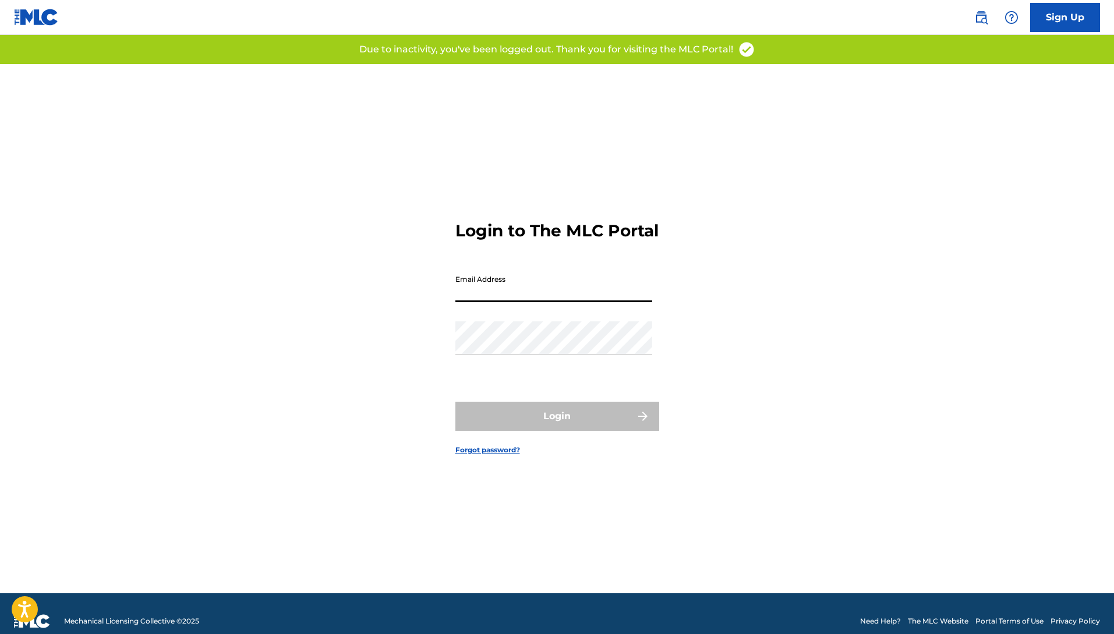
drag, startPoint x: 0, startPoint y: 0, endPoint x: 502, endPoint y: 306, distance: 588.1
click at [502, 302] on input "Email Address" at bounding box center [553, 285] width 197 height 33
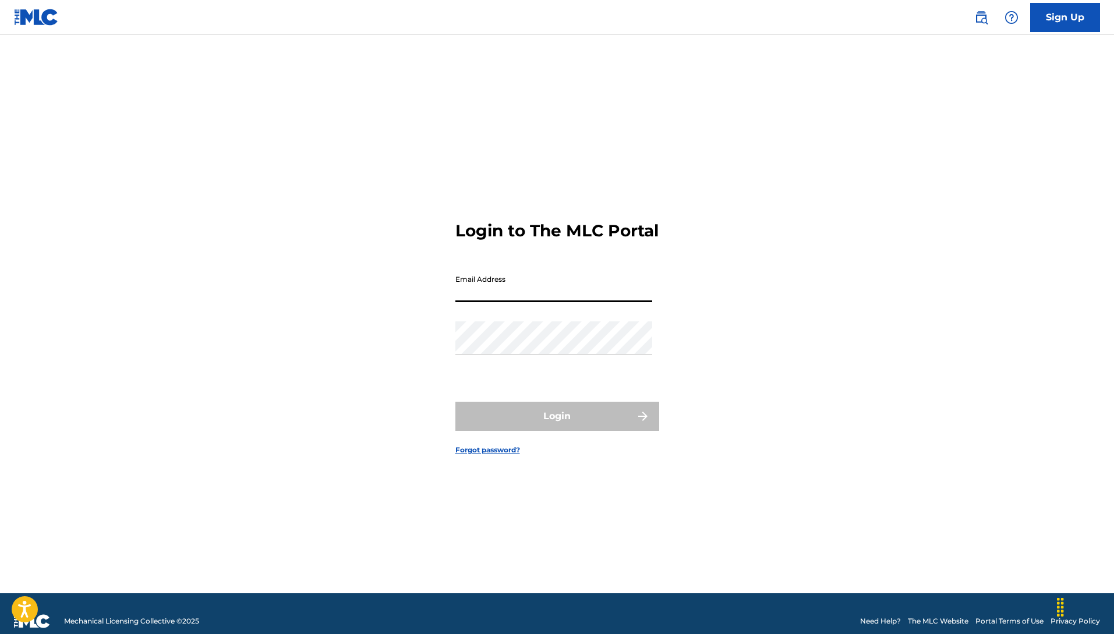
click at [532, 301] on input "Email Address" at bounding box center [553, 285] width 197 height 33
click at [515, 302] on input "collaboimusic$[DOMAIN_NAME]" at bounding box center [553, 285] width 197 height 33
type input "[EMAIL_ADDRESS][DOMAIN_NAME]"
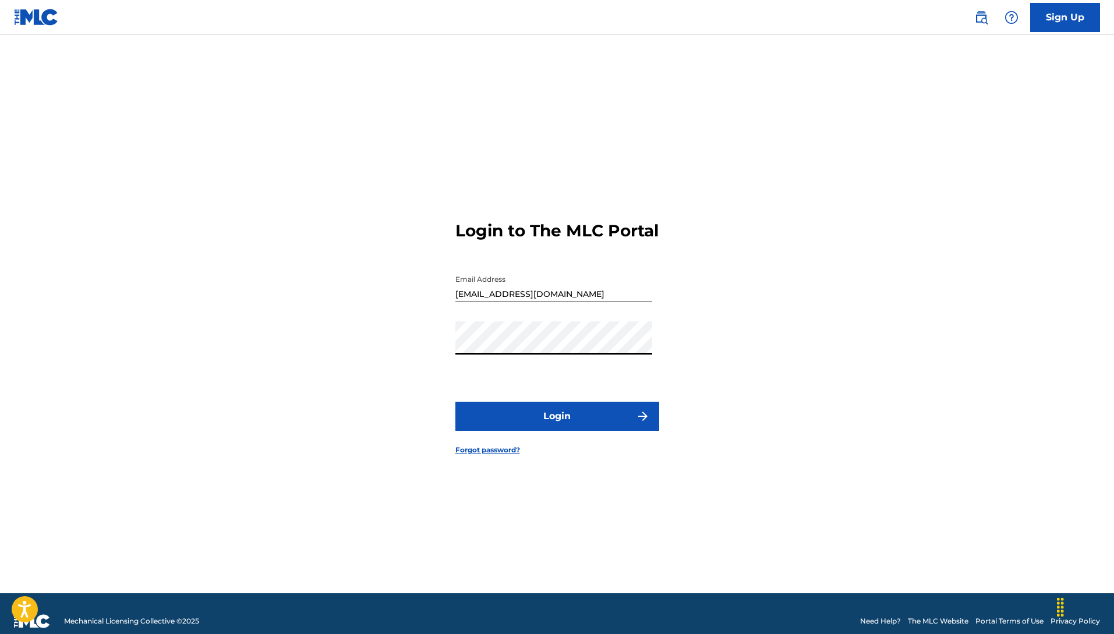
click at [513, 419] on button "Login" at bounding box center [557, 416] width 204 height 29
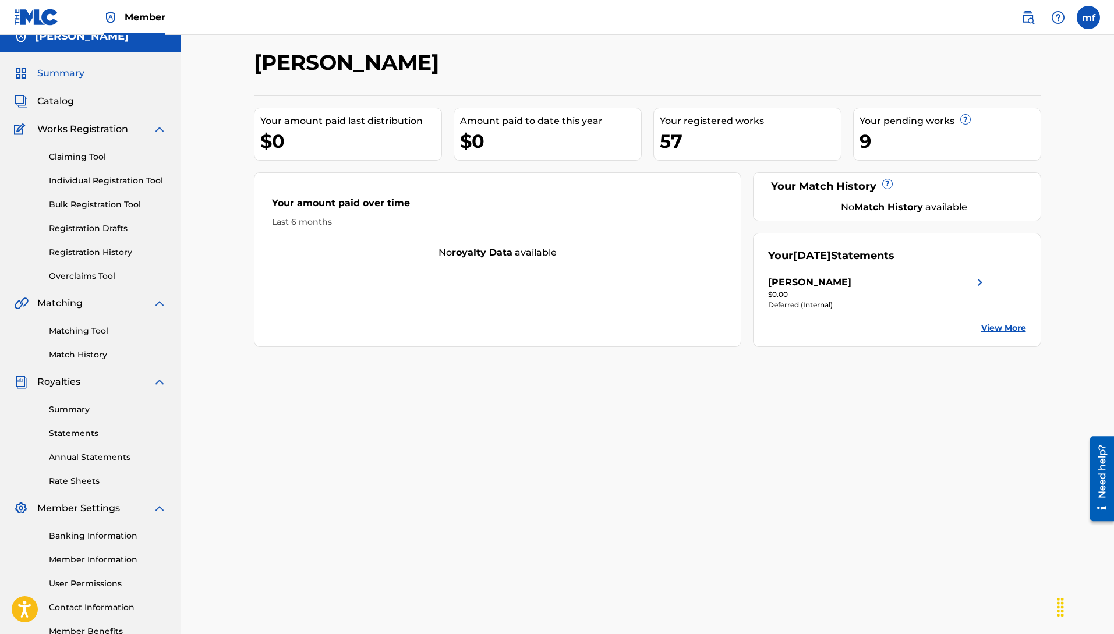
scroll to position [11, 0]
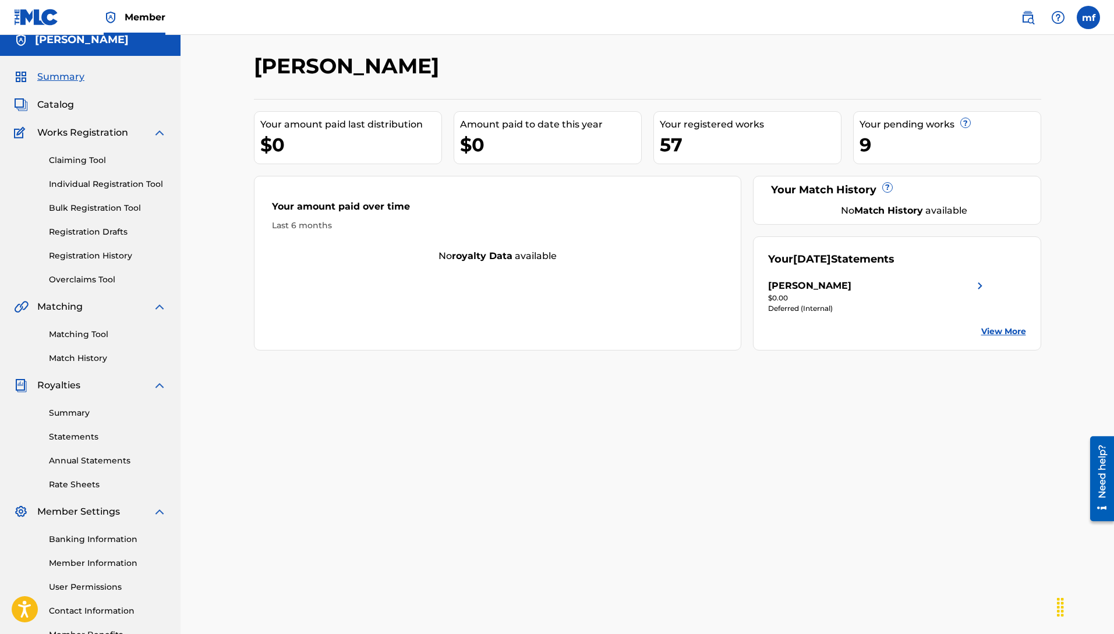
click at [55, 178] on link "Individual Registration Tool" at bounding box center [108, 184] width 118 height 12
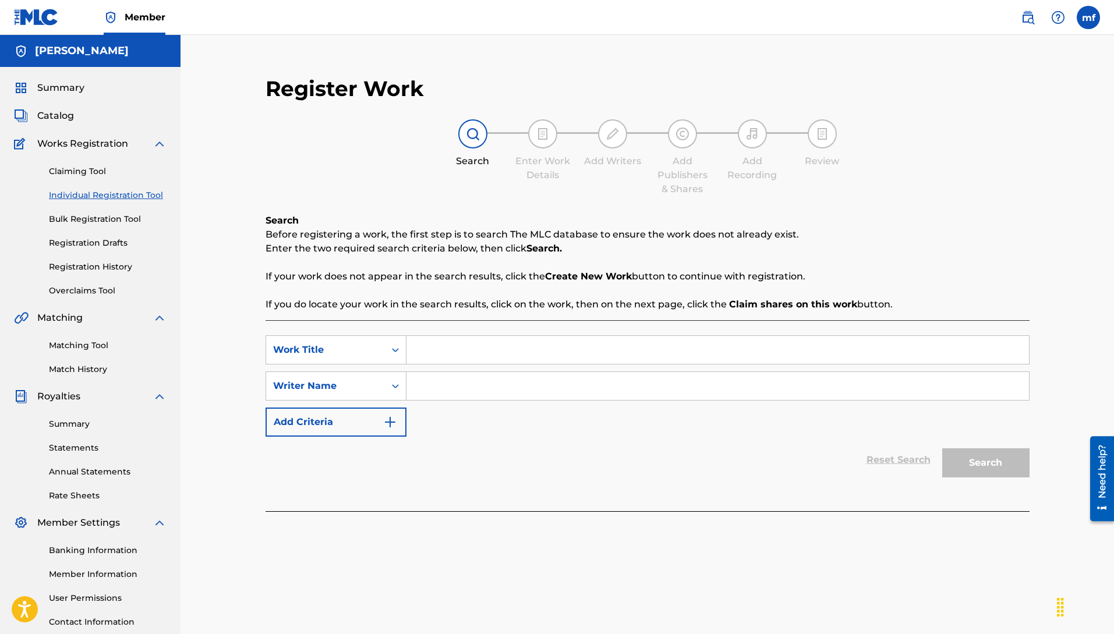
paste input "[PERSON_NAME]"
type input "[PERSON_NAME]"
click at [454, 354] on input "Search Form" at bounding box center [717, 350] width 623 height 28
click at [442, 354] on input "Search Form" at bounding box center [717, 350] width 623 height 28
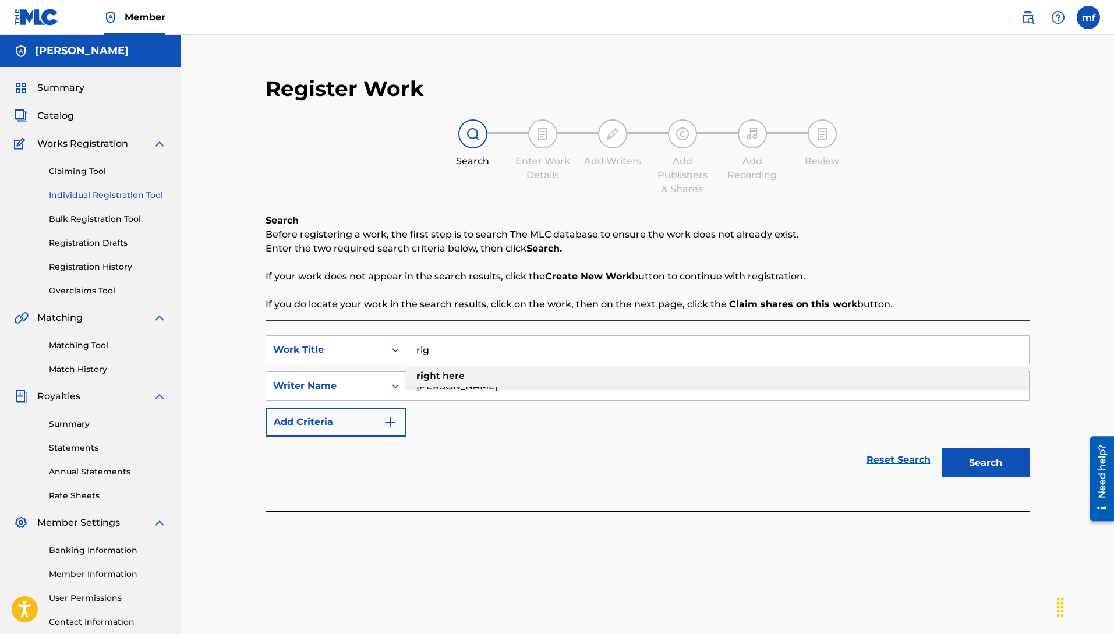
click at [451, 374] on span "ht here" at bounding box center [447, 375] width 35 height 11
type input "right here"
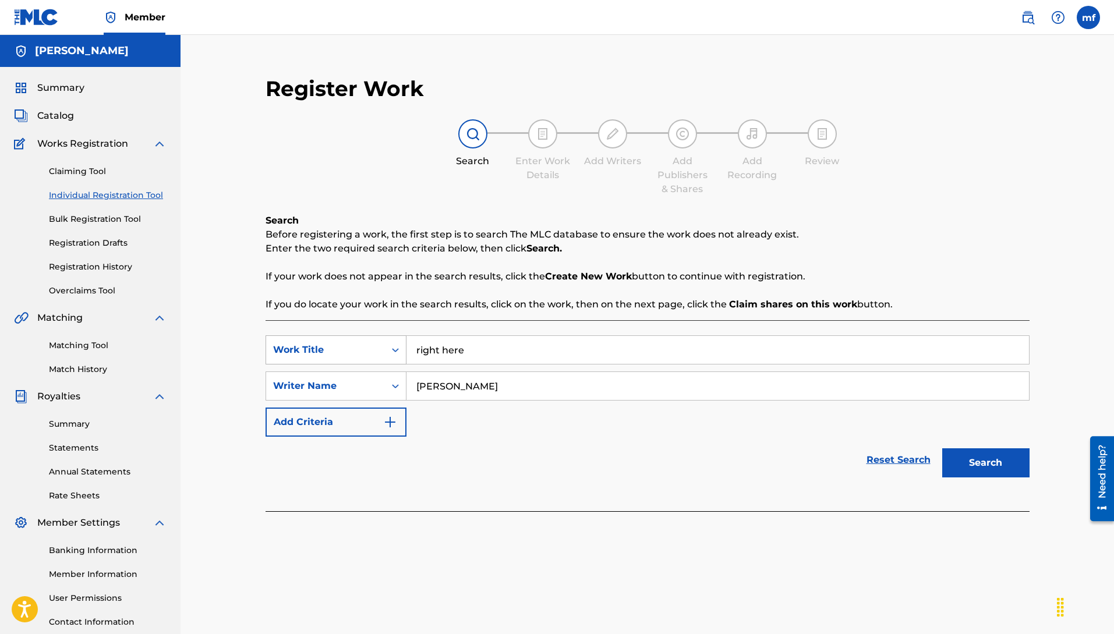
drag, startPoint x: 471, startPoint y: 351, endPoint x: 355, endPoint y: 344, distance: 116.1
click at [355, 344] on div "SearchWithCriteria3a9e070a-0a37-4cd2-893e-04b6d21b8816 Work Title right here" at bounding box center [648, 349] width 764 height 29
type input "["
click at [508, 263] on div "Search Before registering a work, the first step is to search The MLC database …" at bounding box center [648, 263] width 764 height 98
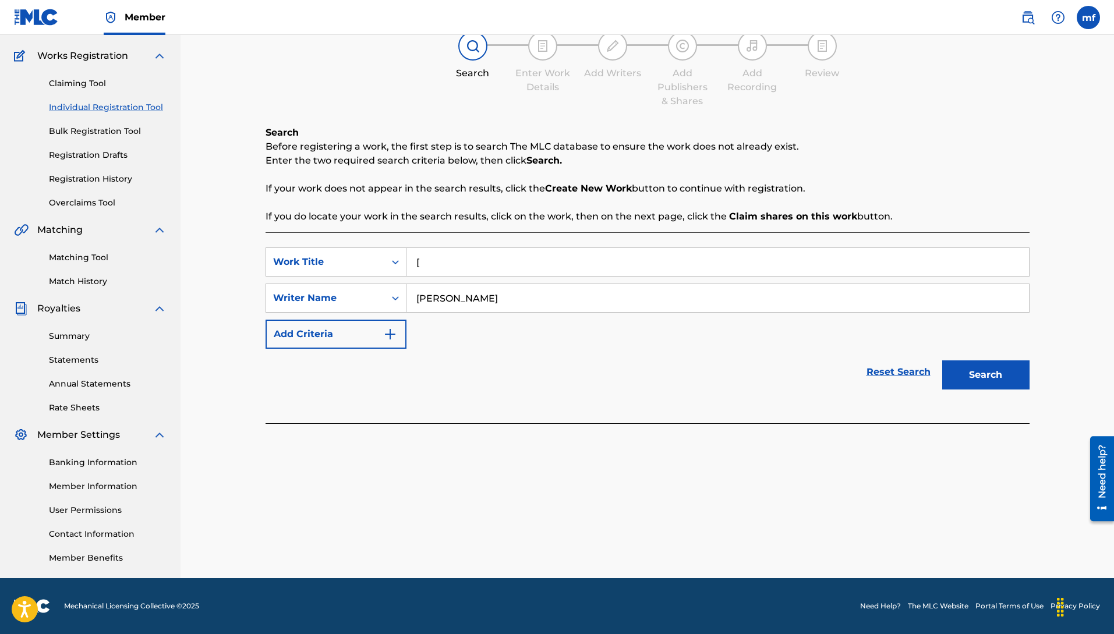
click at [514, 256] on input "[" at bounding box center [717, 262] width 623 height 28
type input "p"
type input "[PERSON_NAME]"
click at [988, 376] on button "Search" at bounding box center [985, 374] width 87 height 29
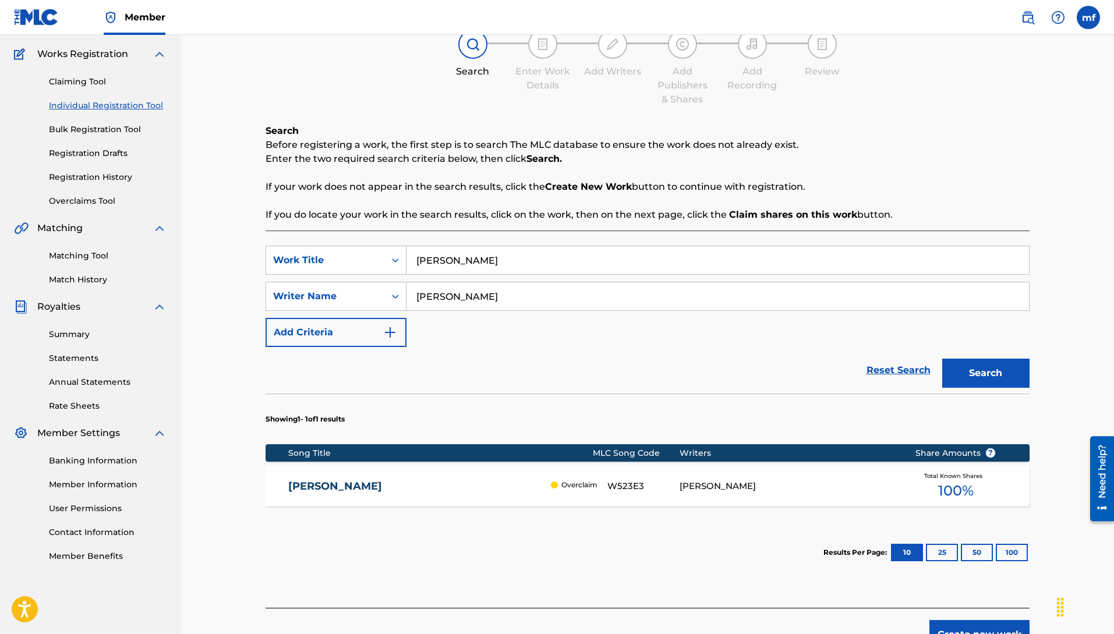
scroll to position [90, 0]
click at [783, 334] on div "SearchWithCriteria3a9e070a-0a37-4cd2-893e-04b6d21b8816 Work Title [PERSON_NAME]…" at bounding box center [648, 295] width 764 height 101
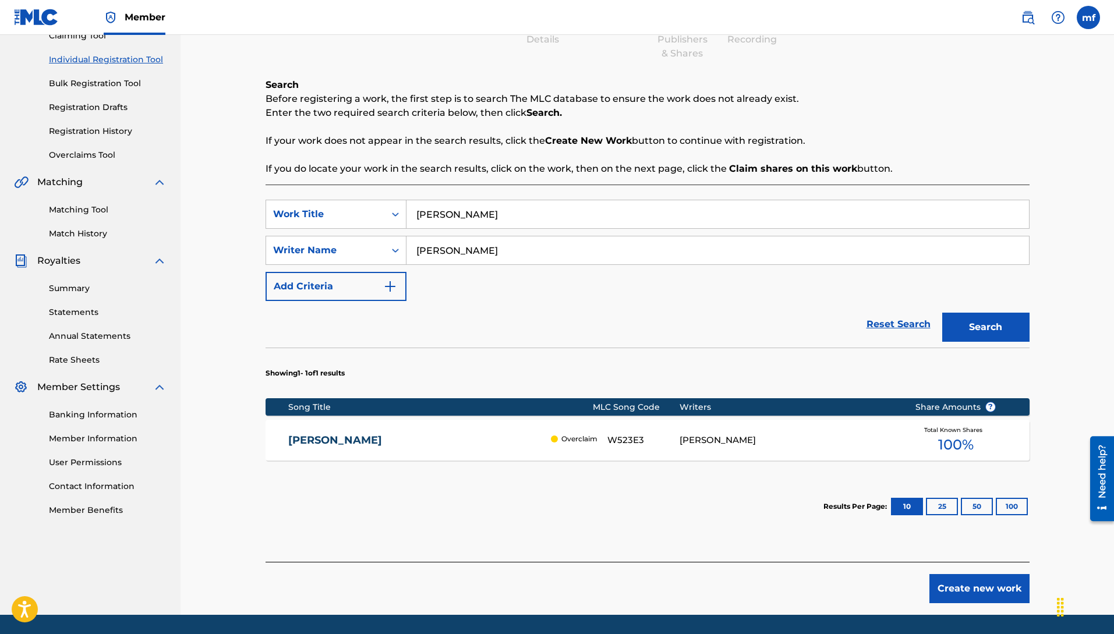
scroll to position [172, 0]
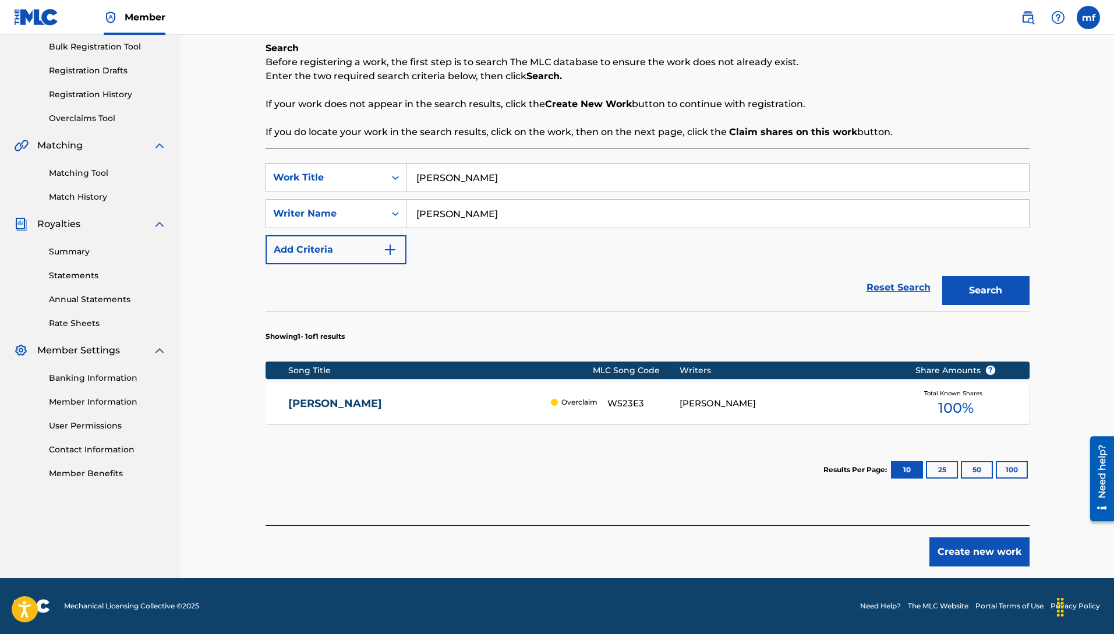
drag, startPoint x: 473, startPoint y: 188, endPoint x: 325, endPoint y: 65, distance: 192.4
click at [325, 65] on div "Search Before registering a work, the first step is to search The MLC database …" at bounding box center [648, 283] width 764 height 484
type input "heart dont forget"
click at [942, 276] on button "Search" at bounding box center [985, 290] width 87 height 29
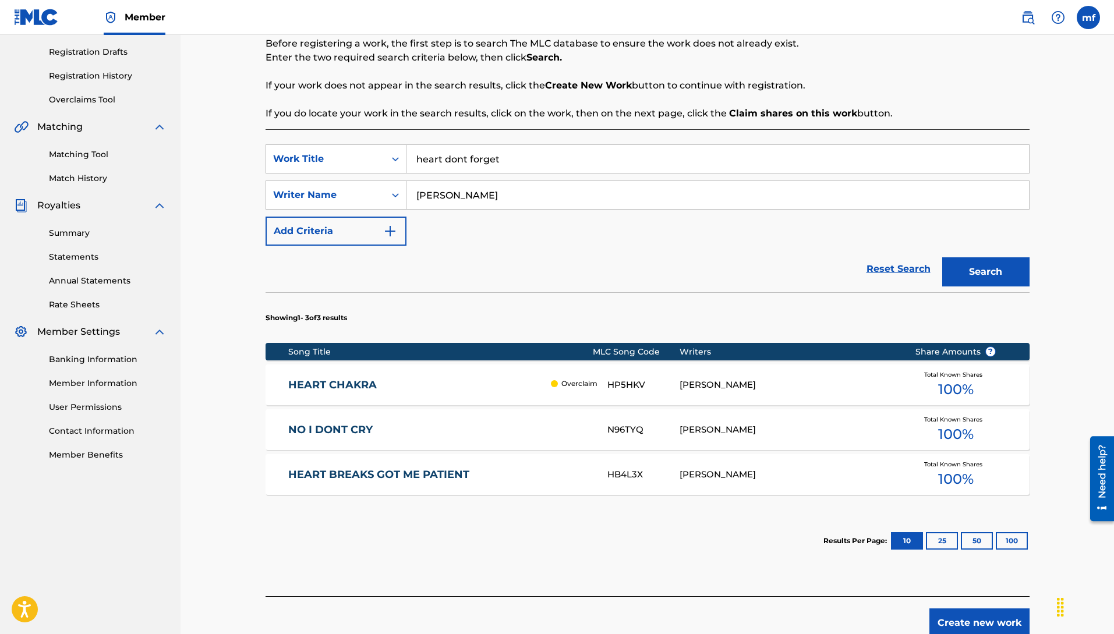
scroll to position [262, 0]
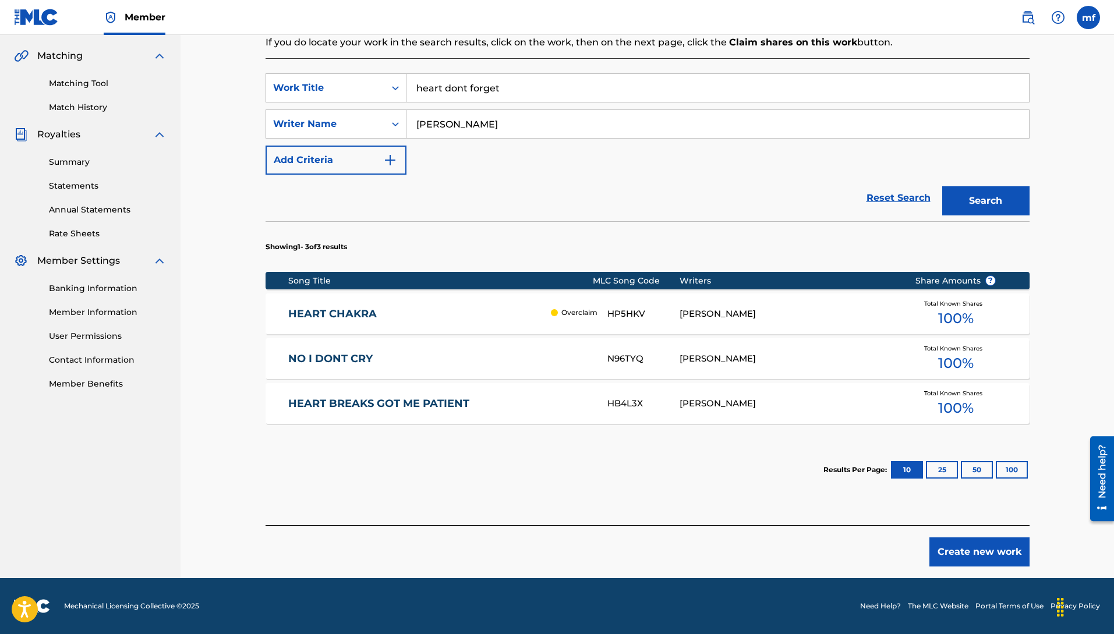
click at [947, 549] on button "Create new work" at bounding box center [979, 552] width 100 height 29
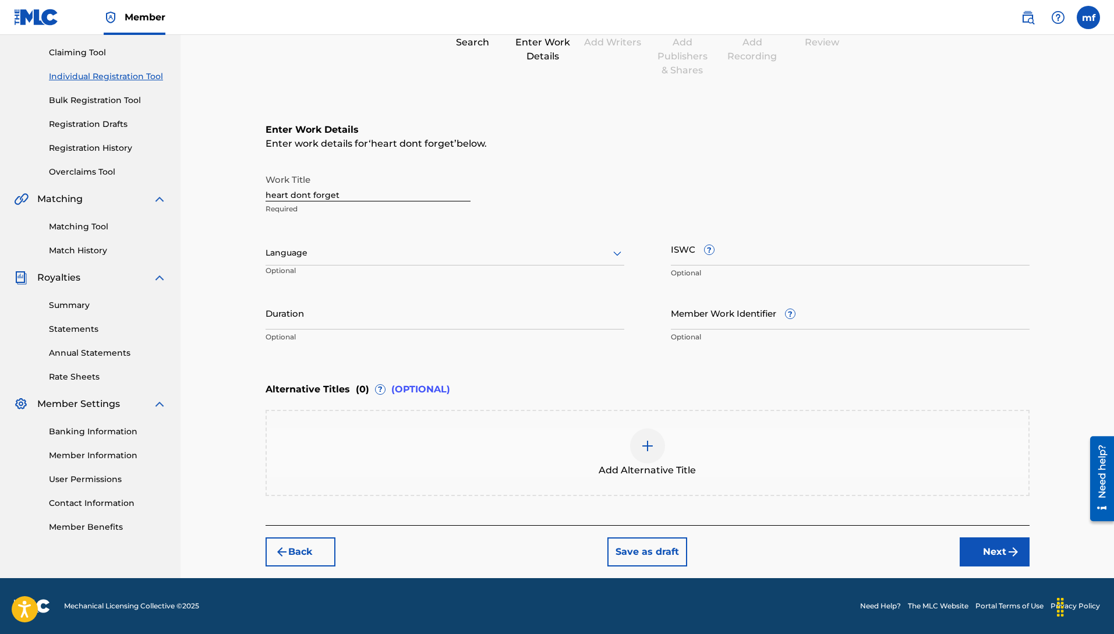
scroll to position [119, 0]
click at [331, 253] on div at bounding box center [445, 253] width 359 height 15
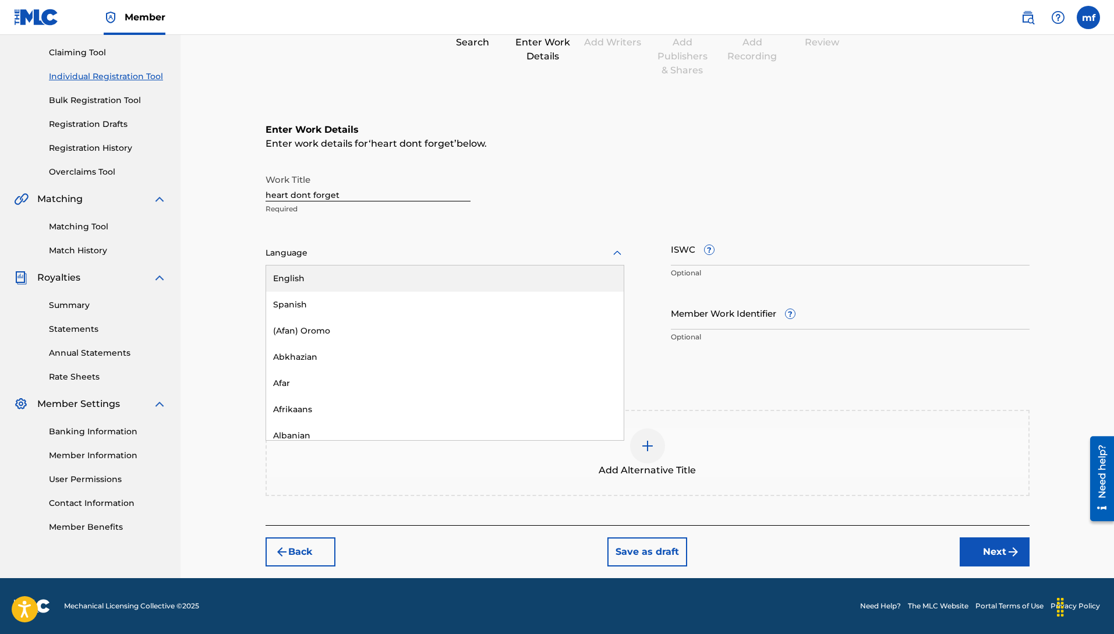
click at [298, 282] on div "English" at bounding box center [445, 279] width 358 height 26
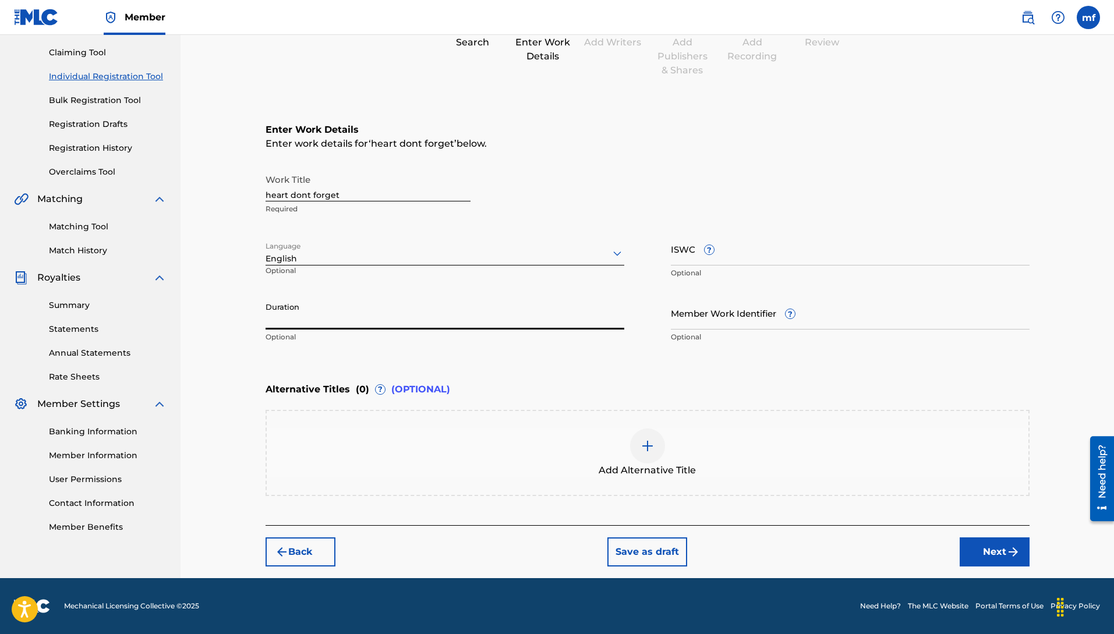
click at [349, 322] on input "Duration" at bounding box center [445, 312] width 359 height 33
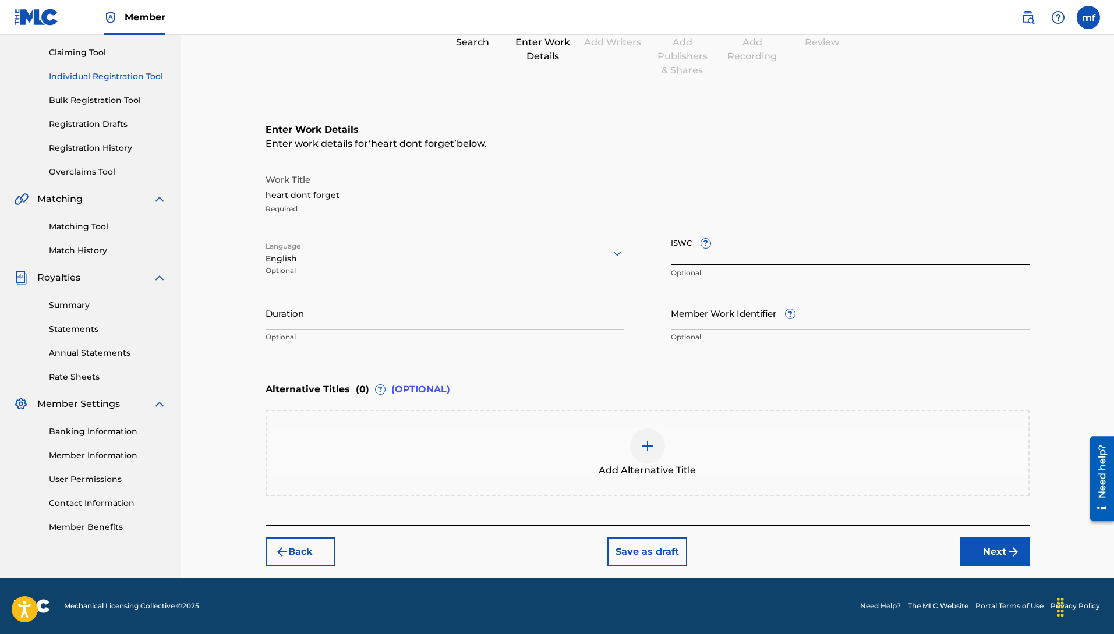
click at [726, 244] on input "ISWC ?" at bounding box center [850, 248] width 359 height 33
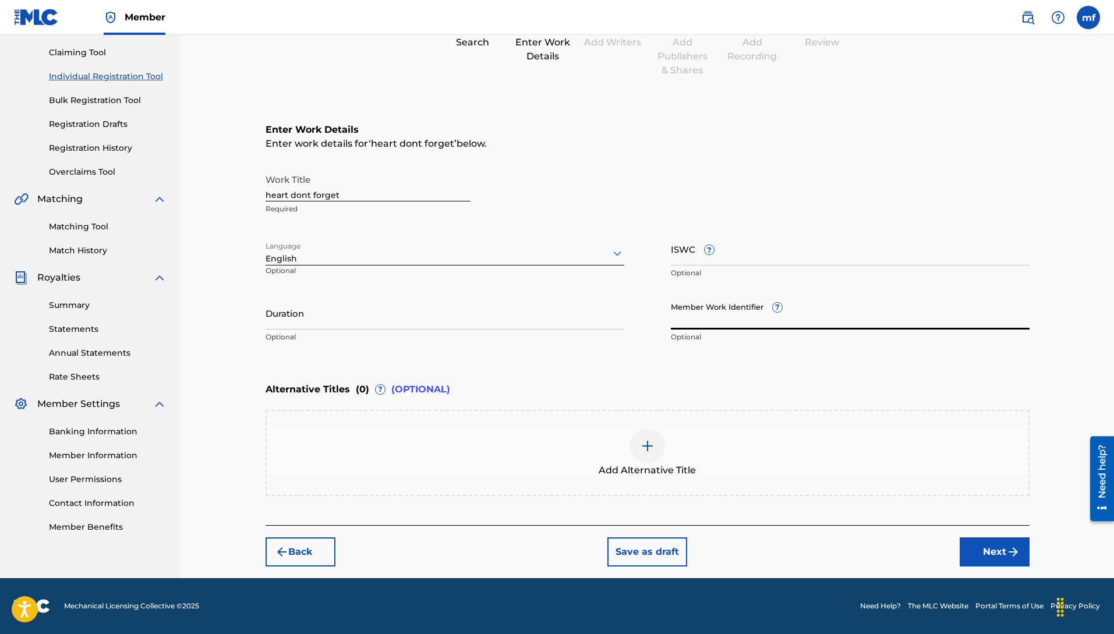
click at [694, 327] on input "Member Work Identifier ?" at bounding box center [850, 312] width 359 height 33
type input "QZFZ22515408"
click at [1002, 556] on button "Next" at bounding box center [995, 552] width 70 height 29
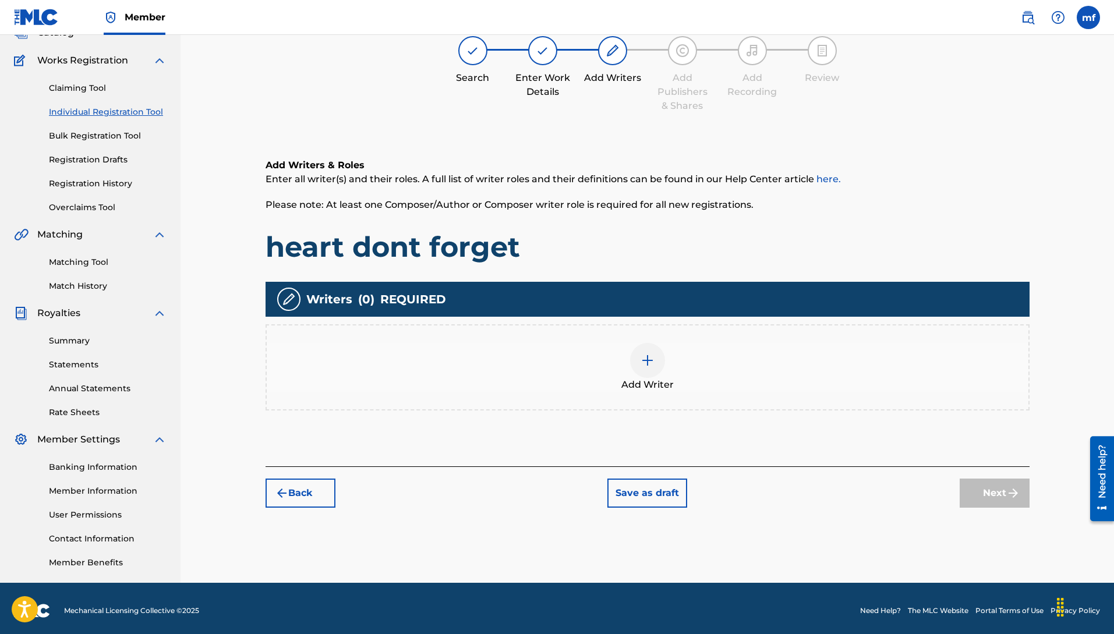
scroll to position [52, 0]
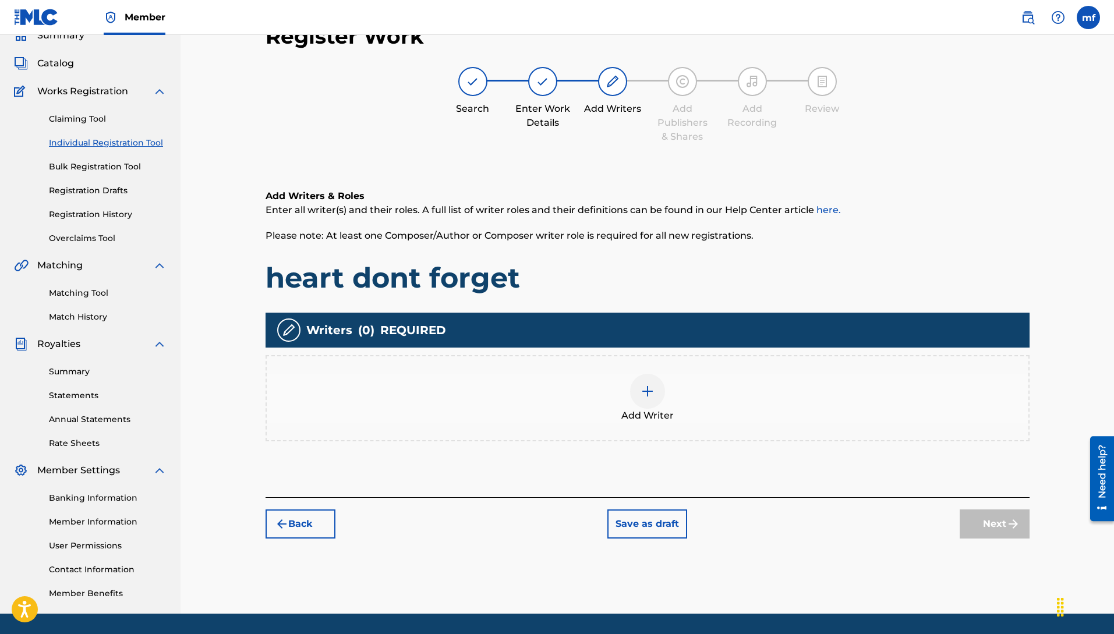
click at [625, 395] on div "Add Writer" at bounding box center [648, 398] width 762 height 49
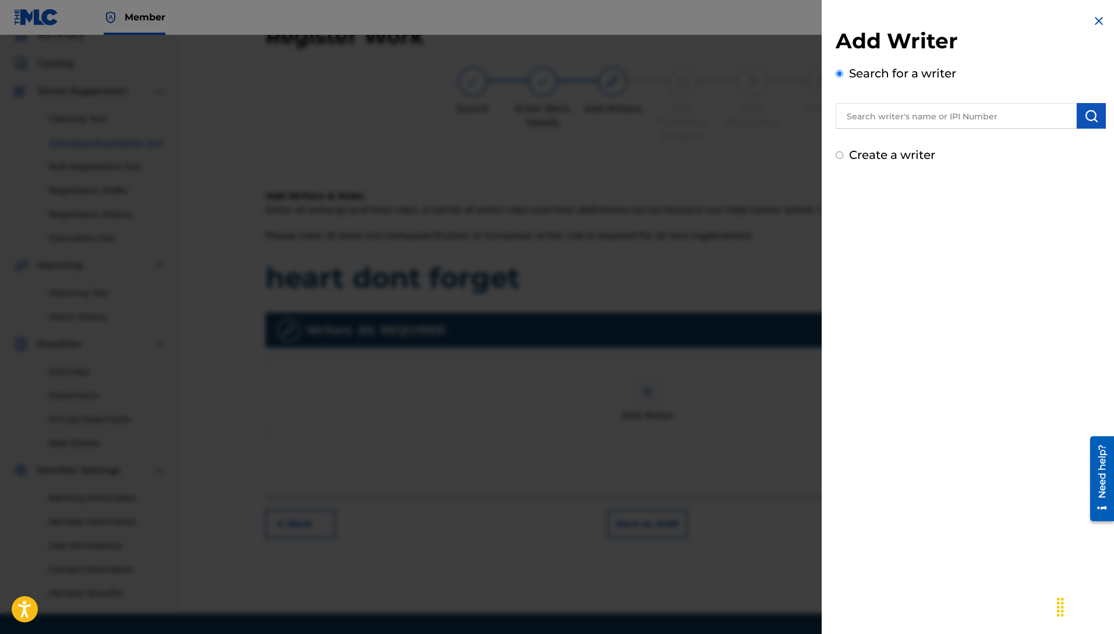
click at [656, 396] on div at bounding box center [557, 352] width 1114 height 634
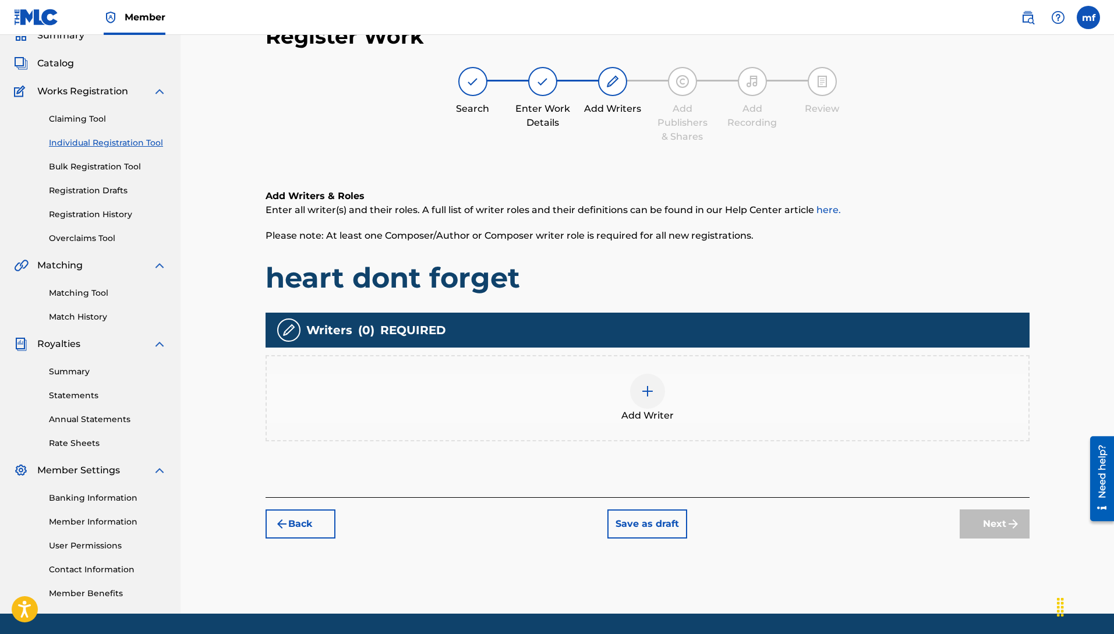
click at [642, 395] on img at bounding box center [648, 391] width 14 height 14
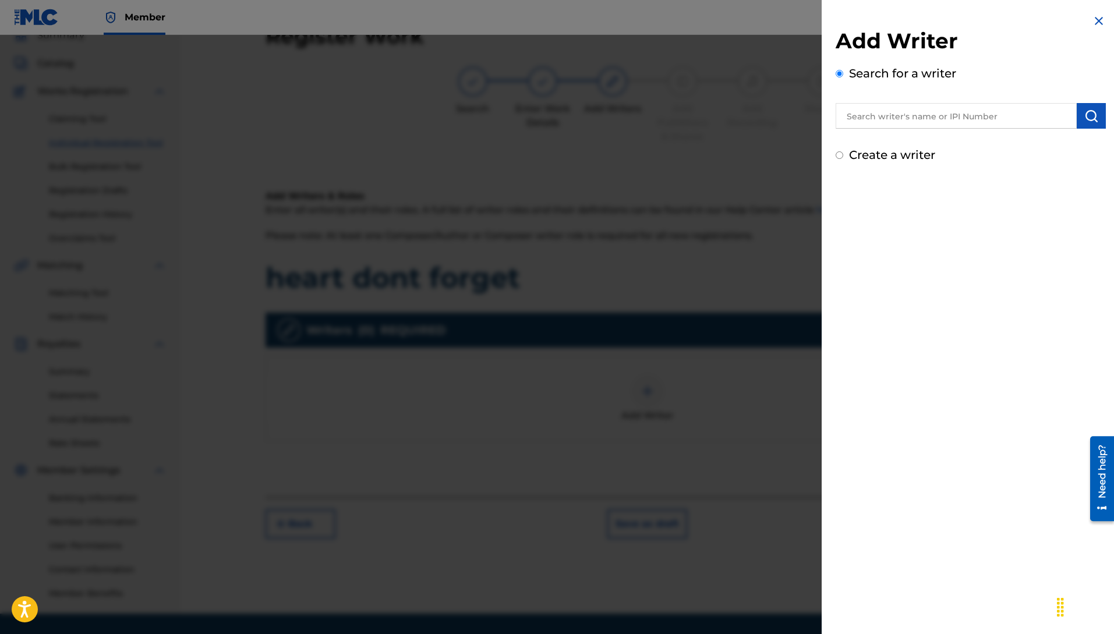
drag, startPoint x: 895, startPoint y: 96, endPoint x: 896, endPoint y: 113, distance: 16.9
click at [895, 100] on div "Search for a writer" at bounding box center [971, 97] width 270 height 64
click at [896, 116] on input "text" at bounding box center [956, 116] width 241 height 26
type input "C"
paste input "[PERSON_NAME]"
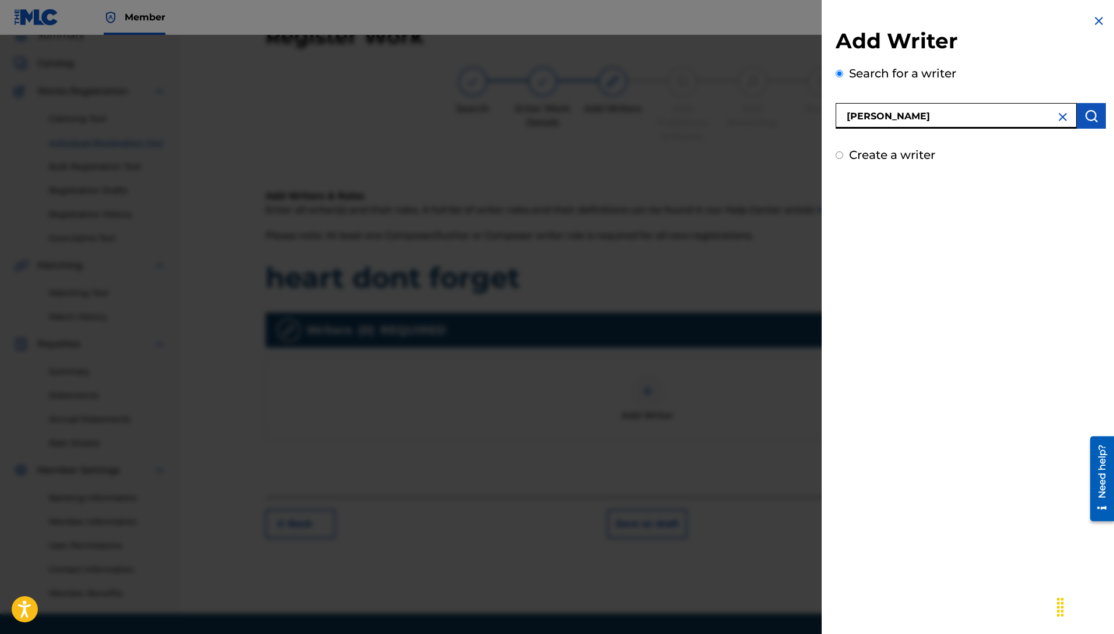
type input "[PERSON_NAME]"
click at [1084, 117] on img "submit" at bounding box center [1091, 116] width 14 height 14
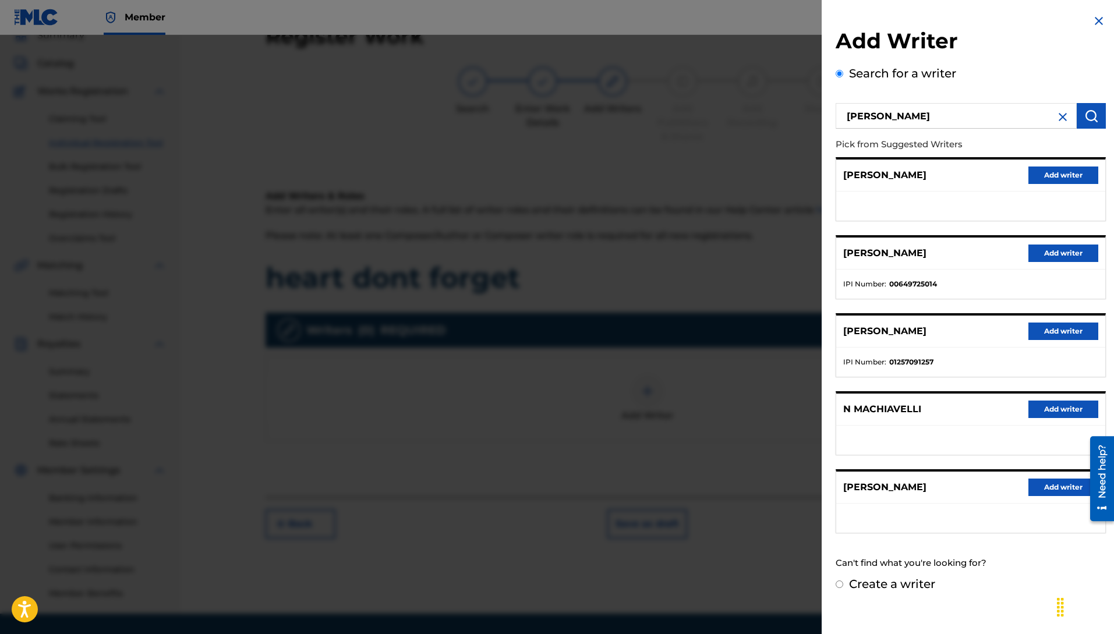
click at [1042, 255] on button "Add writer" at bounding box center [1063, 253] width 70 height 17
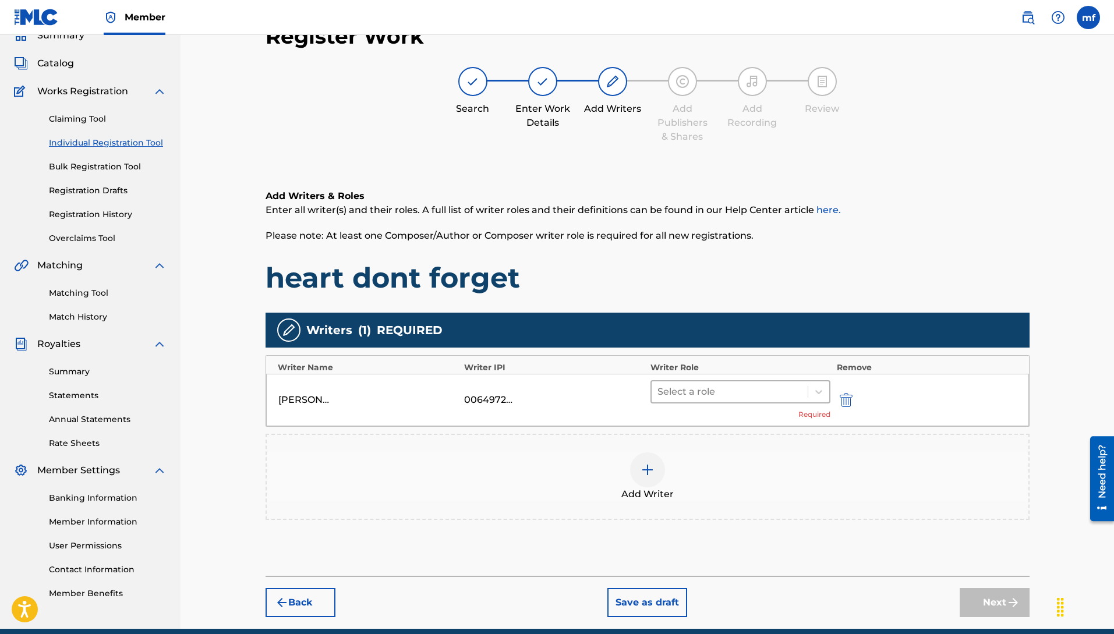
click at [679, 395] on div at bounding box center [729, 392] width 145 height 16
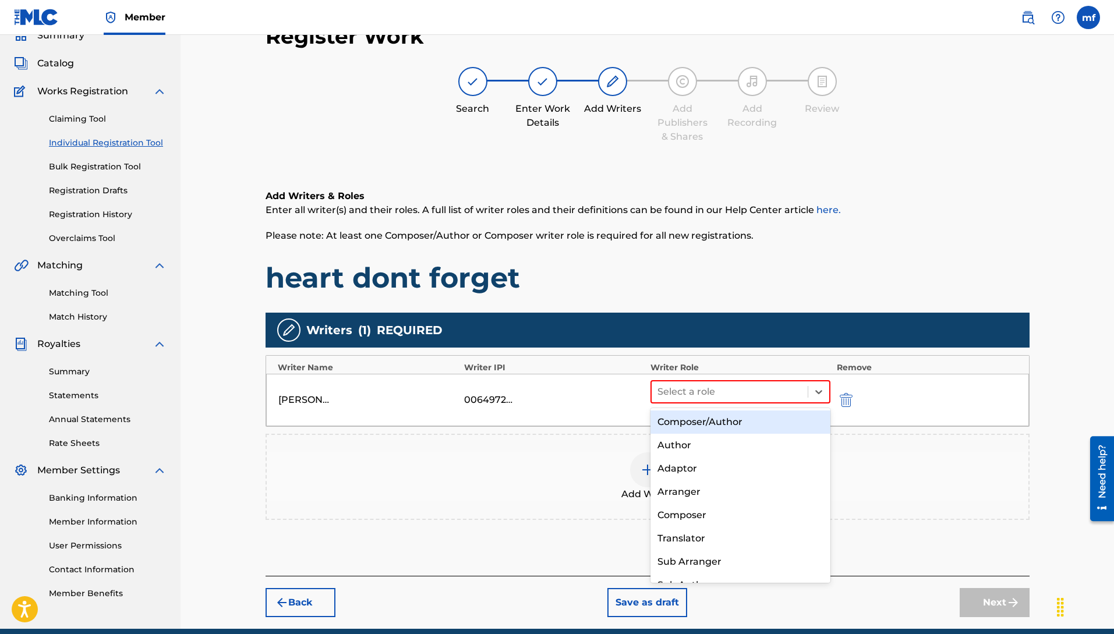
click at [692, 427] on div "Composer/Author" at bounding box center [741, 422] width 181 height 23
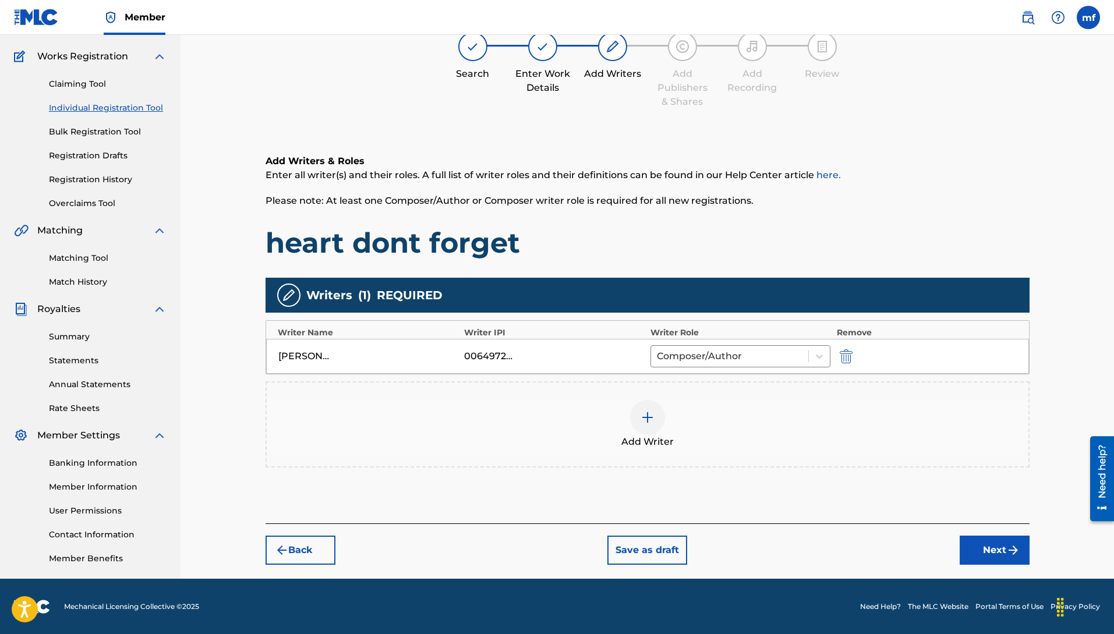
scroll to position [88, 0]
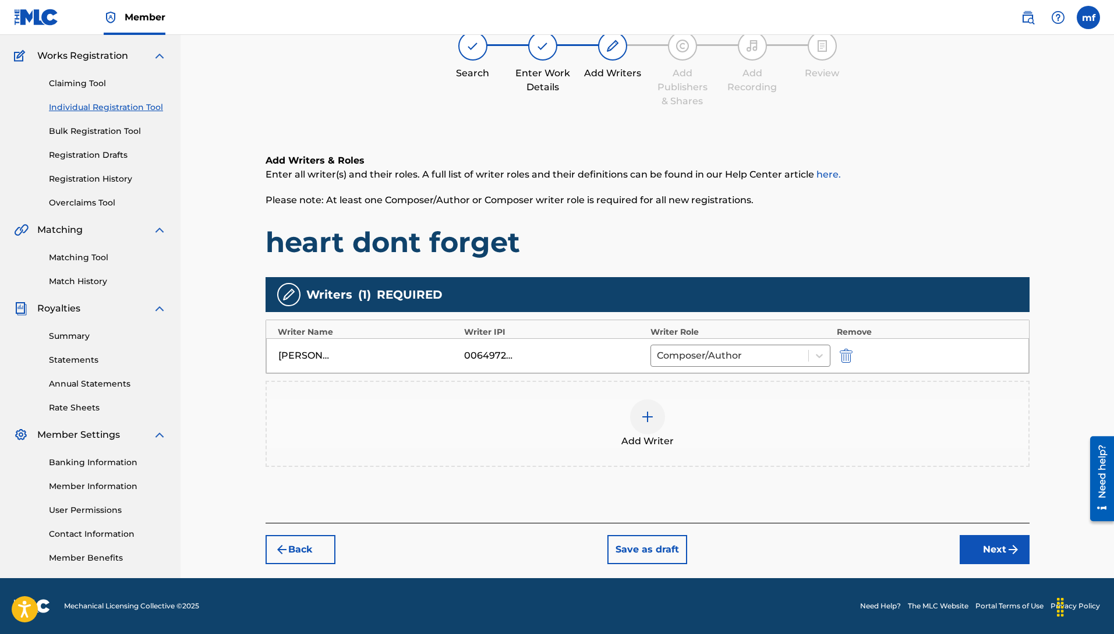
click at [993, 547] on button "Next" at bounding box center [995, 549] width 70 height 29
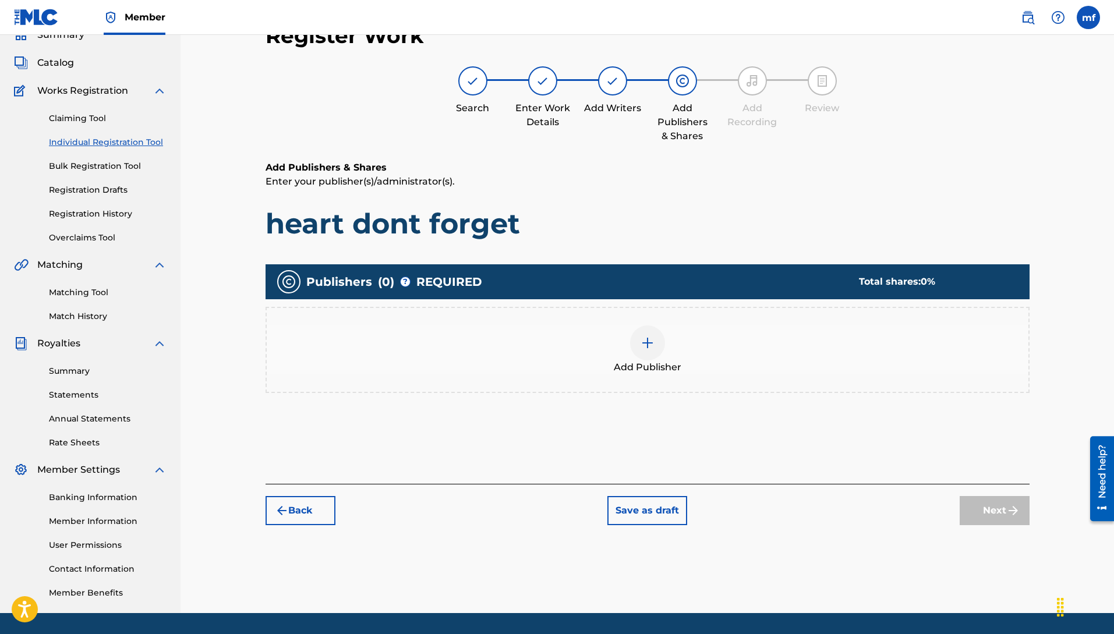
scroll to position [52, 0]
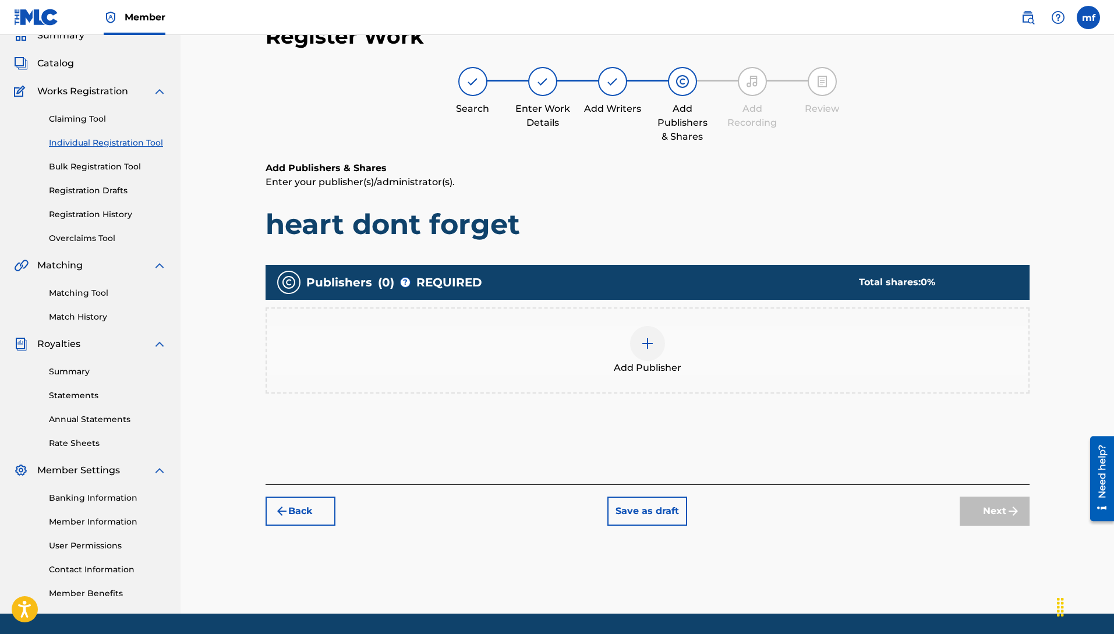
click at [643, 345] on img at bounding box center [648, 344] width 14 height 14
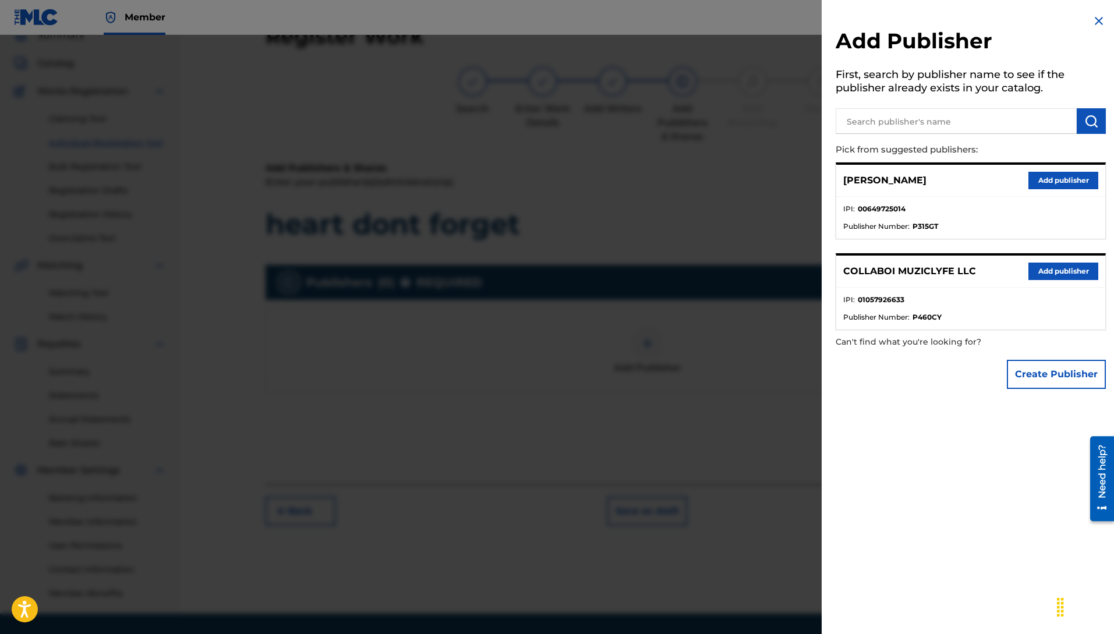
click at [1052, 275] on button "Add publisher" at bounding box center [1063, 271] width 70 height 17
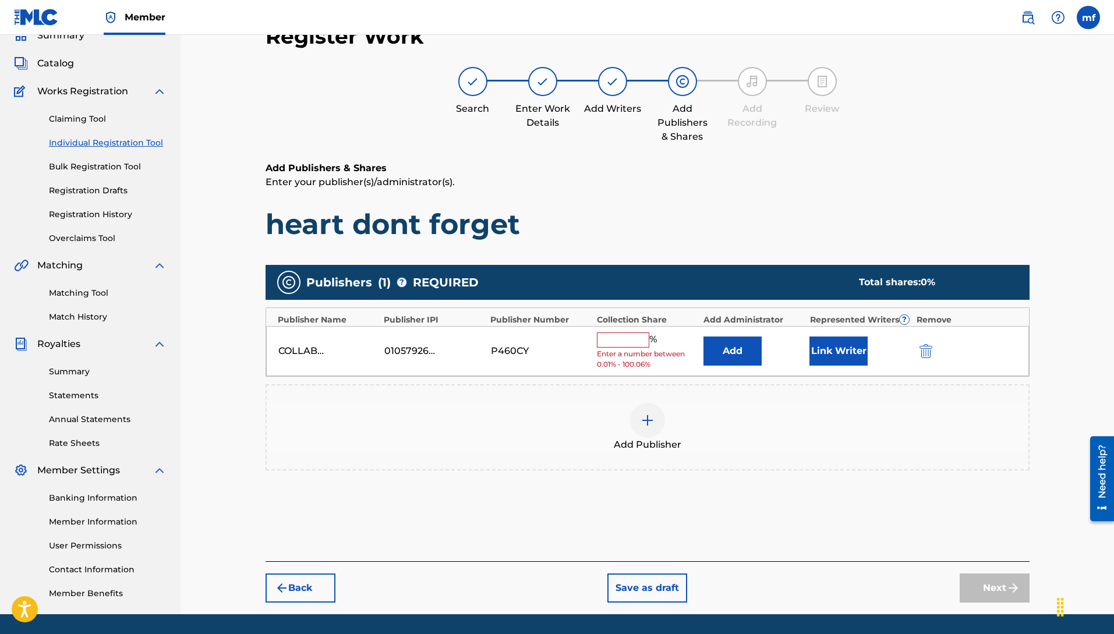
click at [609, 345] on input "text" at bounding box center [623, 340] width 52 height 15
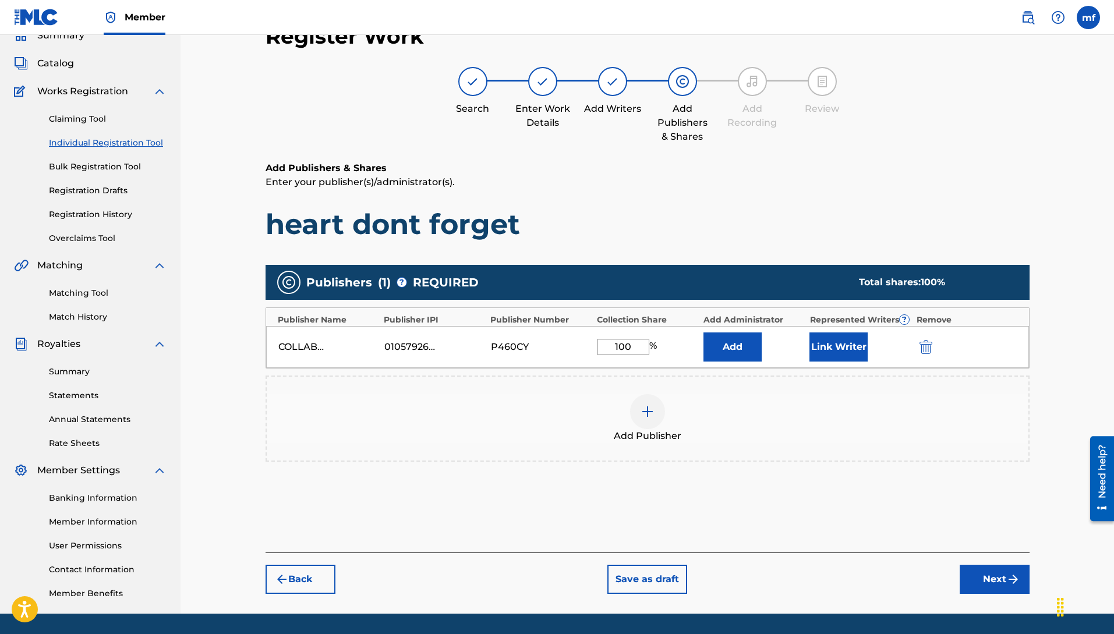
type input "100"
click at [743, 353] on button "Add" at bounding box center [733, 347] width 58 height 29
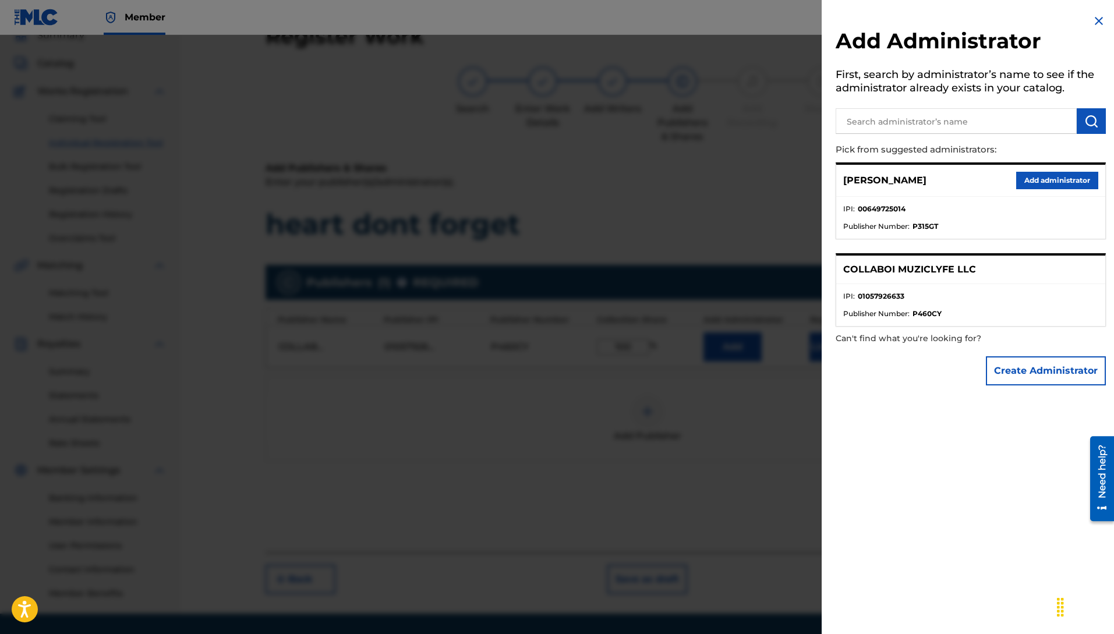
click at [1037, 188] on button "Add administrator" at bounding box center [1057, 180] width 82 height 17
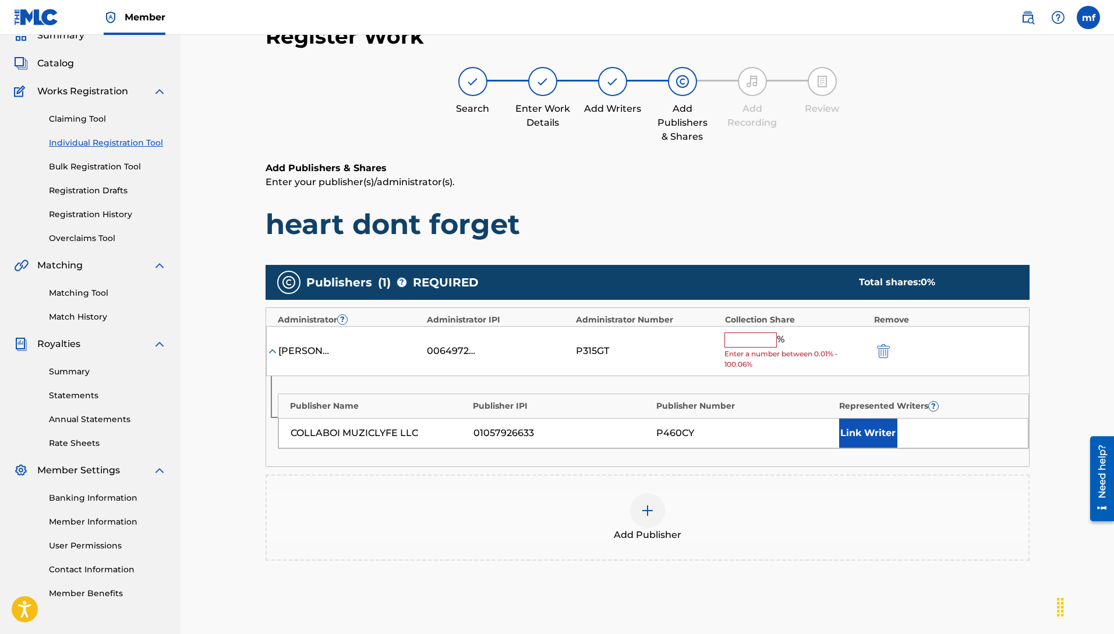
click at [752, 340] on input "text" at bounding box center [750, 340] width 52 height 15
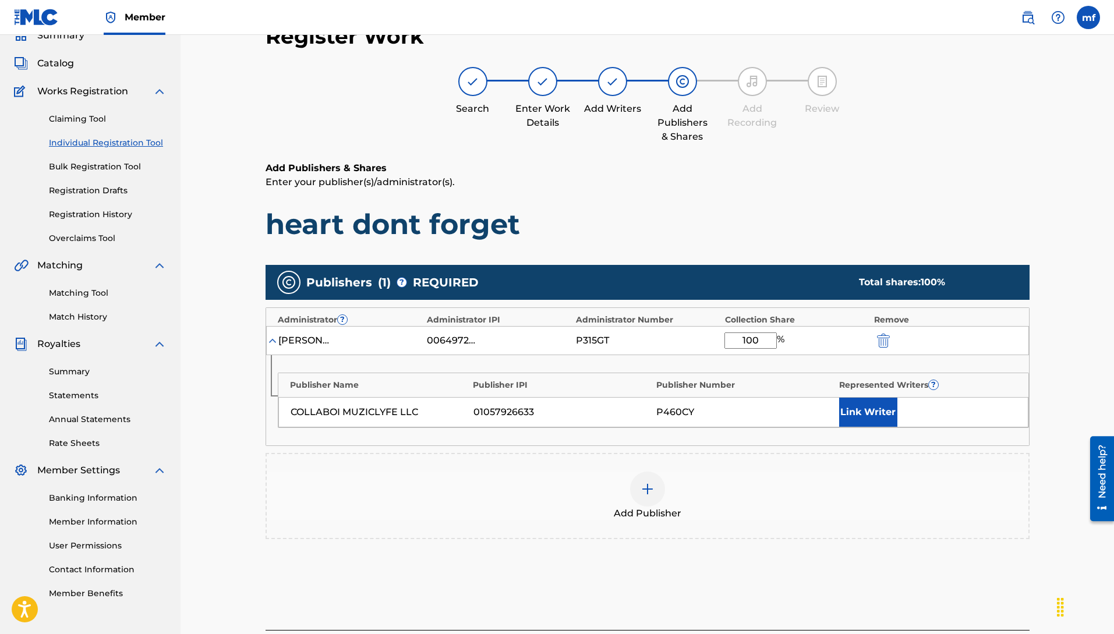
type input "100"
click at [856, 415] on button "Link Writer" at bounding box center [868, 412] width 58 height 29
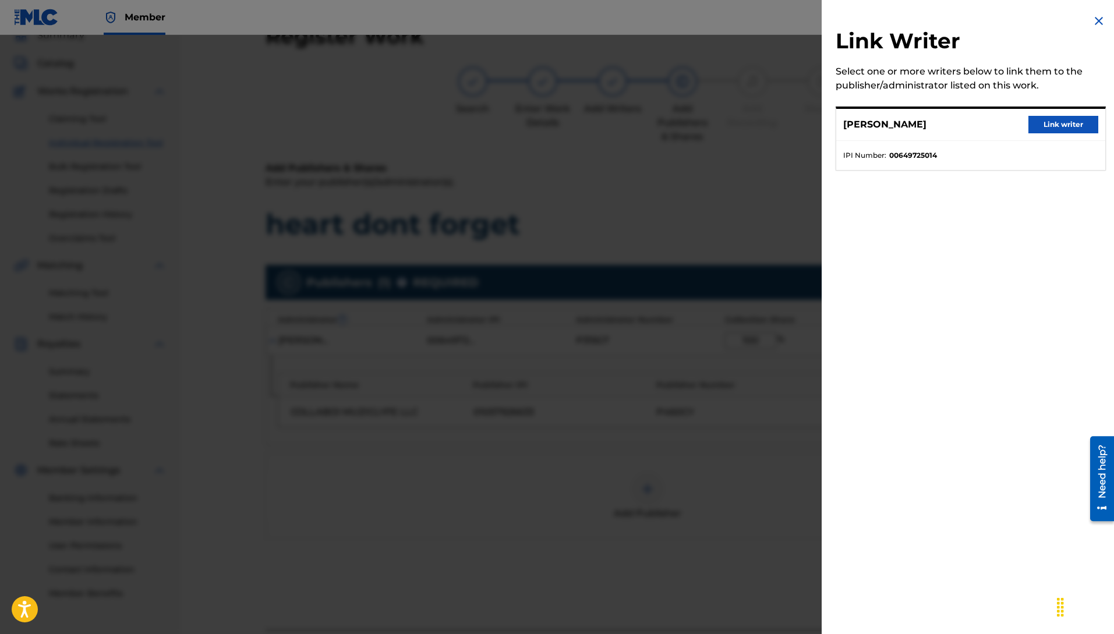
click at [1038, 125] on button "Link writer" at bounding box center [1063, 124] width 70 height 17
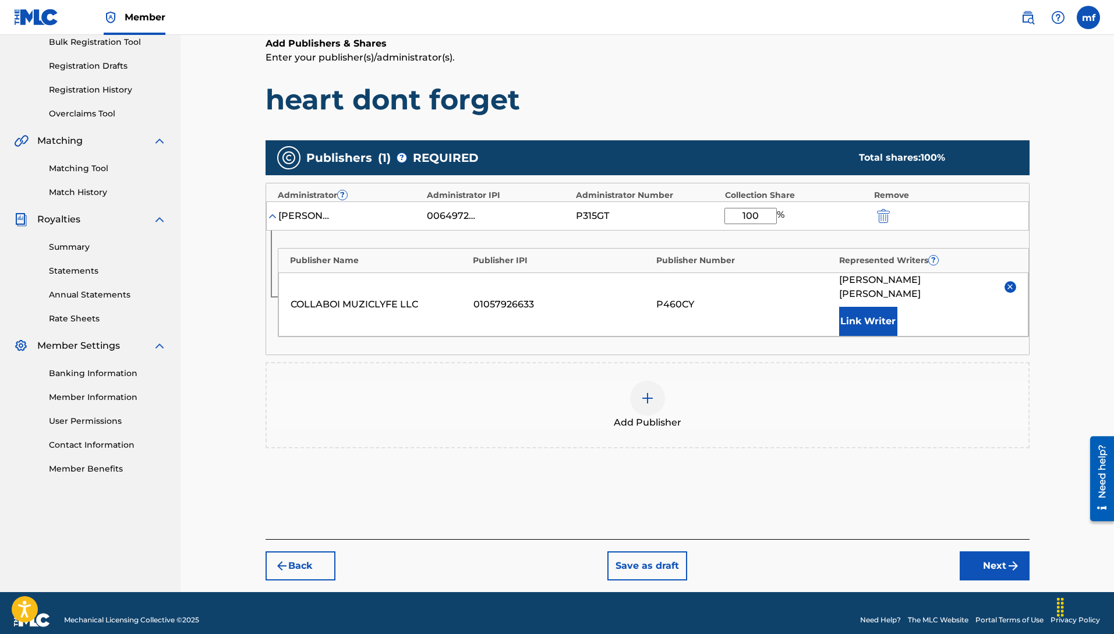
click at [1010, 559] on img "submit" at bounding box center [1013, 566] width 14 height 14
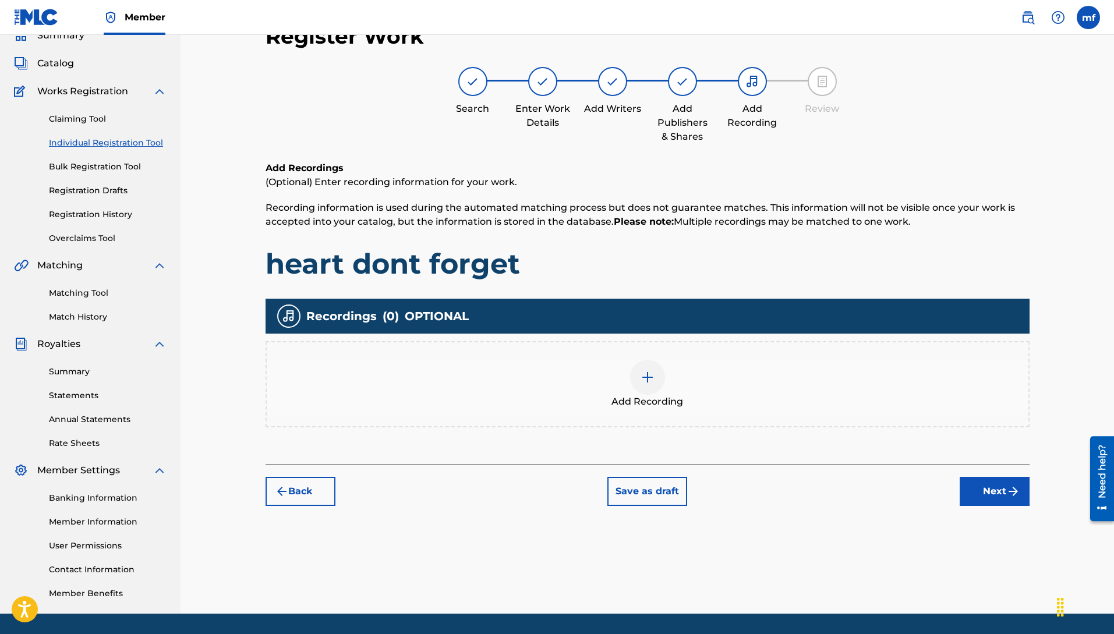
scroll to position [88, 0]
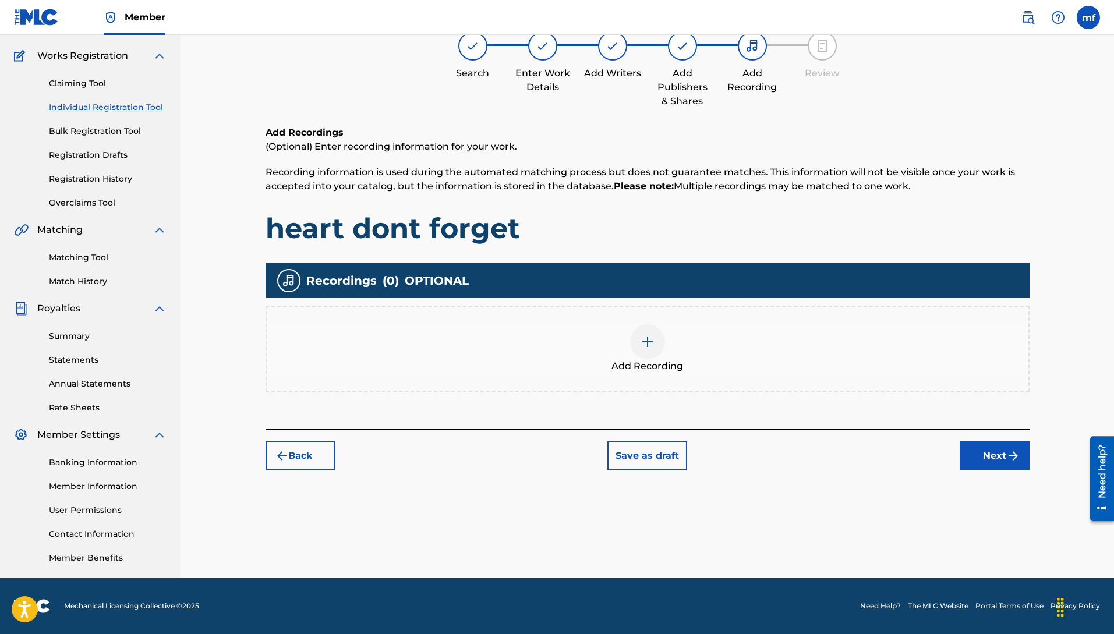
click at [638, 344] on div at bounding box center [647, 341] width 35 height 35
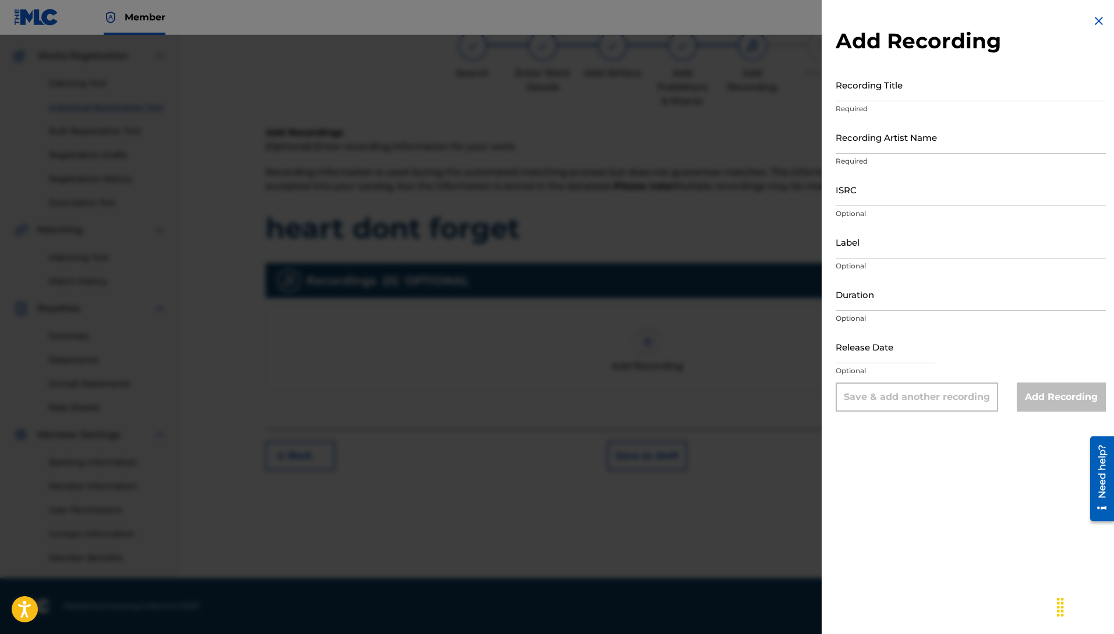
click at [894, 85] on input "Recording Title" at bounding box center [971, 84] width 270 height 33
type input "H"
type input "heart dont forget"
click at [897, 148] on input "Recording Artist Name" at bounding box center [971, 137] width 270 height 33
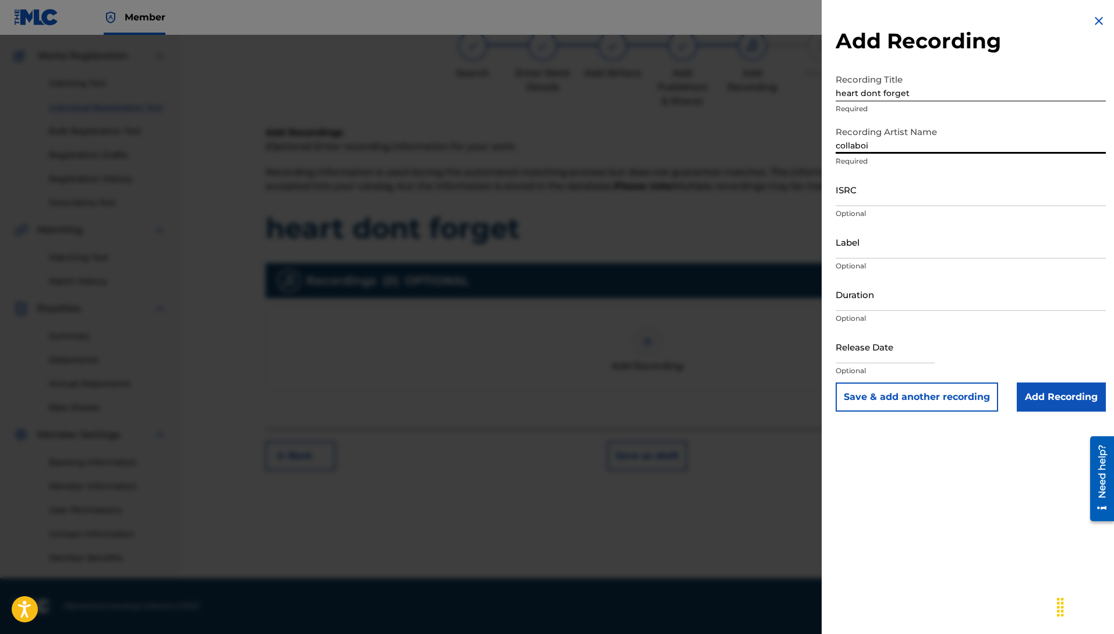
type input "collaboi"
click at [857, 195] on input "ISRC" at bounding box center [971, 189] width 270 height 33
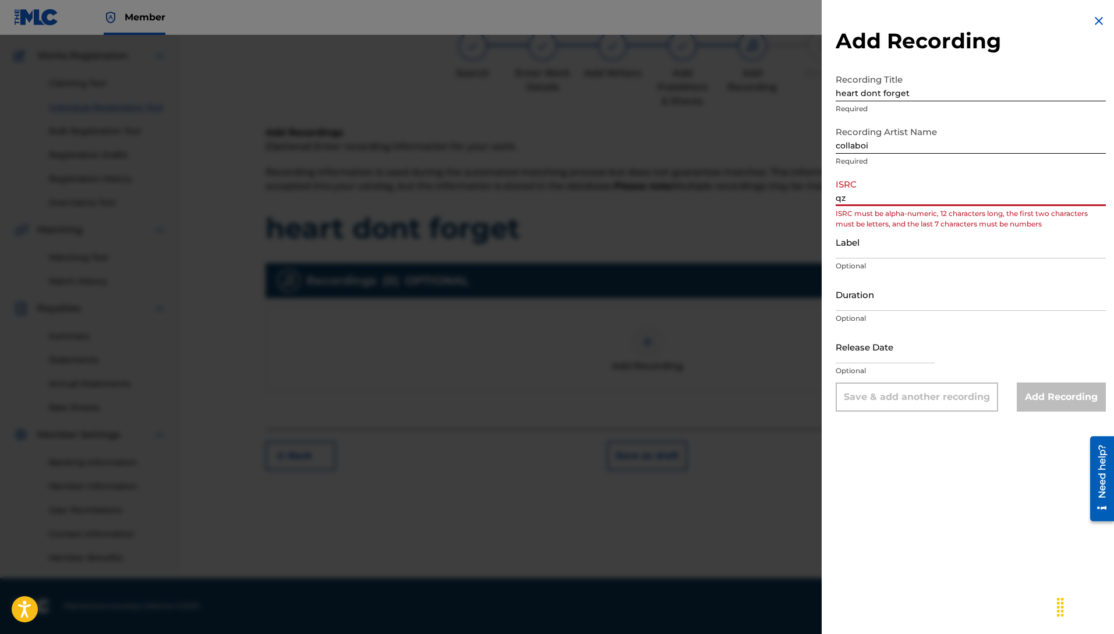
type input "q"
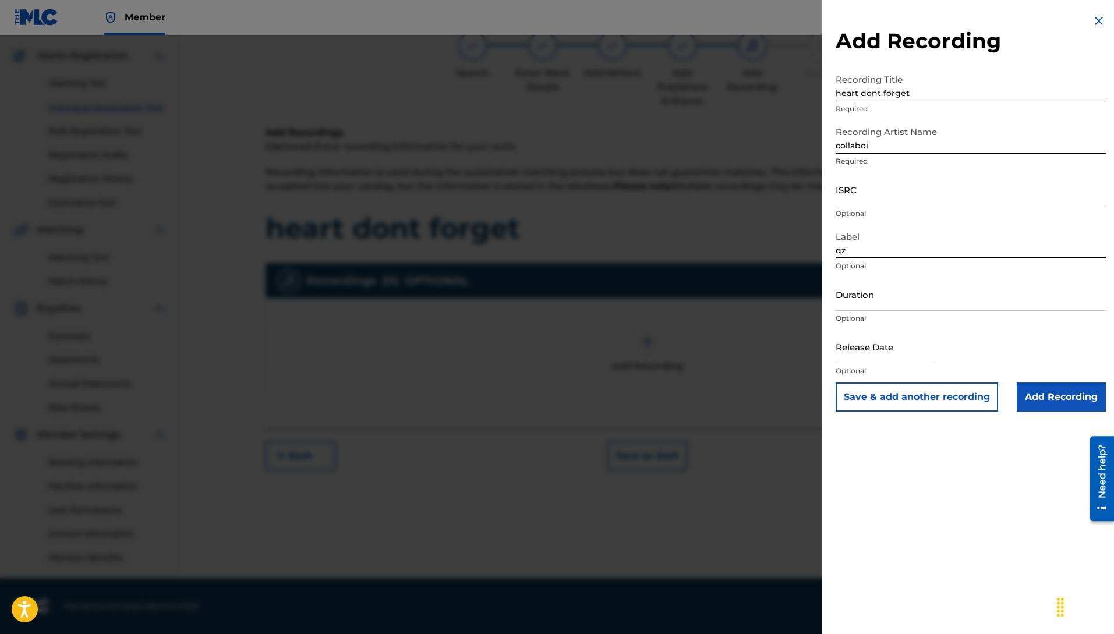
type input "qz"
click at [905, 206] on input "ISRC" at bounding box center [971, 189] width 270 height 33
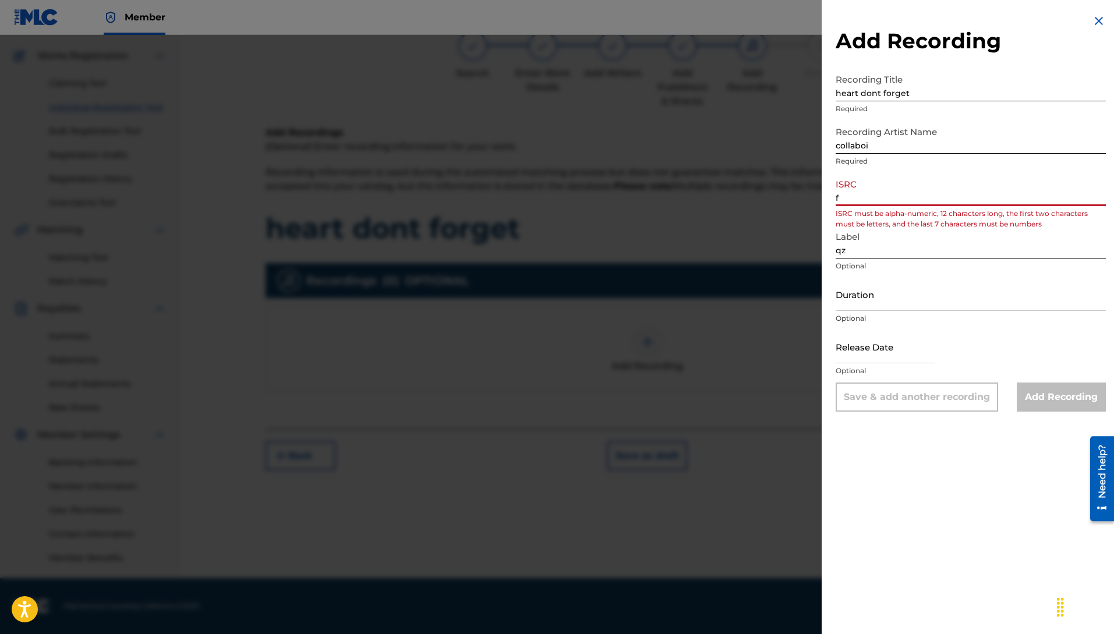
type input "fz"
drag, startPoint x: 857, startPoint y: 196, endPoint x: 801, endPoint y: 198, distance: 55.4
click at [801, 198] on div "Add Recording Recording Title heart dont forget Required Recording Artist Name …" at bounding box center [557, 334] width 1114 height 599
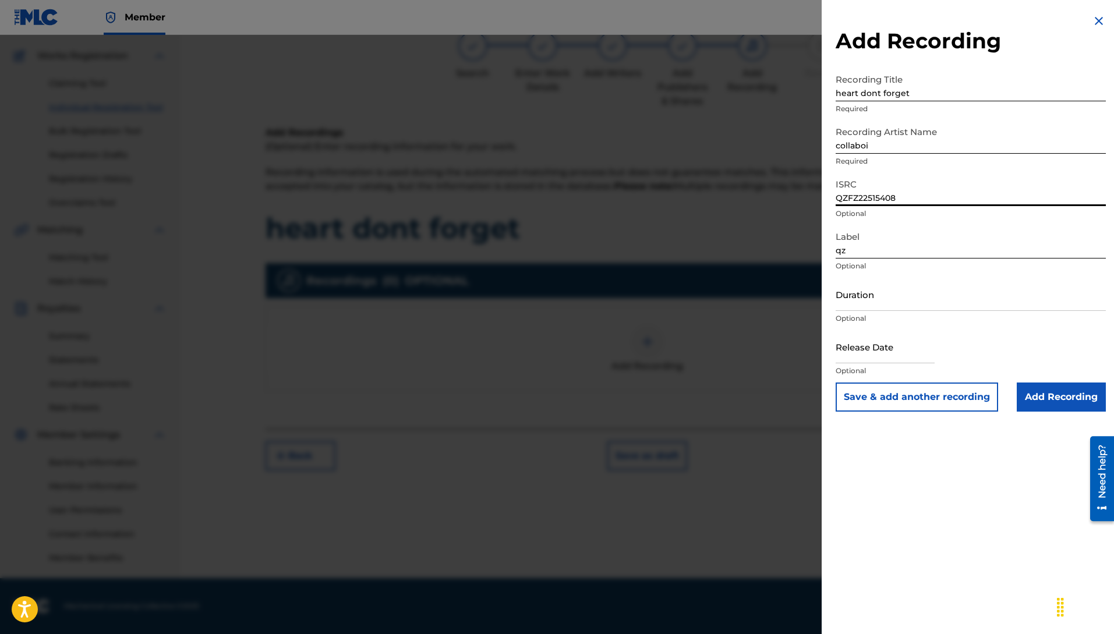
type input "QZFZ22515408"
click at [883, 257] on input "qz" at bounding box center [971, 241] width 270 height 33
type input "q"
type input "COLLABOI MUZICLYFE LLC"
click at [1049, 393] on input "Add Recording" at bounding box center [1061, 397] width 89 height 29
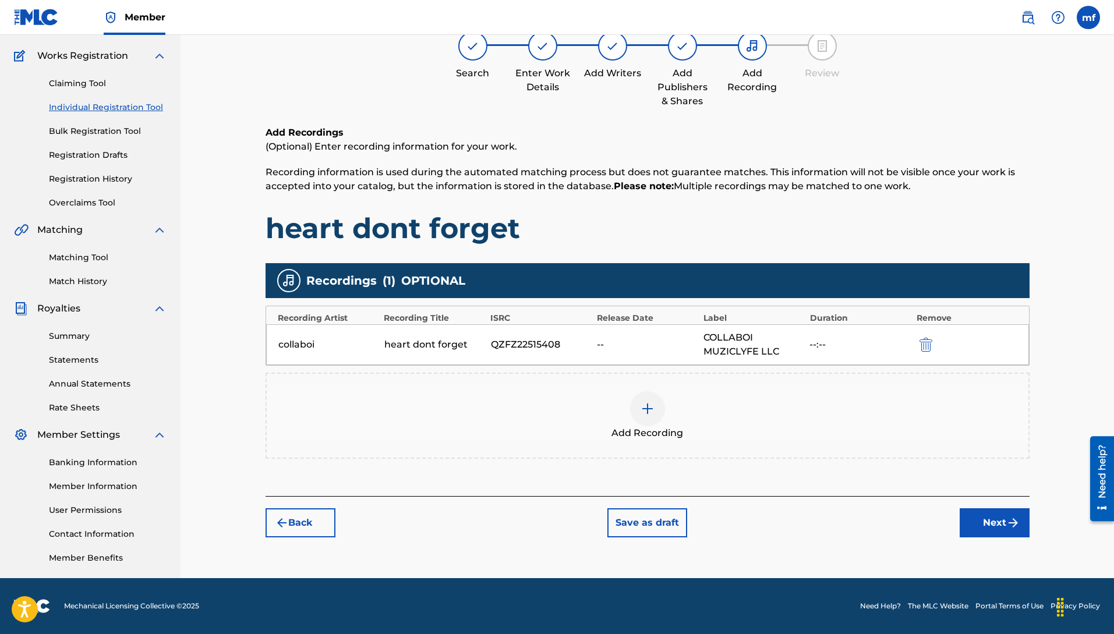
click at [977, 523] on button "Next" at bounding box center [995, 522] width 70 height 29
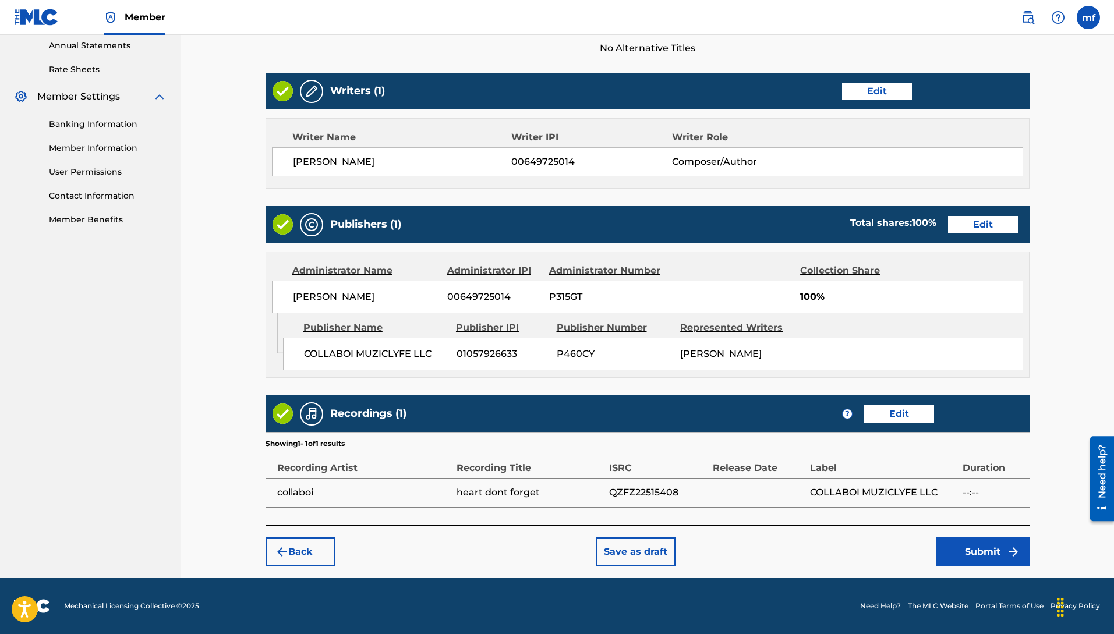
scroll to position [437, 0]
click at [948, 553] on button "Submit" at bounding box center [982, 552] width 93 height 29
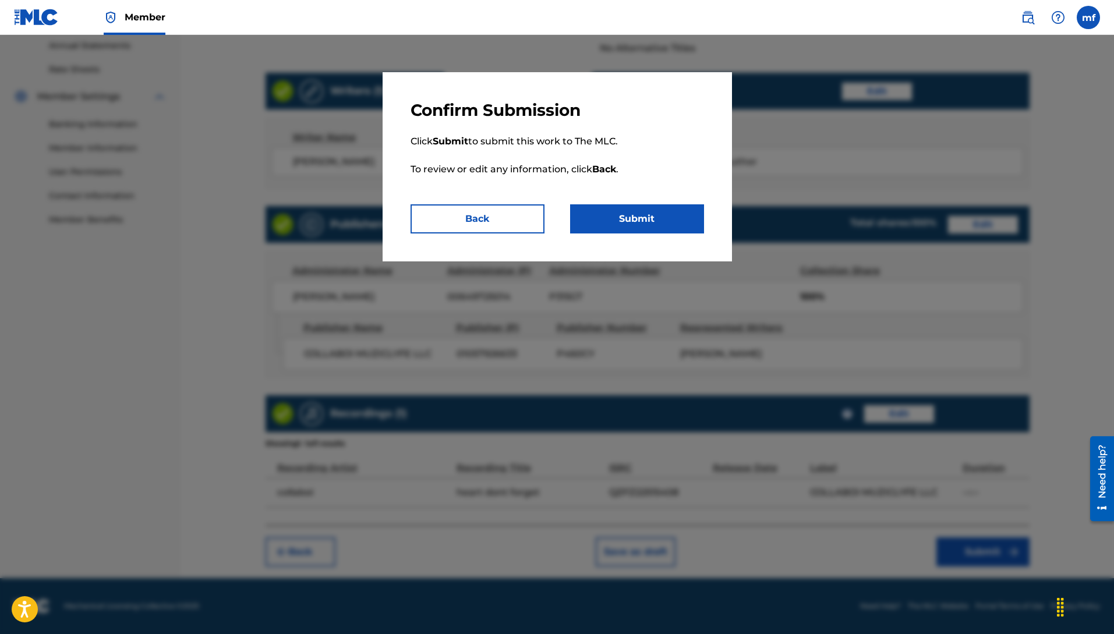
click at [594, 215] on button "Submit" at bounding box center [637, 218] width 134 height 29
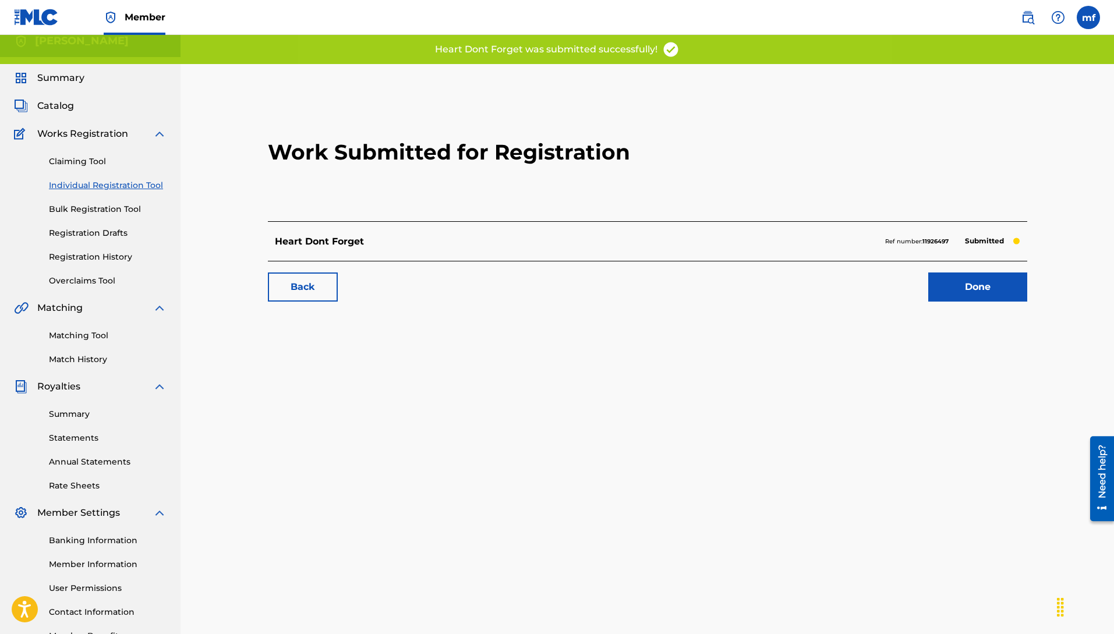
scroll to position [12, 0]
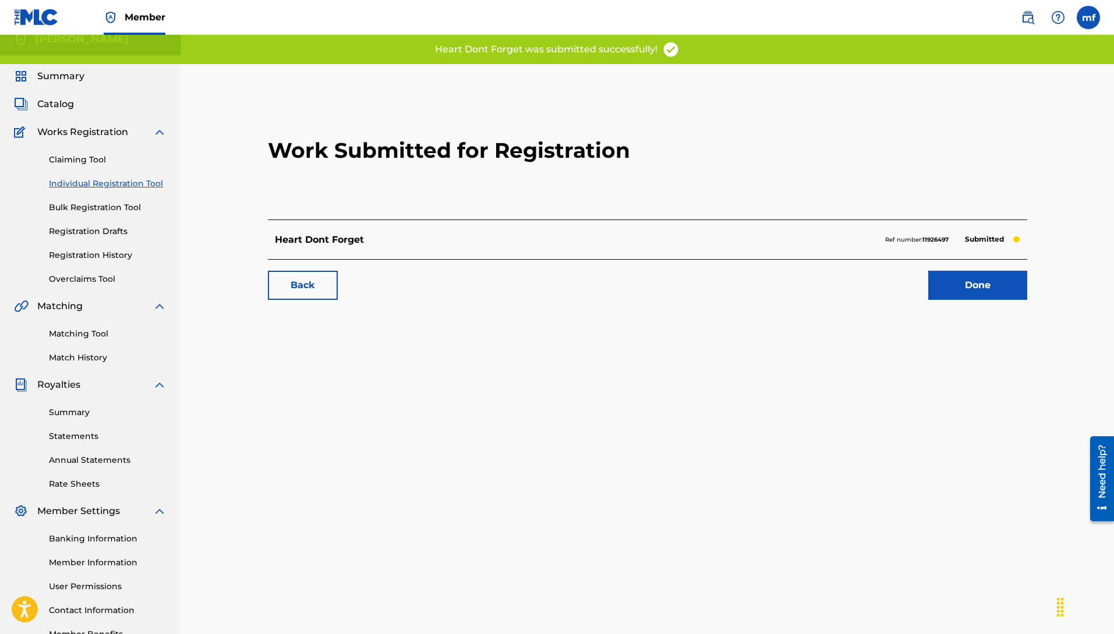
click at [959, 284] on link "Done" at bounding box center [977, 285] width 99 height 29
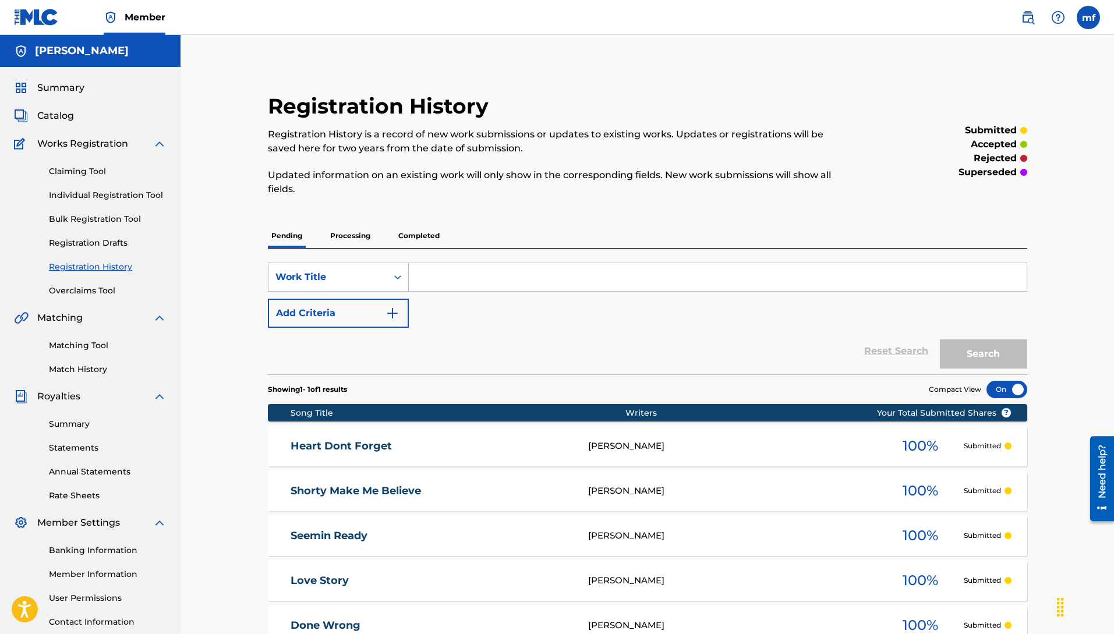
click at [107, 196] on link "Individual Registration Tool" at bounding box center [108, 195] width 118 height 12
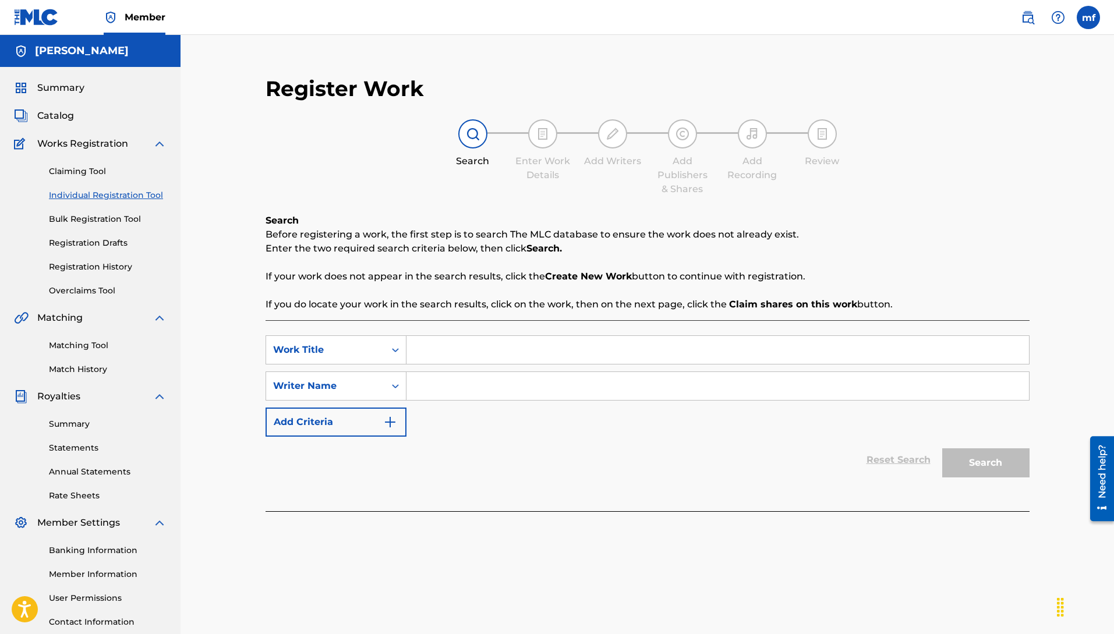
paste input "[PERSON_NAME]"
type input "[PERSON_NAME]"
click at [530, 358] on input "Search Form" at bounding box center [717, 350] width 623 height 28
type input "B"
type input "be yo lover"
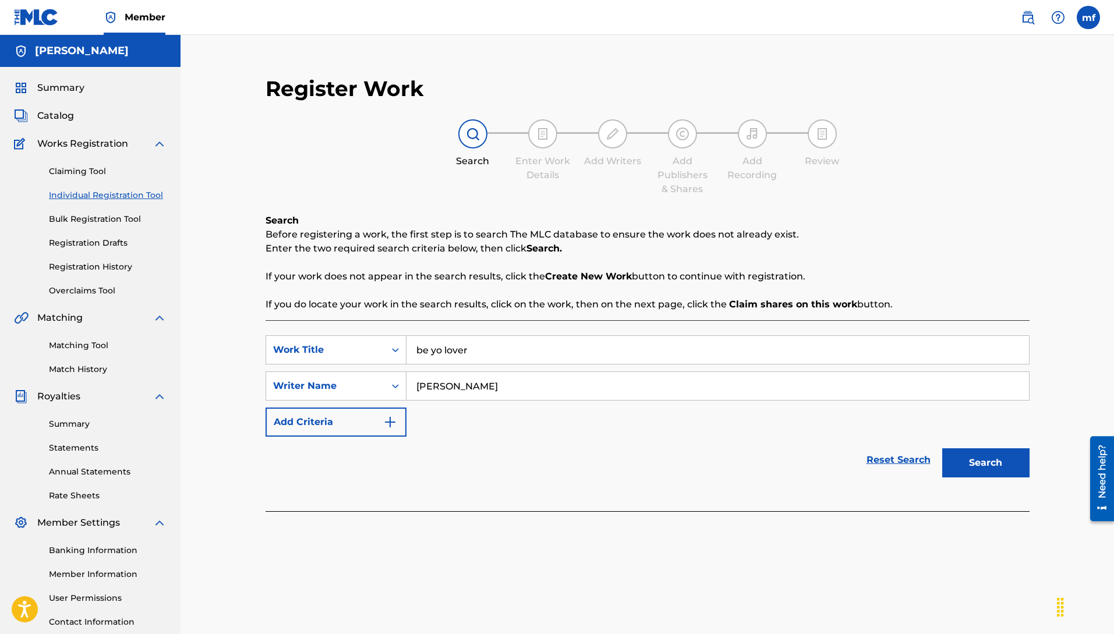
click at [971, 466] on button "Search" at bounding box center [985, 462] width 87 height 29
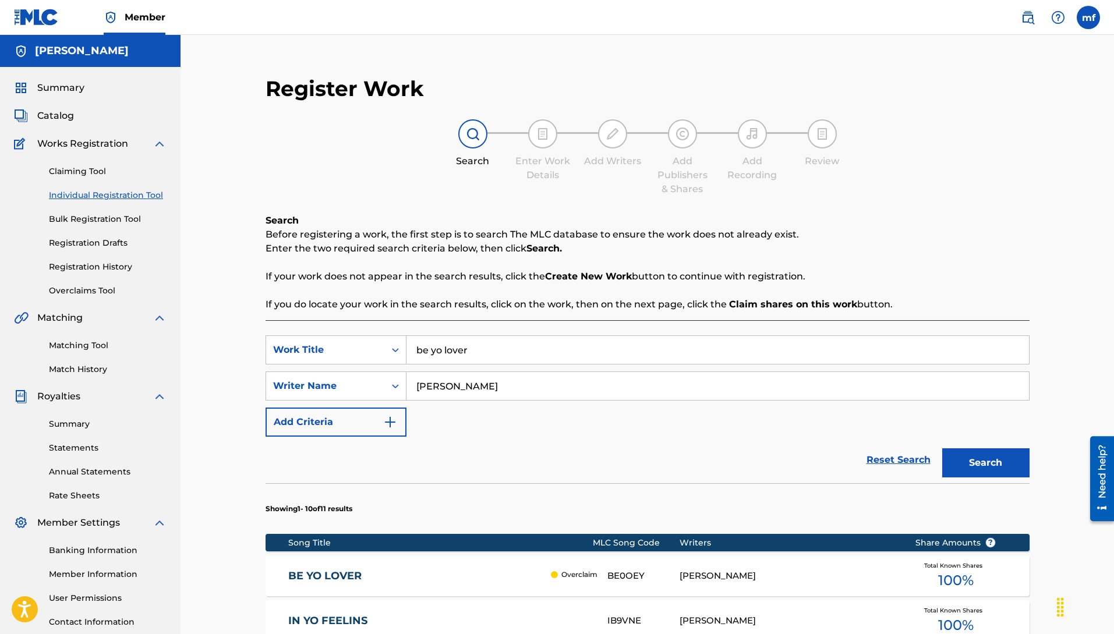
drag, startPoint x: 493, startPoint y: 351, endPoint x: 248, endPoint y: 320, distance: 247.0
click at [243, 313] on div "Register Work Search Enter Work Details Add Writers Add Publishers & Shares Add…" at bounding box center [647, 611] width 815 height 1095
type input "just elevate"
click at [968, 462] on button "Search" at bounding box center [985, 462] width 87 height 29
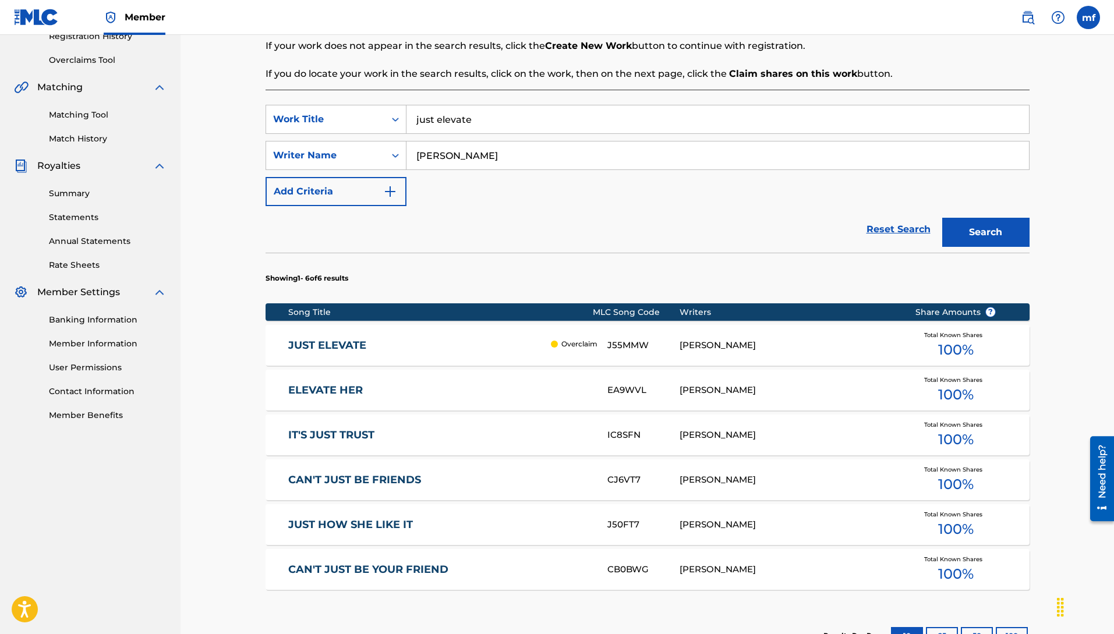
scroll to position [19, 0]
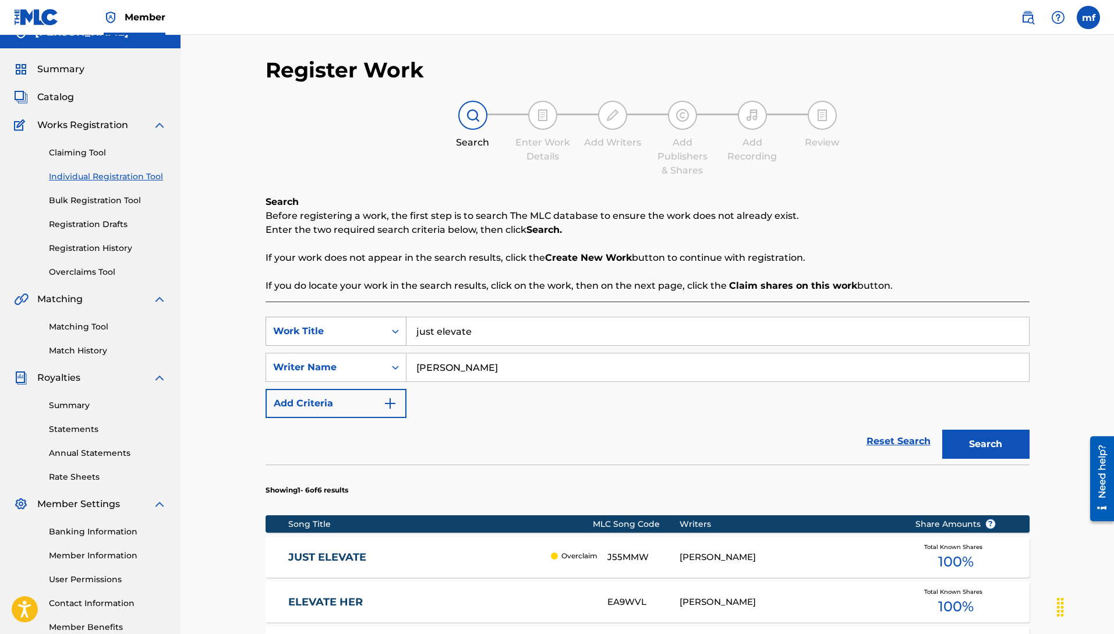
drag, startPoint x: 554, startPoint y: 327, endPoint x: 298, endPoint y: 326, distance: 255.7
click at [320, 326] on div "SearchWithCriteria3a9e070a-0a37-4cd2-893e-04b6d21b8816 Work Title just elevate" at bounding box center [648, 331] width 764 height 29
type input "so gone"
click at [994, 439] on button "Search" at bounding box center [985, 444] width 87 height 29
drag, startPoint x: 478, startPoint y: 336, endPoint x: 312, endPoint y: 335, distance: 166.0
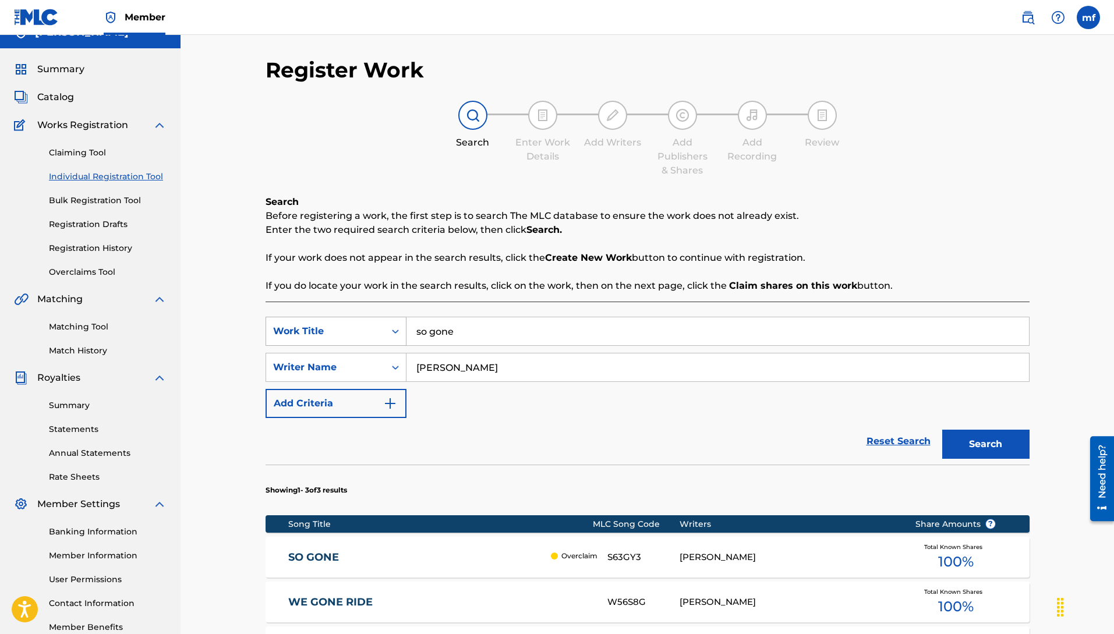
click at [220, 316] on div "Register Work Search Enter Work Details Add Writers Add Publishers & Shares Add…" at bounding box center [648, 418] width 934 height 805
type input "bet ya [PERSON_NAME] me"
click at [942, 430] on button "Search" at bounding box center [985, 444] width 87 height 29
drag, startPoint x: 528, startPoint y: 331, endPoint x: 365, endPoint y: 309, distance: 164.0
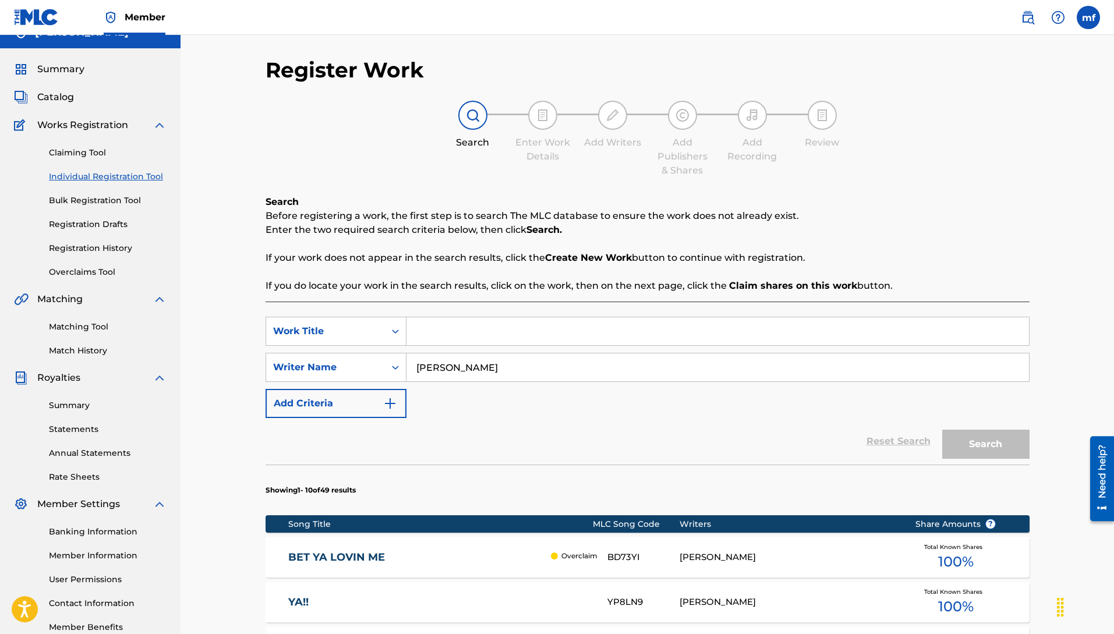
click at [458, 332] on input "Search Form" at bounding box center [717, 331] width 623 height 28
click at [542, 326] on input "my struggle" at bounding box center [717, 331] width 623 height 28
type input "my struggle"
click at [942, 430] on button "Search" at bounding box center [985, 444] width 87 height 29
drag, startPoint x: 466, startPoint y: 328, endPoint x: 416, endPoint y: 328, distance: 50.1
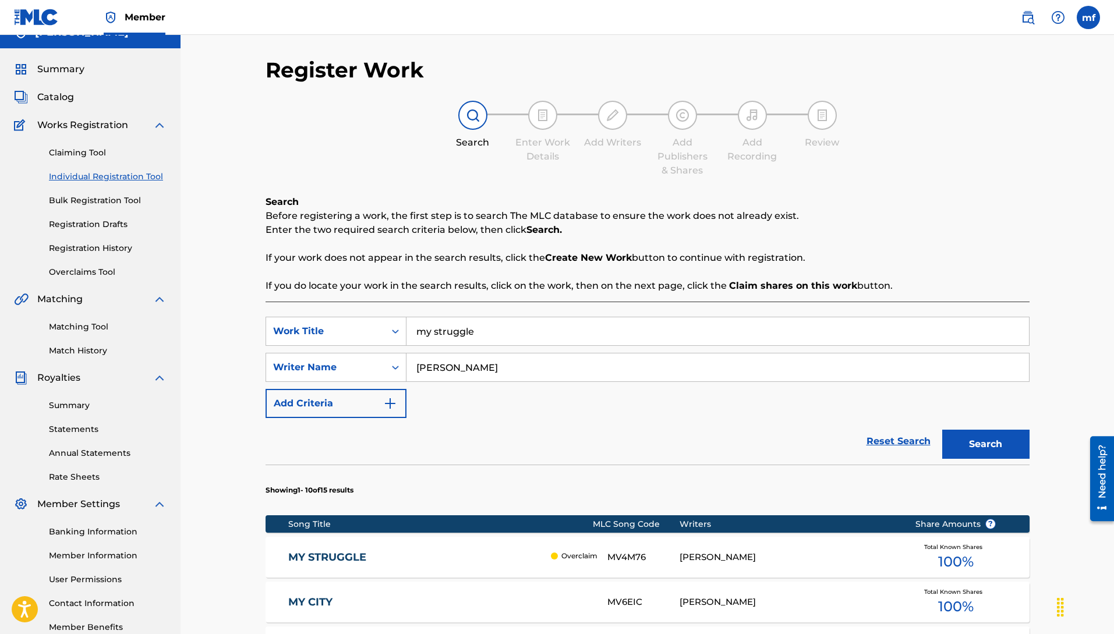
click at [422, 329] on input "my struggle" at bounding box center [717, 331] width 623 height 28
drag, startPoint x: 500, startPoint y: 333, endPoint x: 345, endPoint y: 333, distance: 154.9
click at [352, 333] on div "SearchWithCriteria3a9e070a-0a37-4cd2-893e-04b6d21b8816 Work Title my struggle" at bounding box center [648, 331] width 764 height 29
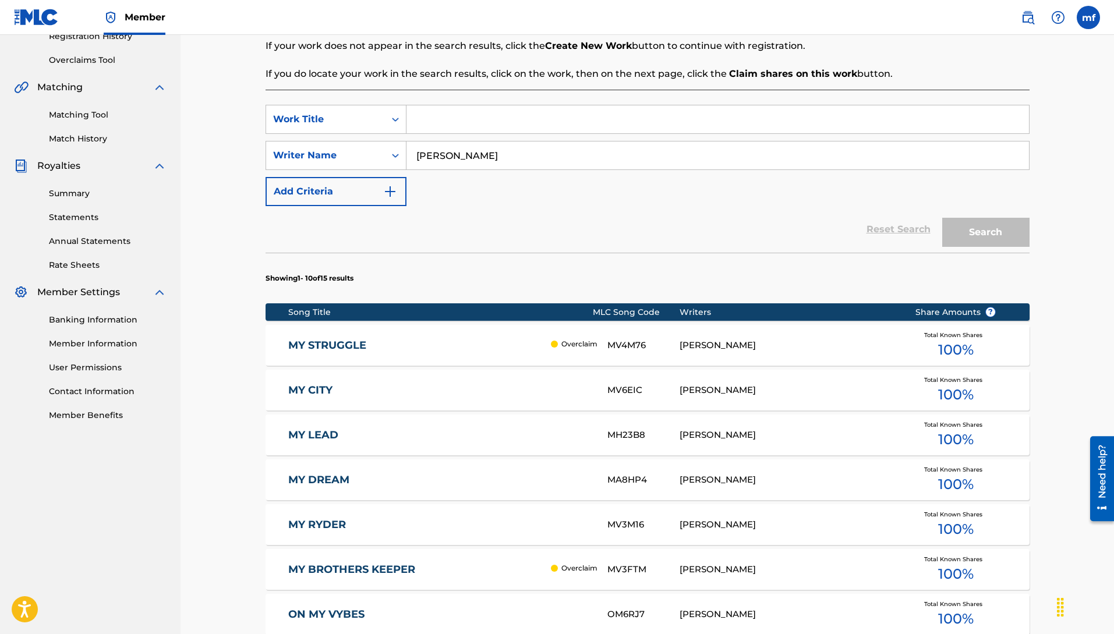
scroll to position [240, 0]
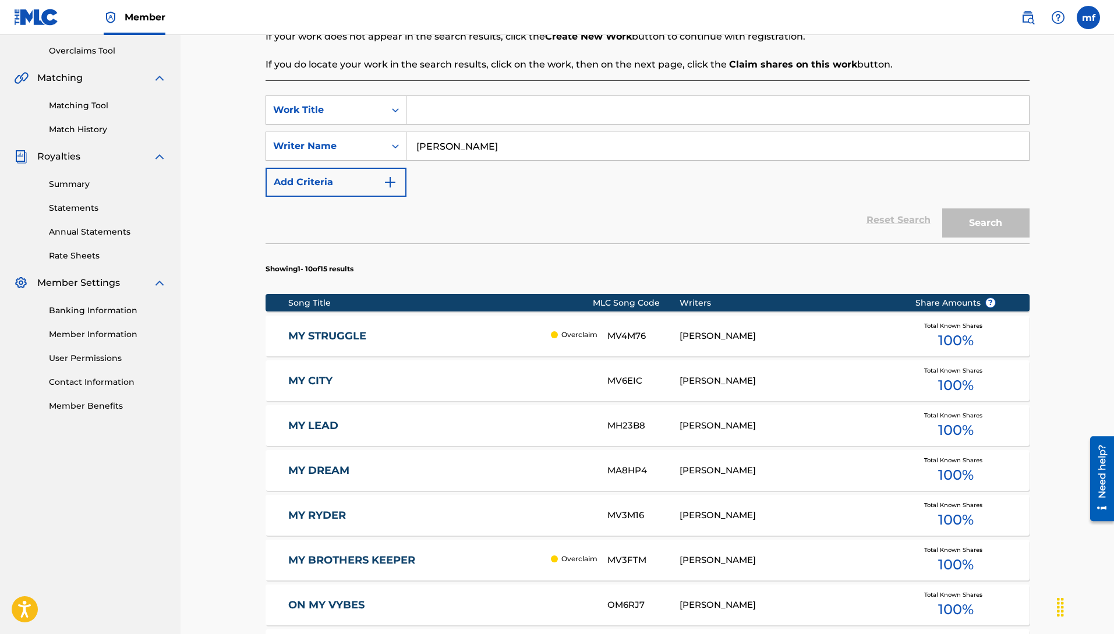
click at [446, 105] on input "Search Form" at bounding box center [717, 110] width 623 height 28
type input "n"
type input "nothings i do for love"
click at [992, 228] on button "Search" at bounding box center [985, 222] width 87 height 29
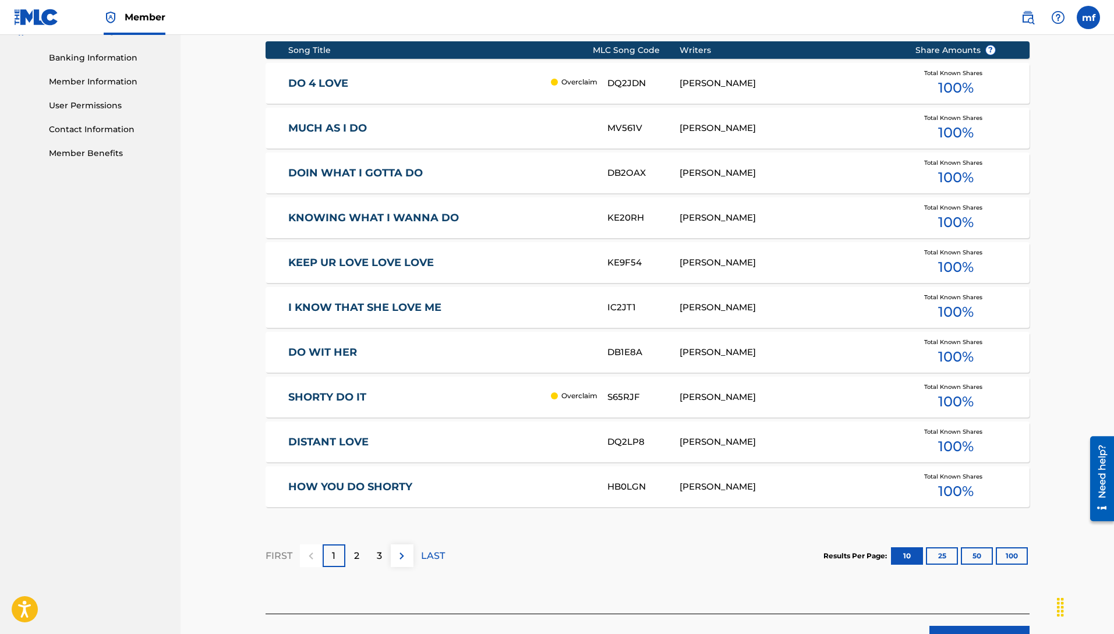
scroll to position [274, 0]
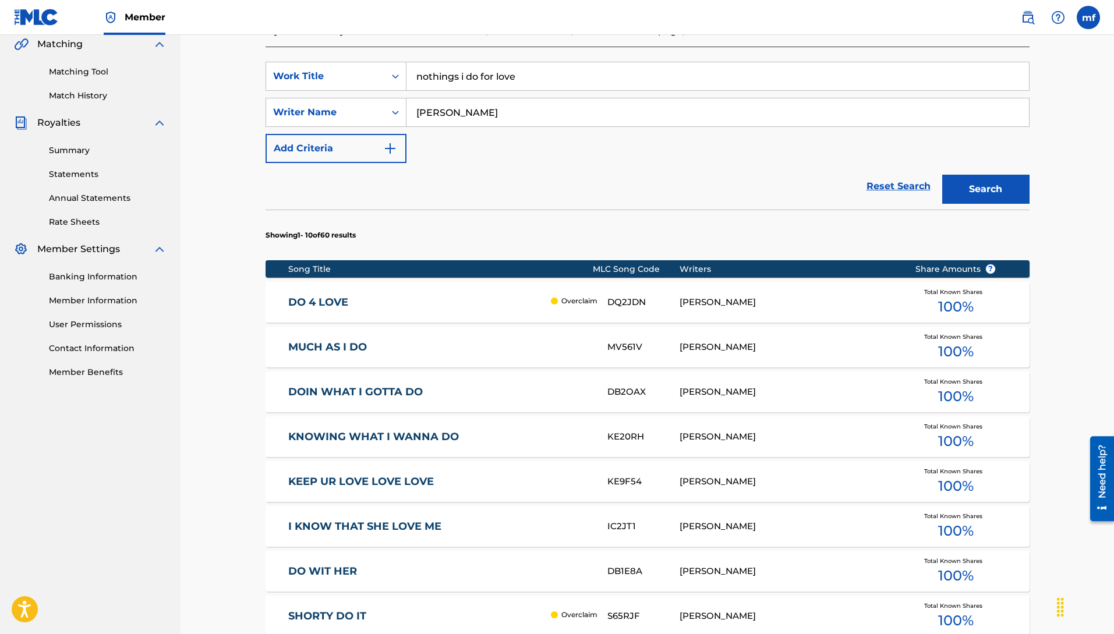
click at [1004, 191] on button "Search" at bounding box center [985, 189] width 87 height 29
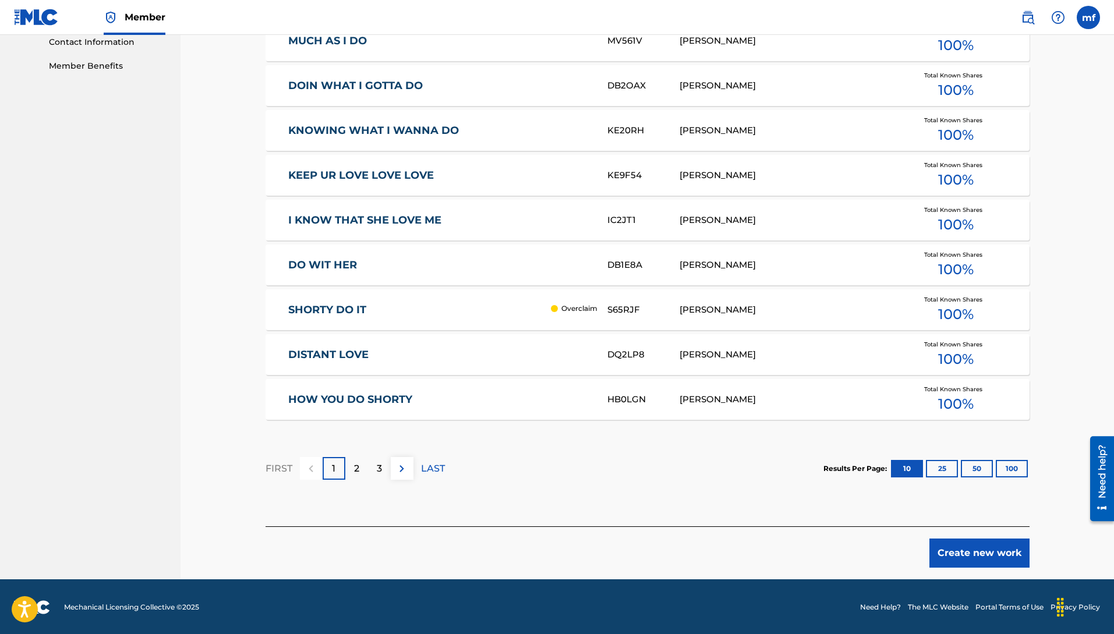
scroll to position [581, 0]
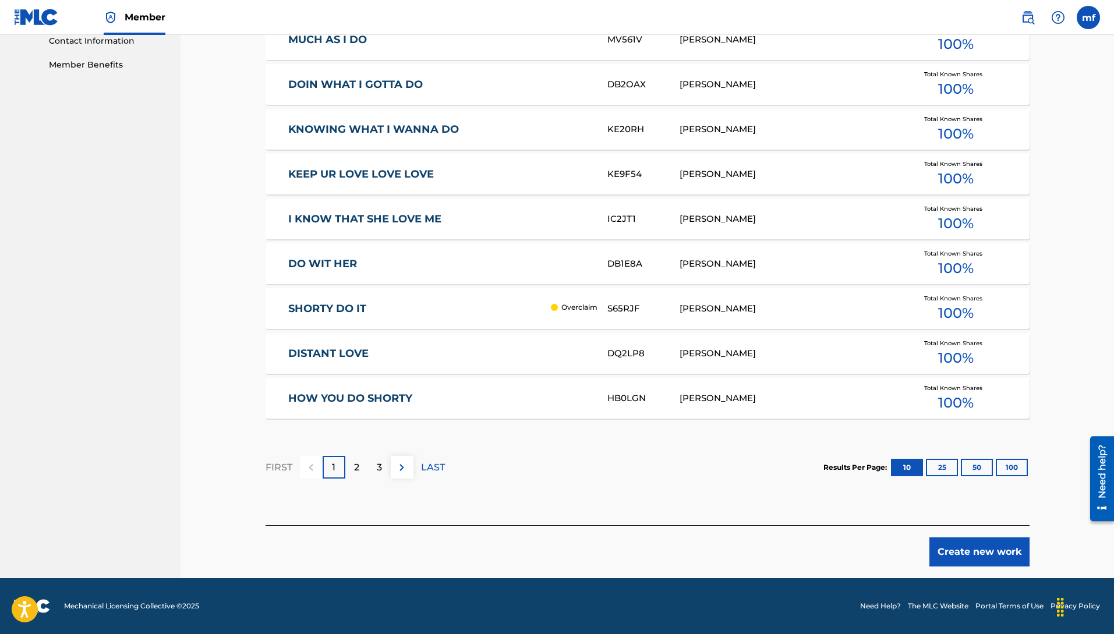
click at [949, 546] on button "Create new work" at bounding box center [979, 552] width 100 height 29
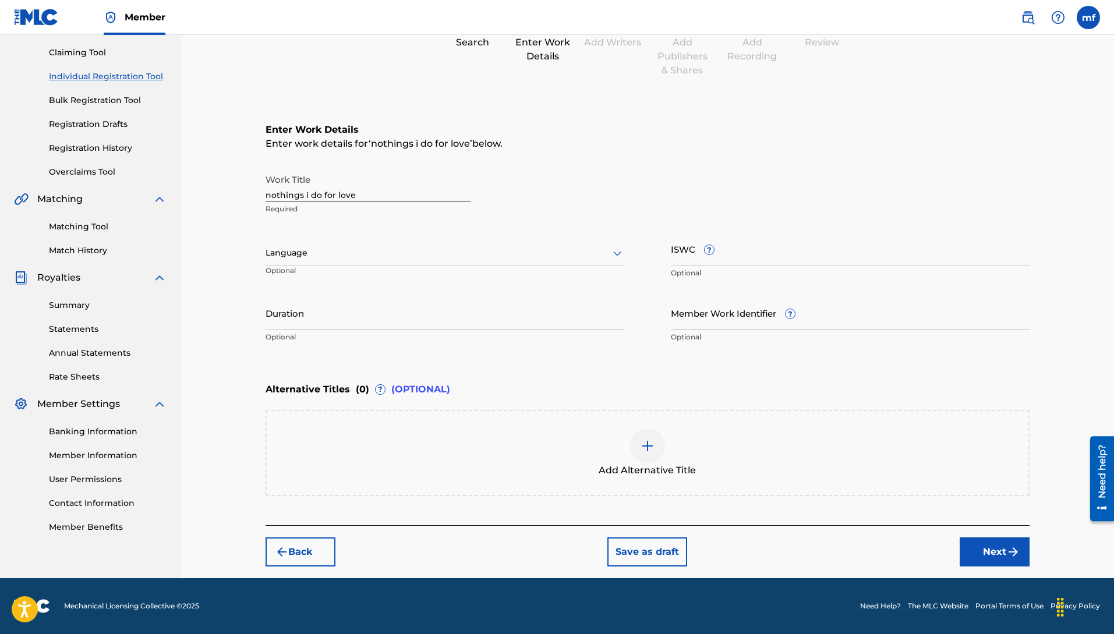
scroll to position [119, 0]
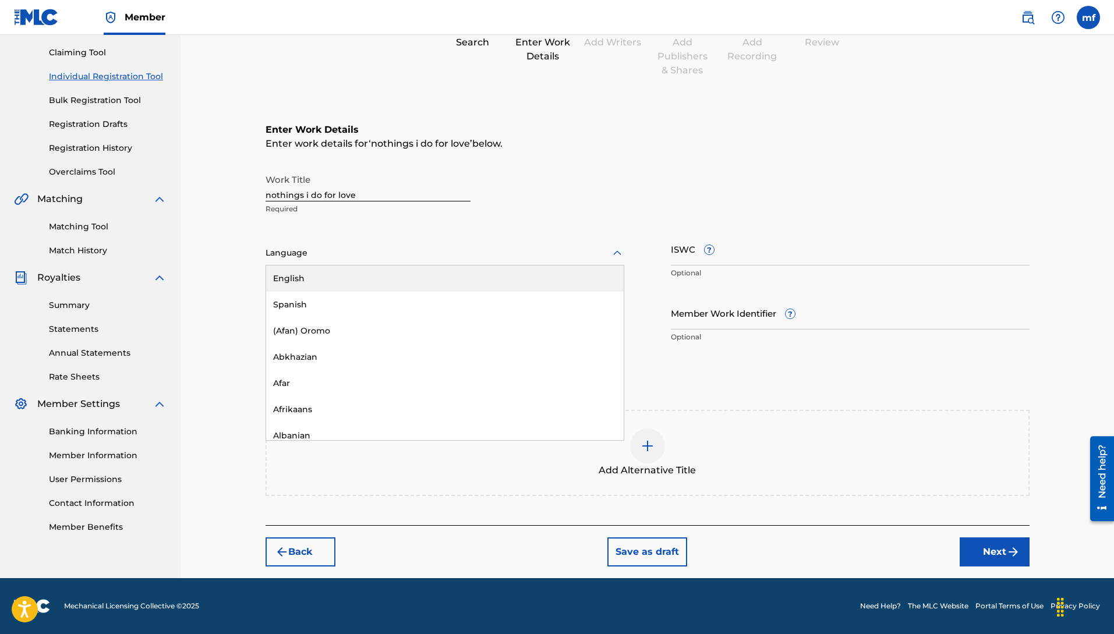
click at [386, 284] on div "English" at bounding box center [445, 279] width 358 height 26
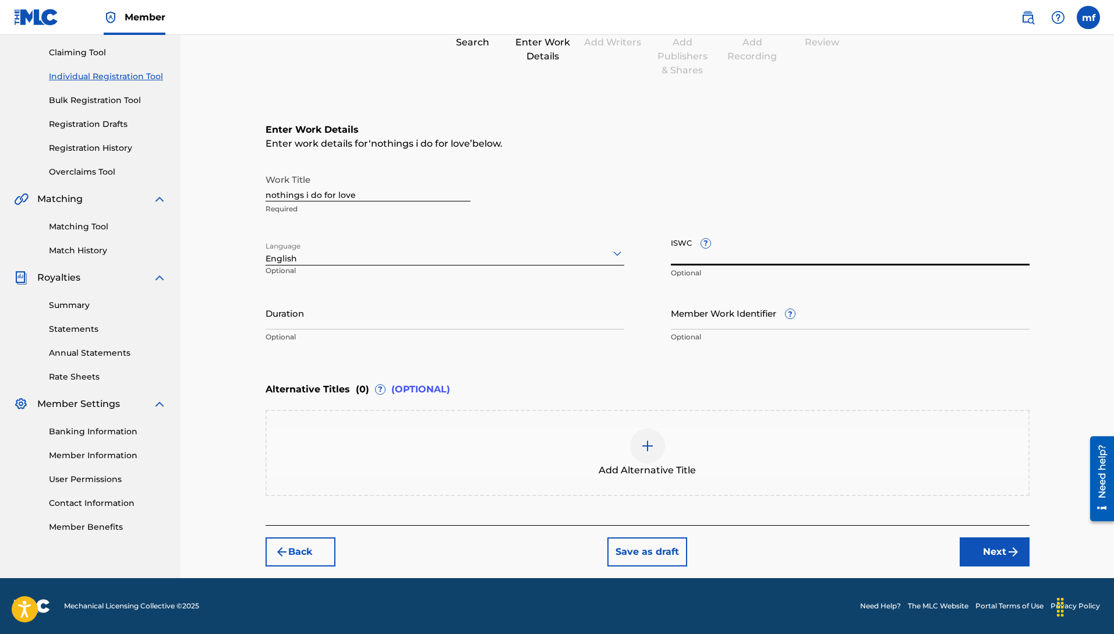
click at [724, 252] on input "ISWC ?" at bounding box center [850, 248] width 359 height 33
click at [754, 237] on input "ISWC ?" at bounding box center [850, 248] width 359 height 33
type input "q"
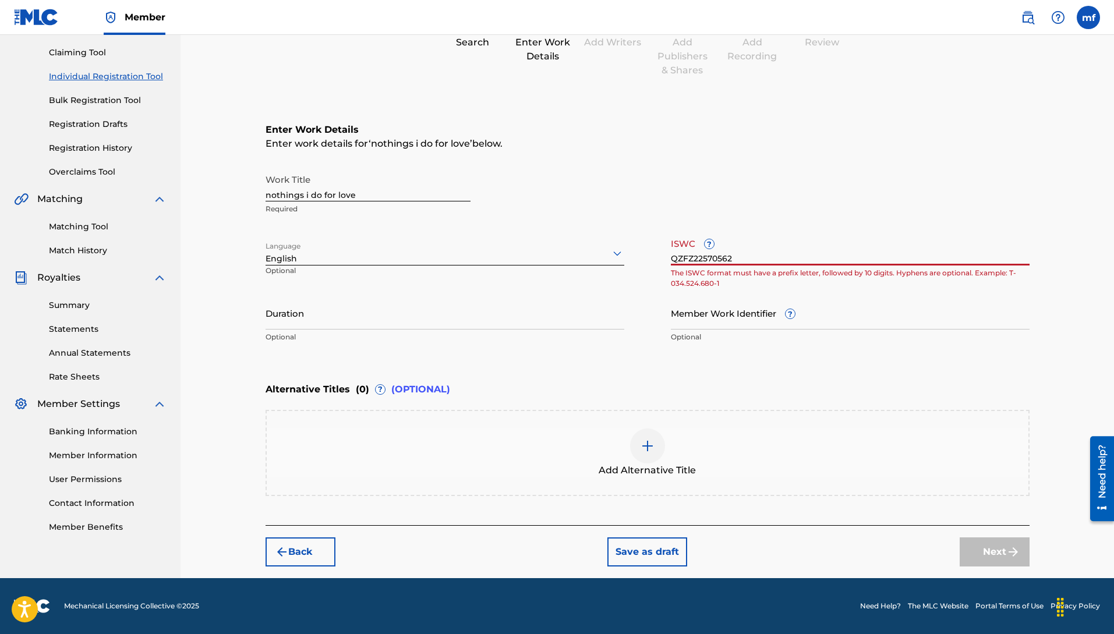
type input "QZFZ22570562"
click at [770, 320] on input "Member Work Identifier ?" at bounding box center [850, 312] width 359 height 33
click at [645, 440] on img at bounding box center [648, 446] width 14 height 14
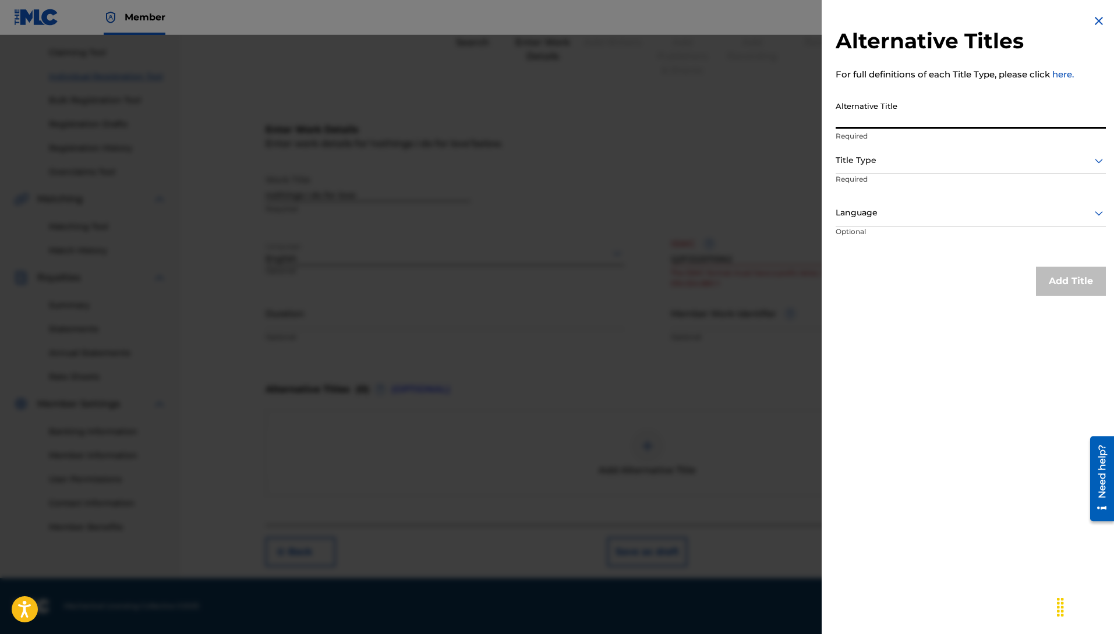
click at [903, 116] on input "Alternative Title" at bounding box center [971, 112] width 270 height 33
type input "N"
type input "nothings I do for love"
click at [1022, 160] on div at bounding box center [971, 160] width 270 height 15
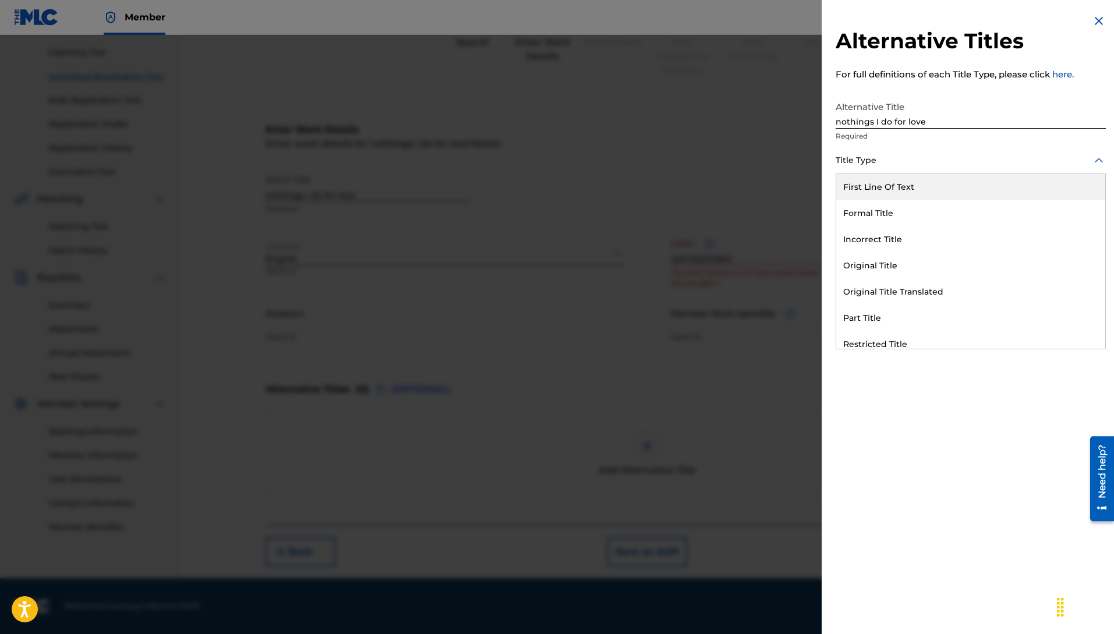
click at [959, 155] on div at bounding box center [971, 160] width 270 height 15
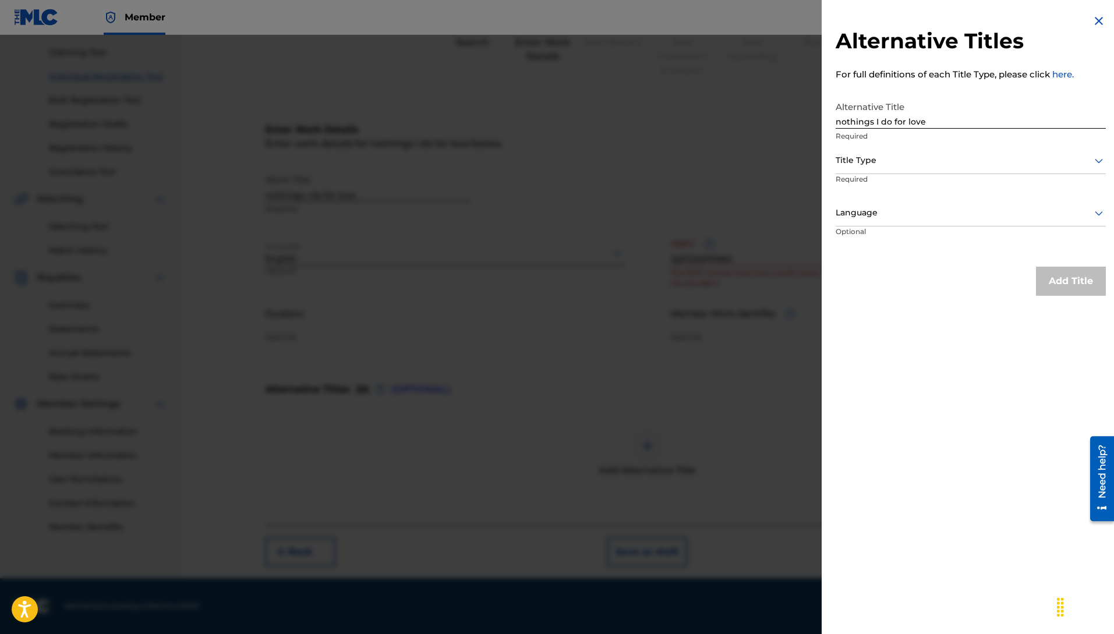
click at [1088, 142] on div "Alternative Title nothings I do for love Required" at bounding box center [971, 122] width 270 height 52
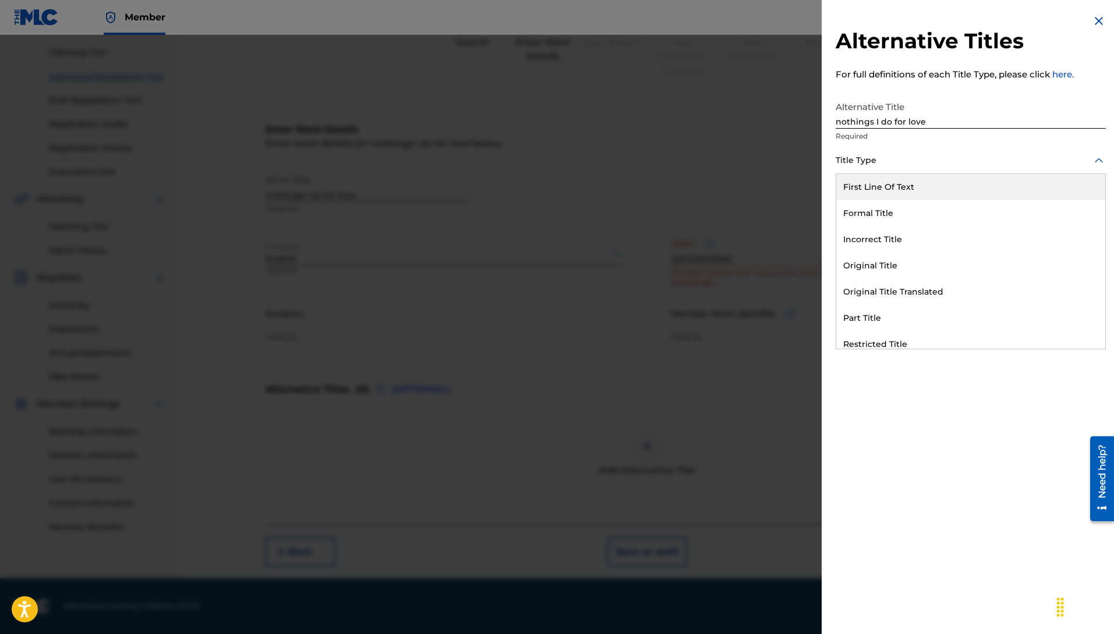
click at [1072, 161] on div at bounding box center [971, 160] width 270 height 15
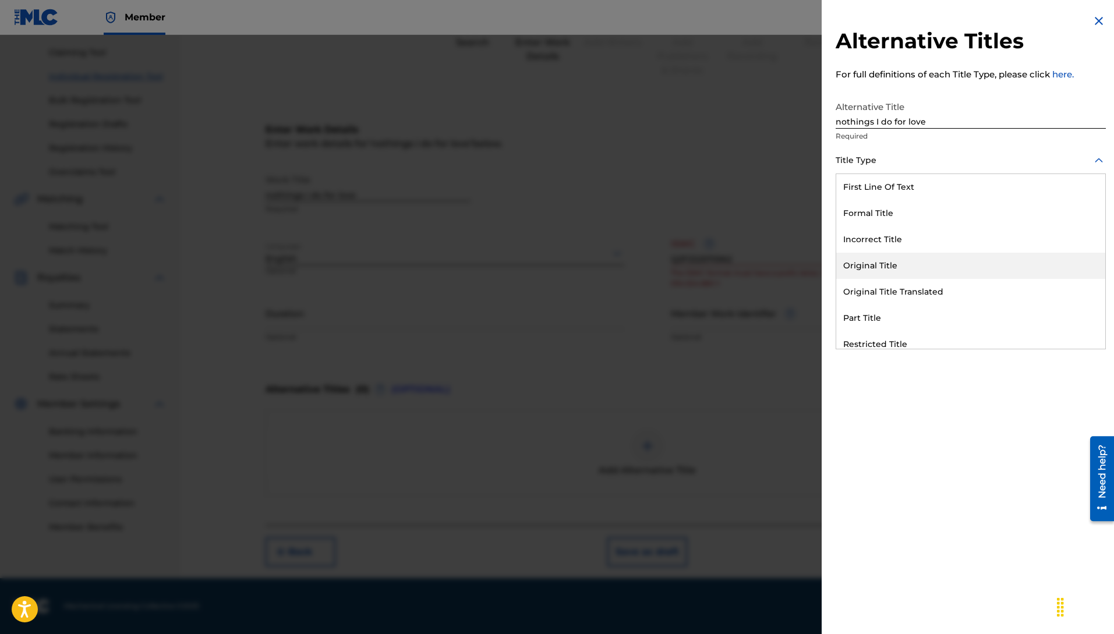
click at [904, 266] on div "Original Title" at bounding box center [970, 266] width 269 height 26
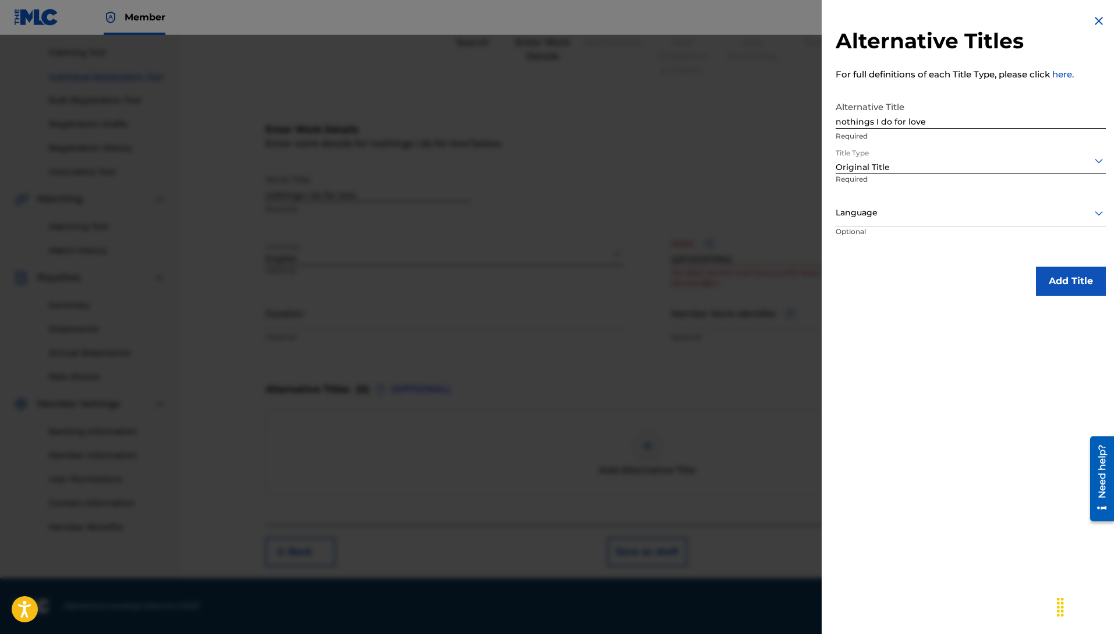
click at [890, 167] on div at bounding box center [971, 160] width 270 height 15
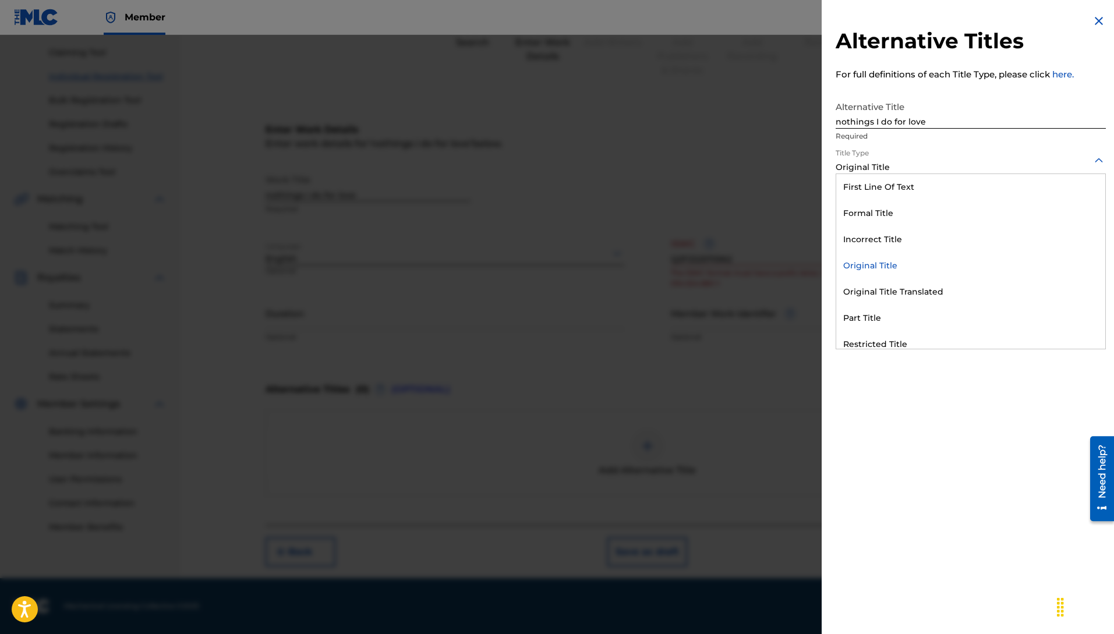
click at [897, 260] on div "Original Title" at bounding box center [970, 266] width 269 height 26
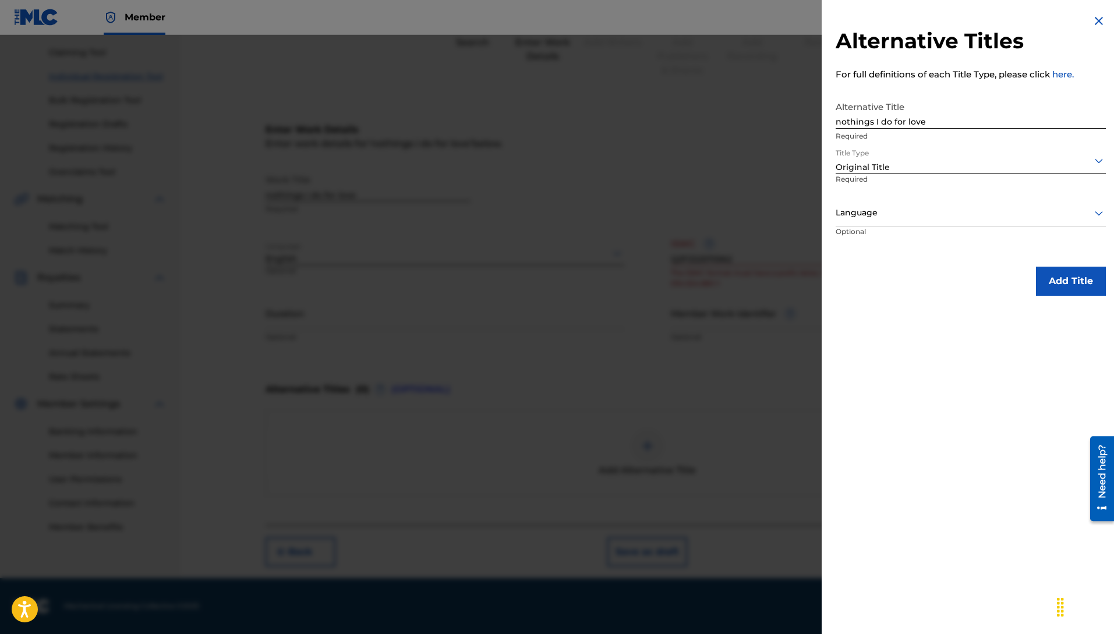
click at [1099, 26] on img at bounding box center [1099, 21] width 14 height 14
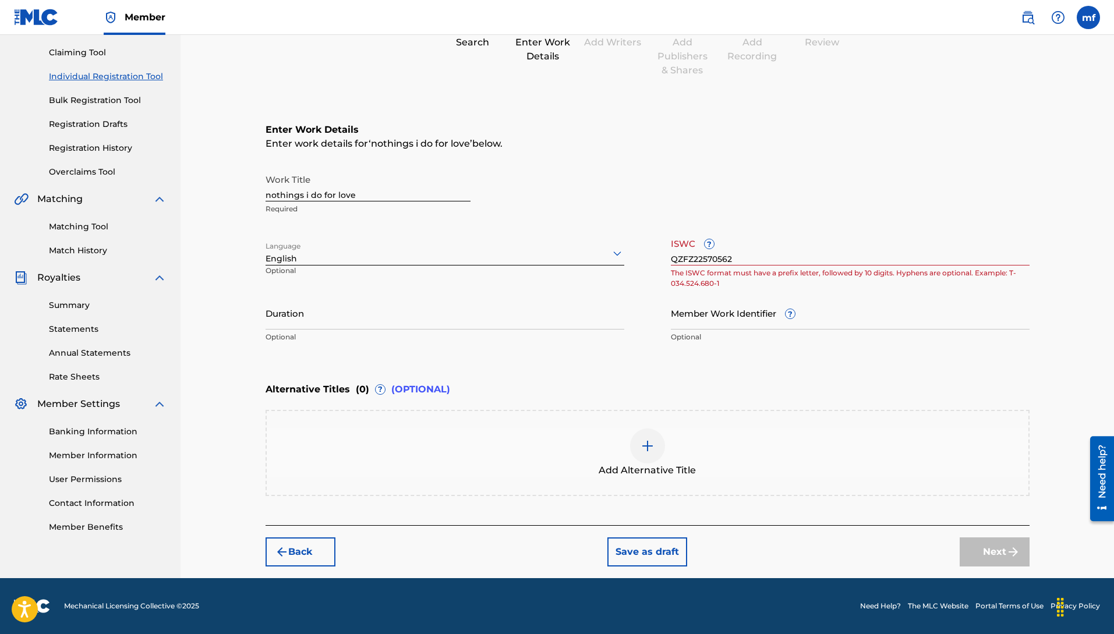
click at [740, 262] on input "QZFZ22570562" at bounding box center [850, 248] width 359 height 33
click at [734, 258] on input "QZFZ22570562" at bounding box center [850, 248] width 359 height 33
type input "QZFZ22570562"
drag, startPoint x: 741, startPoint y: 259, endPoint x: 658, endPoint y: 252, distance: 83.0
click at [658, 252] on div "Work Title nothings i do for love Required Language English Optional ISWC ? QZF…" at bounding box center [648, 258] width 764 height 181
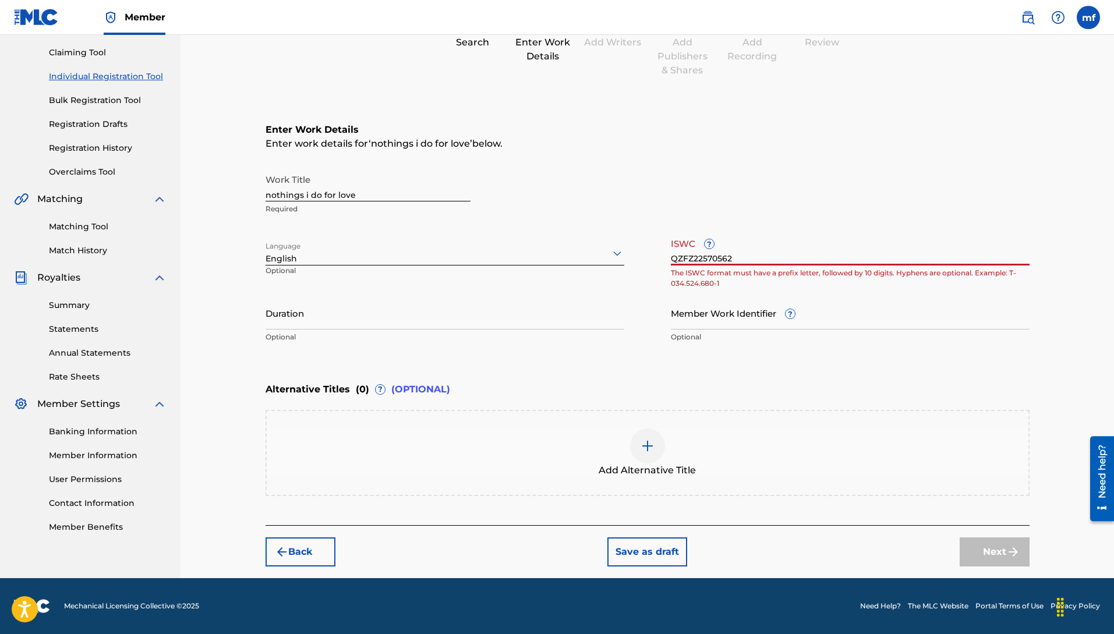
click at [702, 324] on input "Member Work Identifier ?" at bounding box center [850, 312] width 359 height 33
drag, startPoint x: 753, startPoint y: 256, endPoint x: 661, endPoint y: 246, distance: 92.6
click at [661, 246] on div "Work Title nothings i do for love Required Language English Optional ISWC ? QZF…" at bounding box center [648, 258] width 764 height 181
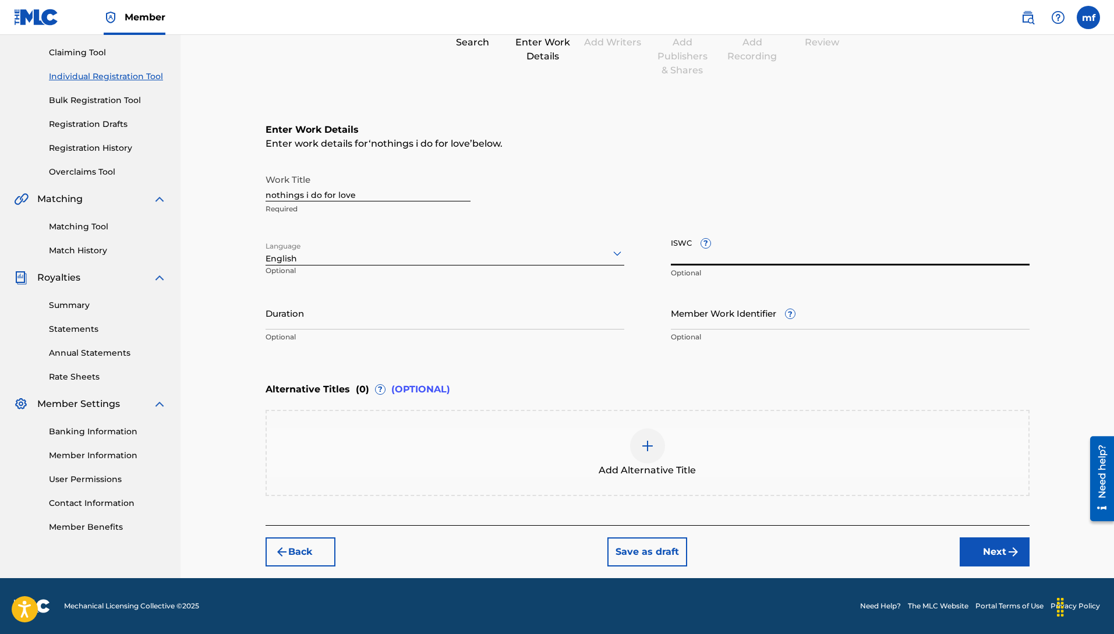
click at [719, 326] on input "Member Work Identifier ?" at bounding box center [850, 312] width 359 height 33
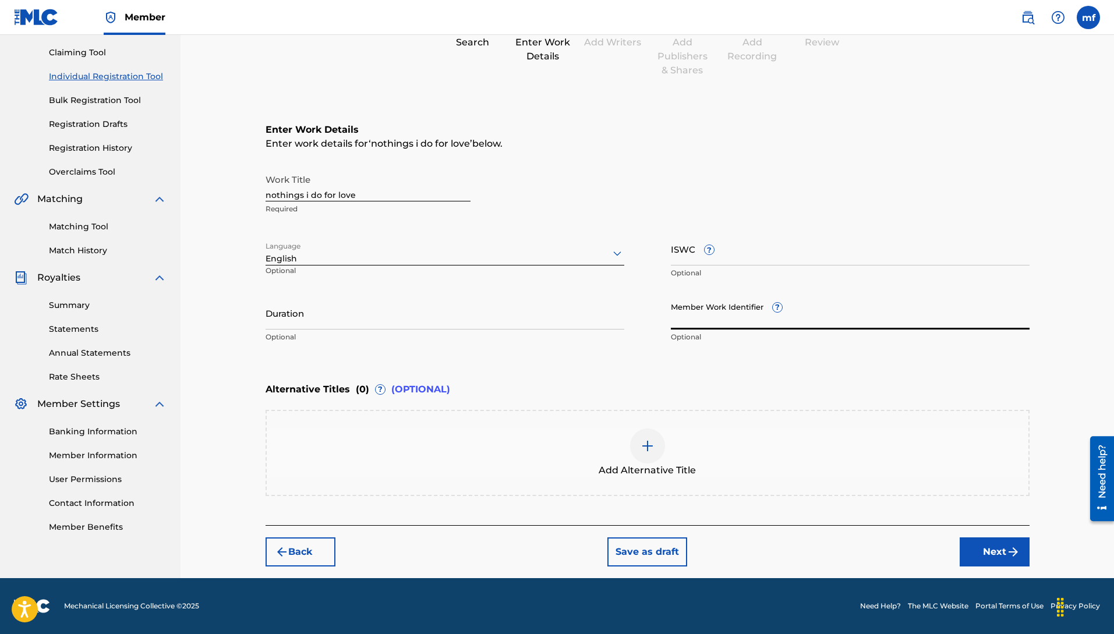
type input "q"
type input "QZFZ22570562"
click at [989, 555] on button "Next" at bounding box center [995, 552] width 70 height 29
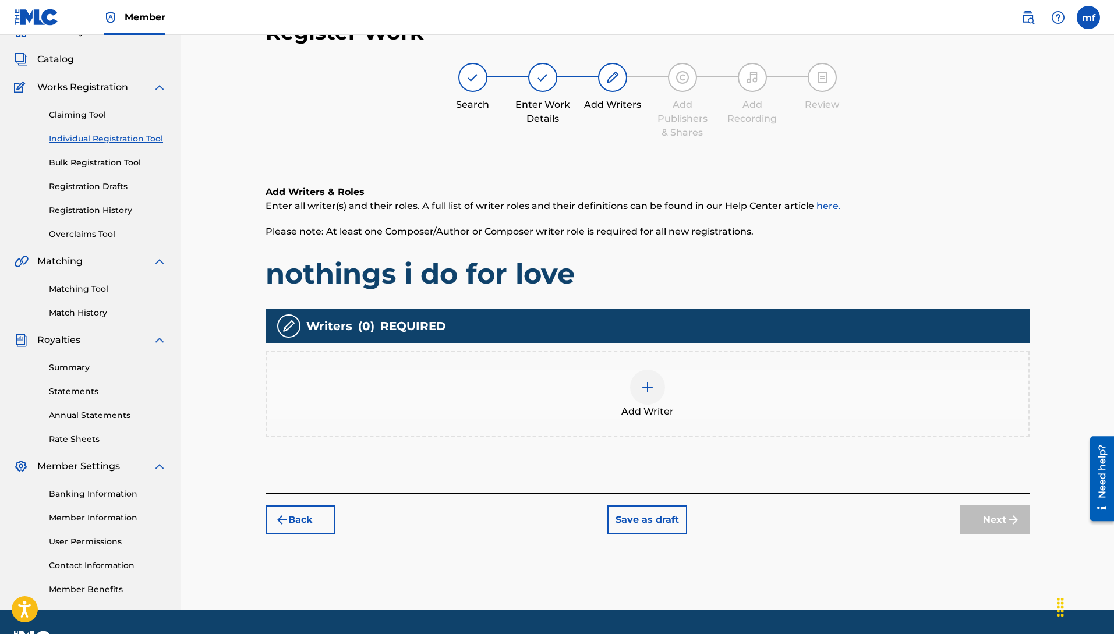
scroll to position [52, 0]
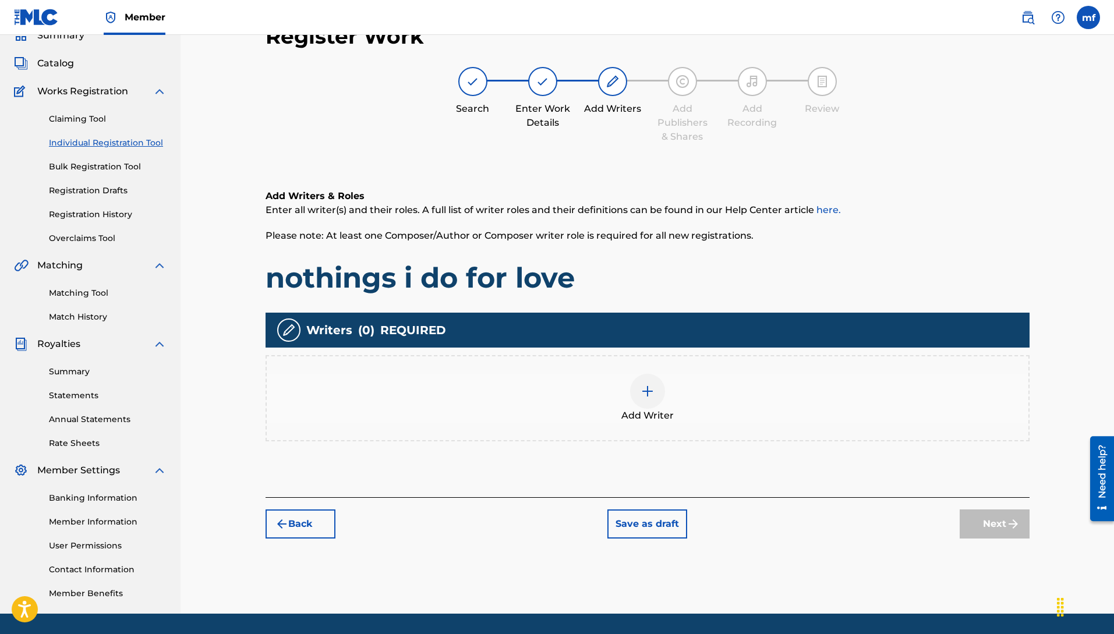
click at [651, 391] on img at bounding box center [648, 391] width 14 height 14
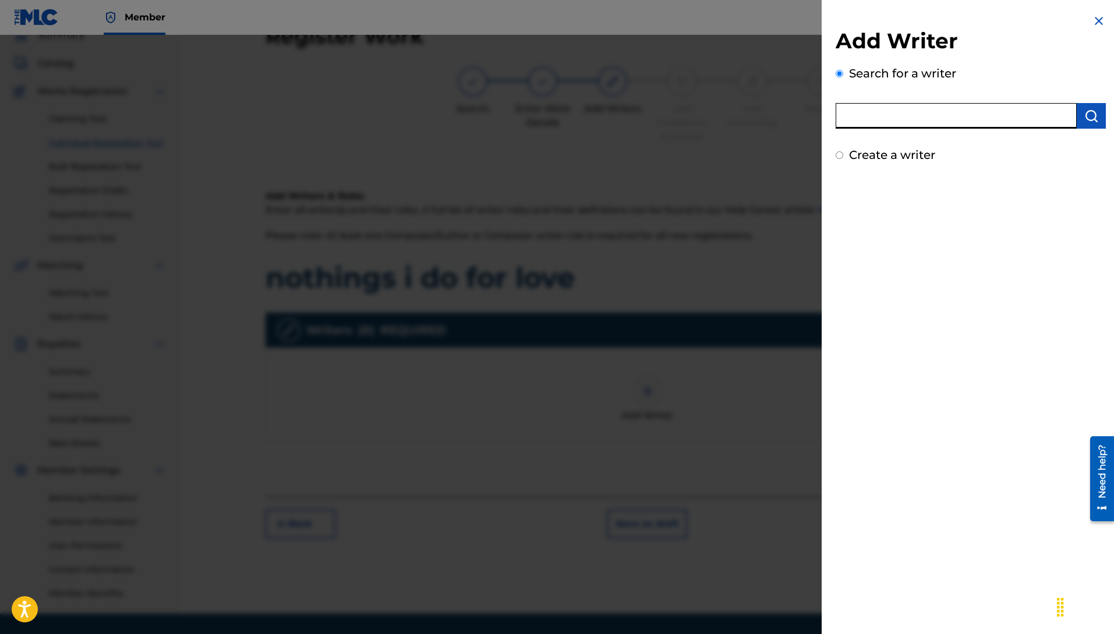
paste input "[PERSON_NAME]"
click at [984, 118] on input "[PERSON_NAME]" at bounding box center [956, 116] width 241 height 26
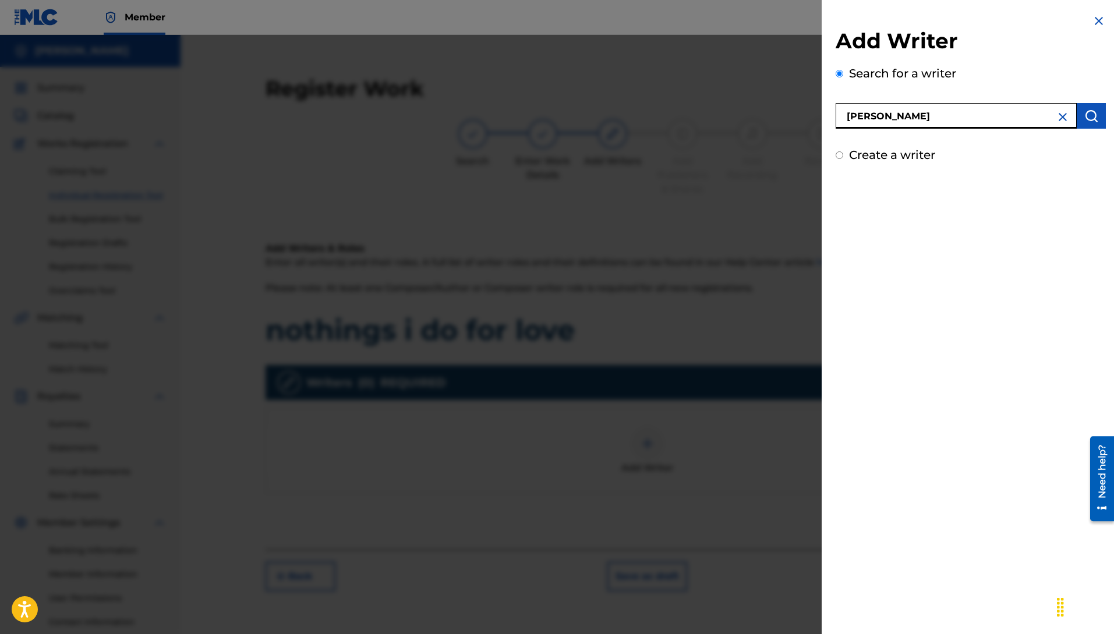
drag, startPoint x: 983, startPoint y: 115, endPoint x: 989, endPoint y: 130, distance: 16.4
click at [984, 115] on input "[PERSON_NAME]" at bounding box center [956, 116] width 241 height 26
type input "[PERSON_NAME]"
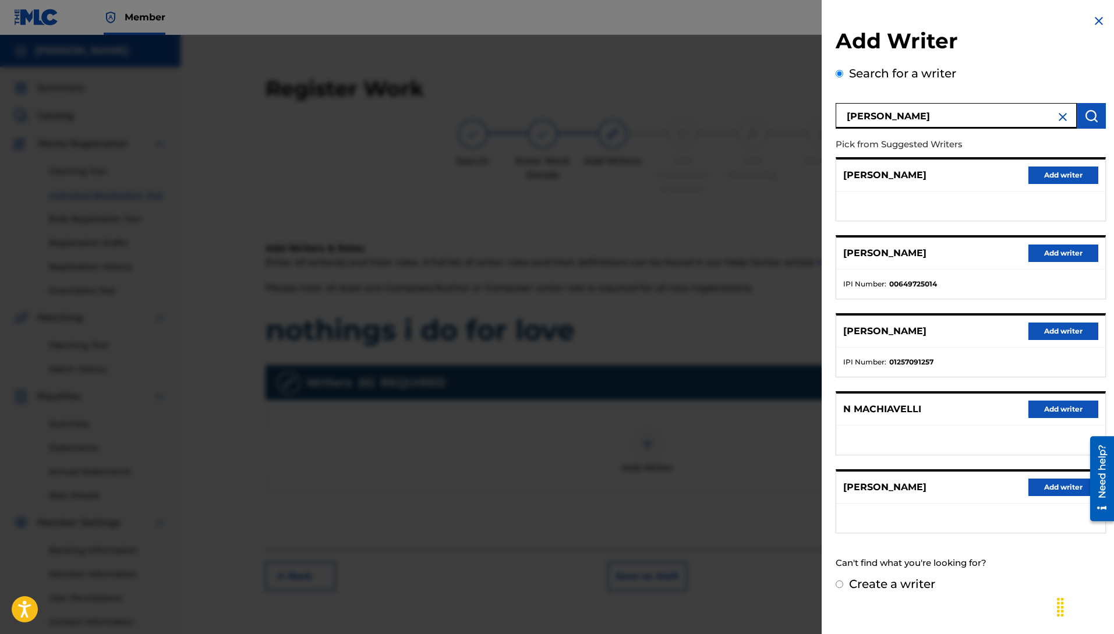
click at [1047, 253] on button "Add writer" at bounding box center [1063, 253] width 70 height 17
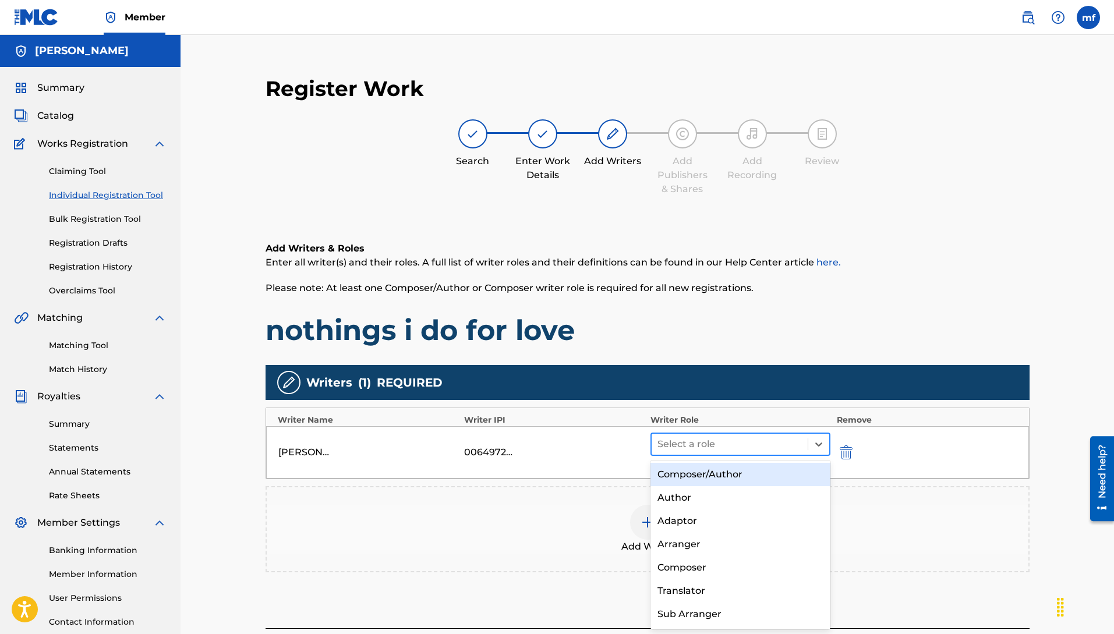
click at [683, 453] on div "Select a role" at bounding box center [730, 444] width 157 height 21
drag, startPoint x: 686, startPoint y: 477, endPoint x: 693, endPoint y: 486, distance: 11.6
click at [686, 478] on div "Composer/Author" at bounding box center [741, 474] width 181 height 23
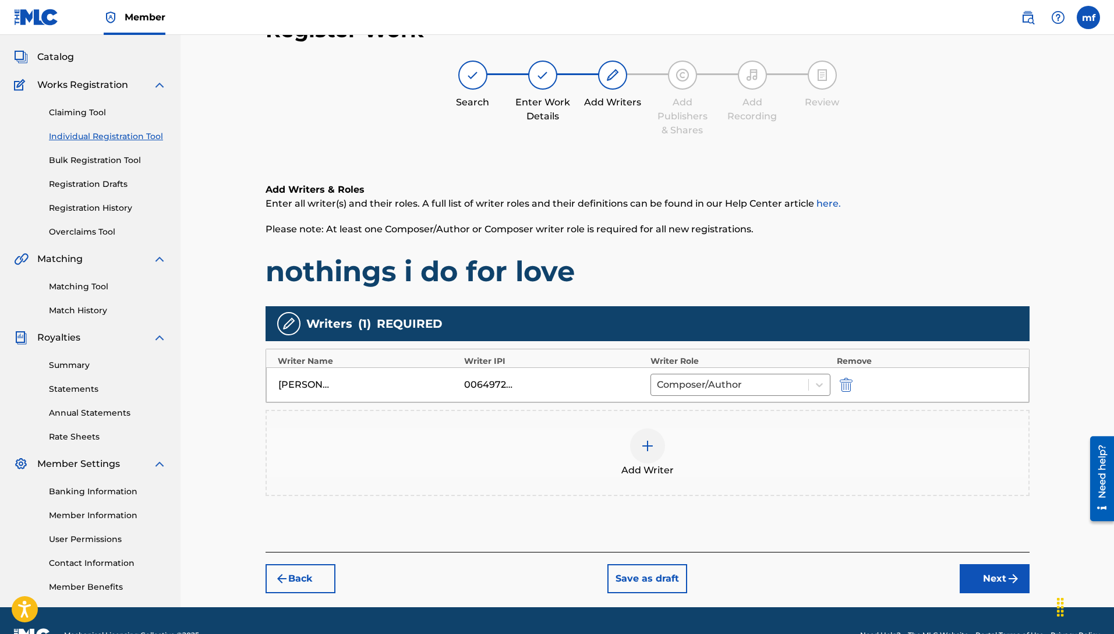
scroll to position [88, 0]
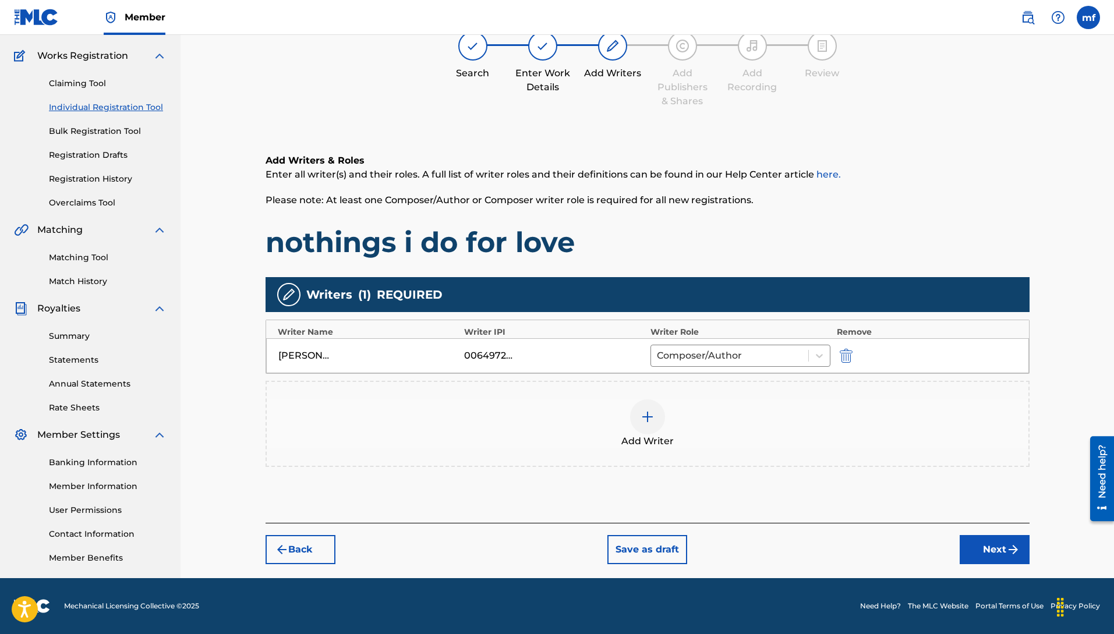
click at [987, 545] on button "Next" at bounding box center [995, 549] width 70 height 29
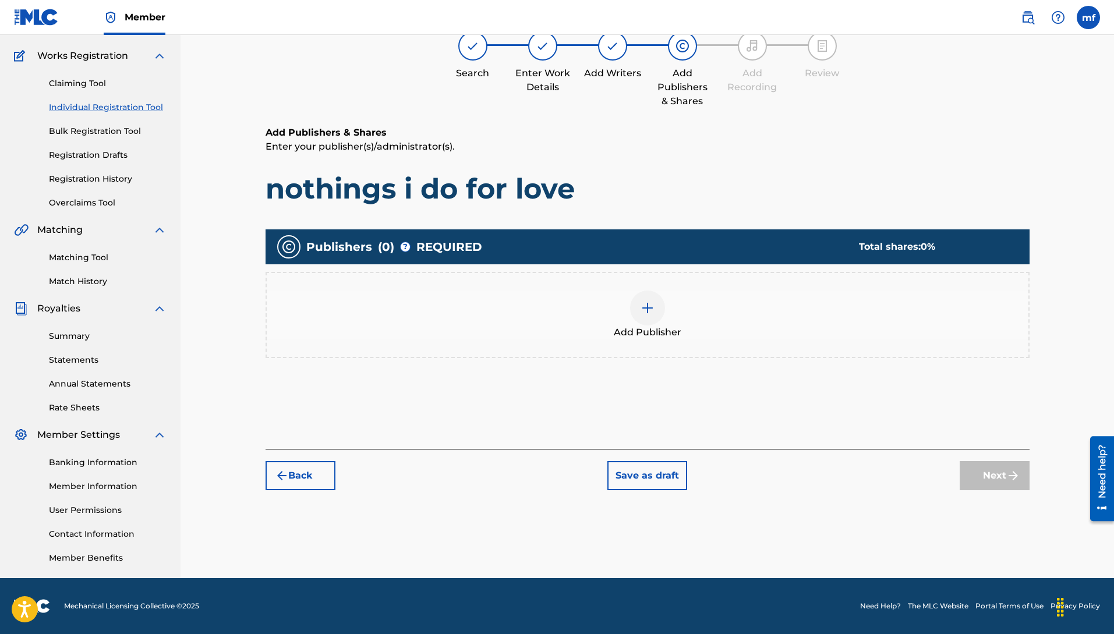
scroll to position [52, 0]
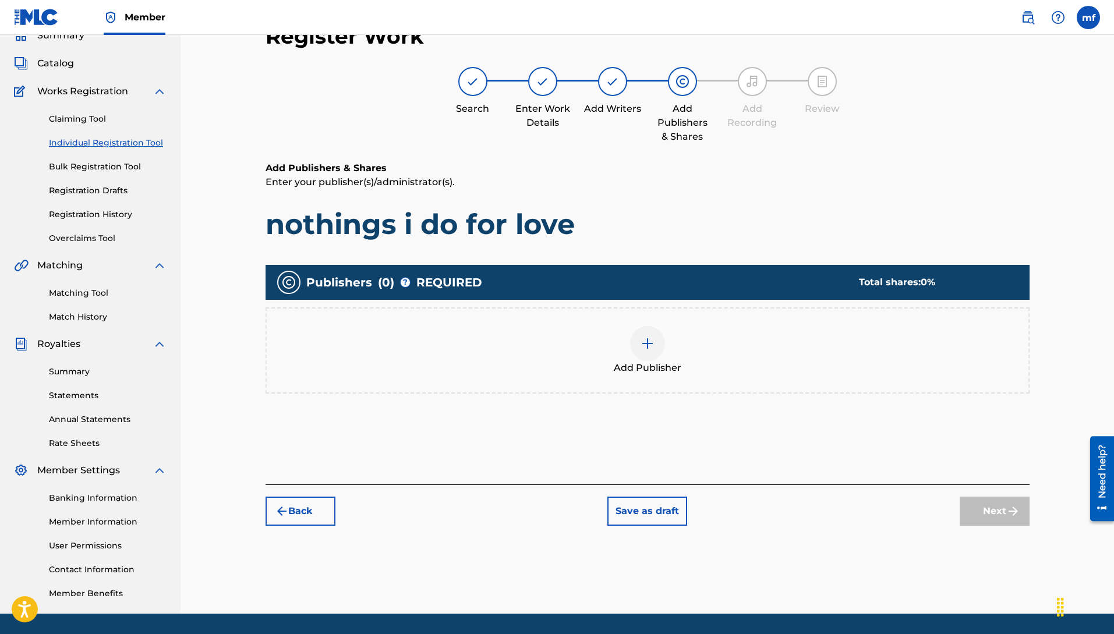
click at [631, 335] on div at bounding box center [647, 343] width 35 height 35
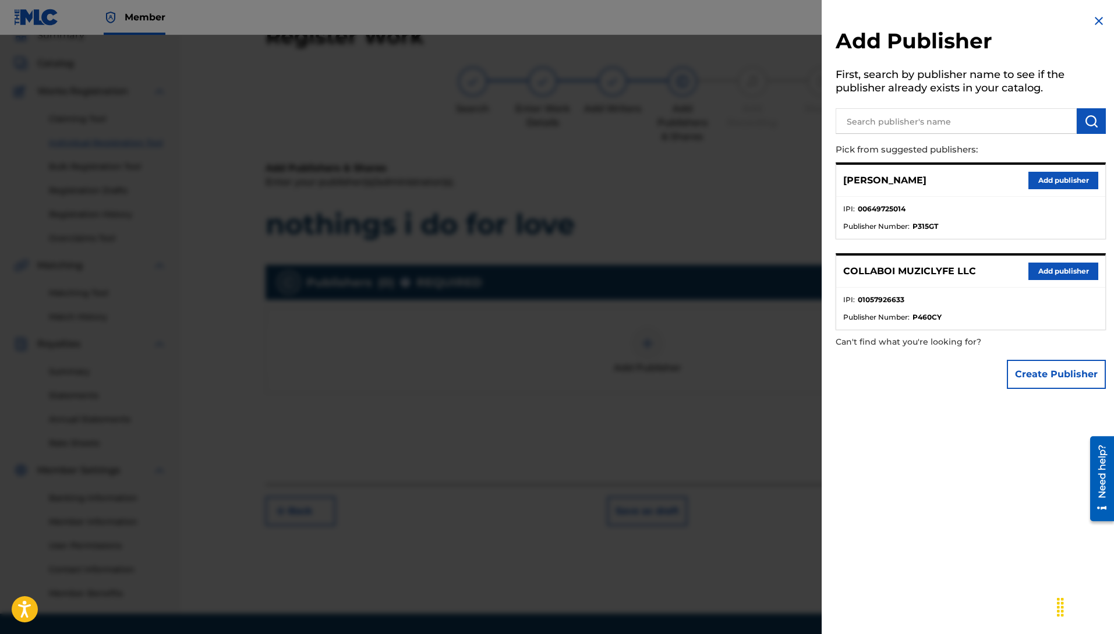
click at [644, 347] on div at bounding box center [557, 352] width 1114 height 634
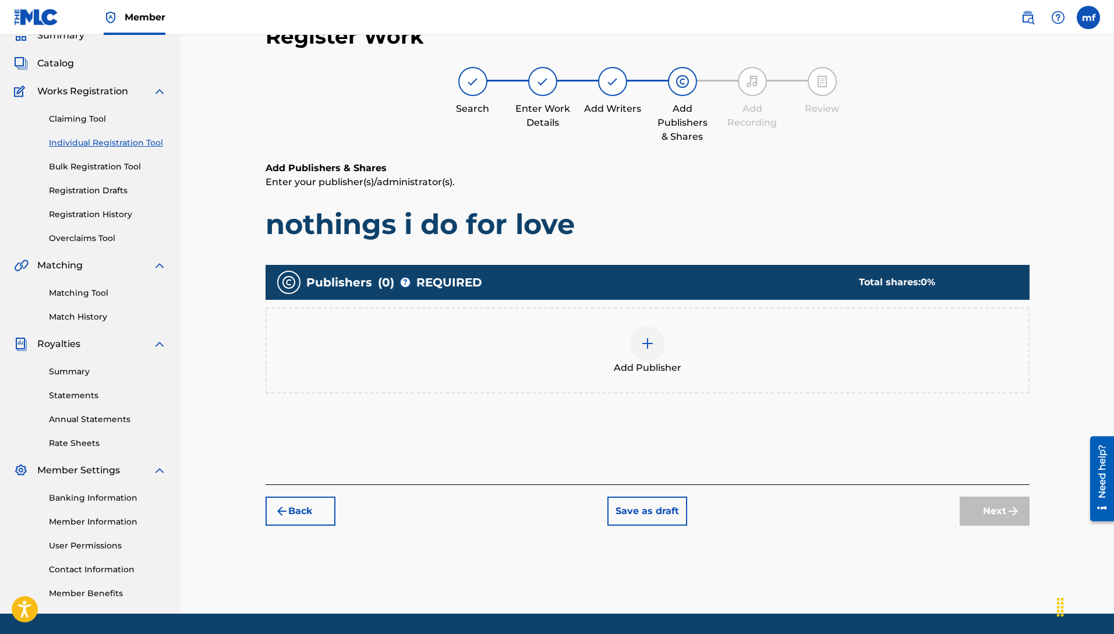
click at [649, 343] on img at bounding box center [648, 344] width 14 height 14
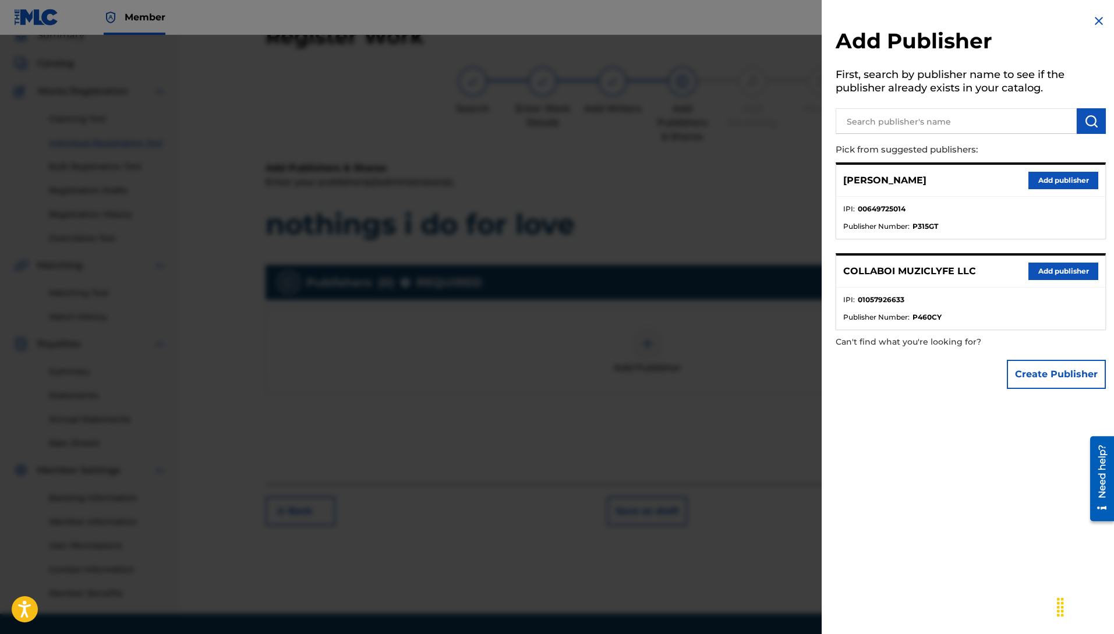
click at [888, 273] on p "COLLABOI MUZICLYFE LLC" at bounding box center [909, 271] width 133 height 14
click at [1039, 266] on button "Add publisher" at bounding box center [1063, 271] width 70 height 17
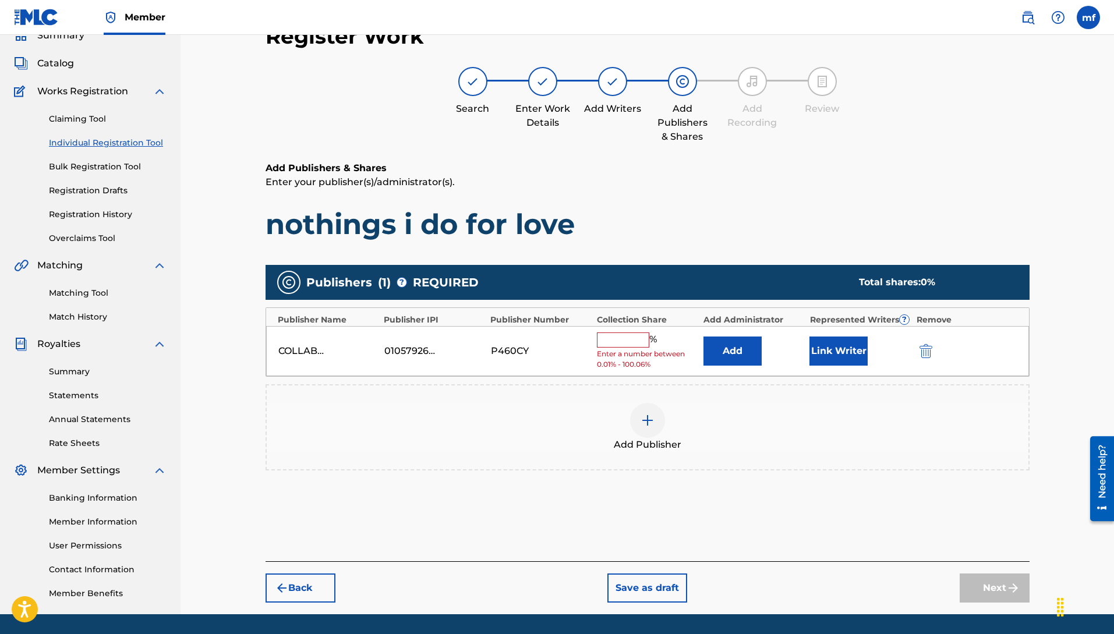
click at [616, 335] on input "text" at bounding box center [623, 340] width 52 height 15
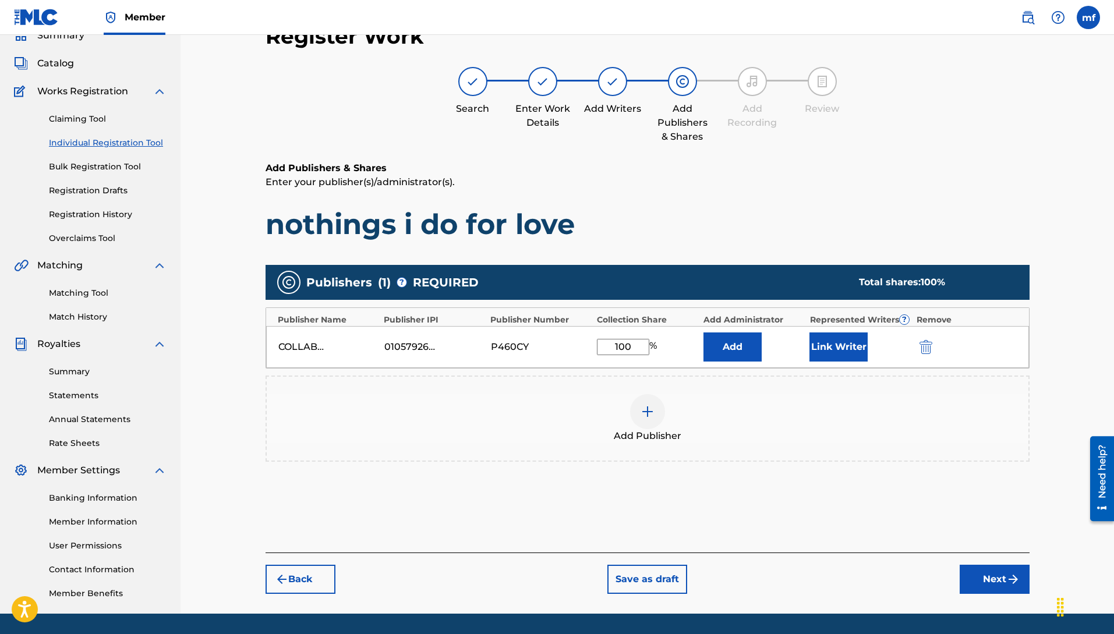
type input "100"
click at [727, 349] on button "Add" at bounding box center [733, 347] width 58 height 29
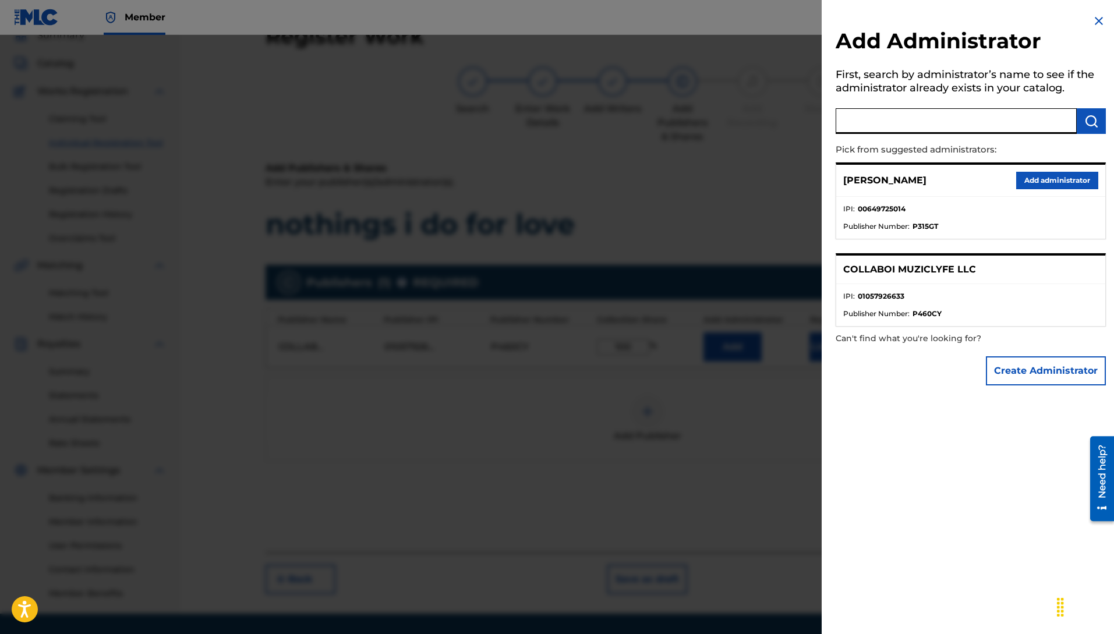
drag, startPoint x: 889, startPoint y: 119, endPoint x: 1034, endPoint y: 188, distance: 161.0
click at [1035, 204] on div "Add Administrator First, search by administrator’s name to see if the administr…" at bounding box center [971, 202] width 298 height 405
click at [1033, 178] on button "Add administrator" at bounding box center [1057, 180] width 82 height 17
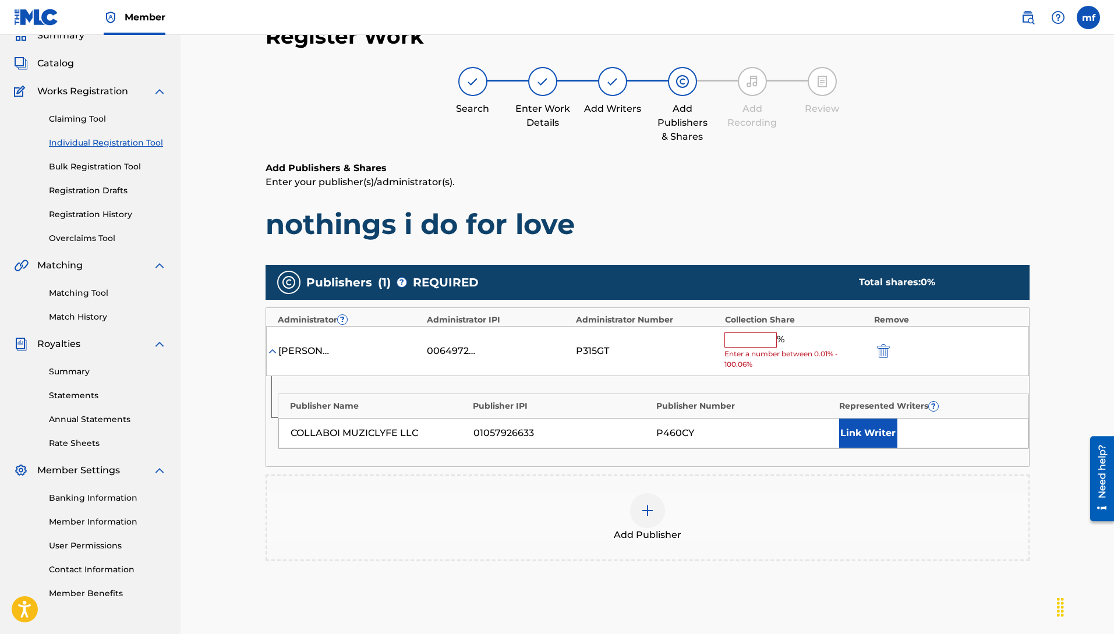
click at [751, 349] on span "Enter a number between 0.01% - 100.06%" at bounding box center [795, 359] width 143 height 21
click at [750, 338] on input "text" at bounding box center [750, 340] width 52 height 15
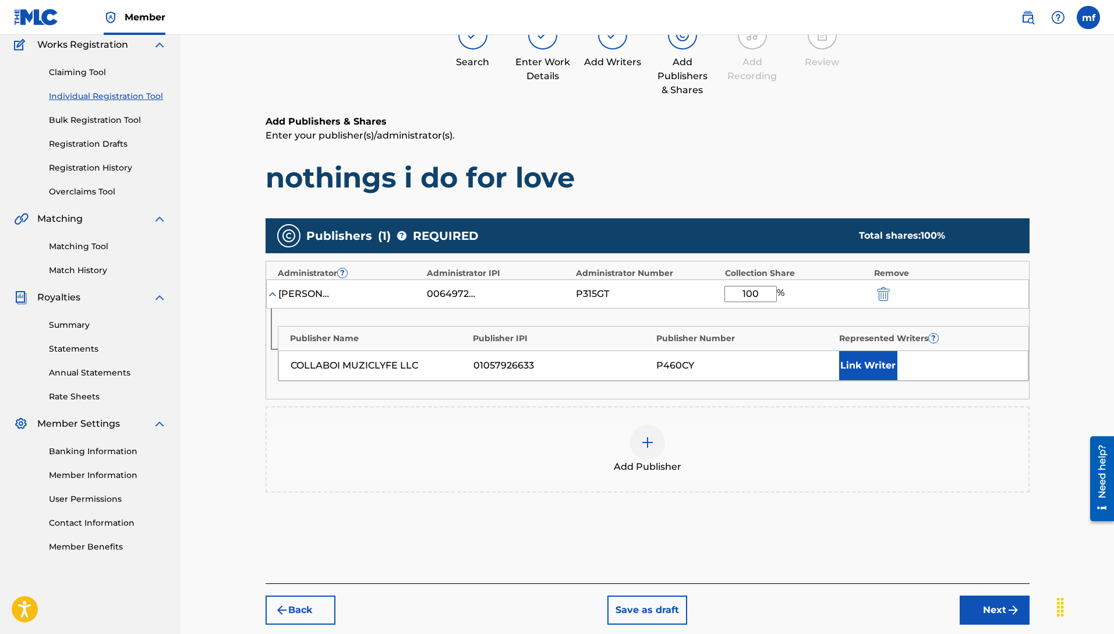
scroll to position [157, 0]
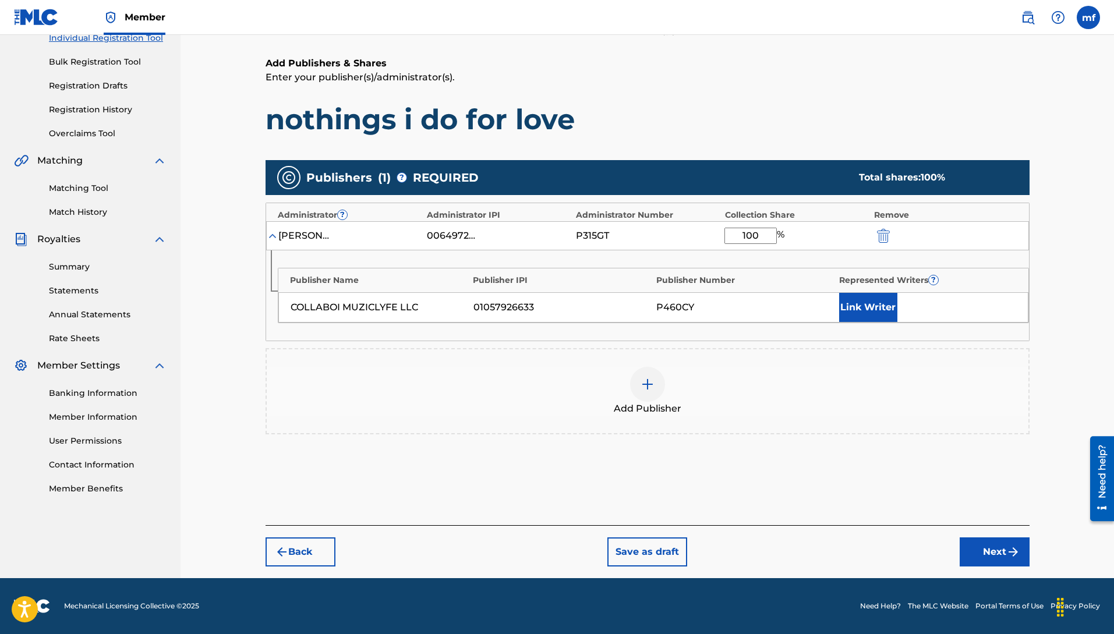
type input "100"
click at [1001, 550] on button "Next" at bounding box center [995, 552] width 70 height 29
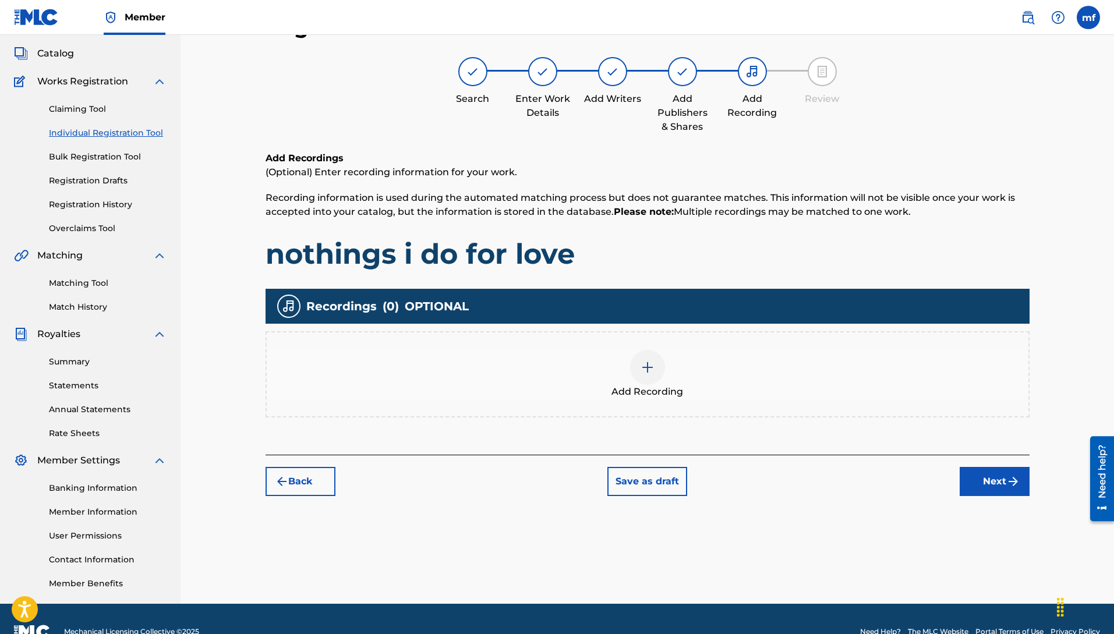
scroll to position [52, 0]
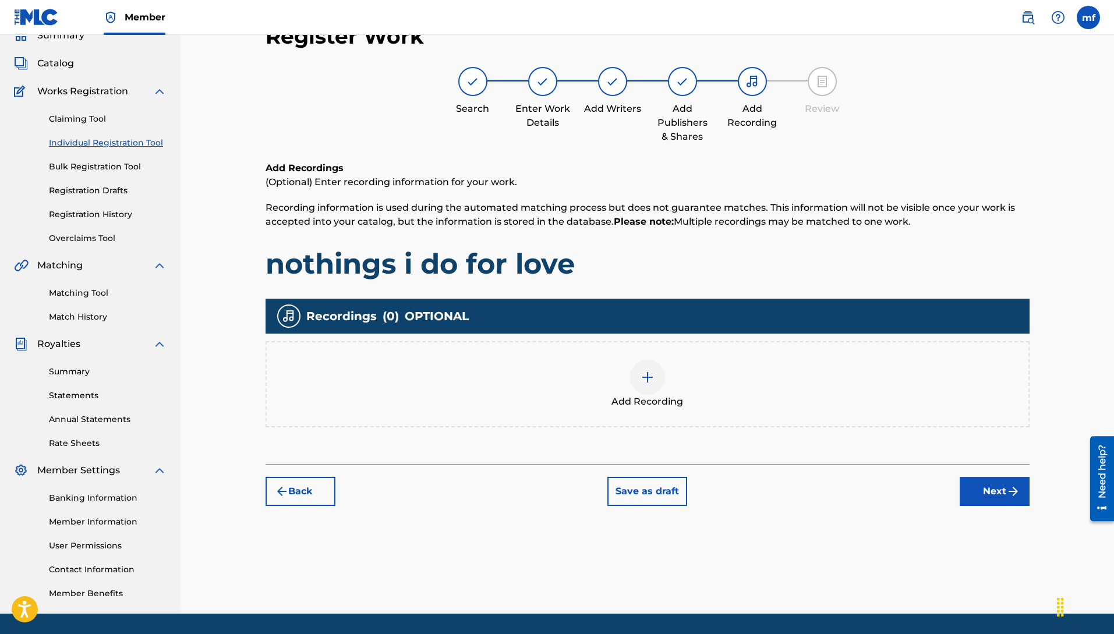
click at [652, 383] on img at bounding box center [648, 377] width 14 height 14
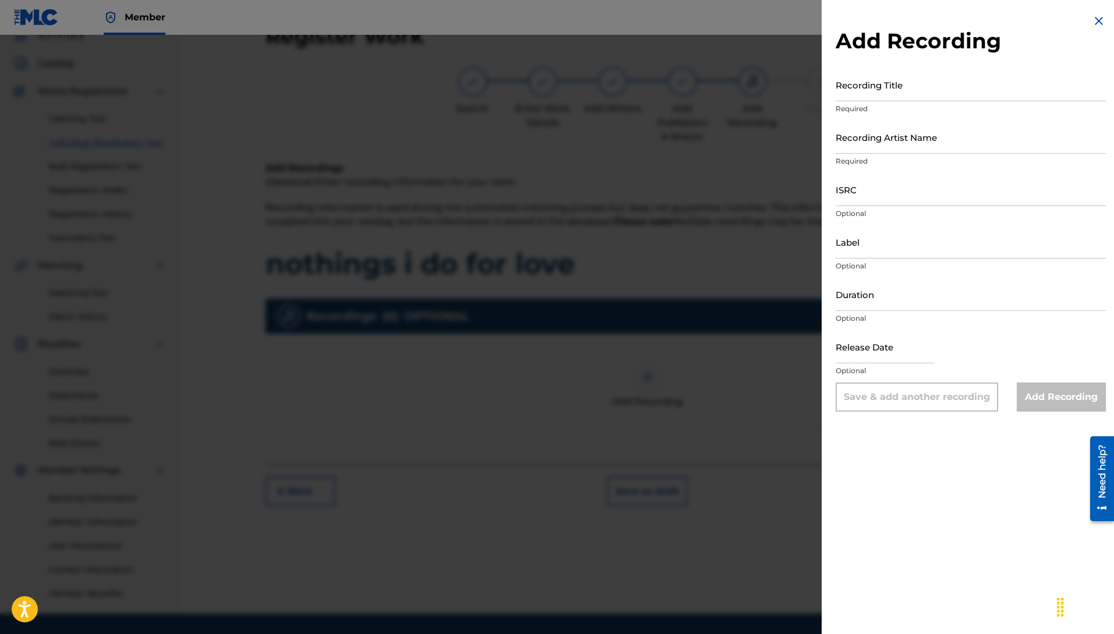
click at [985, 90] on input "Recording Title" at bounding box center [971, 84] width 270 height 33
type input "N"
click at [939, 93] on input "nothings I do further" at bounding box center [971, 84] width 270 height 33
type input "nothings I do for love"
click at [874, 186] on input "ISRC" at bounding box center [971, 189] width 270 height 33
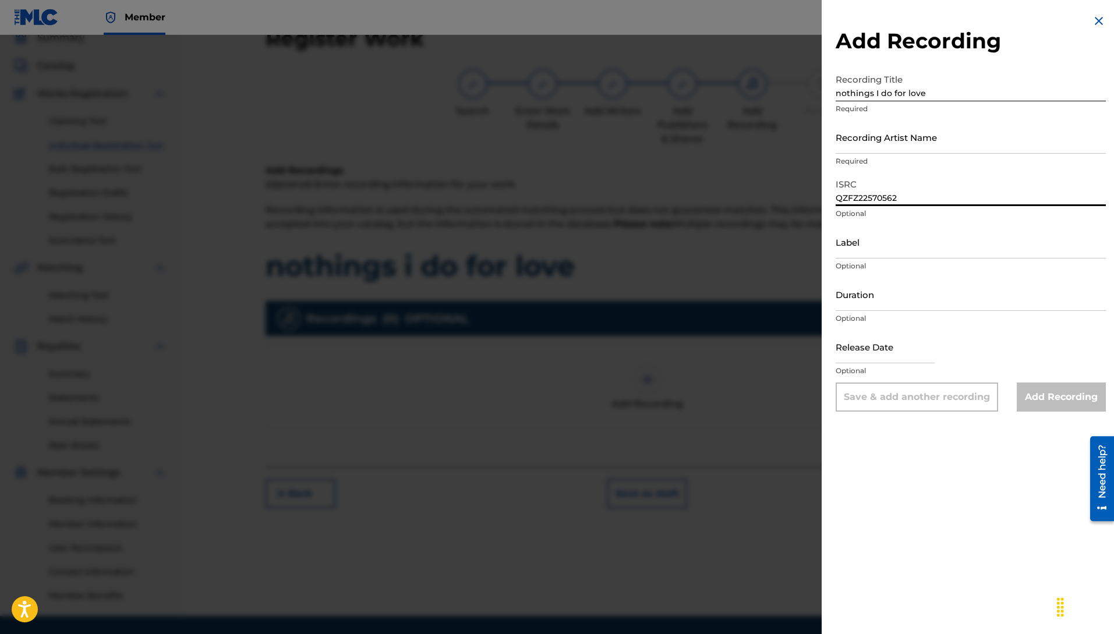
scroll to position [88, 0]
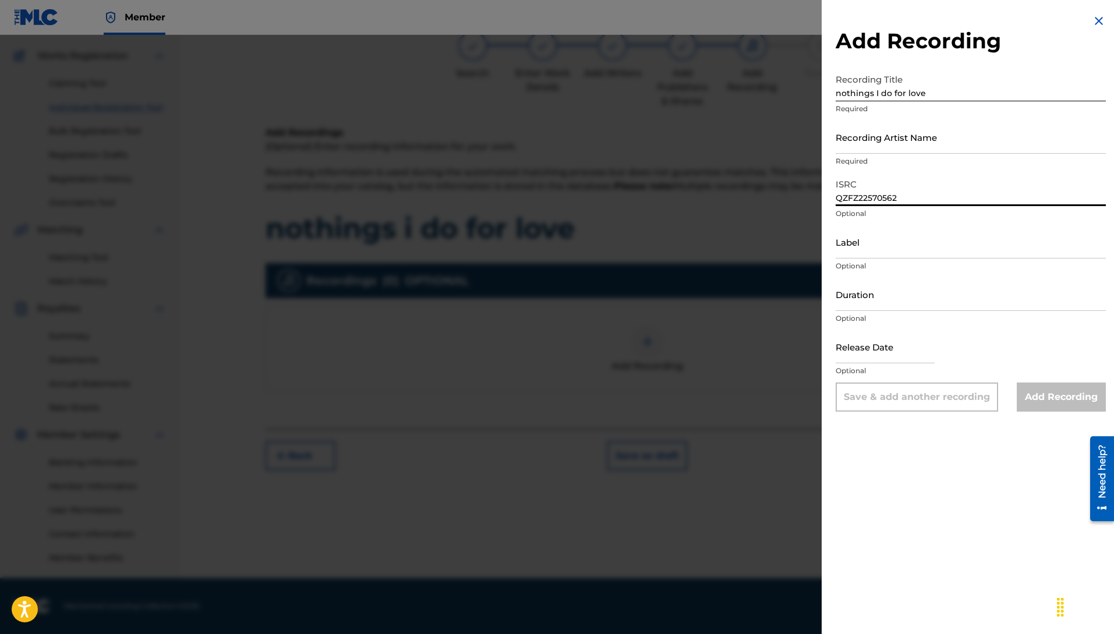
type input "QZFZ22570562"
drag, startPoint x: 896, startPoint y: 237, endPoint x: 899, endPoint y: 264, distance: 27.6
click at [896, 238] on input "Label" at bounding box center [971, 241] width 270 height 33
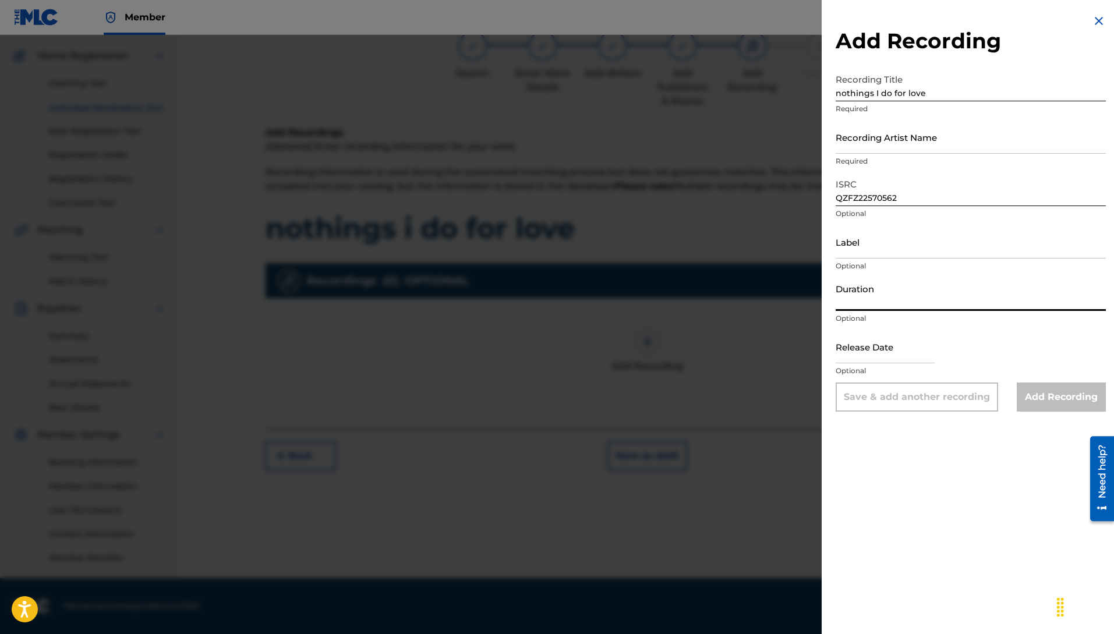
drag, startPoint x: 893, startPoint y: 291, endPoint x: 906, endPoint y: 303, distance: 17.7
click at [893, 291] on input "Duration" at bounding box center [971, 294] width 270 height 33
click at [916, 355] on input "text" at bounding box center [885, 346] width 99 height 33
select select "7"
select select "2025"
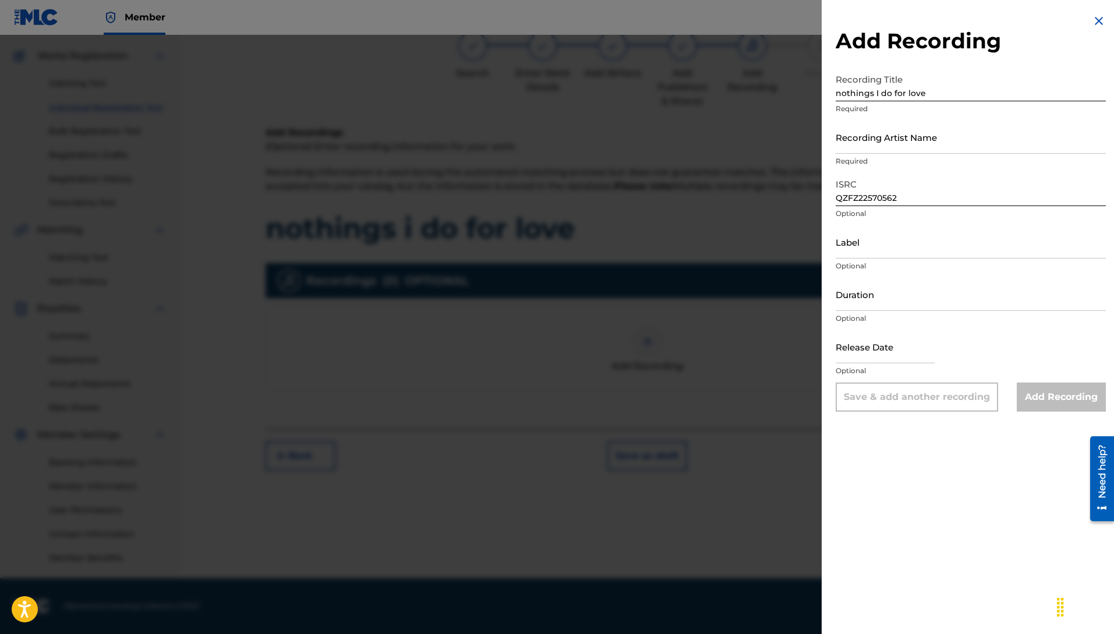
click at [949, 333] on div "Release Date Optional" at bounding box center [971, 356] width 270 height 52
click at [869, 238] on input "Label" at bounding box center [971, 241] width 270 height 33
type input "c"
type input "Collaboi Muziclyfe LLC"
click at [952, 147] on input "Recording Artist Name" at bounding box center [971, 137] width 270 height 33
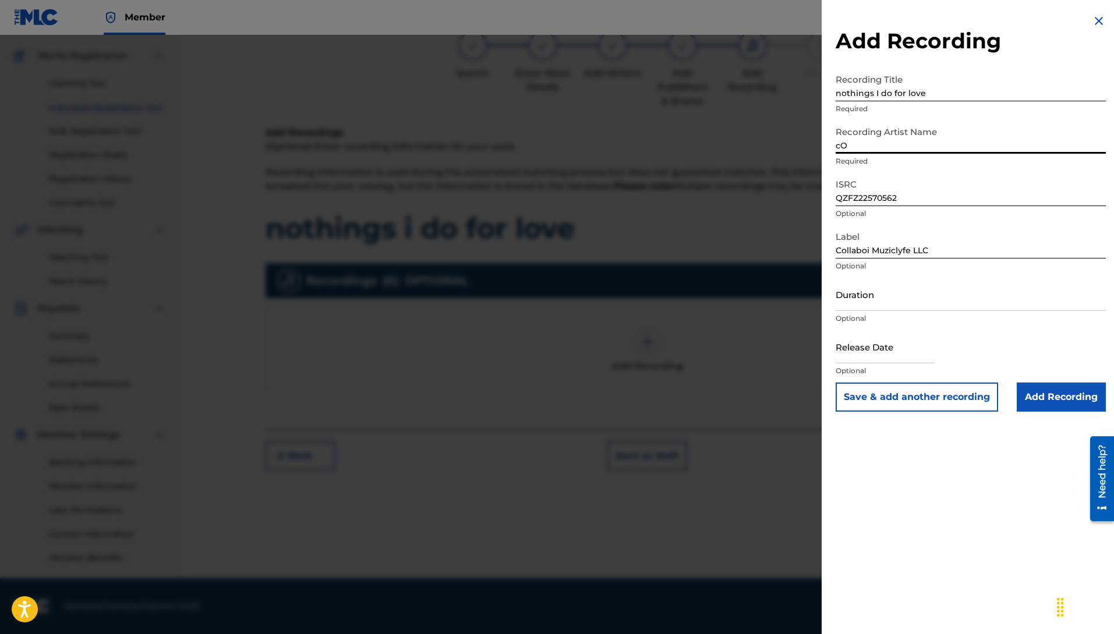
type input "c"
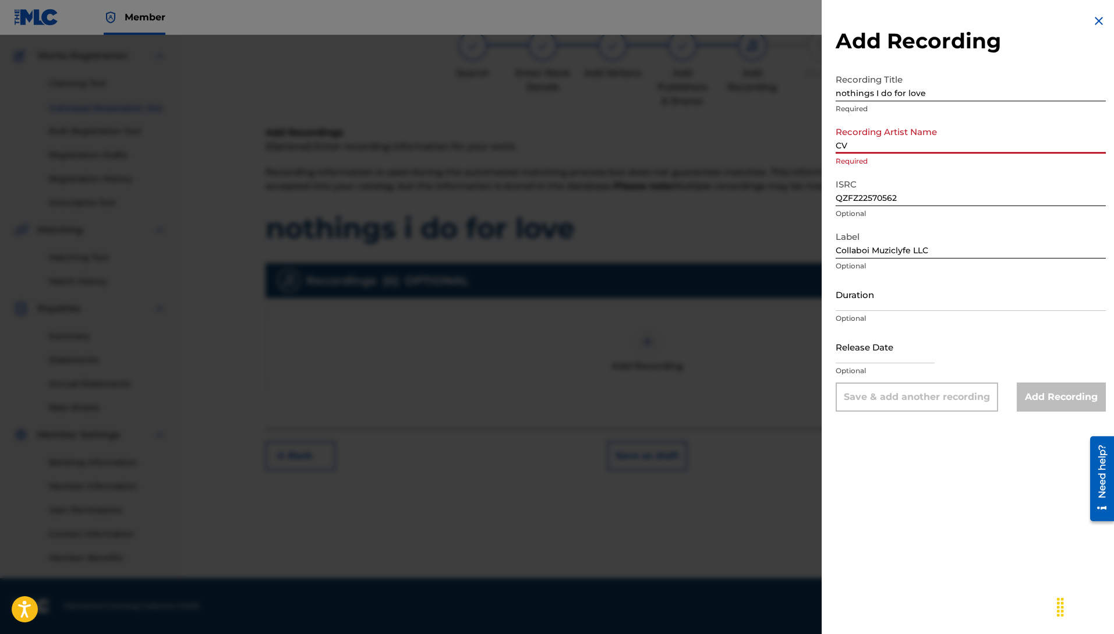
type input "CV"
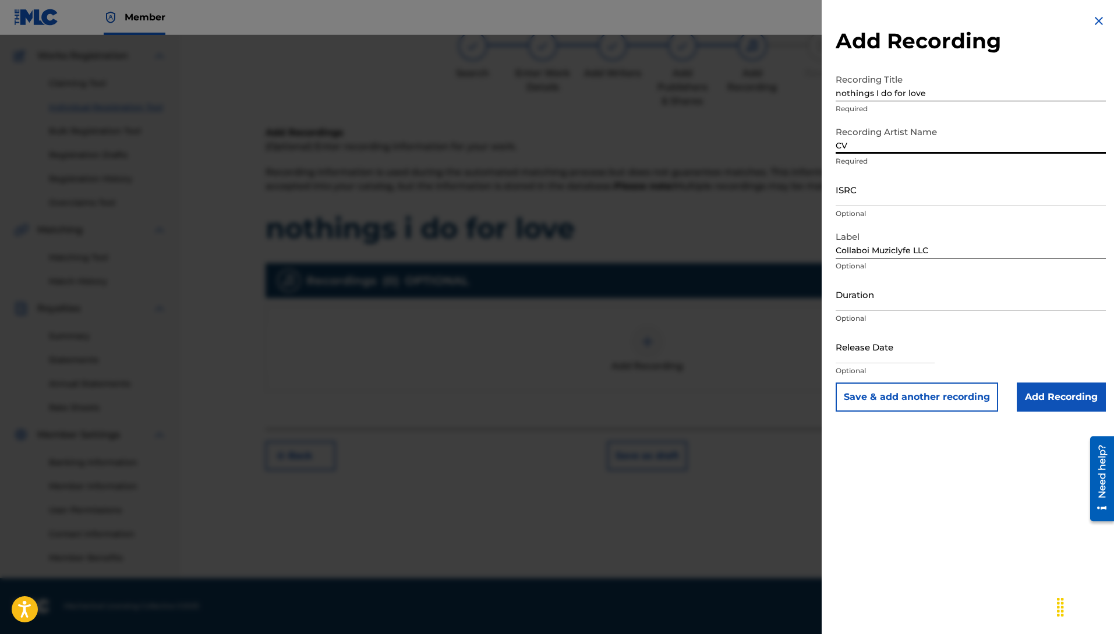
drag, startPoint x: 872, startPoint y: 149, endPoint x: 875, endPoint y: 164, distance: 16.0
click at [873, 149] on input "CV" at bounding box center [971, 137] width 270 height 33
type input "Collaboi"
click at [902, 201] on input "ISRC" at bounding box center [971, 189] width 270 height 33
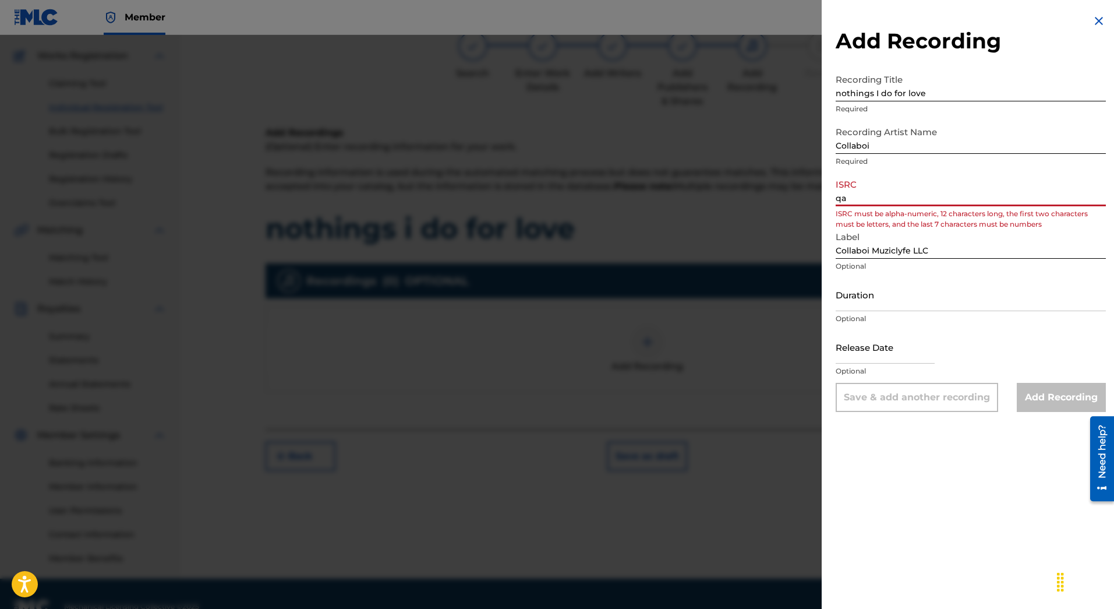
type input "q"
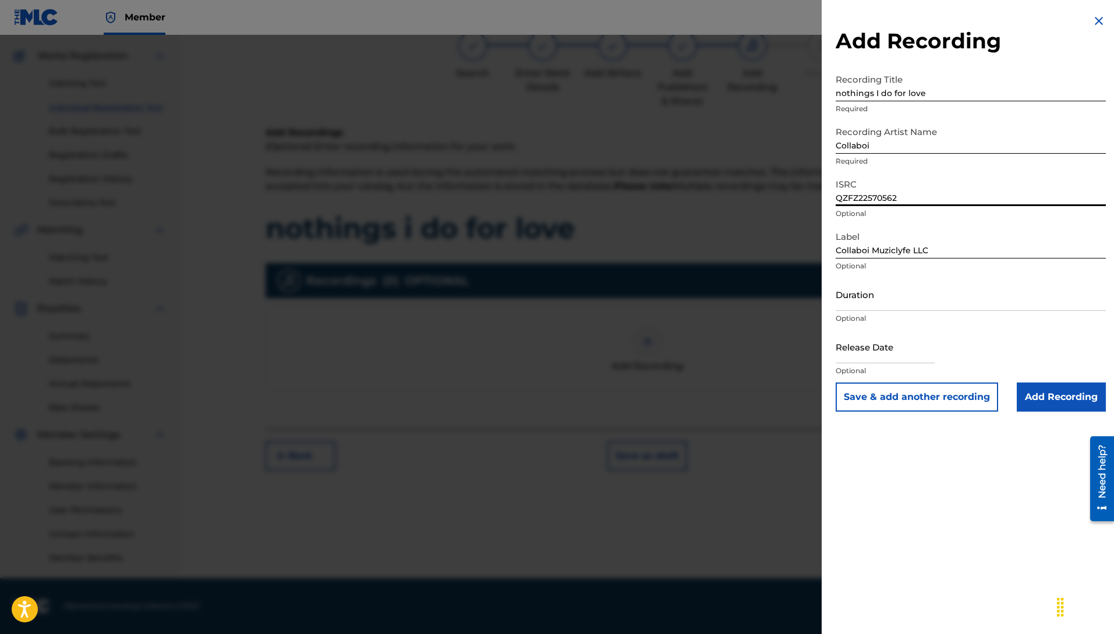
type input "QZFZ22570562"
click at [1054, 390] on input "Add Recording" at bounding box center [1061, 397] width 89 height 29
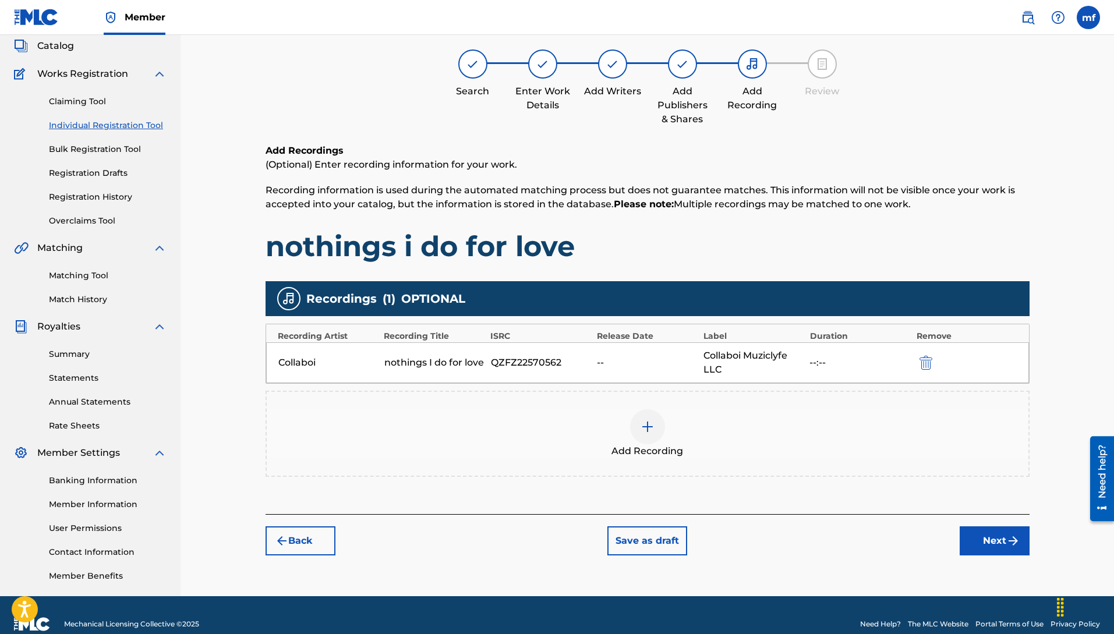
scroll to position [69, 0]
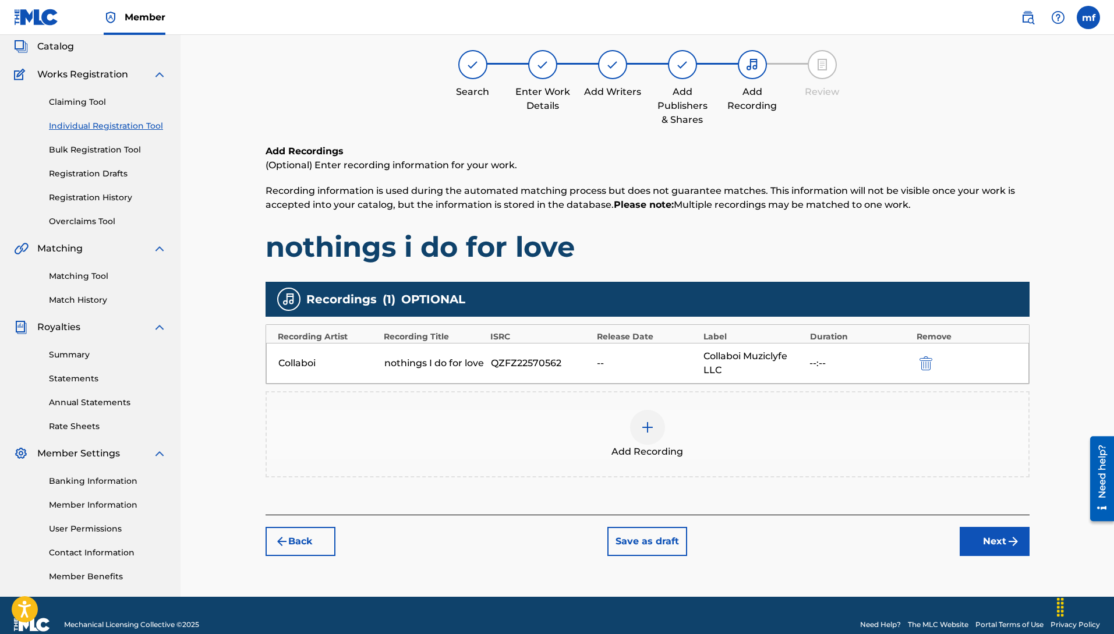
click at [995, 533] on button "Next" at bounding box center [995, 541] width 70 height 29
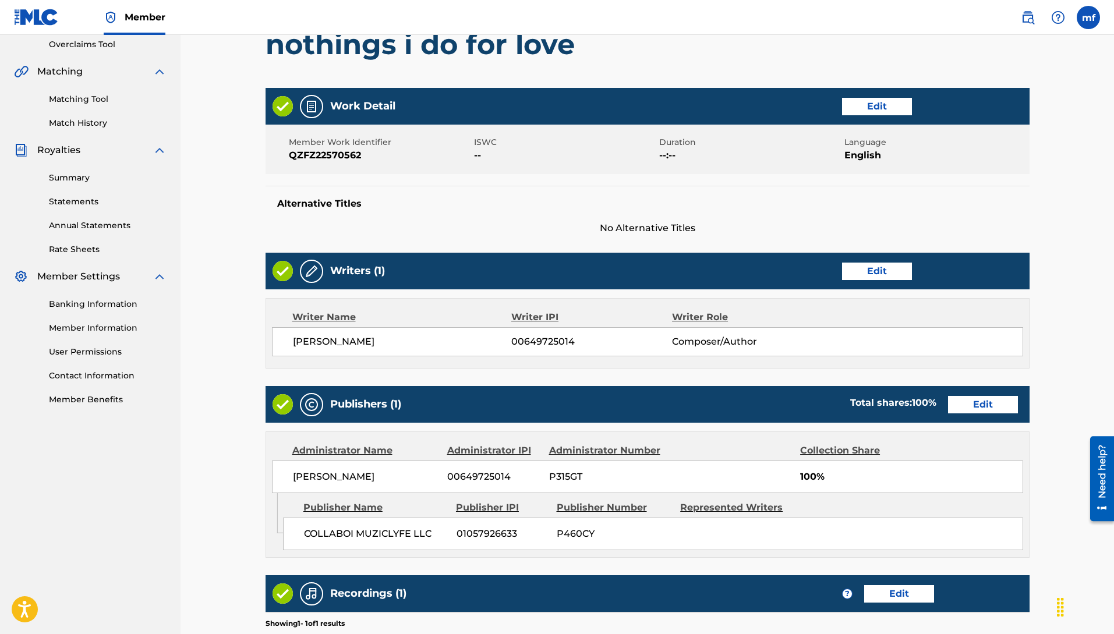
scroll to position [426, 0]
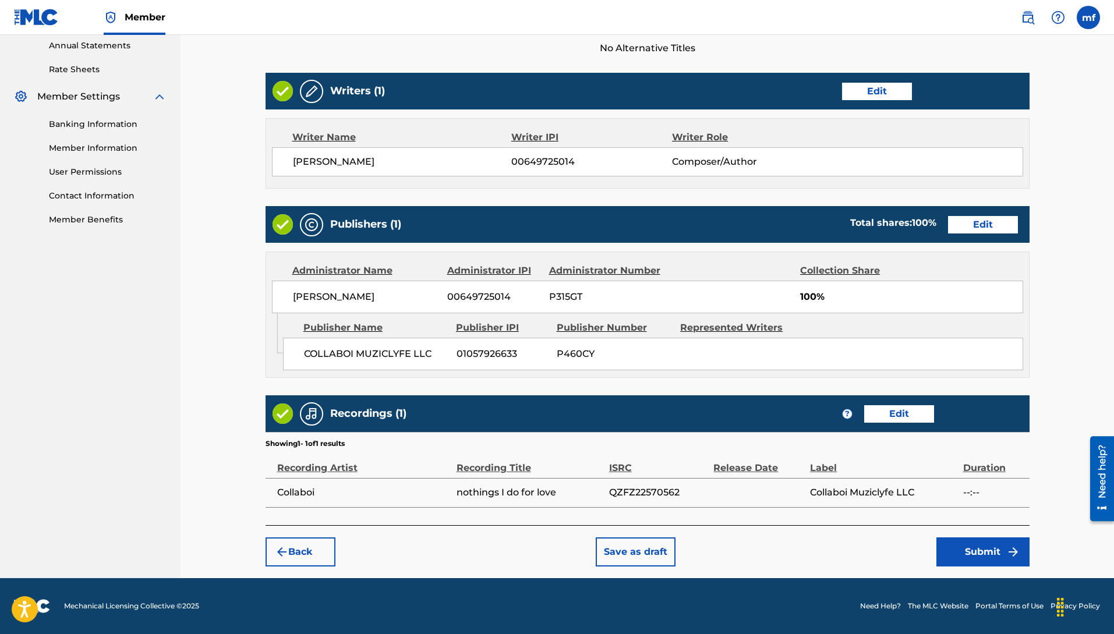
click at [991, 553] on button "Submit" at bounding box center [982, 552] width 93 height 29
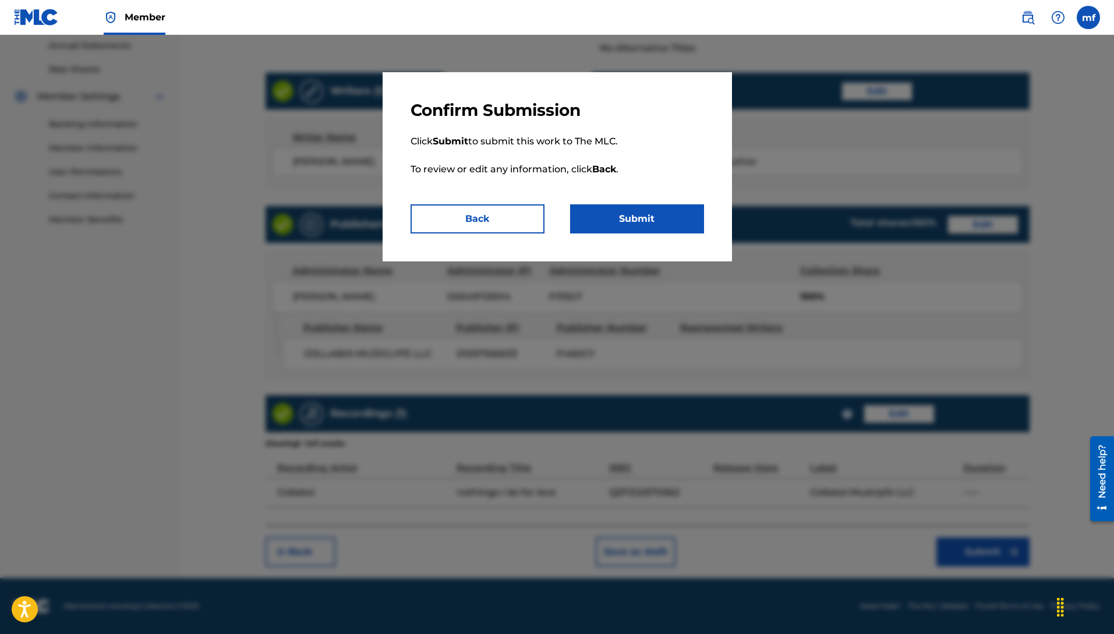
click at [644, 203] on p "Click Submit to submit this work to The MLC. To review or edit any information,…" at bounding box center [558, 163] width 294 height 84
drag, startPoint x: 659, startPoint y: 221, endPoint x: 670, endPoint y: 228, distance: 12.8
click at [659, 221] on button "Submit" at bounding box center [637, 218] width 134 height 29
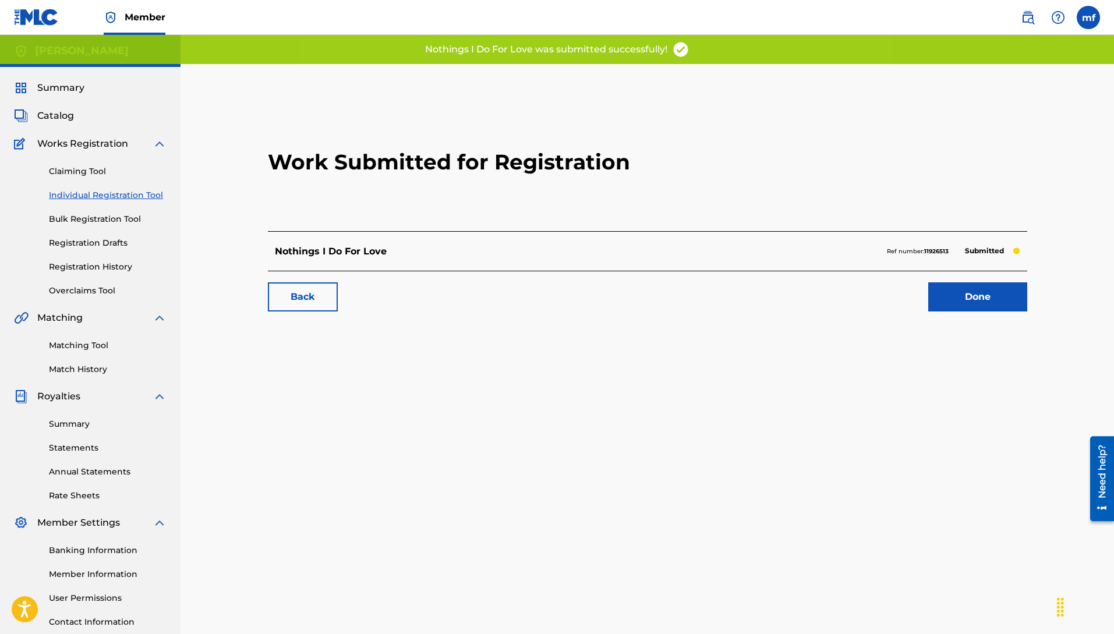
click at [975, 302] on link "Done" at bounding box center [977, 296] width 99 height 29
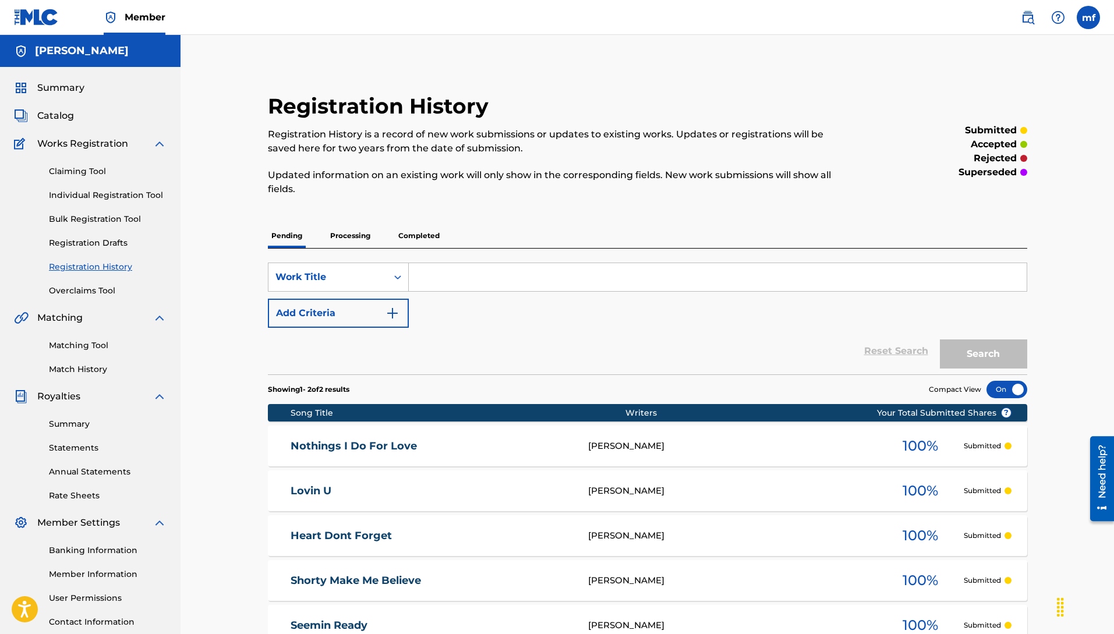
click at [157, 190] on link "Individual Registration Tool" at bounding box center [108, 195] width 118 height 12
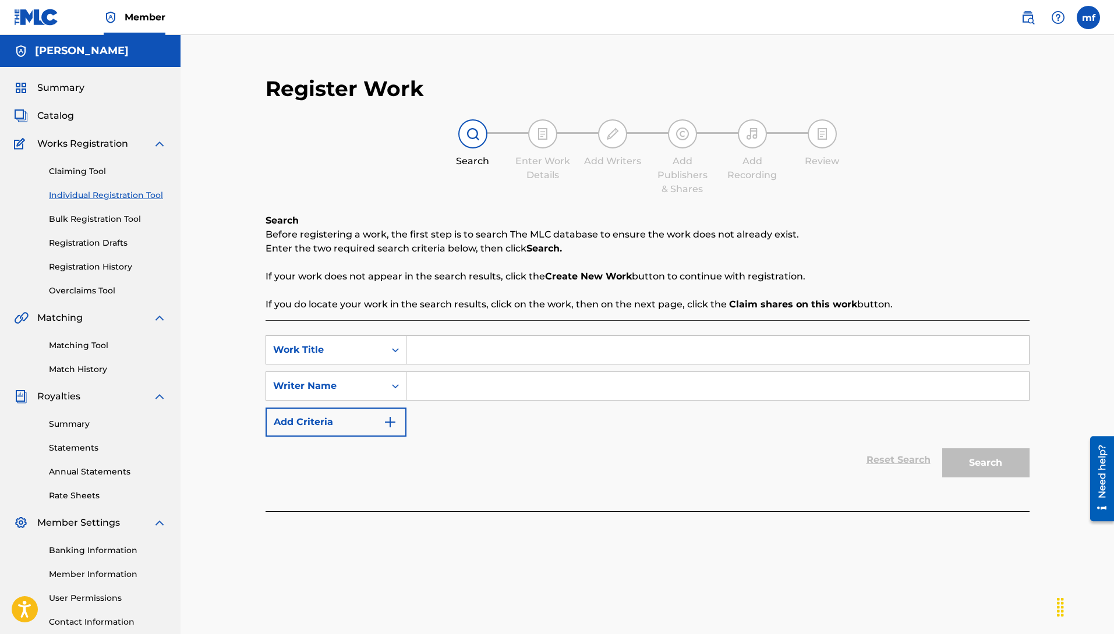
click at [474, 394] on input "Search Form" at bounding box center [717, 386] width 623 height 28
paste input "[PERSON_NAME]"
type input "[PERSON_NAME]"
drag, startPoint x: 443, startPoint y: 358, endPoint x: 455, endPoint y: 368, distance: 16.2
click at [443, 358] on input "Search Form" at bounding box center [717, 350] width 623 height 28
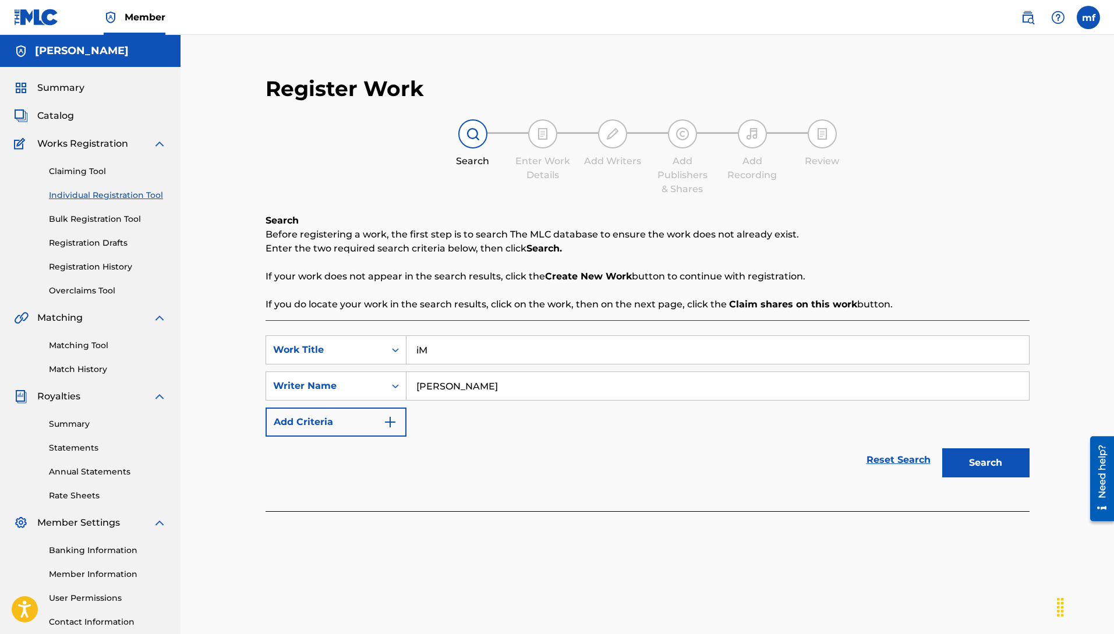
type input "i"
type input "Im like that"
click at [989, 453] on button "Search" at bounding box center [985, 462] width 87 height 29
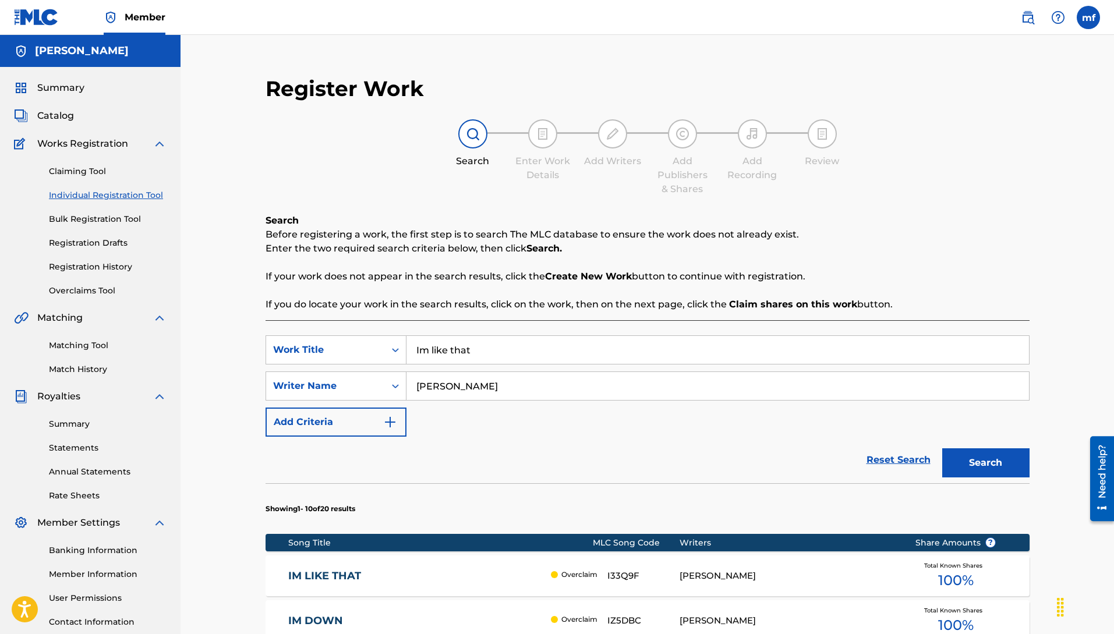
drag, startPoint x: 491, startPoint y: 351, endPoint x: 153, endPoint y: 283, distance: 344.6
click at [179, 288] on main "[PERSON_NAME] Summary Catalog Works Registration Claiming Tool Individual Regis…" at bounding box center [557, 597] width 1114 height 1125
type input "heart chakra"
click at [948, 461] on button "Search" at bounding box center [985, 462] width 87 height 29
drag, startPoint x: 533, startPoint y: 359, endPoint x: 66, endPoint y: 299, distance: 470.8
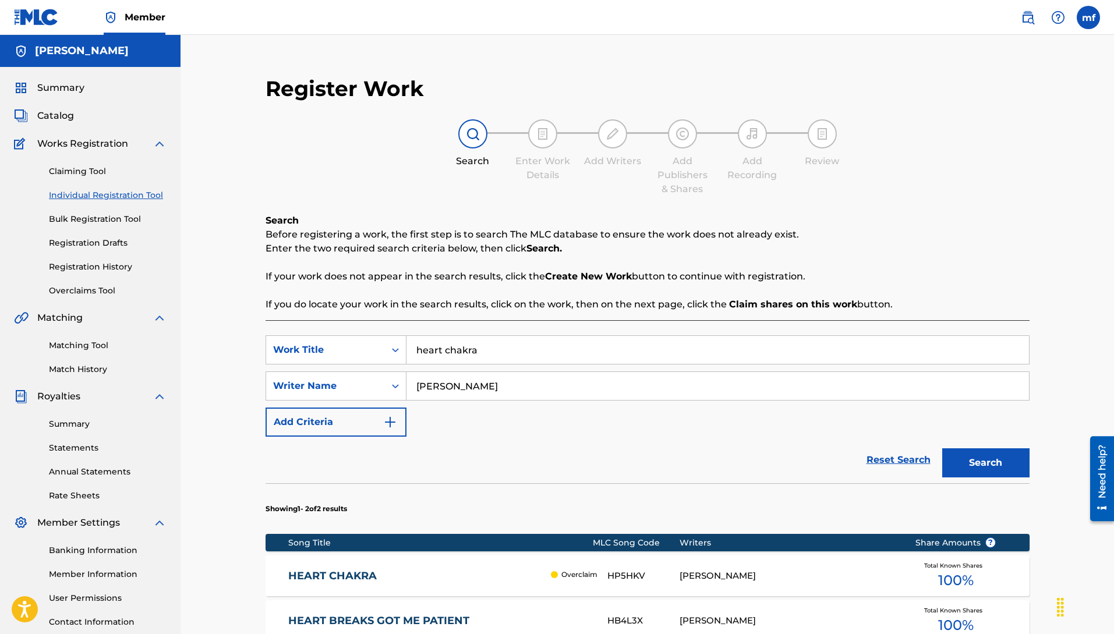
click at [80, 299] on main "[PERSON_NAME] Summary Catalog Works Registration Claiming Tool Individual Regis…" at bounding box center [557, 415] width 1114 height 761
type input "cant control"
click at [967, 464] on button "Search" at bounding box center [985, 462] width 87 height 29
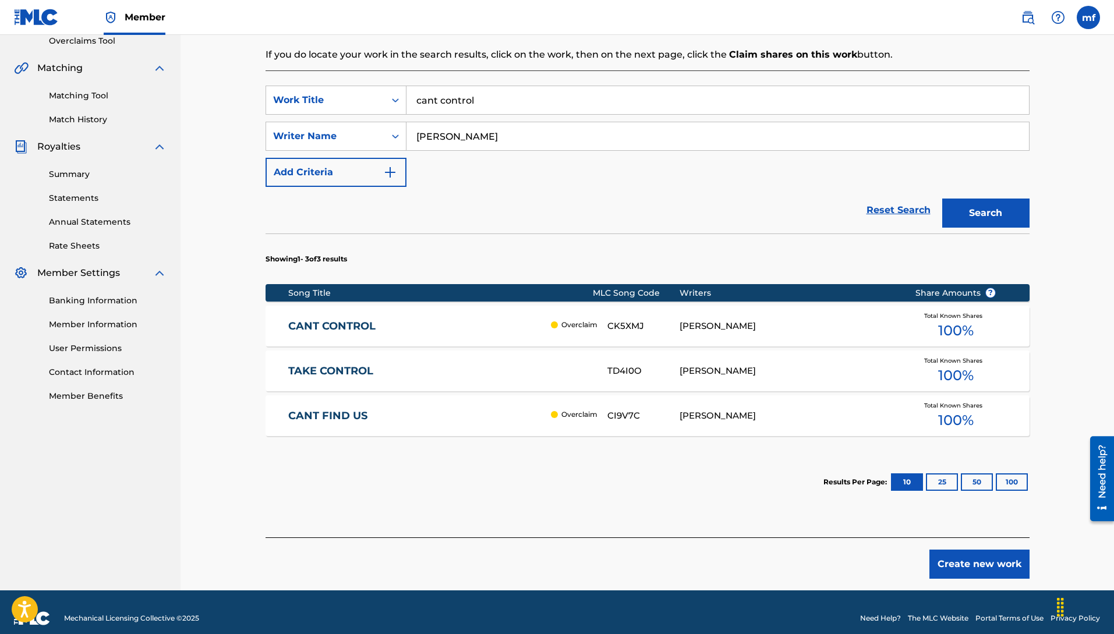
scroll to position [108, 0]
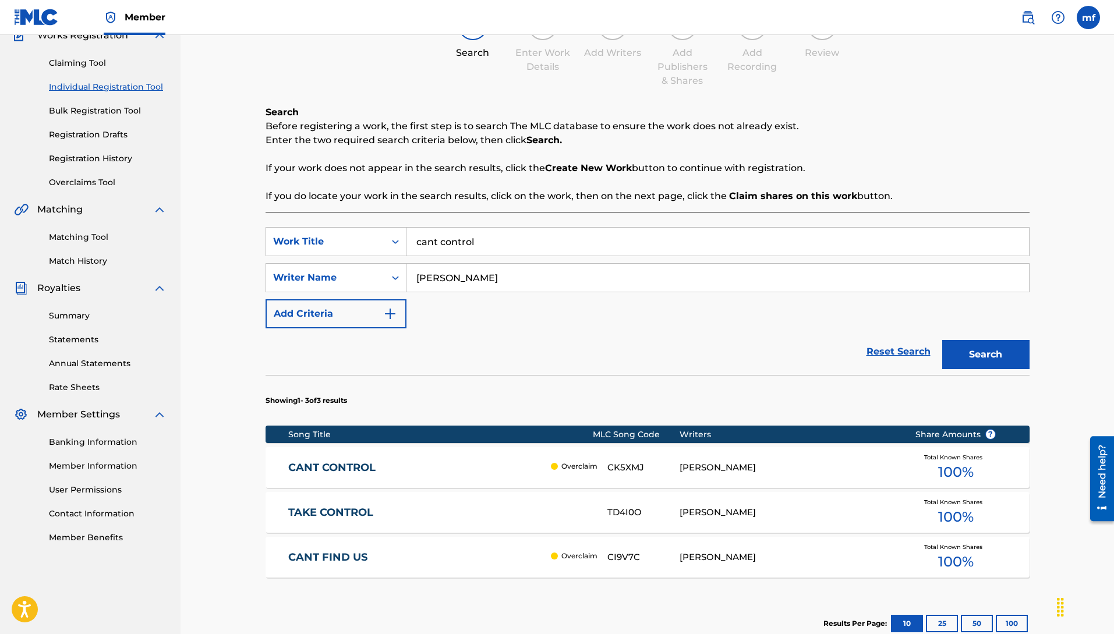
drag, startPoint x: 487, startPoint y: 247, endPoint x: 101, endPoint y: 289, distance: 387.8
click at [119, 235] on main "[PERSON_NAME] Summary Catalog Works Registration Claiming Tool Individual Regis…" at bounding box center [557, 329] width 1114 height 805
type input "j"
type input "just love anotha 1"
click at [987, 353] on button "Search" at bounding box center [985, 354] width 87 height 29
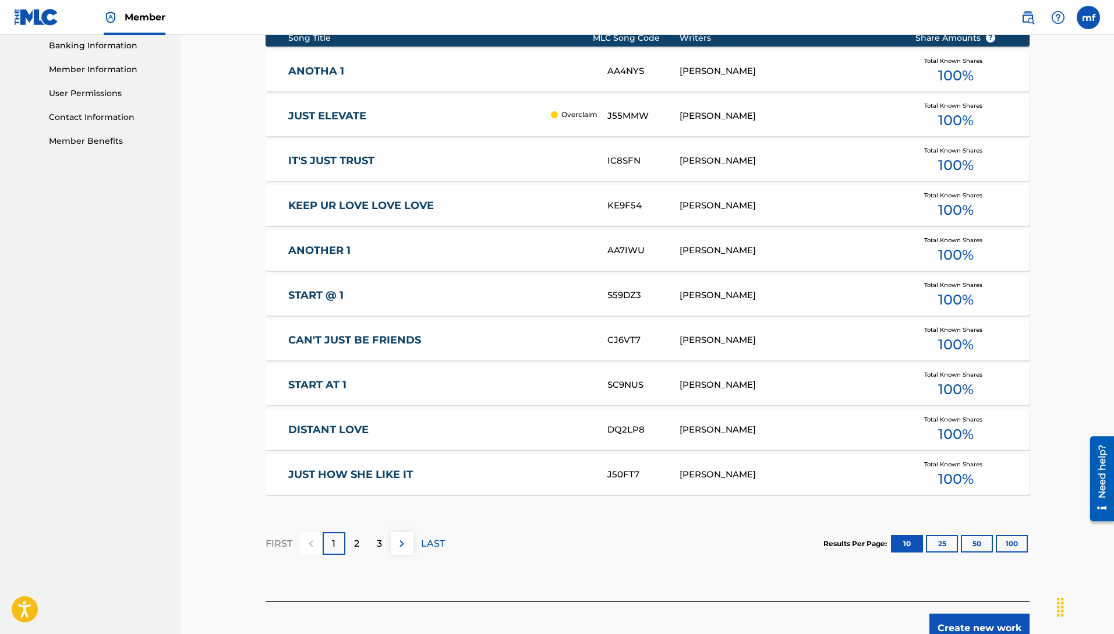
scroll to position [581, 0]
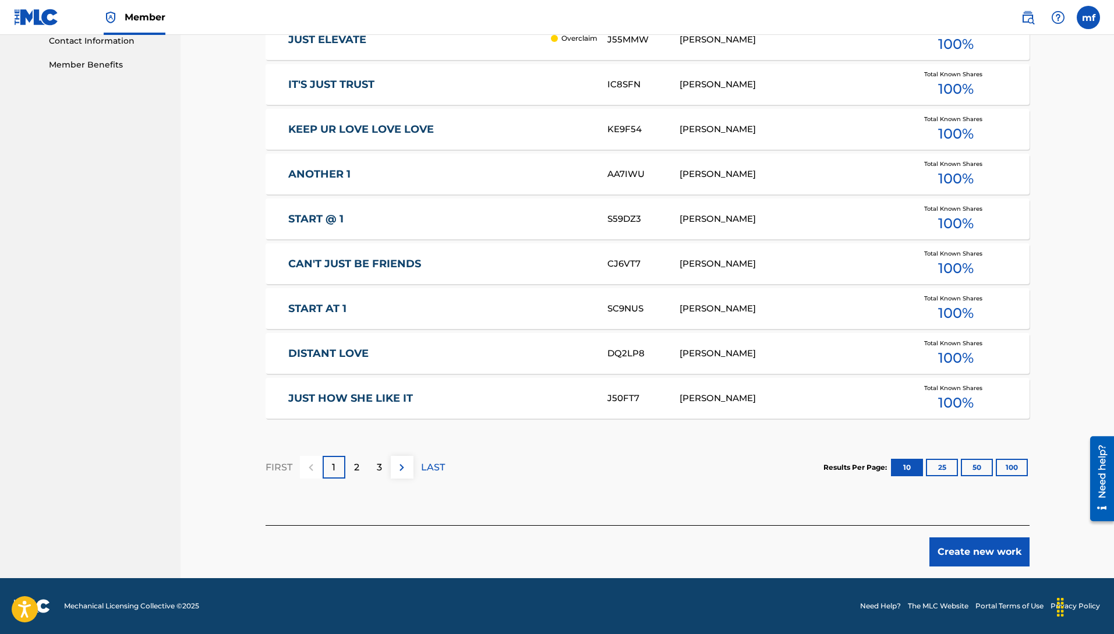
click at [975, 561] on button "Create new work" at bounding box center [979, 552] width 100 height 29
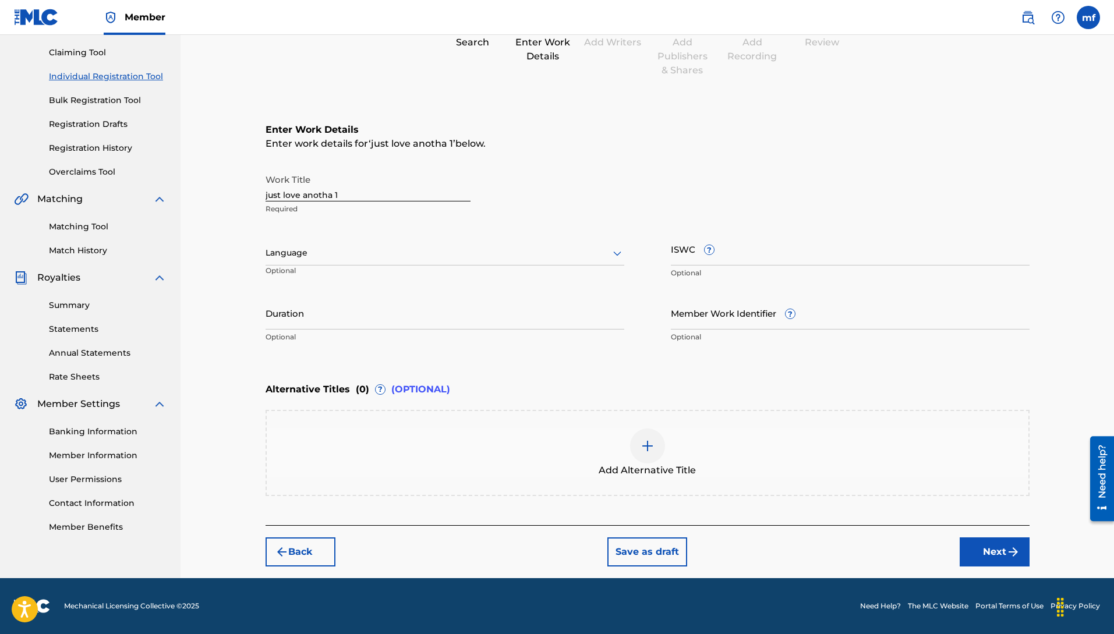
scroll to position [119, 0]
click at [459, 260] on div "Language" at bounding box center [445, 253] width 359 height 24
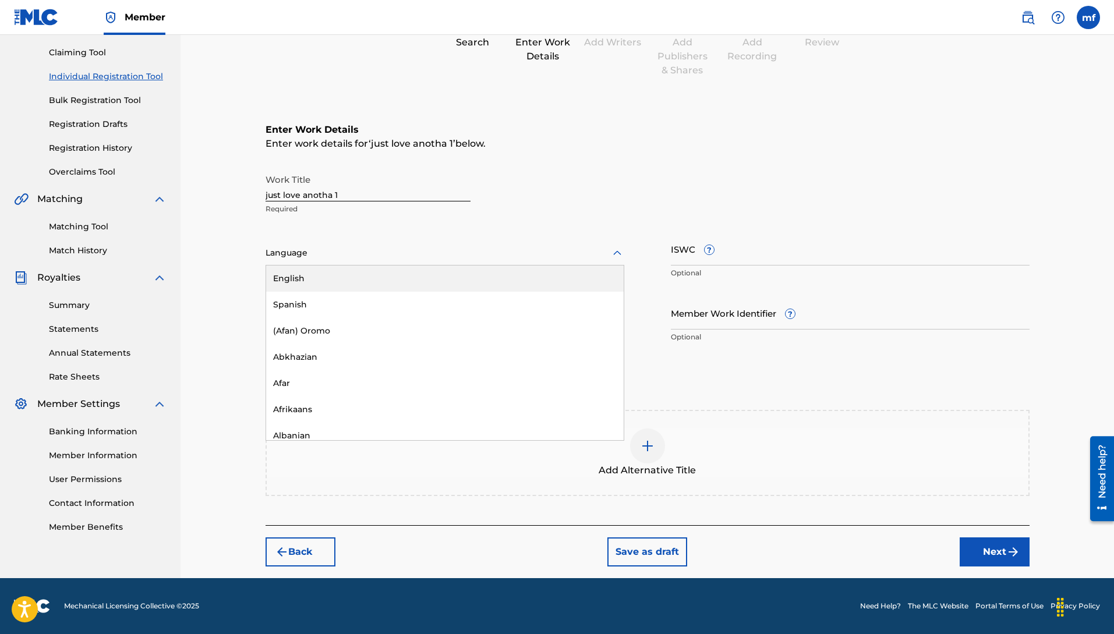
drag, startPoint x: 306, startPoint y: 281, endPoint x: 327, endPoint y: 292, distance: 24.0
click at [307, 281] on div "English" at bounding box center [445, 279] width 358 height 26
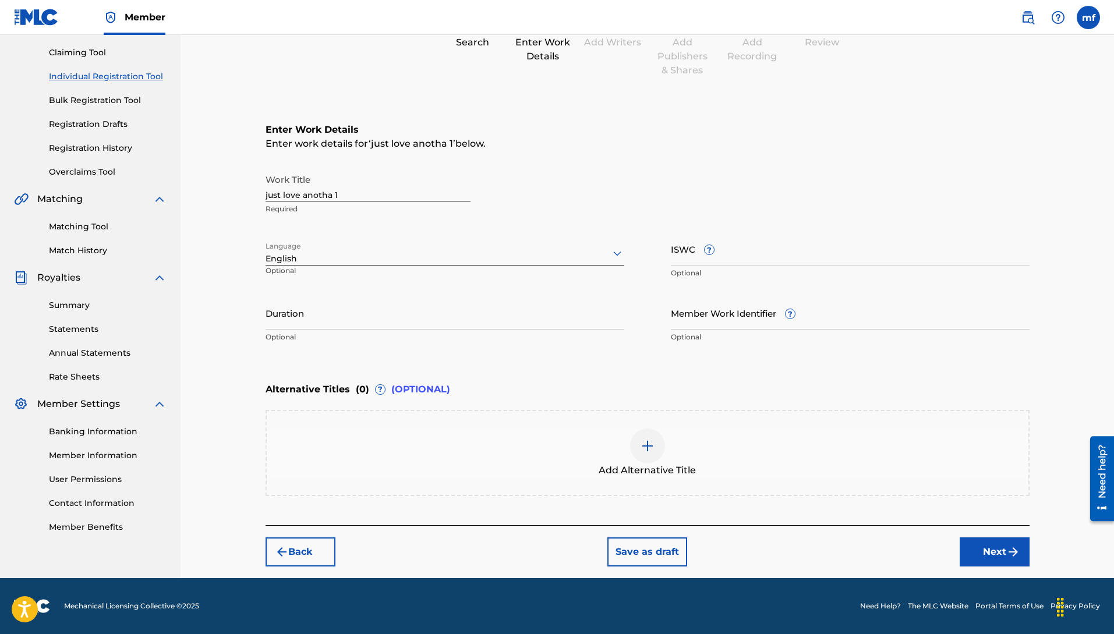
drag, startPoint x: 726, startPoint y: 237, endPoint x: 738, endPoint y: 262, distance: 27.9
click at [726, 237] on input "ISWC ?" at bounding box center [850, 248] width 359 height 33
type input "q"
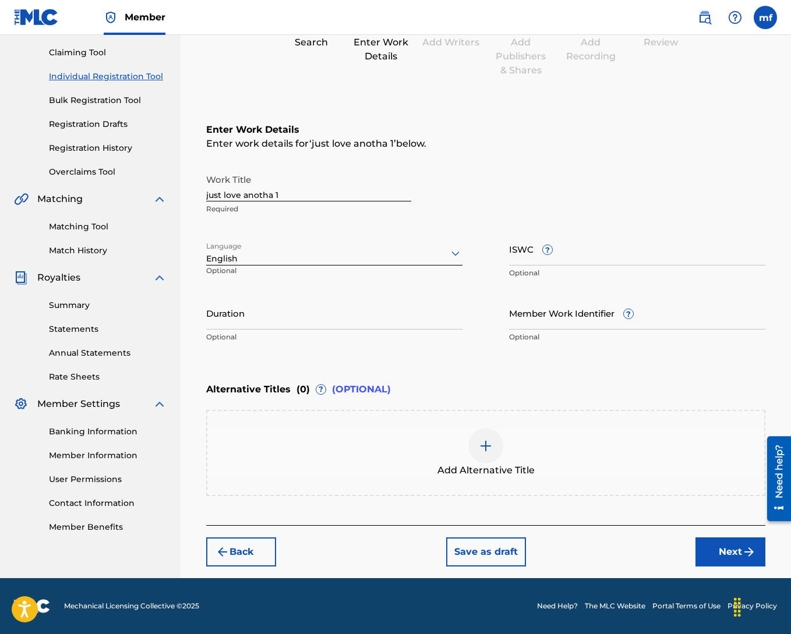
click at [602, 248] on input "ISWC ?" at bounding box center [637, 248] width 256 height 33
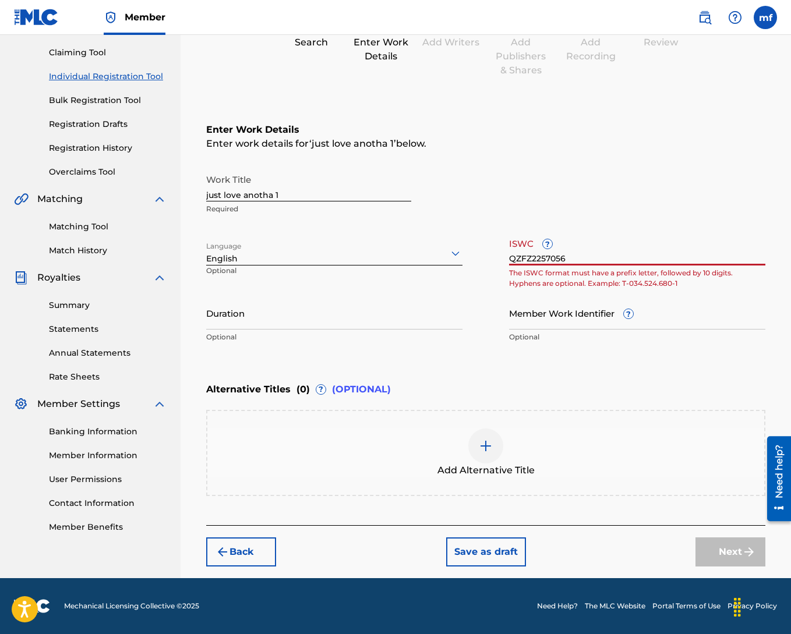
type input "QZFZ22570563"
click at [595, 260] on input "QZFZ22570563" at bounding box center [637, 248] width 256 height 33
drag, startPoint x: 582, startPoint y: 260, endPoint x: 337, endPoint y: 222, distance: 248.0
click at [337, 222] on div "Work Title just love anotha 1 Required Language English Optional ISWC ? QZFZ225…" at bounding box center [485, 258] width 559 height 181
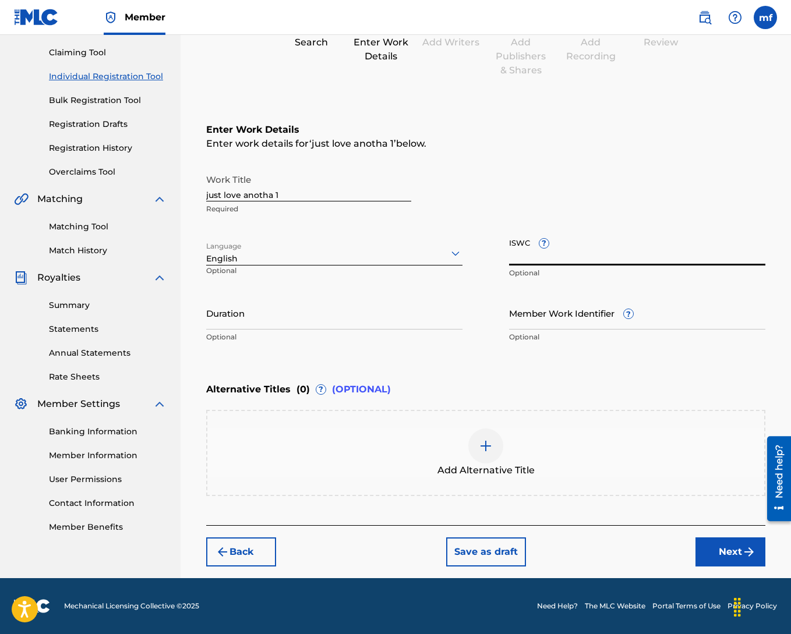
click at [547, 321] on input "Member Work Identifier ?" at bounding box center [637, 312] width 256 height 33
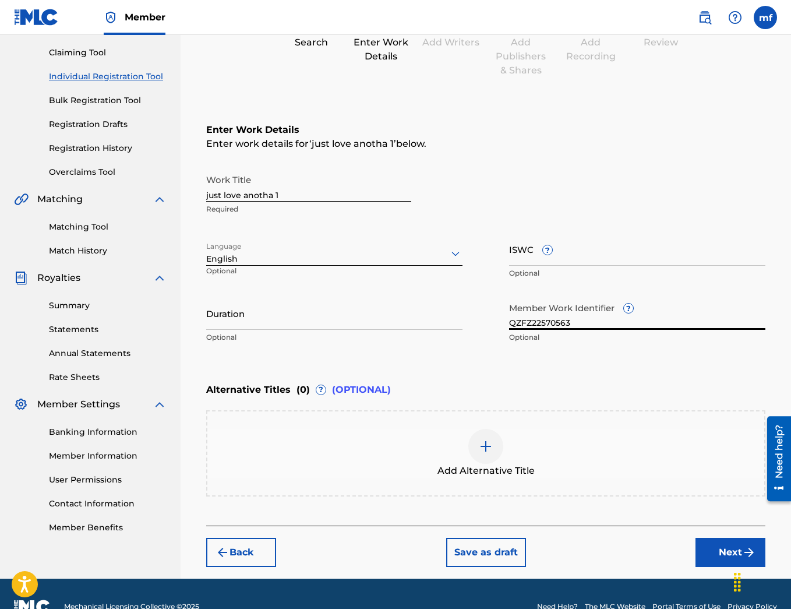
type input "QZFZ22570563"
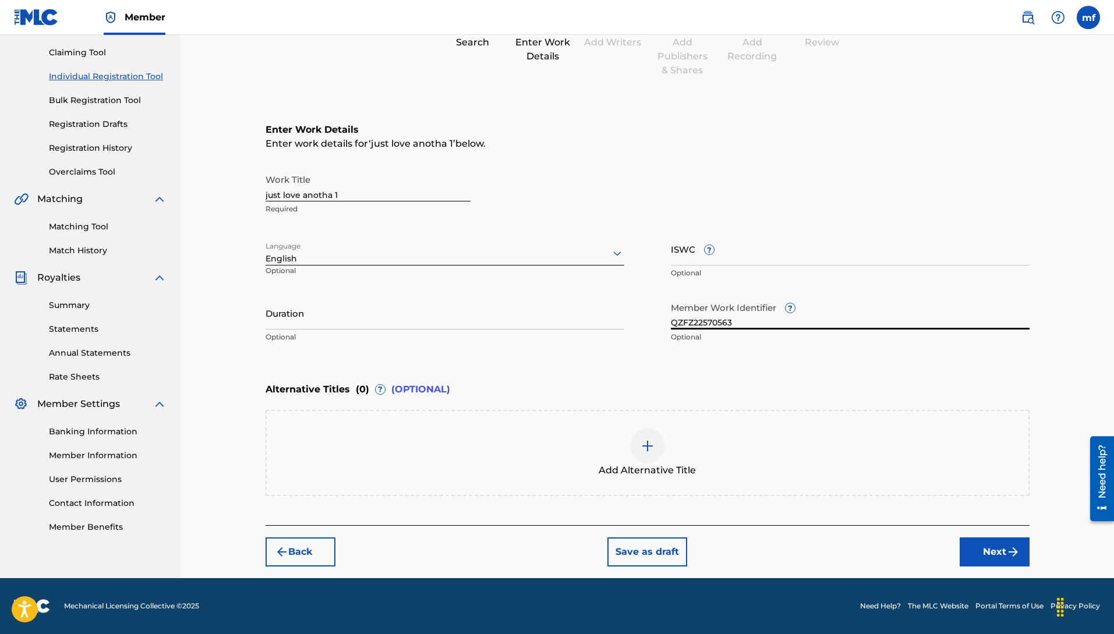
click at [995, 546] on button "Next" at bounding box center [995, 552] width 70 height 29
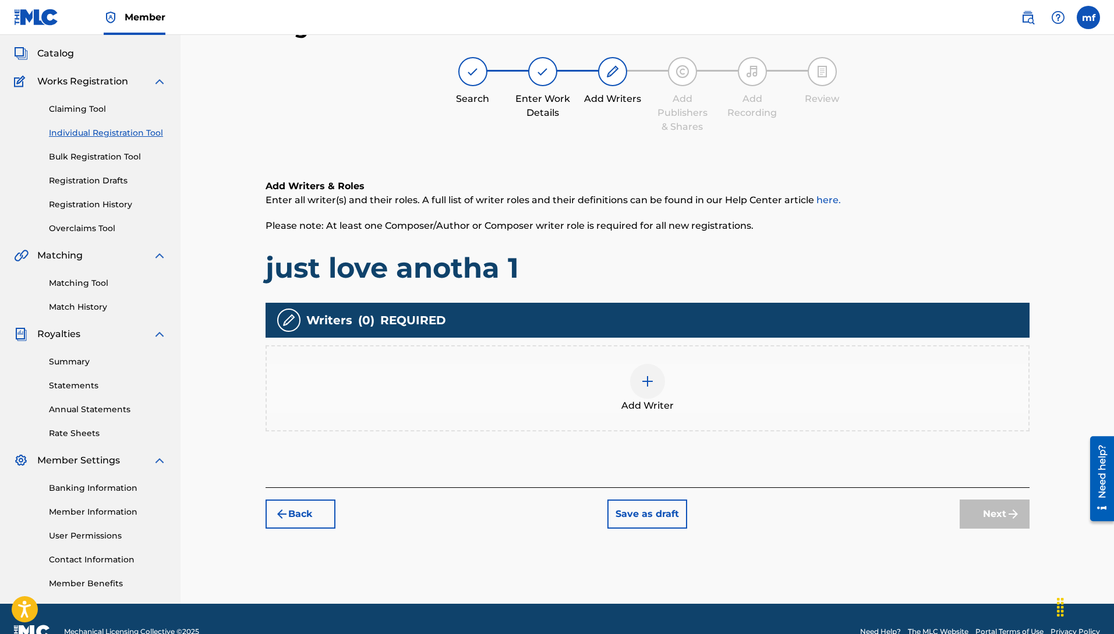
scroll to position [52, 0]
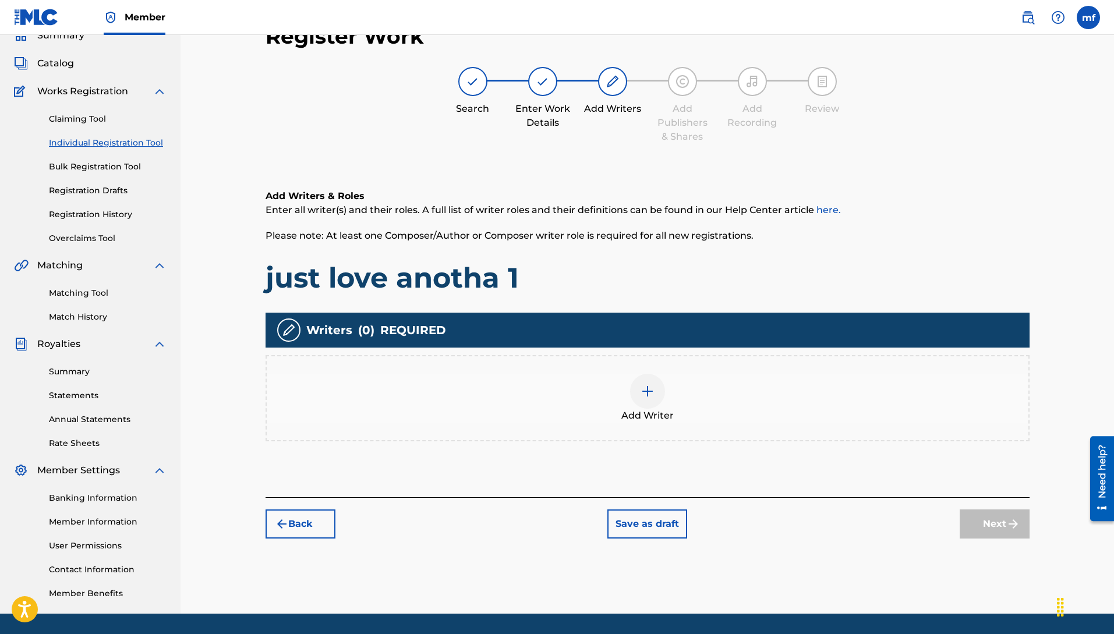
click at [641, 394] on img at bounding box center [648, 391] width 14 height 14
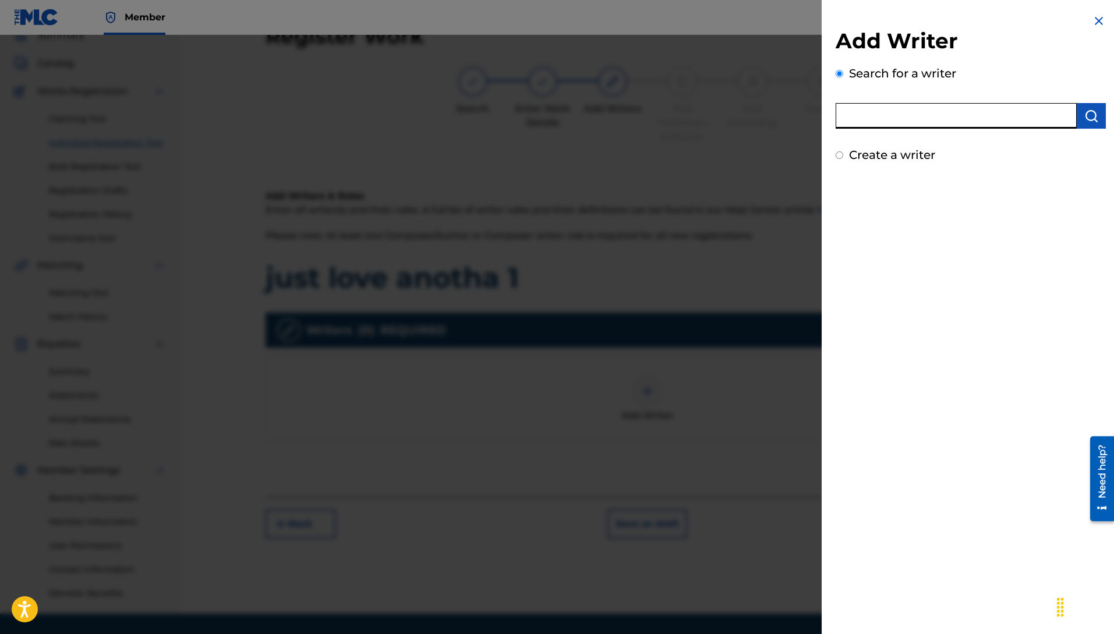
paste input "[PERSON_NAME]"
click at [974, 122] on input "[PERSON_NAME]" at bounding box center [956, 116] width 241 height 26
type input "[PERSON_NAME]"
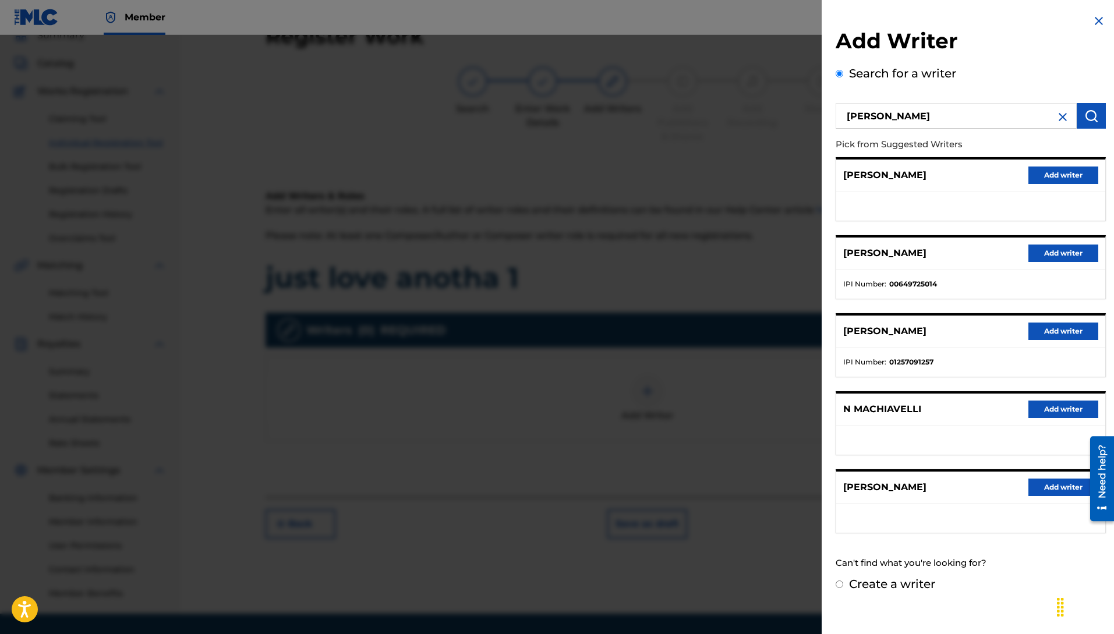
click at [1037, 252] on button "Add writer" at bounding box center [1063, 253] width 70 height 17
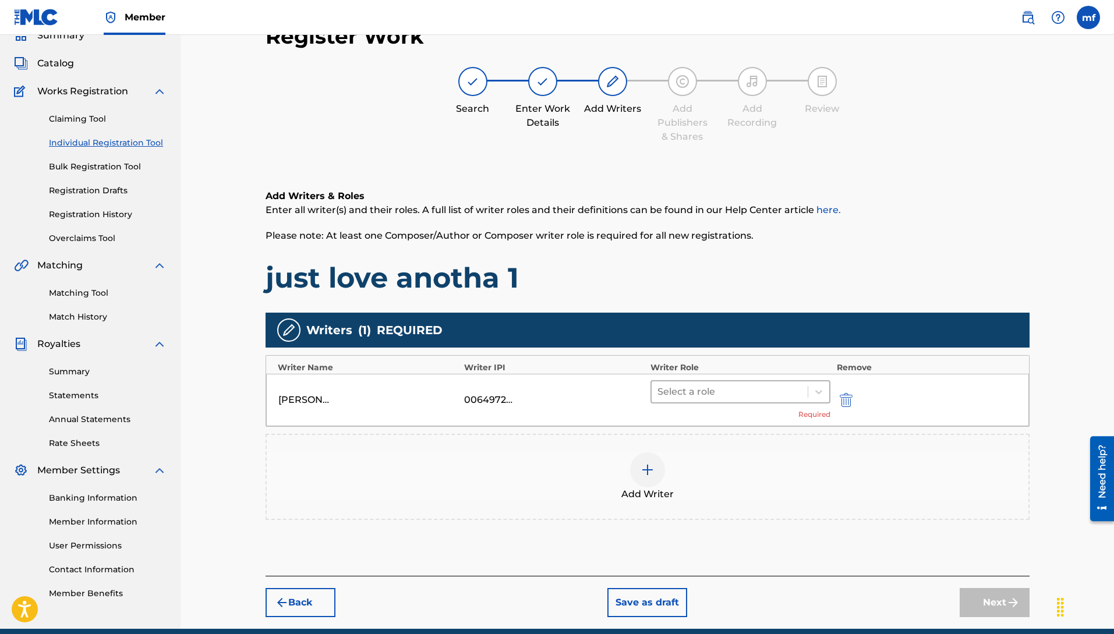
click at [679, 400] on div "Select a role" at bounding box center [730, 391] width 157 height 21
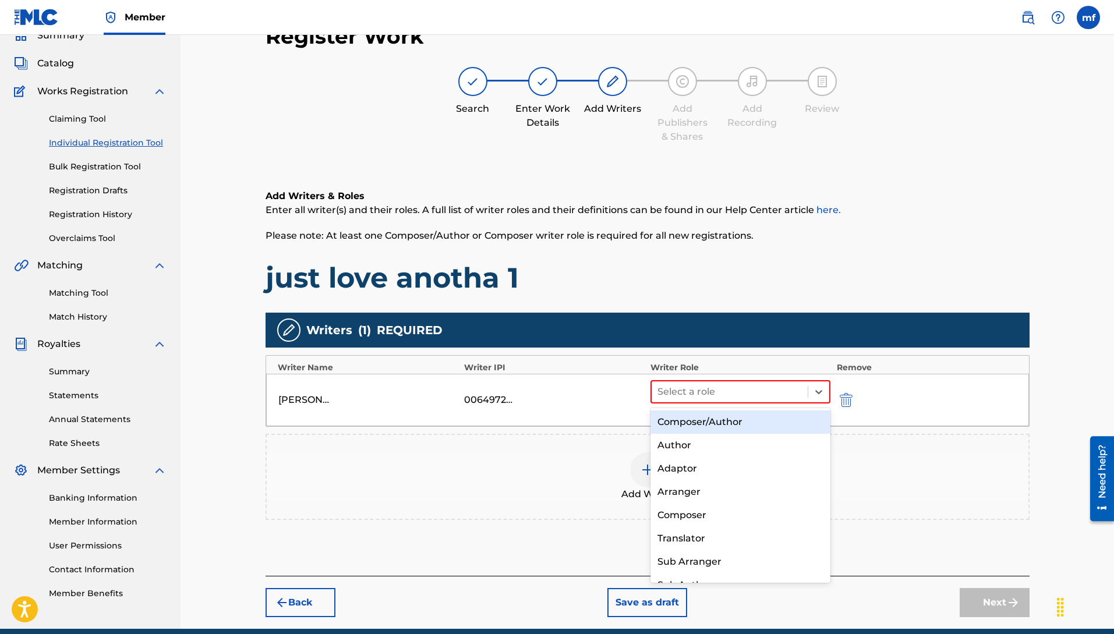
click at [687, 426] on div "Composer/Author" at bounding box center [741, 422] width 181 height 23
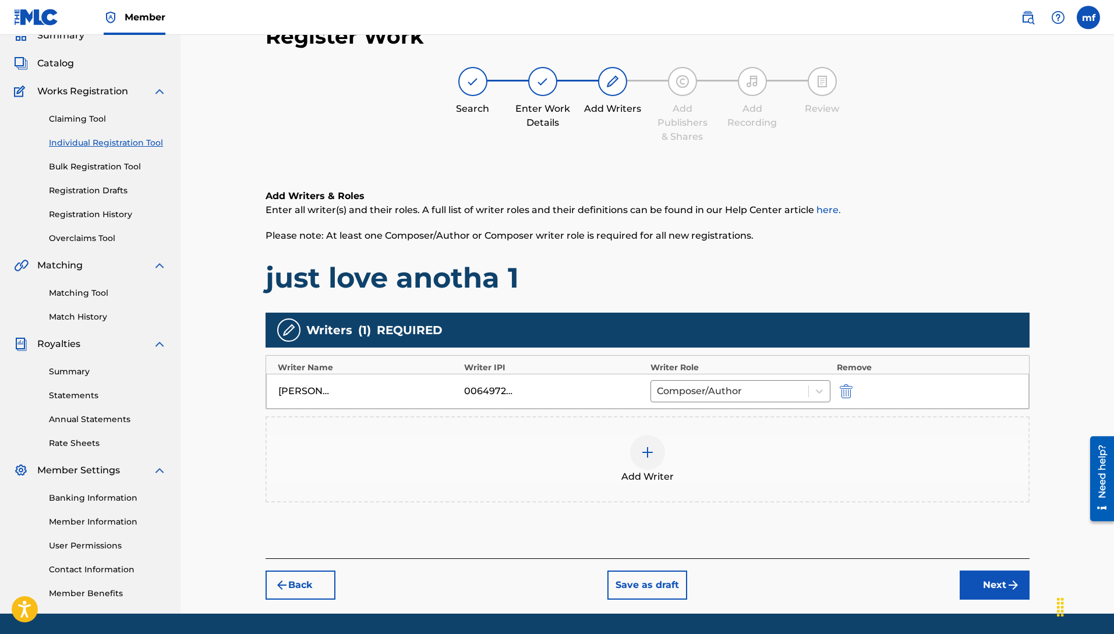
click at [985, 585] on button "Next" at bounding box center [995, 585] width 70 height 29
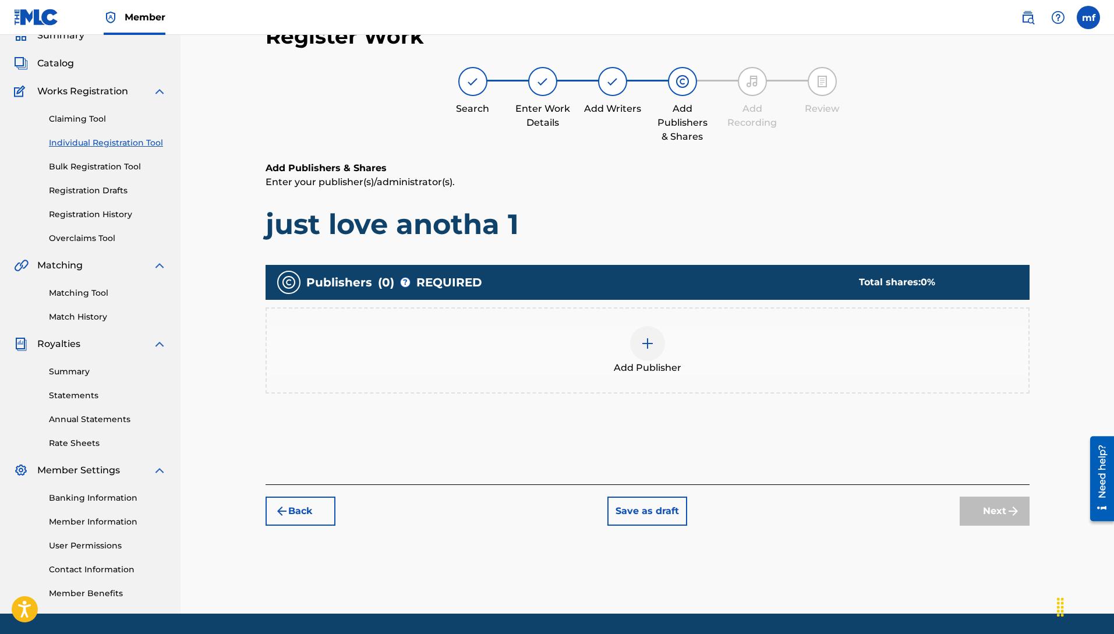
click at [635, 351] on div at bounding box center [647, 343] width 35 height 35
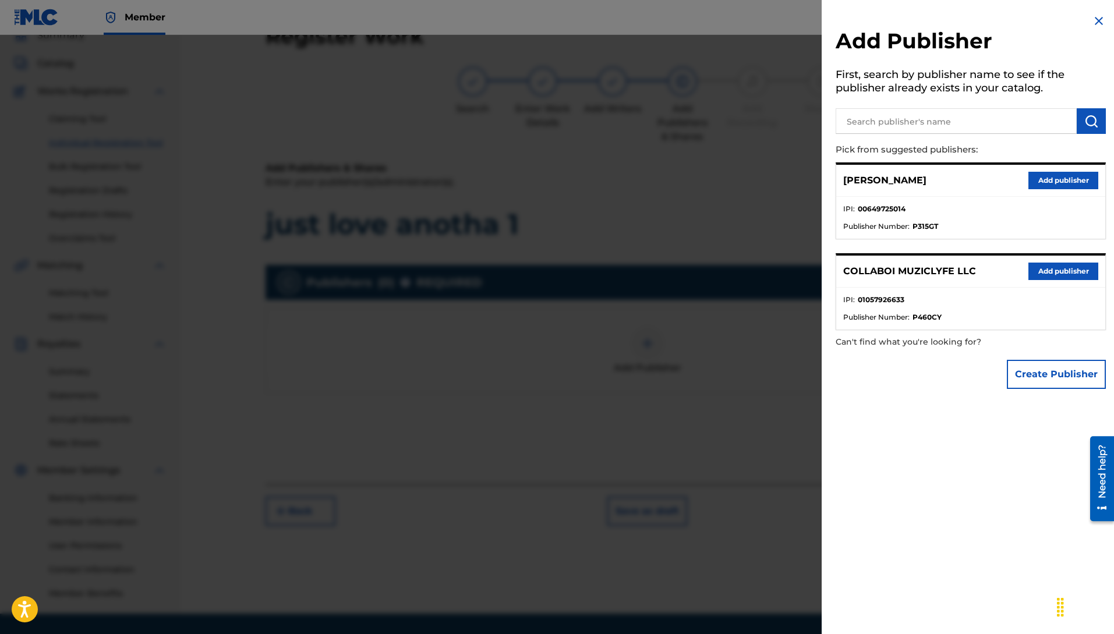
click at [1045, 268] on button "Add publisher" at bounding box center [1063, 271] width 70 height 17
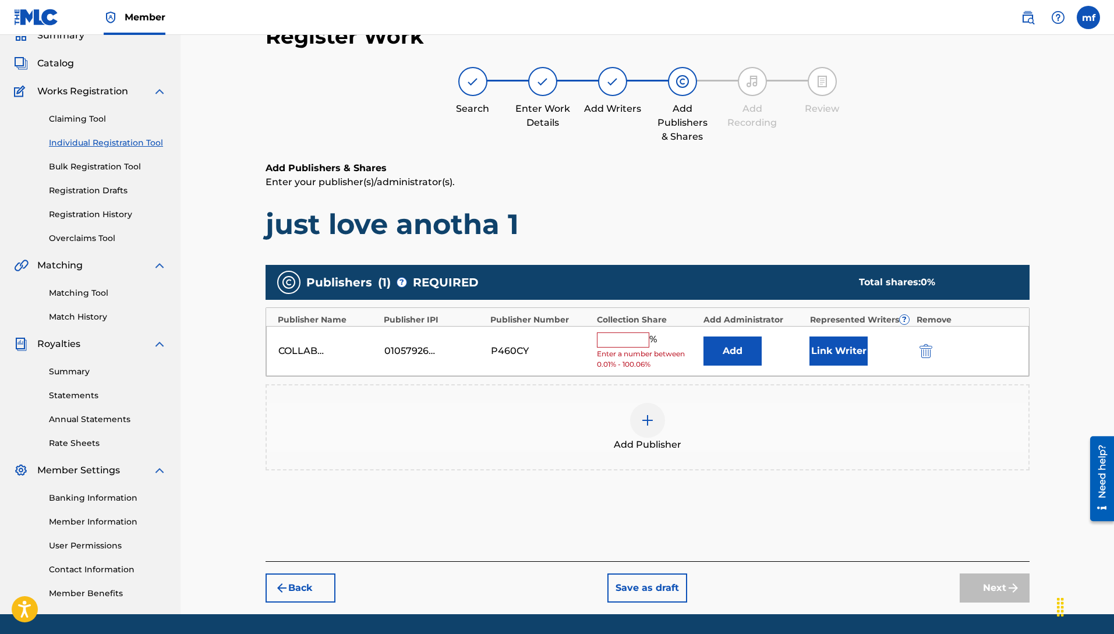
drag, startPoint x: 638, startPoint y: 348, endPoint x: 575, endPoint y: 372, distance: 68.0
click at [639, 348] on div "% Enter a number between 0.01% - 100.06%" at bounding box center [647, 352] width 101 height 38
click at [620, 335] on input "text" at bounding box center [623, 340] width 52 height 15
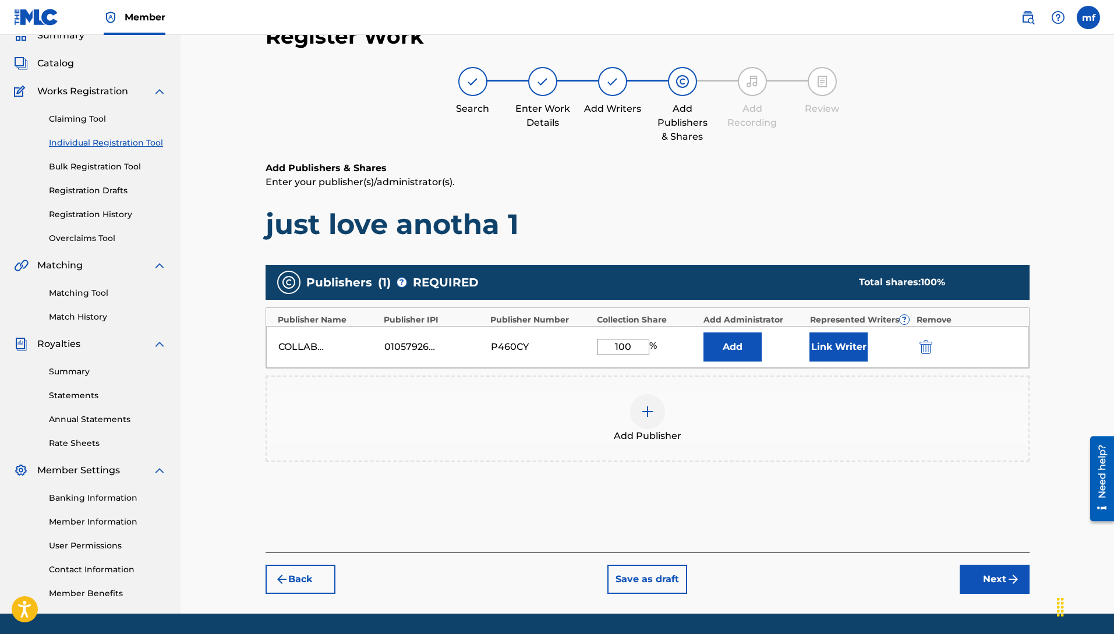
type input "100"
click at [976, 576] on button "Next" at bounding box center [995, 579] width 70 height 29
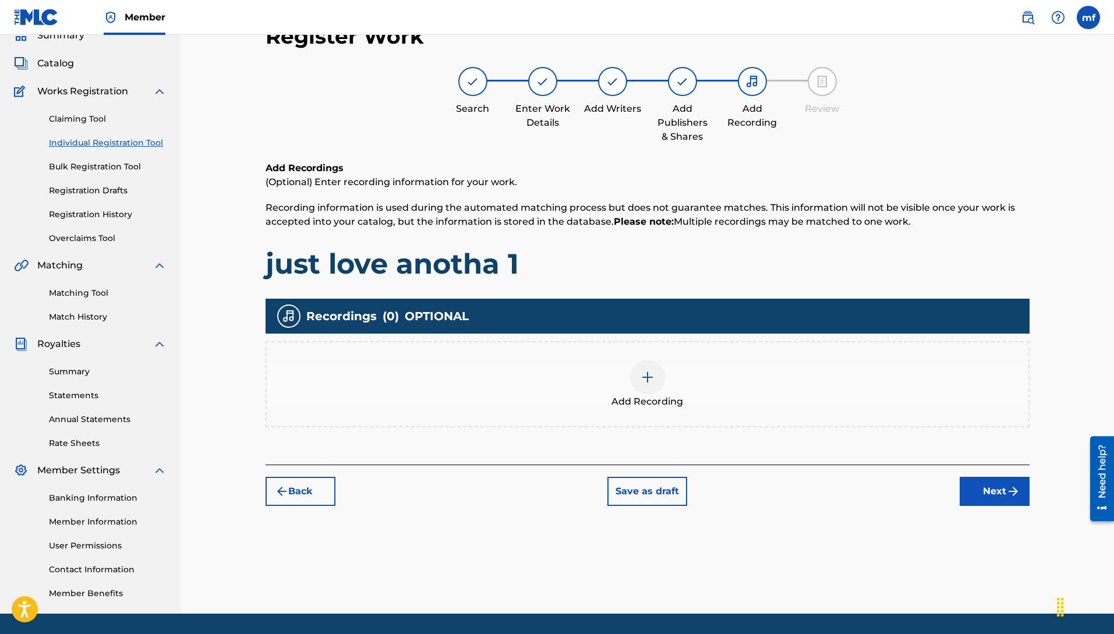
click at [652, 376] on img at bounding box center [648, 377] width 14 height 14
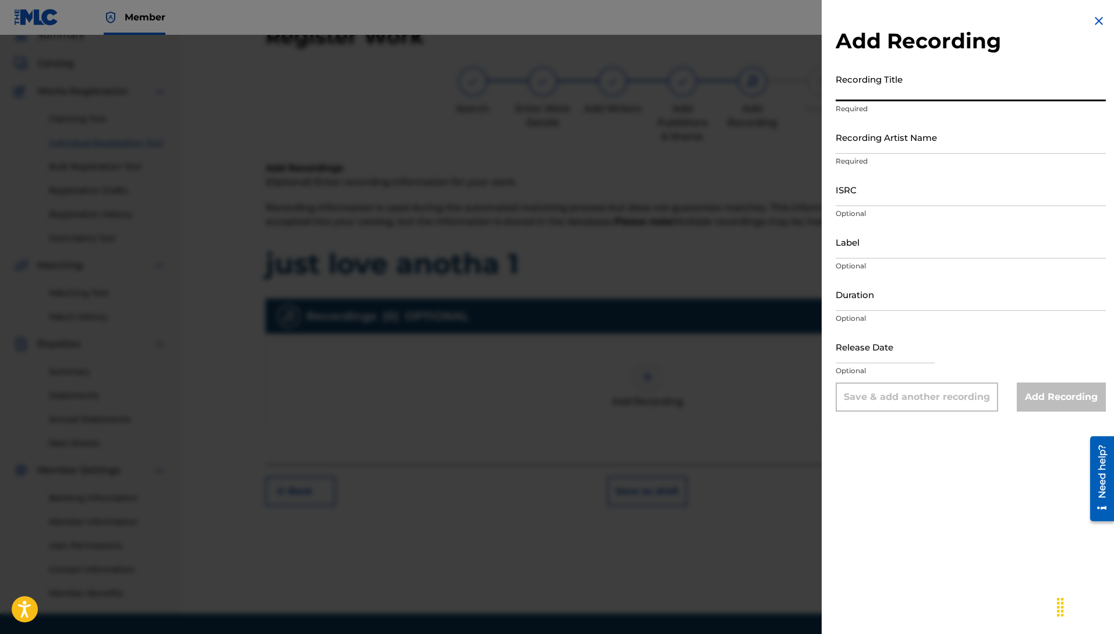
click at [890, 88] on input "Recording Title" at bounding box center [971, 84] width 270 height 33
type input "J"
type input "just love anotha 1"
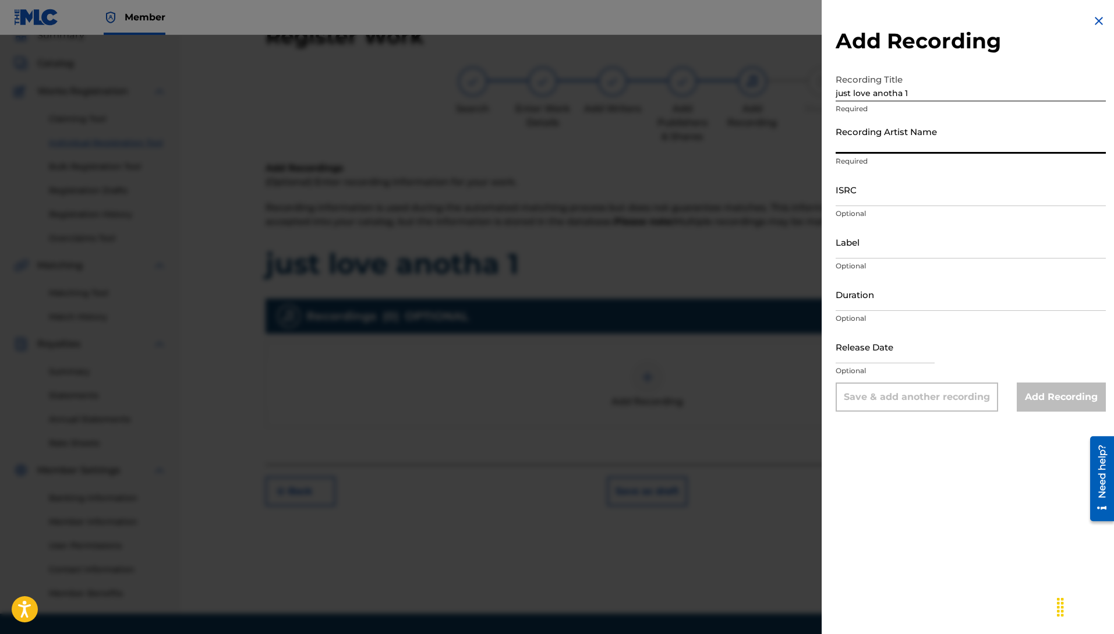
drag, startPoint x: 887, startPoint y: 134, endPoint x: 876, endPoint y: 142, distance: 13.7
click at [871, 130] on input "Recording Artist Name" at bounding box center [971, 137] width 270 height 33
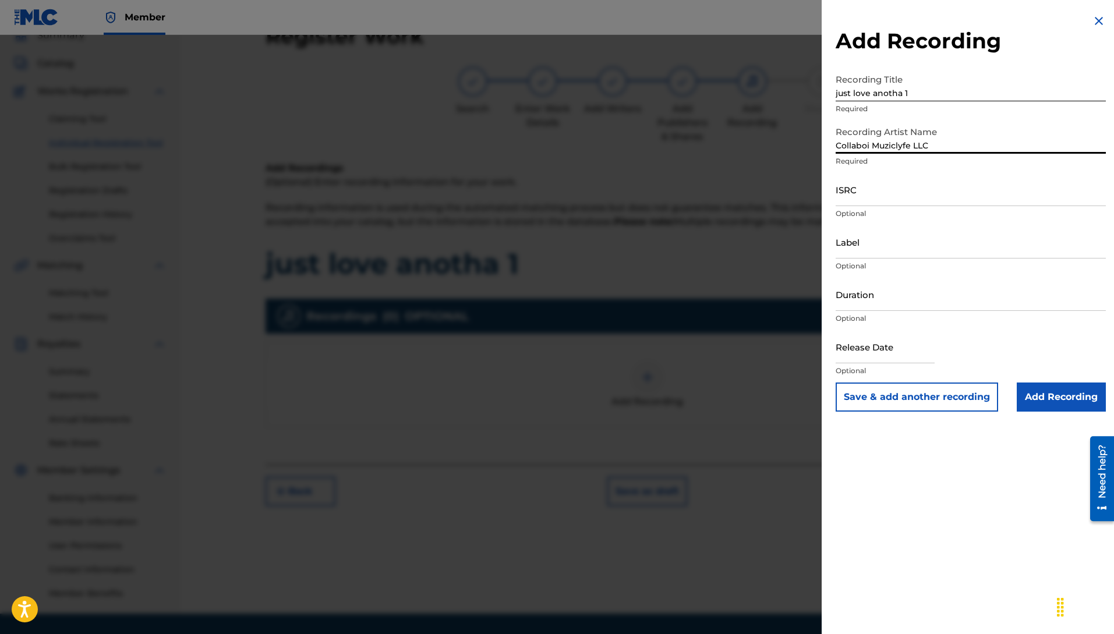
type input "Collaboi Muziclyfe LLC"
click at [874, 199] on input "ISRC" at bounding box center [971, 189] width 270 height 33
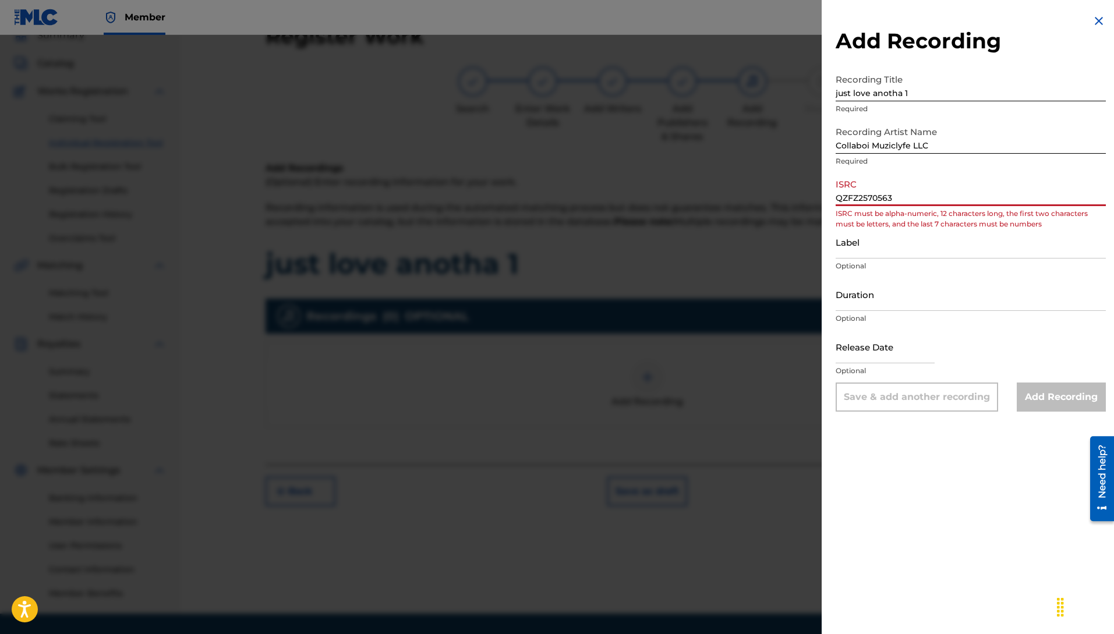
type input "QZFZ2570563"
drag, startPoint x: 865, startPoint y: 242, endPoint x: 856, endPoint y: 260, distance: 20.1
click at [846, 246] on input "Label" at bounding box center [971, 241] width 270 height 33
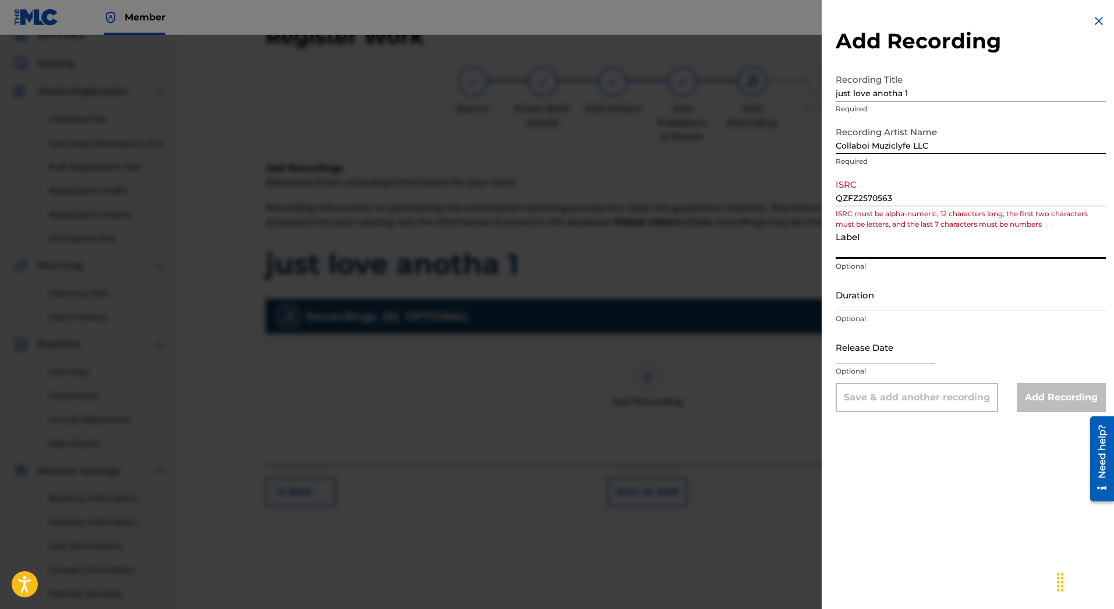
type input "c"
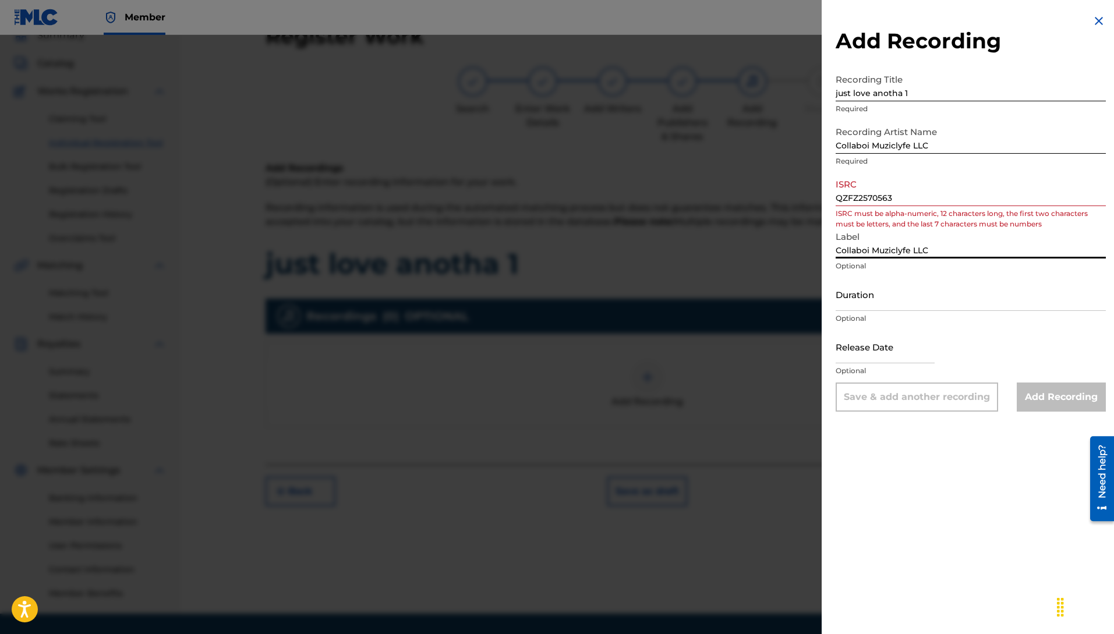
type input "Collaboi Muziclyfe LLC"
drag, startPoint x: 935, startPoint y: 146, endPoint x: 882, endPoint y: 145, distance: 52.4
click at [882, 145] on input "Collaboi Muziclyfe LLC" at bounding box center [971, 137] width 270 height 33
type input "Collaboi"
drag, startPoint x: 957, startPoint y: 246, endPoint x: 966, endPoint y: 256, distance: 13.6
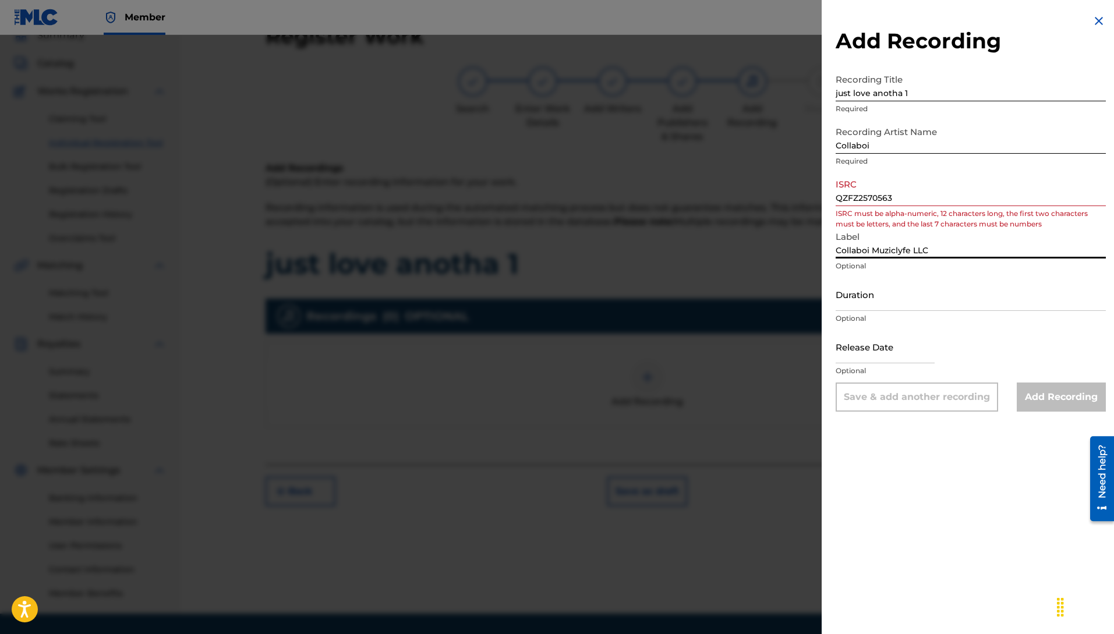
click at [957, 246] on input "Collaboi Muziclyfe LLC" at bounding box center [971, 241] width 270 height 33
drag, startPoint x: 906, startPoint y: 200, endPoint x: 746, endPoint y: 161, distance: 164.4
click at [712, 142] on div "Add Recording Recording Title just love anotha 1 Required Recording Artist Name…" at bounding box center [557, 334] width 1114 height 599
click at [929, 191] on input "QZFZ2570563" at bounding box center [971, 189] width 270 height 33
click at [928, 193] on input "QZFZ2570563" at bounding box center [971, 189] width 270 height 33
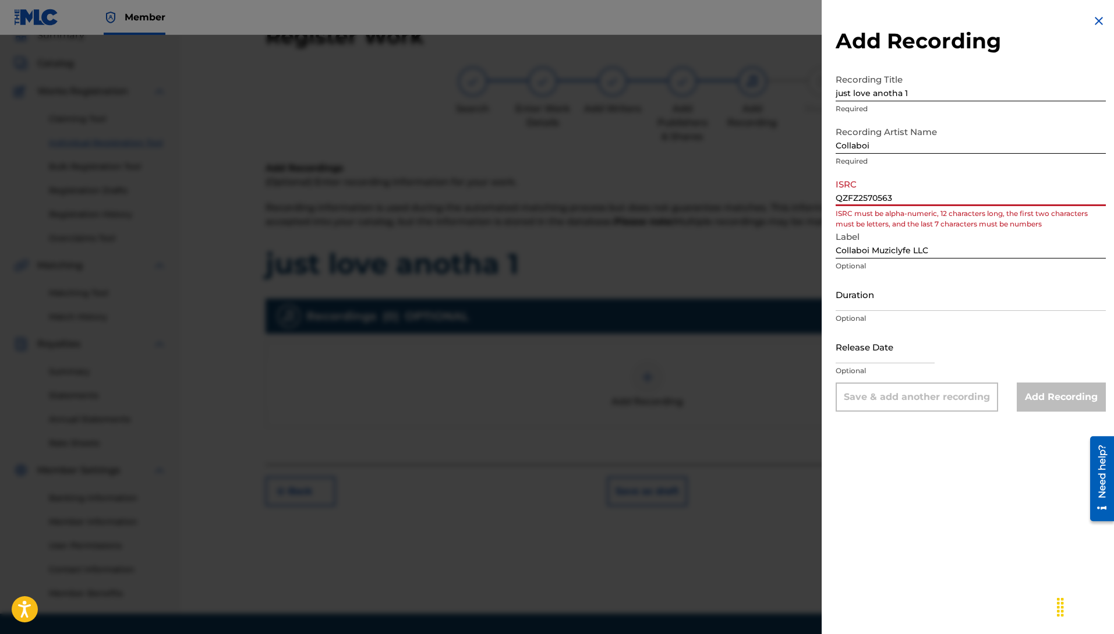
click at [866, 202] on input "QZFZ2570563" at bounding box center [971, 189] width 270 height 33
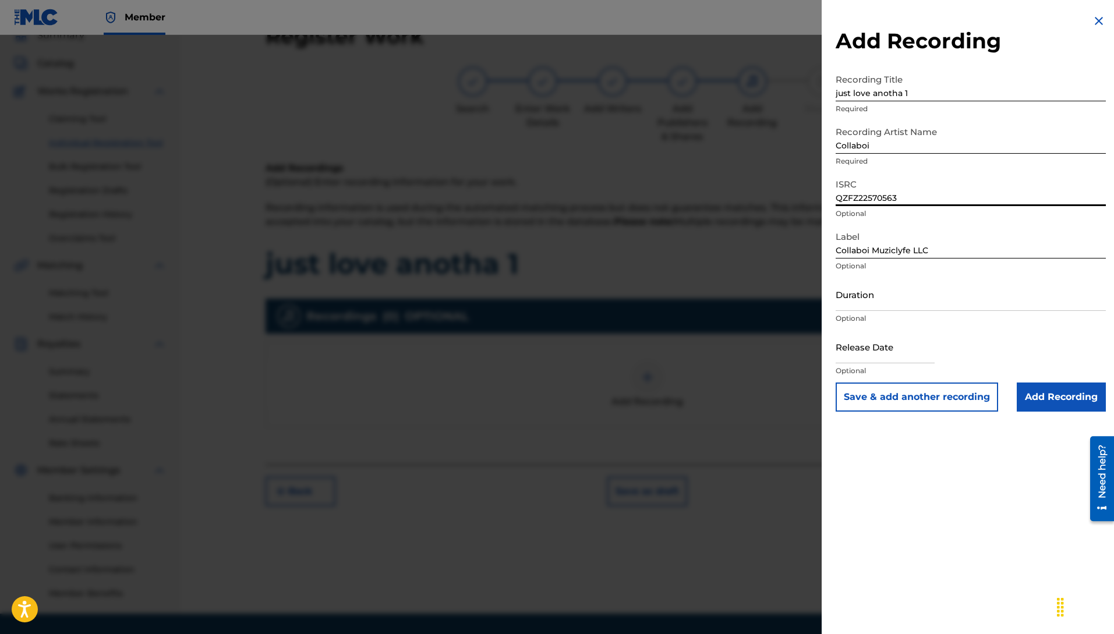
type input "QZFZ22570563"
click at [1040, 393] on input "Add Recording" at bounding box center [1061, 397] width 89 height 29
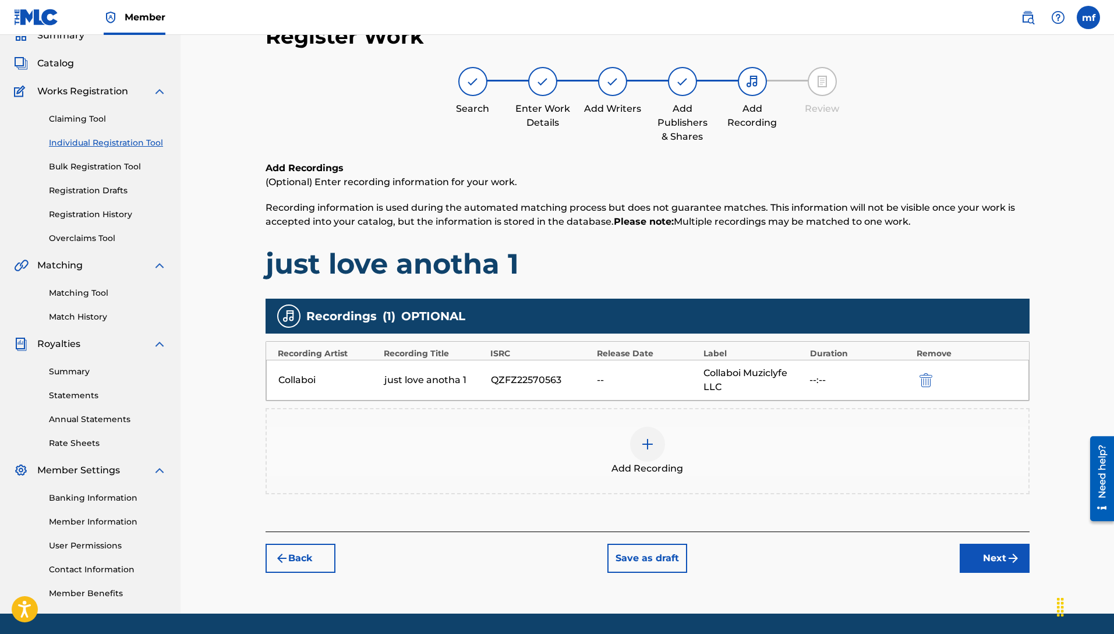
click at [1014, 563] on img "submit" at bounding box center [1013, 559] width 14 height 14
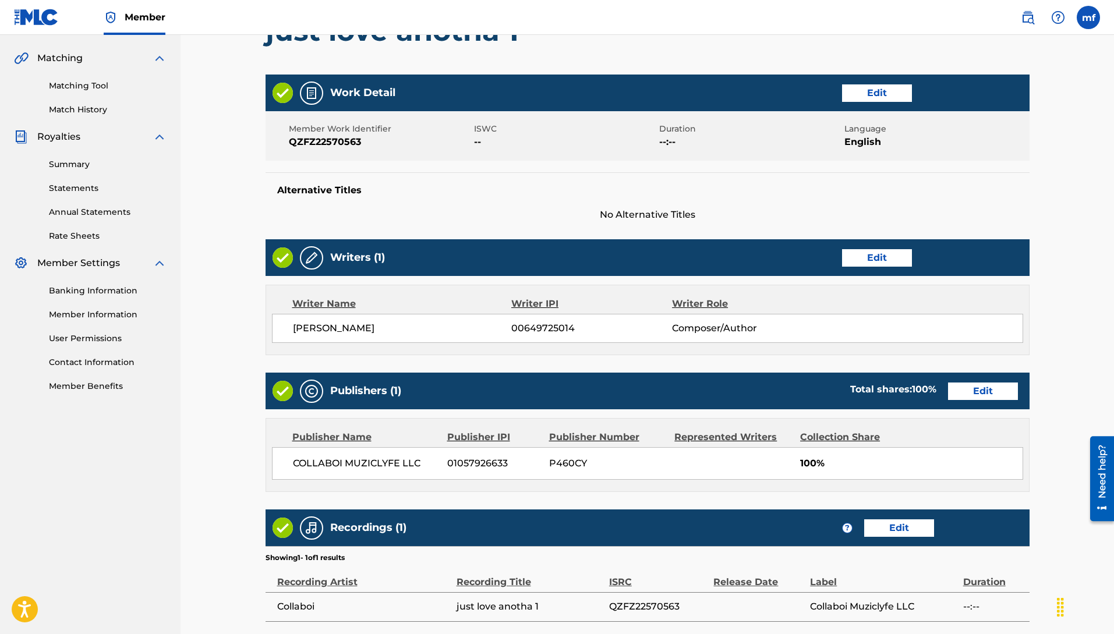
scroll to position [374, 0]
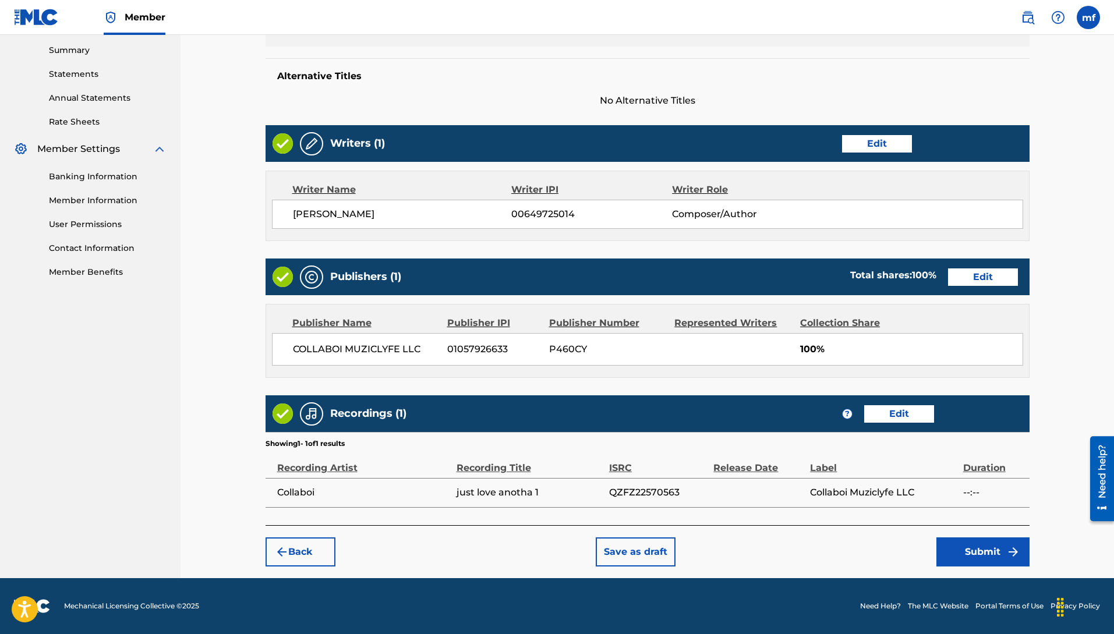
click at [960, 549] on button "Submit" at bounding box center [982, 552] width 93 height 29
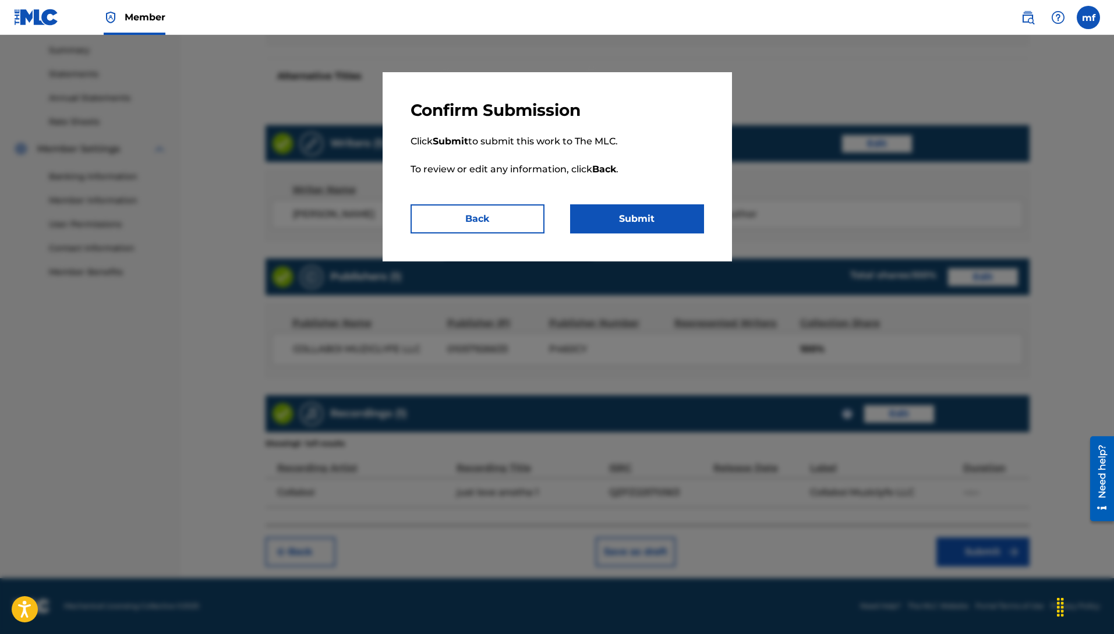
click at [637, 216] on button "Submit" at bounding box center [637, 218] width 134 height 29
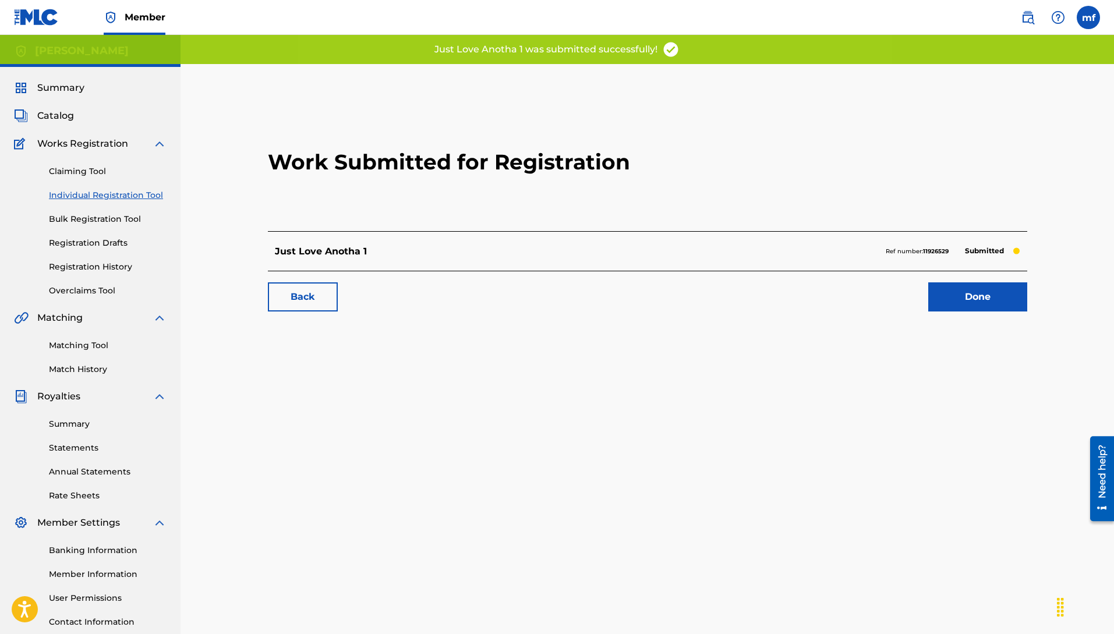
click at [960, 295] on link "Done" at bounding box center [977, 296] width 99 height 29
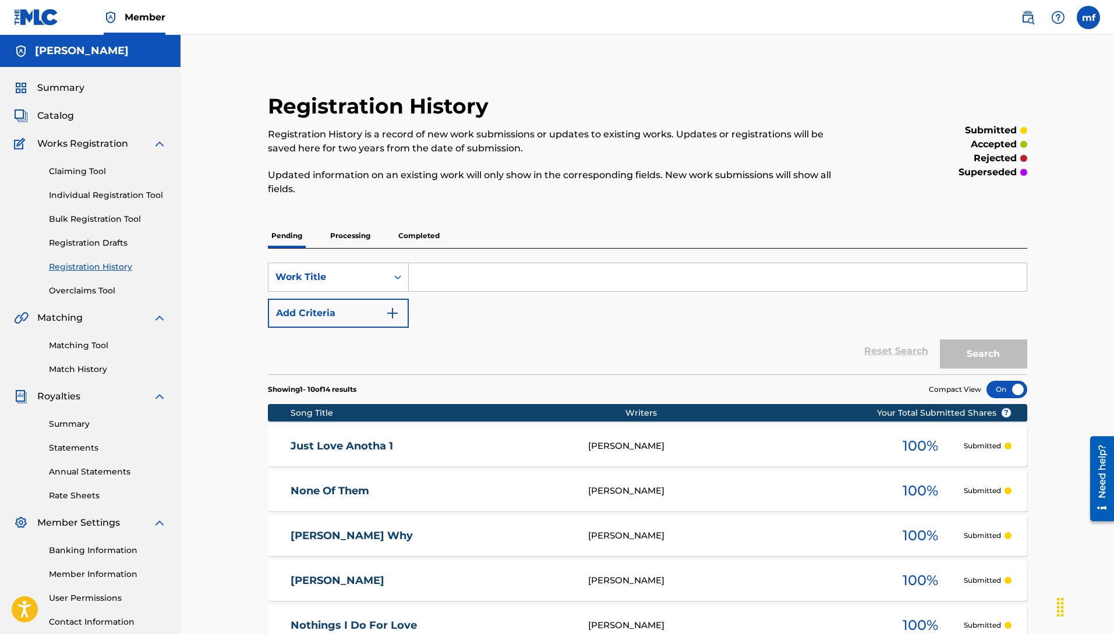
drag, startPoint x: 102, startPoint y: 193, endPoint x: 179, endPoint y: 227, distance: 83.4
click at [103, 193] on link "Individual Registration Tool" at bounding box center [108, 195] width 118 height 12
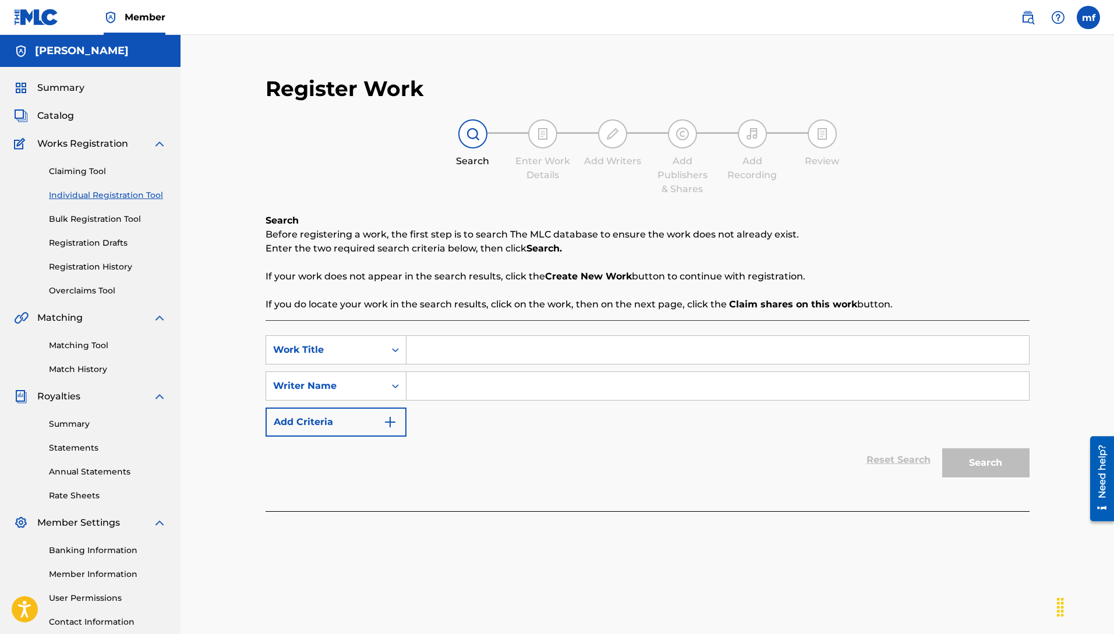
click at [448, 395] on input "Search Form" at bounding box center [717, 386] width 623 height 28
paste input "[PERSON_NAME]"
type input "[PERSON_NAME]"
click at [471, 361] on input "Search Form" at bounding box center [717, 350] width 623 height 28
type input "W"
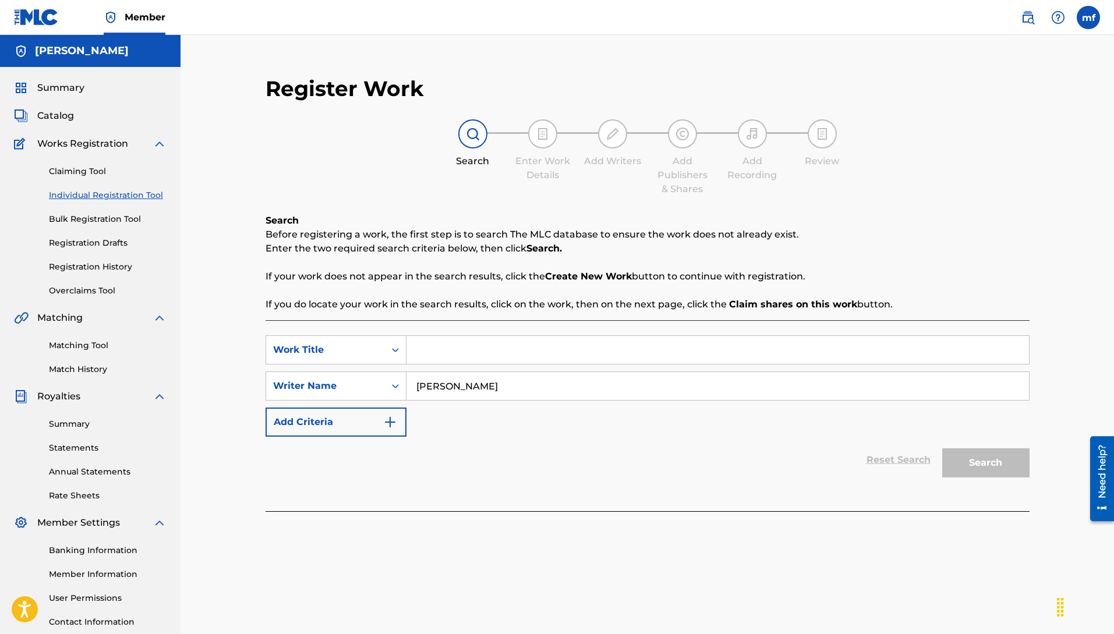
type input "e"
type input "[PERSON_NAME]"
click at [964, 459] on button "Search" at bounding box center [985, 462] width 87 height 29
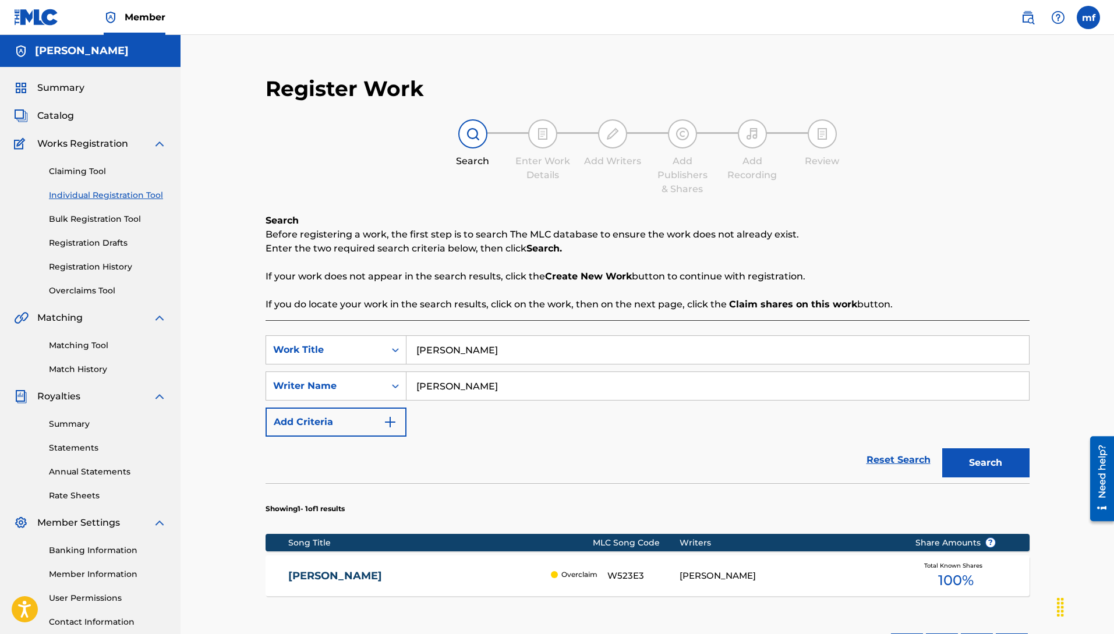
drag, startPoint x: 501, startPoint y: 358, endPoint x: 236, endPoint y: 312, distance: 269.4
click at [236, 313] on div "Register Work Search Enter Work Details Add Writers Add Publishers & Shares Add…" at bounding box center [648, 393] width 934 height 716
type input "soul of mine"
click at [942, 448] on button "Search" at bounding box center [985, 462] width 87 height 29
drag, startPoint x: 506, startPoint y: 335, endPoint x: 377, endPoint y: 348, distance: 130.0
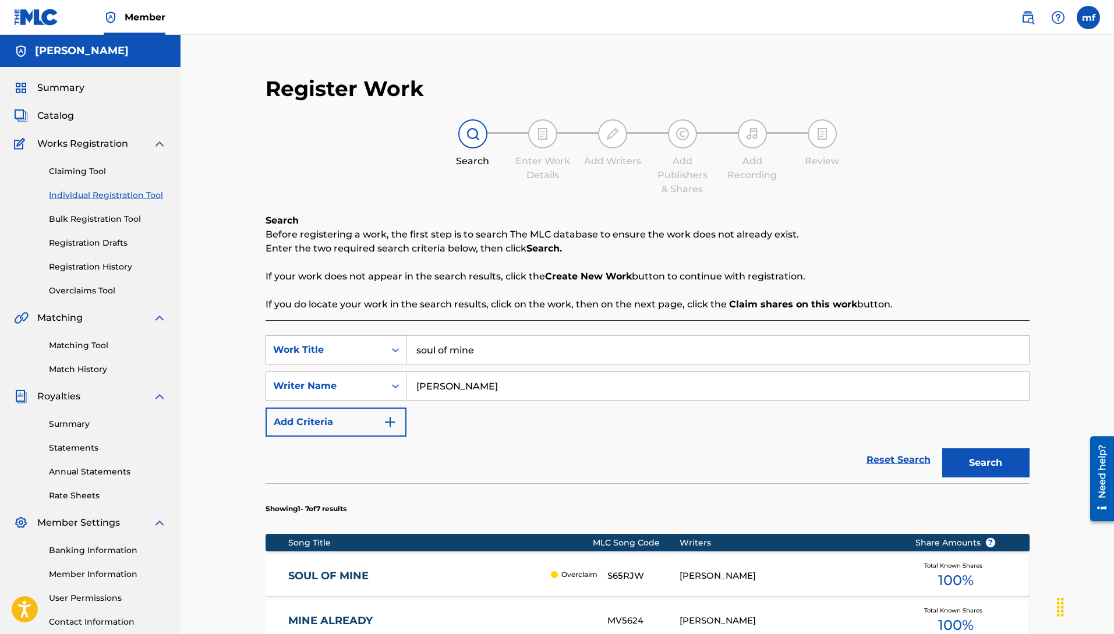
click at [382, 346] on div "SearchWithCriteria3a9e070a-0a37-4cd2-893e-04b6d21b8816 Work Title soul of mine" at bounding box center [648, 349] width 764 height 29
drag, startPoint x: 482, startPoint y: 359, endPoint x: 345, endPoint y: 367, distance: 136.6
click at [284, 353] on div "SearchWithCriteria3a9e070a-0a37-4cd2-893e-04b6d21b8816 Work Title soul of mine" at bounding box center [648, 349] width 764 height 29
type input "my struggle"
click at [942, 448] on button "Search" at bounding box center [985, 462] width 87 height 29
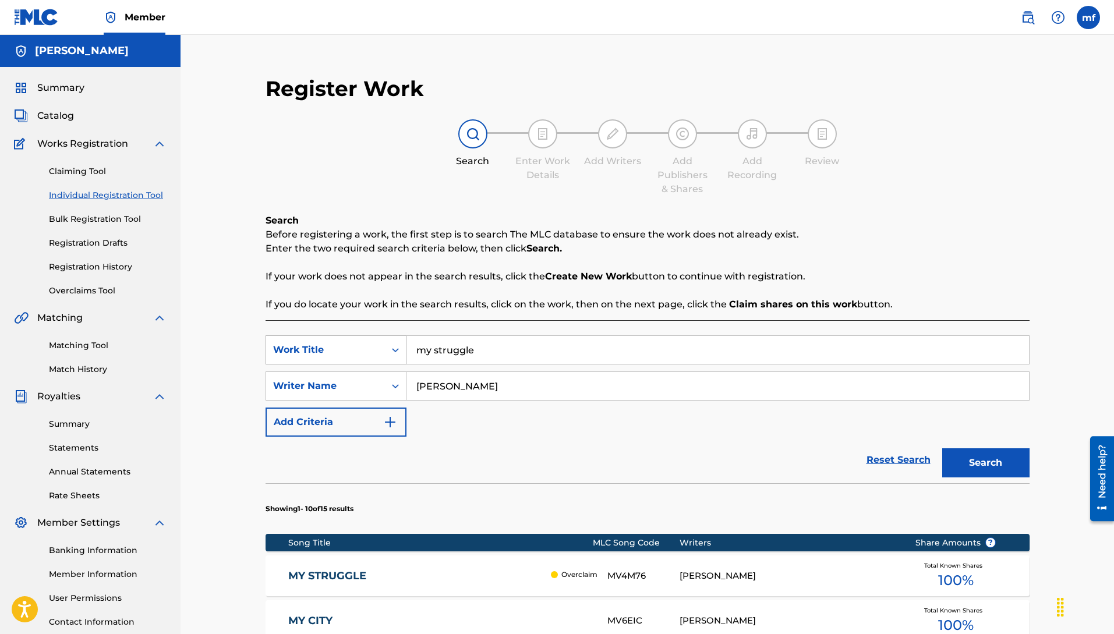
drag, startPoint x: 471, startPoint y: 356, endPoint x: 387, endPoint y: 344, distance: 85.4
click at [386, 344] on div "SearchWithCriteria3a9e070a-0a37-4cd2-893e-04b6d21b8816 Work Title my struggle" at bounding box center [648, 349] width 764 height 29
type input "bet ya lovin me"
click at [942, 448] on button "Search" at bounding box center [985, 462] width 87 height 29
drag, startPoint x: 524, startPoint y: 354, endPoint x: 277, endPoint y: 348, distance: 247.0
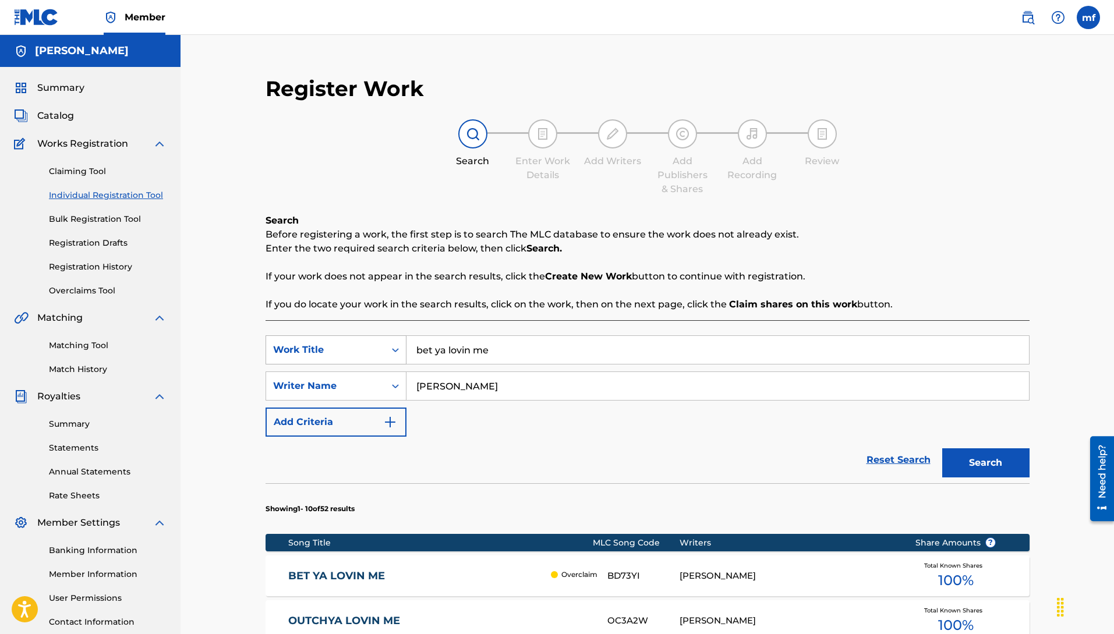
click at [287, 347] on div "SearchWithCriteria3a9e070a-0a37-4cd2-893e-04b6d21b8816 Work Title bet ya lovin …" at bounding box center [648, 349] width 764 height 29
type input "just elevate"
click at [942, 448] on button "Search" at bounding box center [985, 462] width 87 height 29
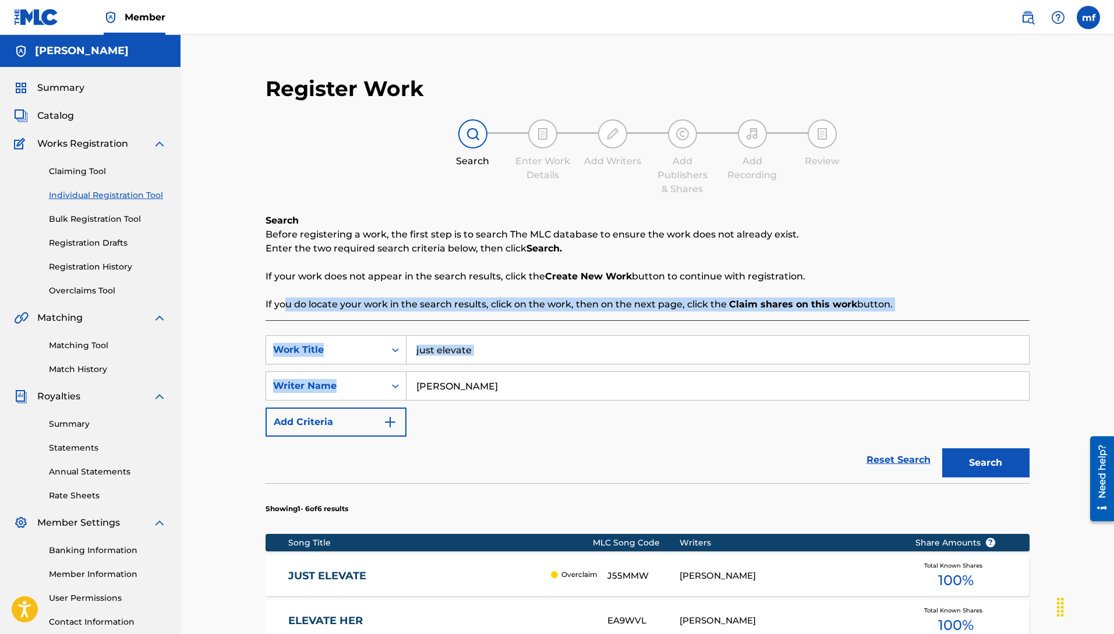
drag, startPoint x: 480, startPoint y: 363, endPoint x: 287, endPoint y: 298, distance: 204.2
click at [287, 298] on div "Search Before registering a work, the first step is to search The MLC database …" at bounding box center [648, 568] width 764 height 708
click at [495, 344] on input "just elevate" at bounding box center [717, 350] width 623 height 28
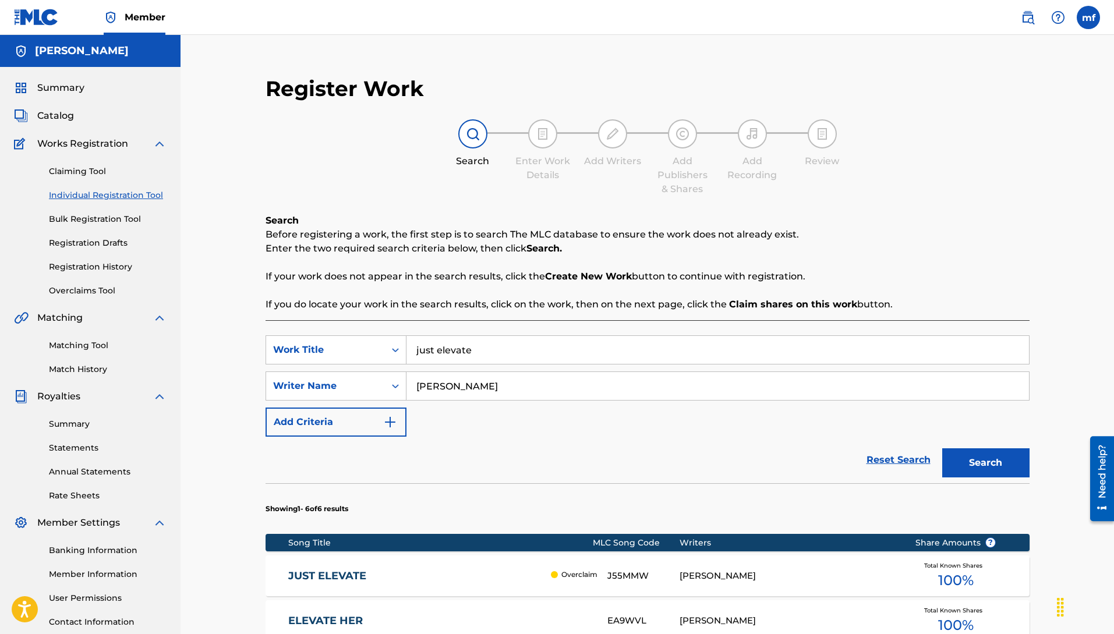
click at [495, 350] on input "just elevate" at bounding box center [717, 350] width 623 height 28
drag, startPoint x: 490, startPoint y: 350, endPoint x: 321, endPoint y: 335, distance: 169.5
click at [321, 335] on div "SearchWithCriteria3a9e070a-0a37-4cd2-893e-04b6d21b8816 Work Title just elevate" at bounding box center [648, 349] width 764 height 29
type input "heart dont forget"
click at [942, 448] on button "Search" at bounding box center [985, 462] width 87 height 29
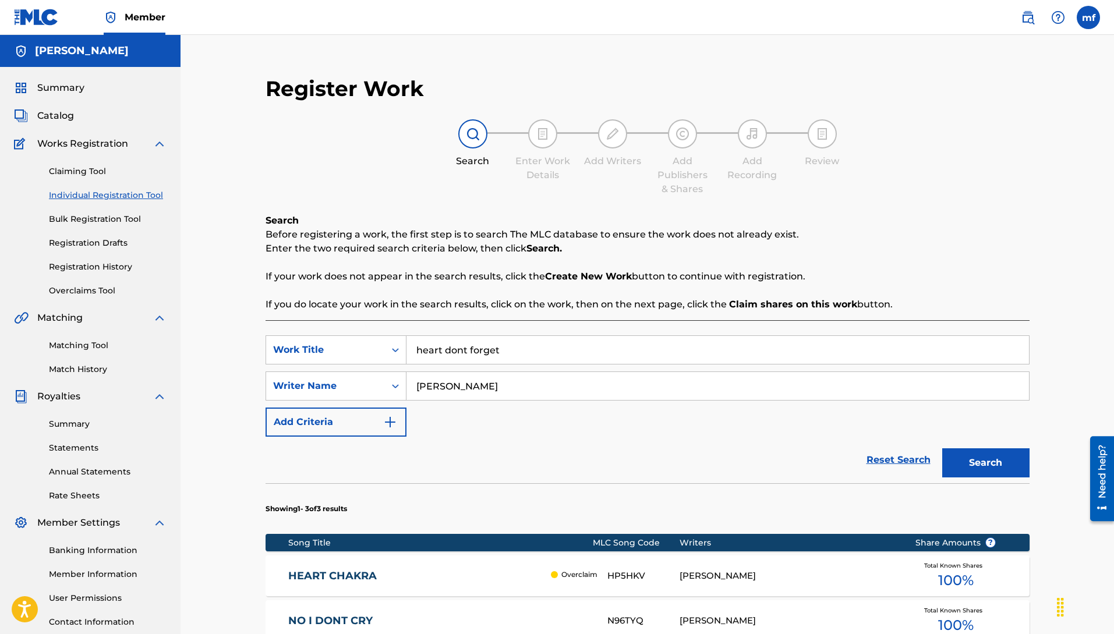
drag, startPoint x: 537, startPoint y: 339, endPoint x: 537, endPoint y: 351, distance: 12.2
click at [537, 340] on input "heart dont forget" at bounding box center [717, 350] width 623 height 28
drag, startPoint x: 542, startPoint y: 356, endPoint x: 284, endPoint y: 294, distance: 266.0
click at [284, 293] on div "Search Before registering a work, the first step is to search The MLC database …" at bounding box center [648, 501] width 764 height 574
type input "lay u down"
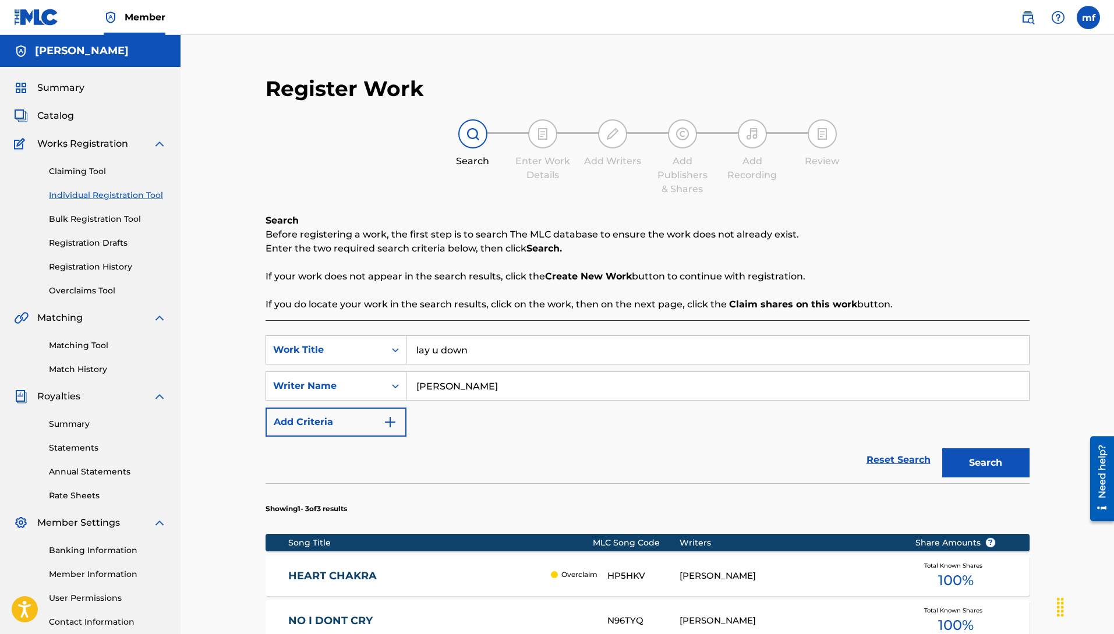
click at [942, 448] on button "Search" at bounding box center [985, 462] width 87 height 29
click at [484, 353] on input "lay u down" at bounding box center [717, 350] width 623 height 28
drag, startPoint x: 484, startPoint y: 353, endPoint x: 388, endPoint y: 369, distance: 97.4
click at [383, 348] on div "SearchWithCriteria3a9e070a-0a37-4cd2-893e-04b6d21b8816 Work Title lay u down" at bounding box center [648, 349] width 764 height 29
drag, startPoint x: 493, startPoint y: 338, endPoint x: 316, endPoint y: 342, distance: 177.1
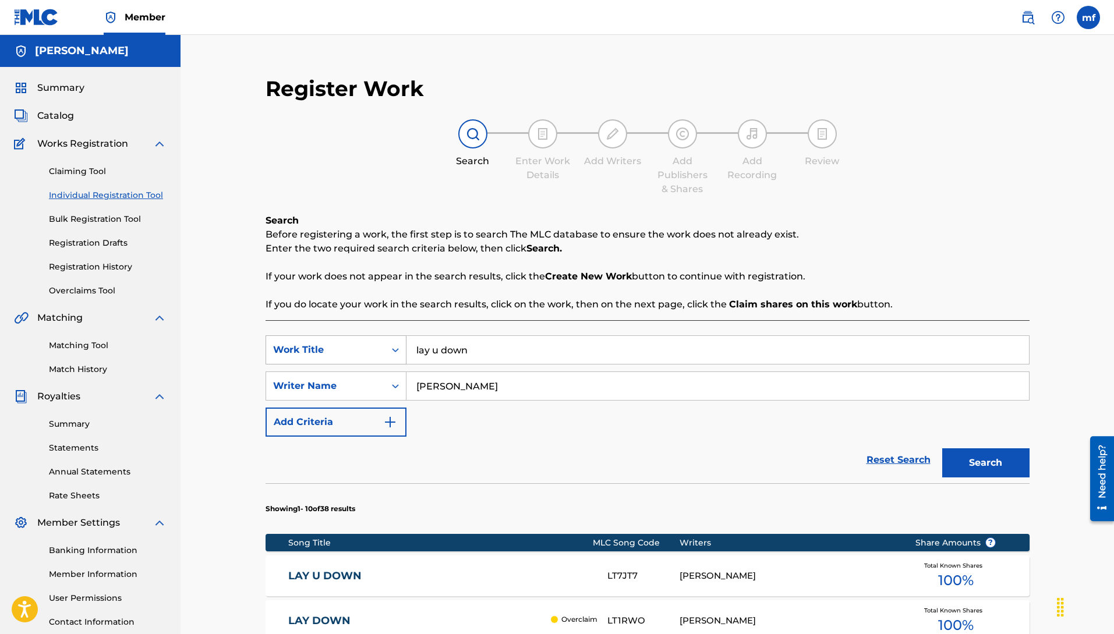
click at [317, 342] on div "SearchWithCriteria3a9e070a-0a37-4cd2-893e-04b6d21b8816 Work Title lay u down" at bounding box center [648, 349] width 764 height 29
drag, startPoint x: 476, startPoint y: 352, endPoint x: 196, endPoint y: 350, distance: 279.5
click at [201, 350] on div "Register Work Search Enter Work Details Add Writers Add Publishers & Shares Add…" at bounding box center [648, 597] width 934 height 1125
type input "-"
type input "how i proach"
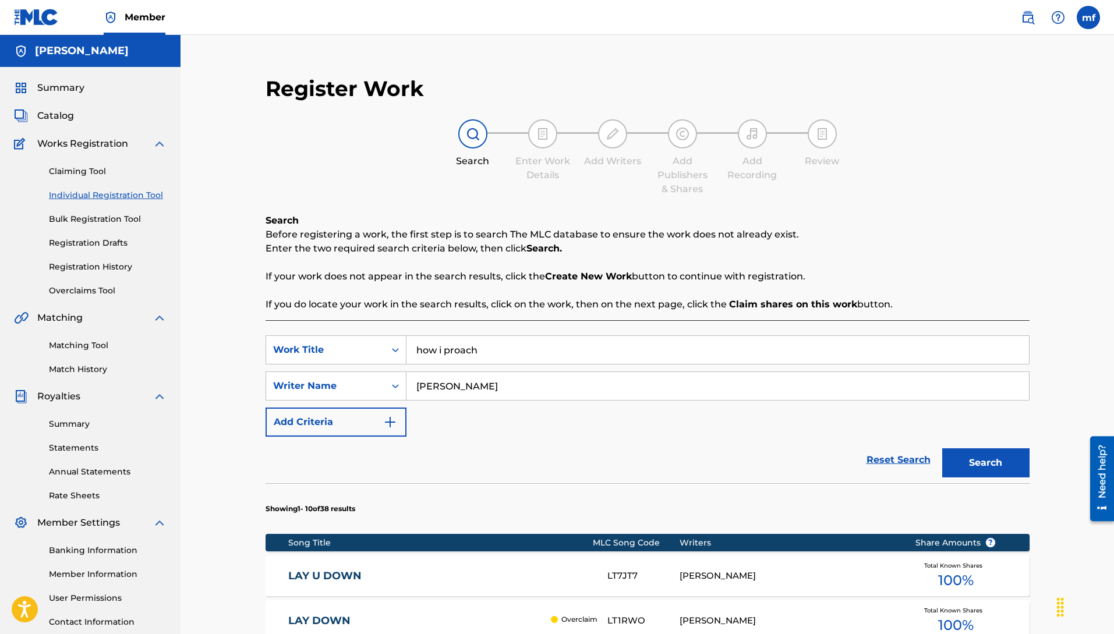
click at [973, 450] on button "Search" at bounding box center [985, 462] width 87 height 29
drag, startPoint x: 532, startPoint y: 355, endPoint x: 411, endPoint y: 325, distance: 124.3
type input "lotta people"
click at [942, 448] on button "Search" at bounding box center [985, 462] width 87 height 29
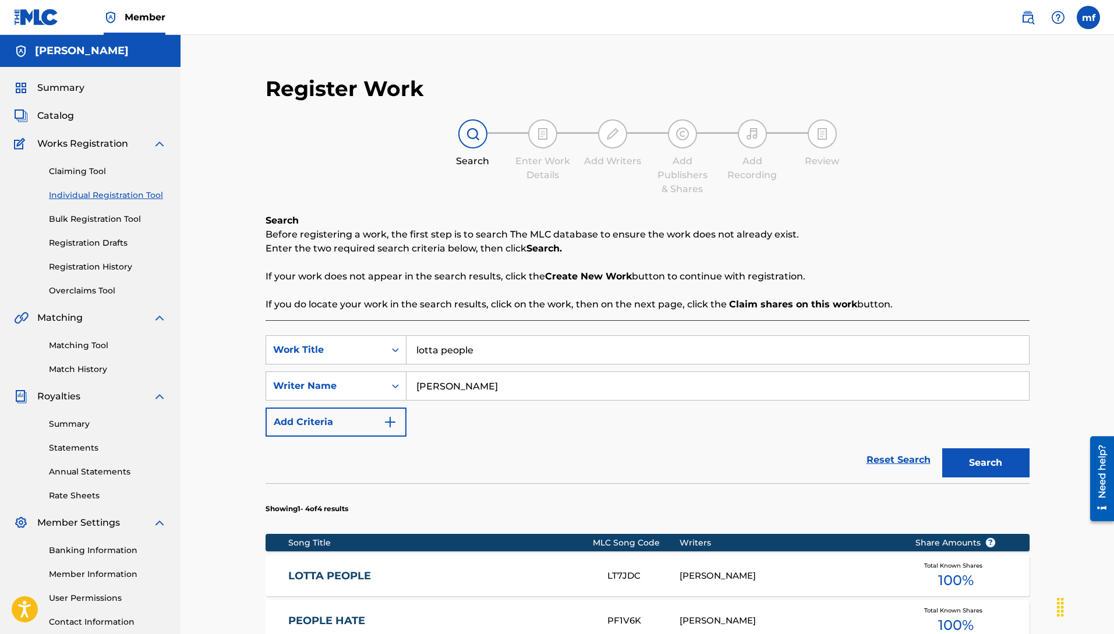
drag, startPoint x: 510, startPoint y: 343, endPoint x: 249, endPoint y: 345, distance: 260.9
click at [262, 344] on div "Register Work Search Enter Work Details Add Writers Add Publishers & Shares Add…" at bounding box center [647, 474] width 787 height 821
drag, startPoint x: 504, startPoint y: 352, endPoint x: 231, endPoint y: 352, distance: 272.6
click at [241, 351] on div "Register Work Search Enter Work Details Add Writers Add Publishers & Shares Add…" at bounding box center [647, 474] width 815 height 821
click at [490, 365] on div "SearchWithCriteria3a9e070a-0a37-4cd2-893e-04b6d21b8816 Work Title be alone. Sea…" at bounding box center [648, 385] width 764 height 101
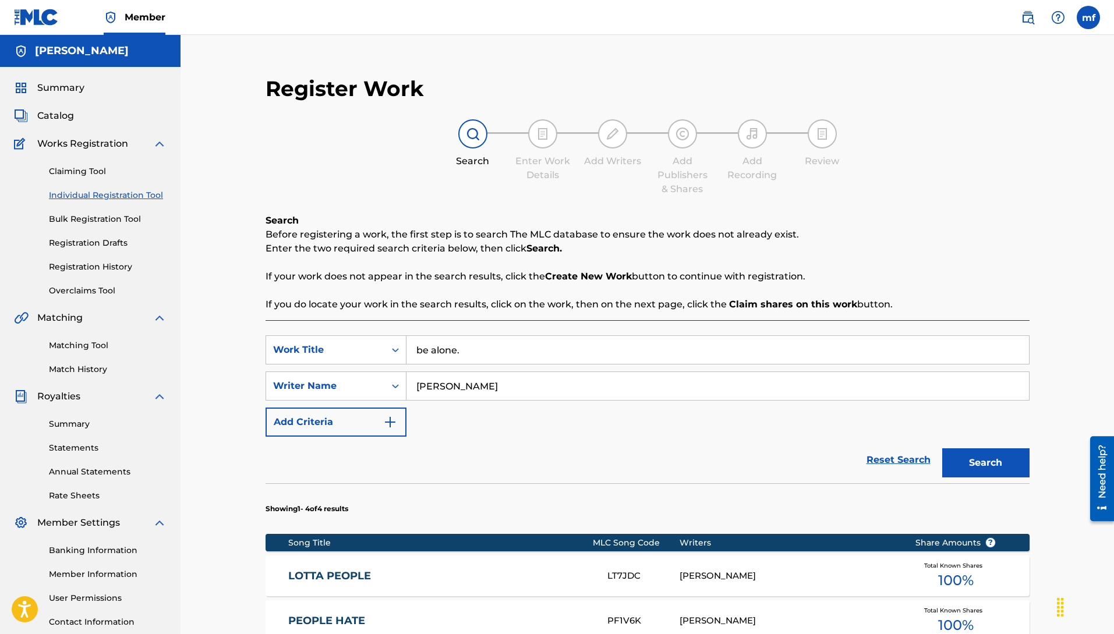
click at [493, 353] on input "be alone." at bounding box center [717, 350] width 623 height 28
type input "be alone"
click at [961, 461] on button "Search" at bounding box center [985, 462] width 87 height 29
drag, startPoint x: 476, startPoint y: 359, endPoint x: 114, endPoint y: 324, distance: 363.3
click at [116, 323] on main "[PERSON_NAME] Summary Catalog Works Registration Claiming Tool Individual Regis…" at bounding box center [557, 594] width 1114 height 1119
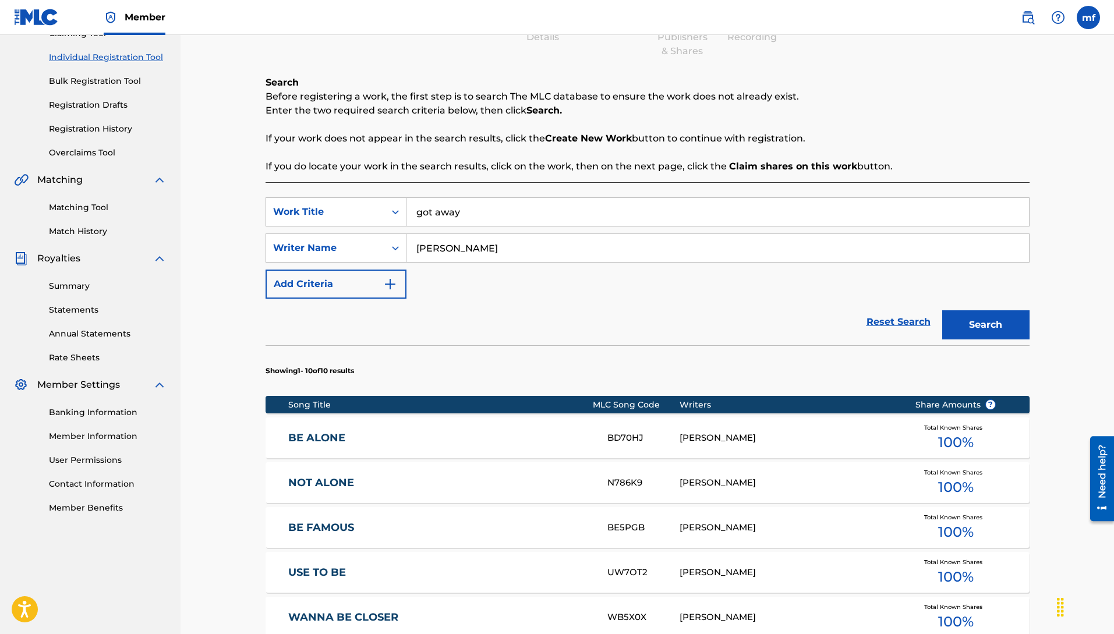
scroll to position [135, 0]
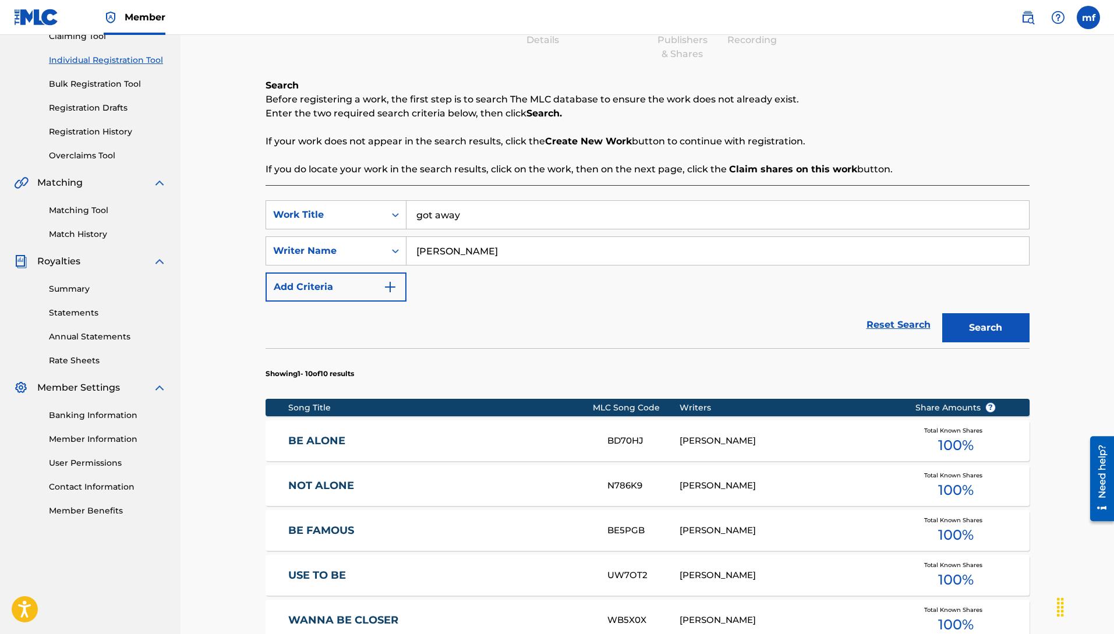
type input "got away"
click at [963, 326] on button "Search" at bounding box center [985, 327] width 87 height 29
drag, startPoint x: 442, startPoint y: 214, endPoint x: 306, endPoint y: 208, distance: 135.8
click at [342, 208] on div "SearchWithCriteria3a9e070a-0a37-4cd2-893e-04b6d21b8816 Work Title got away" at bounding box center [648, 214] width 764 height 29
type input "in my eyes huh"
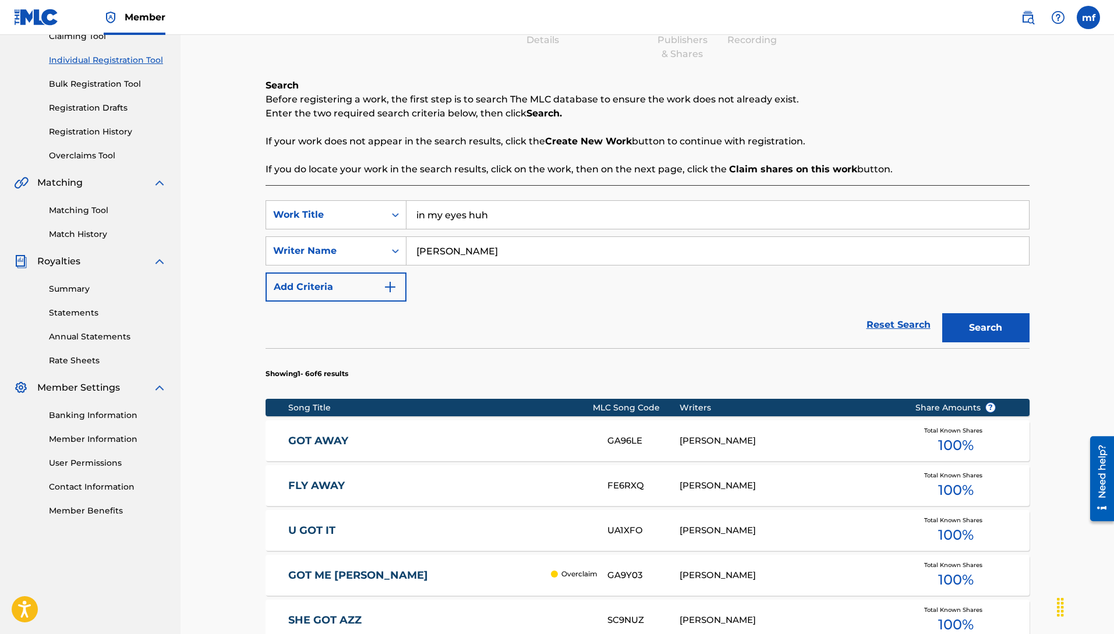
click at [971, 328] on button "Search" at bounding box center [985, 327] width 87 height 29
drag, startPoint x: 527, startPoint y: 220, endPoint x: 217, endPoint y: 162, distance: 315.1
click at [222, 163] on div "Register Work Search Enter Work Details Add Writers Add Publishers & Shares Add…" at bounding box center [648, 462] width 934 height 1125
type input "passport bros"
click at [984, 321] on button "Search" at bounding box center [985, 327] width 87 height 29
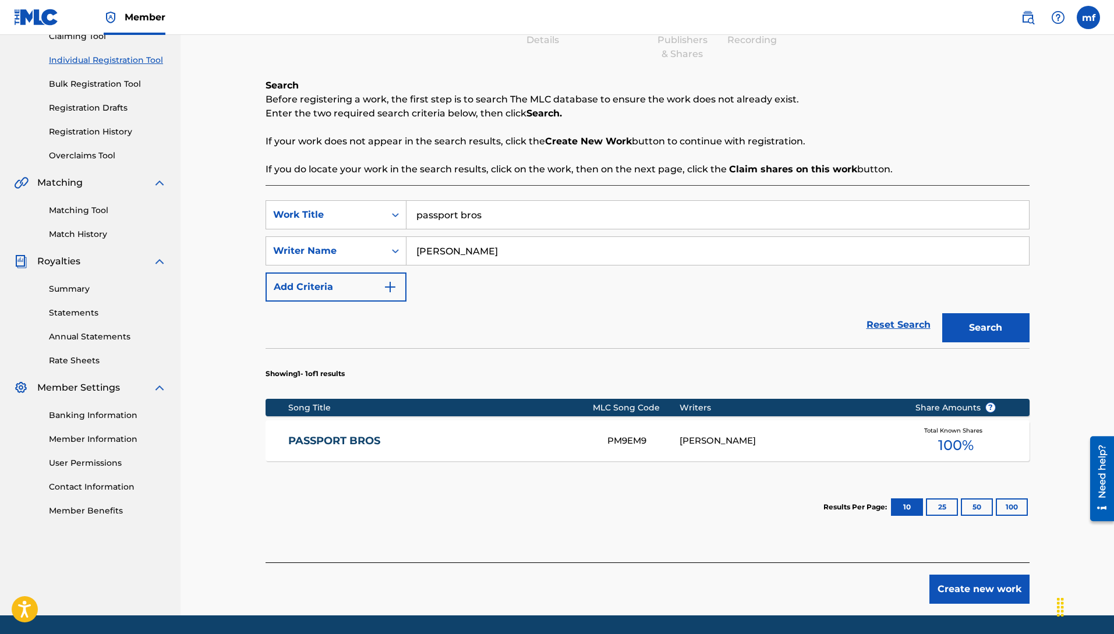
drag, startPoint x: 493, startPoint y: 214, endPoint x: 260, endPoint y: 232, distance: 233.6
click at [254, 214] on div "Register Work Search Enter Work Details Add Writers Add Publishers & Shares Add…" at bounding box center [647, 272] width 787 height 687
type input "all u ever"
click at [968, 323] on button "Search" at bounding box center [985, 327] width 87 height 29
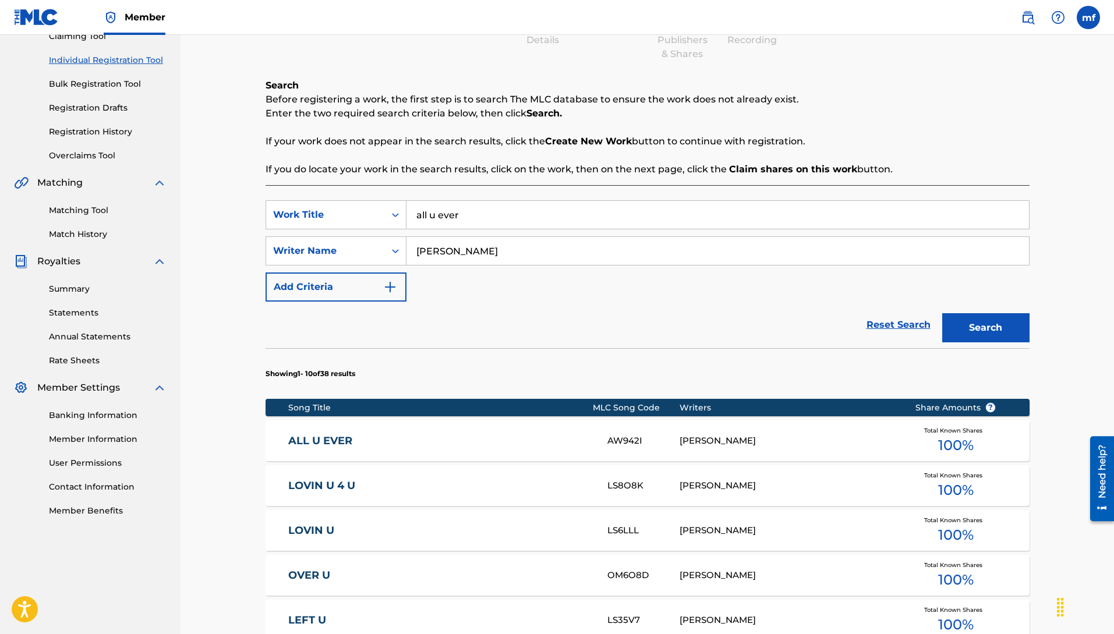
drag, startPoint x: 469, startPoint y: 215, endPoint x: 200, endPoint y: 217, distance: 268.5
click at [225, 200] on div "Register Work Search Enter Work Details Add Writers Add Publishers & Shares Add…" at bounding box center [648, 462] width 934 height 1125
type input "love me like tha"
click at [942, 313] on button "Search" at bounding box center [985, 327] width 87 height 29
drag, startPoint x: 502, startPoint y: 217, endPoint x: 181, endPoint y: 190, distance: 322.6
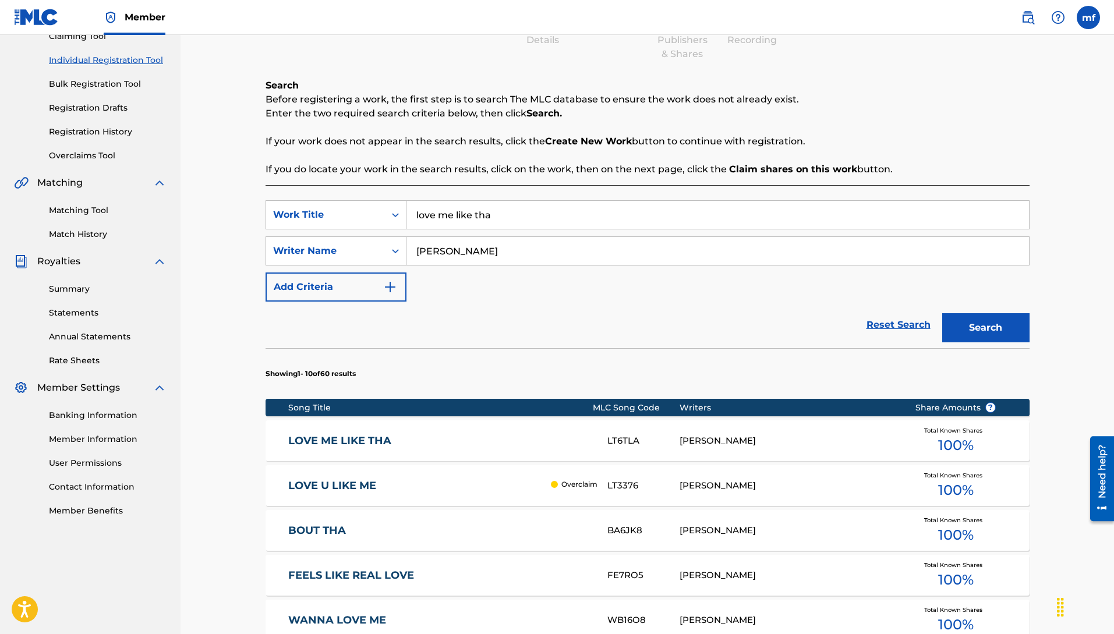
click at [167, 177] on main "[PERSON_NAME] Summary Catalog Works Registration Claiming Tool Individual Regis…" at bounding box center [557, 462] width 1114 height 1125
type input "far n near"
click at [965, 332] on button "Search" at bounding box center [985, 327] width 87 height 29
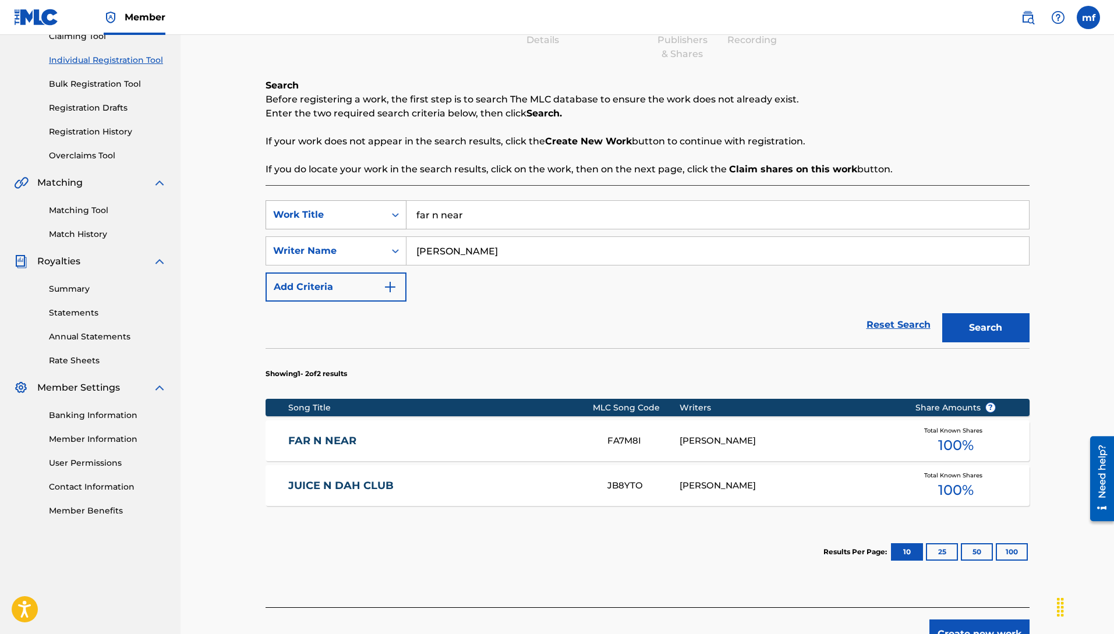
drag, startPoint x: 475, startPoint y: 220, endPoint x: 289, endPoint y: 207, distance: 186.8
click at [316, 206] on div "SearchWithCriteria3a9e070a-0a37-4cd2-893e-04b6d21b8816 Work Title far n near" at bounding box center [648, 214] width 764 height 29
type input "d"
type input "down fall"
click at [440, 235] on strong "down" at bounding box center [429, 240] width 27 height 11
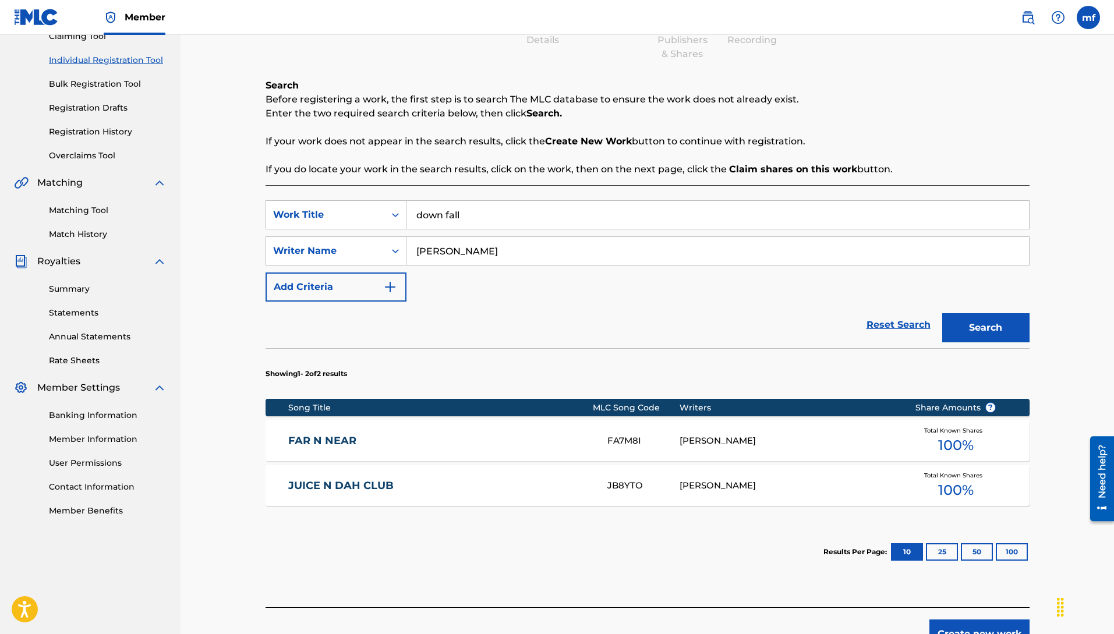
click at [1006, 323] on button "Search" at bounding box center [985, 327] width 87 height 29
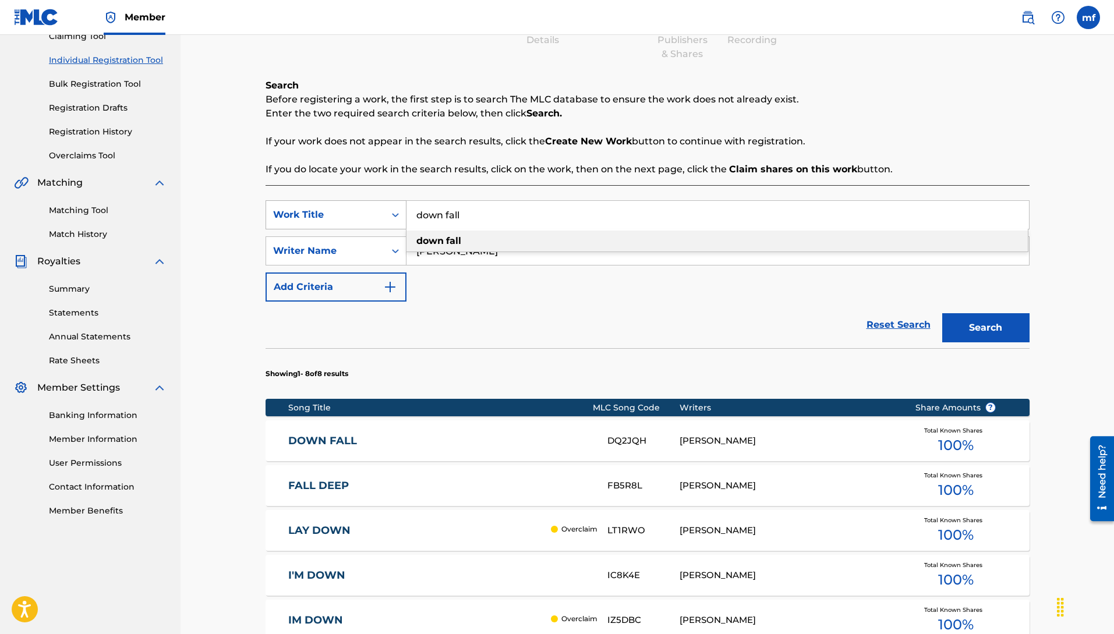
drag, startPoint x: 398, startPoint y: 203, endPoint x: 348, endPoint y: 207, distance: 49.7
click at [341, 202] on div "SearchWithCriteria3a9e070a-0a37-4cd2-893e-04b6d21b8816 Work Title down fall dow…" at bounding box center [648, 214] width 764 height 29
type input "deepa tho"
click at [984, 317] on button "Search" at bounding box center [985, 327] width 87 height 29
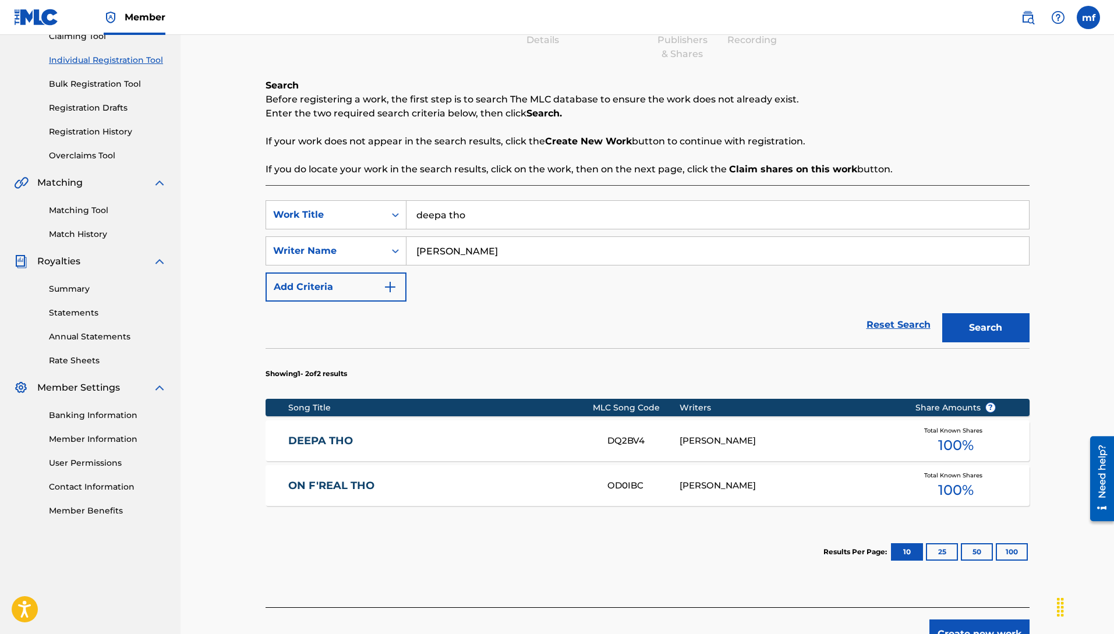
drag, startPoint x: 488, startPoint y: 214, endPoint x: 0, endPoint y: 201, distance: 488.2
click at [105, 203] on main "[PERSON_NAME] Summary Catalog Works Registration Claiming Tool Individual Regis…" at bounding box center [557, 280] width 1114 height 761
type input "a"
type input "all gas"
click at [998, 328] on button "Search" at bounding box center [985, 327] width 87 height 29
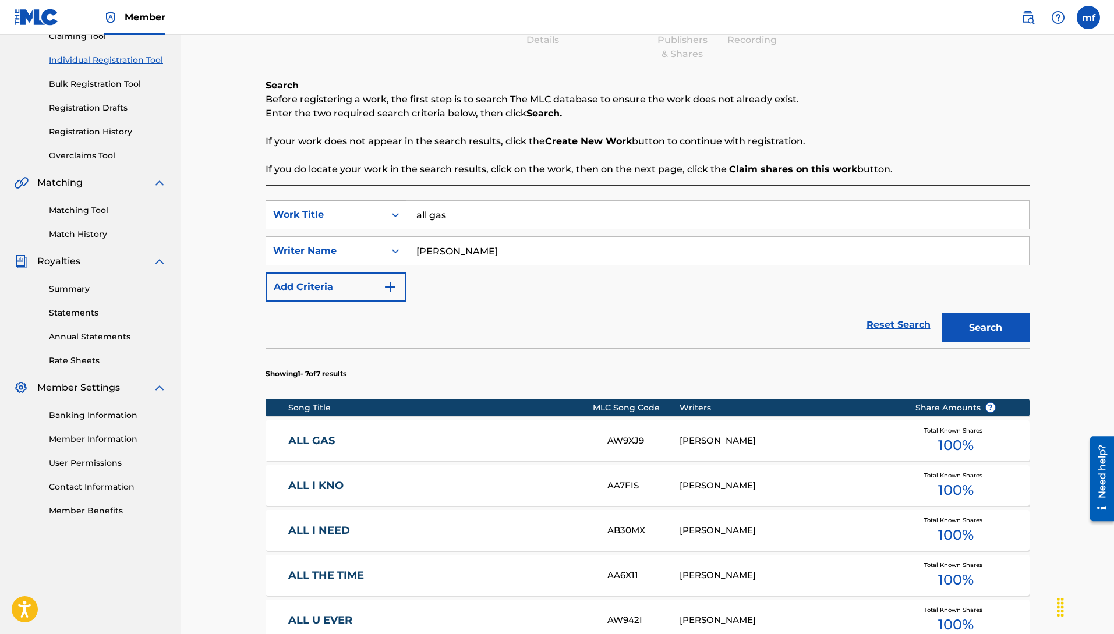
drag, startPoint x: 463, startPoint y: 216, endPoint x: 355, endPoint y: 215, distance: 107.7
click at [356, 216] on div "SearchWithCriteria3a9e070a-0a37-4cd2-893e-04b6d21b8816 Work Title all gas" at bounding box center [648, 214] width 764 height 29
type input "ready for it"
click at [1004, 333] on button "Search" at bounding box center [985, 327] width 87 height 29
click at [488, 209] on input "ready for it" at bounding box center [717, 215] width 623 height 28
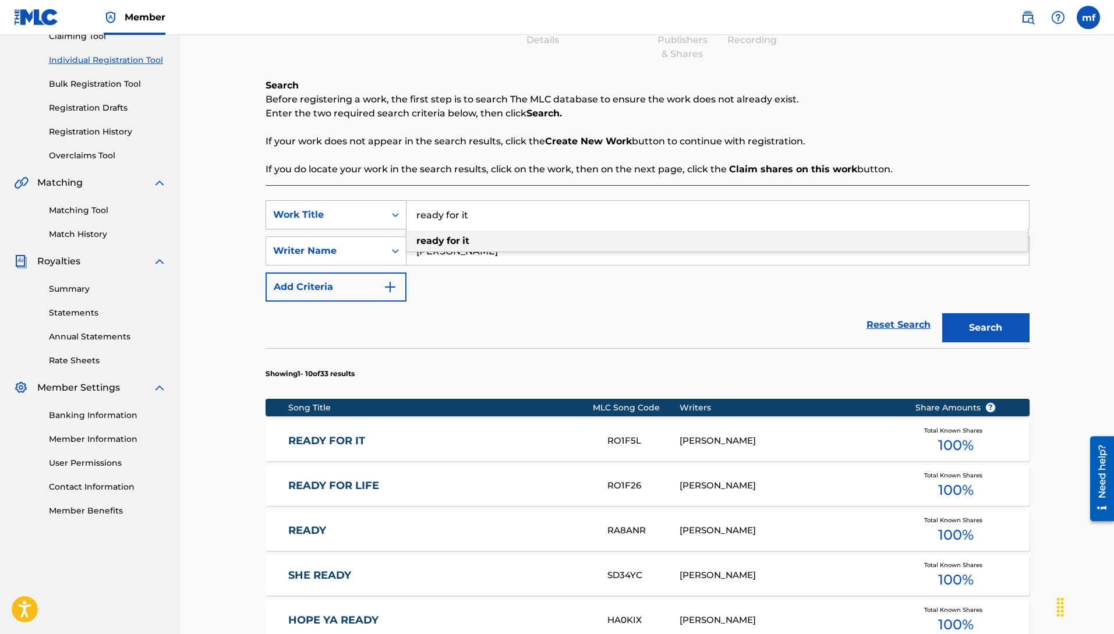
drag, startPoint x: 486, startPoint y: 207, endPoint x: 314, endPoint y: 207, distance: 171.2
click at [345, 207] on div "SearchWithCriteria3a9e070a-0a37-4cd2-893e-04b6d21b8816 Work Title ready for it …" at bounding box center [648, 214] width 764 height 29
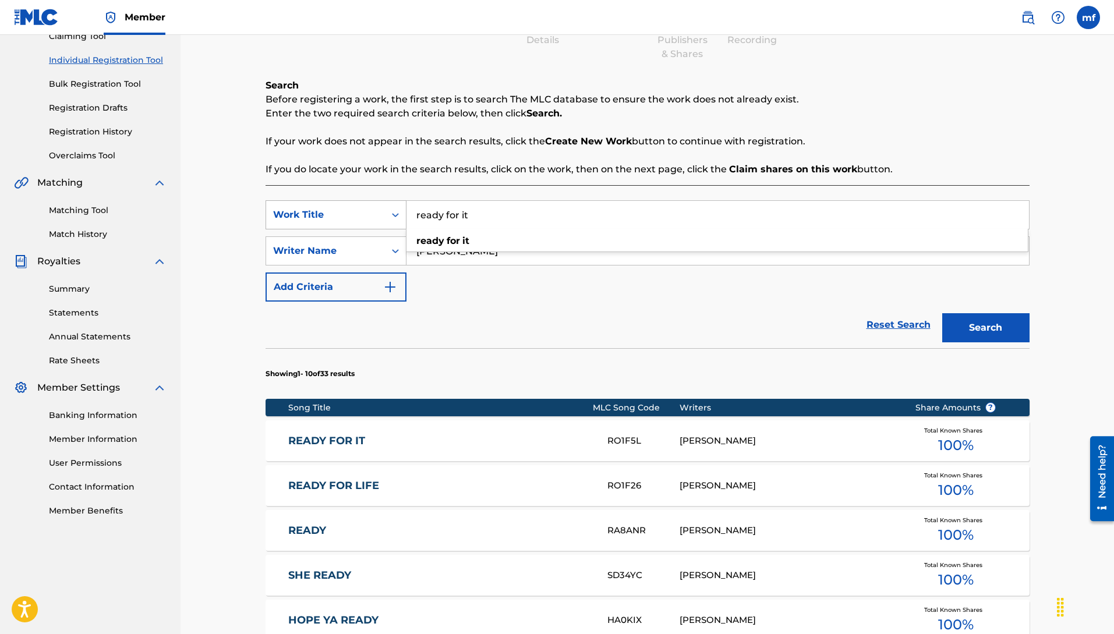
drag, startPoint x: 475, startPoint y: 220, endPoint x: 305, endPoint y: 219, distance: 170.1
click at [260, 202] on div "Register Work Search Enter Work Details Add Writers Add Publishers & Shares Add…" at bounding box center [647, 476] width 787 height 1095
type input "lovin u"
click at [964, 334] on button "Search" at bounding box center [985, 327] width 87 height 29
click at [473, 225] on input "lovin u" at bounding box center [717, 215] width 623 height 28
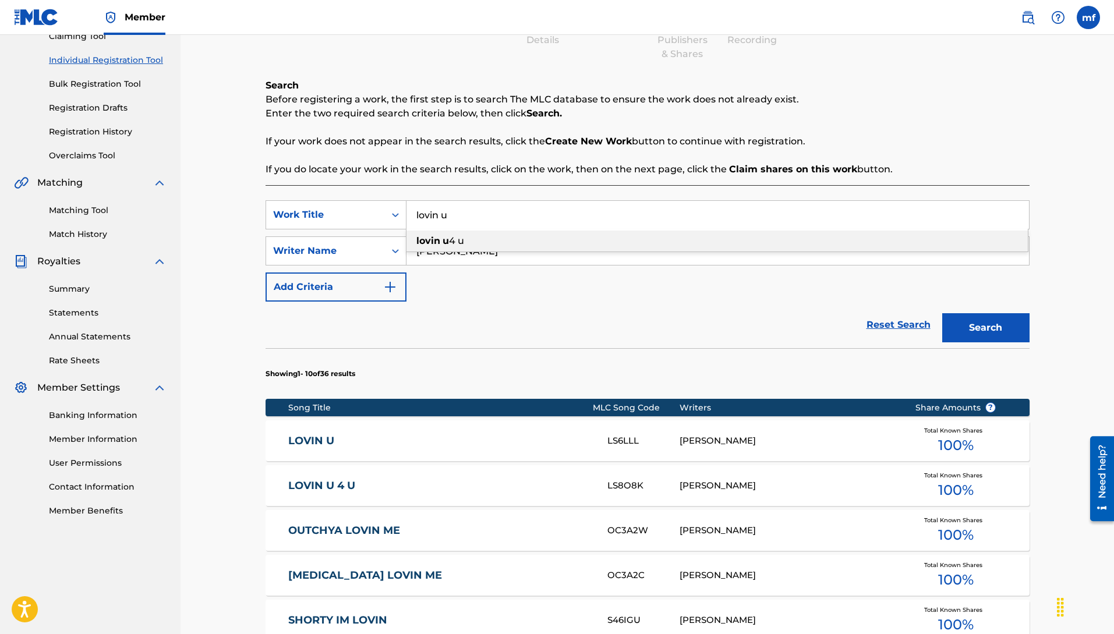
drag, startPoint x: 473, startPoint y: 218, endPoint x: 295, endPoint y: 187, distance: 181.5
click at [307, 189] on div "SearchWithCriteria3a9e070a-0a37-4cd2-893e-04b6d21b8816 Work Title lovin u lovin…" at bounding box center [648, 578] width 764 height 786
type input "w"
type input "when we move"
drag, startPoint x: 991, startPoint y: 332, endPoint x: 1008, endPoint y: 358, distance: 30.9
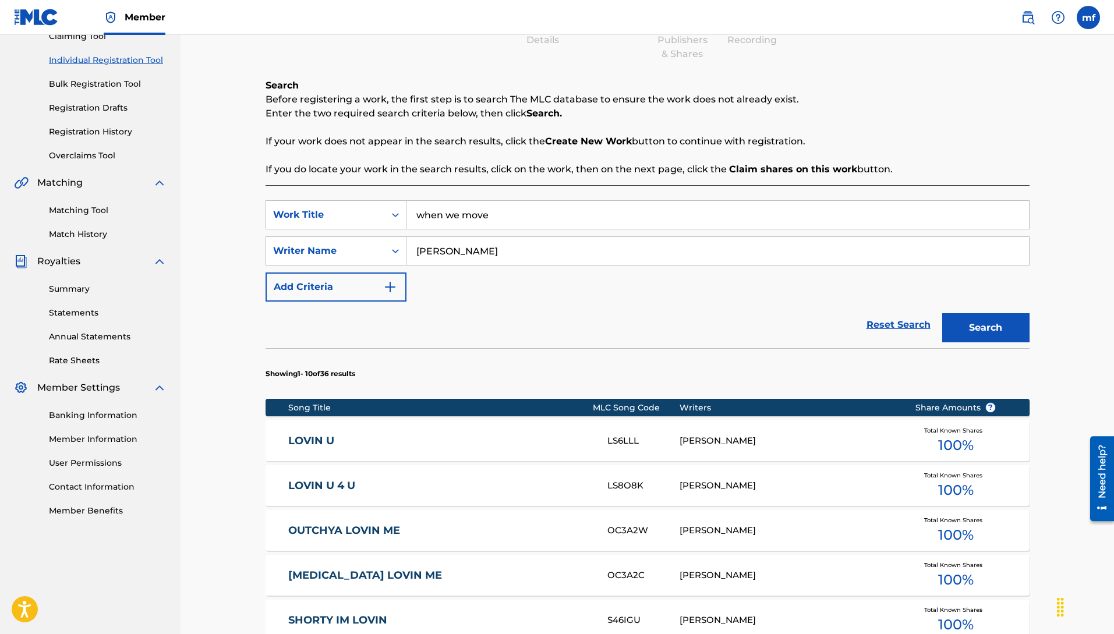
click at [992, 334] on button "Search" at bounding box center [985, 327] width 87 height 29
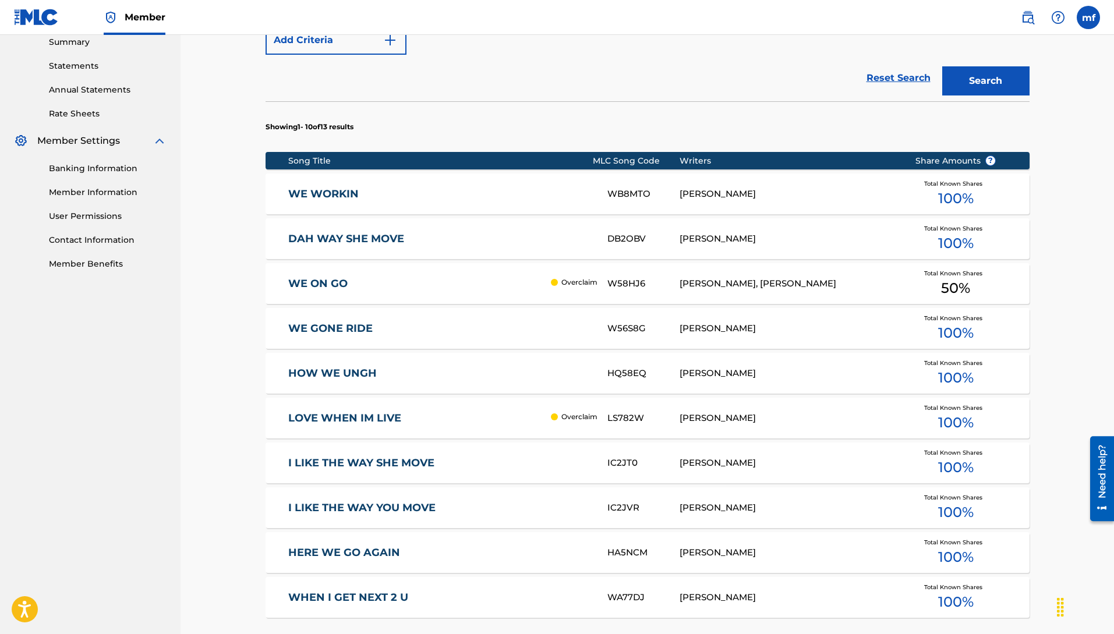
scroll to position [537, 0]
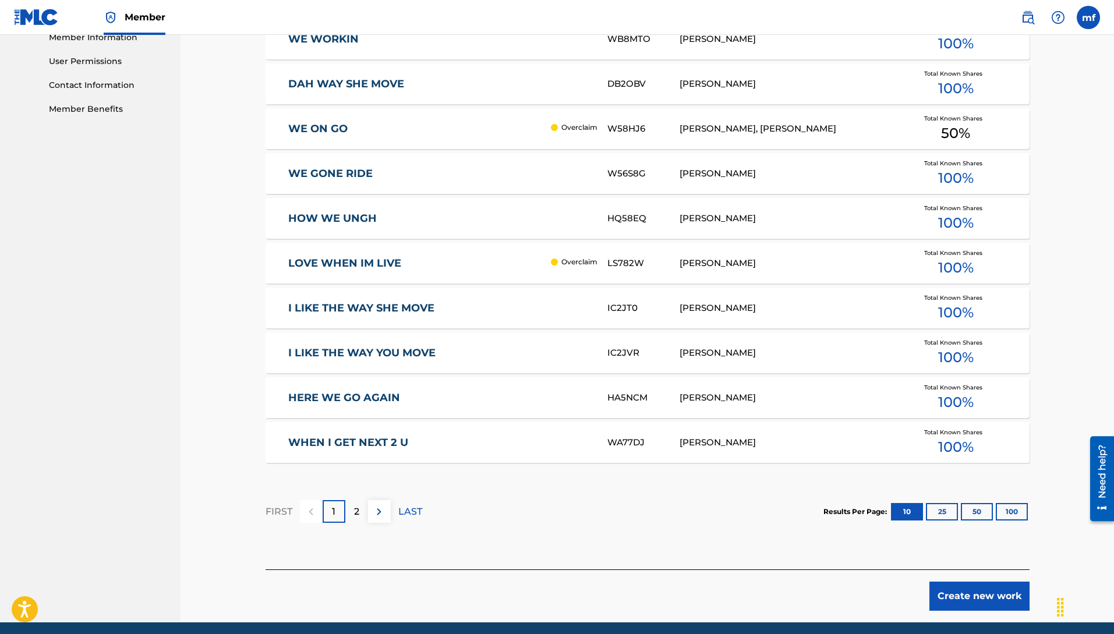
click at [952, 596] on button "Create new work" at bounding box center [979, 596] width 100 height 29
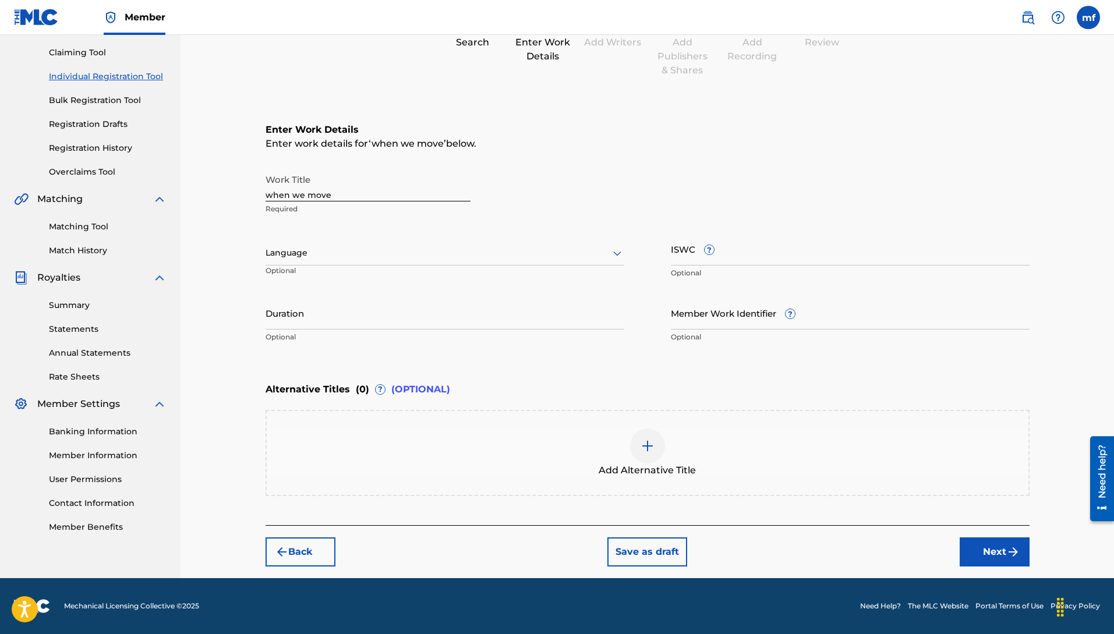
scroll to position [119, 0]
click at [344, 250] on div at bounding box center [445, 253] width 359 height 15
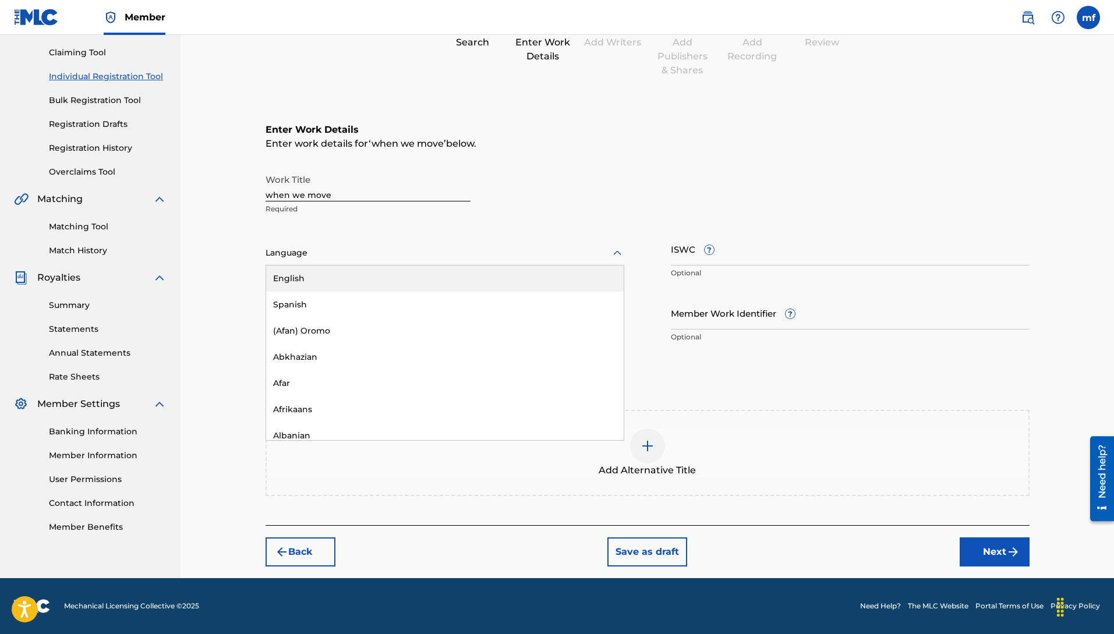
click at [288, 282] on div "English" at bounding box center [445, 279] width 358 height 26
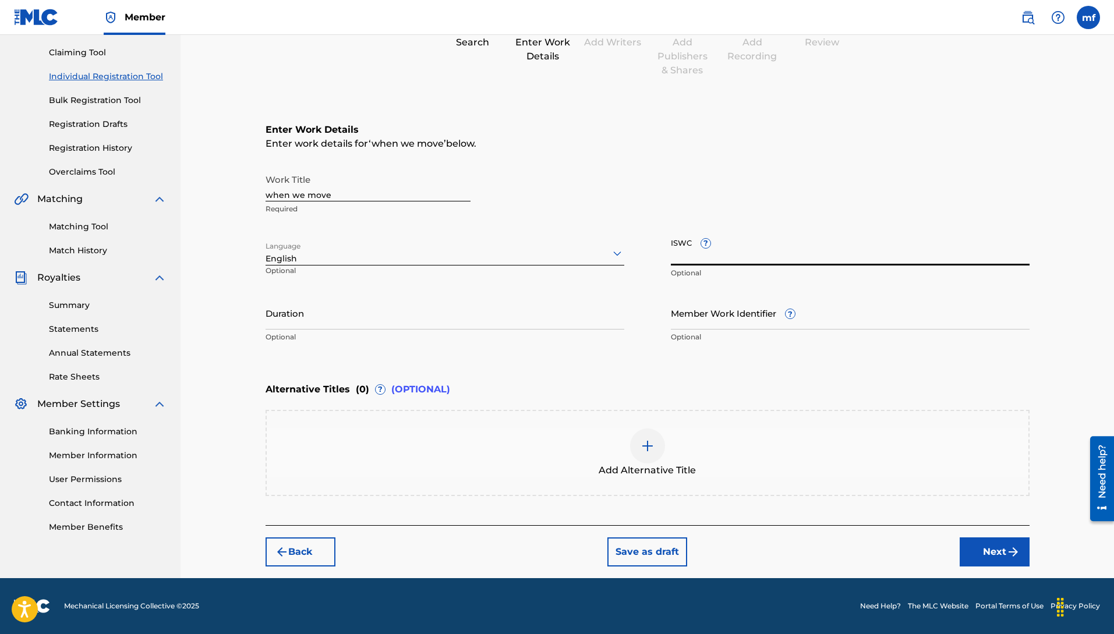
click at [726, 250] on input "ISWC ?" at bounding box center [850, 248] width 359 height 33
click at [729, 316] on input "Member Work Identifier ?" at bounding box center [850, 312] width 359 height 33
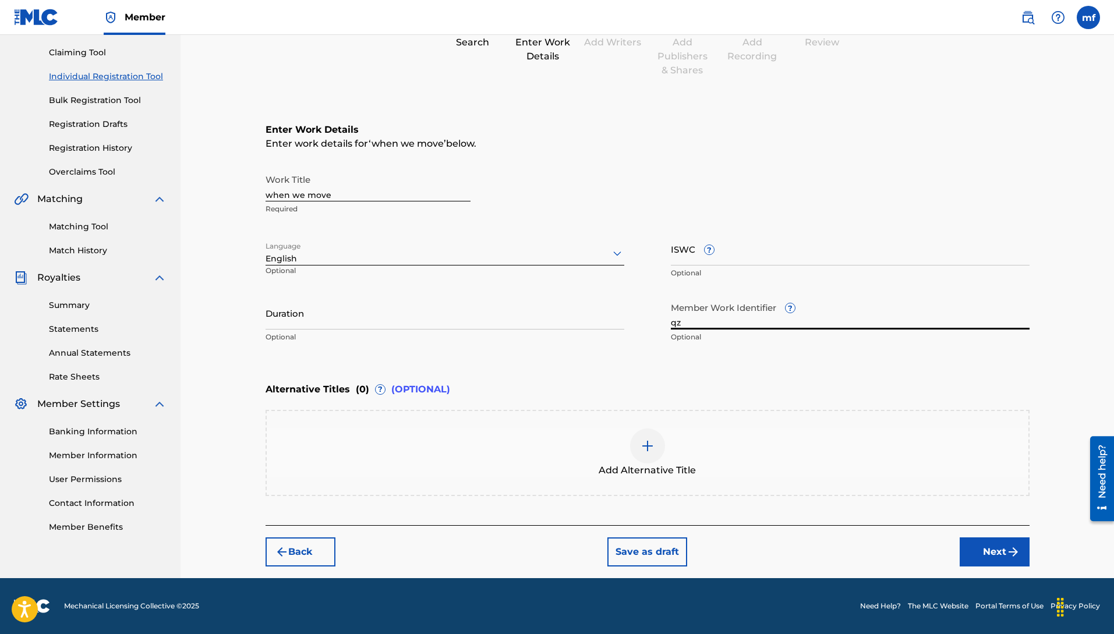
type input "q"
click at [701, 326] on input "QZ" at bounding box center [850, 312] width 359 height 33
type input "QZES92576060"
drag, startPoint x: 981, startPoint y: 550, endPoint x: 1006, endPoint y: 554, distance: 24.9
click at [981, 550] on button "Next" at bounding box center [995, 552] width 70 height 29
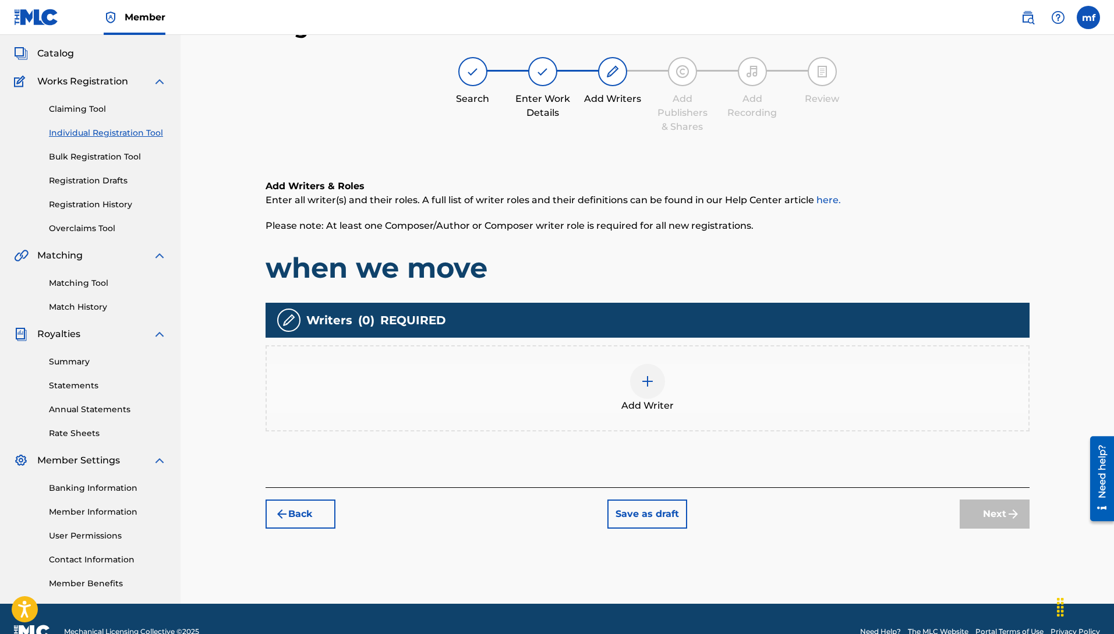
scroll to position [52, 0]
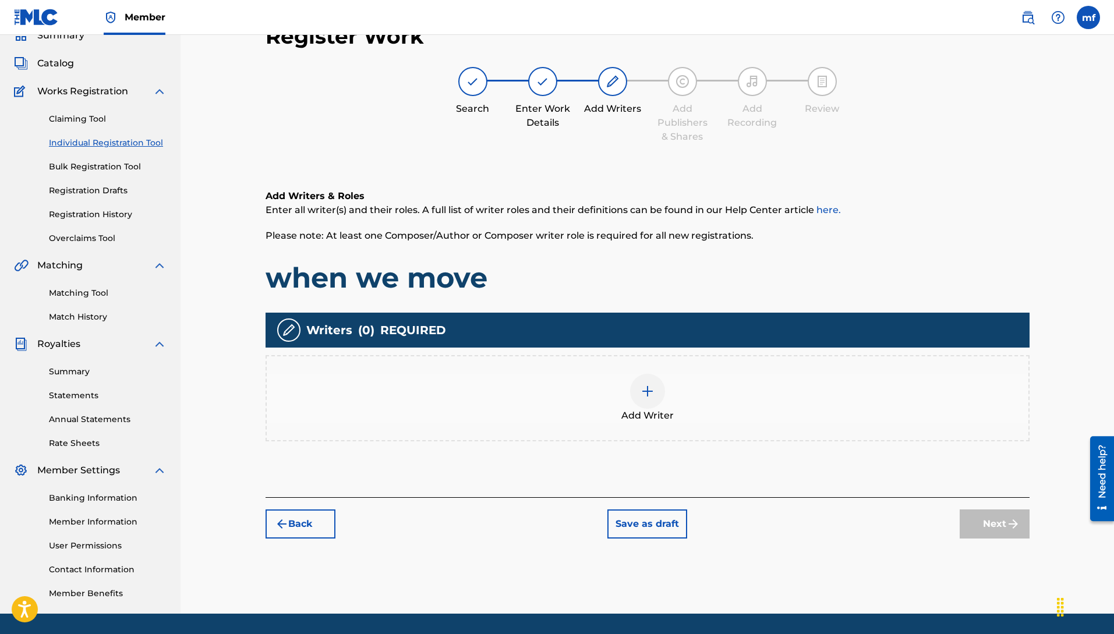
click at [653, 394] on img at bounding box center [648, 391] width 14 height 14
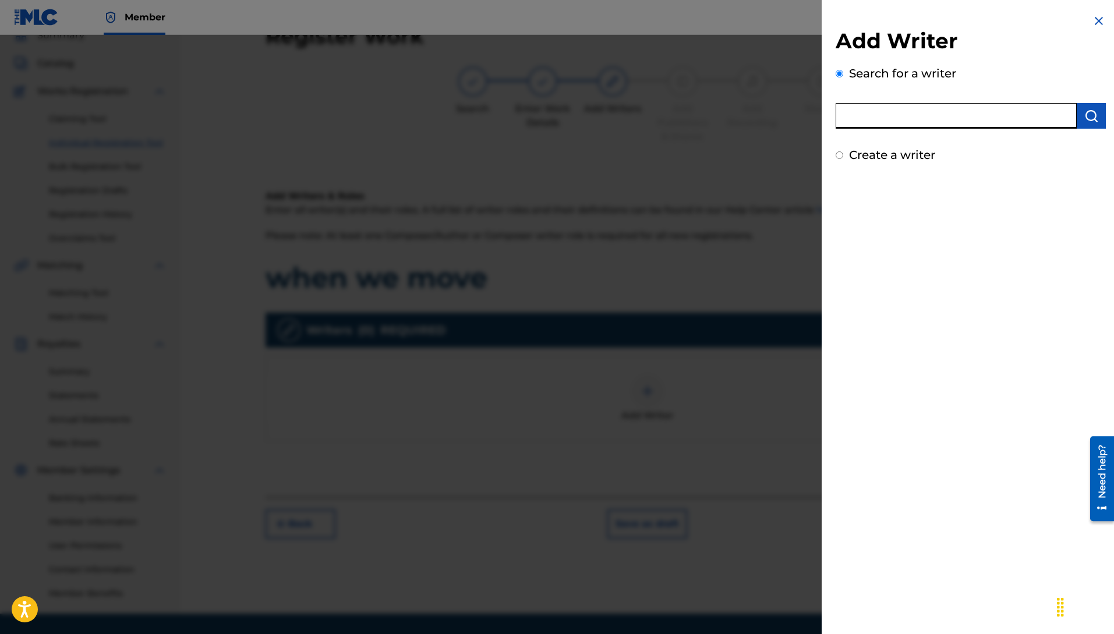
paste input "[PERSON_NAME]"
click at [956, 118] on input "[PERSON_NAME]" at bounding box center [956, 116] width 241 height 26
type input "[PERSON_NAME]"
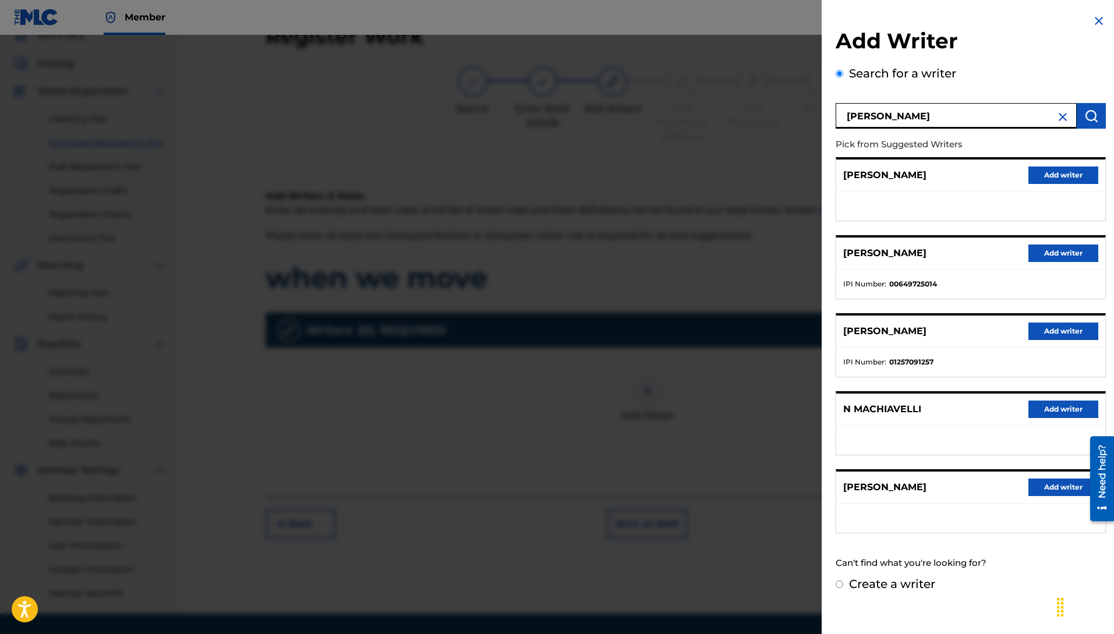
click at [1080, 254] on button "Add writer" at bounding box center [1063, 253] width 70 height 17
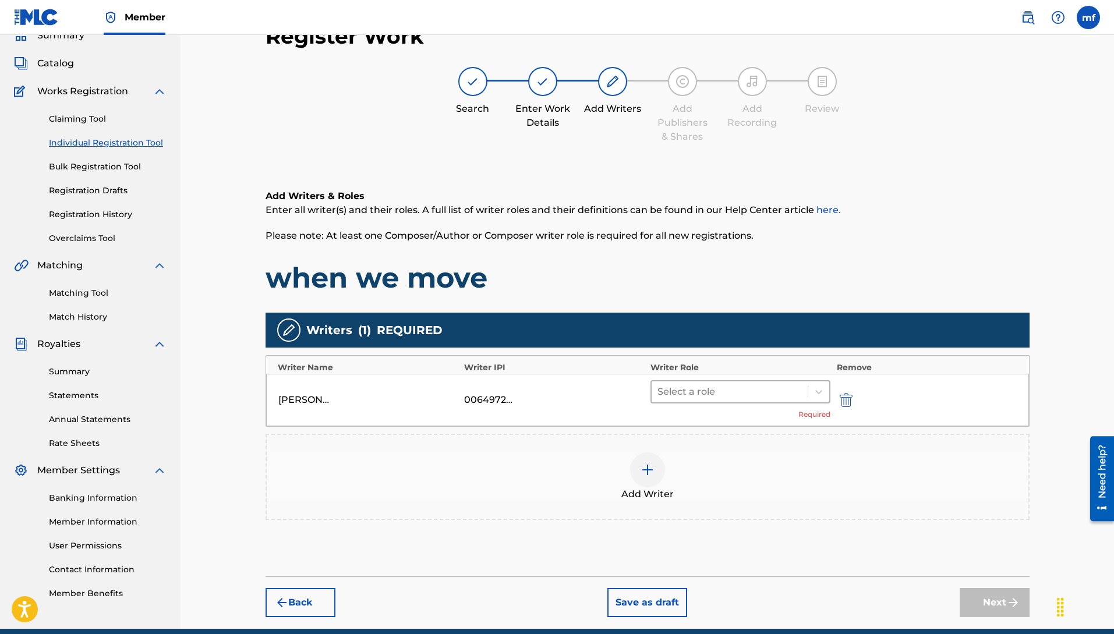
click at [738, 393] on div at bounding box center [729, 392] width 145 height 16
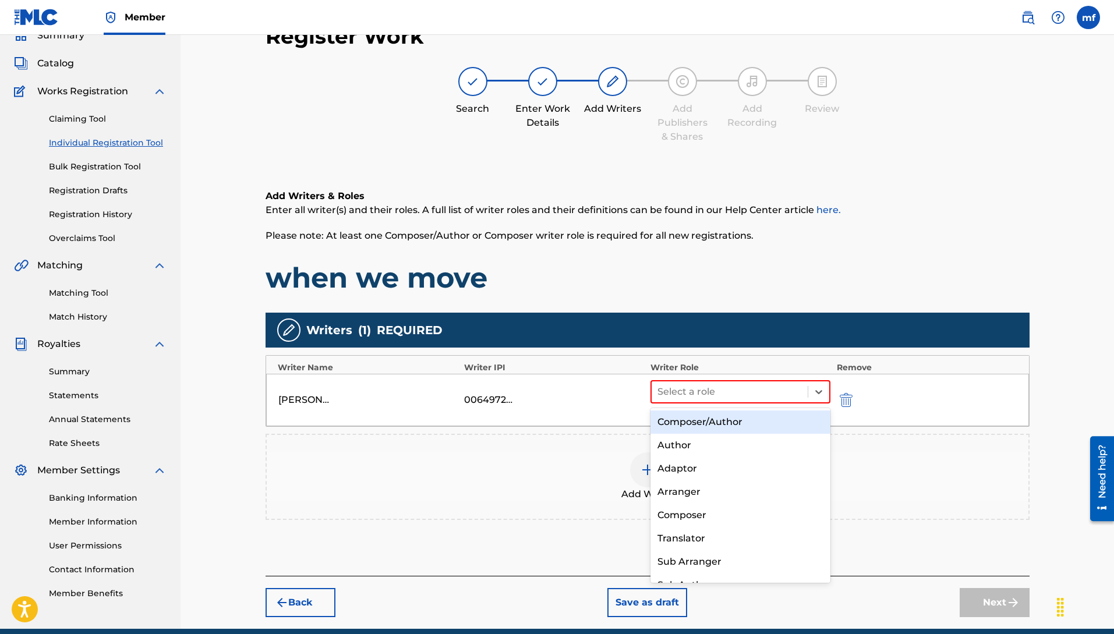
drag, startPoint x: 698, startPoint y: 430, endPoint x: 734, endPoint y: 427, distance: 36.2
click at [698, 430] on div "Composer/Author" at bounding box center [741, 422] width 181 height 23
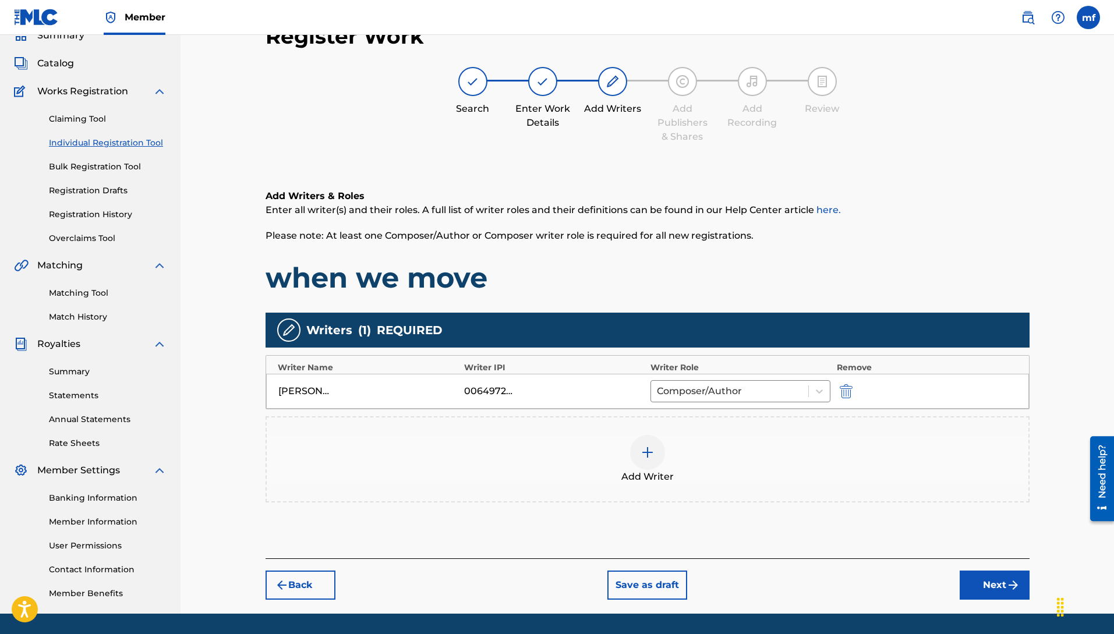
click at [650, 465] on div at bounding box center [647, 452] width 35 height 35
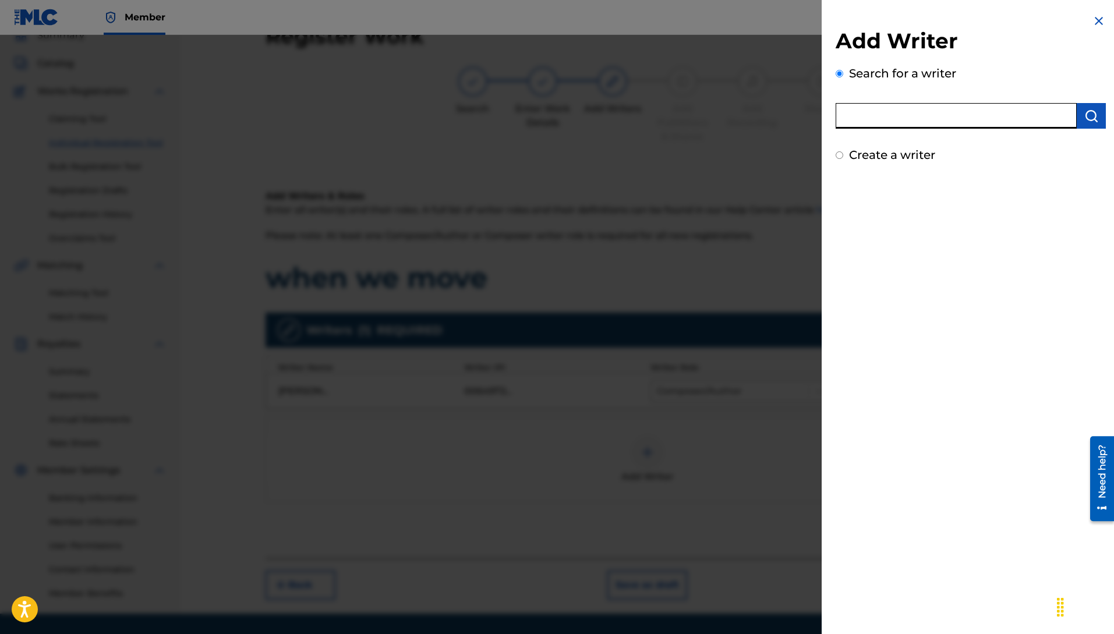
paste input "[PERSON_NAME]"
type input "[PERSON_NAME]"
click at [1084, 115] on img "submit" at bounding box center [1091, 116] width 14 height 14
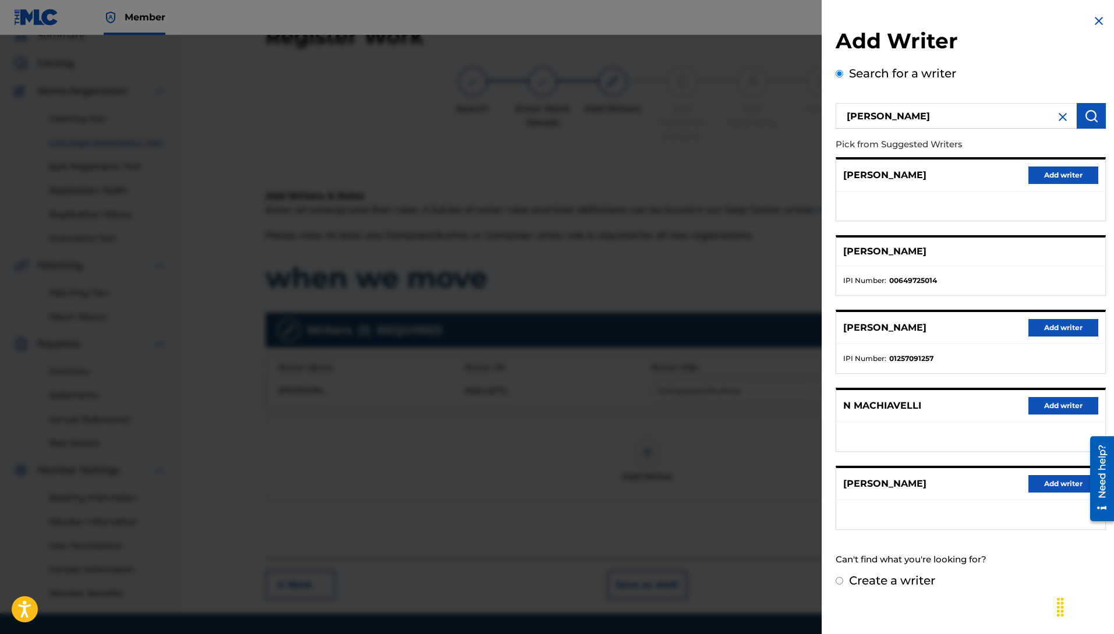
click at [963, 260] on div "[PERSON_NAME]" at bounding box center [970, 252] width 269 height 29
click at [927, 256] on p "[PERSON_NAME]" at bounding box center [884, 252] width 83 height 14
click at [927, 254] on p "[PERSON_NAME]" at bounding box center [884, 252] width 83 height 14
drag, startPoint x: 982, startPoint y: 126, endPoint x: 991, endPoint y: 139, distance: 15.5
click at [983, 126] on input "[PERSON_NAME]" at bounding box center [956, 116] width 241 height 26
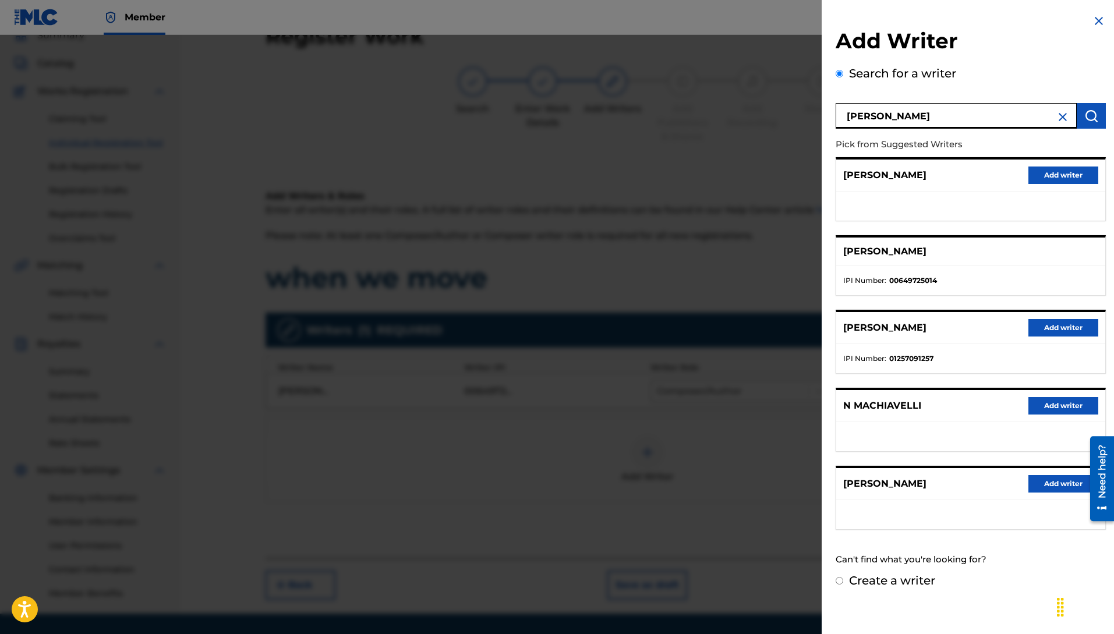
drag, startPoint x: 964, startPoint y: 119, endPoint x: 492, endPoint y: 58, distance: 476.8
click at [552, 65] on div "Add Writer Search for a writer [PERSON_NAME] Pick from Suggested Writers [PERSO…" at bounding box center [557, 334] width 1114 height 599
paste input "[PERSON_NAME]"
type input "[PERSON_NAME]"
click at [1097, 120] on button "submit" at bounding box center [1091, 116] width 29 height 26
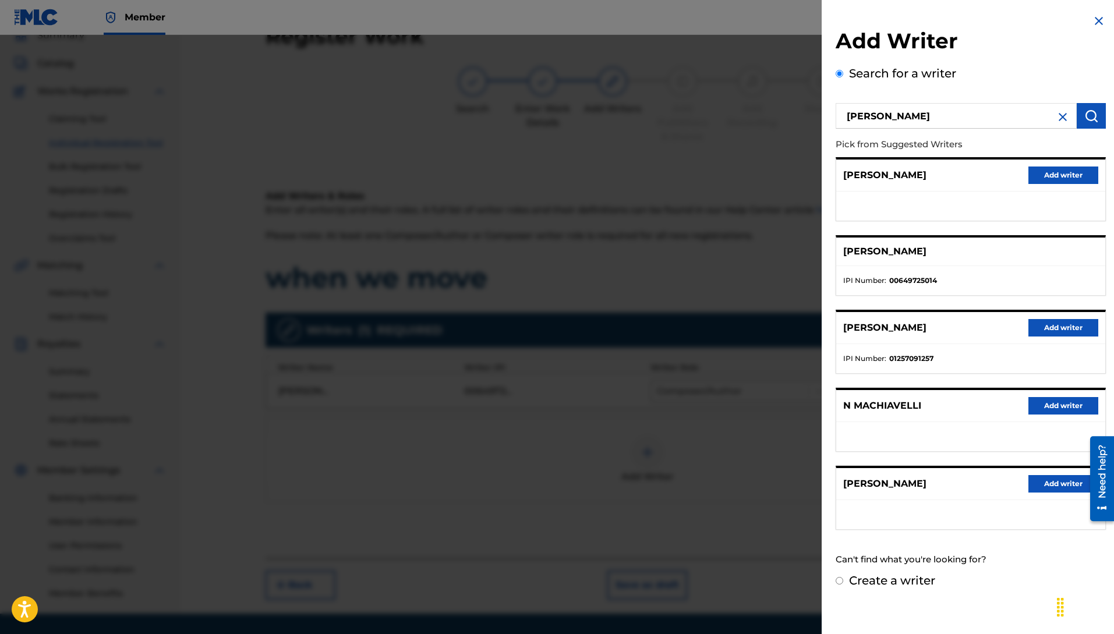
click at [920, 260] on div "[PERSON_NAME]" at bounding box center [970, 252] width 269 height 29
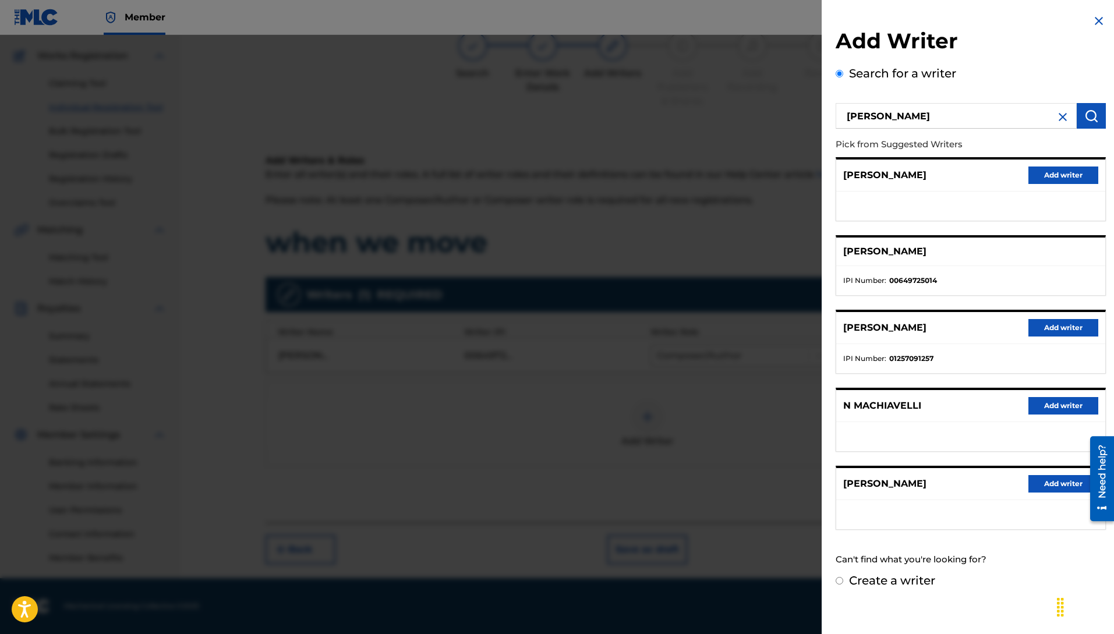
click at [910, 267] on ul "IPI Number : 00649725014" at bounding box center [970, 280] width 269 height 29
click at [1027, 269] on ul "IPI Number : 00649725014" at bounding box center [970, 280] width 269 height 29
click at [912, 257] on p "[PERSON_NAME]" at bounding box center [884, 252] width 83 height 14
click at [927, 253] on p "[PERSON_NAME]" at bounding box center [884, 252] width 83 height 14
click at [971, 254] on div "[PERSON_NAME]" at bounding box center [970, 252] width 269 height 29
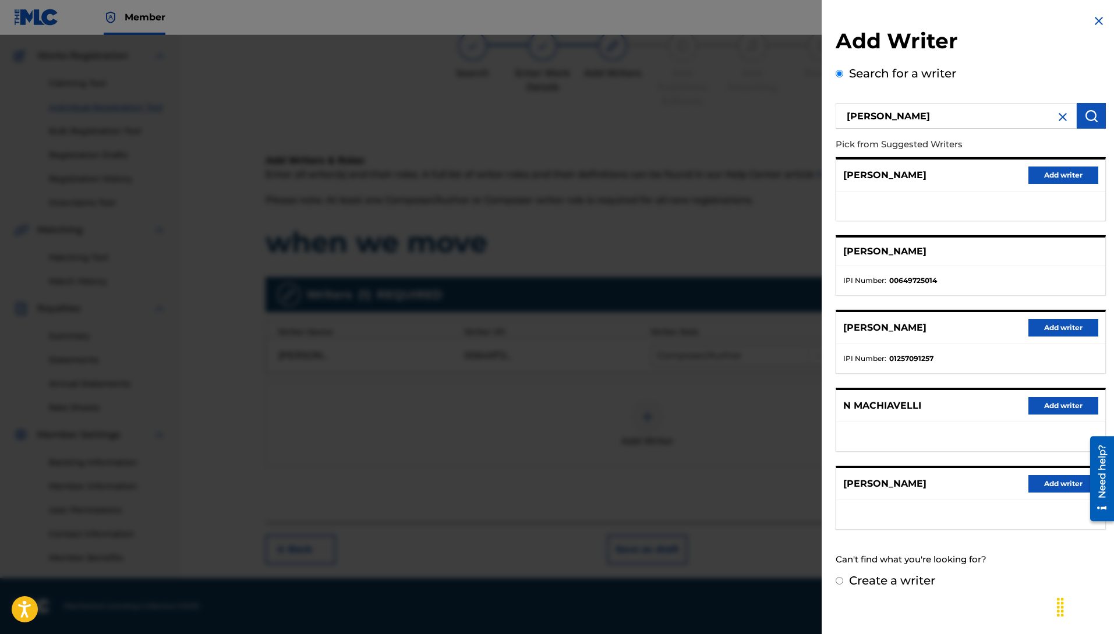
drag, startPoint x: 1094, startPoint y: 20, endPoint x: 1091, endPoint y: 38, distance: 17.7
click at [1094, 21] on img at bounding box center [1099, 21] width 14 height 14
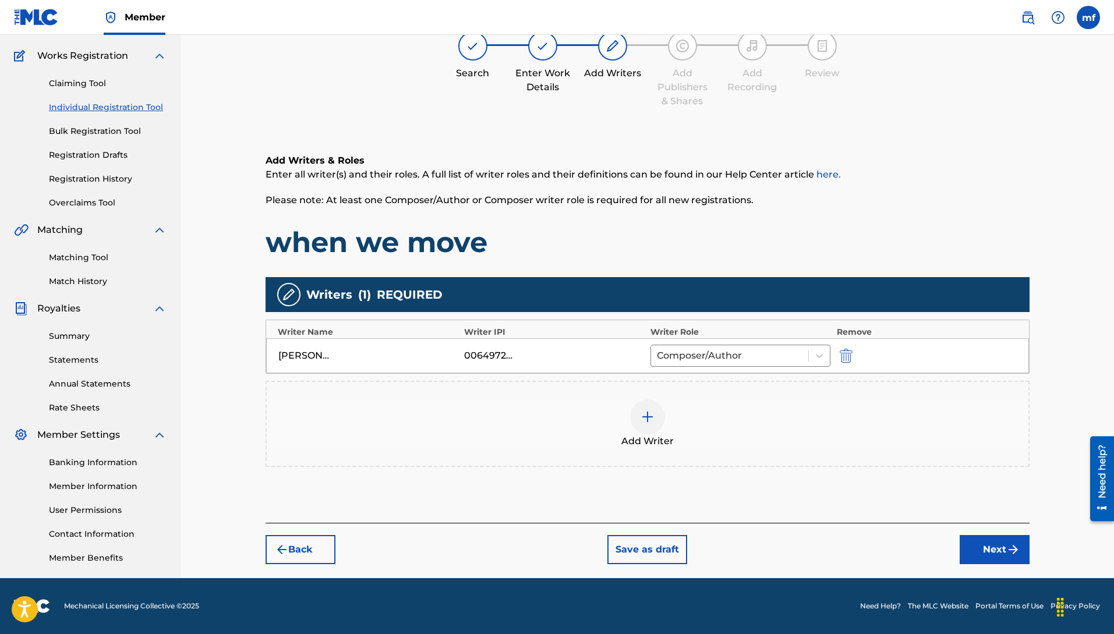
click at [645, 418] on img at bounding box center [648, 417] width 14 height 14
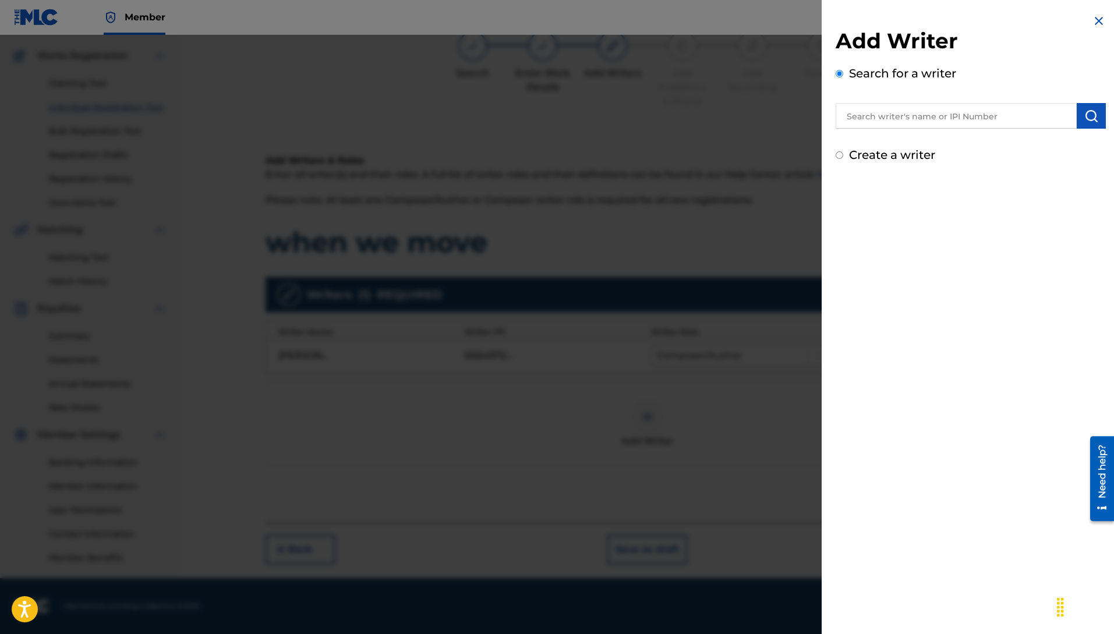
drag, startPoint x: 1093, startPoint y: 20, endPoint x: 1090, endPoint y: 31, distance: 11.0
click at [1093, 20] on img at bounding box center [1099, 21] width 14 height 14
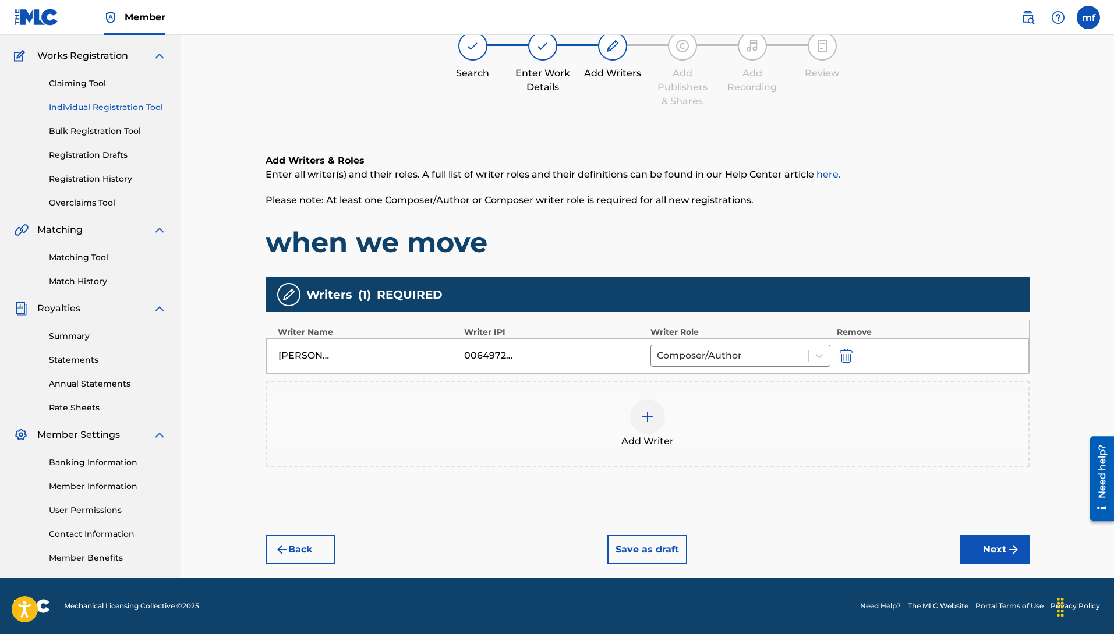
click at [1016, 553] on img "submit" at bounding box center [1013, 550] width 14 height 14
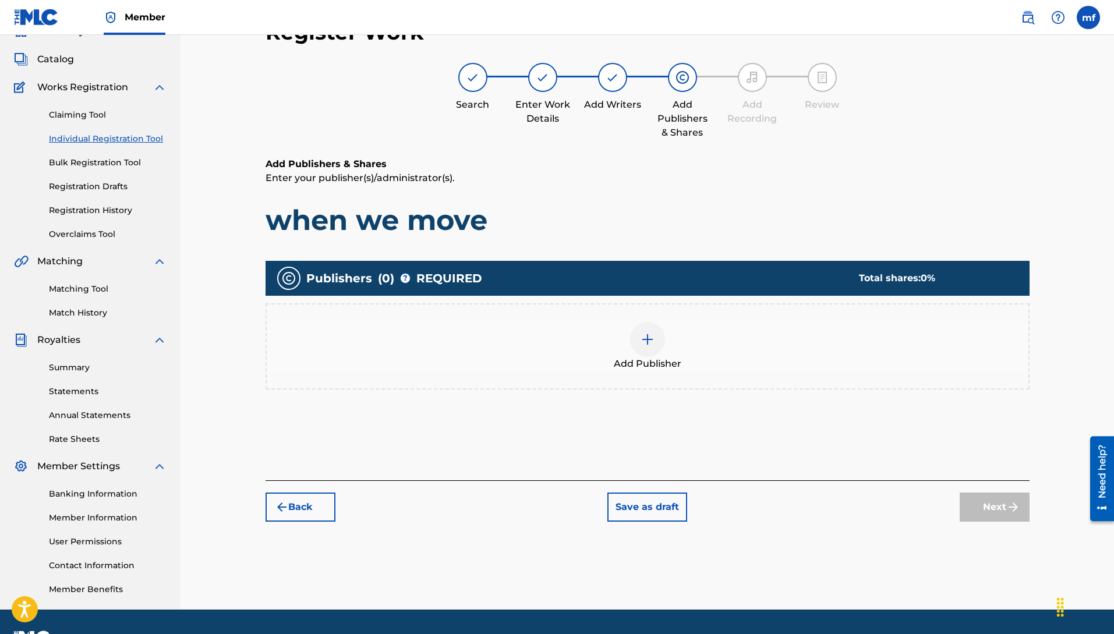
scroll to position [52, 0]
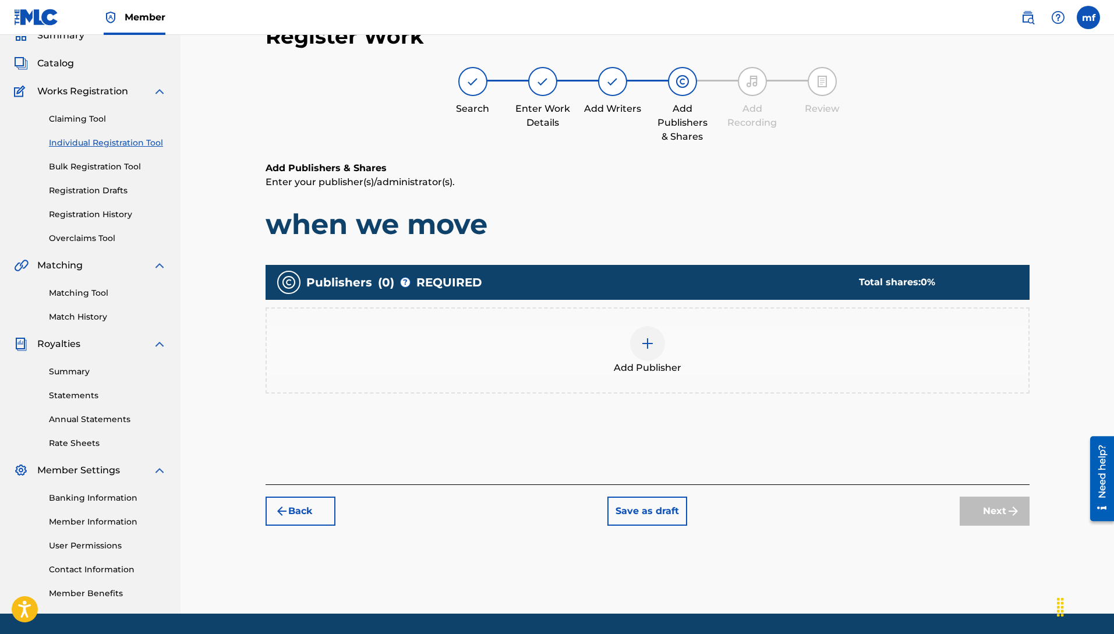
click at [653, 345] on img at bounding box center [648, 344] width 14 height 14
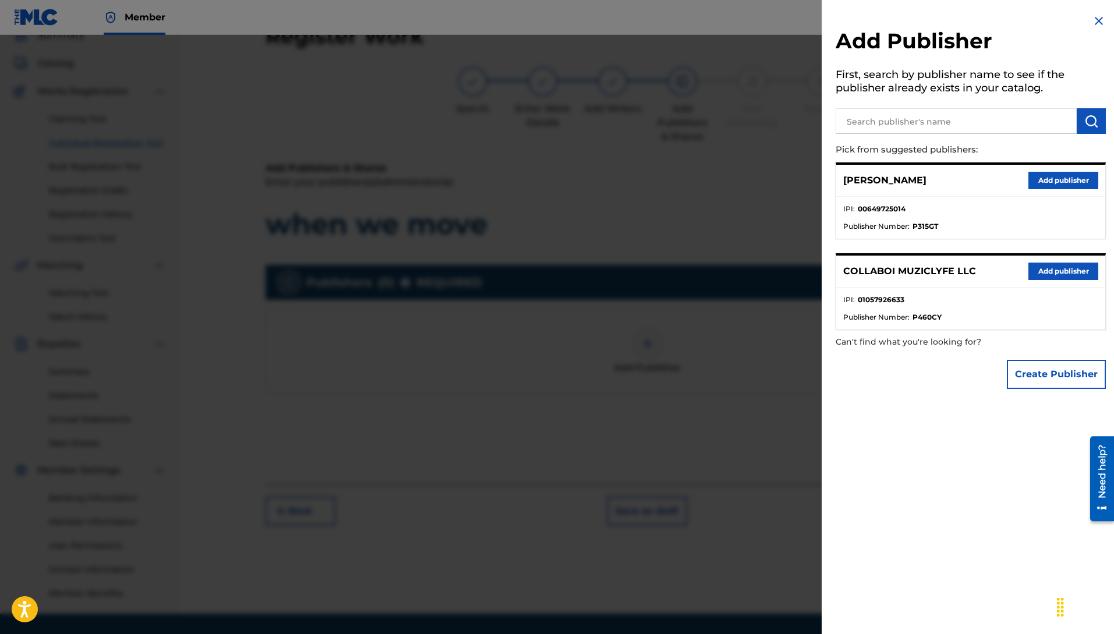
click at [1028, 270] on button "Add publisher" at bounding box center [1063, 271] width 70 height 17
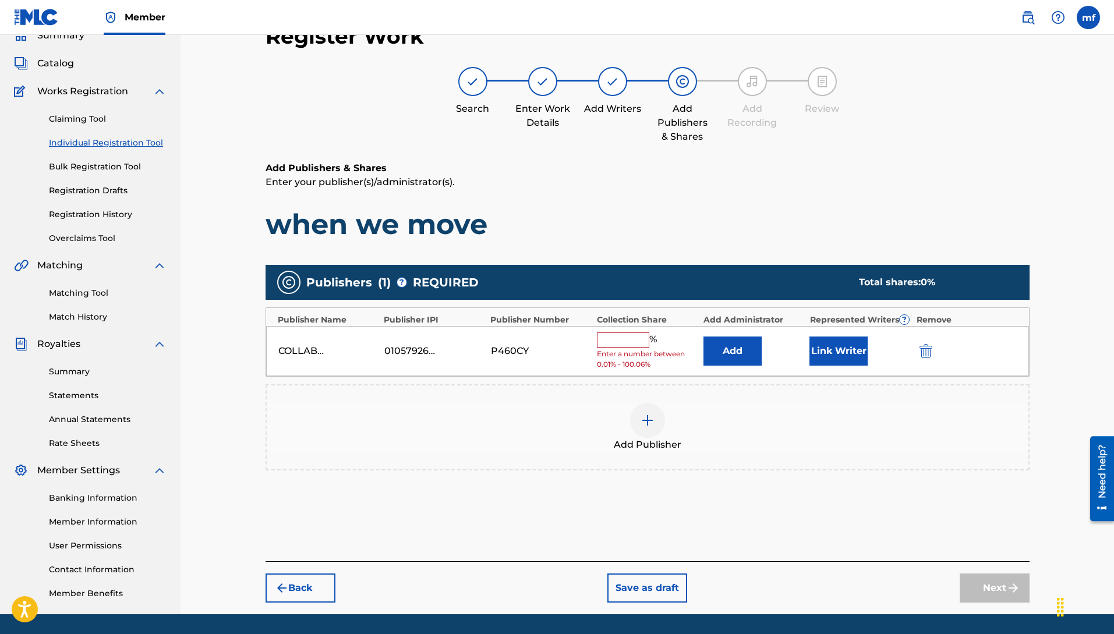
drag, startPoint x: 632, startPoint y: 340, endPoint x: 631, endPoint y: 391, distance: 51.3
click at [632, 340] on input "text" at bounding box center [623, 340] width 52 height 15
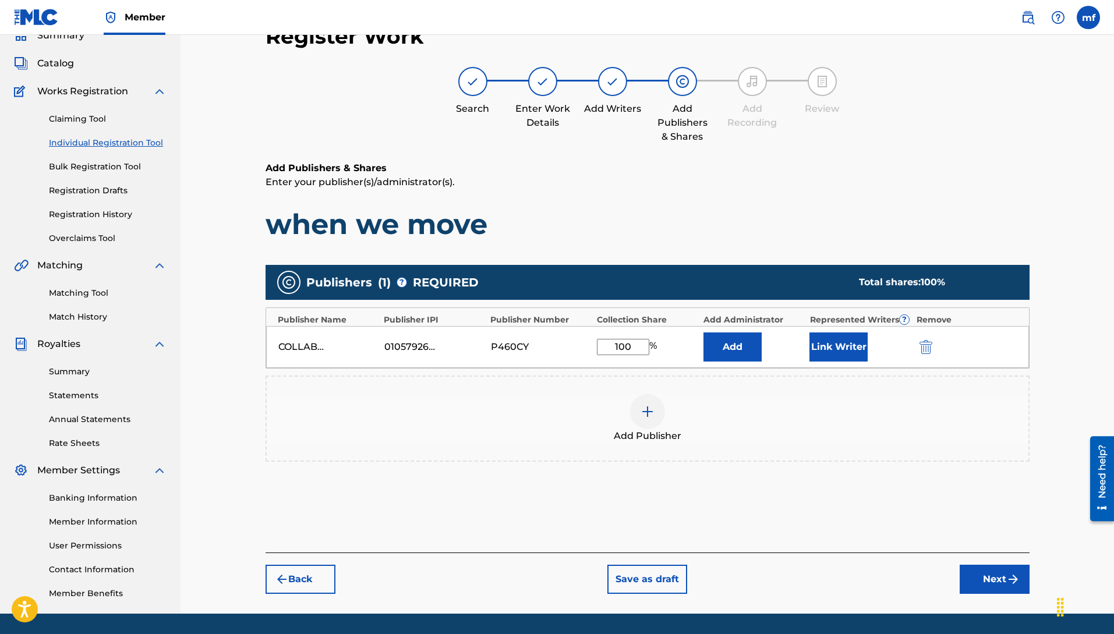
type input "100"
click at [979, 582] on button "Next" at bounding box center [995, 579] width 70 height 29
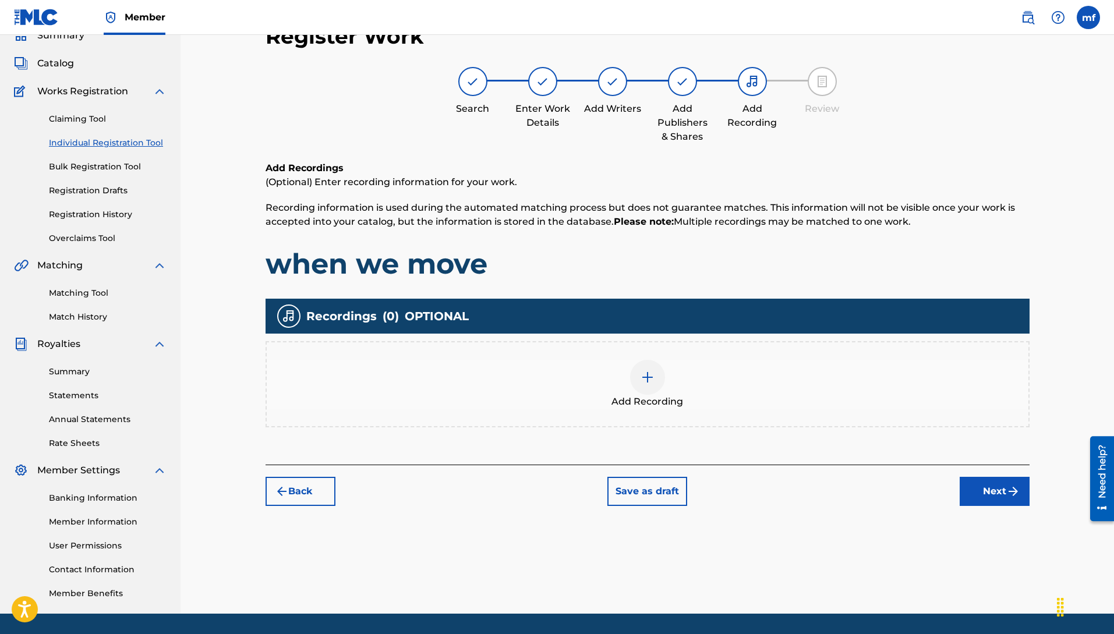
click at [650, 384] on img at bounding box center [648, 377] width 14 height 14
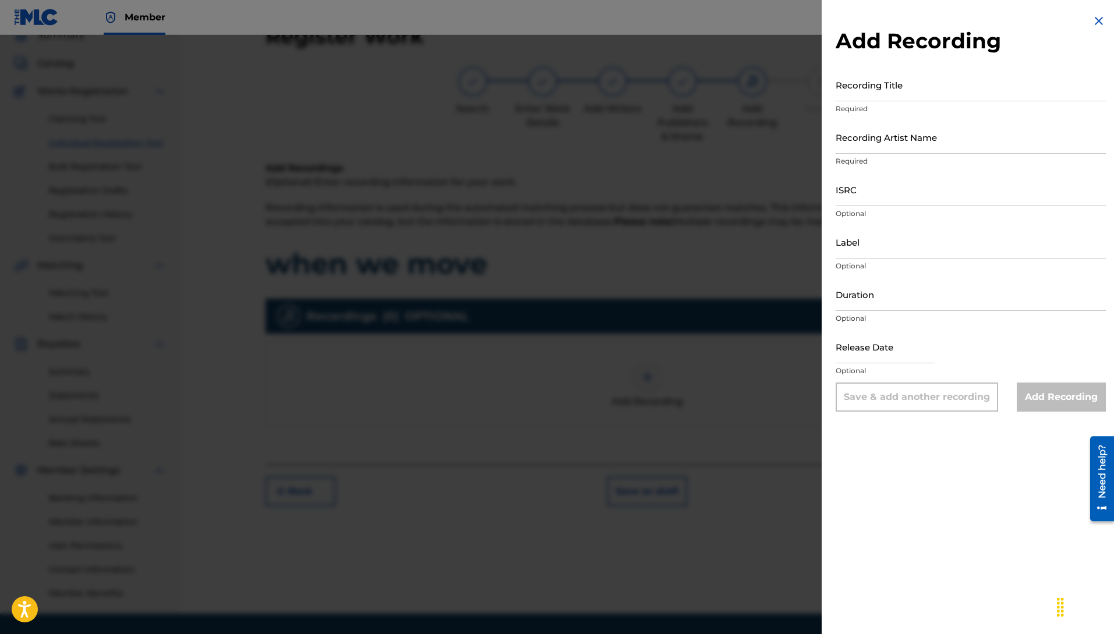
click at [861, 96] on input "Recording Title" at bounding box center [971, 84] width 270 height 33
type input "W"
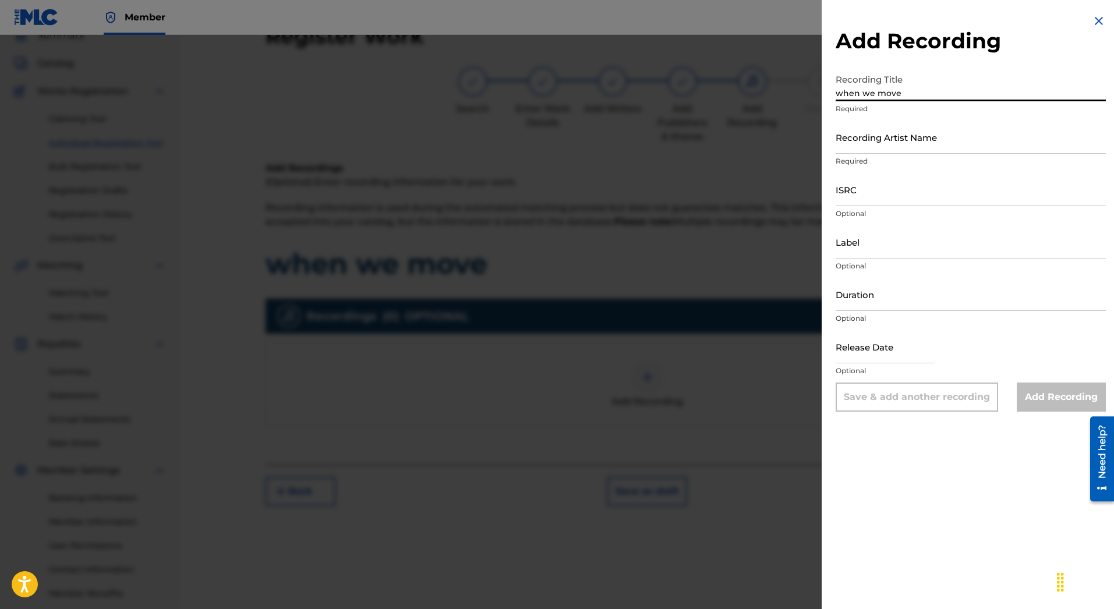
type input "when we move"
click at [934, 135] on input "Recording Artist Name" at bounding box center [971, 137] width 270 height 33
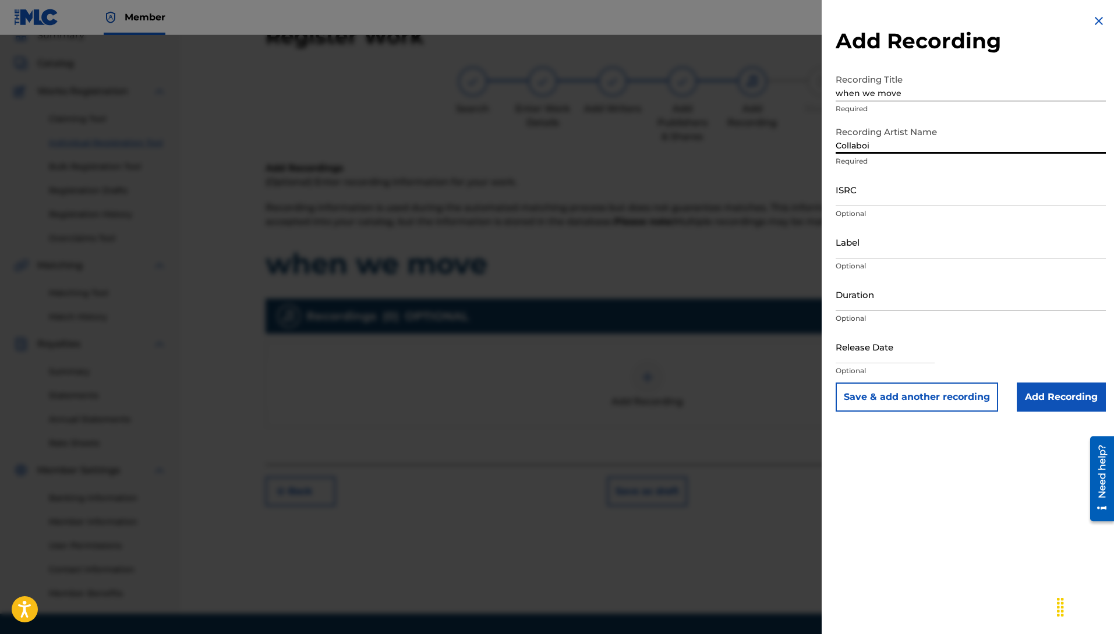
type input "Collaboi"
click at [878, 182] on input "ISRC" at bounding box center [971, 189] width 270 height 33
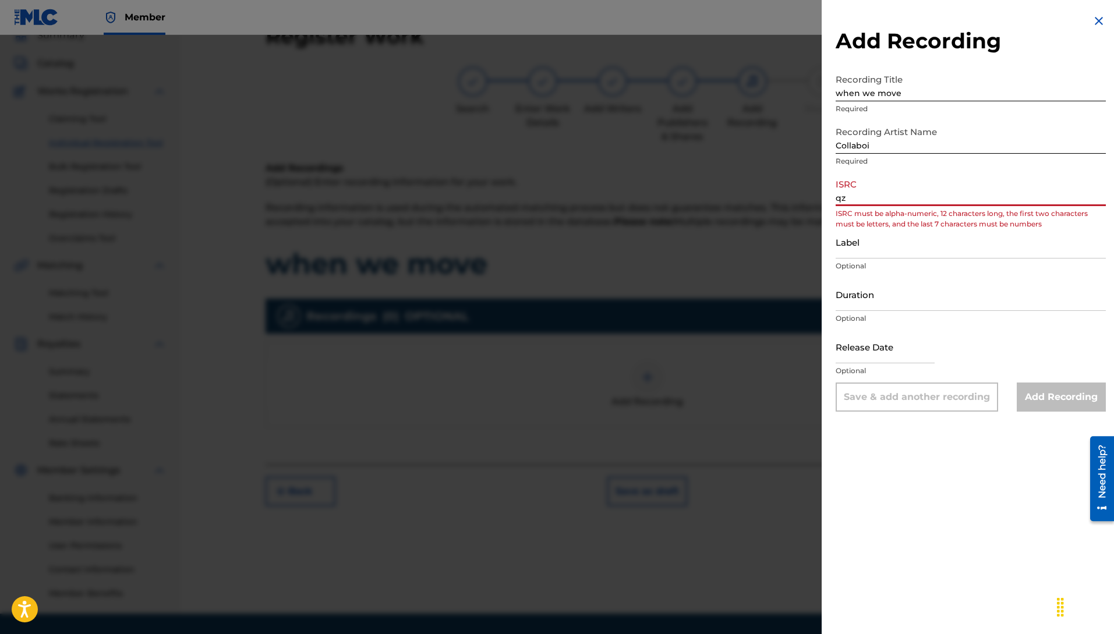
type input "q"
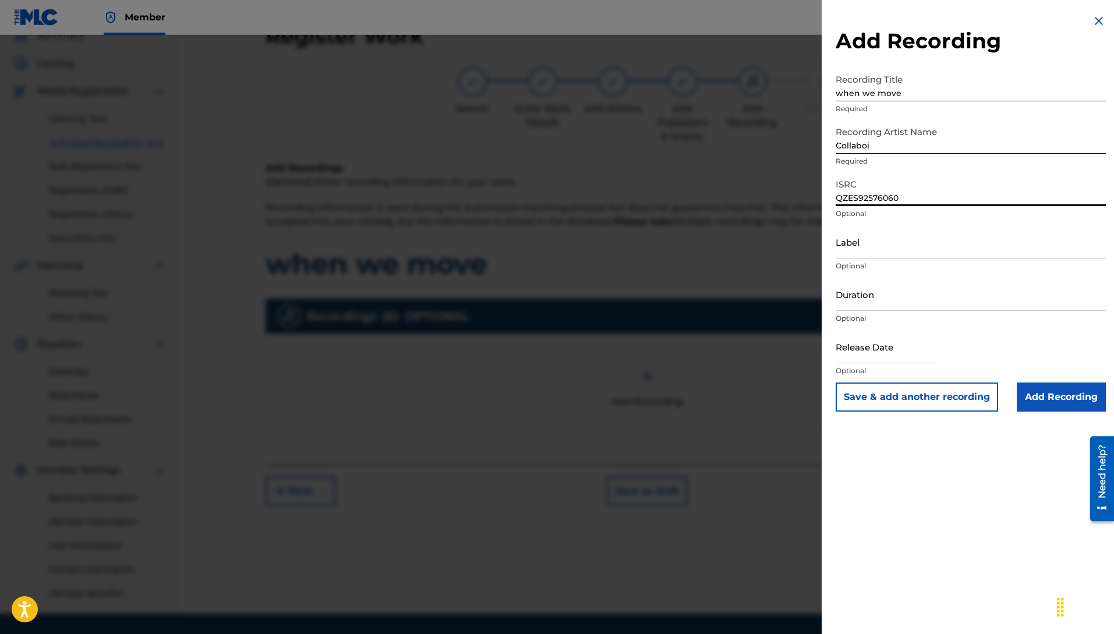
type input "QZES92576060"
click at [885, 250] on input "Label" at bounding box center [971, 241] width 270 height 33
type input "c"
type input "Collabooi Muziclyfe LLC"
click at [1038, 395] on input "Add Recording" at bounding box center [1061, 397] width 89 height 29
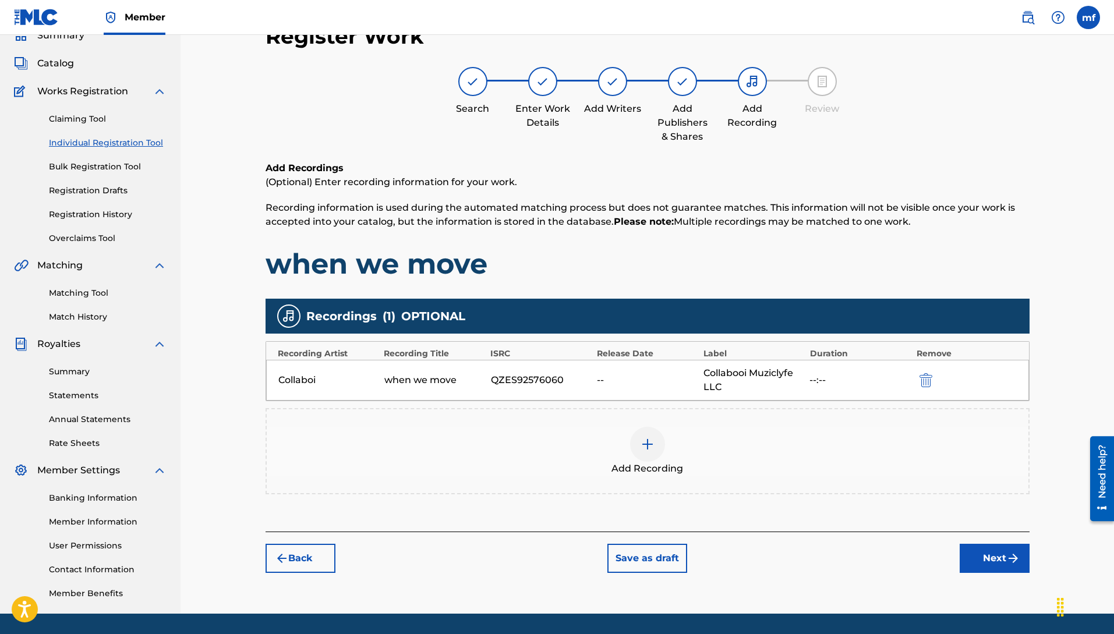
click at [1015, 554] on img "submit" at bounding box center [1013, 559] width 14 height 14
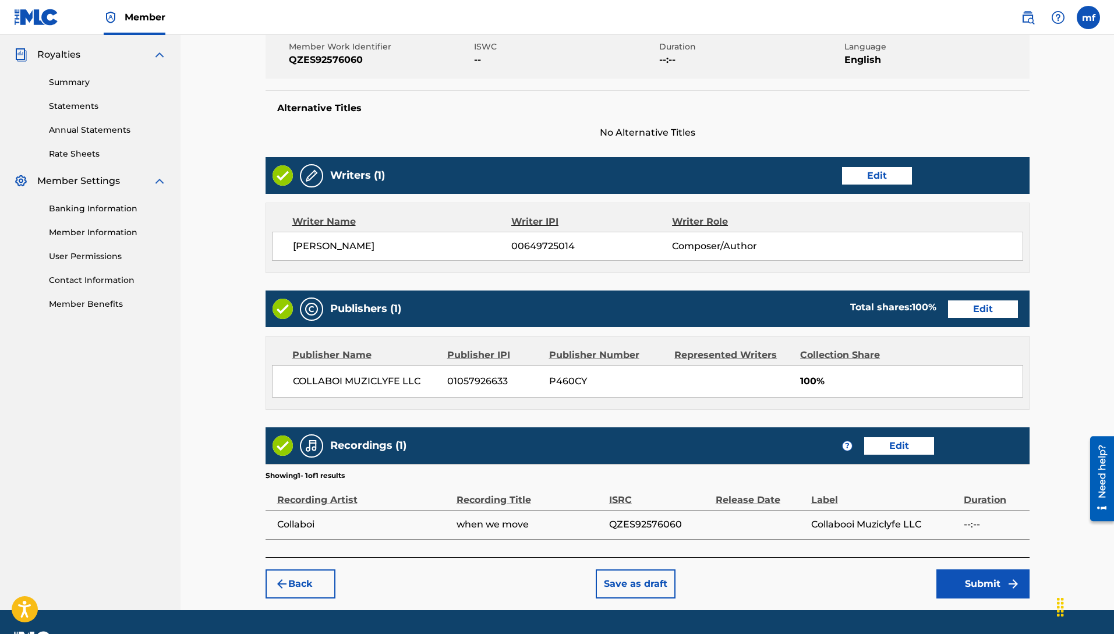
scroll to position [374, 0]
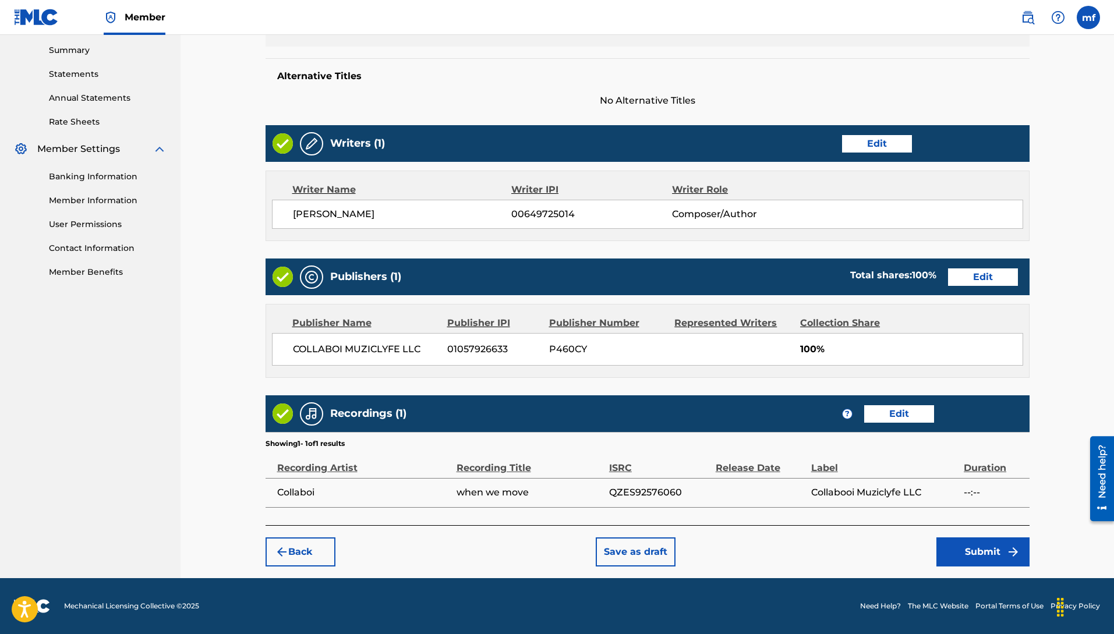
click at [987, 548] on button "Submit" at bounding box center [982, 552] width 93 height 29
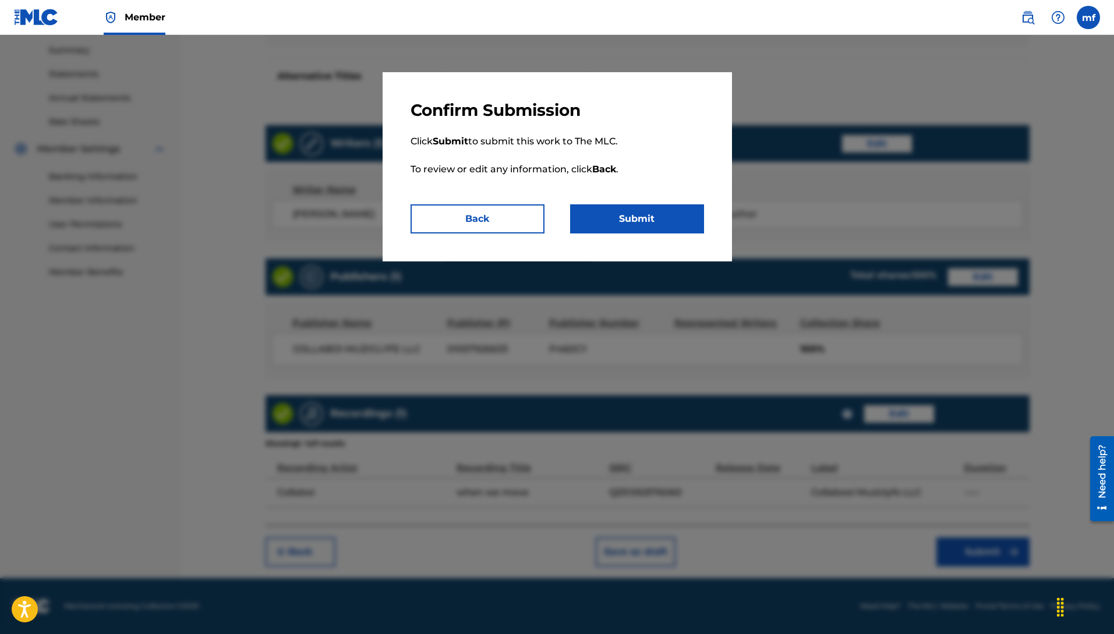
click at [642, 220] on button "Submit" at bounding box center [637, 218] width 134 height 29
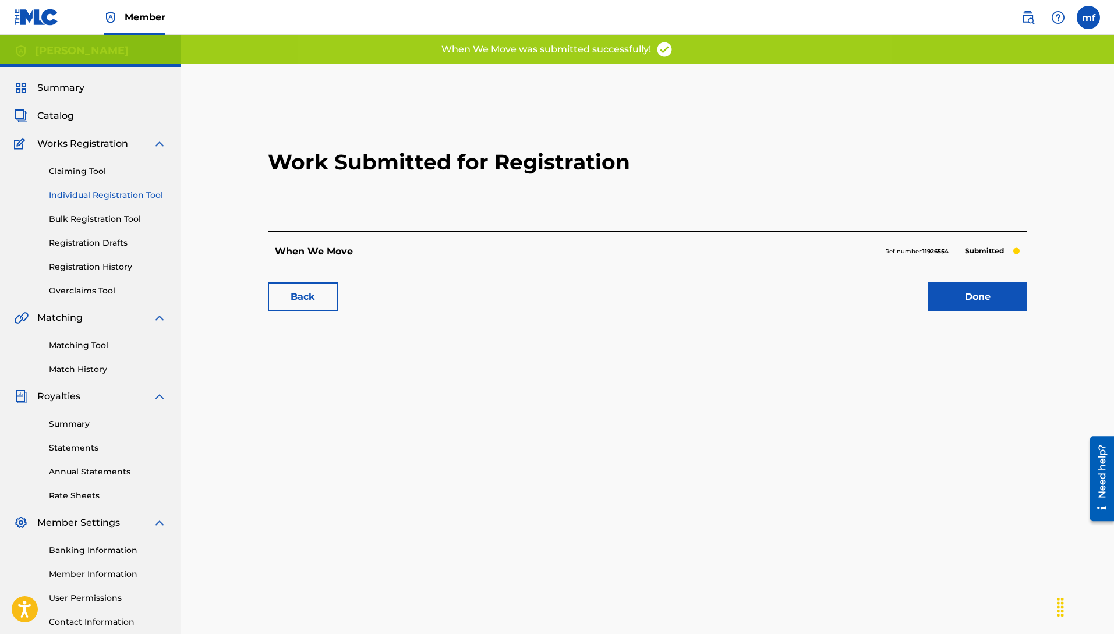
click at [987, 292] on link "Done" at bounding box center [977, 296] width 99 height 29
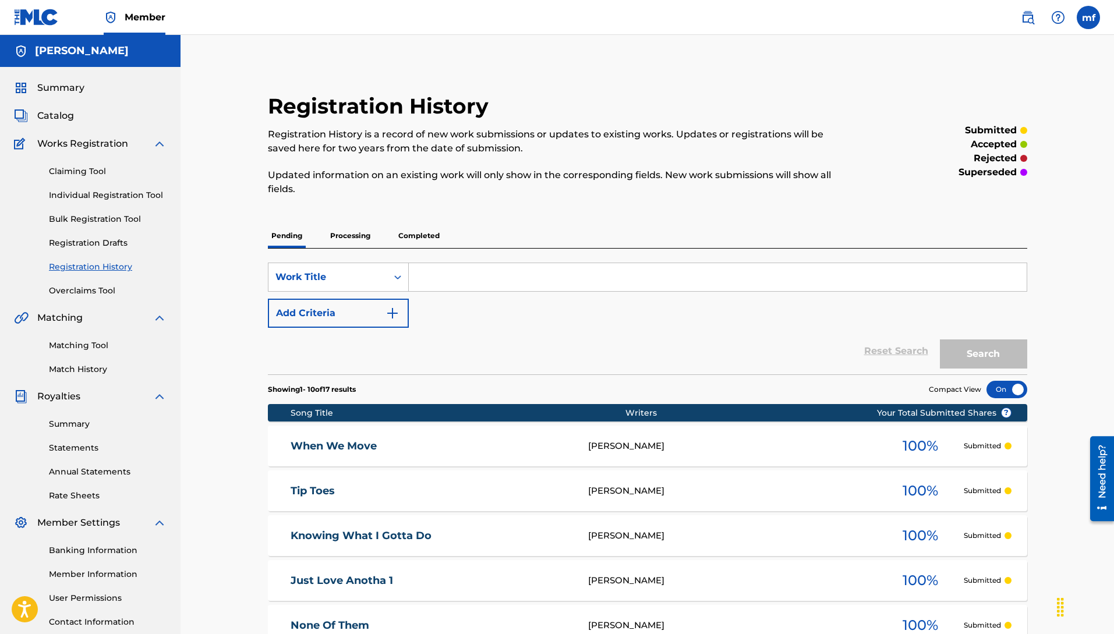
click at [448, 321] on div "SearchWithCriteriaf3b62aa7-e8f4-4fec-b154-810789404493 Work Title Add Criteria" at bounding box center [647, 295] width 759 height 65
click at [132, 188] on div "Claiming Tool Individual Registration Tool Bulk Registration Tool Registration …" at bounding box center [90, 224] width 153 height 146
click at [136, 193] on link "Individual Registration Tool" at bounding box center [108, 195] width 118 height 12
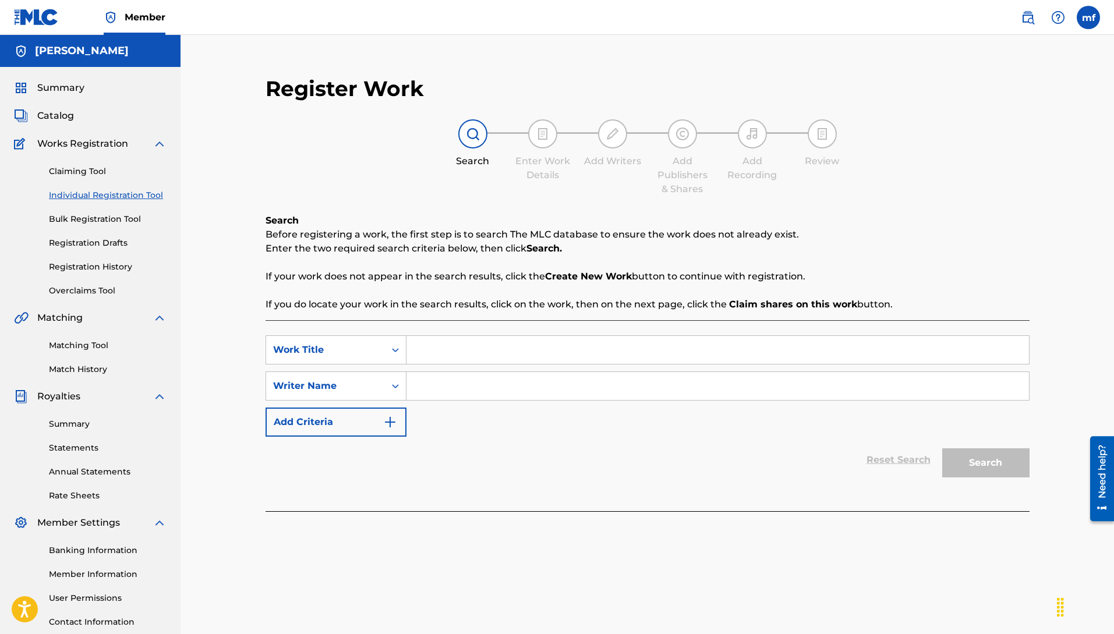
paste input "[PERSON_NAME]"
type input "[PERSON_NAME]"
drag, startPoint x: 451, startPoint y: 368, endPoint x: 498, endPoint y: 386, distance: 49.8
click at [459, 362] on div "SearchWithCriteria3a9e070a-0a37-4cd2-893e-04b6d21b8816 Work Title SearchWithCri…" at bounding box center [648, 385] width 764 height 101
click at [517, 351] on input "Search Form" at bounding box center [717, 350] width 623 height 28
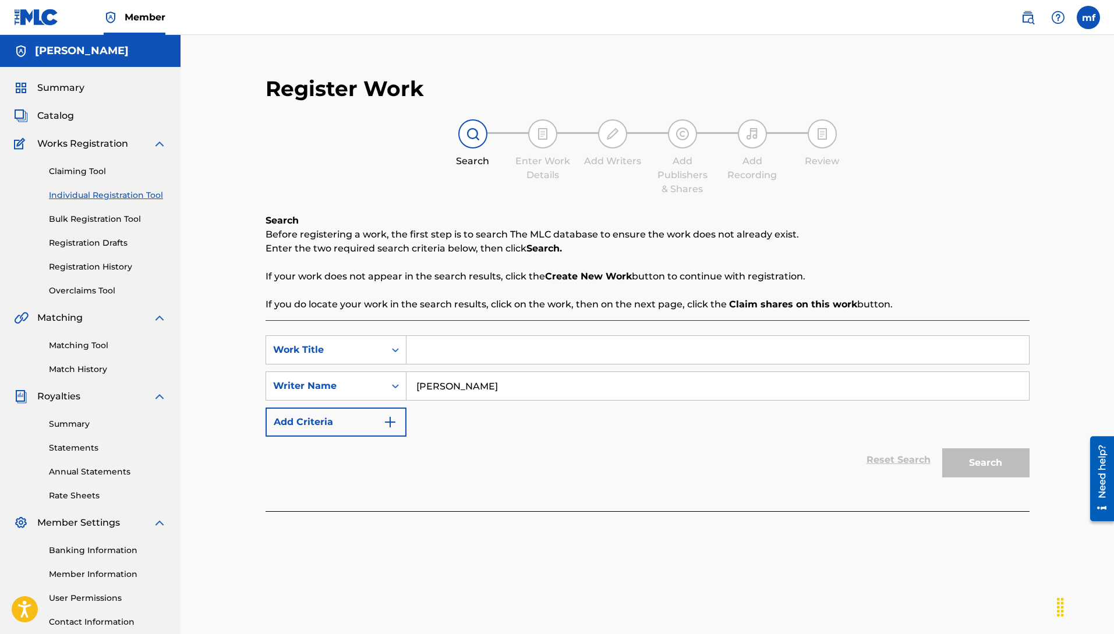
drag, startPoint x: 405, startPoint y: 320, endPoint x: 466, endPoint y: 365, distance: 76.3
click at [411, 328] on div "SearchWithCriteria3a9e070a-0a37-4cd2-893e-04b6d21b8816 Work Title SearchWithCri…" at bounding box center [648, 415] width 764 height 191
click at [464, 348] on input "Search Form" at bounding box center [717, 350] width 623 height 28
type input "W"
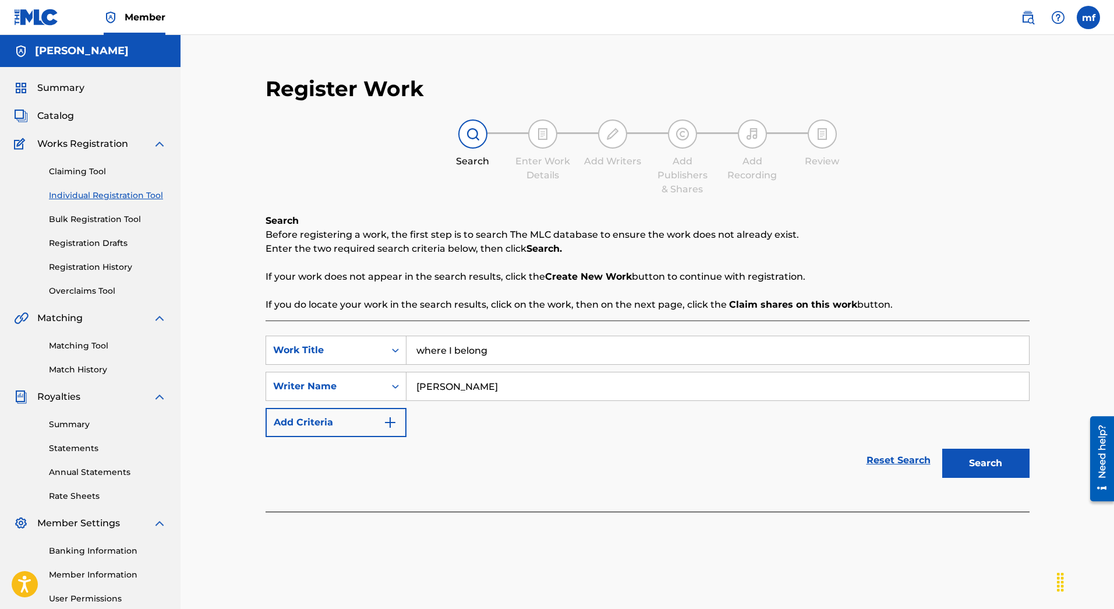
type input "where I belong"
click at [942, 448] on button "Search" at bounding box center [985, 462] width 87 height 29
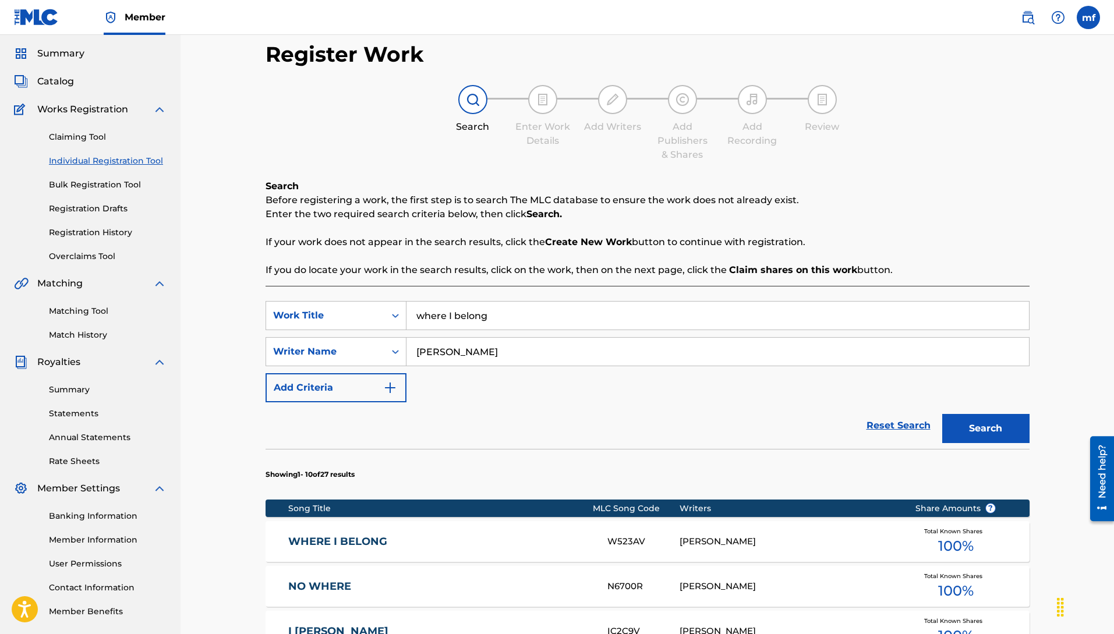
scroll to position [82, 0]
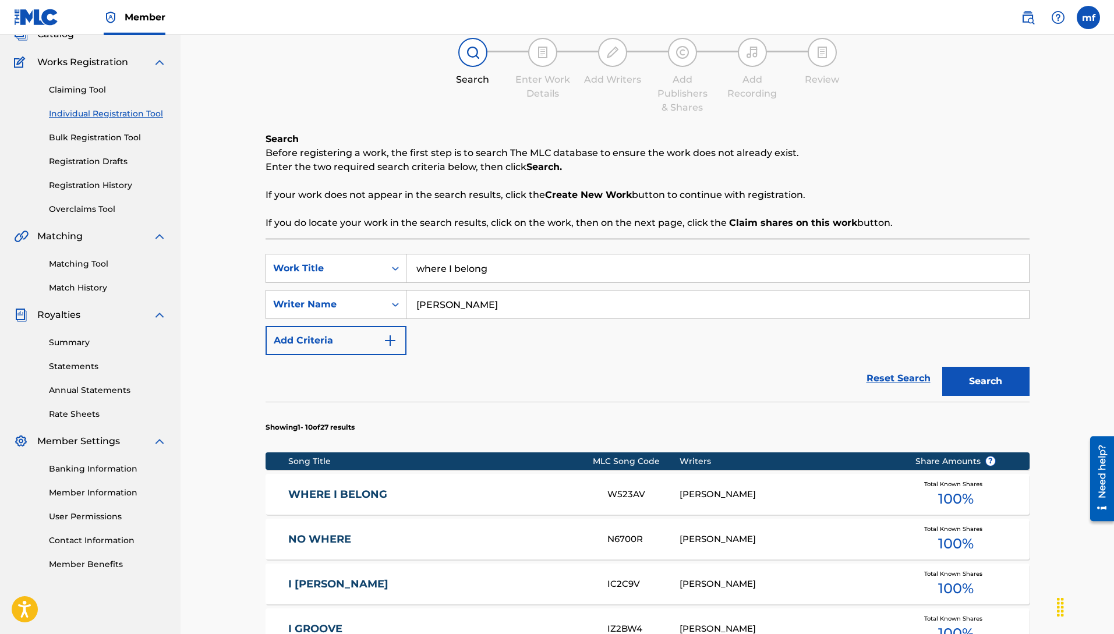
drag, startPoint x: 536, startPoint y: 281, endPoint x: 245, endPoint y: 206, distance: 301.1
click at [247, 206] on div "Register Work Search Enter Work Details Add Writers Add Publishers & Shares Add…" at bounding box center [647, 530] width 815 height 1095
type input "tiptoes"
click at [971, 373] on button "Search" at bounding box center [985, 381] width 87 height 29
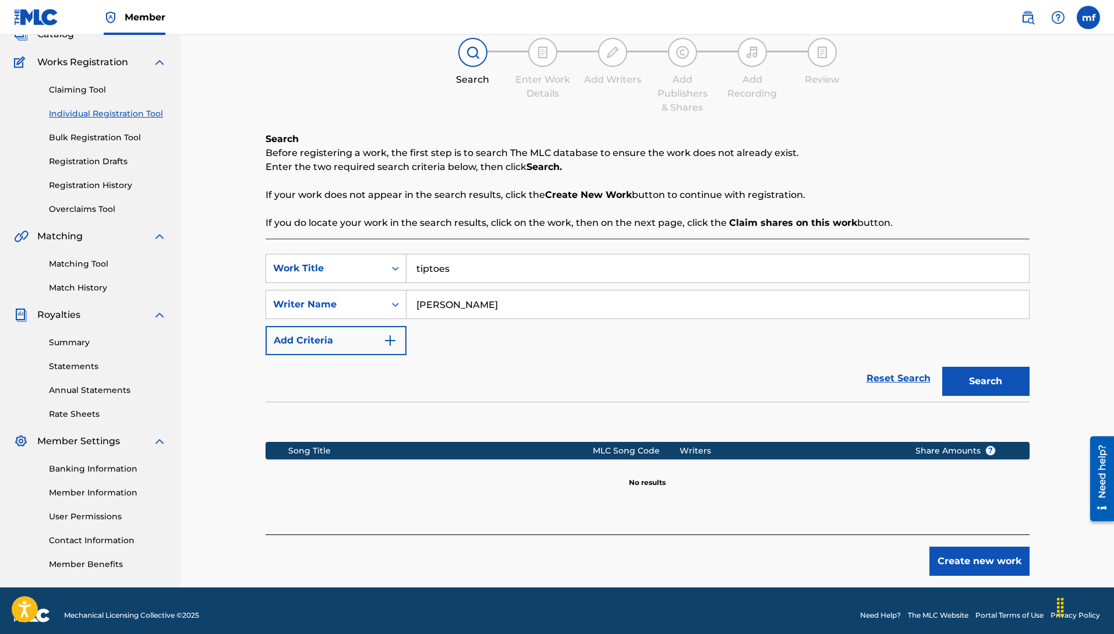
click at [980, 558] on button "Create new work" at bounding box center [979, 561] width 100 height 29
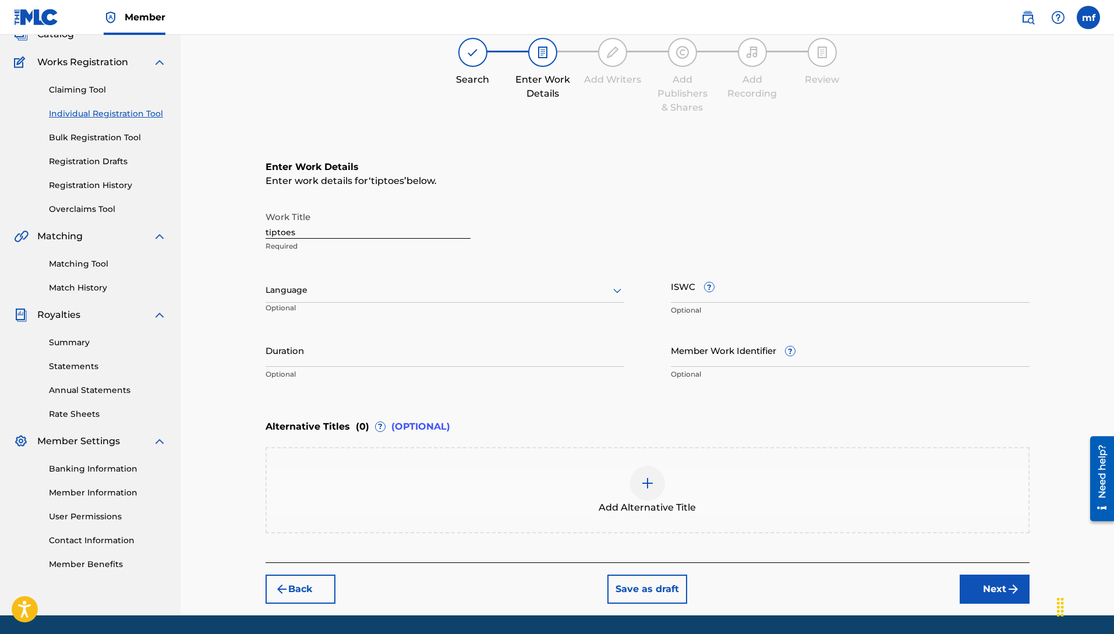
click at [347, 295] on div at bounding box center [445, 290] width 359 height 15
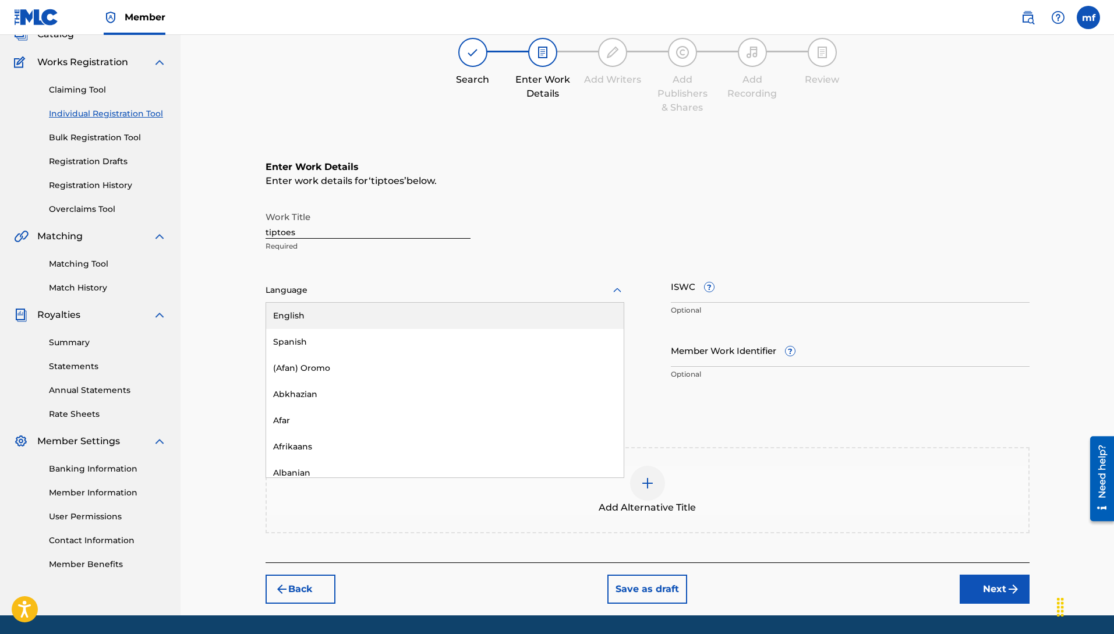
click at [311, 322] on div "English" at bounding box center [445, 316] width 358 height 26
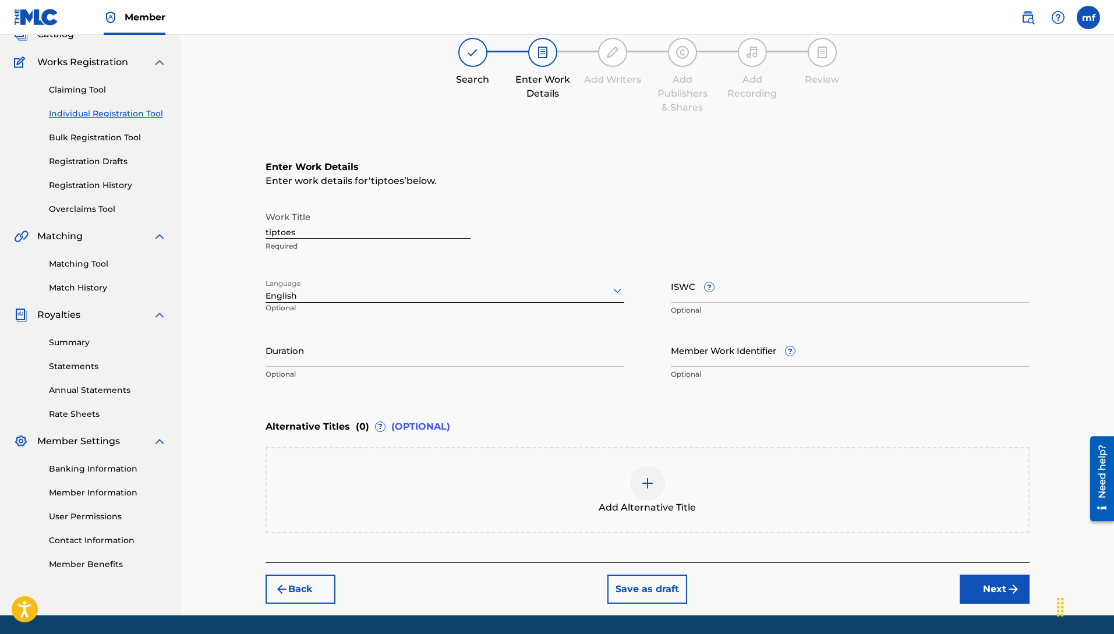
click at [727, 278] on input "ISWC ?" at bounding box center [850, 286] width 359 height 33
click at [801, 350] on input "Member Work Identifier ?" at bounding box center [850, 350] width 359 height 33
type input "q"
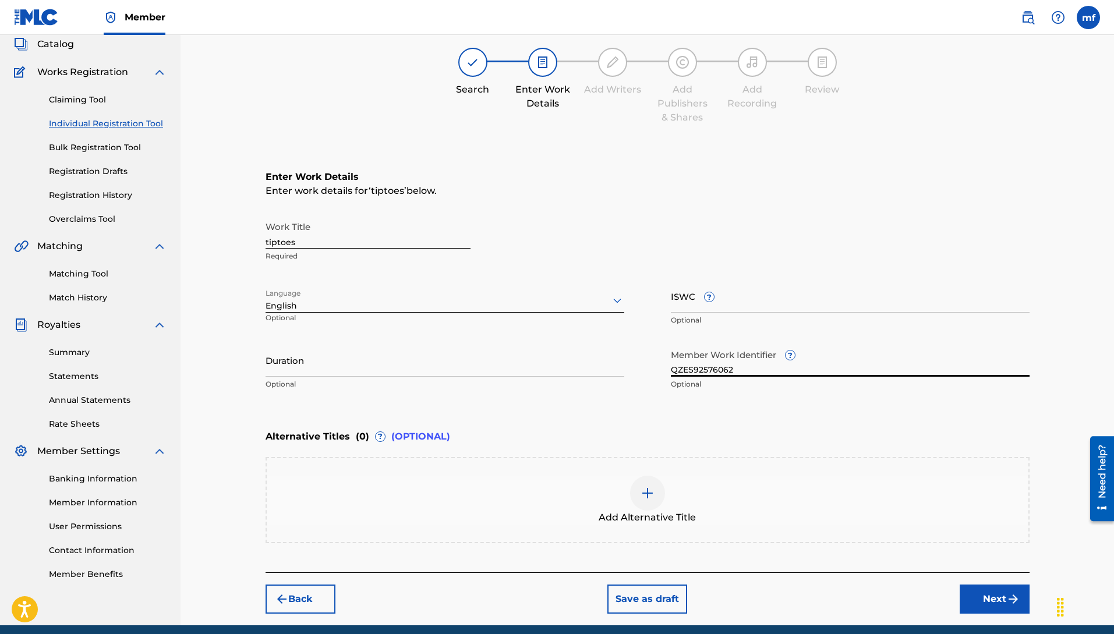
scroll to position [119, 0]
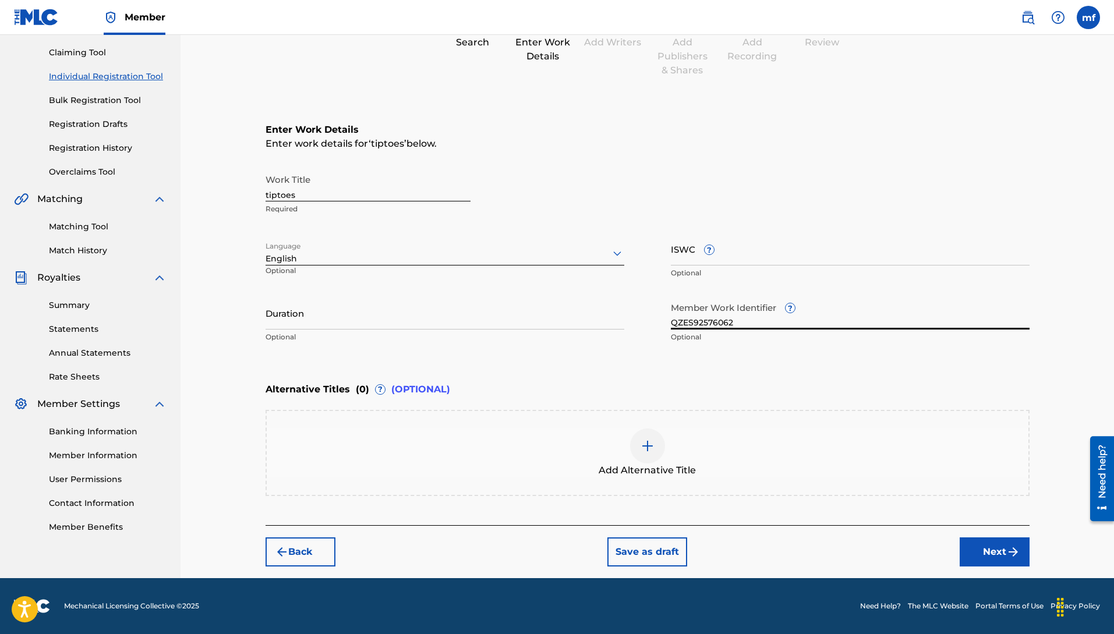
type input "QZES92576062"
click at [988, 547] on button "Next" at bounding box center [995, 552] width 70 height 29
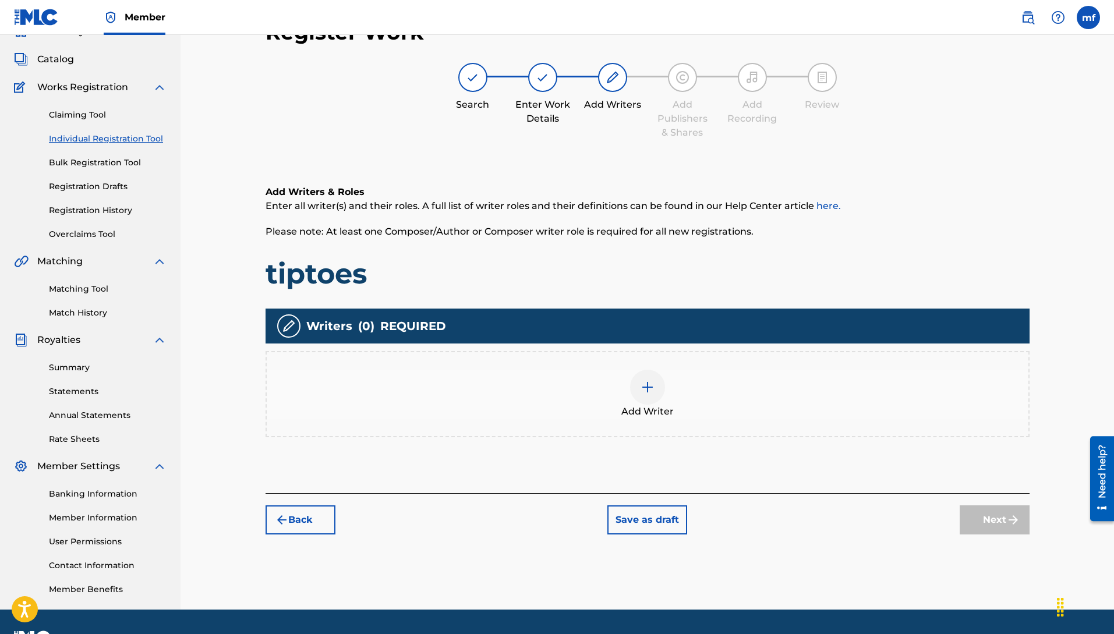
scroll to position [52, 0]
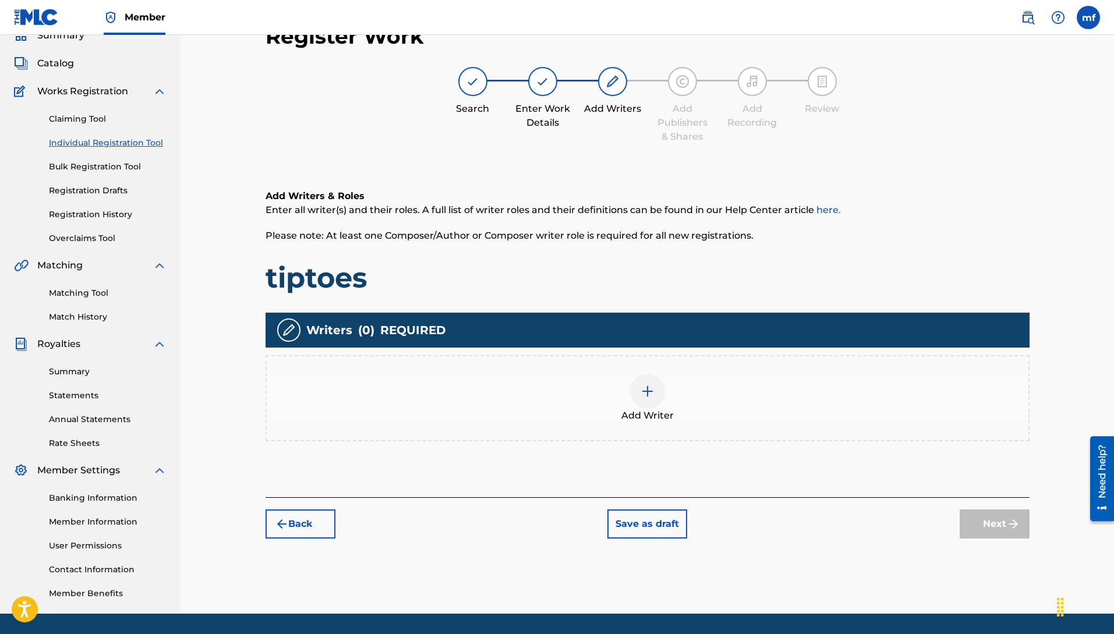
click at [644, 394] on img at bounding box center [648, 391] width 14 height 14
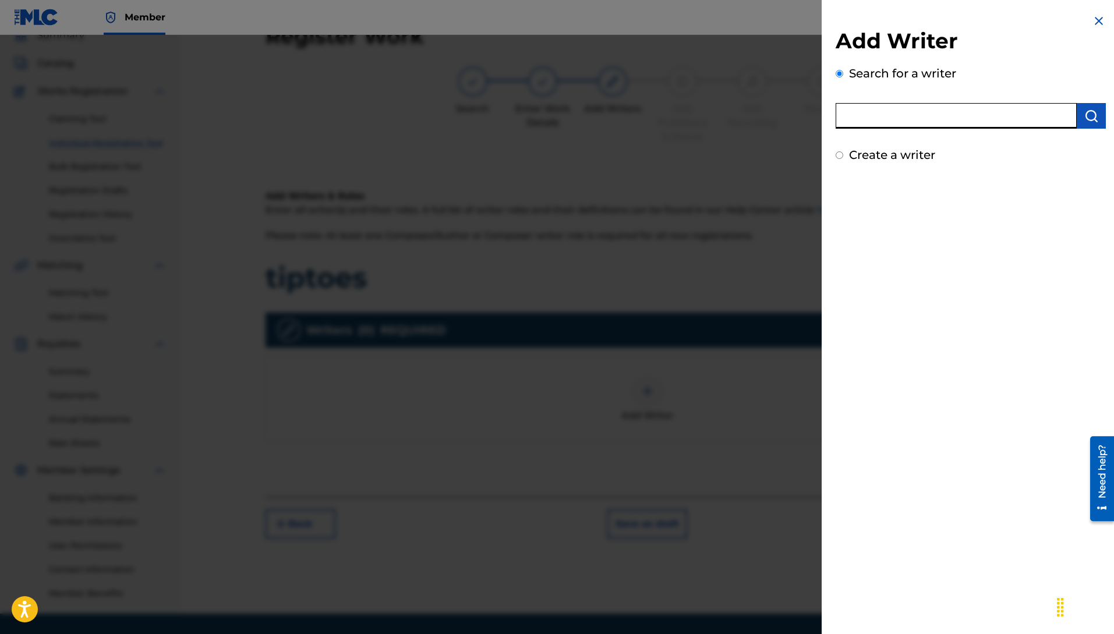
paste input "[PERSON_NAME]"
type input "[PERSON_NAME]"
click at [1093, 120] on img "submit" at bounding box center [1091, 116] width 14 height 14
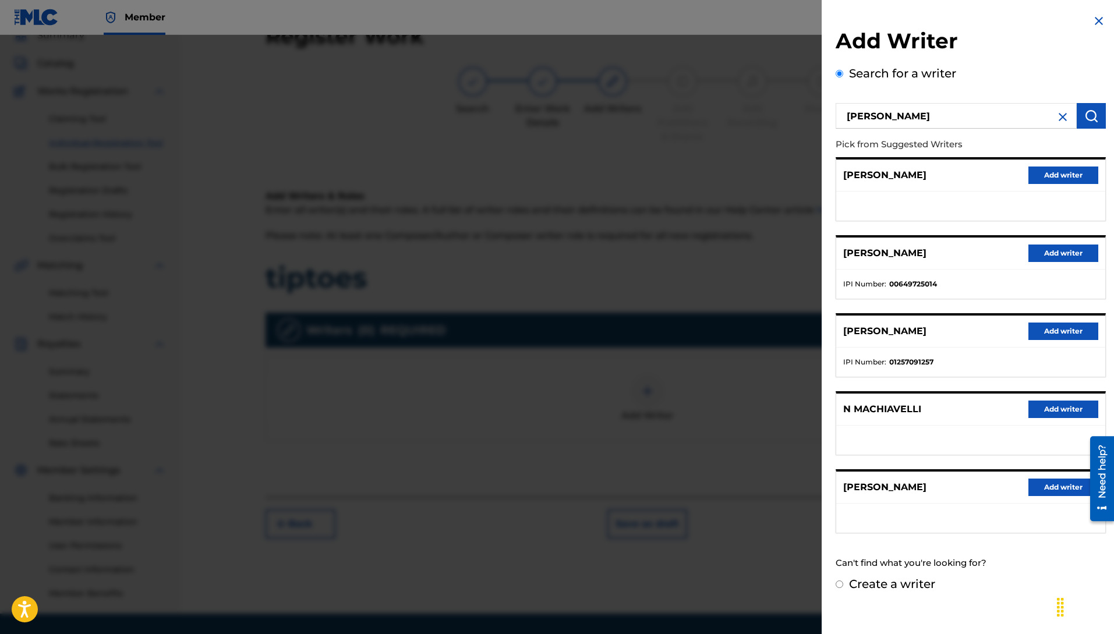
click at [1077, 259] on button "Add writer" at bounding box center [1063, 253] width 70 height 17
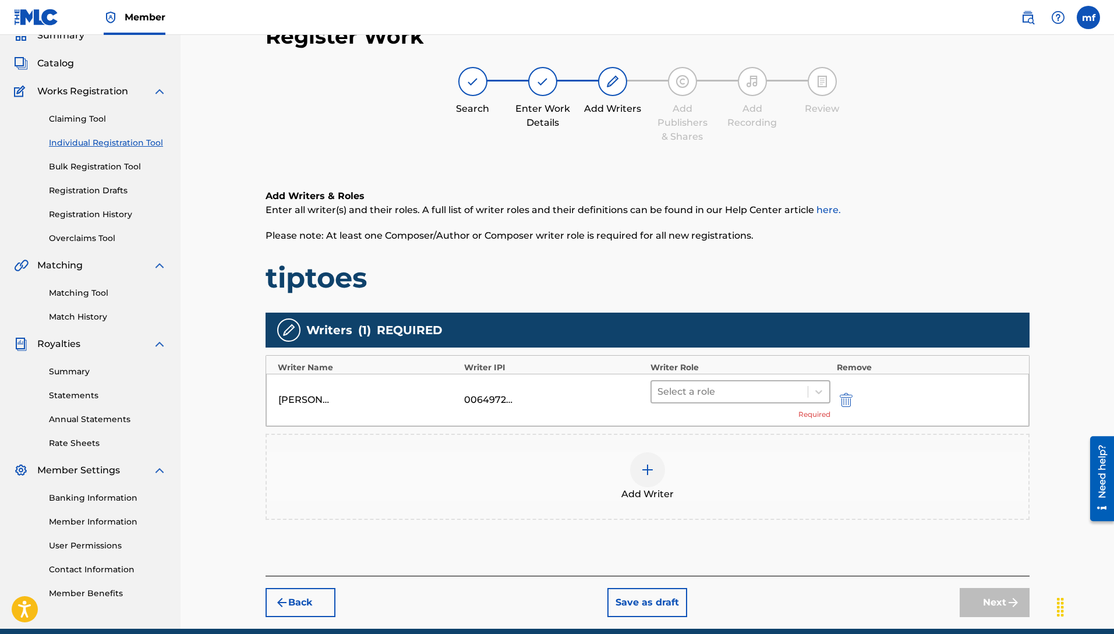
click at [752, 397] on div at bounding box center [729, 392] width 145 height 16
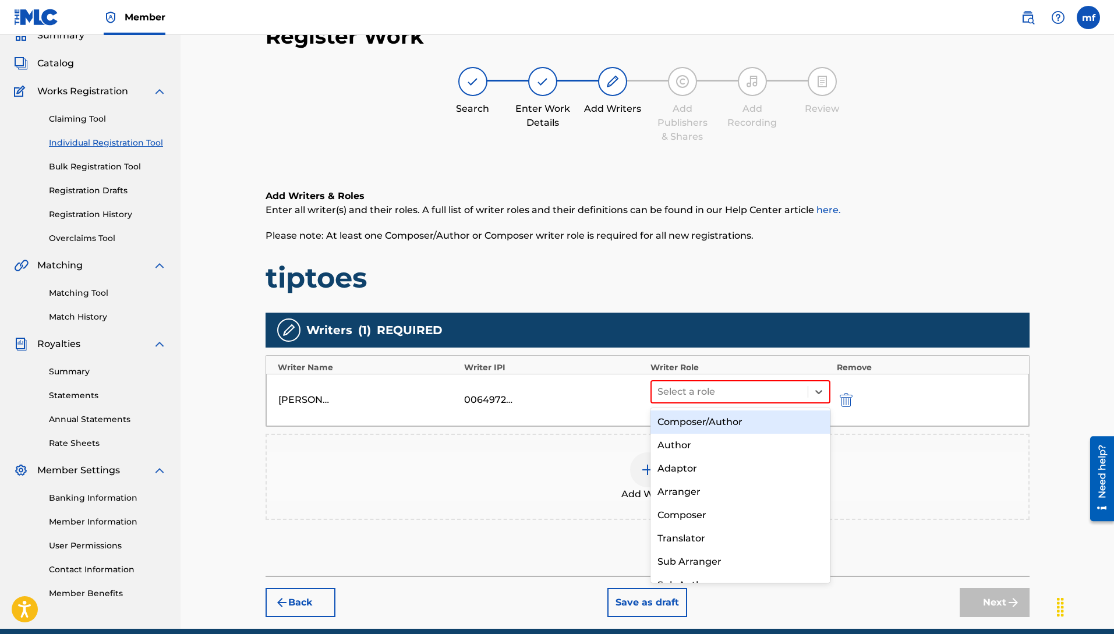
drag, startPoint x: 728, startPoint y: 423, endPoint x: 790, endPoint y: 453, distance: 68.8
click at [729, 423] on div "Composer/Author" at bounding box center [741, 422] width 181 height 23
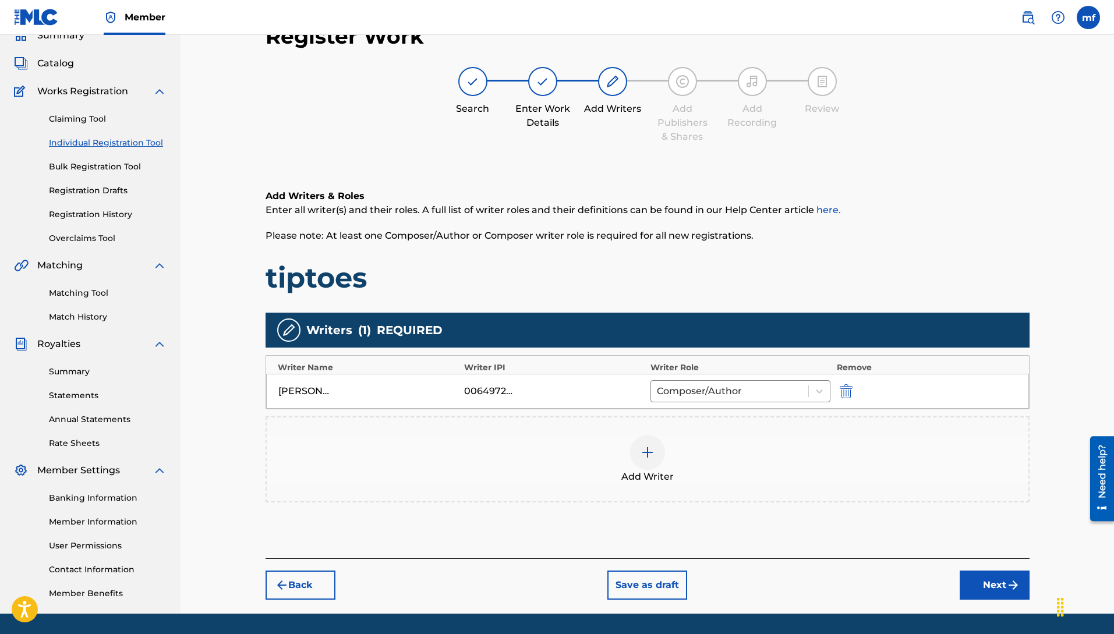
click at [994, 584] on button "Next" at bounding box center [995, 585] width 70 height 29
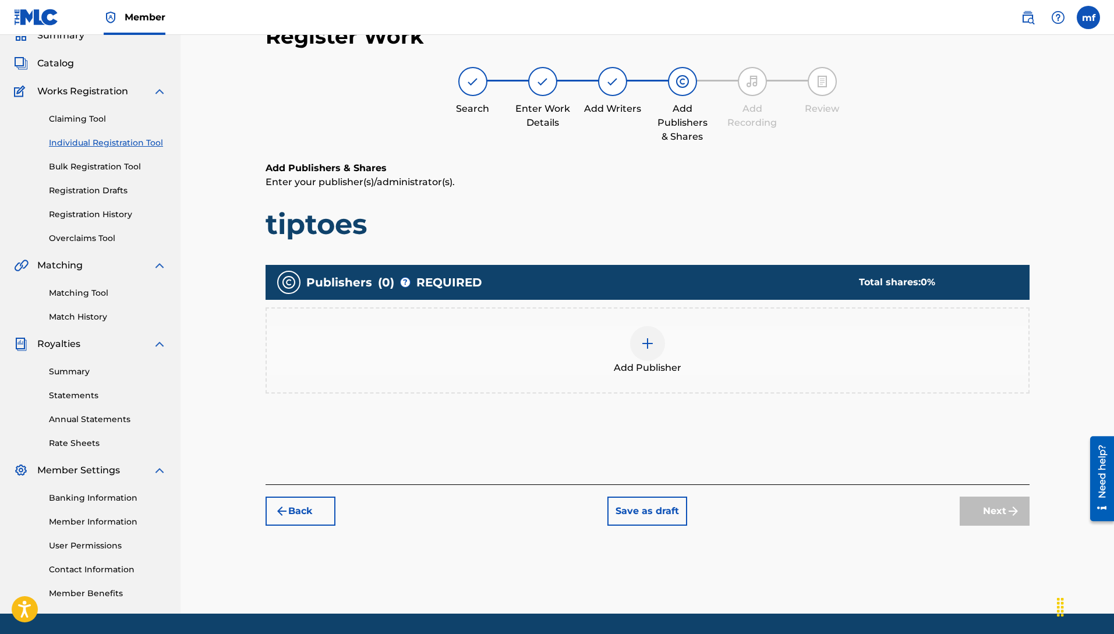
click at [643, 353] on div at bounding box center [647, 343] width 35 height 35
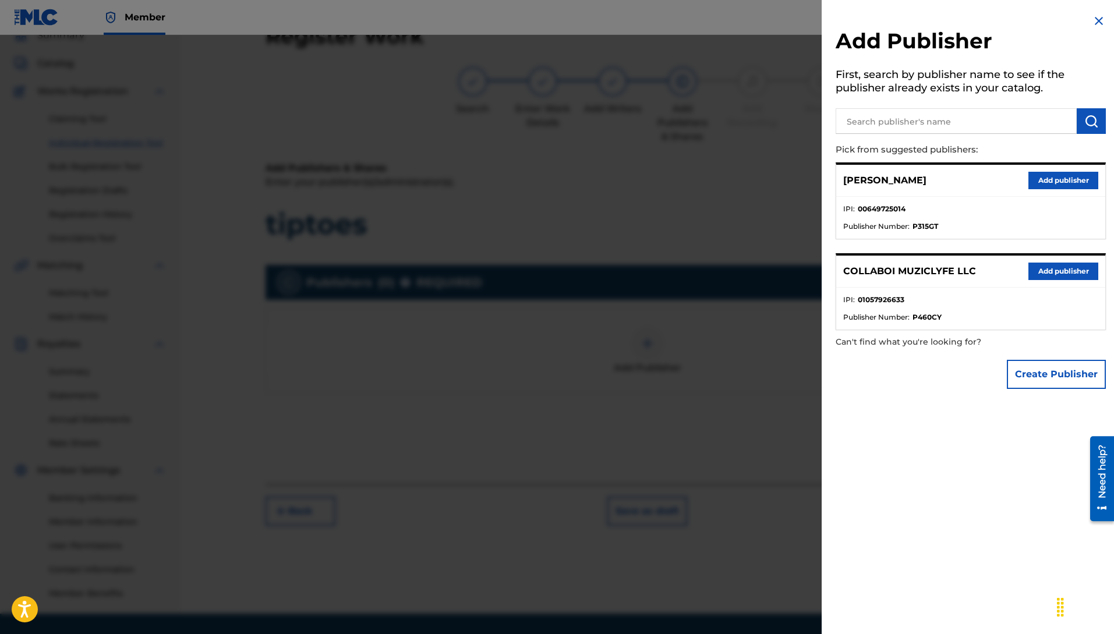
click at [1054, 273] on button "Add publisher" at bounding box center [1063, 271] width 70 height 17
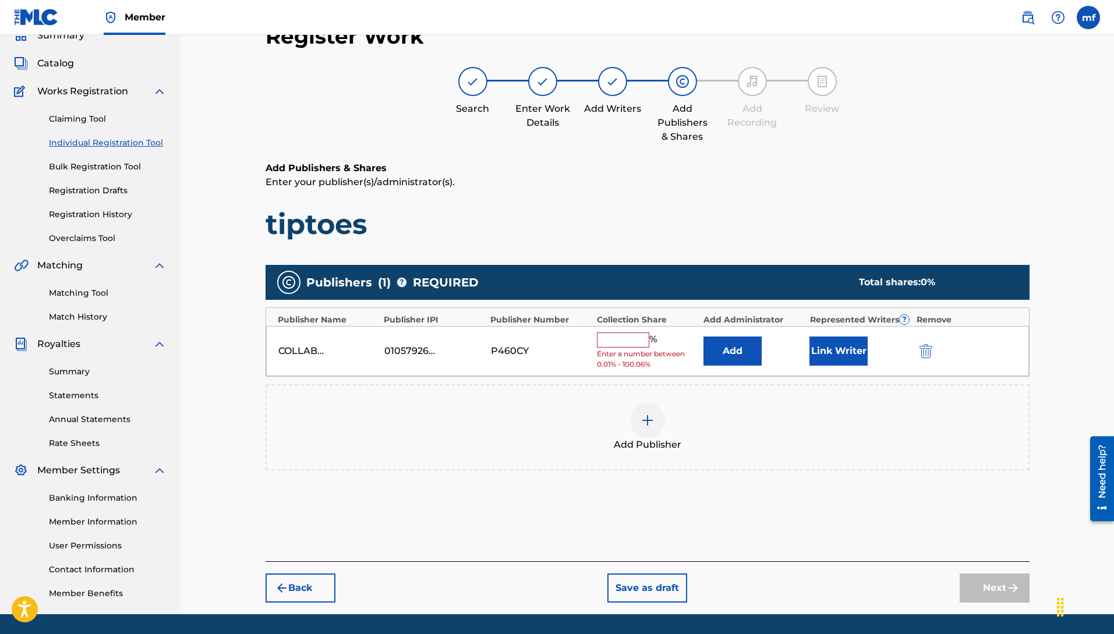
drag, startPoint x: 624, startPoint y: 347, endPoint x: 683, endPoint y: 355, distance: 60.0
click at [627, 347] on div "% Enter a number between 0.01% - 100.06%" at bounding box center [647, 352] width 101 height 38
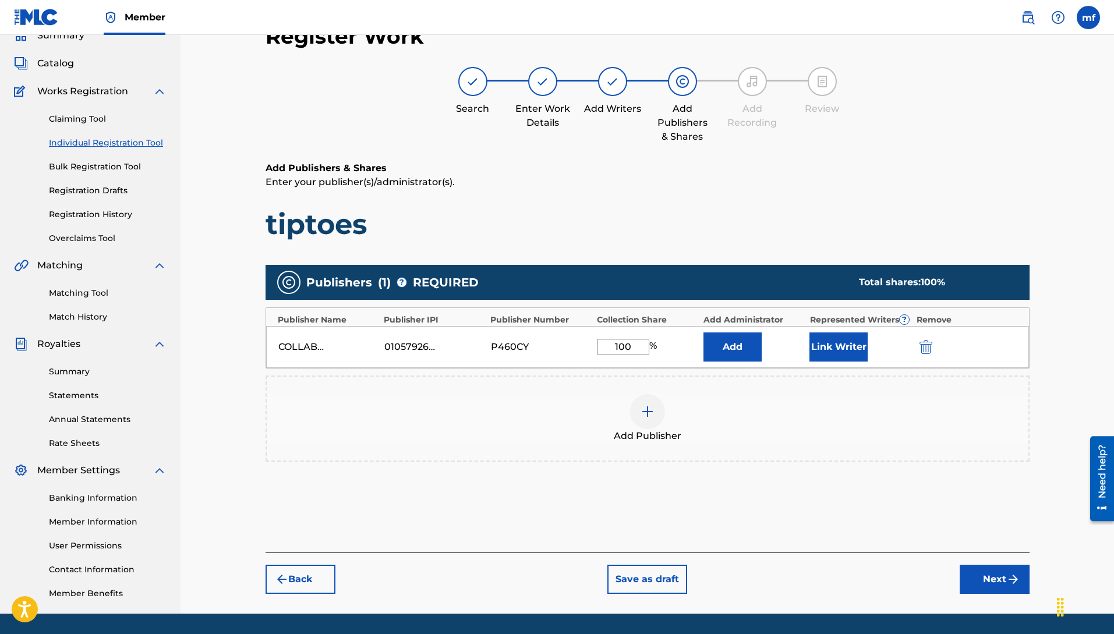
type input "100"
click at [992, 571] on button "Next" at bounding box center [995, 579] width 70 height 29
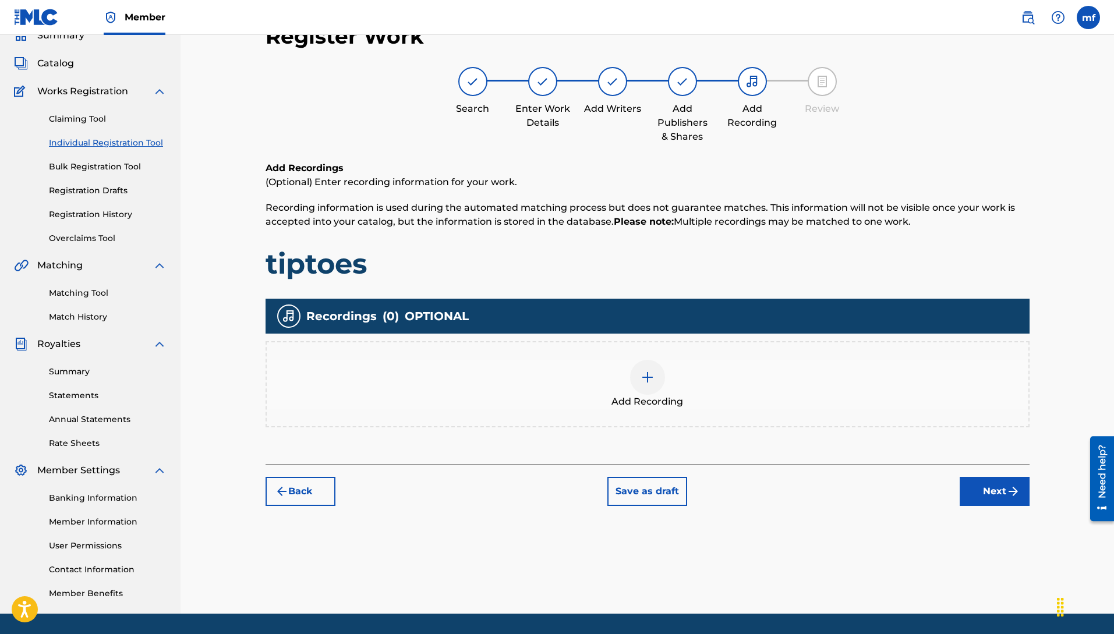
click at [976, 494] on button "Next" at bounding box center [995, 491] width 70 height 29
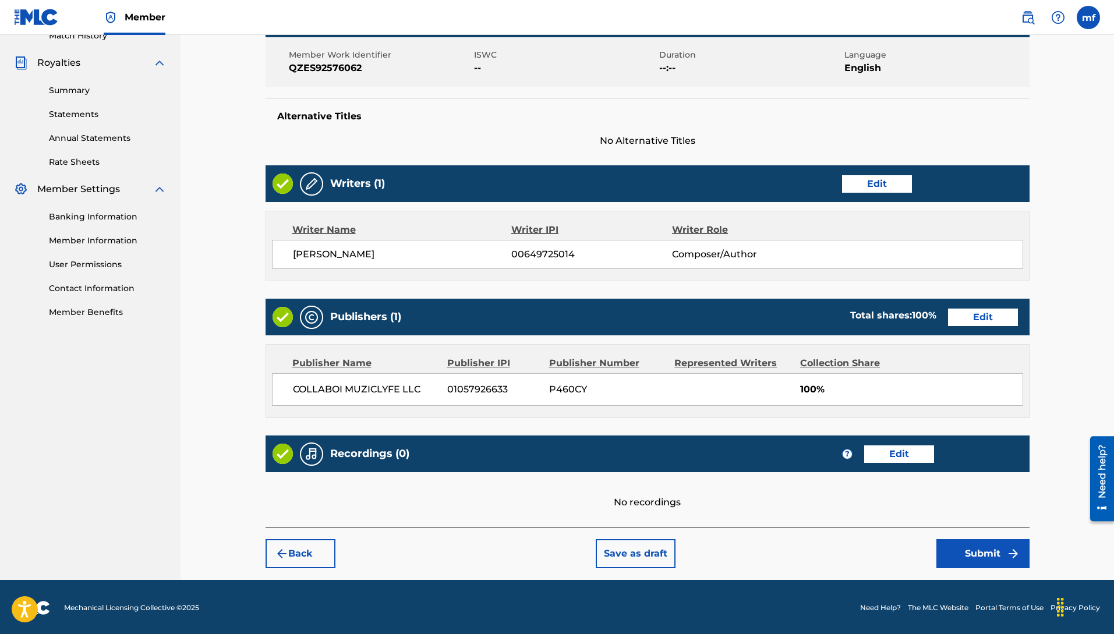
scroll to position [335, 0]
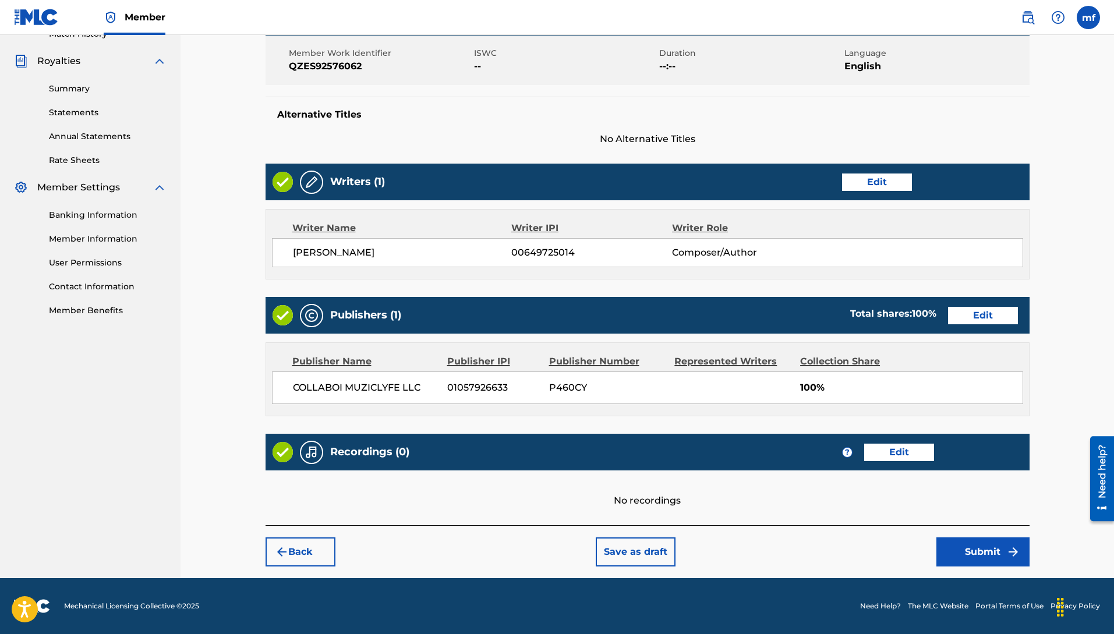
click at [977, 555] on button "Submit" at bounding box center [982, 552] width 93 height 29
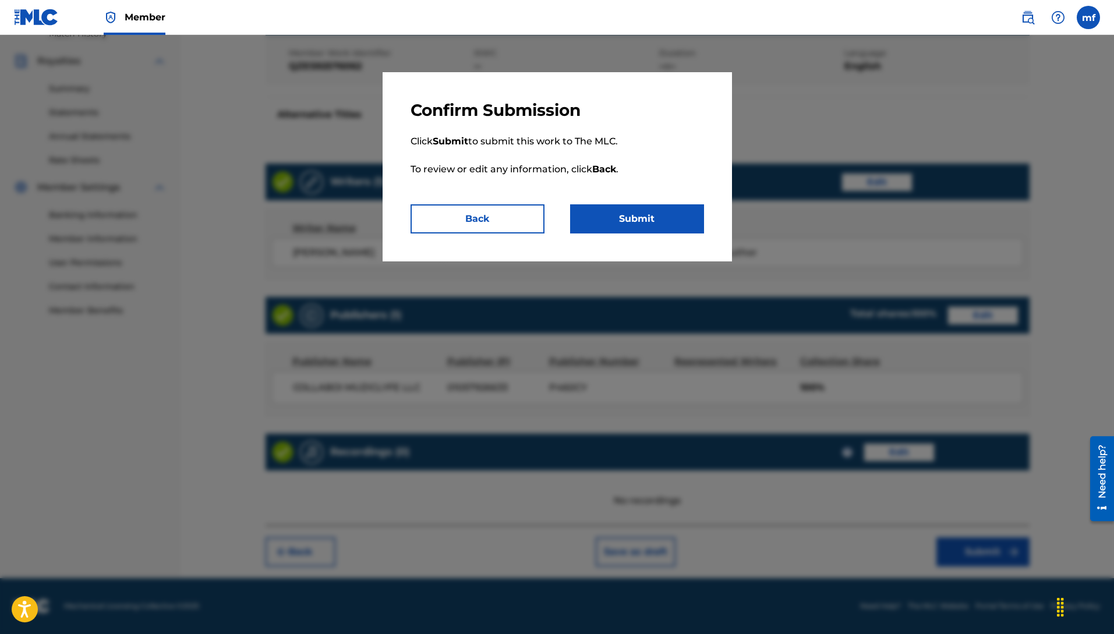
click at [653, 229] on button "Submit" at bounding box center [637, 218] width 134 height 29
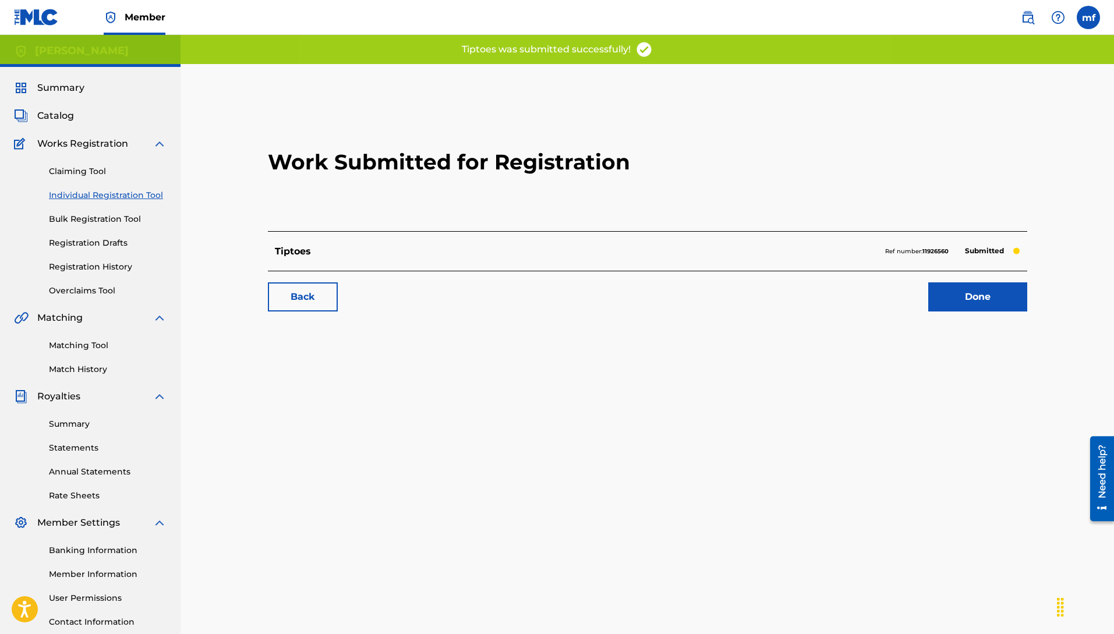
click at [977, 303] on link "Done" at bounding box center [977, 296] width 99 height 29
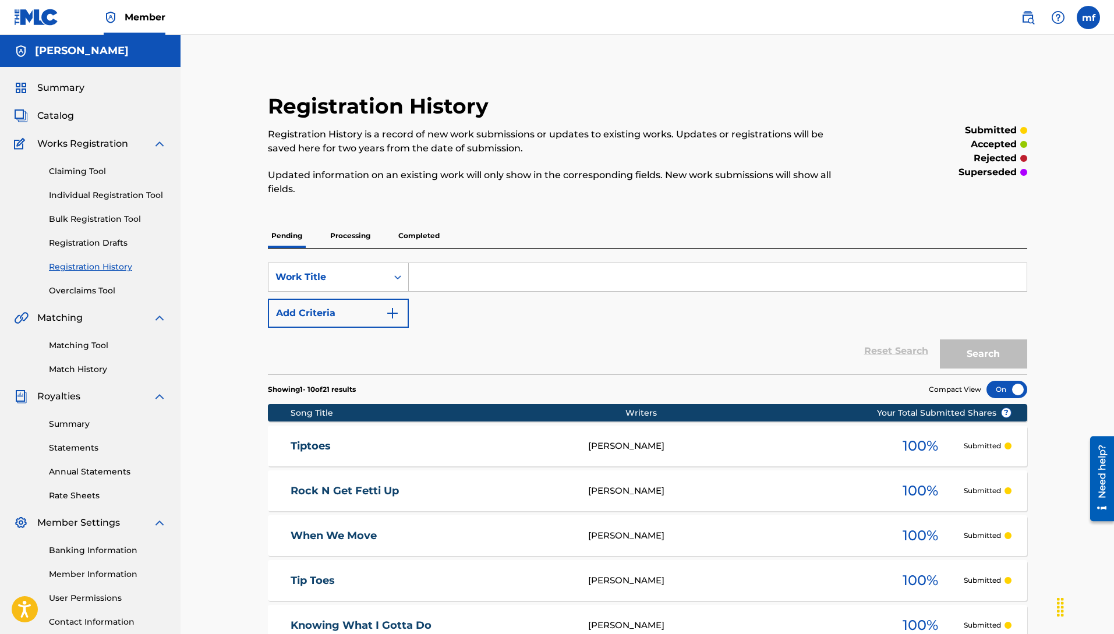
click at [129, 195] on link "Individual Registration Tool" at bounding box center [108, 195] width 118 height 12
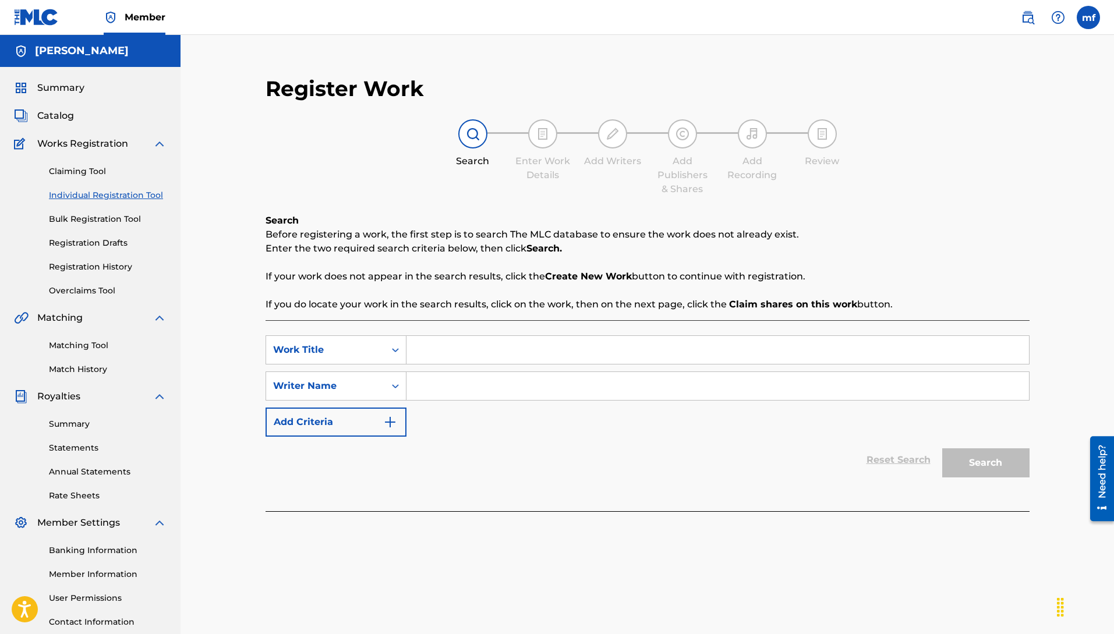
click at [471, 379] on input "Search Form" at bounding box center [717, 386] width 623 height 28
paste input "[PERSON_NAME]"
type input "[PERSON_NAME]"
click at [439, 356] on input "Search Form" at bounding box center [717, 350] width 623 height 28
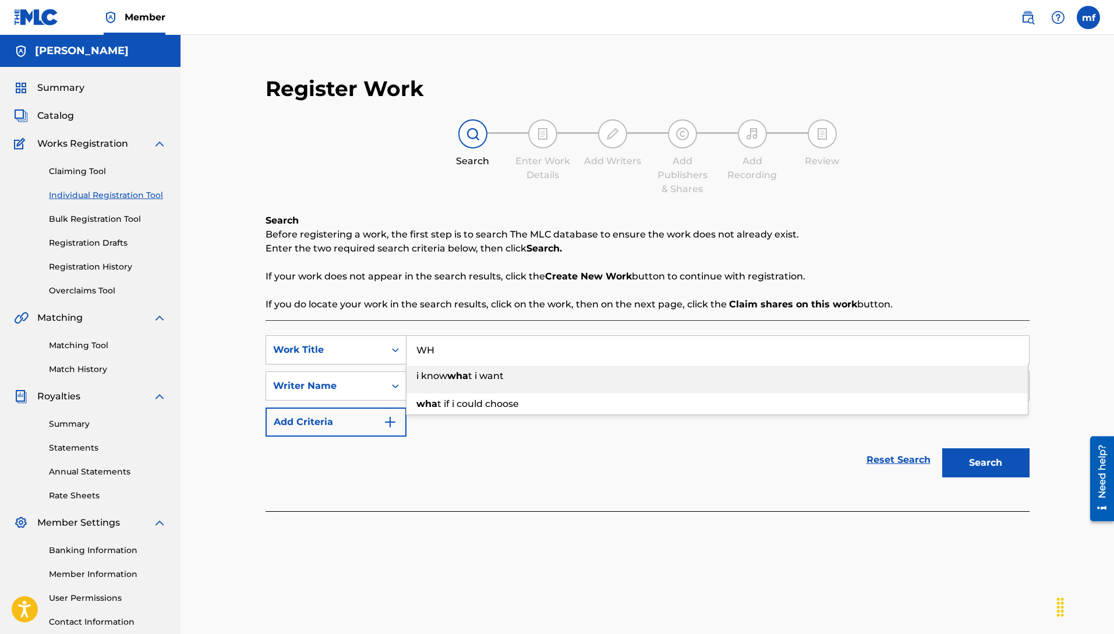
type input "W"
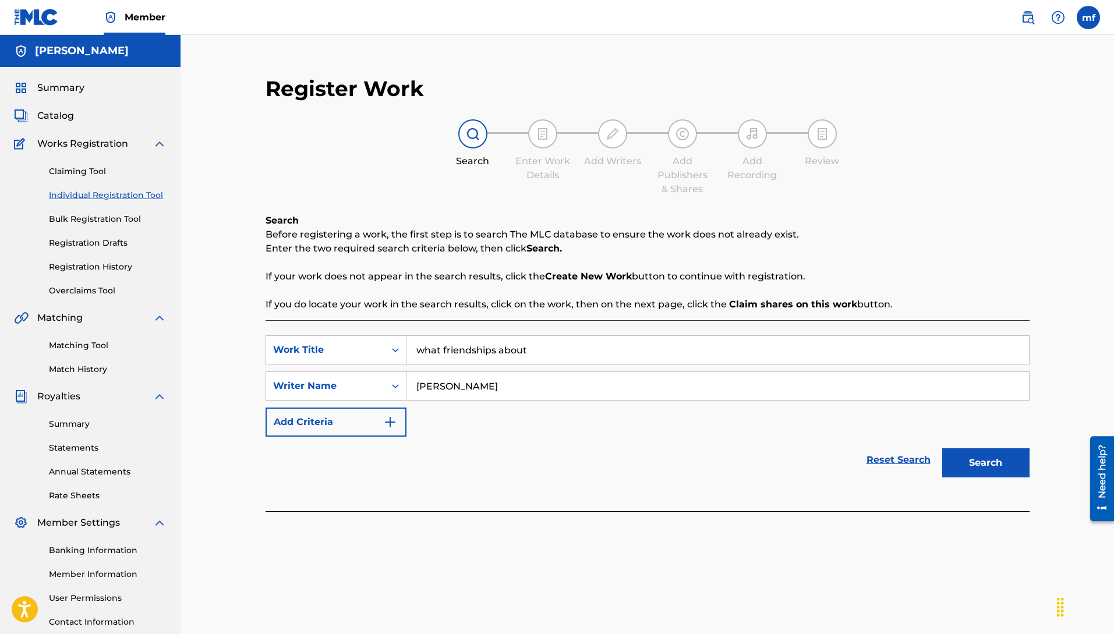
type input "what friendships about"
click at [973, 458] on button "Search" at bounding box center [985, 462] width 87 height 29
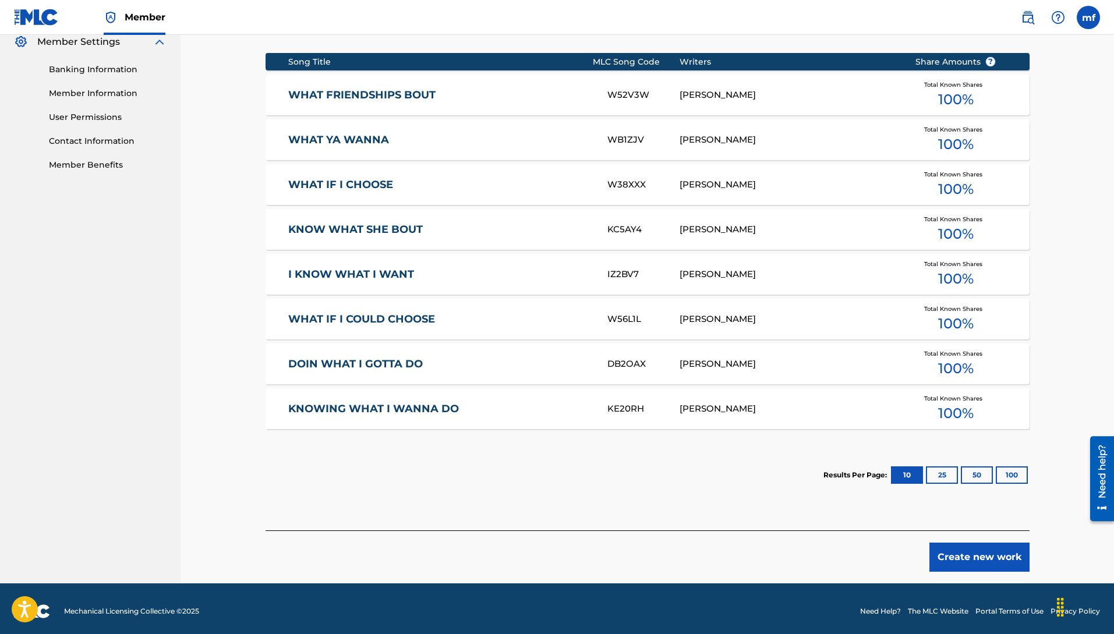
scroll to position [486, 0]
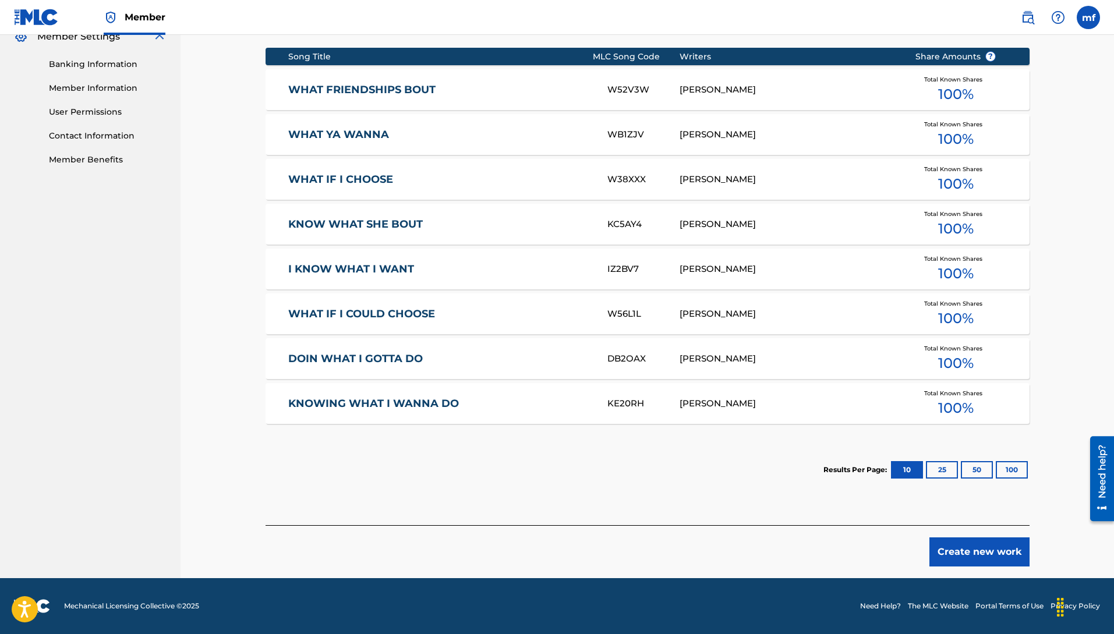
click at [980, 540] on button "Create new work" at bounding box center [979, 552] width 100 height 29
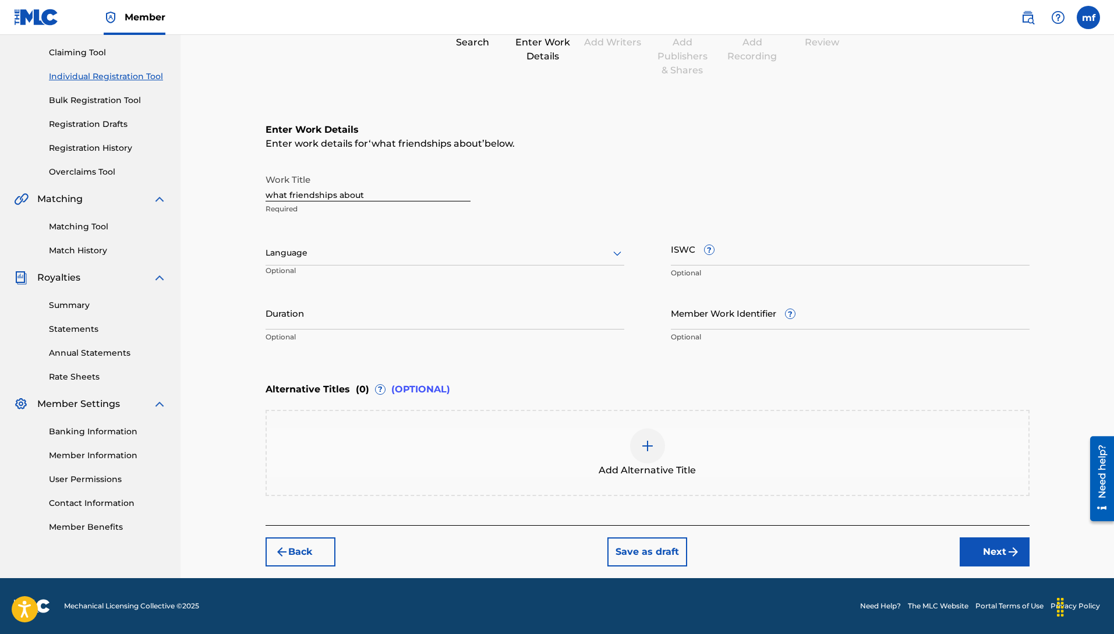
click at [338, 259] on div at bounding box center [445, 253] width 359 height 15
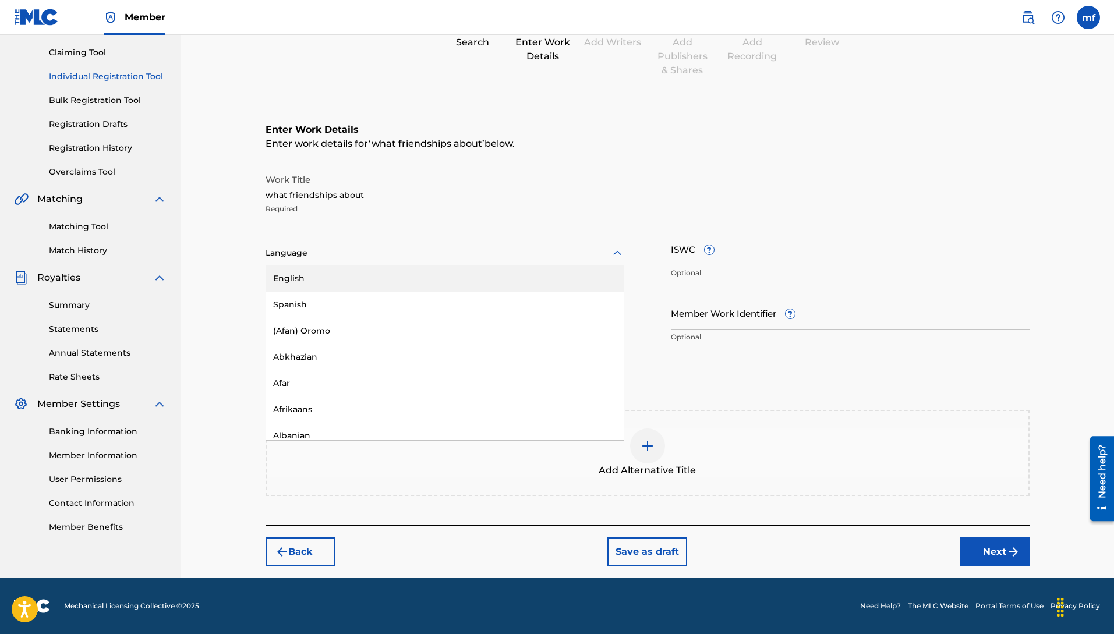
click at [306, 283] on div "English" at bounding box center [445, 279] width 358 height 26
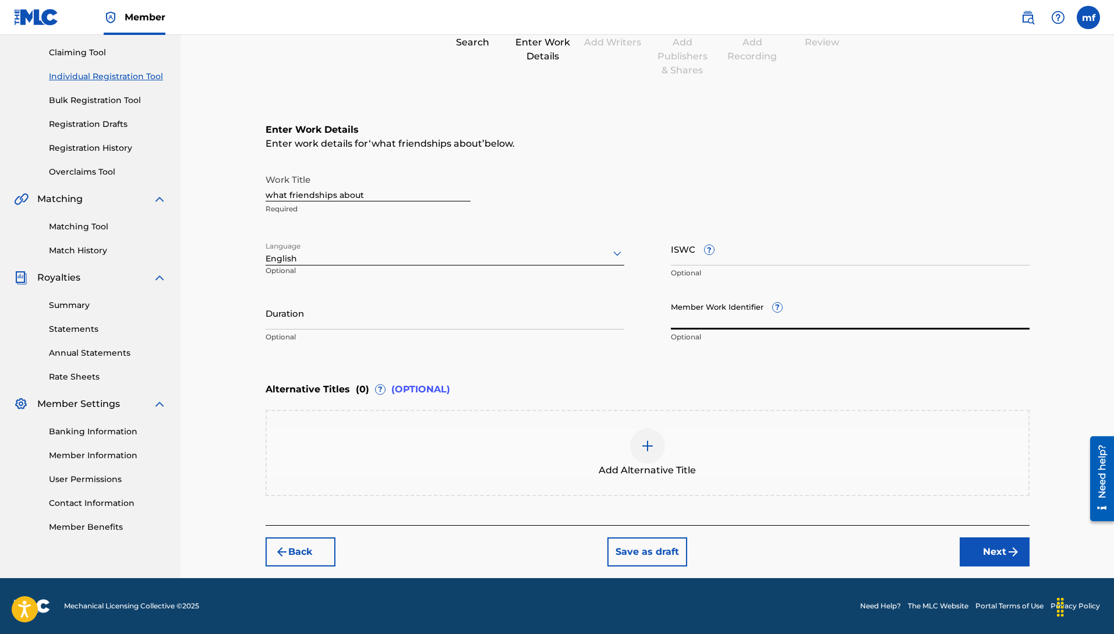
click at [730, 316] on input "Member Work Identifier ?" at bounding box center [850, 312] width 359 height 33
type input "q"
type input "QZES92576063"
click at [655, 444] on div at bounding box center [647, 446] width 35 height 35
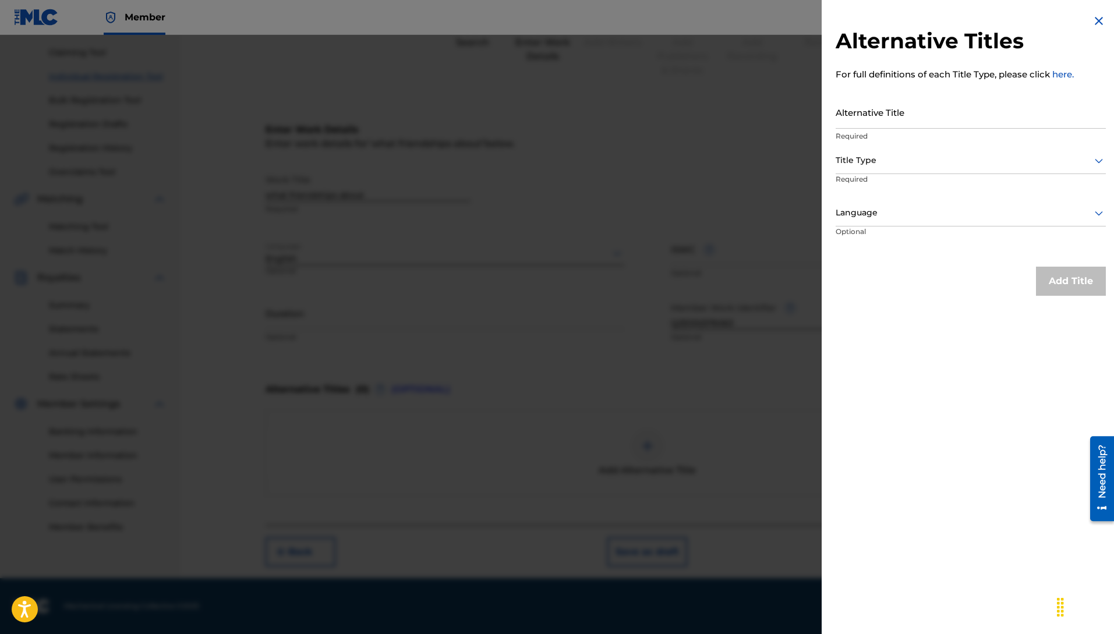
click at [901, 119] on input "Alternative Title" at bounding box center [971, 112] width 270 height 33
type input "W"
type input "what friendships bout"
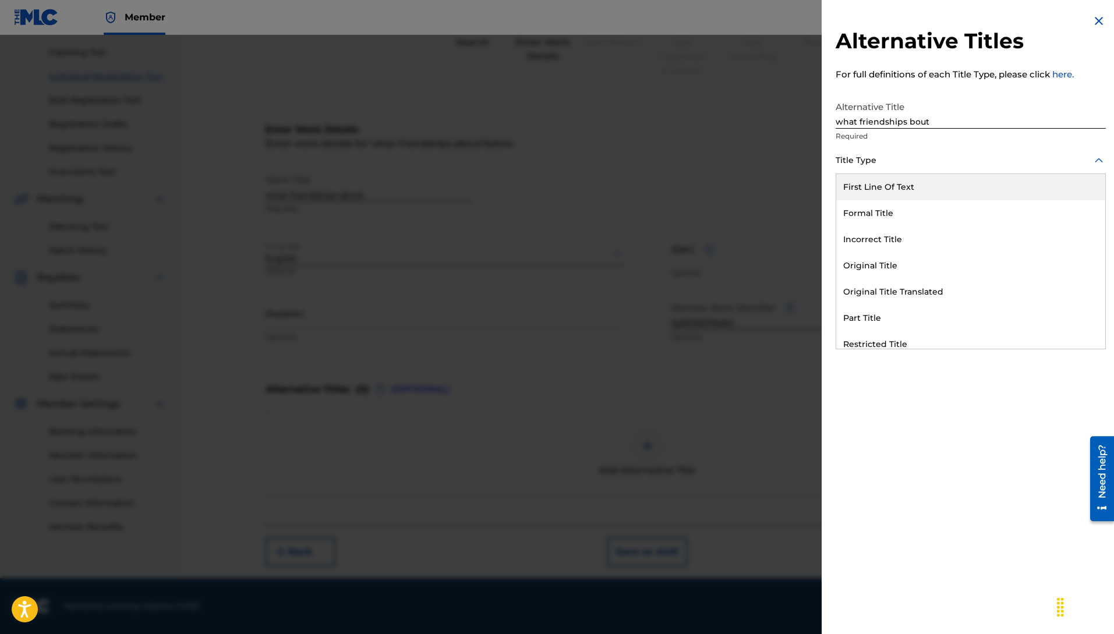
click at [892, 158] on div at bounding box center [971, 160] width 270 height 15
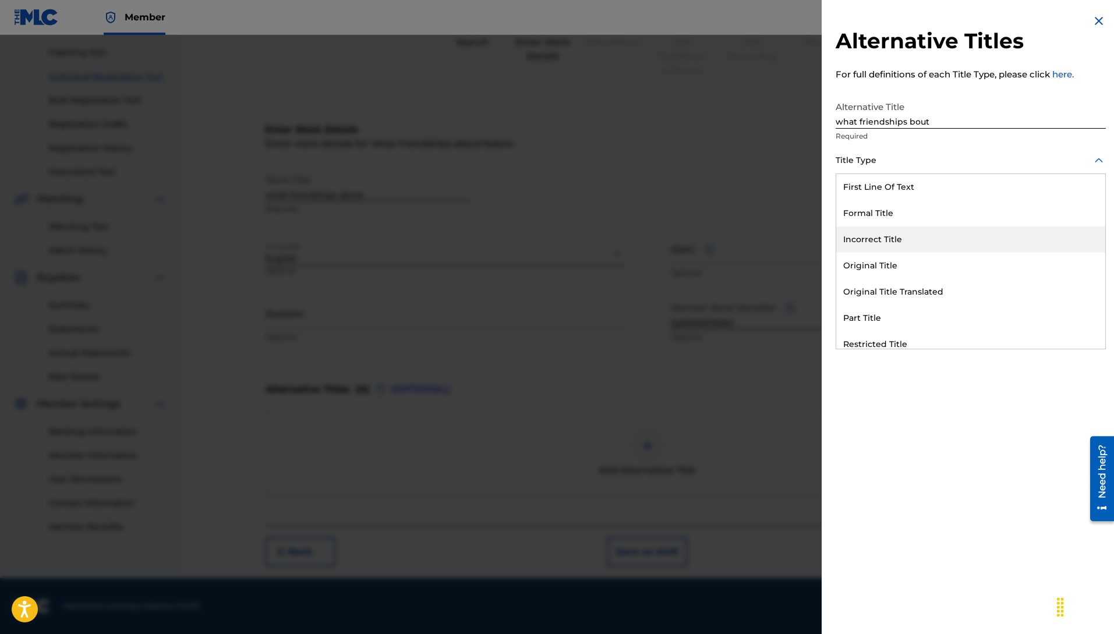
click at [905, 245] on div "Incorrect Title" at bounding box center [970, 240] width 269 height 26
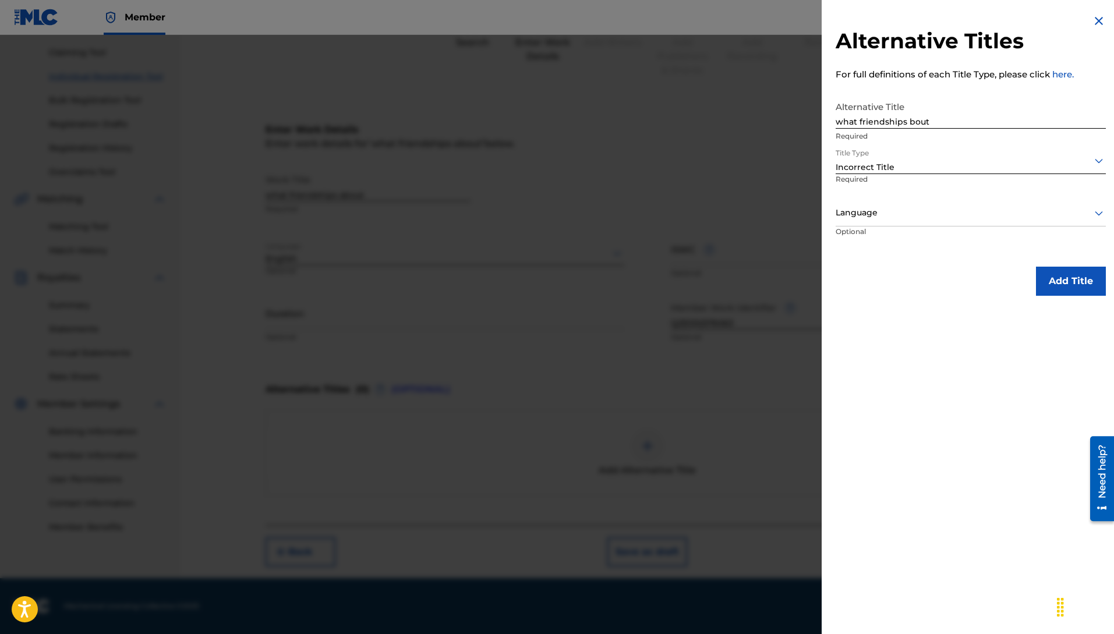
click at [897, 214] on div at bounding box center [971, 213] width 270 height 15
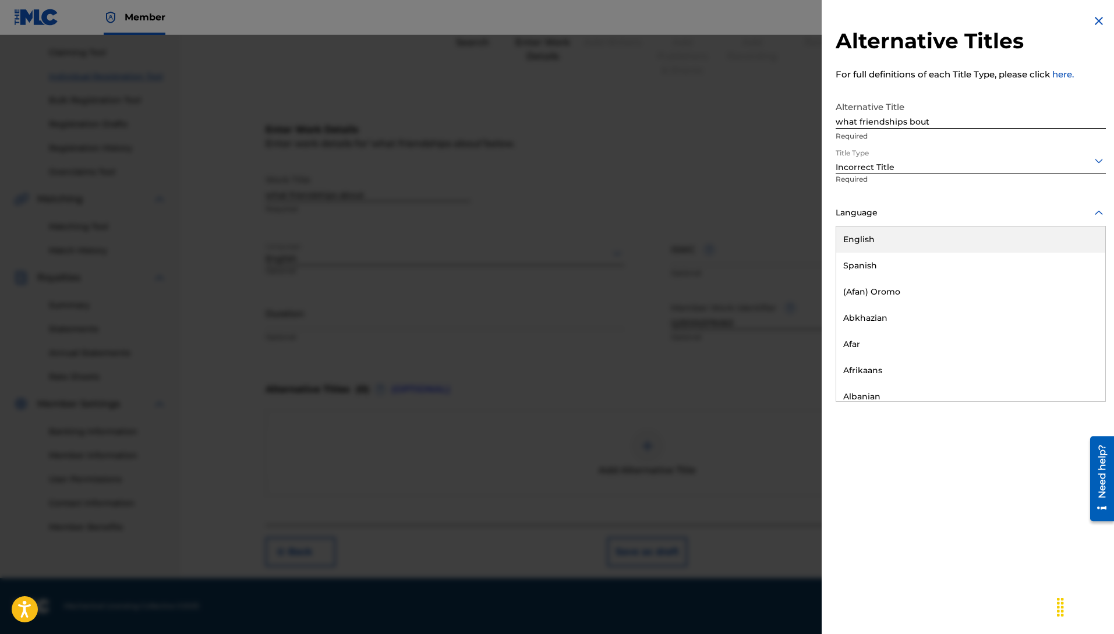
click at [871, 245] on div "English" at bounding box center [970, 240] width 269 height 26
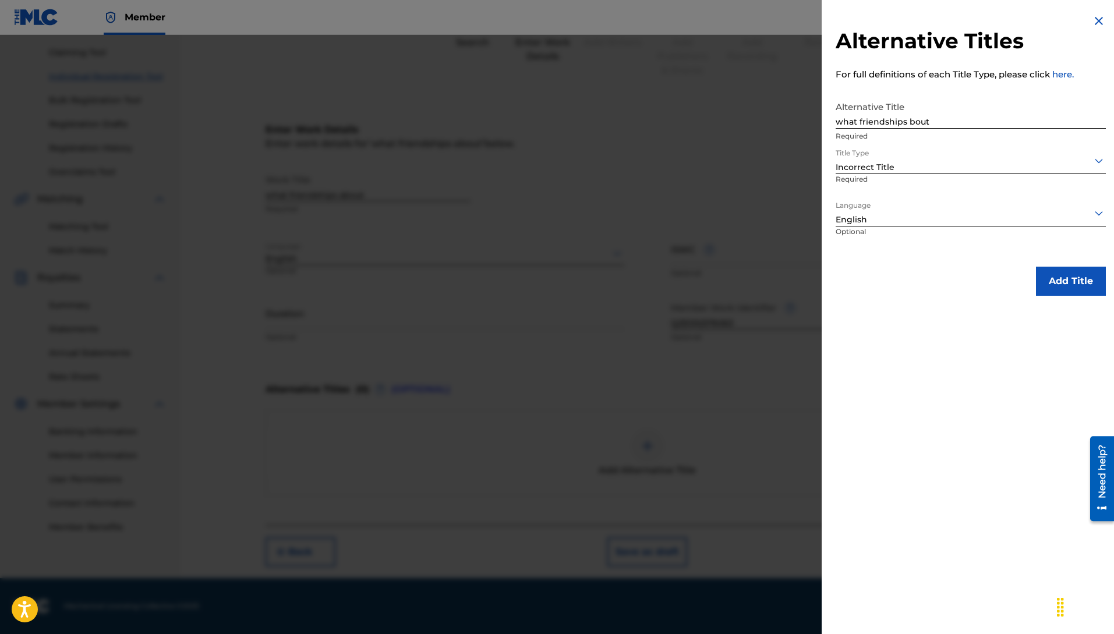
click at [1058, 287] on button "Add Title" at bounding box center [1071, 281] width 70 height 29
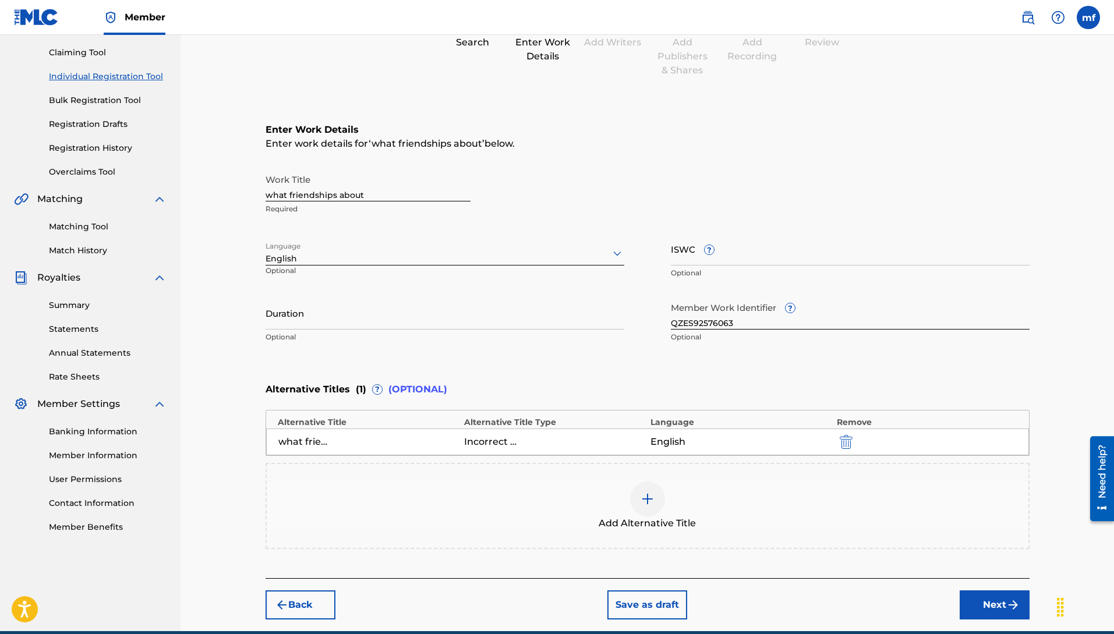
click at [1007, 606] on img "submit" at bounding box center [1013, 605] width 14 height 14
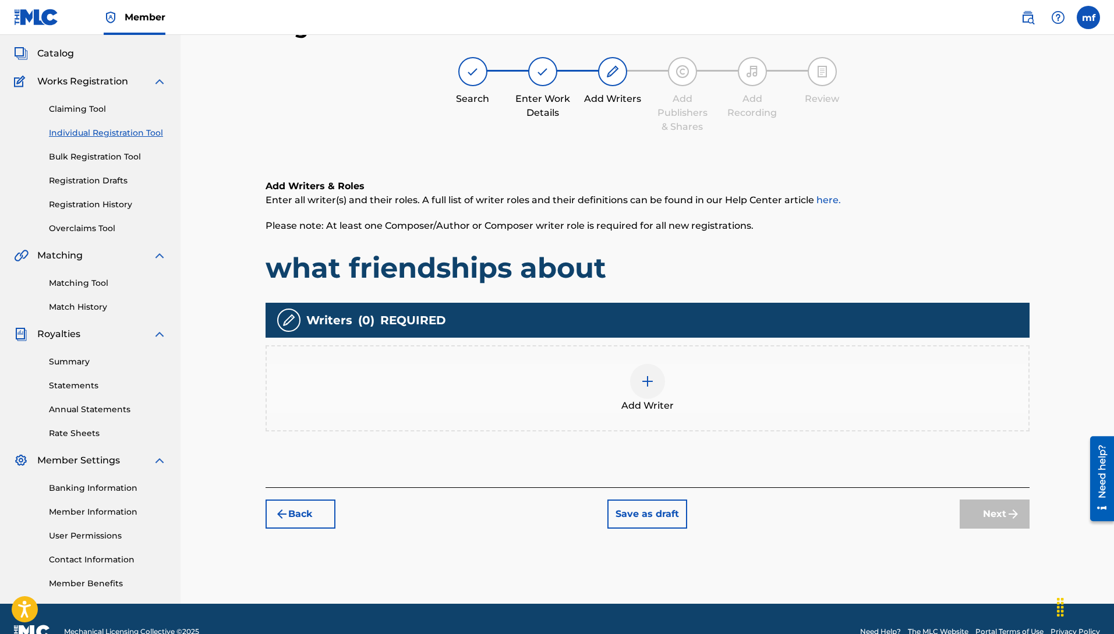
scroll to position [52, 0]
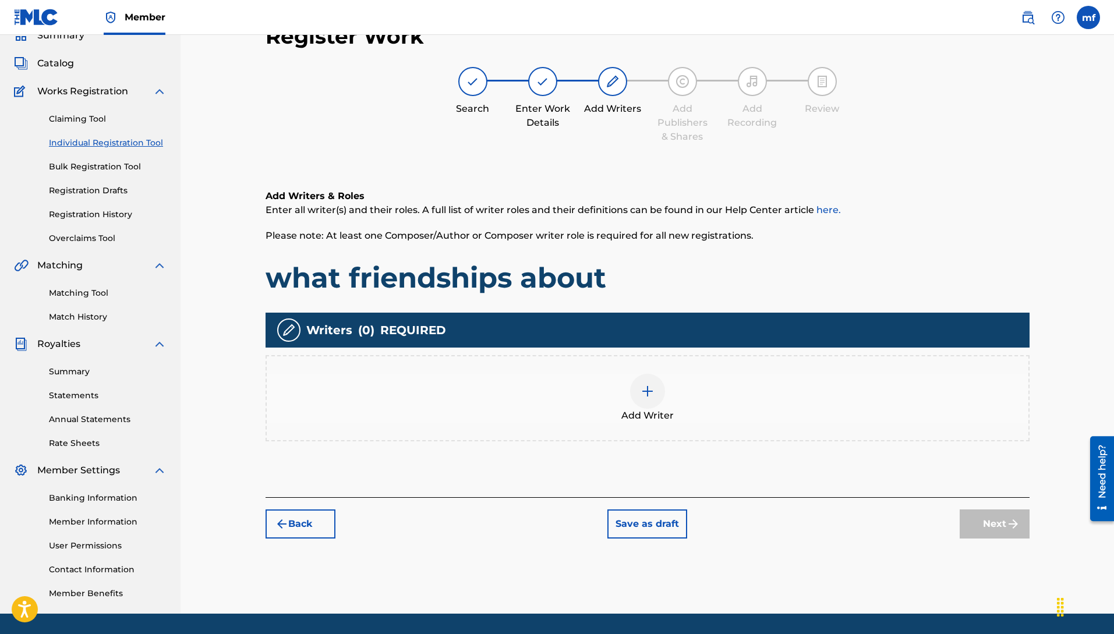
click at [656, 401] on div at bounding box center [647, 391] width 35 height 35
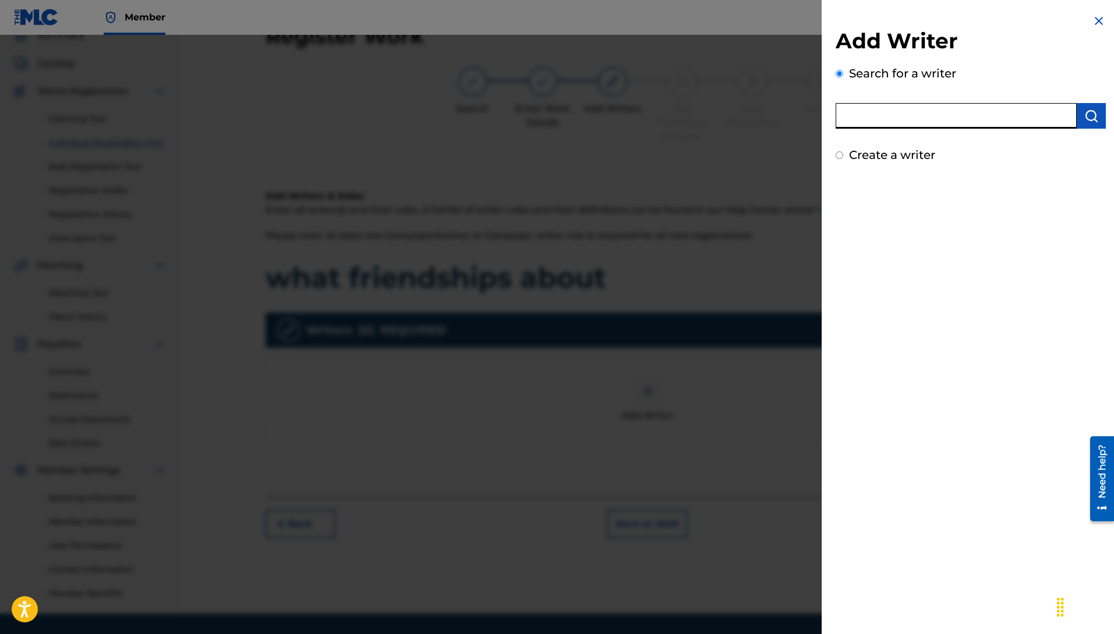
paste input "[PERSON_NAME]"
type input "[PERSON_NAME]"
click at [1077, 119] on button "submit" at bounding box center [1091, 116] width 29 height 26
click at [1013, 114] on input "[PERSON_NAME]" at bounding box center [956, 116] width 241 height 26
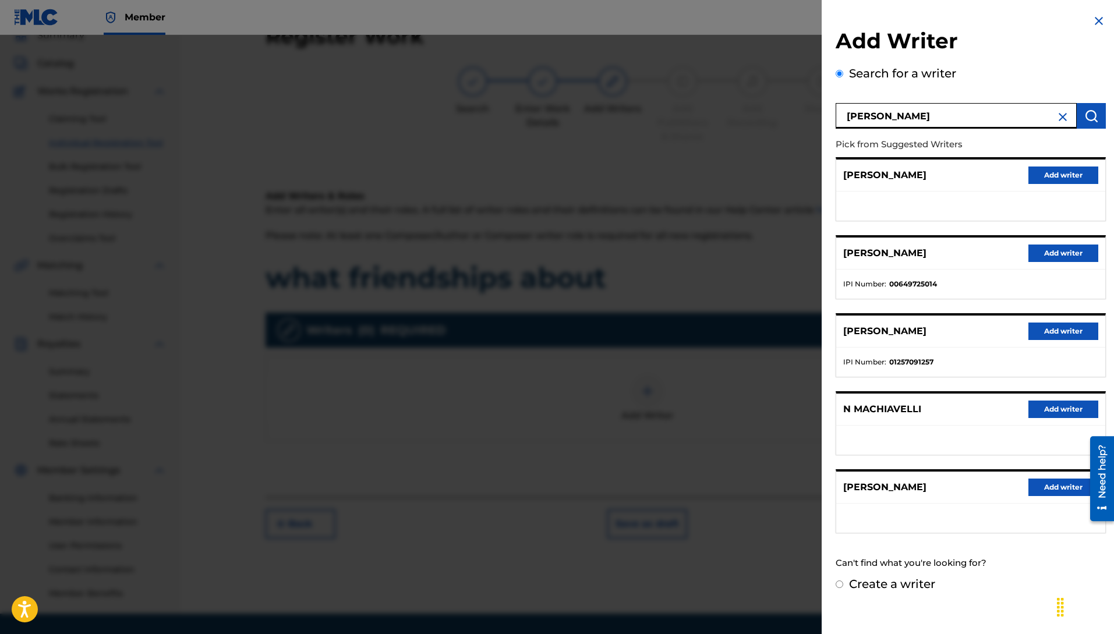
click at [1094, 114] on button "submit" at bounding box center [1091, 116] width 29 height 26
click at [1060, 247] on button "Add writer" at bounding box center [1063, 253] width 70 height 17
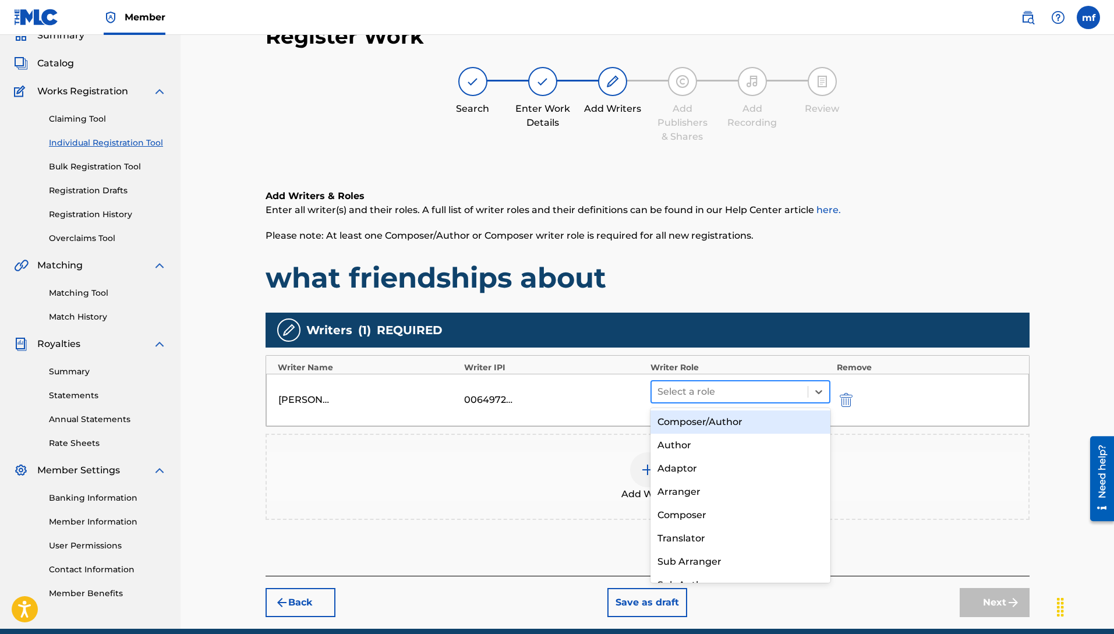
click at [689, 398] on div at bounding box center [729, 392] width 145 height 16
drag, startPoint x: 689, startPoint y: 425, endPoint x: 703, endPoint y: 432, distance: 15.9
click at [689, 425] on div "Composer/Author" at bounding box center [741, 422] width 181 height 23
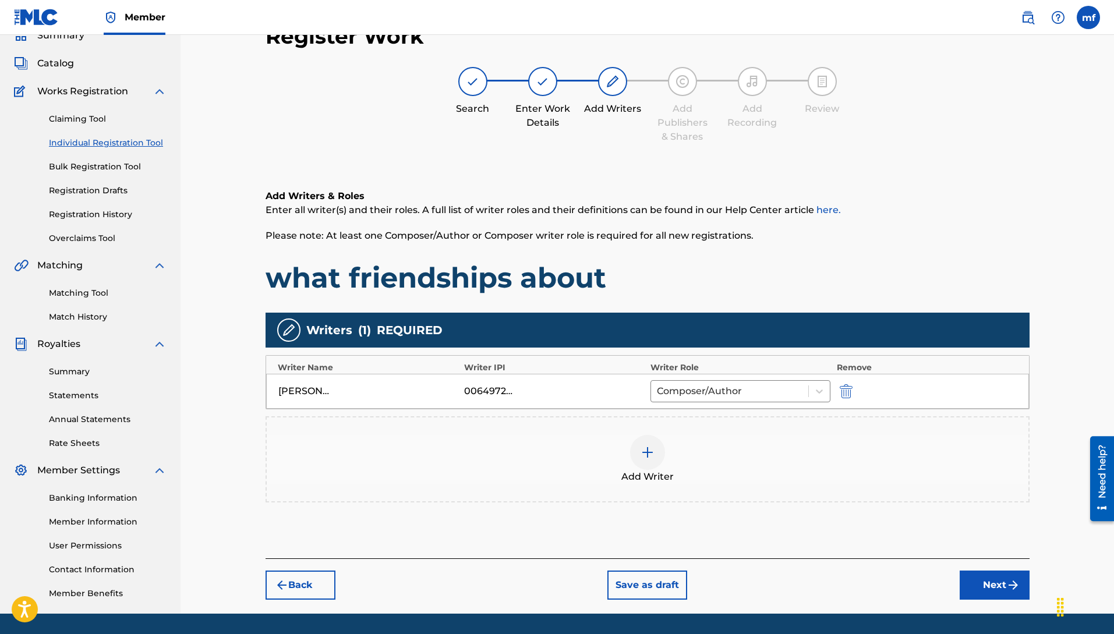
click at [991, 577] on button "Next" at bounding box center [995, 585] width 70 height 29
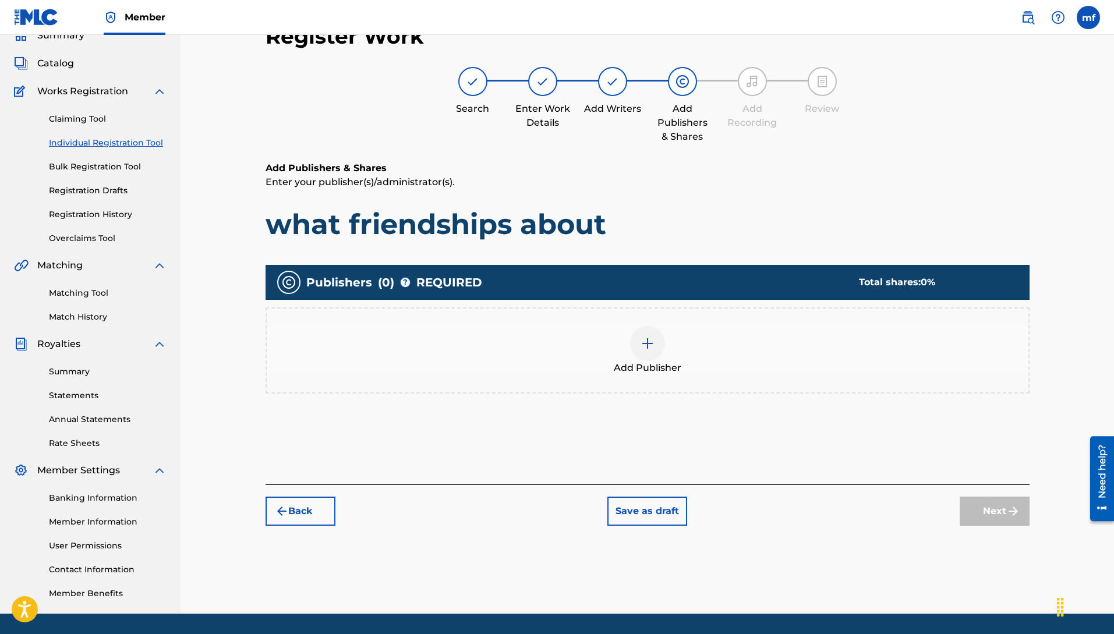
click at [650, 350] on img at bounding box center [648, 344] width 14 height 14
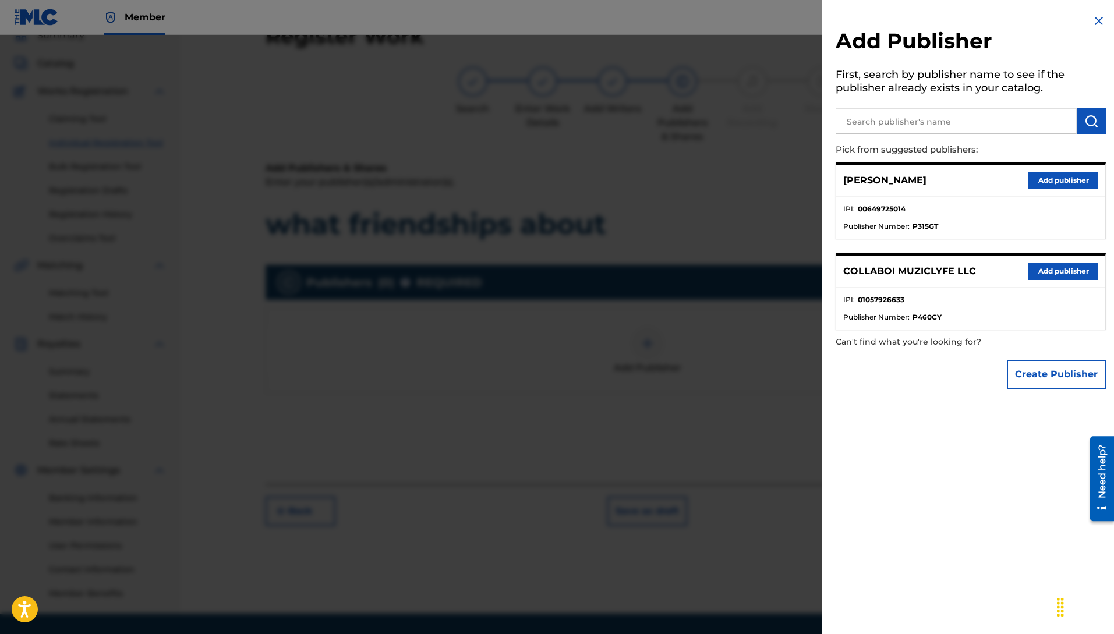
drag, startPoint x: 1054, startPoint y: 264, endPoint x: 1057, endPoint y: 270, distance: 7.3
click at [1054, 264] on button "Add publisher" at bounding box center [1063, 271] width 70 height 17
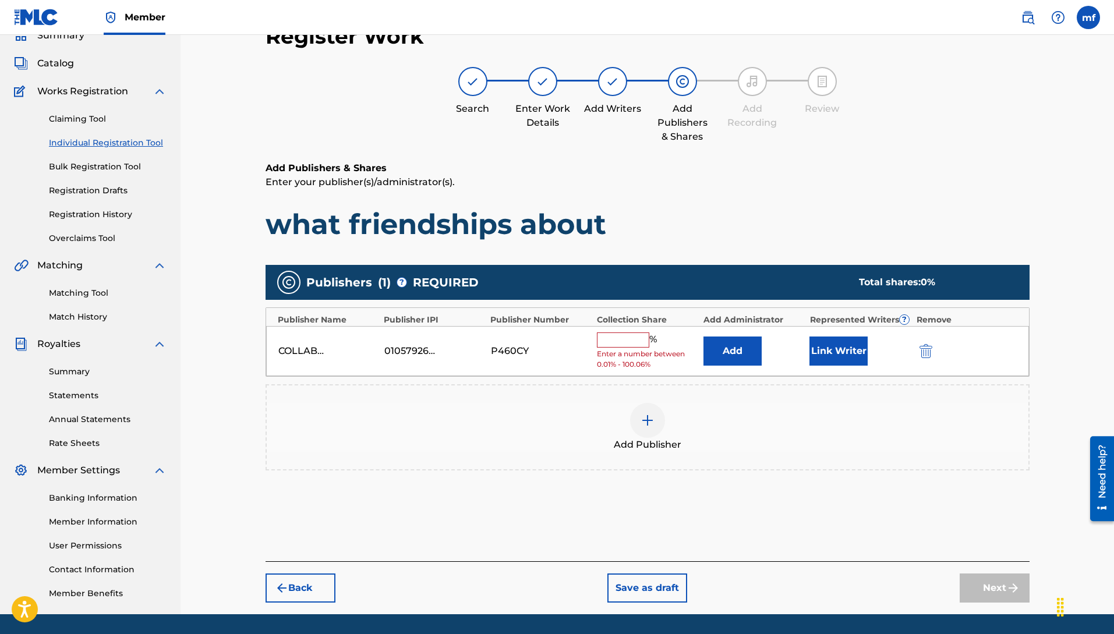
drag, startPoint x: 601, startPoint y: 352, endPoint x: 631, endPoint y: 351, distance: 30.3
click at [609, 349] on span "Enter a number between 0.01% - 100.06%" at bounding box center [647, 359] width 101 height 21
click at [645, 340] on input "text" at bounding box center [623, 340] width 52 height 15
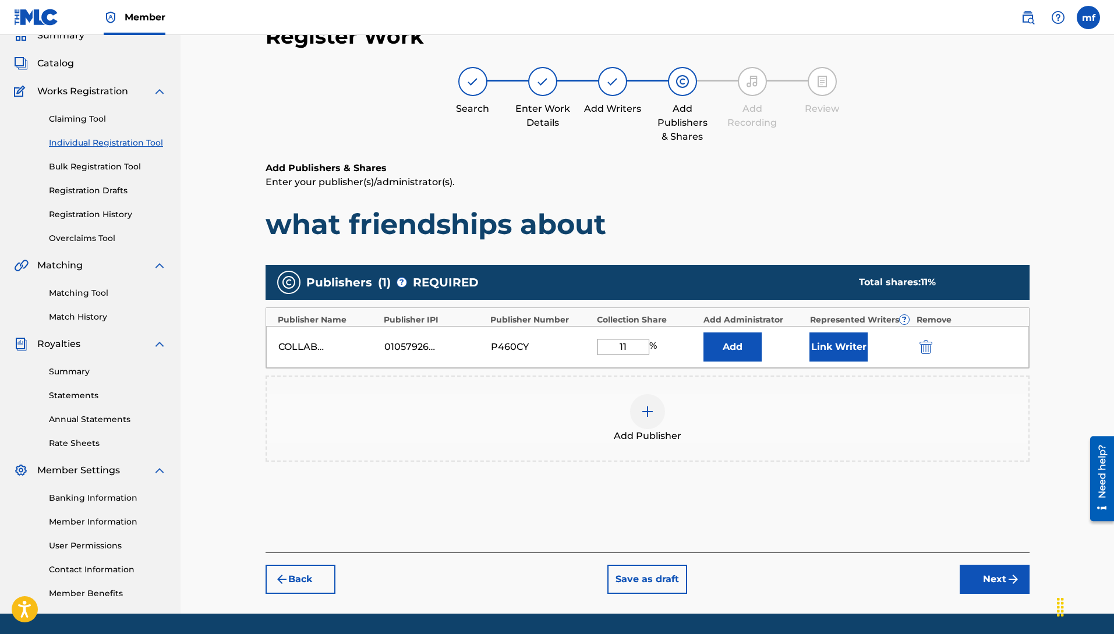
type input "1"
type input "100"
click at [989, 585] on button "Next" at bounding box center [995, 579] width 70 height 29
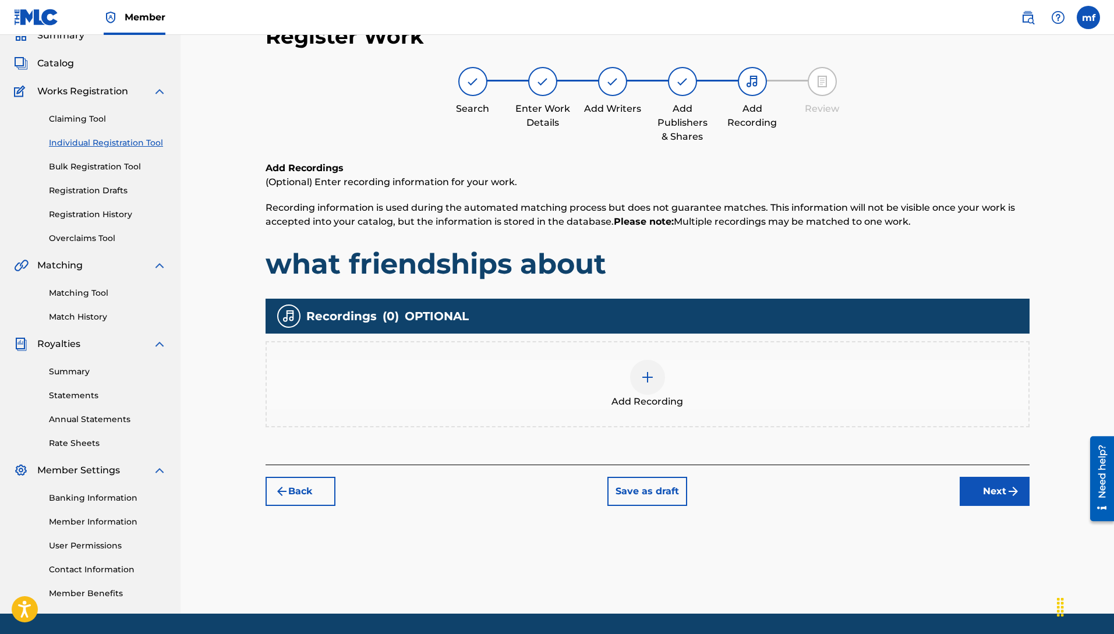
click at [656, 378] on div at bounding box center [647, 377] width 35 height 35
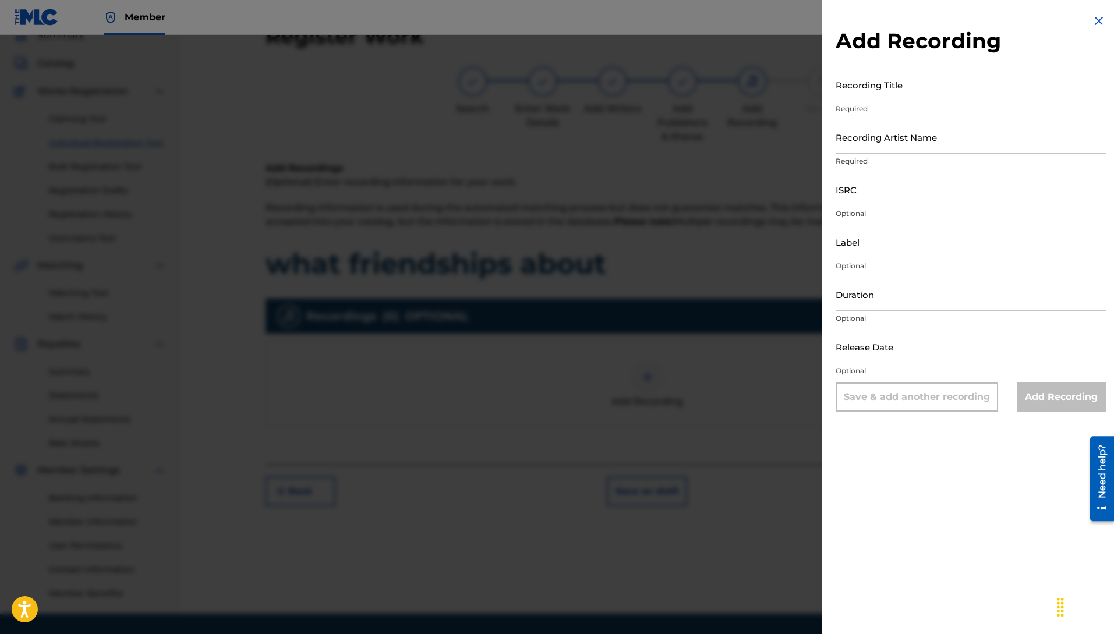
click at [871, 90] on input "Recording Title" at bounding box center [971, 84] width 270 height 33
type input "w"
type input "what friendships about"
click at [902, 137] on input "Recording Artist Name" at bounding box center [971, 137] width 270 height 33
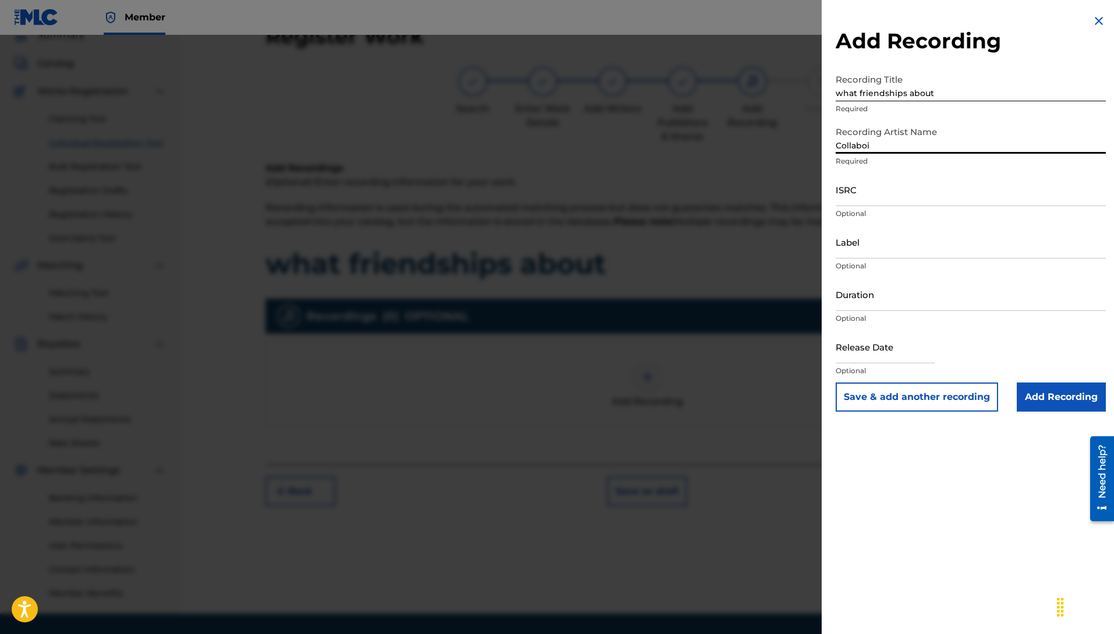
type input "Collaboi"
click at [876, 196] on input "ISRC" at bounding box center [971, 189] width 270 height 33
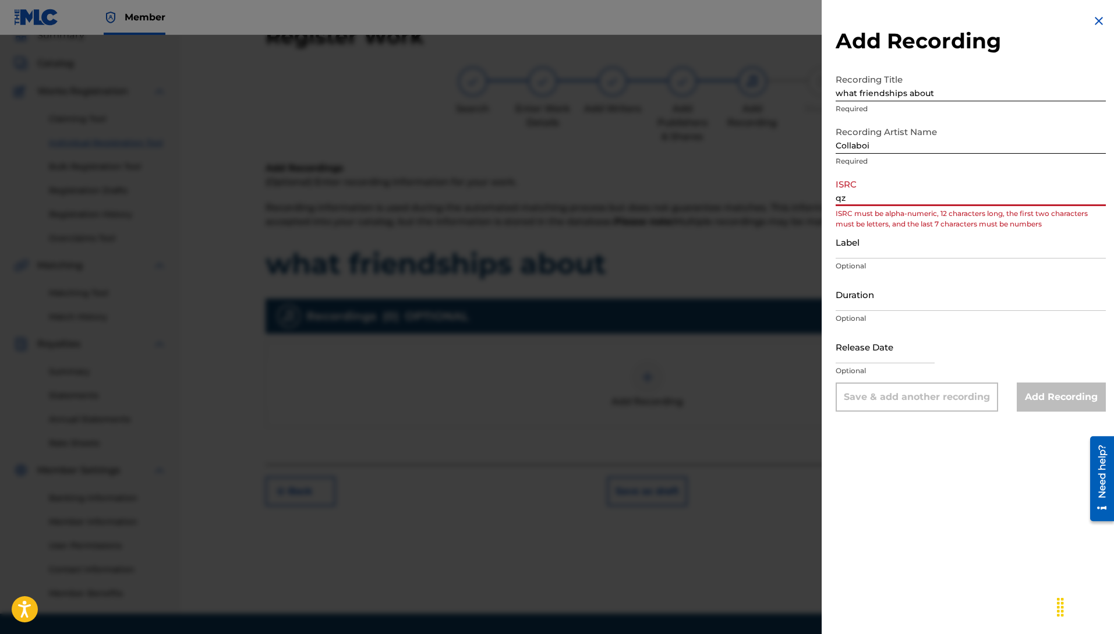
type input "q"
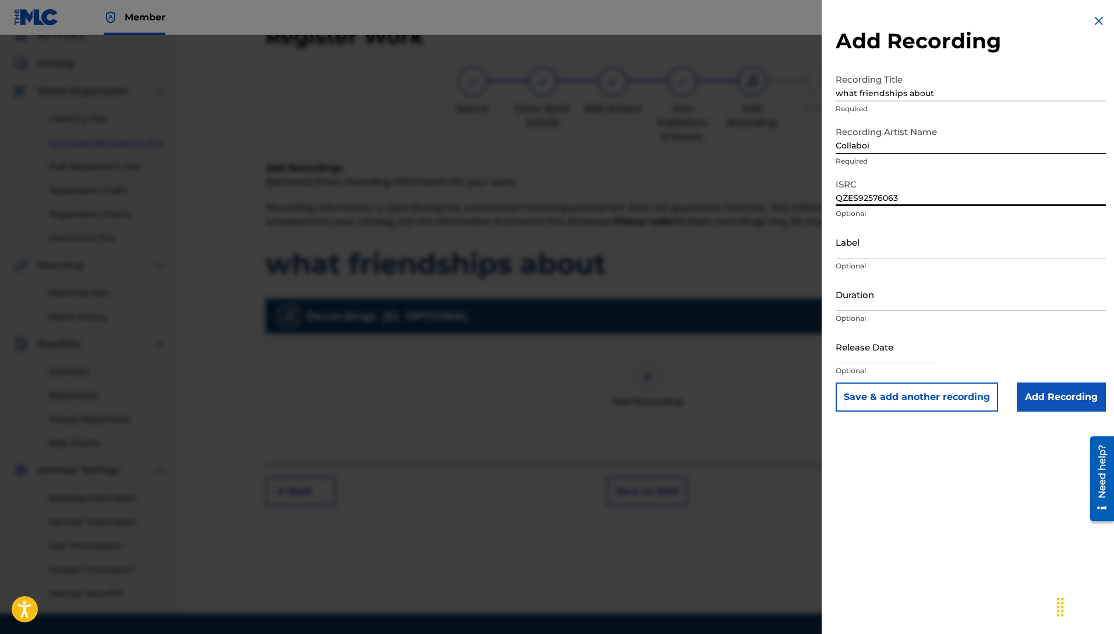
type input "QZES92576063"
click at [892, 250] on input "Label" at bounding box center [971, 241] width 270 height 33
click at [877, 245] on input "Label" at bounding box center [971, 241] width 270 height 33
type input "c"
type input "Collaboi Muziclyfe LLC"
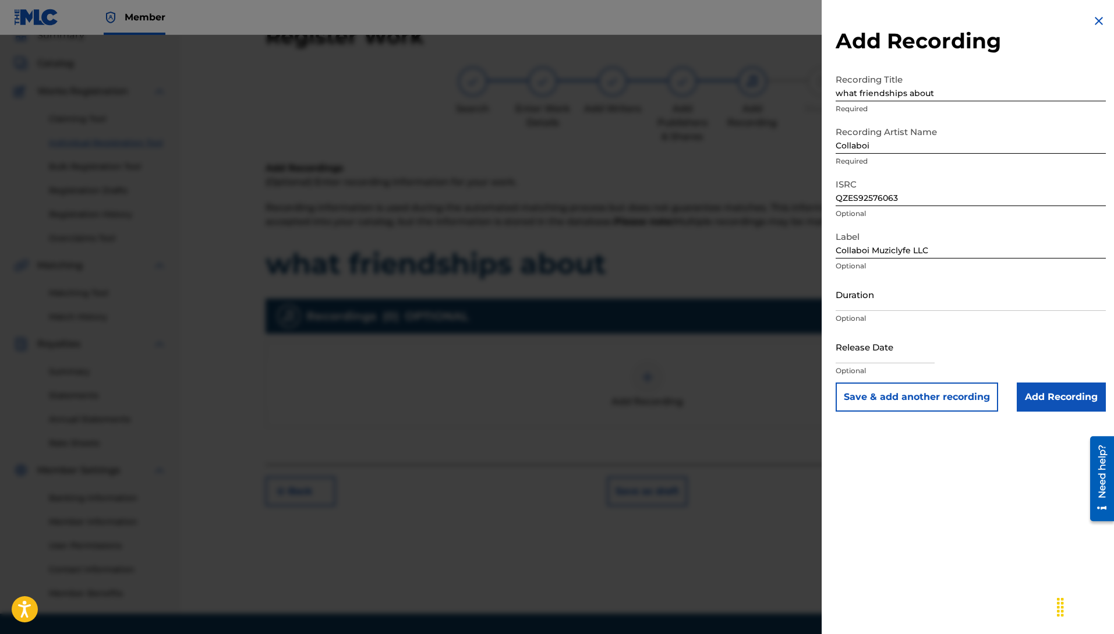
click at [1054, 389] on input "Add Recording" at bounding box center [1061, 397] width 89 height 29
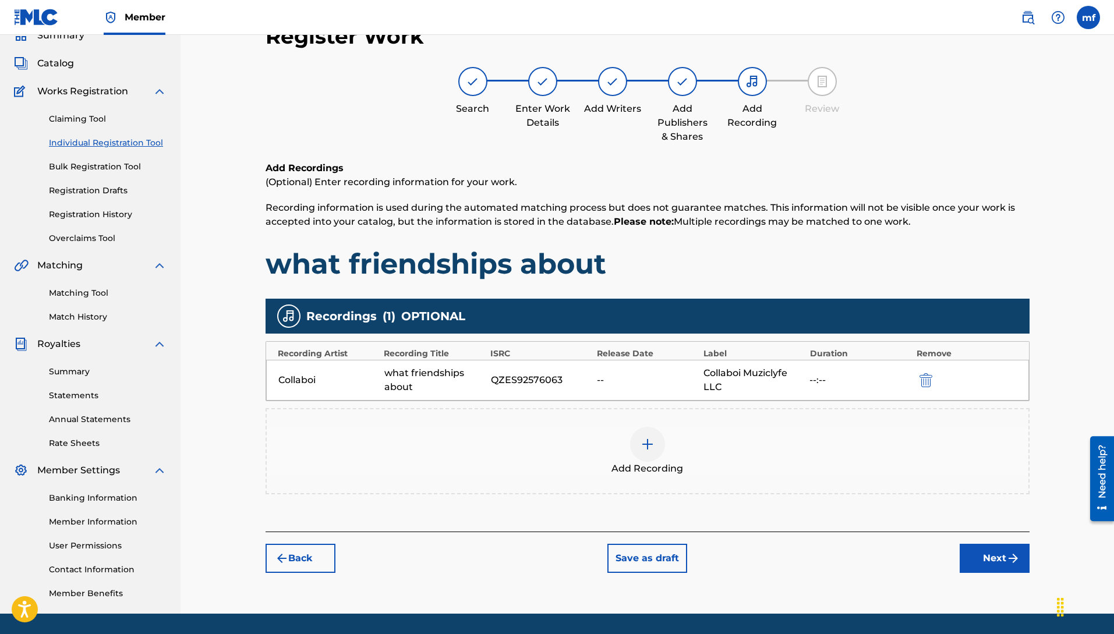
click at [976, 547] on button "Next" at bounding box center [995, 558] width 70 height 29
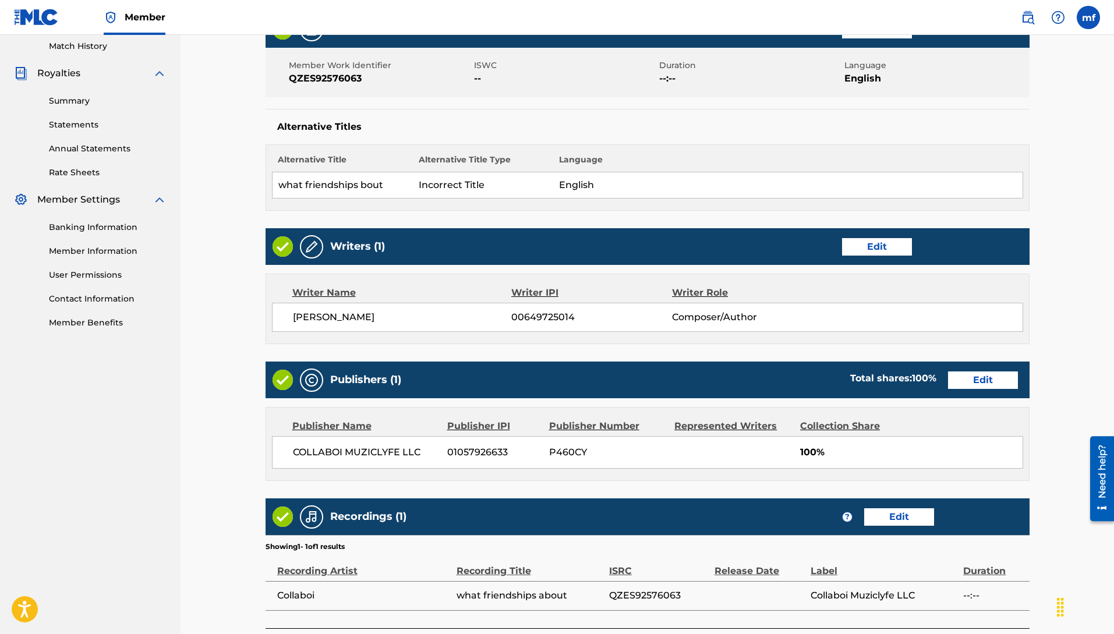
scroll to position [426, 0]
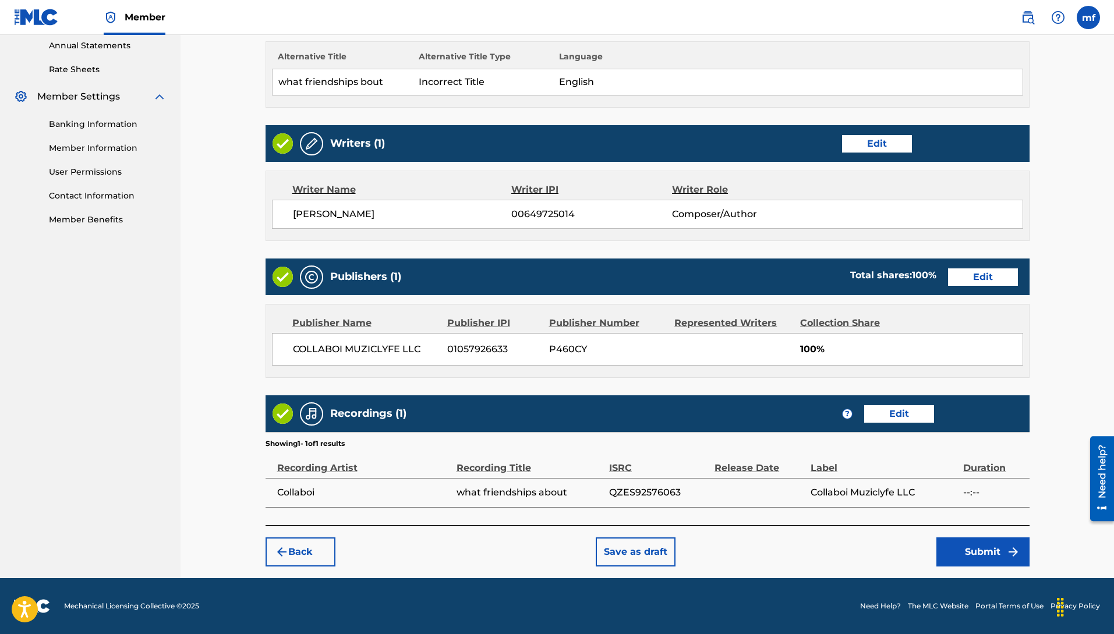
click at [997, 558] on button "Submit" at bounding box center [982, 552] width 93 height 29
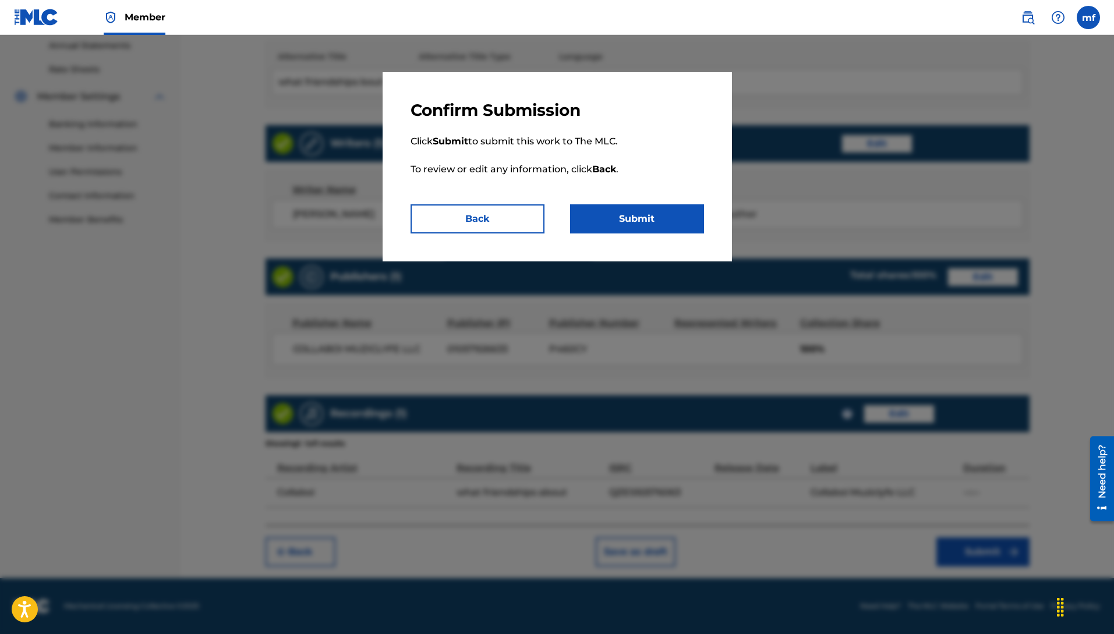
click at [652, 222] on button "Submit" at bounding box center [637, 218] width 134 height 29
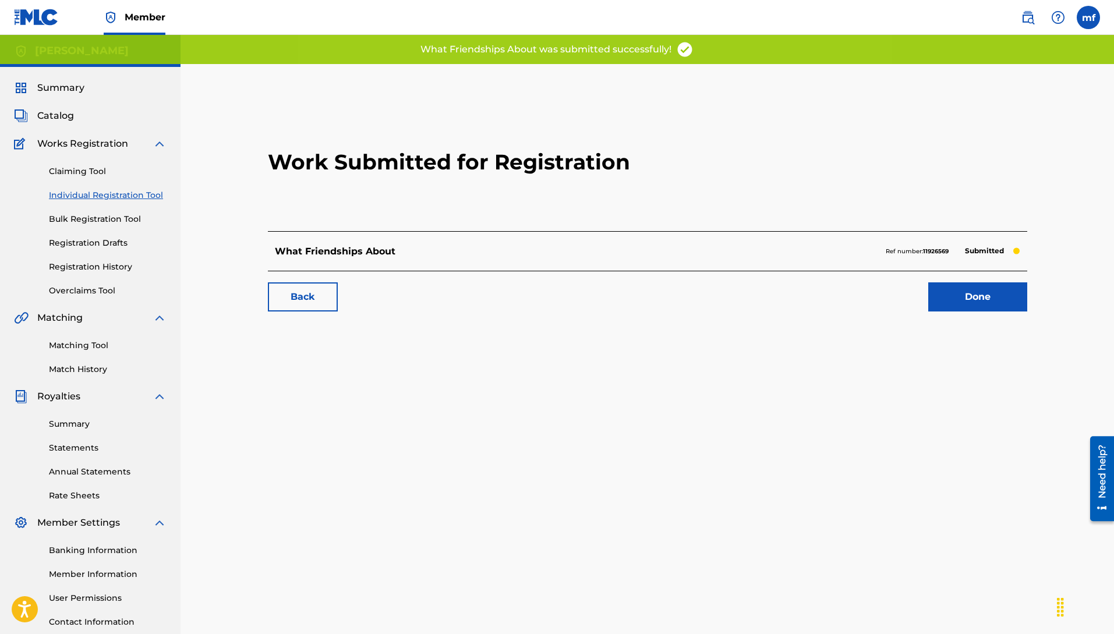
click at [981, 306] on link "Done" at bounding box center [977, 296] width 99 height 29
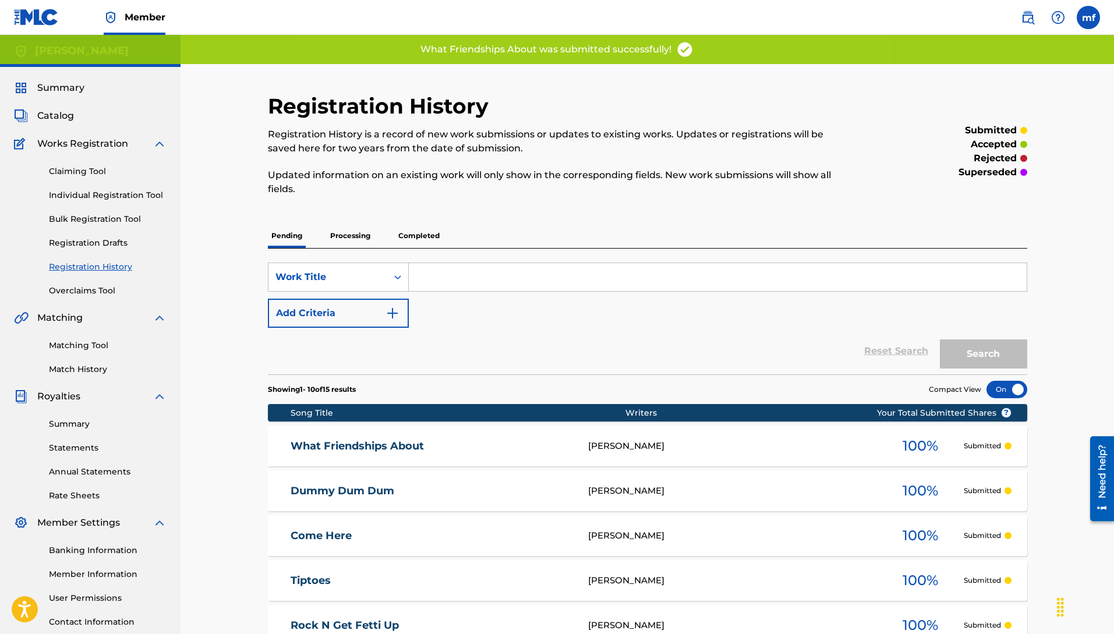
click at [157, 198] on link "Individual Registration Tool" at bounding box center [108, 195] width 118 height 12
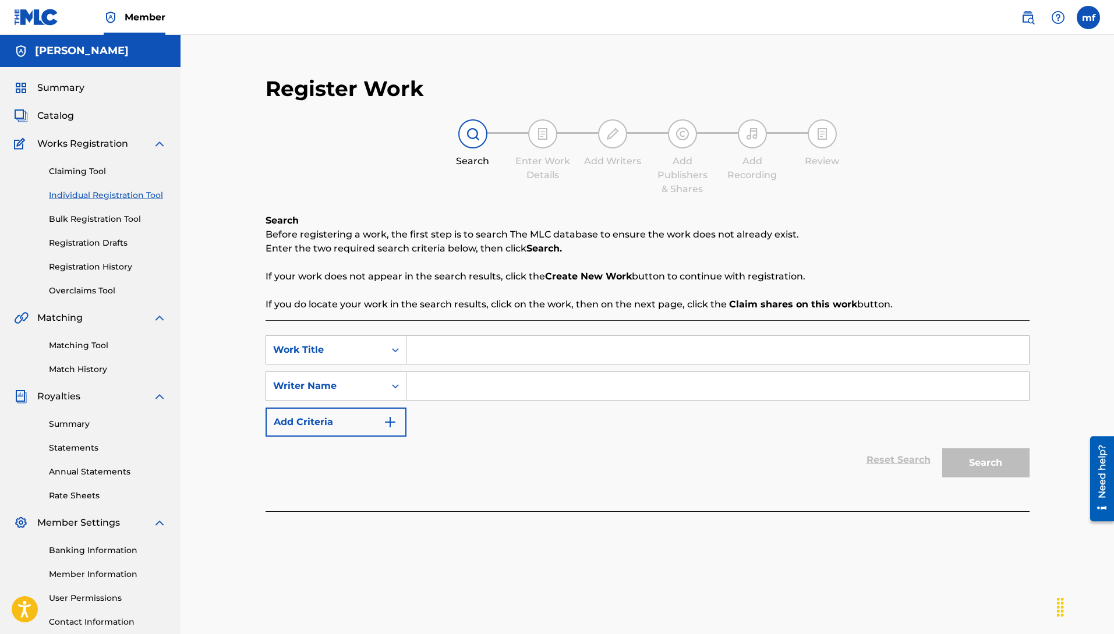
drag, startPoint x: 480, startPoint y: 387, endPoint x: 492, endPoint y: 395, distance: 14.1
click at [480, 387] on input "Search Form" at bounding box center [717, 386] width 623 height 28
paste input "[PERSON_NAME]"
type input "[PERSON_NAME]"
click at [455, 360] on input "Search Form" at bounding box center [717, 350] width 623 height 28
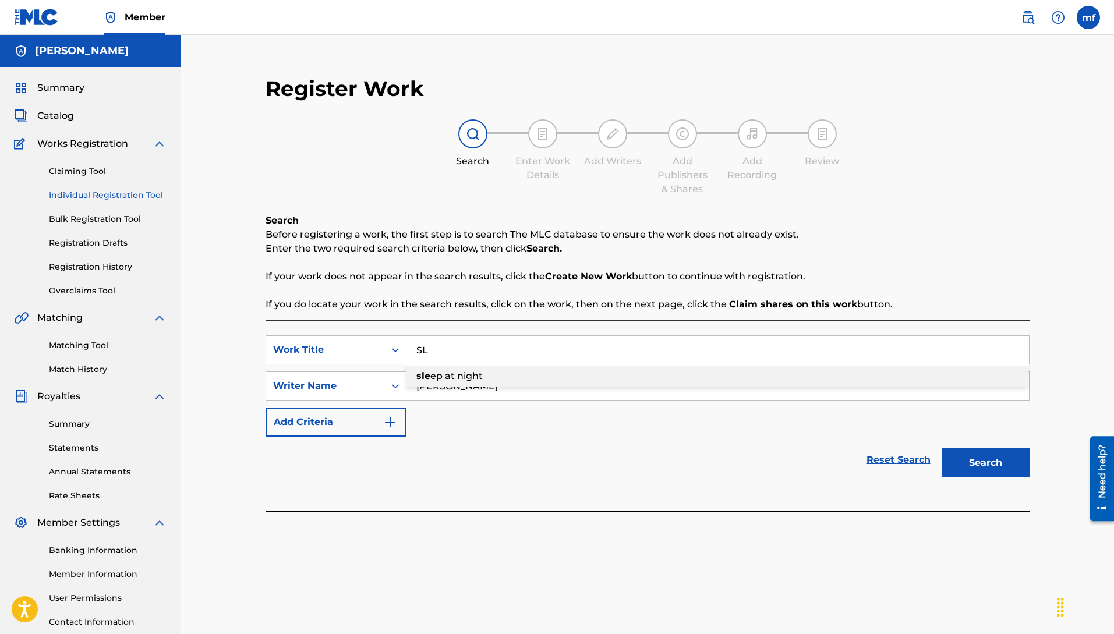
type input "S"
type input "sleep at night"
click at [951, 453] on button "Search" at bounding box center [985, 462] width 87 height 29
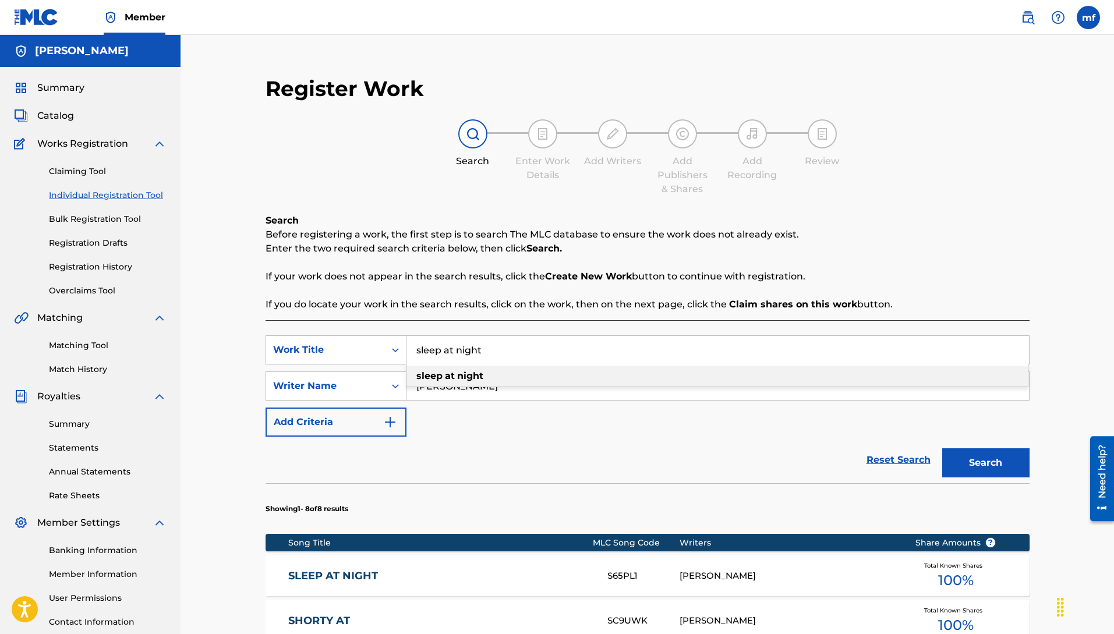
drag, startPoint x: 535, startPoint y: 362, endPoint x: 232, endPoint y: 312, distance: 307.6
click at [231, 312] on div "Register Work Search Enter Work Details Add Writers Add Publishers & Shares Add…" at bounding box center [648, 550] width 934 height 1030
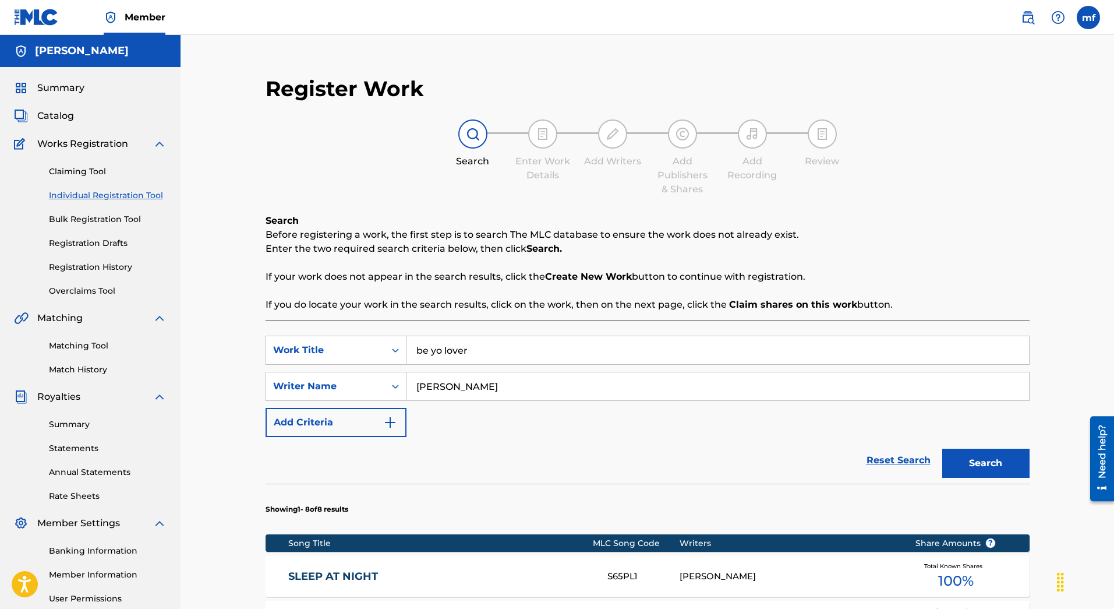
type input "be yo lover"
click at [942, 448] on button "Search" at bounding box center [985, 462] width 87 height 29
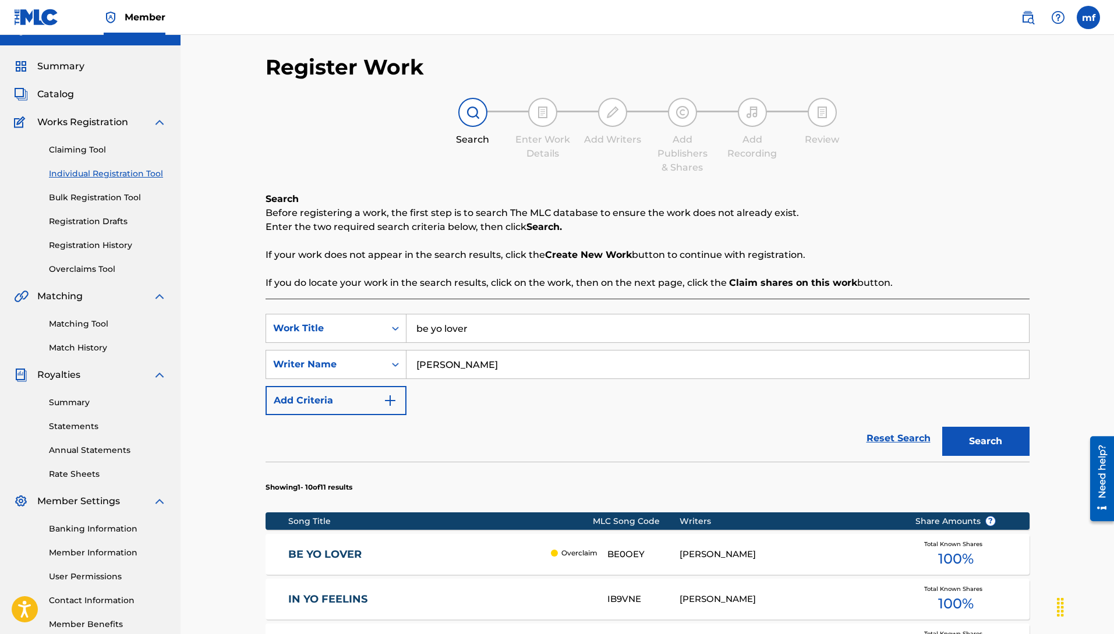
scroll to position [23, 0]
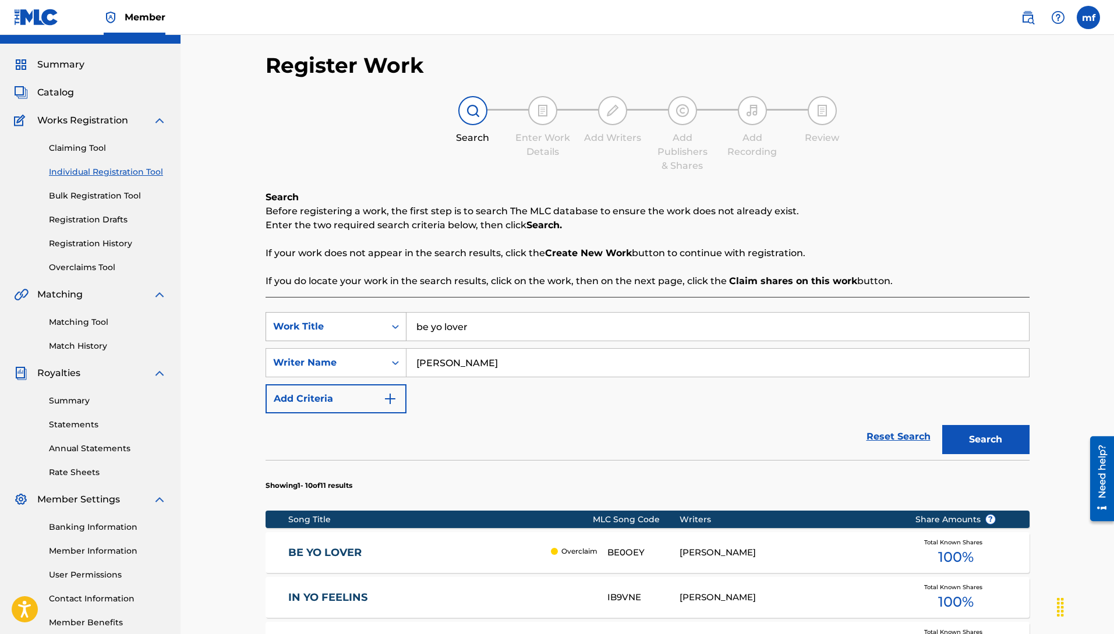
drag, startPoint x: 444, startPoint y: 324, endPoint x: 285, endPoint y: 326, distance: 159.6
click at [289, 323] on div "SearchWithCriteria3a9e070a-0a37-4cd2-893e-04b6d21b8816 Work Title be yo lover" at bounding box center [648, 326] width 764 height 29
type input "weekend vybes"
click at [942, 425] on button "Search" at bounding box center [985, 439] width 87 height 29
drag, startPoint x: 415, startPoint y: 304, endPoint x: 377, endPoint y: 310, distance: 38.3
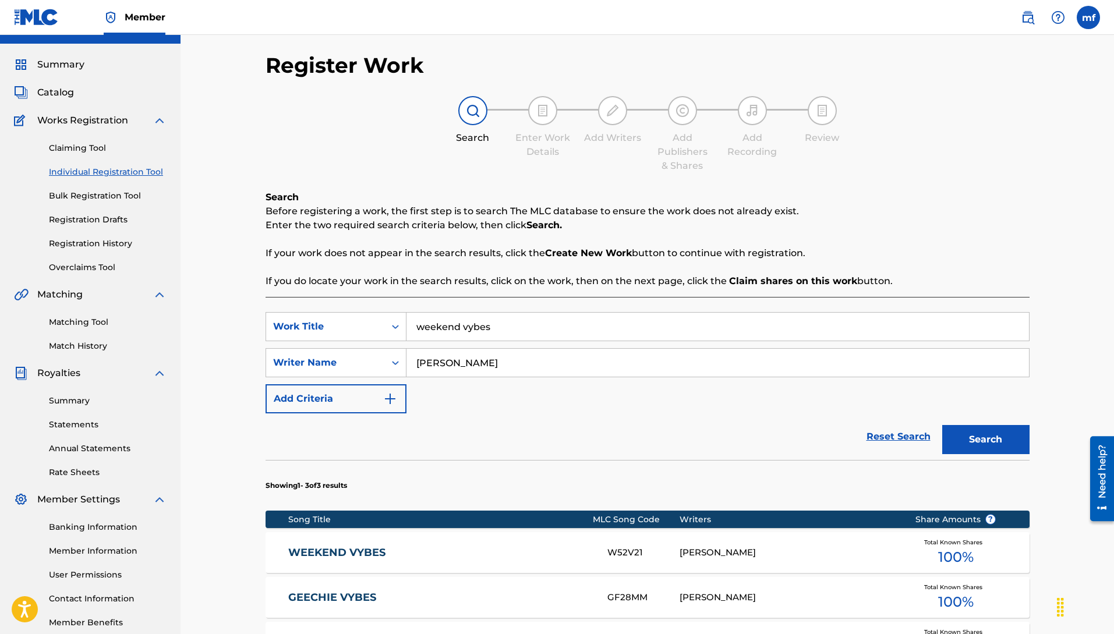
click at [384, 304] on div "SearchWithCriteria3a9e070a-0a37-4cd2-893e-04b6d21b8816 Work Title weekend vybes…" at bounding box center [648, 530] width 764 height 467
click at [942, 425] on button "Search" at bounding box center [985, 439] width 87 height 29
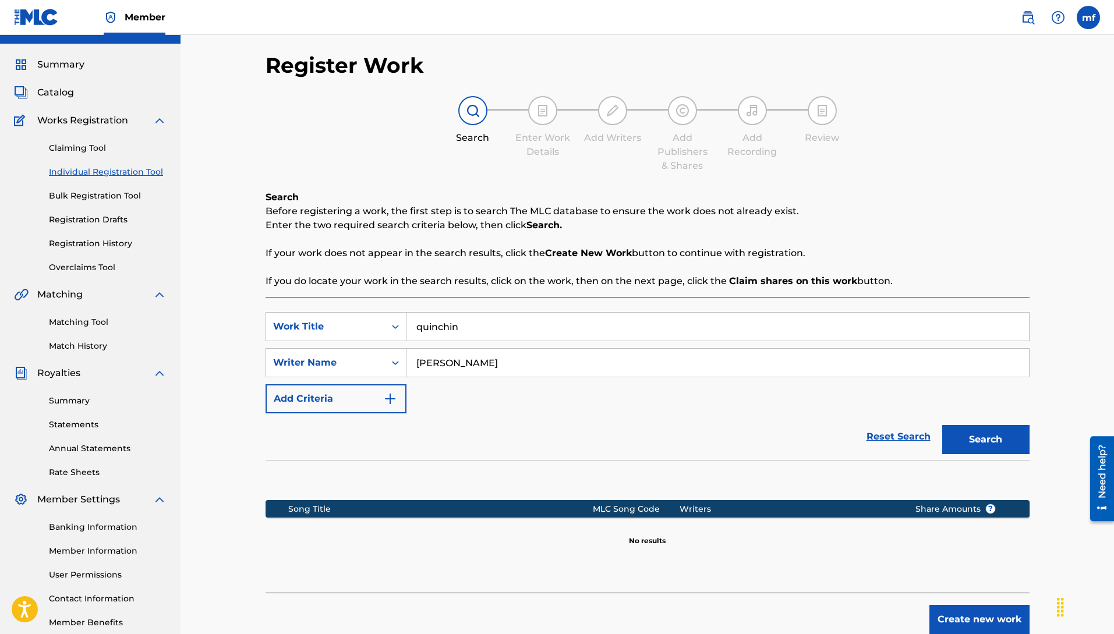
drag, startPoint x: 473, startPoint y: 325, endPoint x: 412, endPoint y: 337, distance: 62.2
click at [434, 333] on input "quinchin" at bounding box center [717, 327] width 623 height 28
type input "q"
type input "grinchin"
click at [942, 425] on button "Search" at bounding box center [985, 439] width 87 height 29
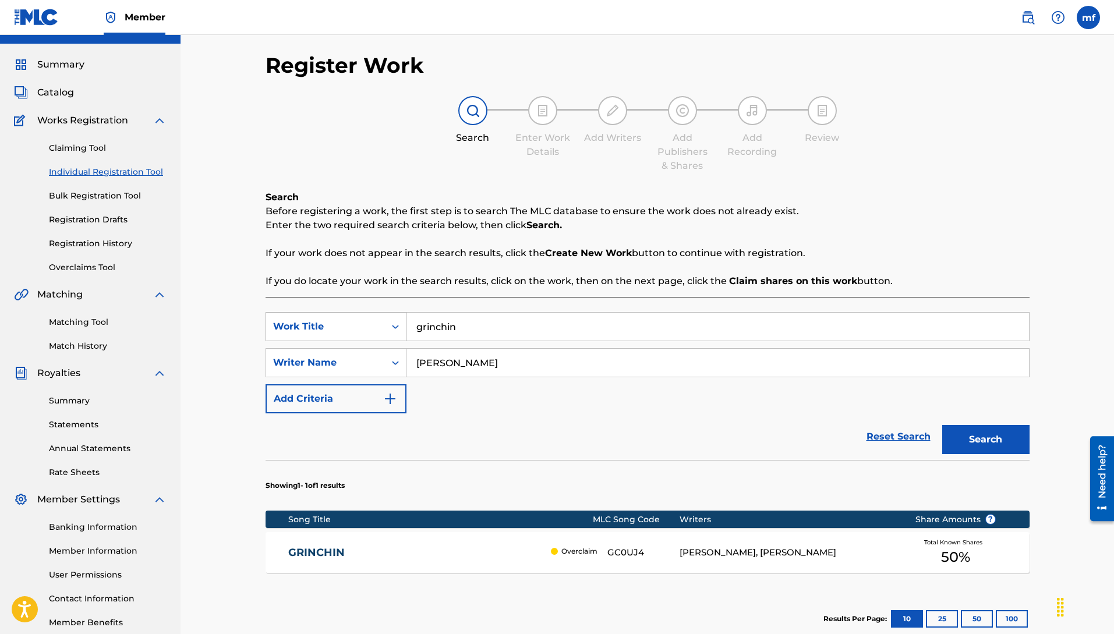
drag, startPoint x: 458, startPoint y: 324, endPoint x: 351, endPoint y: 315, distance: 107.5
click at [390, 316] on div "SearchWithCriteria3a9e070a-0a37-4cd2-893e-04b6d21b8816 Work Title grinchin" at bounding box center [648, 326] width 764 height 29
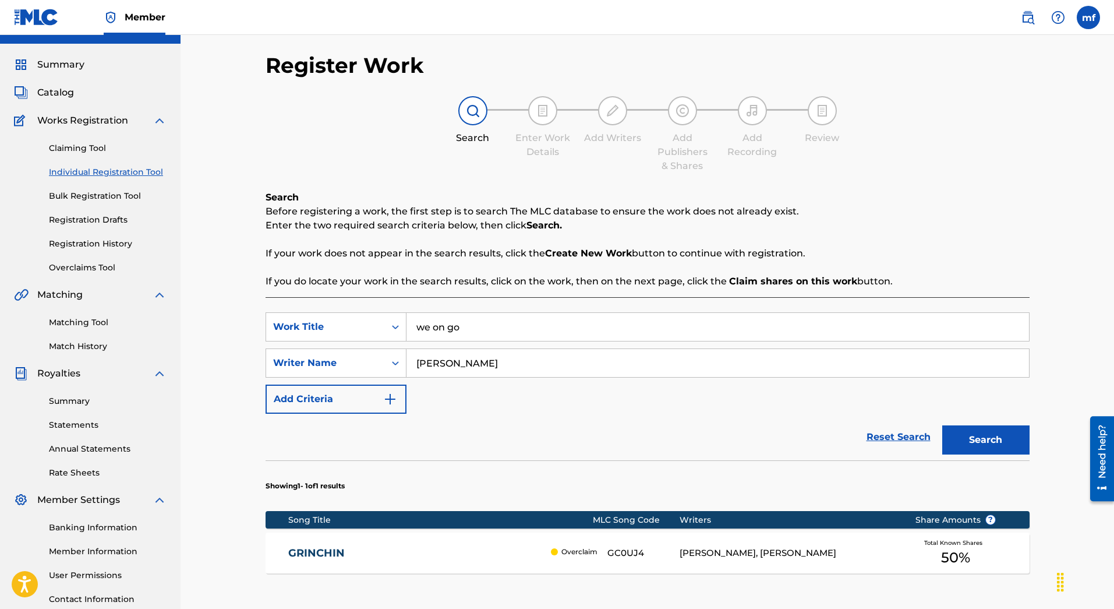
type input "we on go"
click at [942, 425] on button "Search" at bounding box center [985, 439] width 87 height 29
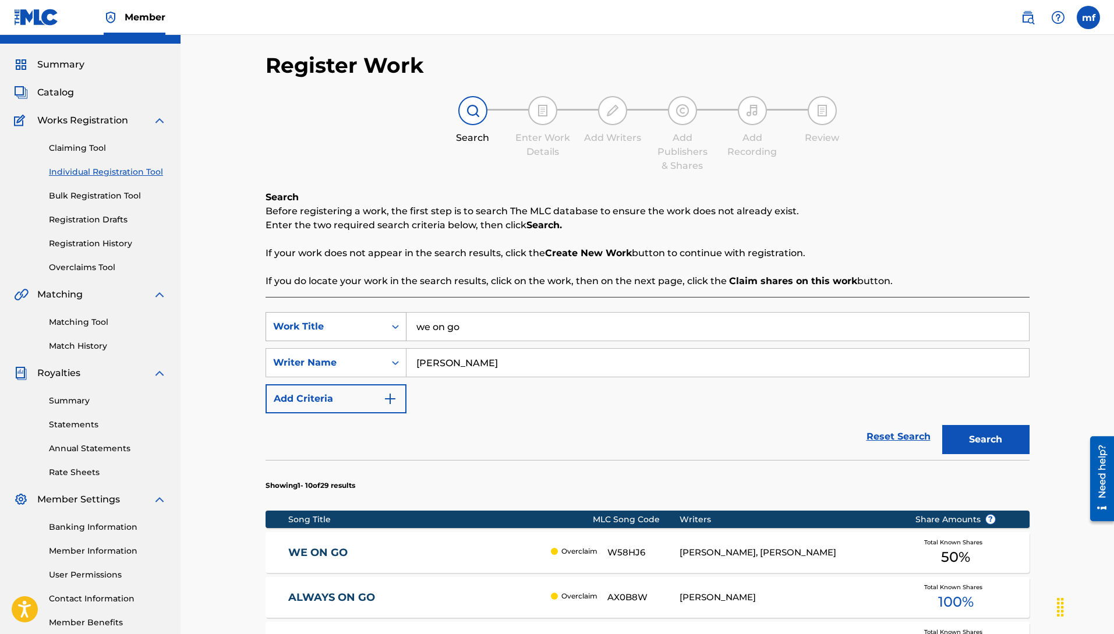
drag, startPoint x: 482, startPoint y: 328, endPoint x: 304, endPoint y: 332, distance: 177.7
click at [355, 326] on div "SearchWithCriteria3a9e070a-0a37-4cd2-893e-04b6d21b8816 Work Title we on go" at bounding box center [648, 326] width 764 height 29
type input "s"
type input "somebody gone love me"
drag, startPoint x: 550, startPoint y: 330, endPoint x: 282, endPoint y: 317, distance: 268.2
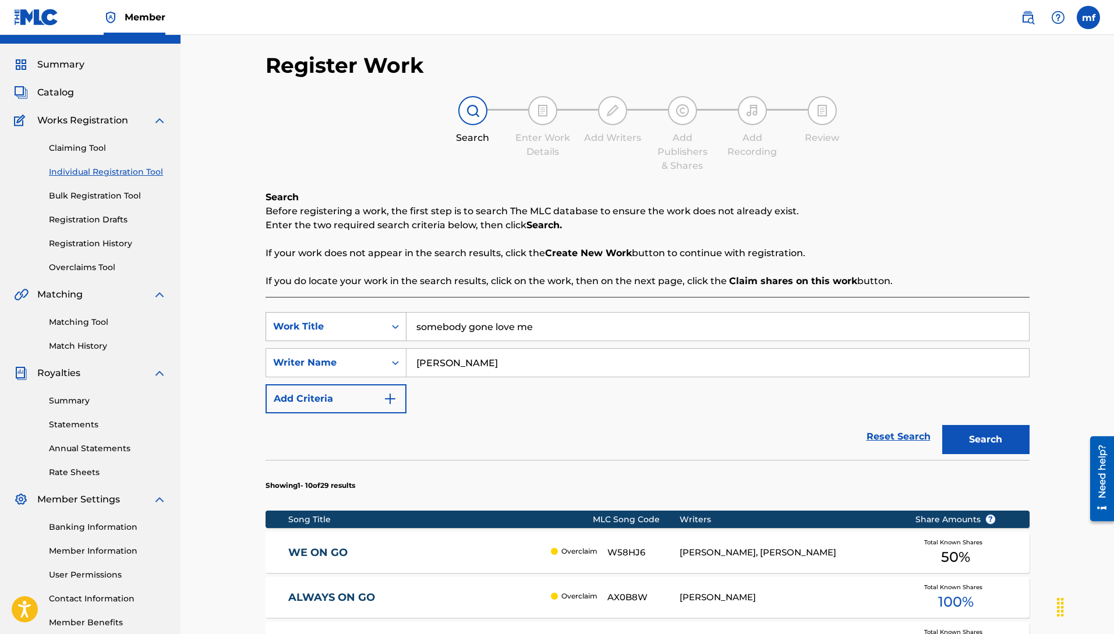
click at [96, 285] on main "[PERSON_NAME] Summary Catalog Works Registration Claiming Tool Individual Regis…" at bounding box center [557, 574] width 1114 height 1125
click at [487, 313] on input "so gone" at bounding box center [717, 327] width 623 height 28
click at [488, 327] on input "so gone" at bounding box center [717, 327] width 623 height 28
click at [480, 329] on input "so gone" at bounding box center [717, 327] width 623 height 28
drag, startPoint x: 497, startPoint y: 327, endPoint x: 508, endPoint y: 329, distance: 10.6
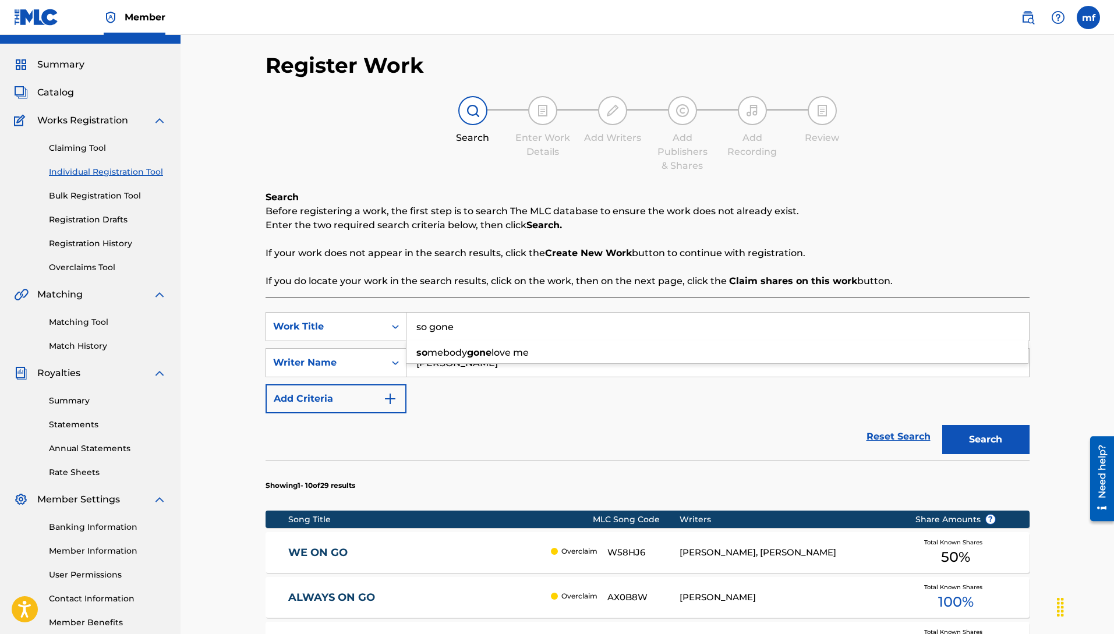
click at [498, 327] on input "so gone" at bounding box center [717, 327] width 623 height 28
type input "so gone"
click at [529, 394] on div "SearchWithCriteria3a9e070a-0a37-4cd2-893e-04b6d21b8816 Work Title so gone so me…" at bounding box center [648, 362] width 764 height 101
click at [987, 432] on button "Search" at bounding box center [985, 439] width 87 height 29
click at [453, 324] on div "SearchWithCriteria3a9e070a-0a37-4cd2-893e-04b6d21b8816 Work Title so gone Searc…" at bounding box center [648, 362] width 764 height 101
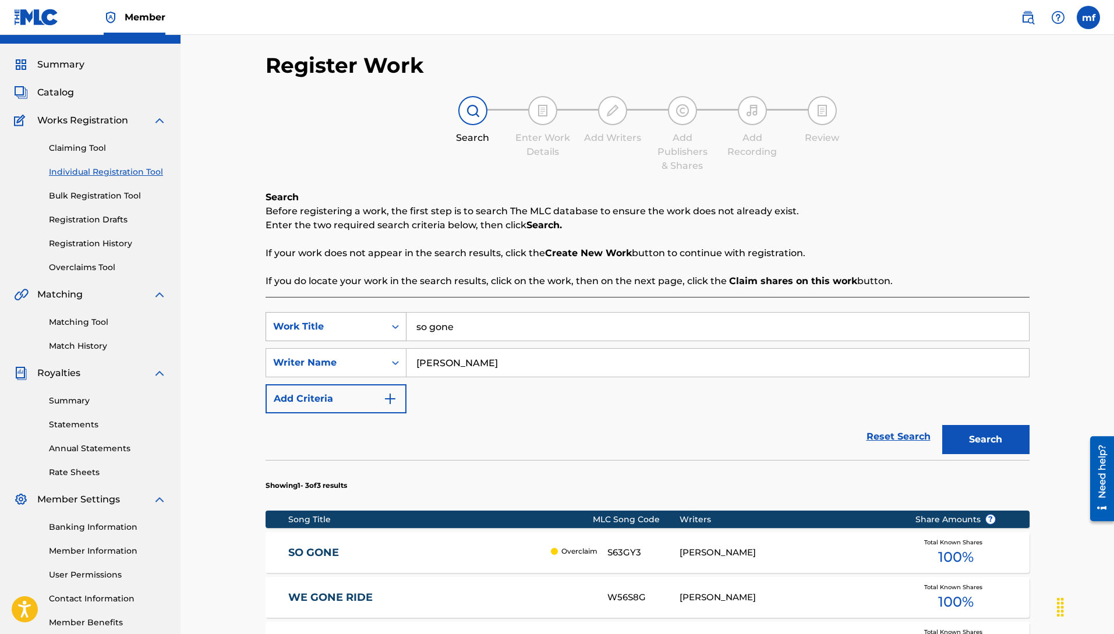
drag, startPoint x: 464, startPoint y: 323, endPoint x: 356, endPoint y: 327, distance: 108.4
click at [393, 323] on div "SearchWithCriteria3a9e070a-0a37-4cd2-893e-04b6d21b8816 Work Title so gone" at bounding box center [648, 326] width 764 height 29
drag, startPoint x: 457, startPoint y: 332, endPoint x: 404, endPoint y: 462, distance: 141.0
click at [457, 345] on div "SearchWithCriteria3a9e070a-0a37-4cd2-893e-04b6d21b8816 Work Title SearchWithCri…" at bounding box center [648, 362] width 764 height 101
type input "just elevate"
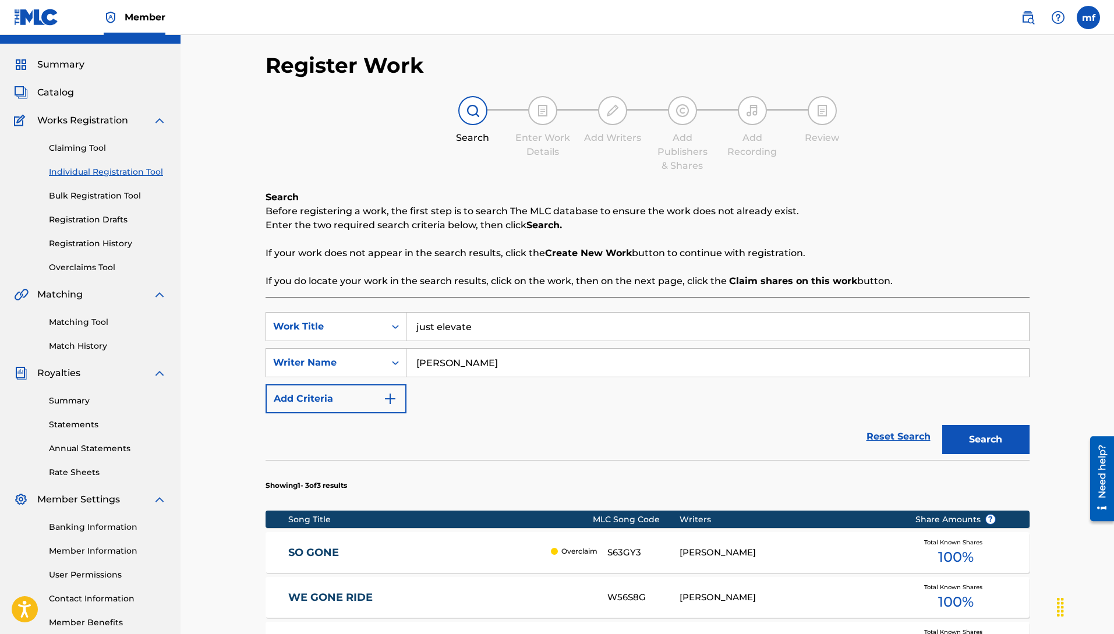
click at [942, 425] on button "Search" at bounding box center [985, 439] width 87 height 29
click at [469, 330] on input "just elevate" at bounding box center [717, 327] width 623 height 28
drag, startPoint x: 475, startPoint y: 324, endPoint x: 162, endPoint y: 330, distance: 312.8
click at [221, 327] on div "Register Work Search Enter Work Details Add Writers Add Publishers & Shares Add…" at bounding box center [648, 482] width 934 height 940
type input "one night"
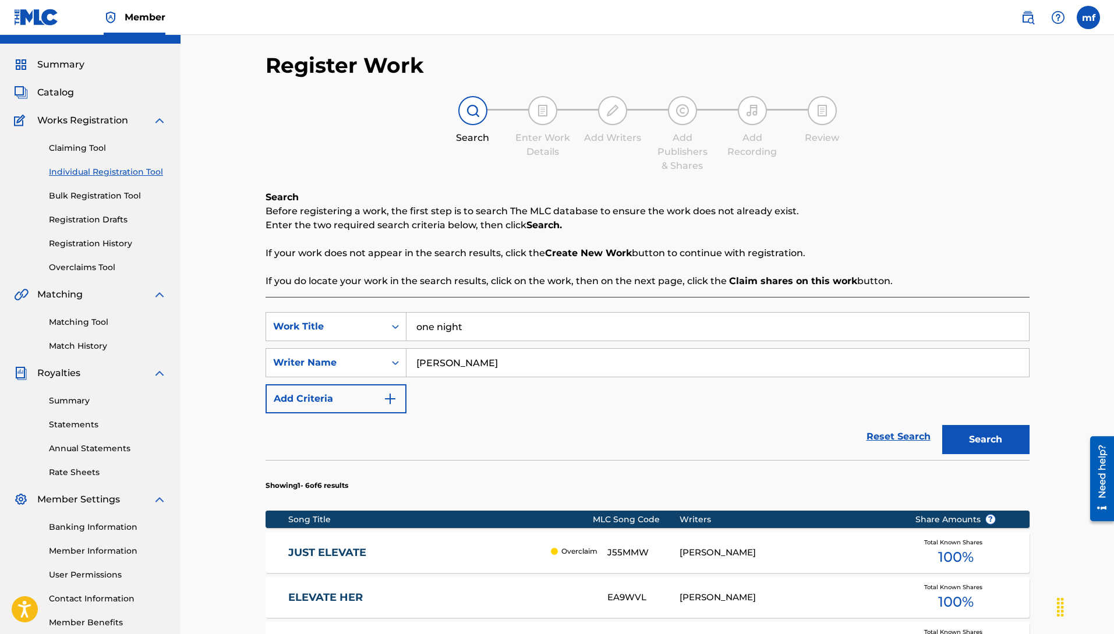
click at [981, 433] on button "Search" at bounding box center [985, 439] width 87 height 29
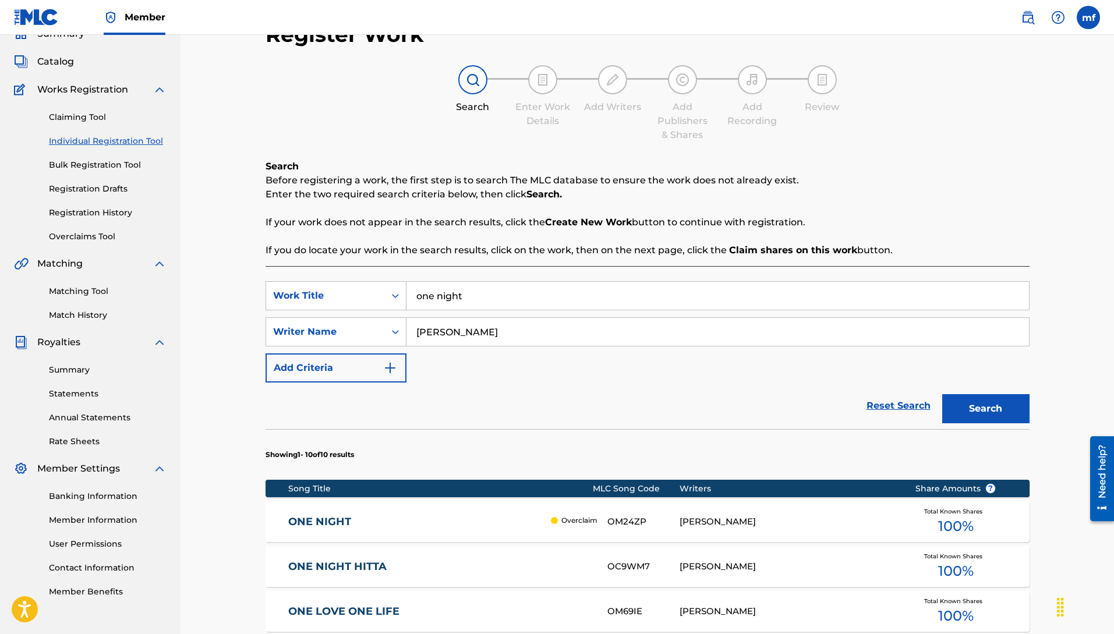
scroll to position [63, 0]
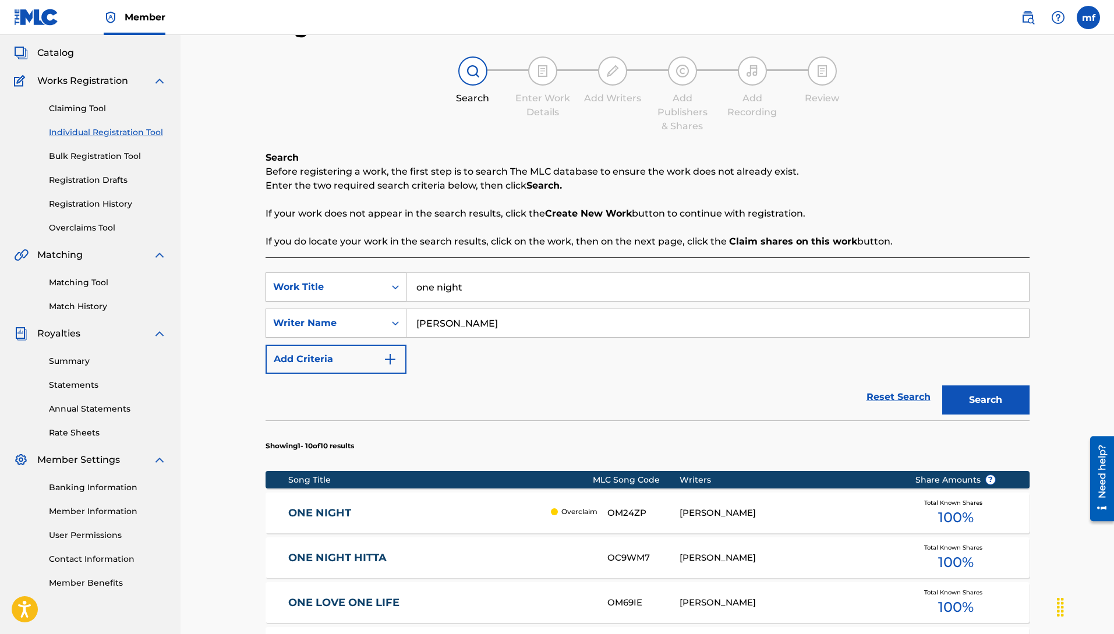
drag, startPoint x: 472, startPoint y: 285, endPoint x: 292, endPoint y: 290, distance: 180.0
click at [324, 285] on div "SearchWithCriteria3a9e070a-0a37-4cd2-893e-04b6d21b8816 Work Title one night" at bounding box center [648, 287] width 764 height 29
type input "aimin"
click at [942, 386] on button "Search" at bounding box center [985, 400] width 87 height 29
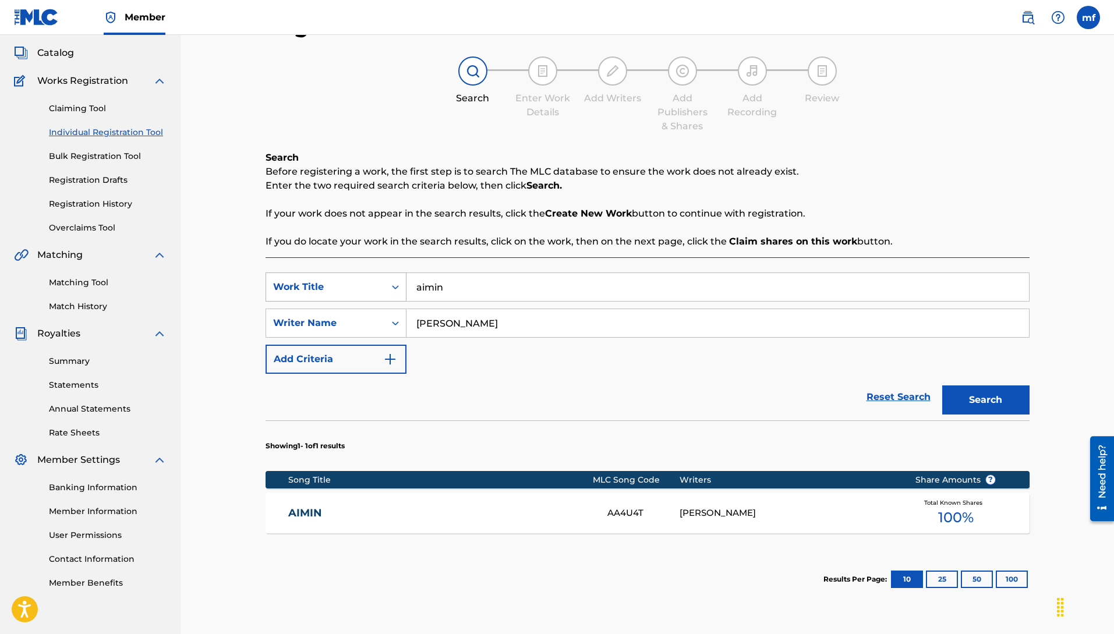
drag, startPoint x: 469, startPoint y: 285, endPoint x: 300, endPoint y: 294, distance: 169.7
click at [380, 285] on div "SearchWithCriteria3a9e070a-0a37-4cd2-893e-04b6d21b8816 Work Title aimin" at bounding box center [648, 287] width 764 height 29
type input "i"
type input "ain love u"
click at [976, 401] on button "Search" at bounding box center [985, 400] width 87 height 29
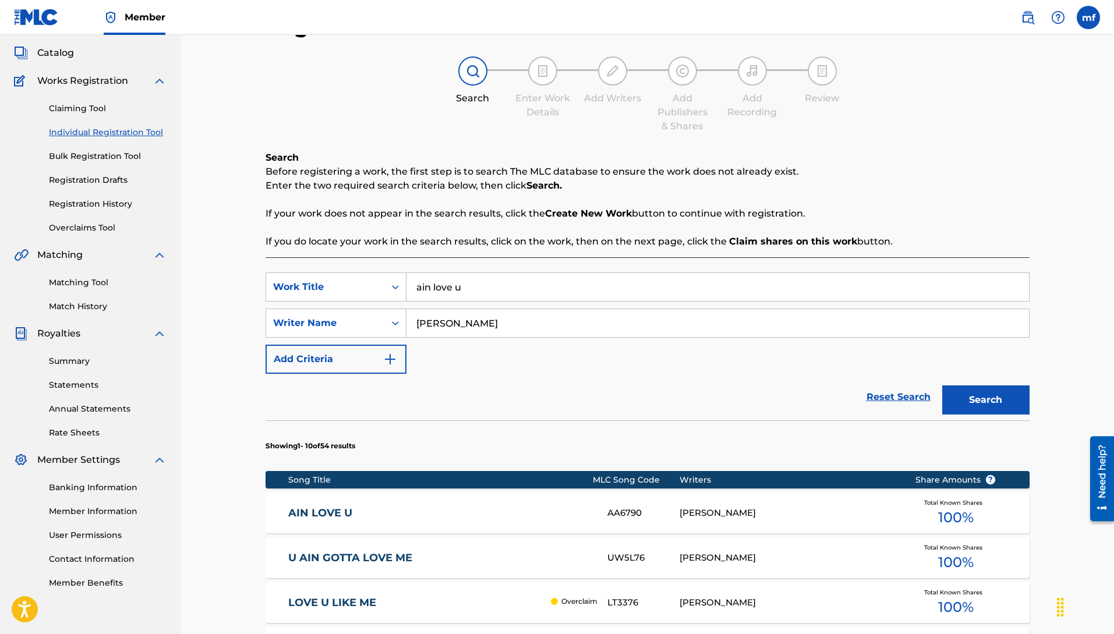
drag, startPoint x: 491, startPoint y: 282, endPoint x: 326, endPoint y: 265, distance: 166.3
click at [485, 285] on input "Search Form" at bounding box center [717, 287] width 623 height 28
type input "b"
type input "Boom [PERSON_NAME] blow rt now"
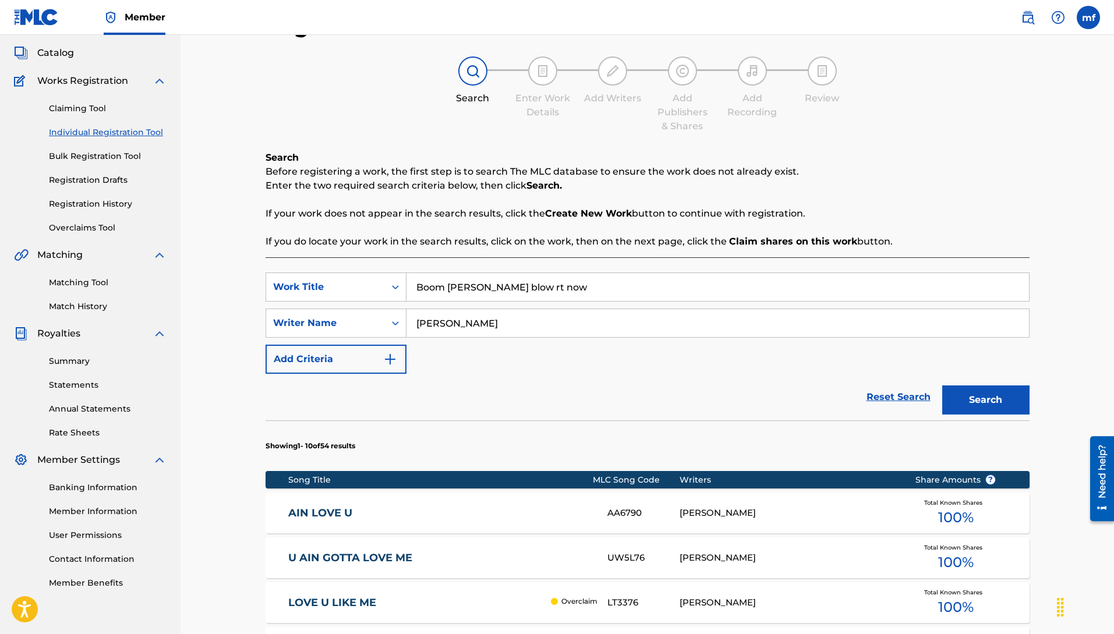
click at [981, 400] on button "Search" at bounding box center [985, 400] width 87 height 29
drag, startPoint x: 554, startPoint y: 283, endPoint x: 253, endPoint y: 282, distance: 301.1
click at [271, 282] on div "SearchWithCriteria3a9e070a-0a37-4cd2-893e-04b6d21b8816 Work Title Boom [PERSON_…" at bounding box center [648, 287] width 764 height 29
type input "on F'real tho"
drag, startPoint x: 985, startPoint y: 396, endPoint x: 562, endPoint y: 366, distance: 423.8
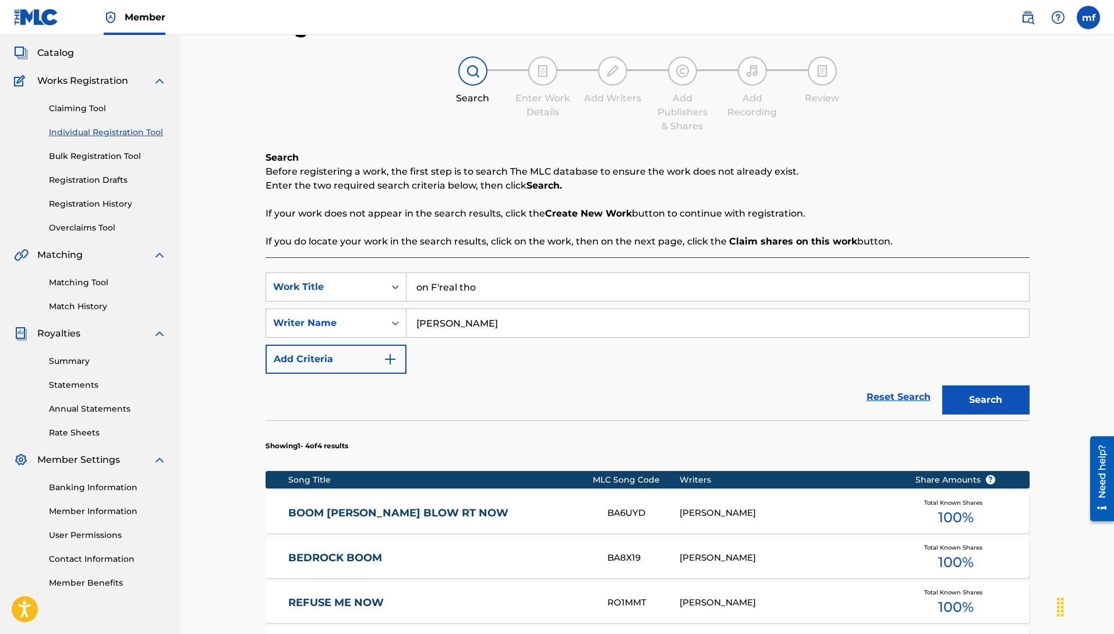
click at [984, 396] on button "Search" at bounding box center [985, 400] width 87 height 29
drag, startPoint x: 492, startPoint y: 287, endPoint x: 268, endPoint y: 280, distance: 223.7
click at [322, 278] on div "SearchWithCriteria3a9e070a-0a37-4cd2-893e-04b6d21b8816 Work Title on F'real tho" at bounding box center [648, 287] width 764 height 29
type input "h"
type input "Hopped up again"
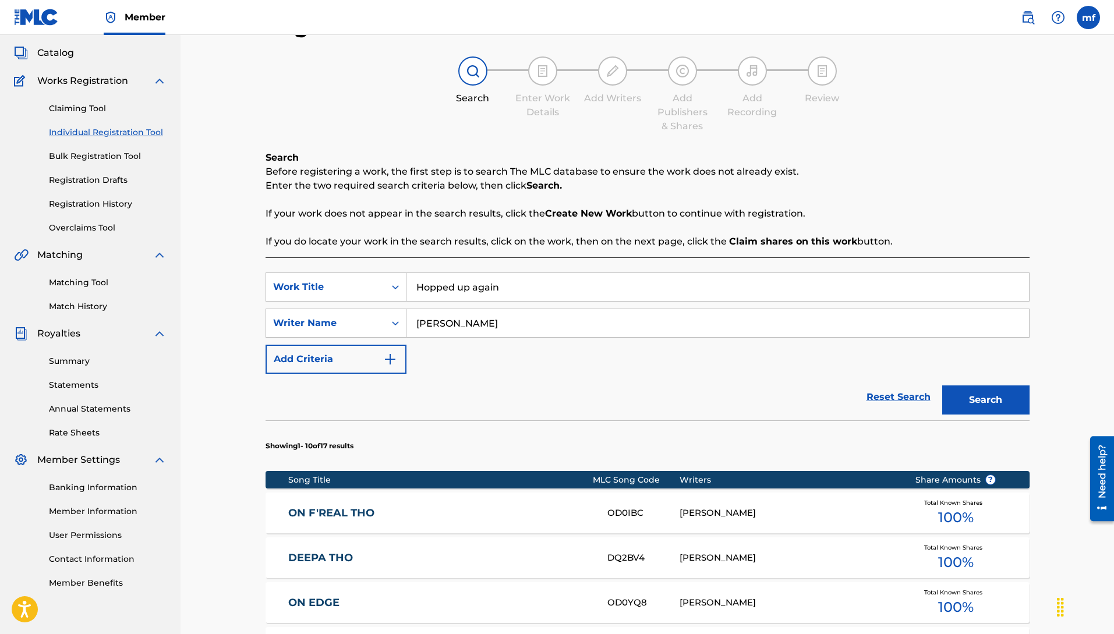
click at [976, 393] on button "Search" at bounding box center [985, 400] width 87 height 29
drag, startPoint x: 505, startPoint y: 292, endPoint x: 285, endPoint y: 274, distance: 221.5
click at [408, 283] on input "Hopped up again" at bounding box center [717, 287] width 623 height 28
type input "elevate her"
click at [980, 405] on button "Search" at bounding box center [985, 400] width 87 height 29
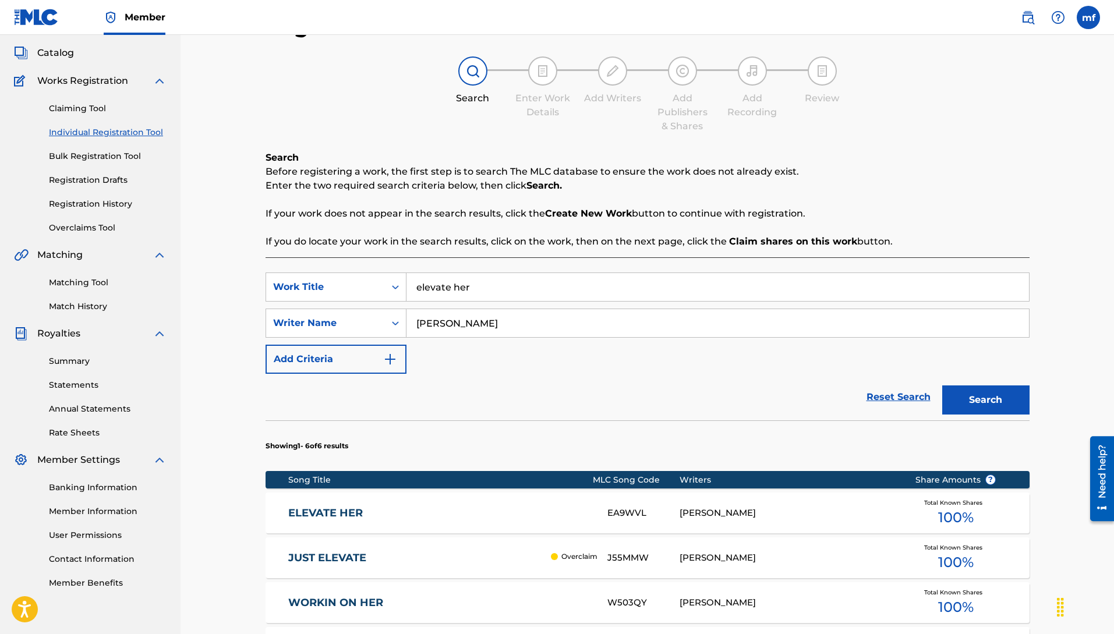
drag, startPoint x: 514, startPoint y: 280, endPoint x: 268, endPoint y: 250, distance: 247.5
click at [278, 248] on div "Search Before registering a work, the first step is to search The MLC database …" at bounding box center [648, 505] width 764 height 708
drag, startPoint x: 516, startPoint y: 289, endPoint x: 393, endPoint y: 273, distance: 124.0
click at [337, 252] on div "Search Before registering a work, the first step is to search The MLC database …" at bounding box center [648, 505] width 764 height 708
type input "Dreamz Come Tru"
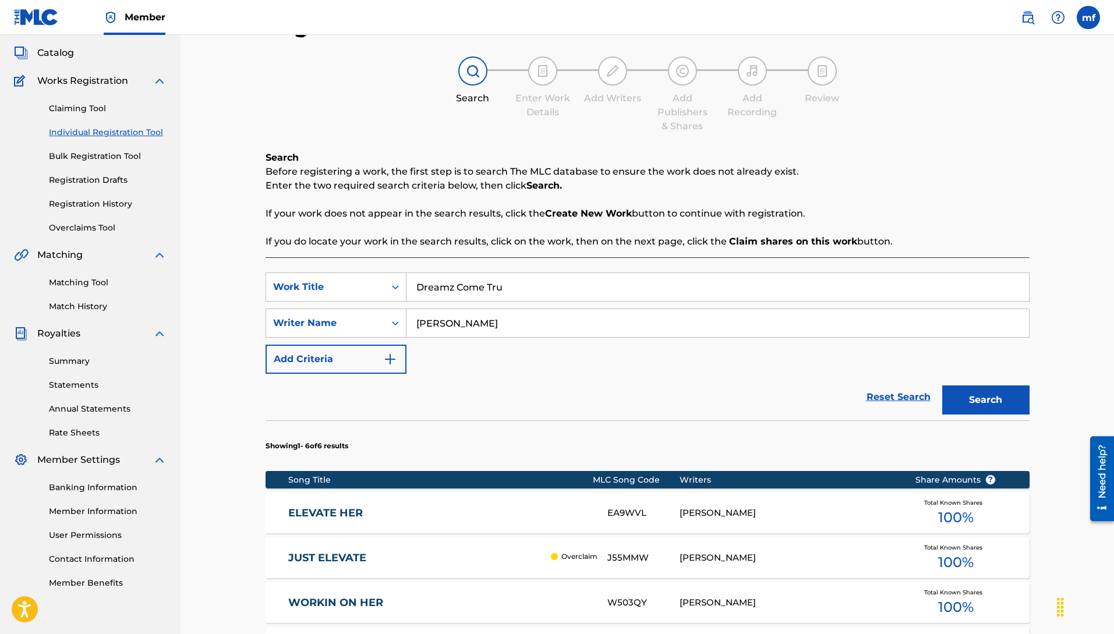
click at [1013, 405] on button "Search" at bounding box center [985, 400] width 87 height 29
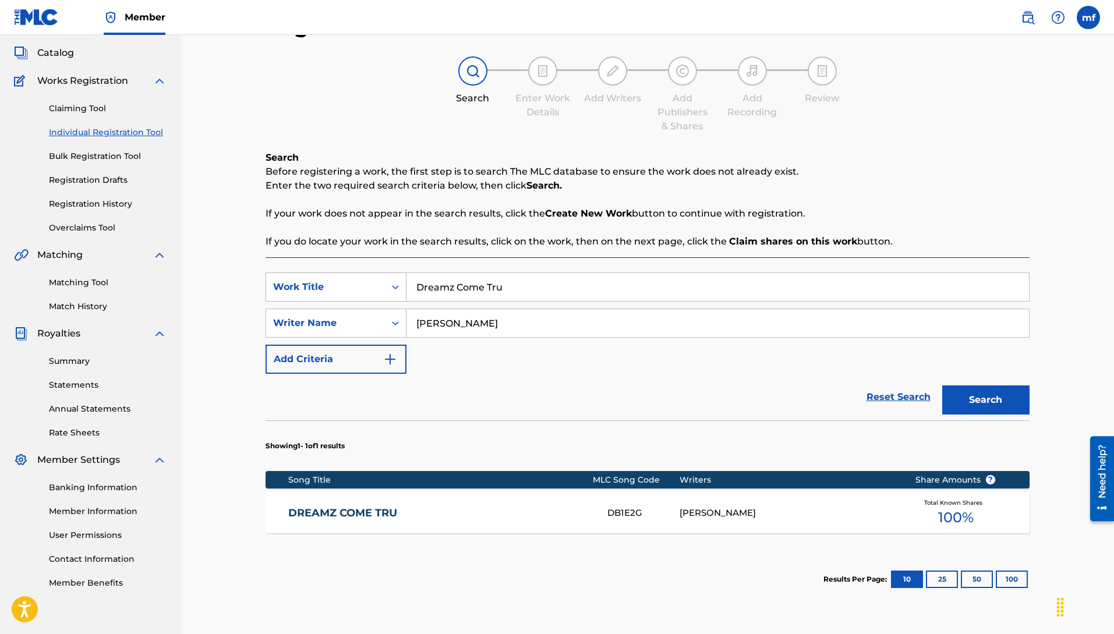
drag, startPoint x: 487, startPoint y: 292, endPoint x: 383, endPoint y: 280, distance: 104.9
click at [386, 280] on div "SearchWithCriteria3a9e070a-0a37-4cd2-893e-04b6d21b8816 Work Title Dreamz Come T…" at bounding box center [648, 287] width 764 height 29
click at [450, 288] on input "Search Form" at bounding box center [717, 287] width 623 height 28
click at [428, 286] on input "Search Form" at bounding box center [717, 287] width 623 height 28
type input "one life"
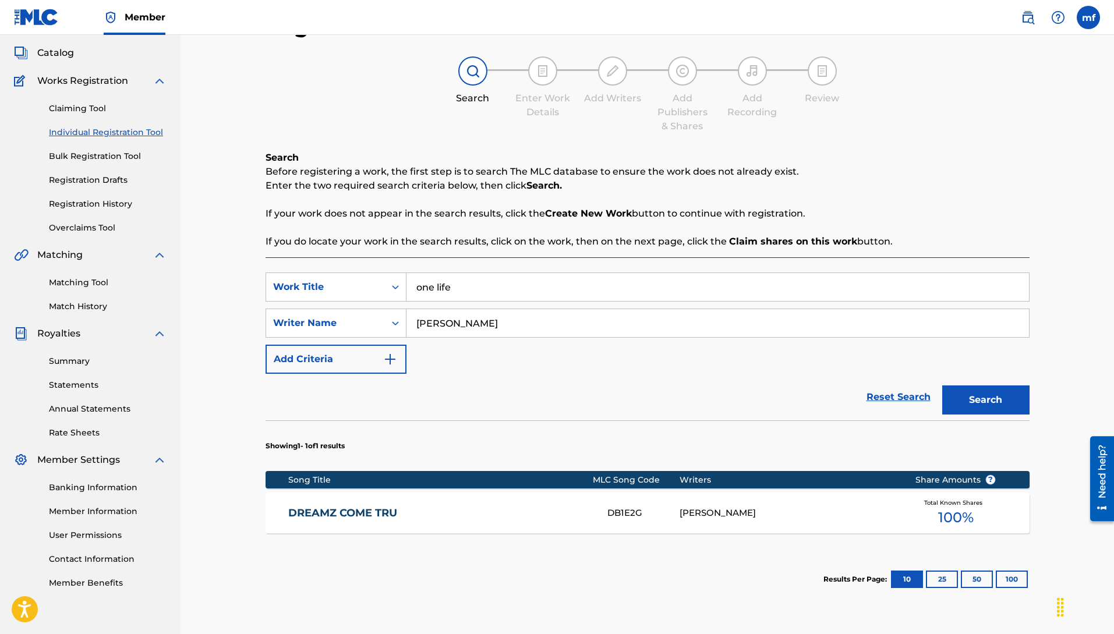
click at [979, 397] on button "Search" at bounding box center [985, 400] width 87 height 29
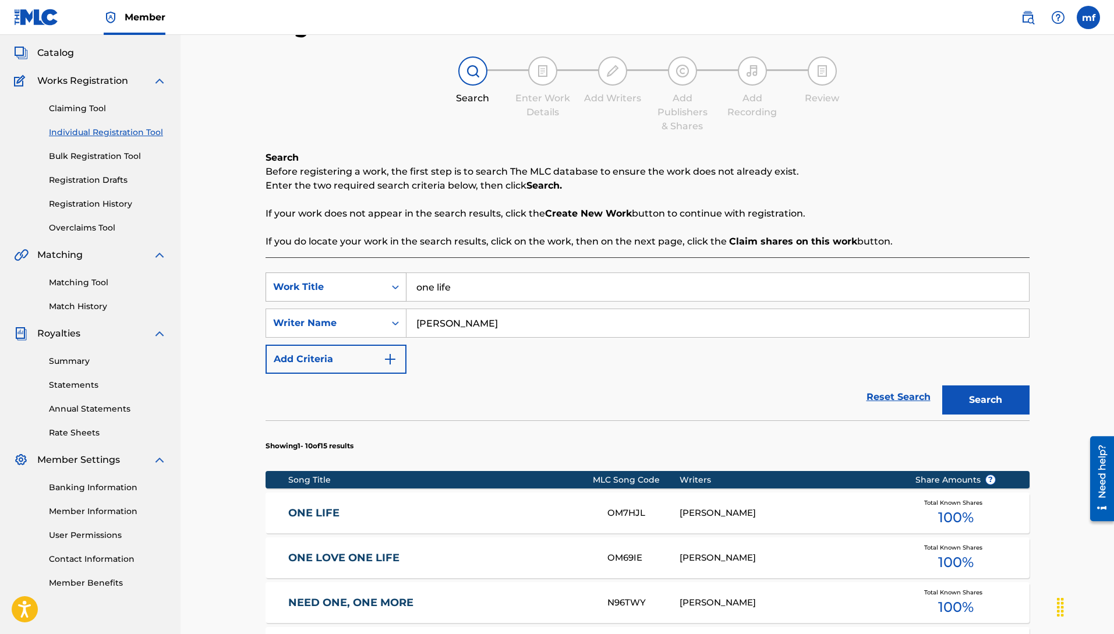
drag, startPoint x: 357, startPoint y: 281, endPoint x: 307, endPoint y: 275, distance: 50.4
click at [311, 275] on div "SearchWithCriteria3a9e070a-0a37-4cd2-893e-04b6d21b8816 Work Title one life" at bounding box center [648, 287] width 764 height 29
type input "s"
type input "i know what i want"
click at [949, 395] on button "Search" at bounding box center [985, 400] width 87 height 29
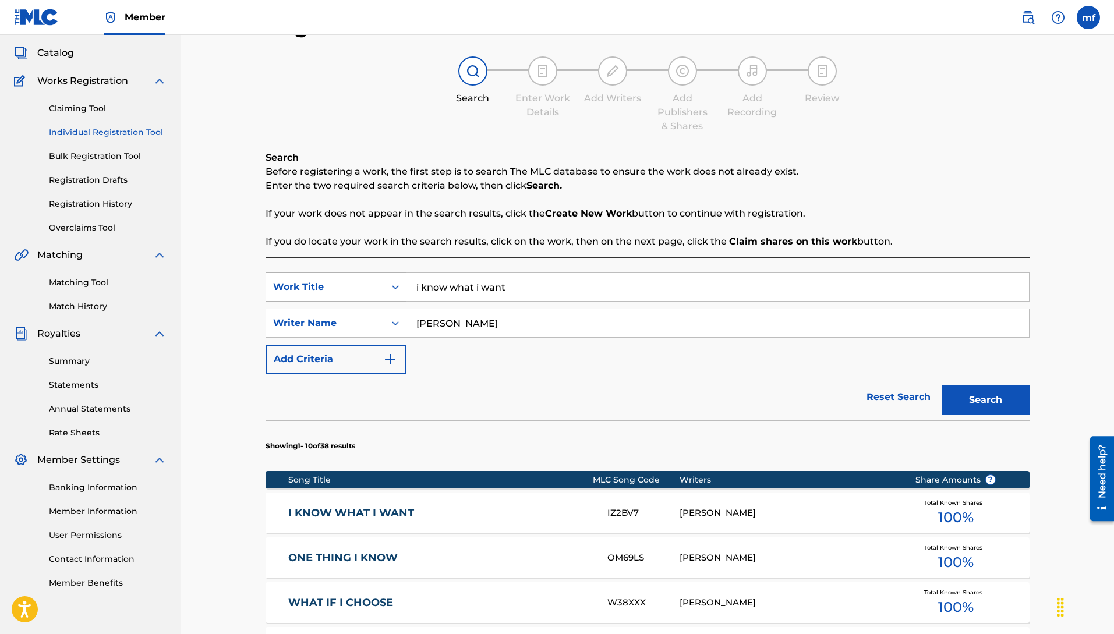
drag, startPoint x: 549, startPoint y: 289, endPoint x: 384, endPoint y: 284, distance: 164.3
click at [394, 282] on div "SearchWithCriteria3a9e070a-0a37-4cd2-893e-04b6d21b8816 Work Title i know what i…" at bounding box center [648, 287] width 764 height 29
type input "dummy dum dum"
click at [942, 386] on button "Search" at bounding box center [985, 400] width 87 height 29
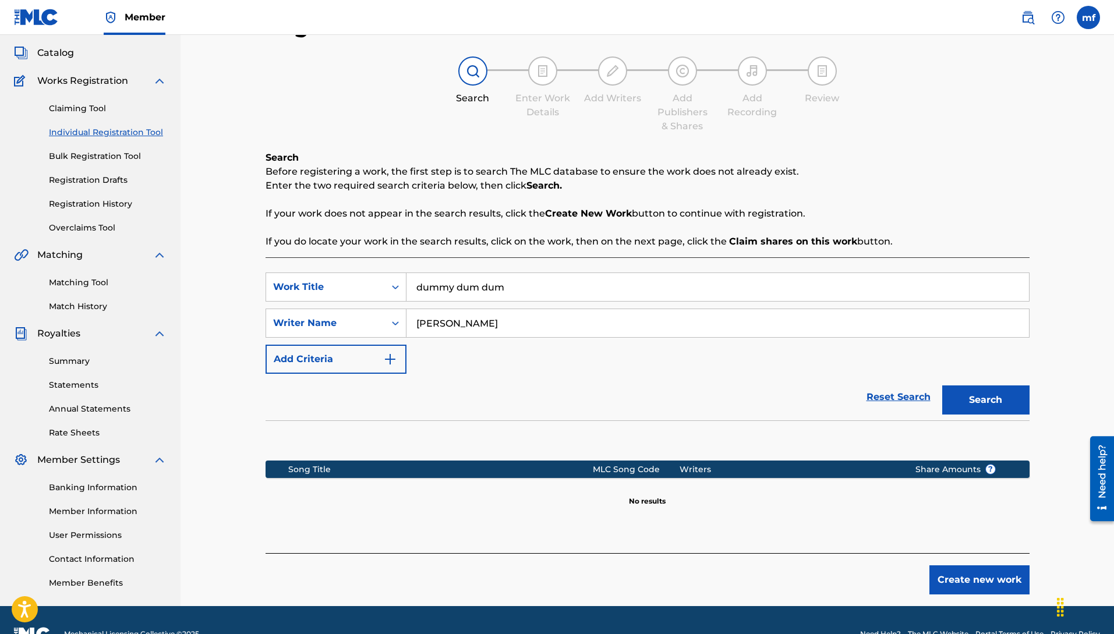
drag, startPoint x: 520, startPoint y: 285, endPoint x: 262, endPoint y: 252, distance: 260.1
click at [330, 261] on div "SearchWithCriteria3a9e070a-0a37-4cd2-893e-04b6d21b8816 Work Title dummy dum dum…" at bounding box center [648, 405] width 764 height 296
type input "dummy dum dum"
click at [955, 399] on button "Search" at bounding box center [985, 400] width 87 height 29
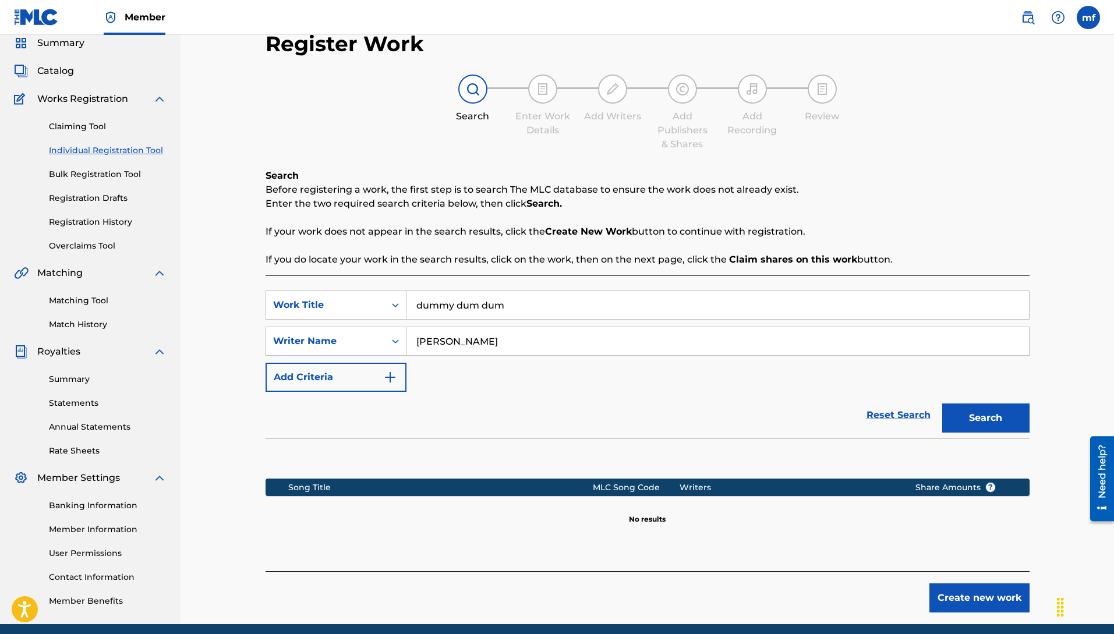
scroll to position [91, 0]
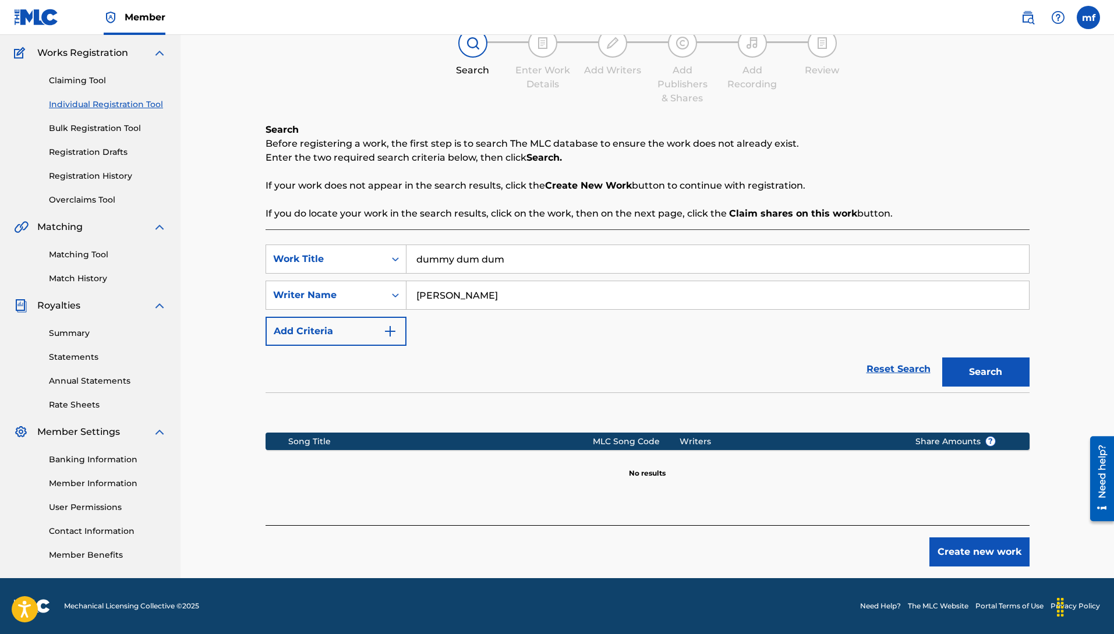
click at [956, 557] on button "Create new work" at bounding box center [979, 552] width 100 height 29
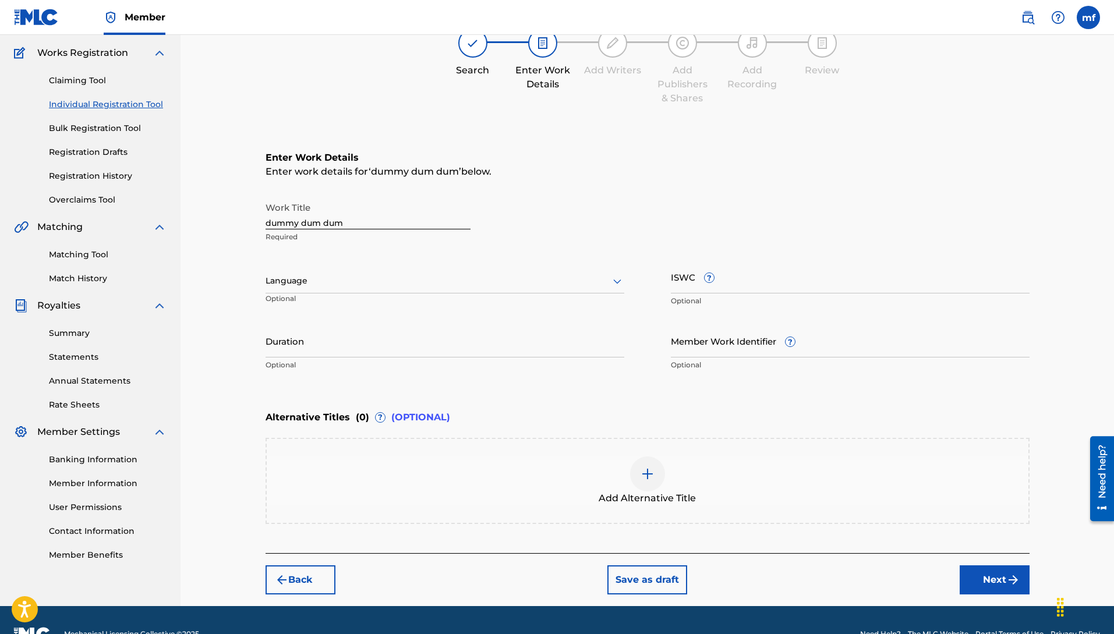
click at [317, 289] on div "Language" at bounding box center [445, 281] width 359 height 24
drag, startPoint x: 292, startPoint y: 311, endPoint x: 305, endPoint y: 316, distance: 13.6
click at [294, 311] on div "English" at bounding box center [445, 307] width 358 height 26
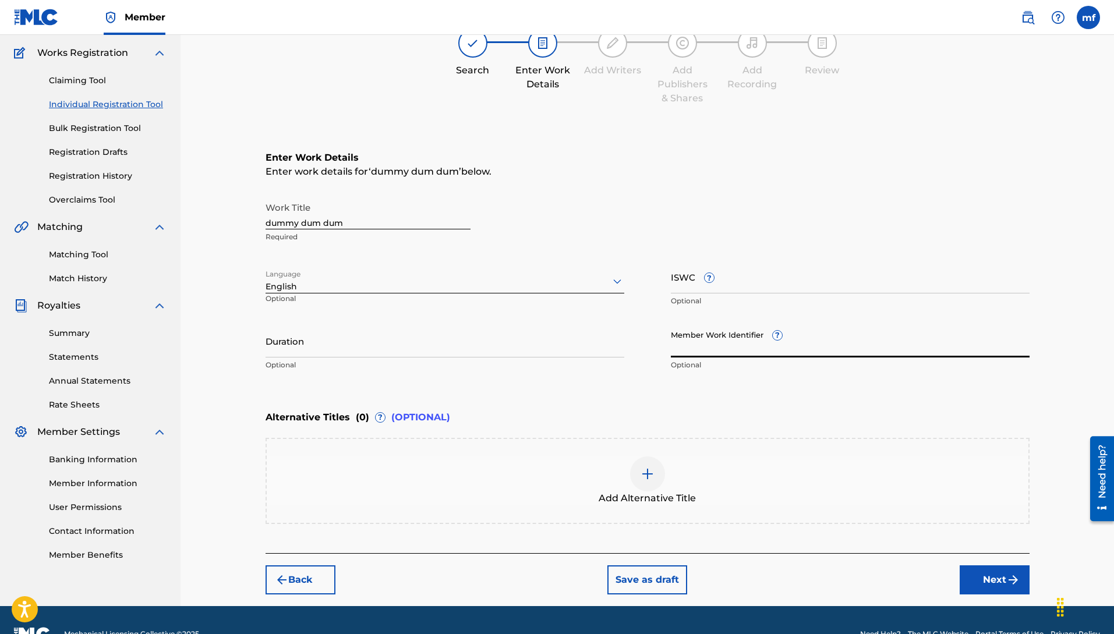
click at [716, 349] on input "Member Work Identifier ?" at bounding box center [850, 340] width 359 height 33
click at [994, 588] on button "Next" at bounding box center [995, 579] width 70 height 29
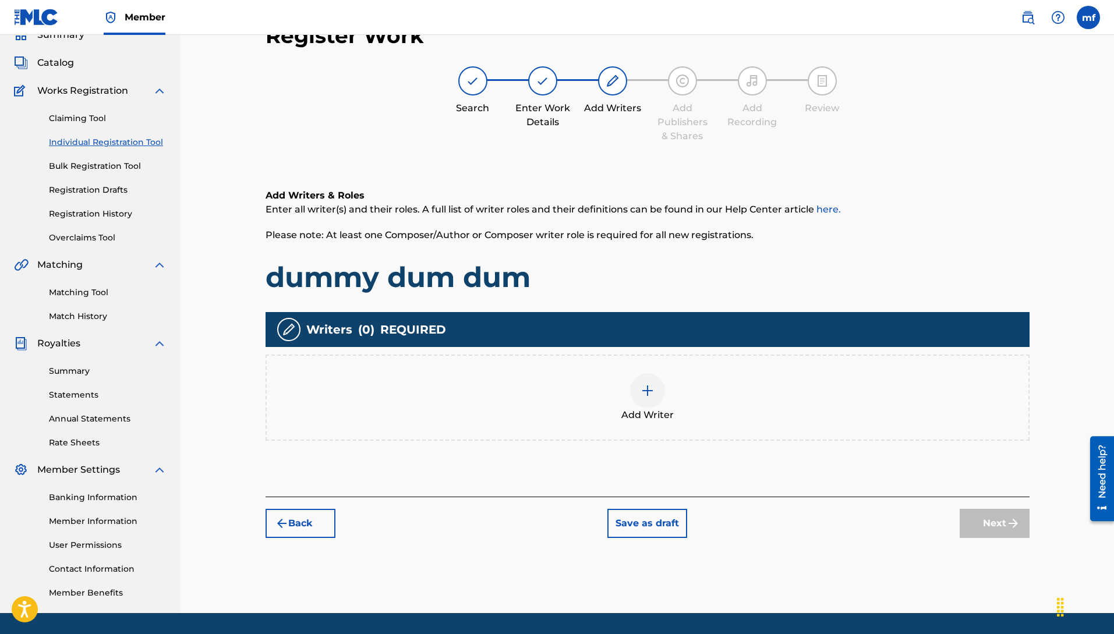
scroll to position [52, 0]
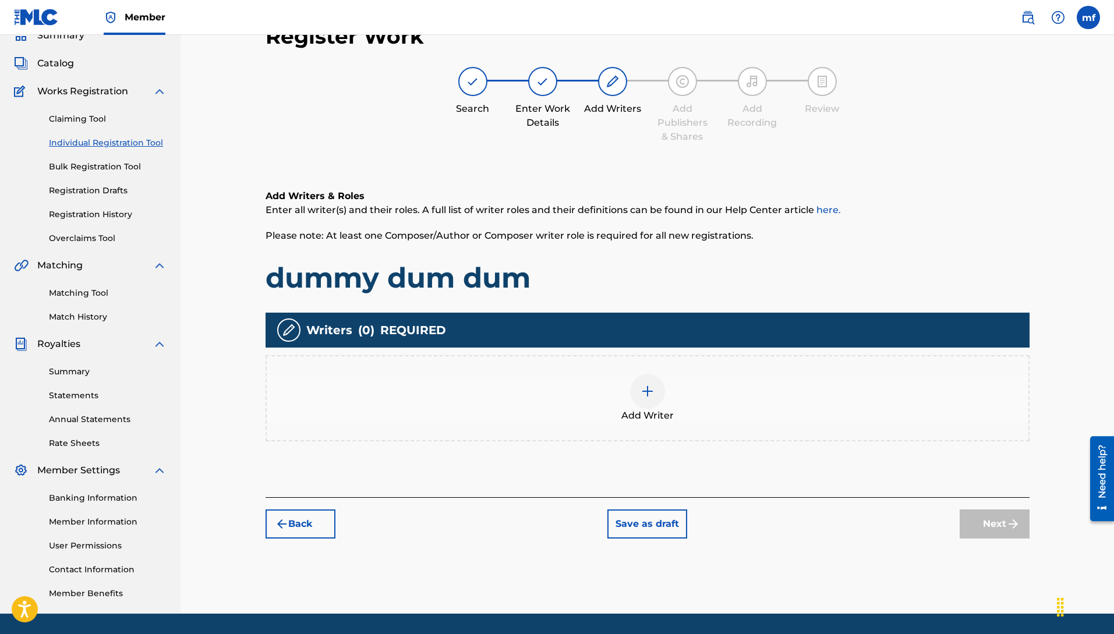
click at [307, 518] on button "Back" at bounding box center [301, 524] width 70 height 29
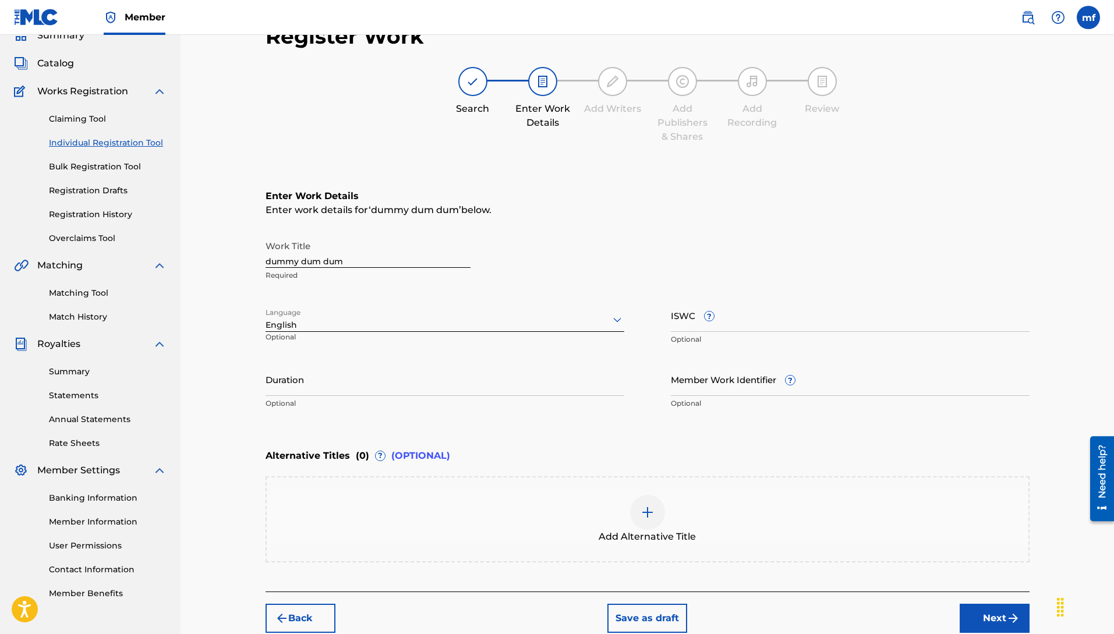
click at [996, 621] on button "Next" at bounding box center [995, 618] width 70 height 29
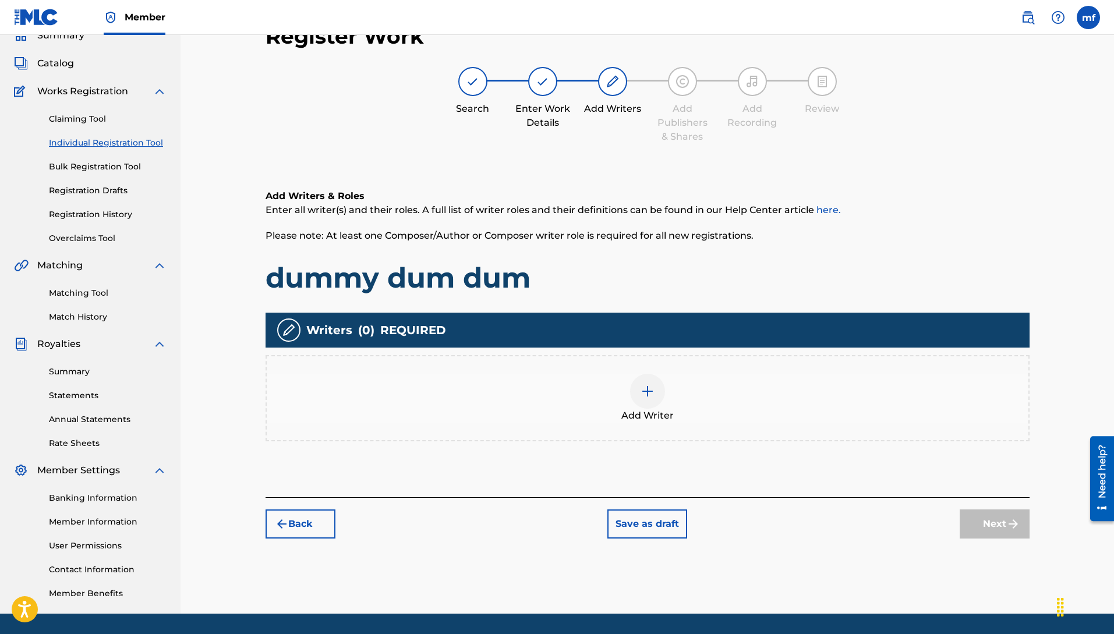
click at [646, 394] on img at bounding box center [648, 391] width 14 height 14
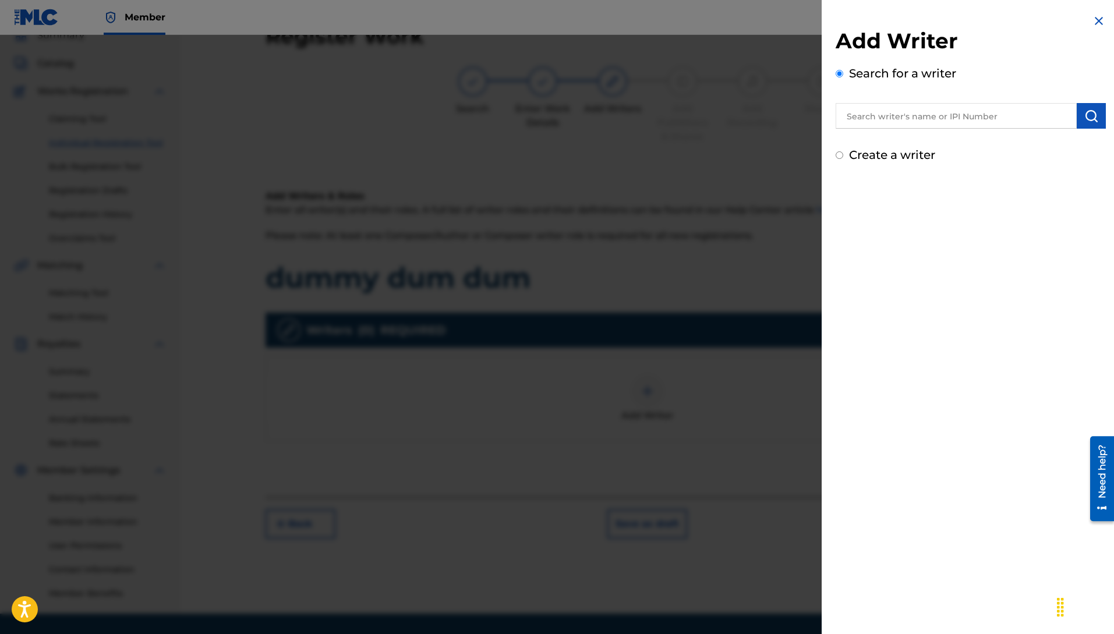
click at [1095, 26] on img at bounding box center [1099, 21] width 14 height 14
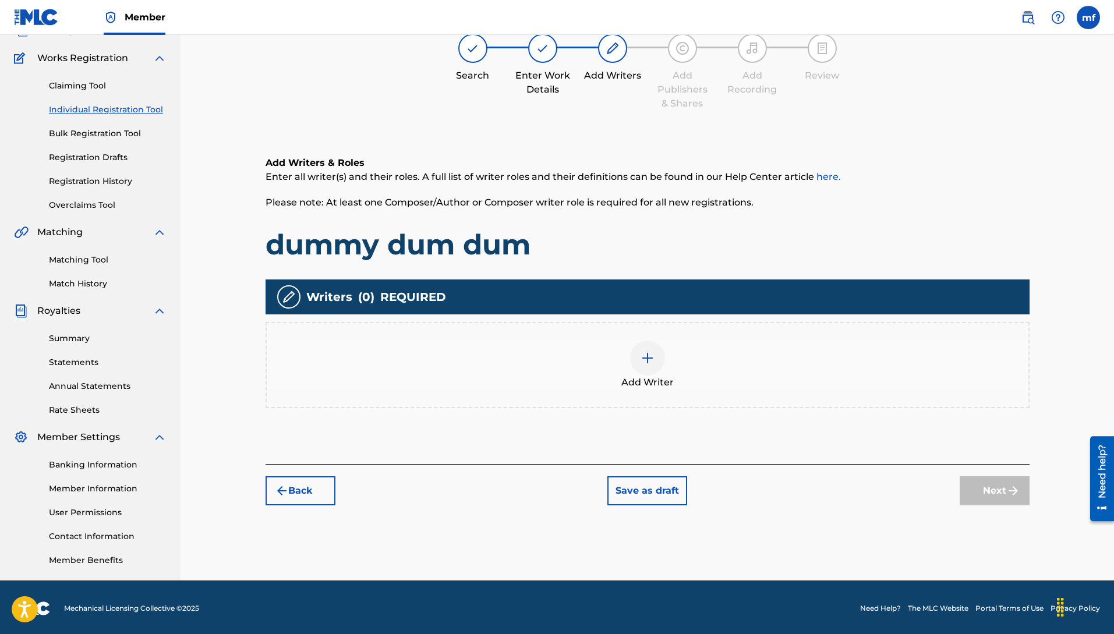
scroll to position [88, 0]
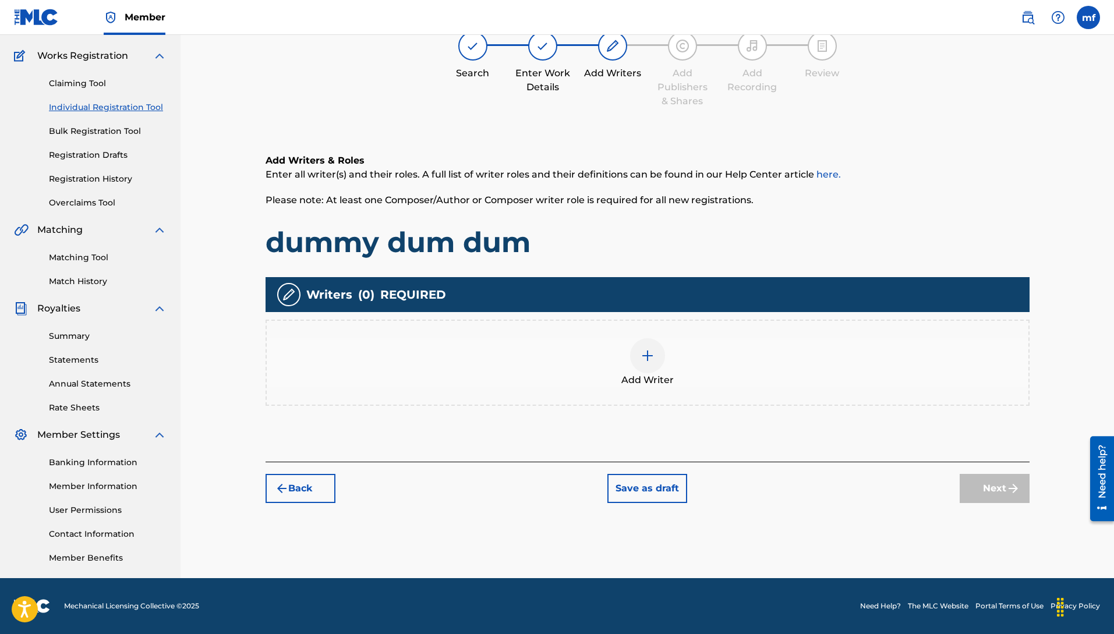
click at [301, 486] on button "Back" at bounding box center [301, 488] width 70 height 29
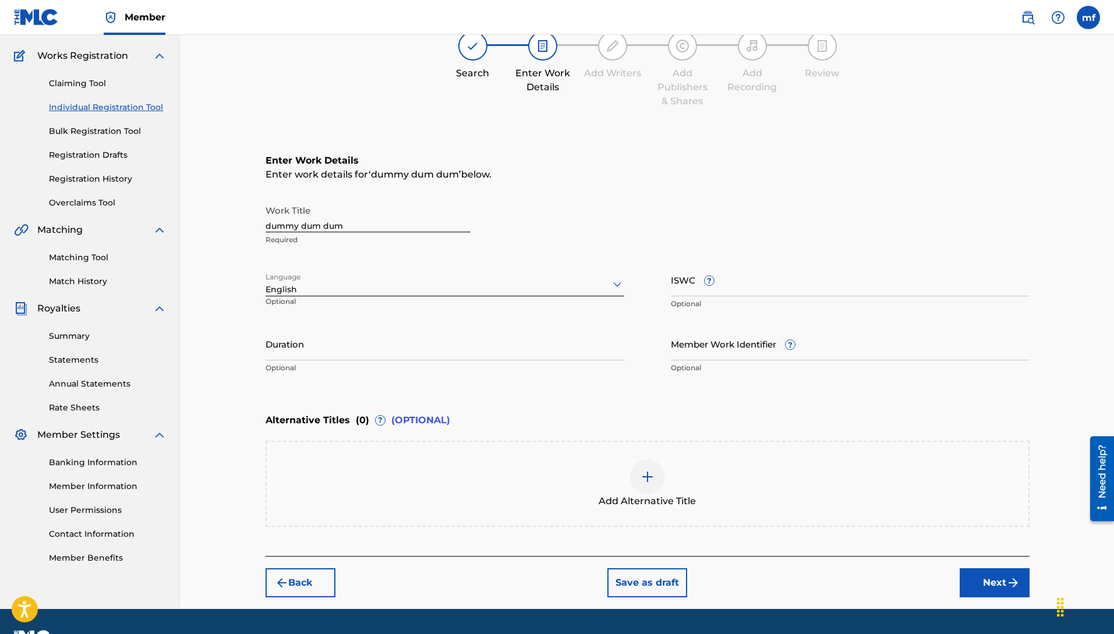
click at [111, 105] on link "Individual Registration Tool" at bounding box center [108, 107] width 118 height 12
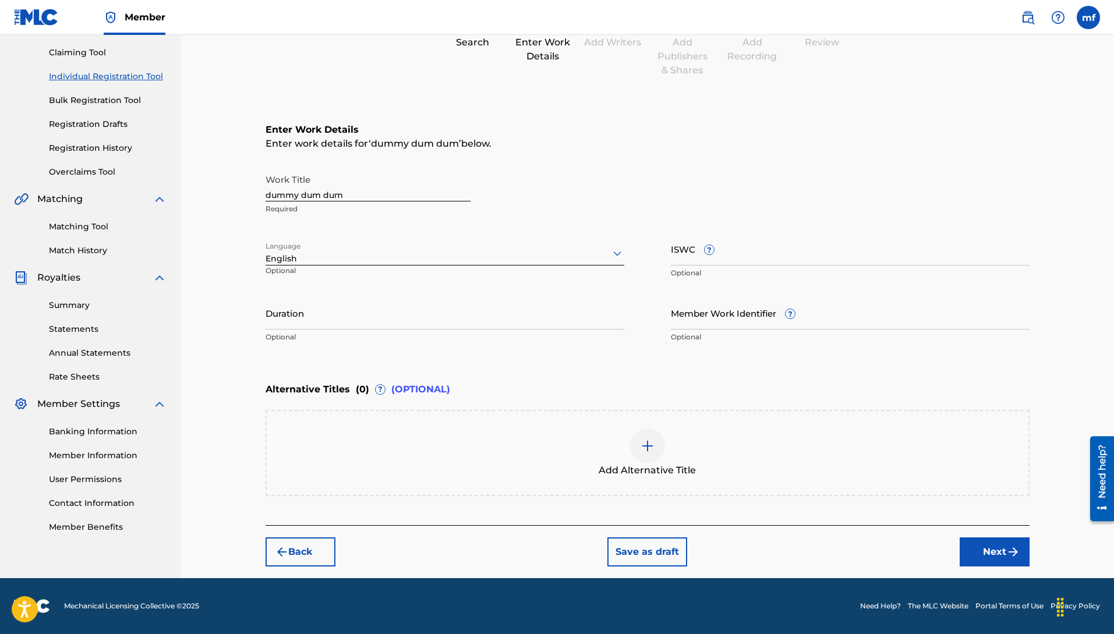
click at [298, 553] on button "Back" at bounding box center [301, 552] width 70 height 29
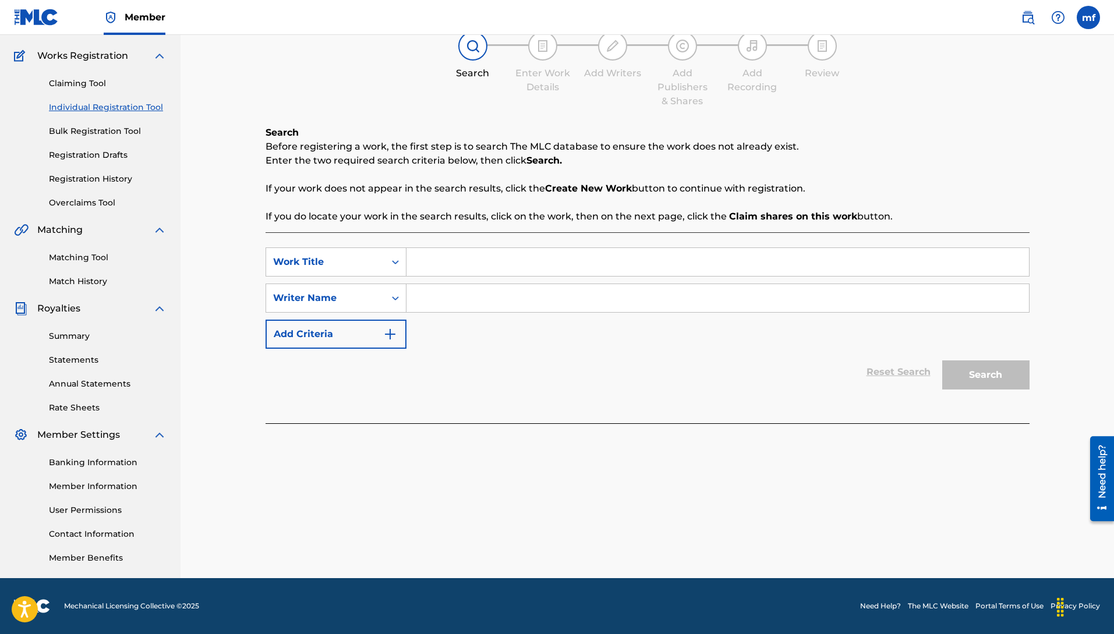
scroll to position [88, 0]
drag, startPoint x: 493, startPoint y: 314, endPoint x: 492, endPoint y: 298, distance: 16.4
click at [492, 303] on div "SearchWithCriteria3a9e070a-0a37-4cd2-893e-04b6d21b8816 Work Title SearchWithCri…" at bounding box center [648, 298] width 764 height 101
drag, startPoint x: 492, startPoint y: 298, endPoint x: 400, endPoint y: 313, distance: 92.6
click at [382, 394] on form "SearchWithCriteria3a9e070a-0a37-4cd2-893e-04b6d21b8816 Work Title SearchWithCri…" at bounding box center [648, 322] width 764 height 148
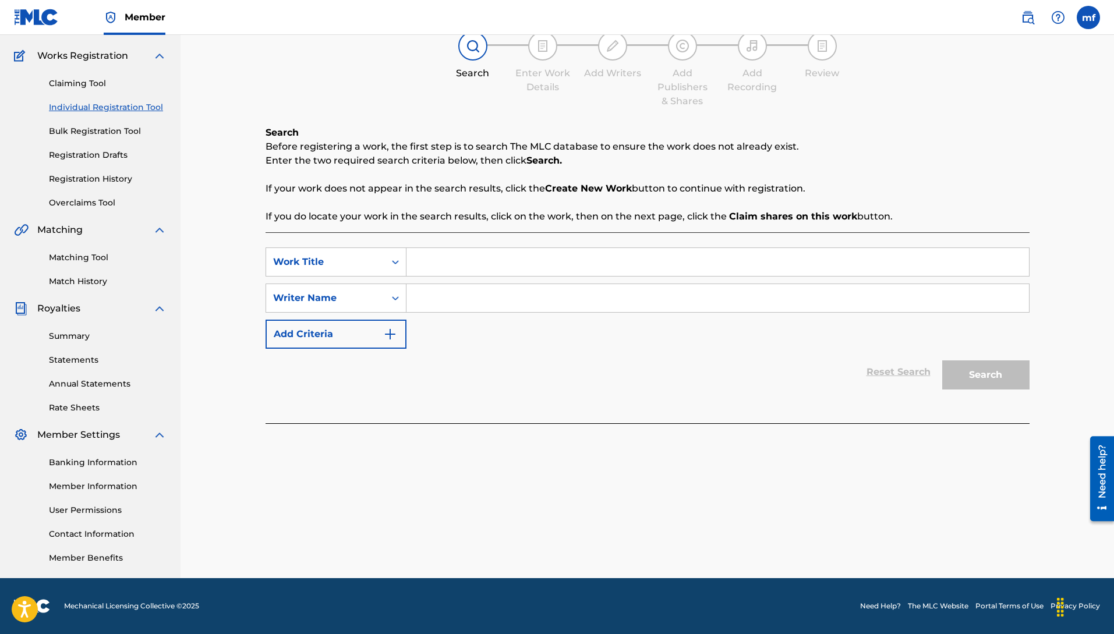
drag, startPoint x: 428, startPoint y: 301, endPoint x: 466, endPoint y: 275, distance: 46.5
click at [621, 344] on div "SearchWithCriteria3a9e070a-0a37-4cd2-893e-04b6d21b8816 Work Title SearchWithCri…" at bounding box center [648, 298] width 764 height 101
click at [471, 307] on input "Search Form" at bounding box center [717, 298] width 623 height 28
type input "m"
type input "M"
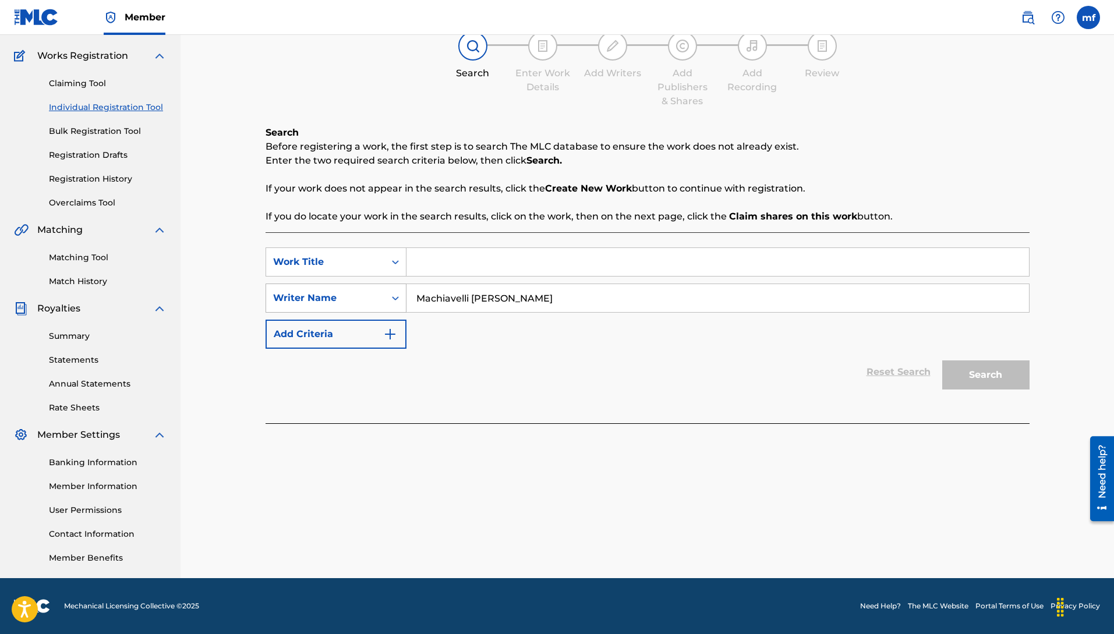
drag, startPoint x: 532, startPoint y: 298, endPoint x: 300, endPoint y: 292, distance: 231.9
click at [286, 273] on div "SearchWithCriteria3a9e070a-0a37-4cd2-893e-04b6d21b8816 Work Title SearchWithCri…" at bounding box center [648, 298] width 764 height 101
type input "Machiavelli [PERSON_NAME]"
click at [482, 256] on input "Search Form" at bounding box center [717, 262] width 623 height 28
type input "trust me"
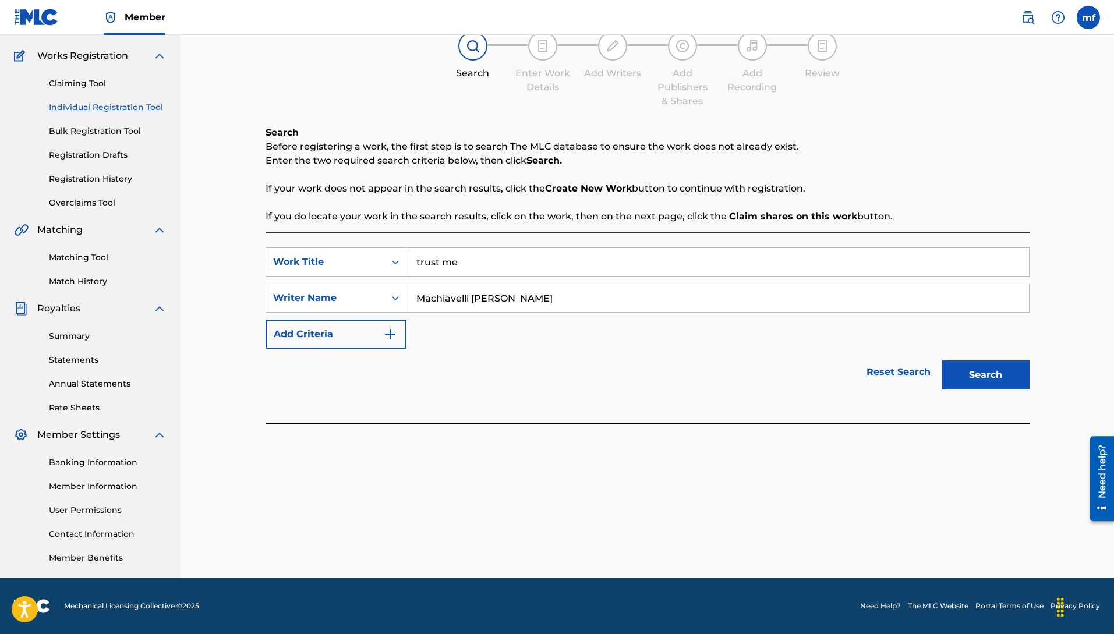
click at [995, 383] on button "Search" at bounding box center [985, 374] width 87 height 29
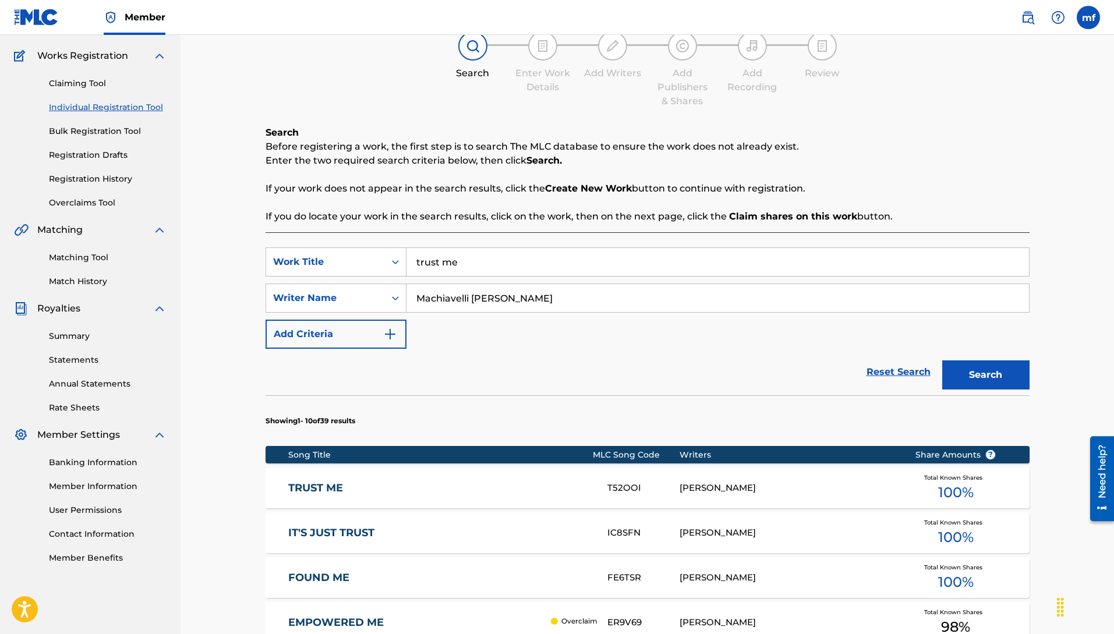
drag, startPoint x: 508, startPoint y: 261, endPoint x: 322, endPoint y: 234, distance: 187.7
click at [404, 243] on div "SearchWithCriteria3a9e070a-0a37-4cd2-893e-04b6d21b8816 Work Title trust me Sear…" at bounding box center [648, 625] width 764 height 786
drag, startPoint x: 950, startPoint y: 376, endPoint x: 771, endPoint y: 368, distance: 179.5
click at [950, 375] on button "Search" at bounding box center [985, 374] width 87 height 29
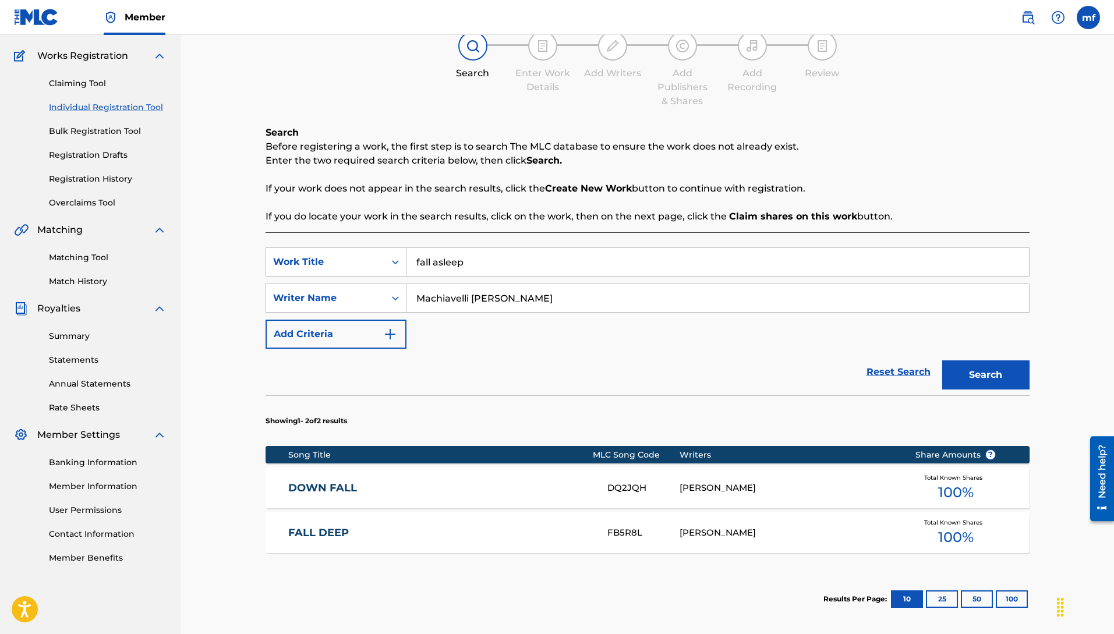
drag, startPoint x: 479, startPoint y: 264, endPoint x: 155, endPoint y: 443, distance: 370.7
click at [382, 276] on div "SearchWithCriteria3a9e070a-0a37-4cd2-893e-04b6d21b8816 Work Title fall asleep" at bounding box center [648, 262] width 764 height 29
type input "fall a"
drag, startPoint x: 458, startPoint y: 257, endPoint x: 296, endPoint y: 259, distance: 161.9
click at [338, 255] on div "SearchWithCriteria3a9e070a-0a37-4cd2-893e-04b6d21b8816 Work Title fall a" at bounding box center [648, 262] width 764 height 29
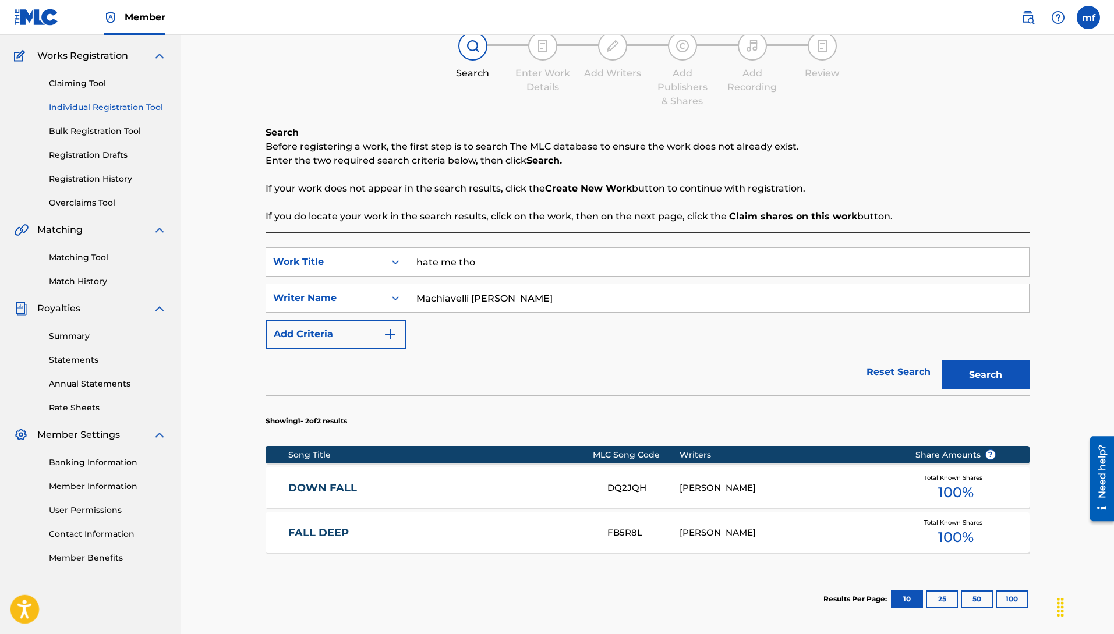
type input "hate me tho"
click at [942, 360] on button "Search" at bounding box center [985, 374] width 87 height 29
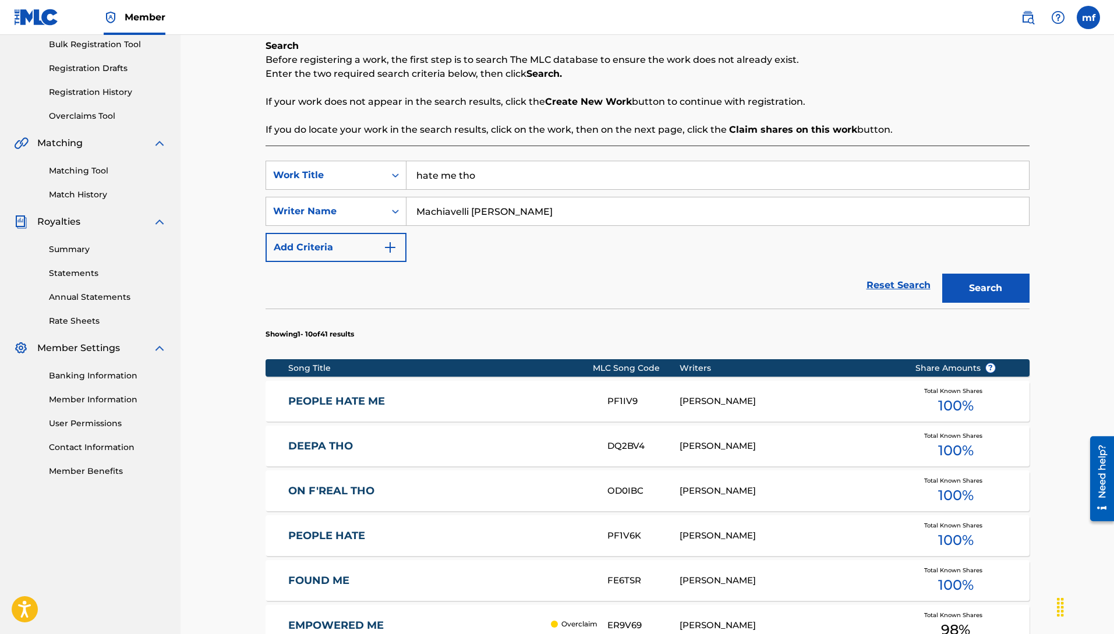
scroll to position [167, 0]
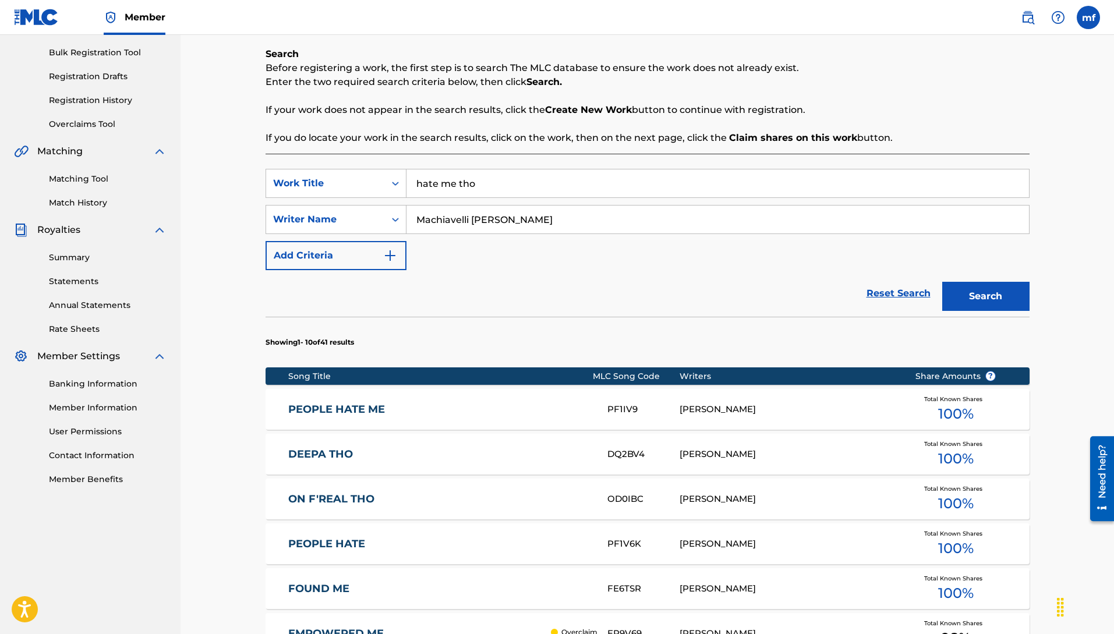
click at [978, 287] on button "Search" at bounding box center [985, 296] width 87 height 29
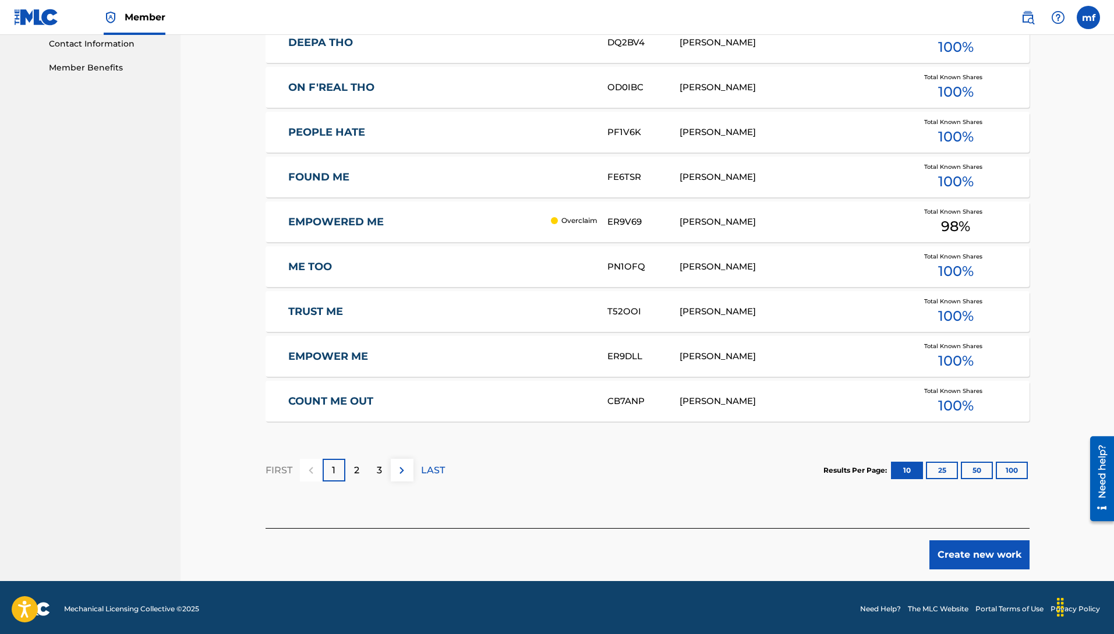
scroll to position [581, 0]
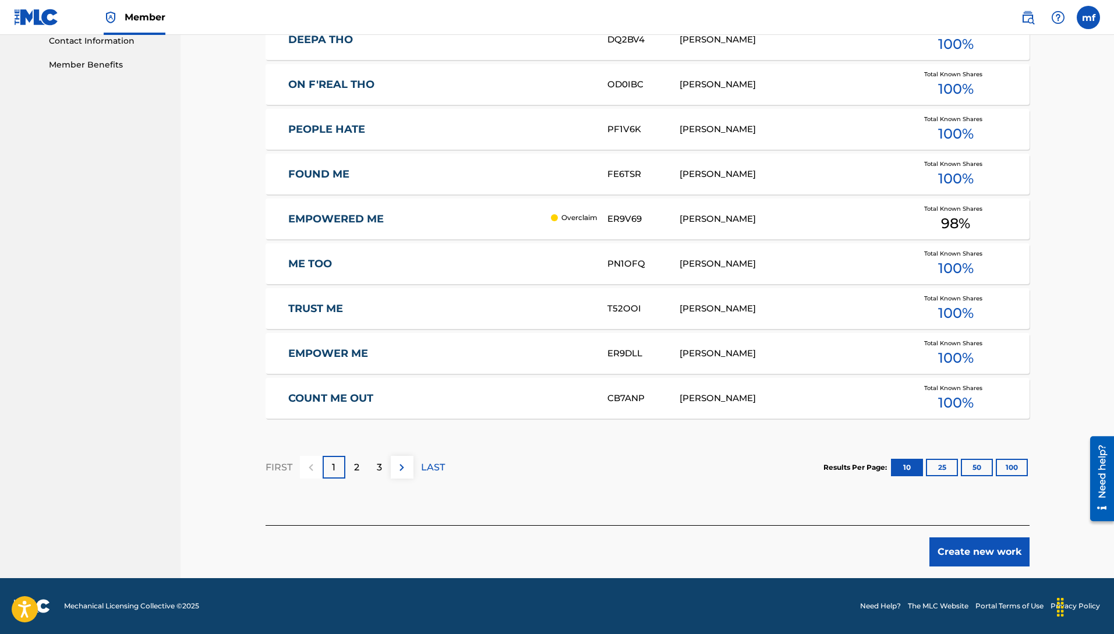
click at [975, 555] on button "Create new work" at bounding box center [979, 552] width 100 height 29
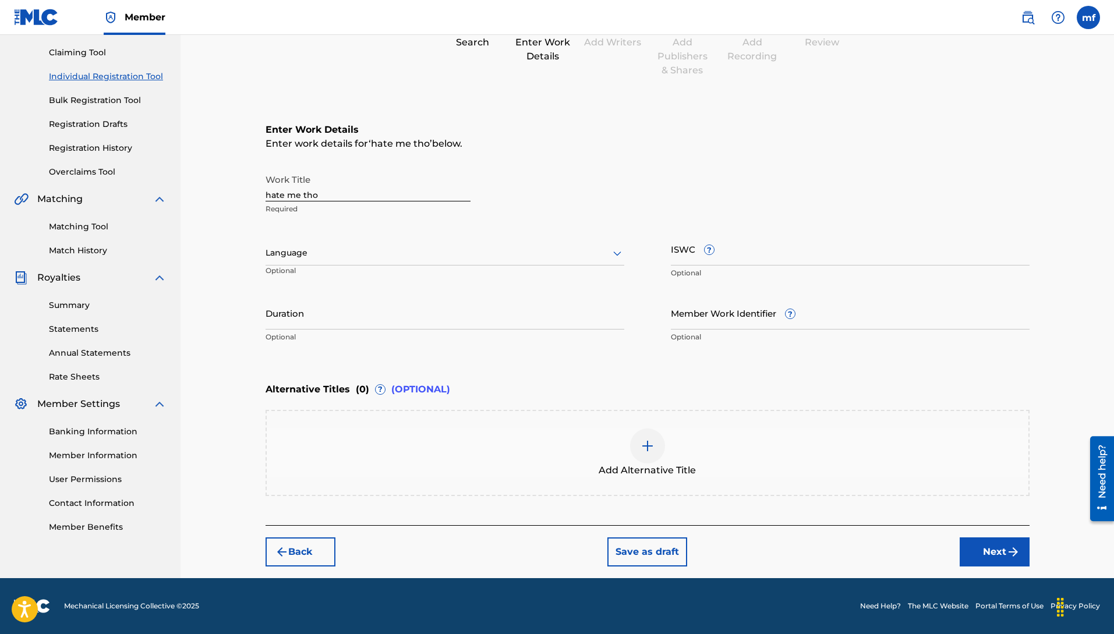
scroll to position [119, 0]
click at [338, 252] on div at bounding box center [445, 253] width 359 height 15
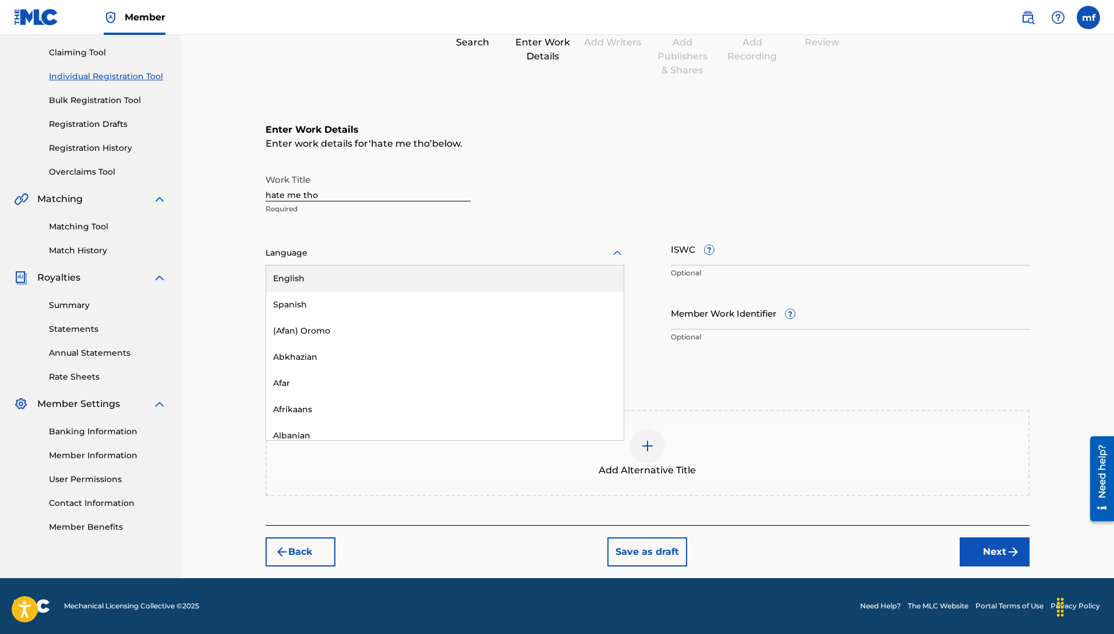
click at [311, 288] on div "English" at bounding box center [445, 279] width 358 height 26
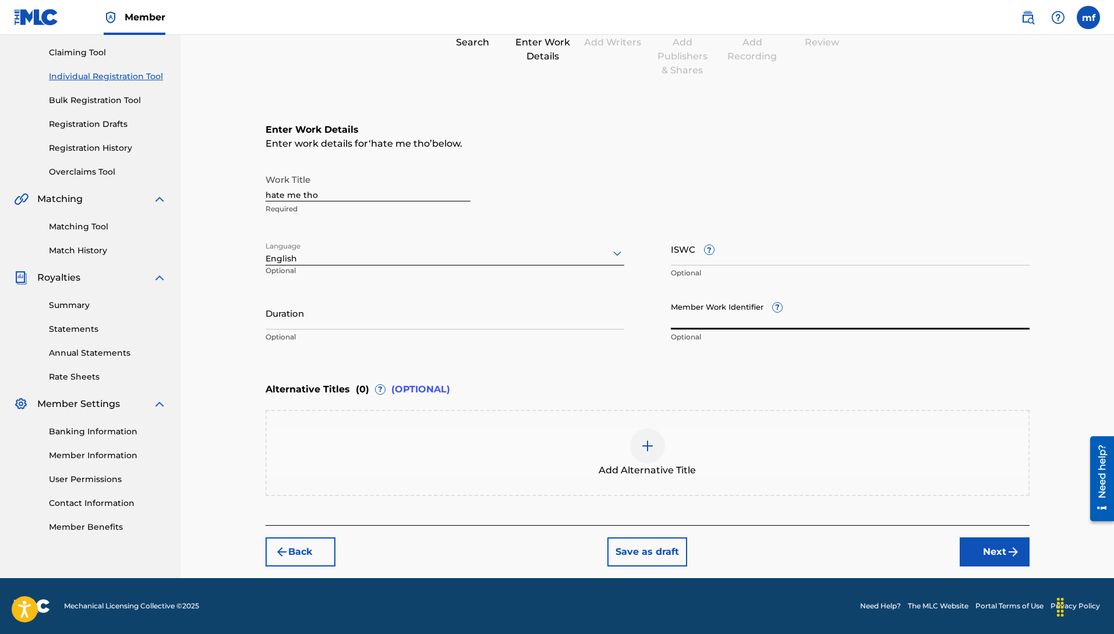
click at [695, 324] on input "Member Work Identifier ?" at bounding box center [850, 312] width 359 height 33
click at [1005, 564] on button "Next" at bounding box center [995, 552] width 70 height 29
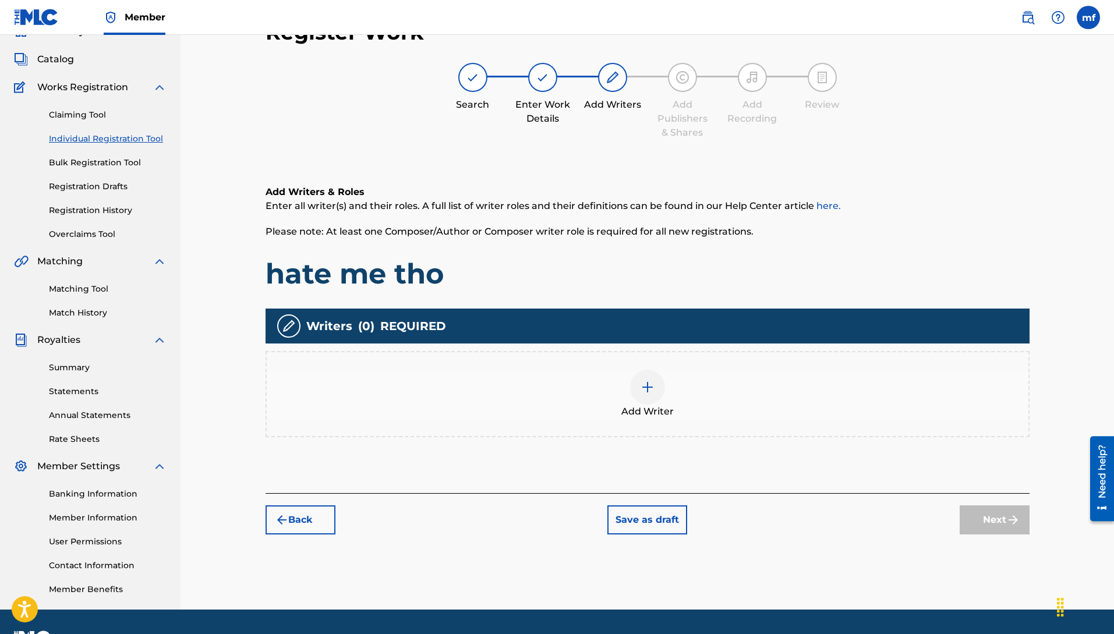
scroll to position [52, 0]
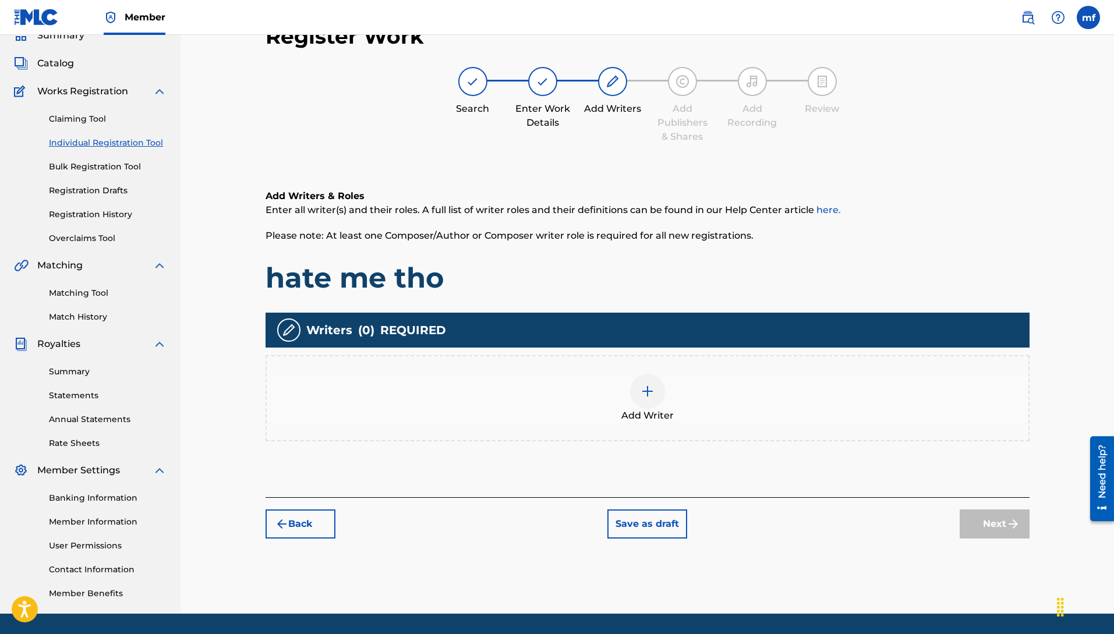
click at [640, 409] on span "Add Writer" at bounding box center [647, 416] width 52 height 14
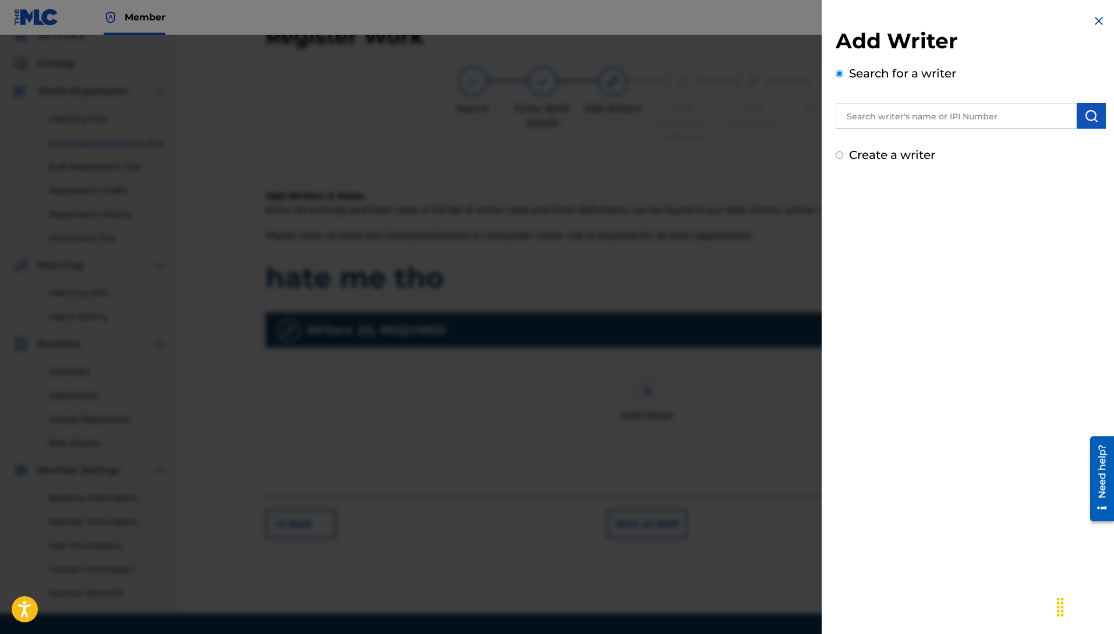
click at [651, 387] on div at bounding box center [557, 352] width 1114 height 634
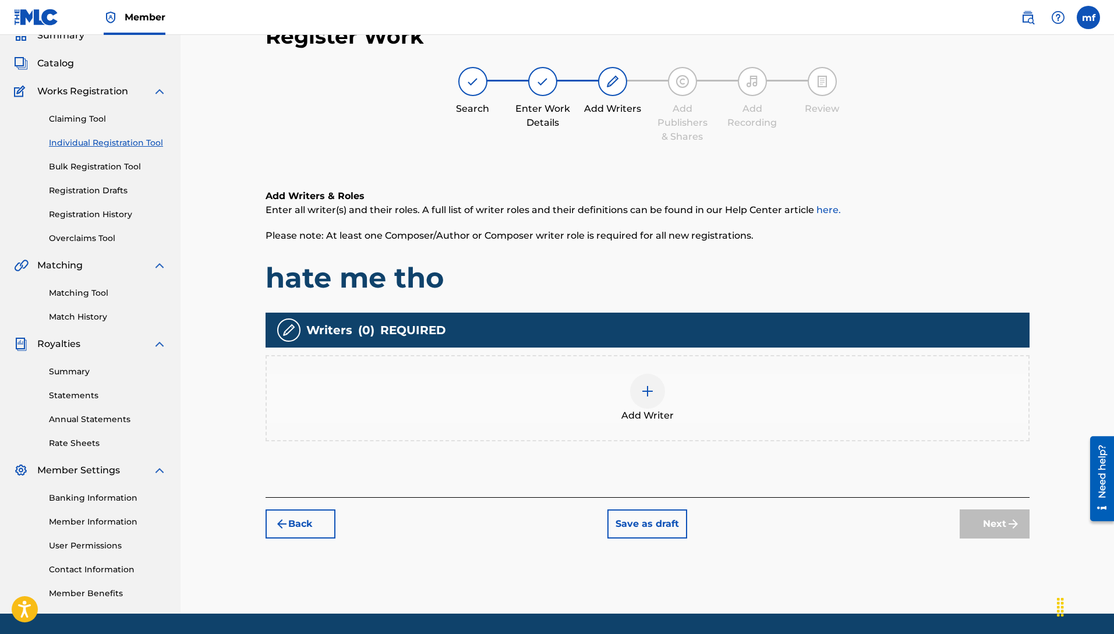
click at [653, 399] on div at bounding box center [647, 391] width 35 height 35
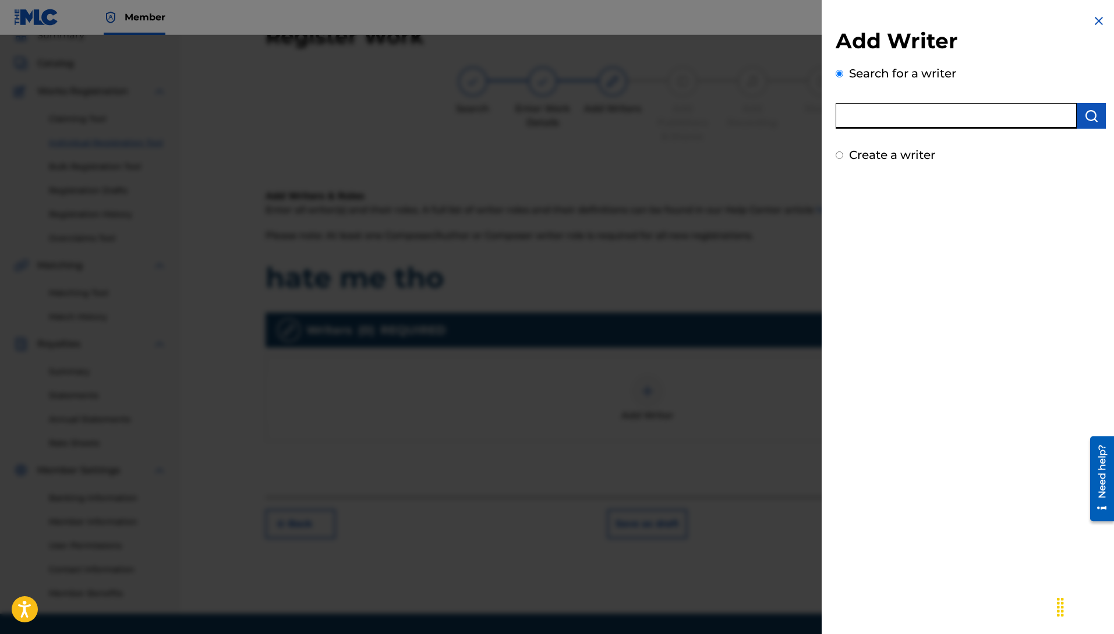
paste input "Machiavelli [PERSON_NAME]"
type input "Machiavelli [PERSON_NAME]"
click at [1079, 118] on button "submit" at bounding box center [1091, 116] width 29 height 26
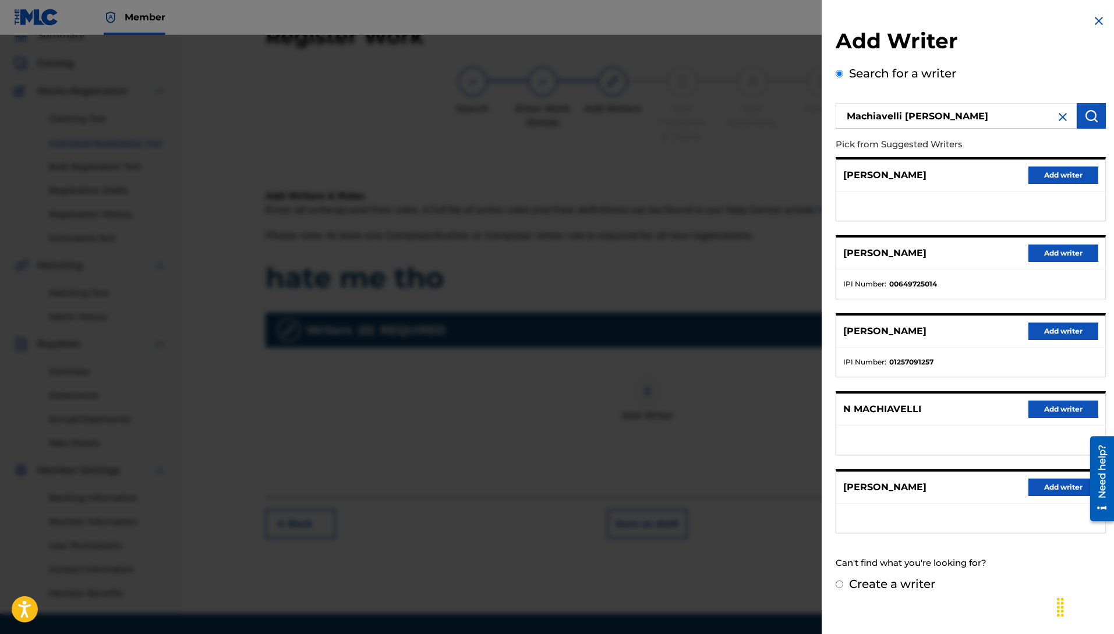
click at [1073, 249] on button "Add writer" at bounding box center [1063, 253] width 70 height 17
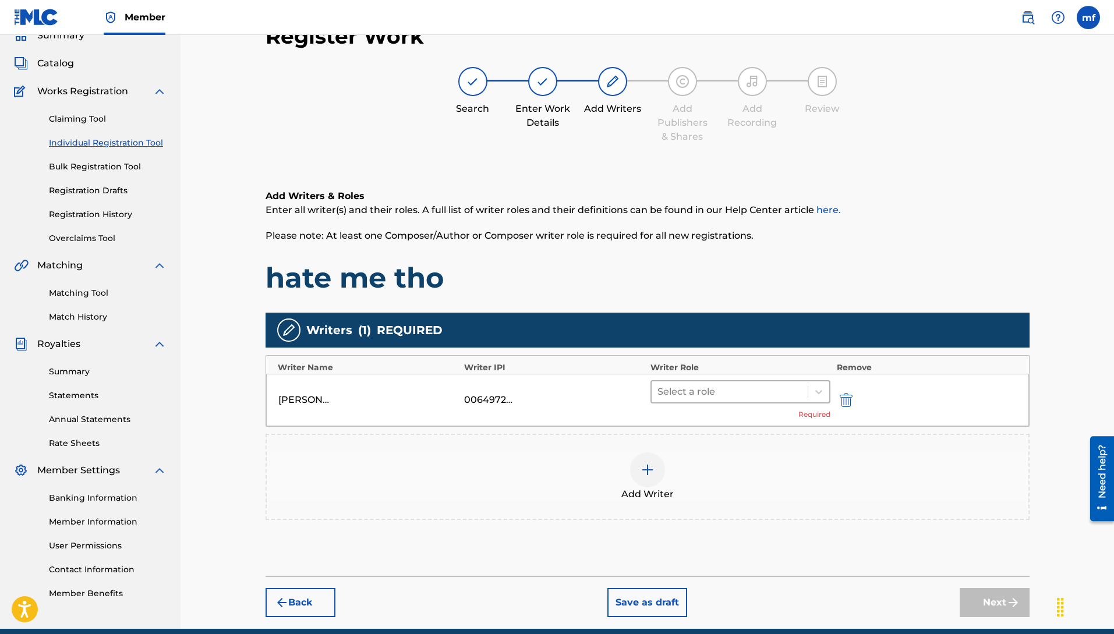
click at [717, 397] on div at bounding box center [729, 392] width 145 height 16
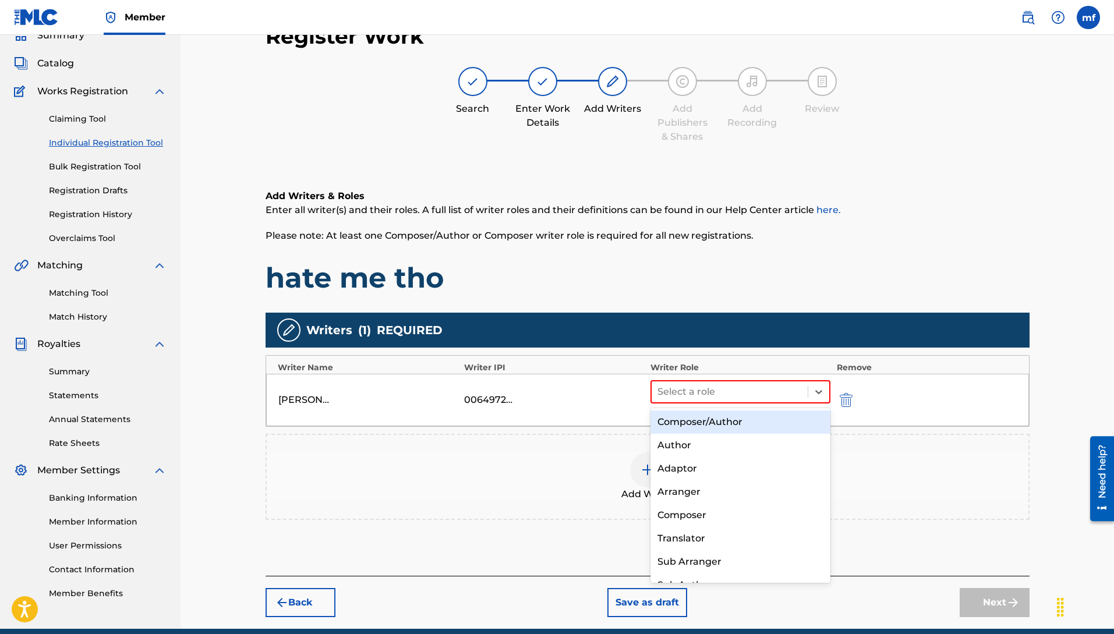
drag, startPoint x: 694, startPoint y: 421, endPoint x: 748, endPoint y: 434, distance: 55.7
click at [694, 421] on div "Composer/Author" at bounding box center [741, 422] width 181 height 23
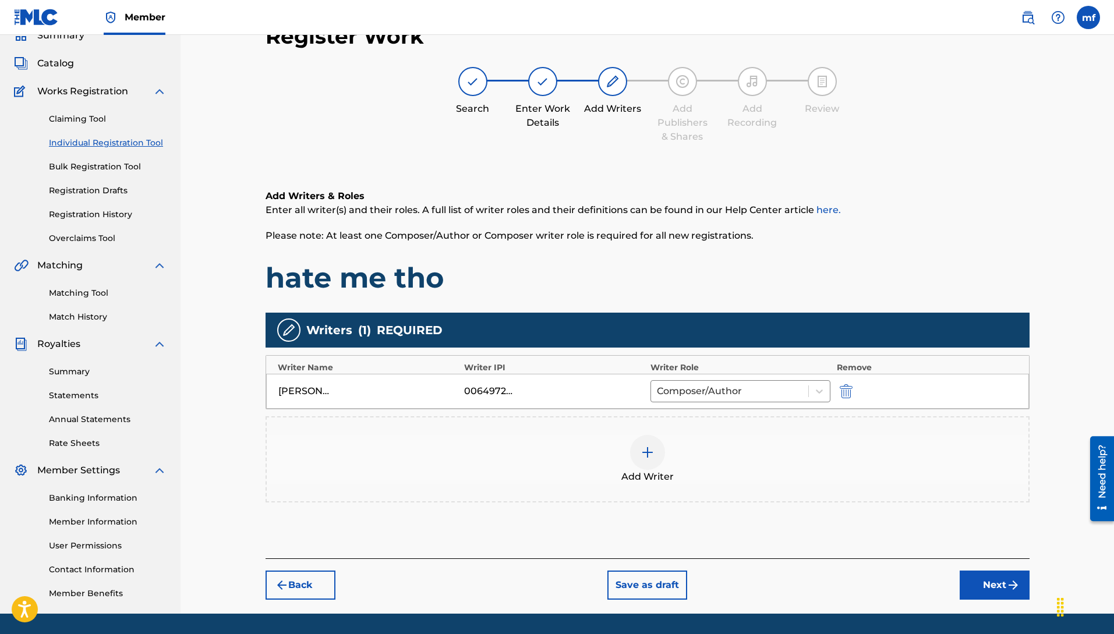
click at [980, 577] on button "Next" at bounding box center [995, 585] width 70 height 29
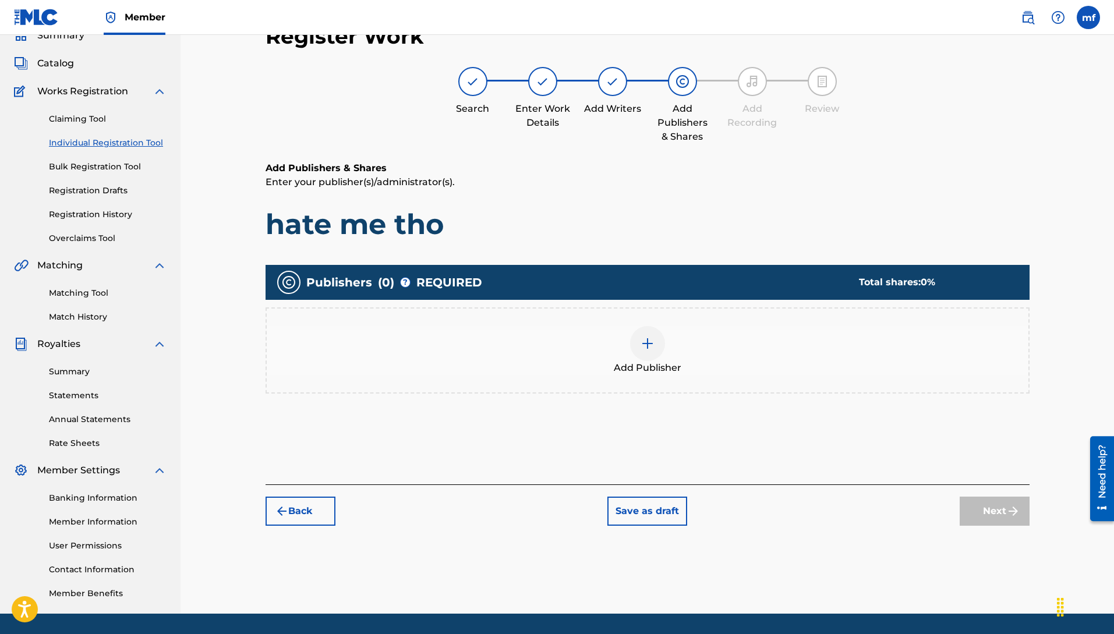
click at [656, 353] on div at bounding box center [647, 343] width 35 height 35
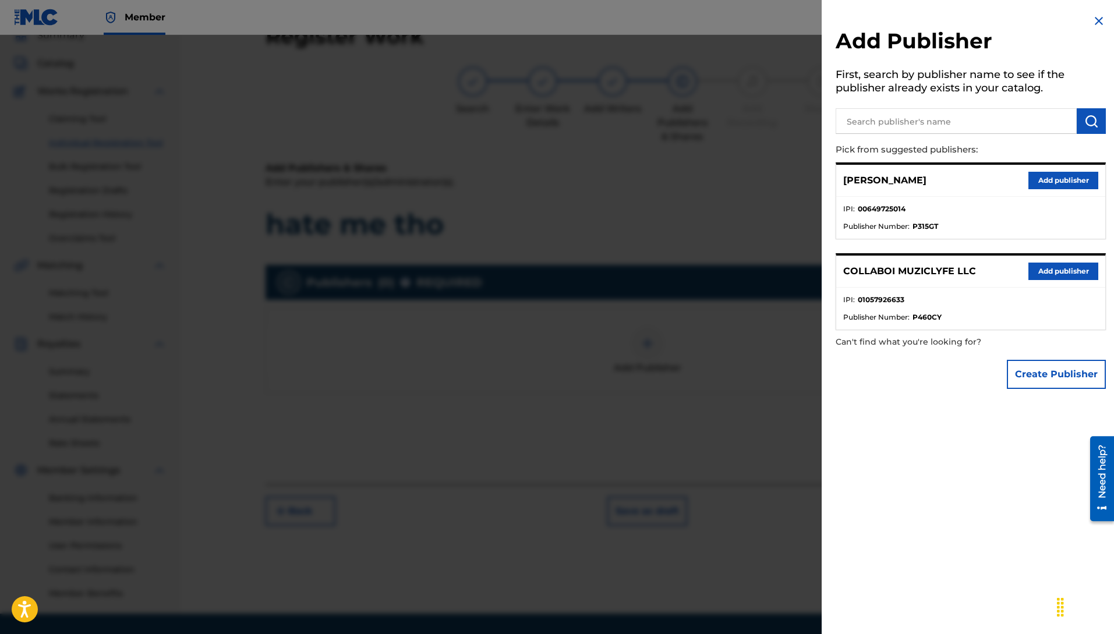
click at [1056, 273] on button "Add publisher" at bounding box center [1063, 271] width 70 height 17
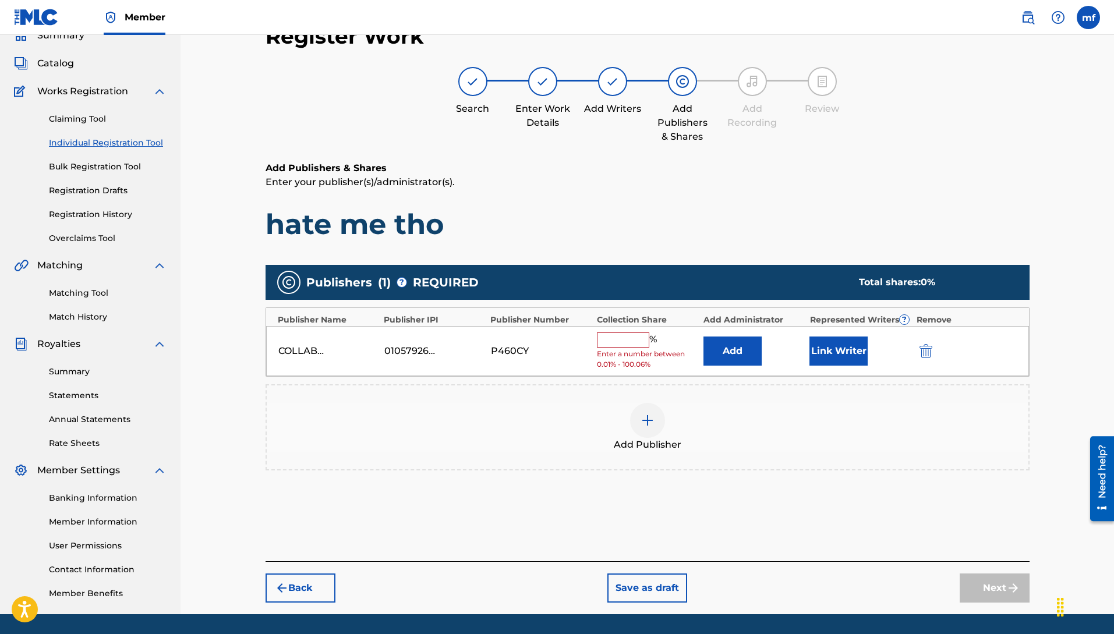
click at [621, 345] on input "text" at bounding box center [623, 340] width 52 height 15
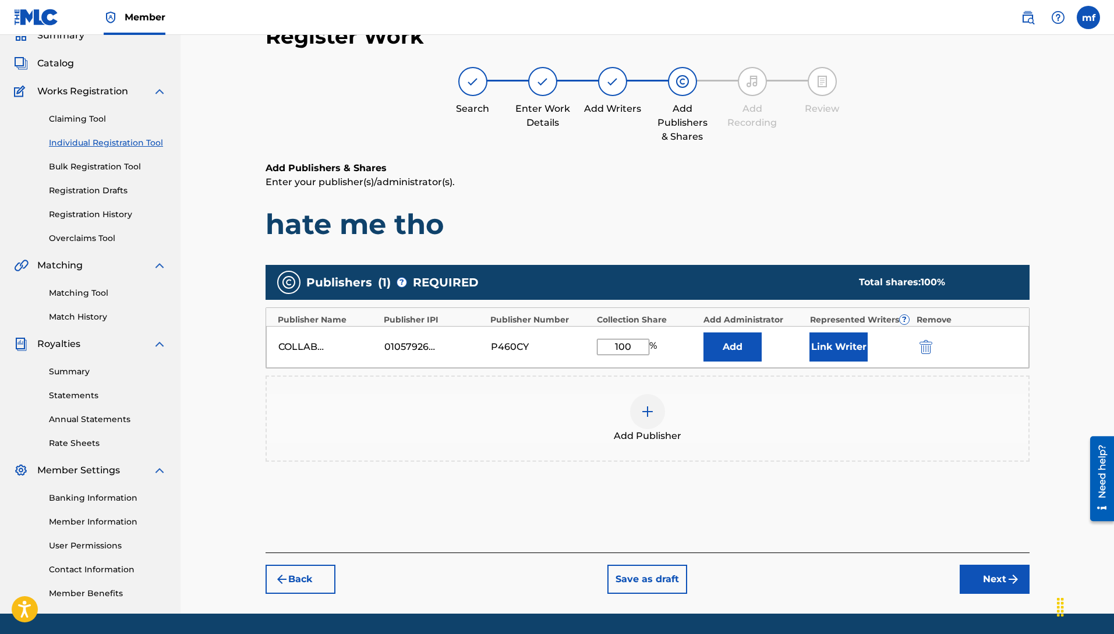
type input "100"
click at [1001, 586] on button "Next" at bounding box center [995, 579] width 70 height 29
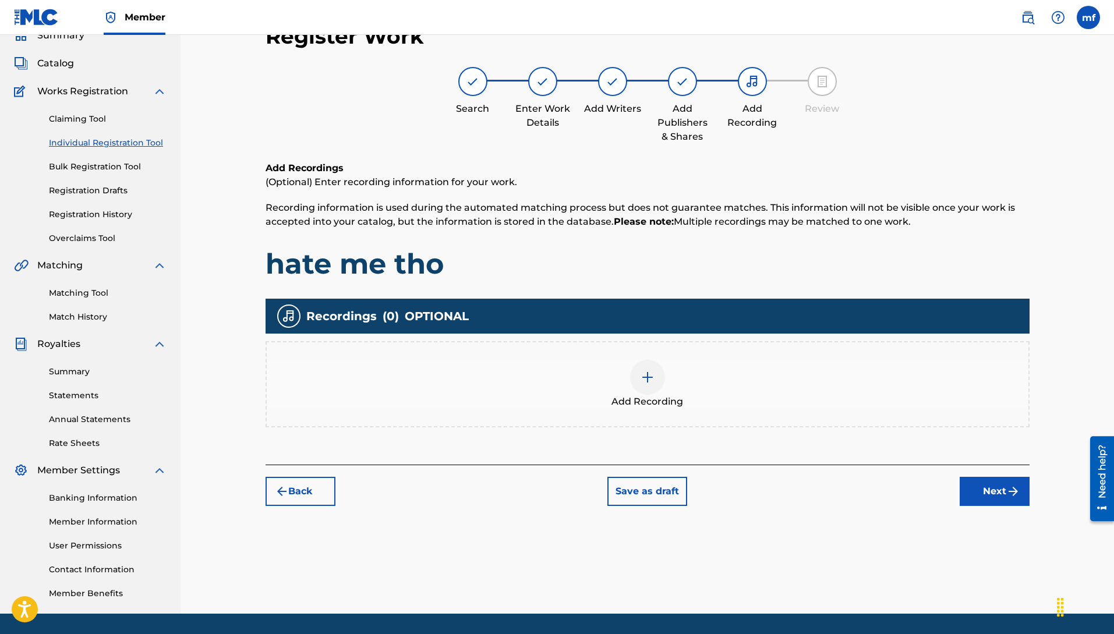
click at [982, 489] on button "Next" at bounding box center [995, 491] width 70 height 29
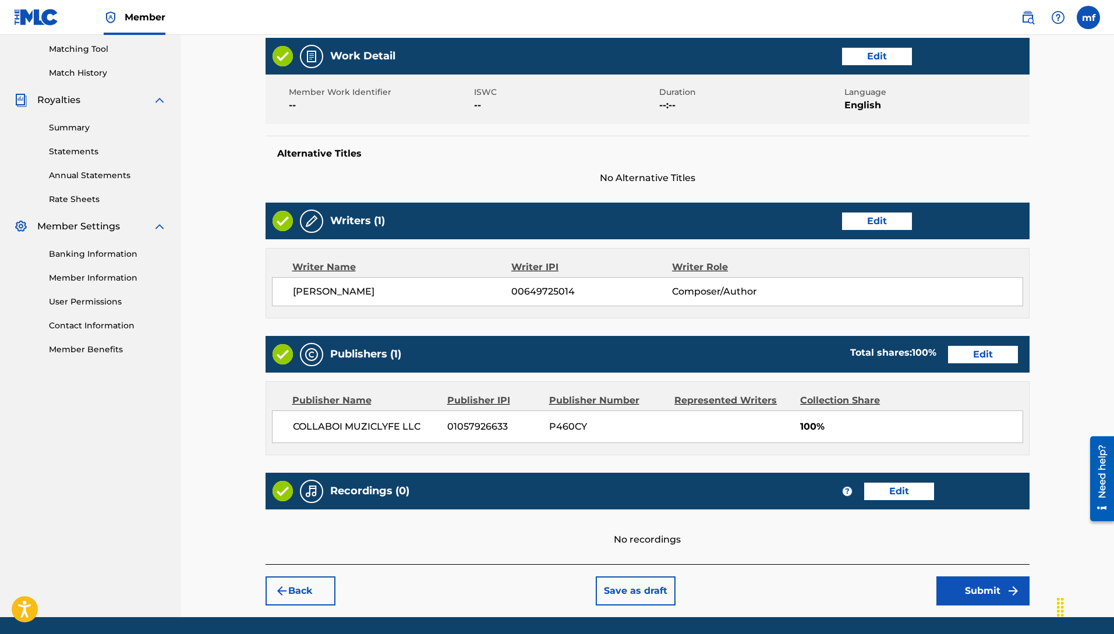
scroll to position [335, 0]
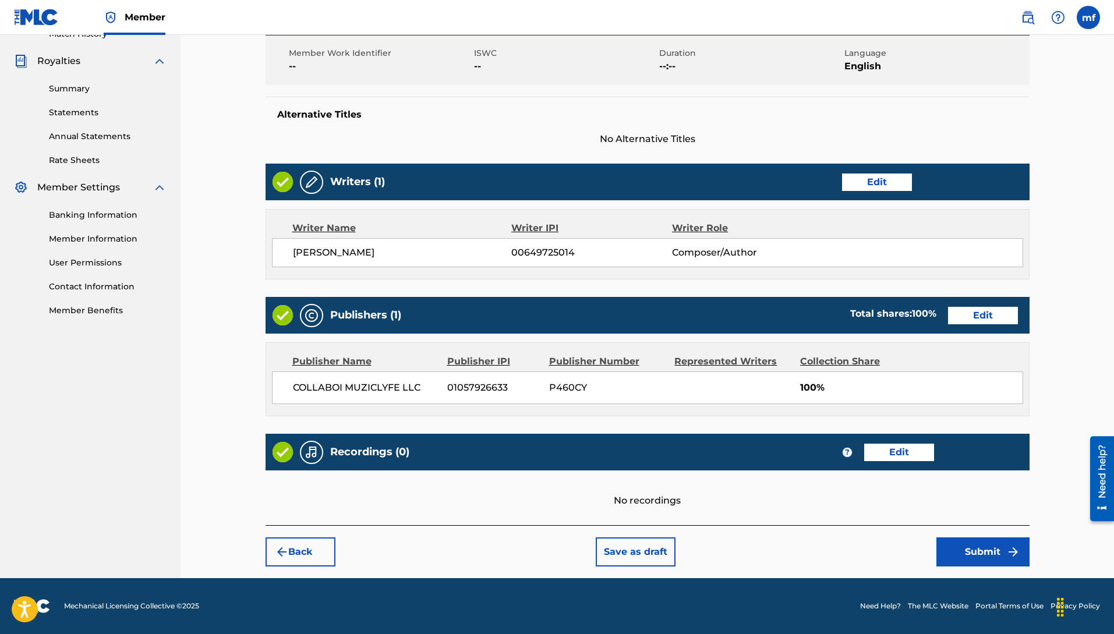
click at [972, 561] on button "Submit" at bounding box center [982, 552] width 93 height 29
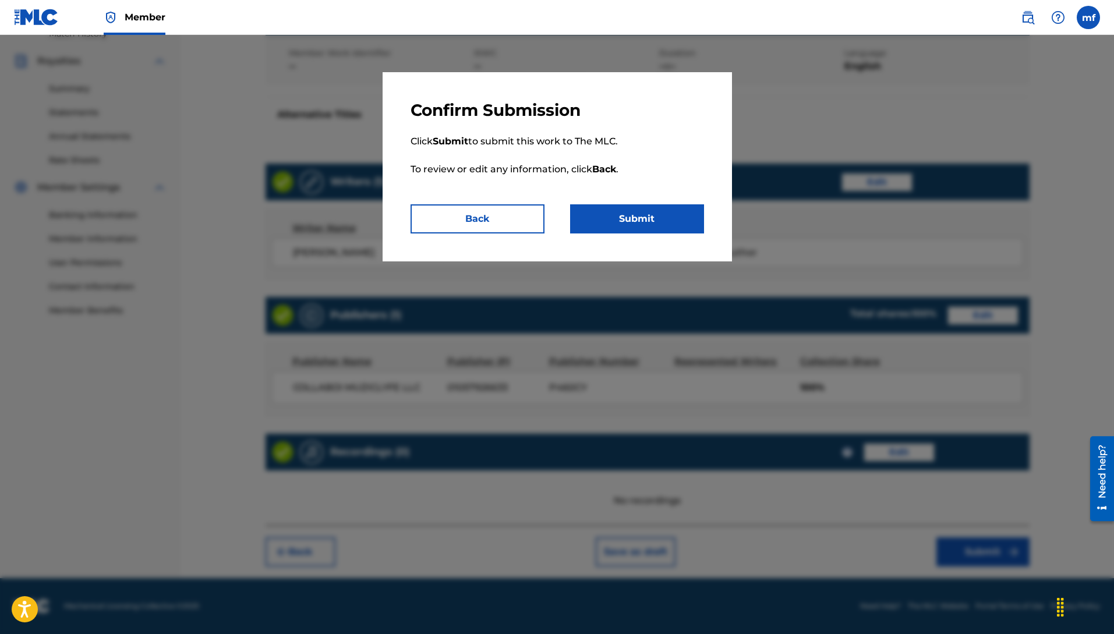
click at [621, 229] on button "Submit" at bounding box center [637, 218] width 134 height 29
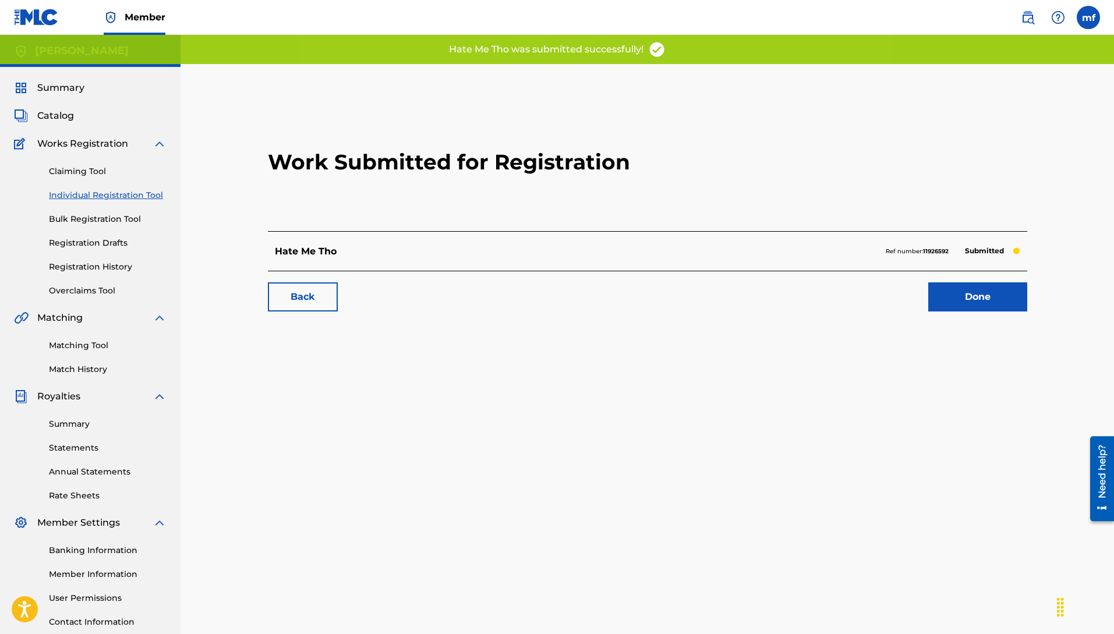
click at [963, 300] on link "Done" at bounding box center [977, 296] width 99 height 29
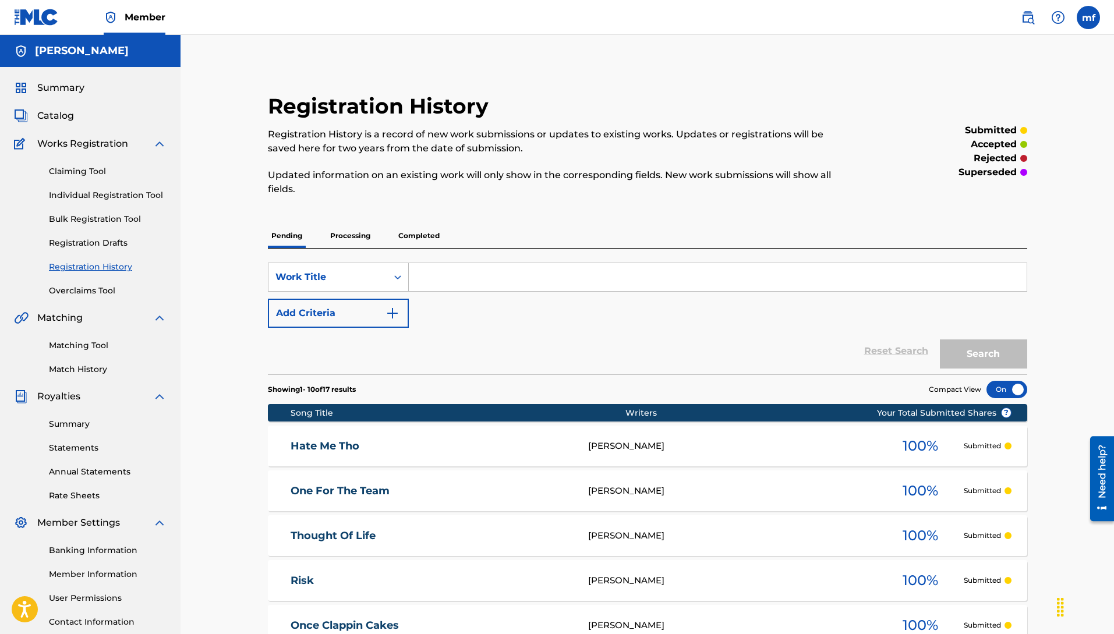
click at [459, 320] on div "SearchWithCriteriaf3b62aa7-e8f4-4fec-b154-810789404493 Work Title Add Criteria" at bounding box center [647, 295] width 759 height 65
drag, startPoint x: 96, startPoint y: 202, endPoint x: 109, endPoint y: 209, distance: 15.9
click at [97, 202] on div "Claiming Tool Individual Registration Tool Bulk Registration Tool Registration …" at bounding box center [90, 224] width 153 height 146
click at [113, 198] on link "Individual Registration Tool" at bounding box center [108, 195] width 118 height 12
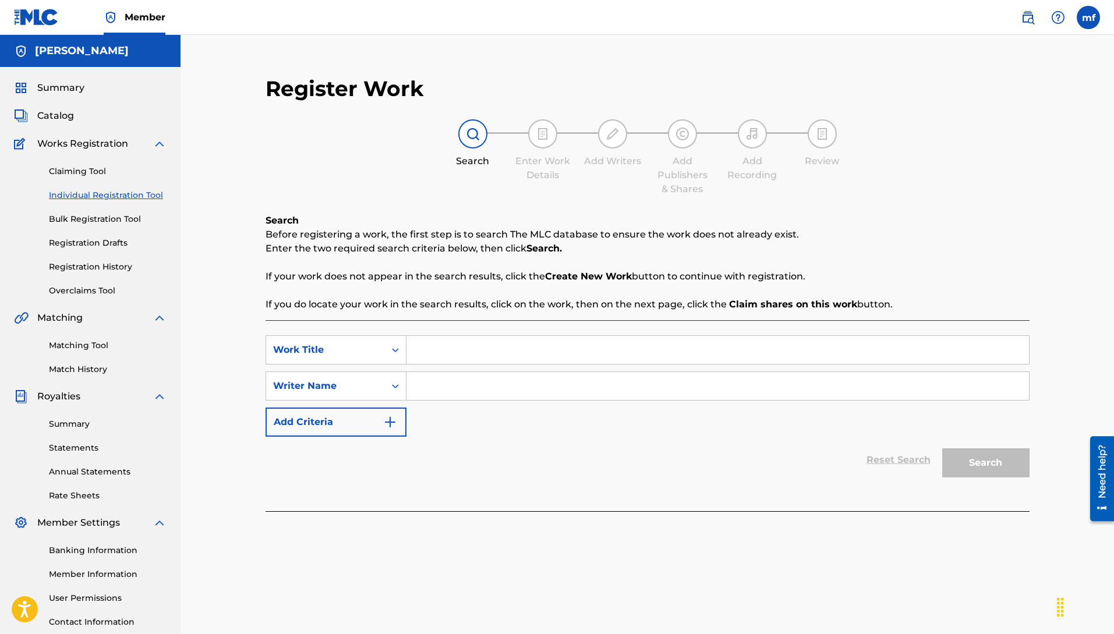
paste input "Machiavelli [PERSON_NAME]"
type input "Machiavelli [PERSON_NAME]"
click at [430, 360] on input "Search Form" at bounding box center [717, 350] width 623 height 28
type input "t"
type input "tune up"
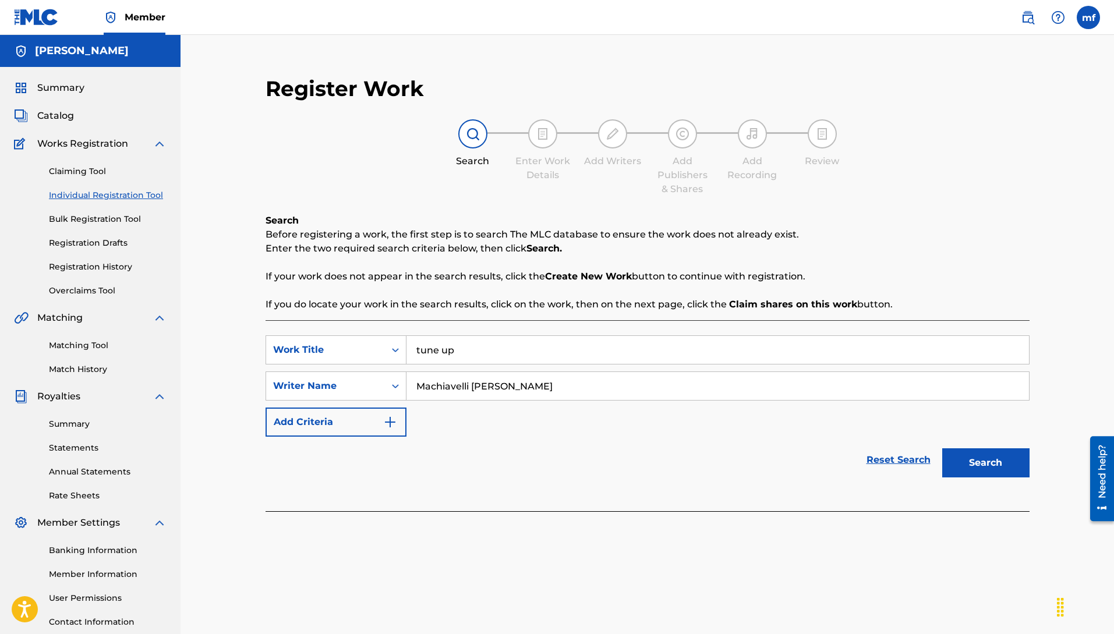
click at [942, 448] on button "Search" at bounding box center [985, 462] width 87 height 29
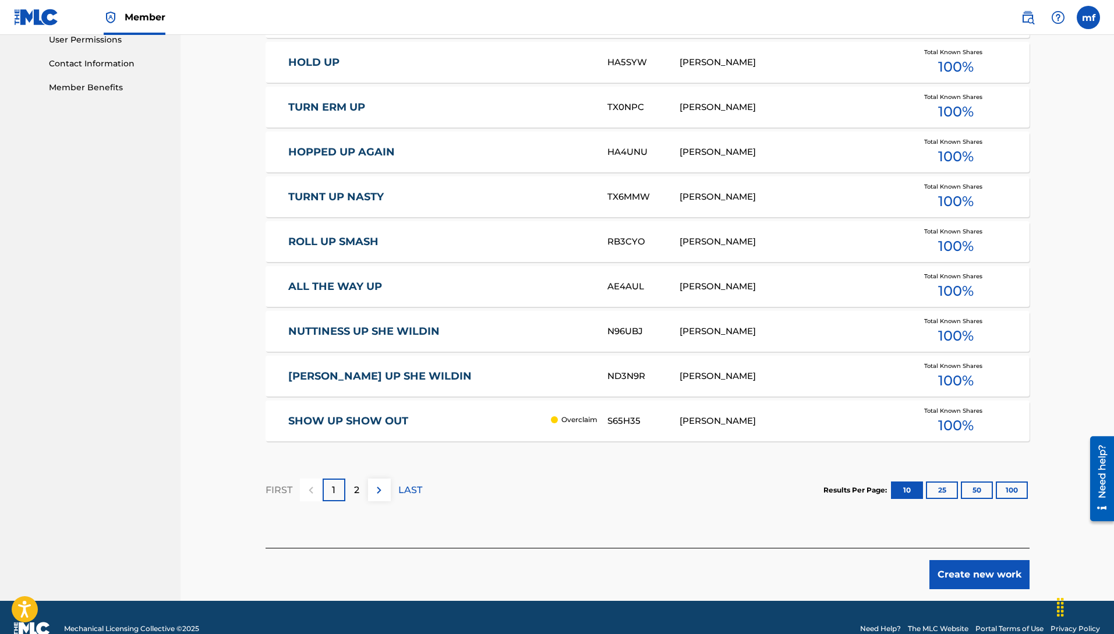
scroll to position [581, 0]
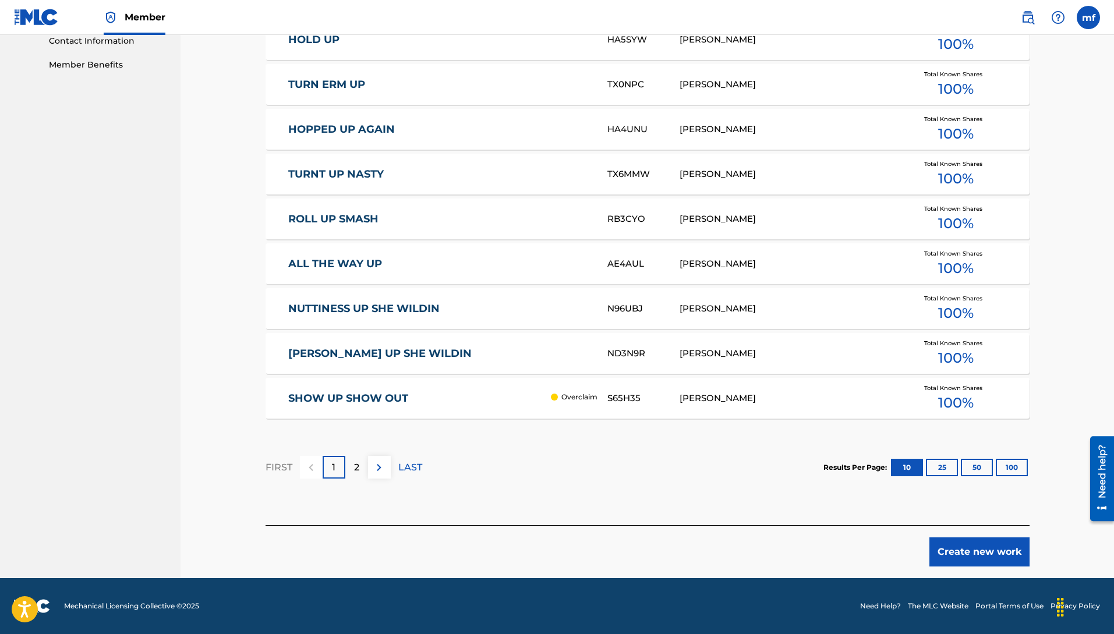
click at [980, 556] on button "Create new work" at bounding box center [979, 552] width 100 height 29
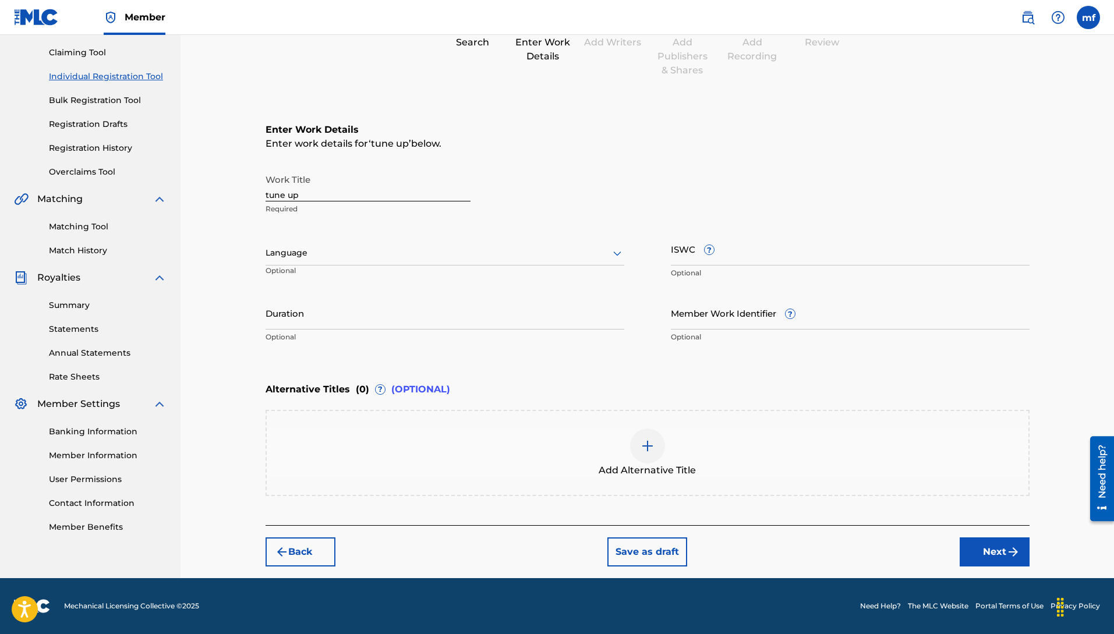
scroll to position [119, 0]
click at [348, 264] on div "Language Optional" at bounding box center [445, 258] width 359 height 52
click at [321, 246] on div at bounding box center [445, 253] width 359 height 15
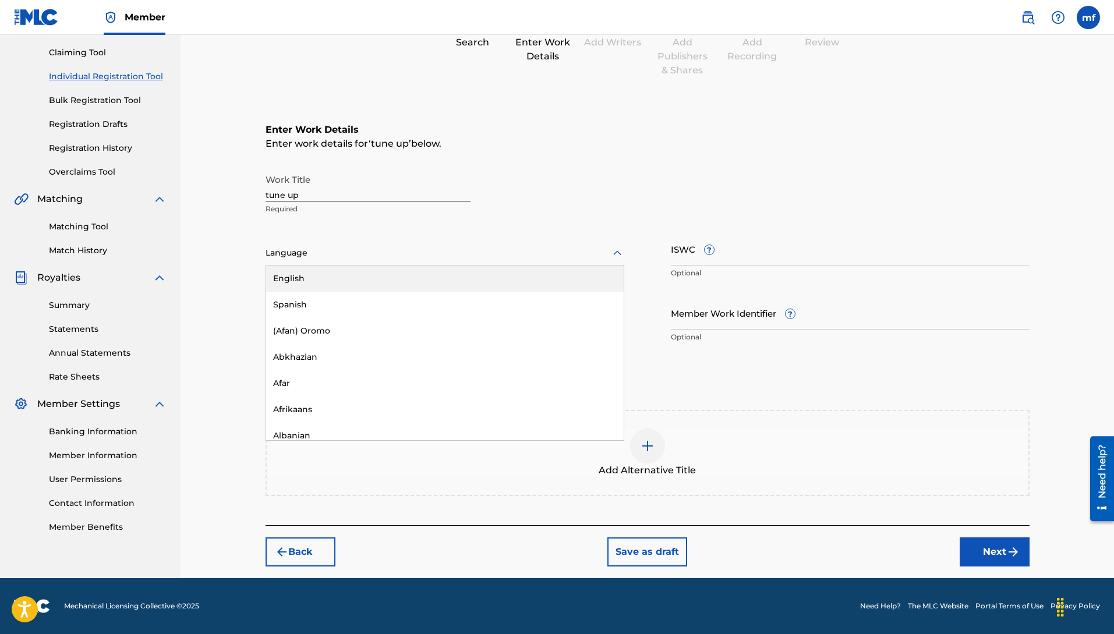
click at [298, 284] on div "English" at bounding box center [445, 279] width 358 height 26
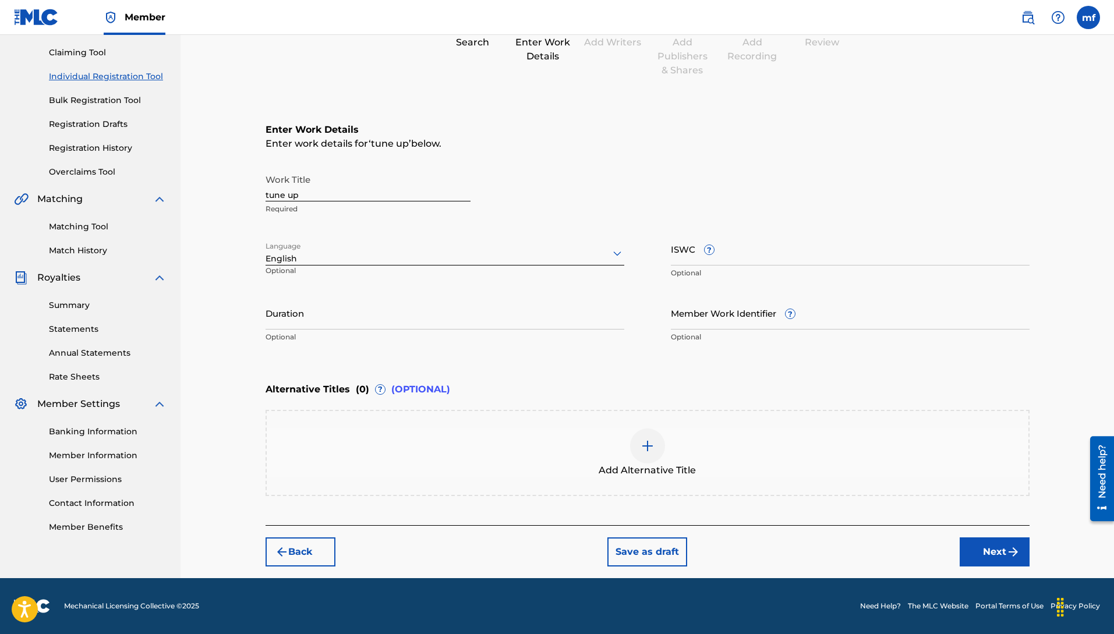
click at [1002, 544] on button "Next" at bounding box center [995, 552] width 70 height 29
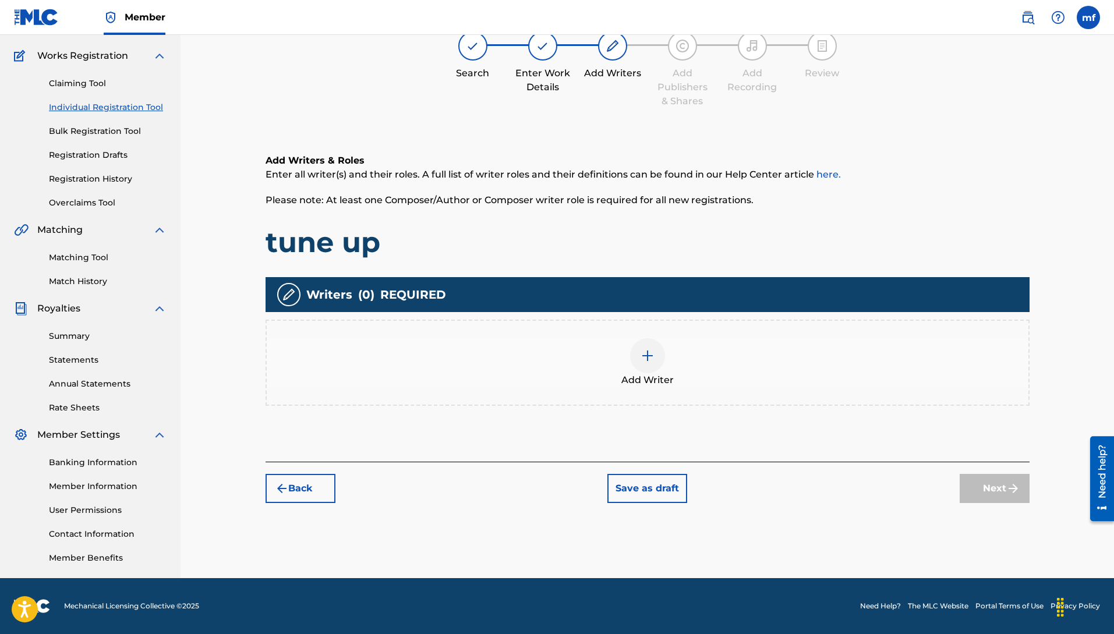
scroll to position [52, 0]
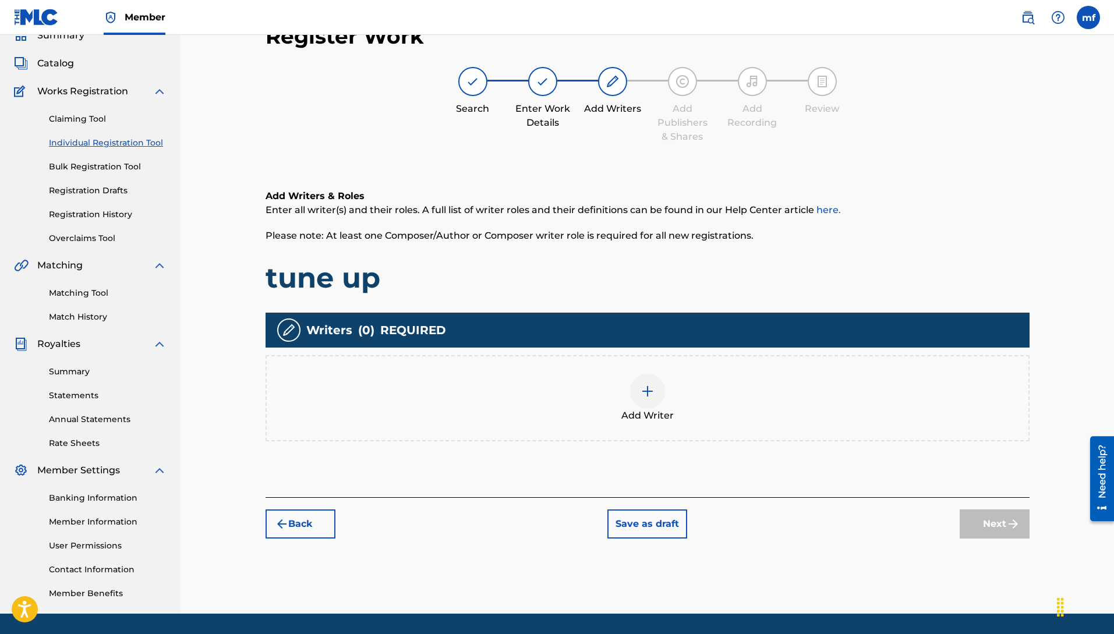
click at [645, 404] on div at bounding box center [647, 391] width 35 height 35
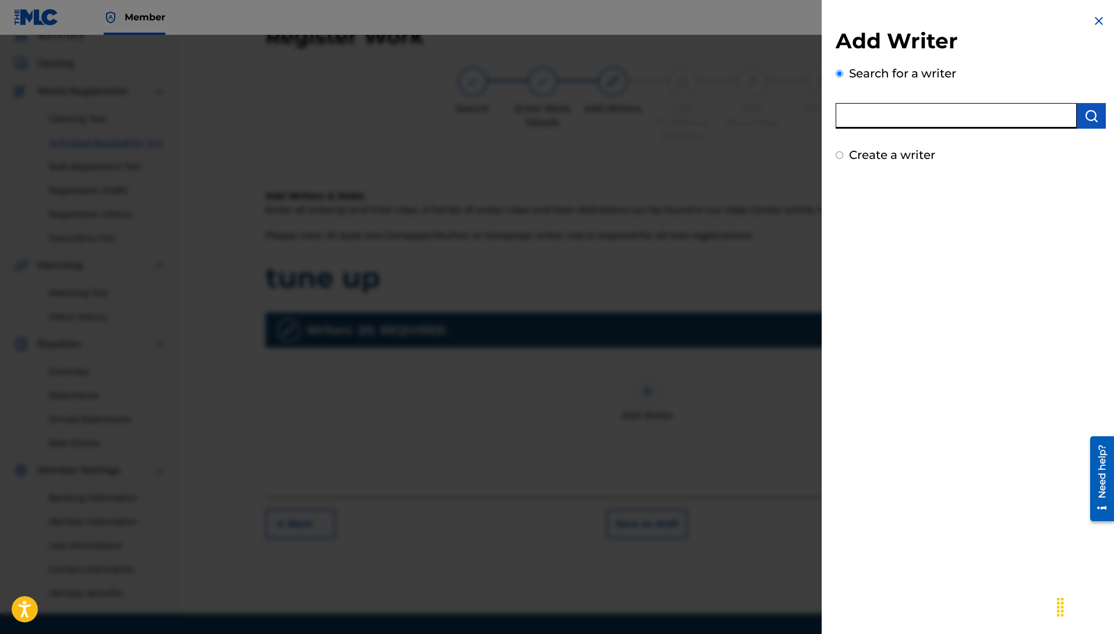
paste input "Machiavelli [PERSON_NAME]"
type input "Machiavelli [PERSON_NAME]"
click at [1086, 116] on img "submit" at bounding box center [1091, 116] width 14 height 14
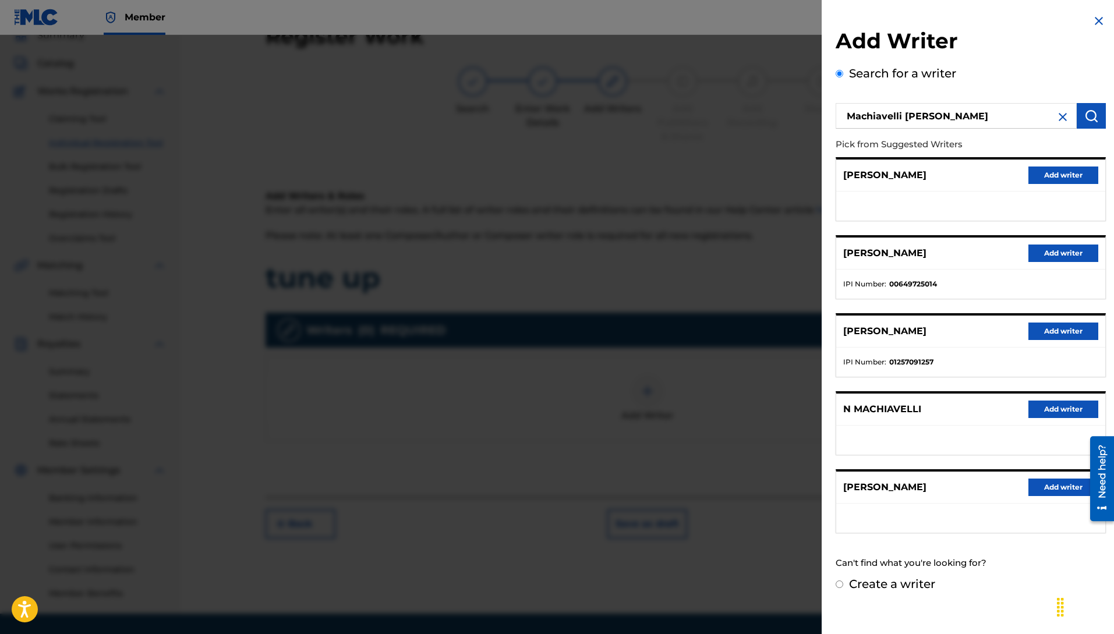
click at [1065, 255] on button "Add writer" at bounding box center [1063, 253] width 70 height 17
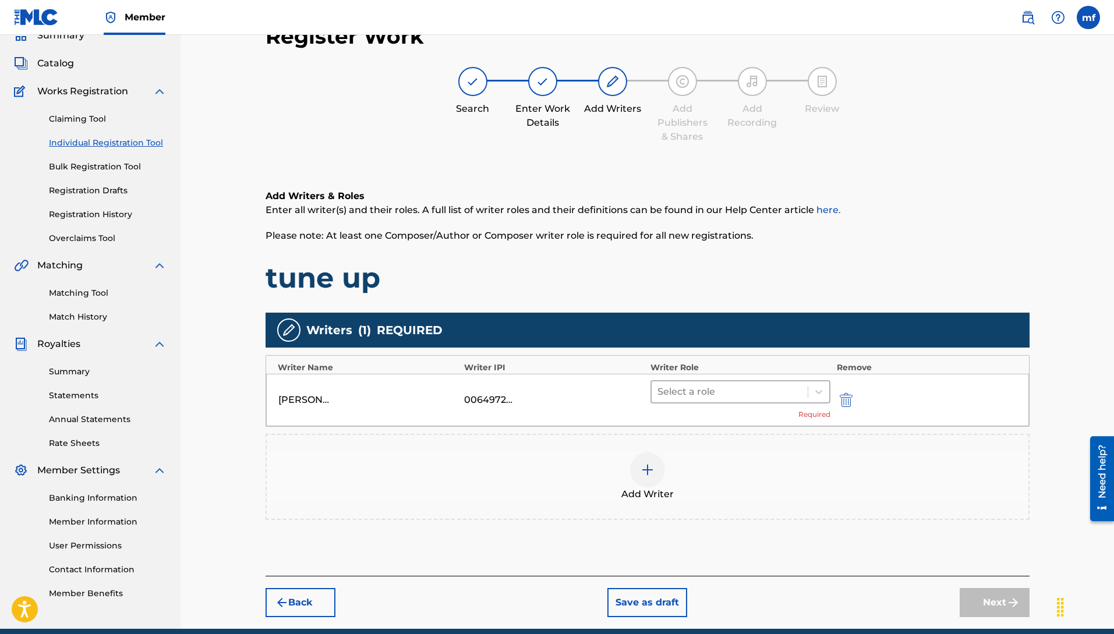
click at [801, 384] on div at bounding box center [729, 392] width 145 height 16
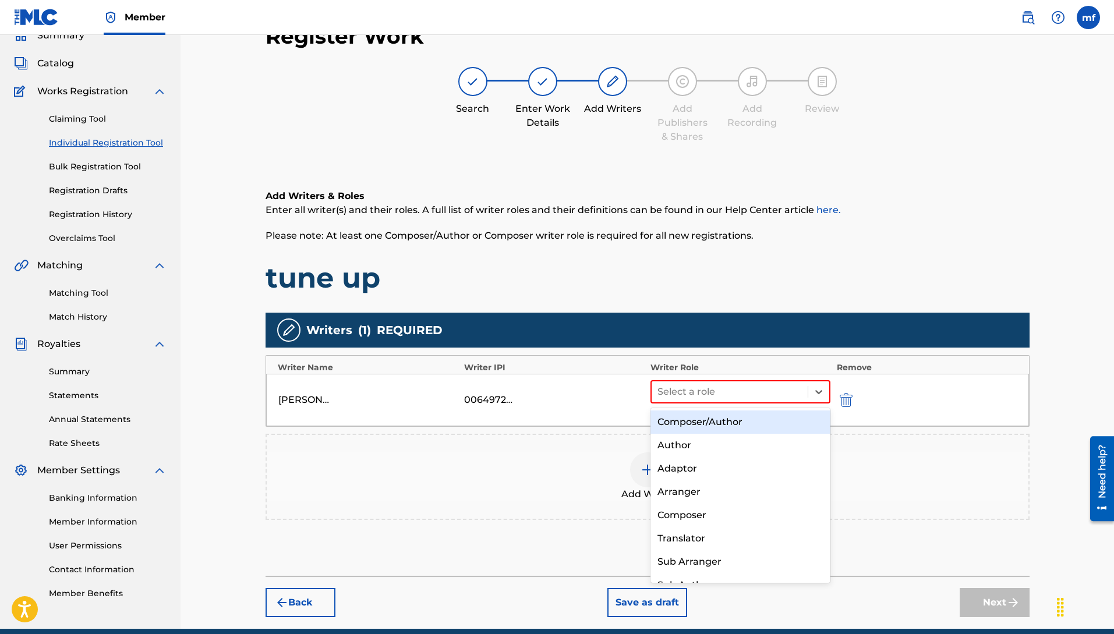
drag, startPoint x: 699, startPoint y: 413, endPoint x: 706, endPoint y: 426, distance: 14.3
click at [699, 416] on div "Composer/Author" at bounding box center [741, 422] width 181 height 23
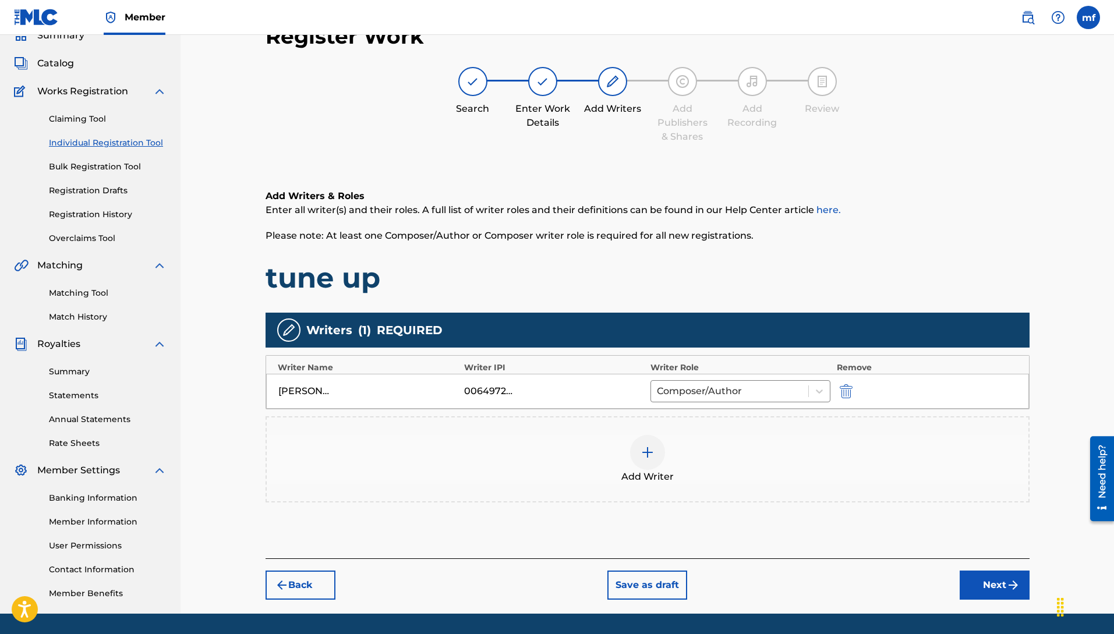
click at [987, 593] on button "Next" at bounding box center [995, 585] width 70 height 29
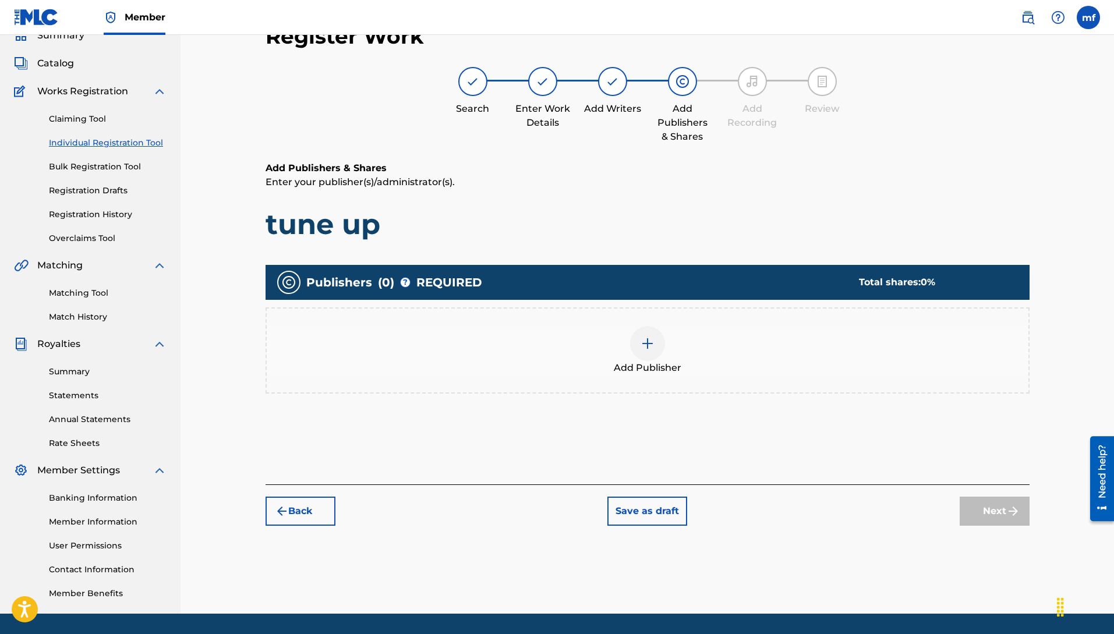
click at [639, 349] on div at bounding box center [647, 343] width 35 height 35
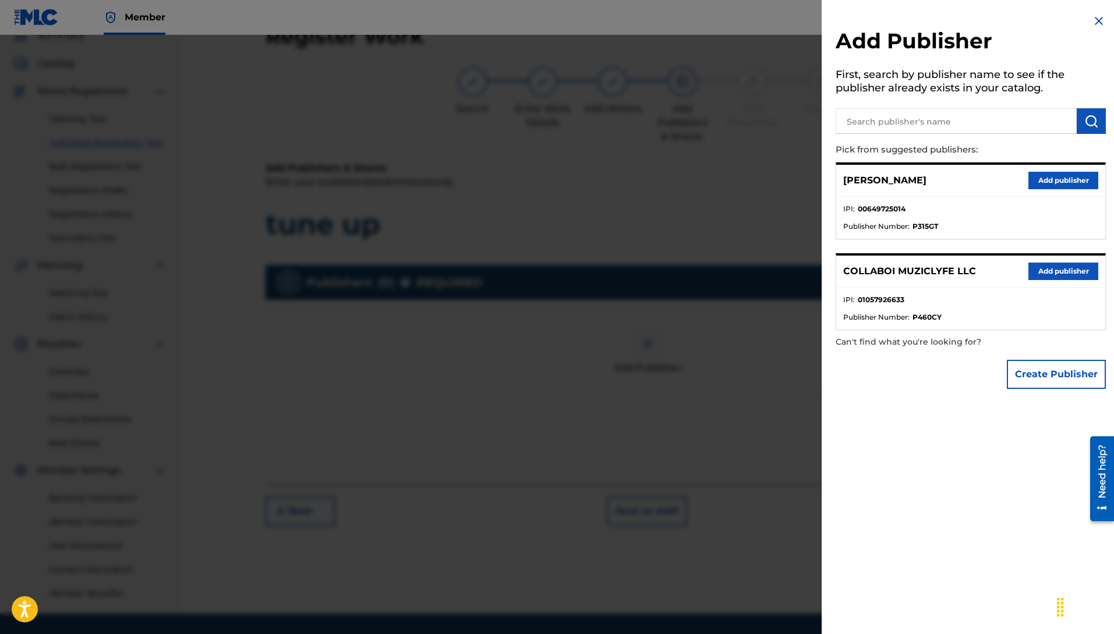
click at [1044, 270] on button "Add publisher" at bounding box center [1063, 271] width 70 height 17
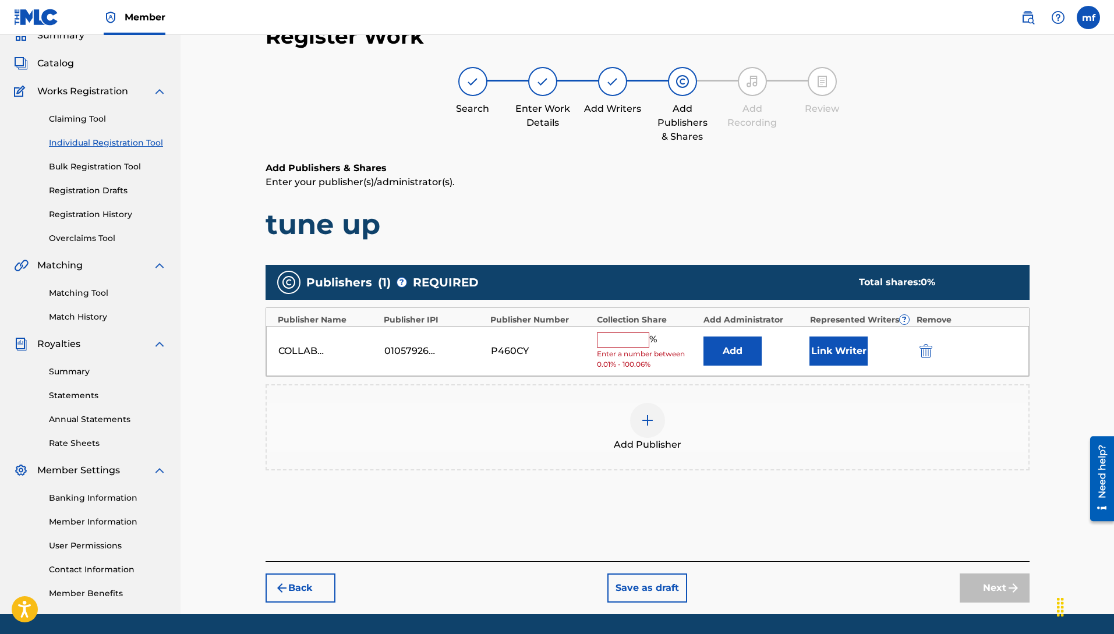
click at [618, 347] on div "% Enter a number between 0.01% - 100.06%" at bounding box center [647, 352] width 101 height 38
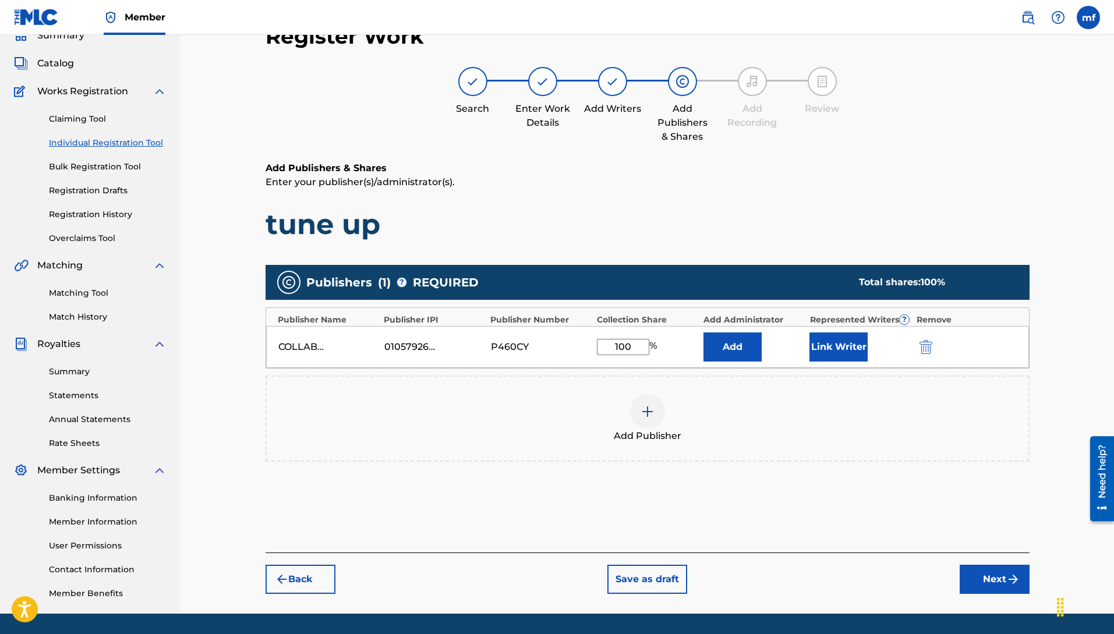
type input "100"
click at [987, 565] on div "Back Save as draft Next" at bounding box center [648, 573] width 764 height 41
drag, startPoint x: 987, startPoint y: 570, endPoint x: 978, endPoint y: 549, distance: 23.5
click at [987, 571] on button "Next" at bounding box center [995, 579] width 70 height 29
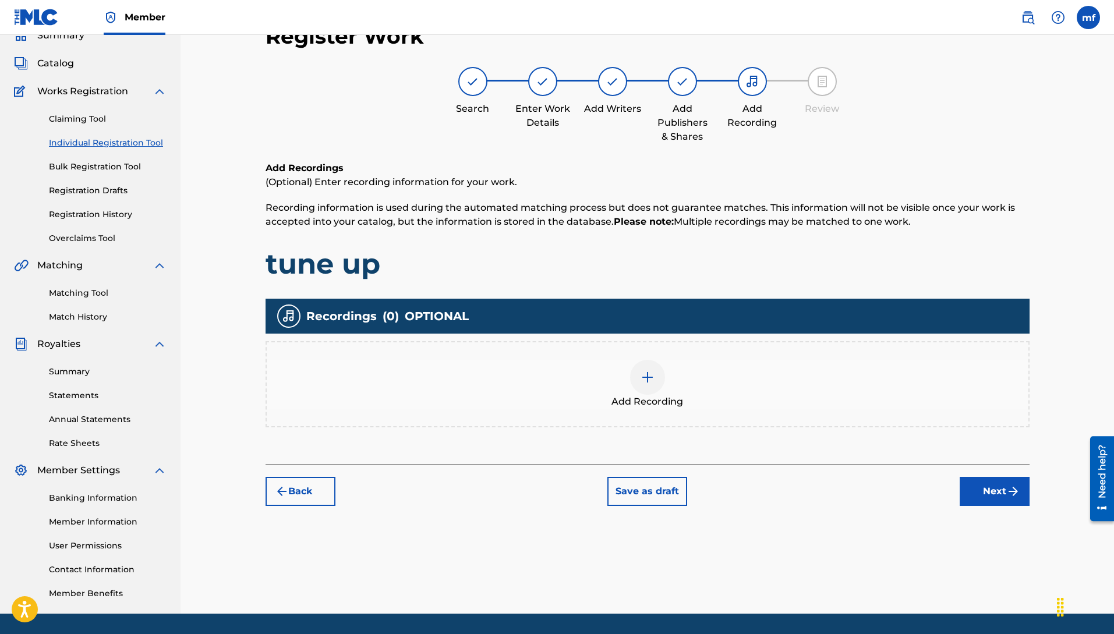
click at [1007, 485] on img "submit" at bounding box center [1013, 492] width 14 height 14
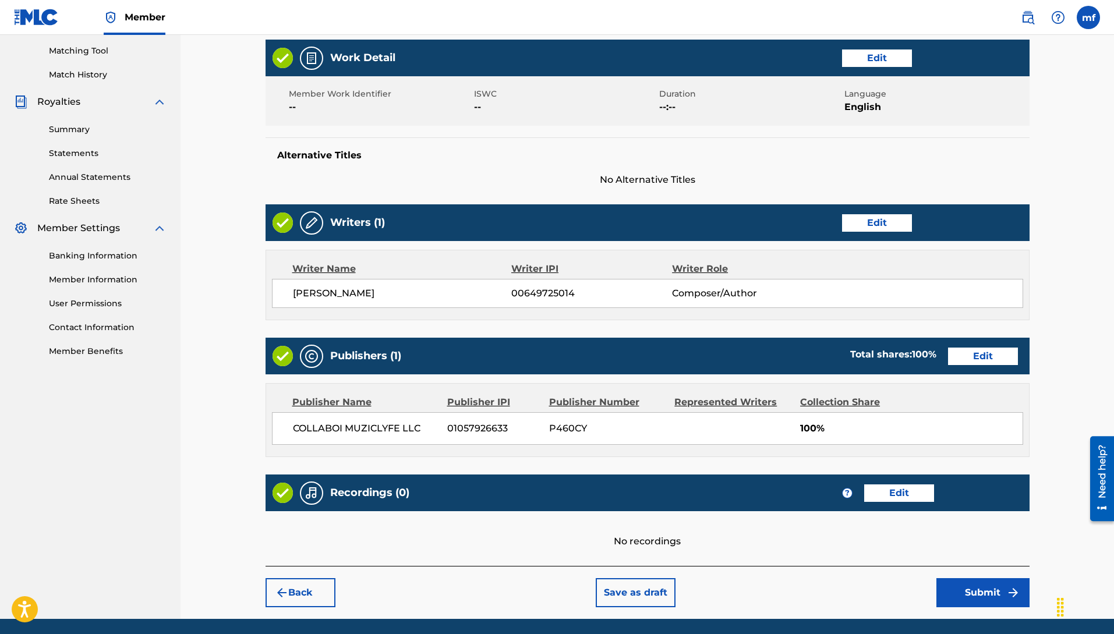
scroll to position [335, 0]
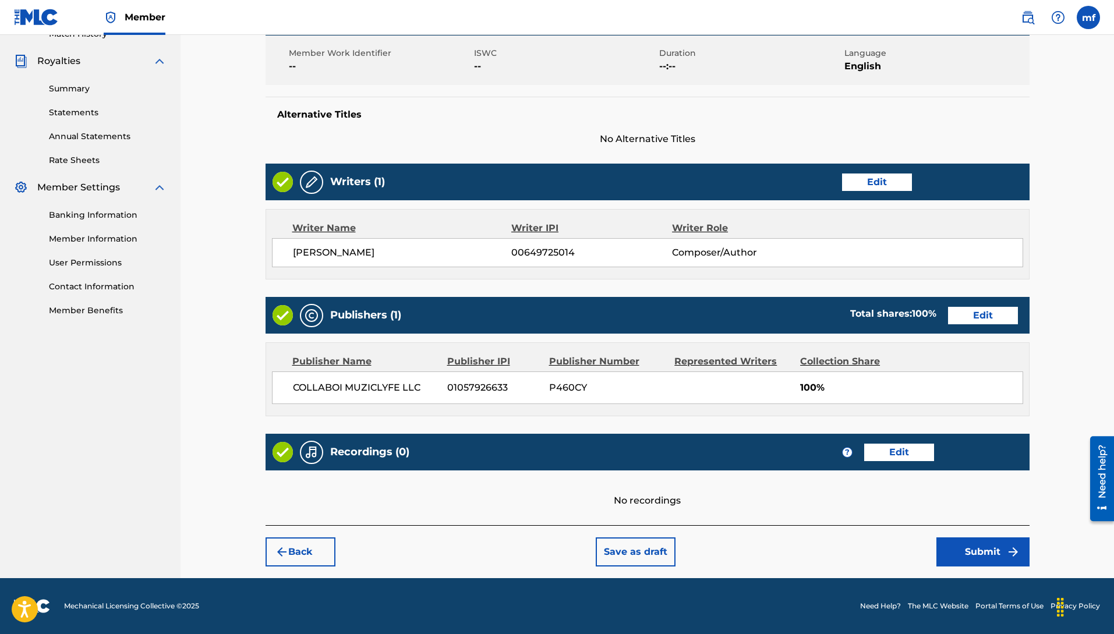
click at [985, 552] on button "Submit" at bounding box center [982, 552] width 93 height 29
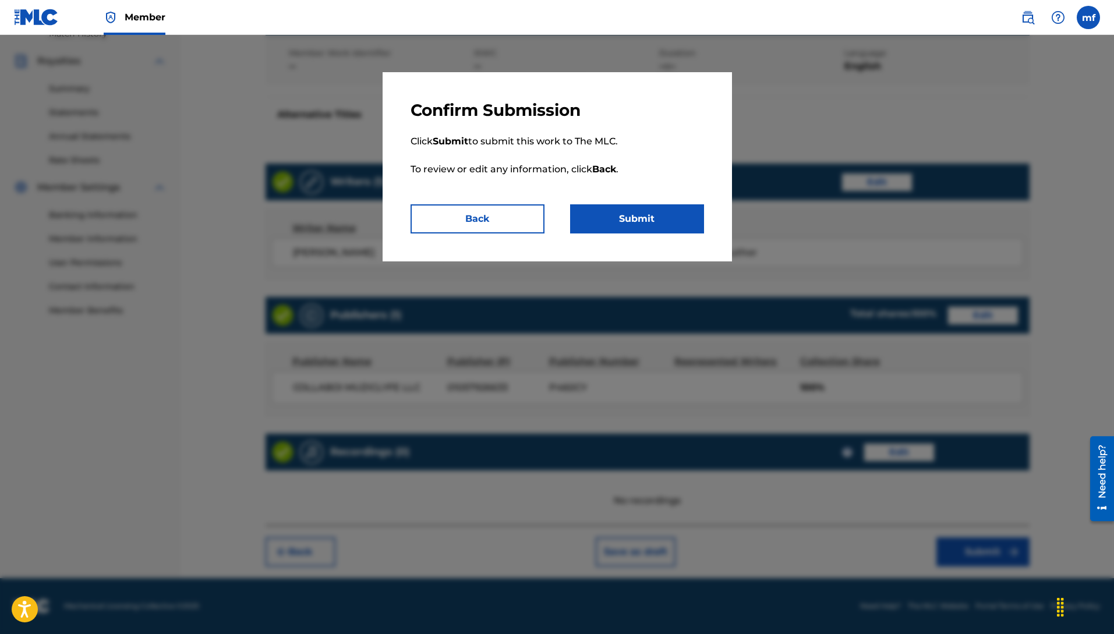
click at [648, 220] on button "Submit" at bounding box center [637, 218] width 134 height 29
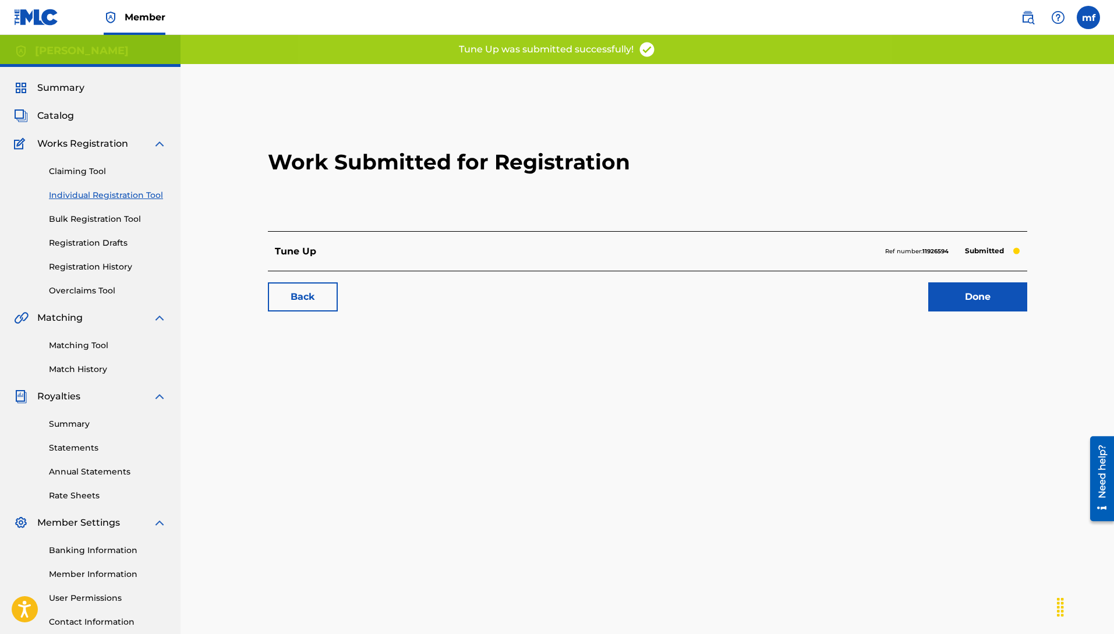
click at [951, 306] on link "Done" at bounding box center [977, 296] width 99 height 29
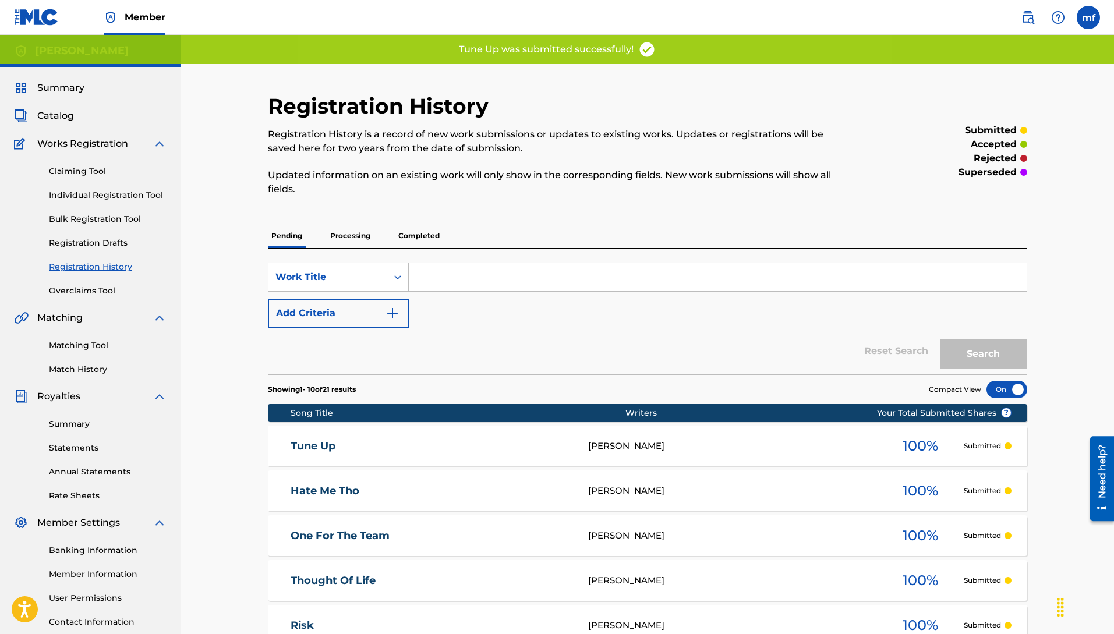
click at [109, 200] on link "Individual Registration Tool" at bounding box center [108, 195] width 118 height 12
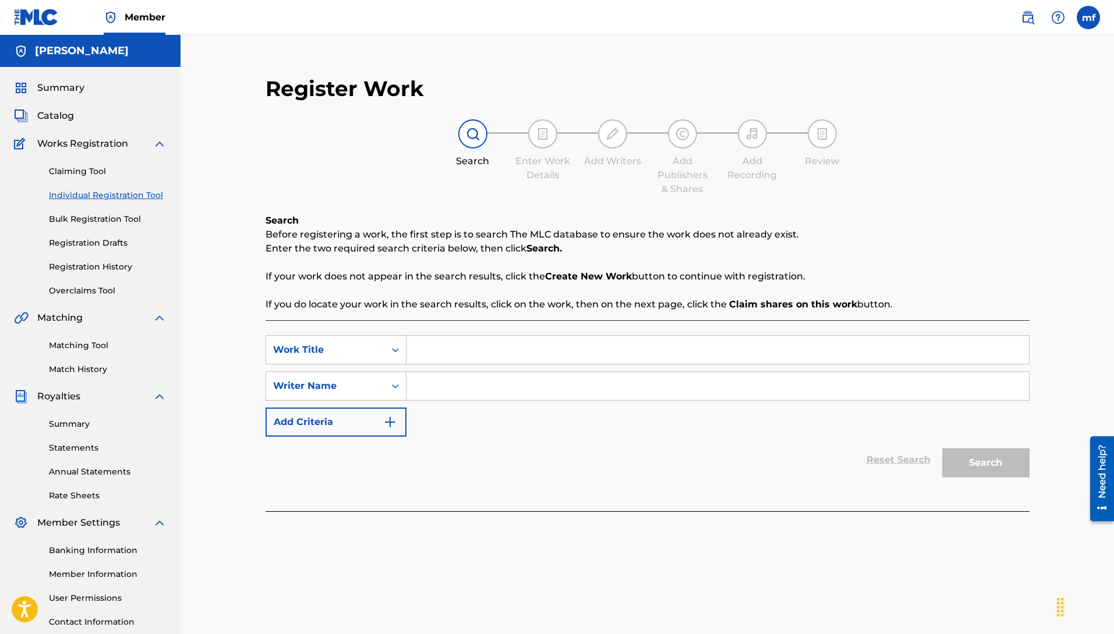
click at [442, 385] on input "Search Form" at bounding box center [717, 386] width 623 height 28
paste input "Machiavelli [PERSON_NAME]"
type input "Machiavelli [PERSON_NAME]"
click at [446, 352] on input "Search Form" at bounding box center [717, 350] width 623 height 28
type input "j"
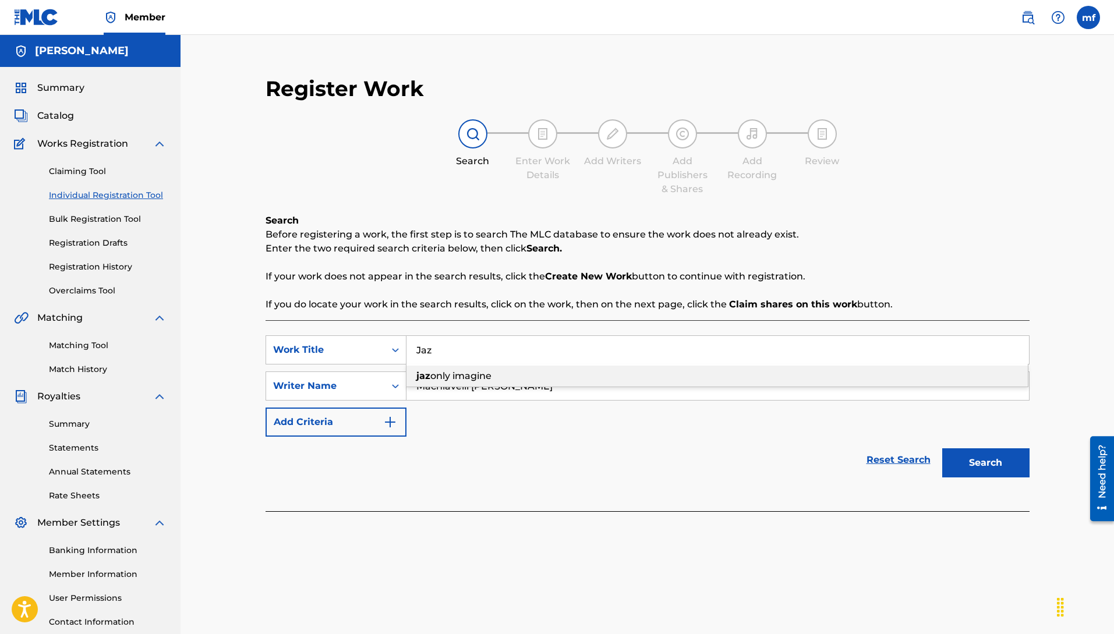
click at [450, 381] on div "jaz only imagine" at bounding box center [716, 376] width 621 height 21
type input "jaz only imagine"
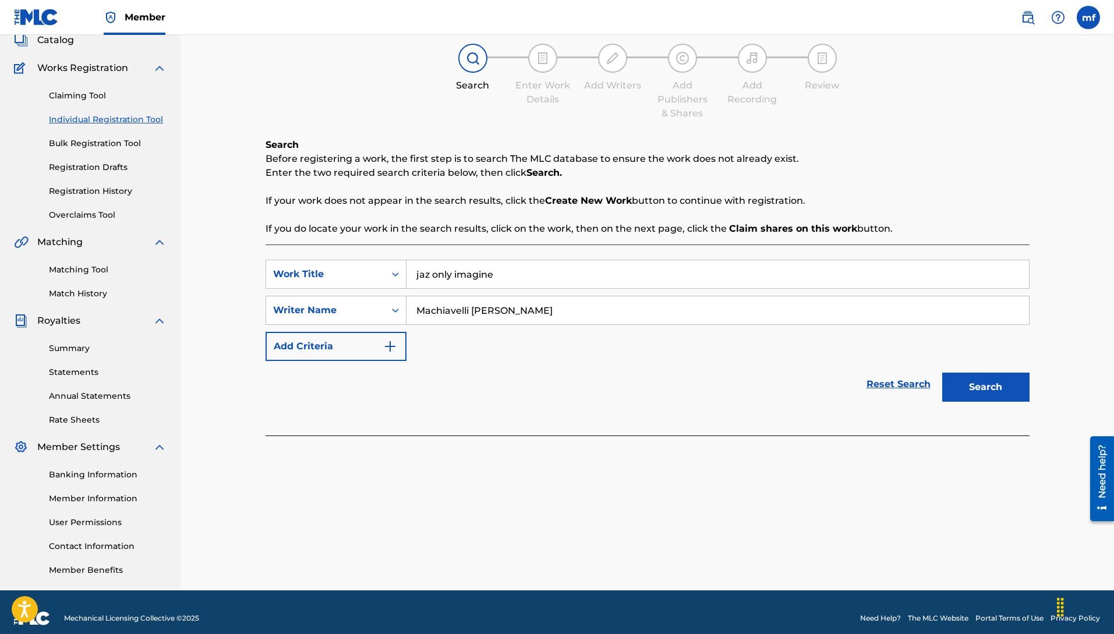
scroll to position [88, 0]
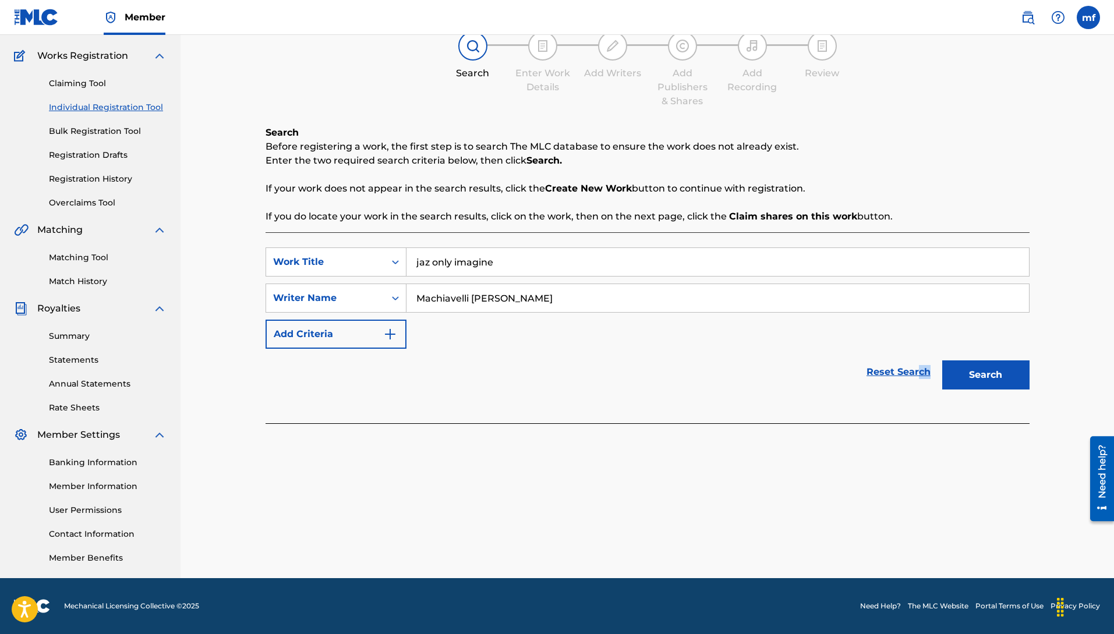
drag, startPoint x: 917, startPoint y: 369, endPoint x: 955, endPoint y: 373, distance: 37.5
click at [943, 372] on div "Reset Search Search" at bounding box center [648, 372] width 764 height 47
click at [957, 373] on button "Search" at bounding box center [985, 374] width 87 height 29
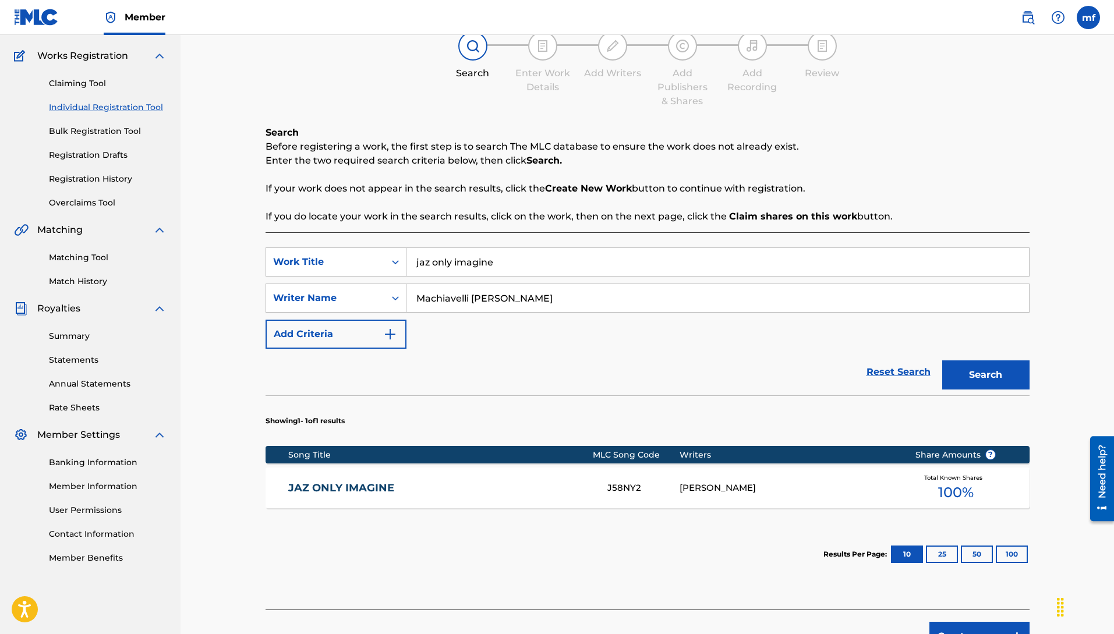
drag, startPoint x: 466, startPoint y: 254, endPoint x: 135, endPoint y: 215, distance: 334.3
click at [135, 215] on main "[PERSON_NAME] Summary Catalog Works Registration Claiming Tool Individual Regis…" at bounding box center [557, 305] width 1114 height 716
type input "pants hold me down"
click at [942, 360] on button "Search" at bounding box center [985, 374] width 87 height 29
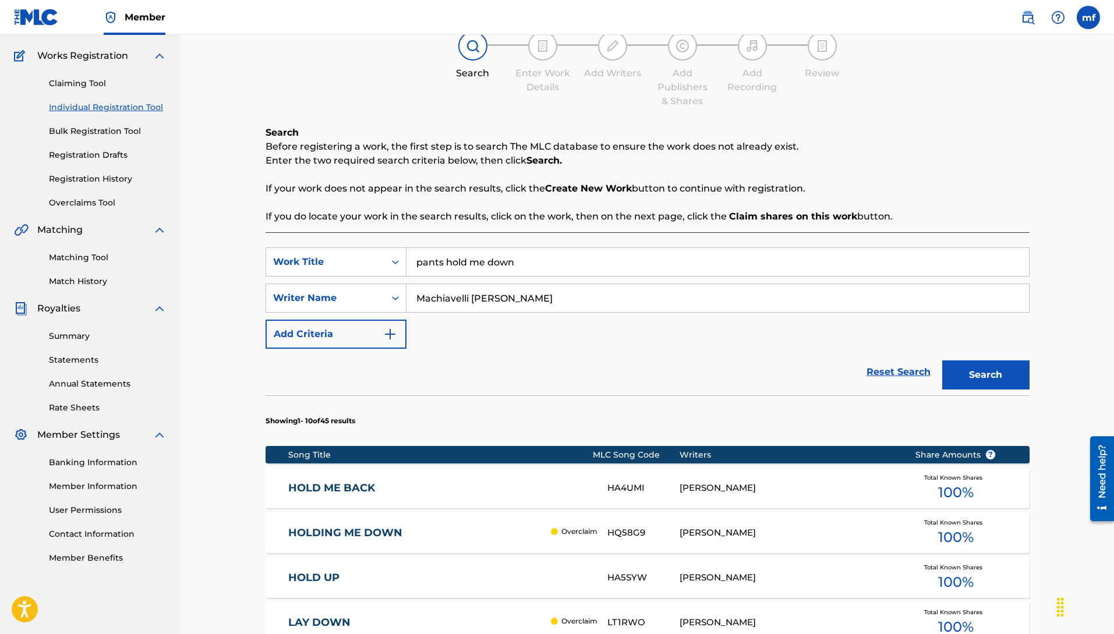
click at [967, 372] on button "Search" at bounding box center [985, 374] width 87 height 29
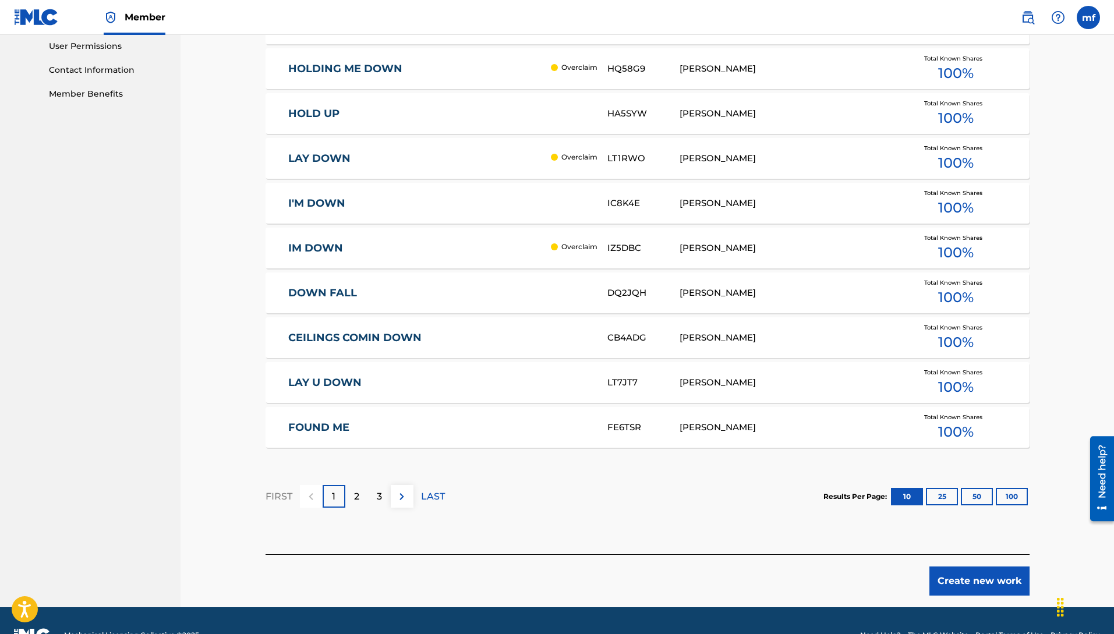
scroll to position [581, 0]
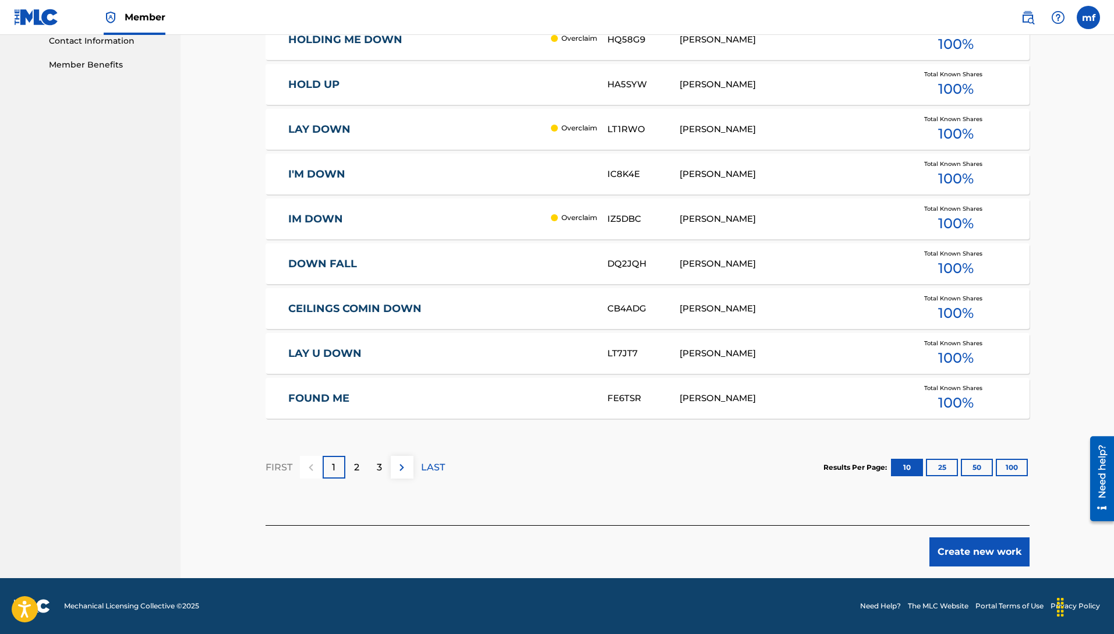
click at [974, 563] on button "Create new work" at bounding box center [979, 552] width 100 height 29
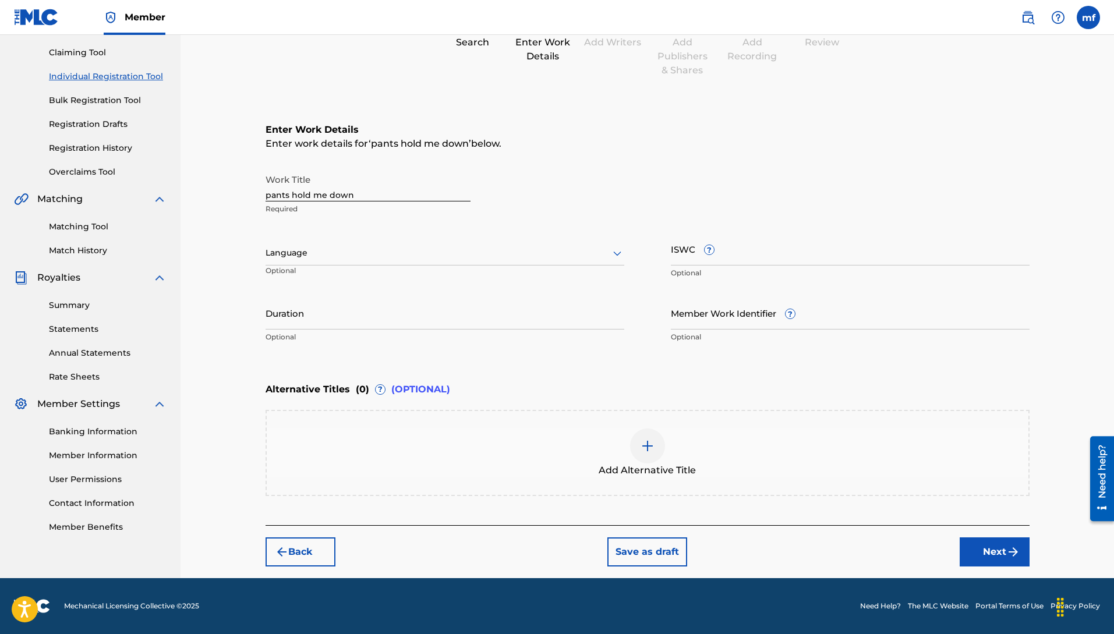
click at [345, 263] on div "Language" at bounding box center [445, 253] width 359 height 24
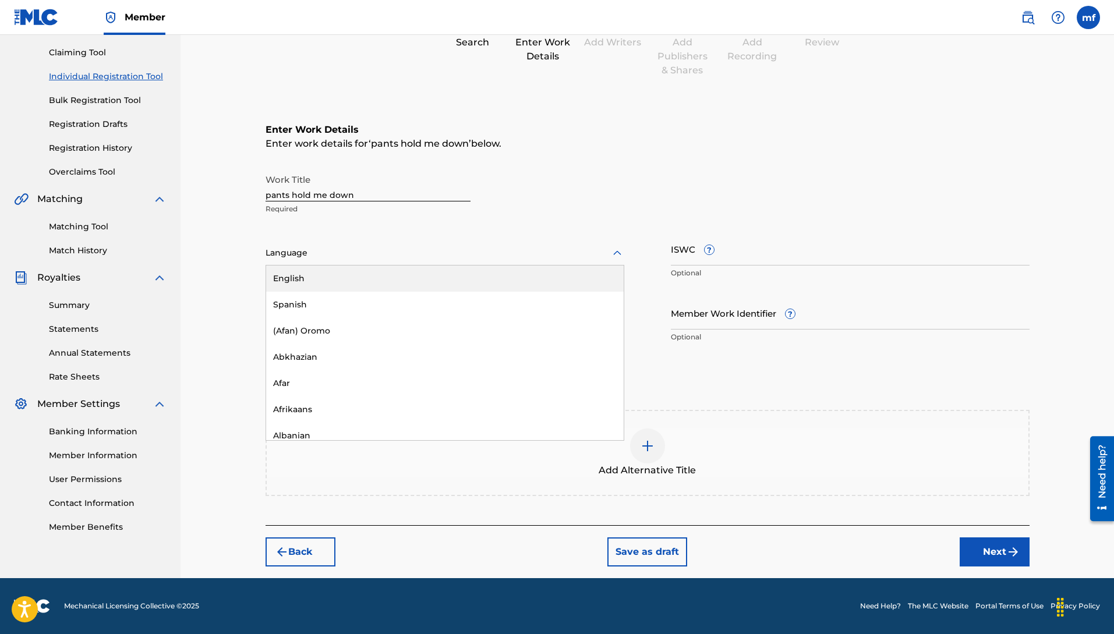
drag, startPoint x: 314, startPoint y: 277, endPoint x: 595, endPoint y: 270, distance: 280.8
click at [315, 277] on div "English" at bounding box center [445, 279] width 358 height 26
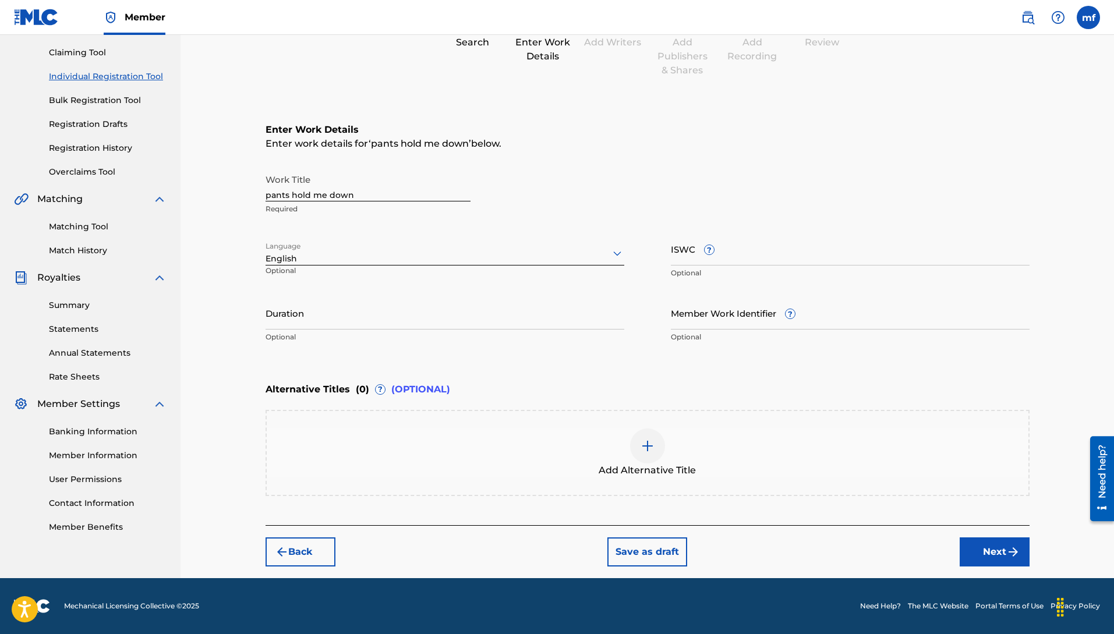
click at [978, 545] on button "Next" at bounding box center [995, 552] width 70 height 29
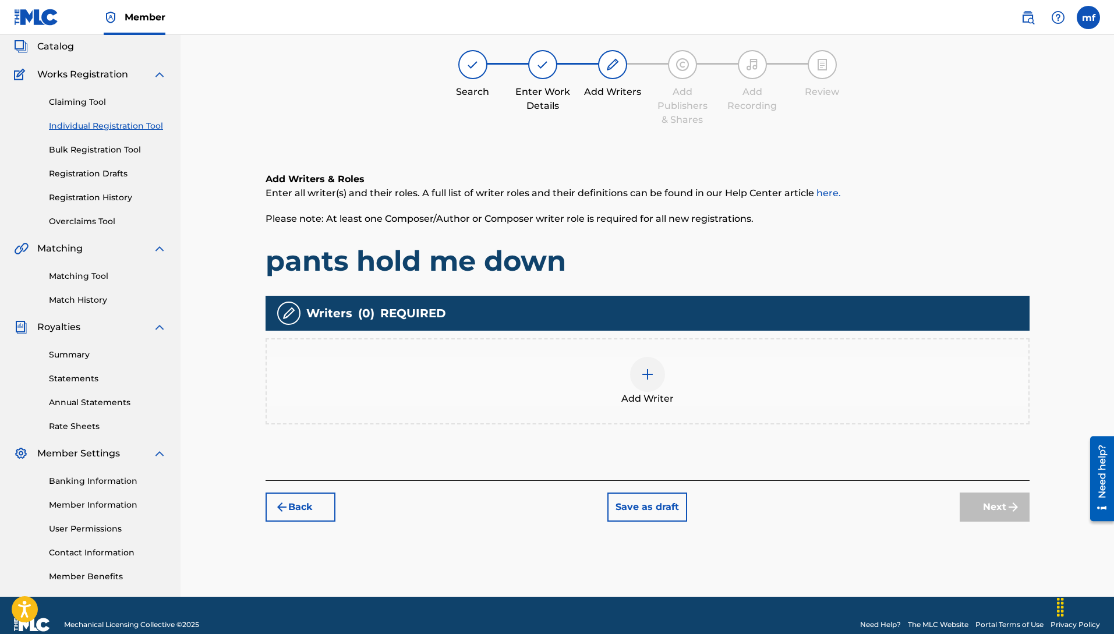
scroll to position [52, 0]
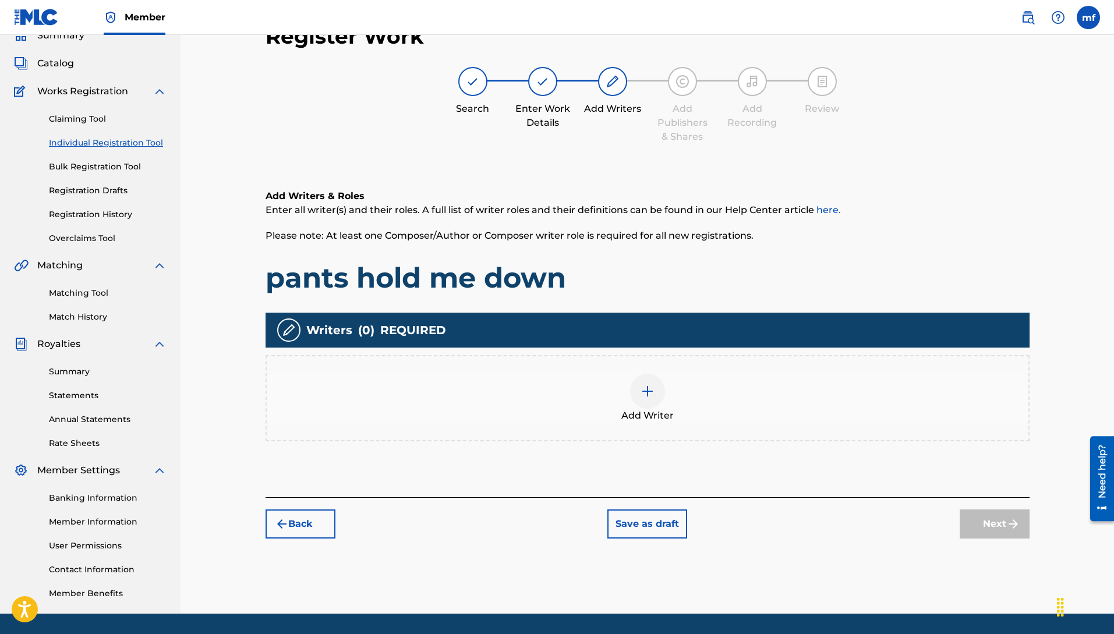
click at [655, 385] on div at bounding box center [647, 391] width 35 height 35
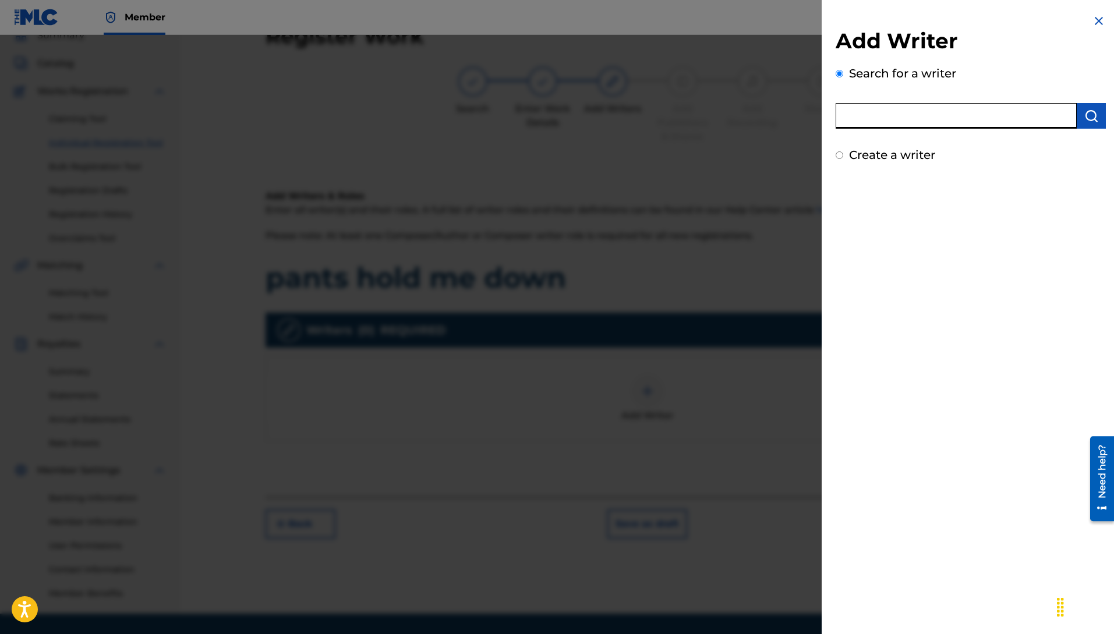
paste input "Machiavelli [PERSON_NAME]"
type input "Machiavelli [PERSON_NAME]"
click at [1089, 119] on img "submit" at bounding box center [1091, 116] width 14 height 14
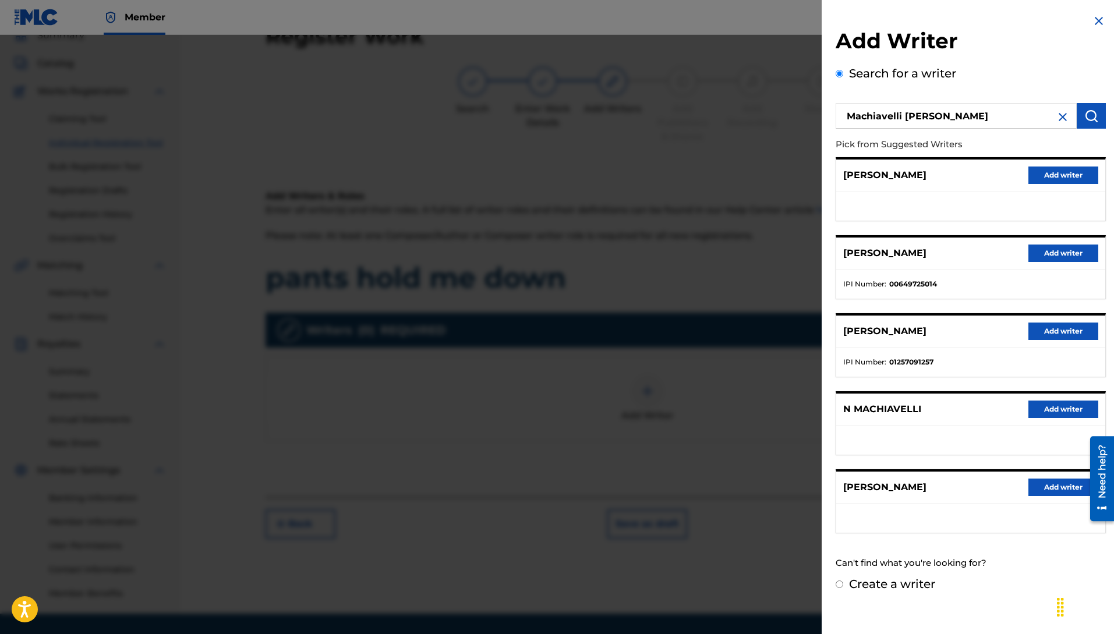
click at [1030, 253] on button "Add writer" at bounding box center [1063, 253] width 70 height 17
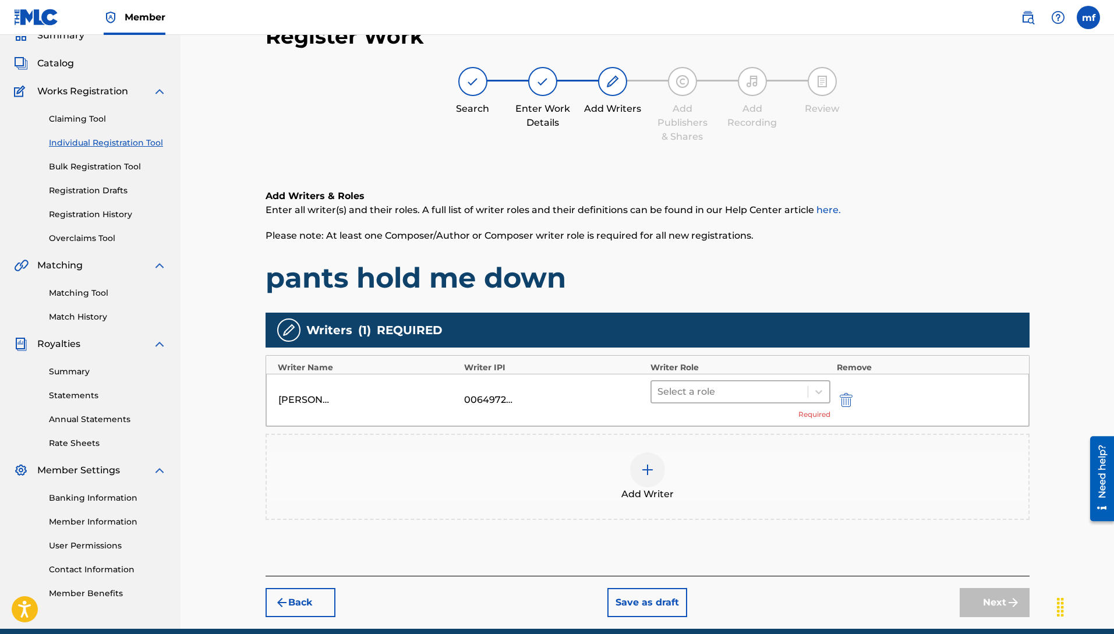
click at [726, 388] on div at bounding box center [729, 392] width 145 height 16
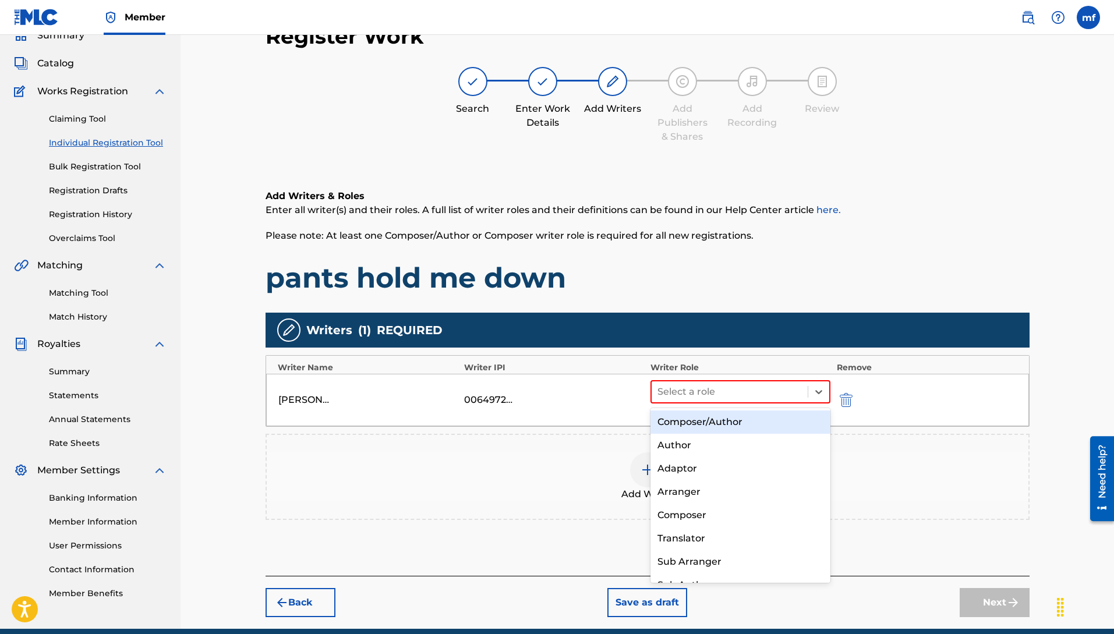
drag, startPoint x: 682, startPoint y: 423, endPoint x: 695, endPoint y: 433, distance: 16.7
click at [683, 425] on div "Composer/Author" at bounding box center [741, 422] width 181 height 23
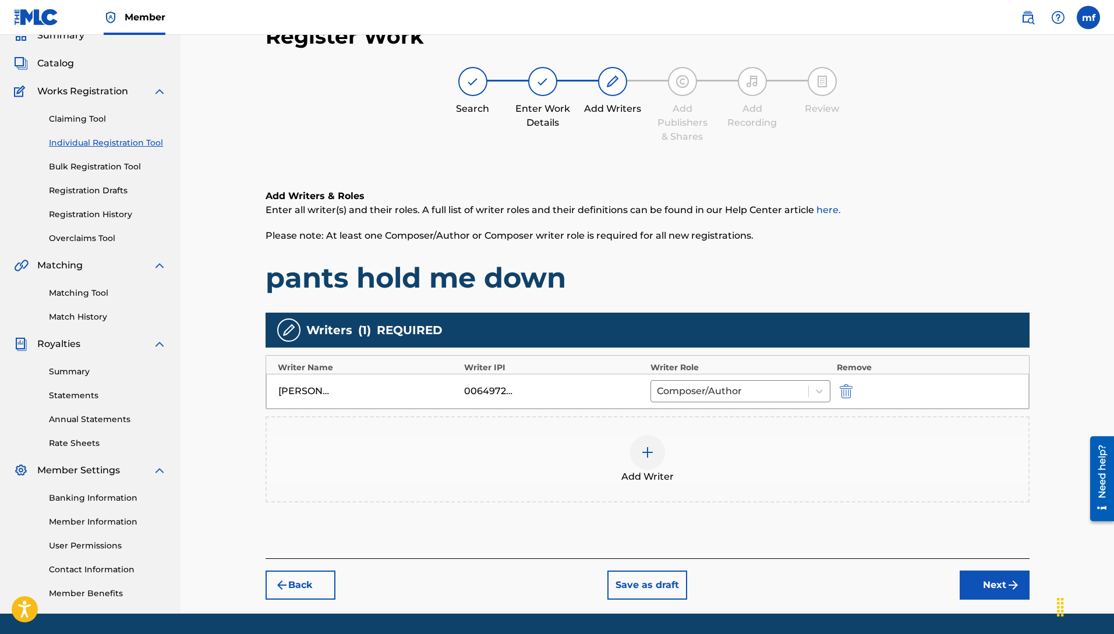
click at [1006, 587] on img "submit" at bounding box center [1013, 585] width 14 height 14
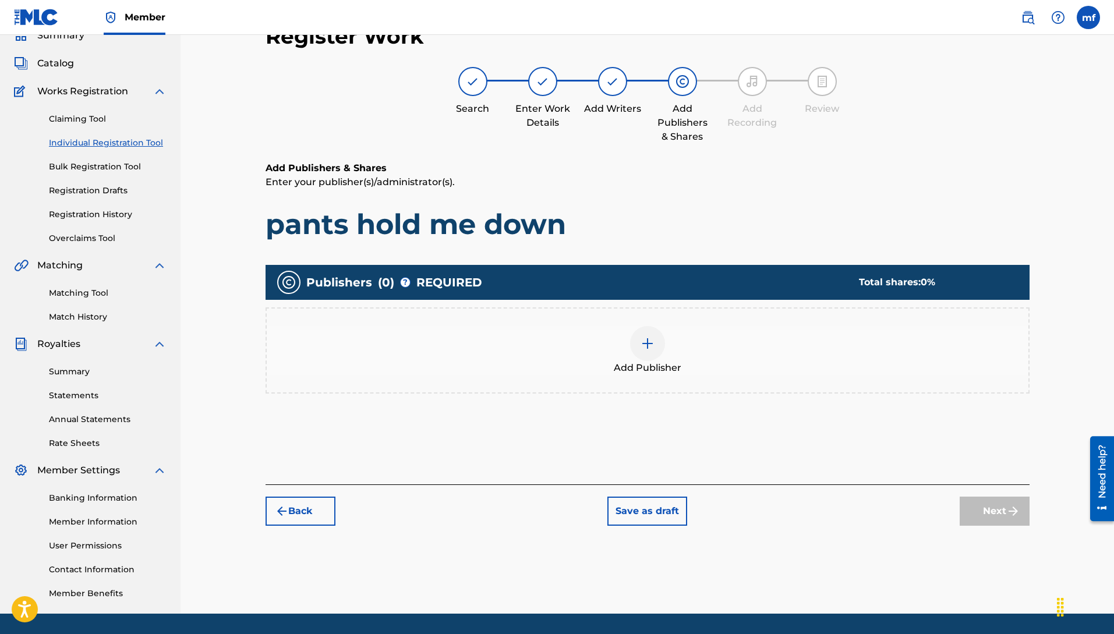
click at [654, 353] on div at bounding box center [647, 343] width 35 height 35
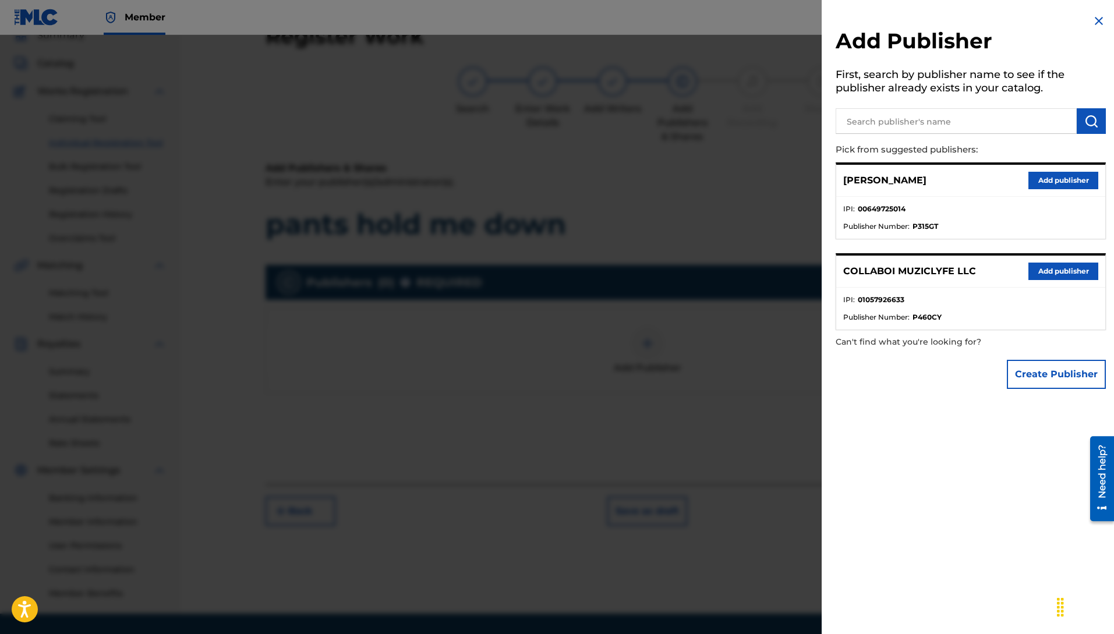
click at [1054, 271] on button "Add publisher" at bounding box center [1063, 271] width 70 height 17
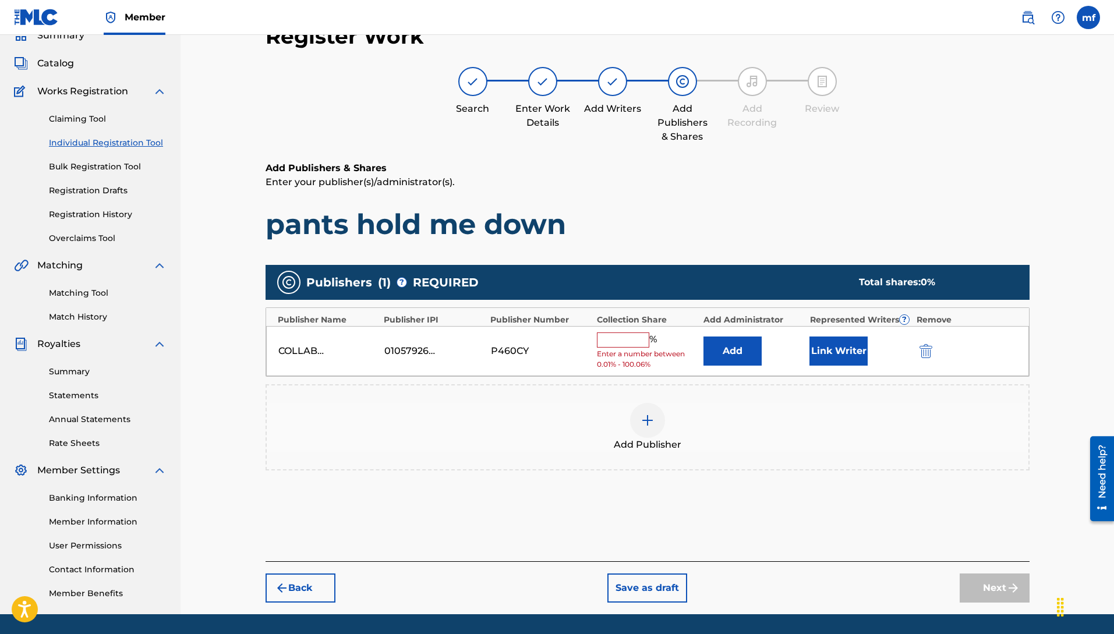
click at [620, 349] on span "Enter a number between 0.01% - 100.06%" at bounding box center [647, 359] width 101 height 21
click at [622, 343] on input "text" at bounding box center [623, 340] width 52 height 15
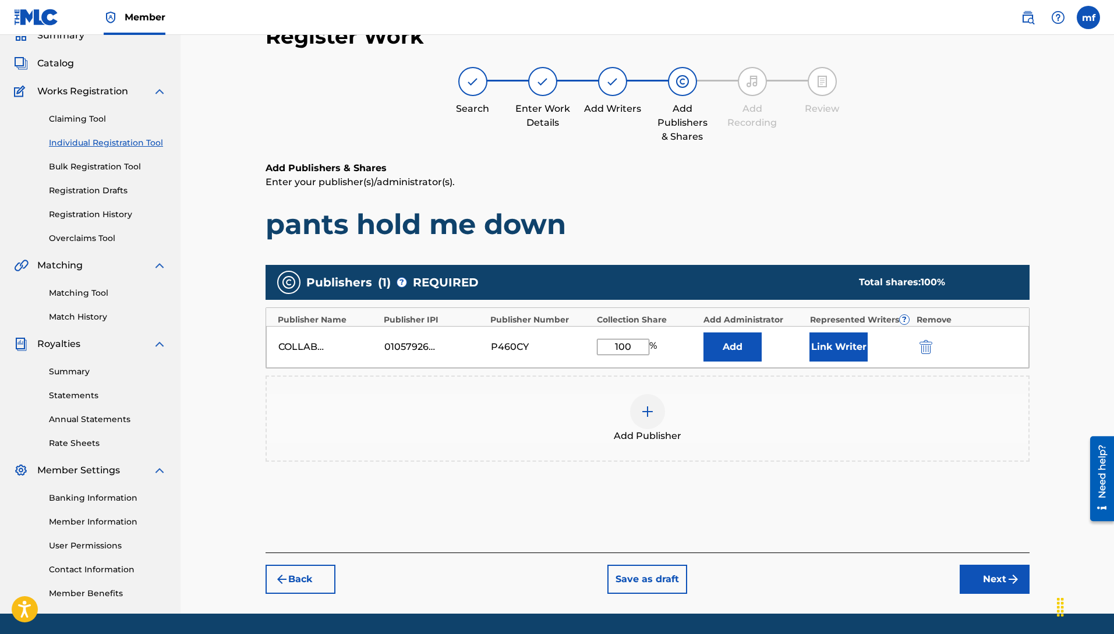
type input "100"
click at [988, 578] on button "Next" at bounding box center [995, 579] width 70 height 29
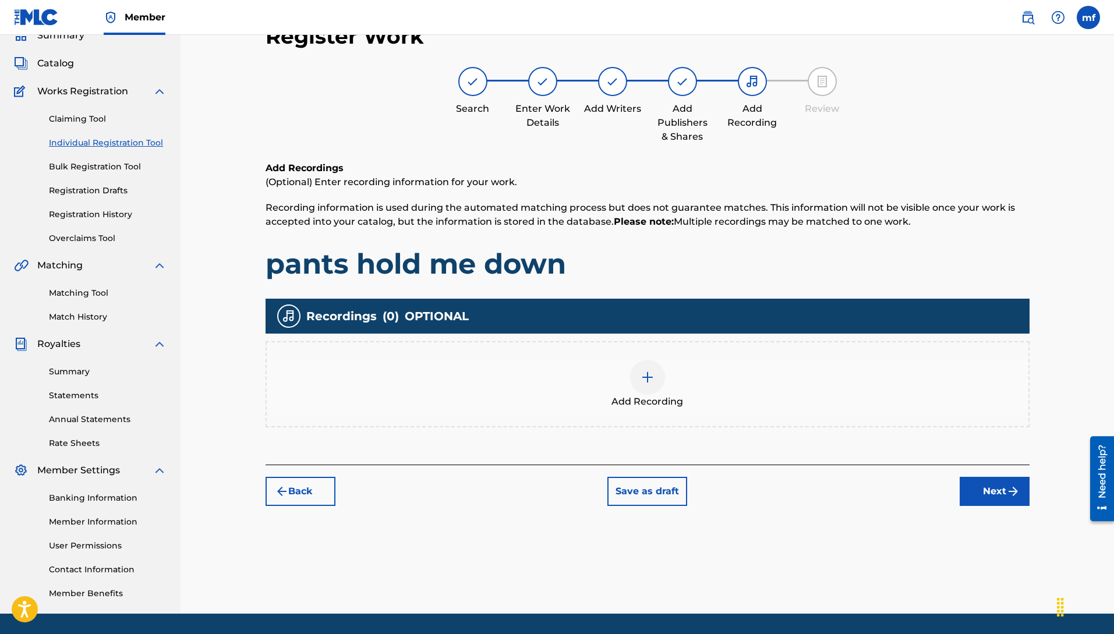
click at [964, 473] on div "Back Save as draft Next" at bounding box center [648, 485] width 764 height 41
click at [995, 484] on button "Next" at bounding box center [995, 491] width 70 height 29
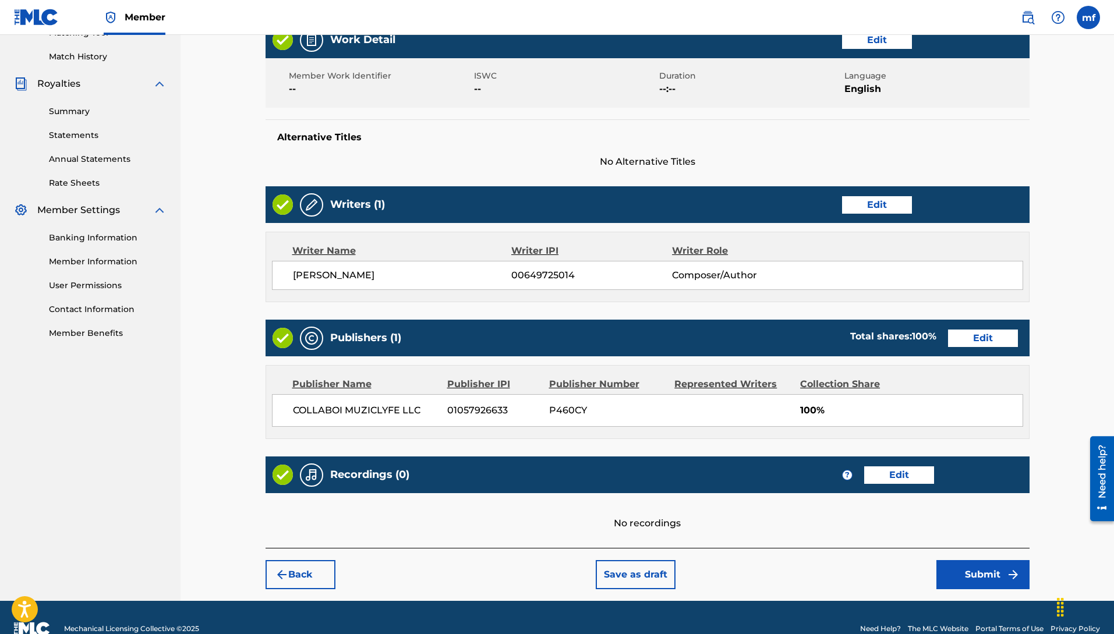
scroll to position [335, 0]
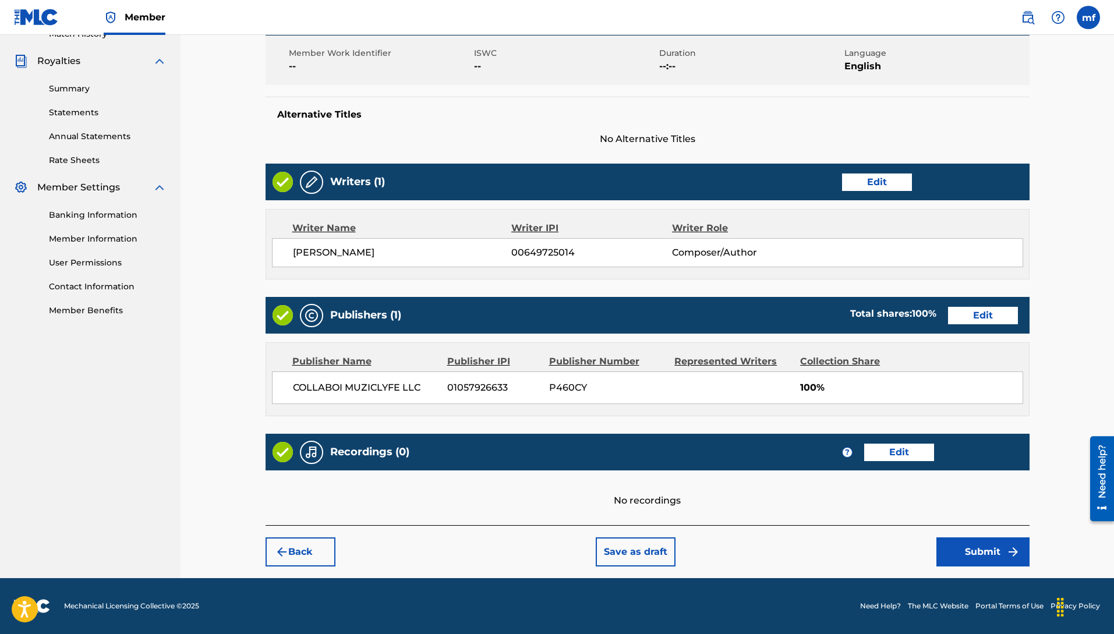
click at [957, 562] on button "Submit" at bounding box center [982, 552] width 93 height 29
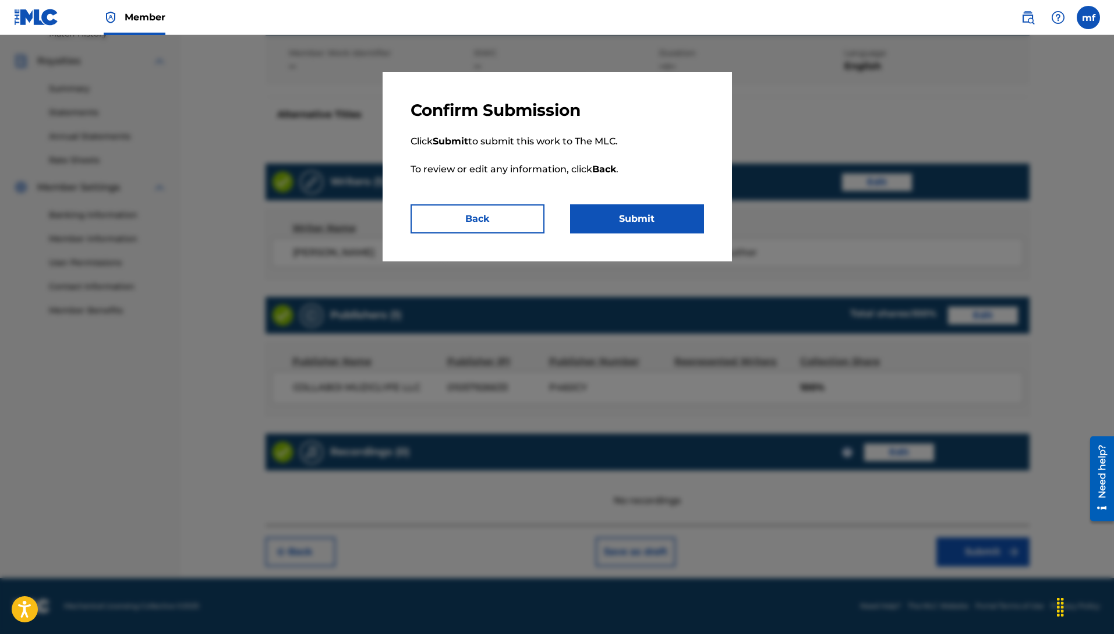
click at [621, 221] on button "Submit" at bounding box center [637, 218] width 134 height 29
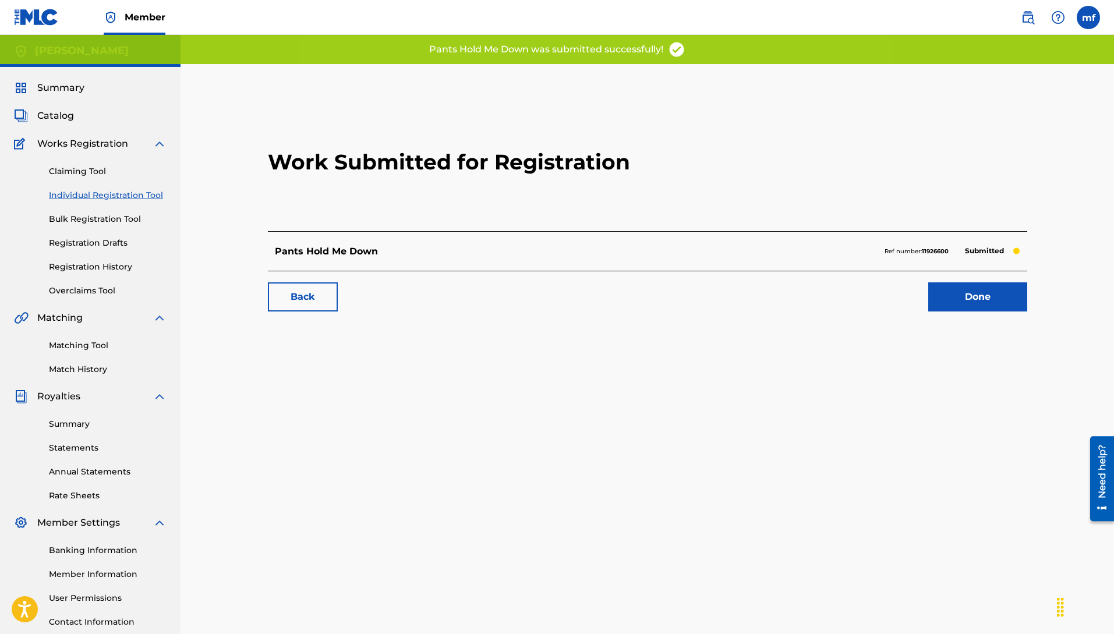
click at [972, 310] on link "Done" at bounding box center [977, 296] width 99 height 29
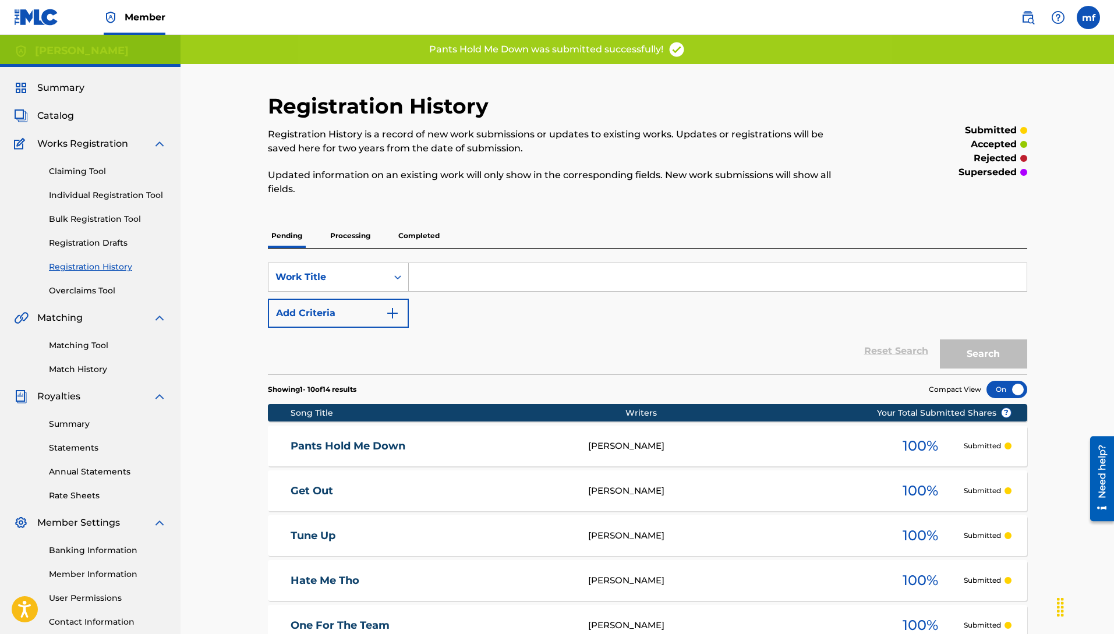
click at [80, 197] on link "Individual Registration Tool" at bounding box center [108, 195] width 118 height 12
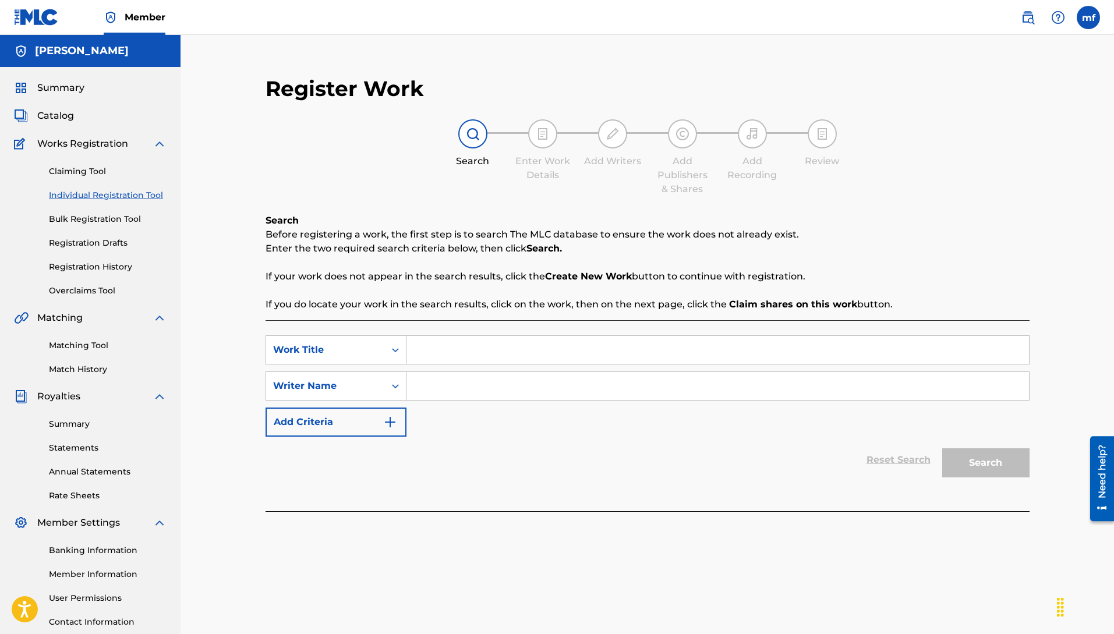
paste input "Machiavelli [PERSON_NAME]"
type input "Machiavelli [PERSON_NAME]"
click at [444, 357] on input "Search Form" at bounding box center [717, 350] width 623 height 28
type input "must want da flex"
click at [942, 448] on button "Search" at bounding box center [985, 462] width 87 height 29
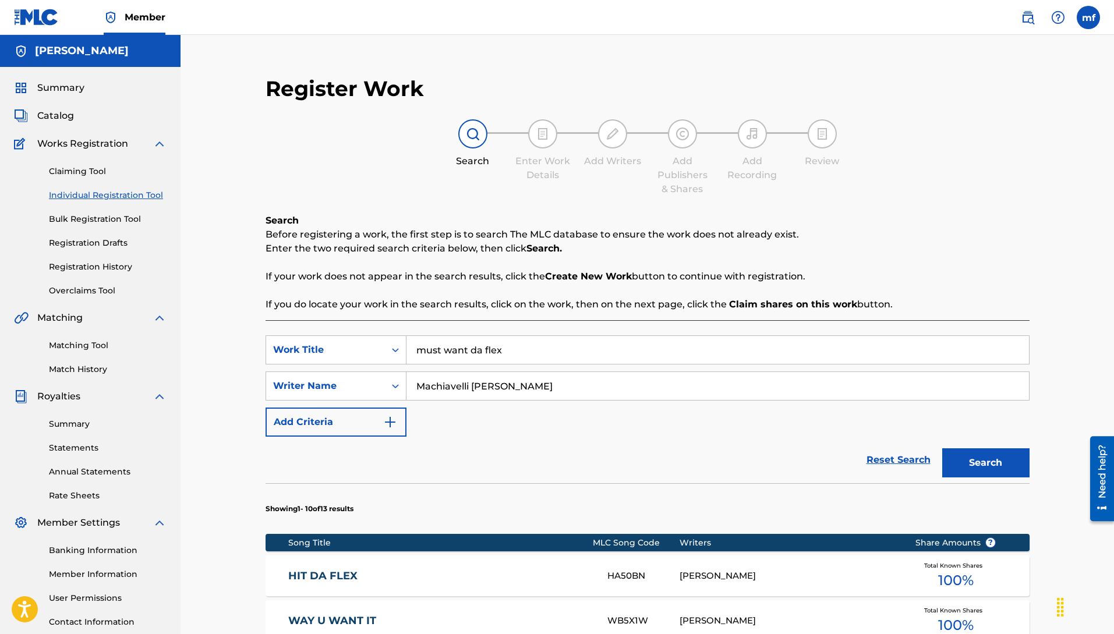
drag, startPoint x: 1007, startPoint y: 459, endPoint x: 996, endPoint y: 462, distance: 10.7
click at [1006, 459] on button "Search" at bounding box center [985, 462] width 87 height 29
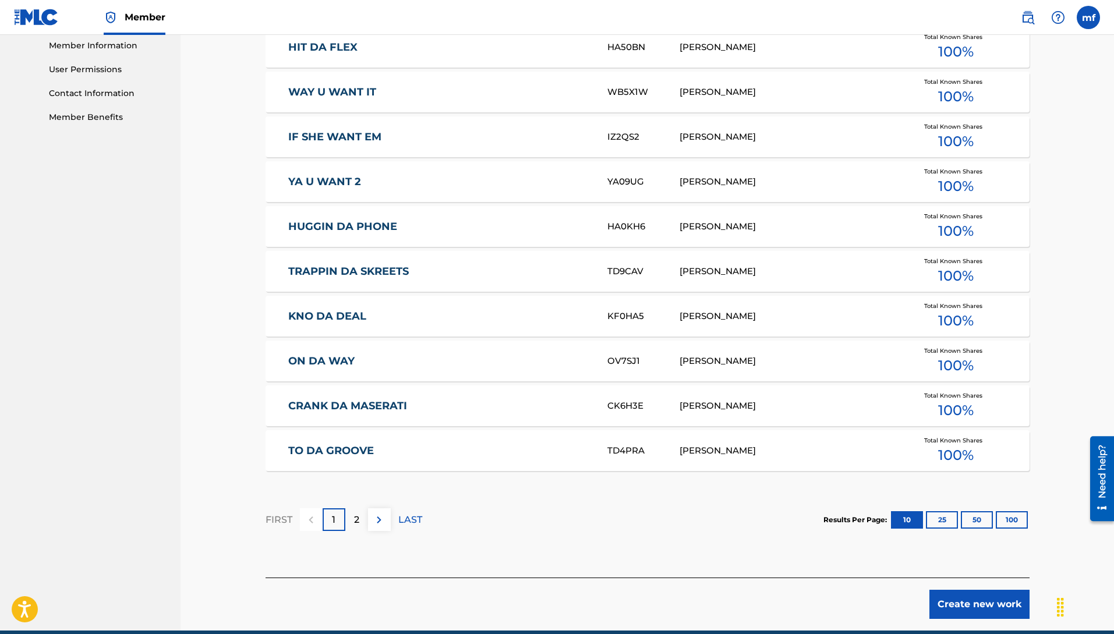
scroll to position [581, 0]
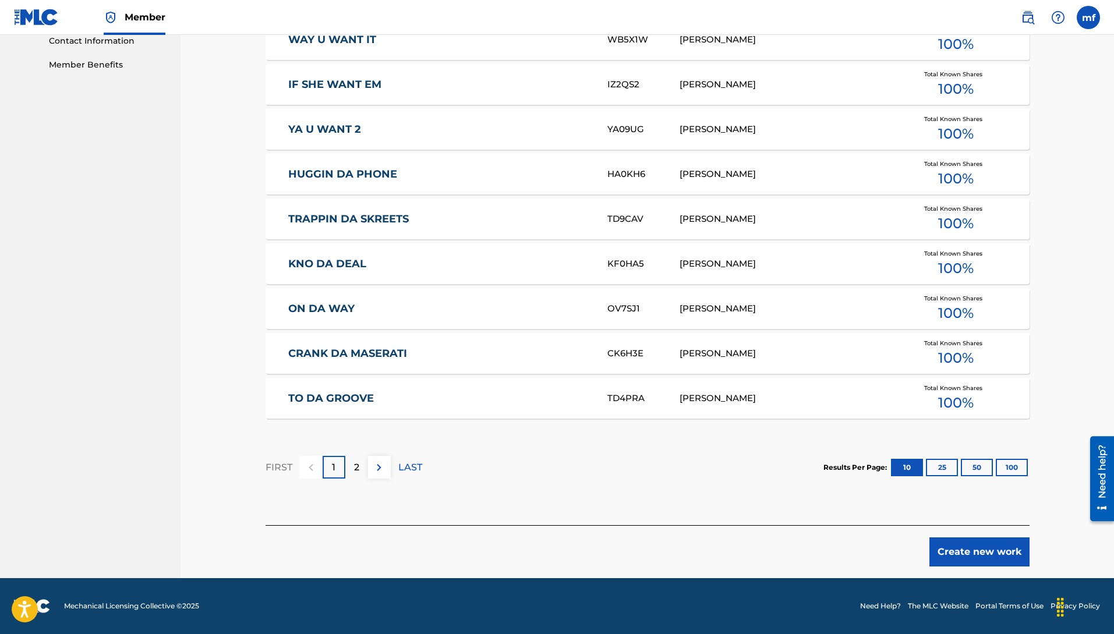
click at [980, 560] on button "Create new work" at bounding box center [979, 552] width 100 height 29
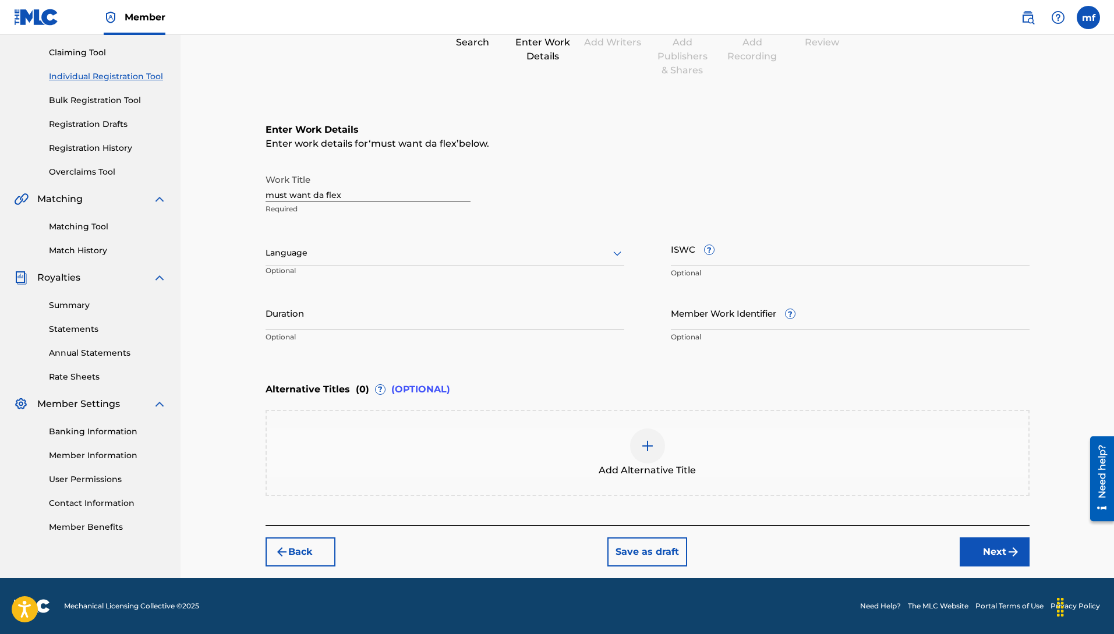
scroll to position [119, 0]
click at [327, 260] on div "Language" at bounding box center [445, 253] width 359 height 24
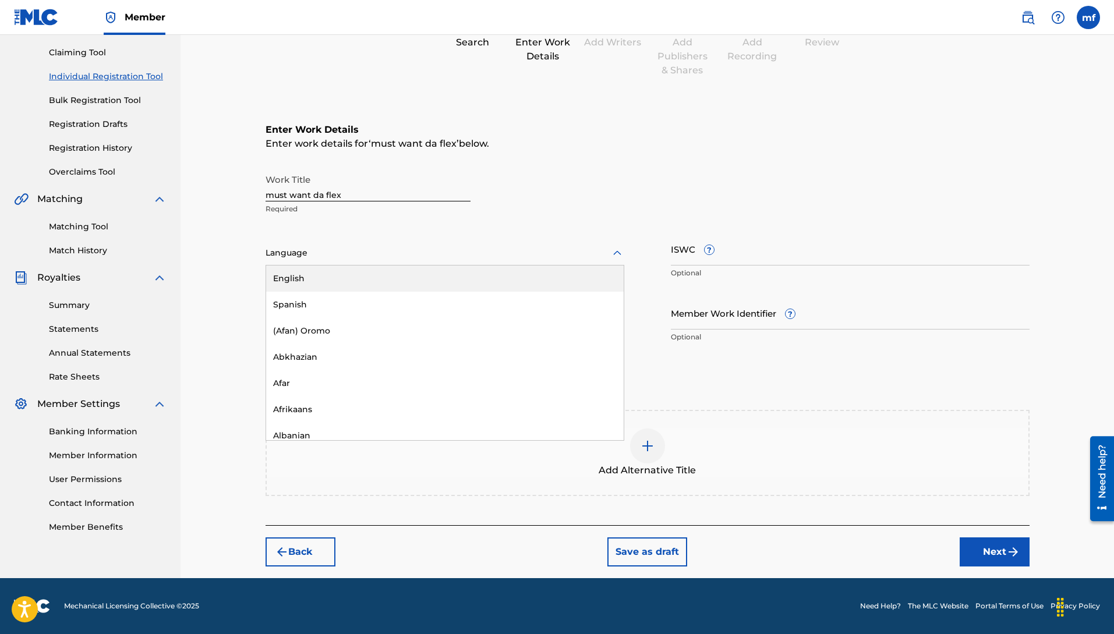
click at [310, 287] on div "English" at bounding box center [445, 279] width 358 height 26
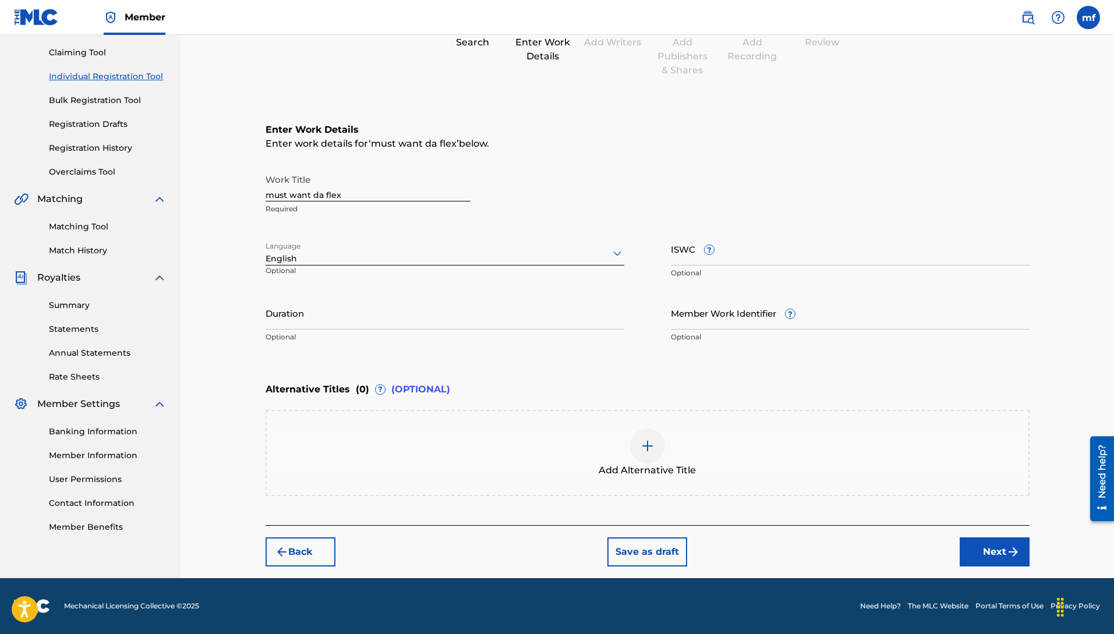
click at [979, 550] on button "Next" at bounding box center [995, 552] width 70 height 29
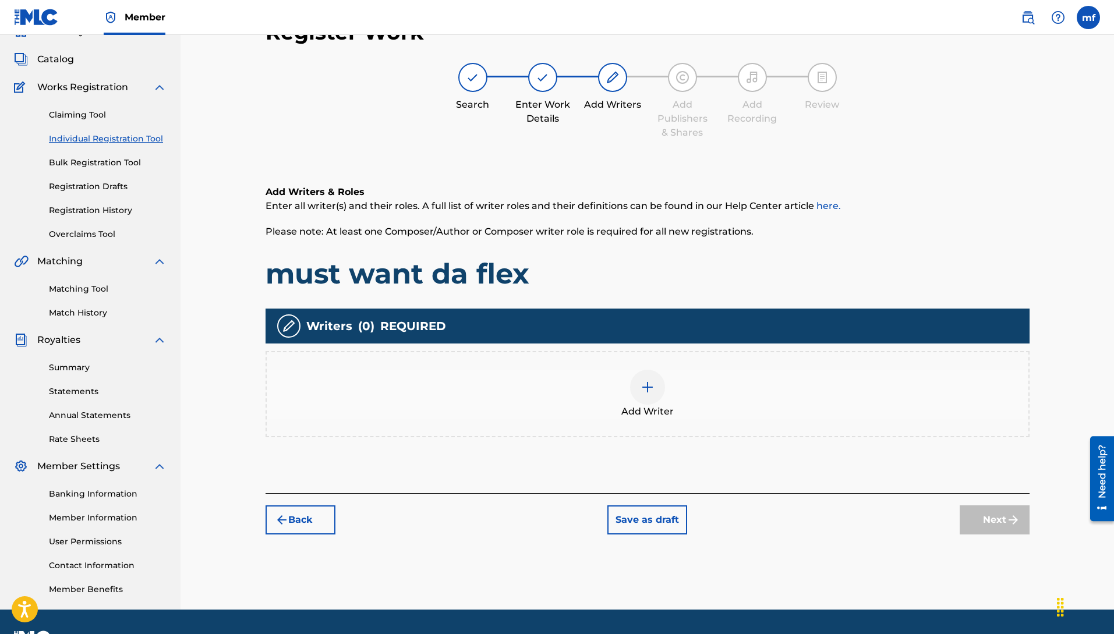
scroll to position [52, 0]
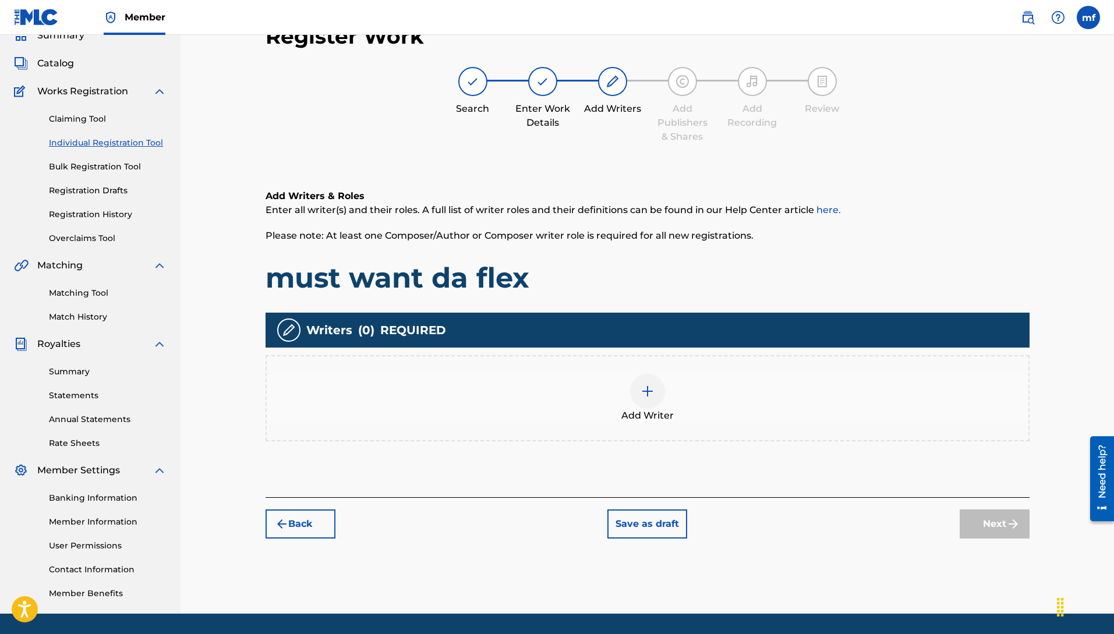
click at [646, 398] on div at bounding box center [647, 391] width 35 height 35
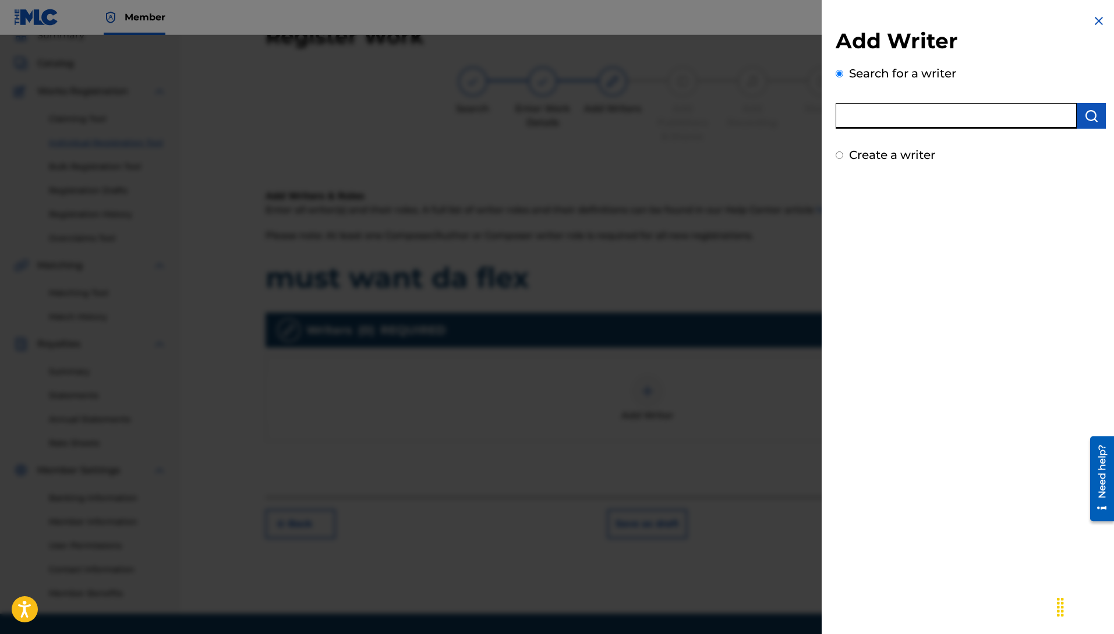
paste input "Machiavelli [PERSON_NAME]"
type input "Machiavelli [PERSON_NAME]"
click at [1088, 113] on img "submit" at bounding box center [1091, 116] width 14 height 14
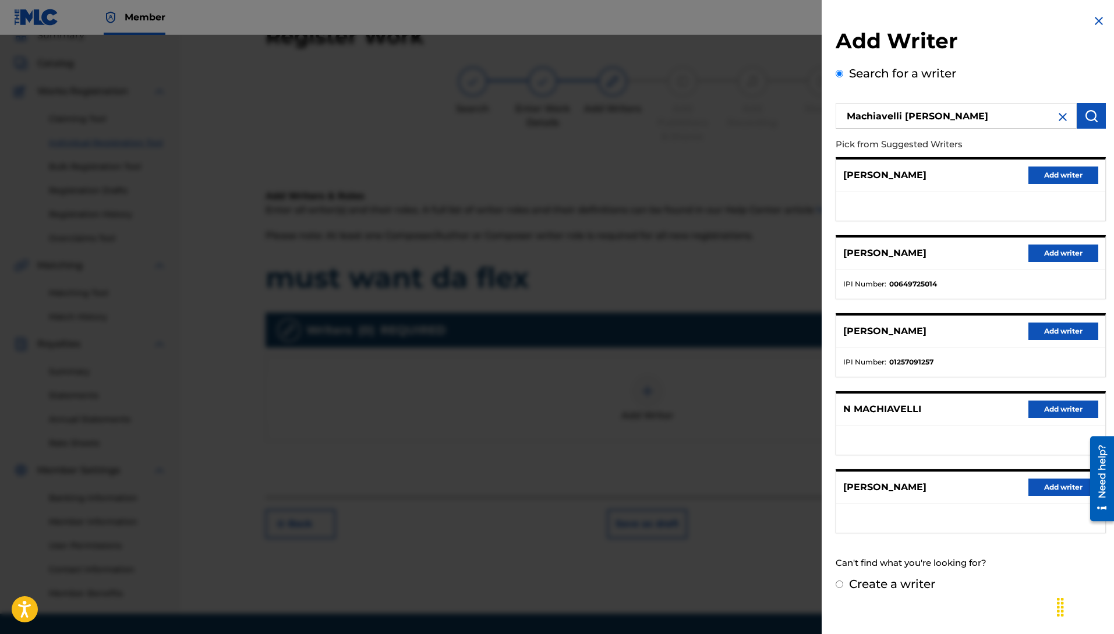
click at [1060, 253] on button "Add writer" at bounding box center [1063, 253] width 70 height 17
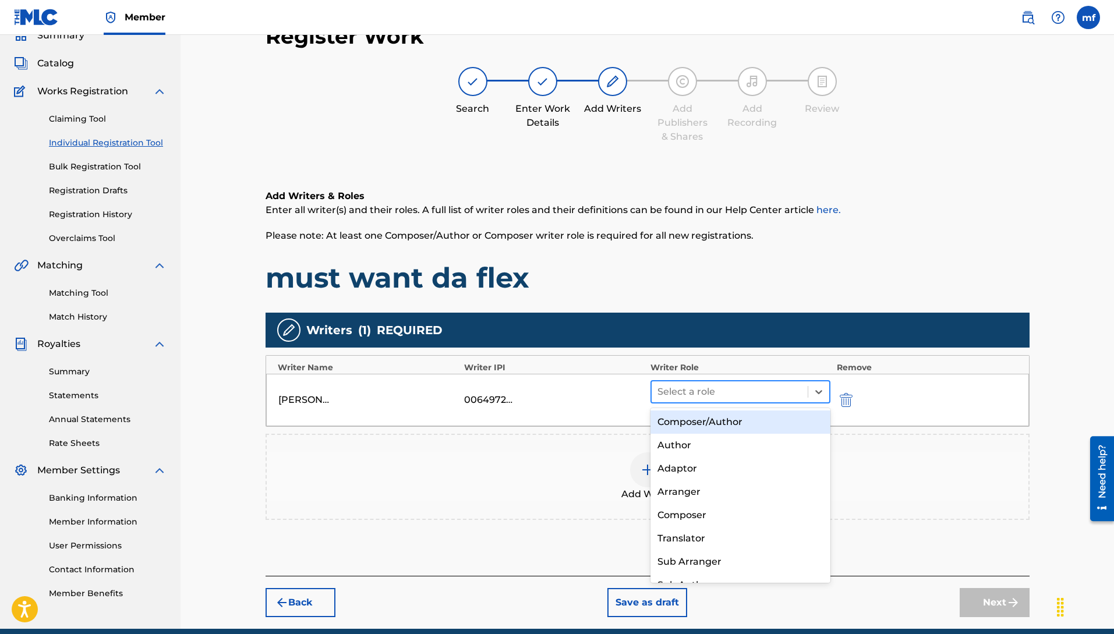
click at [706, 395] on div at bounding box center [729, 392] width 145 height 16
drag, startPoint x: 695, startPoint y: 425, endPoint x: 760, endPoint y: 430, distance: 65.4
click at [695, 425] on div "Composer/Author" at bounding box center [741, 422] width 181 height 23
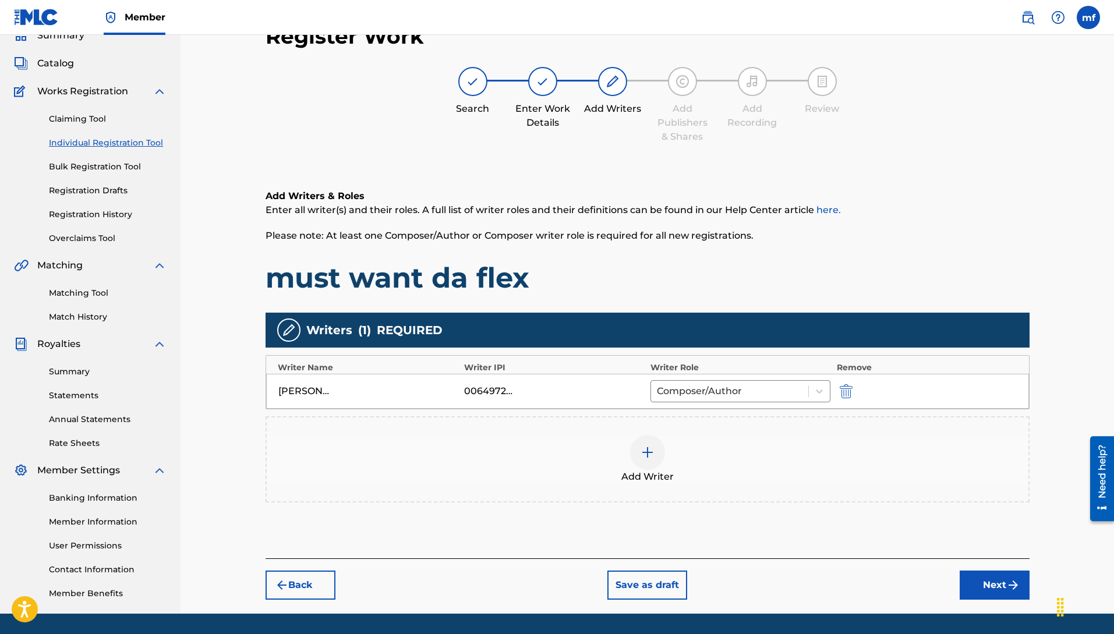
click at [1005, 585] on button "Next" at bounding box center [995, 585] width 70 height 29
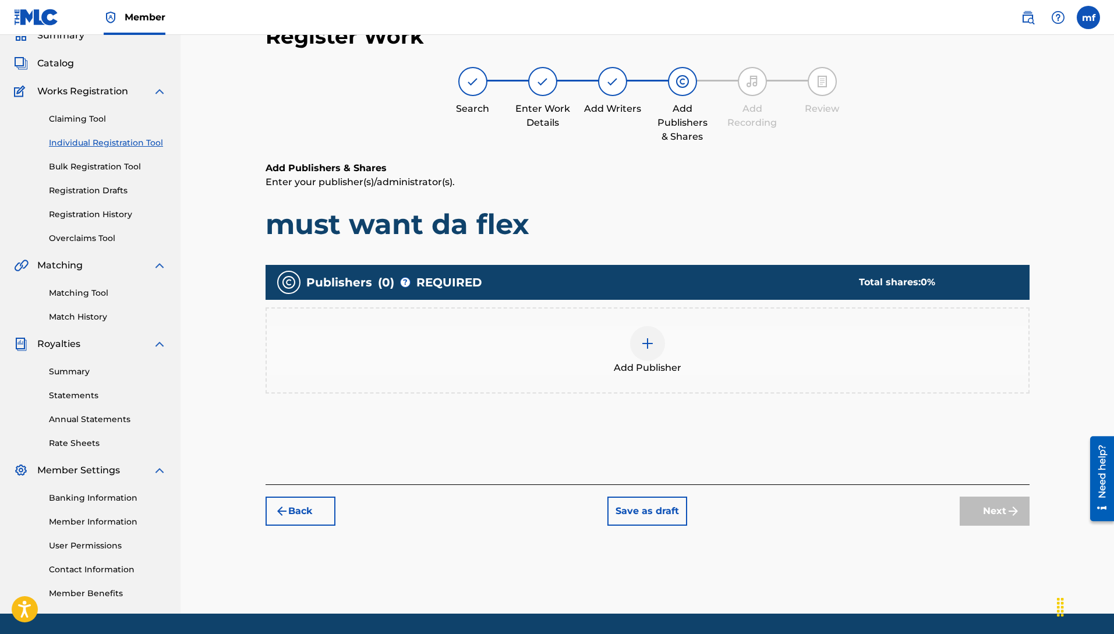
click at [652, 347] on img at bounding box center [648, 344] width 14 height 14
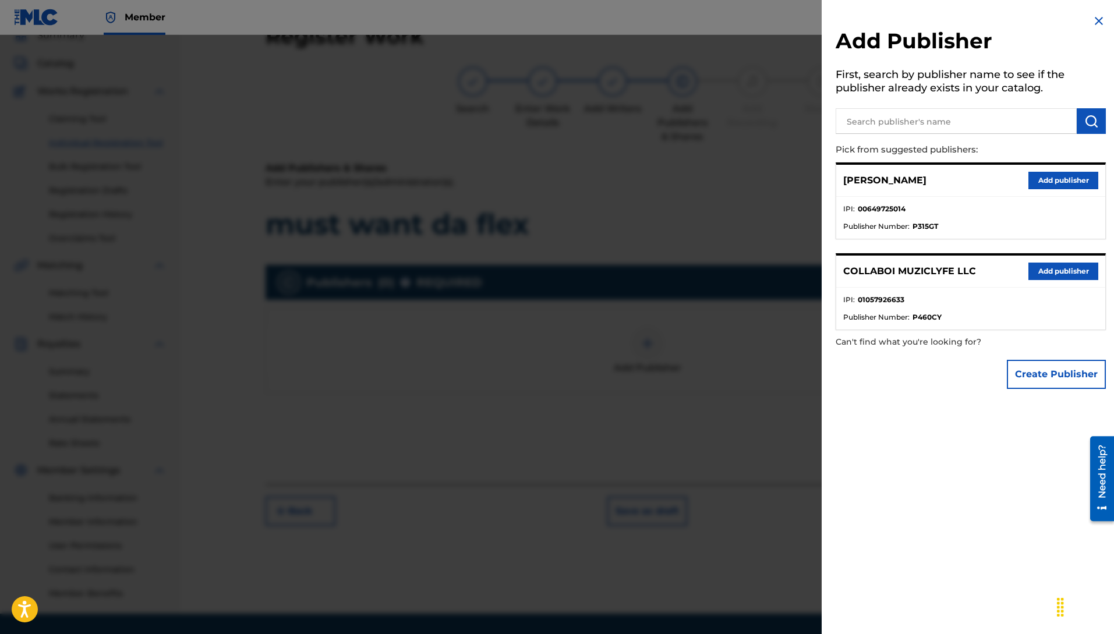
click at [1056, 274] on button "Add publisher" at bounding box center [1063, 271] width 70 height 17
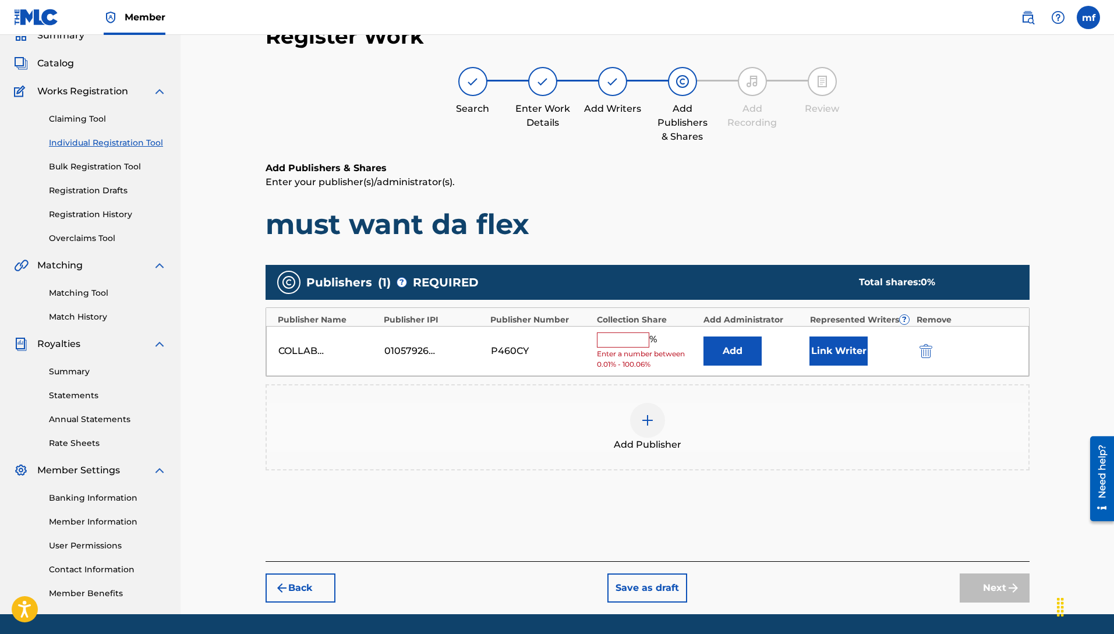
click at [623, 345] on input "text" at bounding box center [623, 340] width 52 height 15
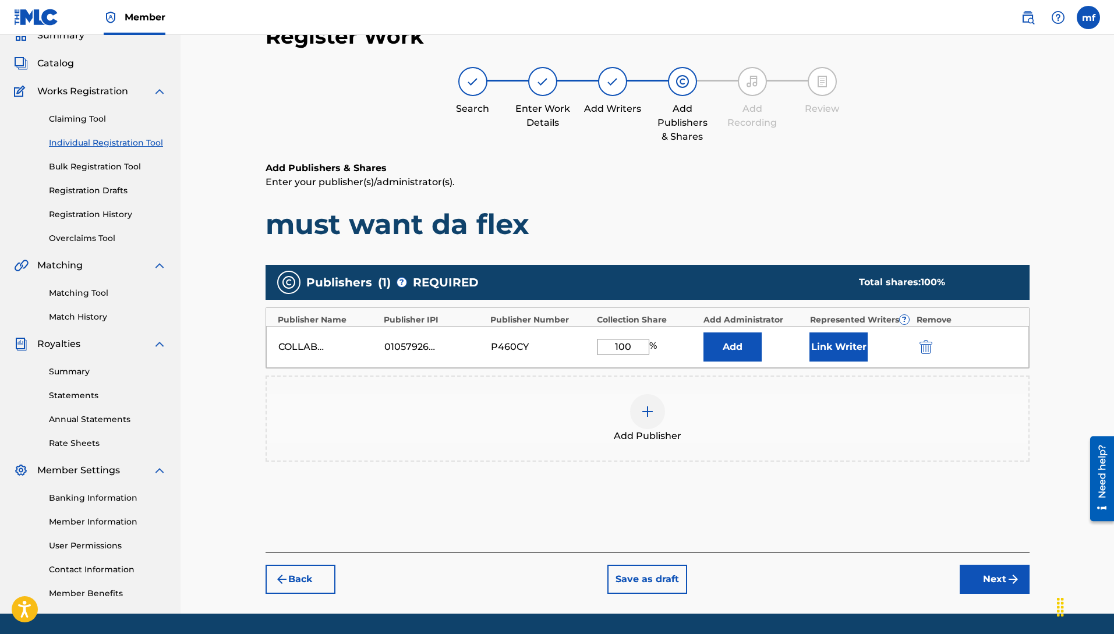
type input "100"
click at [982, 579] on button "Next" at bounding box center [995, 579] width 70 height 29
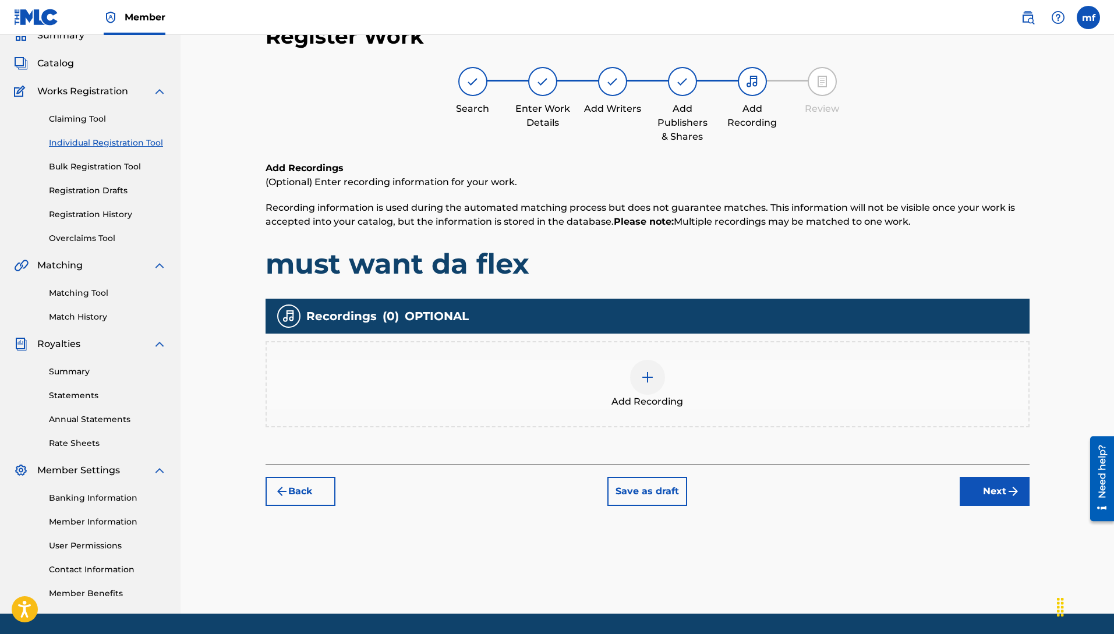
click at [1006, 490] on img "submit" at bounding box center [1013, 492] width 14 height 14
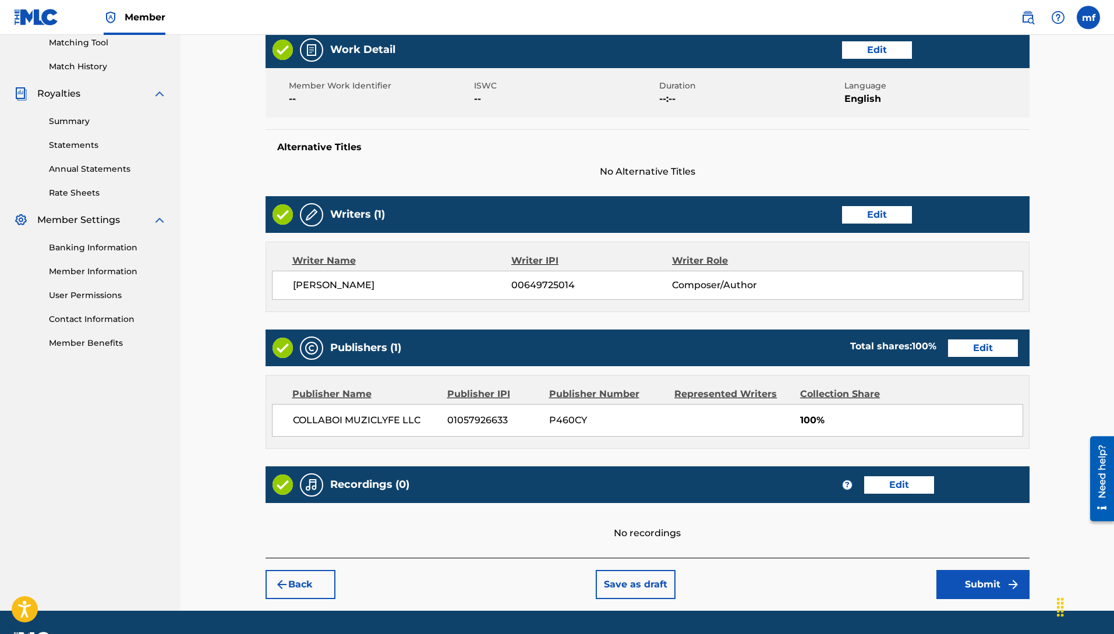
scroll to position [335, 0]
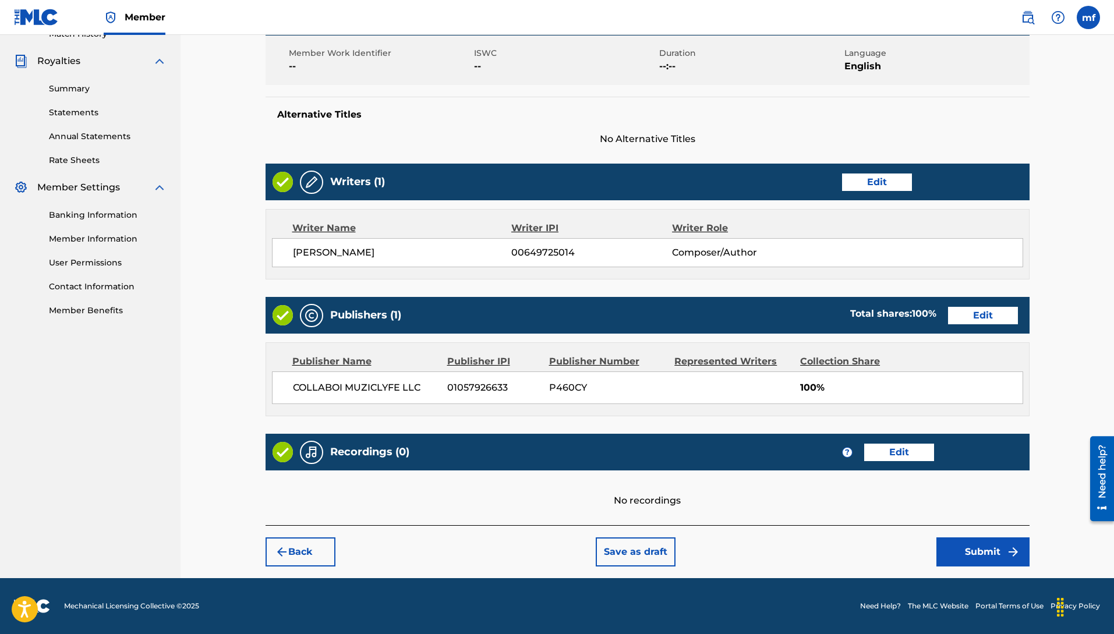
click at [970, 556] on button "Submit" at bounding box center [982, 552] width 93 height 29
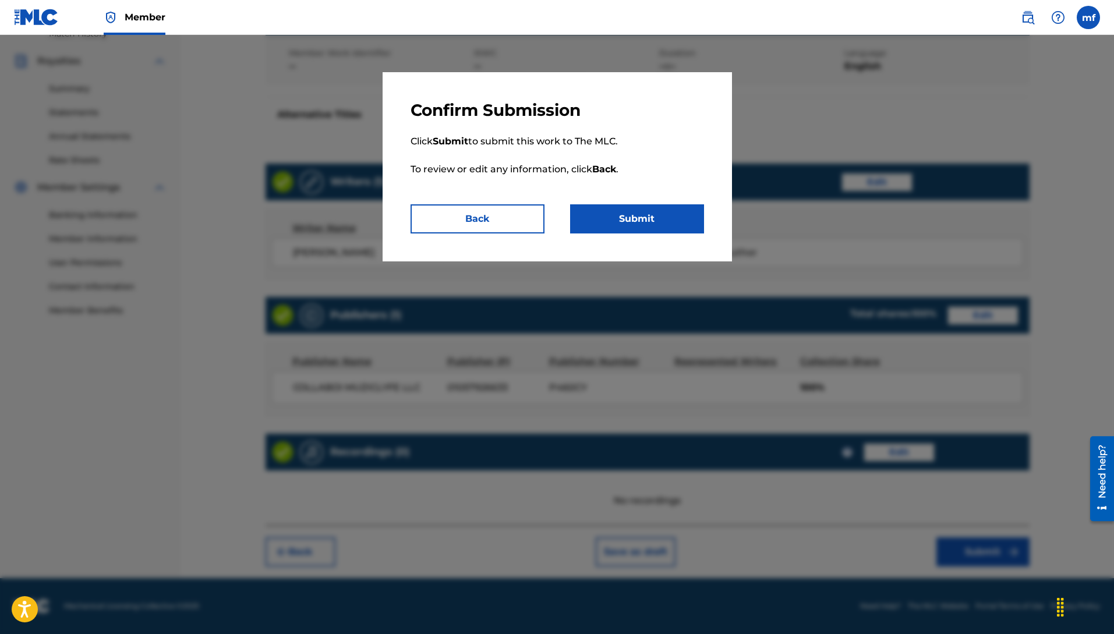
click at [690, 212] on button "Submit" at bounding box center [637, 218] width 134 height 29
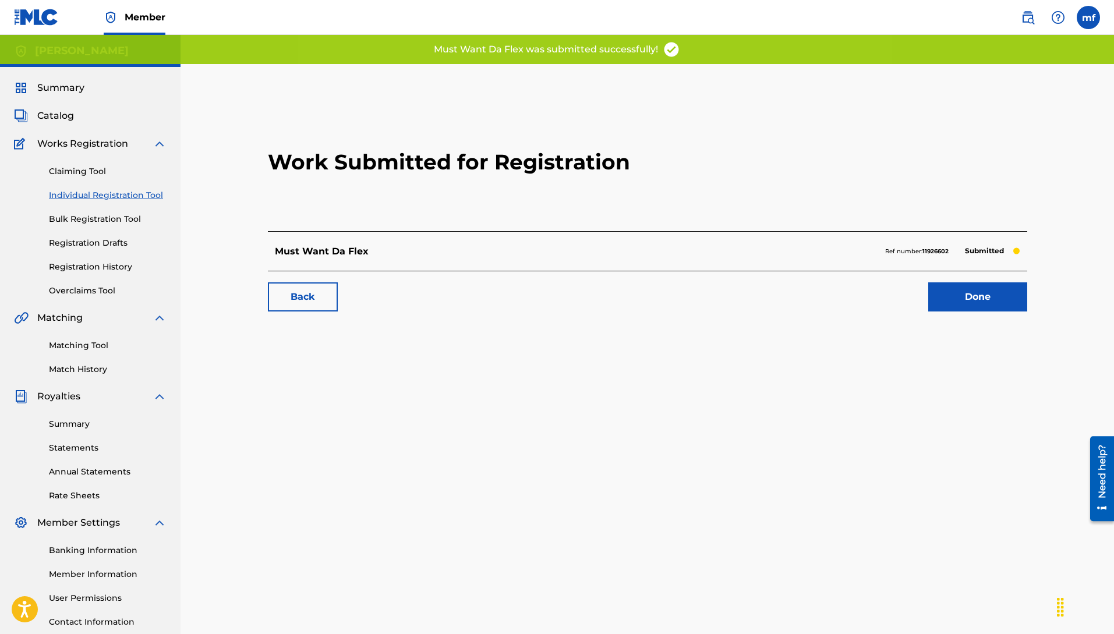
click at [975, 290] on link "Done" at bounding box center [977, 296] width 99 height 29
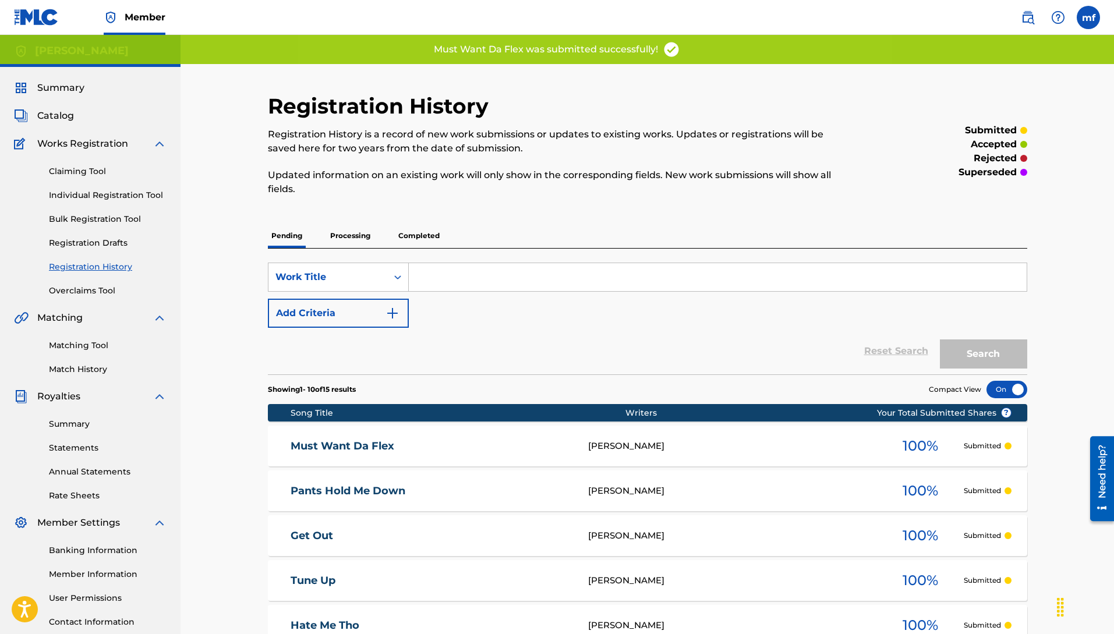
click at [114, 198] on link "Individual Registration Tool" at bounding box center [108, 195] width 118 height 12
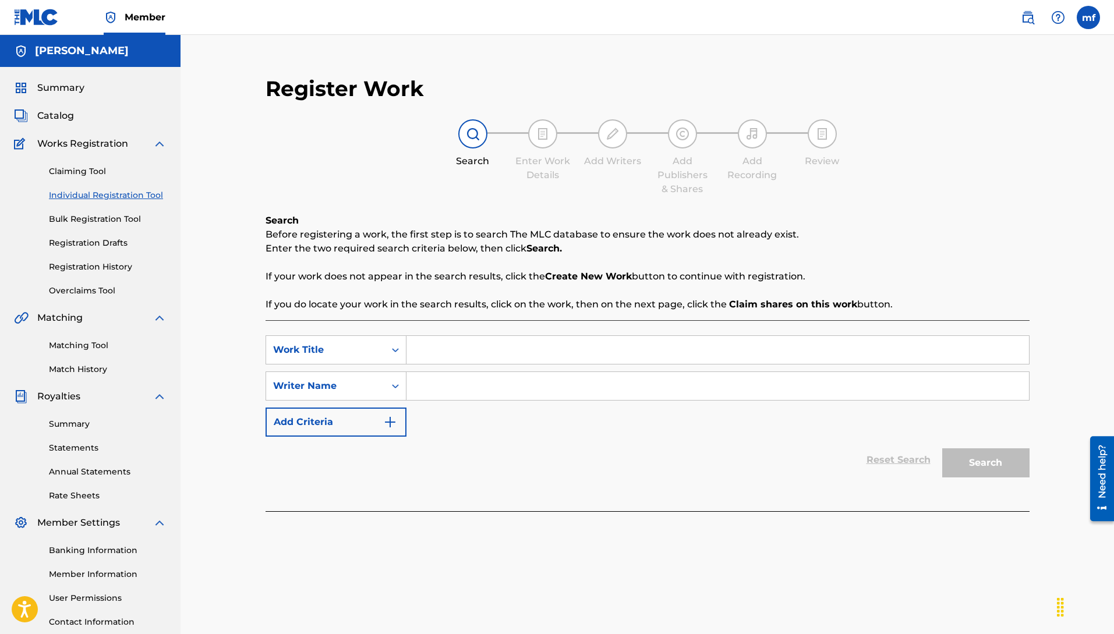
paste input "Machiavelli [PERSON_NAME]"
type input "Machiavelli [PERSON_NAME]"
click at [450, 362] on input "Search Form" at bounding box center [717, 350] width 623 height 28
type input "lets monetize"
click at [1008, 452] on button "Search" at bounding box center [985, 462] width 87 height 29
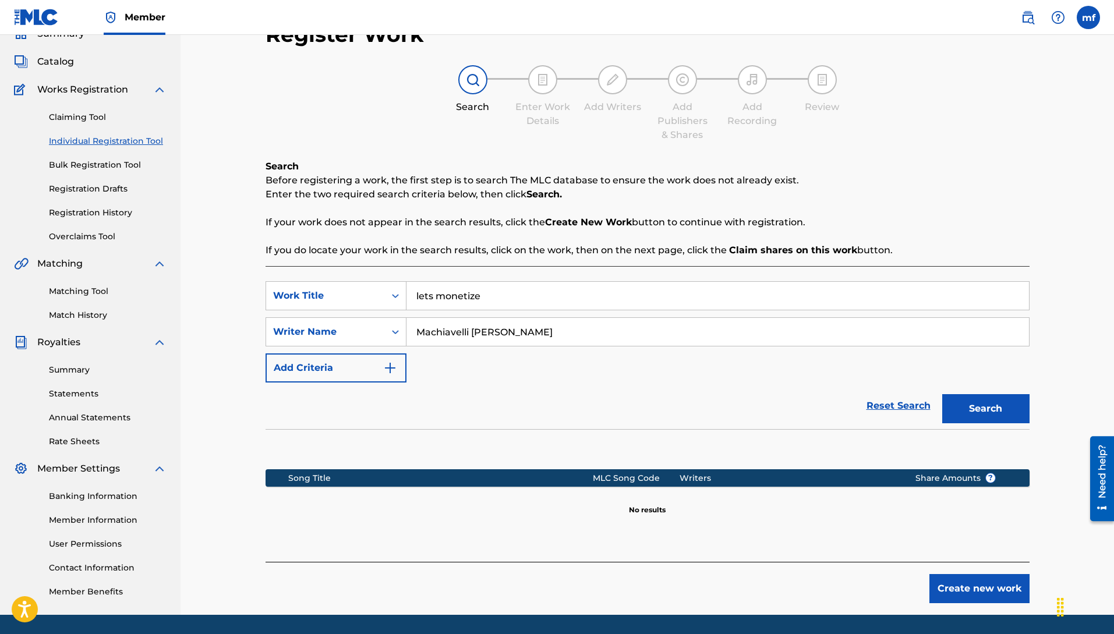
scroll to position [91, 0]
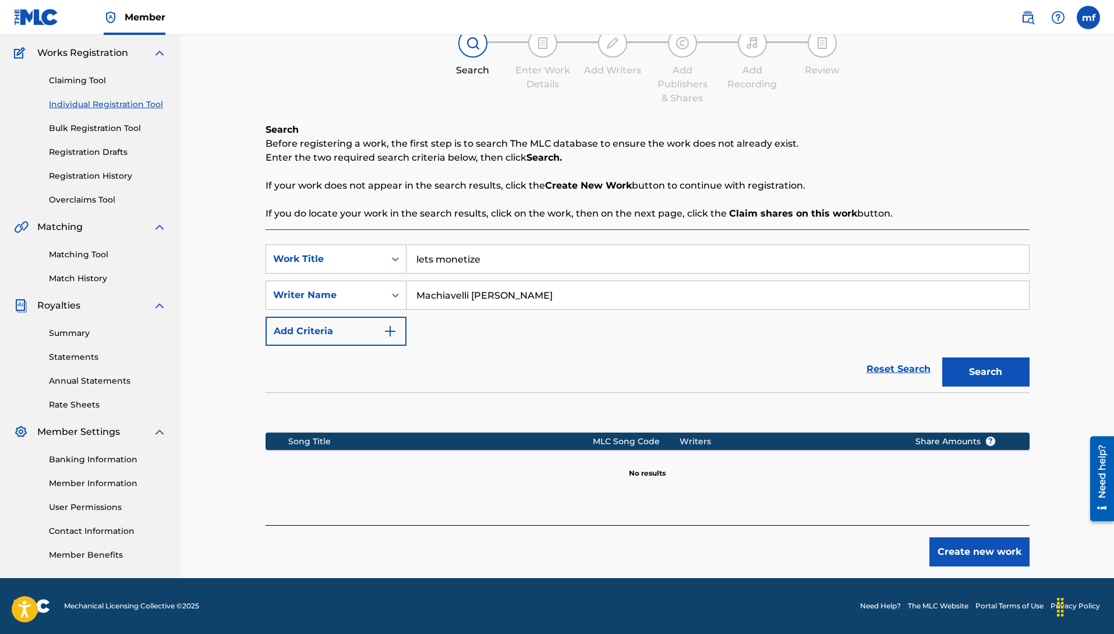
click at [1012, 369] on button "Search" at bounding box center [985, 372] width 87 height 29
click at [948, 543] on button "Create new work" at bounding box center [979, 552] width 100 height 29
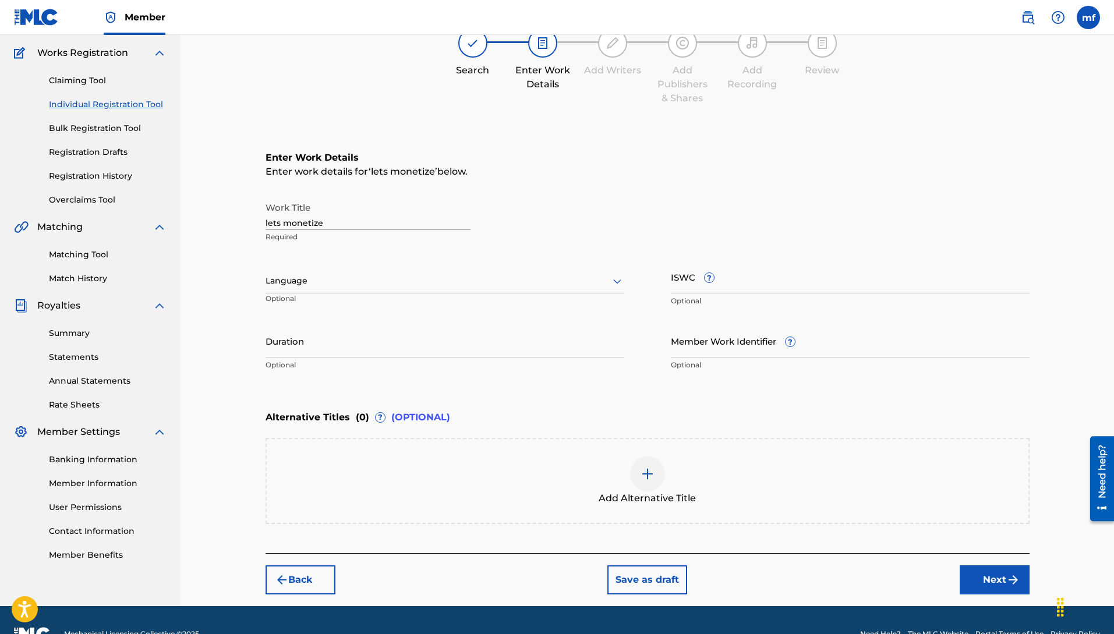
click at [358, 277] on div at bounding box center [445, 281] width 359 height 15
click at [370, 310] on div "English" at bounding box center [445, 307] width 358 height 26
click at [986, 572] on button "Next" at bounding box center [995, 579] width 70 height 29
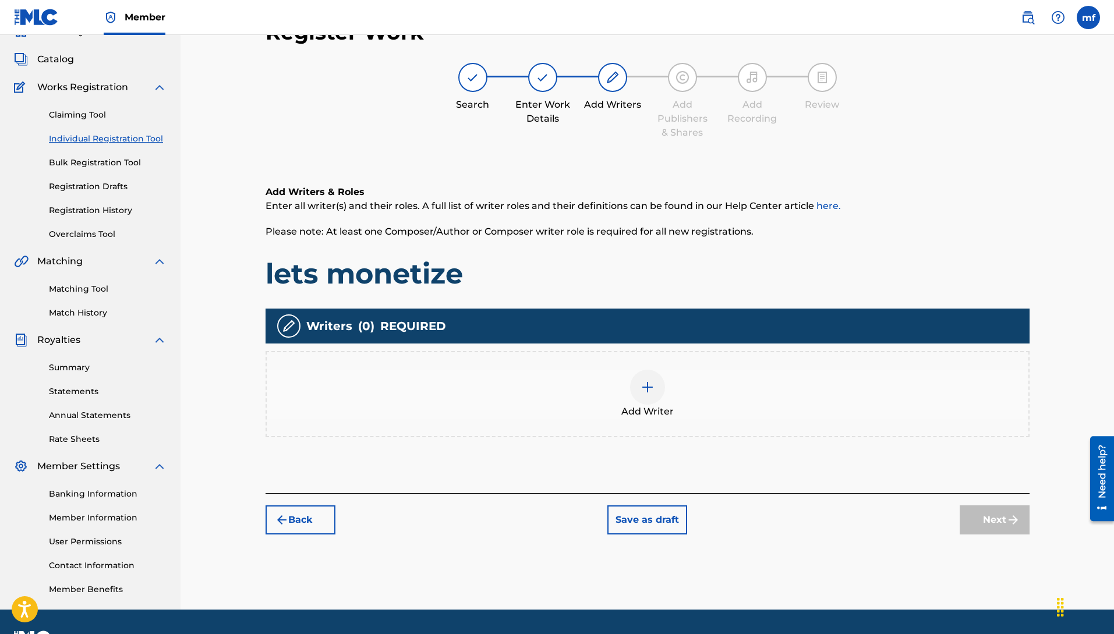
scroll to position [52, 0]
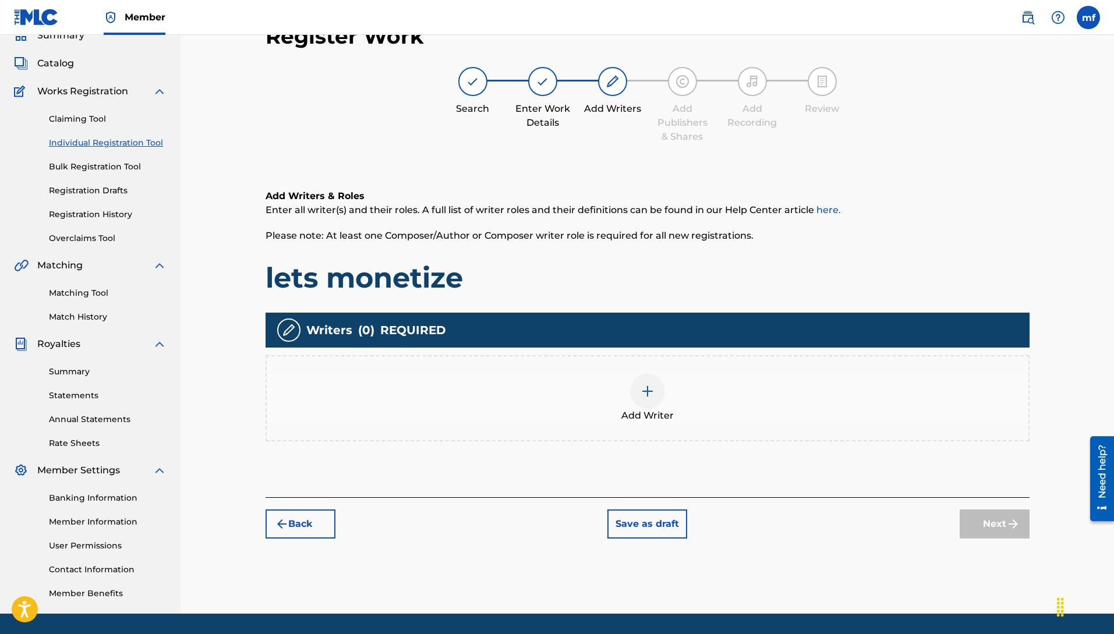
drag, startPoint x: 634, startPoint y: 388, endPoint x: 644, endPoint y: 387, distance: 9.4
click at [644, 387] on div at bounding box center [647, 391] width 35 height 35
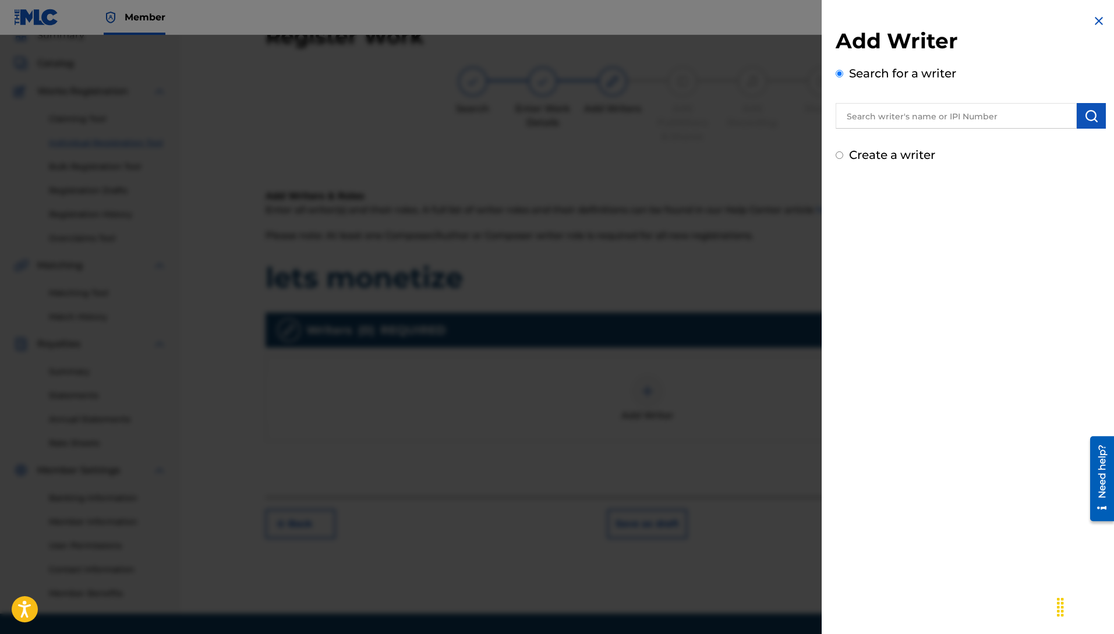
click at [667, 394] on div at bounding box center [557, 352] width 1114 height 634
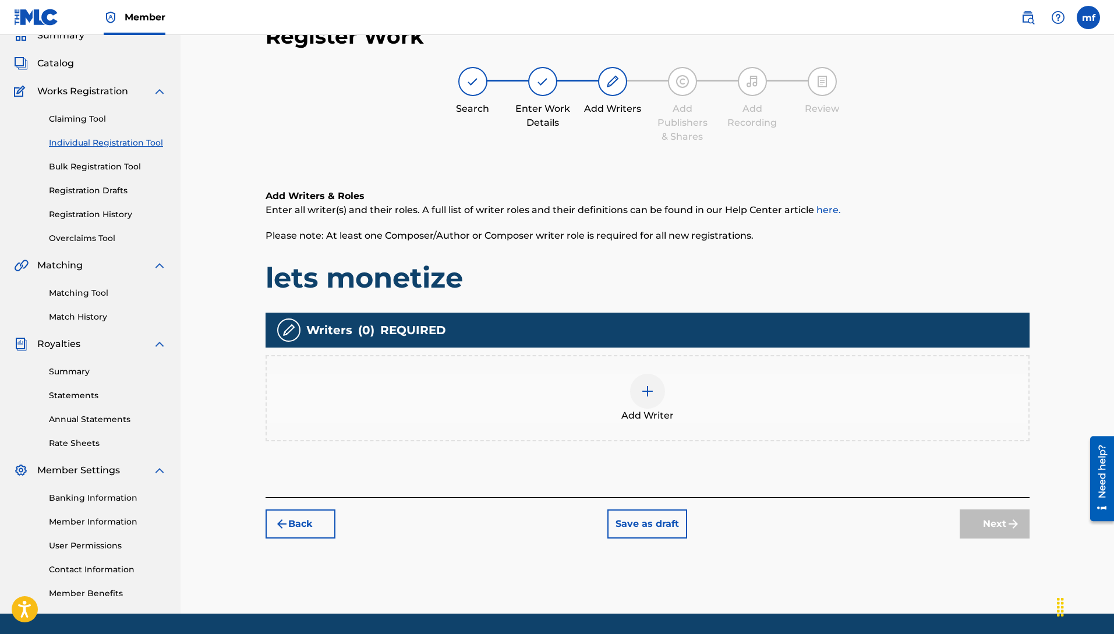
click at [642, 397] on img at bounding box center [648, 391] width 14 height 14
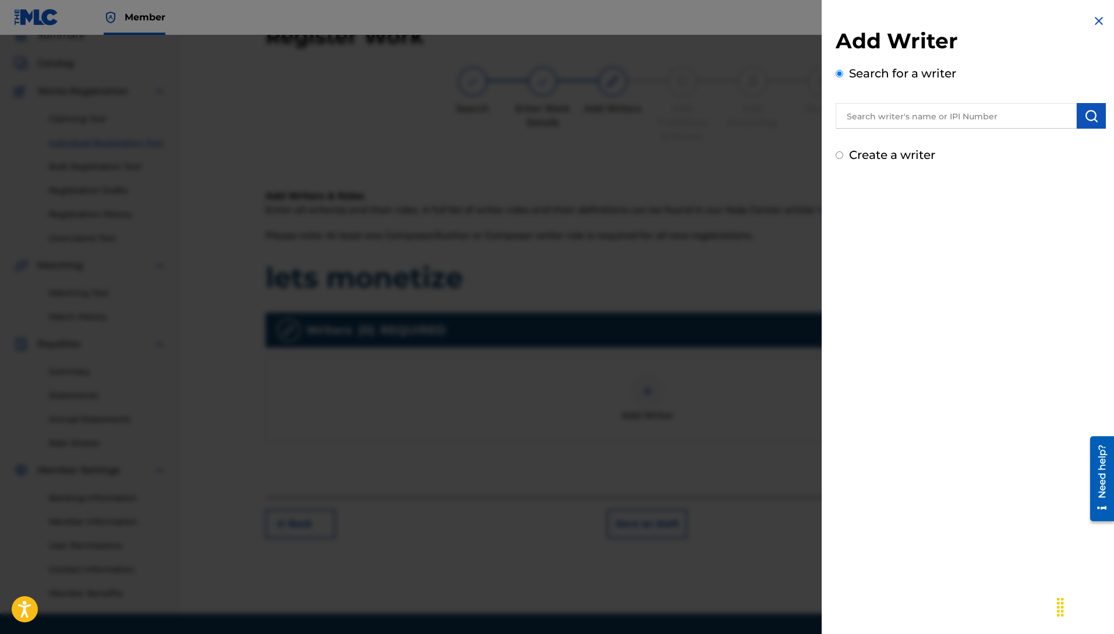
click at [952, 107] on input "text" at bounding box center [956, 116] width 241 height 26
paste input "Machiavelli [PERSON_NAME]"
type input "Machiavelli [PERSON_NAME]"
click at [1084, 118] on img "submit" at bounding box center [1091, 116] width 14 height 14
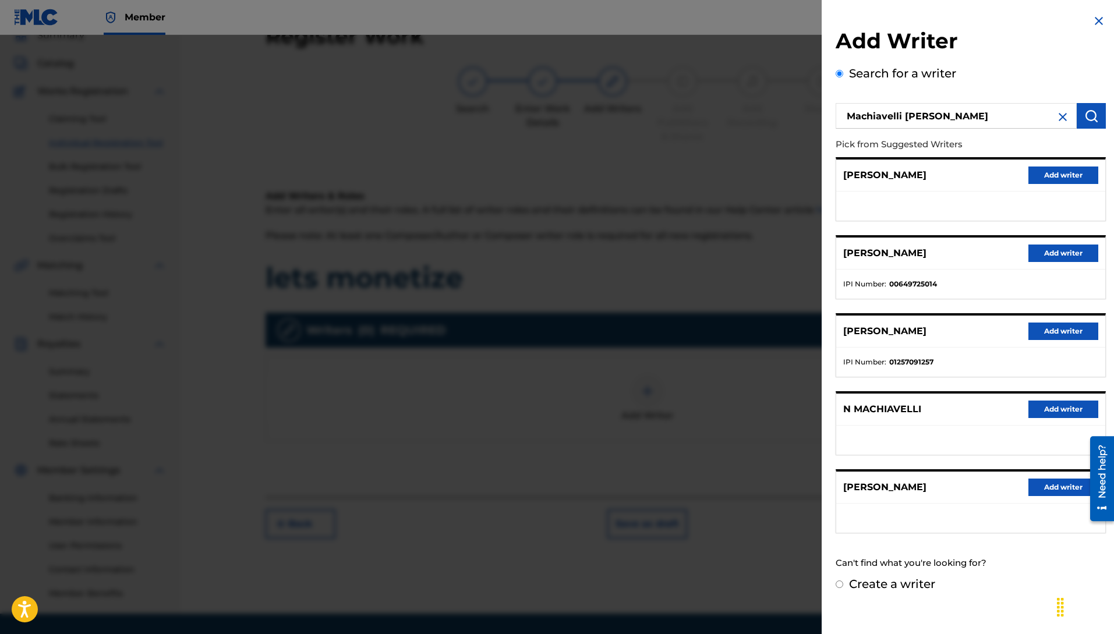
click at [1054, 252] on button "Add writer" at bounding box center [1063, 253] width 70 height 17
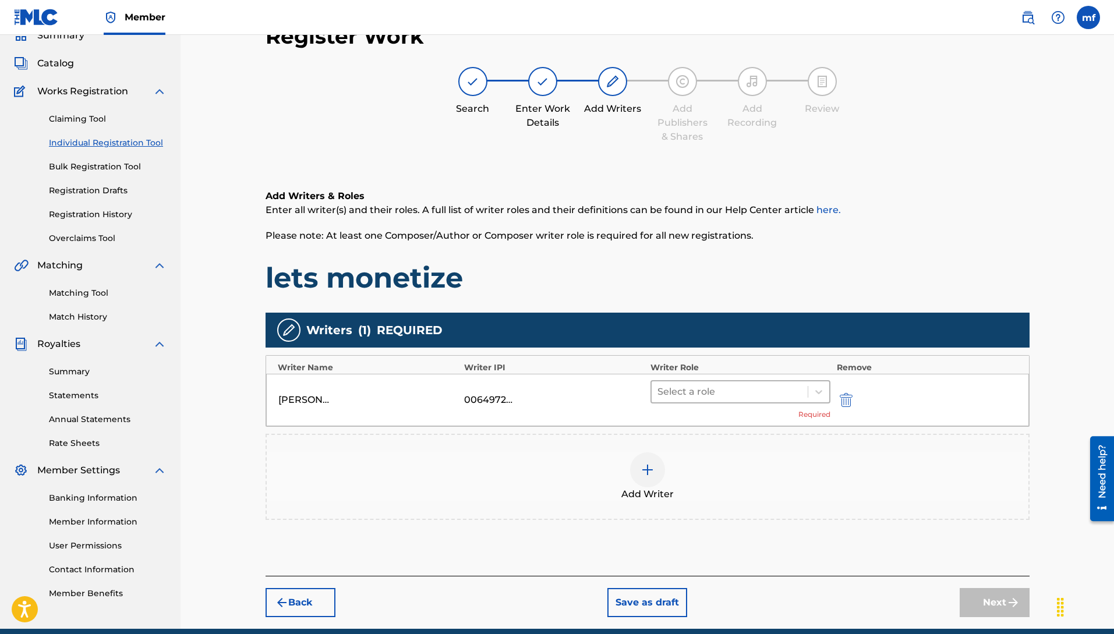
drag, startPoint x: 745, startPoint y: 386, endPoint x: 751, endPoint y: 400, distance: 15.4
click at [745, 388] on div at bounding box center [729, 392] width 145 height 16
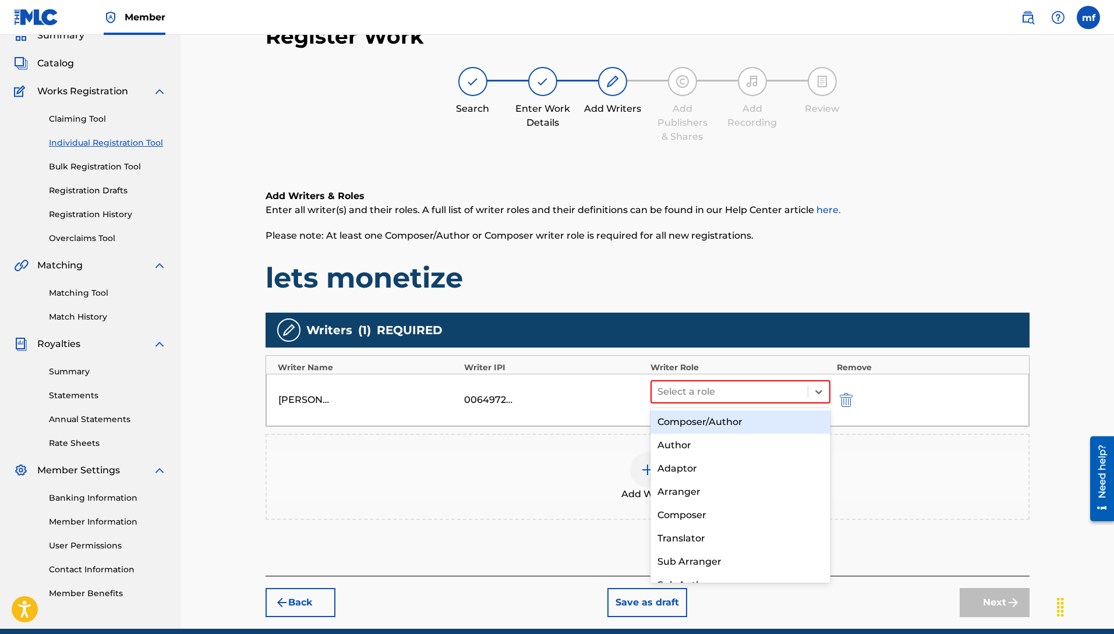
click at [690, 424] on div "Composer/Author" at bounding box center [741, 422] width 181 height 23
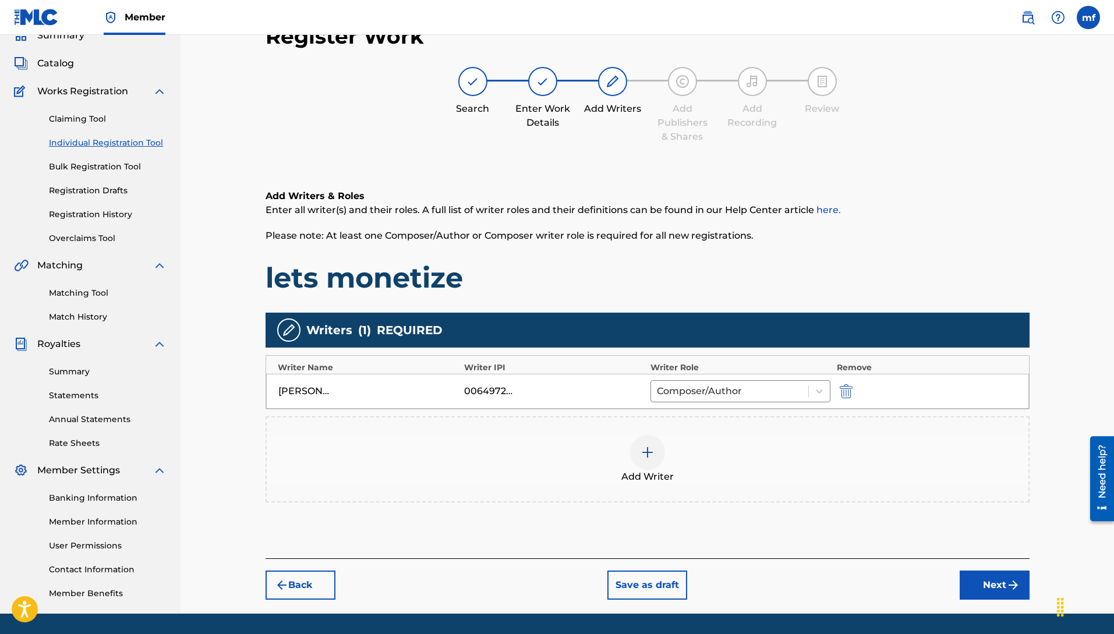
click at [1002, 588] on button "Next" at bounding box center [995, 585] width 70 height 29
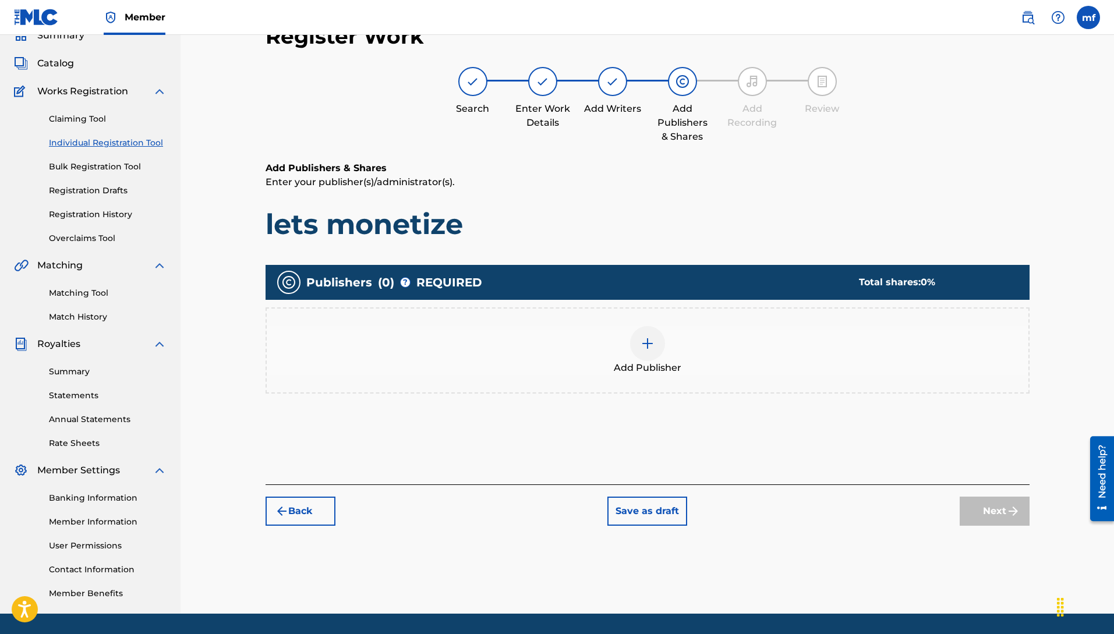
click at [648, 348] on img at bounding box center [648, 344] width 14 height 14
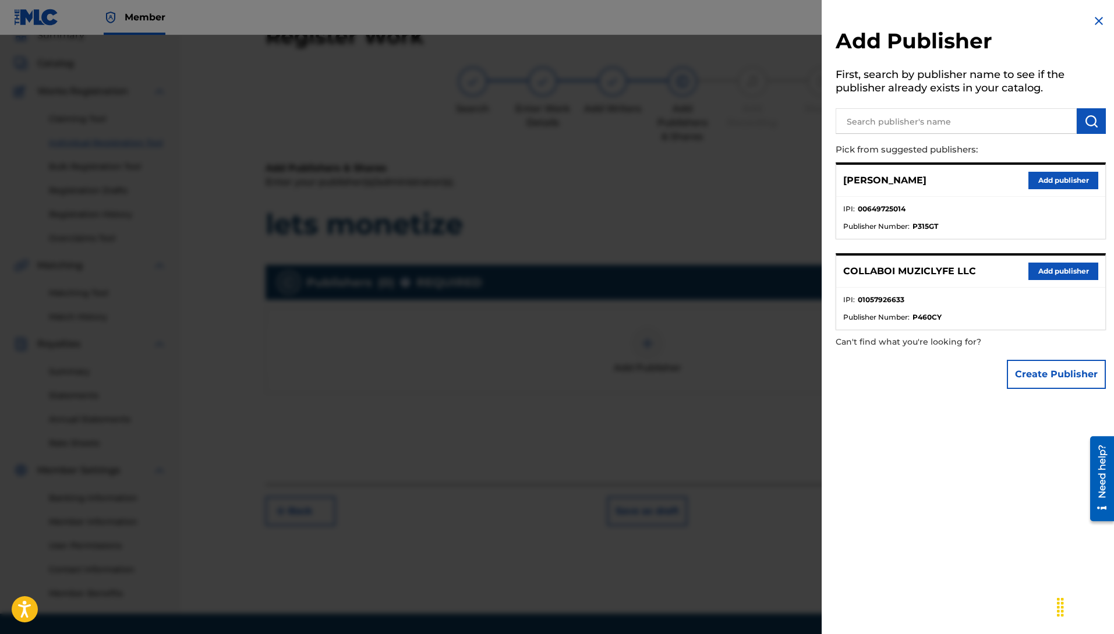
click at [1075, 271] on button "Add publisher" at bounding box center [1063, 271] width 70 height 17
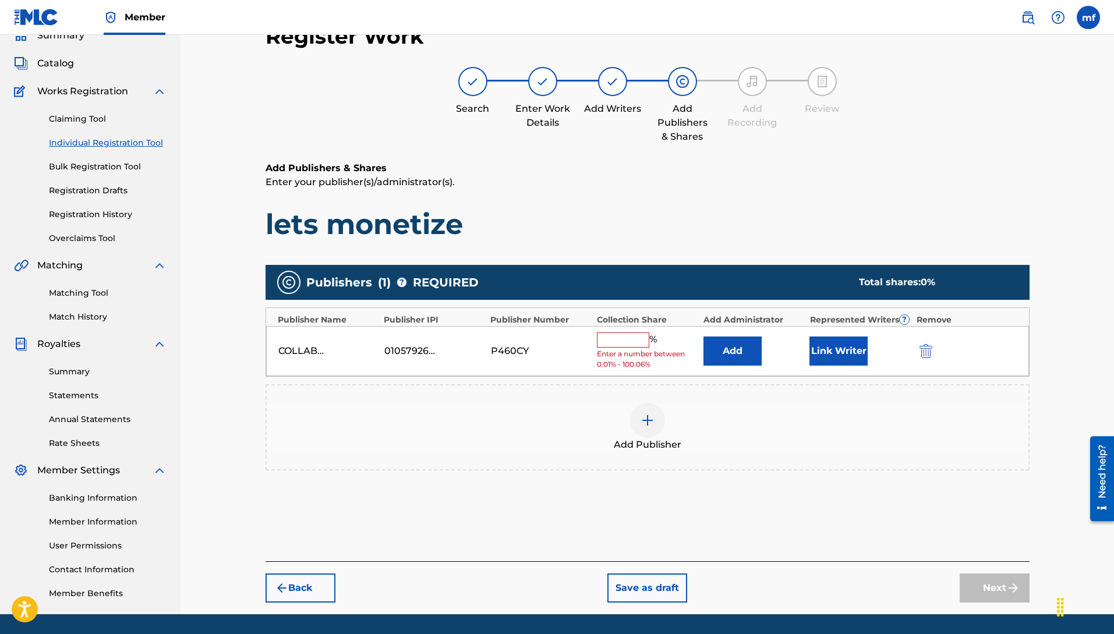
drag, startPoint x: 617, startPoint y: 349, endPoint x: 649, endPoint y: 359, distance: 33.1
click at [619, 349] on span "Enter a number between 0.01% - 100.06%" at bounding box center [647, 359] width 101 height 21
click at [636, 339] on input "text" at bounding box center [623, 340] width 52 height 15
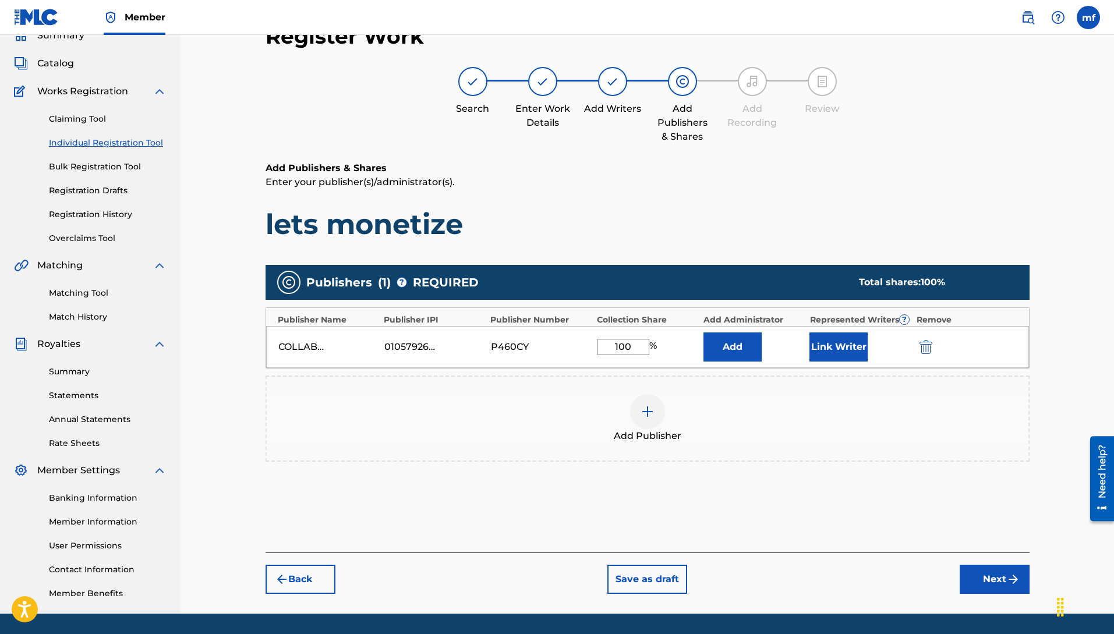
type input "100"
click at [1012, 578] on img "submit" at bounding box center [1013, 579] width 14 height 14
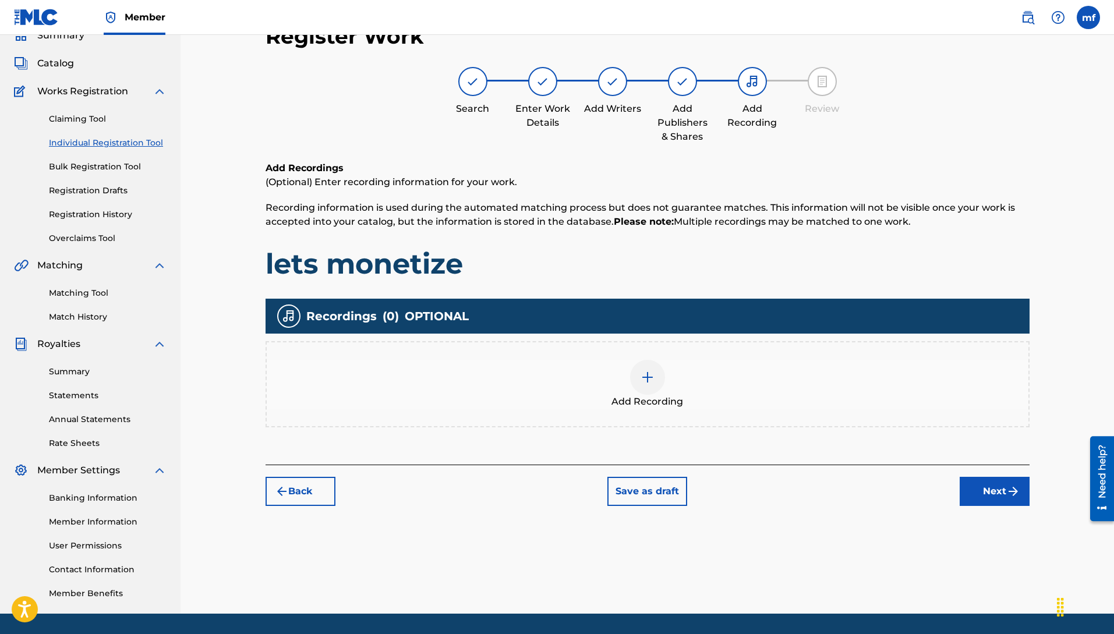
click at [982, 478] on button "Next" at bounding box center [995, 491] width 70 height 29
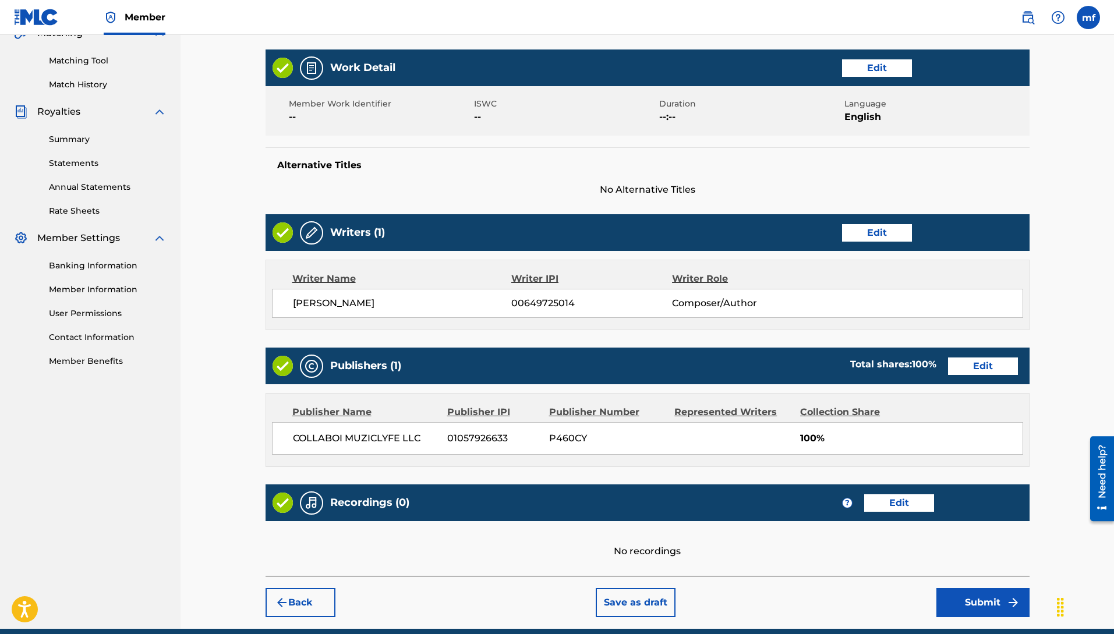
scroll to position [335, 0]
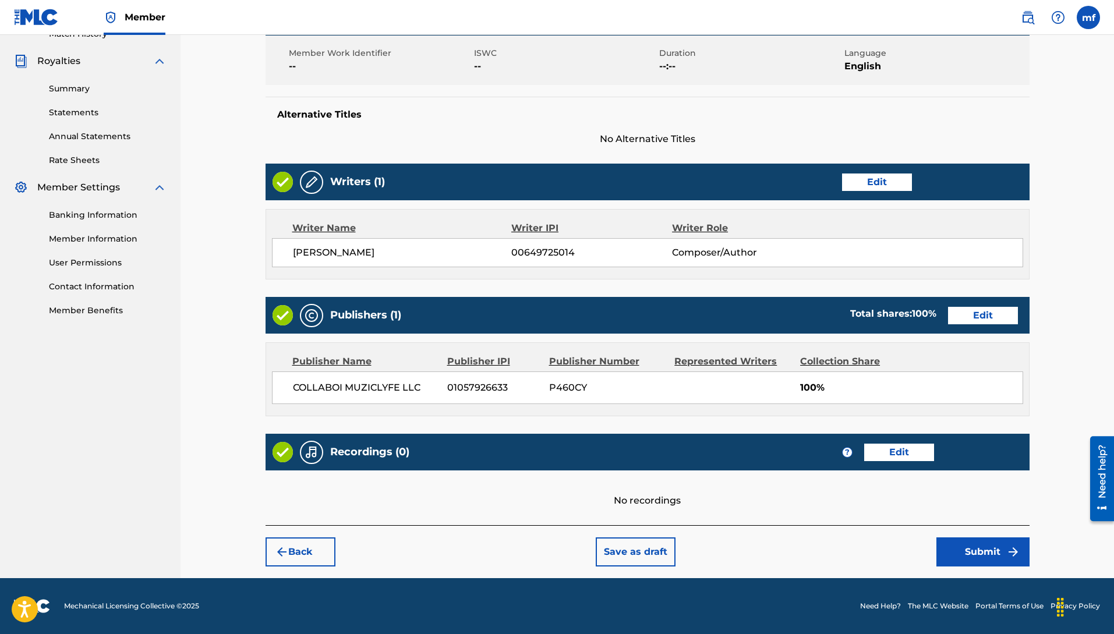
click at [983, 557] on button "Submit" at bounding box center [982, 552] width 93 height 29
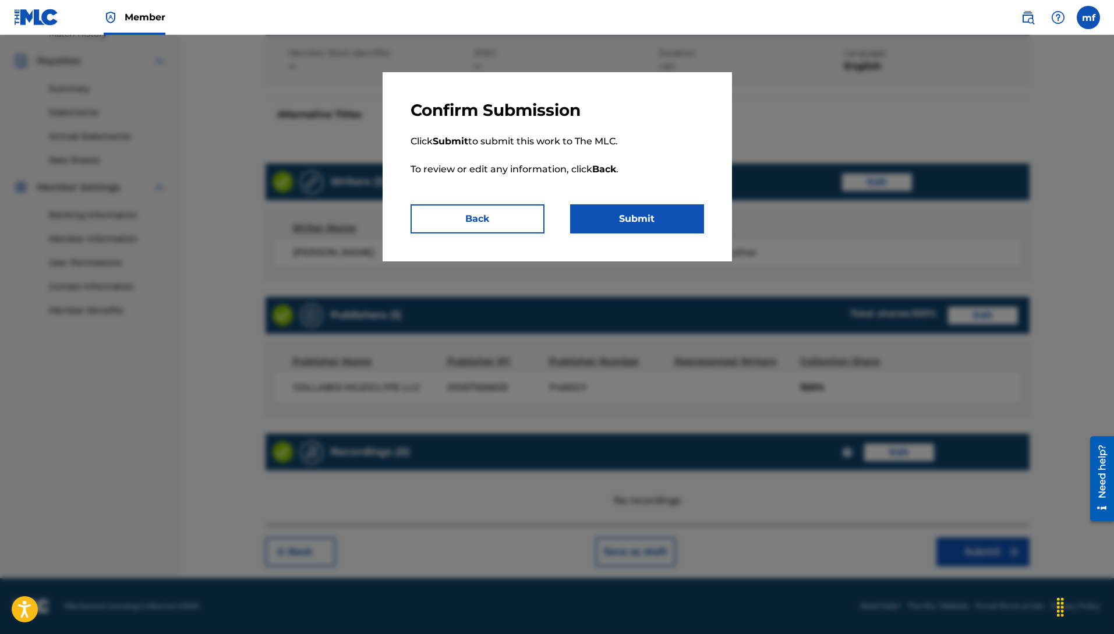
click at [644, 228] on button "Submit" at bounding box center [637, 218] width 134 height 29
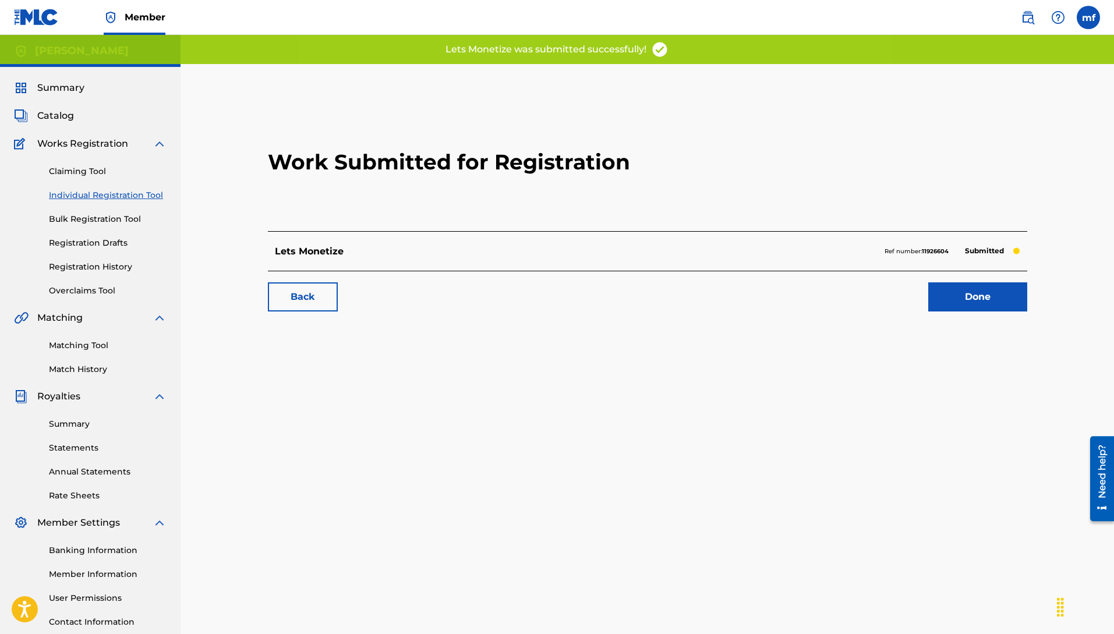
click at [974, 295] on link "Done" at bounding box center [977, 296] width 99 height 29
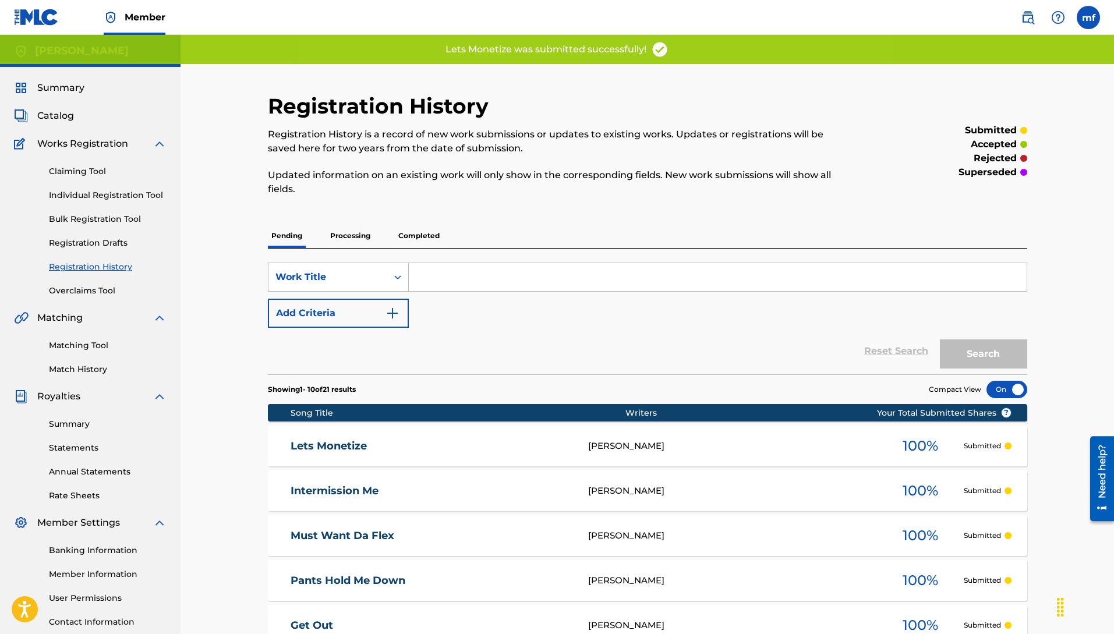
click at [84, 197] on link "Individual Registration Tool" at bounding box center [108, 195] width 118 height 12
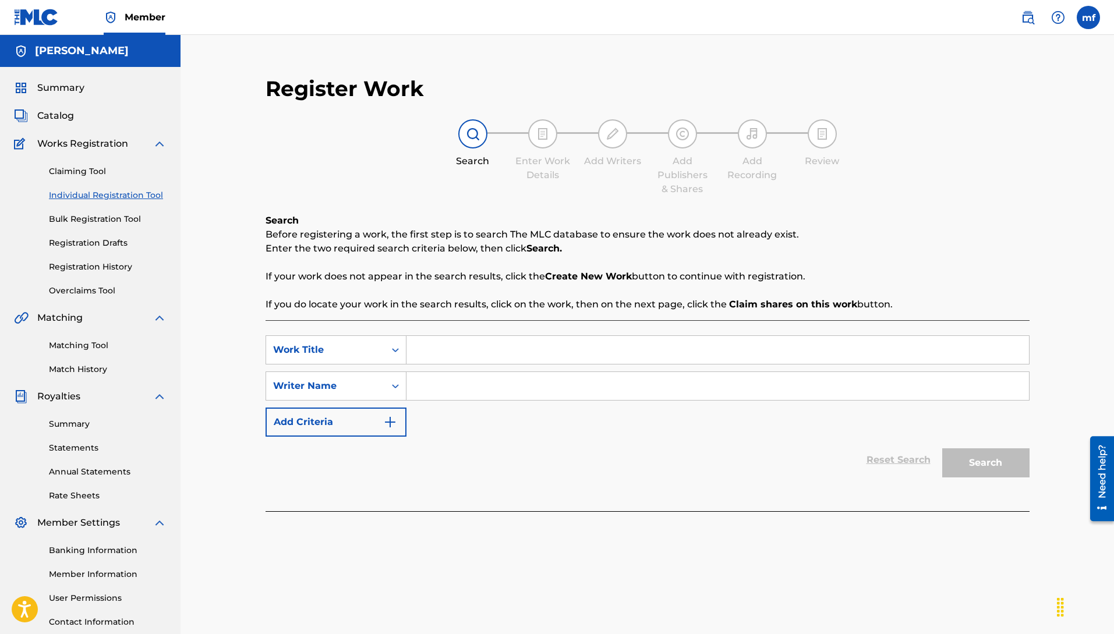
click at [525, 384] on input "Search Form" at bounding box center [717, 386] width 623 height 28
paste input "Machiavelli [PERSON_NAME]"
drag, startPoint x: 464, startPoint y: 363, endPoint x: 466, endPoint y: 356, distance: 6.8
click at [465, 359] on input "Search Form" at bounding box center [717, 350] width 623 height 28
click at [488, 348] on input "Search Form" at bounding box center [717, 350] width 623 height 28
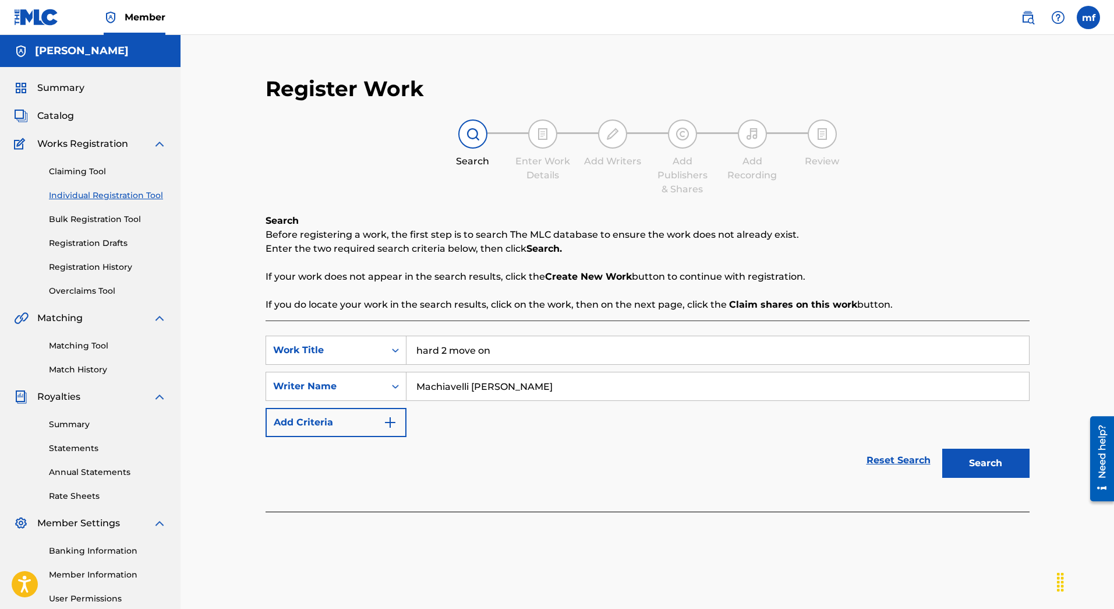
click at [942, 448] on button "Search" at bounding box center [985, 462] width 87 height 29
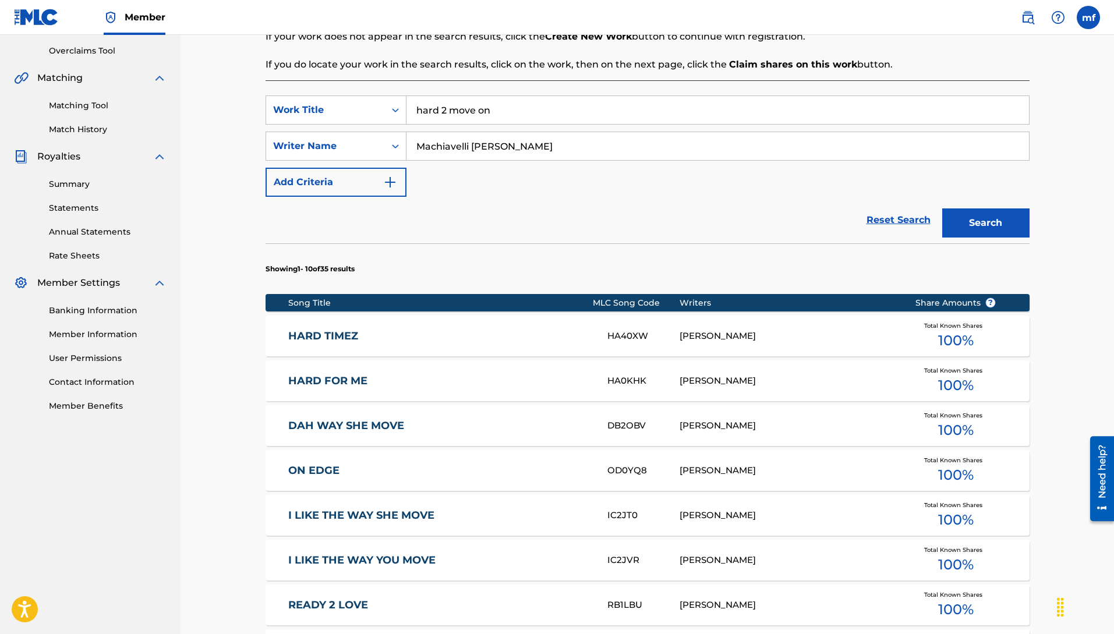
scroll to position [242, 0]
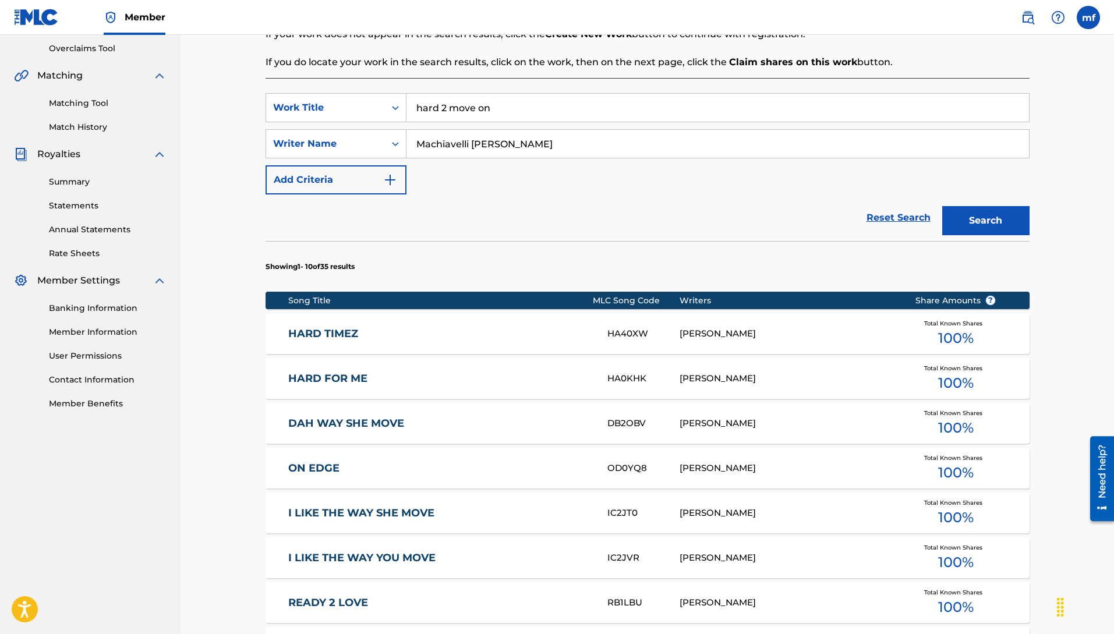
click at [1005, 210] on button "Search" at bounding box center [985, 220] width 87 height 29
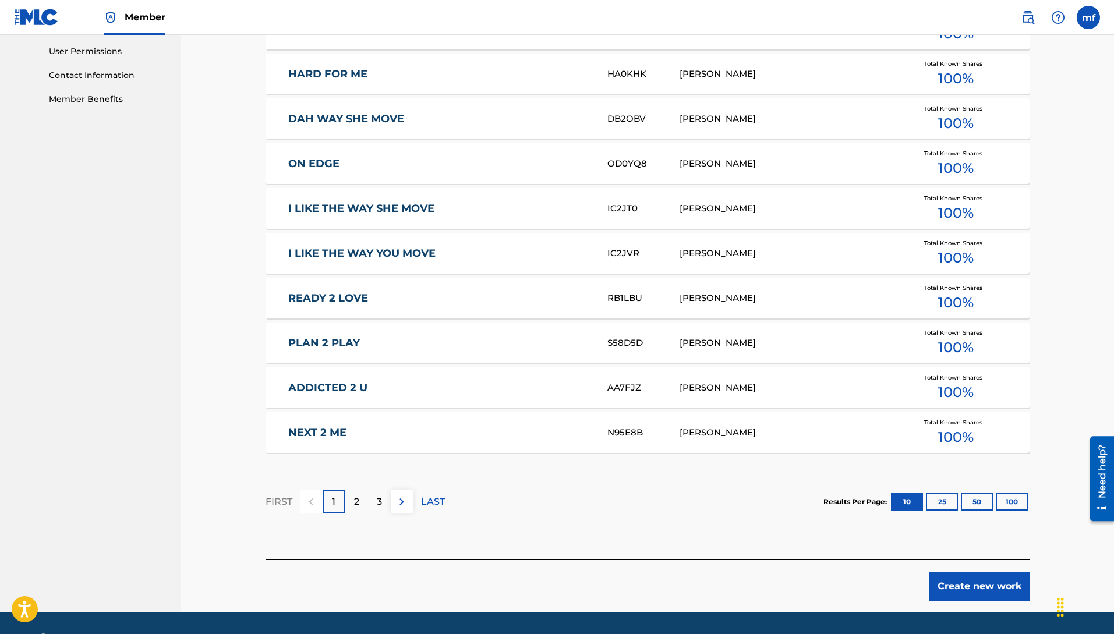
scroll to position [581, 0]
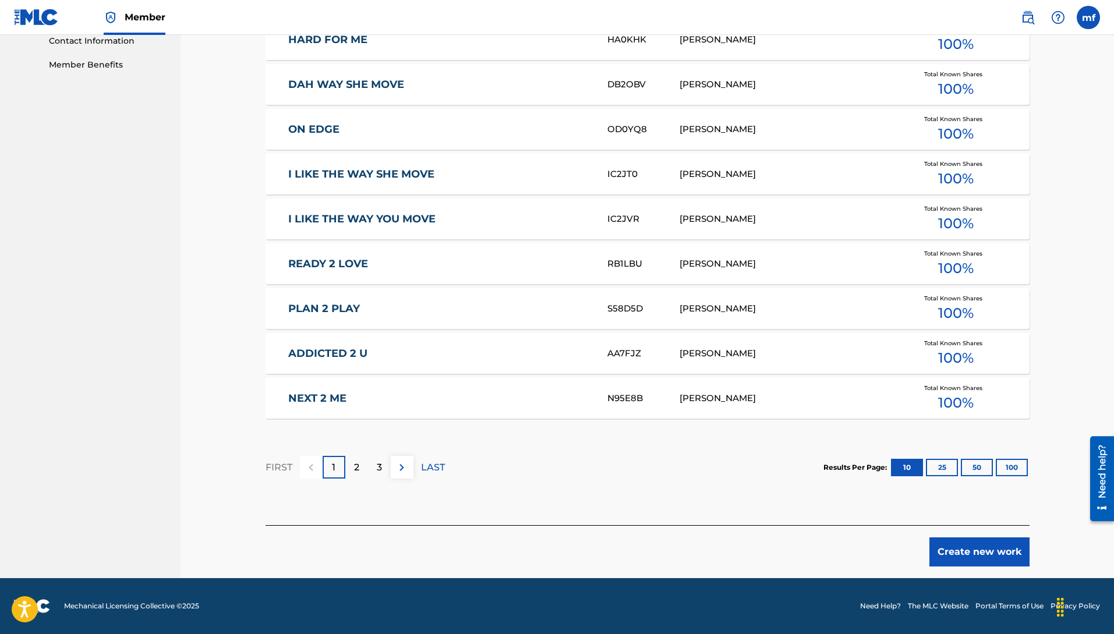
click at [966, 549] on button "Create new work" at bounding box center [979, 552] width 100 height 29
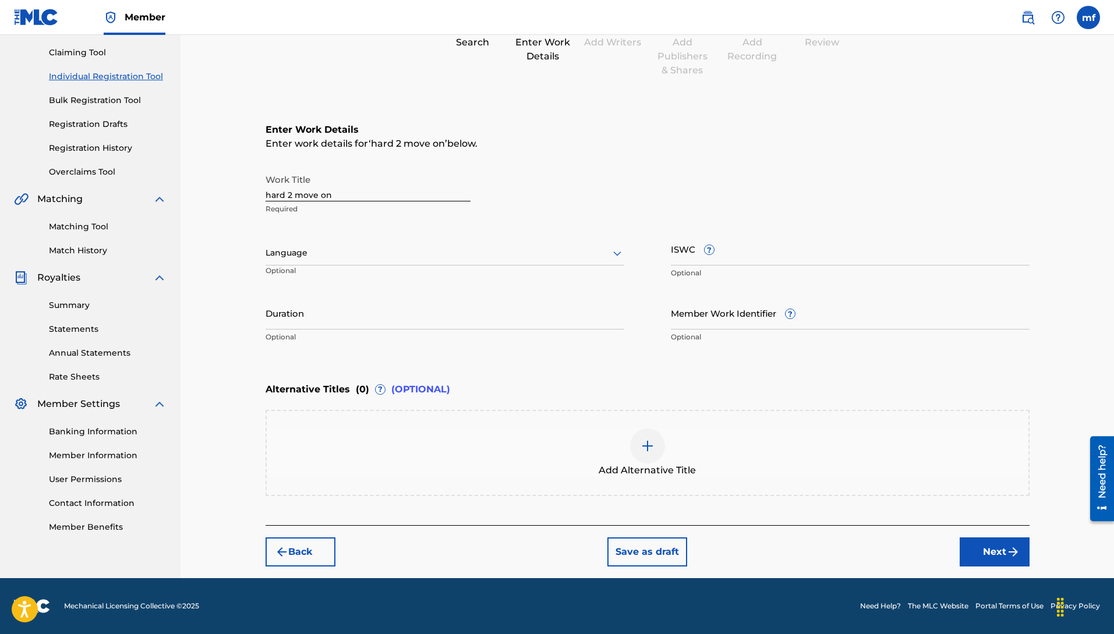
scroll to position [119, 0]
click at [1002, 543] on button "Next" at bounding box center [995, 552] width 70 height 29
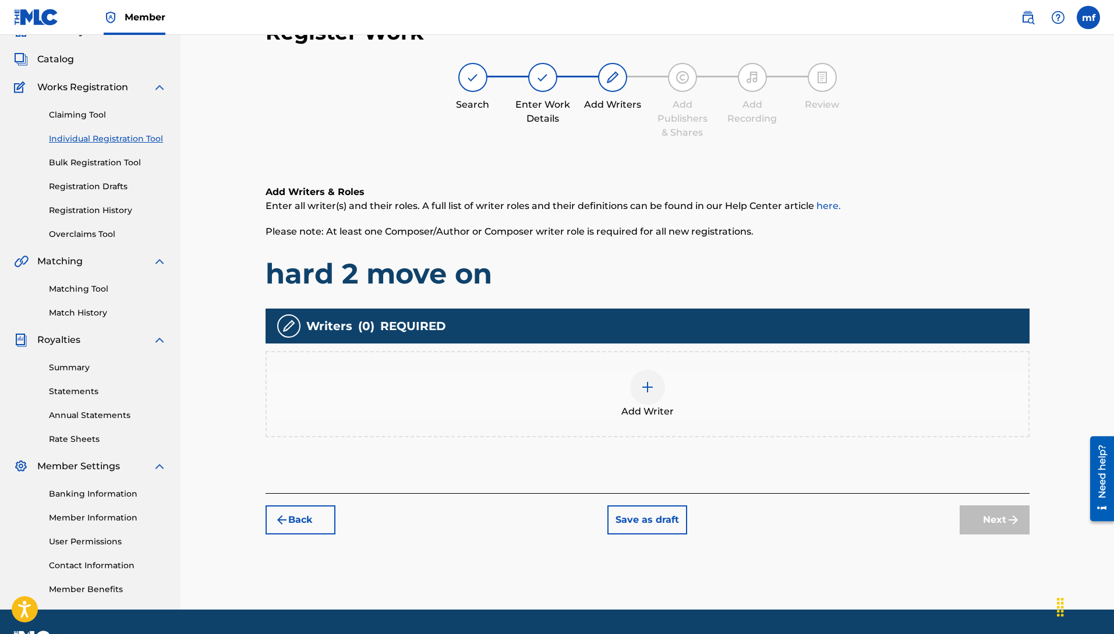
scroll to position [52, 0]
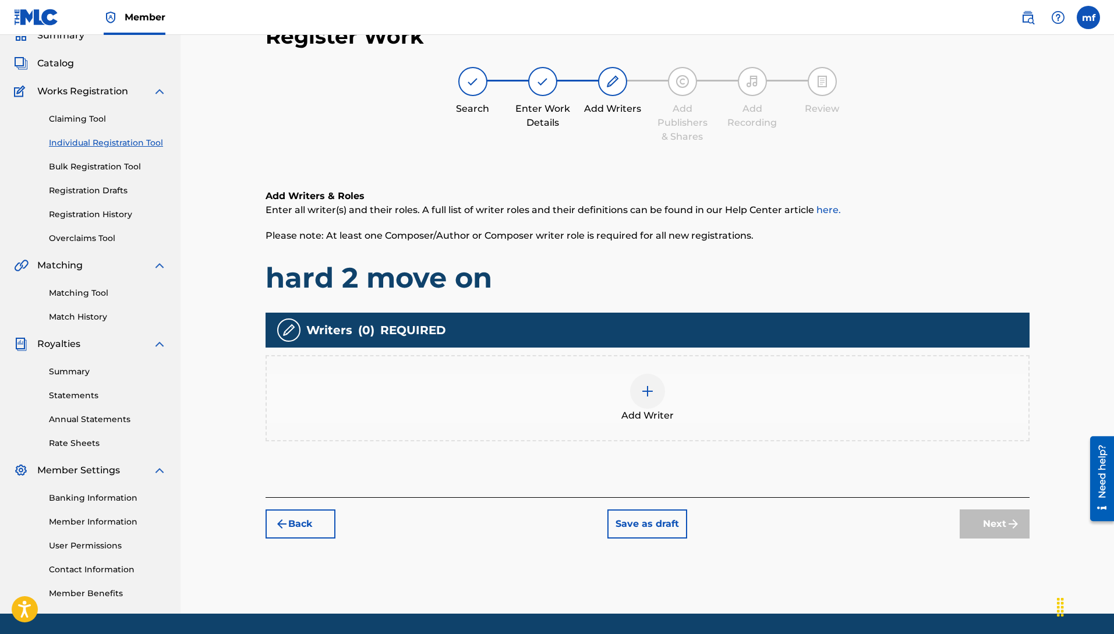
click at [646, 390] on img at bounding box center [648, 391] width 14 height 14
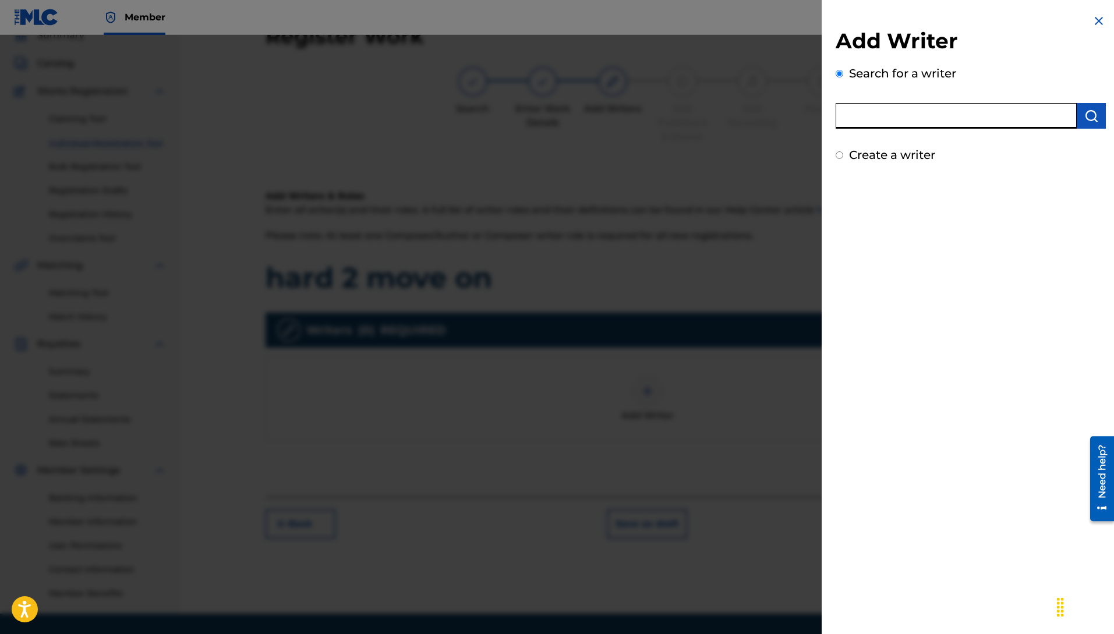
paste input "Machiavelli [PERSON_NAME]"
click at [1095, 123] on button "submit" at bounding box center [1091, 116] width 29 height 26
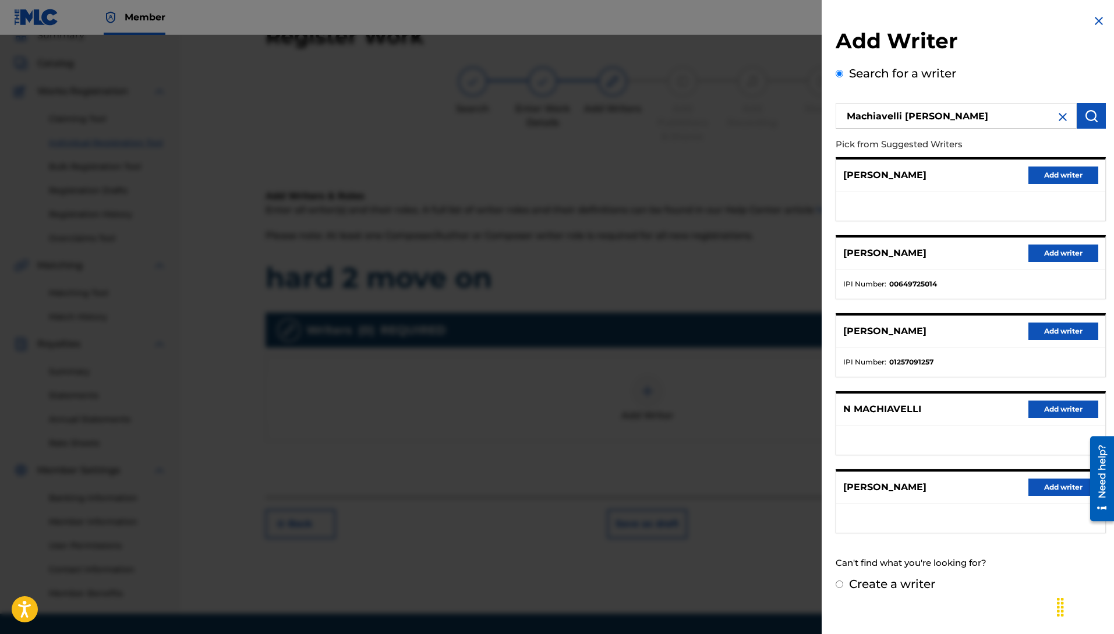
click at [1047, 249] on button "Add writer" at bounding box center [1063, 253] width 70 height 17
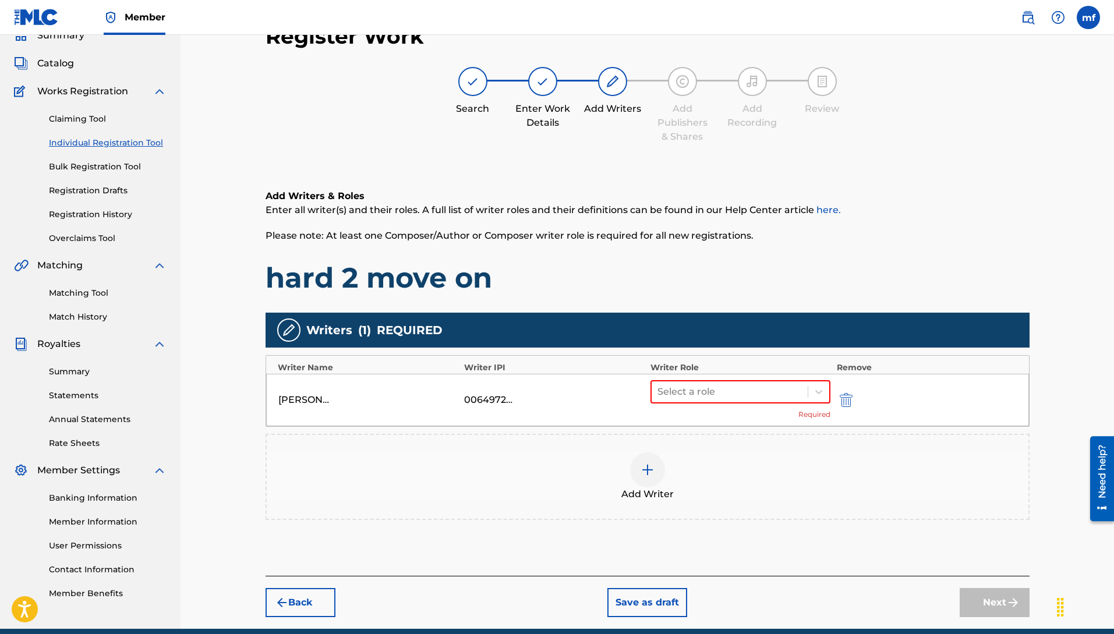
drag, startPoint x: 668, startPoint y: 405, endPoint x: 657, endPoint y: 404, distance: 10.5
click at [668, 404] on div "Select a role Required" at bounding box center [741, 400] width 181 height 40
click at [665, 397] on div at bounding box center [729, 392] width 145 height 16
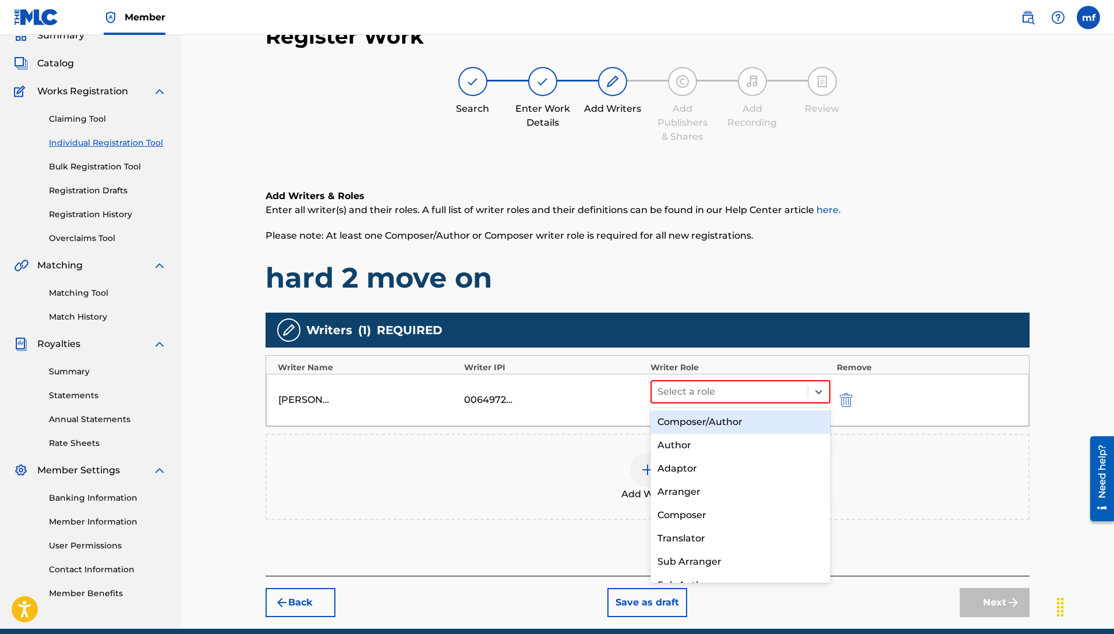
click at [669, 427] on div "Composer/Author" at bounding box center [741, 422] width 181 height 23
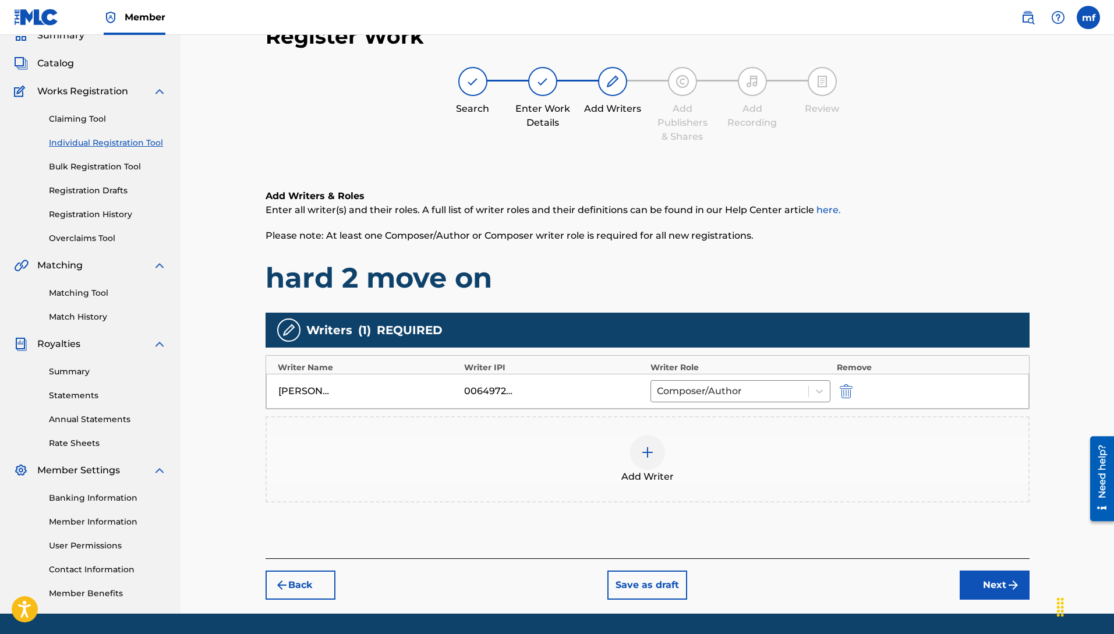
click at [973, 586] on button "Next" at bounding box center [995, 585] width 70 height 29
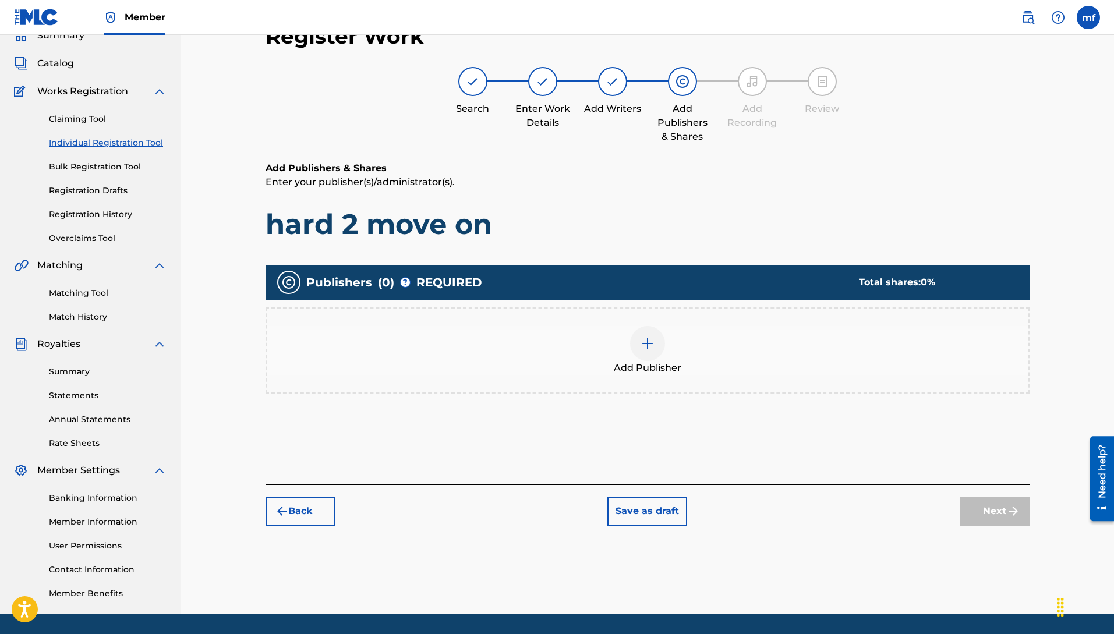
click at [662, 354] on div "Add Publisher" at bounding box center [648, 350] width 762 height 49
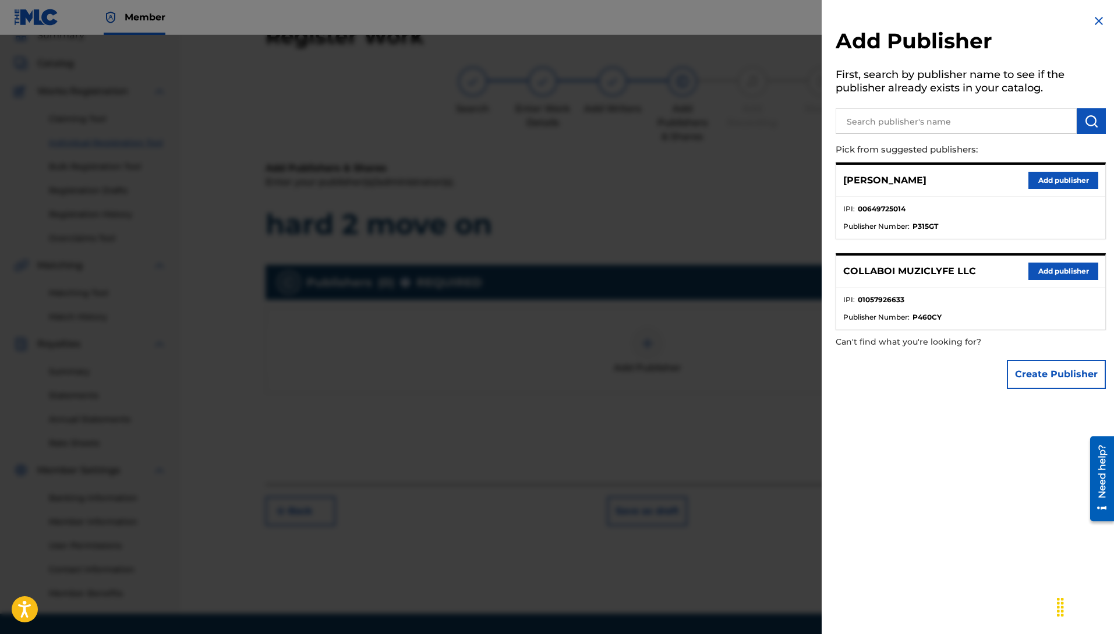
click at [1055, 273] on button "Add publisher" at bounding box center [1063, 271] width 70 height 17
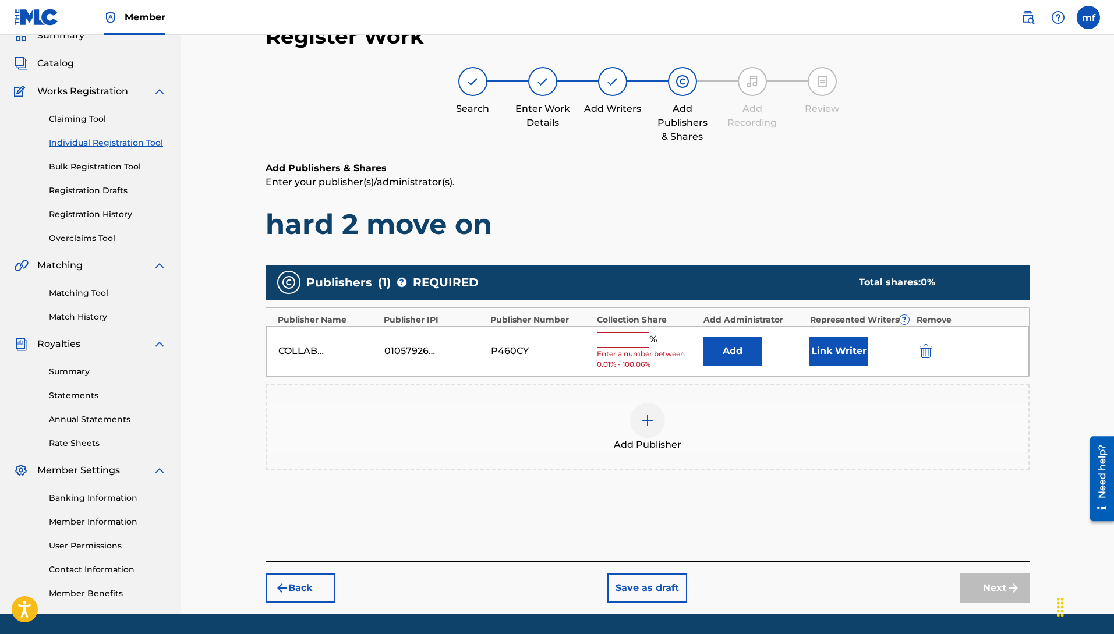
drag, startPoint x: 602, startPoint y: 338, endPoint x: 650, endPoint y: 351, distance: 49.9
click at [603, 338] on input "text" at bounding box center [623, 340] width 52 height 15
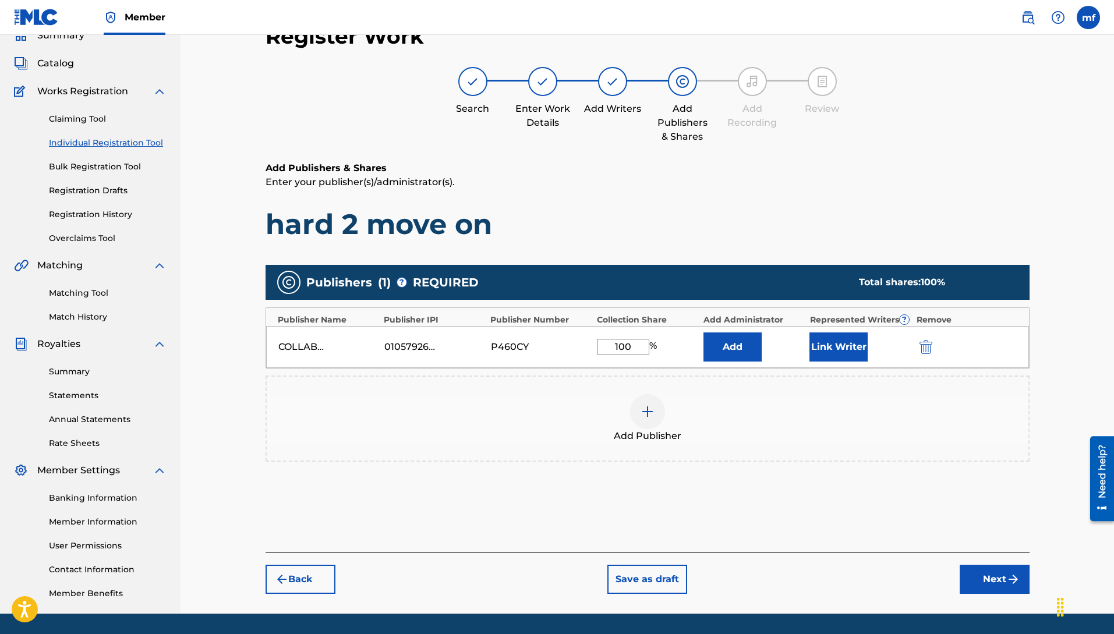
click at [969, 569] on button "Next" at bounding box center [995, 579] width 70 height 29
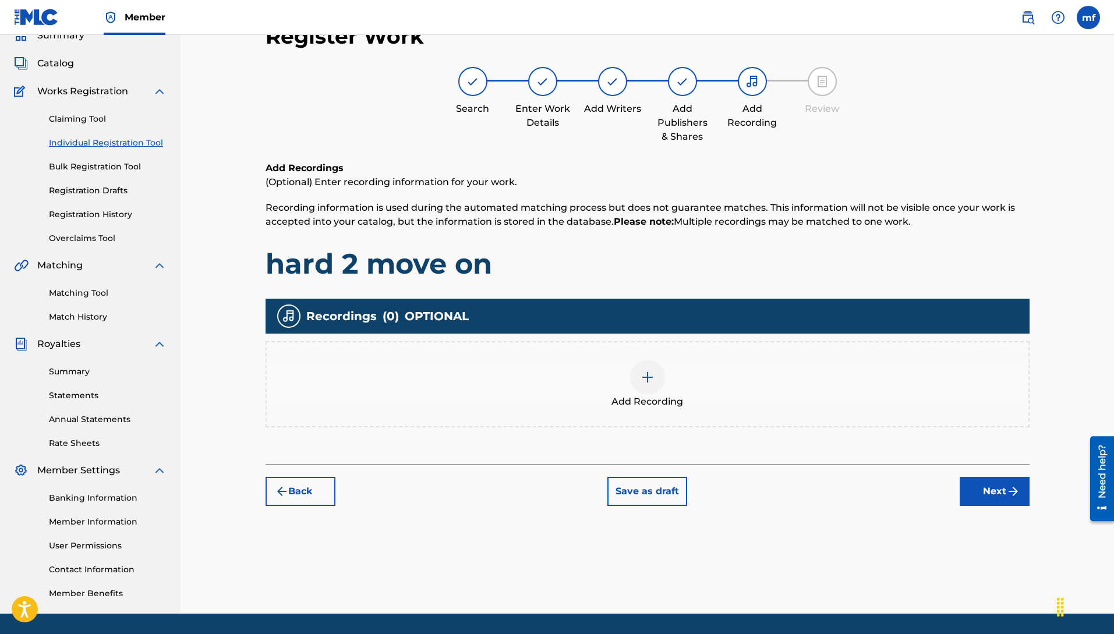
click at [997, 496] on button "Next" at bounding box center [995, 491] width 70 height 29
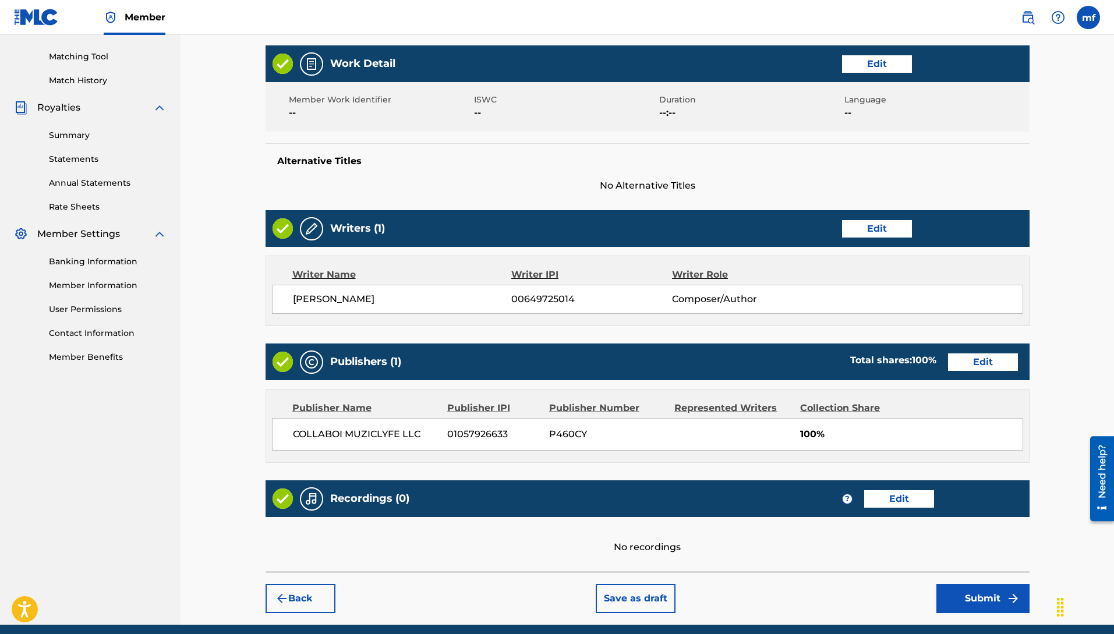
scroll to position [297, 0]
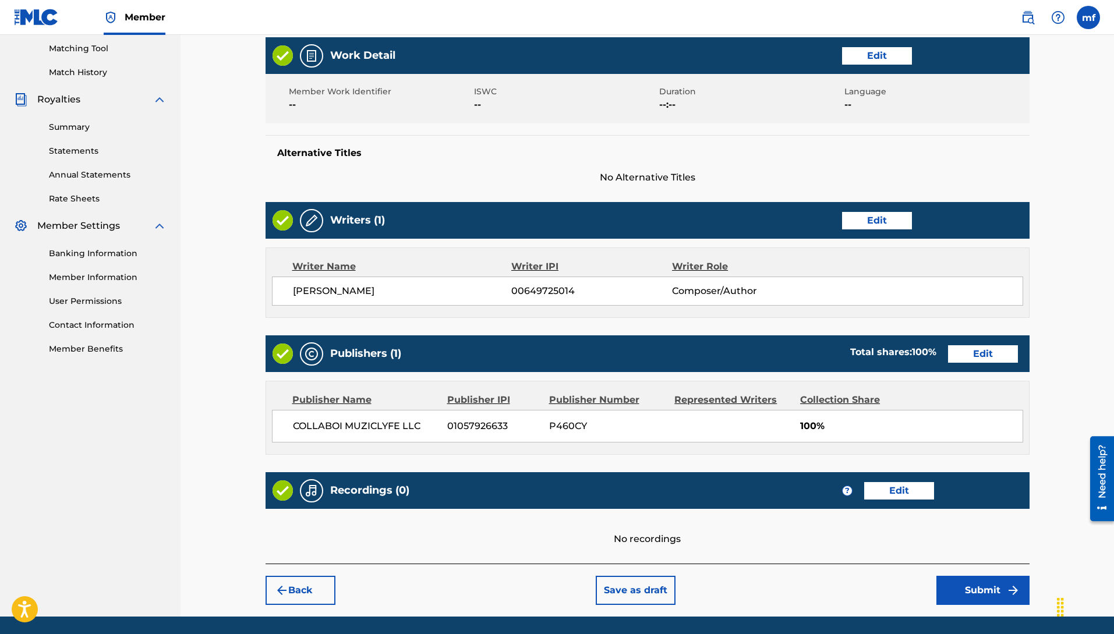
click at [975, 591] on button "Submit" at bounding box center [982, 590] width 93 height 29
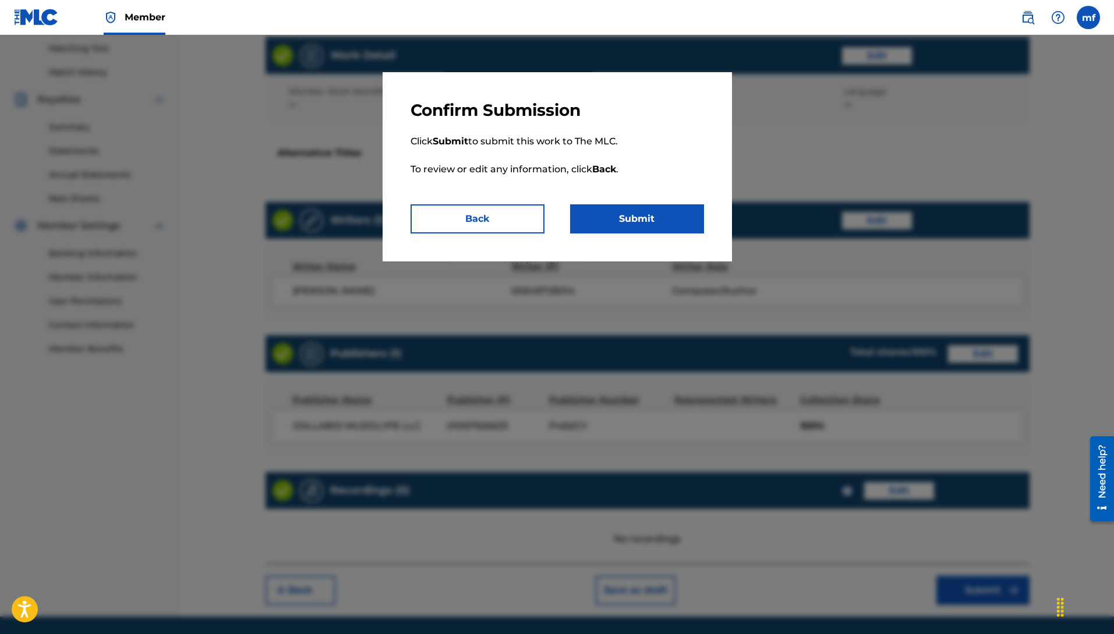
click at [644, 227] on button "Submit" at bounding box center [637, 218] width 134 height 29
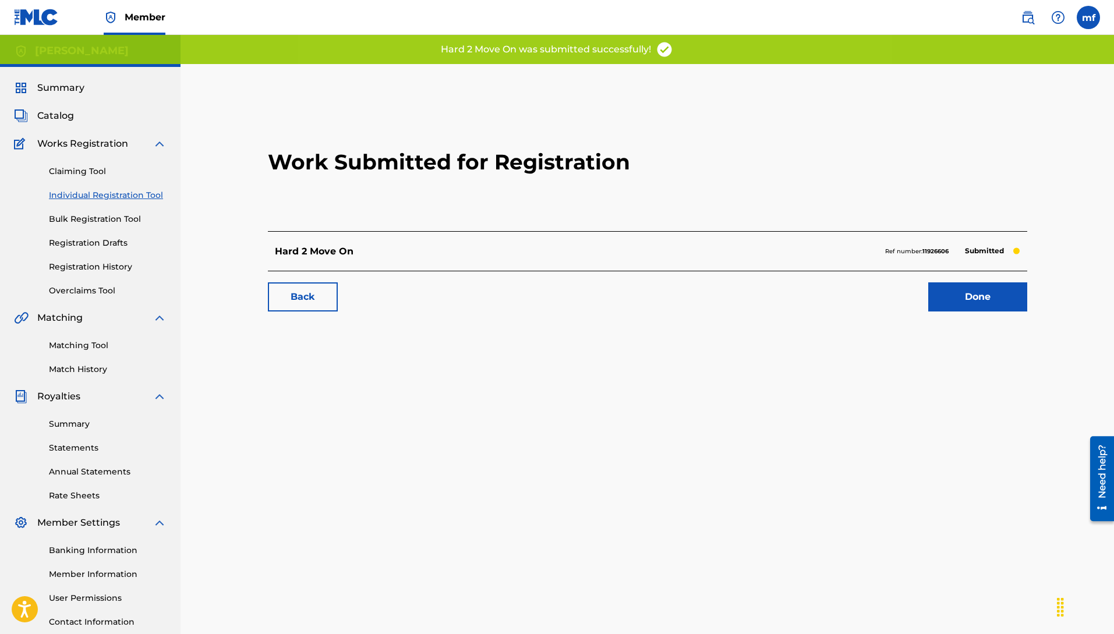
click at [1003, 304] on link "Done" at bounding box center [977, 296] width 99 height 29
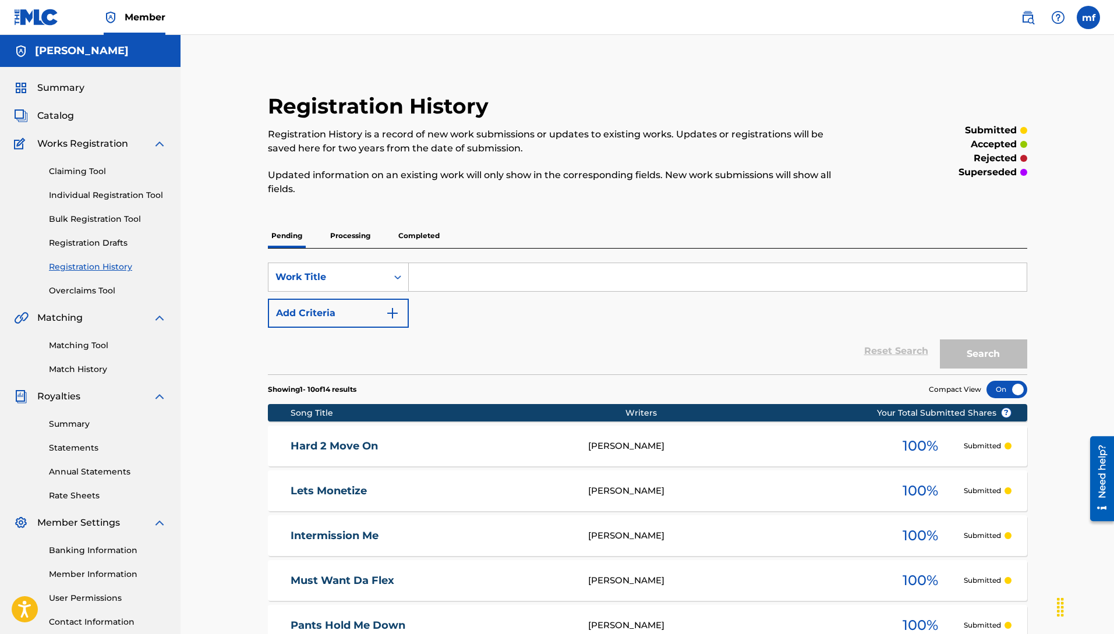
click at [125, 195] on link "Individual Registration Tool" at bounding box center [108, 195] width 118 height 12
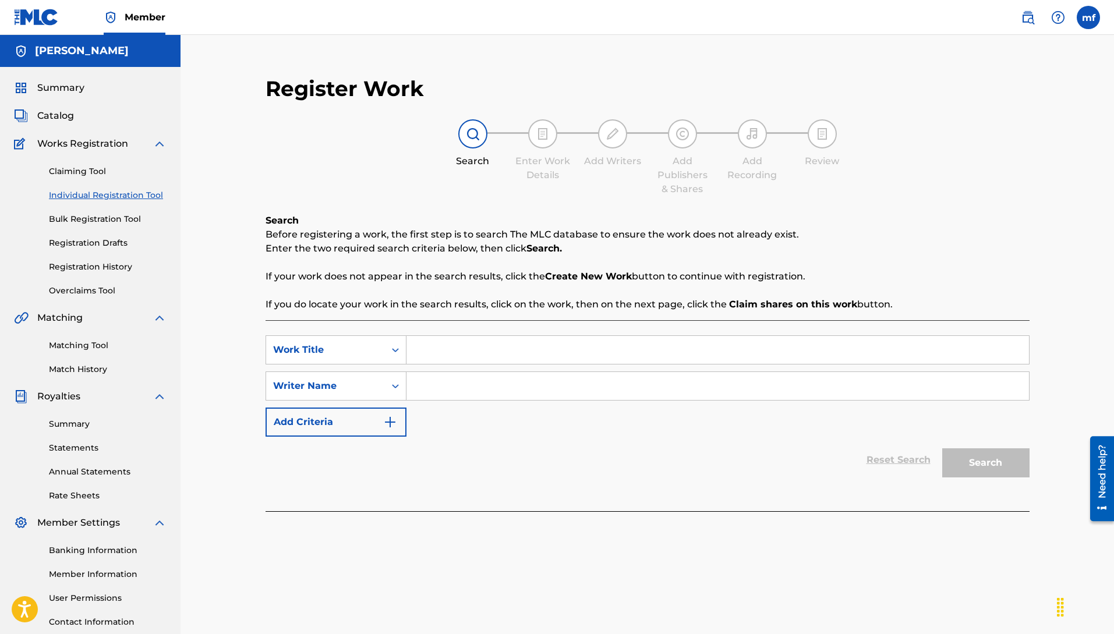
paste input "Machiavelli [PERSON_NAME]"
click at [454, 357] on input "Search Form" at bounding box center [717, 350] width 623 height 28
click at [484, 393] on input "Machiavelli [PERSON_NAME]" at bounding box center [717, 386] width 623 height 28
click at [484, 362] on div "spend some" at bounding box center [717, 349] width 623 height 29
click at [493, 351] on input "spend some" at bounding box center [717, 350] width 623 height 28
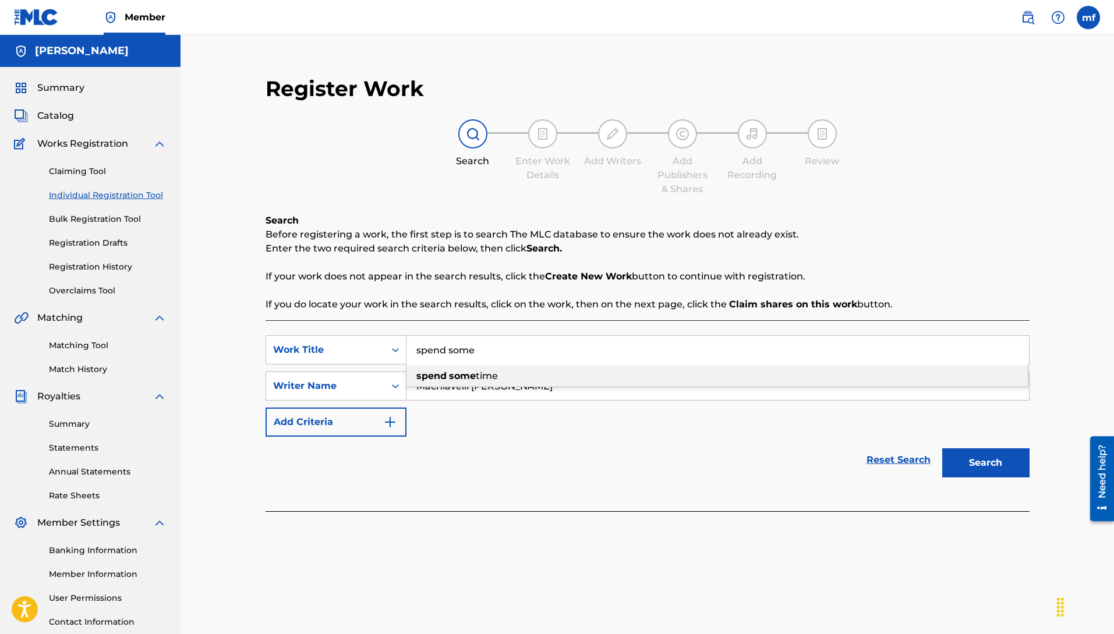
click at [498, 373] on span "time" at bounding box center [487, 375] width 22 height 11
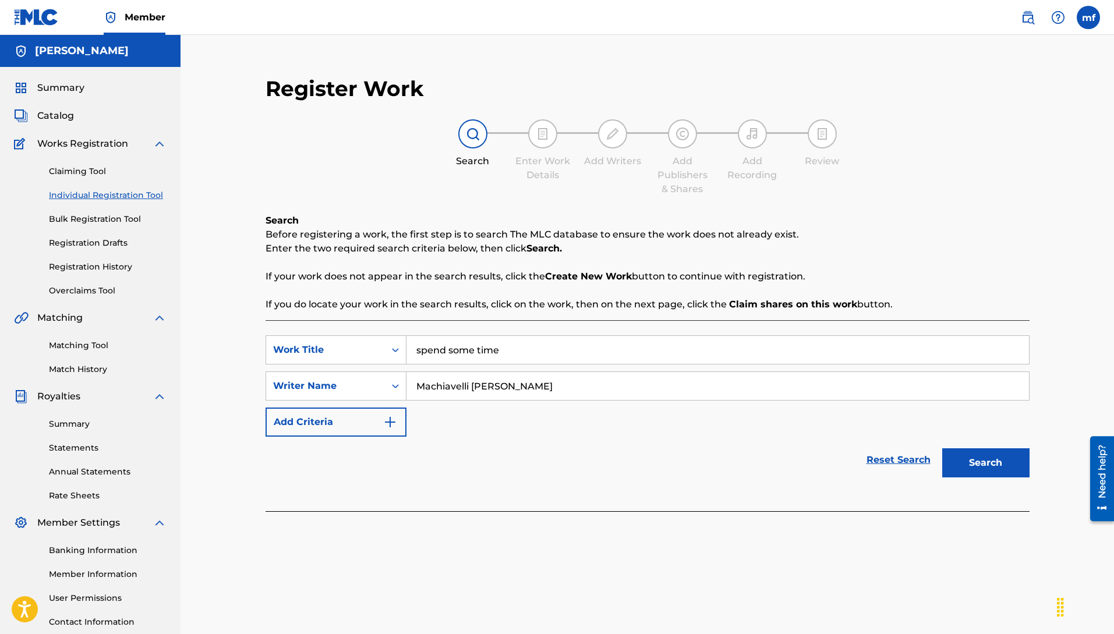
click at [970, 459] on button "Search" at bounding box center [985, 462] width 87 height 29
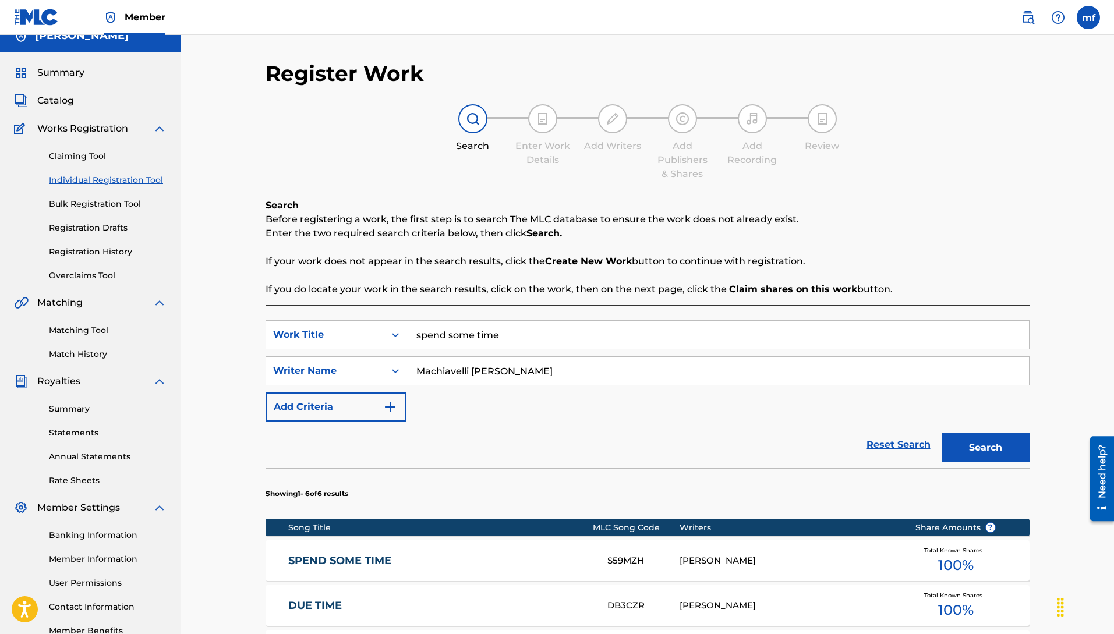
scroll to position [23, 0]
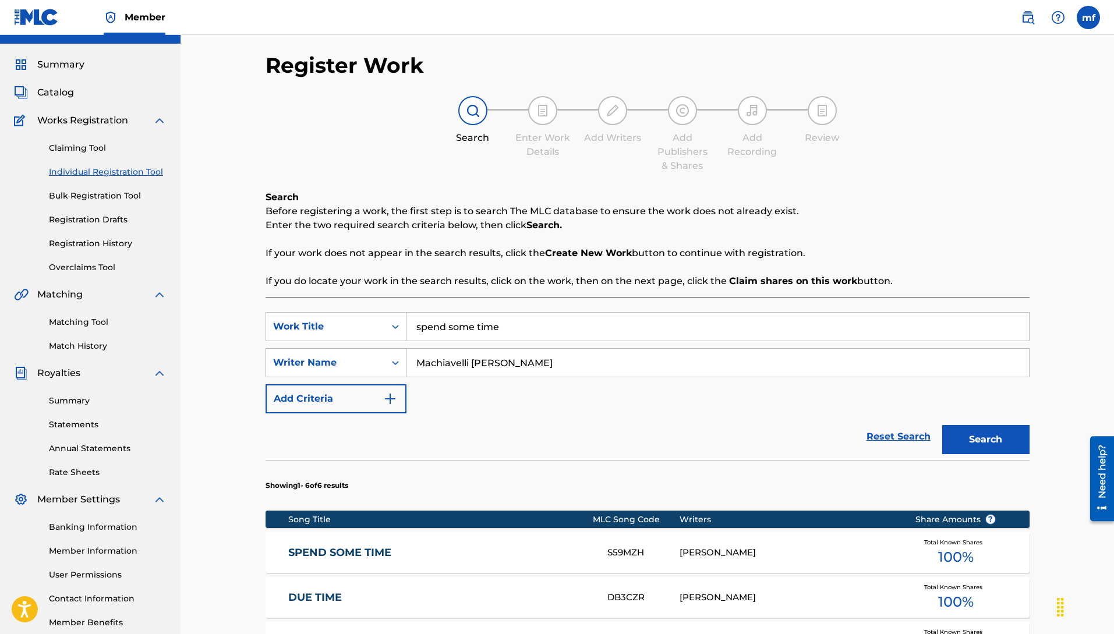
drag, startPoint x: 168, startPoint y: 253, endPoint x: 377, endPoint y: 351, distance: 231.1
click at [62, 237] on main "[PERSON_NAME] Summary Catalog Works Registration Claiming Tool Individual Regis…" at bounding box center [557, 482] width 1114 height 940
drag, startPoint x: 450, startPoint y: 317, endPoint x: 460, endPoint y: 330, distance: 16.7
click at [451, 317] on input "w" at bounding box center [717, 327] width 623 height 28
click at [942, 425] on button "Search" at bounding box center [985, 439] width 87 height 29
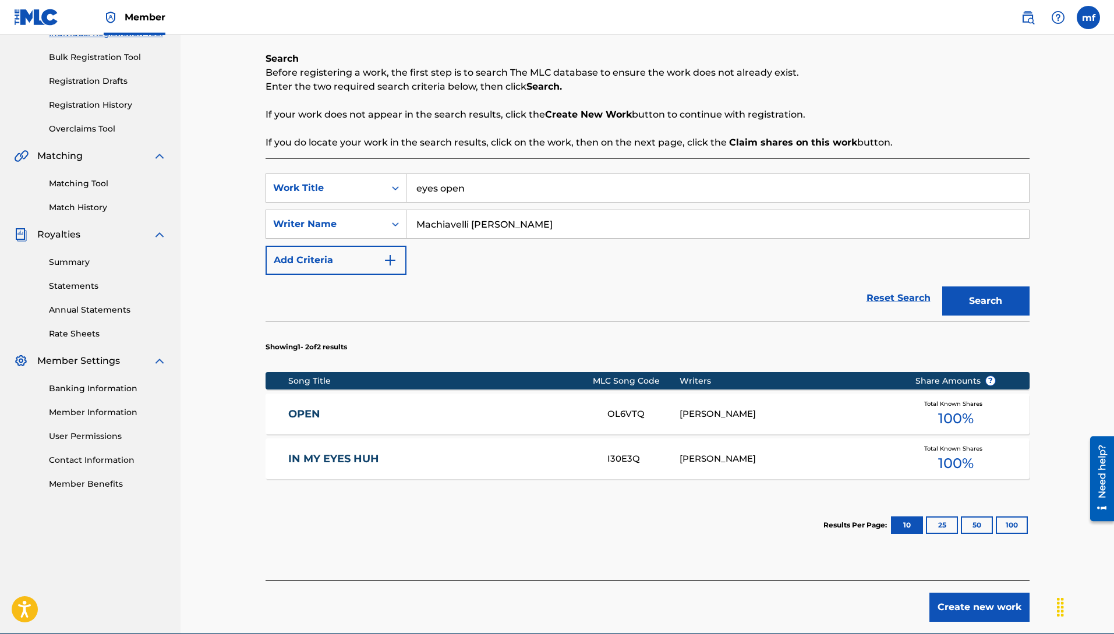
scroll to position [217, 0]
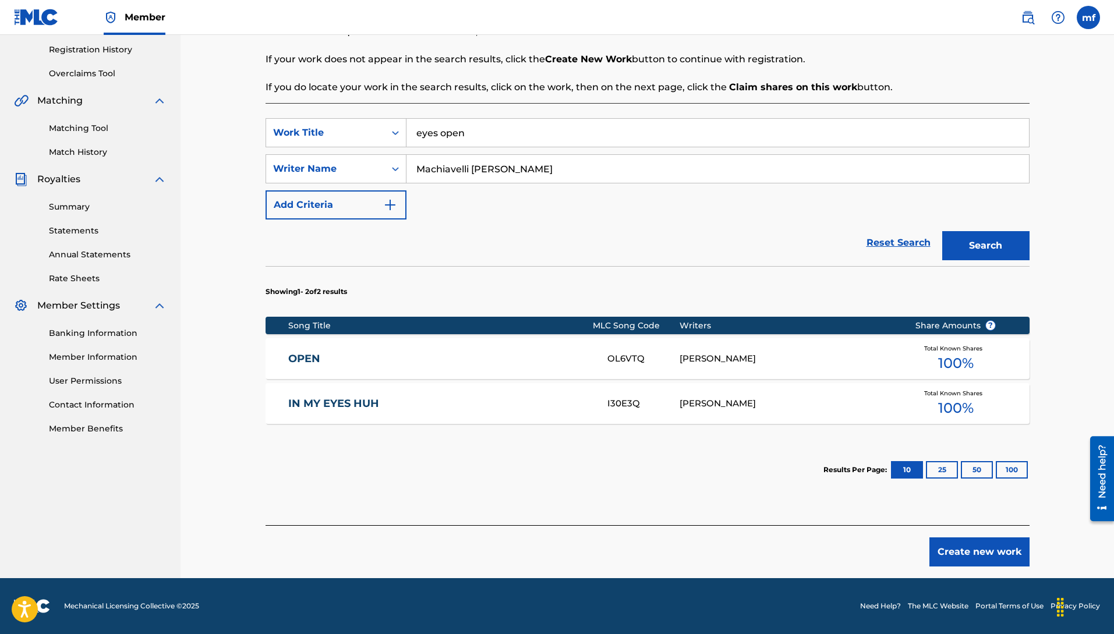
click at [989, 236] on button "Search" at bounding box center [985, 245] width 87 height 29
click at [965, 555] on button "Create new work" at bounding box center [979, 552] width 100 height 29
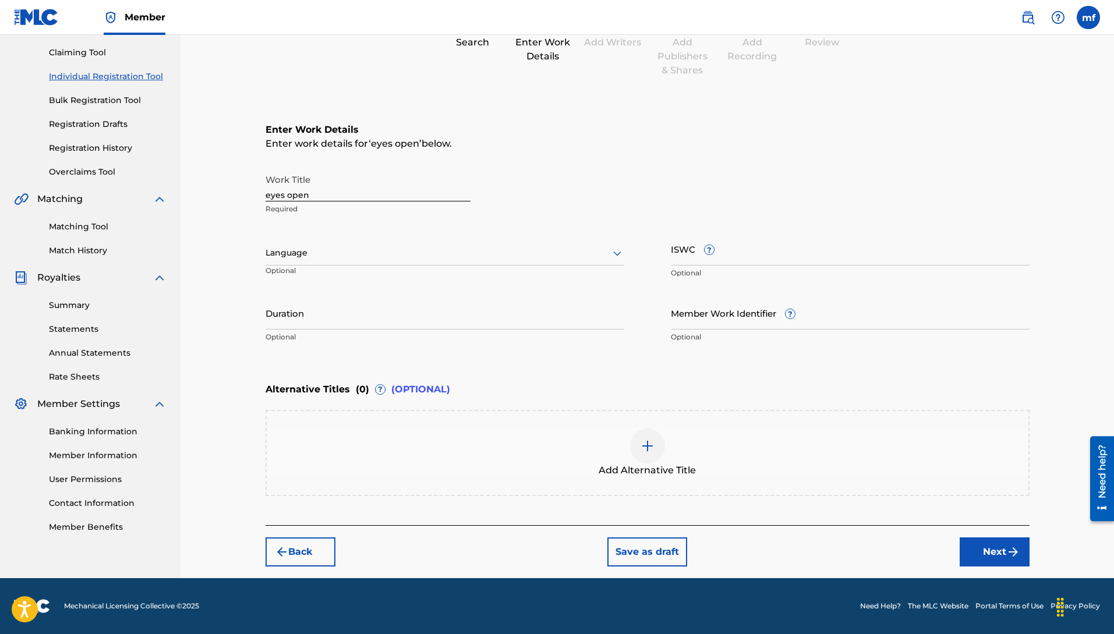
scroll to position [119, 0]
click at [359, 261] on div "Language" at bounding box center [445, 253] width 359 height 24
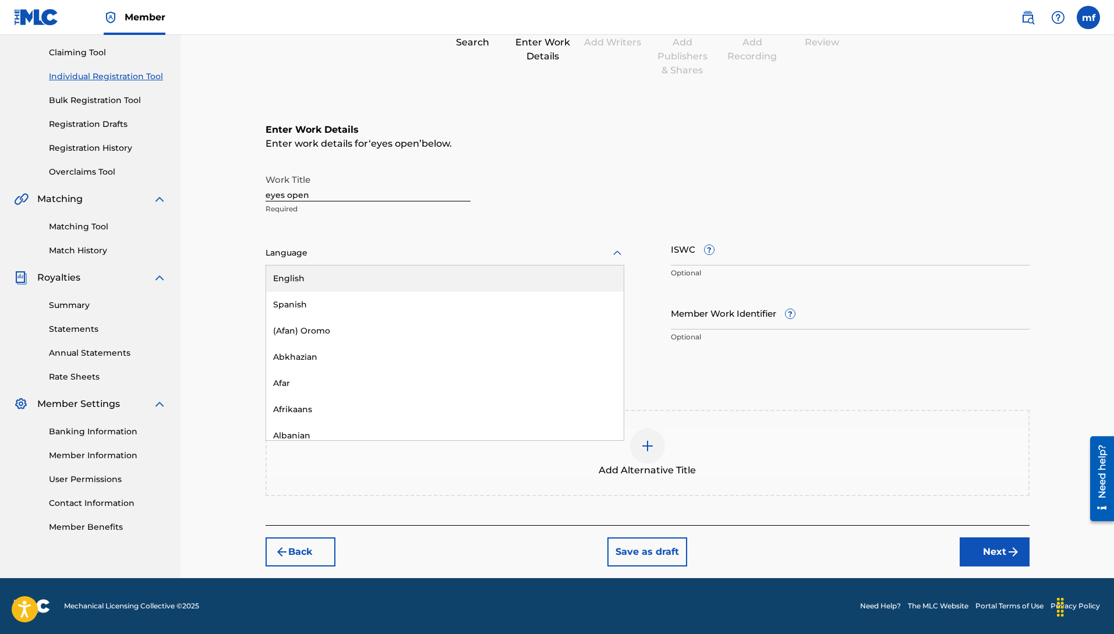
click at [294, 282] on div "English" at bounding box center [445, 279] width 358 height 26
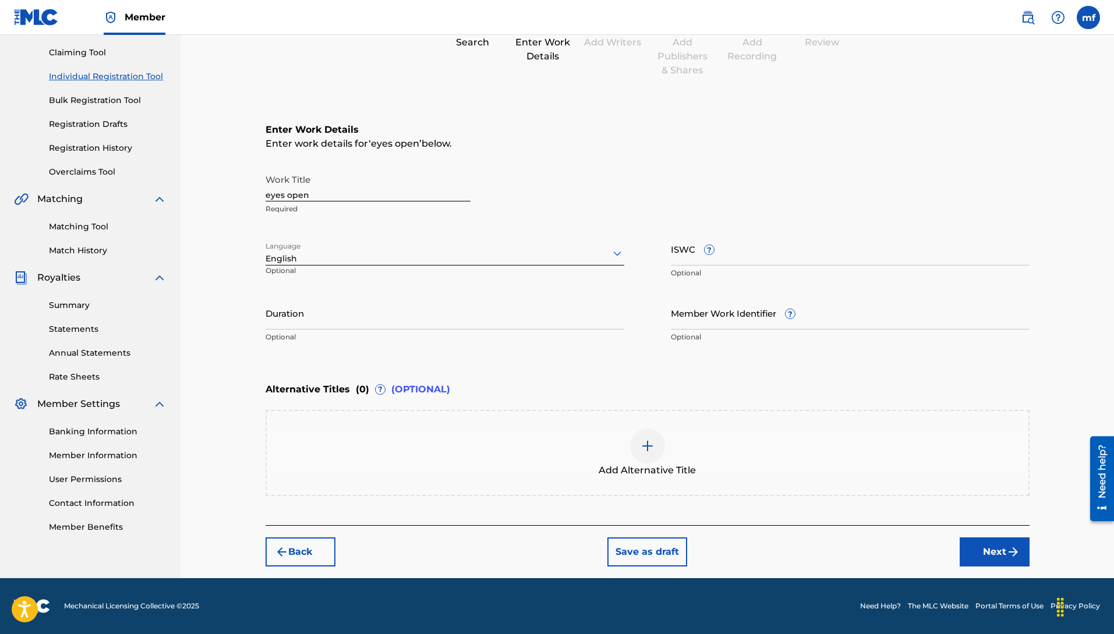
click at [995, 557] on button "Next" at bounding box center [995, 552] width 70 height 29
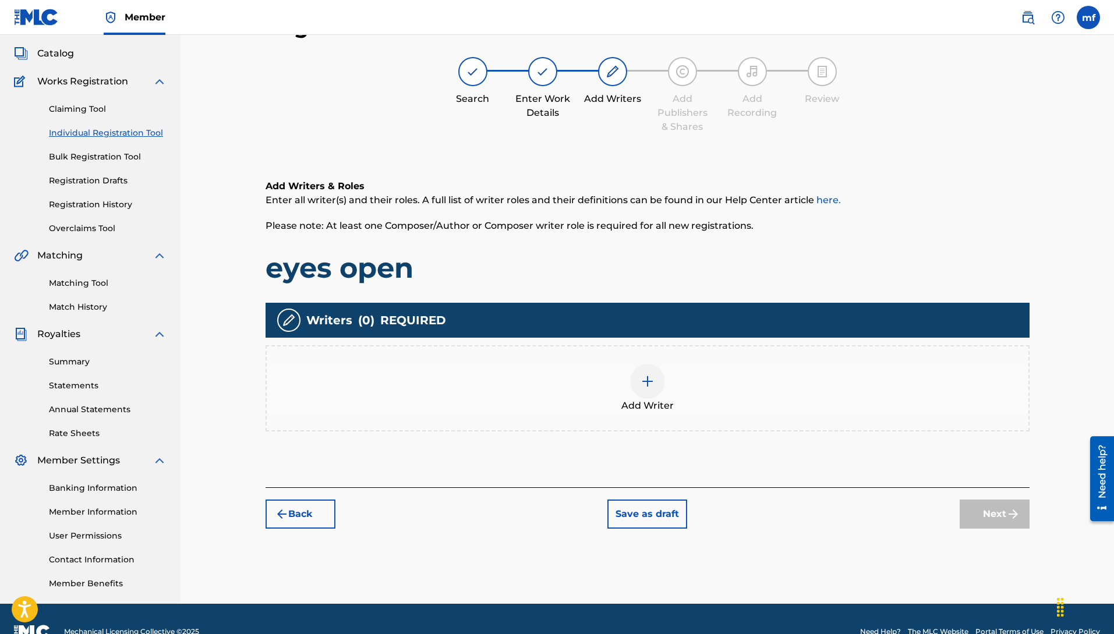
scroll to position [52, 0]
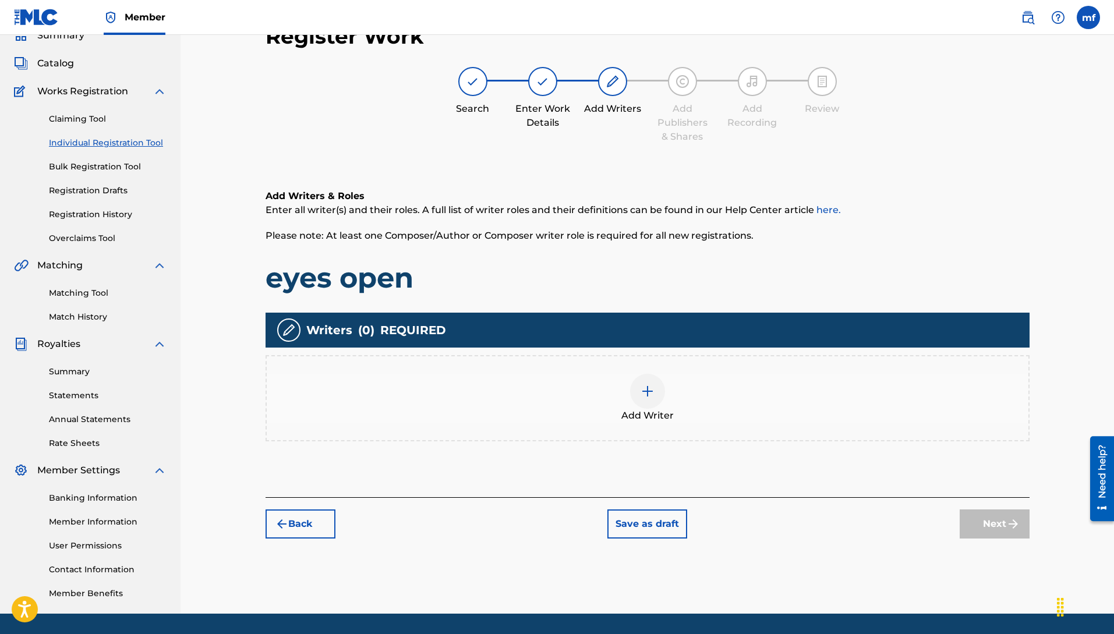
click at [642, 384] on img at bounding box center [648, 391] width 14 height 14
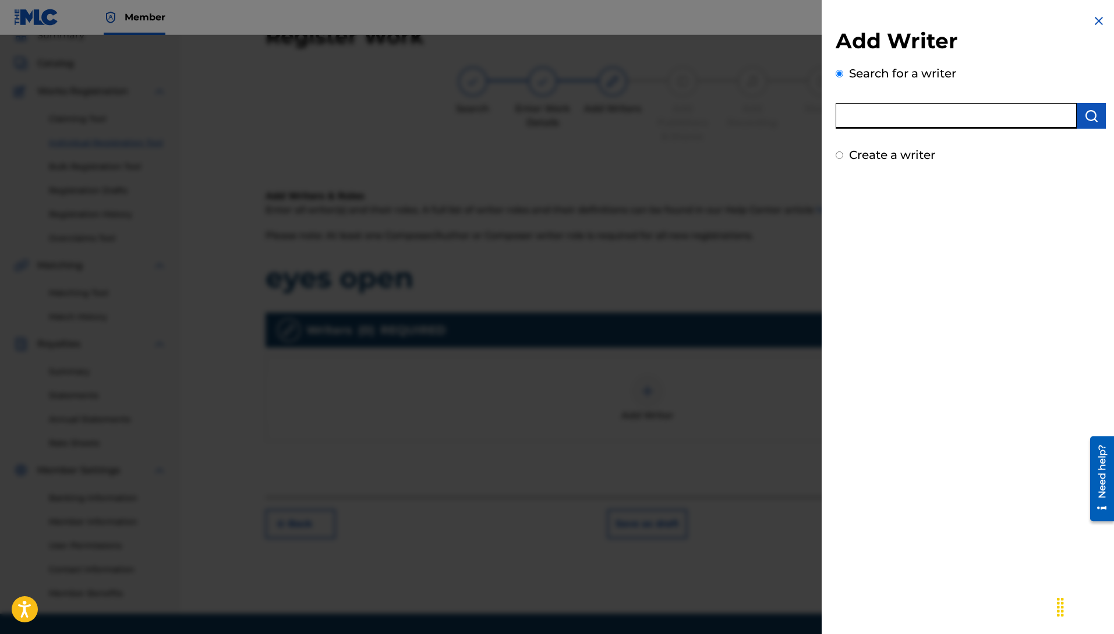
paste input "Machiavelli [PERSON_NAME]"
click at [1087, 116] on img "submit" at bounding box center [1091, 116] width 14 height 14
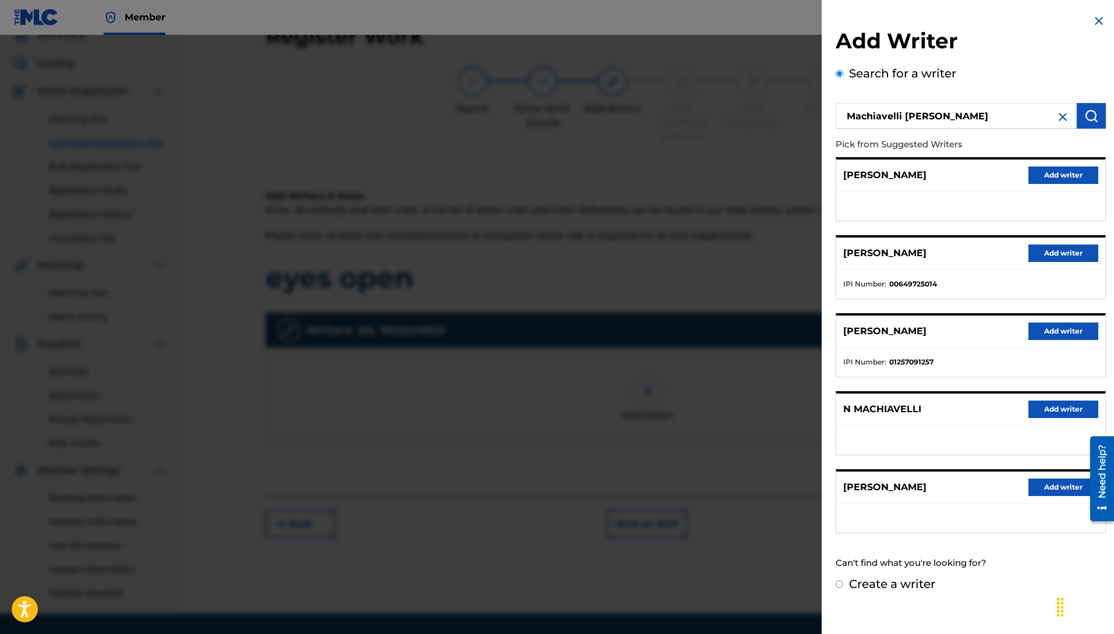
drag, startPoint x: 1072, startPoint y: 253, endPoint x: 1067, endPoint y: 257, distance: 6.3
click at [1072, 253] on button "Add writer" at bounding box center [1063, 253] width 70 height 17
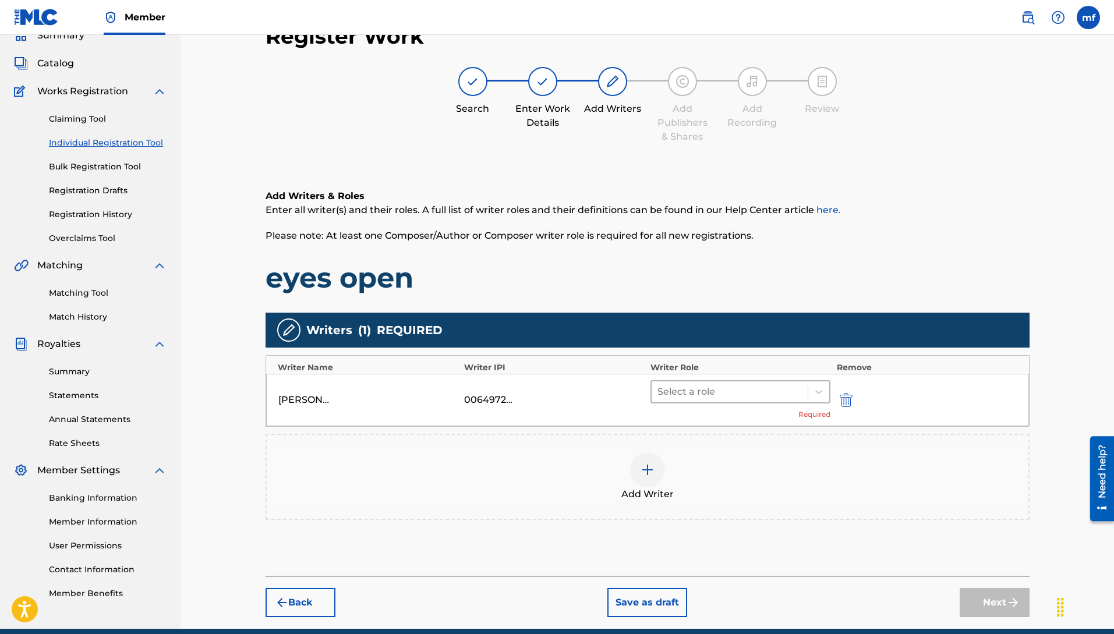
click at [762, 401] on div "Select a role" at bounding box center [730, 391] width 157 height 21
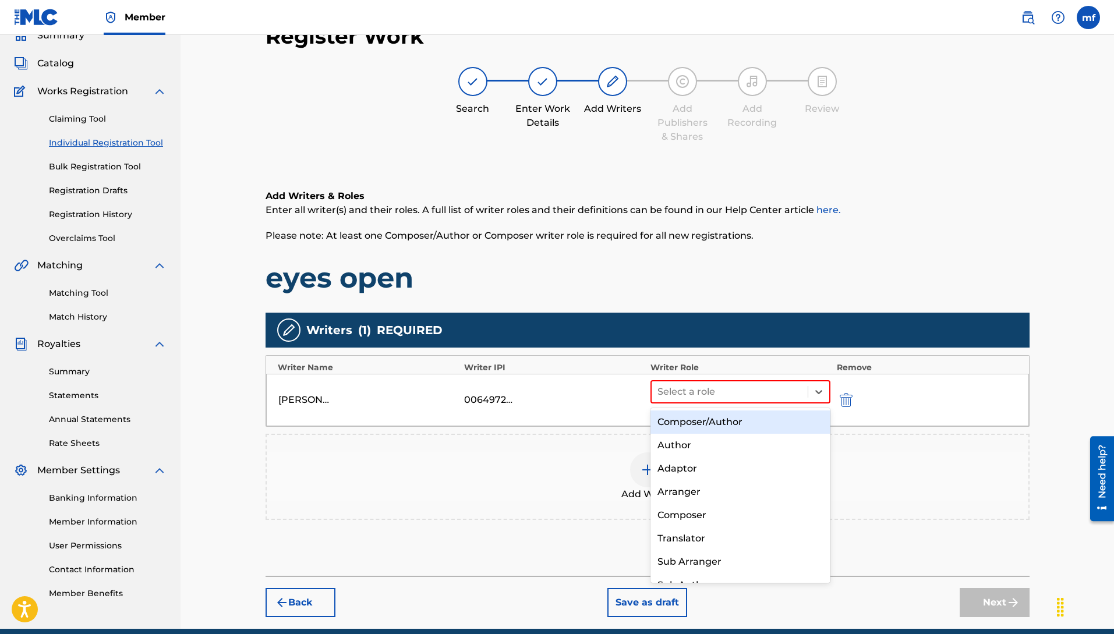
click at [706, 419] on div "Composer/Author" at bounding box center [741, 422] width 181 height 23
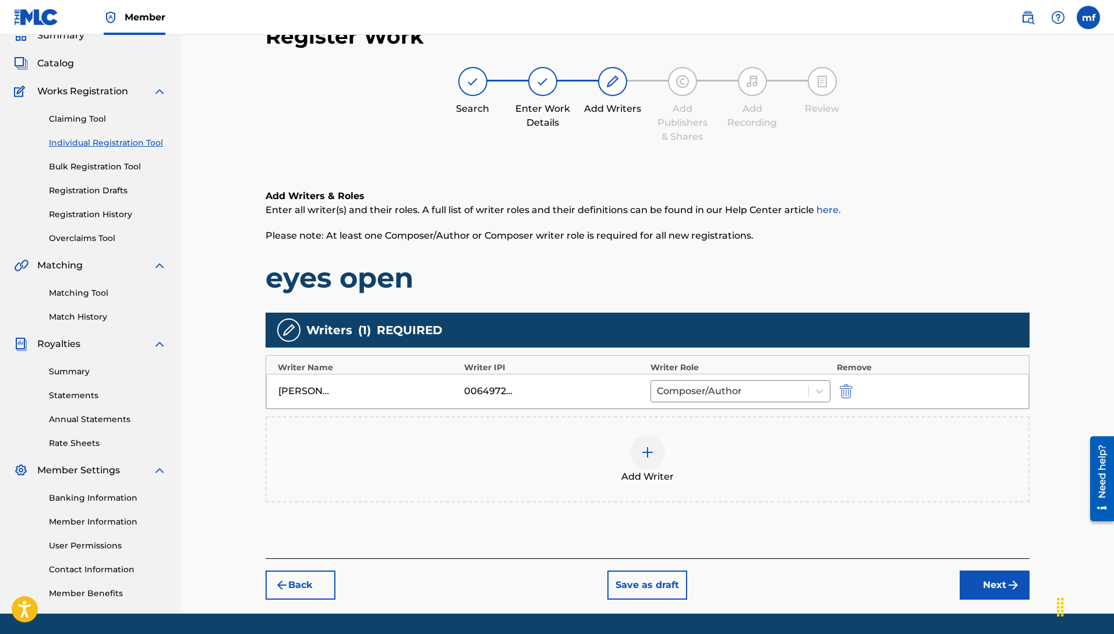
click at [1015, 589] on img "submit" at bounding box center [1013, 585] width 14 height 14
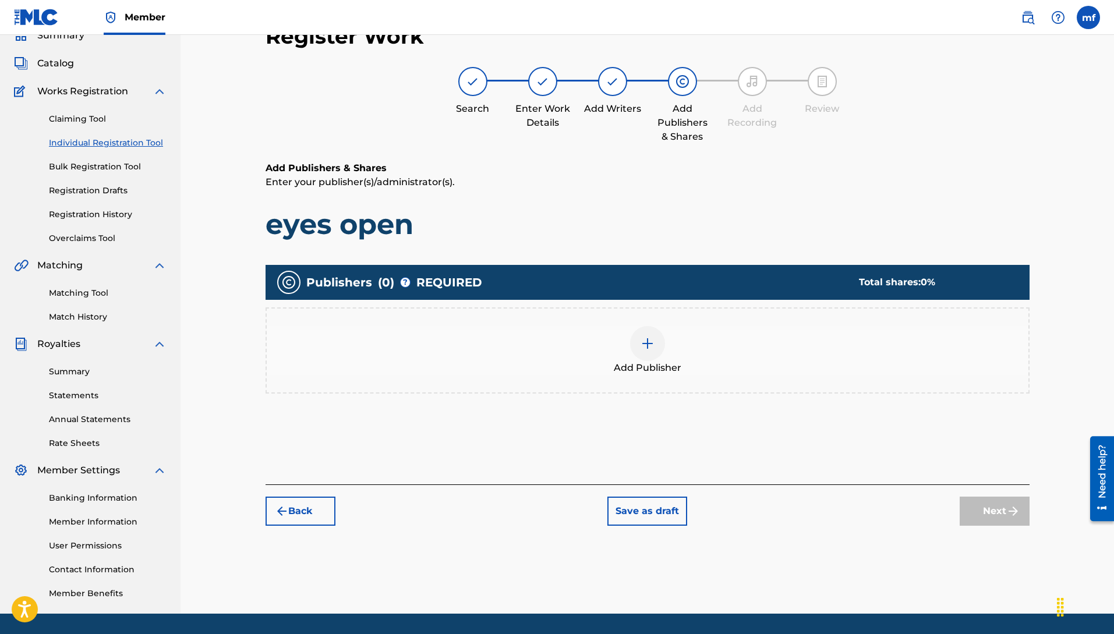
click at [642, 342] on img at bounding box center [648, 344] width 14 height 14
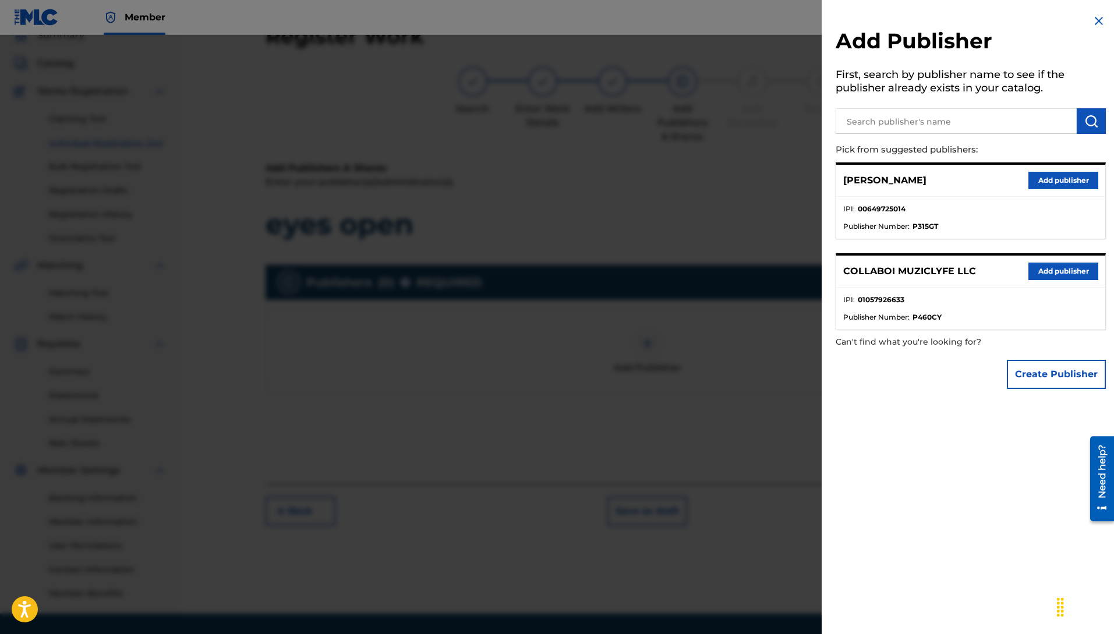
click at [1059, 275] on button "Add publisher" at bounding box center [1063, 271] width 70 height 17
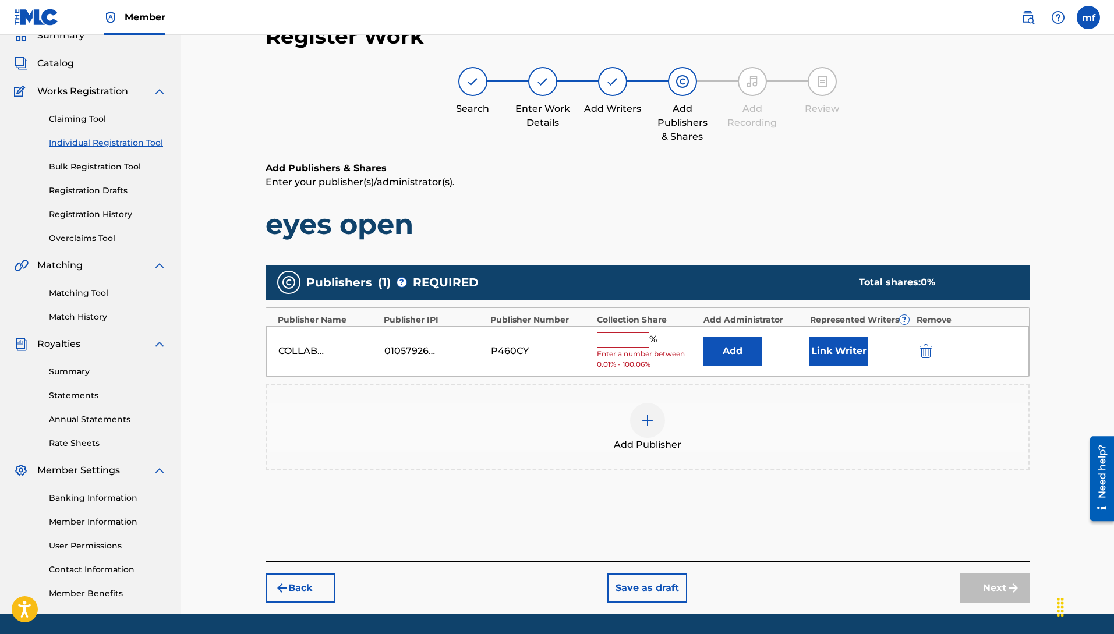
drag, startPoint x: 630, startPoint y: 344, endPoint x: 643, endPoint y: 363, distance: 23.6
click at [630, 344] on input "text" at bounding box center [623, 340] width 52 height 15
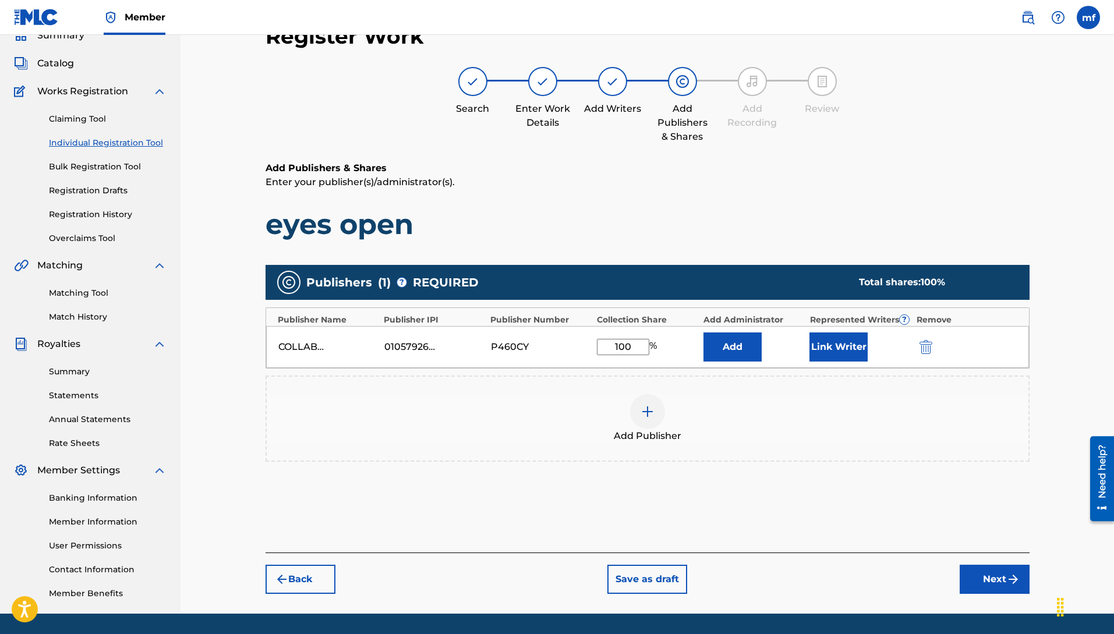
drag, startPoint x: 980, startPoint y: 577, endPoint x: 963, endPoint y: 552, distance: 30.7
click at [980, 576] on button "Next" at bounding box center [995, 579] width 70 height 29
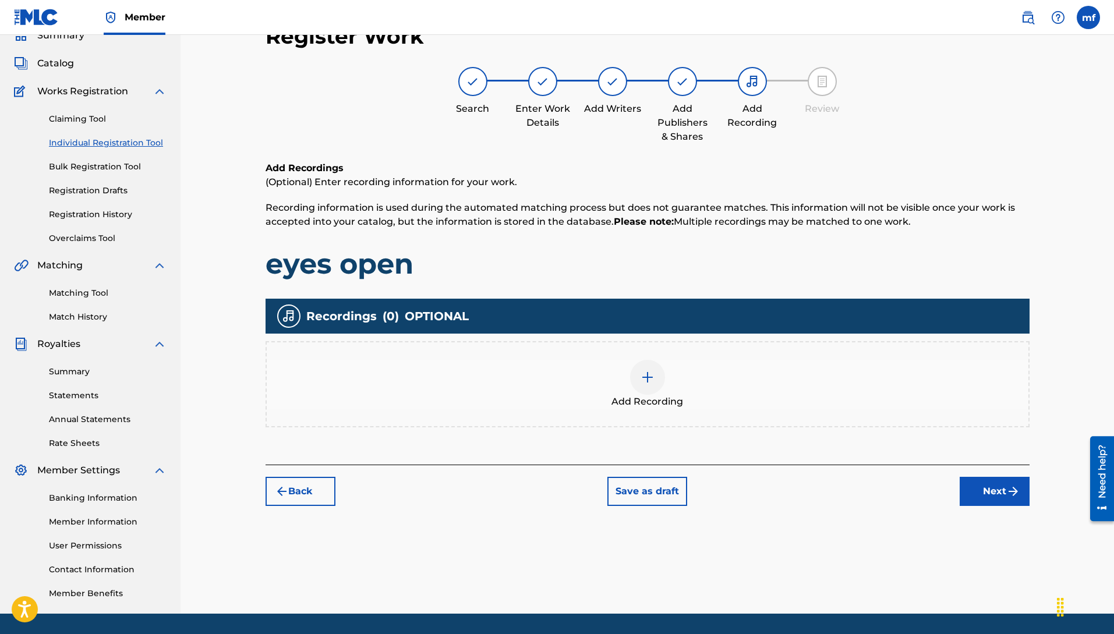
click at [1009, 502] on button "Next" at bounding box center [995, 491] width 70 height 29
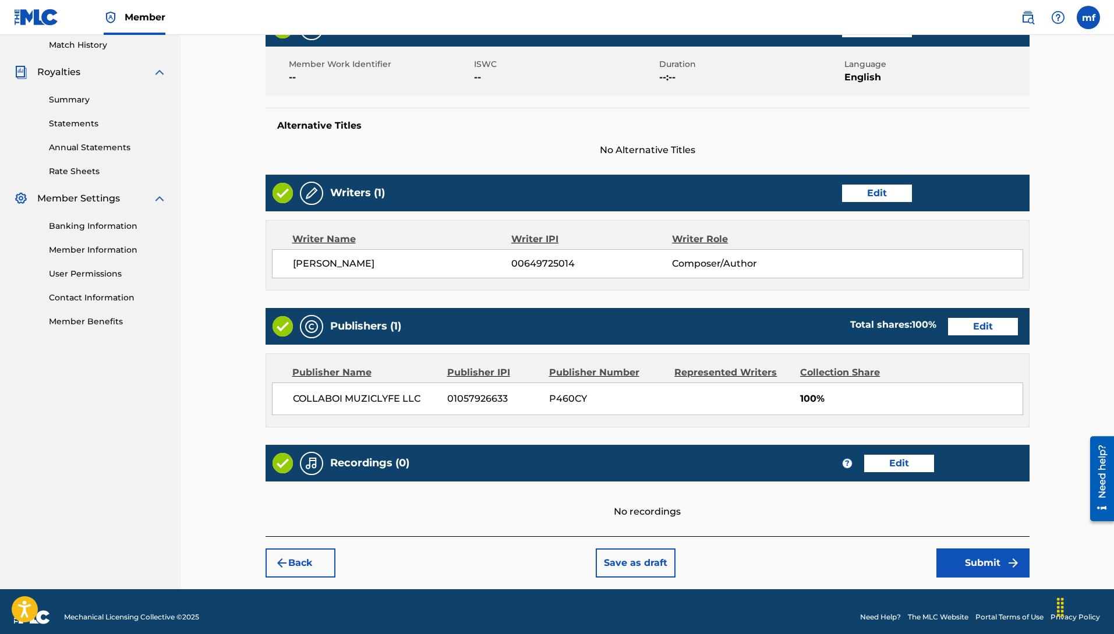
scroll to position [335, 0]
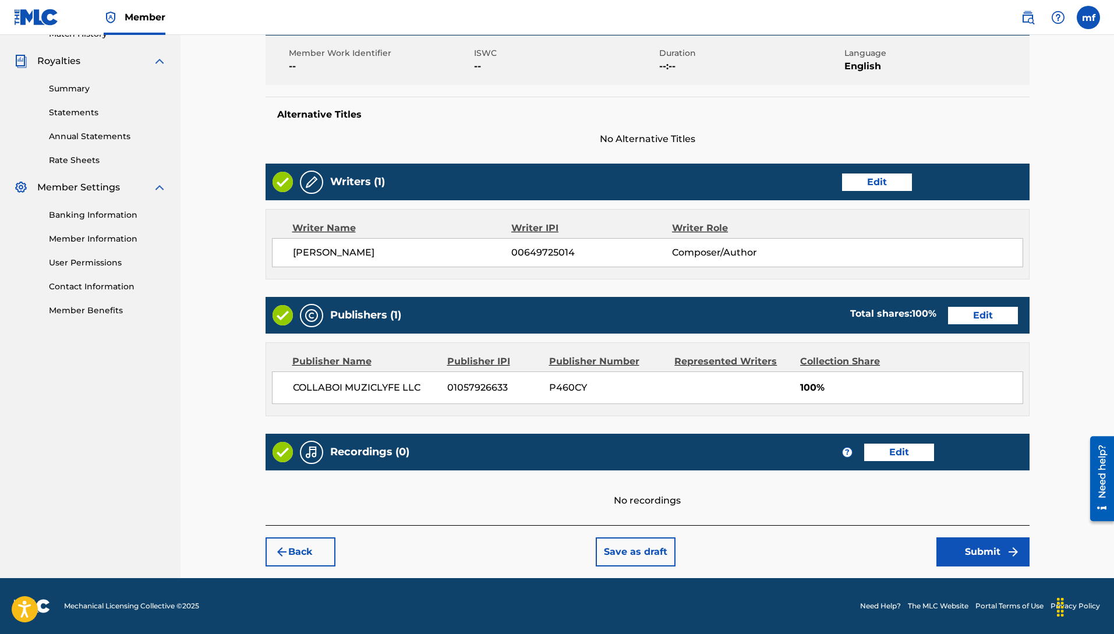
click at [973, 543] on button "Submit" at bounding box center [982, 552] width 93 height 29
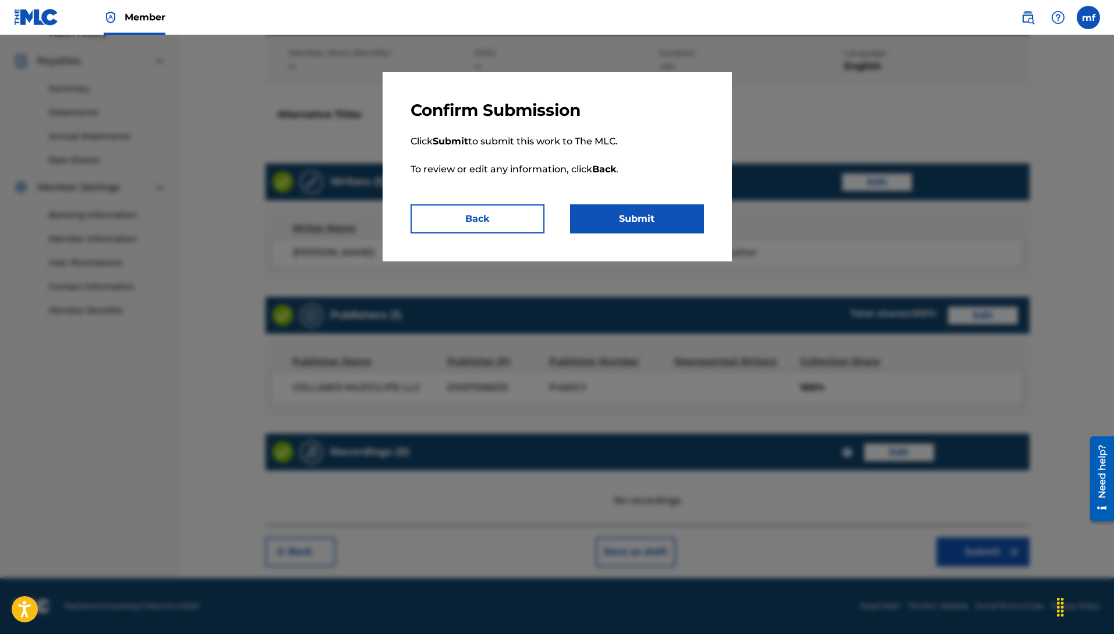
click at [651, 224] on button "Submit" at bounding box center [637, 218] width 134 height 29
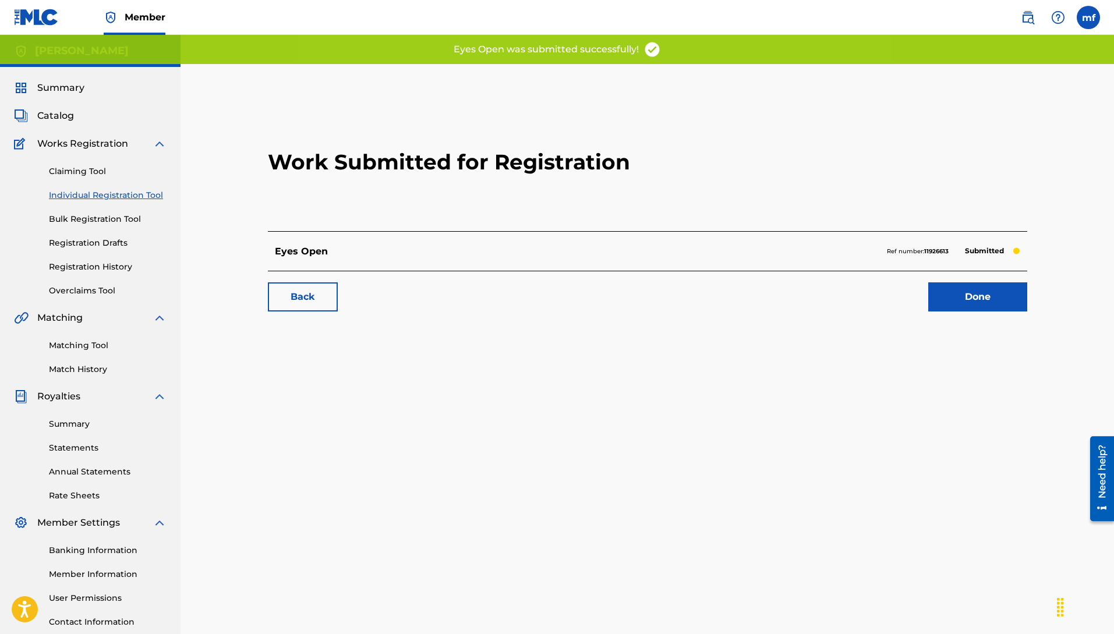
click at [987, 307] on link "Done" at bounding box center [977, 296] width 99 height 29
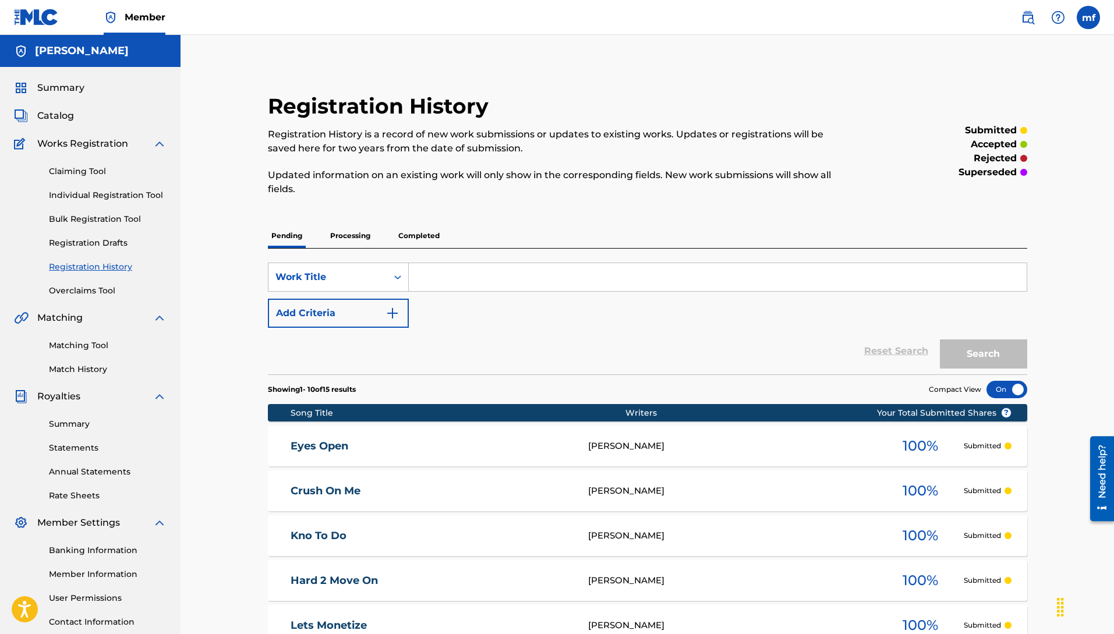
click at [111, 195] on link "Individual Registration Tool" at bounding box center [108, 195] width 118 height 12
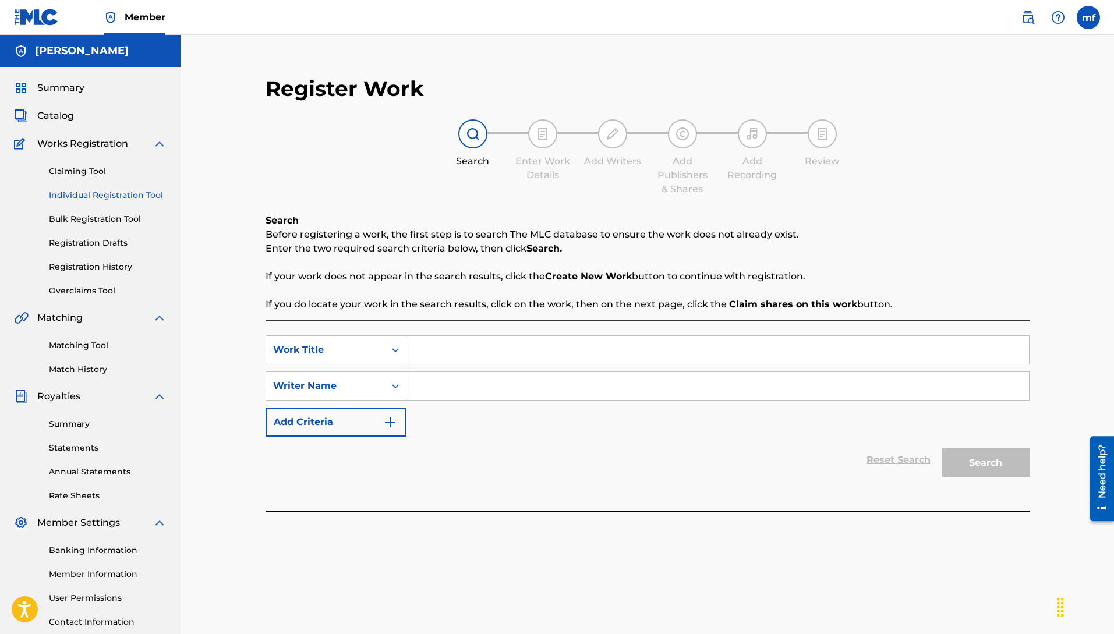
paste input "Machiavelli [PERSON_NAME]"
click at [438, 360] on input "Search Form" at bounding box center [717, 350] width 623 height 28
click at [942, 448] on button "Search" at bounding box center [985, 462] width 87 height 29
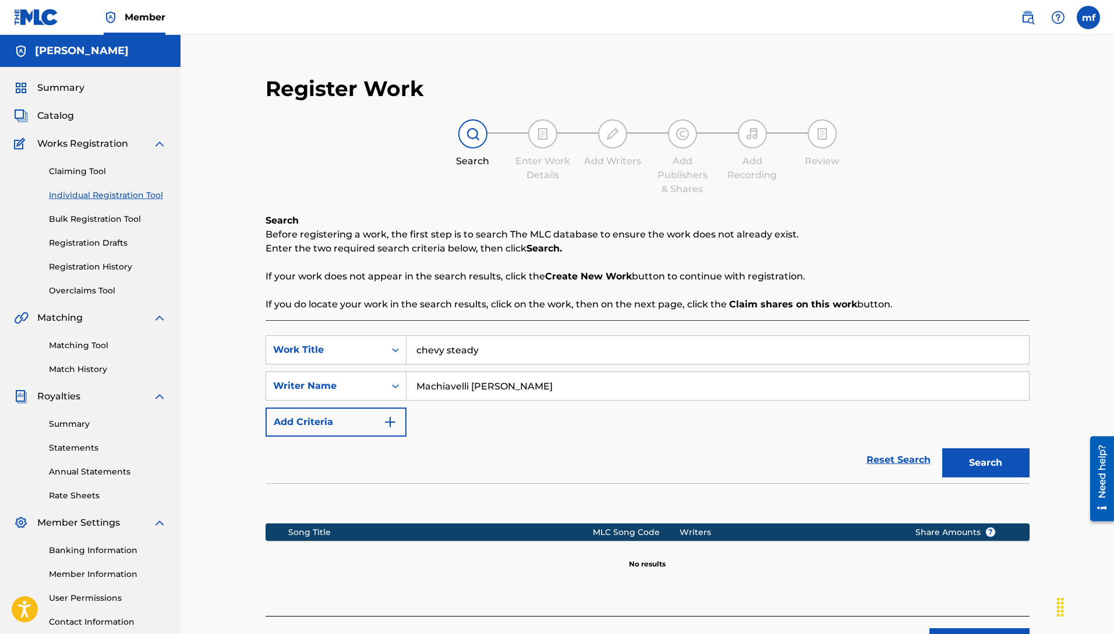
click at [971, 461] on button "Search" at bounding box center [985, 462] width 87 height 29
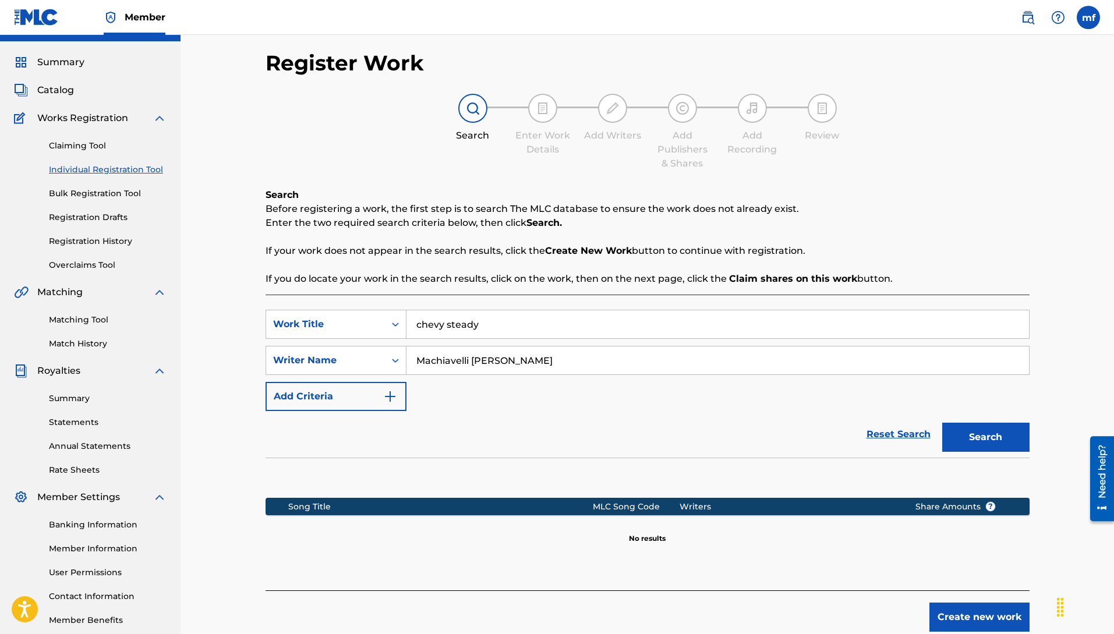
scroll to position [91, 0]
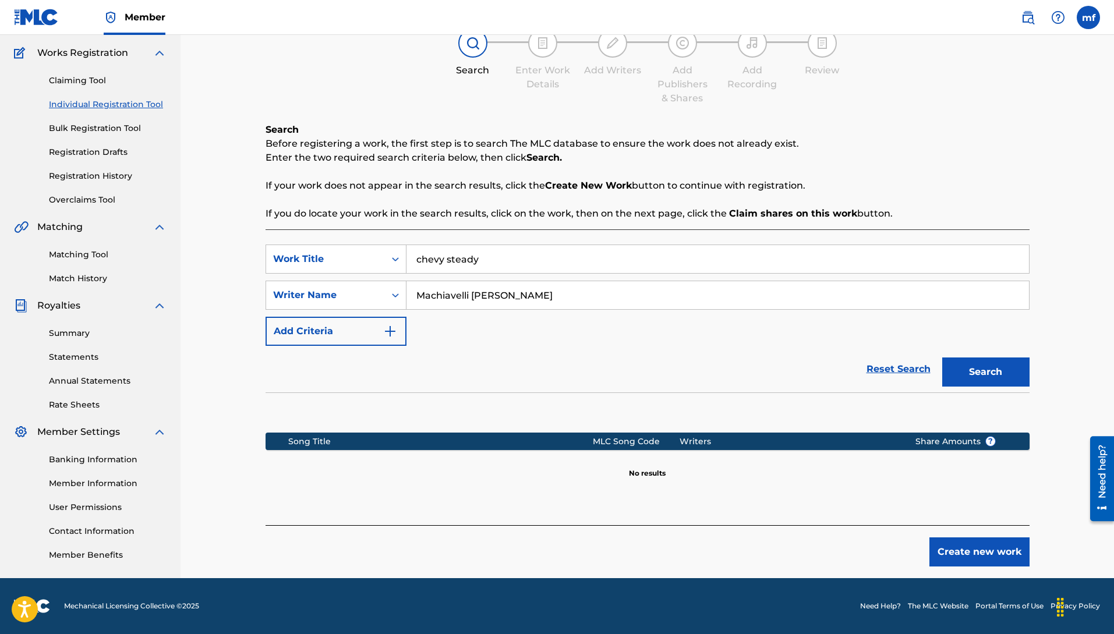
click at [988, 555] on button "Create new work" at bounding box center [979, 552] width 100 height 29
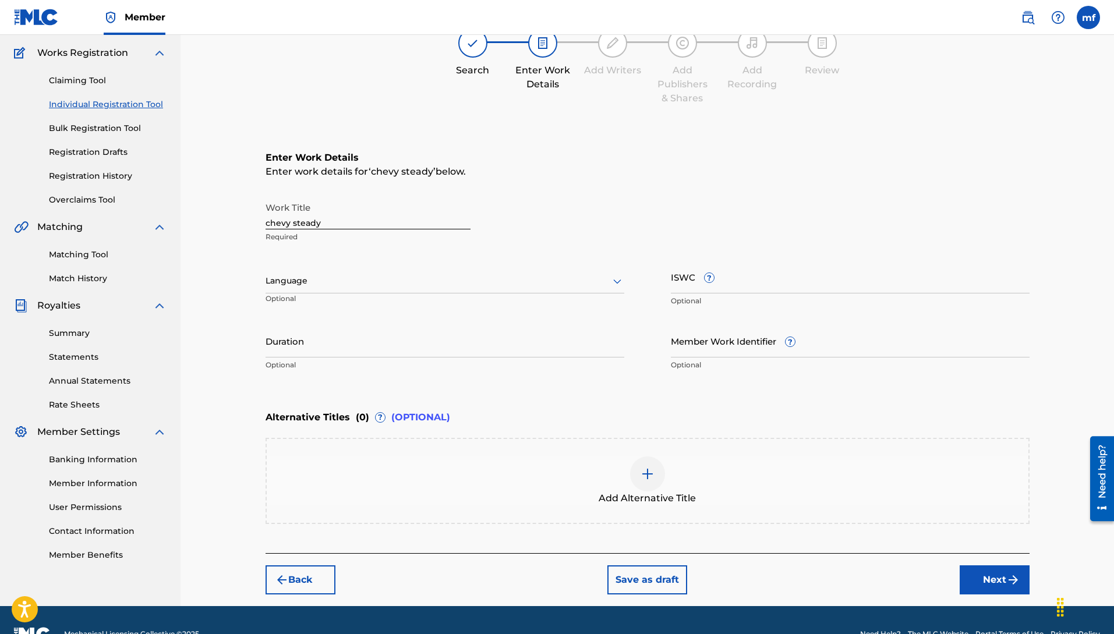
drag, startPoint x: 340, startPoint y: 234, endPoint x: 334, endPoint y: 260, distance: 26.7
click at [340, 234] on p "Required" at bounding box center [368, 237] width 205 height 10
click at [334, 274] on div at bounding box center [445, 281] width 359 height 15
drag, startPoint x: 295, startPoint y: 309, endPoint x: 307, endPoint y: 320, distance: 16.5
click at [296, 309] on div "English" at bounding box center [445, 307] width 358 height 26
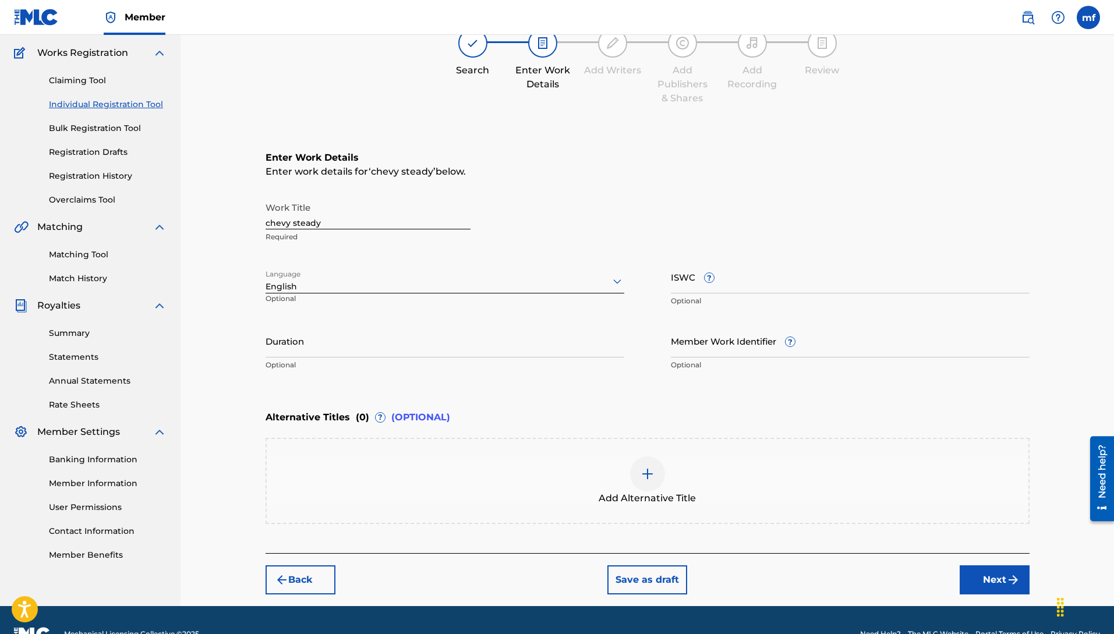
click at [1010, 589] on button "Next" at bounding box center [995, 579] width 70 height 29
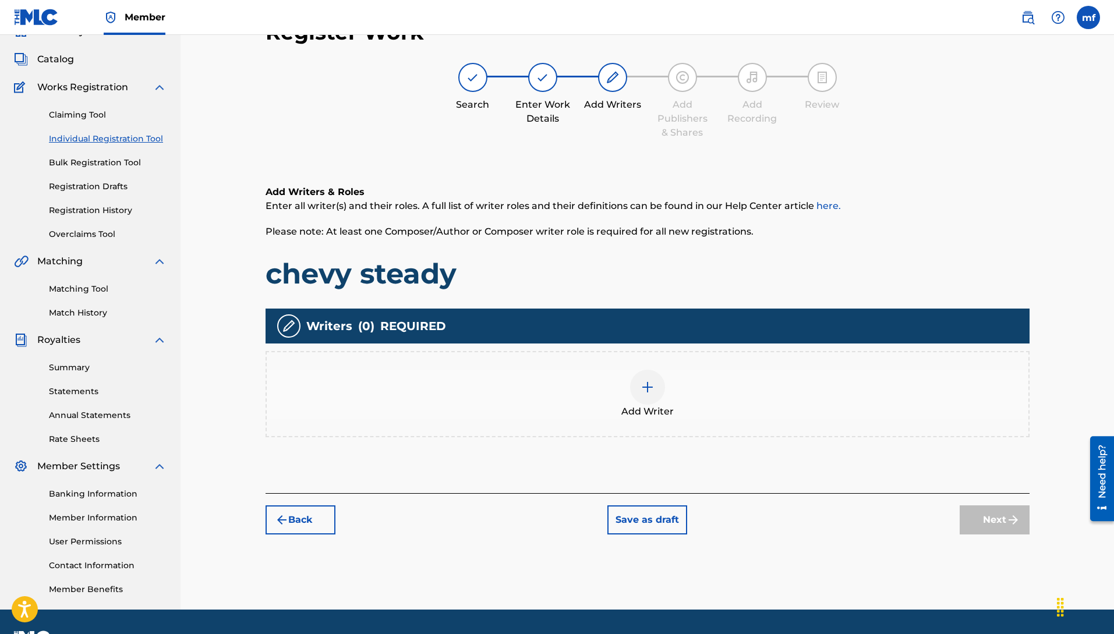
scroll to position [52, 0]
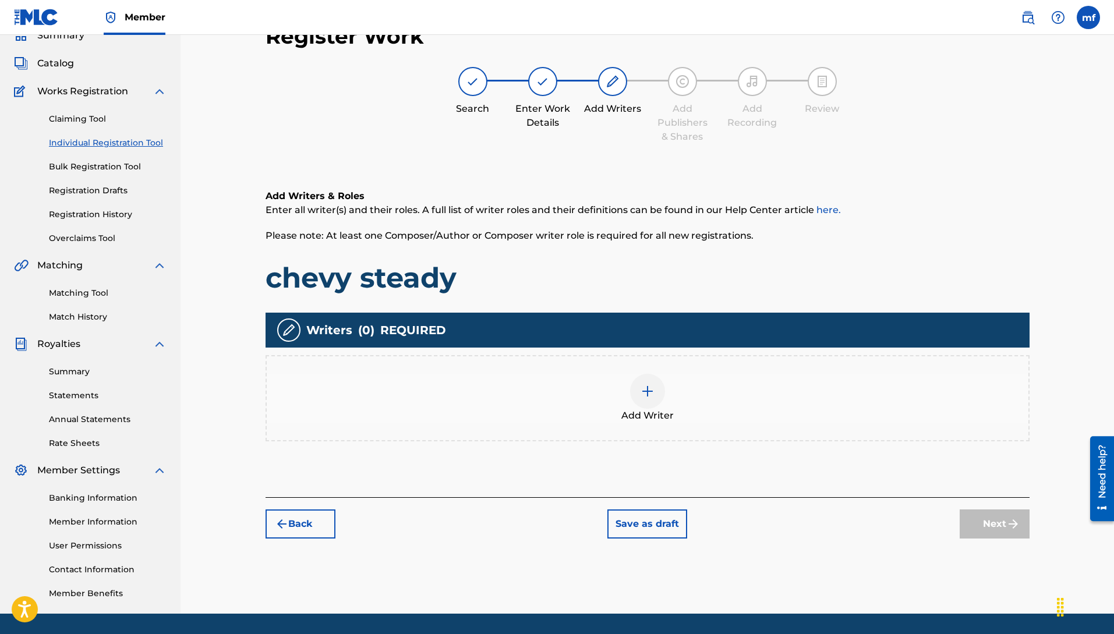
click at [629, 393] on div "Add Writer" at bounding box center [648, 398] width 762 height 49
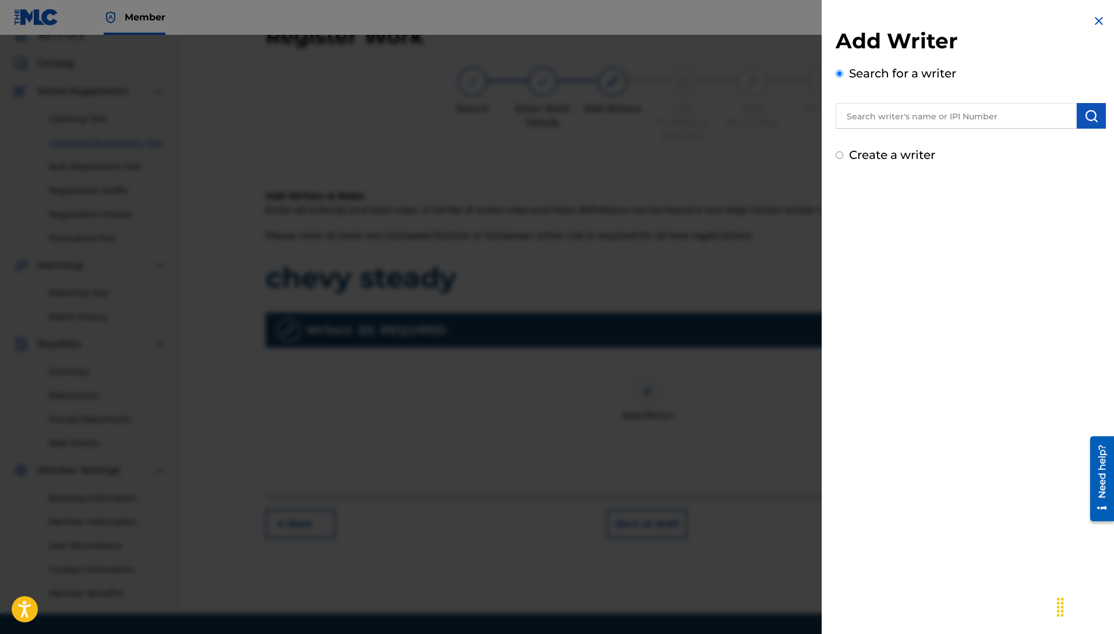
click at [640, 393] on div at bounding box center [557, 352] width 1114 height 634
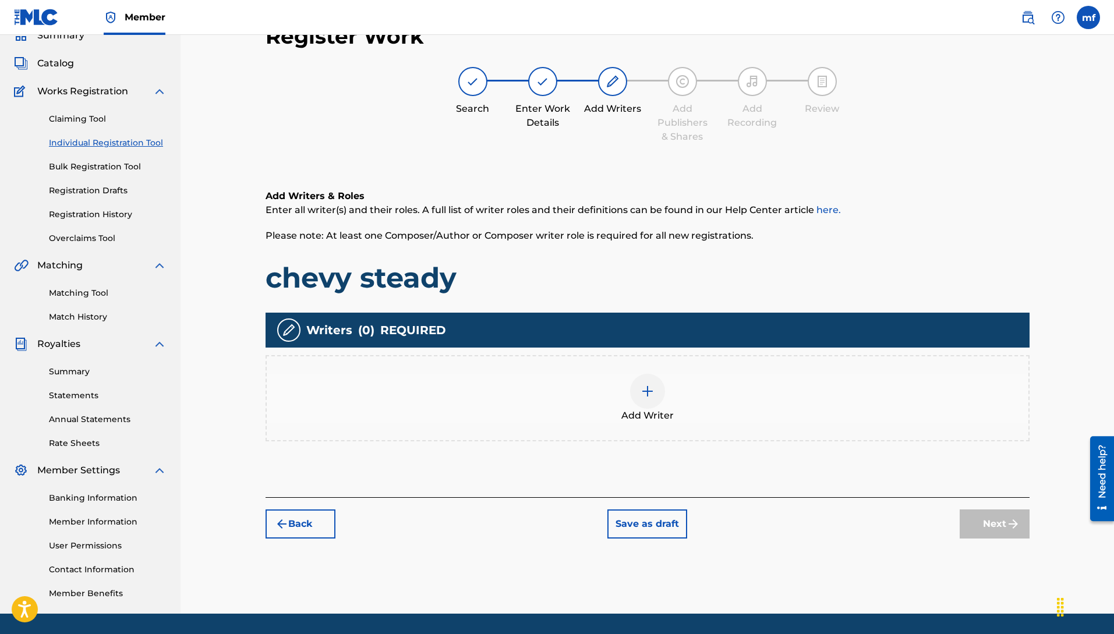
click at [658, 389] on div at bounding box center [647, 391] width 35 height 35
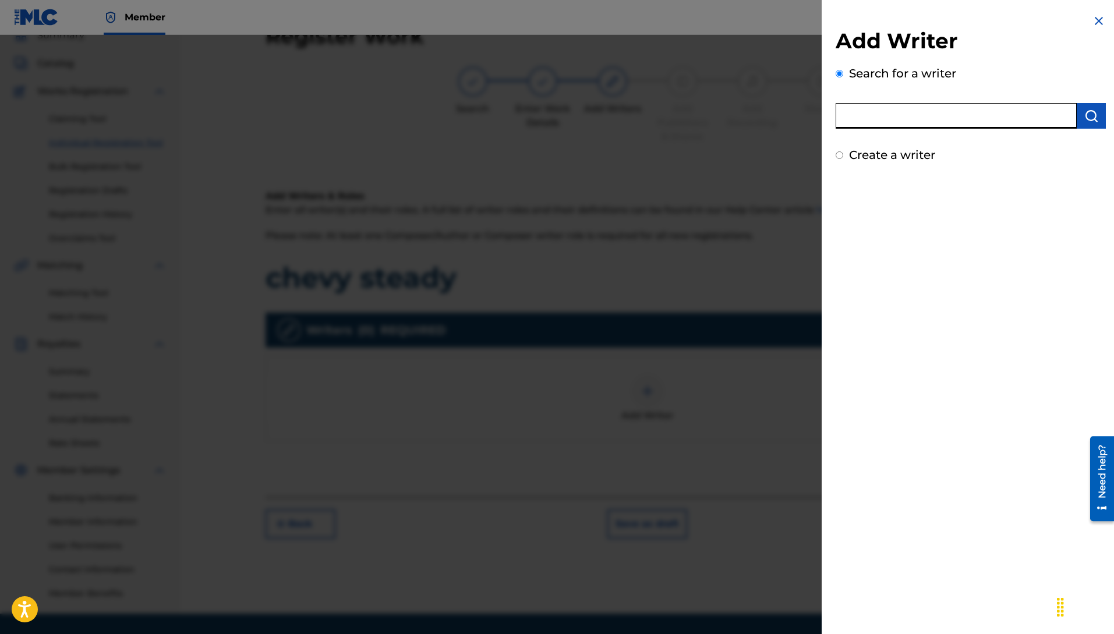
paste input "Machiavelli [PERSON_NAME]"
click at [1090, 115] on img "submit" at bounding box center [1091, 116] width 14 height 14
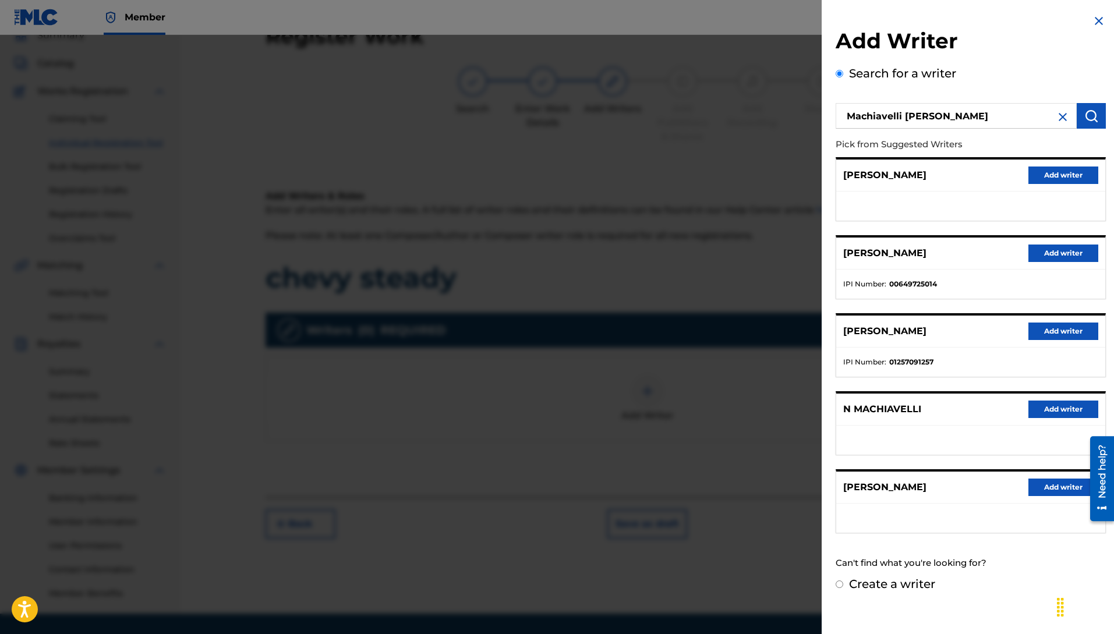
click at [1045, 253] on button "Add writer" at bounding box center [1063, 253] width 70 height 17
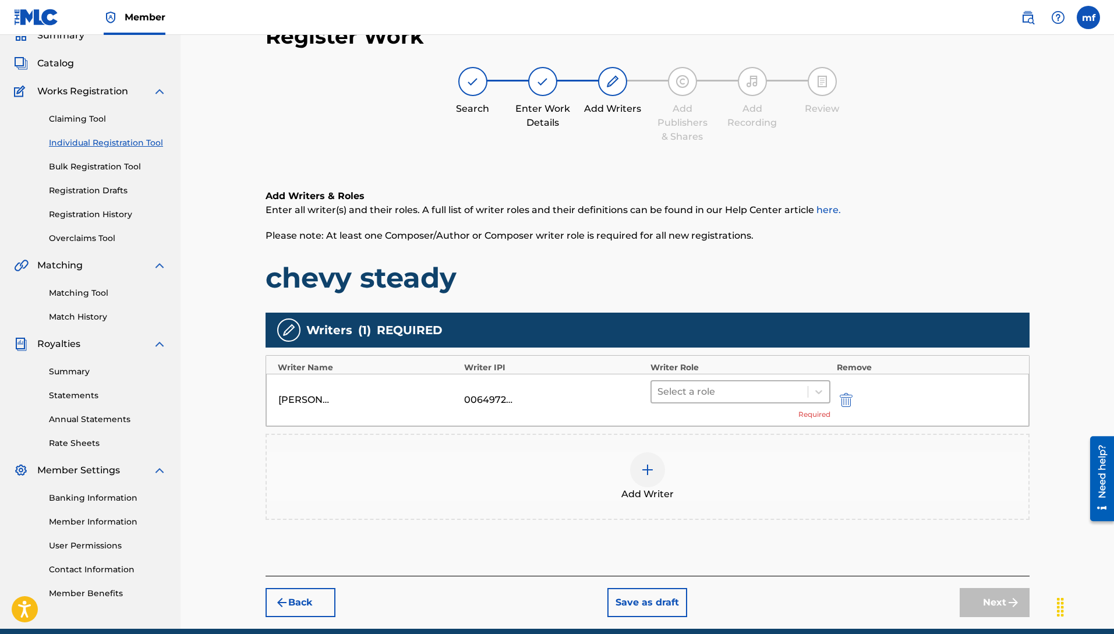
click at [730, 398] on div at bounding box center [729, 392] width 145 height 16
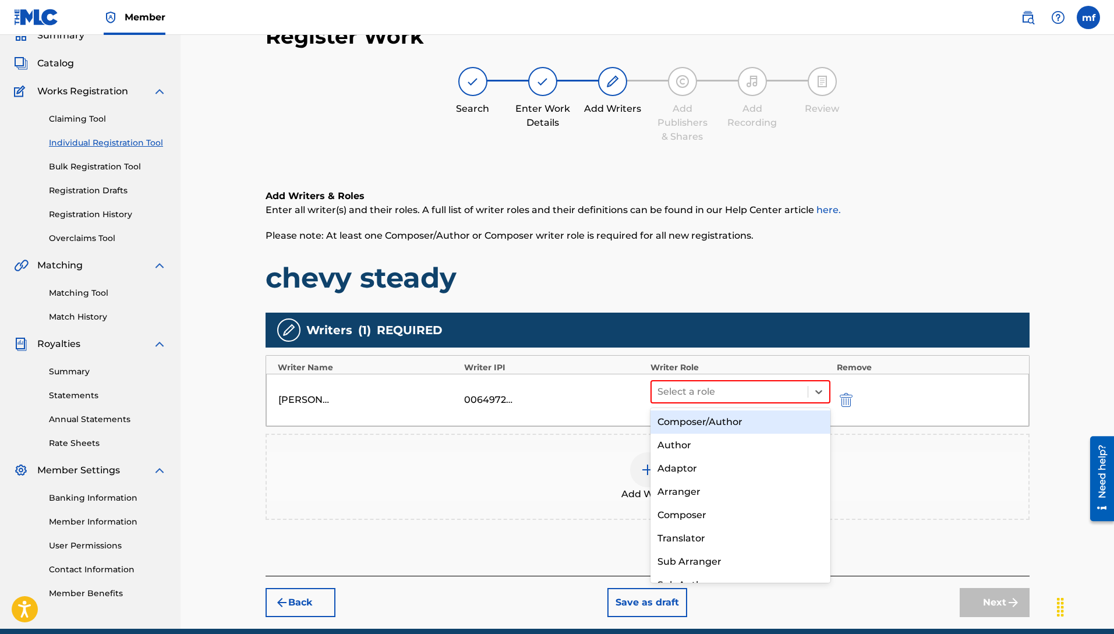
drag, startPoint x: 674, startPoint y: 422, endPoint x: 707, endPoint y: 415, distance: 33.5
click at [678, 422] on div "Composer/Author" at bounding box center [741, 422] width 181 height 23
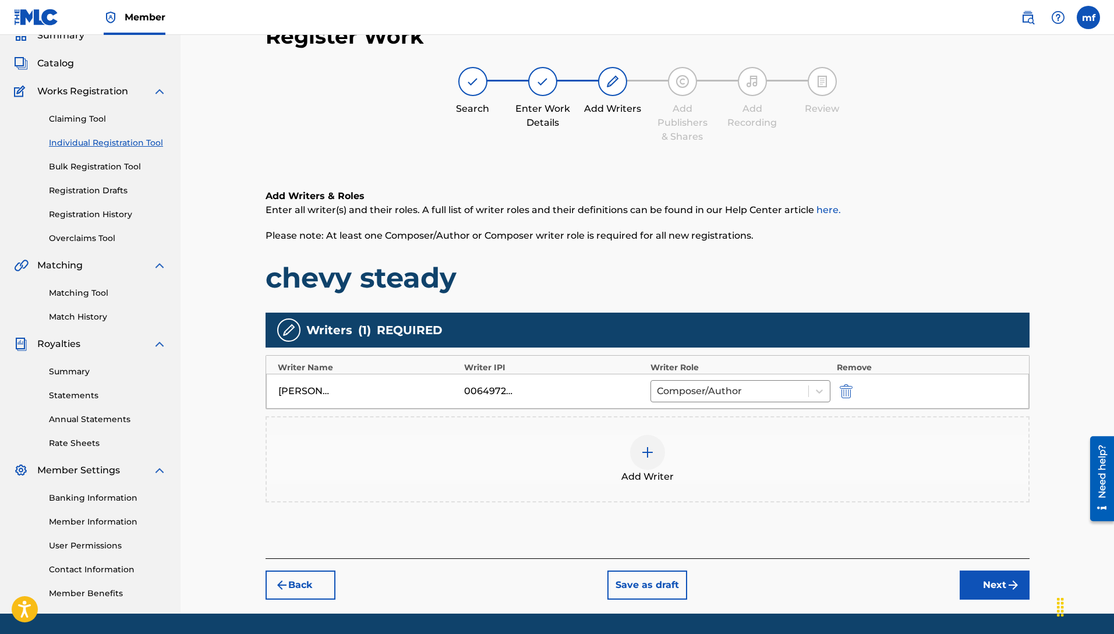
click at [990, 598] on button "Next" at bounding box center [995, 585] width 70 height 29
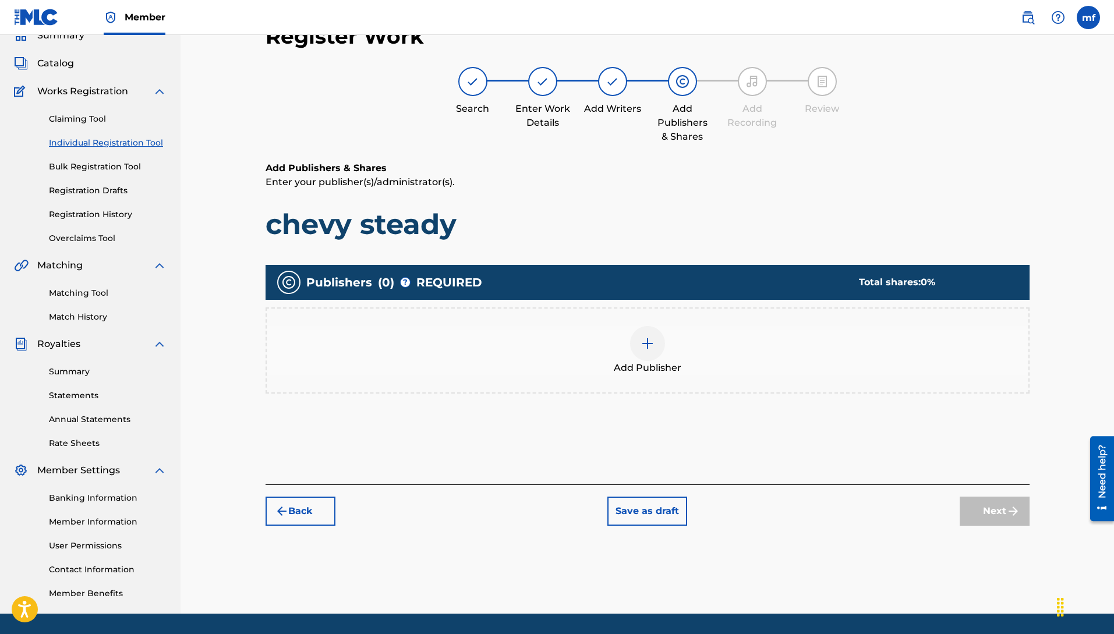
click at [652, 350] on div at bounding box center [647, 343] width 35 height 35
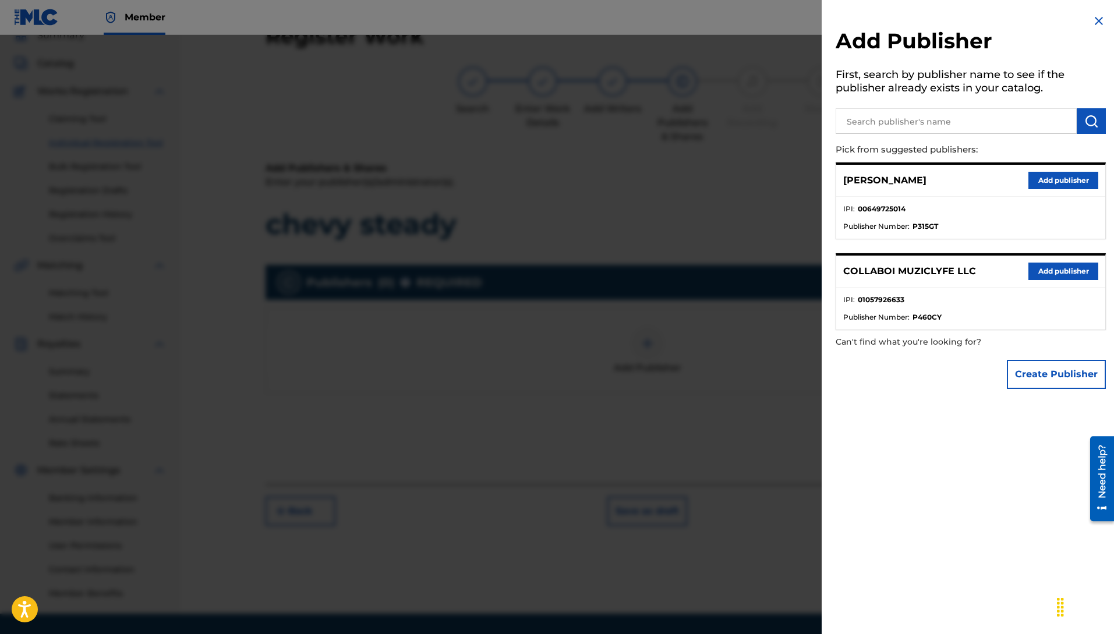
click at [1054, 273] on button "Add publisher" at bounding box center [1063, 271] width 70 height 17
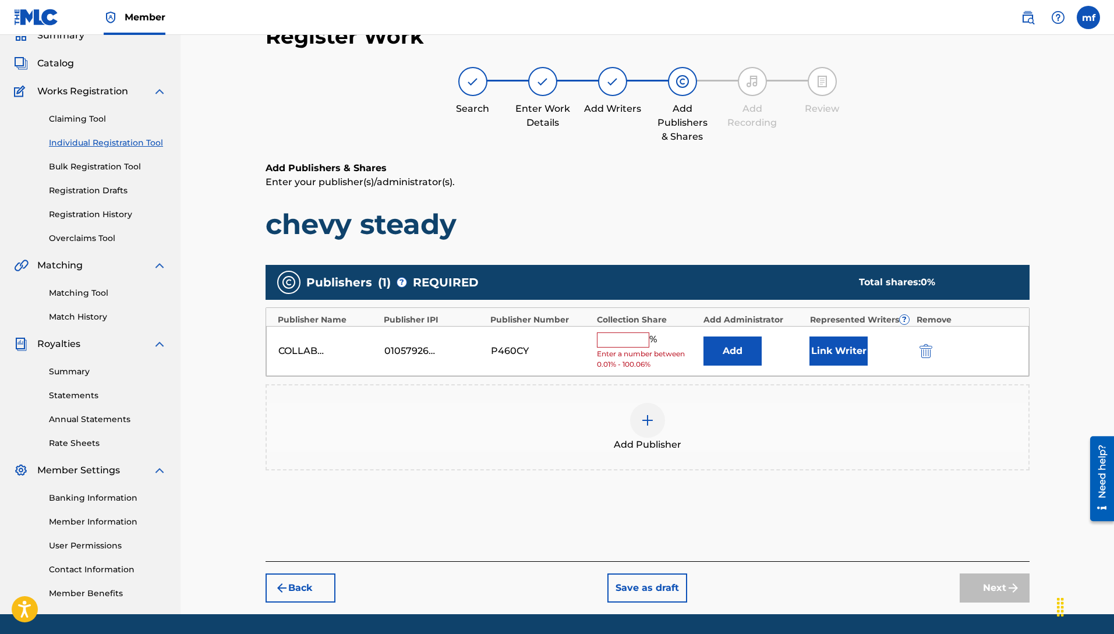
click at [629, 337] on input "text" at bounding box center [623, 340] width 52 height 15
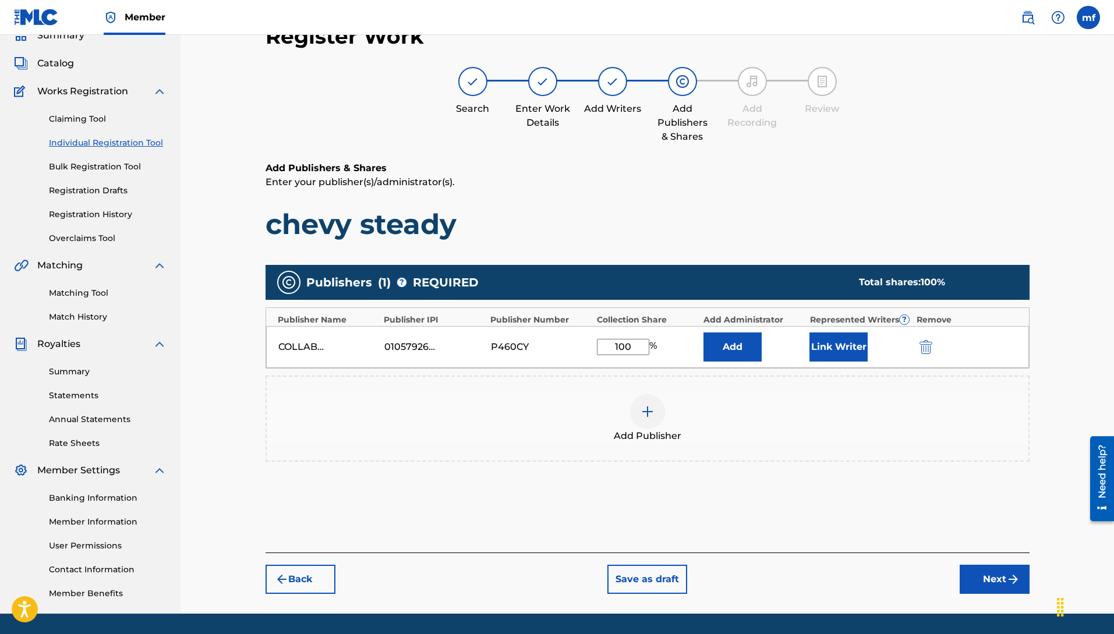
drag, startPoint x: 987, startPoint y: 586, endPoint x: 982, endPoint y: 580, distance: 7.6
click at [987, 586] on button "Next" at bounding box center [995, 579] width 70 height 29
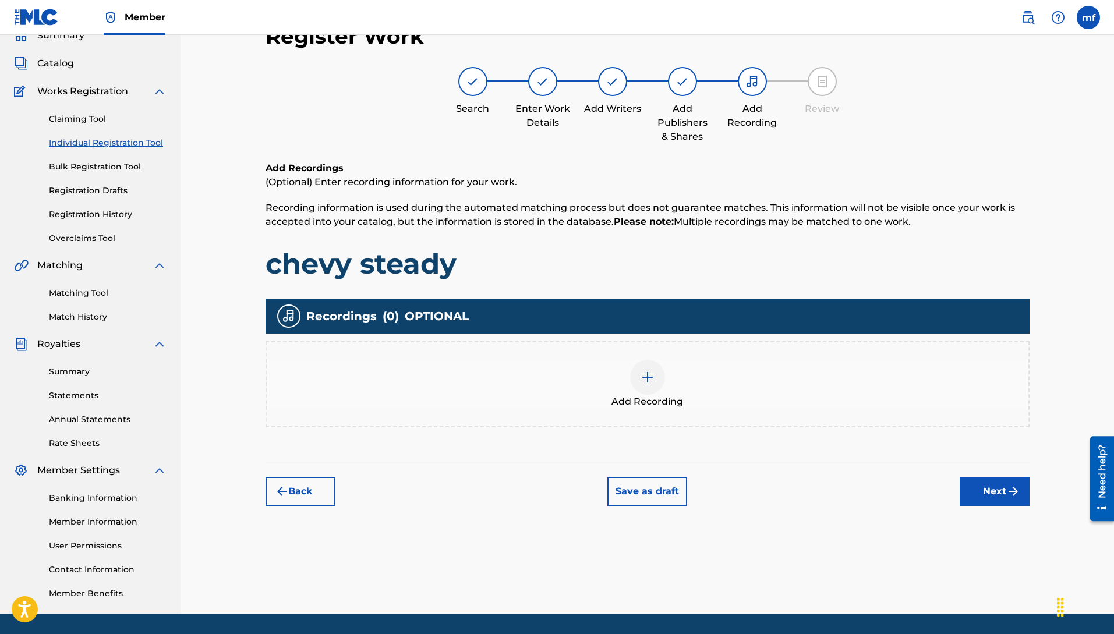
click at [641, 383] on div at bounding box center [647, 377] width 35 height 35
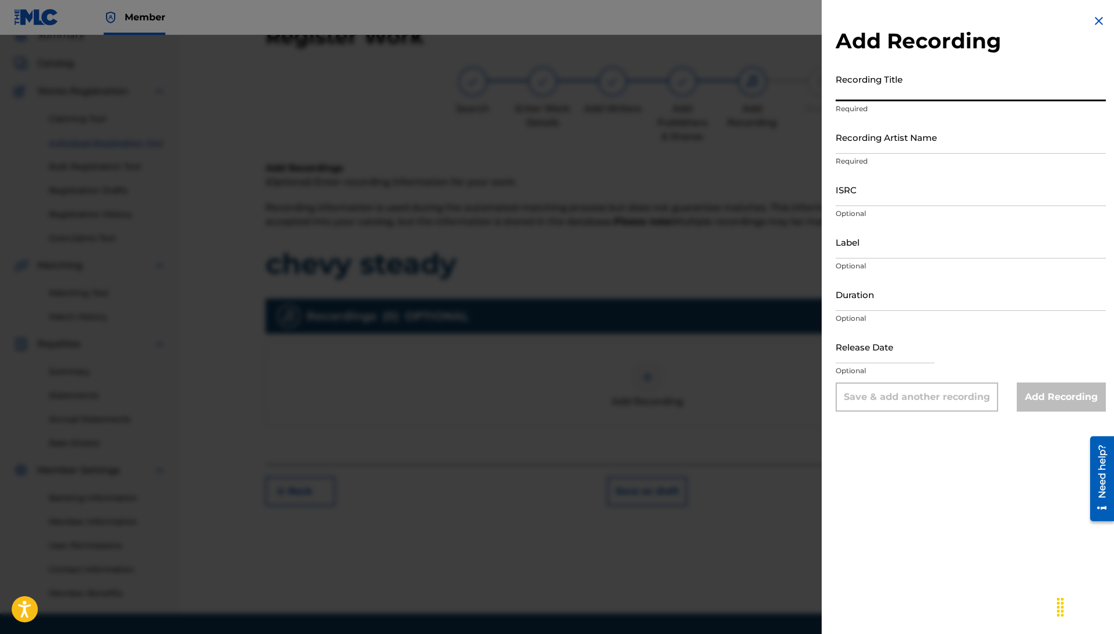
click at [921, 95] on input "Recording Title" at bounding box center [971, 84] width 270 height 33
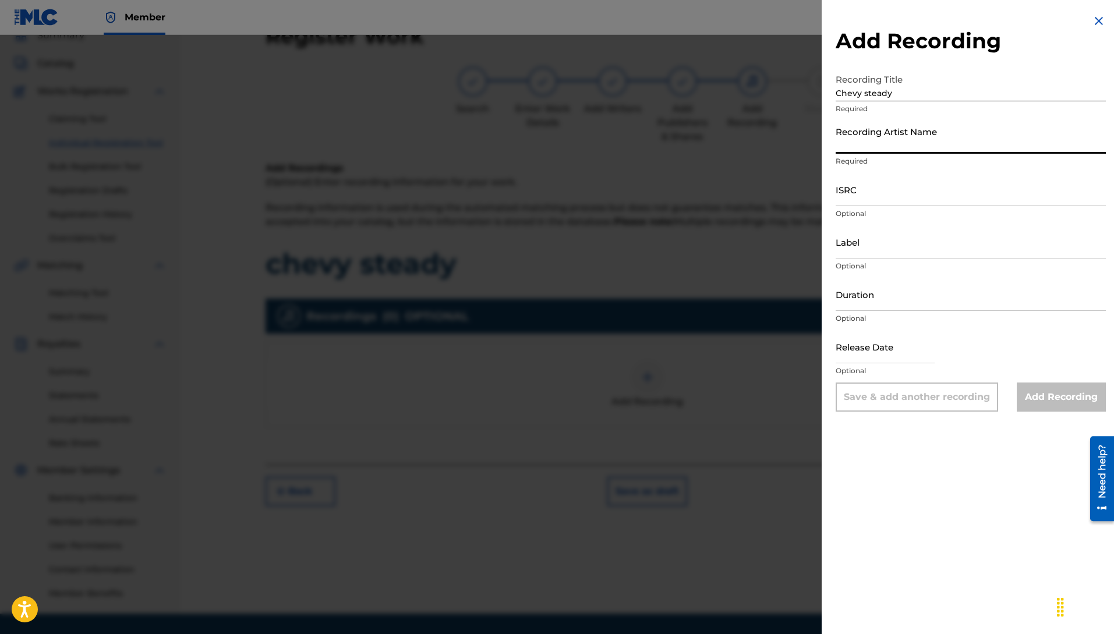
click at [875, 146] on input "Recording Artist Name" at bounding box center [971, 137] width 270 height 33
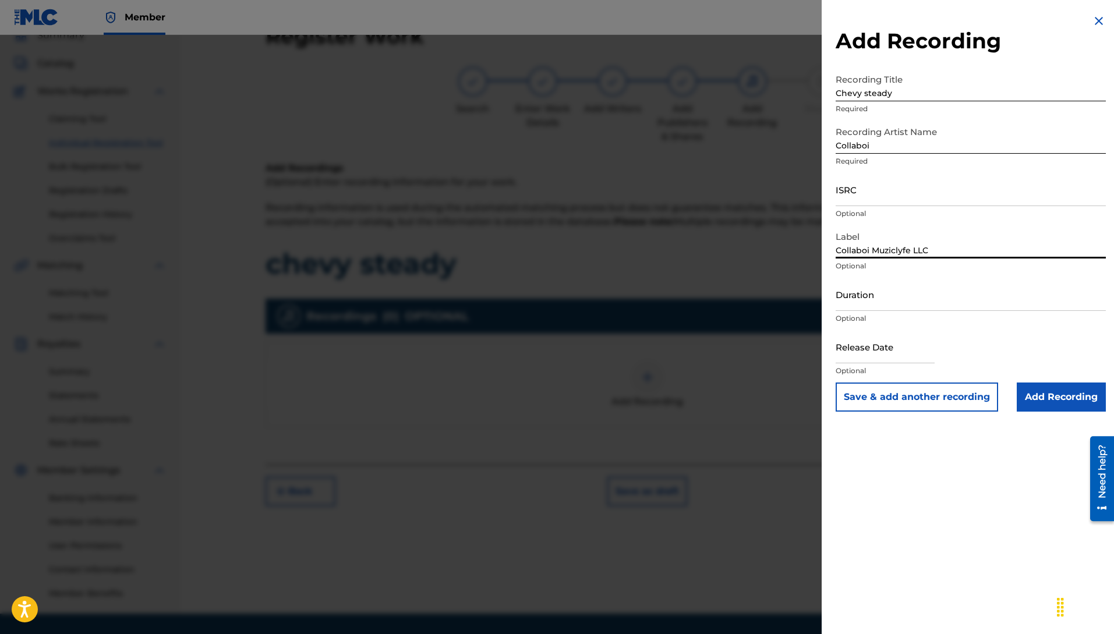
click at [1044, 402] on input "Add Recording" at bounding box center [1061, 397] width 89 height 29
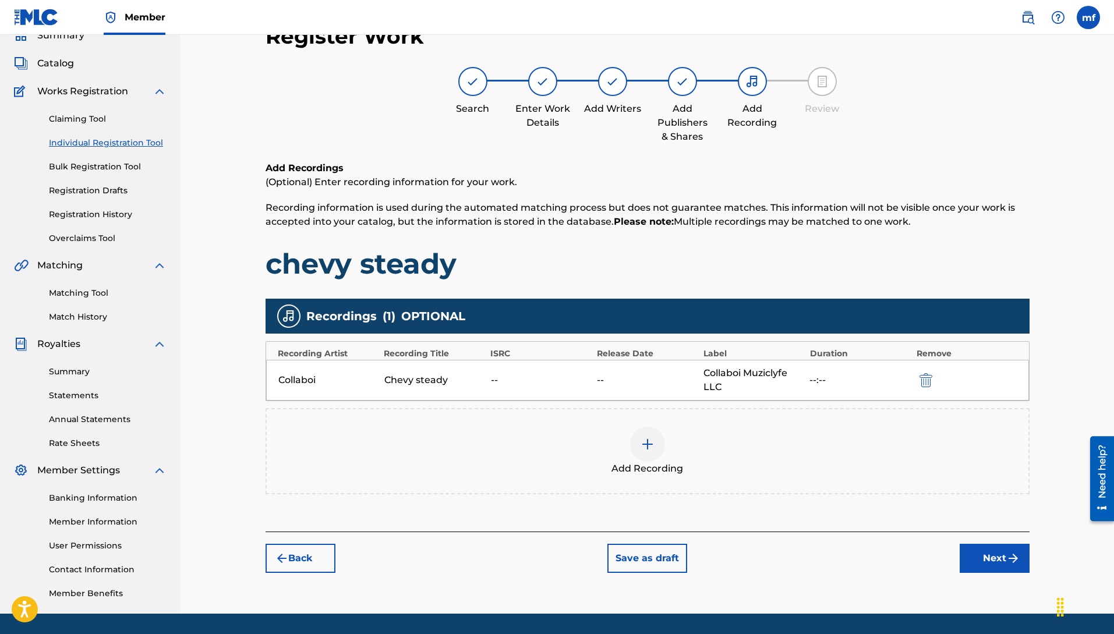
click at [985, 556] on button "Next" at bounding box center [995, 558] width 70 height 29
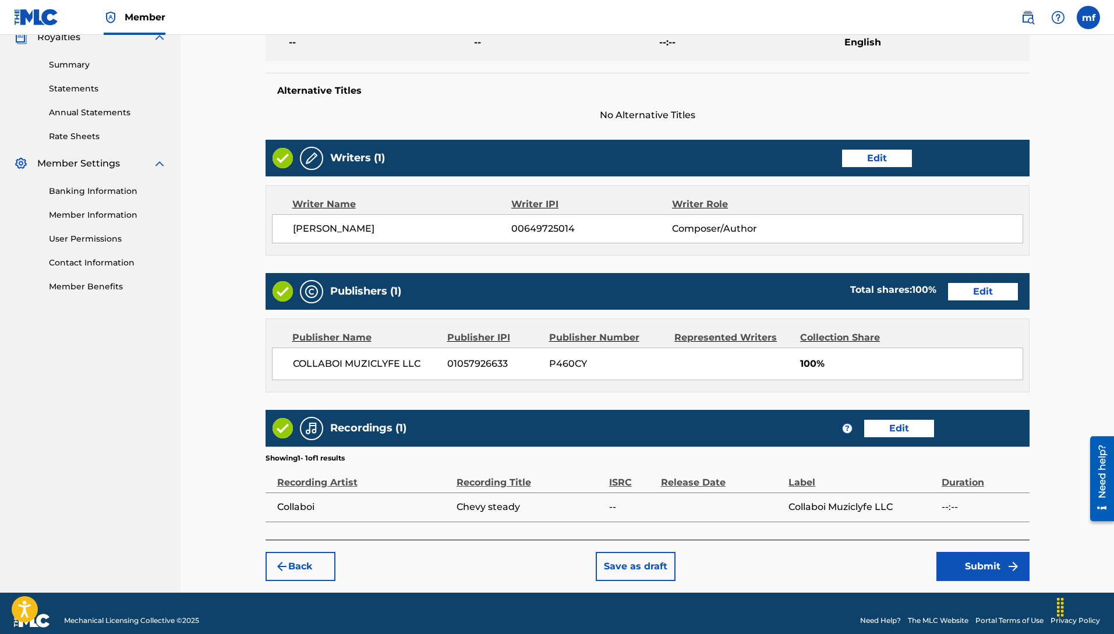
scroll to position [374, 0]
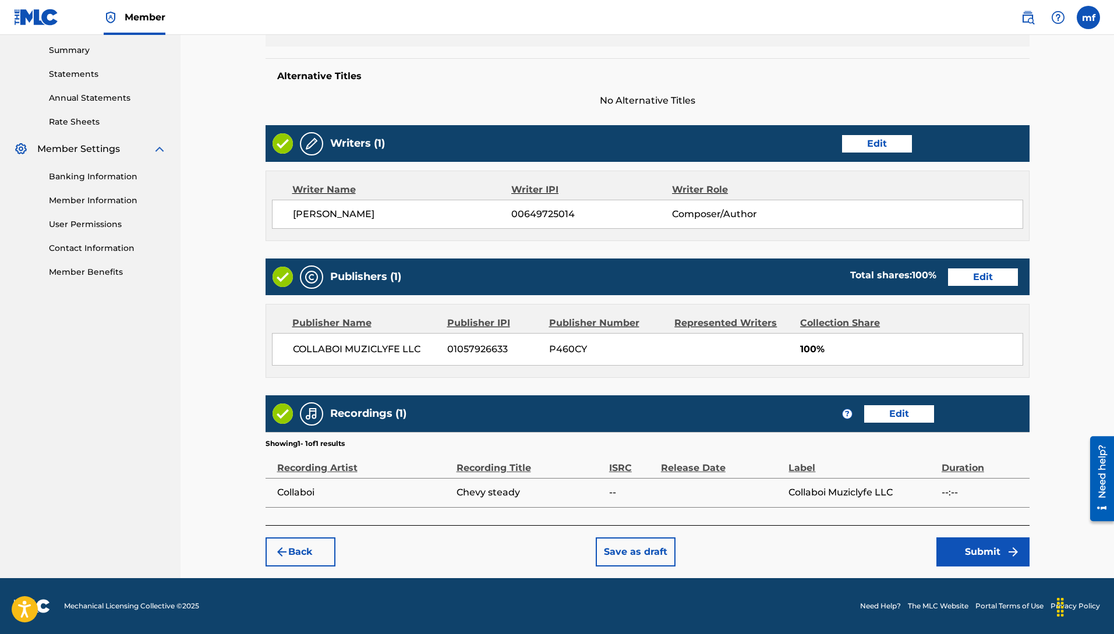
click at [963, 538] on button "Submit" at bounding box center [982, 552] width 93 height 29
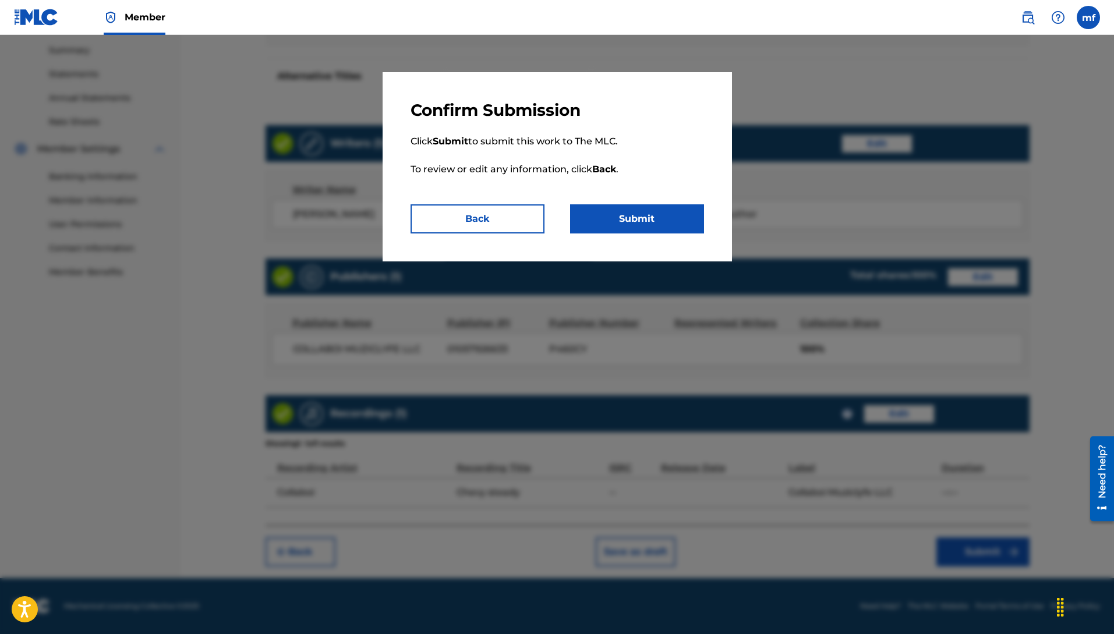
drag, startPoint x: 651, startPoint y: 228, endPoint x: 653, endPoint y: 236, distance: 8.5
click at [652, 229] on button "Submit" at bounding box center [637, 218] width 134 height 29
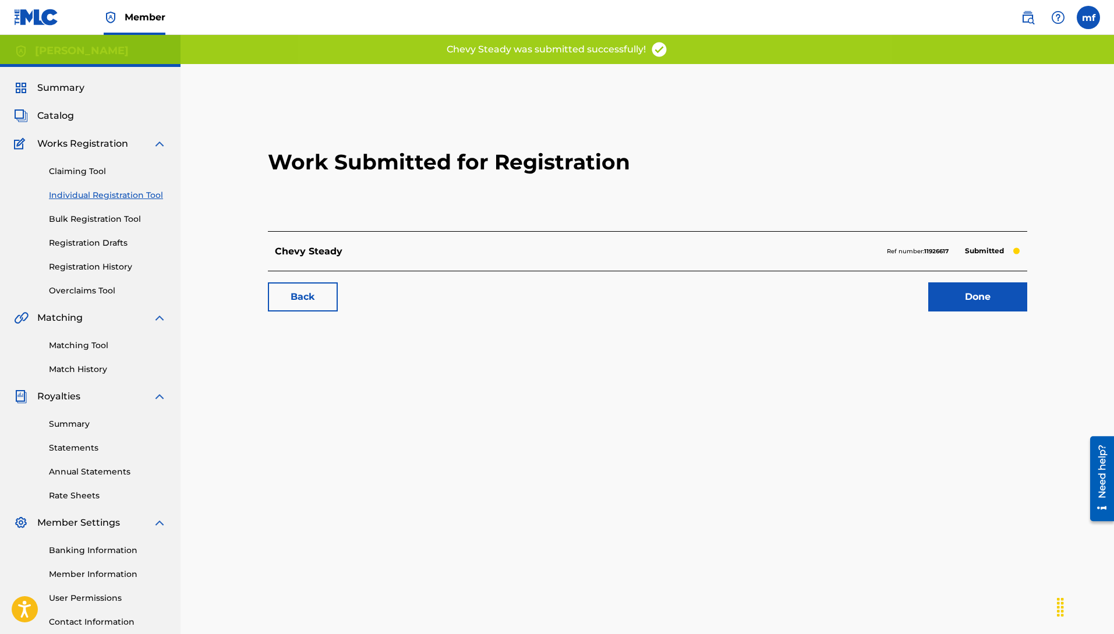
click at [998, 302] on link "Done" at bounding box center [977, 296] width 99 height 29
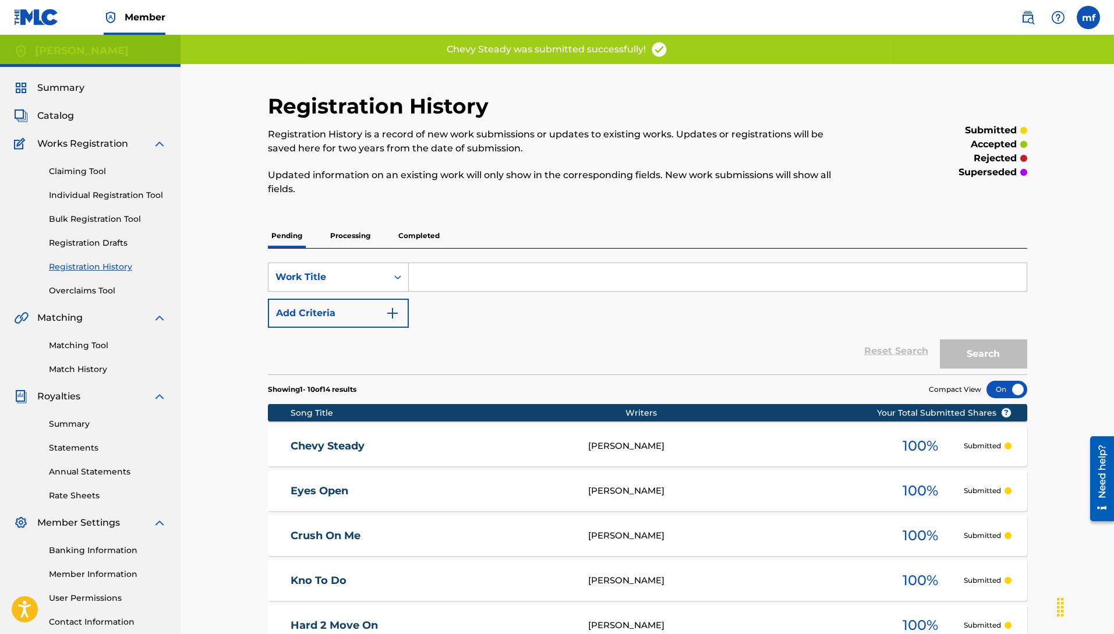
click at [83, 195] on link "Individual Registration Tool" at bounding box center [108, 195] width 118 height 12
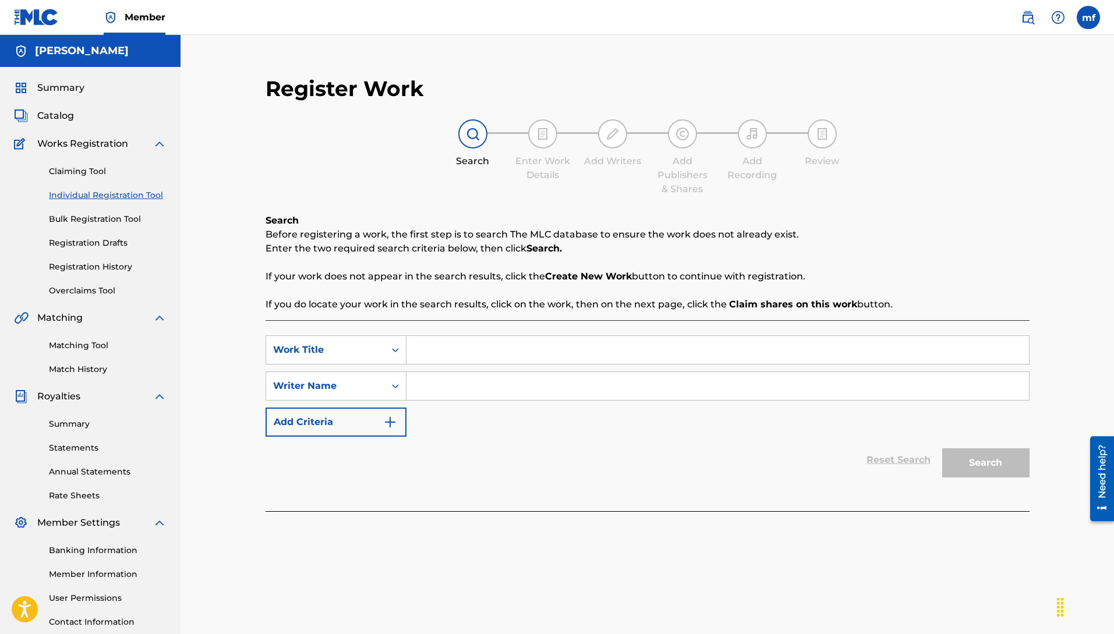
paste input "Machiavelli [PERSON_NAME]"
click at [452, 351] on input "Search Form" at bounding box center [717, 350] width 623 height 28
click at [509, 348] on input "Search Form" at bounding box center [717, 350] width 623 height 28
click at [942, 448] on button "Search" at bounding box center [985, 462] width 87 height 29
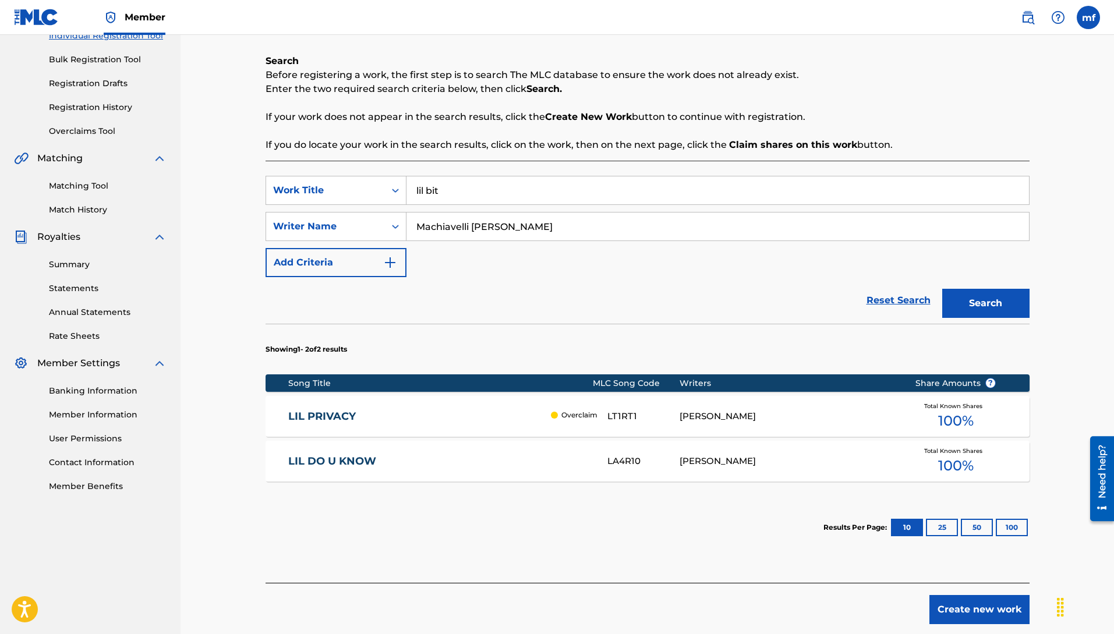
scroll to position [217, 0]
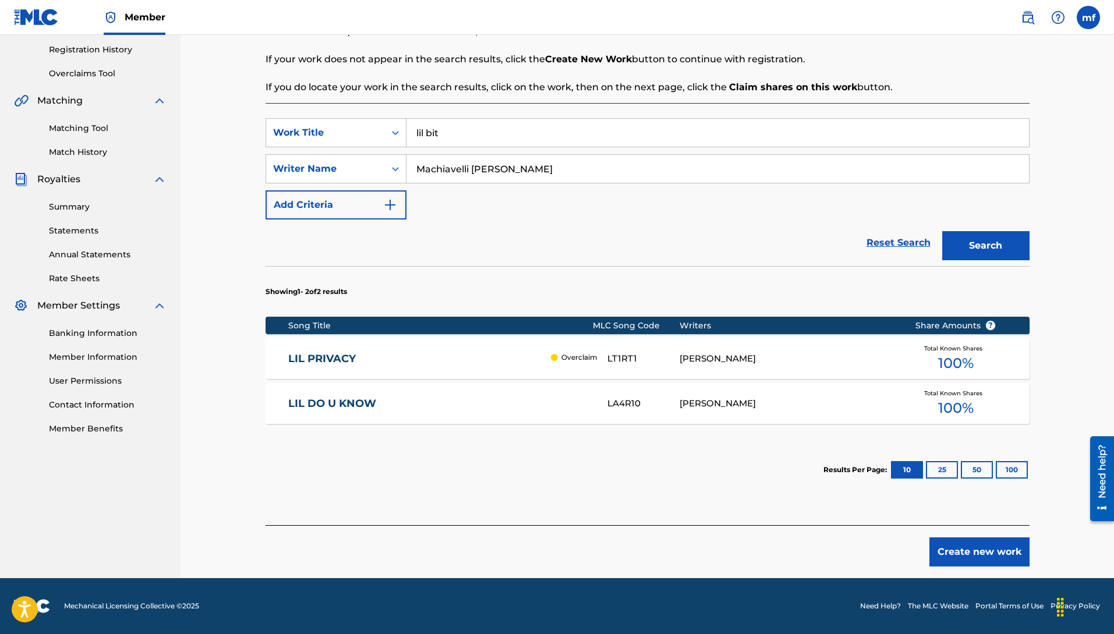
click at [971, 557] on button "Create new work" at bounding box center [979, 552] width 100 height 29
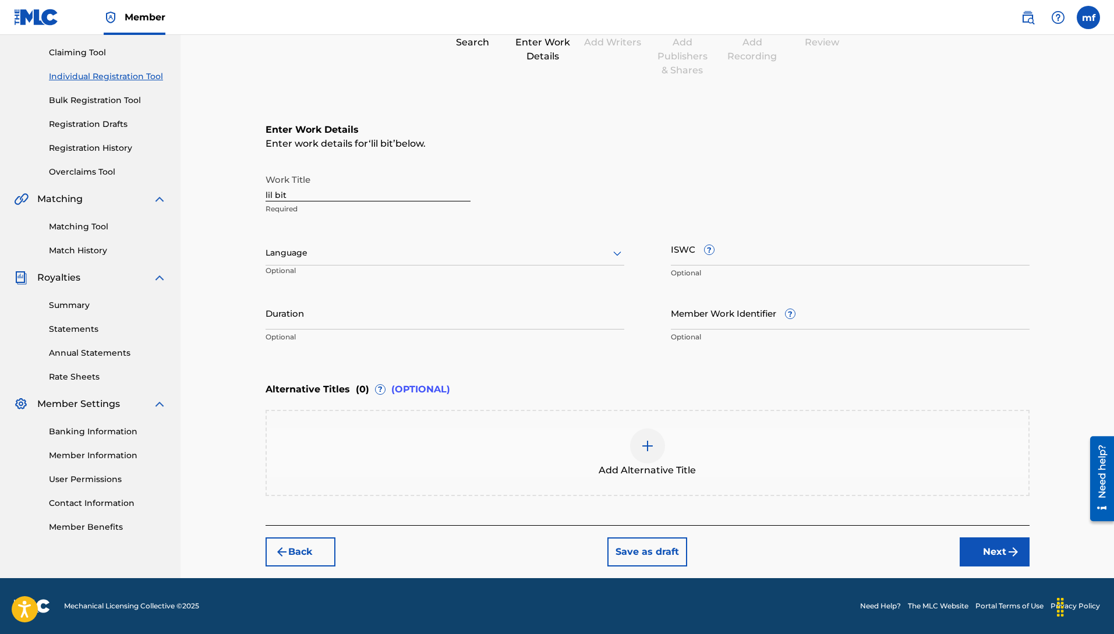
scroll to position [119, 0]
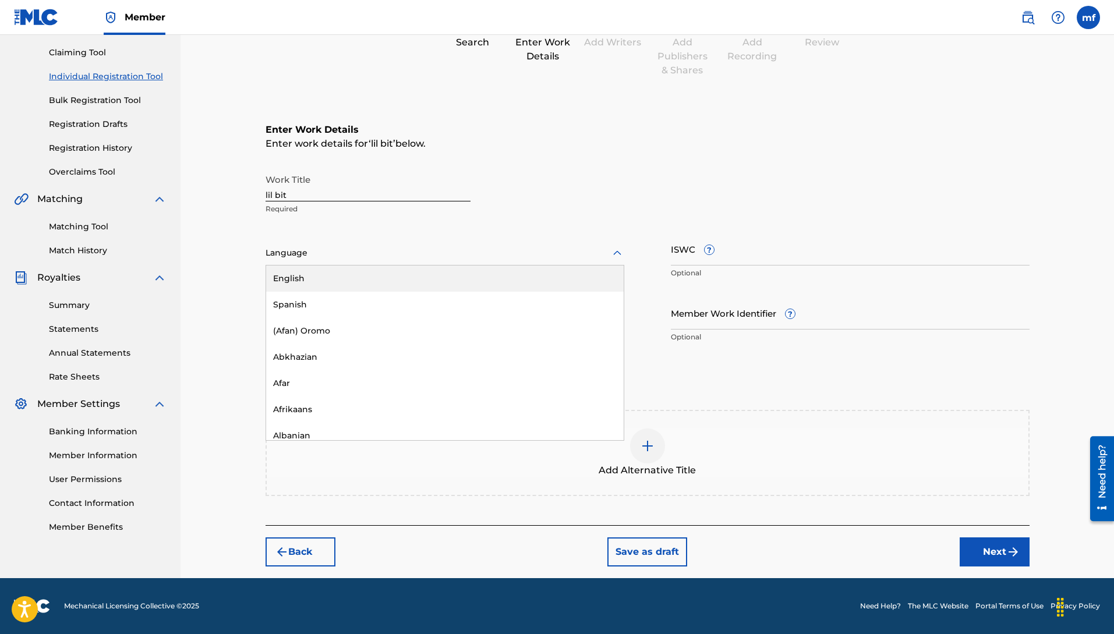
drag, startPoint x: 338, startPoint y: 243, endPoint x: 406, endPoint y: 273, distance: 73.8
click at [339, 244] on div "Language" at bounding box center [445, 253] width 359 height 24
drag, startPoint x: 311, startPoint y: 274, endPoint x: 400, endPoint y: 285, distance: 89.7
click at [312, 274] on div "English" at bounding box center [445, 279] width 358 height 26
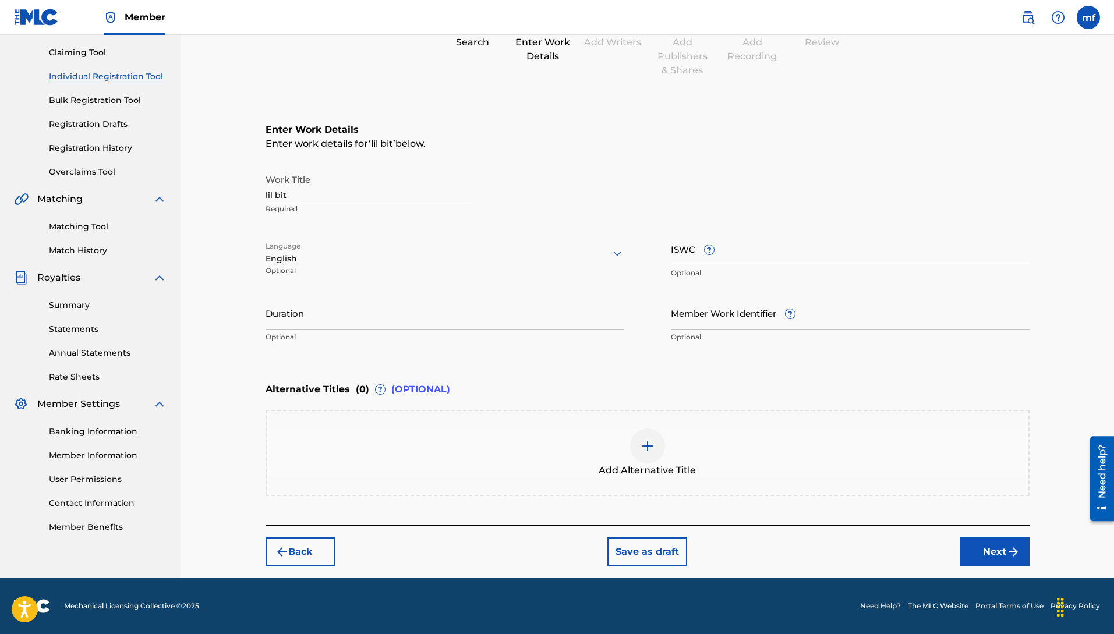
click at [1009, 557] on img "submit" at bounding box center [1013, 552] width 14 height 14
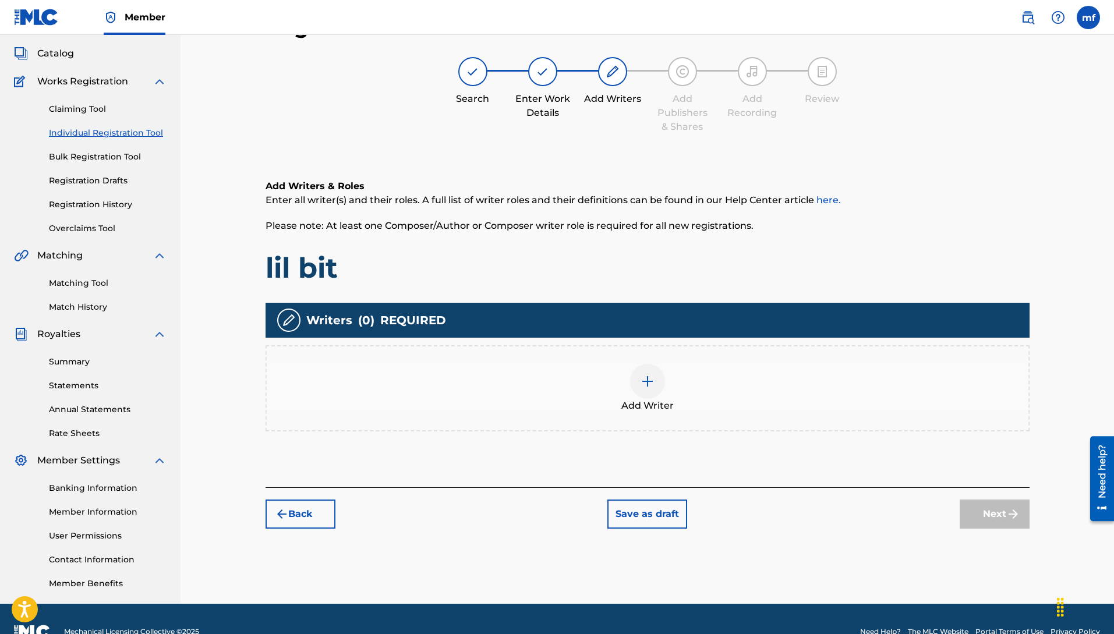
scroll to position [52, 0]
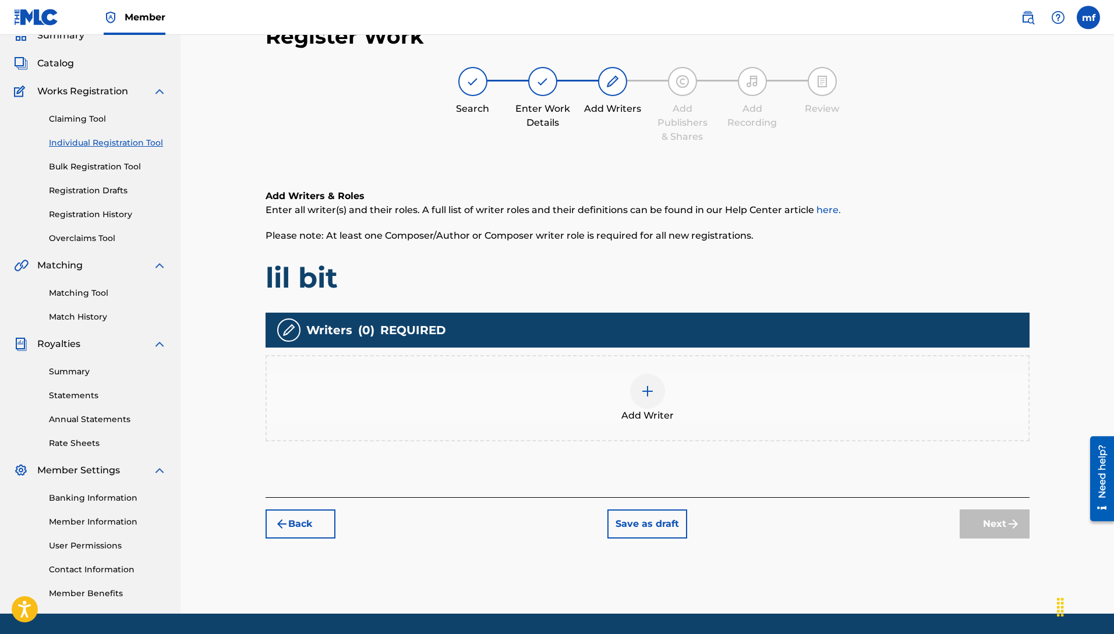
click at [662, 397] on div at bounding box center [647, 391] width 35 height 35
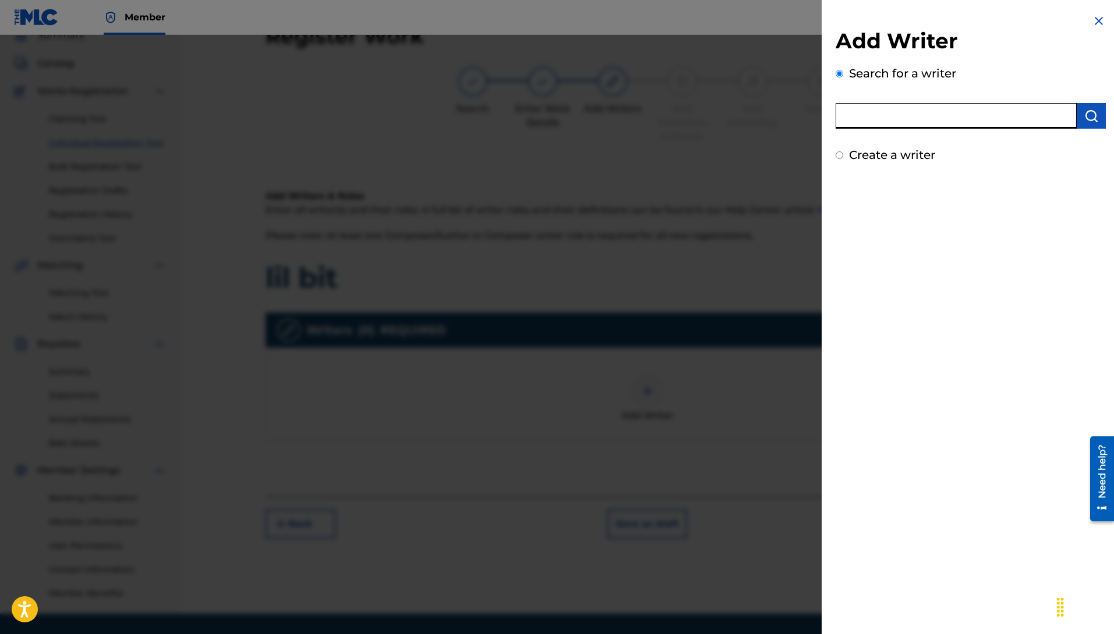
paste input "Machiavelli [PERSON_NAME]"
click at [1091, 116] on img "submit" at bounding box center [1091, 116] width 14 height 14
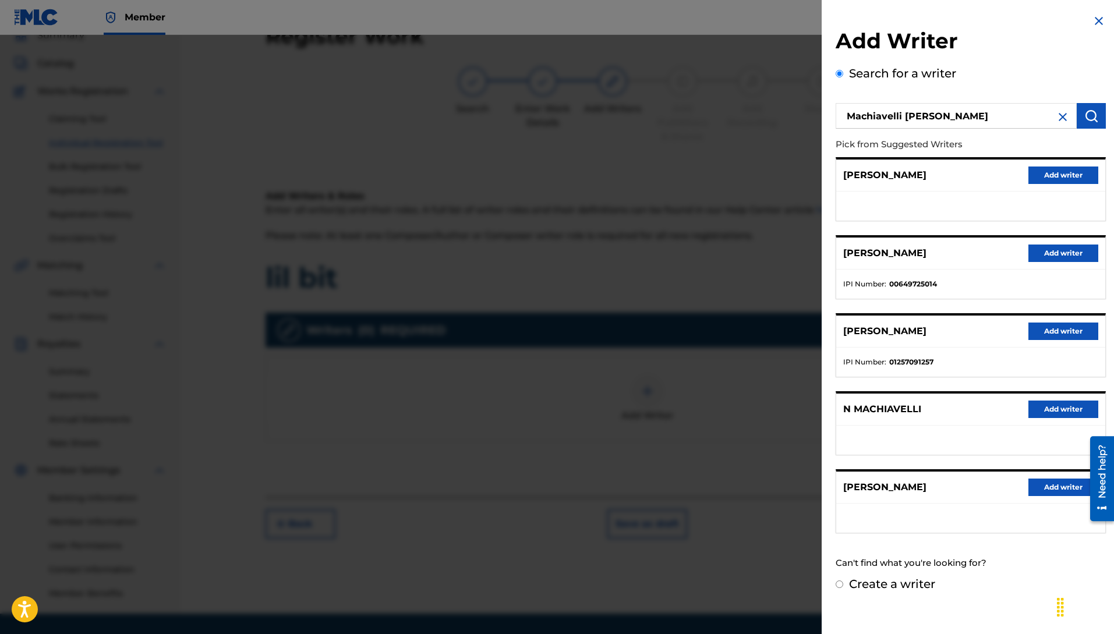
click at [1081, 254] on button "Add writer" at bounding box center [1063, 253] width 70 height 17
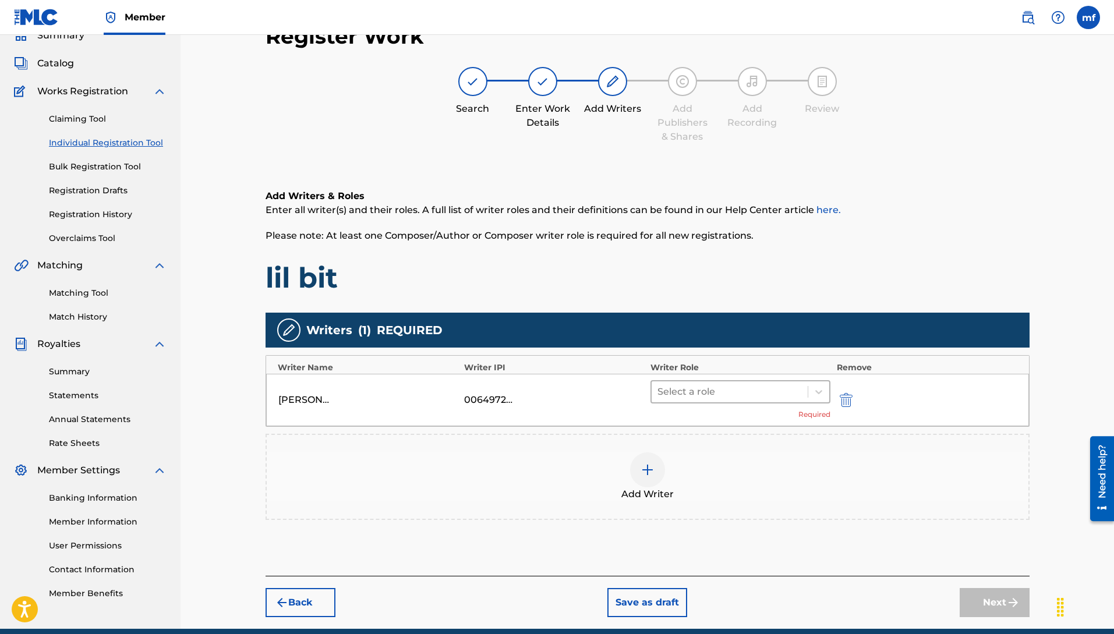
click at [724, 392] on div at bounding box center [729, 392] width 145 height 16
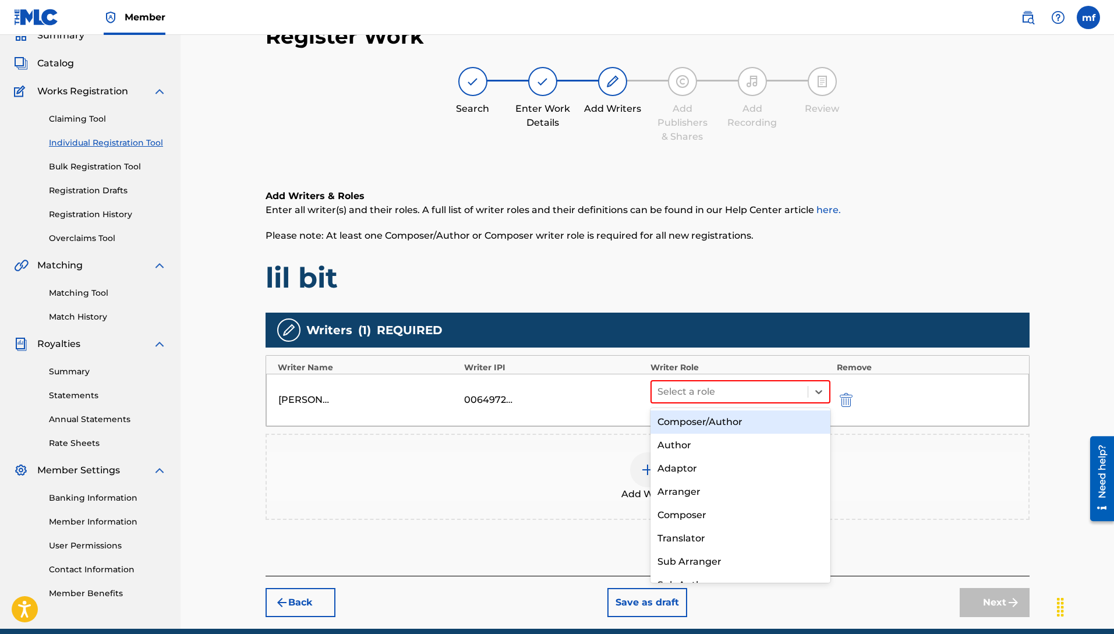
click at [690, 425] on div "Composer/Author" at bounding box center [741, 422] width 181 height 23
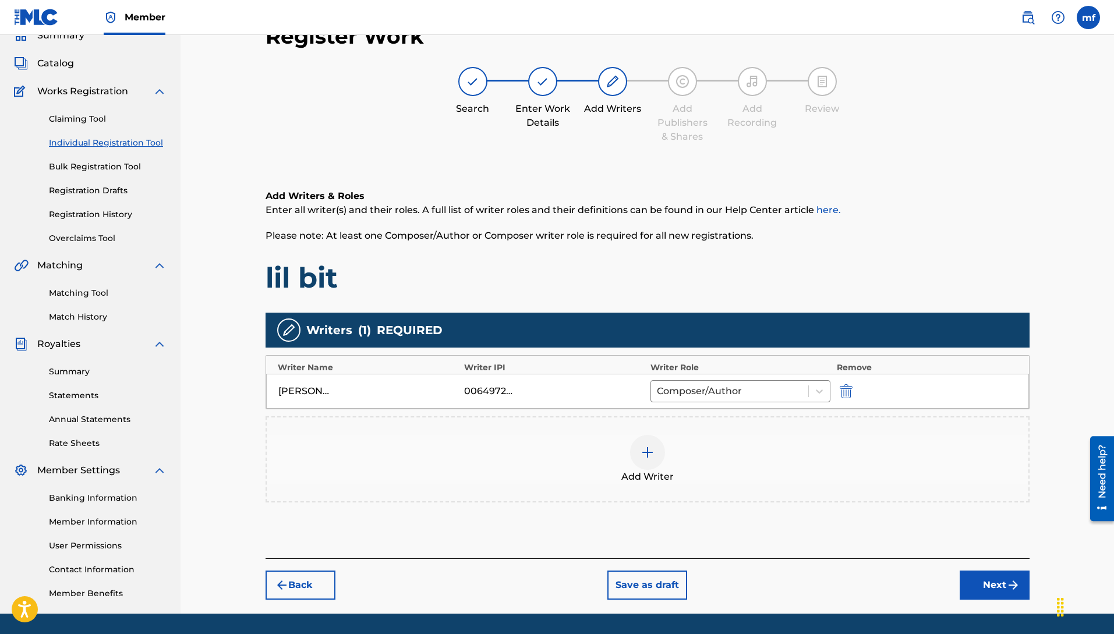
drag, startPoint x: 1002, startPoint y: 575, endPoint x: 950, endPoint y: 546, distance: 59.7
click at [1002, 576] on button "Next" at bounding box center [995, 585] width 70 height 29
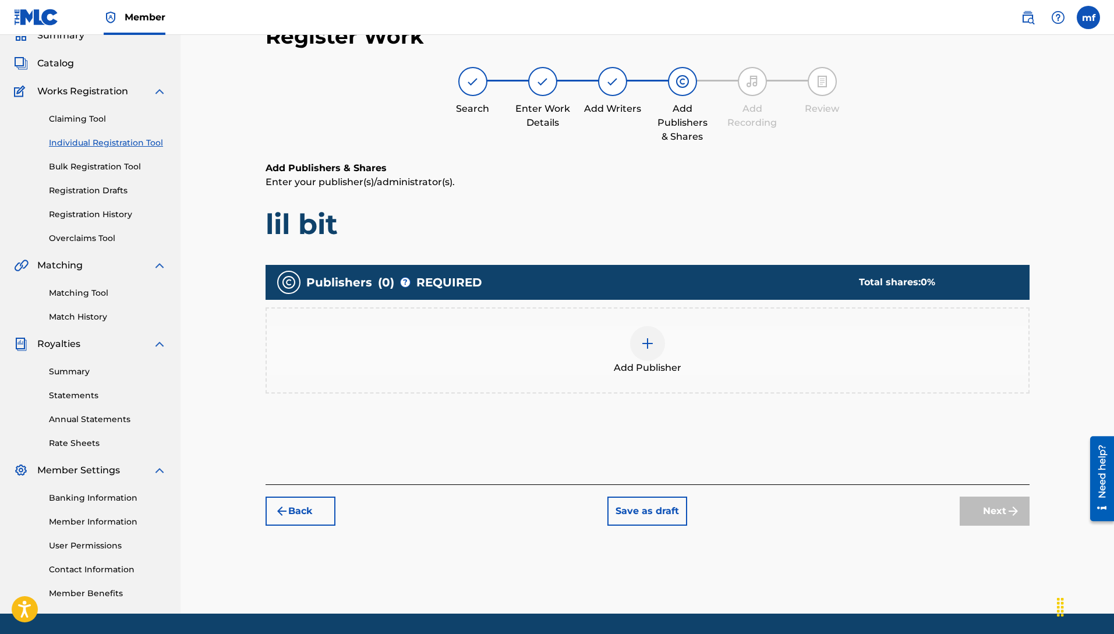
click at [653, 355] on div at bounding box center [647, 343] width 35 height 35
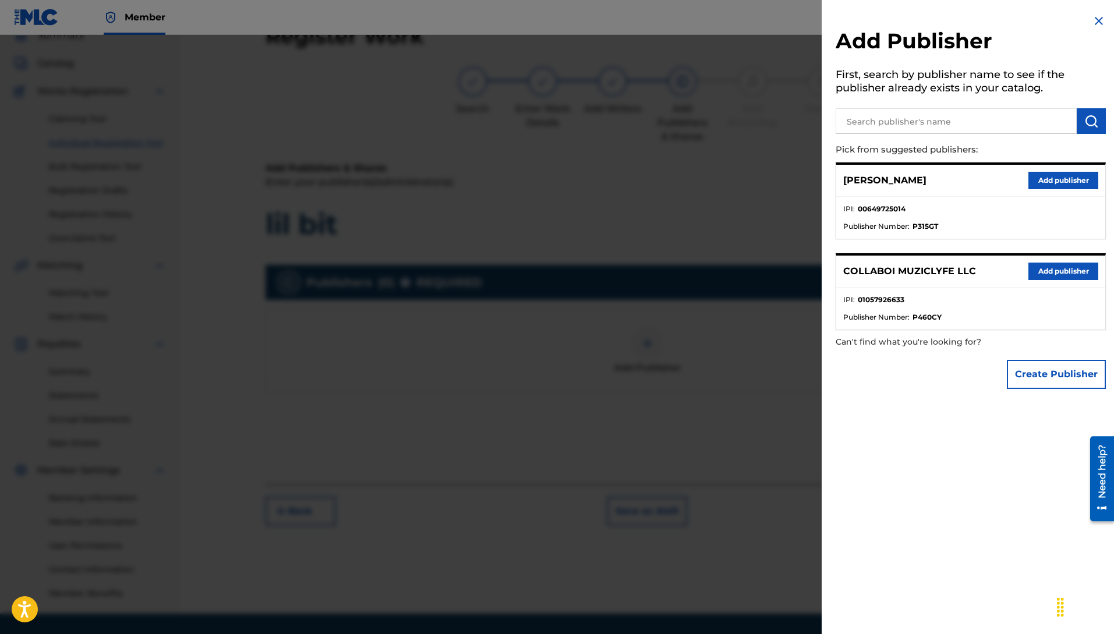
click at [762, 195] on div at bounding box center [557, 352] width 1114 height 634
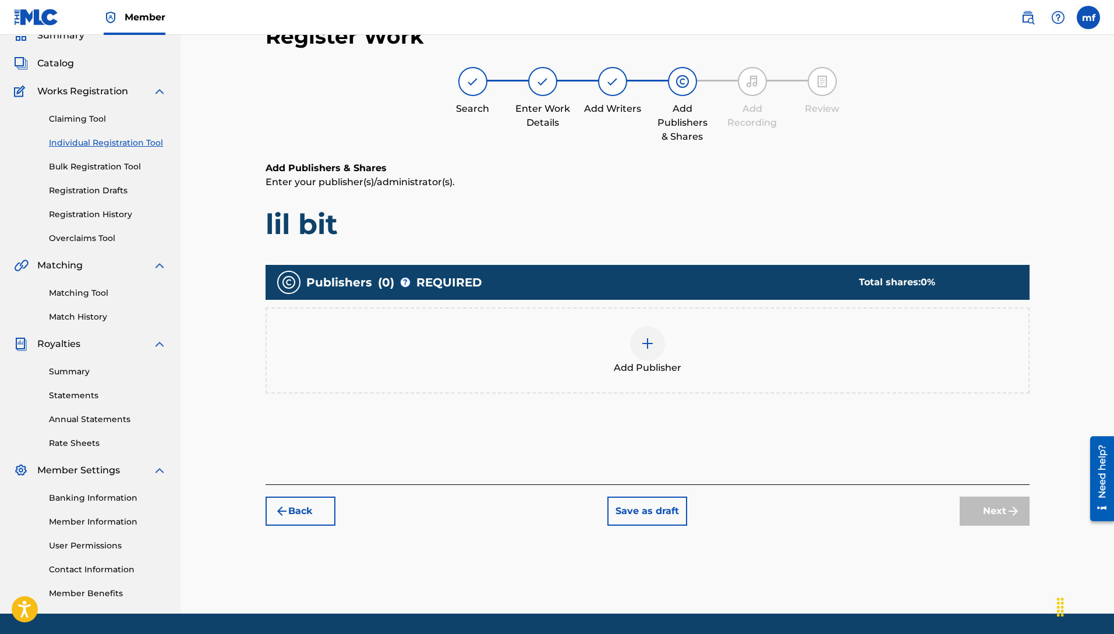
drag, startPoint x: 260, startPoint y: 505, endPoint x: 334, endPoint y: 521, distance: 74.9
click at [275, 505] on div "Register Work Search Enter Work Details Add Writers Add Publishers & Shares Add…" at bounding box center [647, 275] width 787 height 526
click at [319, 515] on button "Back" at bounding box center [301, 511] width 70 height 29
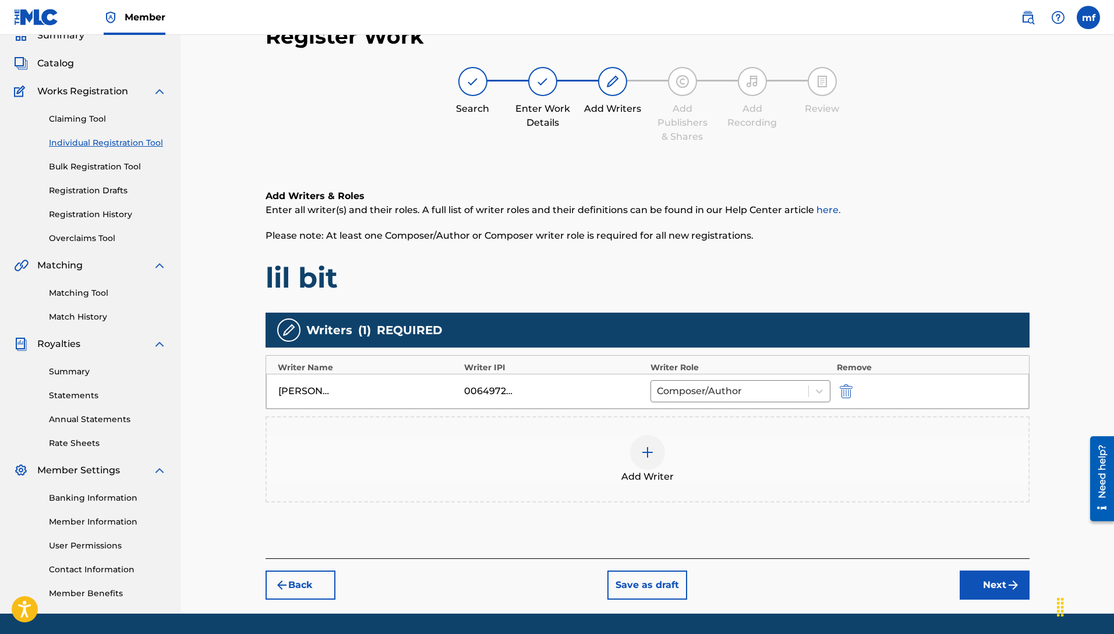
click at [645, 452] on img at bounding box center [648, 453] width 14 height 14
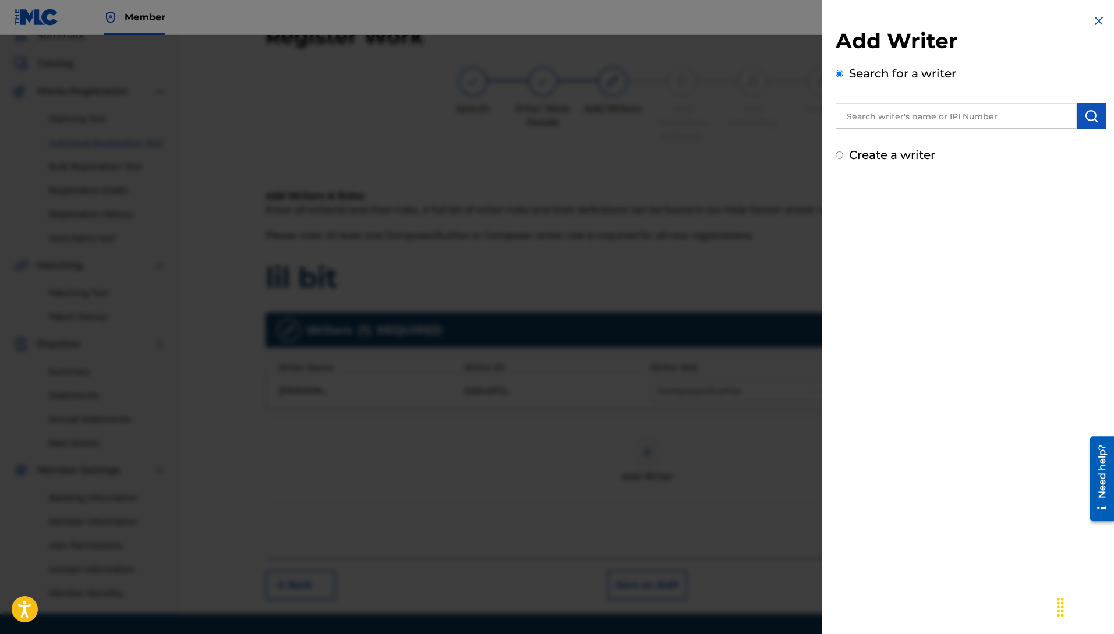
click at [1092, 26] on img at bounding box center [1099, 21] width 14 height 14
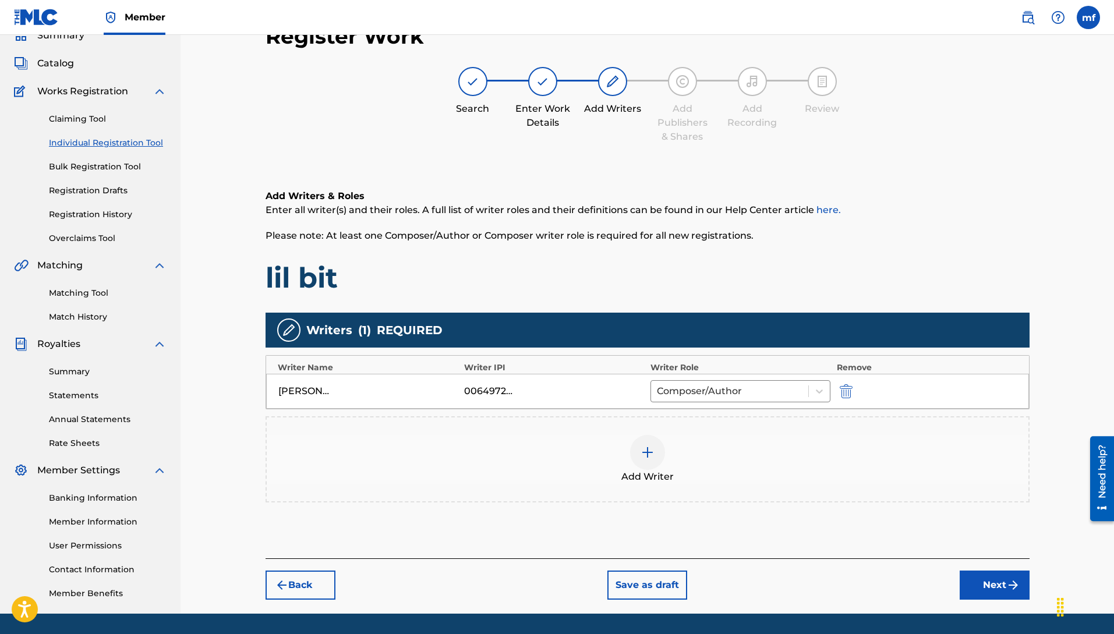
click at [1002, 592] on button "Next" at bounding box center [995, 585] width 70 height 29
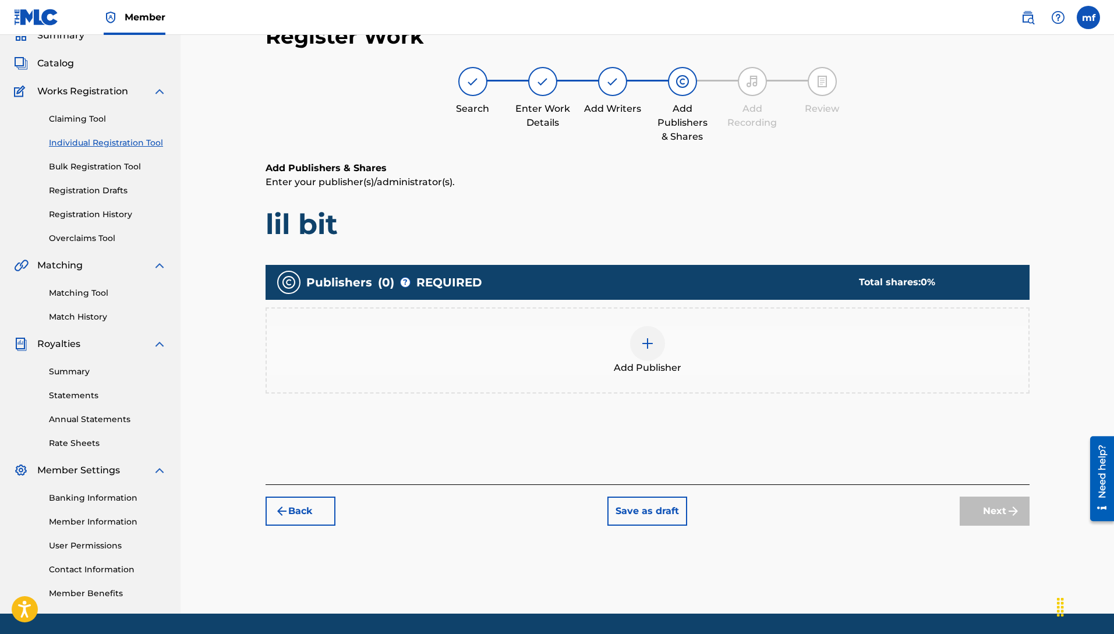
click at [666, 349] on div "Add Publisher" at bounding box center [648, 350] width 762 height 49
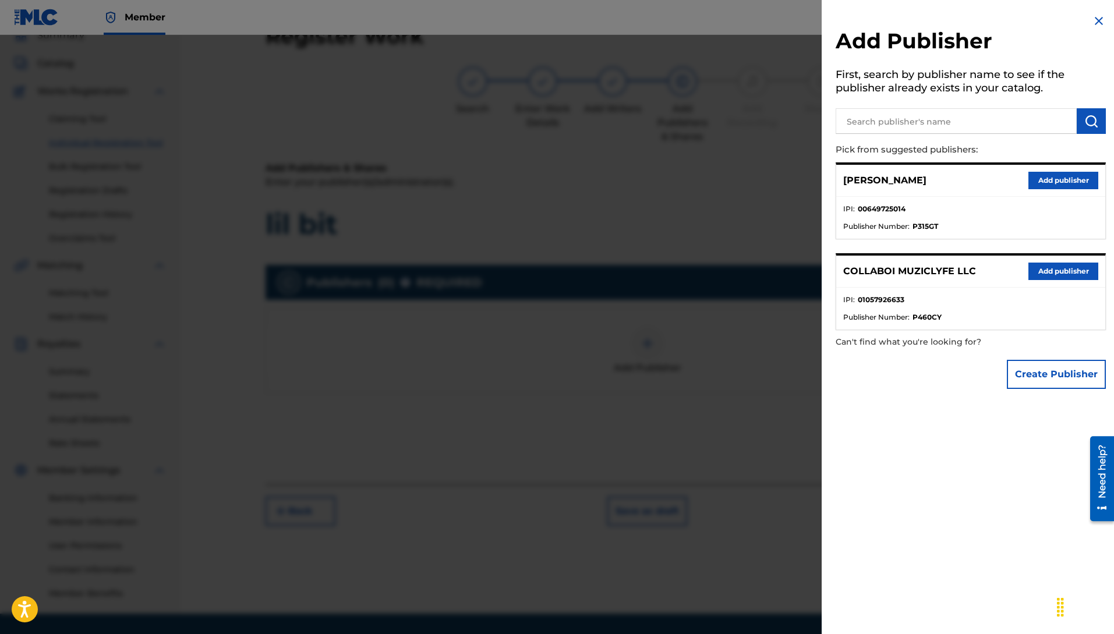
click at [1051, 276] on button "Add publisher" at bounding box center [1063, 271] width 70 height 17
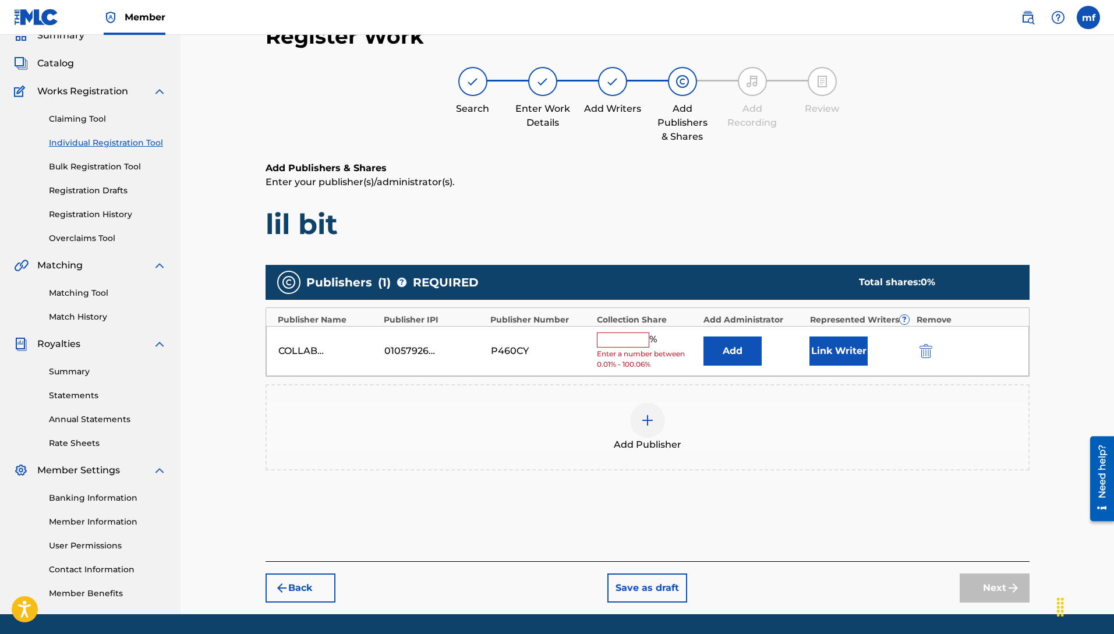
drag, startPoint x: 613, startPoint y: 347, endPoint x: 670, endPoint y: 366, distance: 60.4
click at [614, 347] on input "text" at bounding box center [623, 340] width 52 height 15
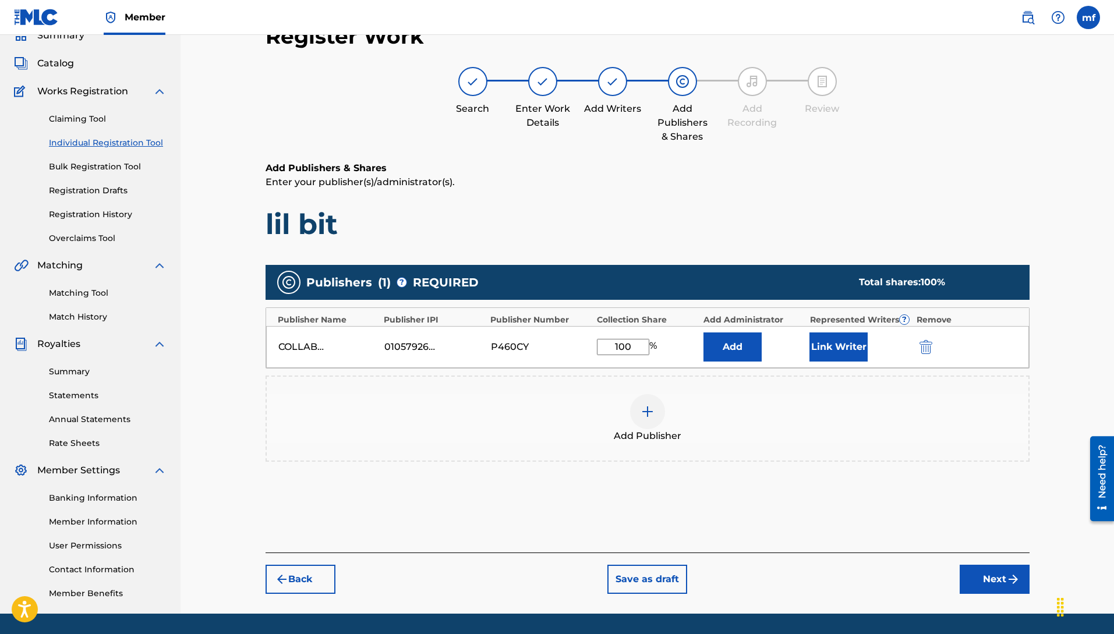
click at [994, 591] on button "Next" at bounding box center [995, 579] width 70 height 29
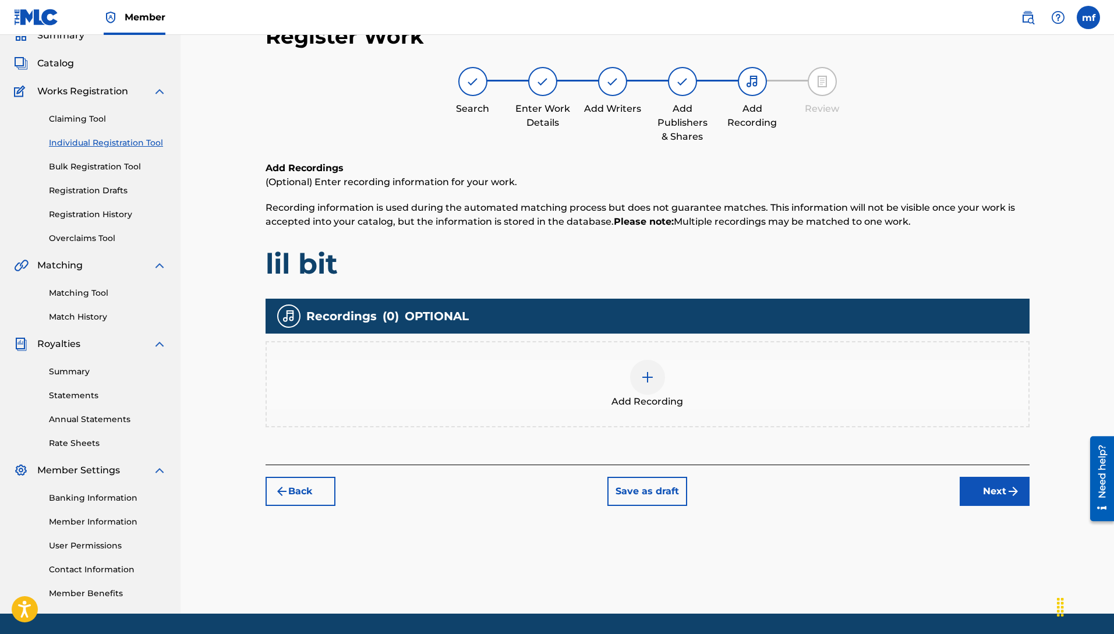
click at [310, 502] on button "Back" at bounding box center [301, 491] width 70 height 29
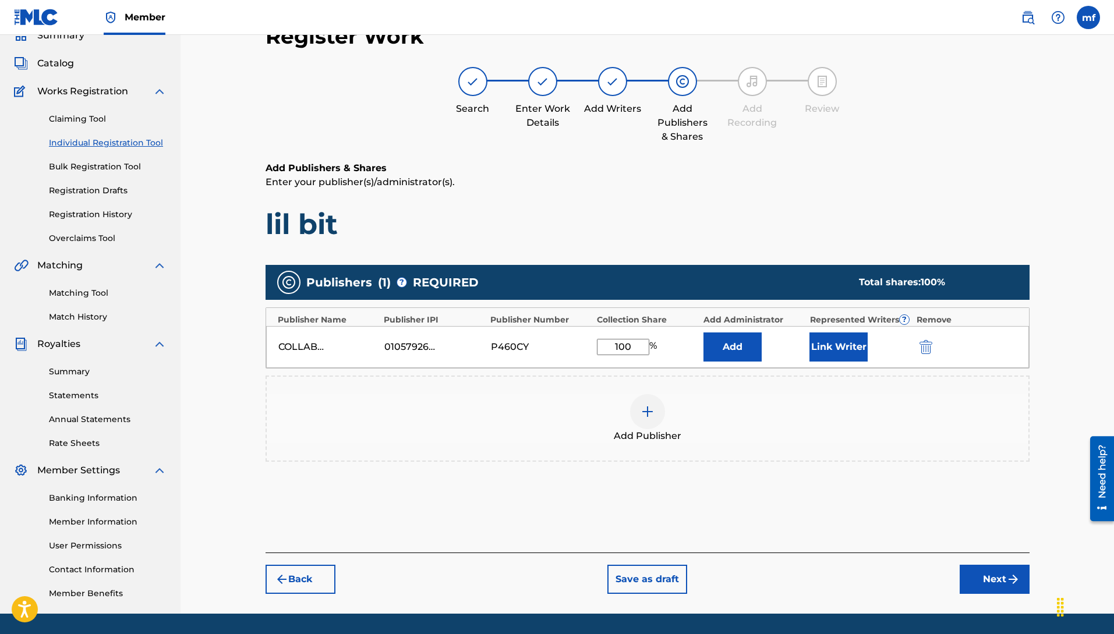
click at [731, 336] on button "Add" at bounding box center [733, 347] width 58 height 29
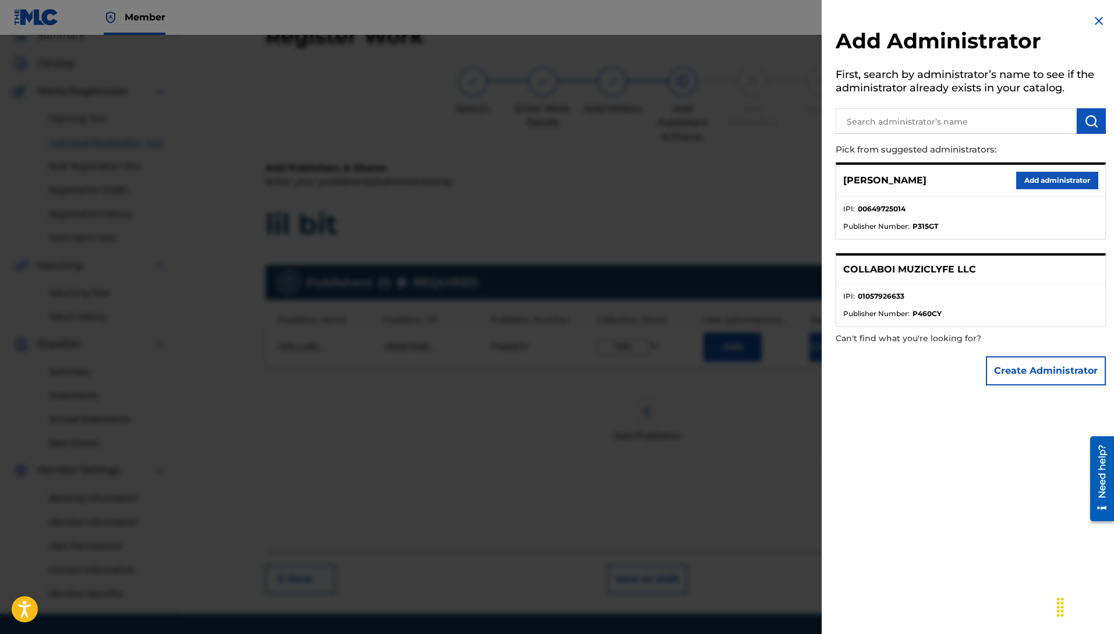
click at [902, 119] on input "text" at bounding box center [956, 121] width 241 height 26
click at [1029, 177] on button "Add administrator" at bounding box center [1057, 180] width 82 height 17
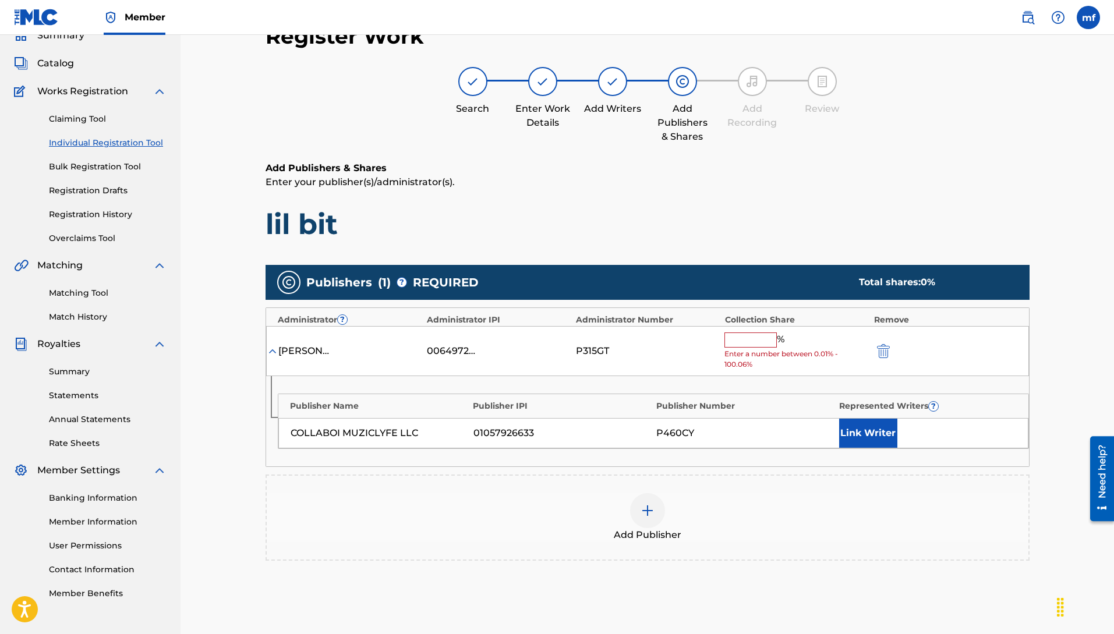
click at [766, 340] on input "text" at bounding box center [750, 340] width 52 height 15
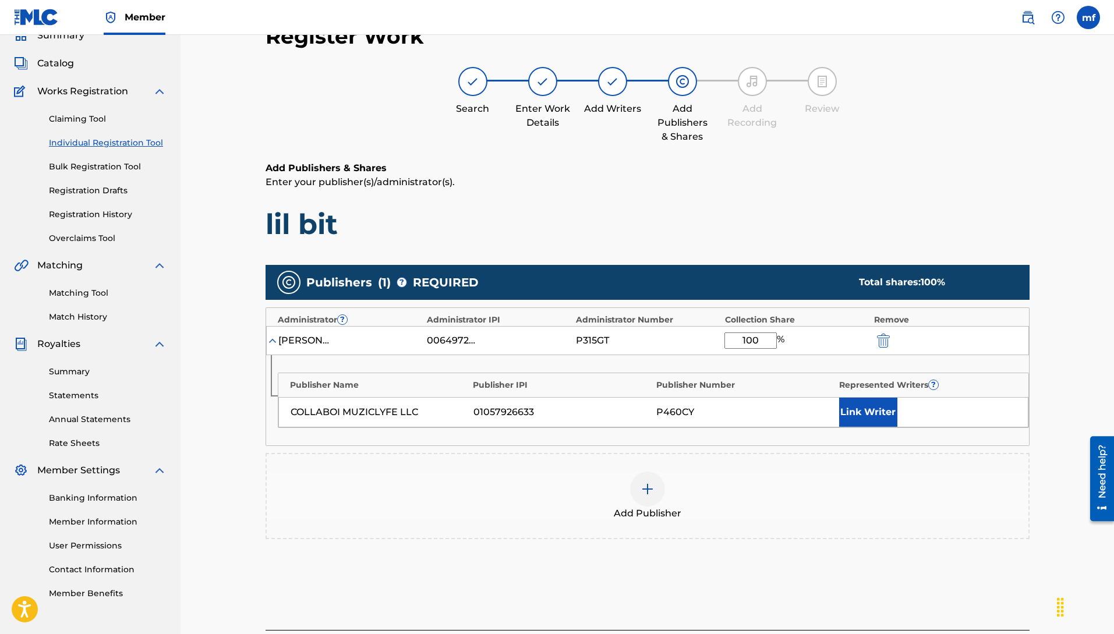
click at [867, 417] on button "Link Writer" at bounding box center [868, 412] width 58 height 29
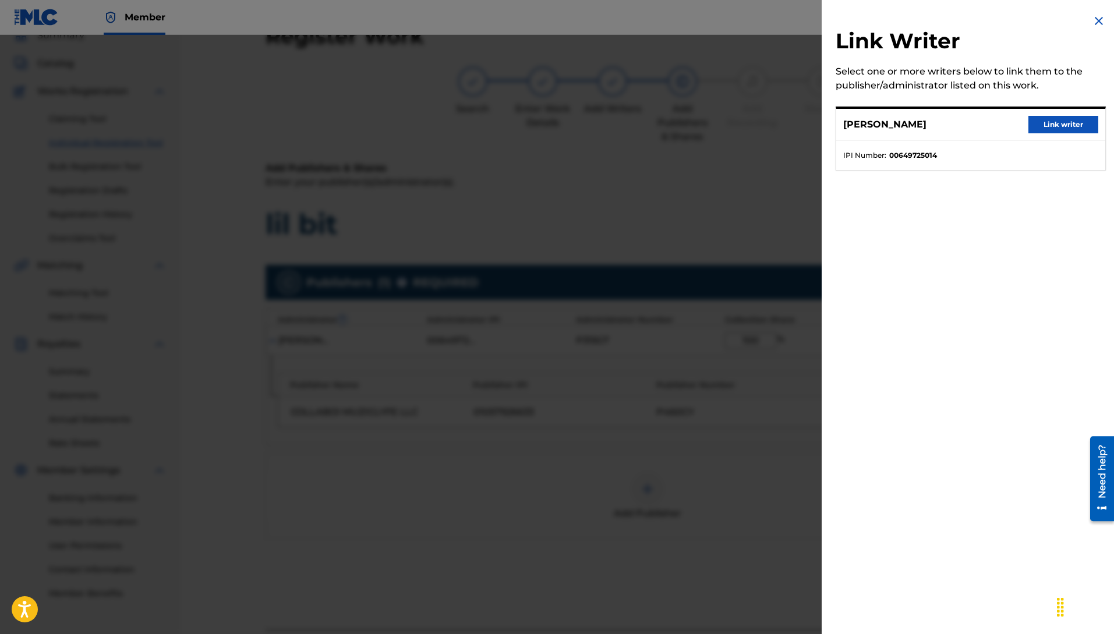
click at [1063, 121] on button "Link writer" at bounding box center [1063, 124] width 70 height 17
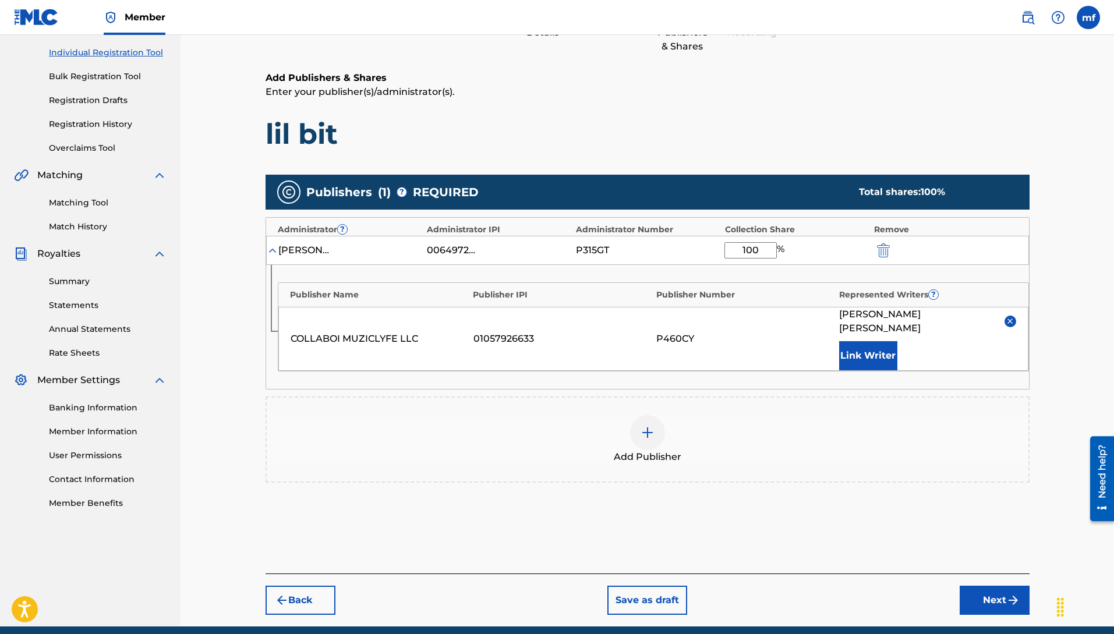
scroll to position [177, 0]
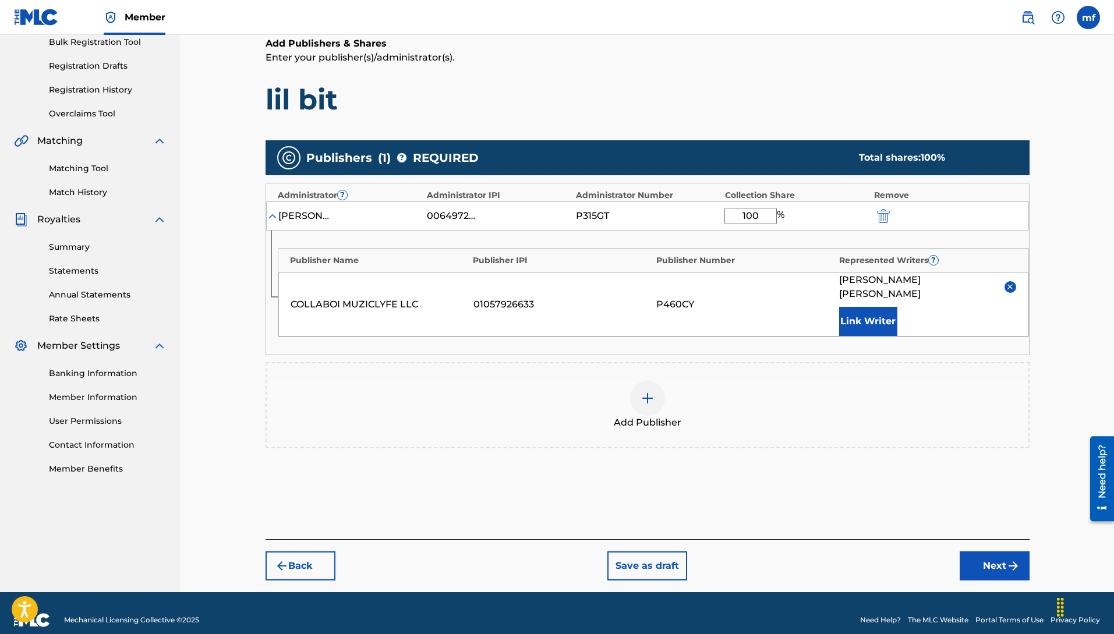
click at [996, 558] on button "Next" at bounding box center [995, 566] width 70 height 29
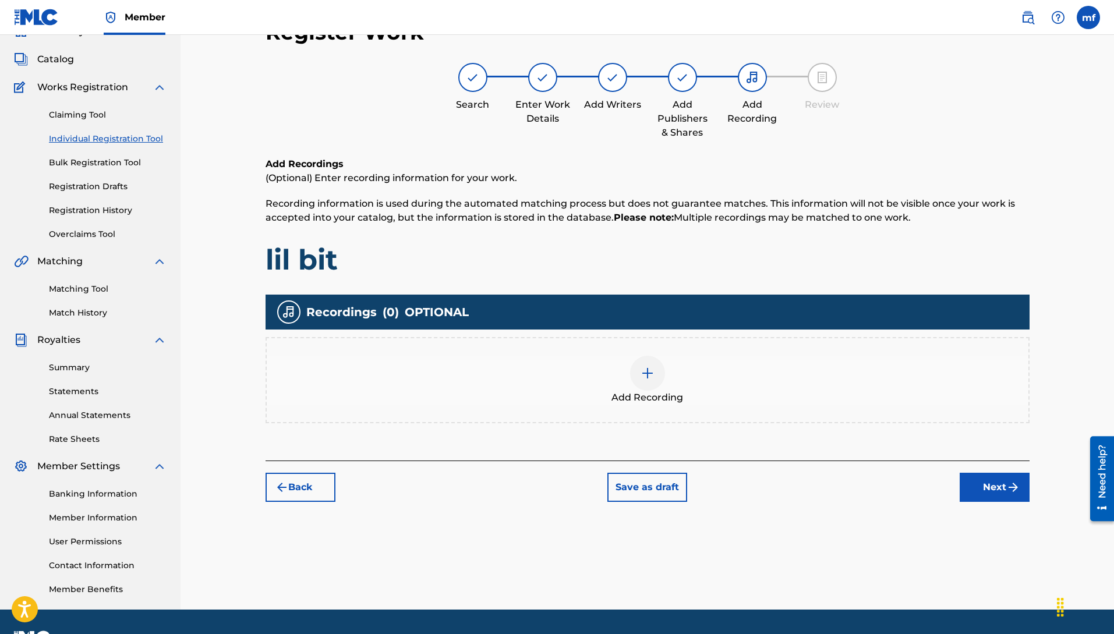
scroll to position [52, 0]
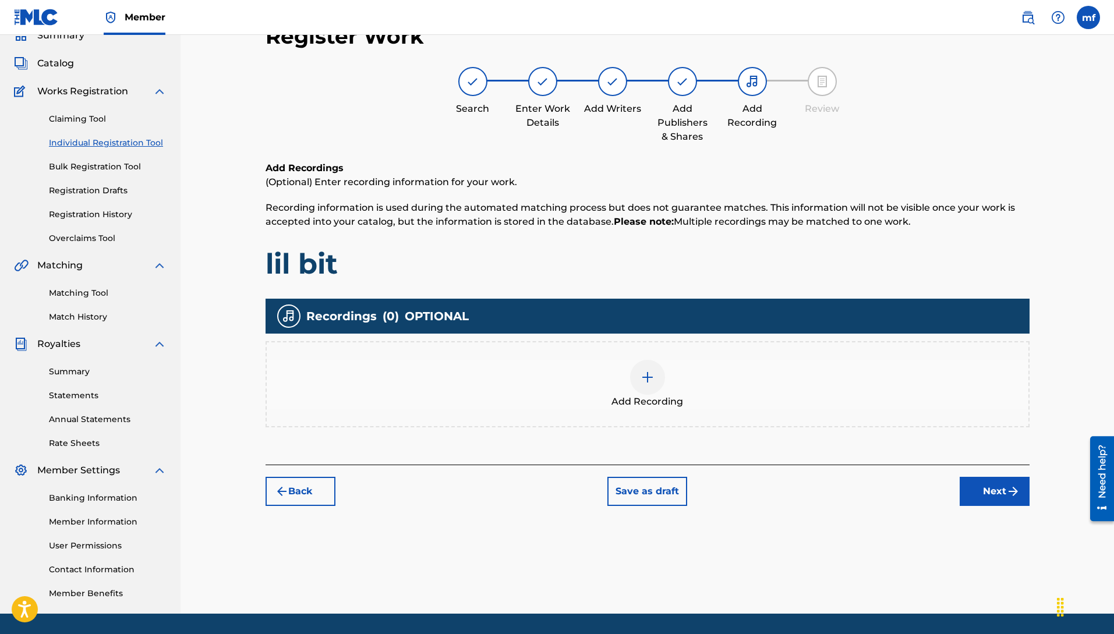
click at [1017, 494] on img "submit" at bounding box center [1013, 492] width 14 height 14
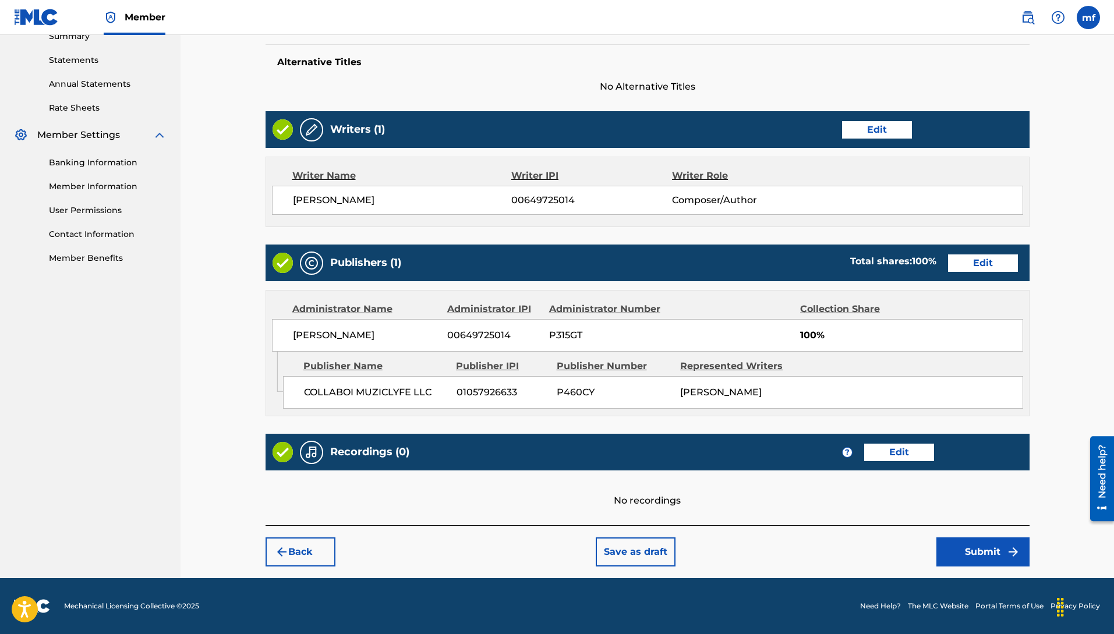
click at [297, 551] on button "Back" at bounding box center [301, 552] width 70 height 29
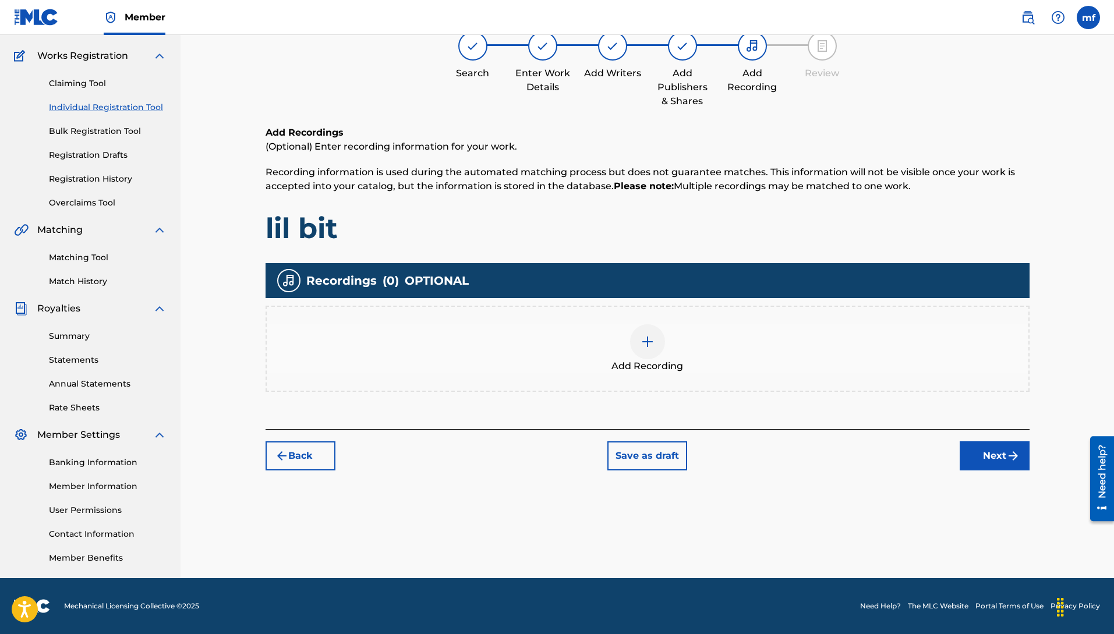
click at [642, 344] on img at bounding box center [648, 342] width 14 height 14
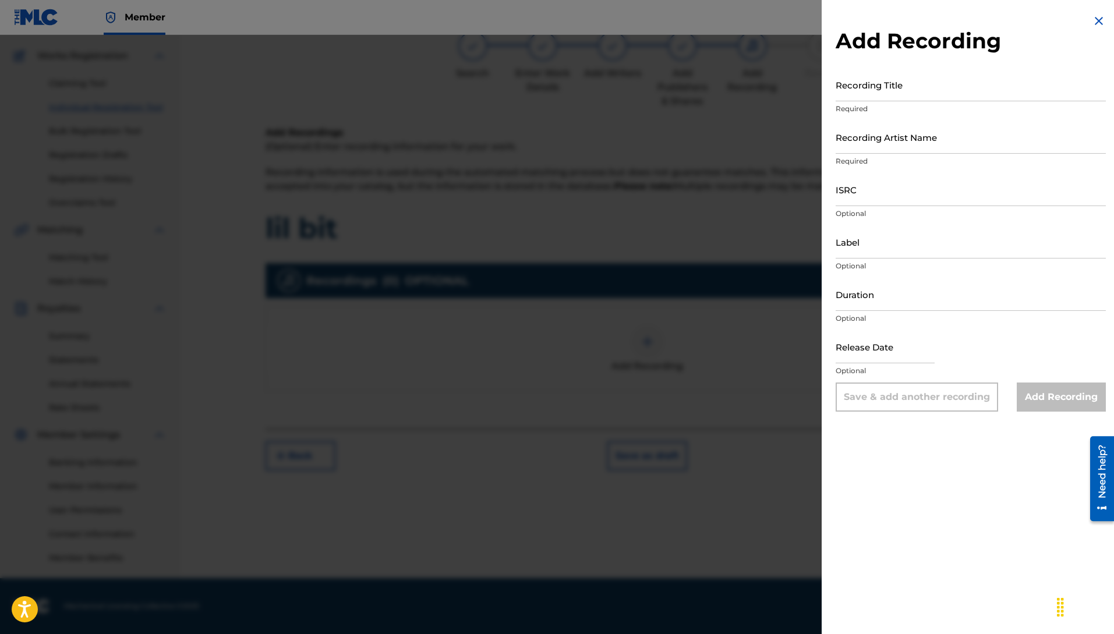
click at [910, 84] on input "Recording Title" at bounding box center [971, 84] width 270 height 33
click at [898, 132] on input "Recording Artist Name" at bounding box center [971, 137] width 270 height 33
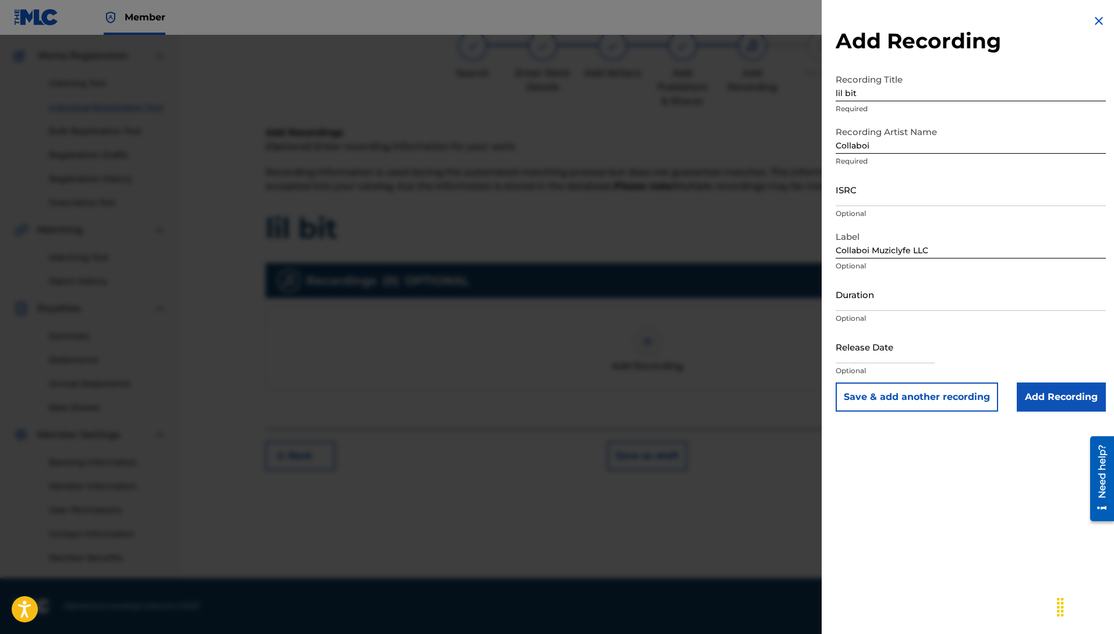
click at [1064, 403] on input "Add Recording" at bounding box center [1061, 397] width 89 height 29
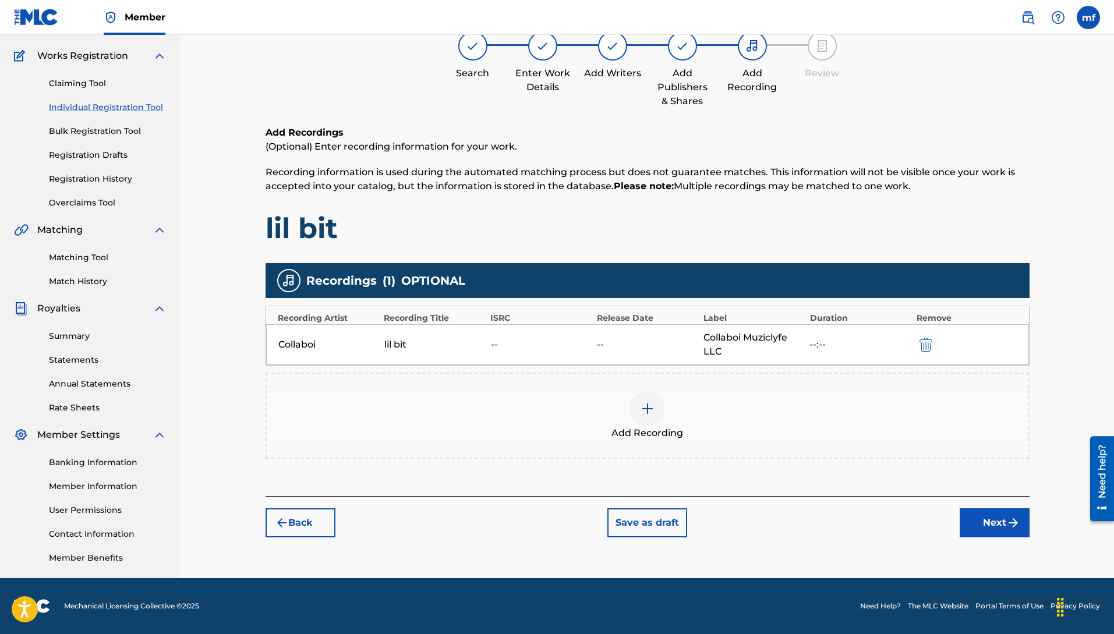
click at [989, 514] on button "Next" at bounding box center [995, 522] width 70 height 29
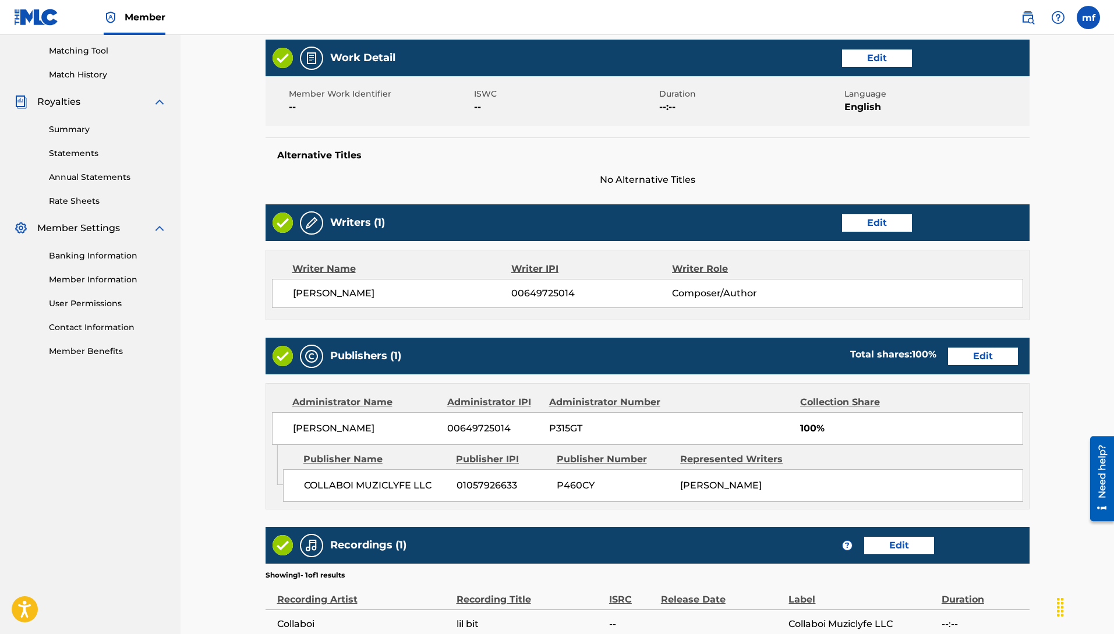
scroll to position [437, 0]
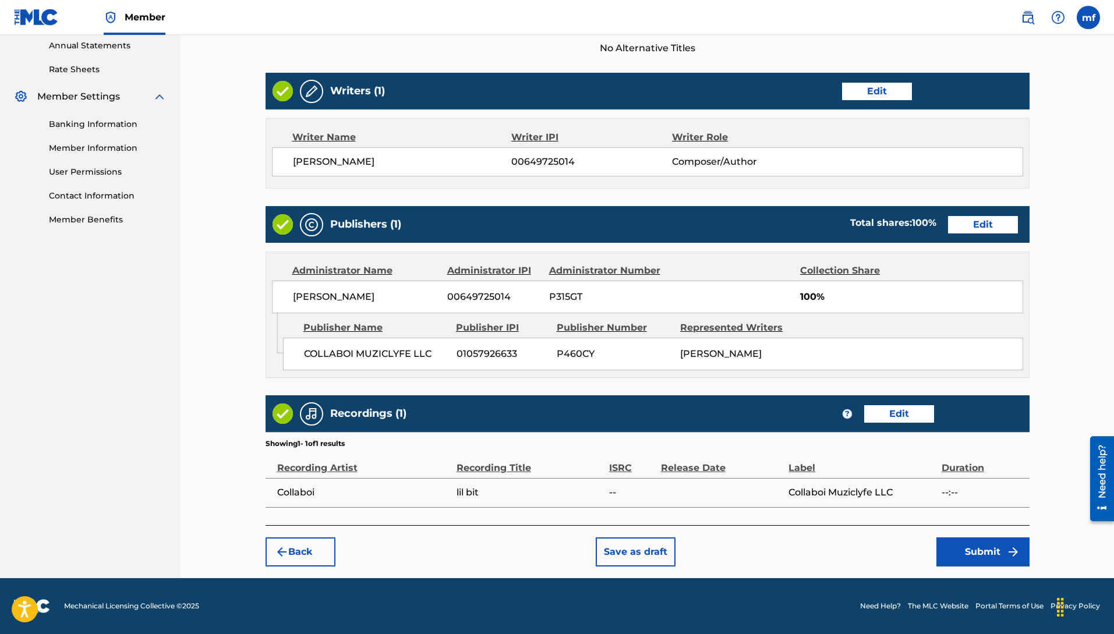
click at [959, 558] on button "Submit" at bounding box center [982, 552] width 93 height 29
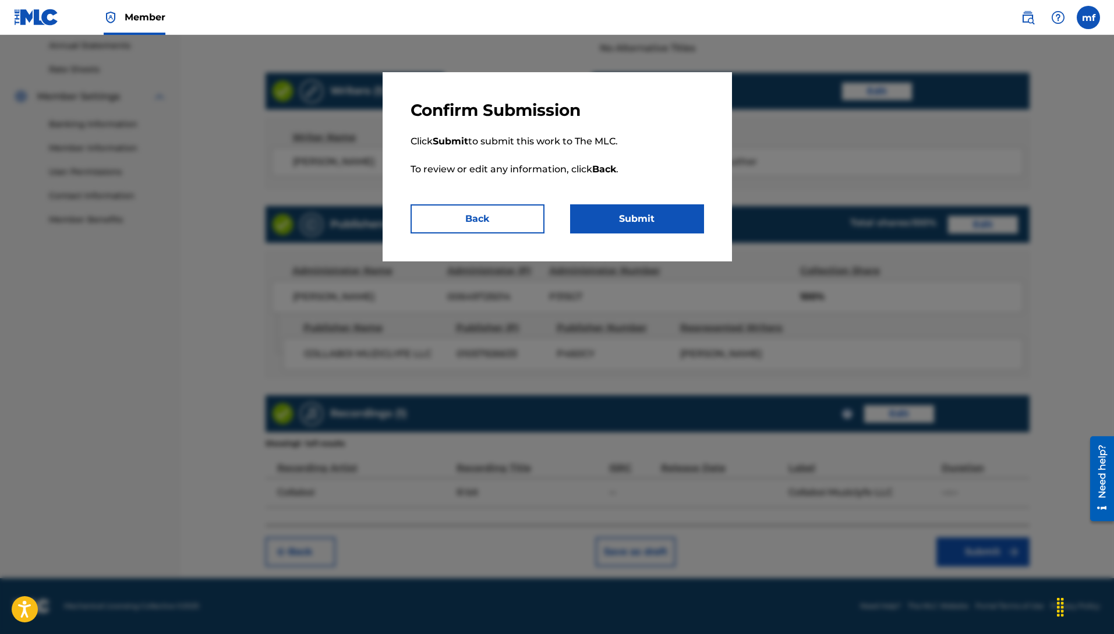
drag, startPoint x: 672, startPoint y: 235, endPoint x: 694, endPoint y: 282, distance: 51.3
click at [672, 233] on div "Confirm Submission Click Submit to submit this work to The MLC. To review or ed…" at bounding box center [557, 166] width 349 height 189
click at [630, 211] on button "Submit" at bounding box center [637, 218] width 134 height 29
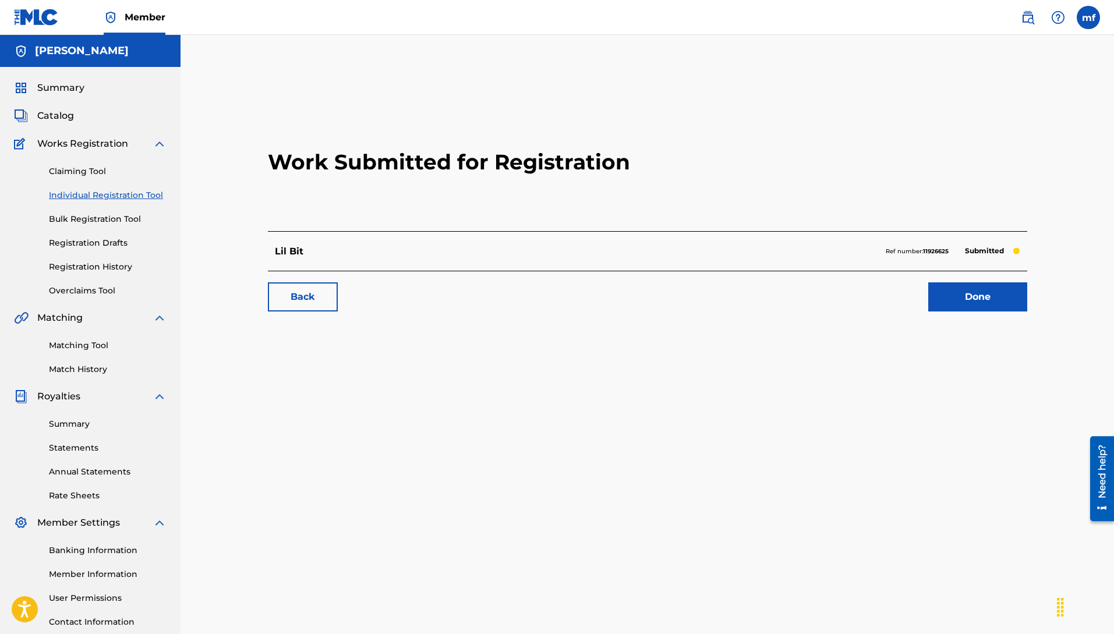
click at [1002, 301] on link "Done" at bounding box center [977, 296] width 99 height 29
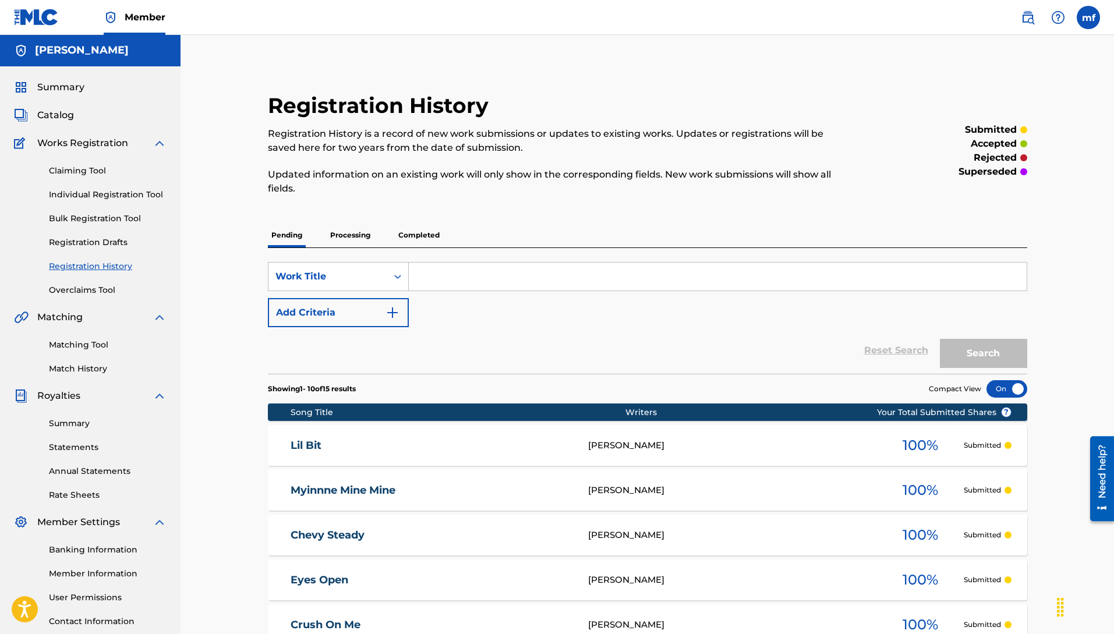
scroll to position [2, 0]
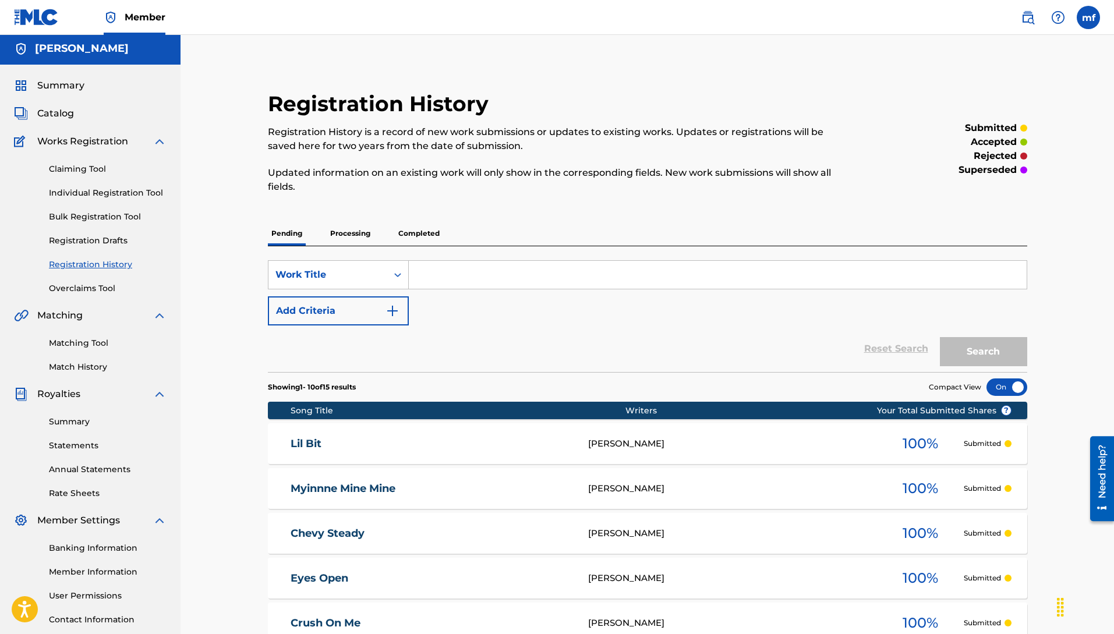
drag, startPoint x: 304, startPoint y: 534, endPoint x: 278, endPoint y: 524, distance: 27.7
click at [304, 533] on link "Chevy Steady" at bounding box center [432, 533] width 282 height 13
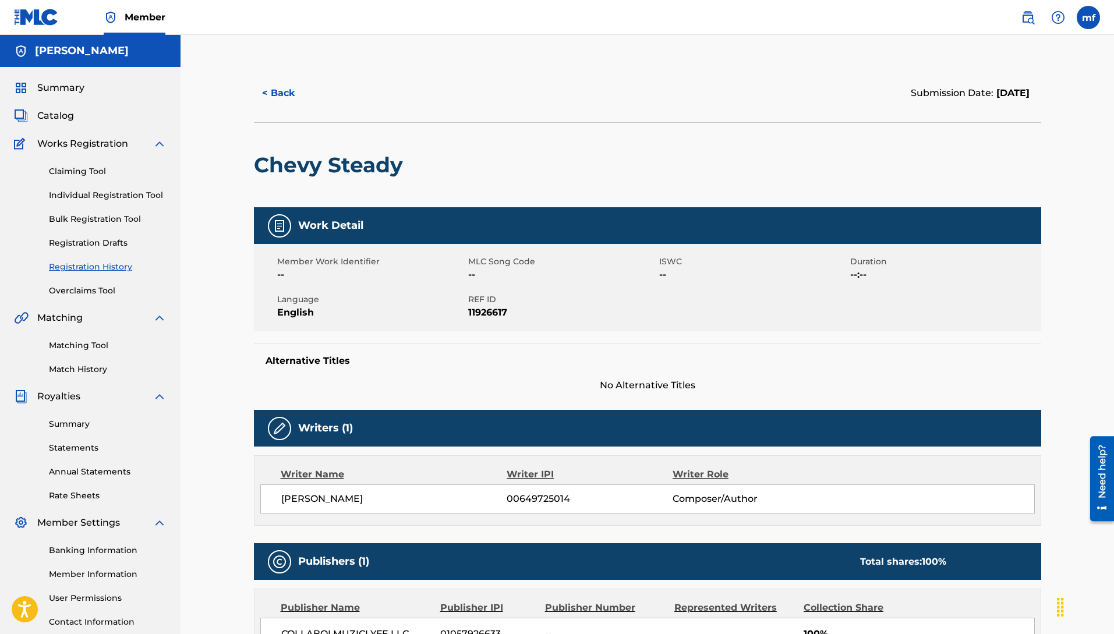
click at [123, 202] on div "Claiming Tool Individual Registration Tool Bulk Registration Tool Registration …" at bounding box center [90, 224] width 153 height 146
click at [151, 194] on link "Individual Registration Tool" at bounding box center [108, 195] width 118 height 12
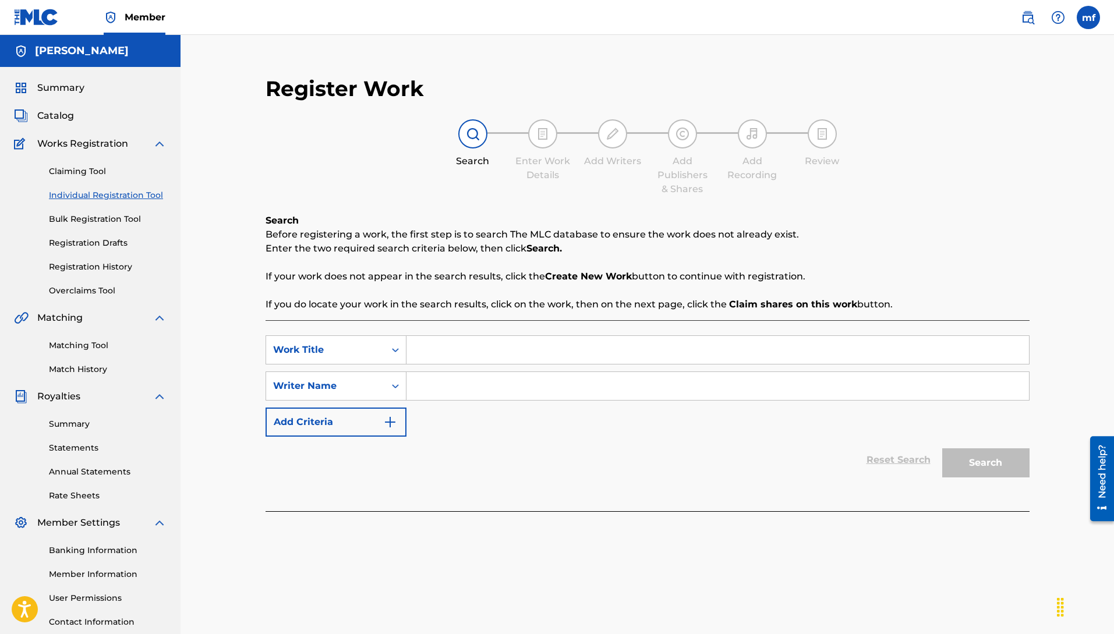
paste input "Machiavelli [PERSON_NAME]"
click at [444, 363] on div "SearchWithCriteria3a9e070a-0a37-4cd2-893e-04b6d21b8816 Work Title SearchWithCri…" at bounding box center [648, 385] width 764 height 101
drag, startPoint x: 482, startPoint y: 334, endPoint x: 492, endPoint y: 353, distance: 21.4
click at [482, 335] on div "SearchWithCriteria3a9e070a-0a37-4cd2-893e-04b6d21b8816 Work Title SearchWithCri…" at bounding box center [648, 415] width 764 height 191
click at [504, 360] on input "Search Form" at bounding box center [717, 350] width 623 height 28
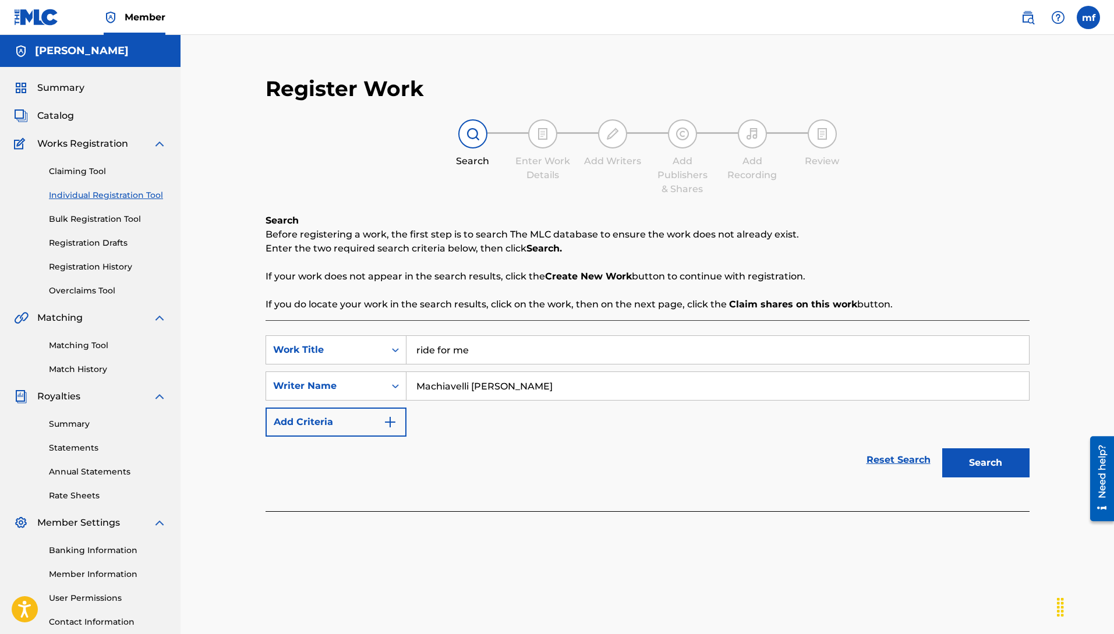
click at [942, 448] on button "Search" at bounding box center [985, 462] width 87 height 29
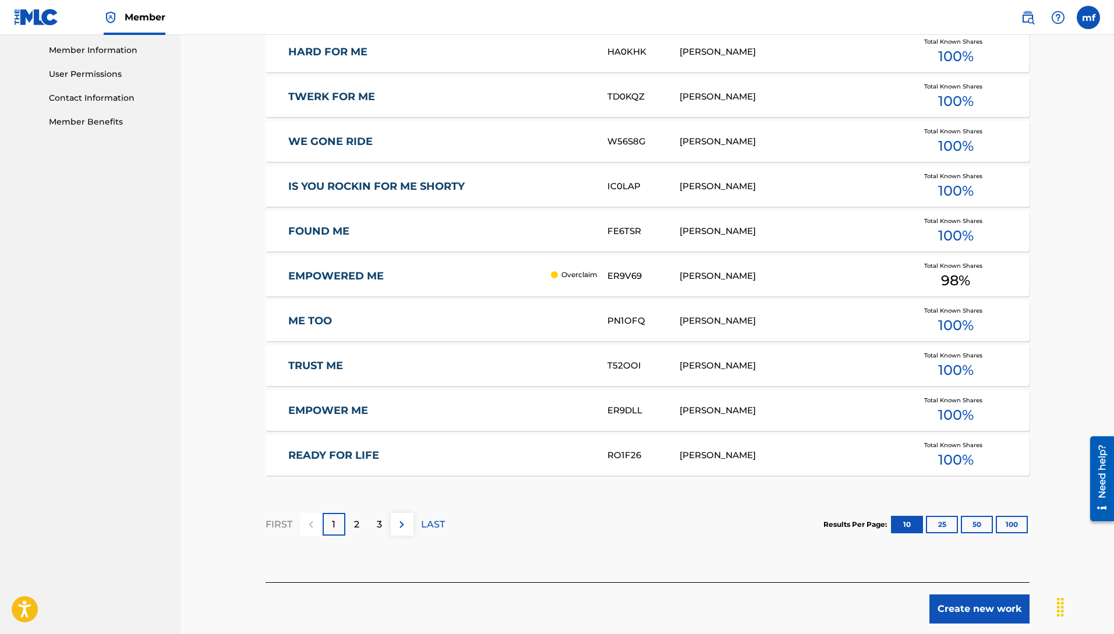
scroll to position [581, 0]
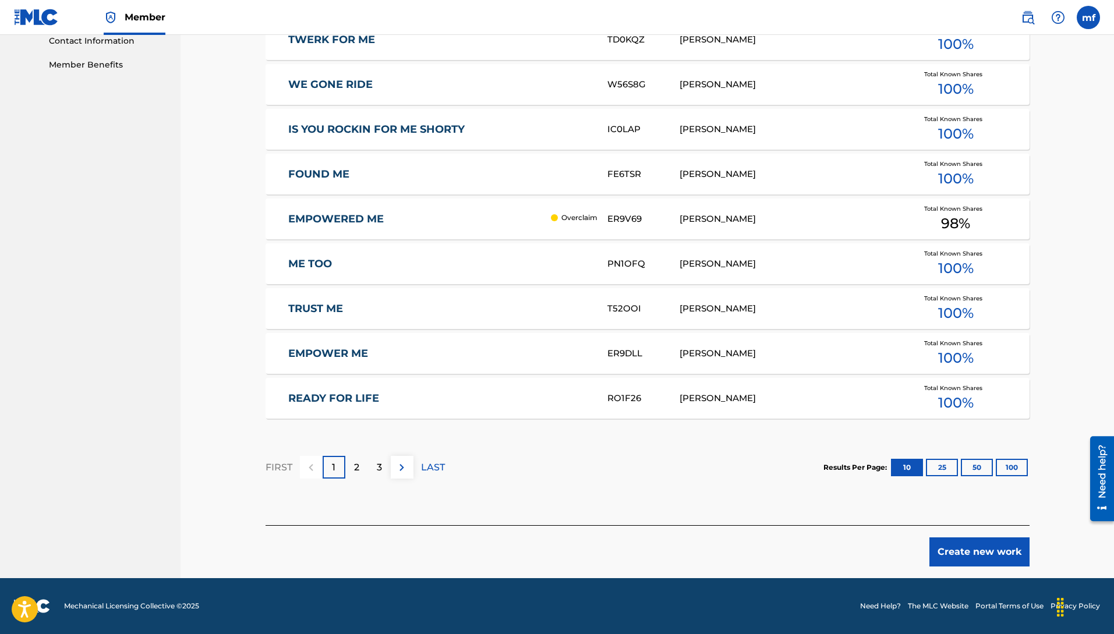
click at [1006, 556] on button "Create new work" at bounding box center [979, 552] width 100 height 29
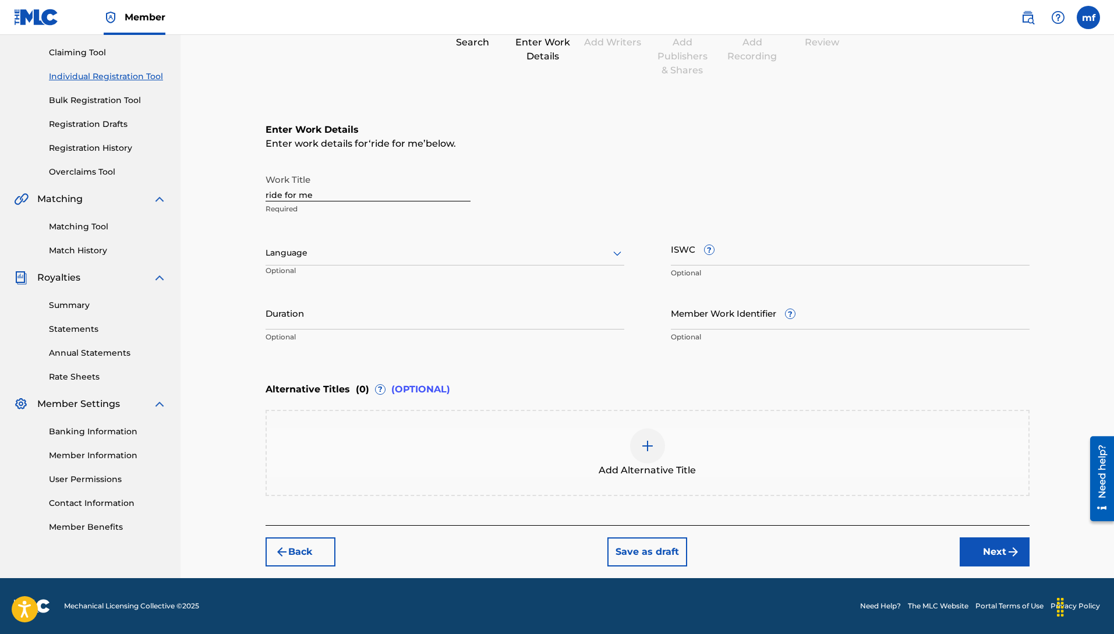
scroll to position [119, 0]
click at [325, 261] on div "Language" at bounding box center [445, 253] width 359 height 24
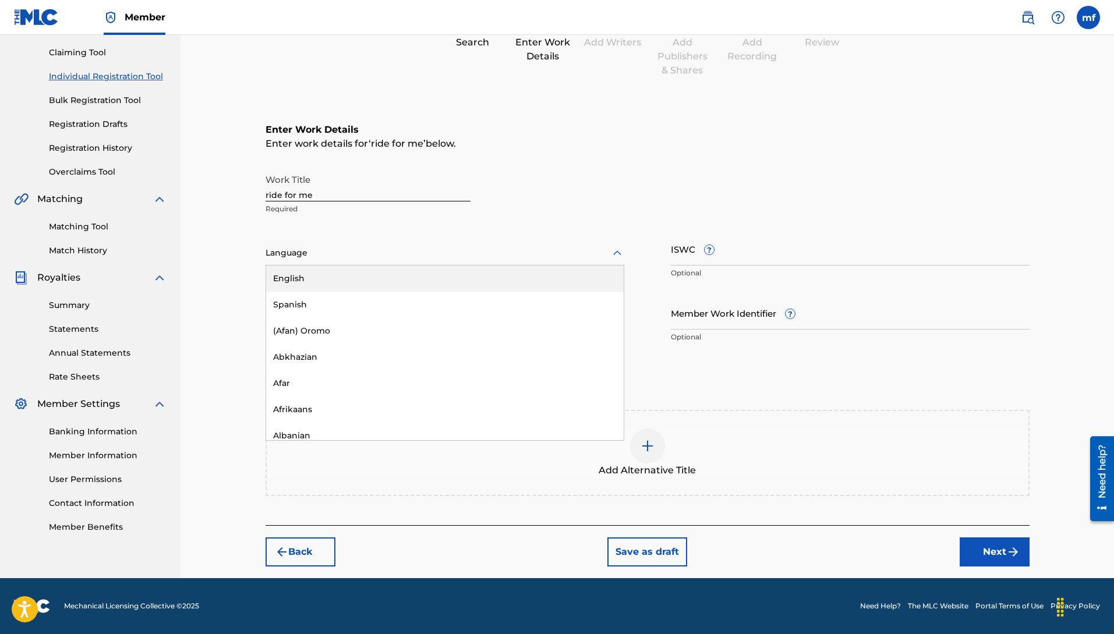
click at [316, 289] on div "English" at bounding box center [445, 279] width 358 height 26
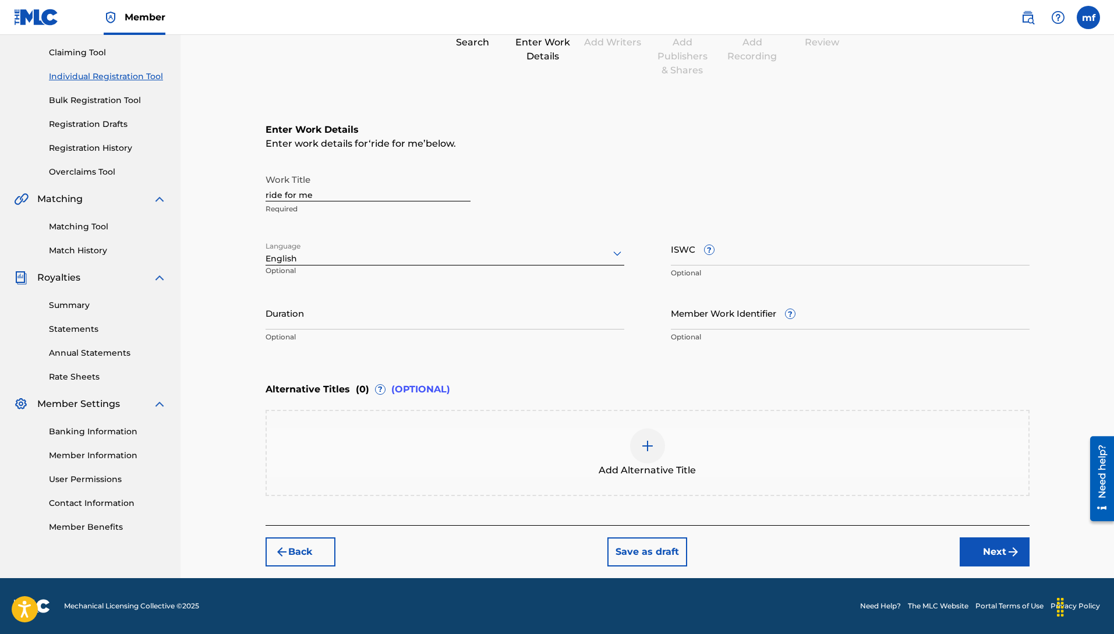
click at [992, 557] on button "Next" at bounding box center [995, 552] width 70 height 29
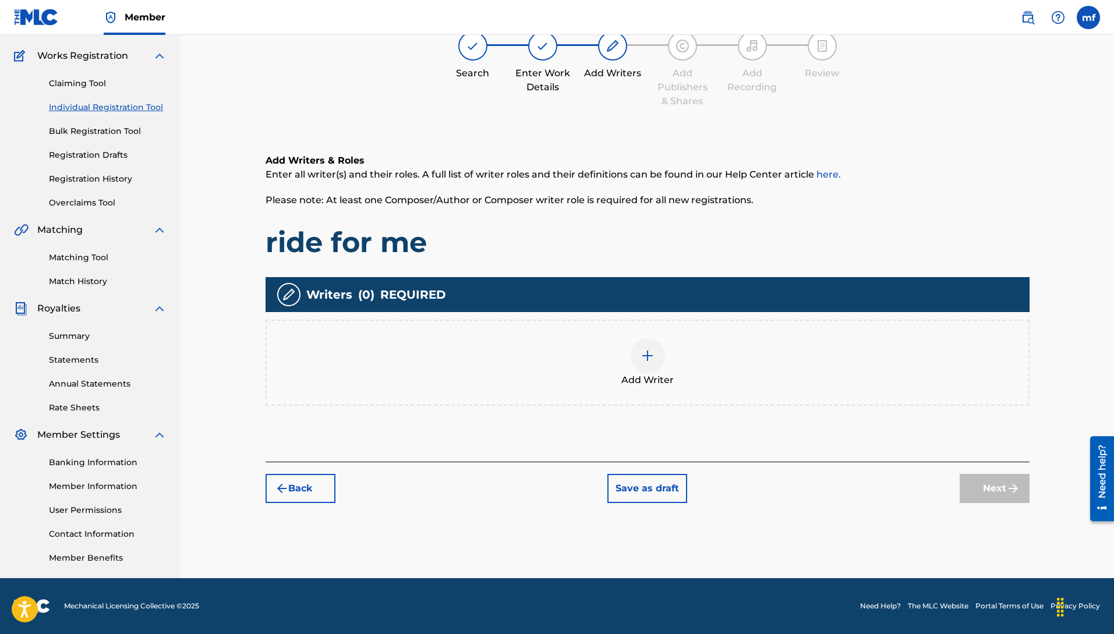
scroll to position [52, 0]
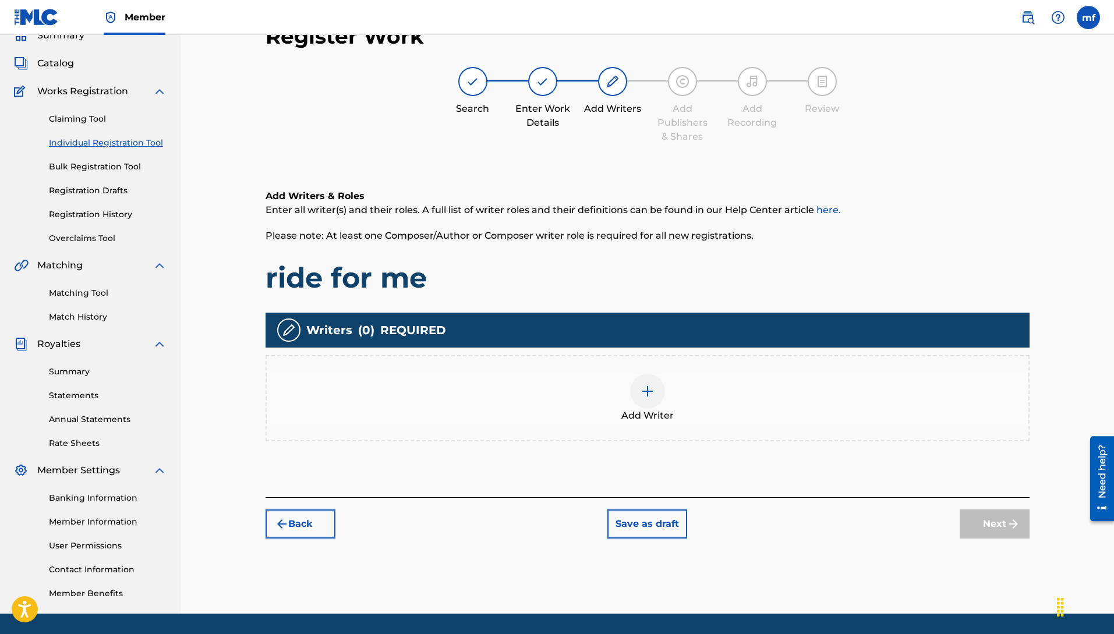
click at [646, 408] on div "Add Writer" at bounding box center [648, 398] width 762 height 49
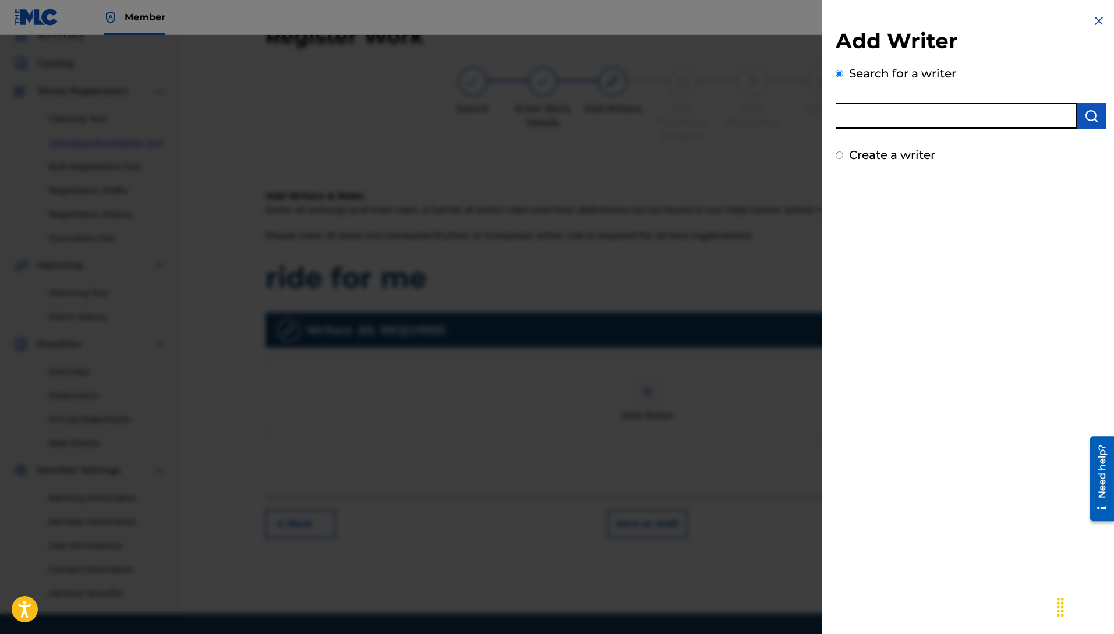
paste input "Machiavelli [PERSON_NAME]"
click at [1086, 115] on img "submit" at bounding box center [1091, 116] width 14 height 14
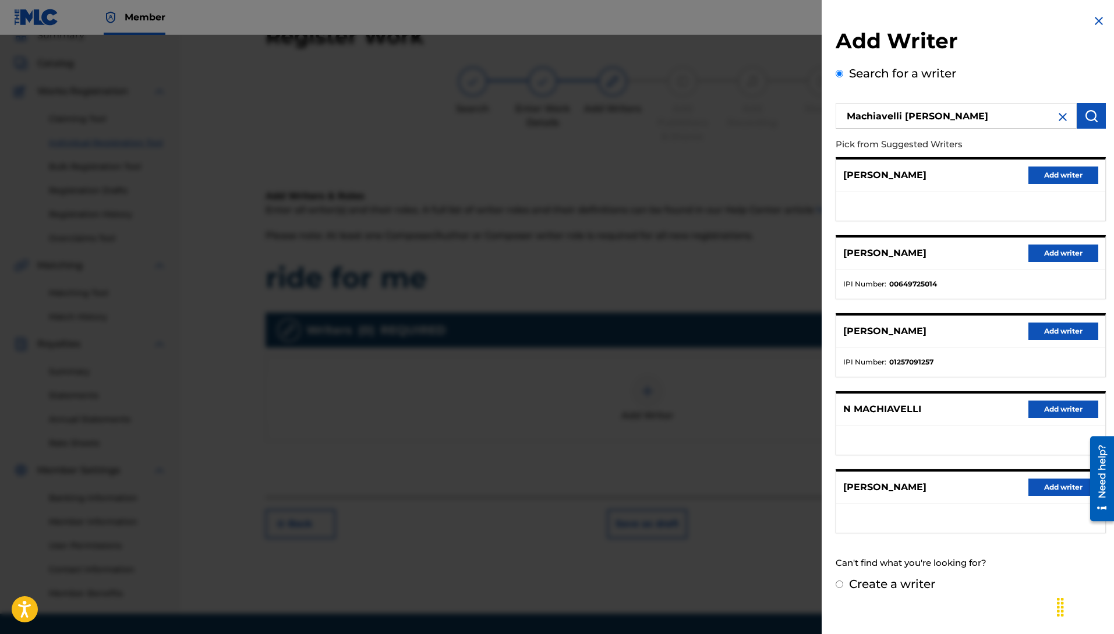
click at [1055, 256] on button "Add writer" at bounding box center [1063, 253] width 70 height 17
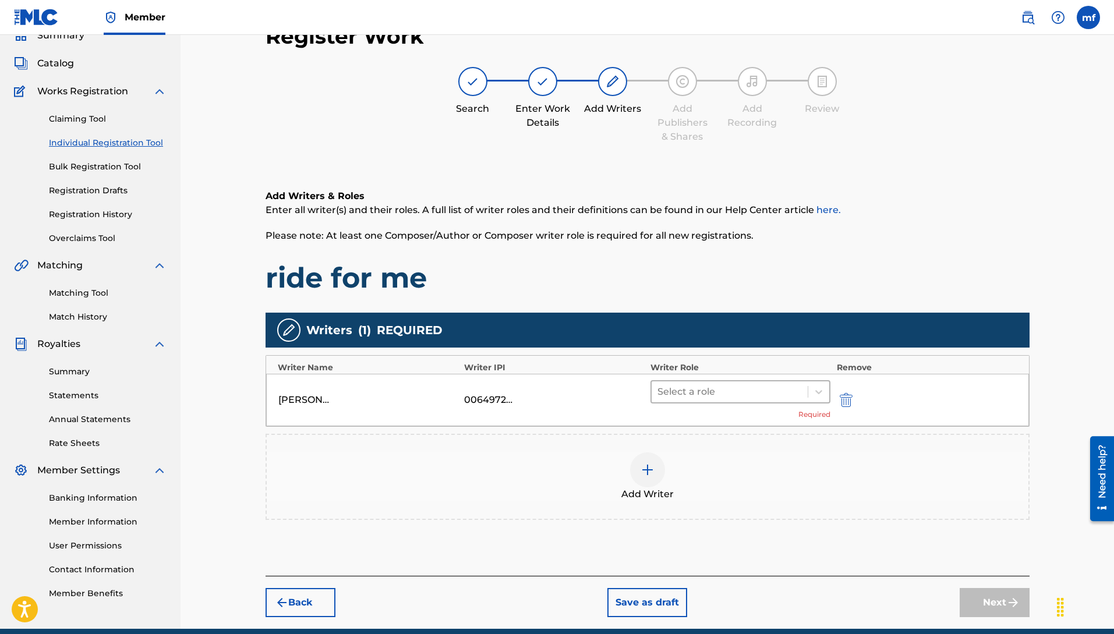
click at [709, 399] on div at bounding box center [729, 392] width 145 height 16
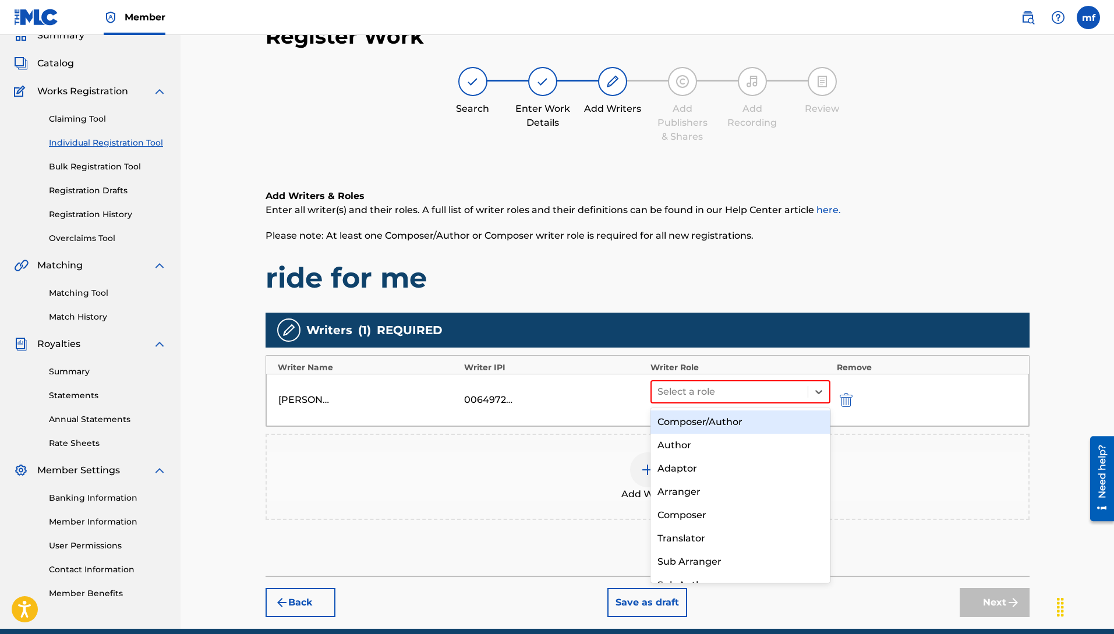
drag, startPoint x: 678, startPoint y: 422, endPoint x: 691, endPoint y: 422, distance: 13.4
click at [678, 422] on div "Composer/Author" at bounding box center [741, 422] width 181 height 23
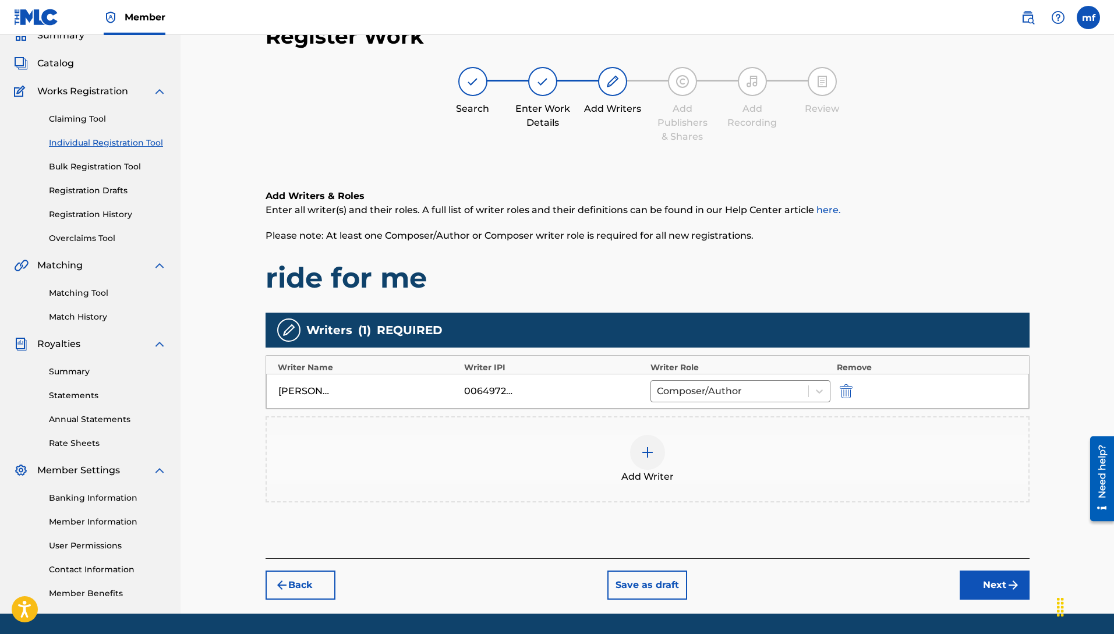
drag, startPoint x: 1011, startPoint y: 595, endPoint x: 1002, endPoint y: 589, distance: 10.5
click at [1009, 592] on div "Register Work Search Enter Work Details Add Writers Add Publishers & Shares Add…" at bounding box center [647, 312] width 787 height 600
click at [1002, 584] on button "Next" at bounding box center [995, 585] width 70 height 29
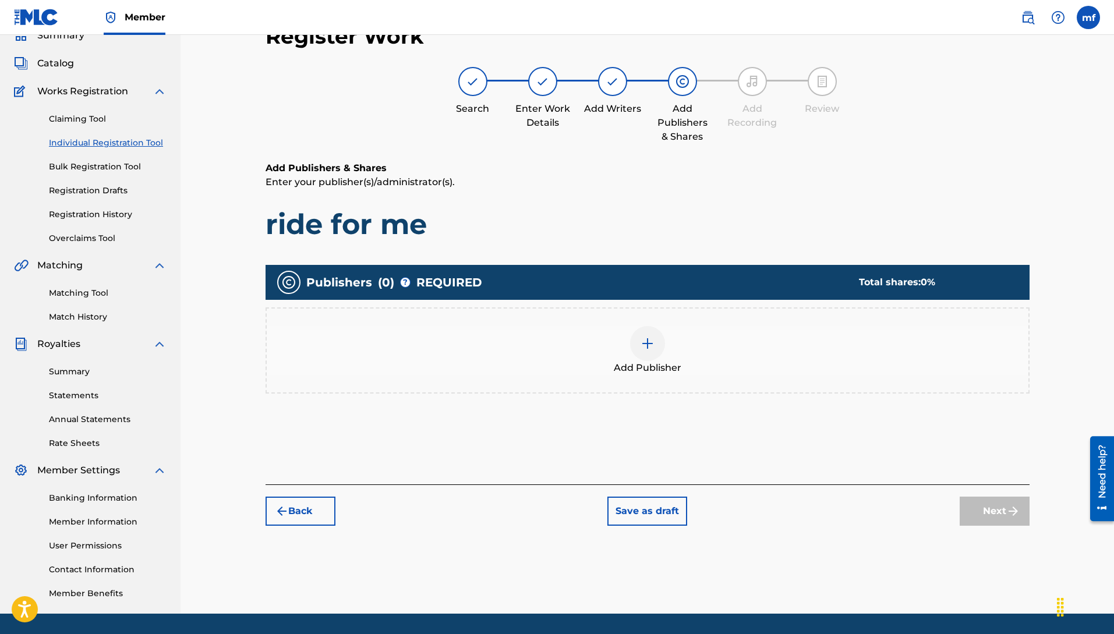
click at [644, 349] on img at bounding box center [648, 344] width 14 height 14
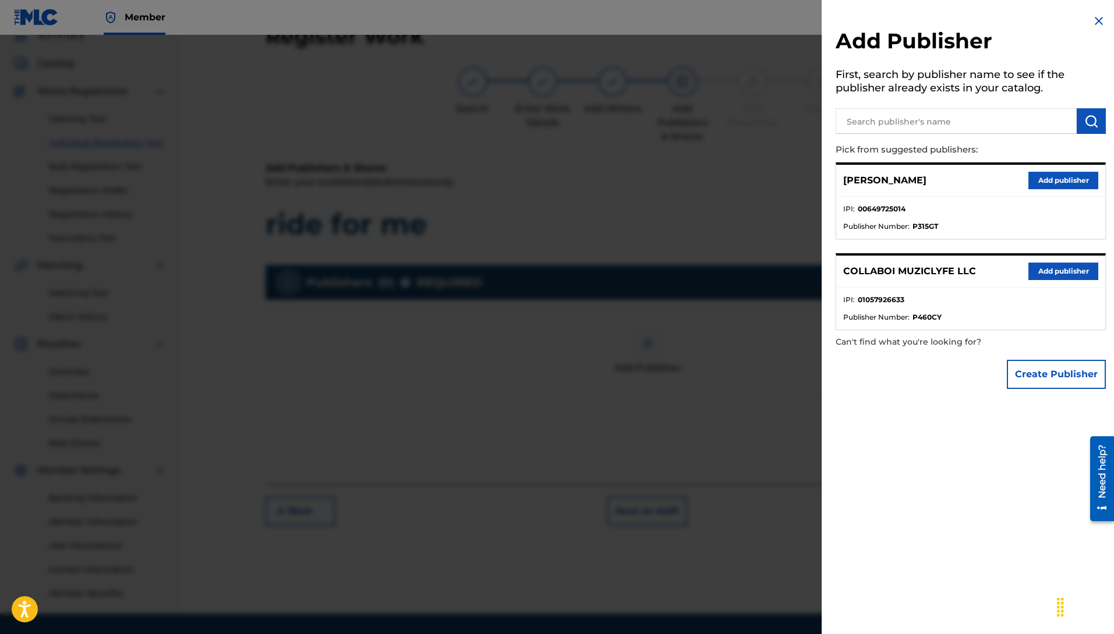
click at [1060, 272] on button "Add publisher" at bounding box center [1063, 271] width 70 height 17
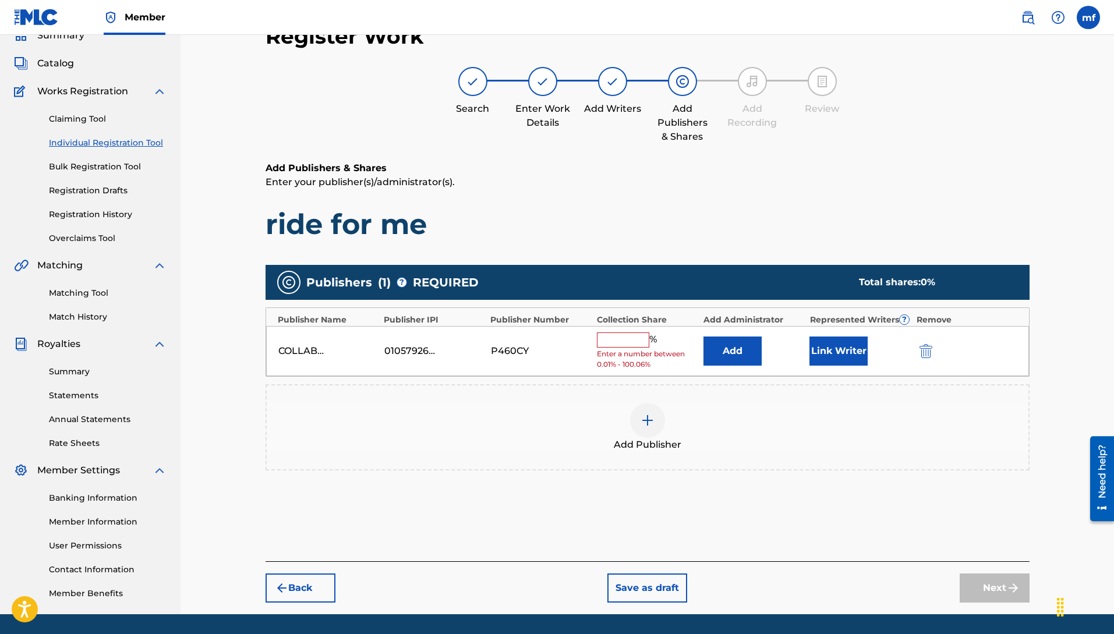
click at [606, 336] on input "text" at bounding box center [623, 340] width 52 height 15
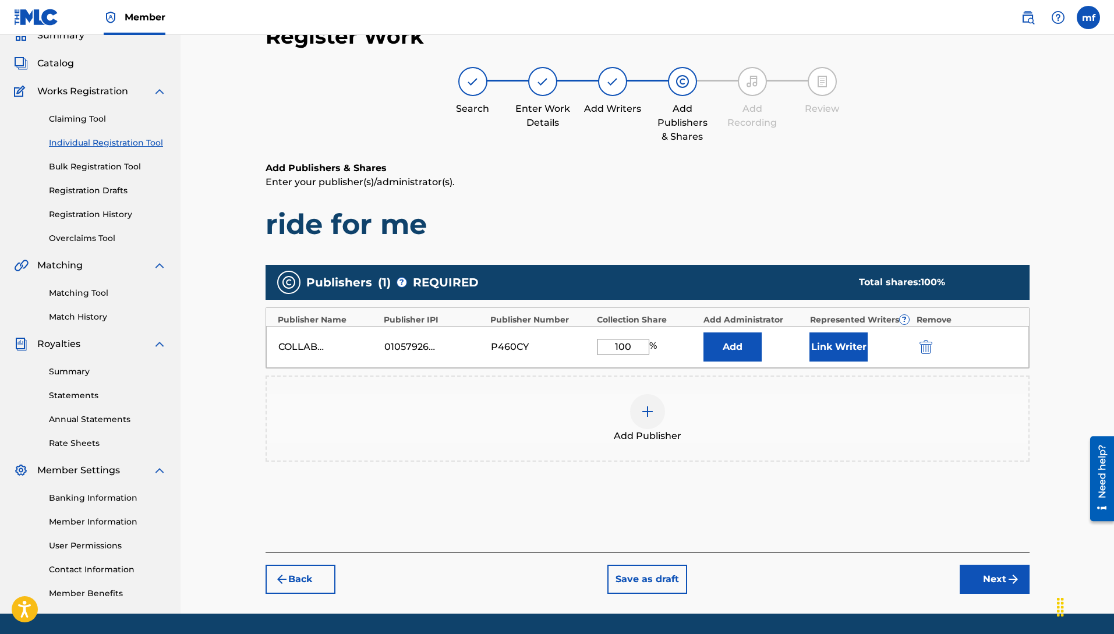
click at [744, 358] on button "Add" at bounding box center [733, 347] width 58 height 29
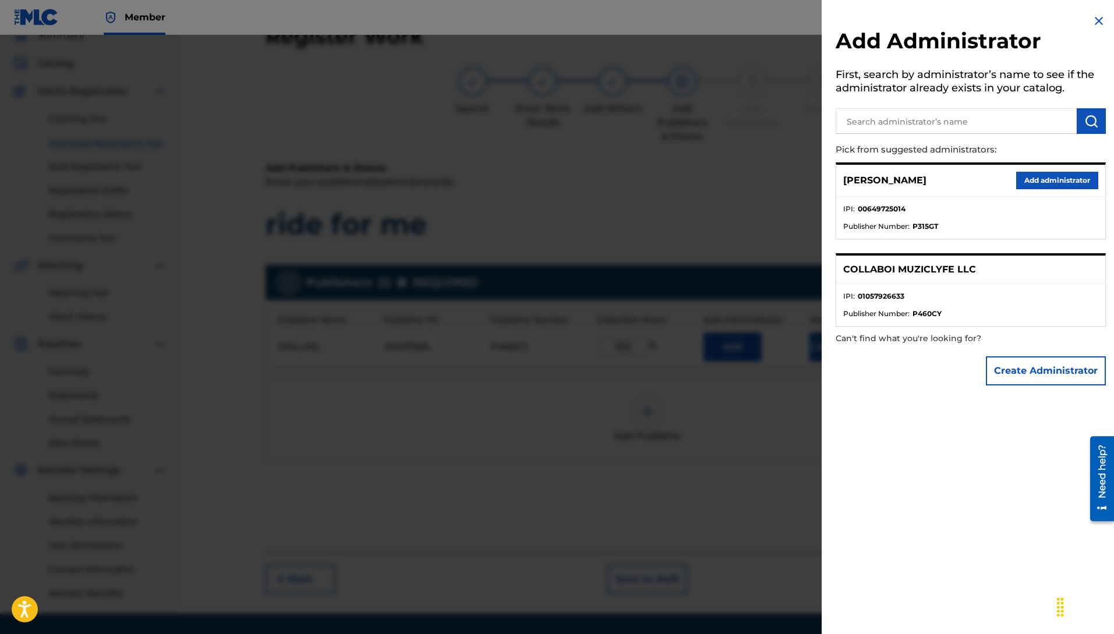
click at [1044, 185] on button "Add administrator" at bounding box center [1057, 180] width 82 height 17
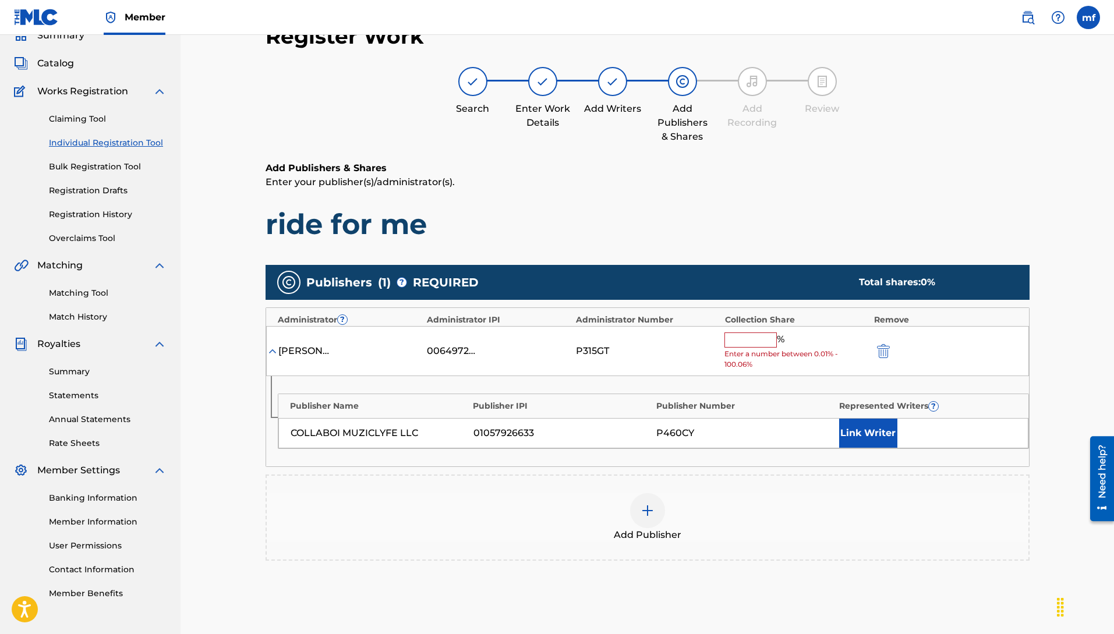
click at [758, 347] on input "text" at bounding box center [750, 340] width 52 height 15
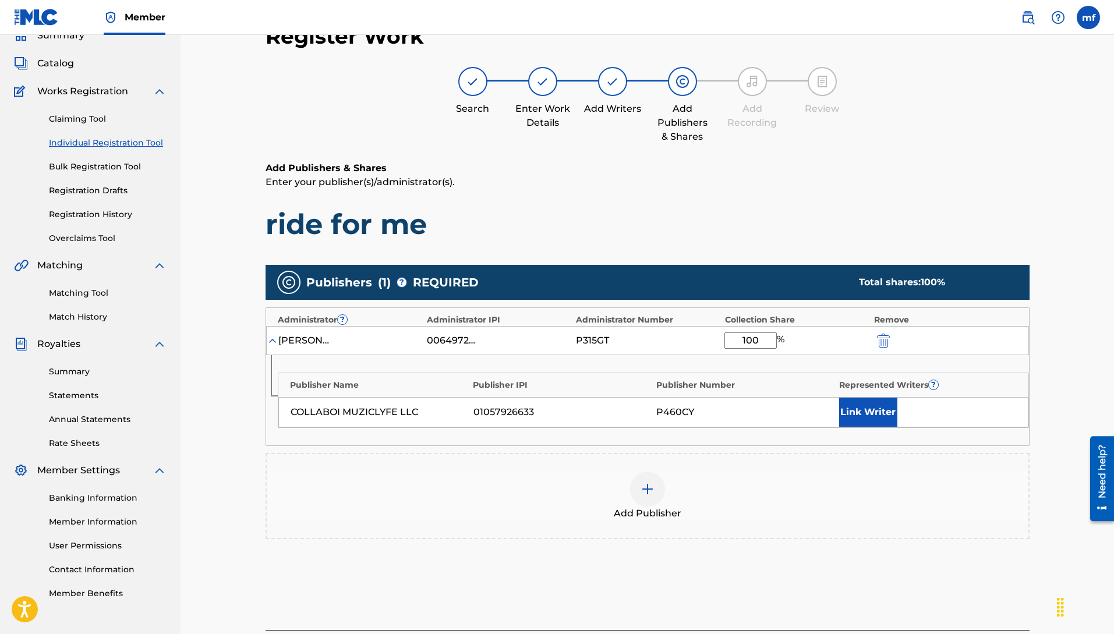
click at [872, 419] on button "Link Writer" at bounding box center [868, 412] width 58 height 29
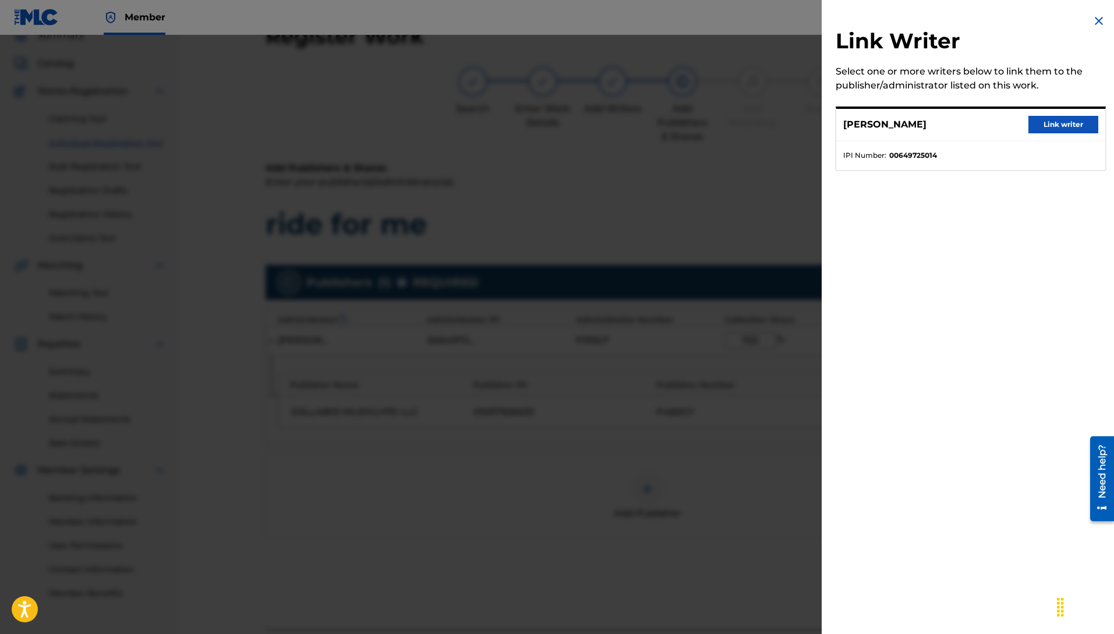
click at [1061, 132] on button "Link writer" at bounding box center [1063, 124] width 70 height 17
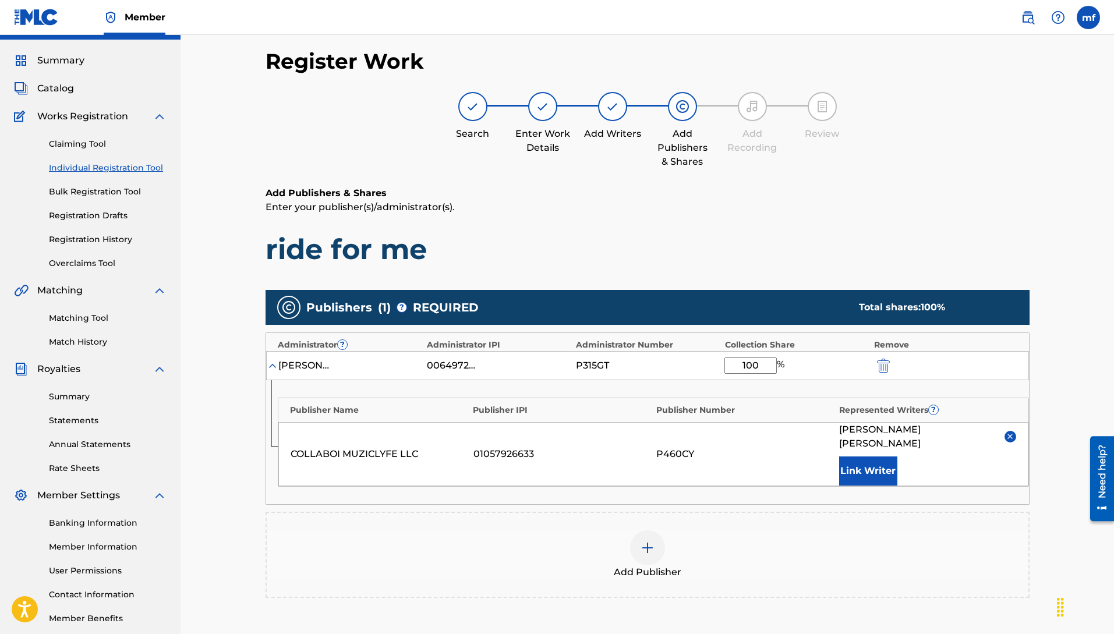
scroll to position [0, 0]
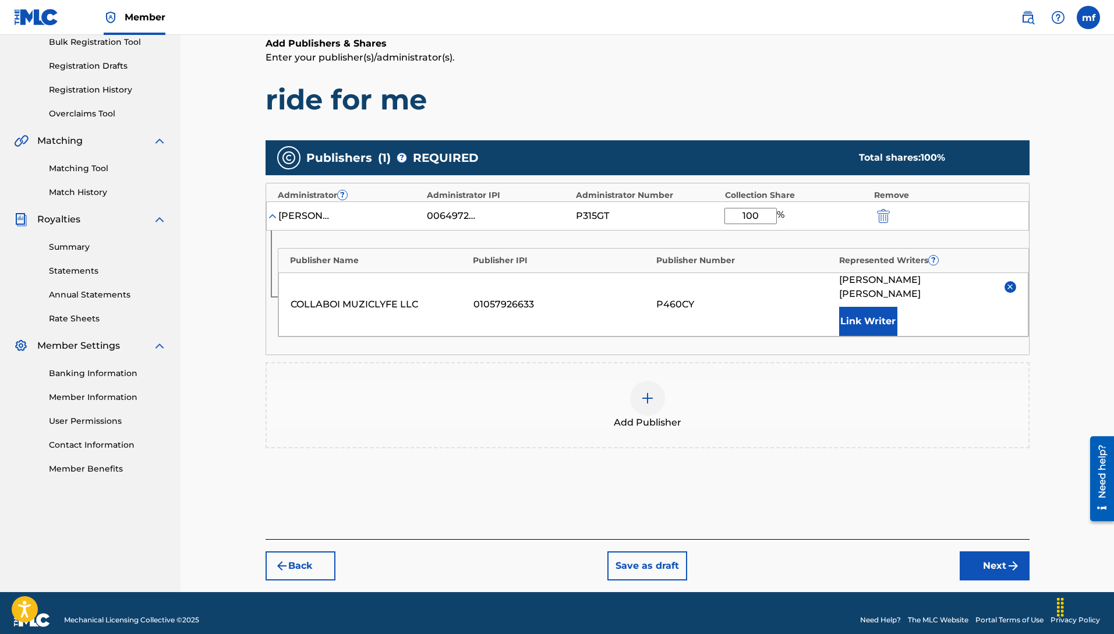
click at [978, 552] on button "Next" at bounding box center [995, 566] width 70 height 29
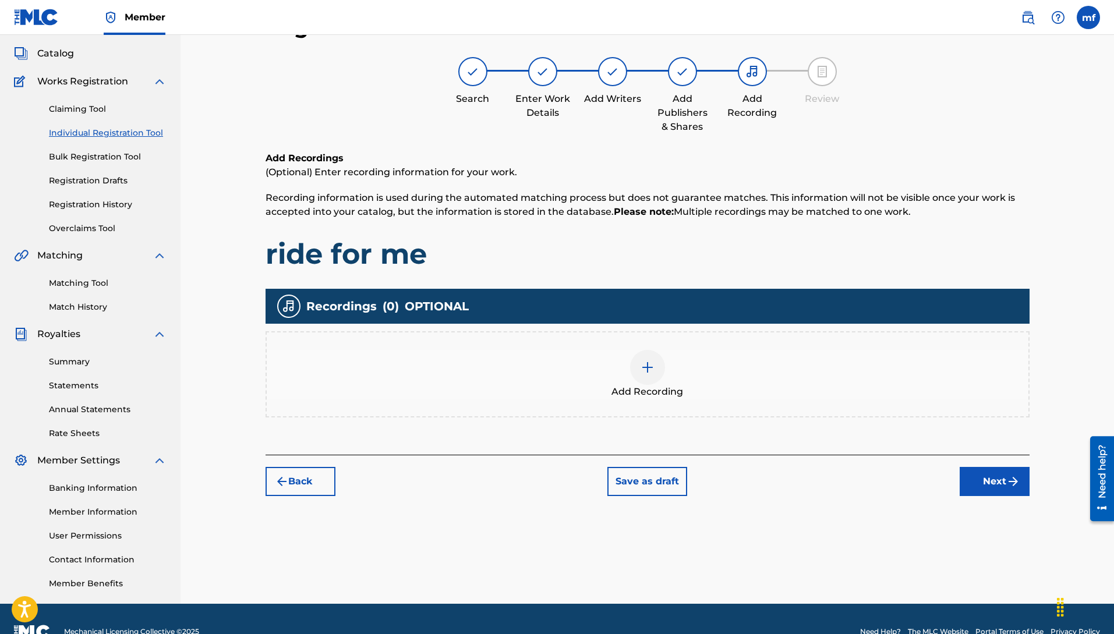
scroll to position [52, 0]
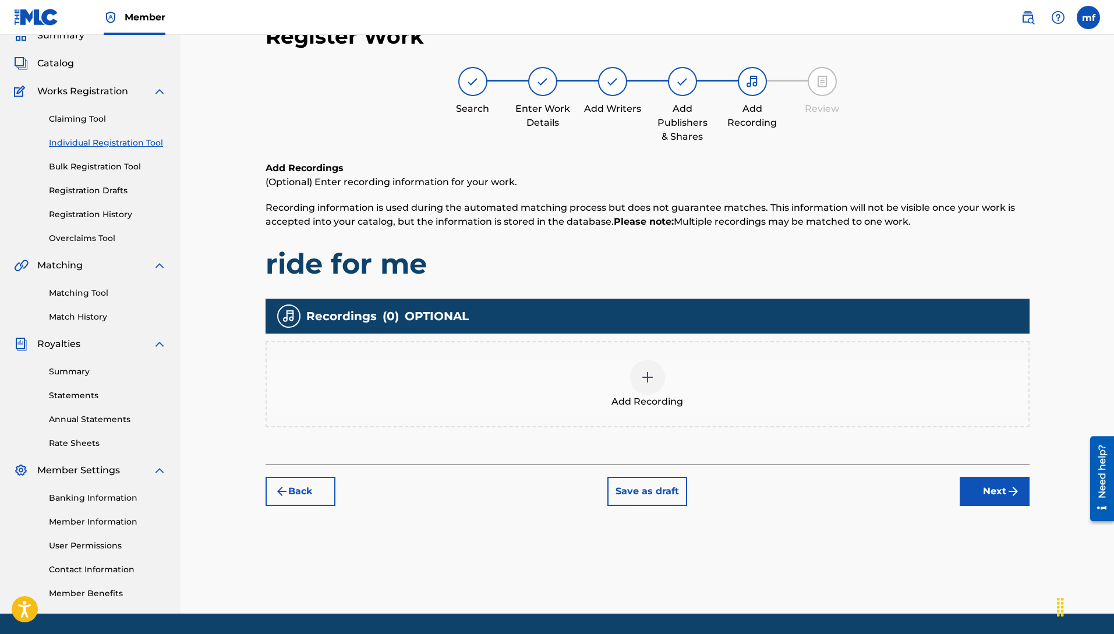
click at [1019, 493] on img "submit" at bounding box center [1013, 492] width 14 height 14
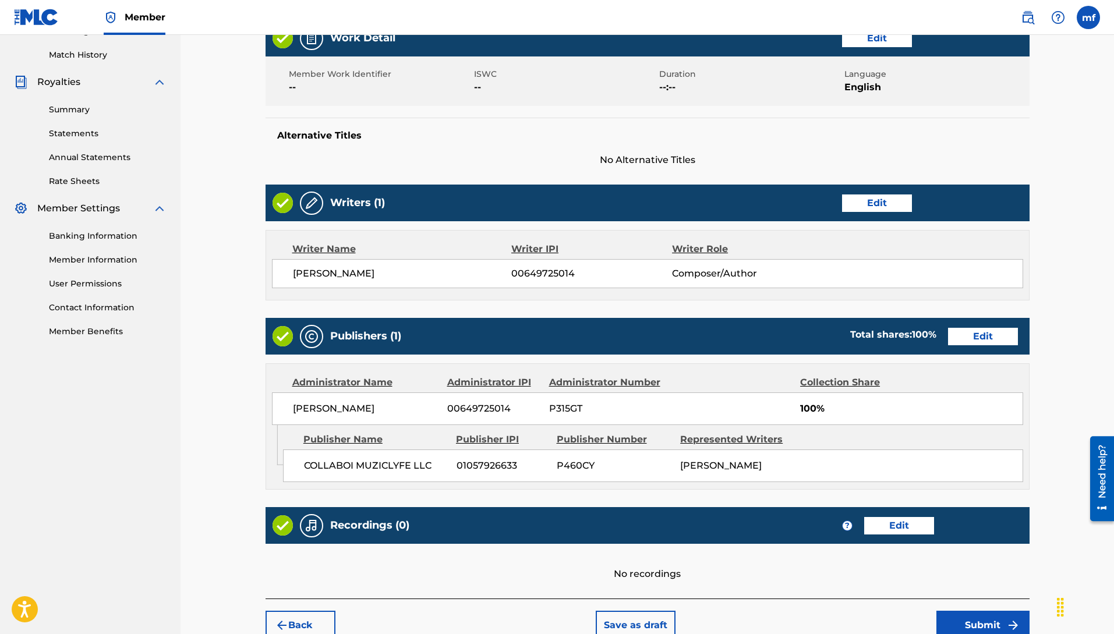
scroll to position [399, 0]
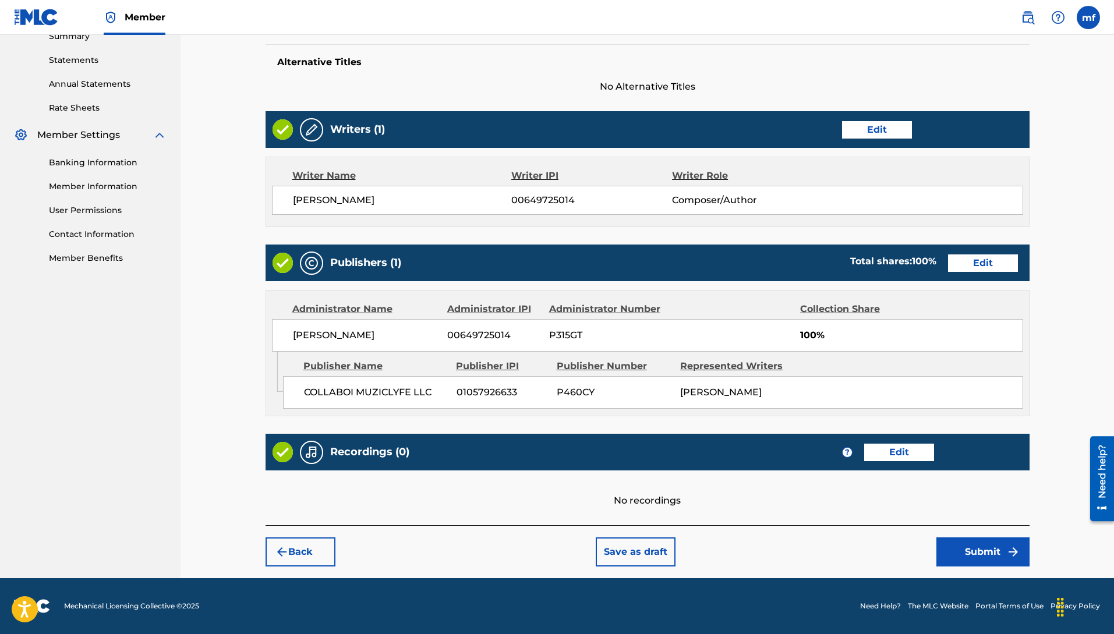
click at [312, 552] on button "Back" at bounding box center [301, 552] width 70 height 29
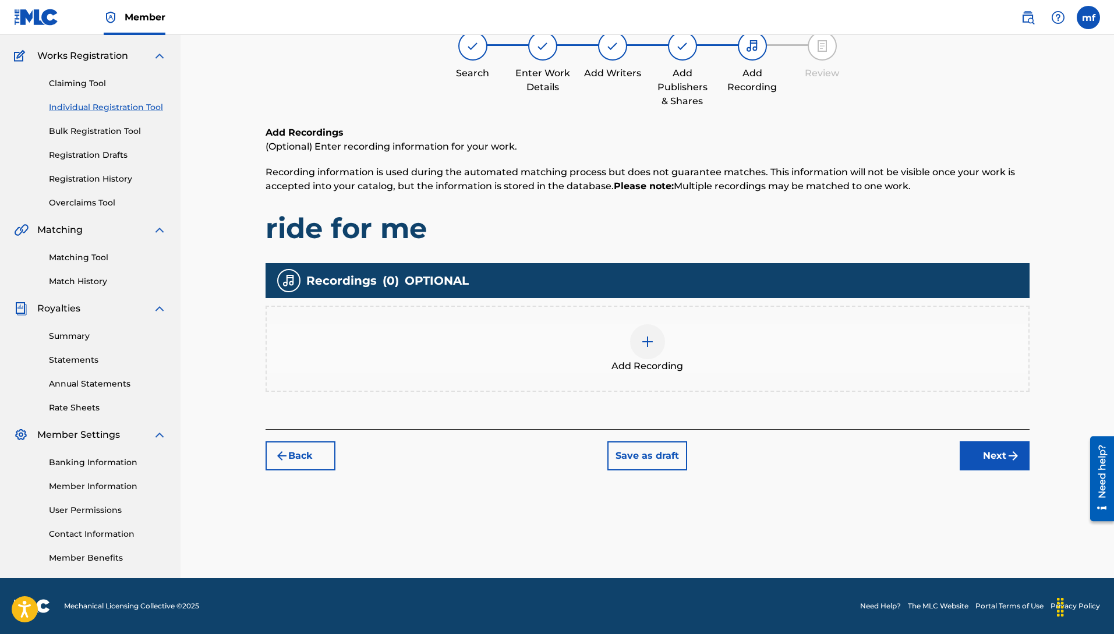
scroll to position [88, 0]
click at [653, 341] on img at bounding box center [648, 342] width 14 height 14
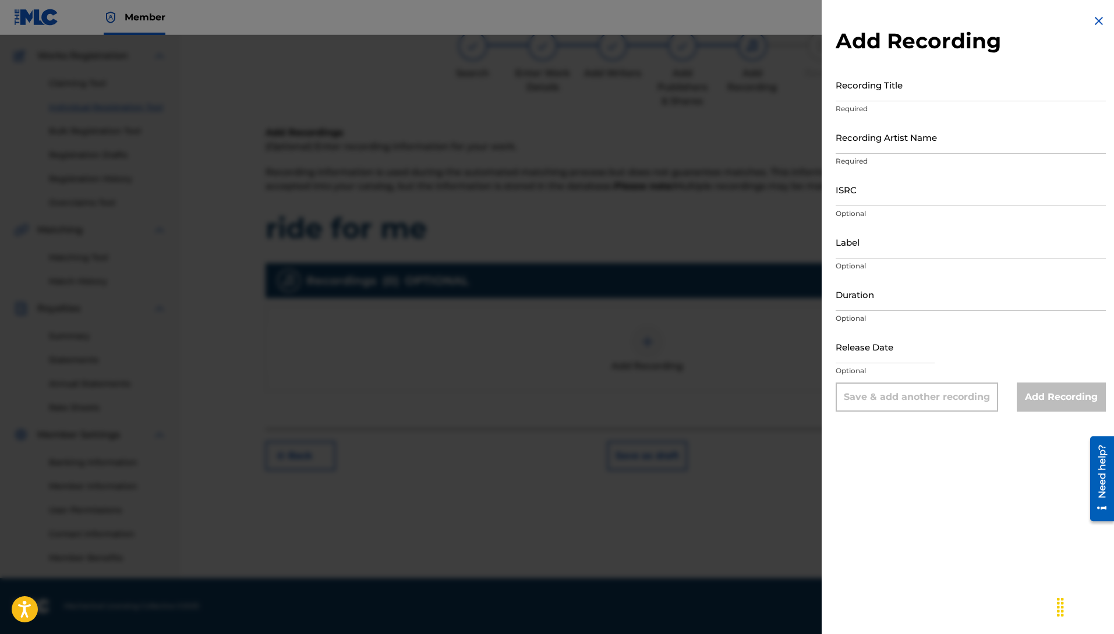
drag, startPoint x: 879, startPoint y: 88, endPoint x: 902, endPoint y: 137, distance: 53.9
click at [882, 96] on input "Recording Title" at bounding box center [971, 84] width 270 height 33
click at [948, 144] on input "Recording Artist Name" at bounding box center [971, 137] width 270 height 33
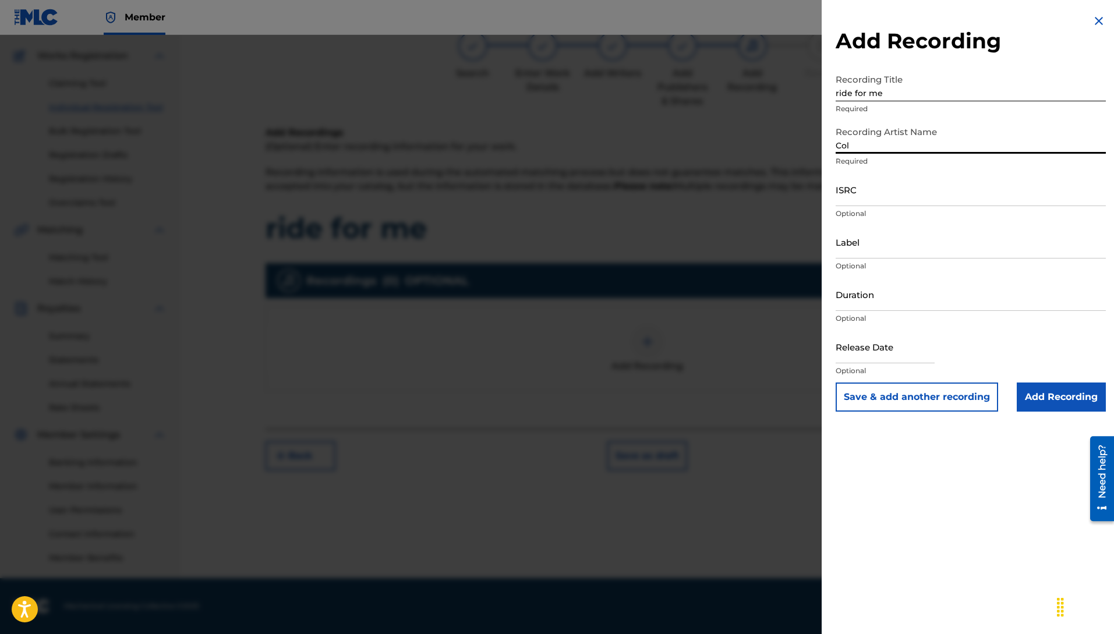
click at [877, 146] on input "Col" at bounding box center [971, 137] width 270 height 33
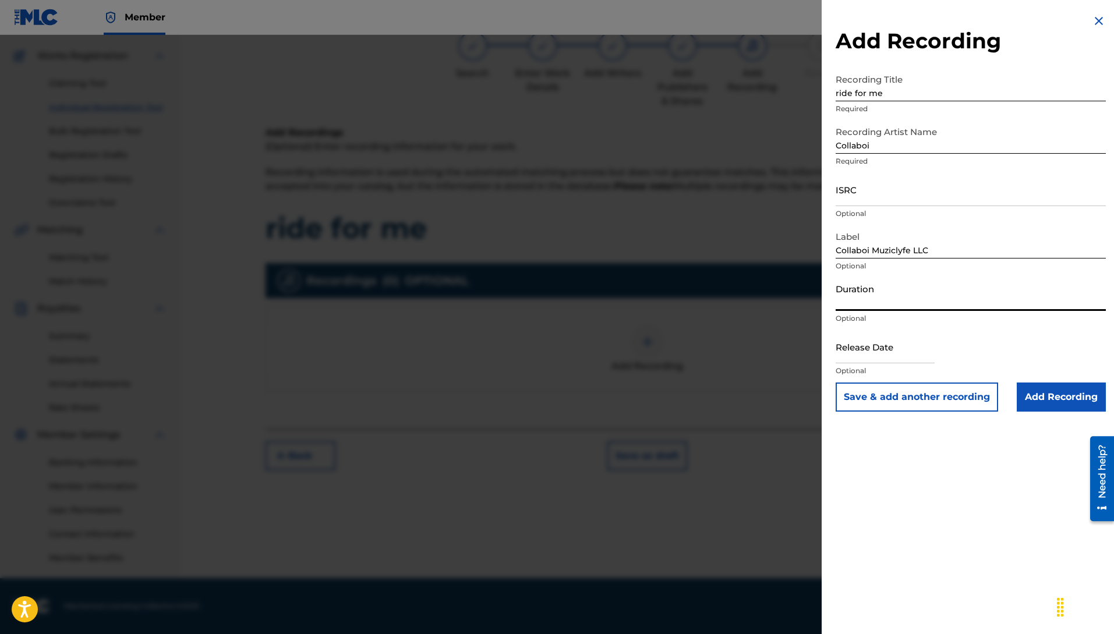
click at [1042, 404] on input "Add Recording" at bounding box center [1061, 397] width 89 height 29
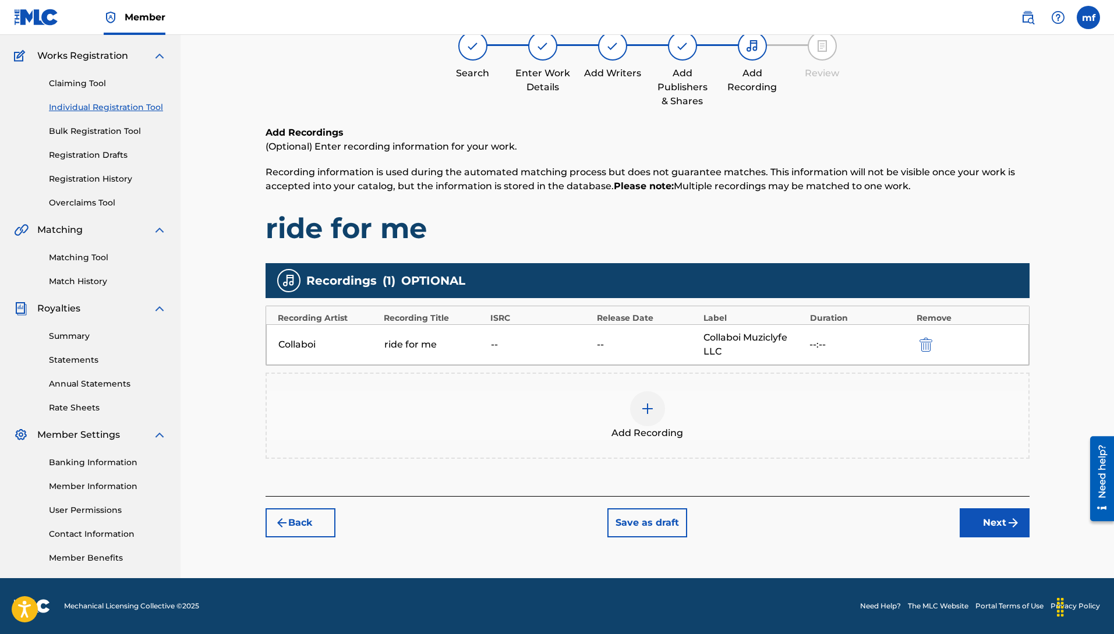
click at [1008, 528] on img "submit" at bounding box center [1013, 523] width 14 height 14
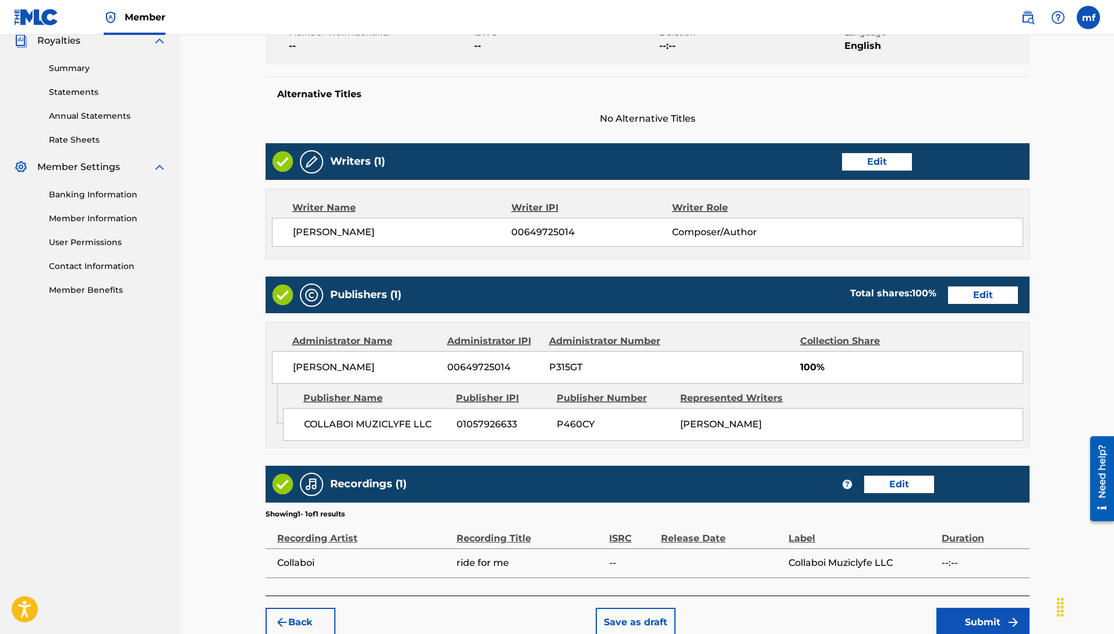
scroll to position [437, 0]
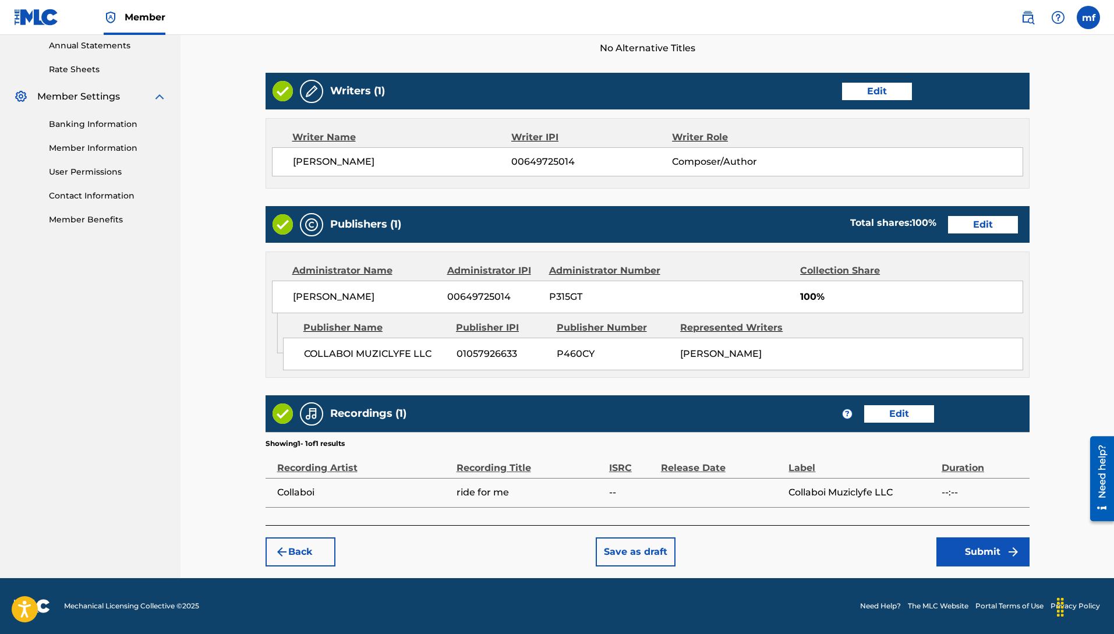
click at [985, 562] on button "Submit" at bounding box center [982, 552] width 93 height 29
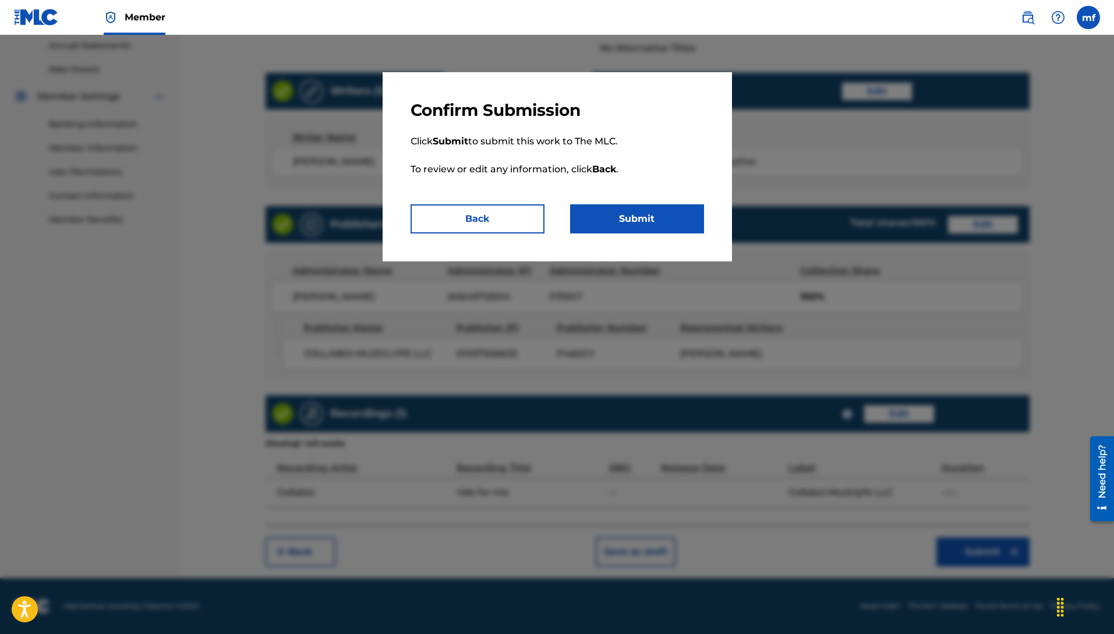
click at [646, 206] on button "Submit" at bounding box center [637, 218] width 134 height 29
click at [671, 224] on button "Submit" at bounding box center [637, 218] width 134 height 29
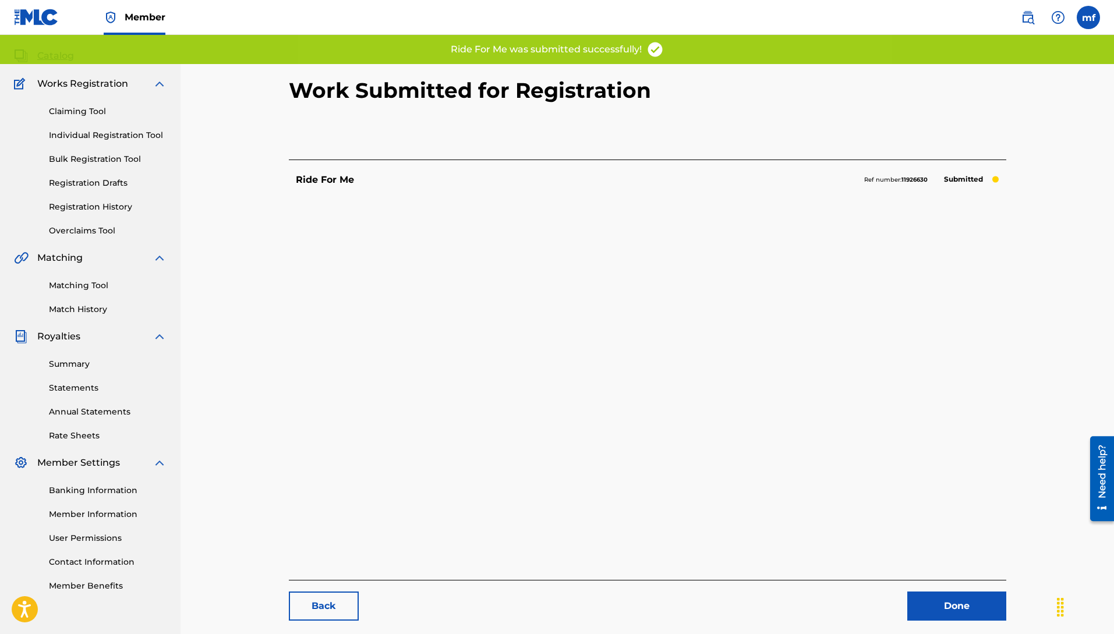
scroll to position [120, 0]
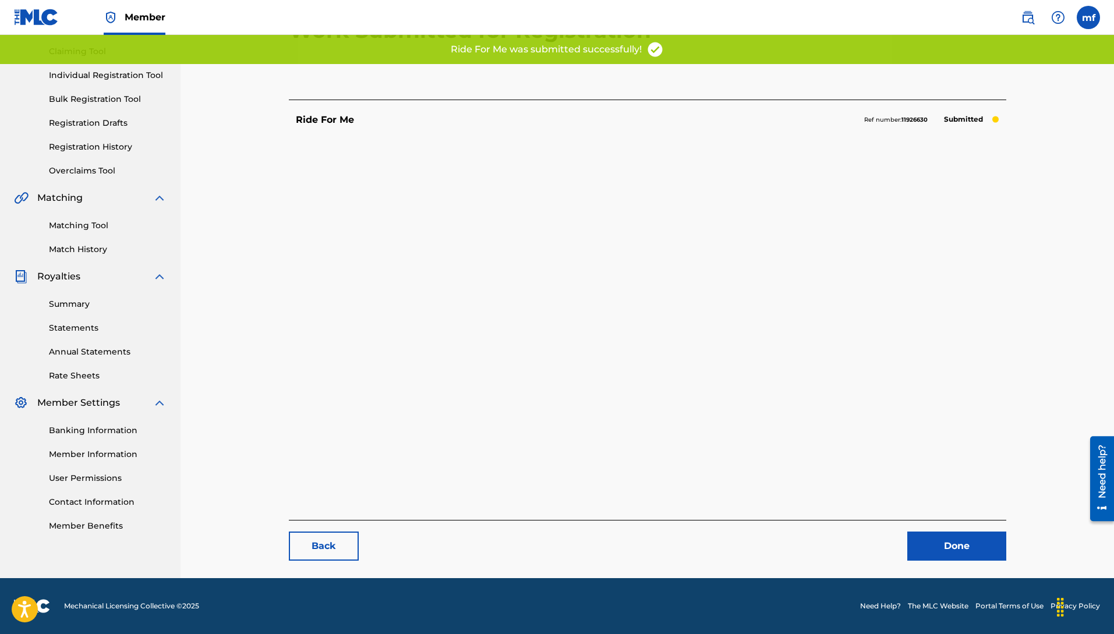
click at [957, 553] on link "Done" at bounding box center [956, 546] width 99 height 29
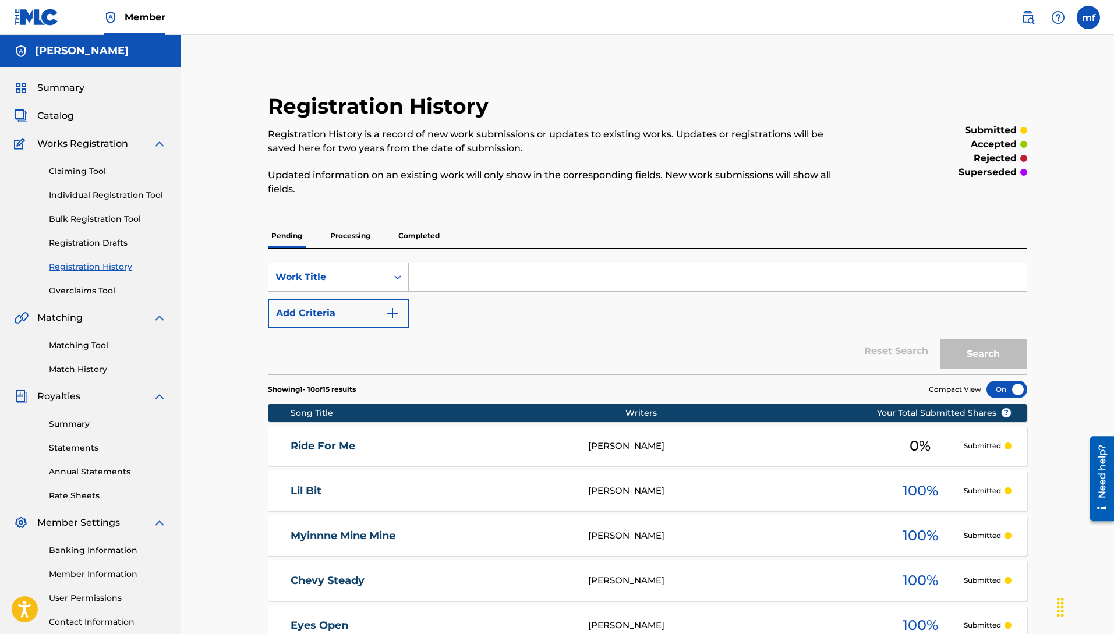
click at [91, 194] on link "Individual Registration Tool" at bounding box center [108, 195] width 118 height 12
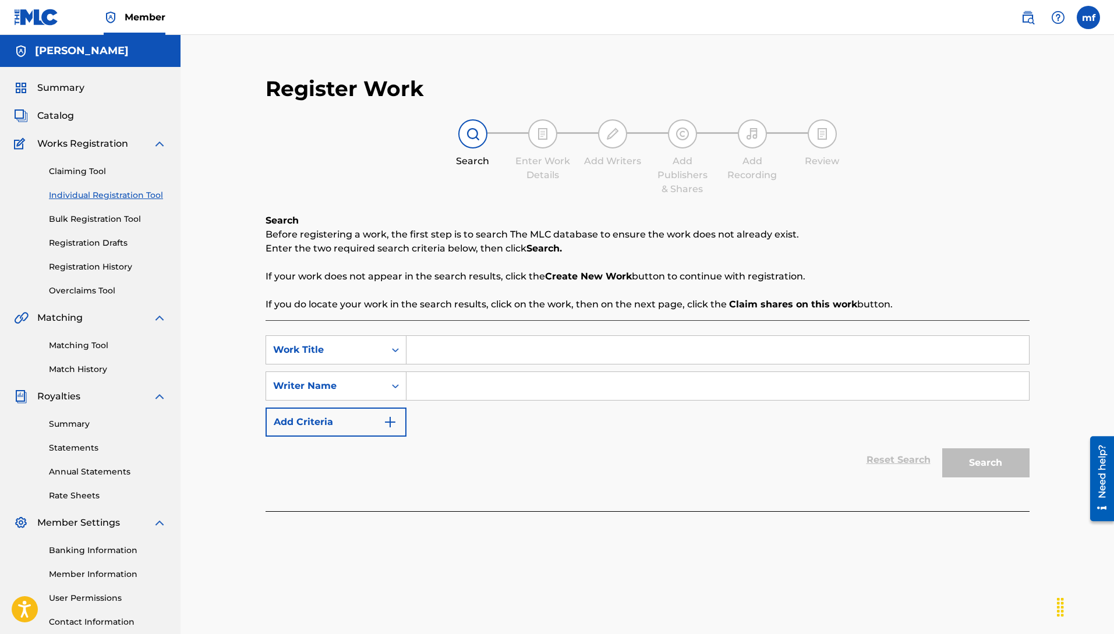
drag, startPoint x: 514, startPoint y: 401, endPoint x: 437, endPoint y: 383, distance: 78.8
click at [436, 423] on div "SearchWithCriteria3a9e070a-0a37-4cd2-893e-04b6d21b8816 Work Title SearchWithCri…" at bounding box center [648, 385] width 764 height 101
paste input "Machiavelli [PERSON_NAME]"
click at [442, 366] on div "SearchWithCriteria3a9e070a-0a37-4cd2-893e-04b6d21b8816 Work Title SearchWithCri…" at bounding box center [648, 385] width 764 height 101
drag, startPoint x: 449, startPoint y: 363, endPoint x: 454, endPoint y: 355, distance: 9.7
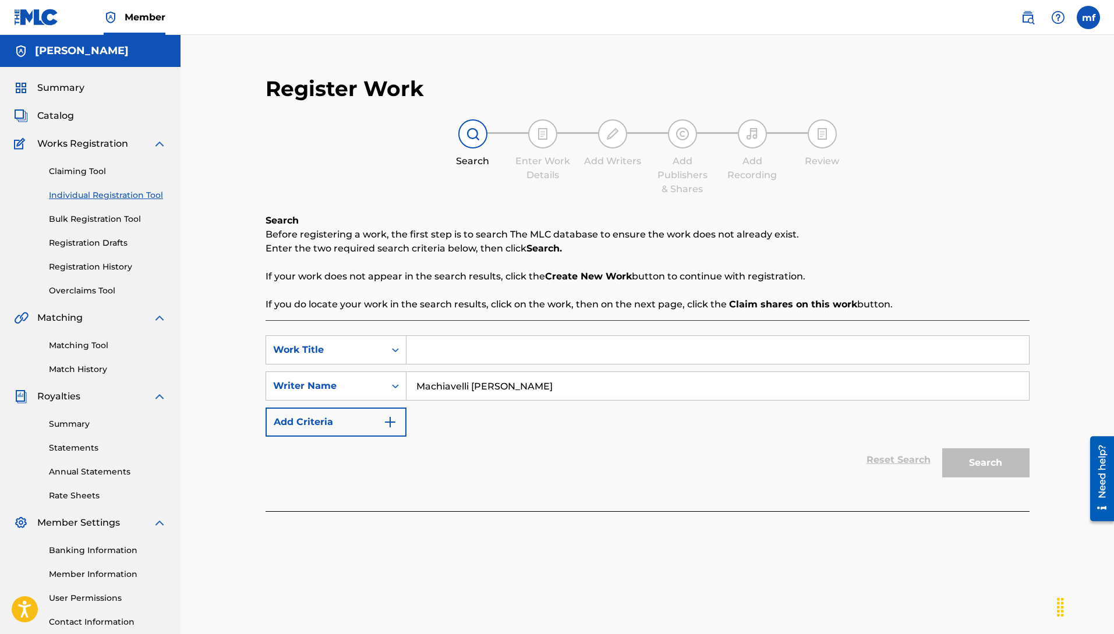
click at [450, 360] on div "SearchWithCriteria3a9e070a-0a37-4cd2-893e-04b6d21b8816 Work Title SearchWithCri…" at bounding box center [648, 385] width 764 height 101
click at [455, 353] on input "Search Form" at bounding box center [717, 350] width 623 height 28
click at [425, 341] on input "Search Form" at bounding box center [717, 350] width 623 height 28
click at [942, 448] on button "Search" at bounding box center [985, 462] width 87 height 29
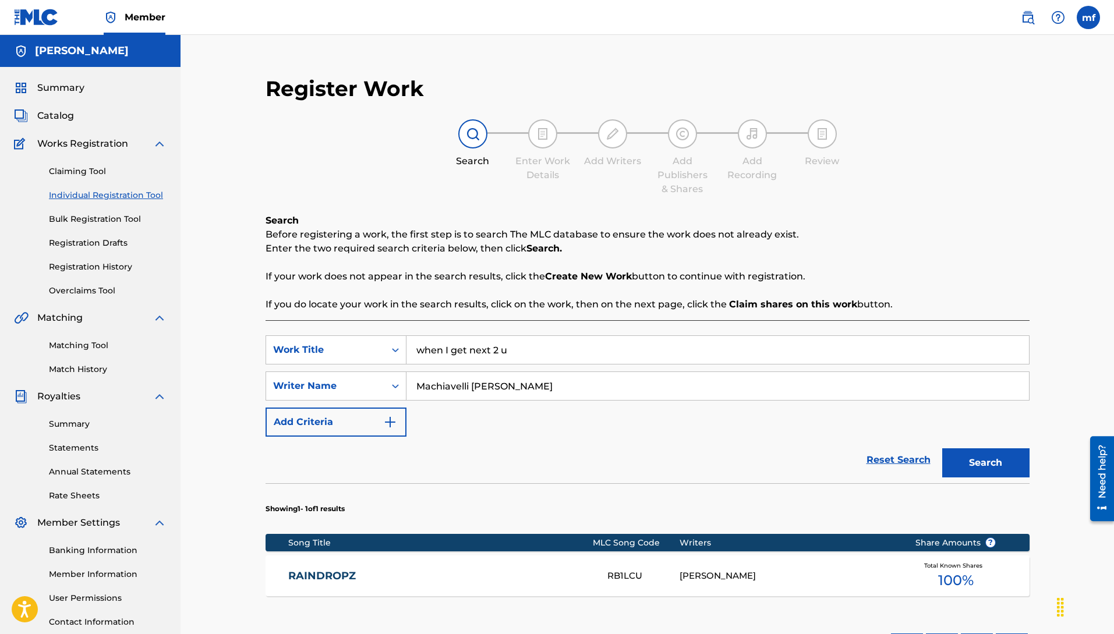
click at [942, 448] on button "Search" at bounding box center [985, 462] width 87 height 29
drag, startPoint x: 522, startPoint y: 352, endPoint x: 172, endPoint y: 320, distance: 351.5
click at [172, 320] on main "[PERSON_NAME] Summary Catalog Works Registration Claiming Tool Individual Regis…" at bounding box center [557, 597] width 1114 height 1125
click at [942, 448] on button "Search" at bounding box center [985, 462] width 87 height 29
drag, startPoint x: 528, startPoint y: 349, endPoint x: 214, endPoint y: 340, distance: 314.0
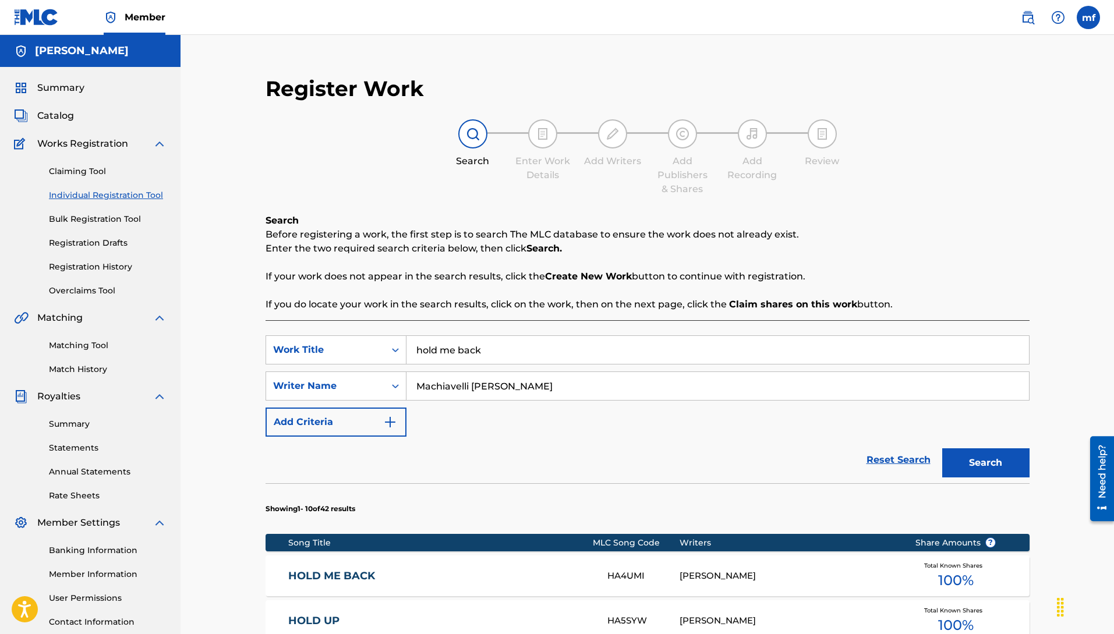
click at [255, 340] on div "Register Work Search Enter Work Details Add Writers Add Publishers & Shares Add…" at bounding box center [647, 611] width 787 height 1095
click at [942, 448] on button "Search" at bounding box center [985, 462] width 87 height 29
drag, startPoint x: 493, startPoint y: 372, endPoint x: 337, endPoint y: 352, distance: 156.7
click at [352, 352] on div "SearchWithCriteria3a9e070a-0a37-4cd2-893e-04b6d21b8816 Work Title life of waves…" at bounding box center [648, 385] width 764 height 101
drag, startPoint x: 508, startPoint y: 357, endPoint x: 145, endPoint y: 337, distance: 364.0
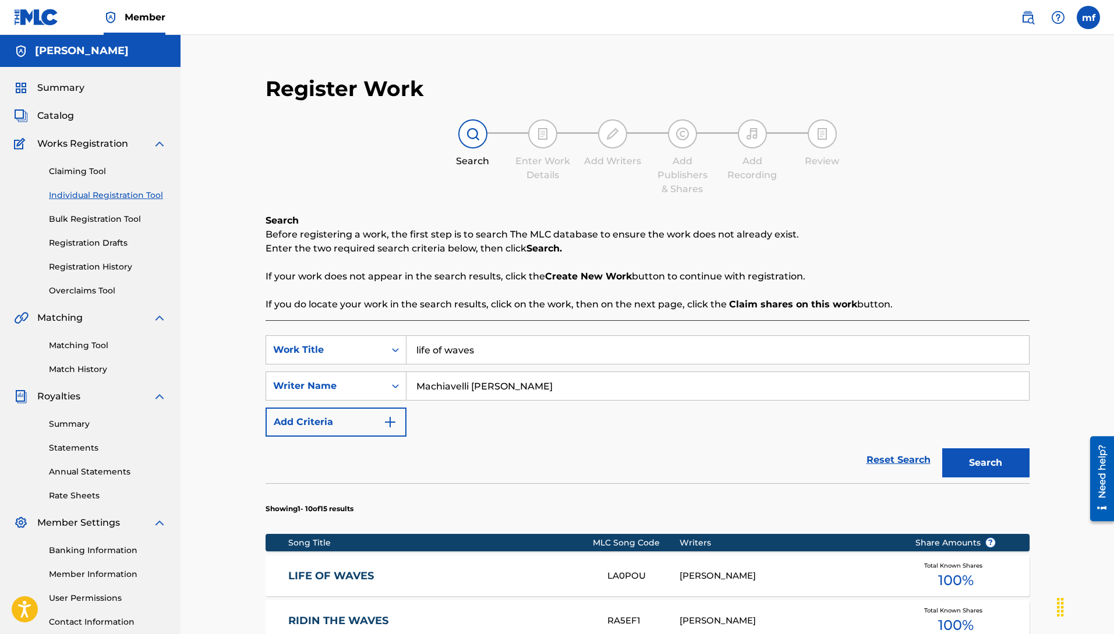
click at [154, 337] on main "[PERSON_NAME] Summary Catalog Works Registration Claiming Tool Individual Regis…" at bounding box center [557, 597] width 1114 height 1125
click at [942, 448] on button "Search" at bounding box center [985, 462] width 87 height 29
drag, startPoint x: 497, startPoint y: 348, endPoint x: 225, endPoint y: 348, distance: 271.4
click at [326, 349] on div "SearchWithCriteria3a9e070a-0a37-4cd2-893e-04b6d21b8816 Work Title Mosquitoes" at bounding box center [648, 349] width 764 height 29
click at [942, 448] on button "Search" at bounding box center [985, 462] width 87 height 29
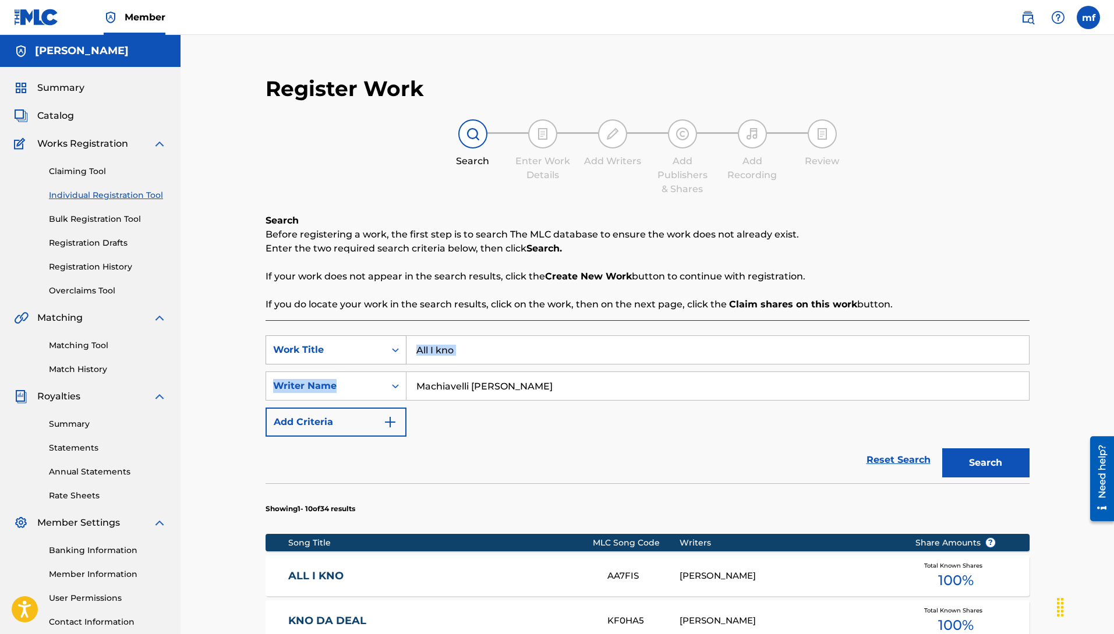
drag, startPoint x: 458, startPoint y: 364, endPoint x: 302, endPoint y: 343, distance: 156.9
click at [306, 343] on div "SearchWithCriteria3a9e070a-0a37-4cd2-893e-04b6d21b8816 Work Title All I kno Sea…" at bounding box center [648, 385] width 764 height 101
click at [512, 354] on input "All I kno" at bounding box center [717, 350] width 623 height 28
drag, startPoint x: 508, startPoint y: 352, endPoint x: 334, endPoint y: 344, distance: 174.3
click at [339, 344] on div "SearchWithCriteria3a9e070a-0a37-4cd2-893e-04b6d21b8816 Work Title All I kno" at bounding box center [648, 349] width 764 height 29
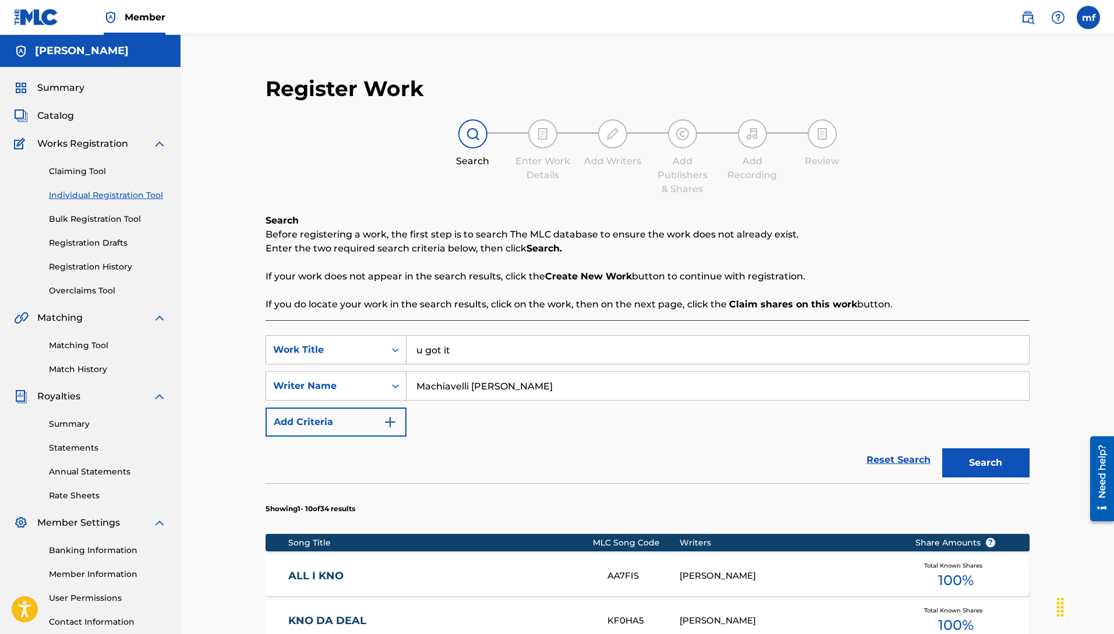
click at [942, 448] on button "Search" at bounding box center [985, 462] width 87 height 29
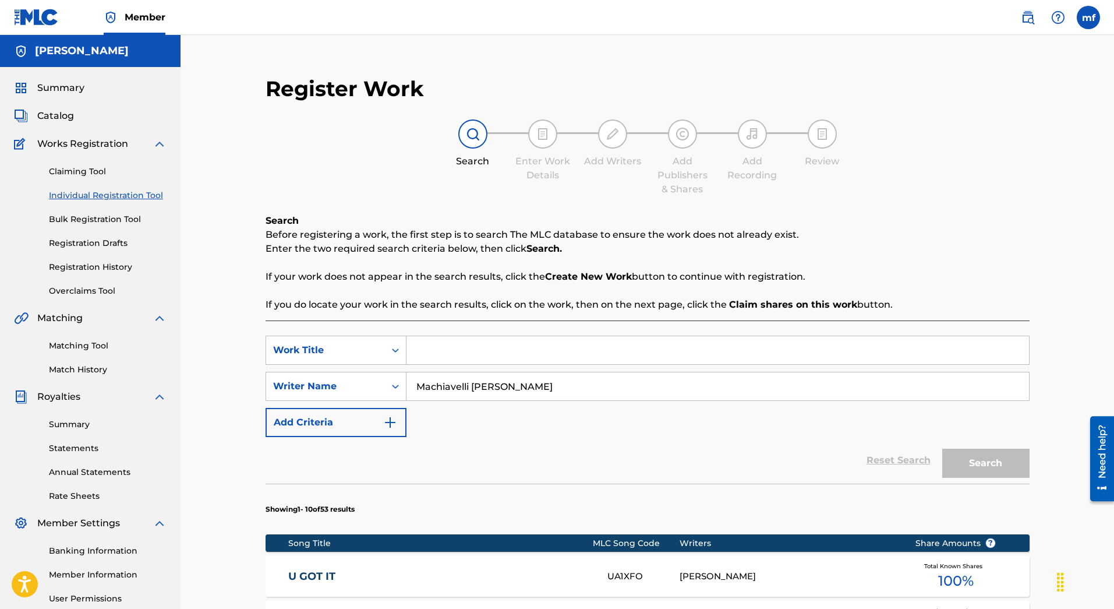
click at [0, 500] on div "Summary Catalog Works Registration Claiming Tool Individual Registration Tool B…" at bounding box center [90, 366] width 181 height 599
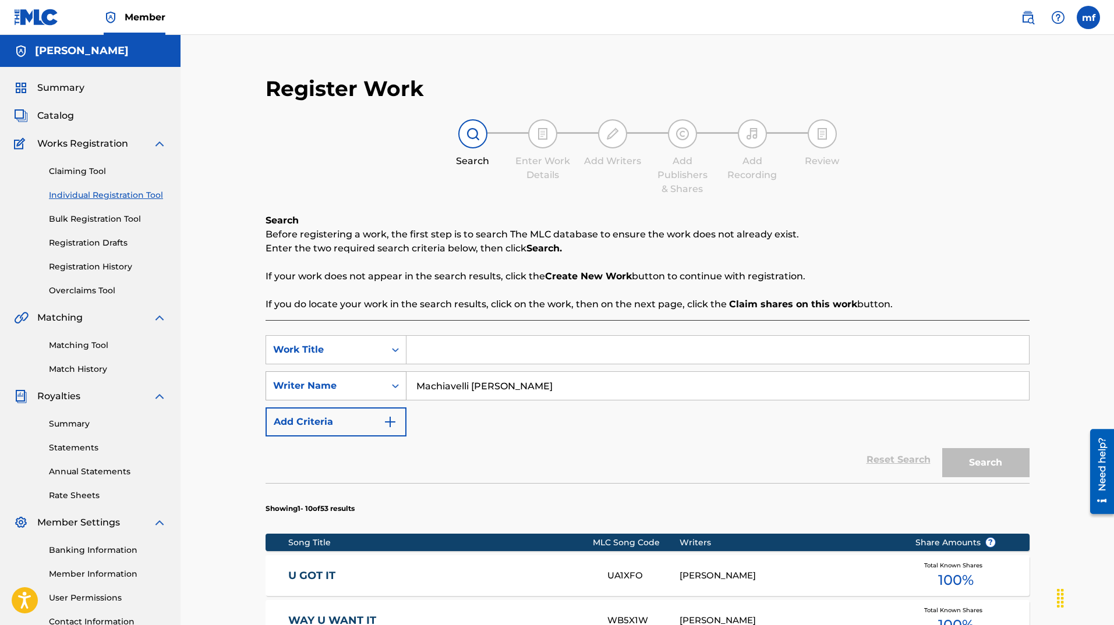
drag, startPoint x: 0, startPoint y: 500, endPoint x: 354, endPoint y: 379, distance: 374.0
click at [435, 374] on main "[PERSON_NAME] Summary Catalog Works Registration Claiming Tool Individual Regis…" at bounding box center [557, 597] width 1114 height 1125
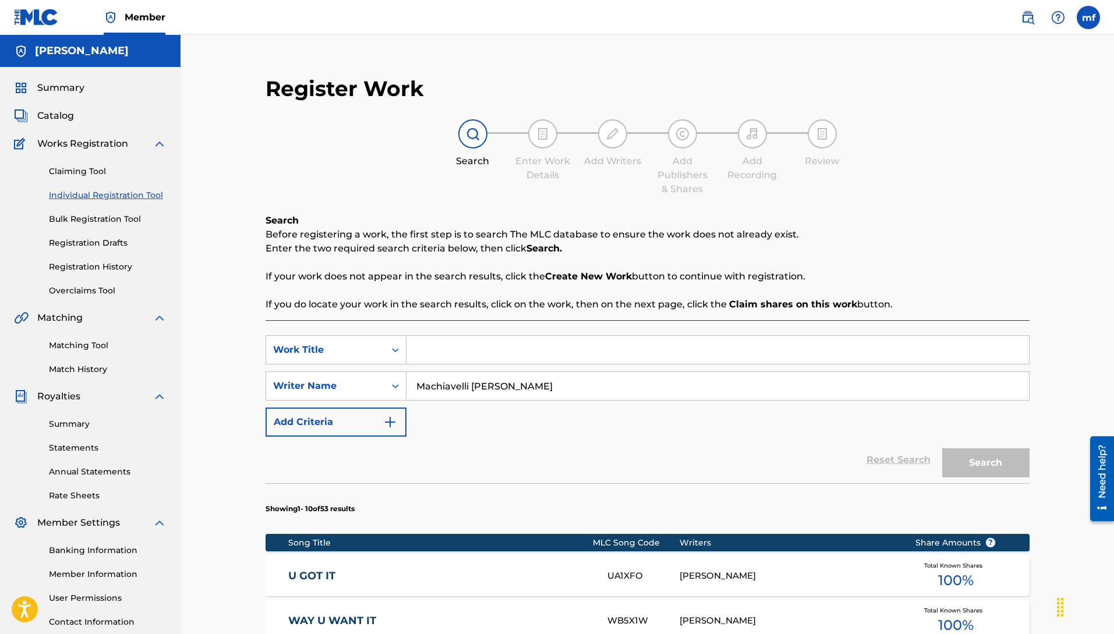
drag, startPoint x: 499, startPoint y: 343, endPoint x: 509, endPoint y: 352, distance: 13.2
click at [499, 344] on input "Search Form" at bounding box center [717, 350] width 623 height 28
click at [942, 448] on button "Search" at bounding box center [985, 462] width 87 height 29
drag, startPoint x: 475, startPoint y: 347, endPoint x: 408, endPoint y: 349, distance: 67.0
click at [388, 338] on div "SearchWithCriteria3a9e070a-0a37-4cd2-893e-04b6d21b8816 Work Title kno da deal" at bounding box center [648, 349] width 764 height 29
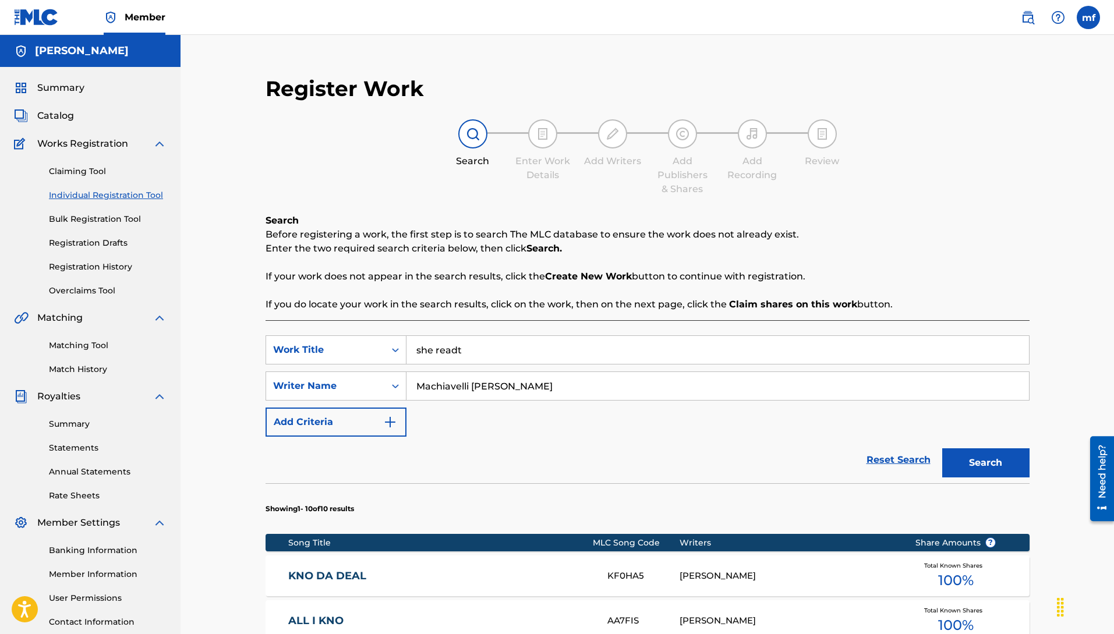
click at [942, 448] on button "Search" at bounding box center [985, 462] width 87 height 29
drag, startPoint x: 492, startPoint y: 358, endPoint x: 249, endPoint y: 318, distance: 246.1
click at [246, 316] on div "Register Work Search Enter Work Details Add Writers Add Publishers & Shares Add…" at bounding box center [647, 611] width 815 height 1095
click at [942, 448] on button "Search" at bounding box center [985, 462] width 87 height 29
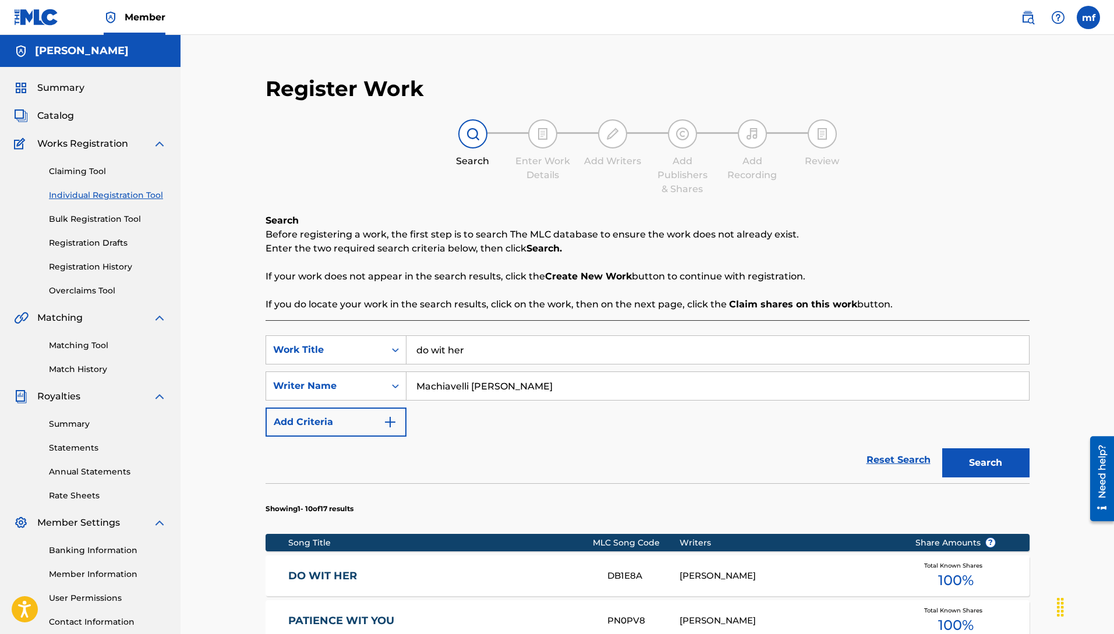
drag, startPoint x: 468, startPoint y: 352, endPoint x: 287, endPoint y: 329, distance: 182.5
click at [339, 335] on div "SearchWithCriteria3a9e070a-0a37-4cd2-893e-04b6d21b8816 Work Title do wit her" at bounding box center [648, 349] width 764 height 29
click at [942, 448] on button "Search" at bounding box center [985, 462] width 87 height 29
drag, startPoint x: 503, startPoint y: 361, endPoint x: 346, endPoint y: 319, distance: 162.3
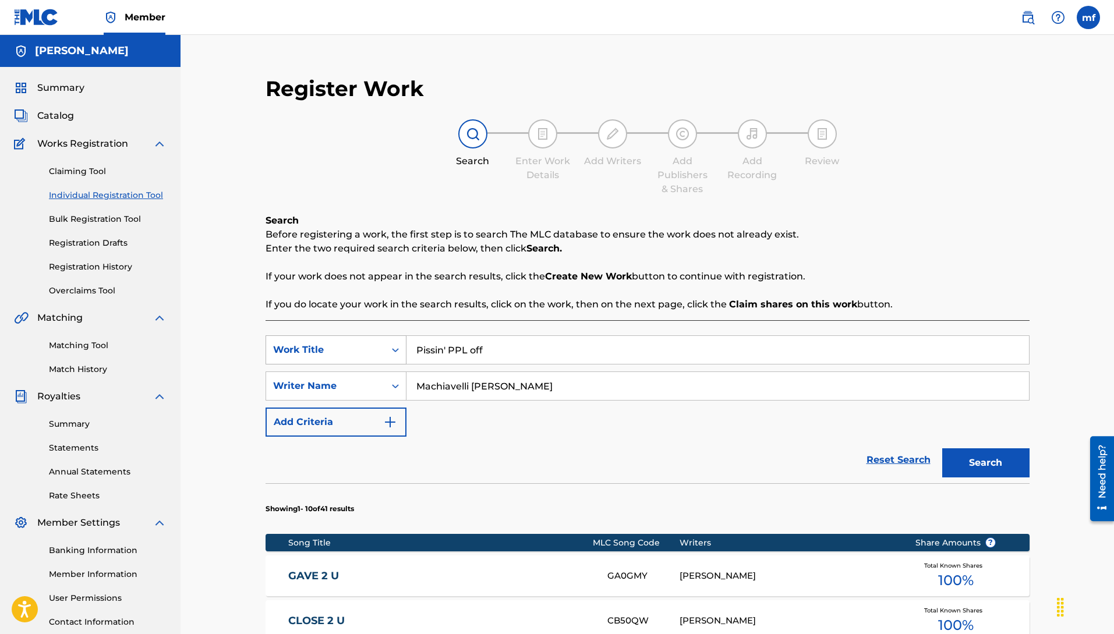
click at [942, 448] on button "Search" at bounding box center [985, 462] width 87 height 29
drag, startPoint x: 505, startPoint y: 361, endPoint x: 292, endPoint y: 342, distance: 214.5
click at [295, 341] on div "SearchWithCriteria3a9e070a-0a37-4cd2-893e-04b6d21b8816 Work Title Pissin' PPL o…" at bounding box center [648, 349] width 764 height 29
click at [942, 448] on button "Search" at bounding box center [985, 462] width 87 height 29
drag, startPoint x: 450, startPoint y: 353, endPoint x: 180, endPoint y: 299, distance: 275.5
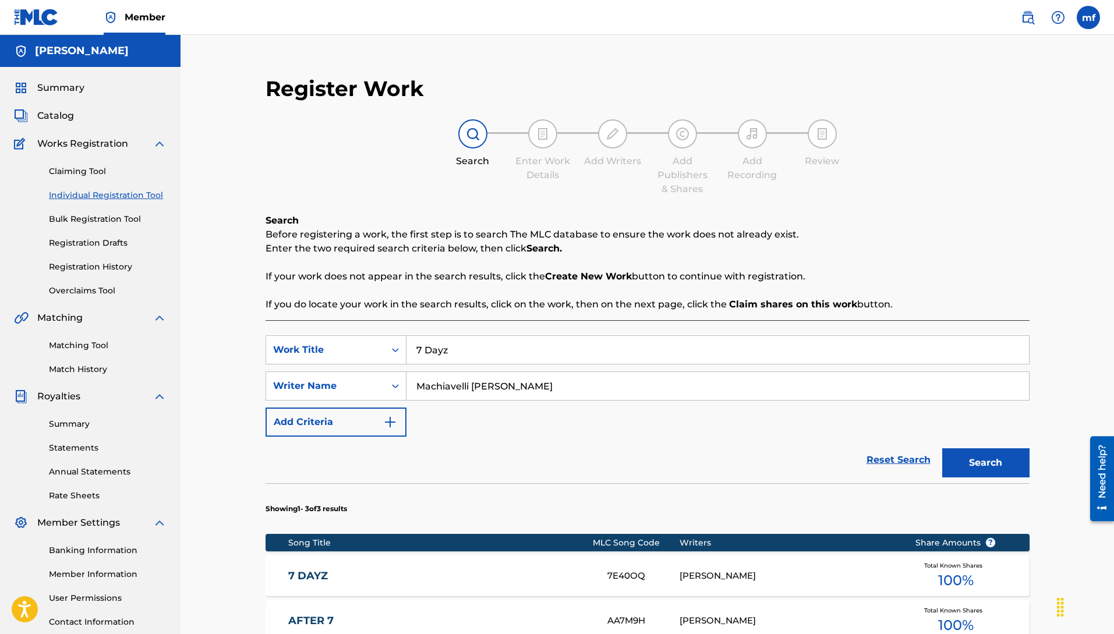
click at [245, 312] on div "Register Work Search Enter Work Details Add Writers Add Publishers & Shares Add…" at bounding box center [647, 452] width 815 height 776
click at [942, 448] on button "Search" at bounding box center [985, 462] width 87 height 29
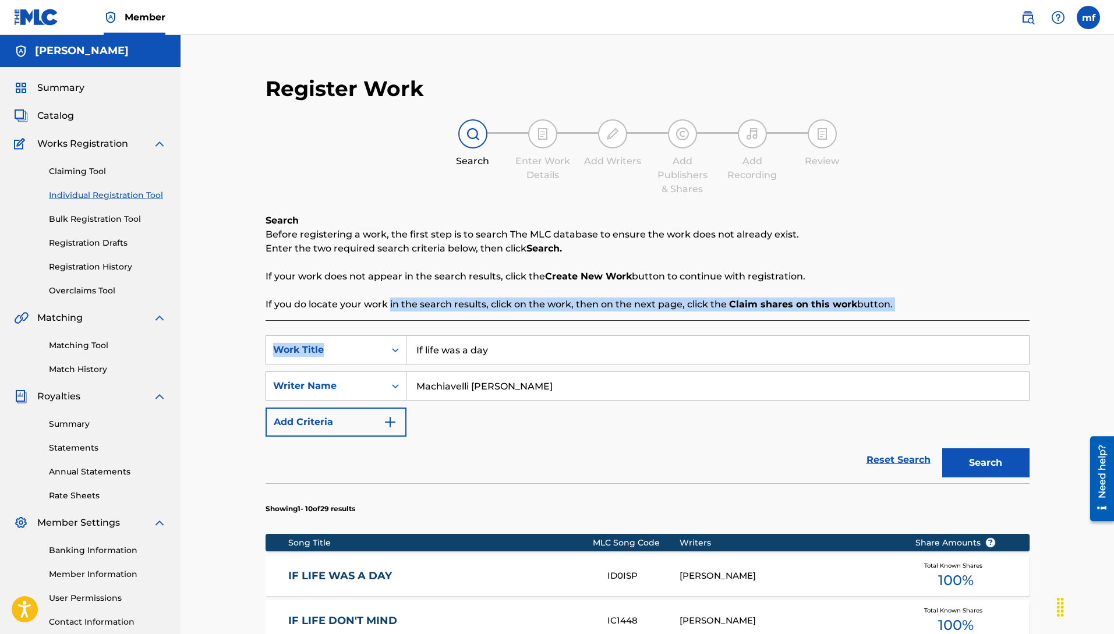
drag, startPoint x: 476, startPoint y: 320, endPoint x: 374, endPoint y: 309, distance: 102.5
drag, startPoint x: 518, startPoint y: 335, endPoint x: 519, endPoint y: 347, distance: 11.8
click at [518, 336] on input "If life was a day" at bounding box center [717, 350] width 623 height 28
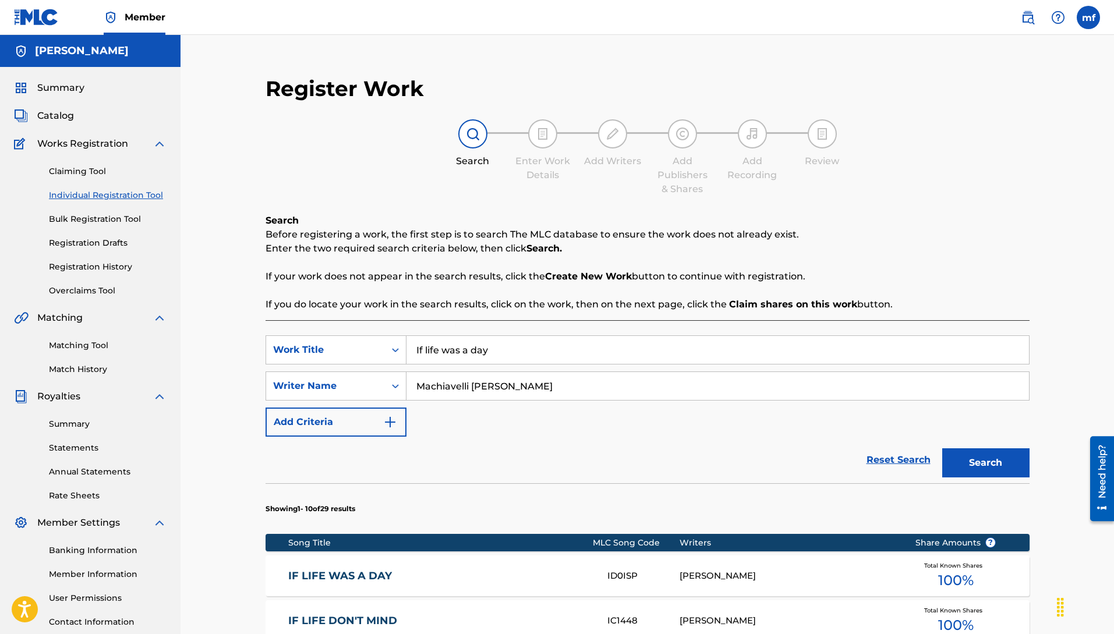
click at [519, 350] on input "If life was a day" at bounding box center [717, 350] width 623 height 28
drag, startPoint x: 519, startPoint y: 353, endPoint x: 160, endPoint y: 261, distance: 371.5
click at [160, 261] on main "[PERSON_NAME] Summary Catalog Works Registration Claiming Tool Individual Regis…" at bounding box center [557, 597] width 1114 height 1125
click at [942, 448] on button "Search" at bounding box center [985, 462] width 87 height 29
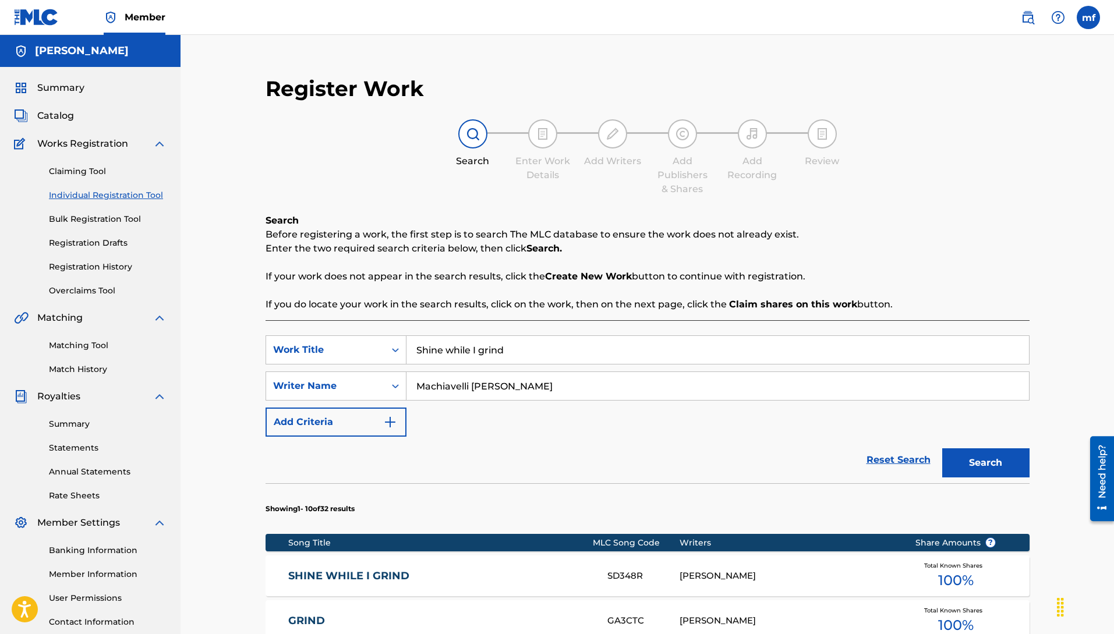
click at [519, 351] on input "Shine while I grind" at bounding box center [717, 350] width 623 height 28
drag, startPoint x: 519, startPoint y: 351, endPoint x: 464, endPoint y: 358, distance: 55.8
click at [445, 348] on input "Shine while I grind" at bounding box center [717, 350] width 623 height 28
click at [528, 353] on input "Shine while I grind" at bounding box center [717, 350] width 623 height 28
click at [508, 352] on input "Shine while I grind" at bounding box center [717, 350] width 623 height 28
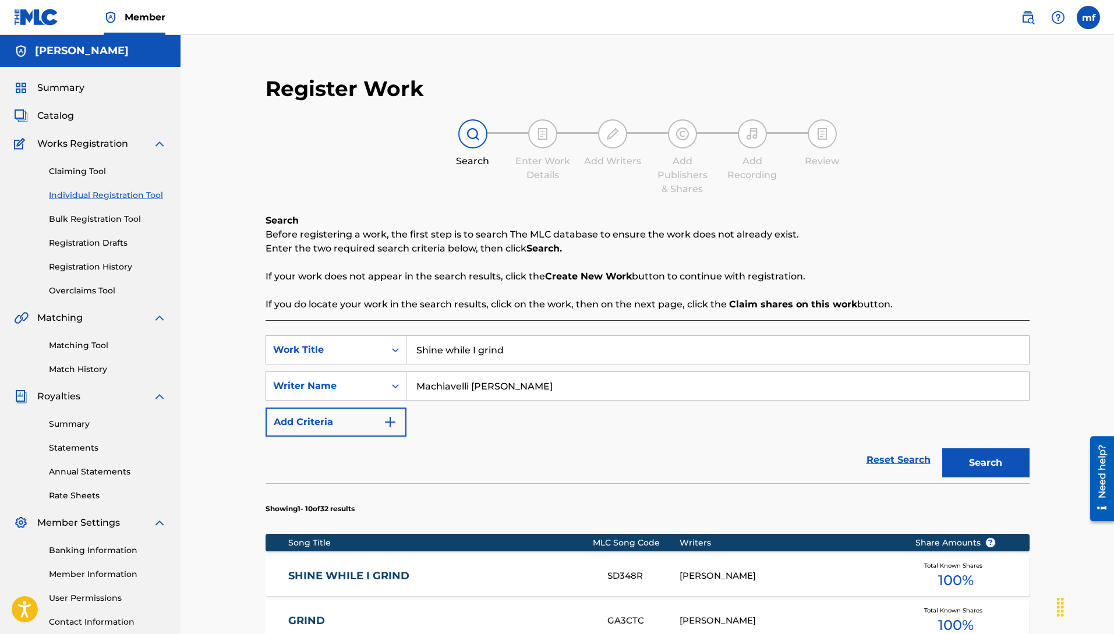
drag, startPoint x: 521, startPoint y: 351, endPoint x: 210, endPoint y: 348, distance: 311.6
click at [219, 349] on div "Register Work Search Enter Work Details Add Writers Add Publishers & Shares Add…" at bounding box center [648, 597] width 934 height 1125
click at [942, 448] on button "Search" at bounding box center [985, 462] width 87 height 29
drag, startPoint x: 497, startPoint y: 356, endPoint x: 194, endPoint y: 322, distance: 304.7
click at [210, 315] on div "Register Work Search Enter Work Details Add Writers Add Publishers & Shares Add…" at bounding box center [648, 597] width 934 height 1125
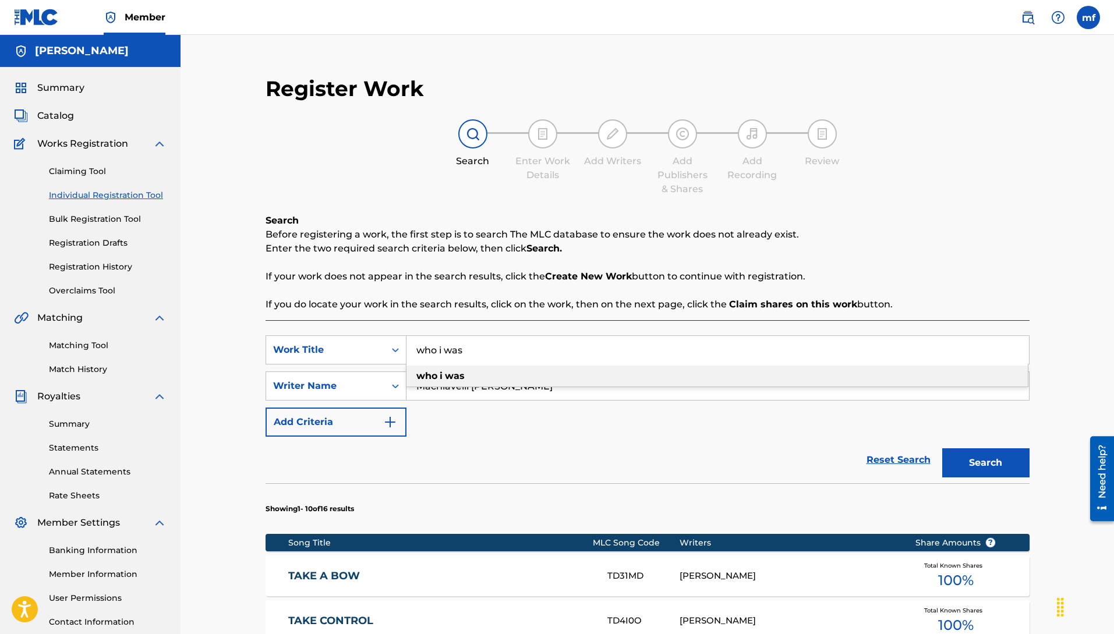
drag, startPoint x: 469, startPoint y: 339, endPoint x: 334, endPoint y: 327, distance: 135.6
drag, startPoint x: 475, startPoint y: 351, endPoint x: 222, endPoint y: 321, distance: 254.0
click at [232, 324] on div "Register Work Search Enter Work Details Add Writers Add Publishers & Shares Add…" at bounding box center [648, 597] width 934 height 1125
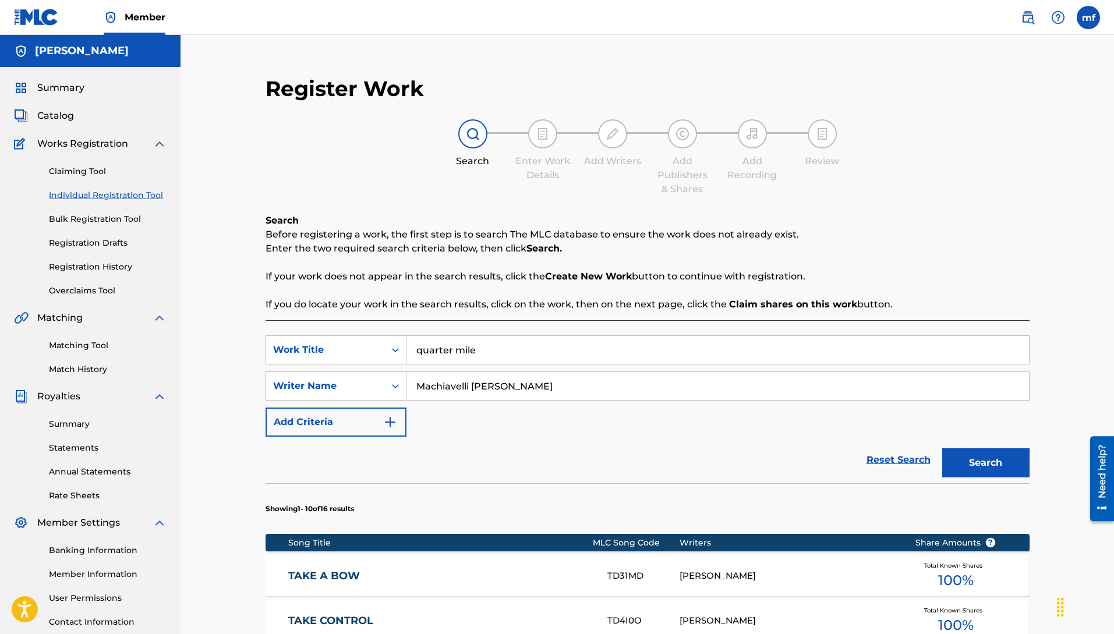
click at [942, 448] on button "Search" at bounding box center [985, 462] width 87 height 29
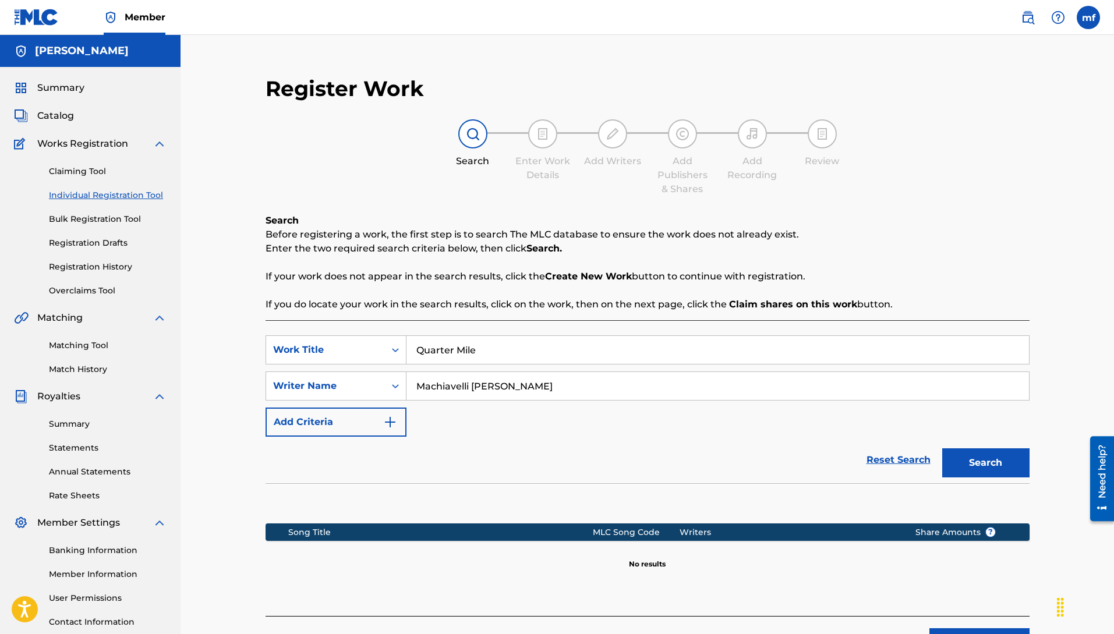
click at [942, 448] on button "Search" at bounding box center [985, 462] width 87 height 29
click at [977, 485] on section at bounding box center [648, 500] width 764 height 34
click at [982, 469] on button "Search" at bounding box center [985, 462] width 87 height 29
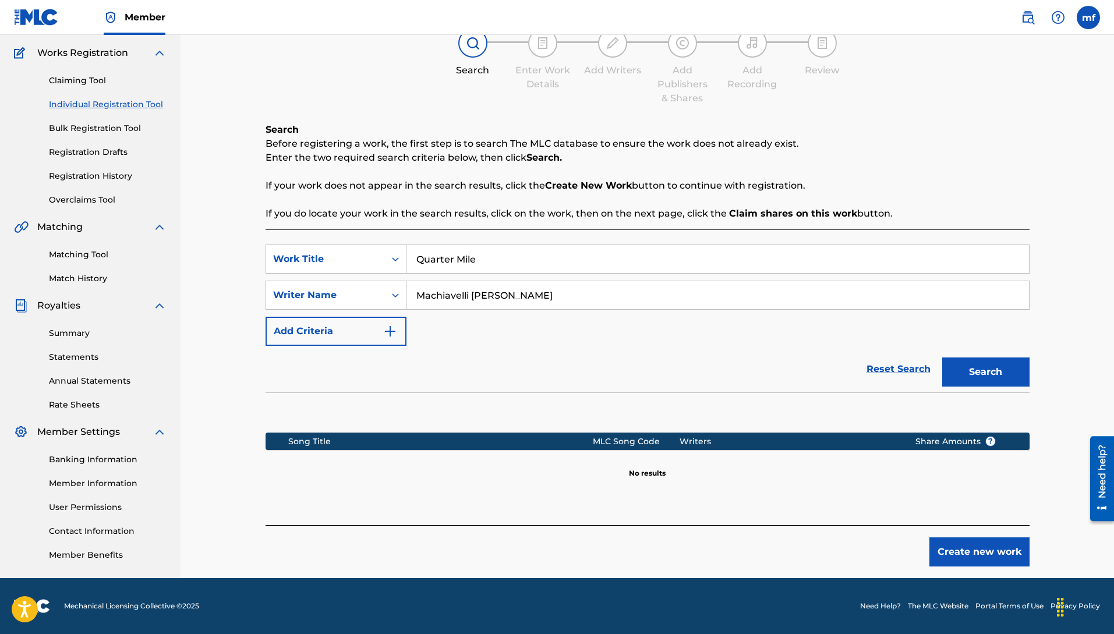
click at [960, 556] on button "Create new work" at bounding box center [979, 552] width 100 height 29
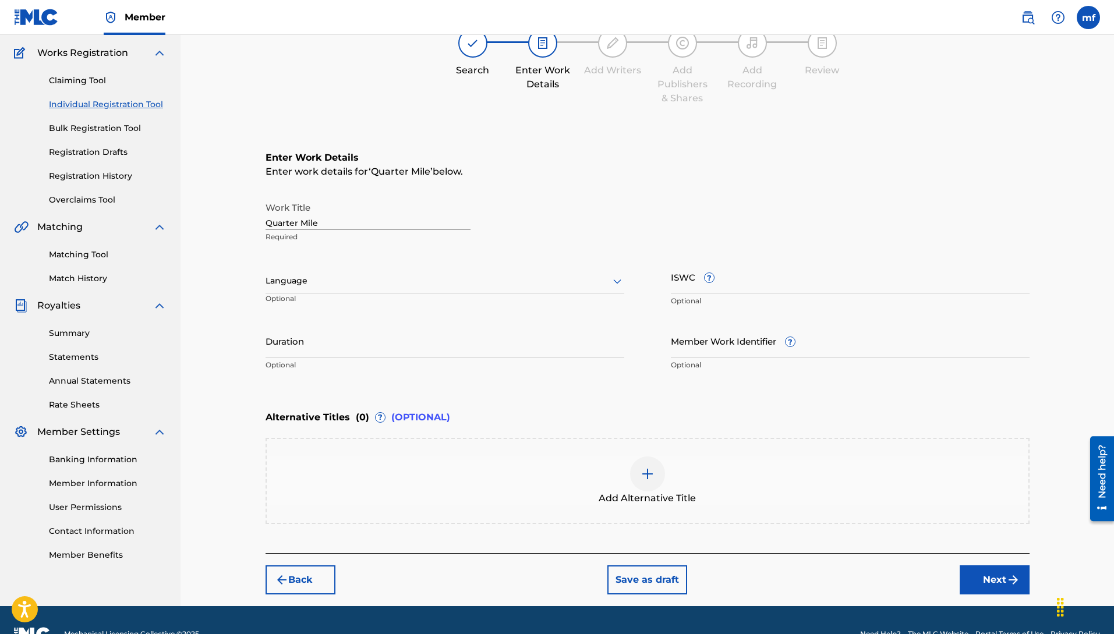
drag, startPoint x: 355, startPoint y: 297, endPoint x: 352, endPoint y: 285, distance: 12.0
click at [353, 290] on div "Language Optional" at bounding box center [445, 286] width 359 height 52
click at [307, 292] on div "Language Optional" at bounding box center [445, 286] width 359 height 52
click at [310, 285] on div at bounding box center [445, 281] width 359 height 15
drag, startPoint x: 307, startPoint y: 303, endPoint x: 404, endPoint y: 318, distance: 97.9
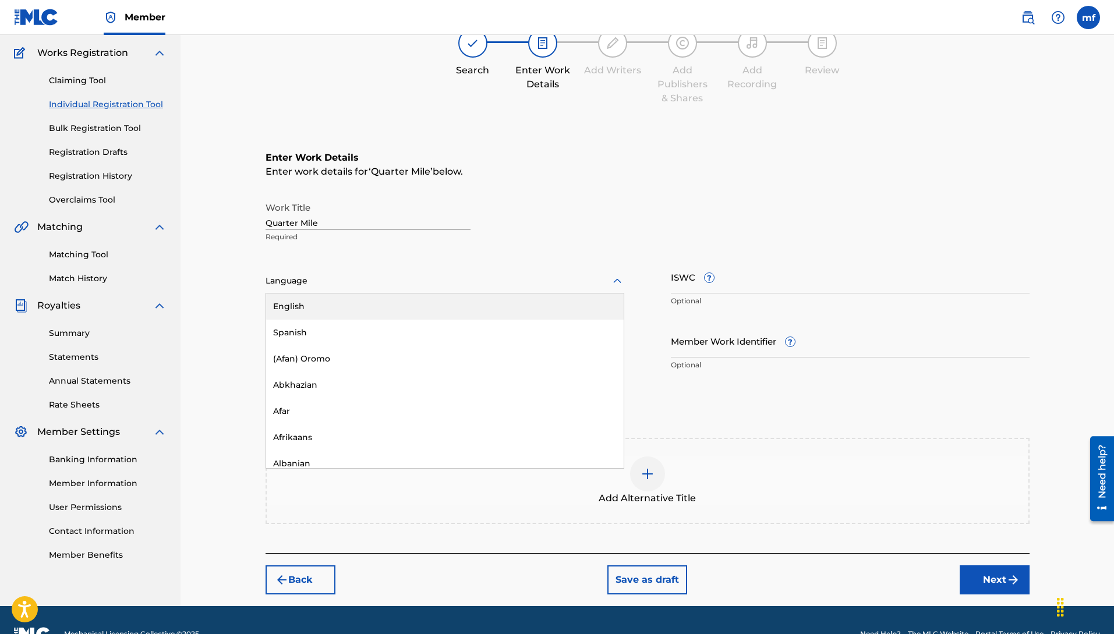
click at [313, 307] on div "English" at bounding box center [445, 307] width 358 height 26
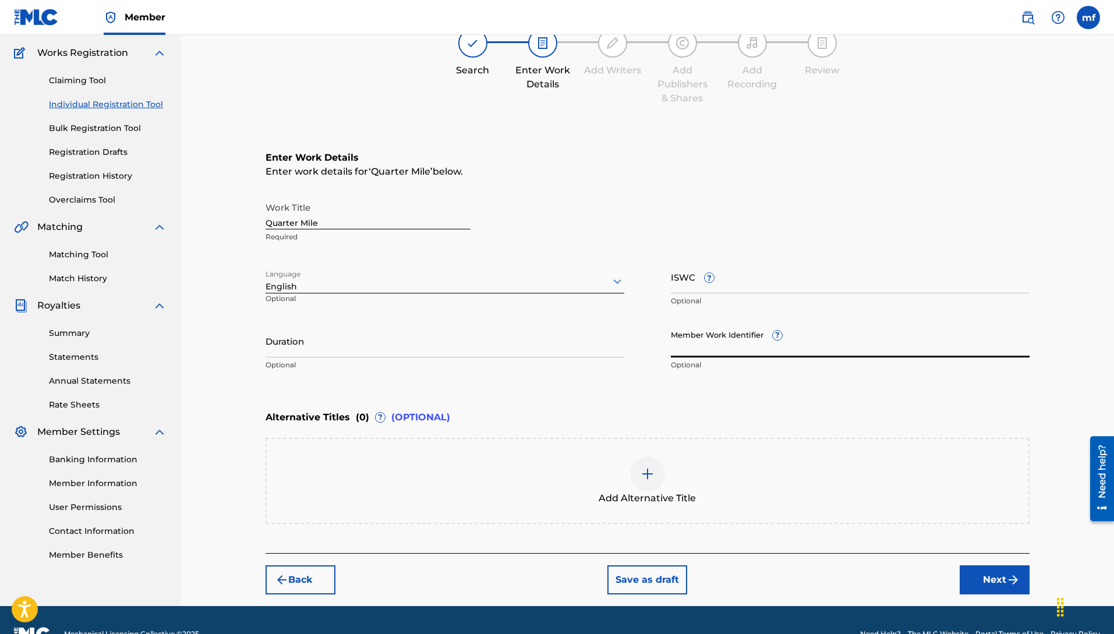
click at [729, 348] on input "Member Work Identifier ?" at bounding box center [850, 340] width 359 height 33
click at [999, 572] on button "Next" at bounding box center [995, 579] width 70 height 29
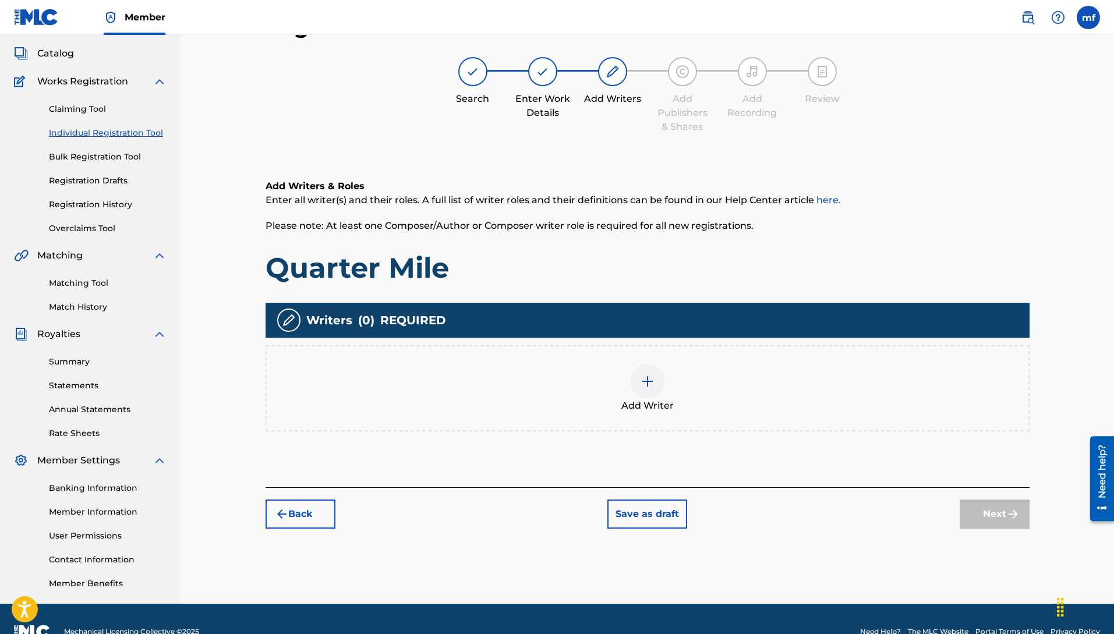
scroll to position [52, 0]
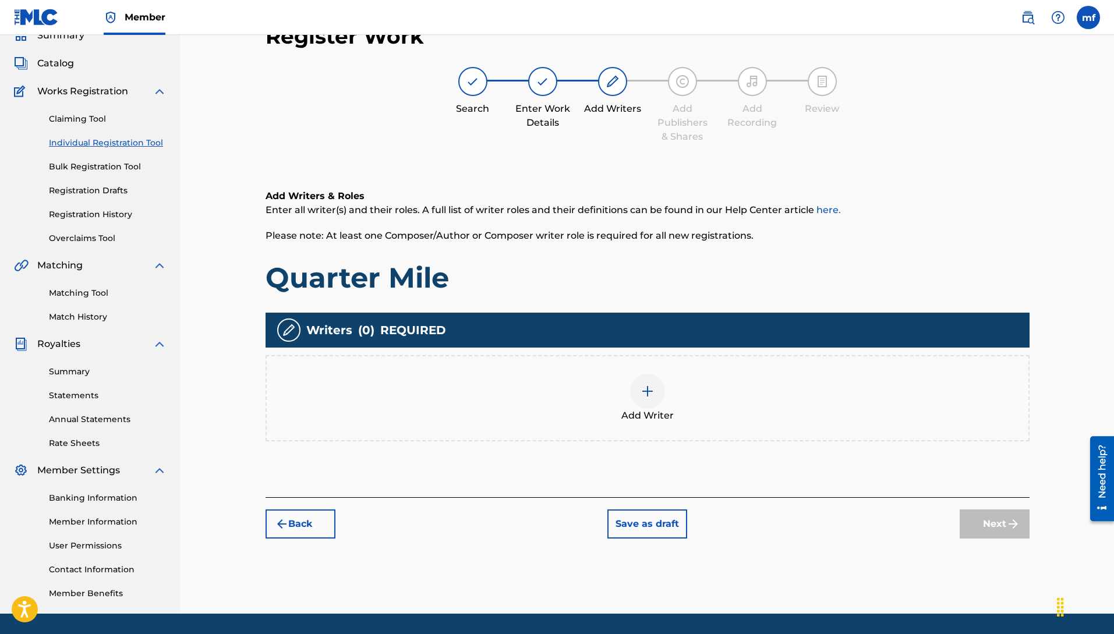
click at [633, 395] on div "Add Writer" at bounding box center [648, 398] width 762 height 49
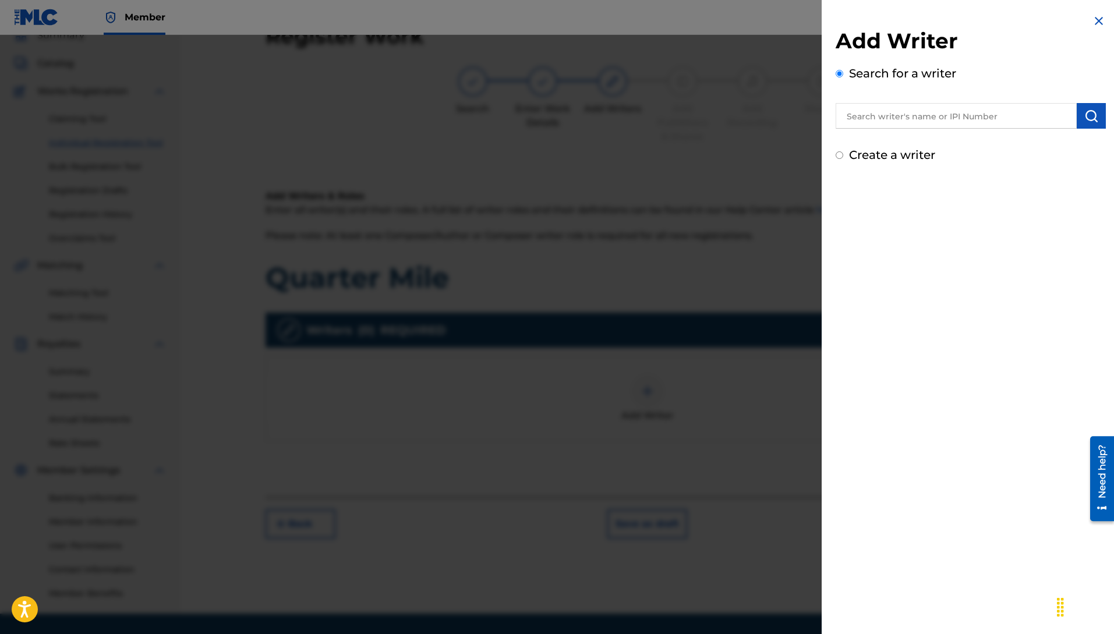
click at [646, 398] on div at bounding box center [557, 352] width 1114 height 634
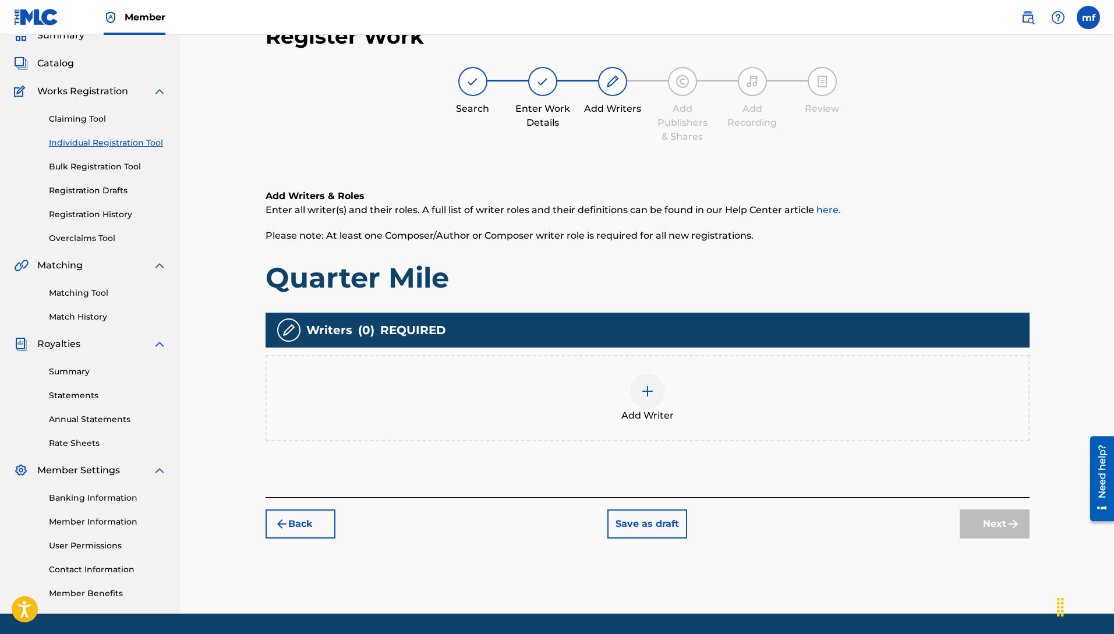
click at [653, 394] on img at bounding box center [648, 391] width 14 height 14
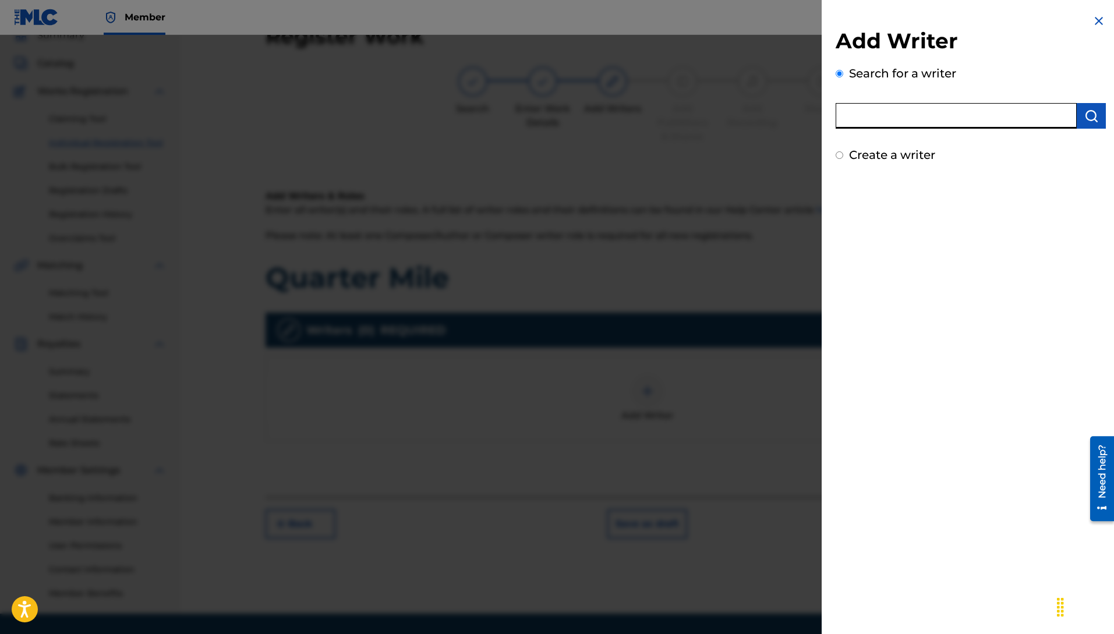
paste input "Machiavelli [PERSON_NAME]"
click at [1086, 118] on img "submit" at bounding box center [1091, 116] width 14 height 14
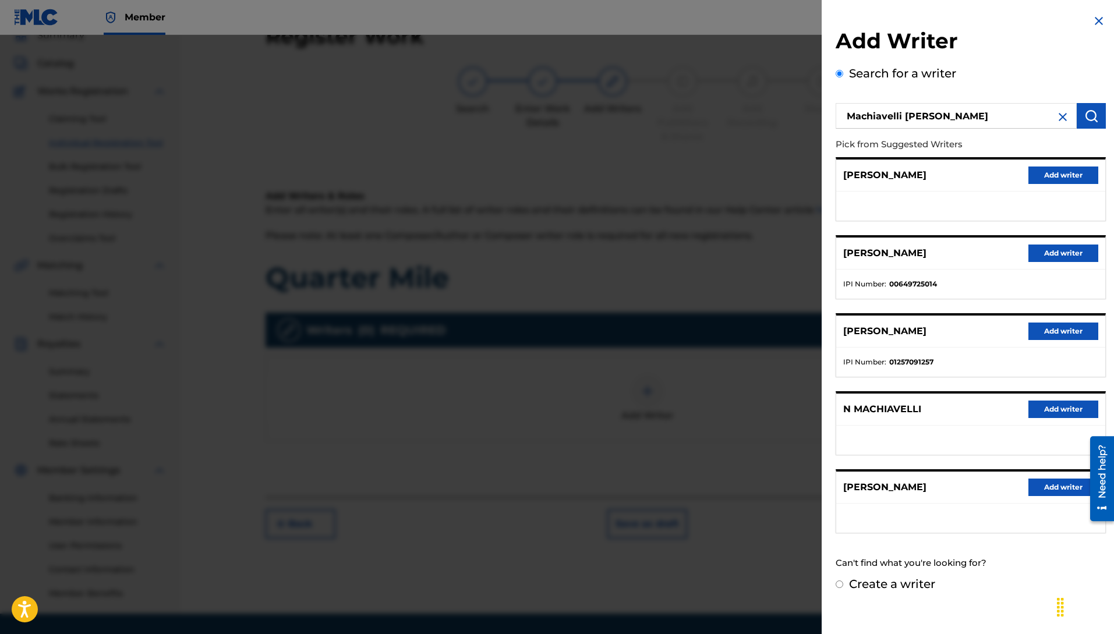
drag, startPoint x: 1060, startPoint y: 256, endPoint x: 1033, endPoint y: 258, distance: 27.4
click at [1060, 255] on button "Add writer" at bounding box center [1063, 253] width 70 height 17
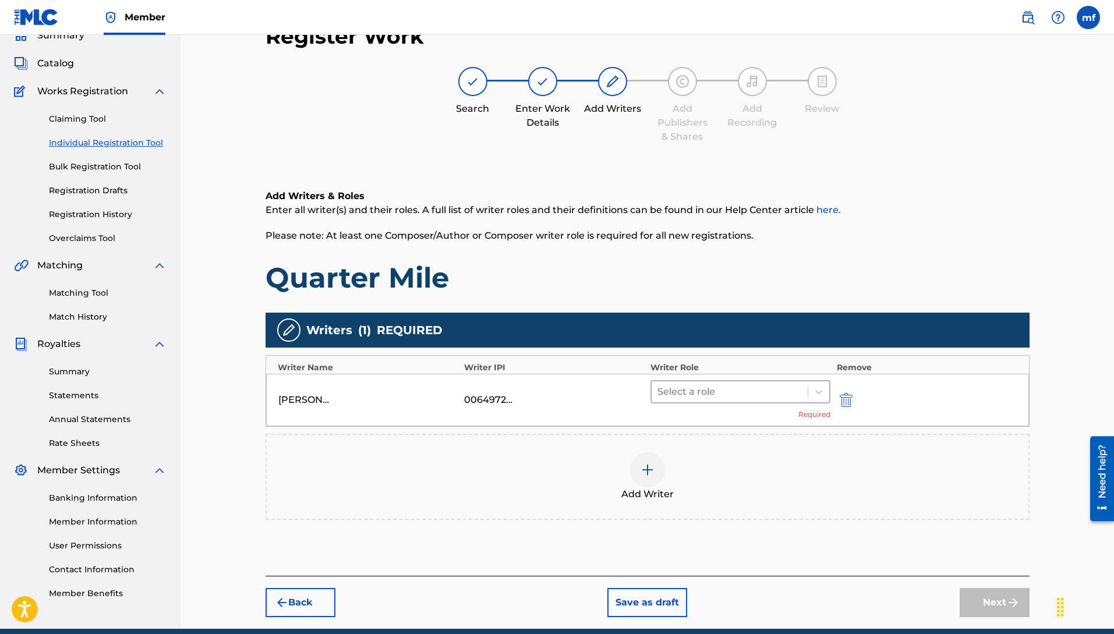
drag, startPoint x: 731, startPoint y: 388, endPoint x: 707, endPoint y: 395, distance: 24.9
click at [731, 389] on div at bounding box center [729, 392] width 145 height 16
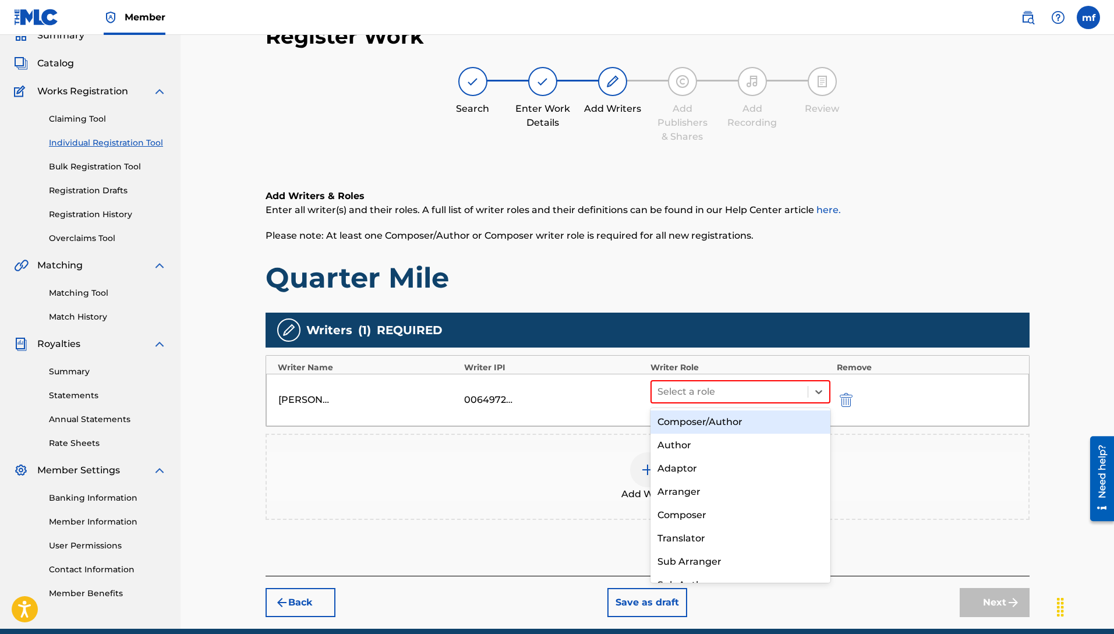
click at [676, 417] on div "Composer/Author" at bounding box center [741, 422] width 181 height 23
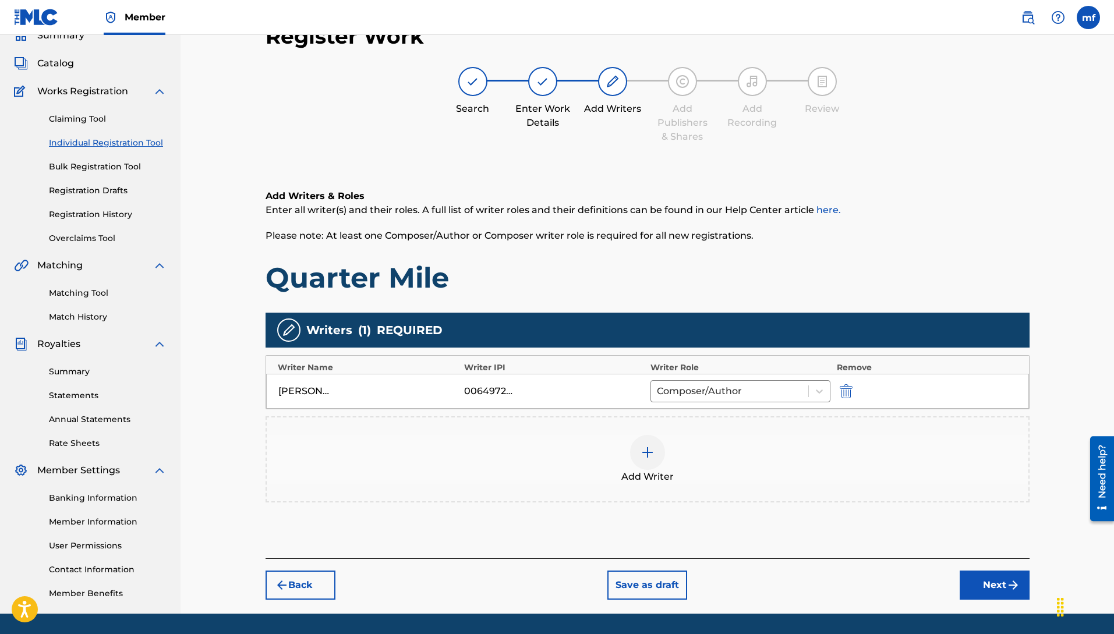
click at [650, 458] on img at bounding box center [648, 453] width 14 height 14
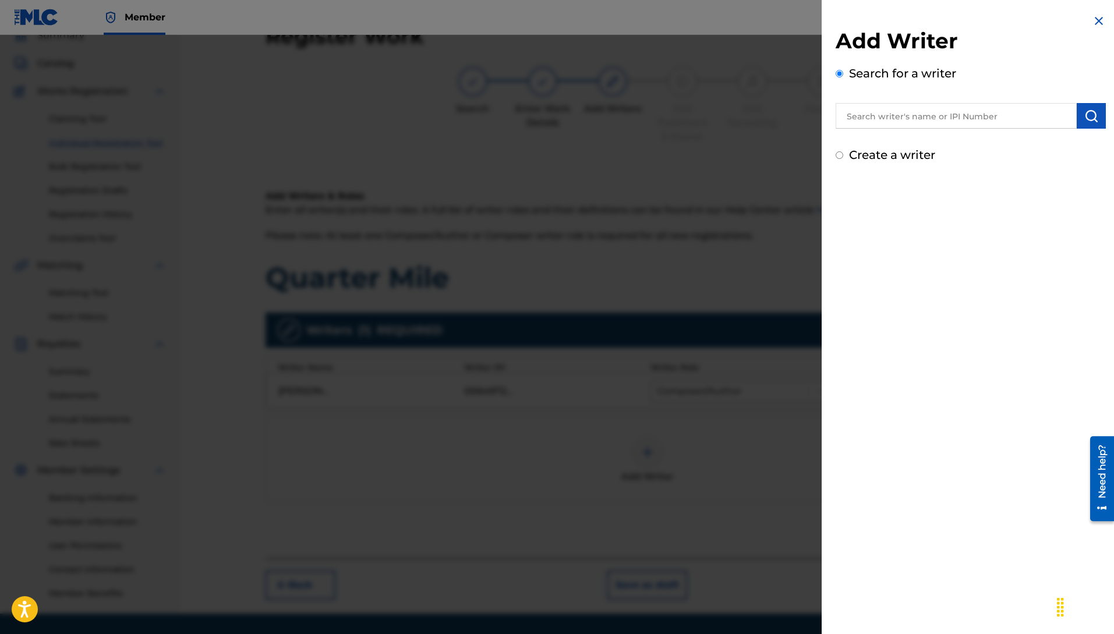
click at [961, 110] on input "text" at bounding box center [956, 116] width 241 height 26
drag, startPoint x: 1088, startPoint y: 19, endPoint x: 1098, endPoint y: 17, distance: 10.1
click at [1091, 19] on div "Add Writer Search for a writer Create a writer" at bounding box center [971, 317] width 298 height 634
click at [1098, 17] on img at bounding box center [1099, 21] width 14 height 14
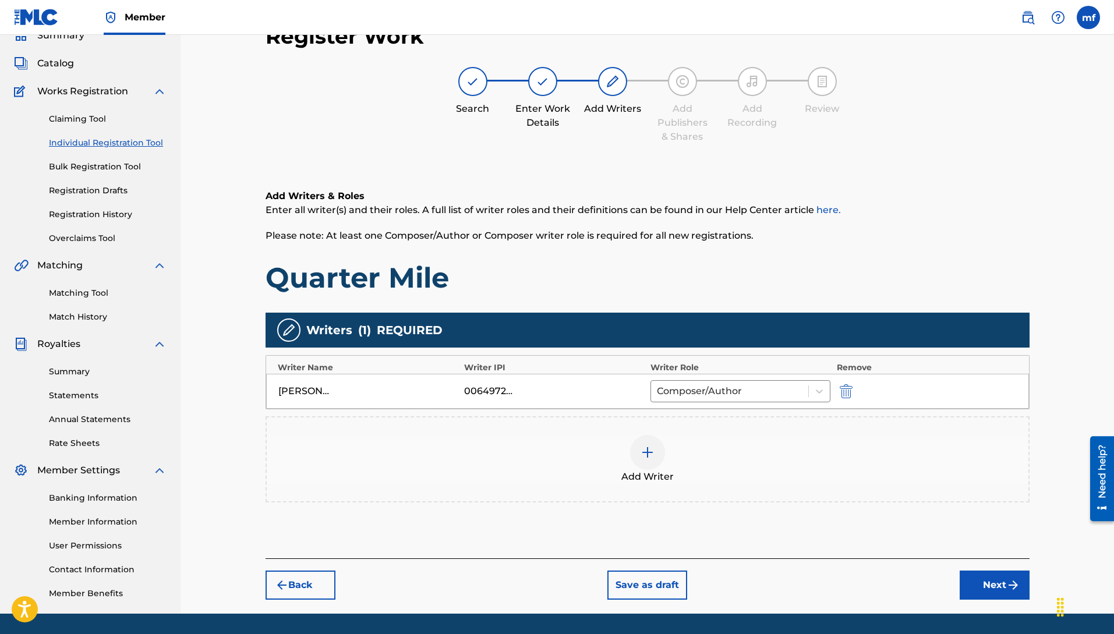
click at [999, 586] on button "Next" at bounding box center [995, 585] width 70 height 29
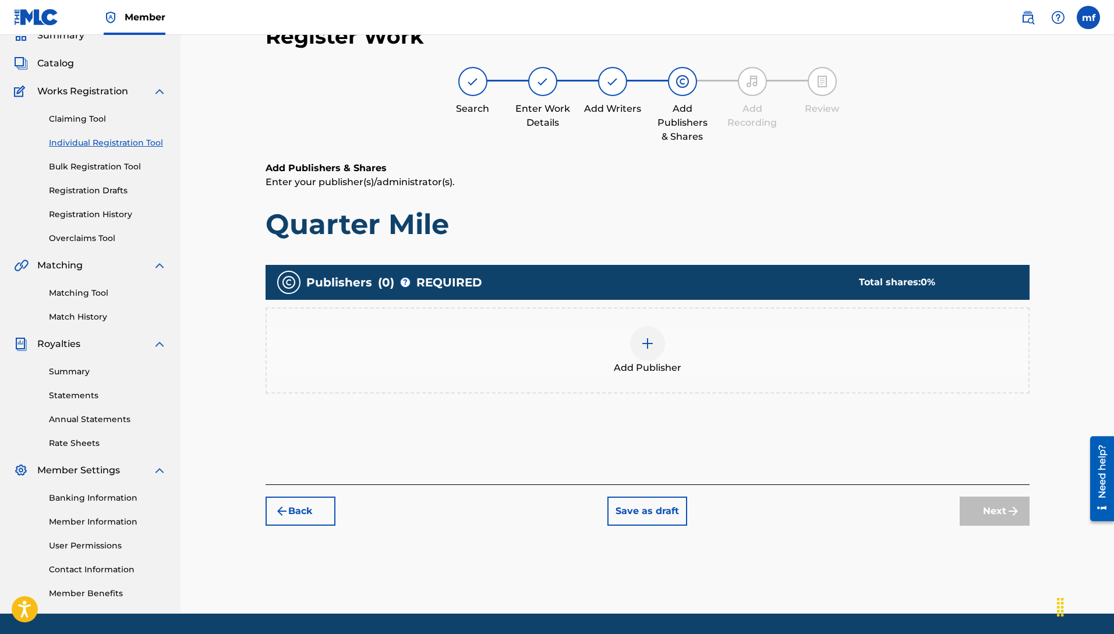
click at [648, 350] on img at bounding box center [648, 344] width 14 height 14
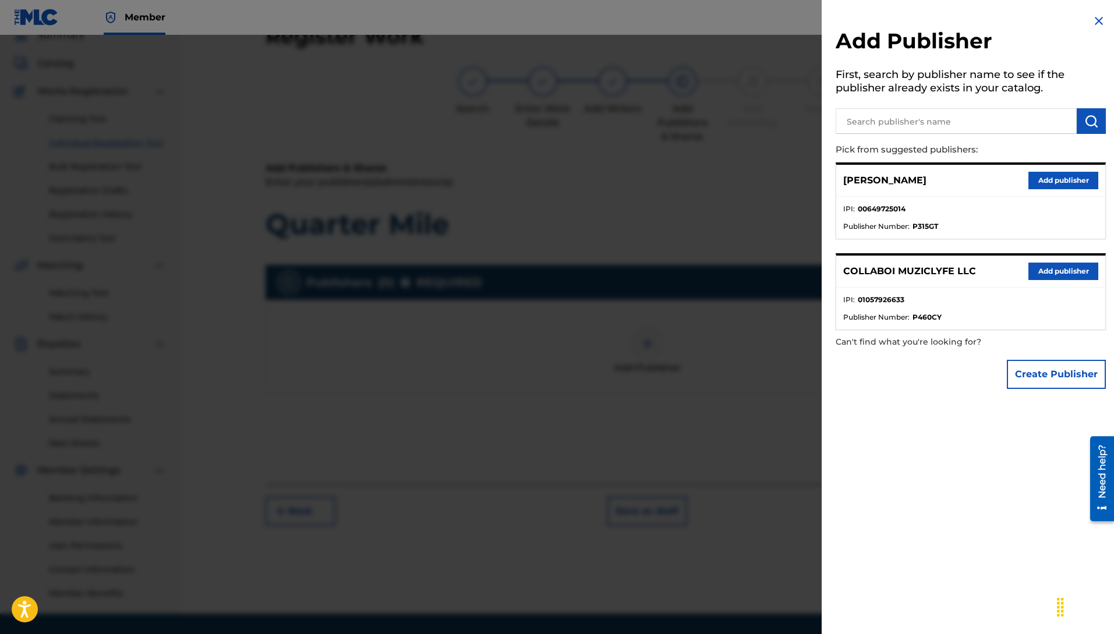
click at [1070, 274] on button "Add publisher" at bounding box center [1063, 271] width 70 height 17
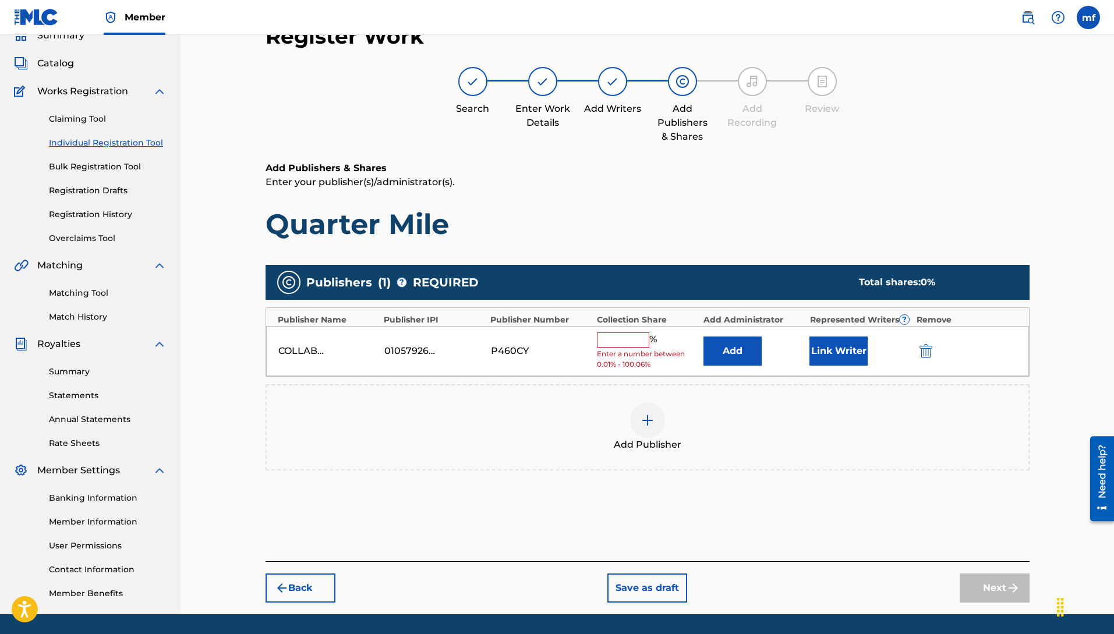
click at [639, 333] on input "text" at bounding box center [623, 340] width 52 height 15
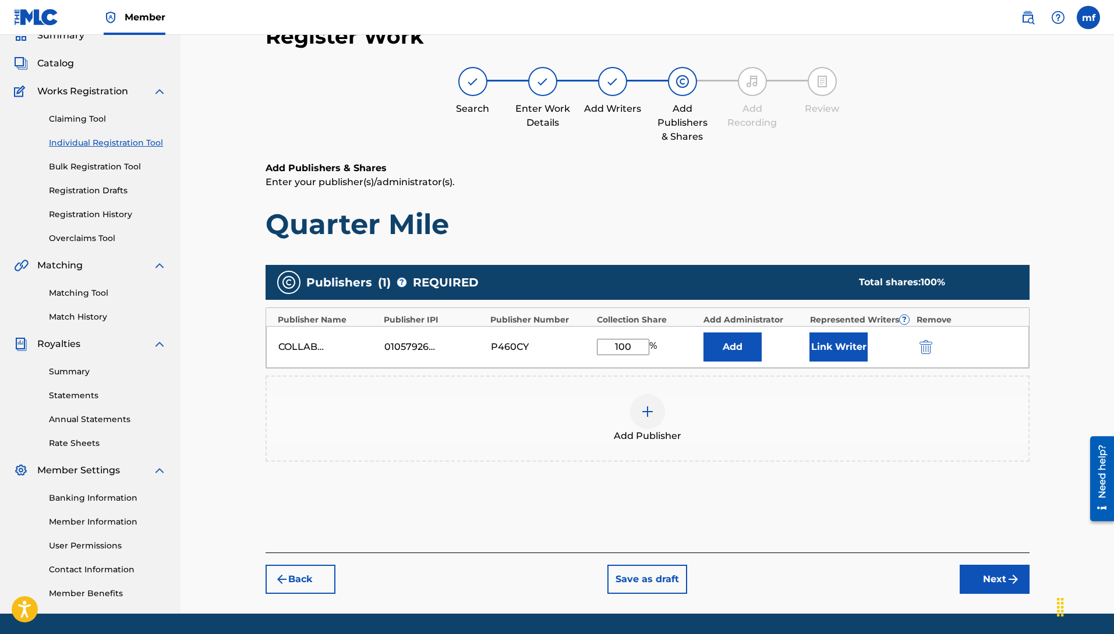
click at [737, 352] on button "Add" at bounding box center [733, 347] width 58 height 29
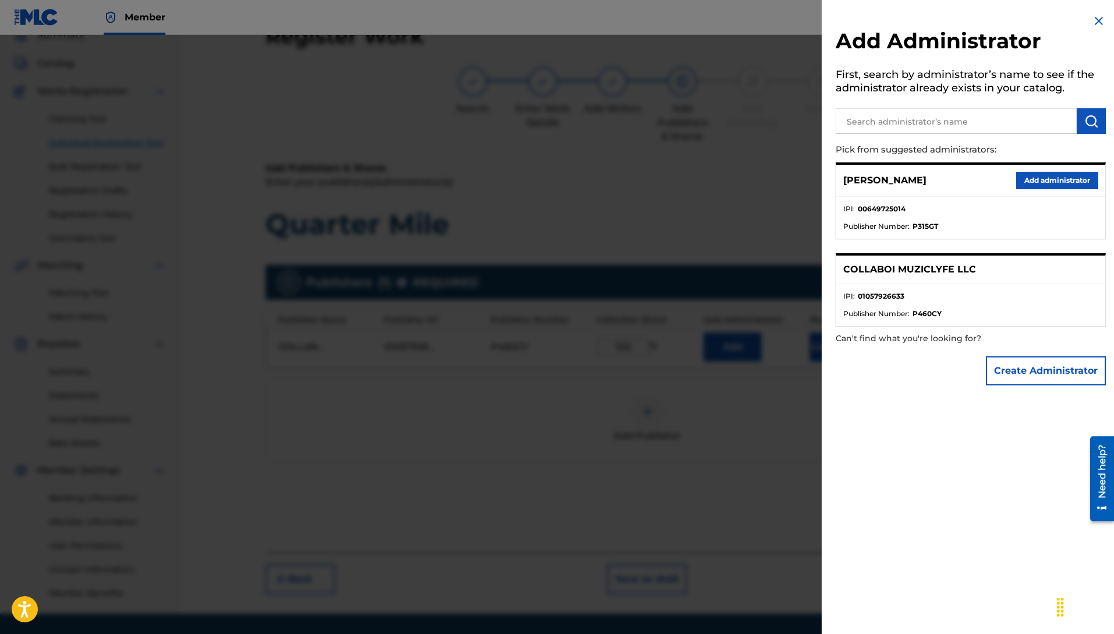
click at [1031, 181] on button "Add administrator" at bounding box center [1057, 180] width 82 height 17
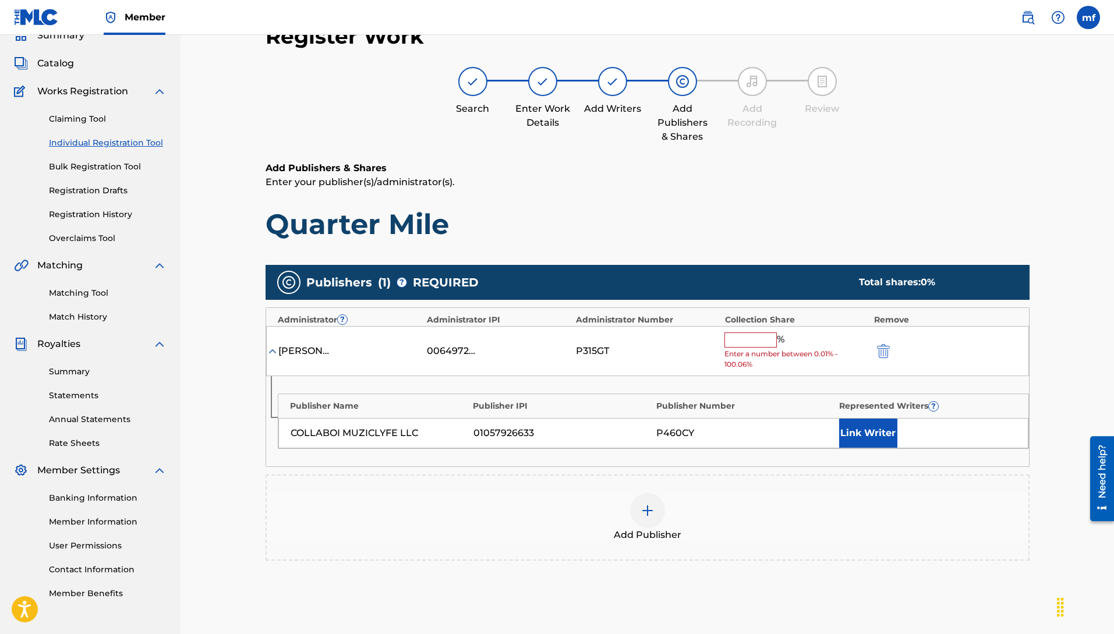
click at [738, 344] on input "text" at bounding box center [750, 340] width 52 height 15
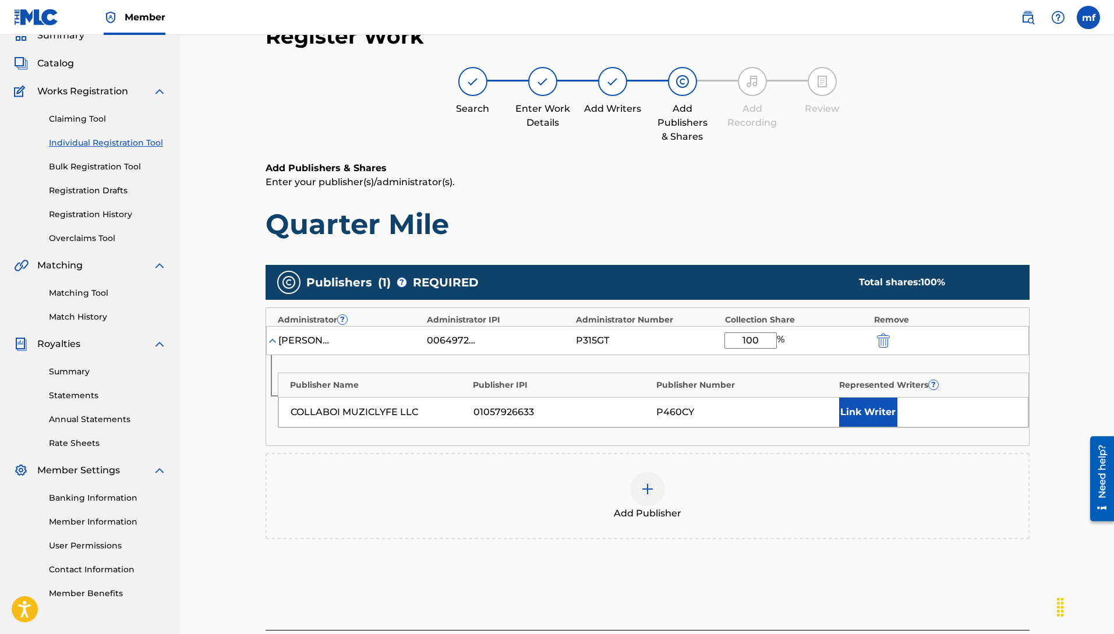
click at [863, 413] on button "Link Writer" at bounding box center [868, 412] width 58 height 29
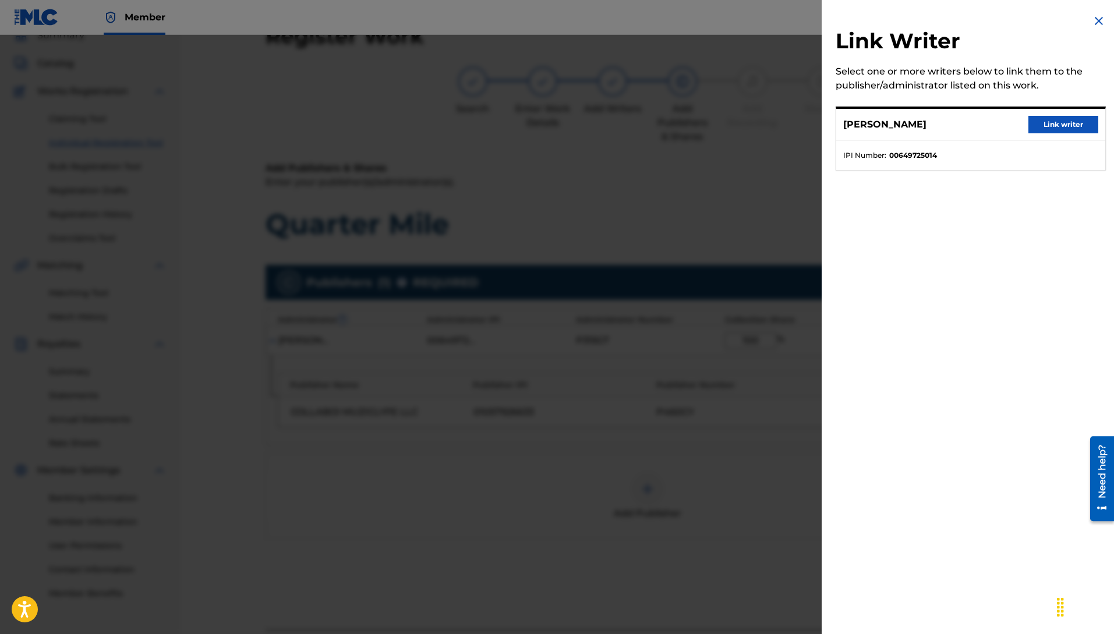
click at [1060, 133] on button "Link writer" at bounding box center [1063, 124] width 70 height 17
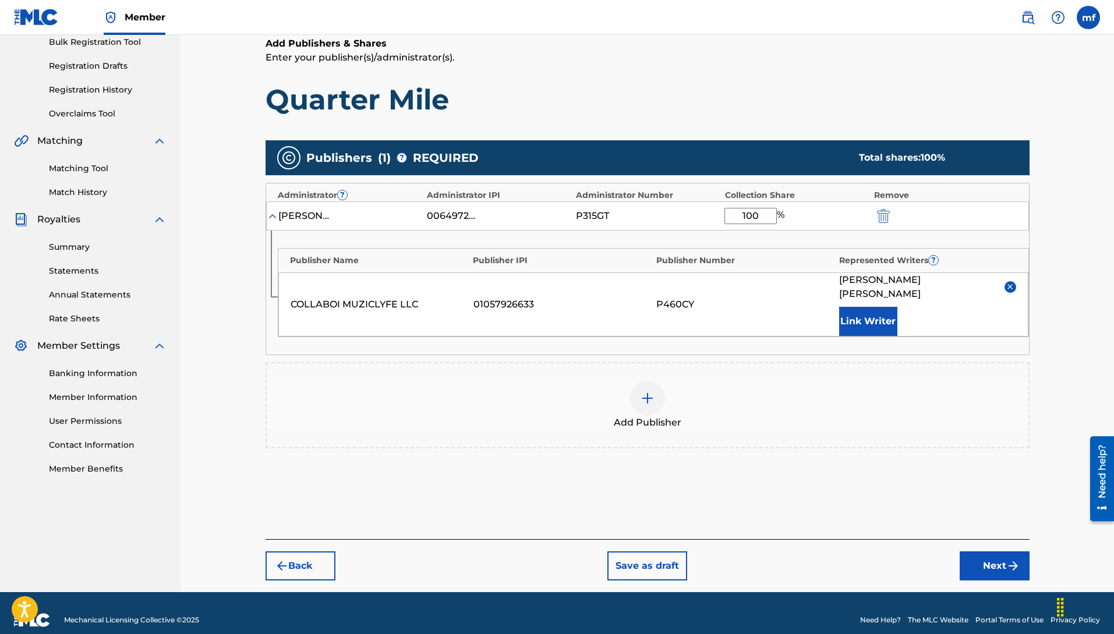
click at [985, 554] on button "Next" at bounding box center [995, 566] width 70 height 29
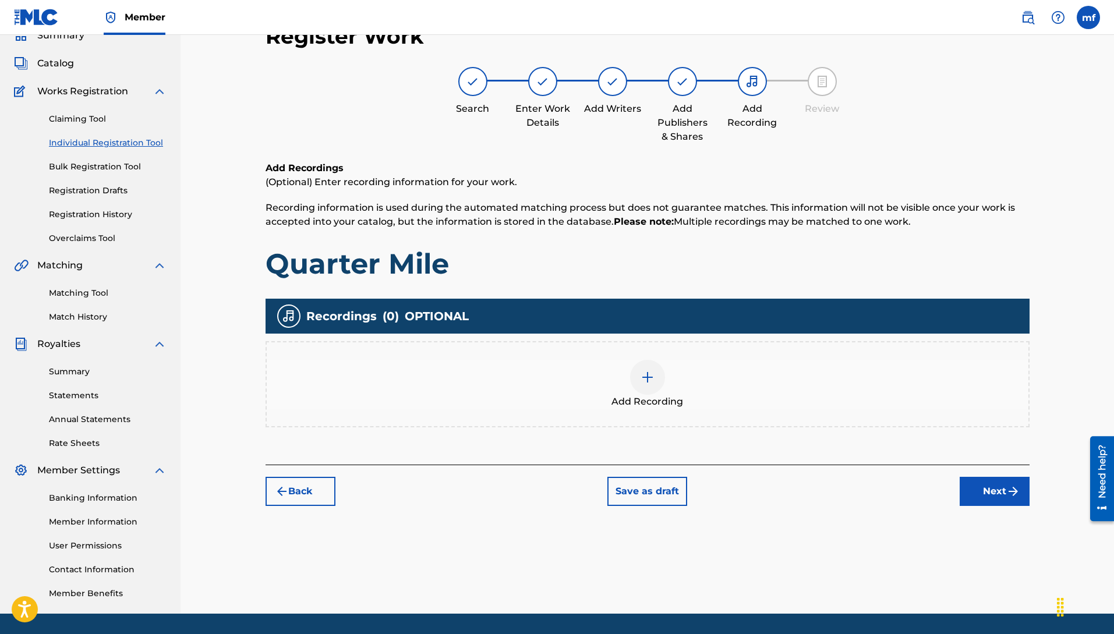
click at [638, 379] on div at bounding box center [647, 377] width 35 height 35
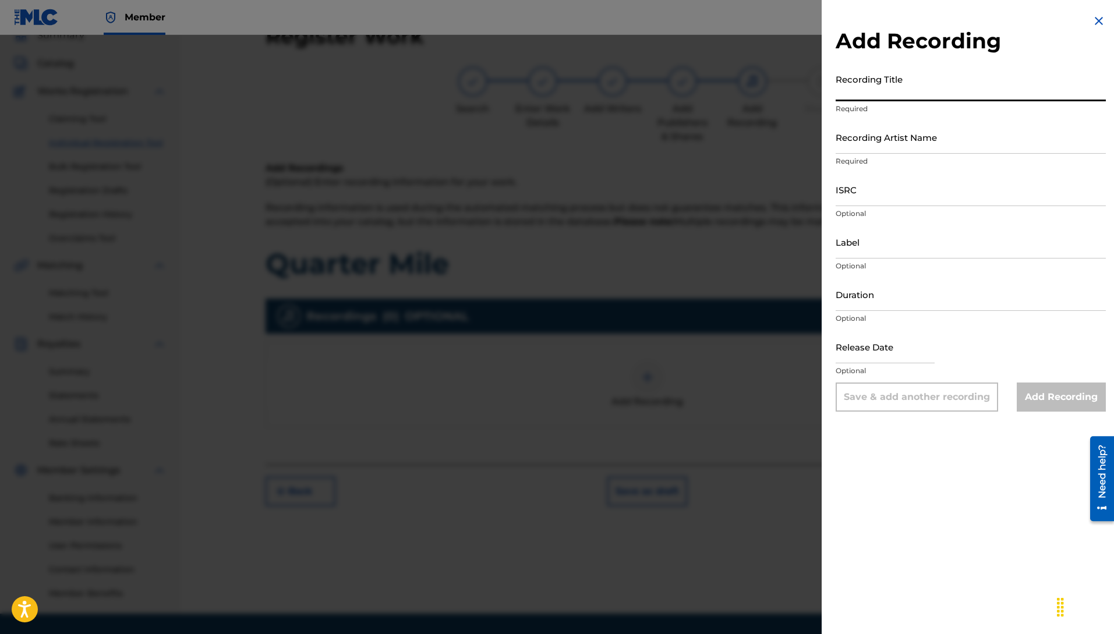
drag, startPoint x: 906, startPoint y: 89, endPoint x: 876, endPoint y: 92, distance: 29.3
click at [876, 98] on input "Recording Title" at bounding box center [971, 84] width 270 height 33
click at [876, 92] on input "Recording Title" at bounding box center [971, 84] width 270 height 33
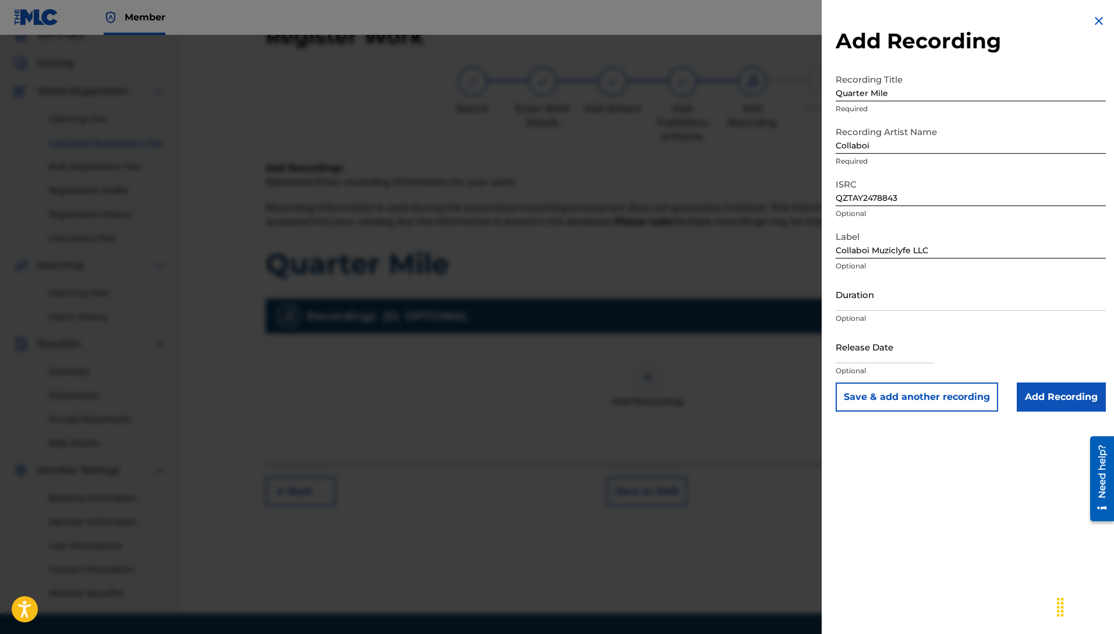
click at [1033, 395] on input "Add Recording" at bounding box center [1061, 397] width 89 height 29
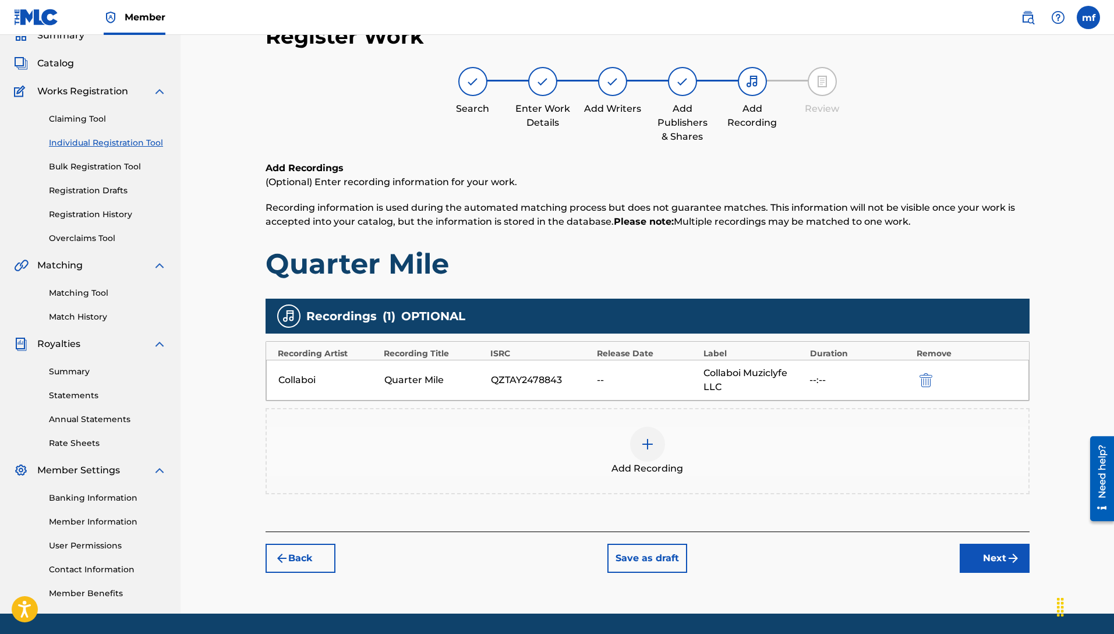
scroll to position [88, 0]
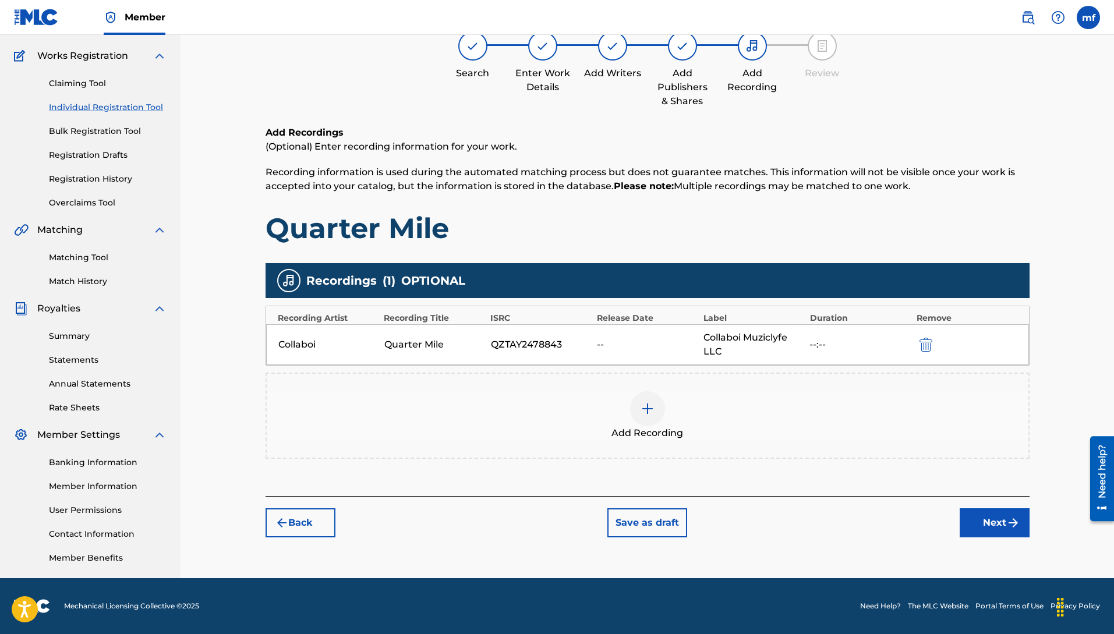
click at [1008, 528] on img "submit" at bounding box center [1013, 523] width 14 height 14
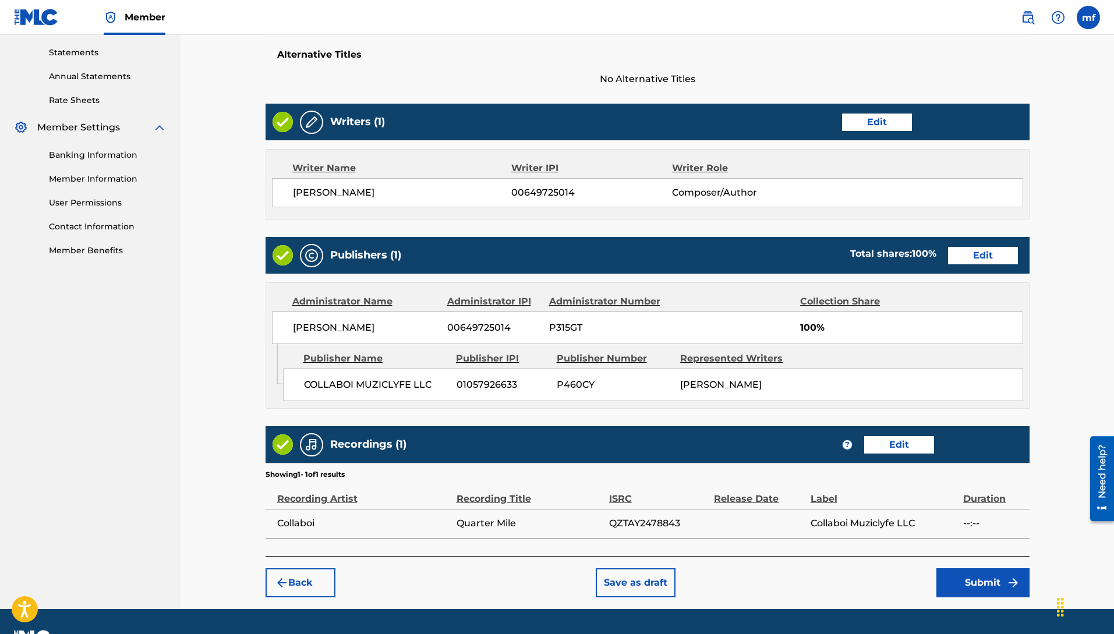
scroll to position [437, 0]
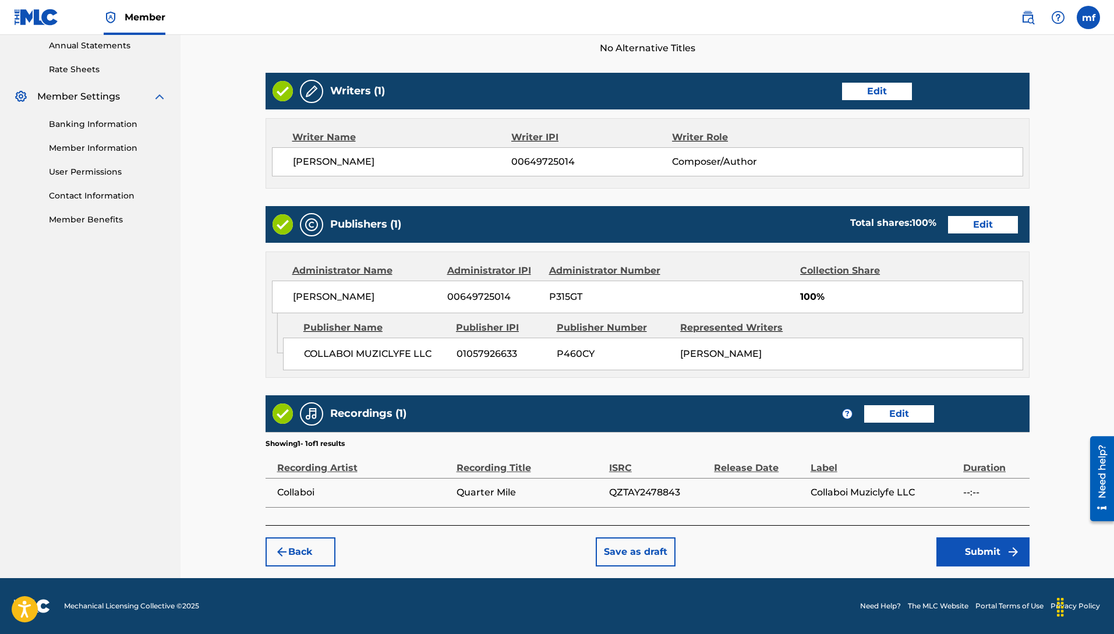
click at [307, 547] on button "Back" at bounding box center [301, 552] width 70 height 29
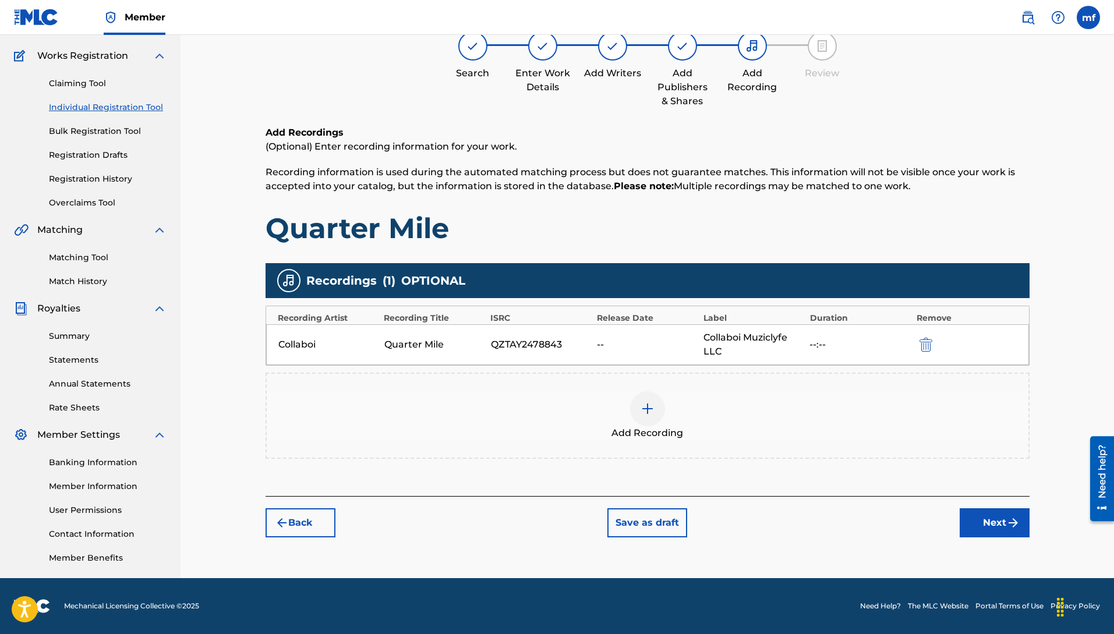
scroll to position [88, 0]
click at [995, 517] on button "Next" at bounding box center [995, 522] width 70 height 29
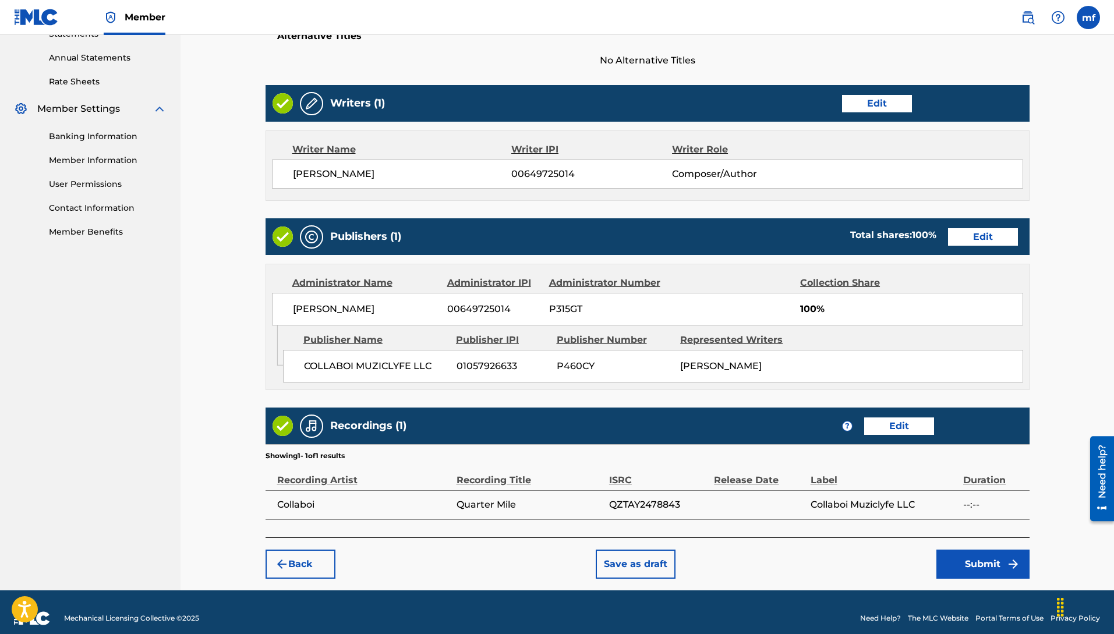
scroll to position [437, 0]
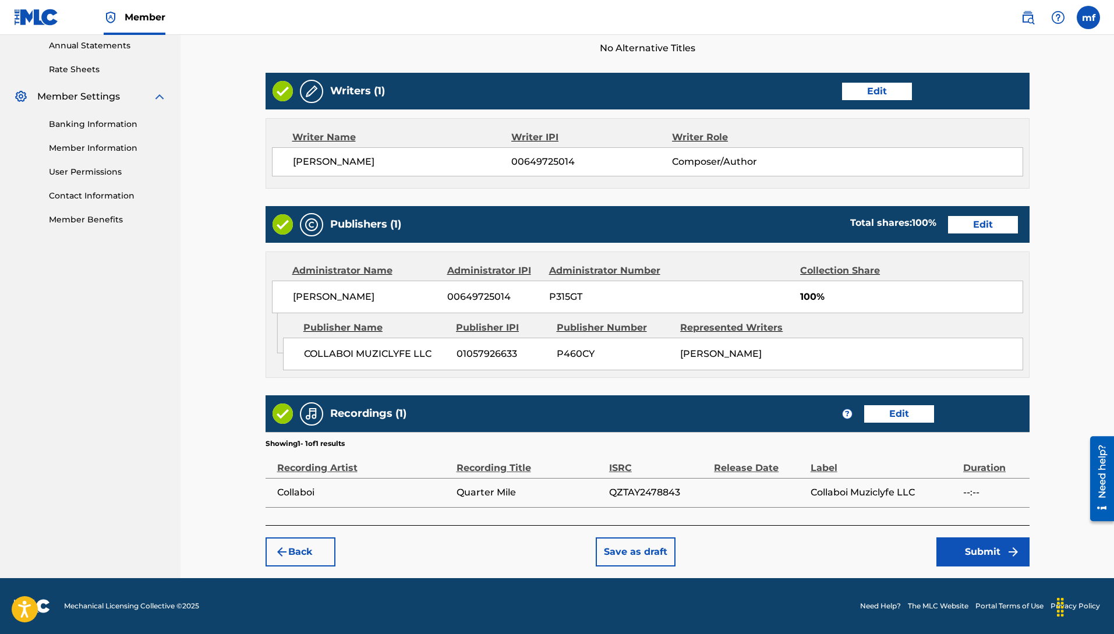
click at [961, 556] on button "Submit" at bounding box center [982, 552] width 93 height 29
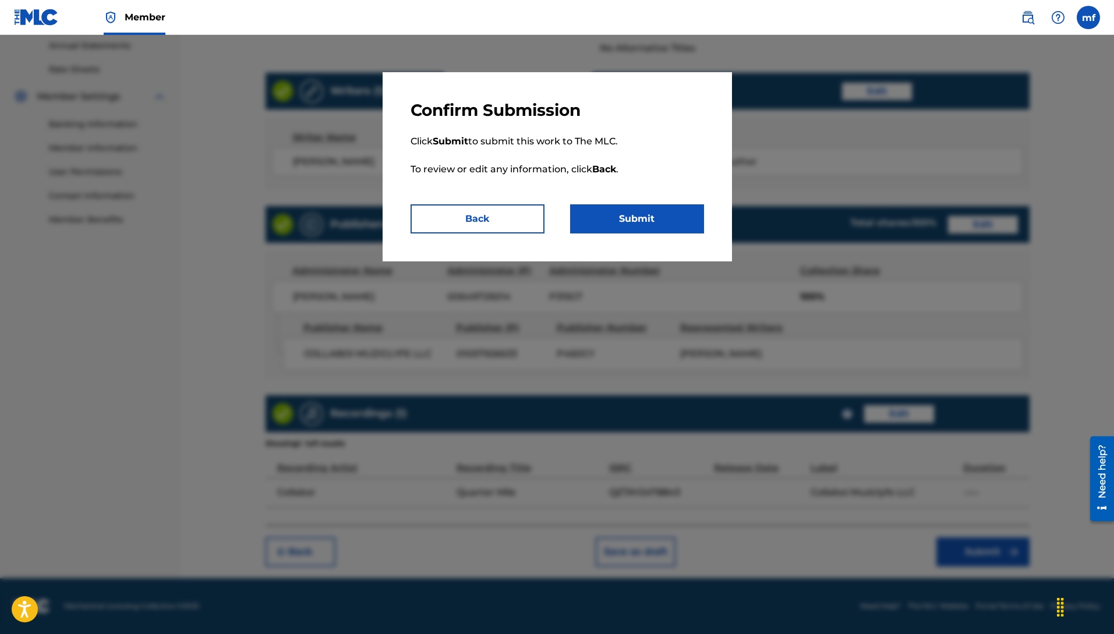
drag, startPoint x: 664, startPoint y: 214, endPoint x: 670, endPoint y: 235, distance: 21.2
click at [664, 216] on button "Submit" at bounding box center [637, 218] width 134 height 29
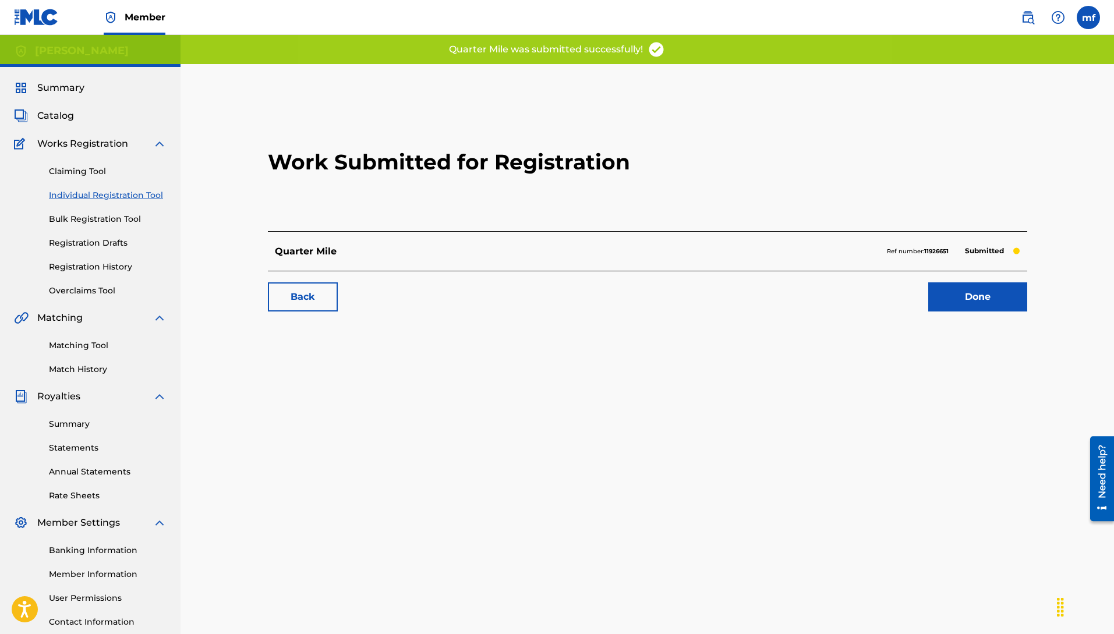
click at [993, 305] on link "Done" at bounding box center [977, 296] width 99 height 29
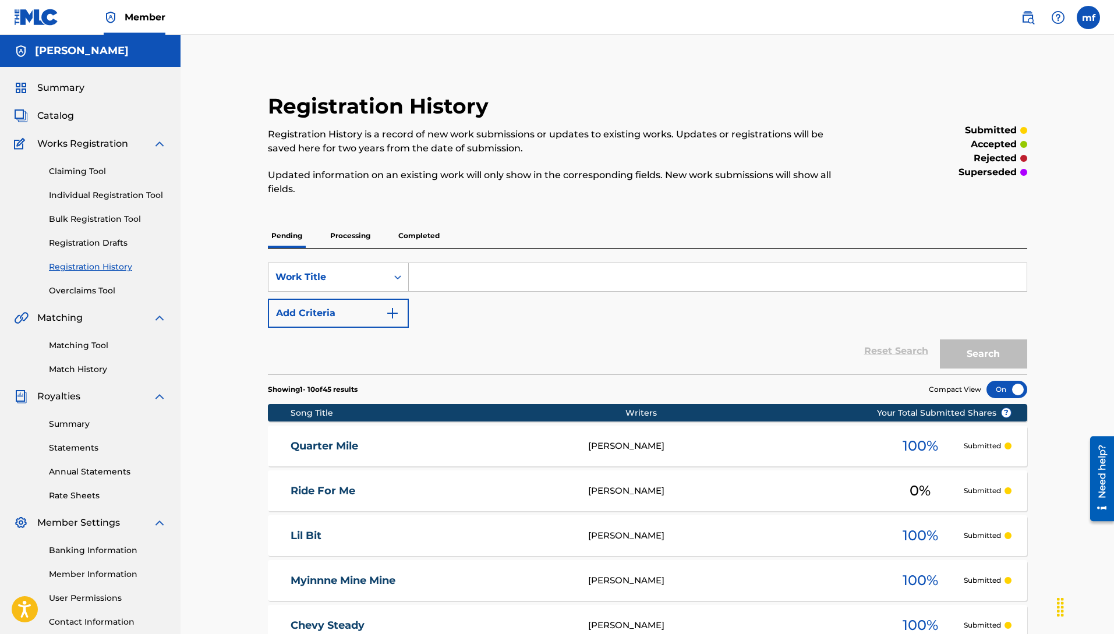
drag, startPoint x: 102, startPoint y: 205, endPoint x: 126, endPoint y: 214, distance: 25.4
click at [103, 205] on div "Claiming Tool Individual Registration Tool Bulk Registration Tool Registration …" at bounding box center [90, 224] width 153 height 146
click at [123, 198] on link "Individual Registration Tool" at bounding box center [108, 195] width 118 height 12
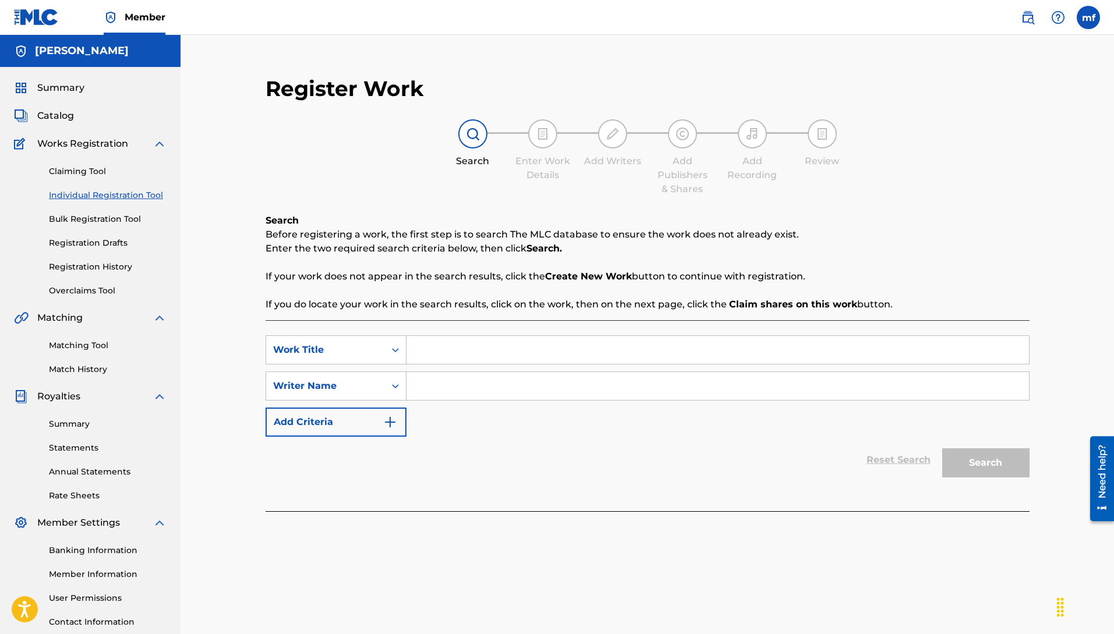
click at [458, 384] on input "Search Form" at bounding box center [717, 386] width 623 height 28
paste input "Machiavelli [PERSON_NAME]"
drag, startPoint x: 427, startPoint y: 360, endPoint x: 442, endPoint y: 366, distance: 16.2
click at [430, 360] on input "Search Form" at bounding box center [717, 350] width 623 height 28
click at [998, 466] on button "Search" at bounding box center [985, 462] width 87 height 29
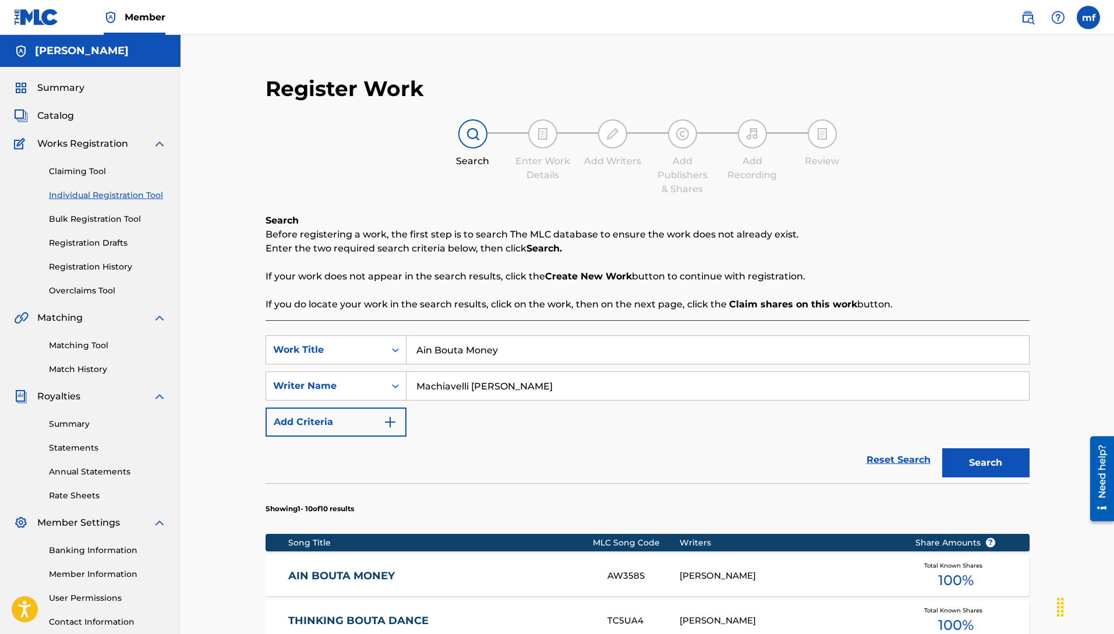
scroll to position [2, 0]
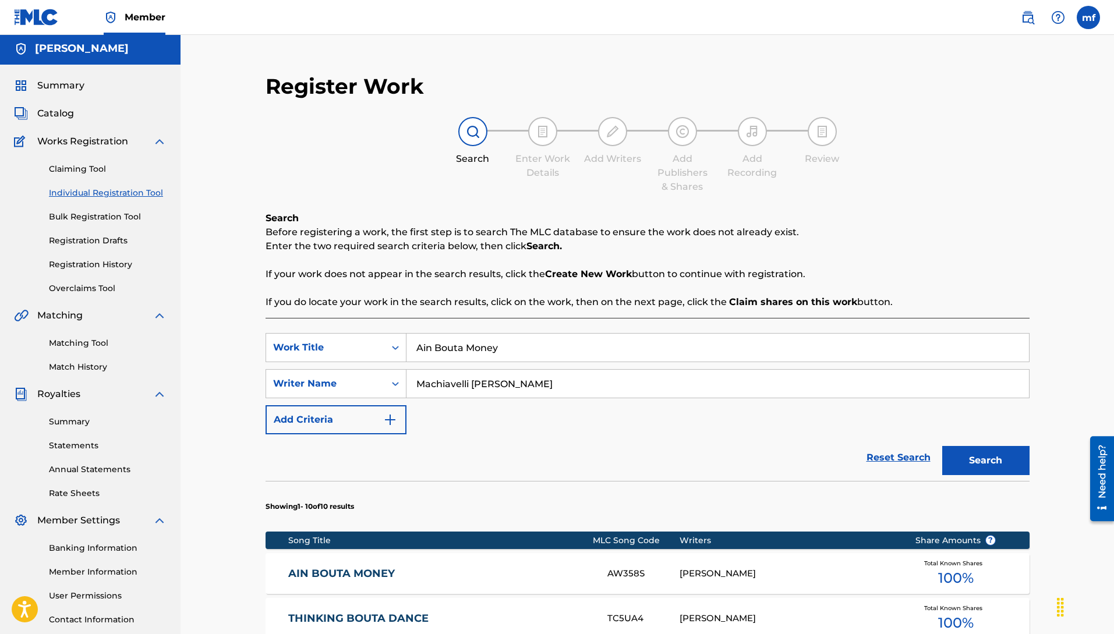
drag, startPoint x: 459, startPoint y: 336, endPoint x: 176, endPoint y: 292, distance: 285.9
click at [176, 291] on main "[PERSON_NAME] Summary Catalog Works Registration Claiming Tool Individual Regis…" at bounding box center [557, 592] width 1114 height 1119
click at [942, 446] on button "Search" at bounding box center [985, 460] width 87 height 29
drag, startPoint x: 512, startPoint y: 344, endPoint x: 286, endPoint y: 314, distance: 228.0
click at [326, 321] on div "SearchWithCriteria3a9e070a-0a37-4cd2-893e-04b6d21b8816 Work Title Internet Atta…" at bounding box center [648, 506] width 764 height 377
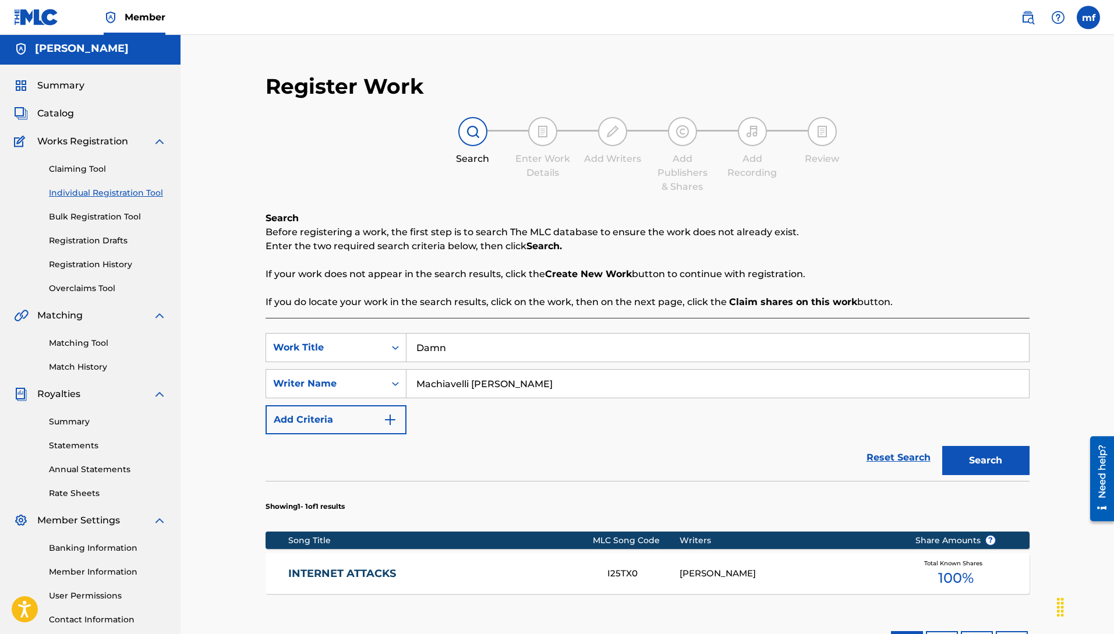
click at [942, 446] on button "Search" at bounding box center [985, 460] width 87 height 29
drag, startPoint x: 430, startPoint y: 334, endPoint x: 399, endPoint y: 324, distance: 33.0
click at [404, 326] on div "SearchWithCriteria3a9e070a-0a37-4cd2-893e-04b6d21b8816 Work Title Damn SearchWi…" at bounding box center [648, 506] width 764 height 377
drag, startPoint x: 586, startPoint y: 362, endPoint x: 597, endPoint y: 365, distance: 10.7
click at [585, 360] on div "SearchWithCriteria3a9e070a-0a37-4cd2-893e-04b6d21b8816 Work Title SearchWithCri…" at bounding box center [648, 383] width 764 height 101
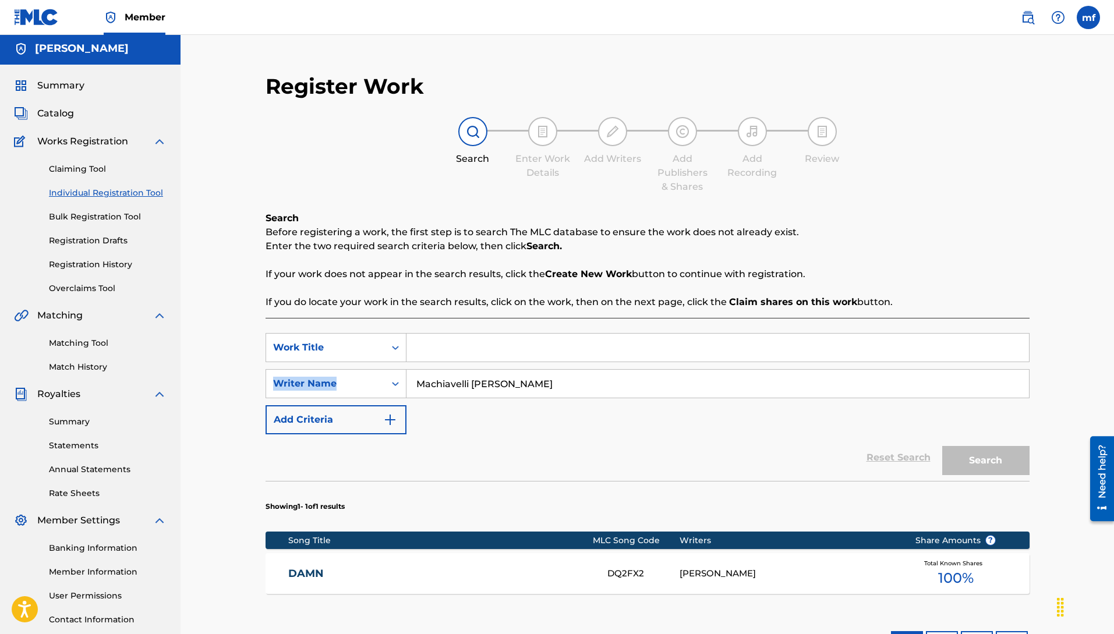
drag, startPoint x: 506, startPoint y: 353, endPoint x: 532, endPoint y: 388, distance: 43.7
click at [517, 370] on div "SearchWithCriteria3a9e070a-0a37-4cd2-893e-04b6d21b8816 Work Title SearchWithCri…" at bounding box center [648, 383] width 764 height 101
drag, startPoint x: 448, startPoint y: 348, endPoint x: 453, endPoint y: 355, distance: 8.9
click at [449, 349] on input "Search Form" at bounding box center [717, 348] width 623 height 28
click at [542, 359] on input "Search Form" at bounding box center [717, 348] width 623 height 28
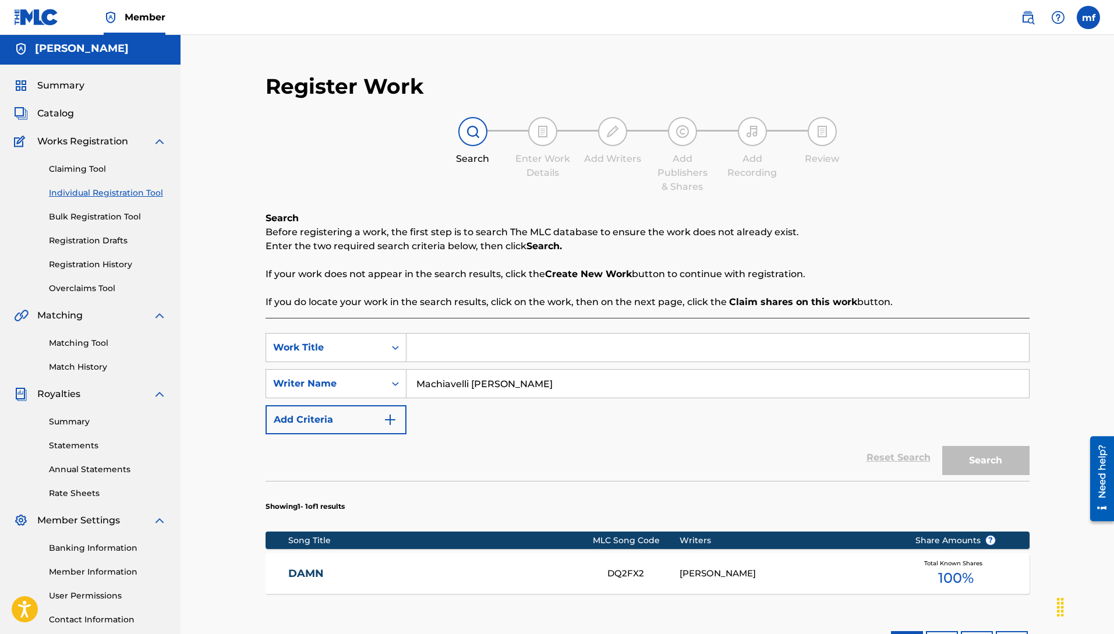
drag, startPoint x: 580, startPoint y: 391, endPoint x: 585, endPoint y: 386, distance: 7.4
click at [581, 389] on input "Machiavelli [PERSON_NAME]" at bounding box center [717, 384] width 623 height 28
click at [561, 345] on input "Search Form" at bounding box center [717, 348] width 623 height 28
click at [967, 455] on button "Search" at bounding box center [985, 460] width 87 height 29
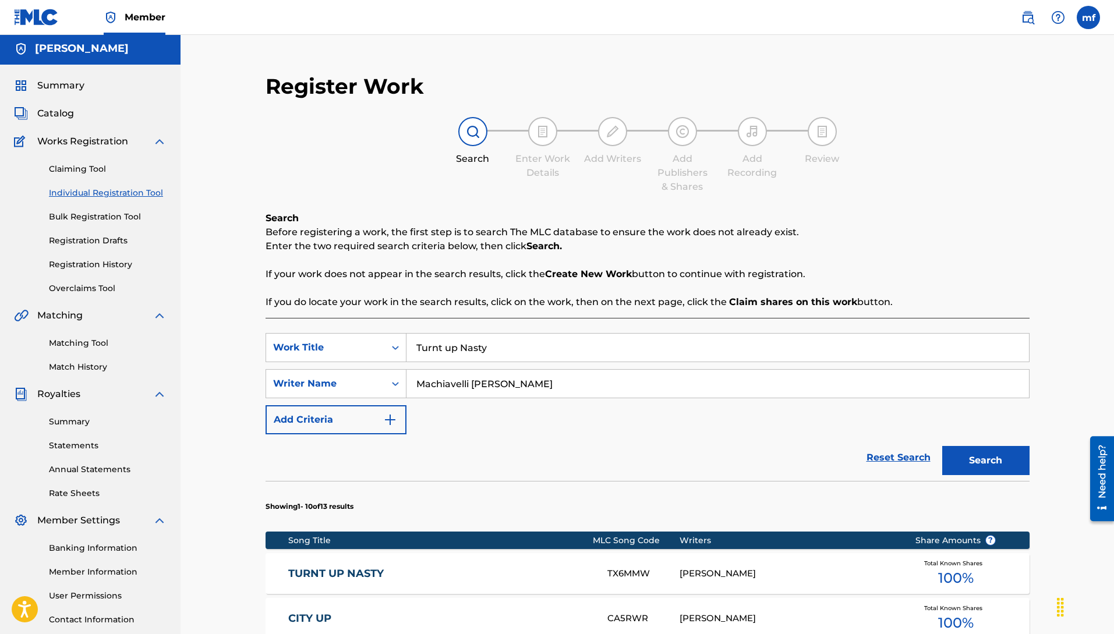
drag, startPoint x: 499, startPoint y: 357, endPoint x: 308, endPoint y: 313, distance: 195.5
click at [942, 446] on button "Search" at bounding box center [985, 460] width 87 height 29
drag, startPoint x: 489, startPoint y: 347, endPoint x: 280, endPoint y: 339, distance: 209.2
click at [305, 342] on div "SearchWithCriteria3a9e070a-0a37-4cd2-893e-04b6d21b8816 Work Title Take it slow" at bounding box center [648, 347] width 764 height 29
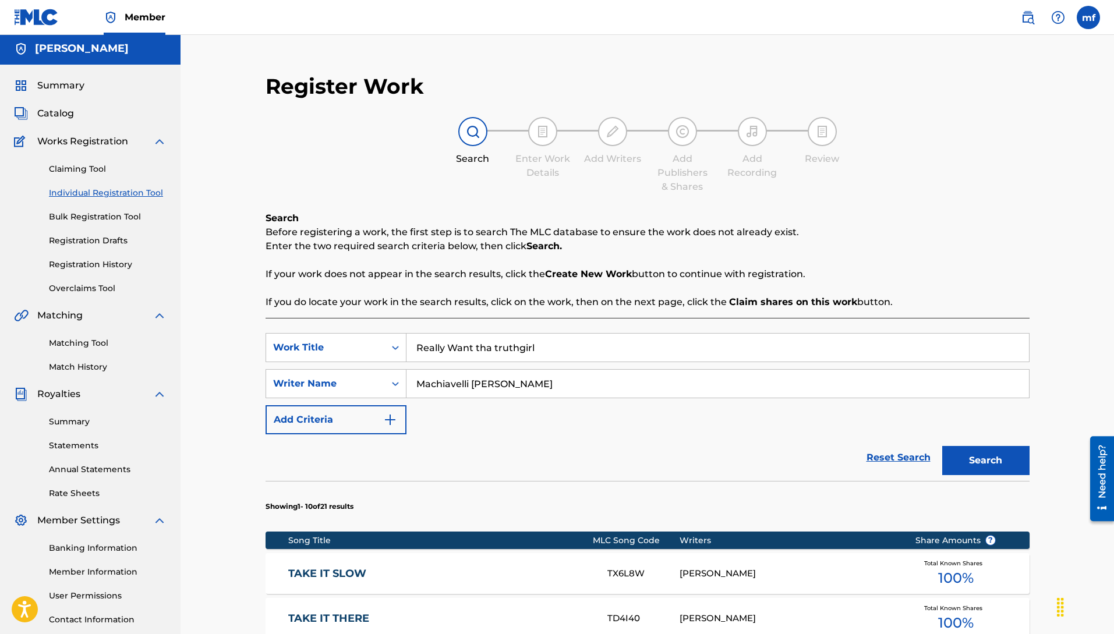
click at [942, 446] on button "Search" at bounding box center [985, 460] width 87 height 29
click at [301, 316] on div "Search Before registering a work, the first step is to search The MLC database …" at bounding box center [648, 632] width 764 height 843
click at [988, 461] on button "Search" at bounding box center [985, 460] width 87 height 29
drag, startPoint x: 323, startPoint y: 323, endPoint x: 228, endPoint y: 313, distance: 96.0
click at [254, 313] on div "Register Work Search Enter Work Details Add Writers Add Publishers & Shares Add…" at bounding box center [647, 607] width 787 height 1090
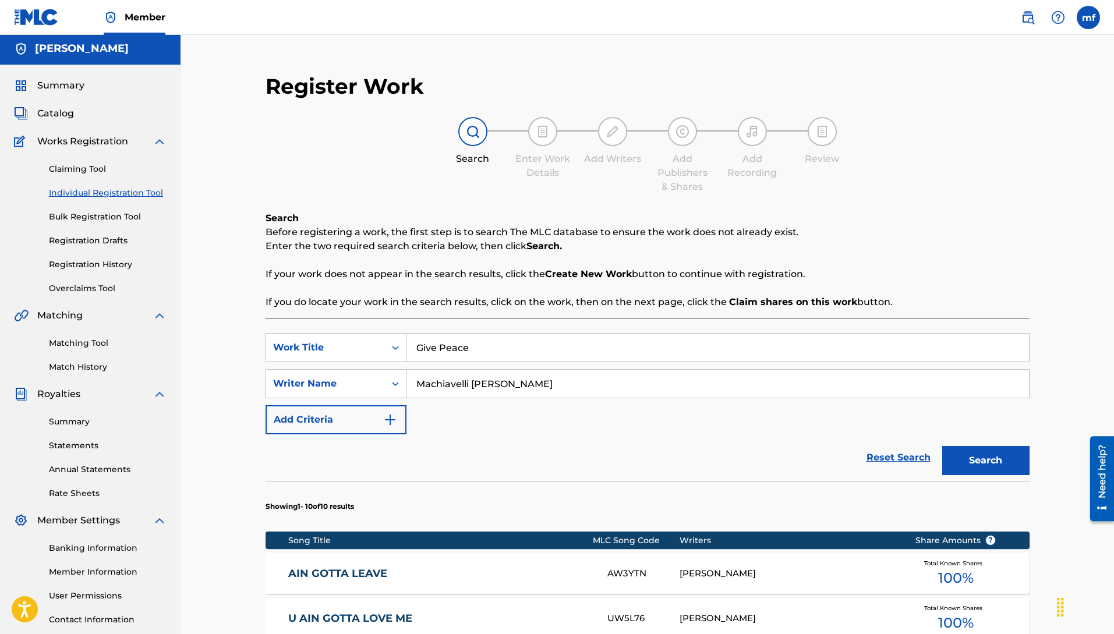
drag, startPoint x: 992, startPoint y: 464, endPoint x: 982, endPoint y: 461, distance: 10.0
click at [988, 462] on button "Search" at bounding box center [985, 460] width 87 height 29
drag, startPoint x: 338, startPoint y: 320, endPoint x: 323, endPoint y: 348, distance: 32.3
click at [312, 312] on div "Search Before registering a work, the first step is to search The MLC database …" at bounding box center [648, 453] width 764 height 484
click at [942, 446] on button "Search" at bounding box center [985, 460] width 87 height 29
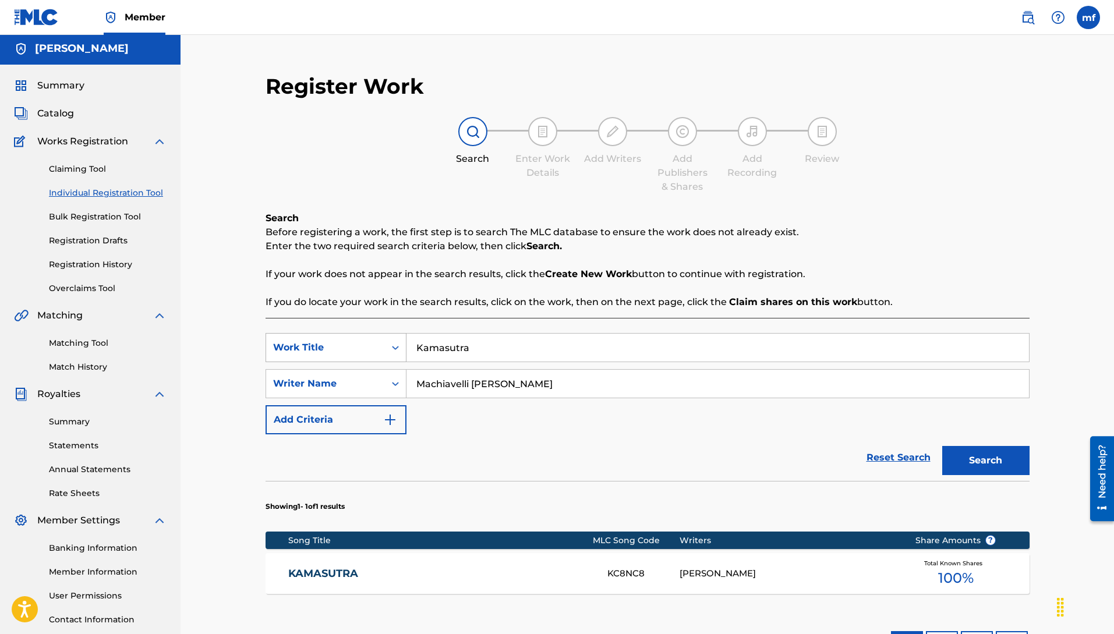
drag, startPoint x: 486, startPoint y: 353, endPoint x: 289, endPoint y: 342, distance: 197.2
click at [386, 341] on div "SearchWithCriteria3a9e070a-0a37-4cd2-893e-04b6d21b8816 Work Title Kamasutra" at bounding box center [648, 347] width 764 height 29
click at [493, 353] on input "love" at bounding box center [717, 348] width 623 height 28
click at [942, 446] on button "Search" at bounding box center [985, 460] width 87 height 29
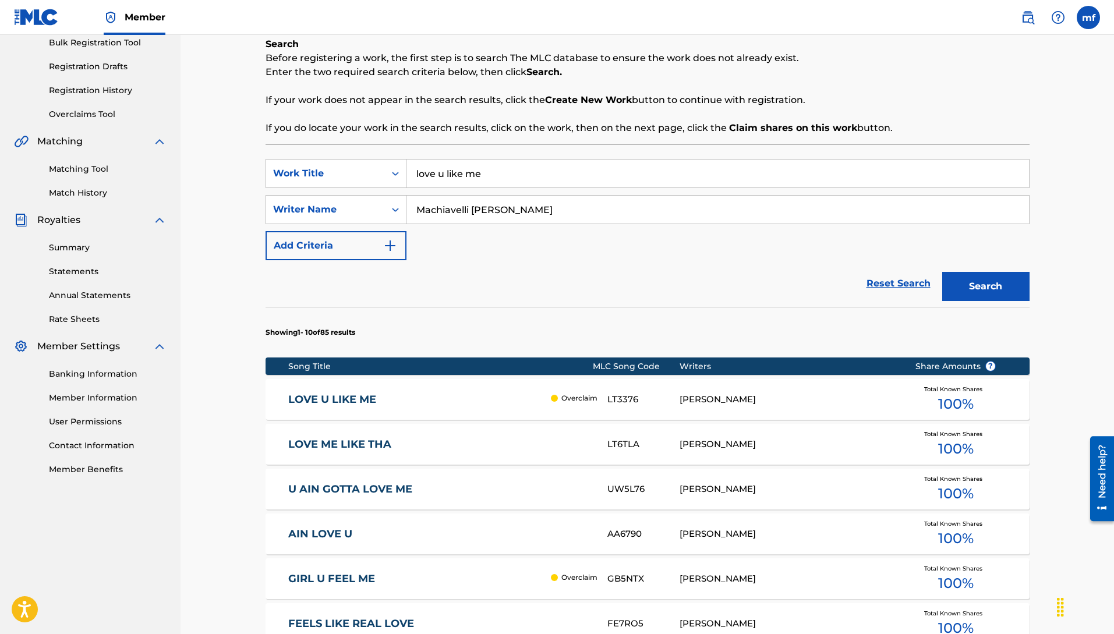
scroll to position [235, 0]
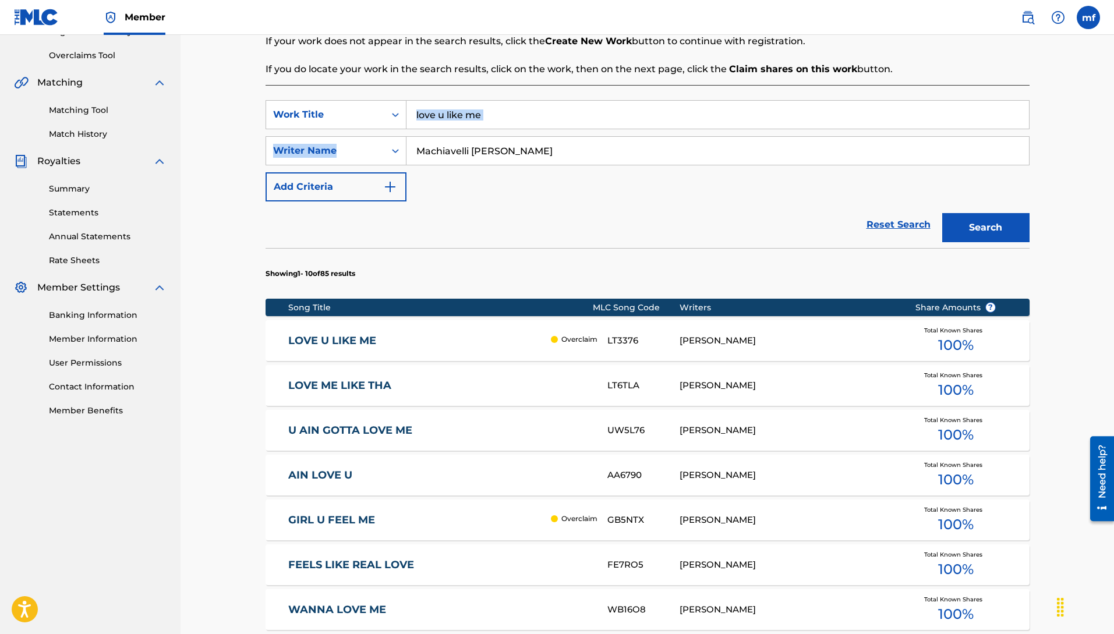
drag, startPoint x: 500, startPoint y: 129, endPoint x: 471, endPoint y: 122, distance: 29.9
click at [434, 112] on div "SearchWithCriteria3a9e070a-0a37-4cd2-893e-04b6d21b8816 Work Title love u like m…" at bounding box center [648, 150] width 764 height 101
drag, startPoint x: 545, startPoint y: 115, endPoint x: 221, endPoint y: 99, distance: 323.6
click at [314, 91] on div "SearchWithCriteria3a9e070a-0a37-4cd2-893e-04b6d21b8816 Work Title love u like m…" at bounding box center [648, 478] width 764 height 786
click at [942, 213] on button "Search" at bounding box center [985, 227] width 87 height 29
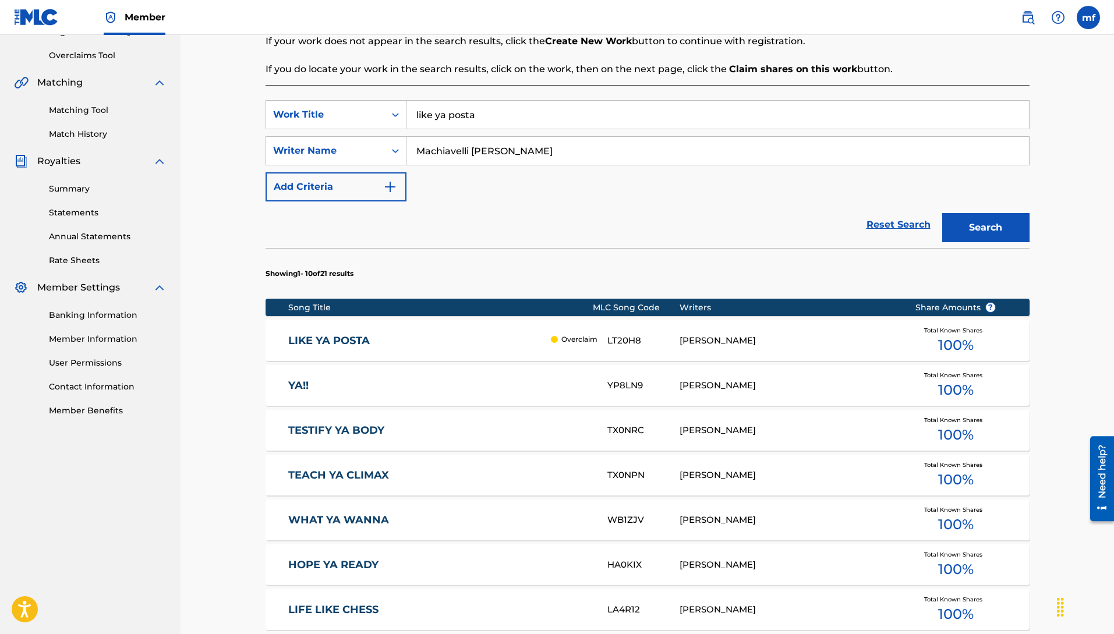
drag, startPoint x: 494, startPoint y: 109, endPoint x: 441, endPoint y: 100, distance: 53.8
click at [365, 94] on div "SearchWithCriteria3a9e070a-0a37-4cd2-893e-04b6d21b8816 Work Title like ya posta…" at bounding box center [648, 478] width 764 height 786
drag, startPoint x: 961, startPoint y: 215, endPoint x: 673, endPoint y: 132, distance: 299.7
click at [961, 216] on button "Search" at bounding box center [985, 227] width 87 height 29
drag, startPoint x: 515, startPoint y: 123, endPoint x: 193, endPoint y: 143, distance: 322.7
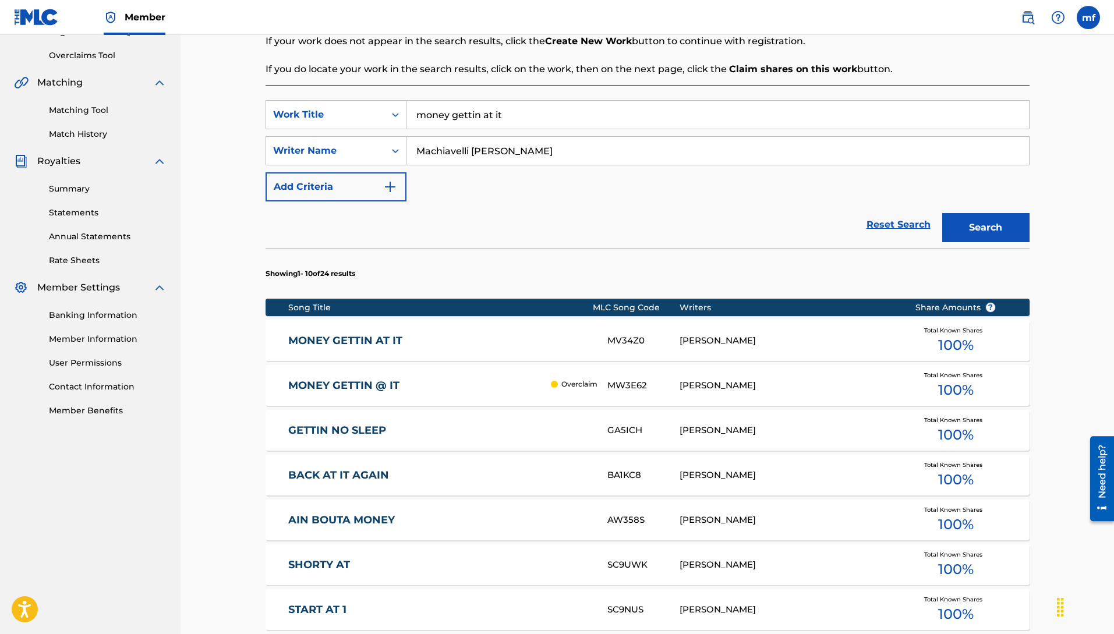
click at [266, 116] on div "SearchWithCriteria3a9e070a-0a37-4cd2-893e-04b6d21b8816 Work Title money gettin …" at bounding box center [648, 114] width 764 height 29
drag, startPoint x: 992, startPoint y: 225, endPoint x: 726, endPoint y: 159, distance: 273.6
click at [991, 225] on button "Search" at bounding box center [985, 227] width 87 height 29
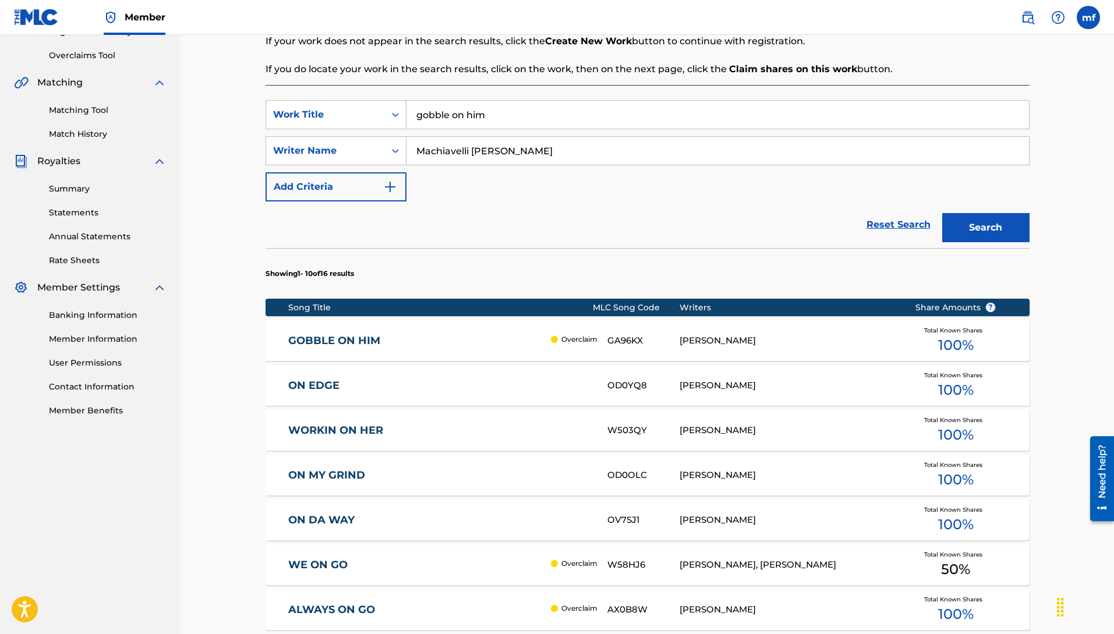
drag, startPoint x: 503, startPoint y: 123, endPoint x: 183, endPoint y: 96, distance: 321.4
click at [205, 89] on div "Register Work Search Enter Work Details Add Writers Add Publishers & Shares Add…" at bounding box center [648, 362] width 934 height 1125
click at [942, 213] on button "Search" at bounding box center [985, 227] width 87 height 29
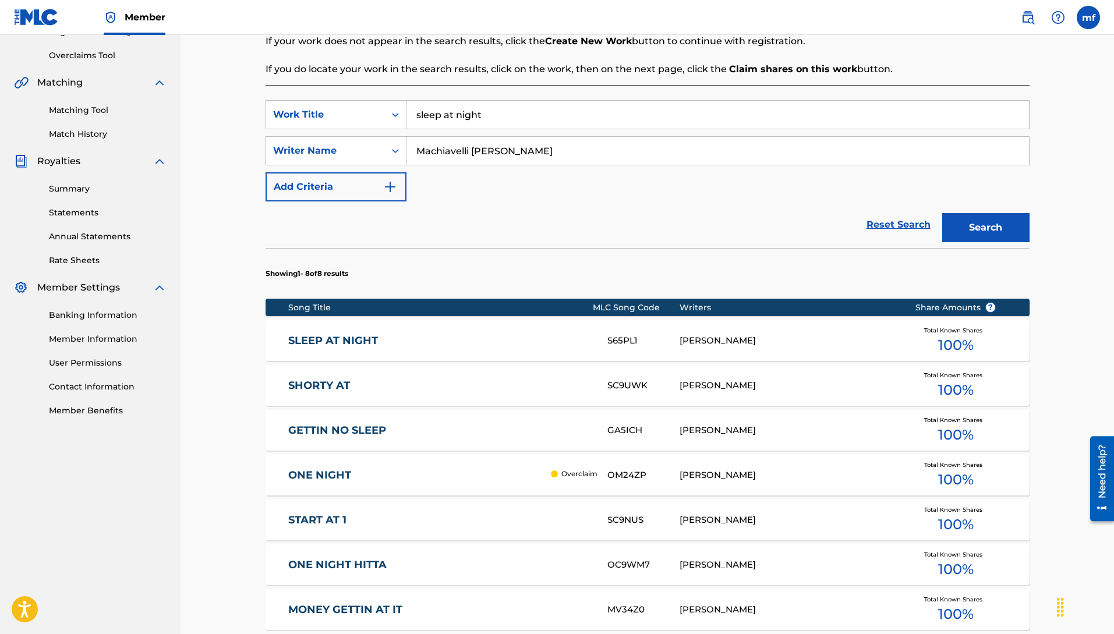
drag, startPoint x: 498, startPoint y: 101, endPoint x: 474, endPoint y: 108, distance: 25.0
click at [474, 108] on input "sleep at night" at bounding box center [717, 115] width 623 height 28
drag, startPoint x: 508, startPoint y: 118, endPoint x: 233, endPoint y: 159, distance: 277.9
click at [273, 105] on div "SearchWithCriteria3a9e070a-0a37-4cd2-893e-04b6d21b8816 Work Title sleep at night" at bounding box center [648, 114] width 764 height 29
click at [942, 213] on button "Search" at bounding box center [985, 227] width 87 height 29
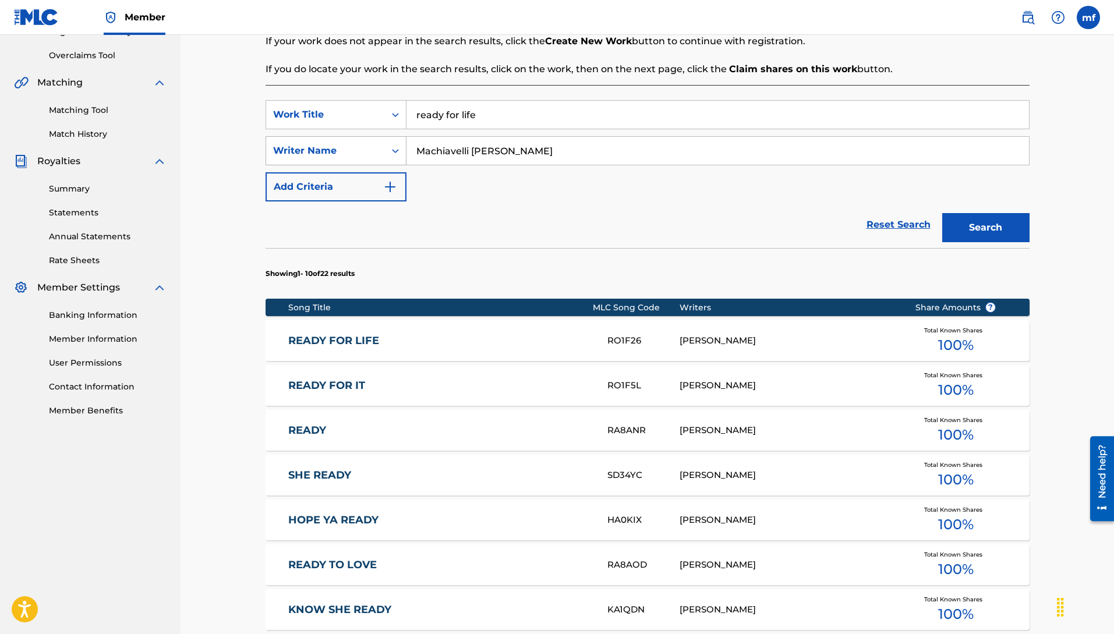
drag, startPoint x: 554, startPoint y: 108, endPoint x: 375, endPoint y: 143, distance: 182.2
click at [344, 100] on div "SearchWithCriteria3a9e070a-0a37-4cd2-893e-04b6d21b8816 Work Title ready for life" at bounding box center [648, 114] width 764 height 29
drag, startPoint x: 521, startPoint y: 124, endPoint x: 374, endPoint y: 104, distance: 148.2
click at [374, 104] on div "SearchWithCriteria3a9e070a-0a37-4cd2-893e-04b6d21b8816 Work Title ready for life" at bounding box center [648, 114] width 764 height 29
click at [999, 236] on button "Search" at bounding box center [985, 227] width 87 height 29
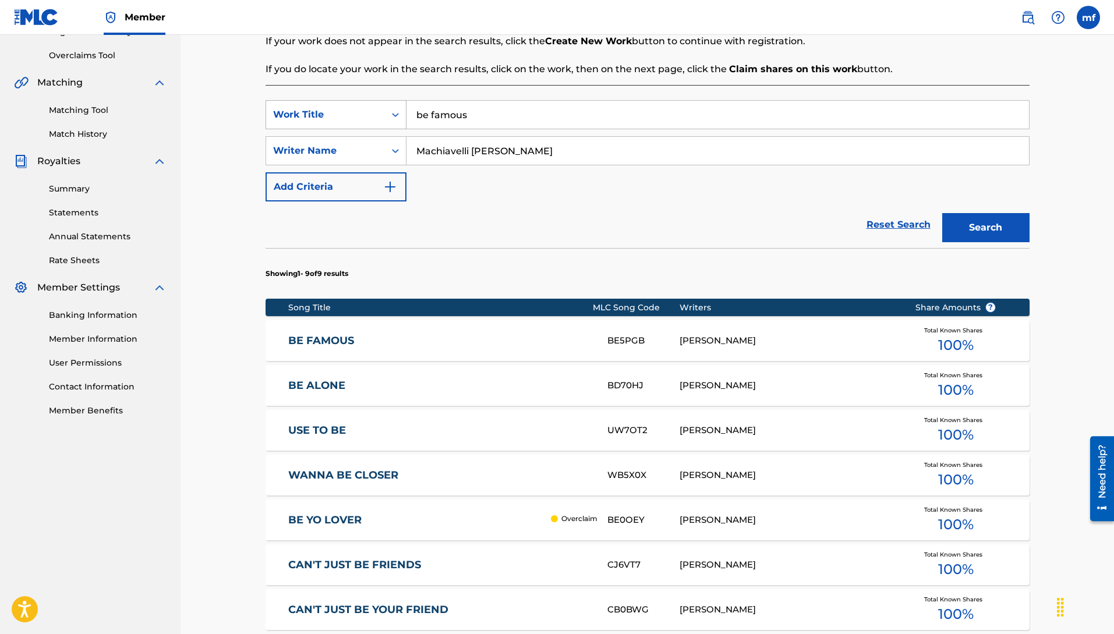
drag, startPoint x: 485, startPoint y: 122, endPoint x: 288, endPoint y: 116, distance: 196.3
click at [377, 112] on div "SearchWithCriteria3a9e070a-0a37-4cd2-893e-04b6d21b8816 Work Title be famous" at bounding box center [648, 114] width 764 height 29
click at [942, 213] on button "Search" at bounding box center [985, 227] width 87 height 29
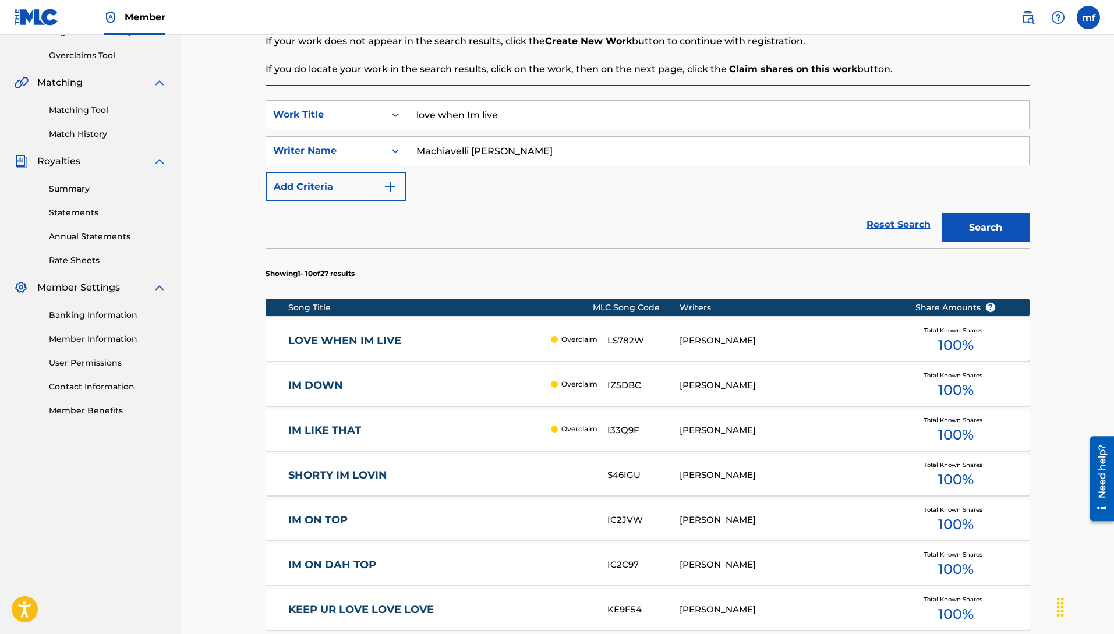
drag, startPoint x: 519, startPoint y: 118, endPoint x: 0, endPoint y: 168, distance: 521.9
click at [436, 119] on input "love when Im live" at bounding box center [717, 115] width 623 height 28
click at [942, 213] on button "Search" at bounding box center [985, 227] width 87 height 29
drag, startPoint x: 501, startPoint y: 111, endPoint x: 290, endPoint y: 93, distance: 212.2
click at [245, 66] on div "Register Work Search Enter Work Details Add Writers Add Publishers & Shares Add…" at bounding box center [647, 376] width 815 height 1095
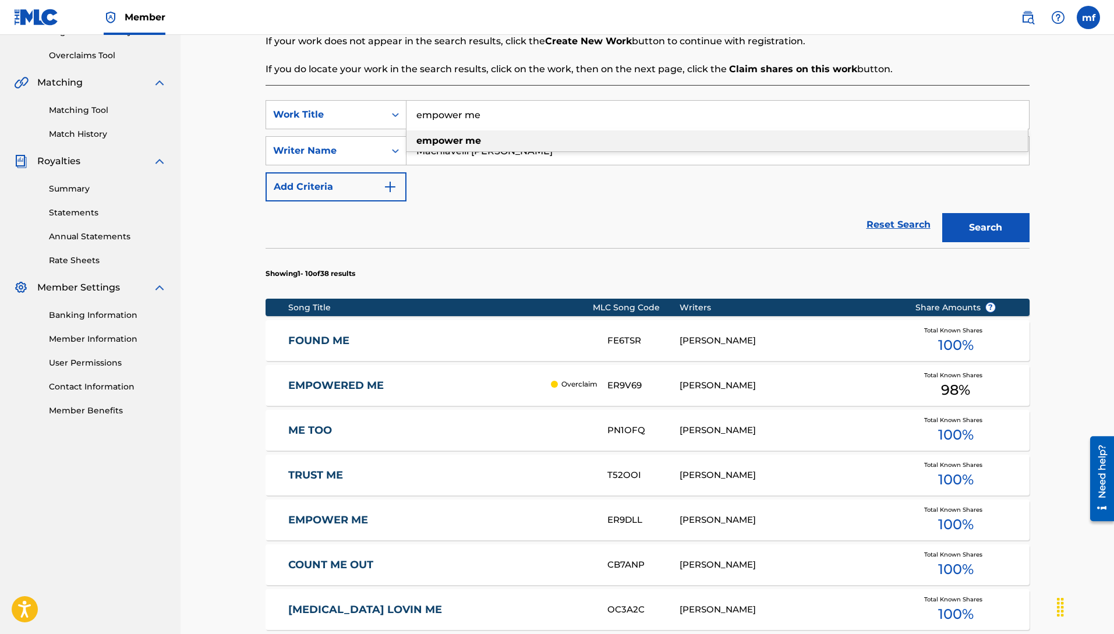
click at [492, 139] on div "empower me" at bounding box center [716, 140] width 621 height 21
click at [1009, 236] on button "Search" at bounding box center [985, 227] width 87 height 29
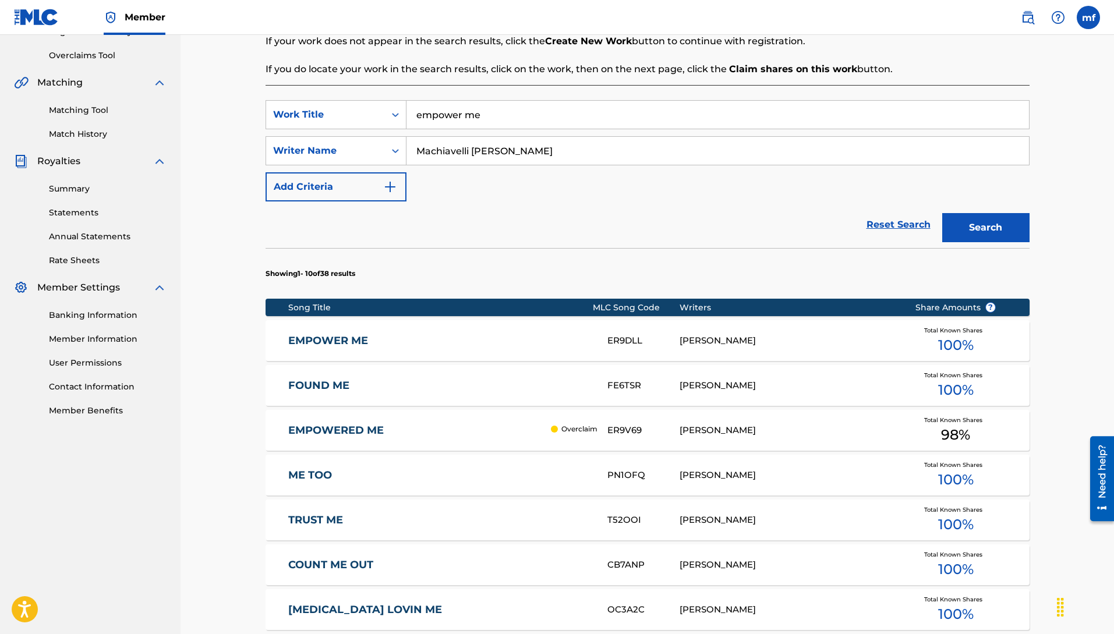
drag, startPoint x: 396, startPoint y: 104, endPoint x: 210, endPoint y: 77, distance: 188.3
click at [210, 77] on div "Register Work Search Enter Work Details Add Writers Add Publishers & Shares Add…" at bounding box center [648, 362] width 934 height 1125
click at [942, 213] on button "Search" at bounding box center [985, 227] width 87 height 29
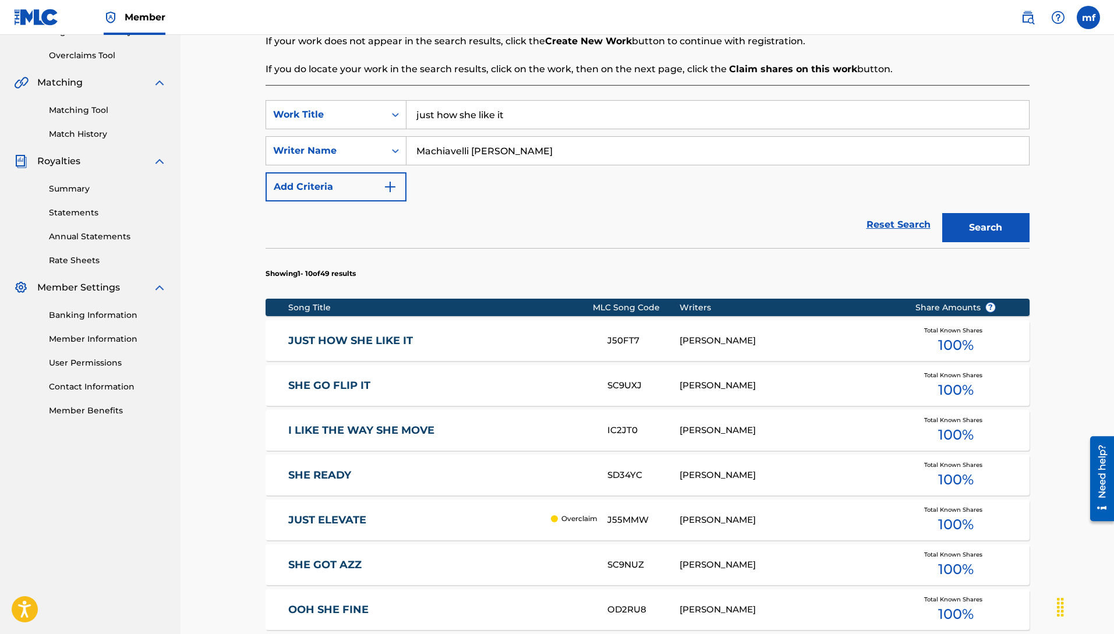
drag, startPoint x: 513, startPoint y: 115, endPoint x: 0, endPoint y: 69, distance: 515.2
click at [19, 62] on main "[PERSON_NAME] Summary Catalog Works Registration Claiming Tool Individual Regis…" at bounding box center [557, 362] width 1114 height 1125
click at [510, 129] on div "Search Form" at bounding box center [717, 114] width 623 height 29
click at [162, 102] on div "Matching Tool Match History" at bounding box center [90, 115] width 153 height 51
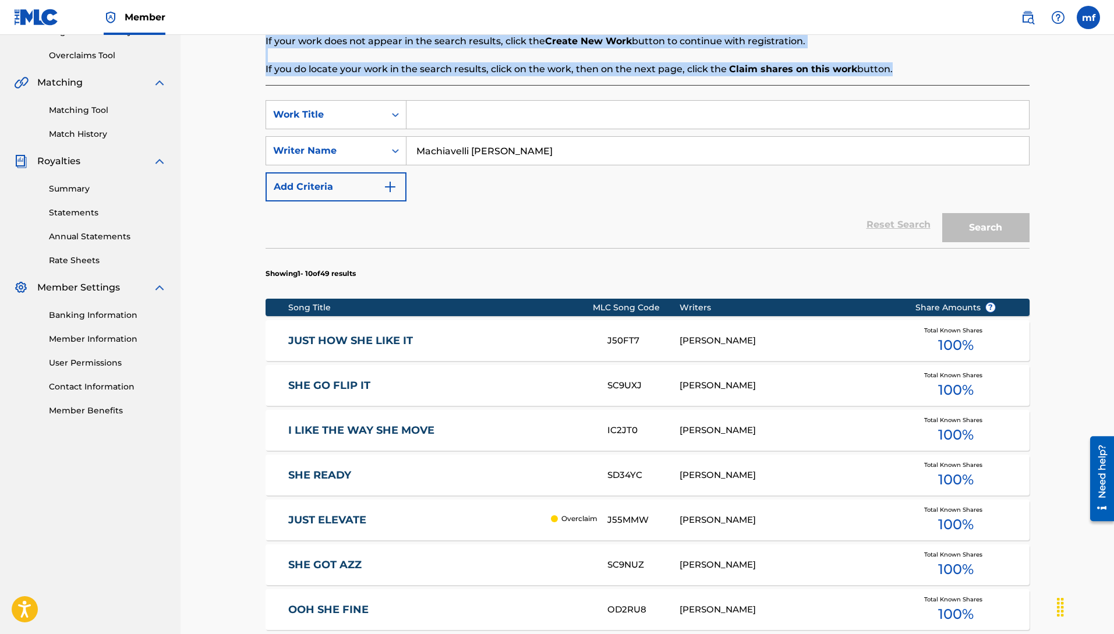
drag, startPoint x: 186, startPoint y: 91, endPoint x: 292, endPoint y: 42, distance: 116.7
click at [290, 43] on div "Register Work Search Enter Work Details Add Writers Add Publishers & Shares Add…" at bounding box center [648, 362] width 934 height 1125
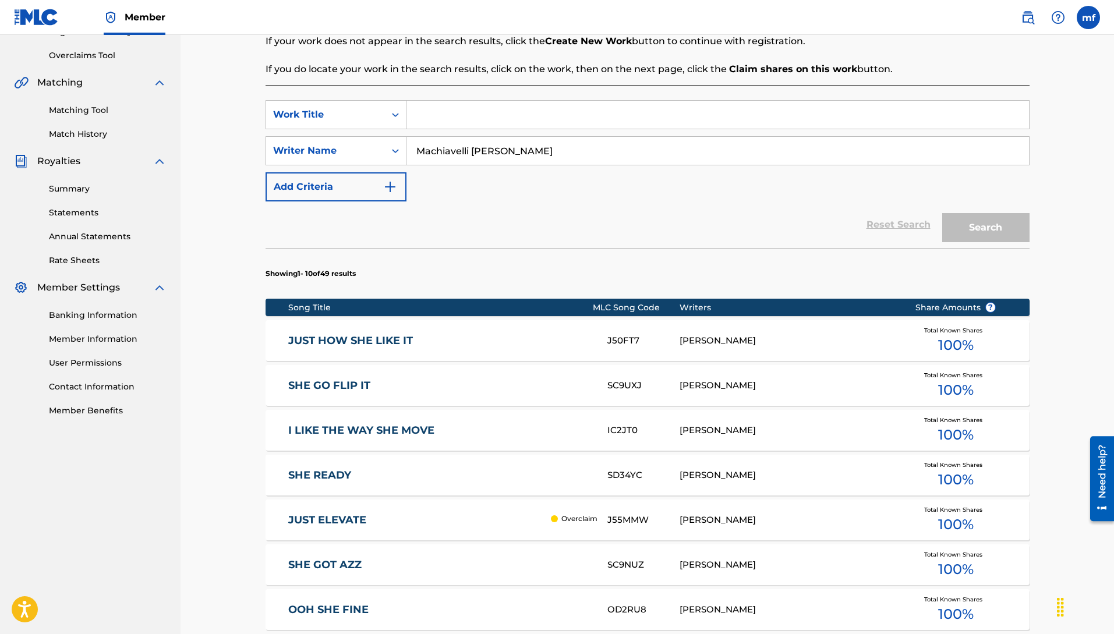
drag, startPoint x: 505, startPoint y: 109, endPoint x: 540, endPoint y: 129, distance: 40.0
click at [505, 109] on input "Search Form" at bounding box center [717, 115] width 623 height 28
drag, startPoint x: 427, startPoint y: 118, endPoint x: 76, endPoint y: 167, distance: 355.2
click at [131, 132] on main "[PERSON_NAME] Summary Catalog Works Registration Claiming Tool Individual Regis…" at bounding box center [557, 362] width 1114 height 1125
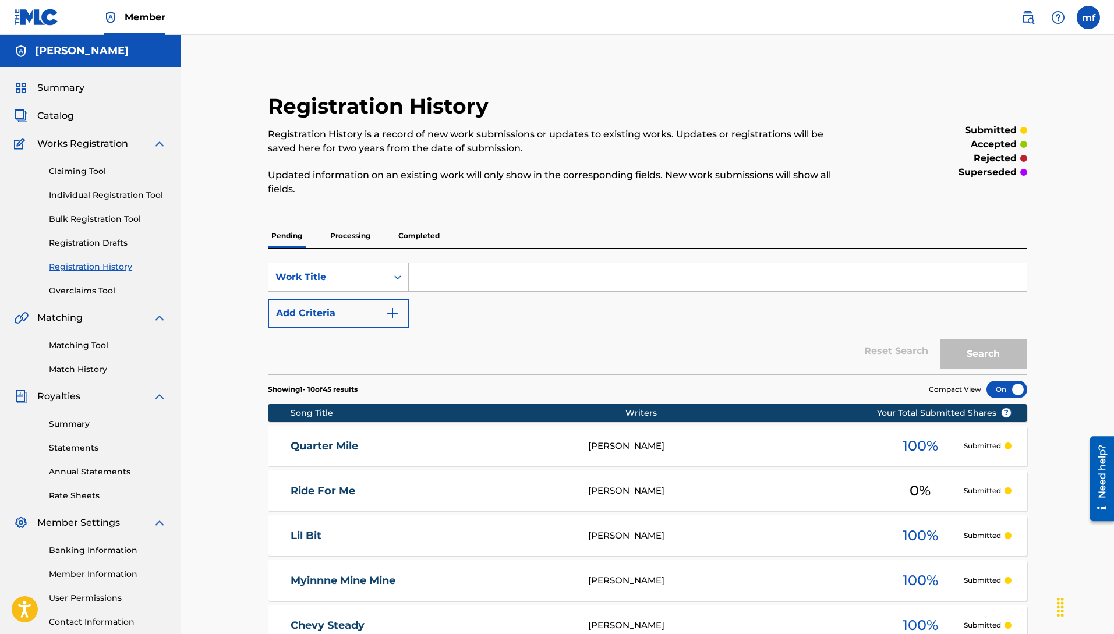
click at [448, 280] on input "Search Form" at bounding box center [718, 277] width 618 height 28
click at [940, 340] on button "Search" at bounding box center [983, 354] width 87 height 29
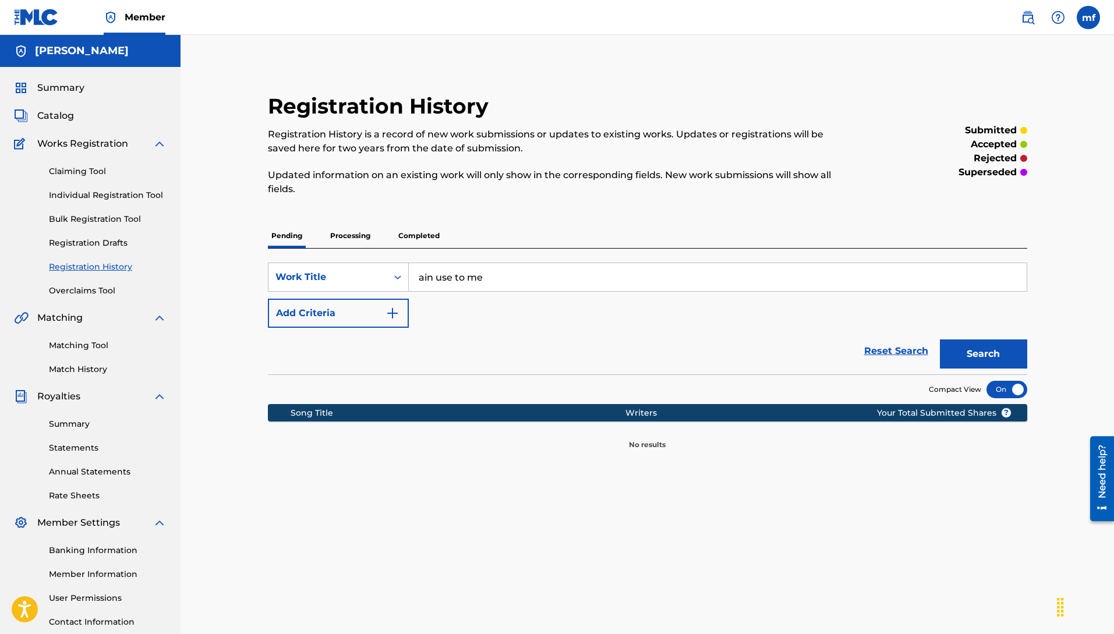
click at [967, 350] on button "Search" at bounding box center [983, 354] width 87 height 29
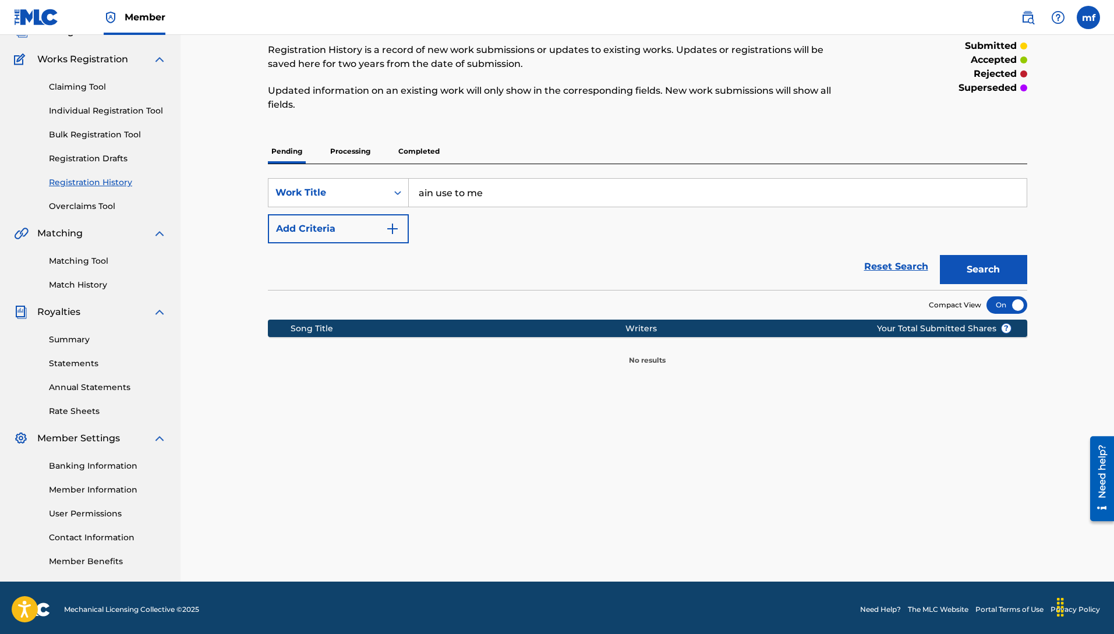
scroll to position [88, 0]
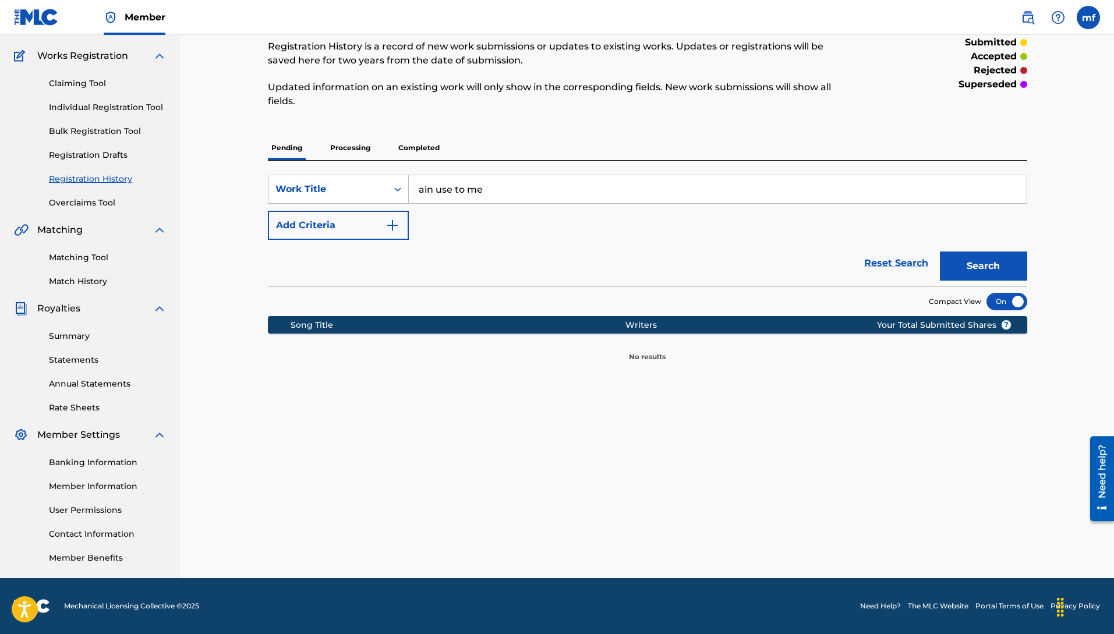
click at [973, 263] on button "Search" at bounding box center [983, 266] width 87 height 29
click at [97, 111] on div "Claiming Tool Individual Registration Tool Bulk Registration Tool Registration …" at bounding box center [90, 136] width 153 height 146
click at [91, 104] on link "Individual Registration Tool" at bounding box center [108, 107] width 118 height 12
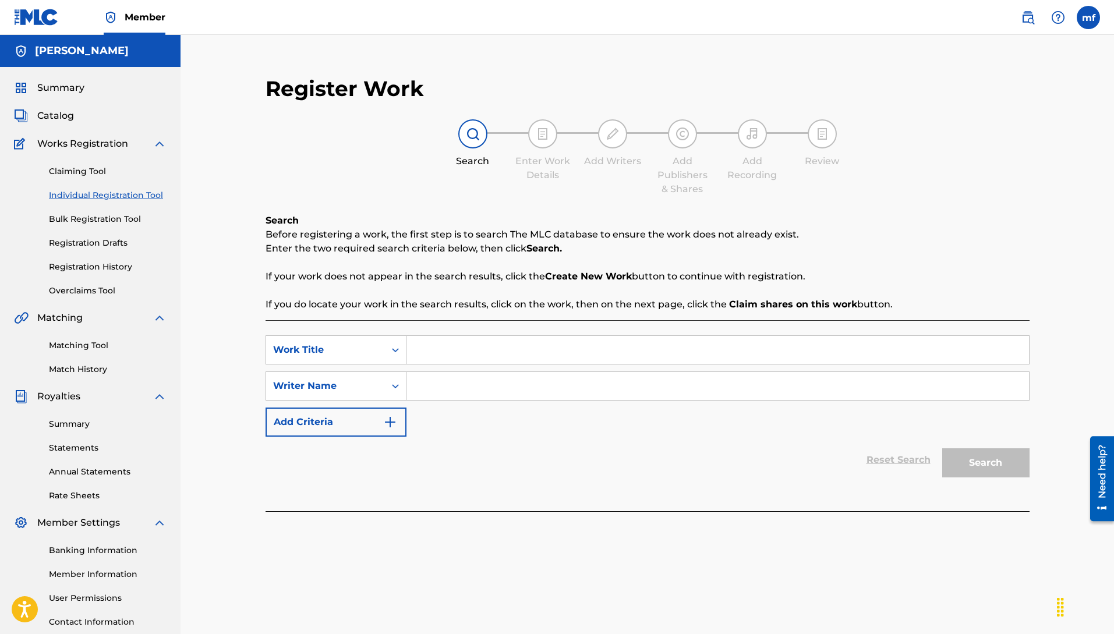
paste input "Machiavelli [PERSON_NAME]"
click at [448, 358] on input "Search Form" at bounding box center [717, 350] width 623 height 28
click at [942, 448] on button "Search" at bounding box center [985, 462] width 87 height 29
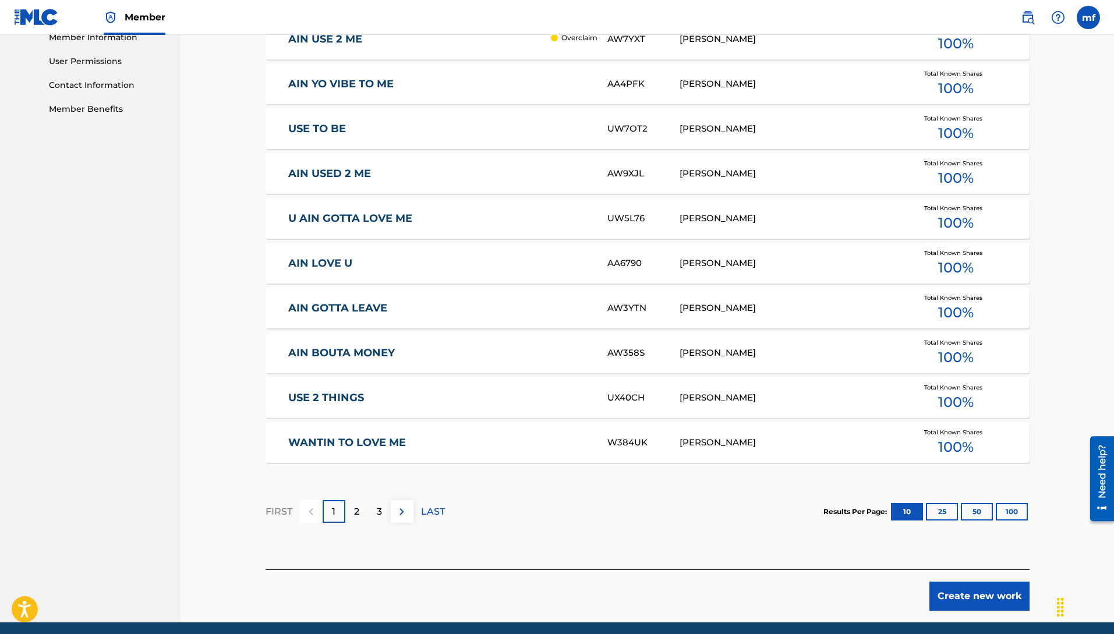
scroll to position [581, 0]
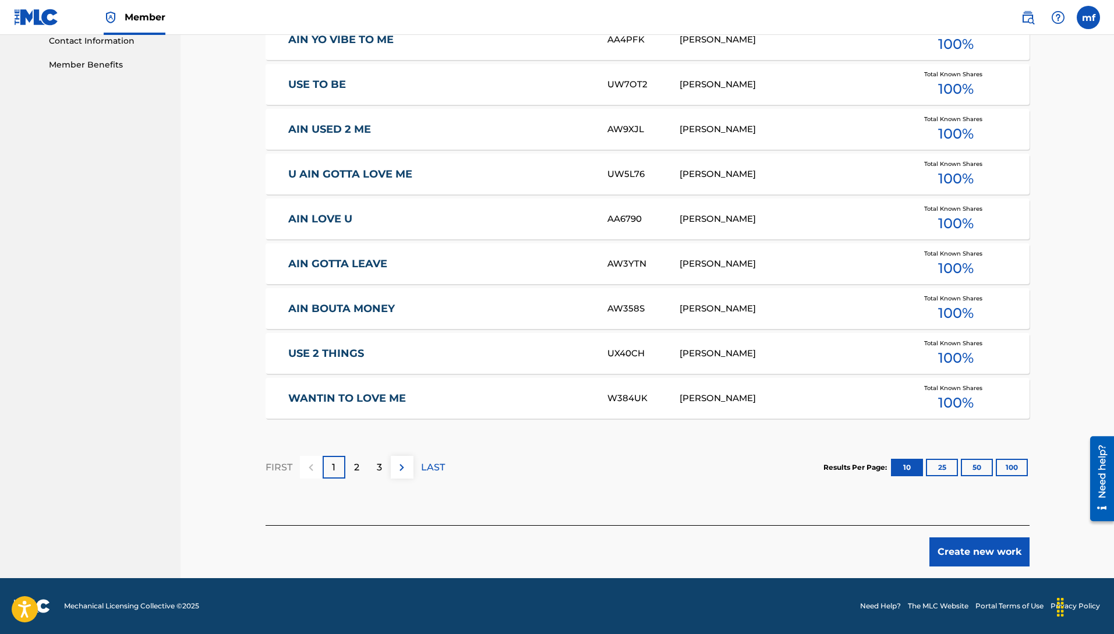
click at [1017, 564] on button "Create new work" at bounding box center [979, 552] width 100 height 29
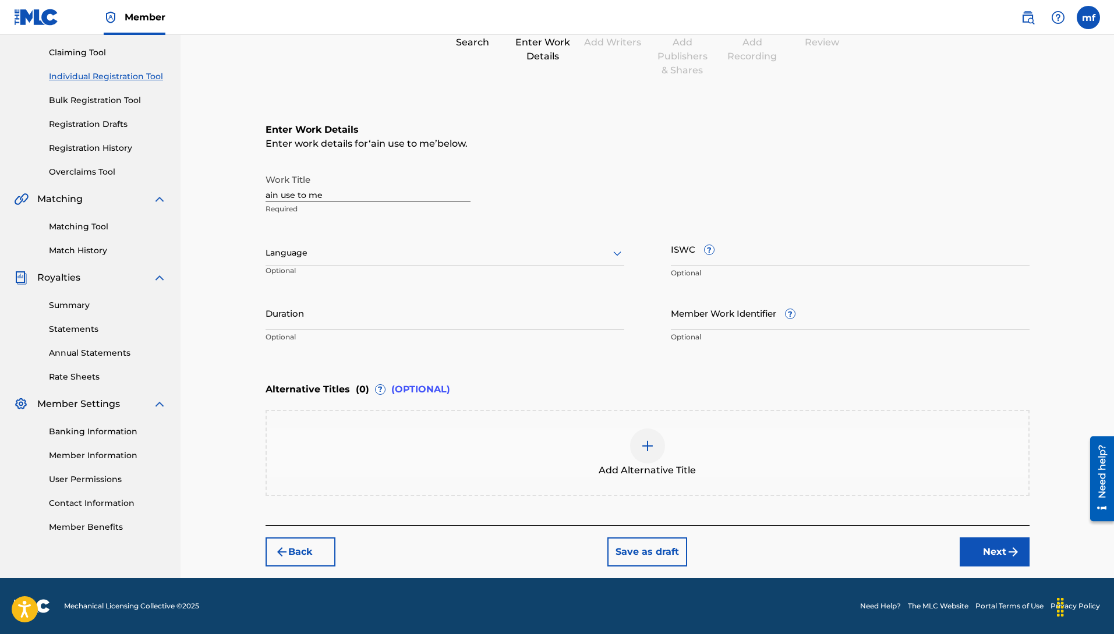
scroll to position [119, 0]
click at [392, 186] on input "ain use to me" at bounding box center [368, 184] width 205 height 33
click at [328, 242] on div "Language" at bounding box center [445, 253] width 359 height 24
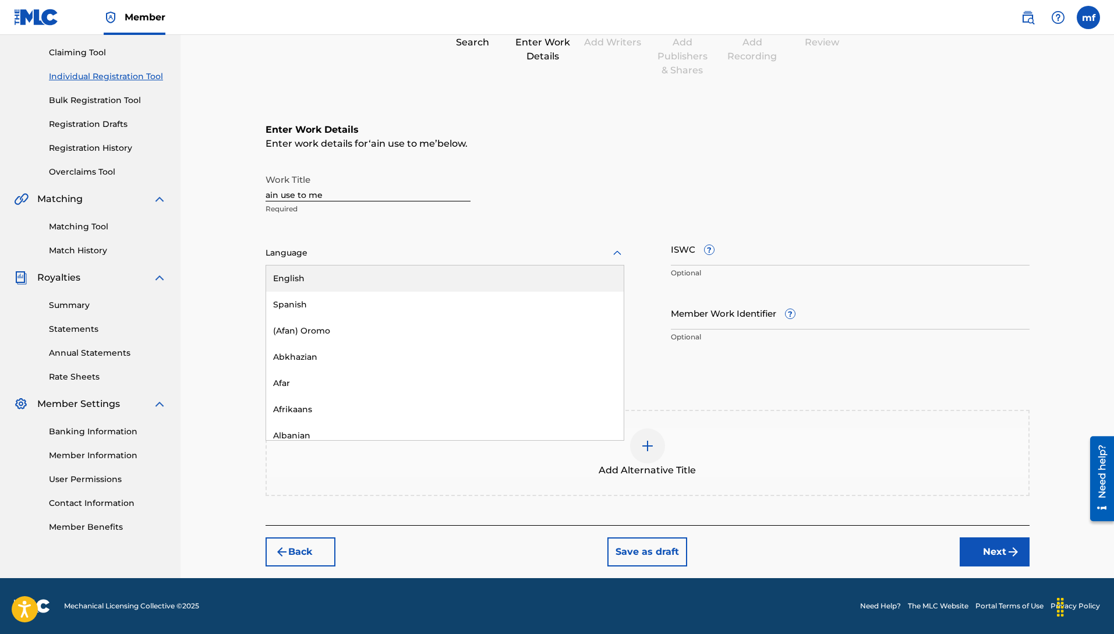
click at [292, 280] on div "English" at bounding box center [445, 279] width 358 height 26
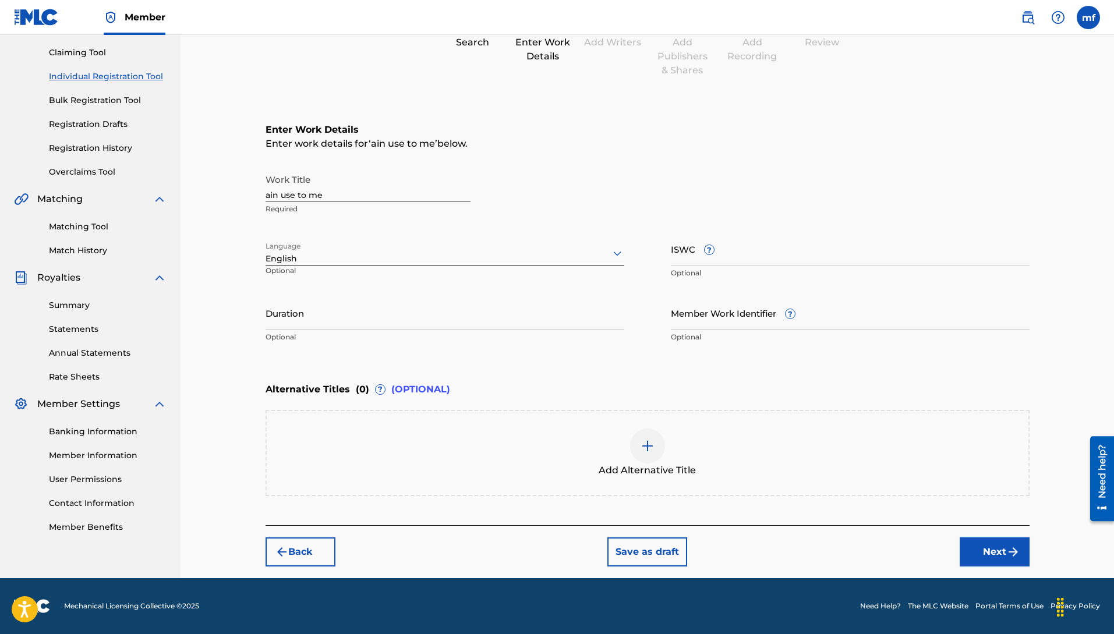
drag, startPoint x: 746, startPoint y: 309, endPoint x: 754, endPoint y: 323, distance: 16.7
click at [747, 309] on input "Member Work Identifier ?" at bounding box center [850, 312] width 359 height 33
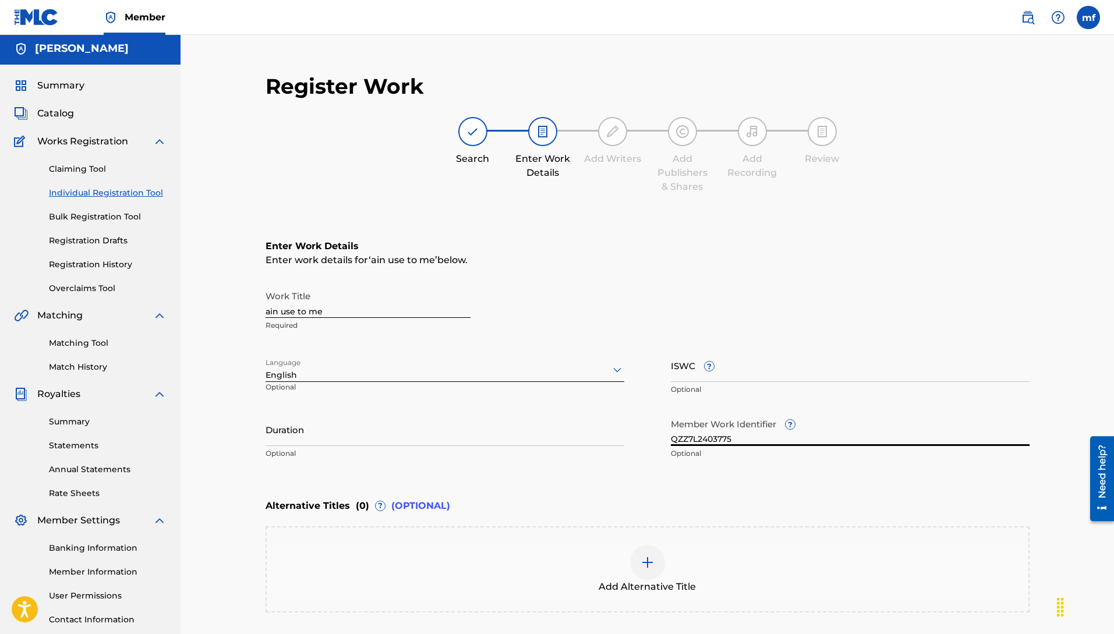
scroll to position [89, 0]
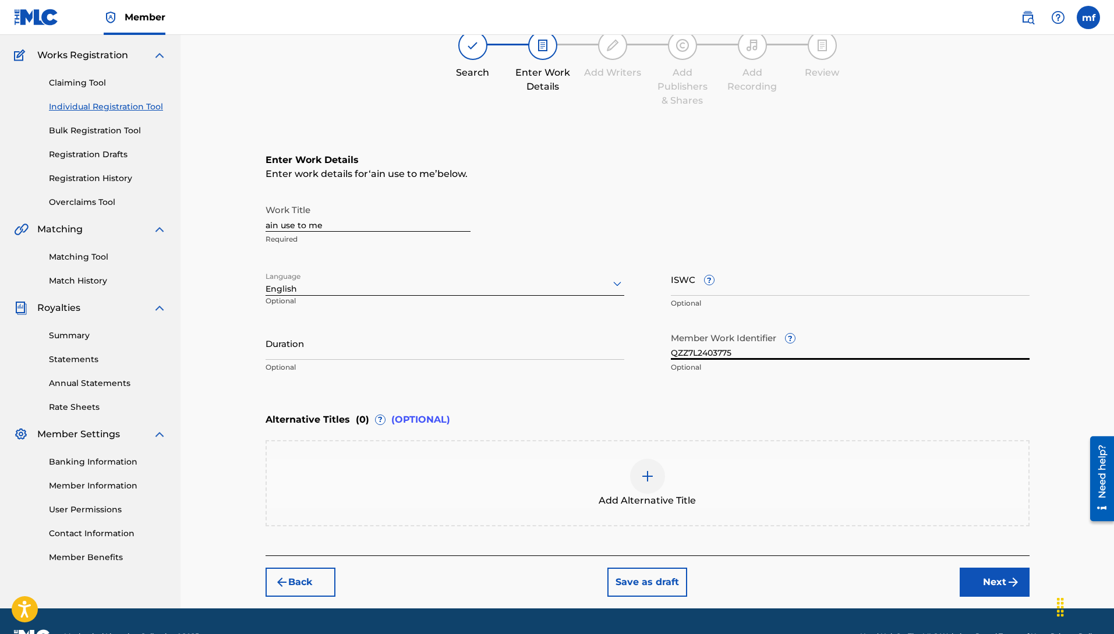
click at [653, 478] on img at bounding box center [648, 476] width 14 height 14
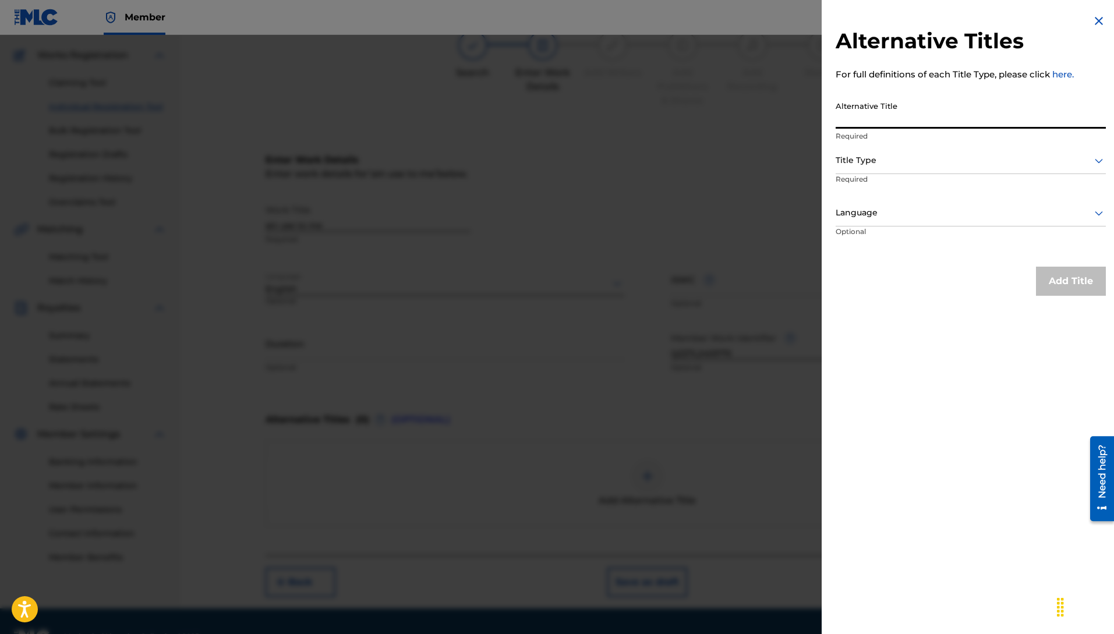
click at [915, 121] on input "Alternative Title" at bounding box center [971, 112] width 270 height 33
click at [759, 181] on div at bounding box center [557, 352] width 1114 height 634
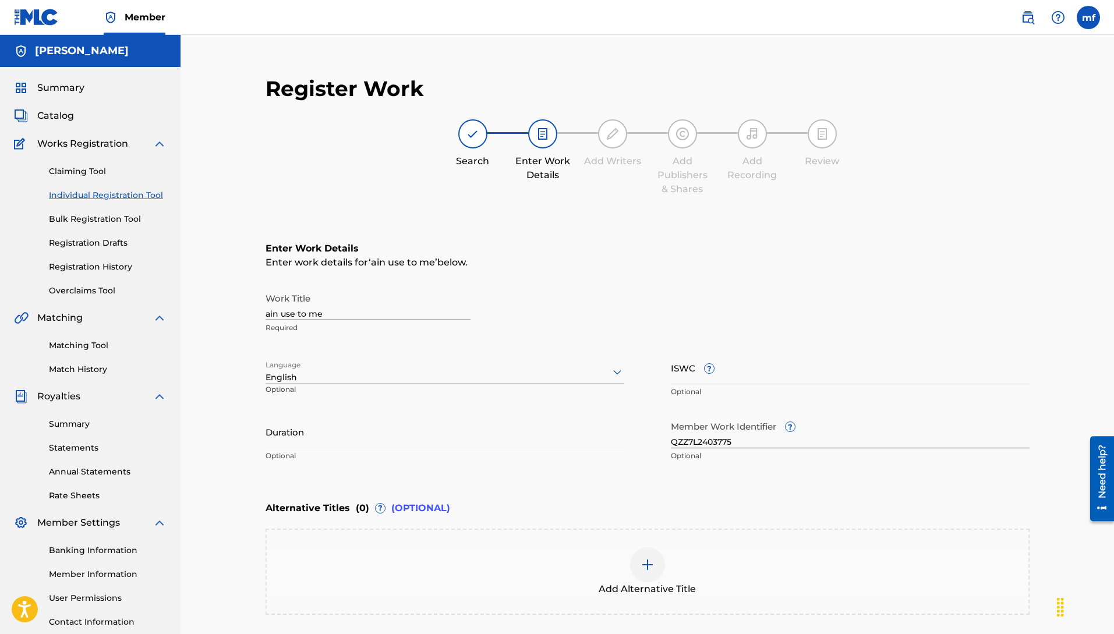
scroll to position [119, 0]
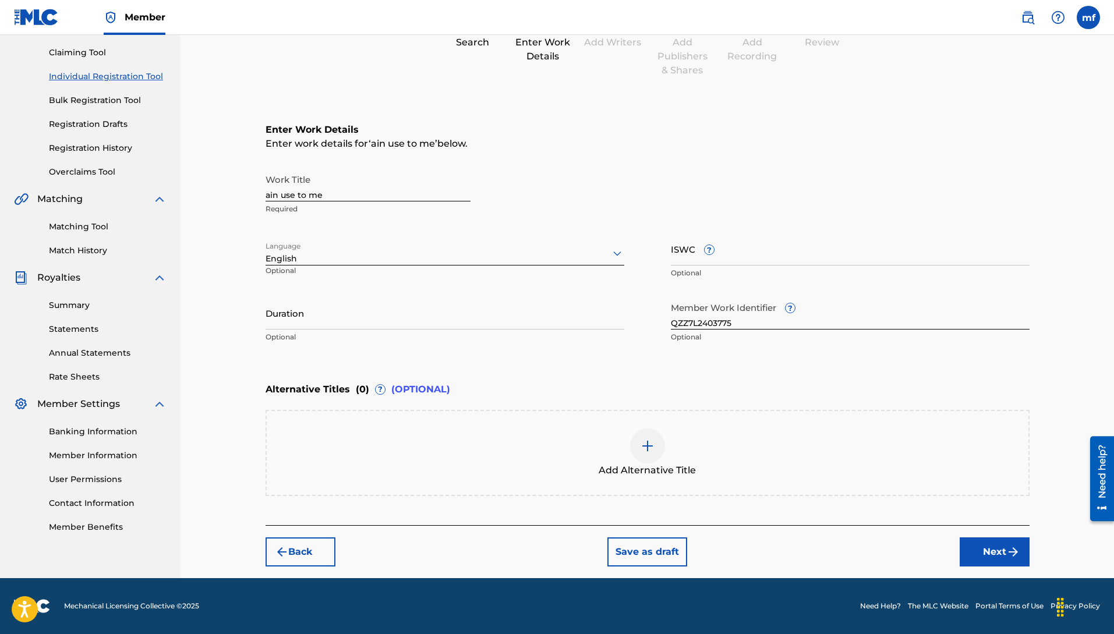
click at [647, 443] on img at bounding box center [648, 446] width 14 height 14
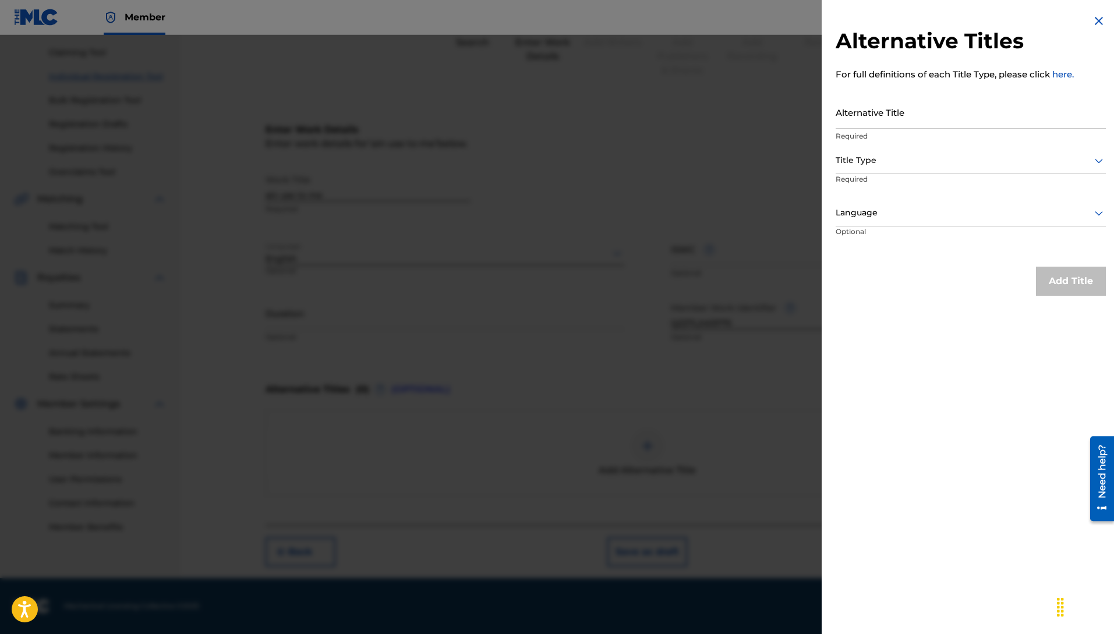
click at [914, 135] on p "Required" at bounding box center [971, 136] width 270 height 10
click at [899, 116] on input "Alternative Title" at bounding box center [971, 112] width 270 height 33
click at [892, 162] on div at bounding box center [971, 160] width 270 height 15
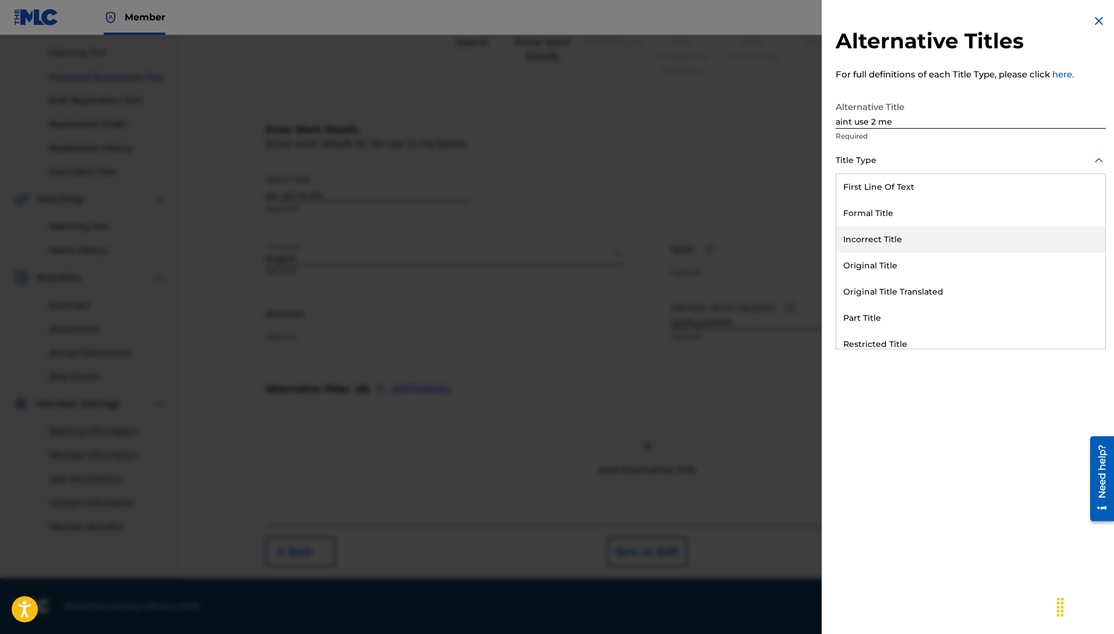
drag, startPoint x: 903, startPoint y: 235, endPoint x: 917, endPoint y: 247, distance: 18.1
click at [903, 235] on div "Incorrect Title" at bounding box center [970, 240] width 269 height 26
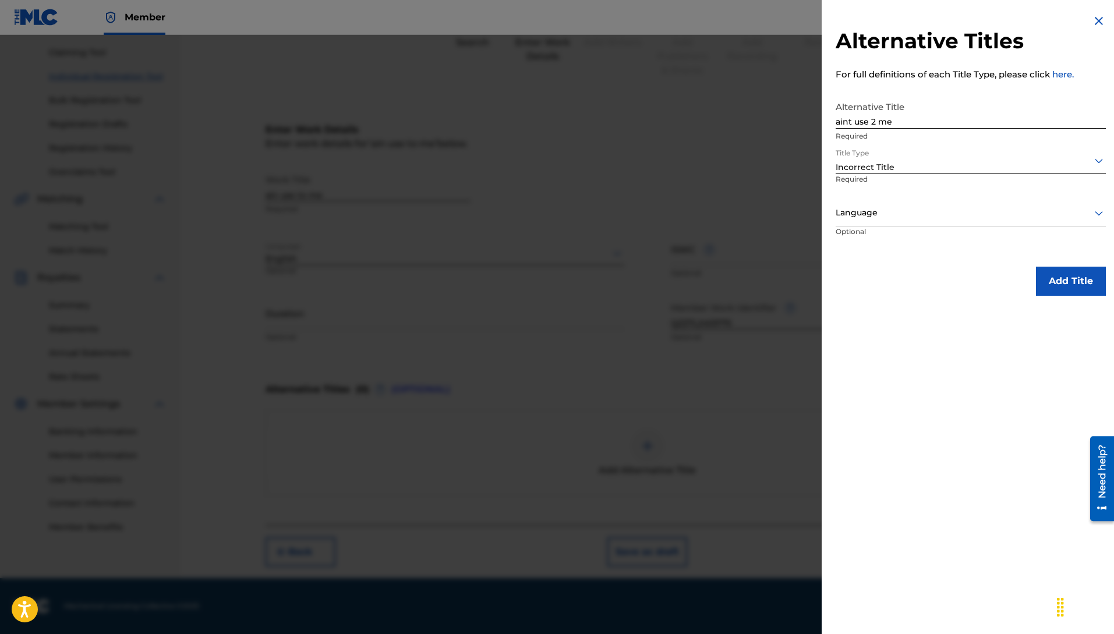
drag, startPoint x: 1078, startPoint y: 292, endPoint x: 1068, endPoint y: 298, distance: 11.5
click at [1077, 292] on button "Add Title" at bounding box center [1071, 281] width 70 height 29
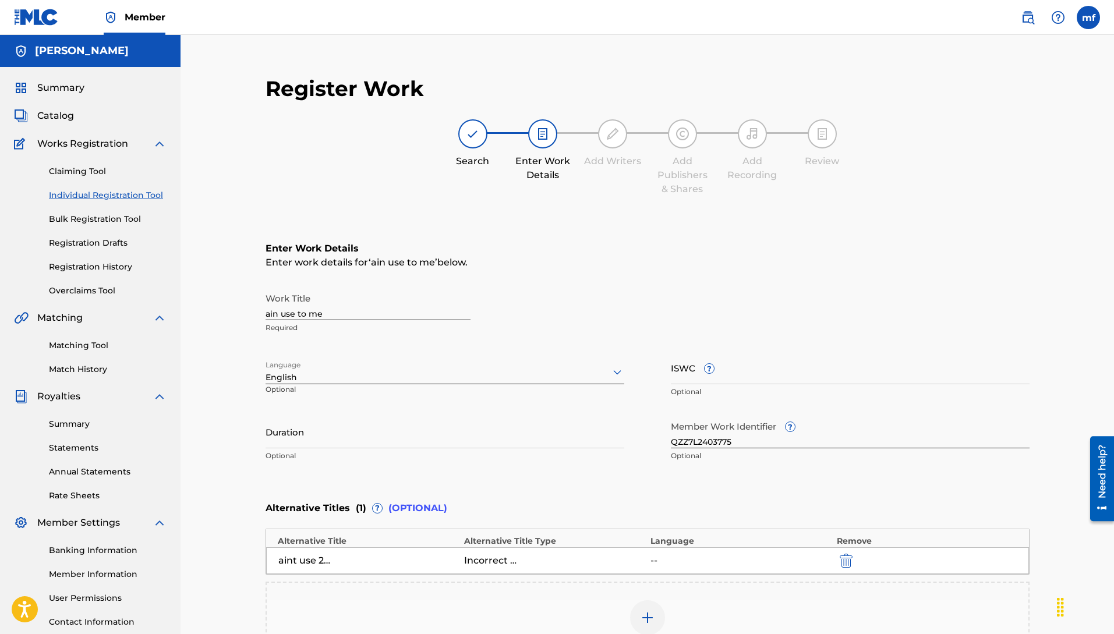
scroll to position [172, 0]
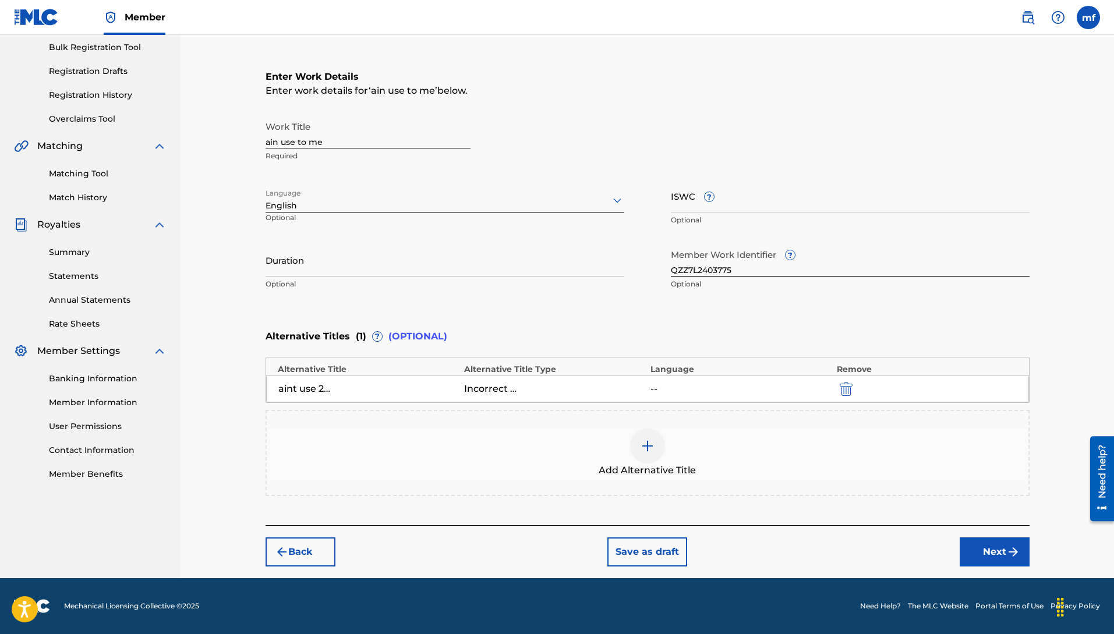
click at [994, 549] on button "Next" at bounding box center [995, 552] width 70 height 29
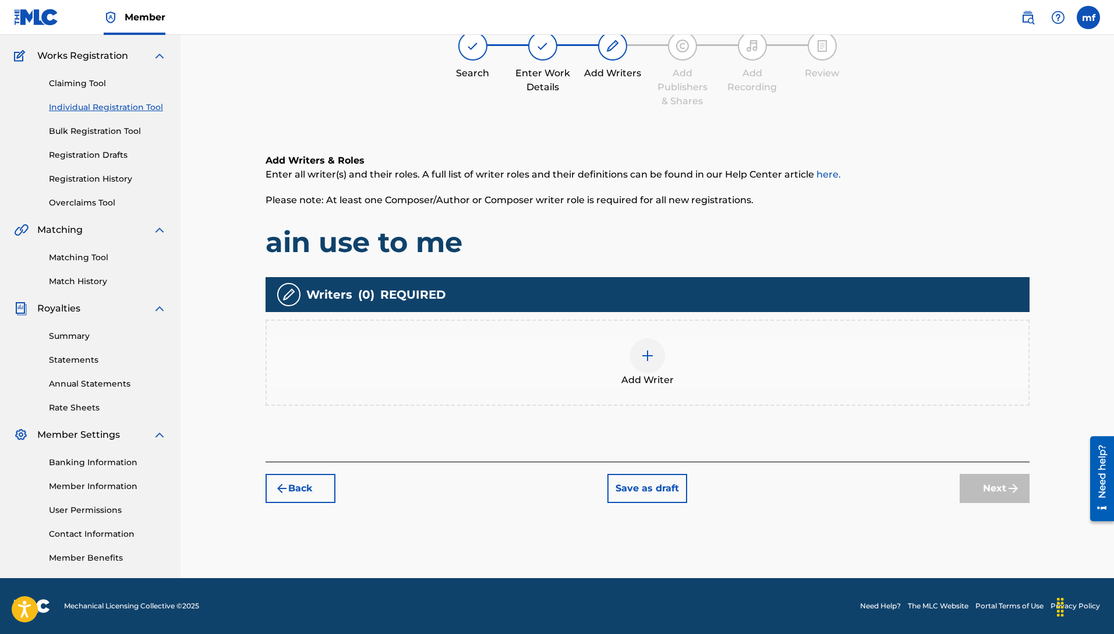
scroll to position [52, 0]
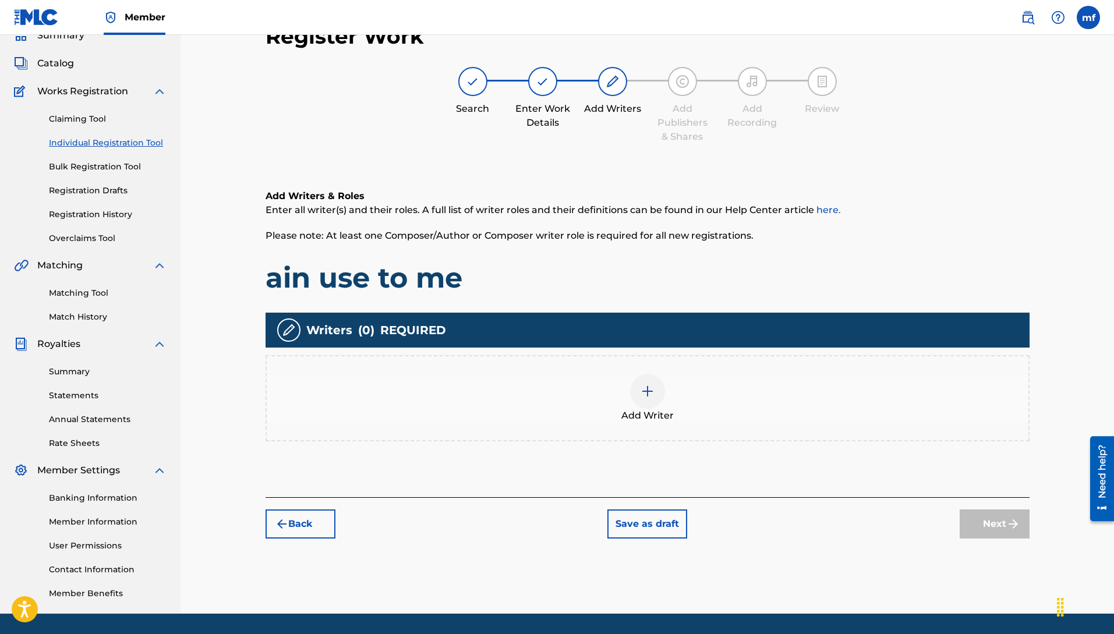
click at [652, 394] on img at bounding box center [648, 391] width 14 height 14
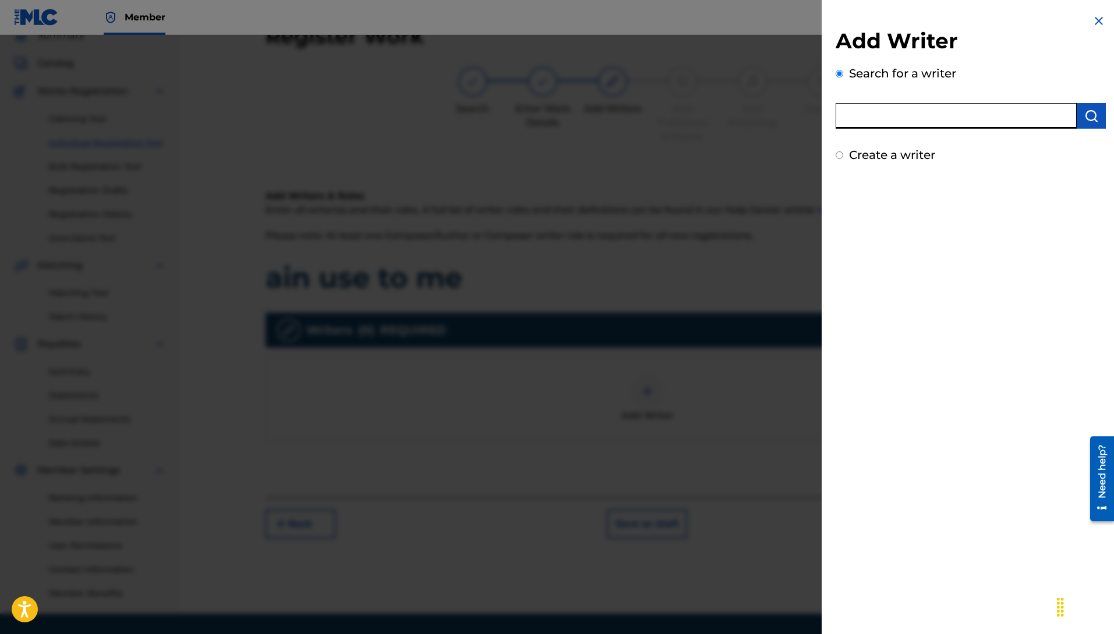
paste input "Machiavelli [PERSON_NAME]"
click at [1084, 113] on img "submit" at bounding box center [1091, 116] width 14 height 14
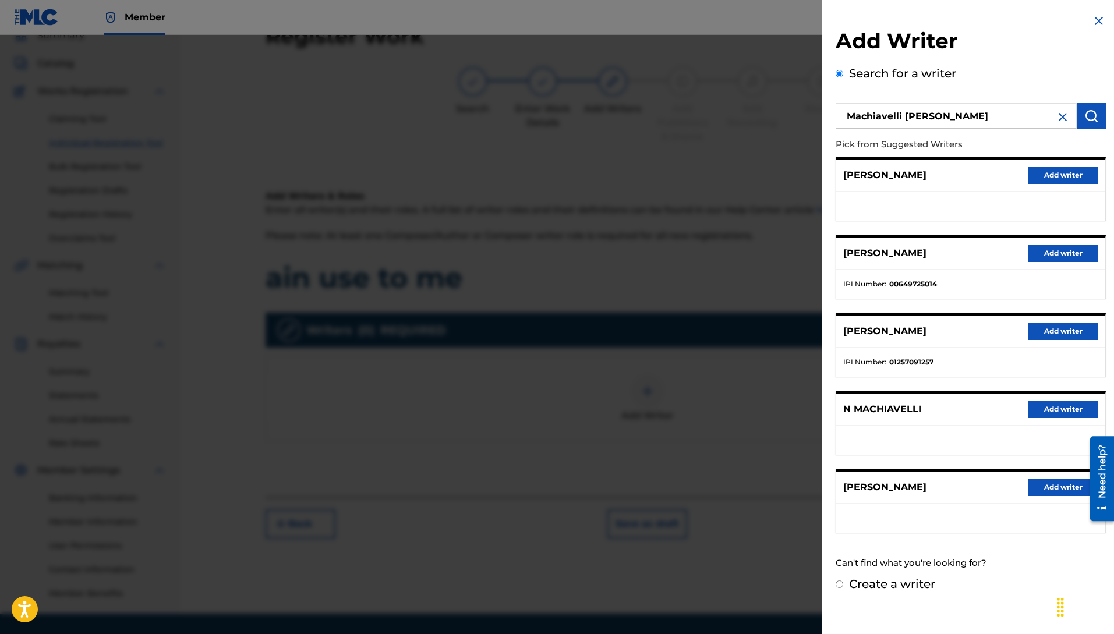
click at [1074, 251] on button "Add writer" at bounding box center [1063, 253] width 70 height 17
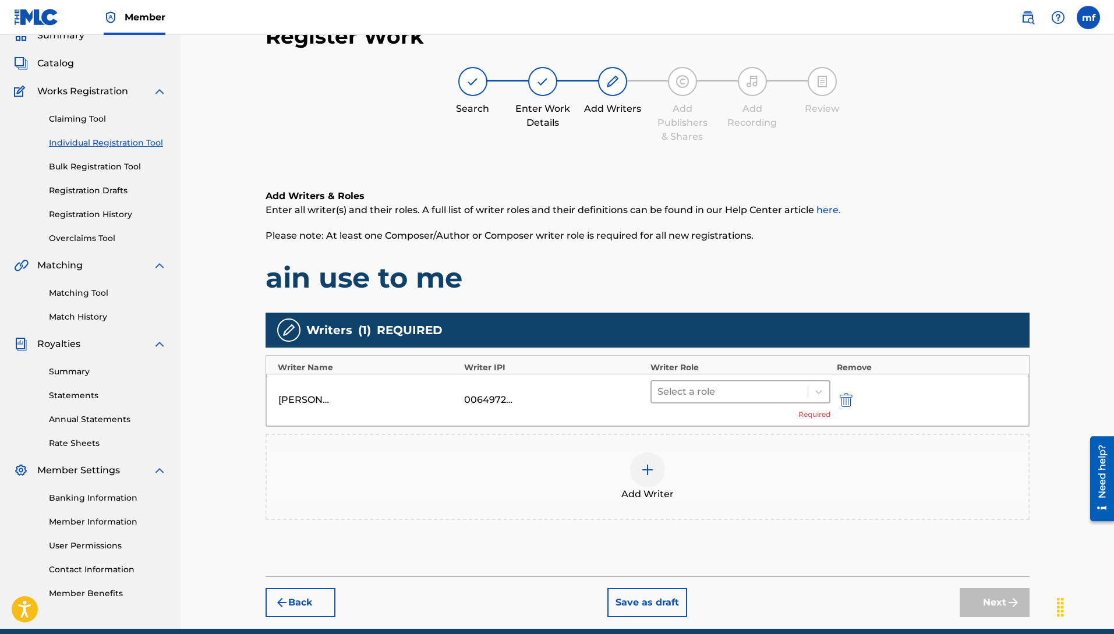
drag, startPoint x: 751, startPoint y: 386, endPoint x: 772, endPoint y: 400, distance: 25.4
click at [751, 386] on div at bounding box center [729, 392] width 145 height 16
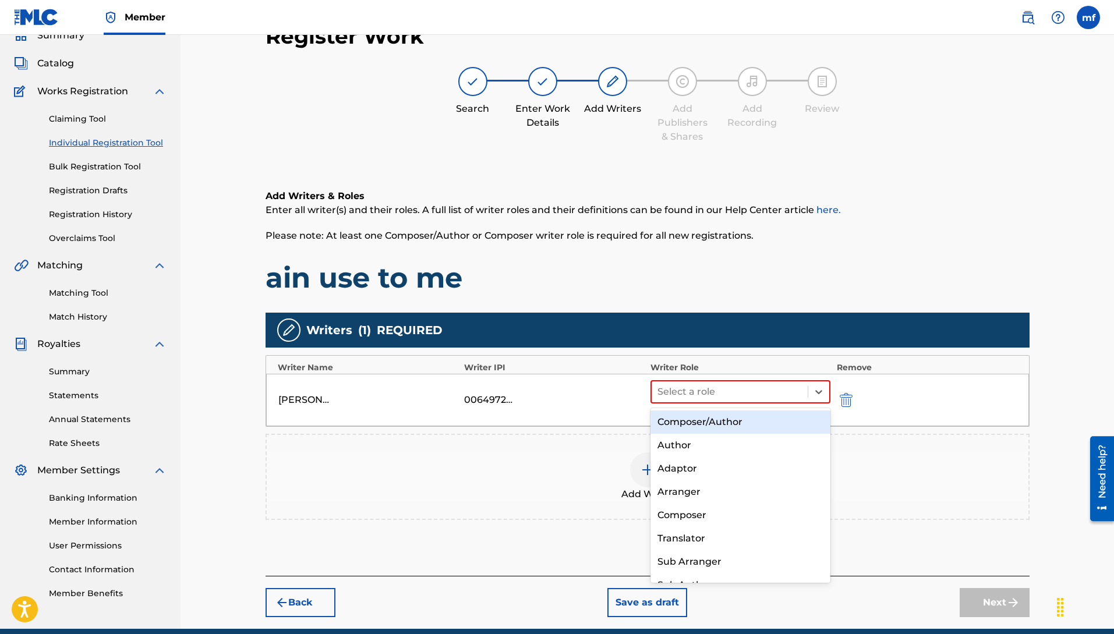
drag, startPoint x: 688, startPoint y: 418, endPoint x: 765, endPoint y: 416, distance: 76.3
click at [688, 419] on div "Composer/Author" at bounding box center [741, 422] width 181 height 23
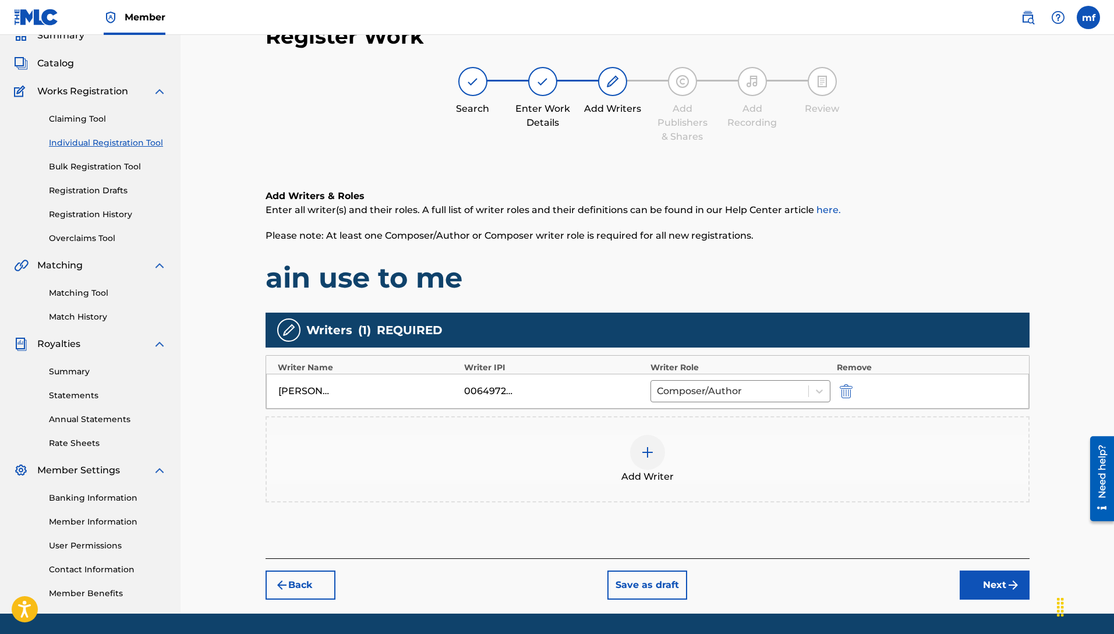
click at [649, 447] on img at bounding box center [648, 453] width 14 height 14
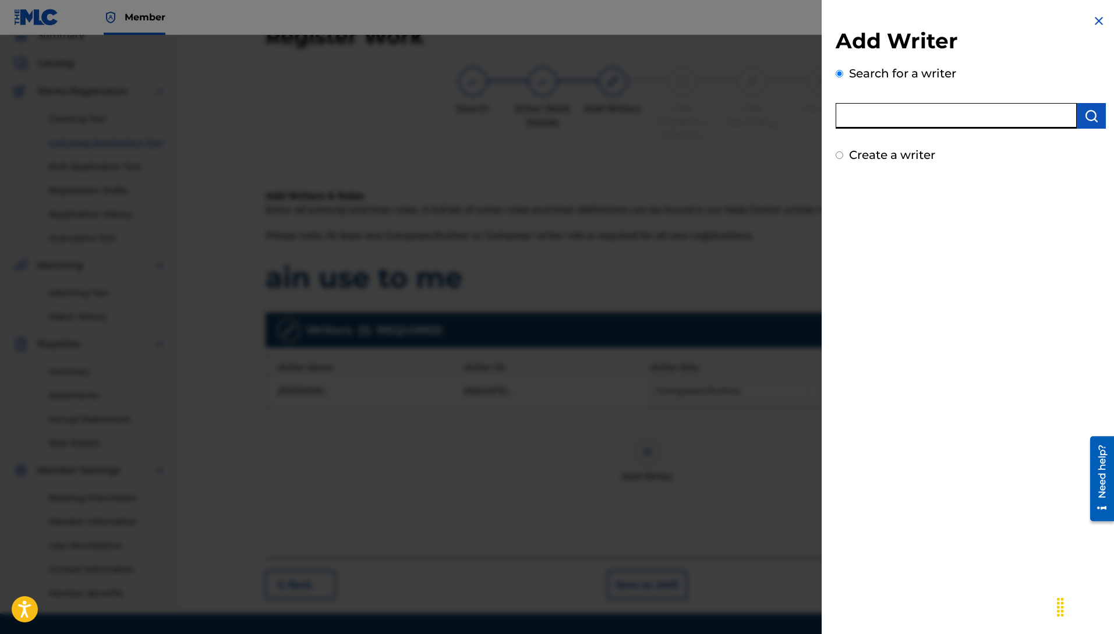
paste input "Machiavelli [PERSON_NAME]"
click at [1084, 115] on img "submit" at bounding box center [1091, 116] width 14 height 14
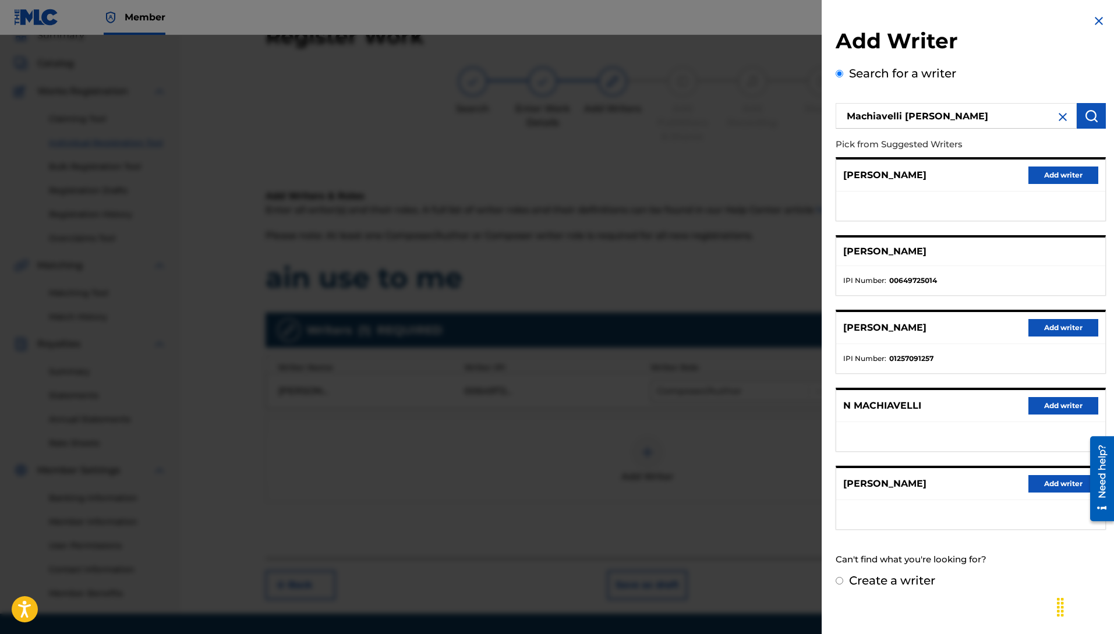
click at [1092, 21] on img at bounding box center [1099, 21] width 14 height 14
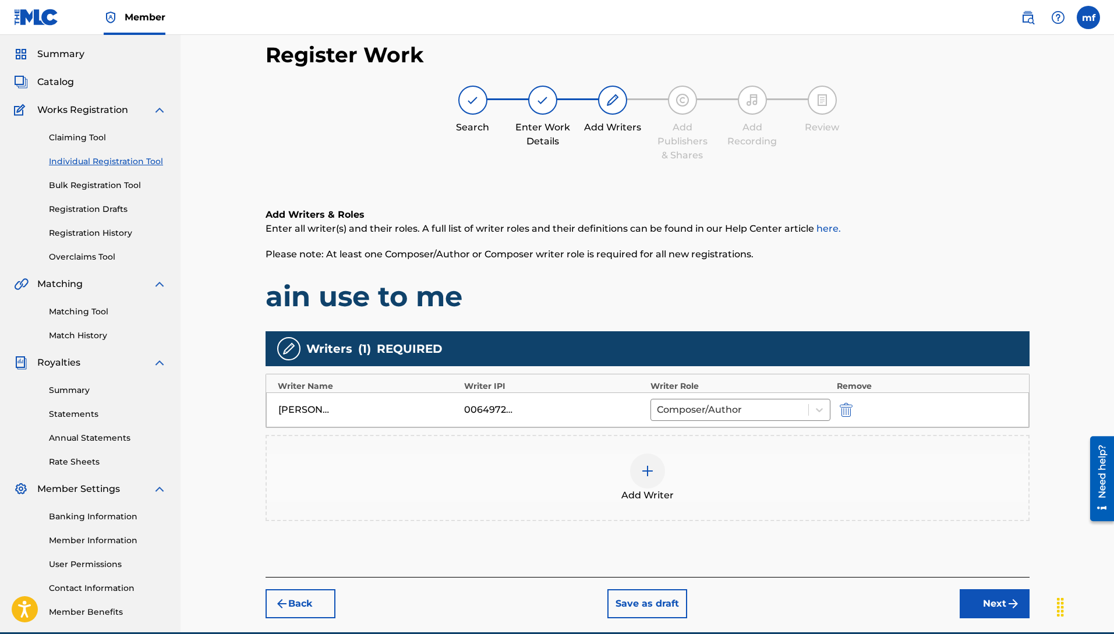
click at [985, 600] on button "Next" at bounding box center [995, 603] width 70 height 29
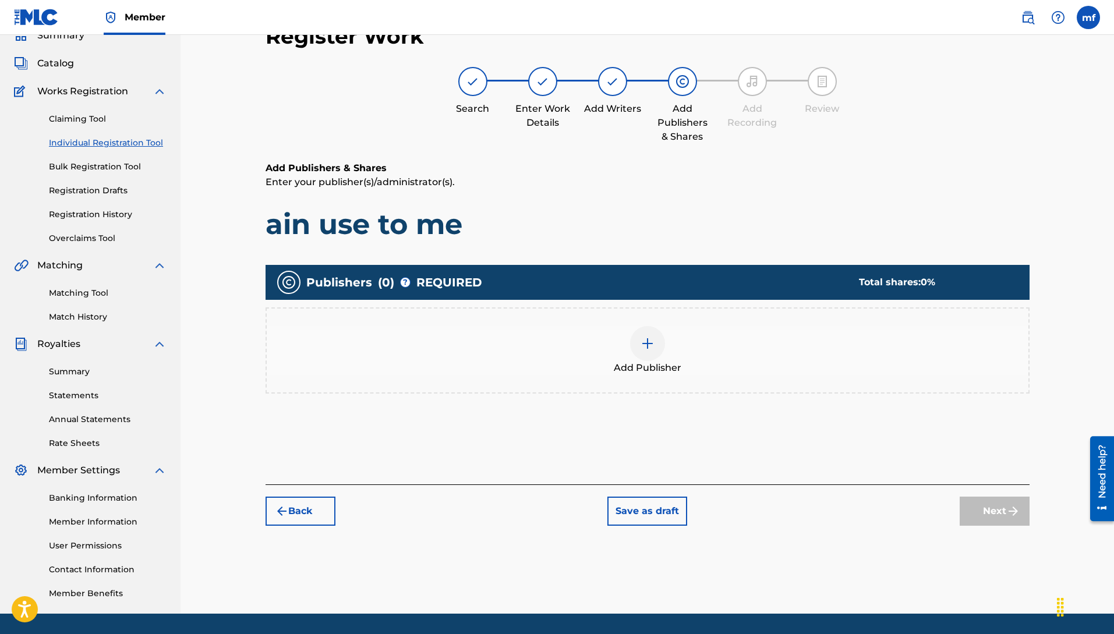
click at [312, 507] on button "Back" at bounding box center [301, 511] width 70 height 29
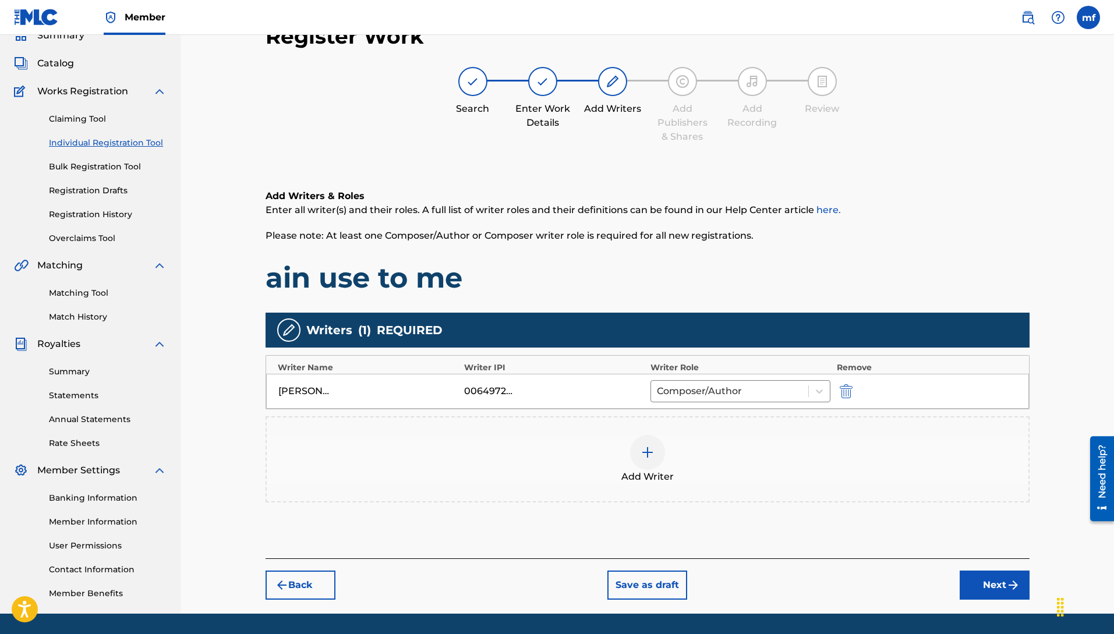
click at [986, 592] on button "Next" at bounding box center [995, 585] width 70 height 29
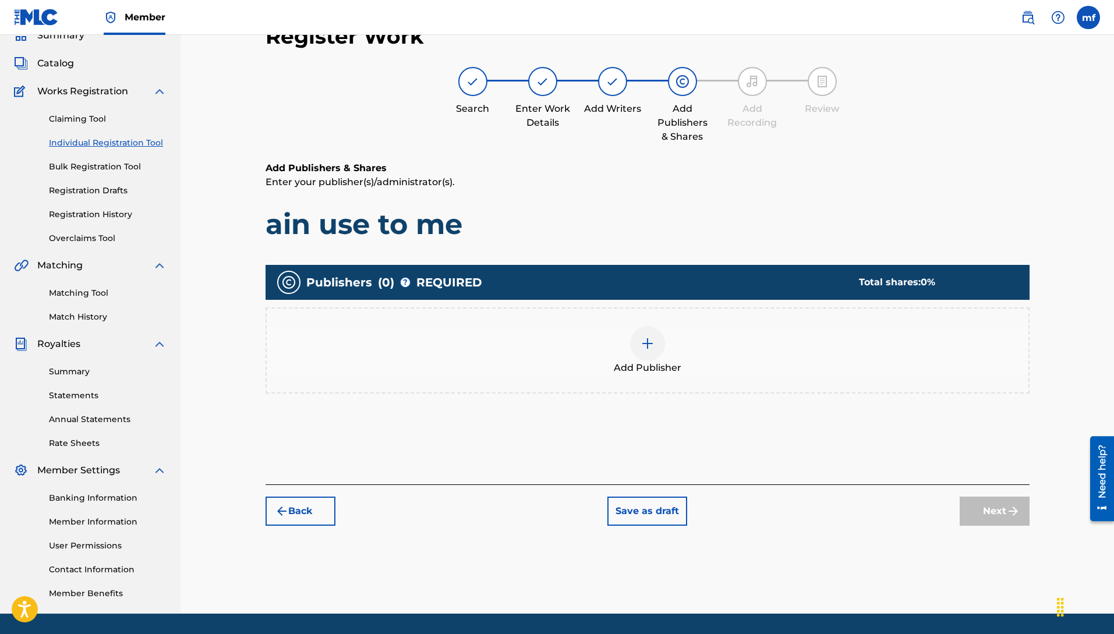
click at [648, 347] on img at bounding box center [648, 344] width 14 height 14
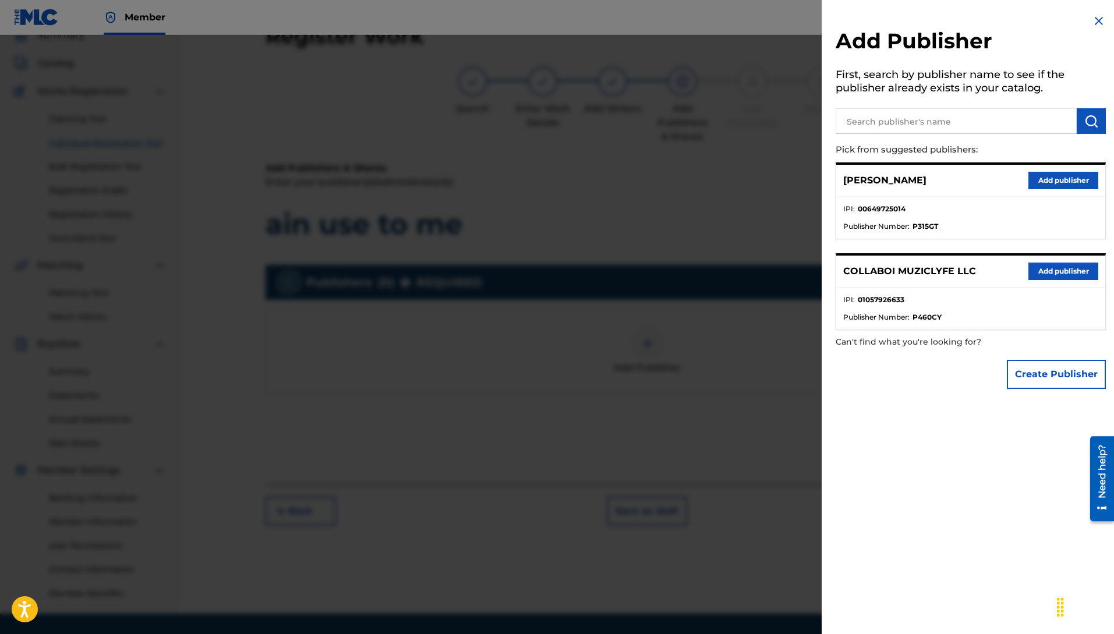
click at [1059, 277] on button "Add publisher" at bounding box center [1063, 271] width 70 height 17
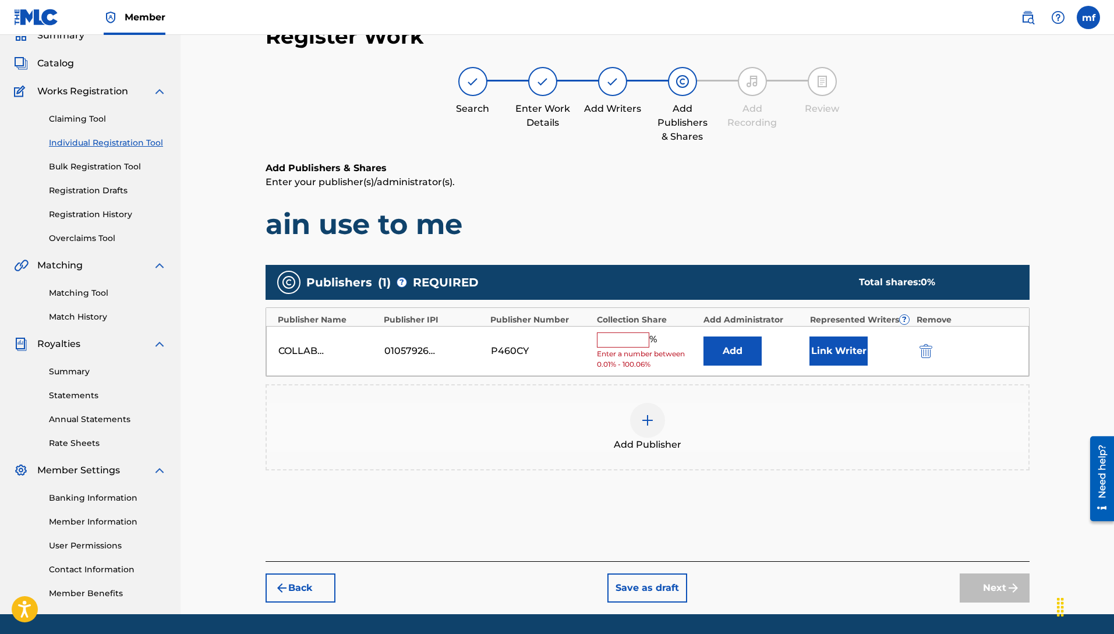
click at [630, 345] on input "text" at bounding box center [623, 340] width 52 height 15
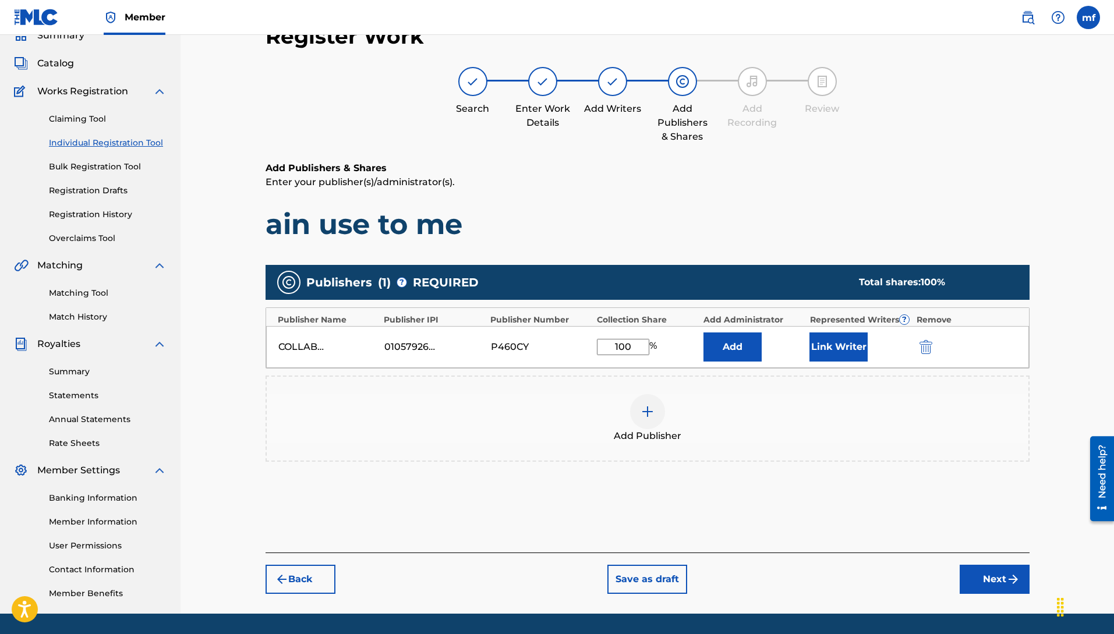
click at [705, 338] on button "Add" at bounding box center [733, 347] width 58 height 29
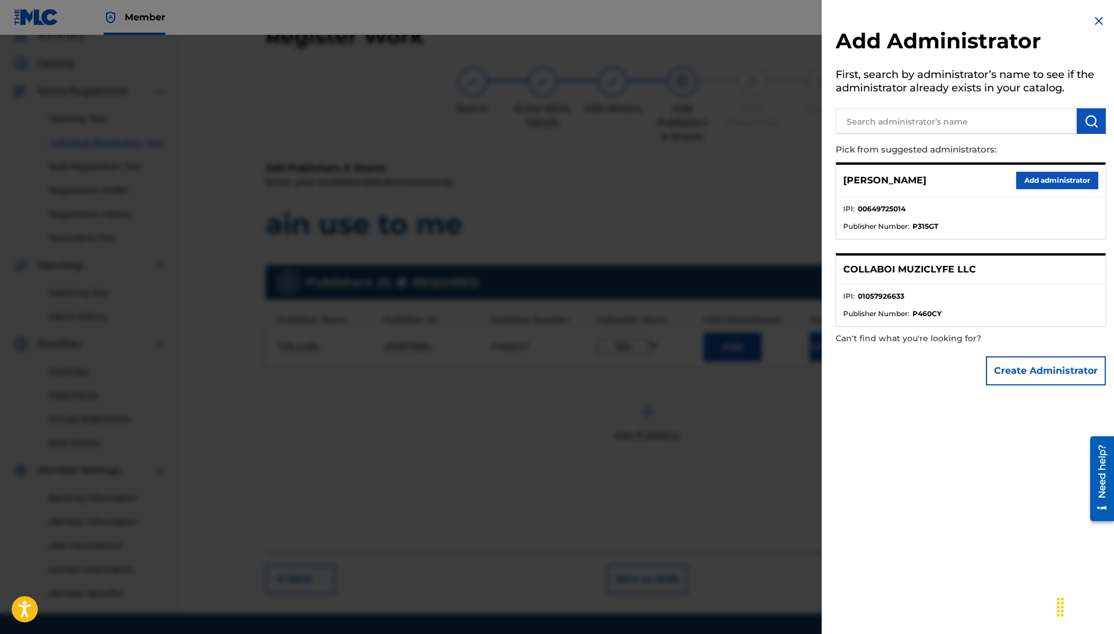
click at [1033, 177] on button "Add administrator" at bounding box center [1057, 180] width 82 height 17
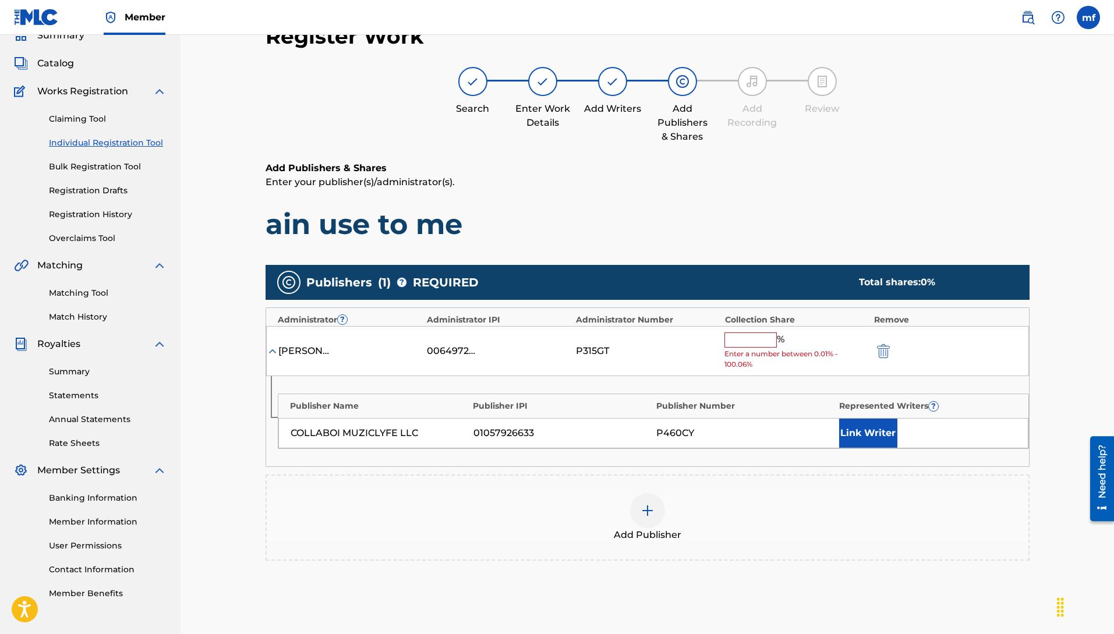
drag, startPoint x: 722, startPoint y: 340, endPoint x: 747, endPoint y: 339, distance: 24.5
click at [723, 340] on div "machiavelli [PERSON_NAME] 00649725014 P315GT % Enter a number between 0.01% - 1…" at bounding box center [647, 351] width 763 height 51
click at [768, 343] on input "text" at bounding box center [750, 340] width 52 height 15
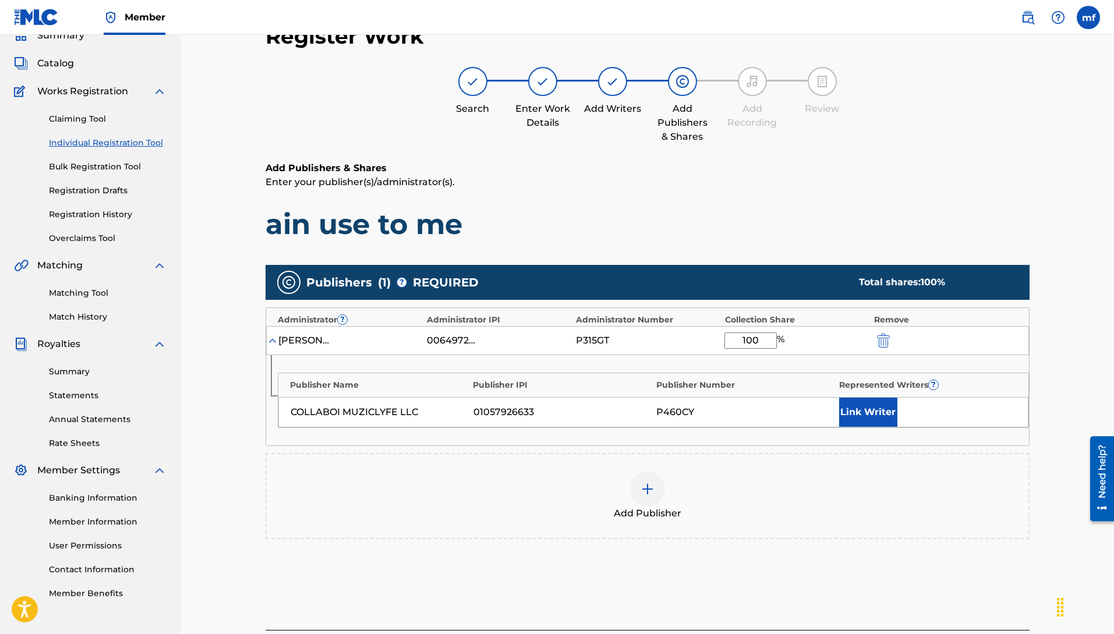
click at [869, 412] on button "Link Writer" at bounding box center [868, 412] width 58 height 29
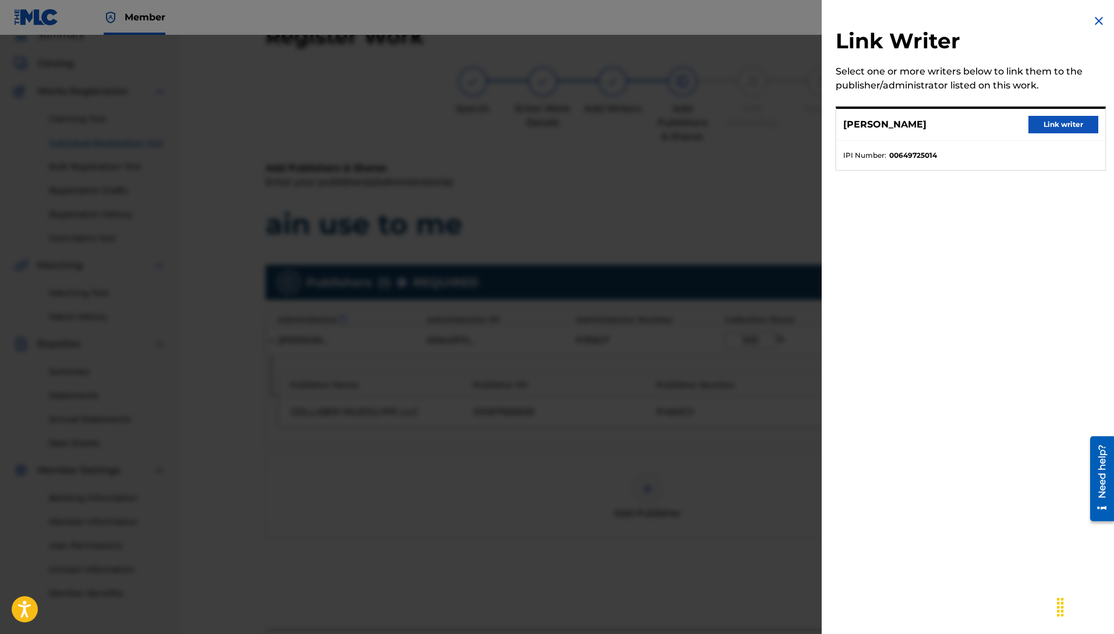
click at [1067, 122] on button "Link writer" at bounding box center [1063, 124] width 70 height 17
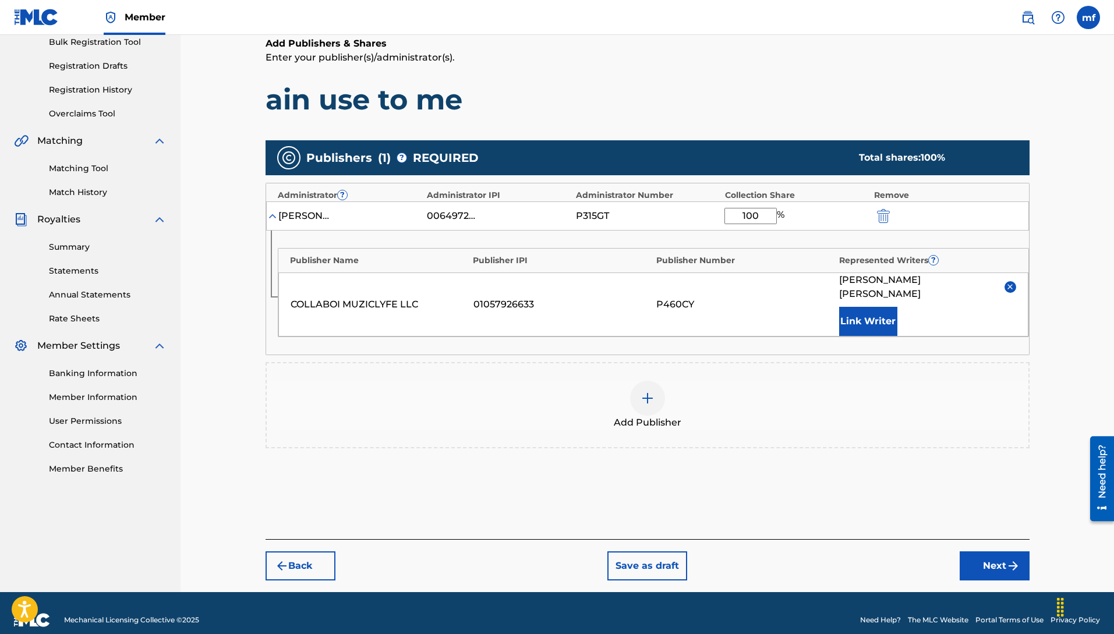
click at [996, 556] on button "Next" at bounding box center [995, 566] width 70 height 29
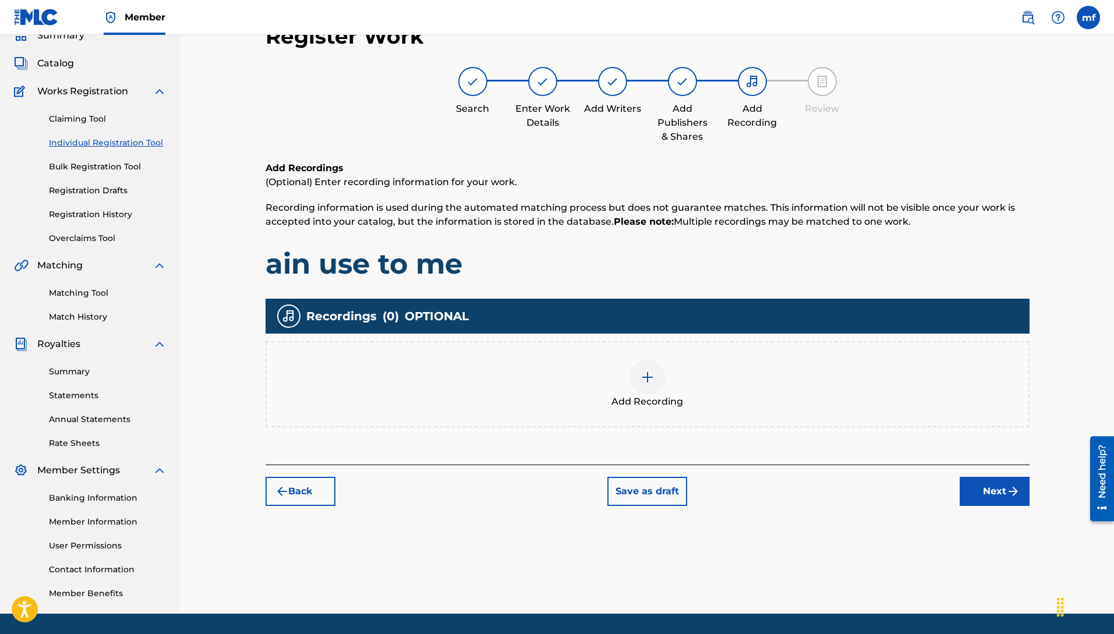
click at [653, 385] on div at bounding box center [647, 377] width 35 height 35
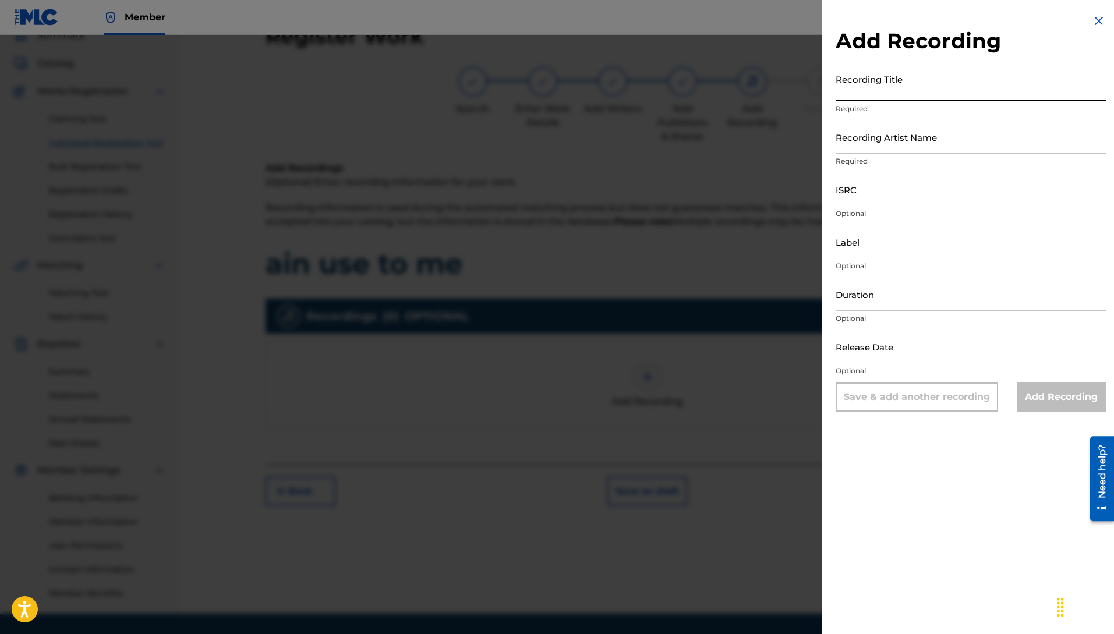
click at [875, 94] on input "Recording Title" at bounding box center [971, 84] width 270 height 33
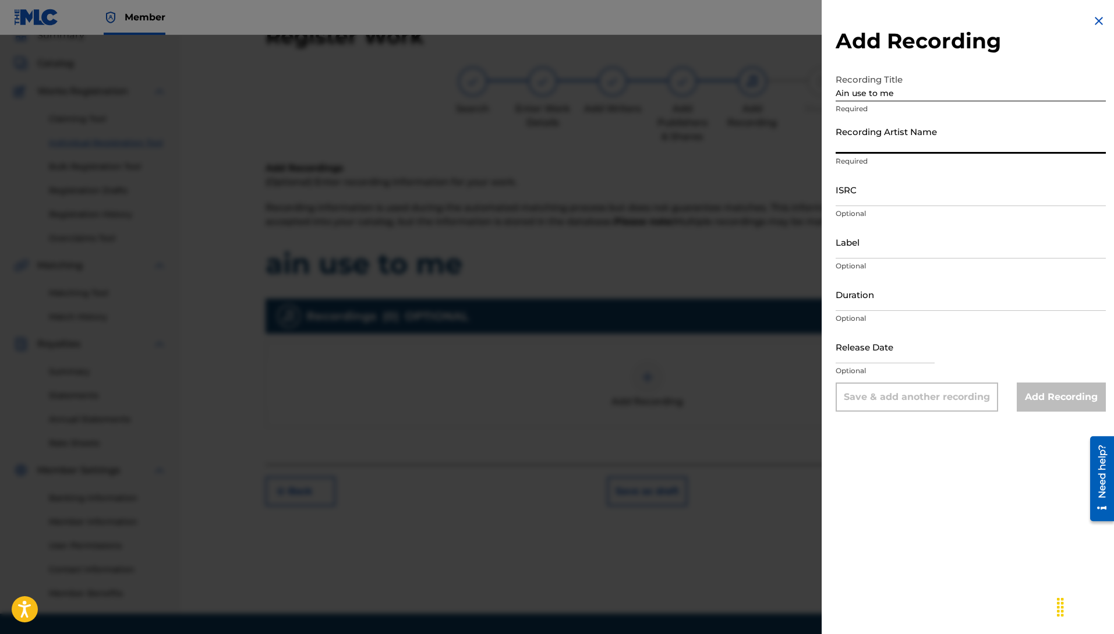
click at [868, 139] on input "Recording Artist Name" at bounding box center [971, 137] width 270 height 33
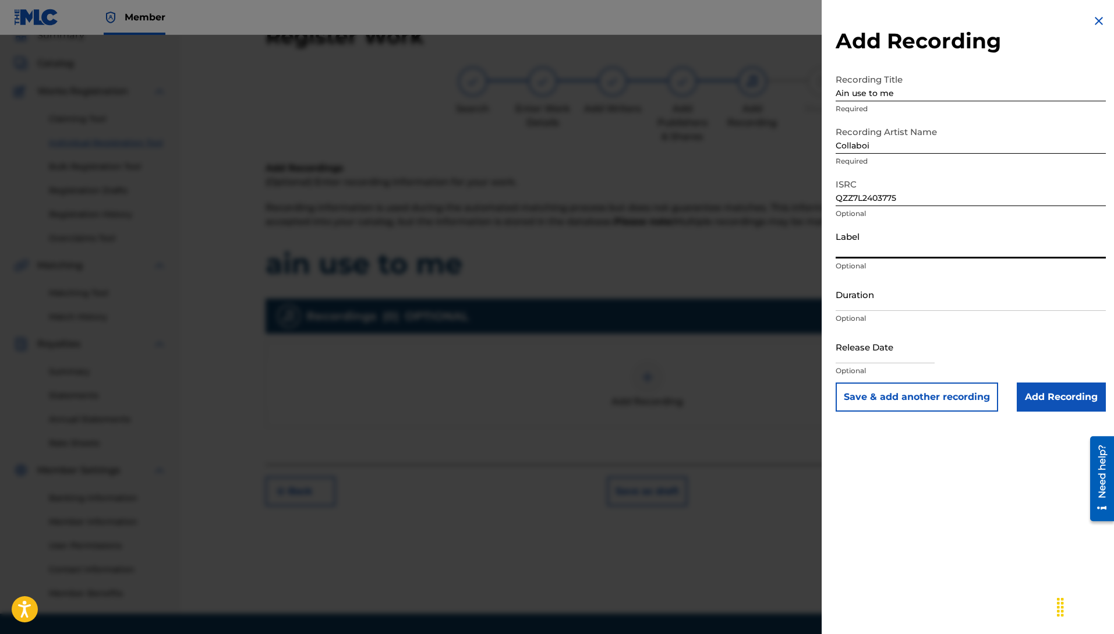
click at [861, 234] on input "Label" at bounding box center [971, 241] width 270 height 33
click at [857, 247] on input "Label" at bounding box center [971, 241] width 270 height 33
drag, startPoint x: 856, startPoint y: 246, endPoint x: 864, endPoint y: 272, distance: 27.6
click at [856, 256] on input "C" at bounding box center [971, 241] width 270 height 33
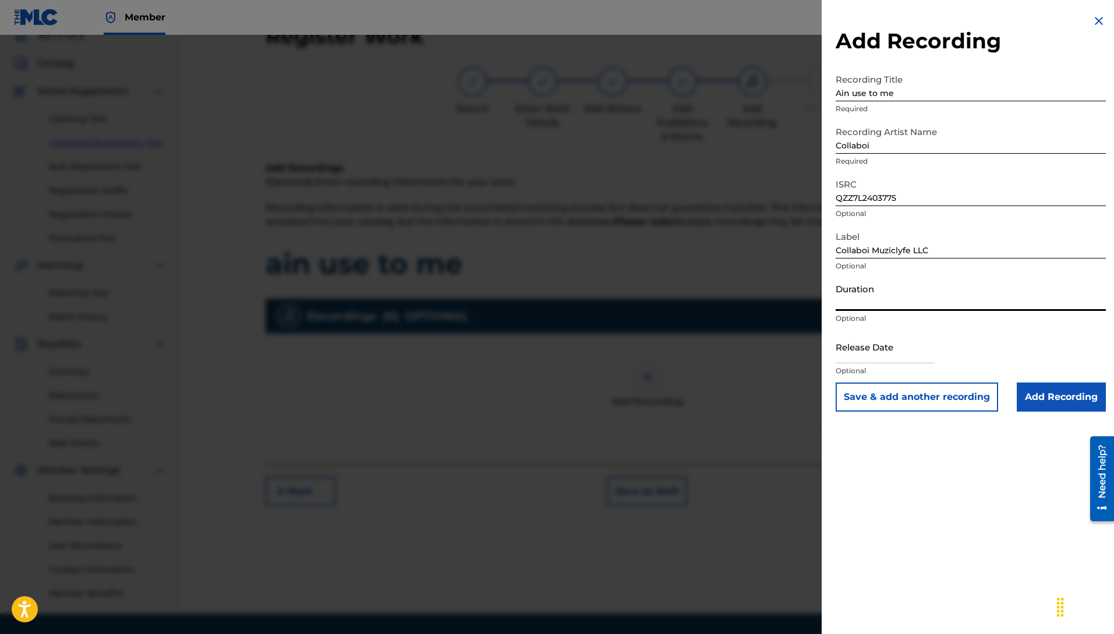
click at [1051, 391] on input "Add Recording" at bounding box center [1061, 397] width 89 height 29
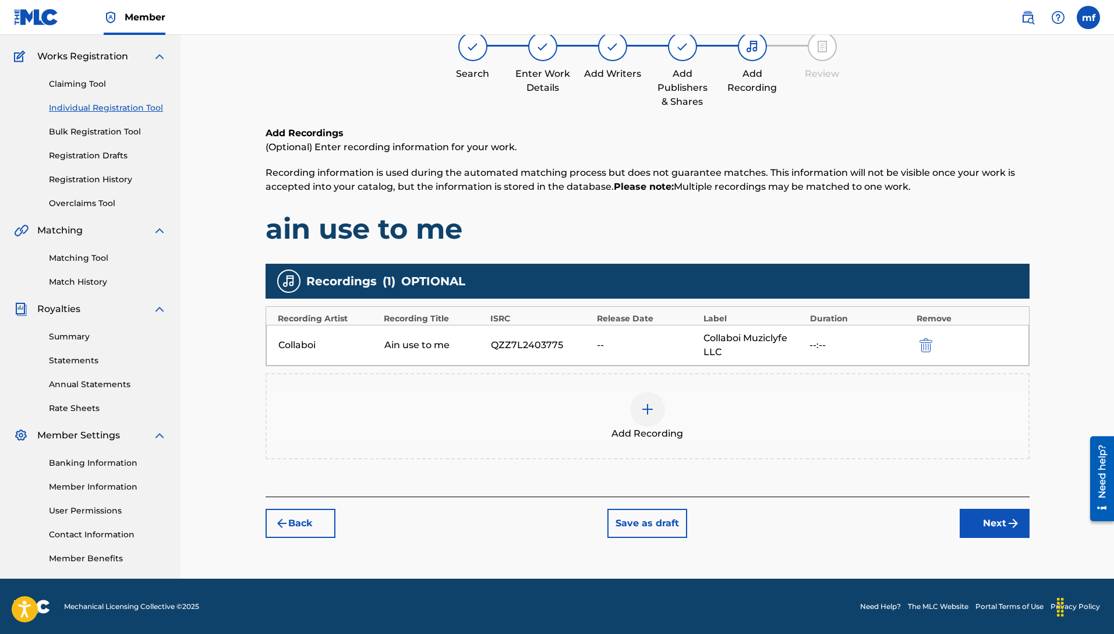
scroll to position [88, 0]
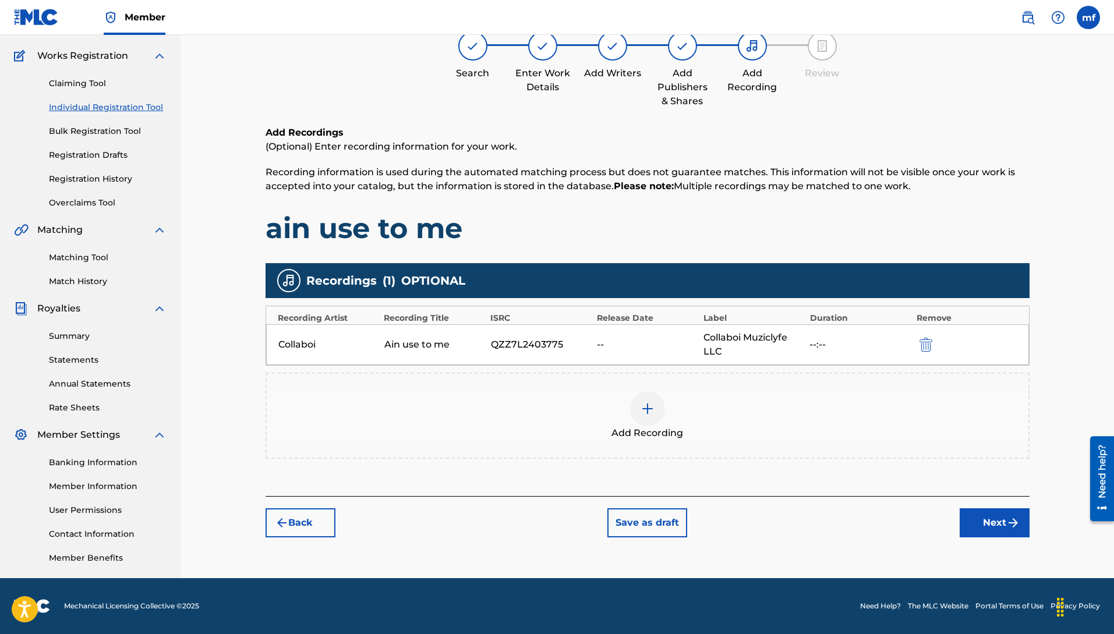
click at [985, 518] on button "Next" at bounding box center [995, 522] width 70 height 29
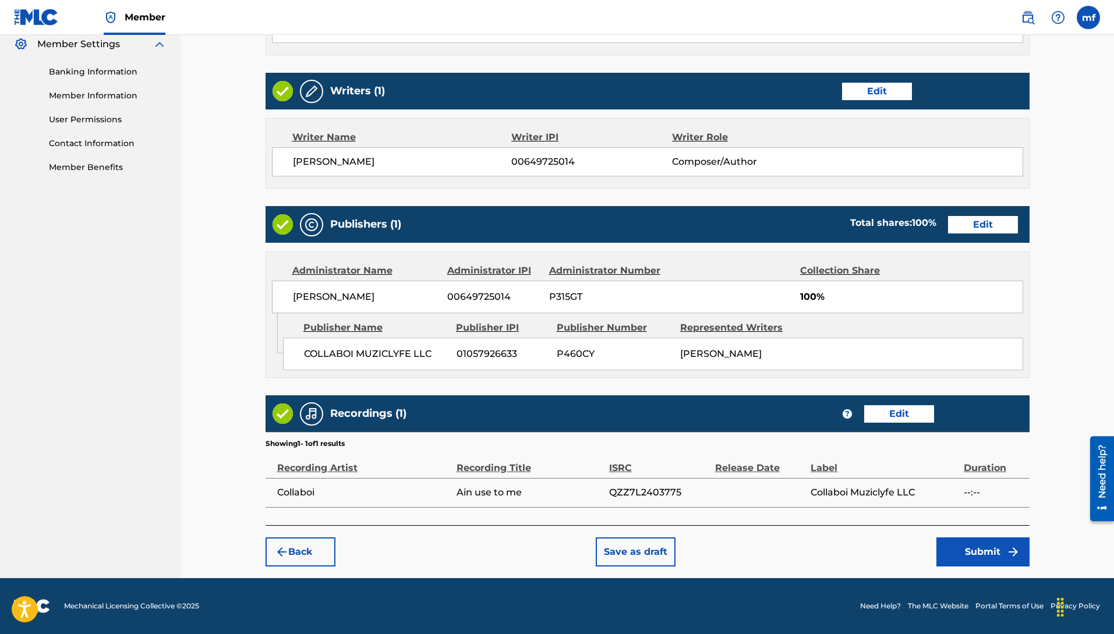
scroll to position [490, 0]
click at [970, 552] on button "Submit" at bounding box center [982, 552] width 93 height 29
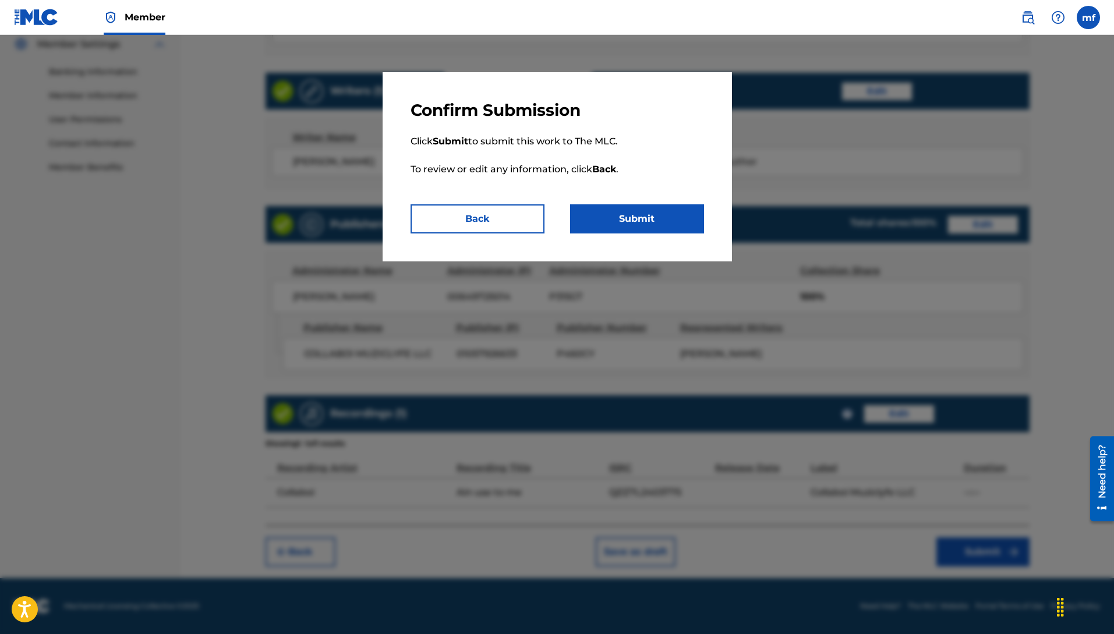
drag, startPoint x: 644, startPoint y: 235, endPoint x: 645, endPoint y: 229, distance: 5.9
click at [644, 232] on div "Confirm Submission Click Submit to submit this work to The MLC. To review or ed…" at bounding box center [557, 166] width 349 height 189
click at [645, 228] on button "Submit" at bounding box center [637, 218] width 134 height 29
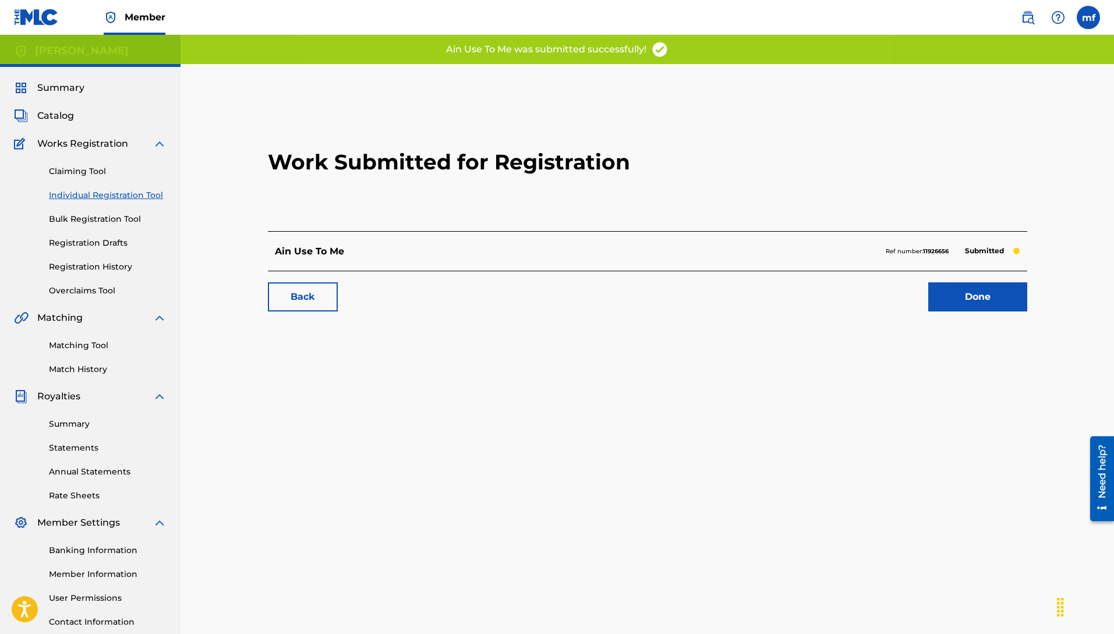
click at [967, 300] on link "Done" at bounding box center [977, 296] width 99 height 29
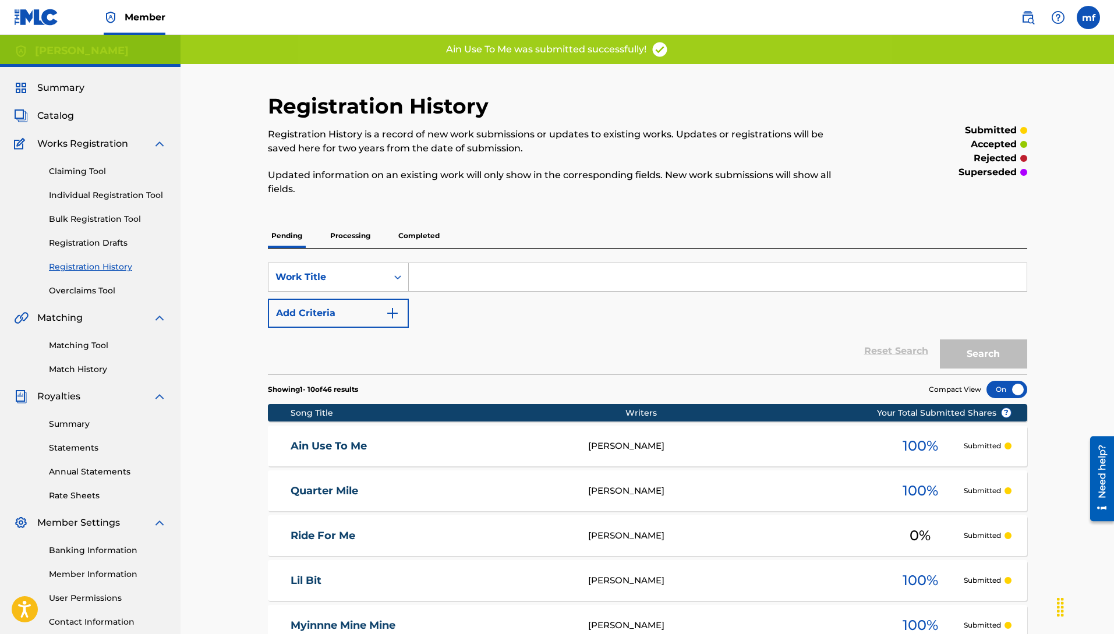
click at [119, 195] on link "Individual Registration Tool" at bounding box center [108, 195] width 118 height 12
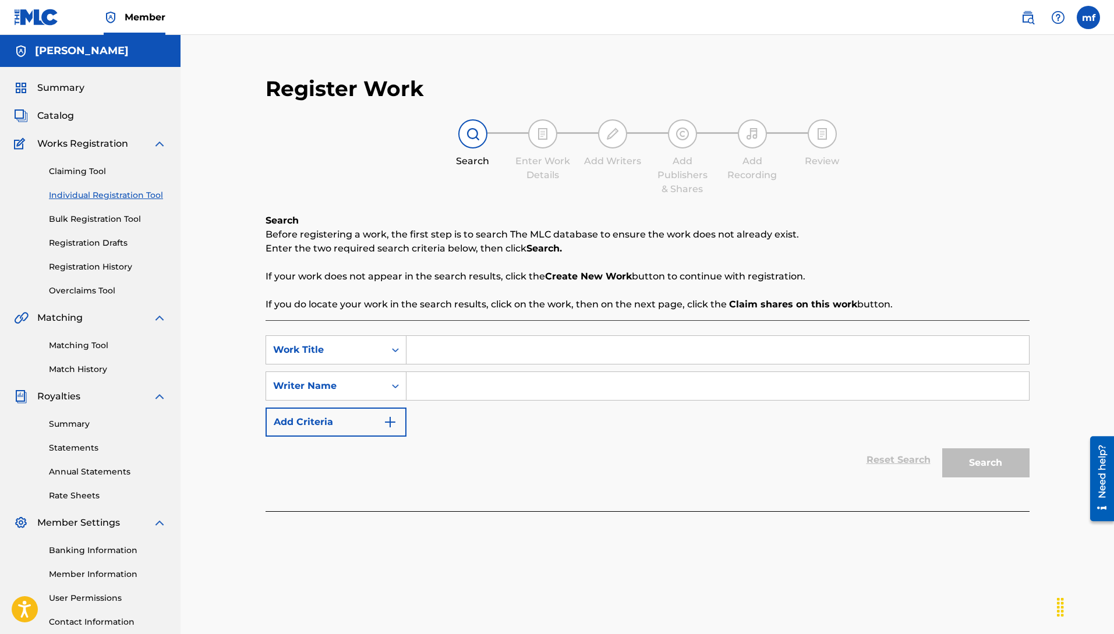
paste input "Machiavelli [PERSON_NAME]"
click at [462, 351] on input "Search Form" at bounding box center [717, 350] width 623 height 28
click at [962, 469] on button "Search" at bounding box center [985, 462] width 87 height 29
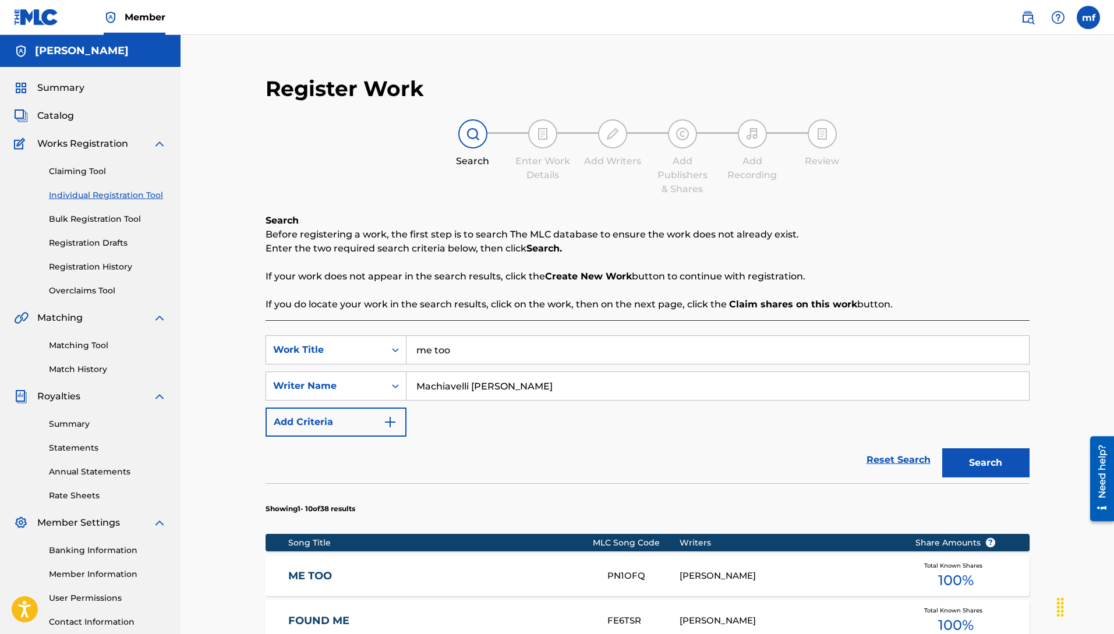
scroll to position [2, 0]
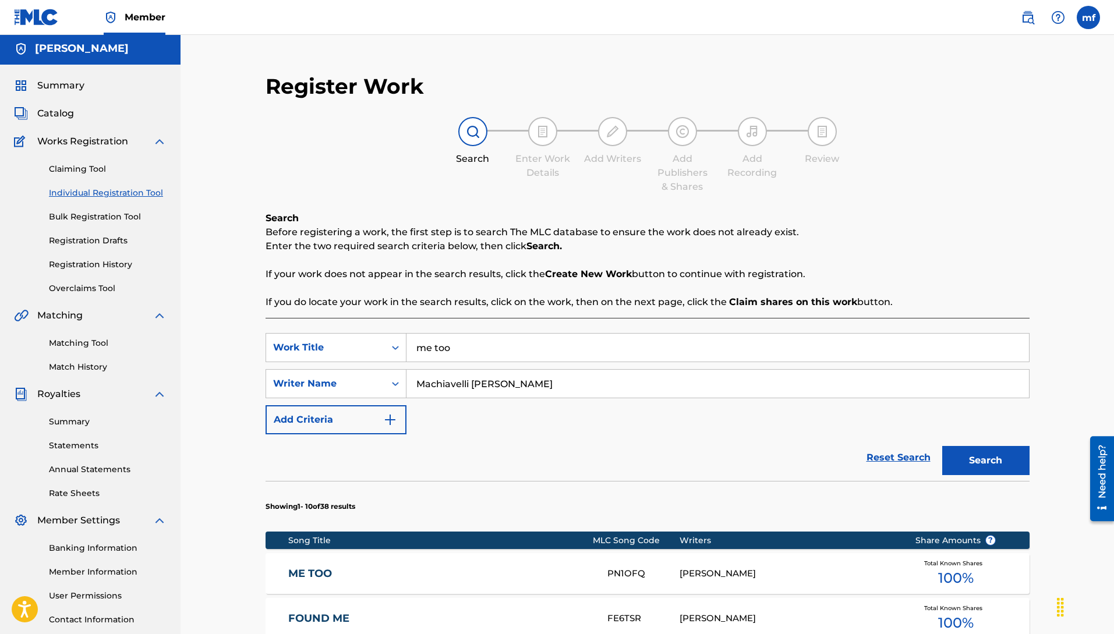
click at [244, 313] on div "Register Work Search Enter Work Details Add Writers Add Publishers & Shares Add…" at bounding box center [647, 609] width 815 height 1095
drag, startPoint x: 514, startPoint y: 358, endPoint x: 359, endPoint y: 322, distance: 159.1
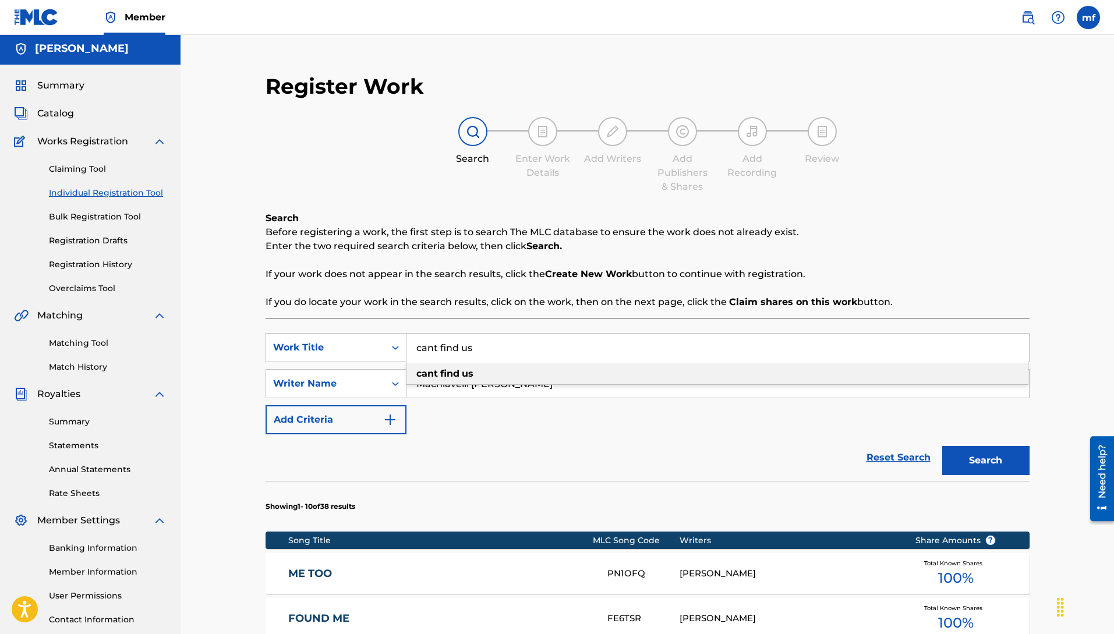
click at [467, 371] on strong "us" at bounding box center [468, 373] width 12 height 11
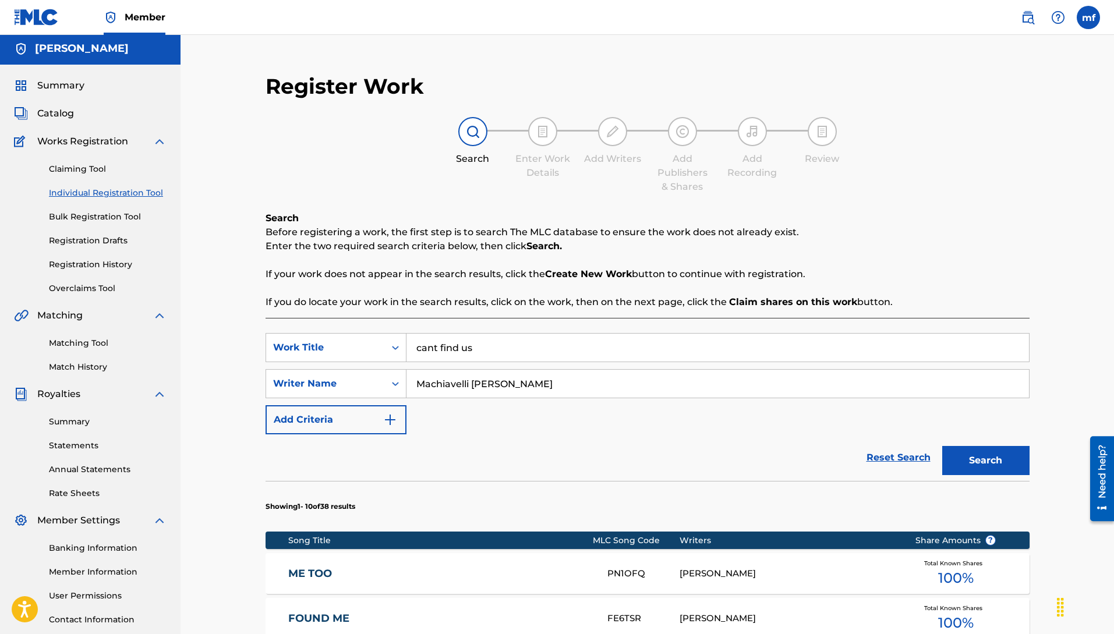
click at [975, 447] on button "Search" at bounding box center [985, 460] width 87 height 29
drag, startPoint x: 440, startPoint y: 350, endPoint x: 376, endPoint y: 357, distance: 64.4
click at [422, 348] on input "cant find us" at bounding box center [717, 348] width 623 height 28
click at [956, 449] on button "Search" at bounding box center [985, 460] width 87 height 29
drag, startPoint x: 552, startPoint y: 359, endPoint x: 549, endPoint y: 350, distance: 9.8
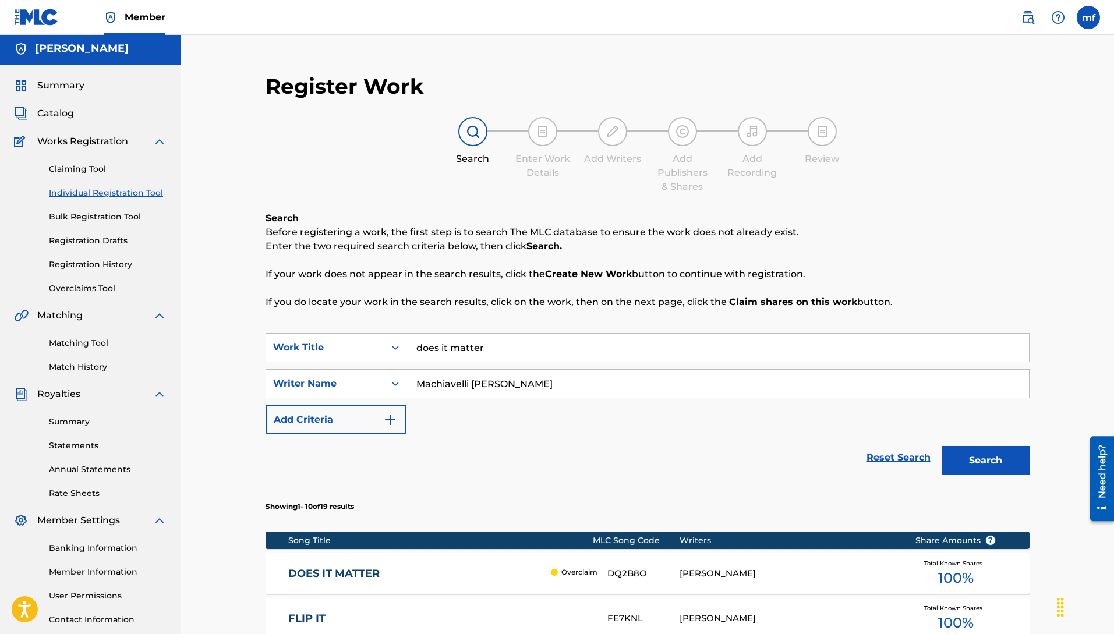
click at [549, 350] on input "does it matter" at bounding box center [717, 348] width 623 height 28
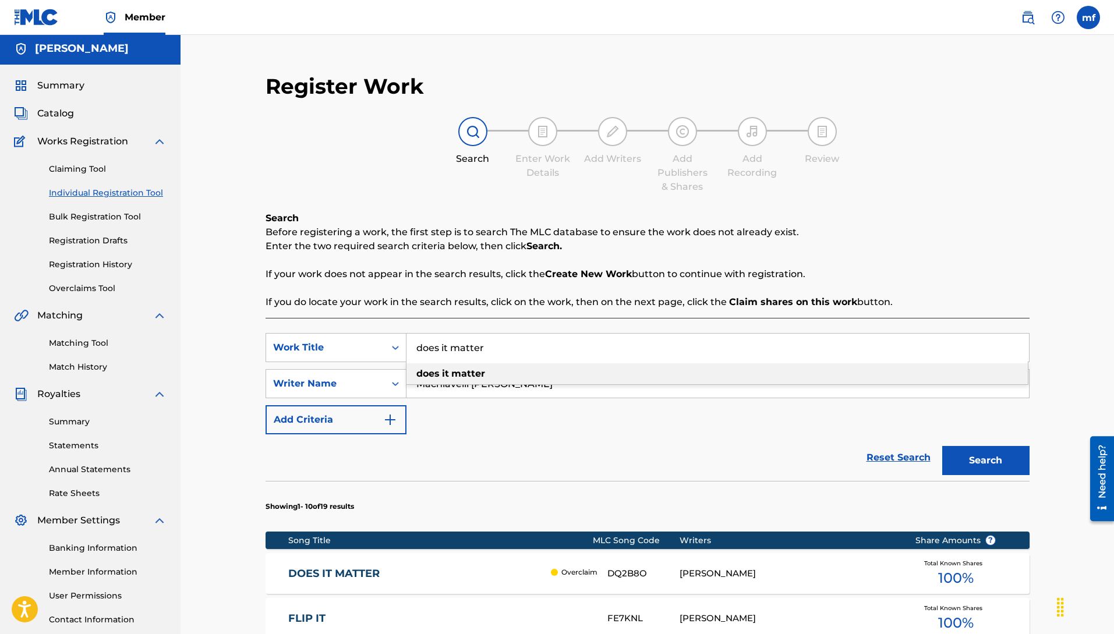
drag, startPoint x: 430, startPoint y: 319, endPoint x: 329, endPoint y: 307, distance: 101.4
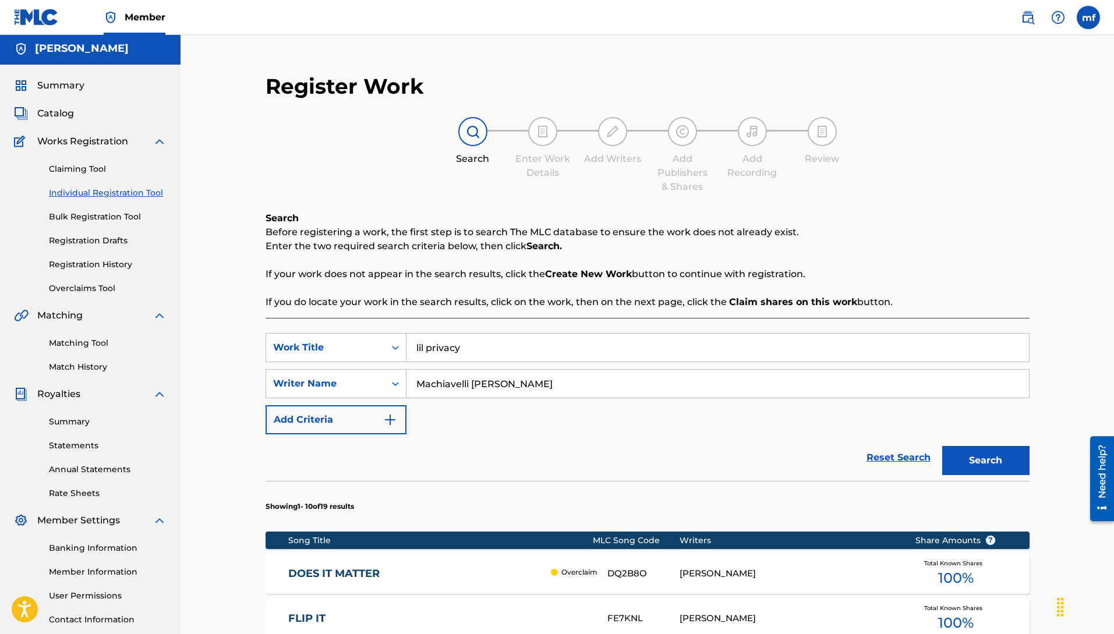
drag, startPoint x: 996, startPoint y: 458, endPoint x: 796, endPoint y: 379, distance: 216.2
click at [995, 458] on button "Search" at bounding box center [985, 460] width 87 height 29
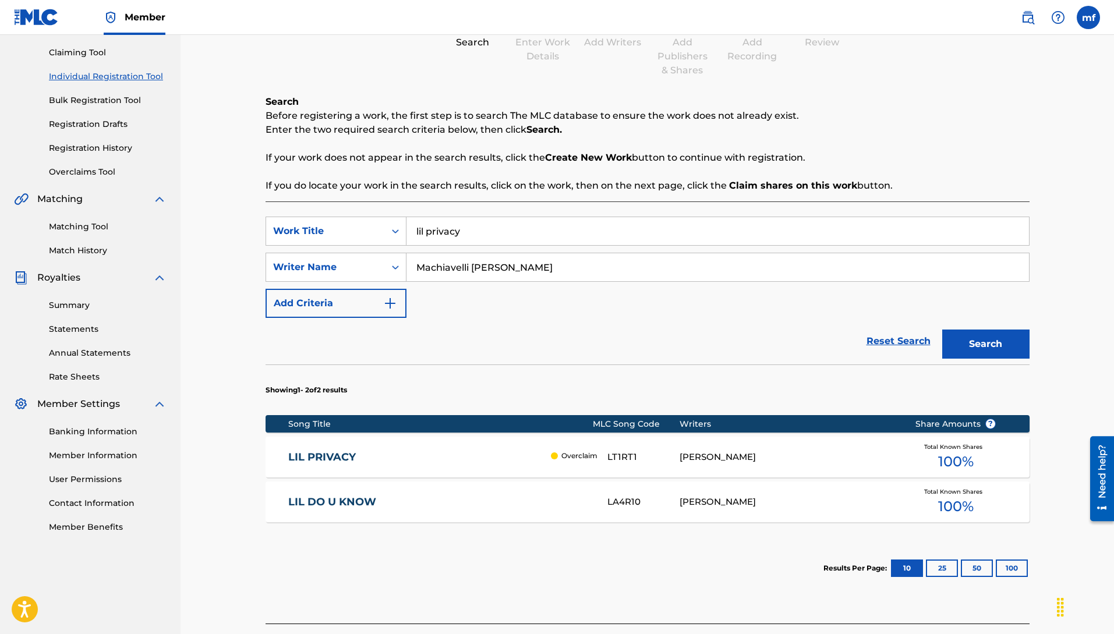
scroll to position [117, 0]
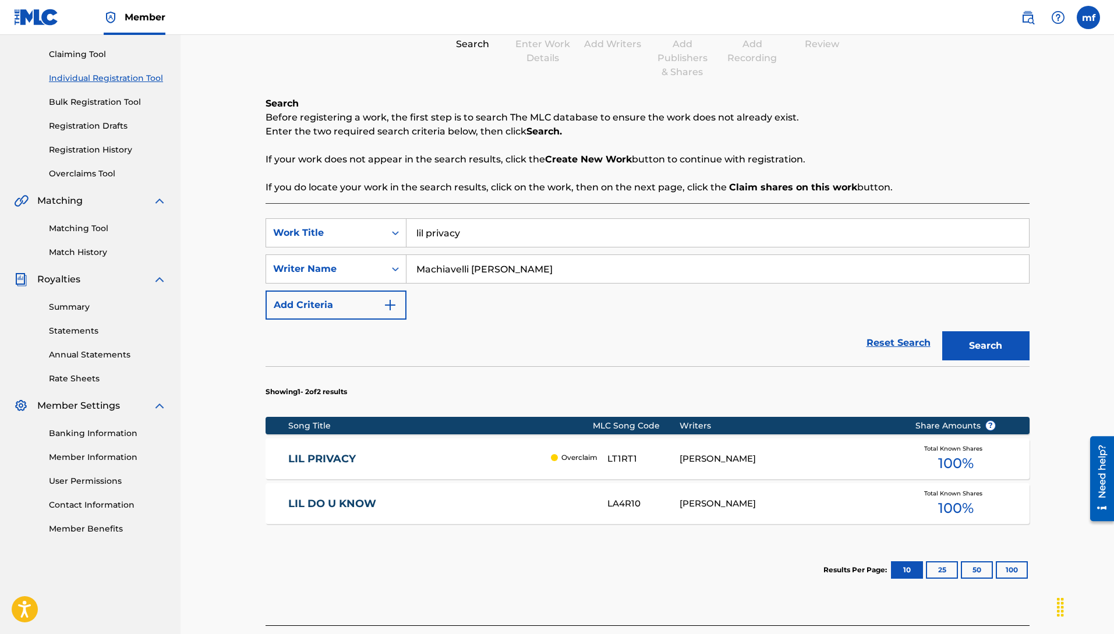
drag, startPoint x: 466, startPoint y: 231, endPoint x: 286, endPoint y: 213, distance: 180.9
click at [306, 208] on div "SearchWithCriteria3a9e070a-0a37-4cd2-893e-04b6d21b8816 Work Title lil privacy S…" at bounding box center [648, 414] width 764 height 422
click at [493, 241] on input "mistakes" at bounding box center [717, 233] width 623 height 28
click at [975, 338] on button "Search" at bounding box center [985, 345] width 87 height 29
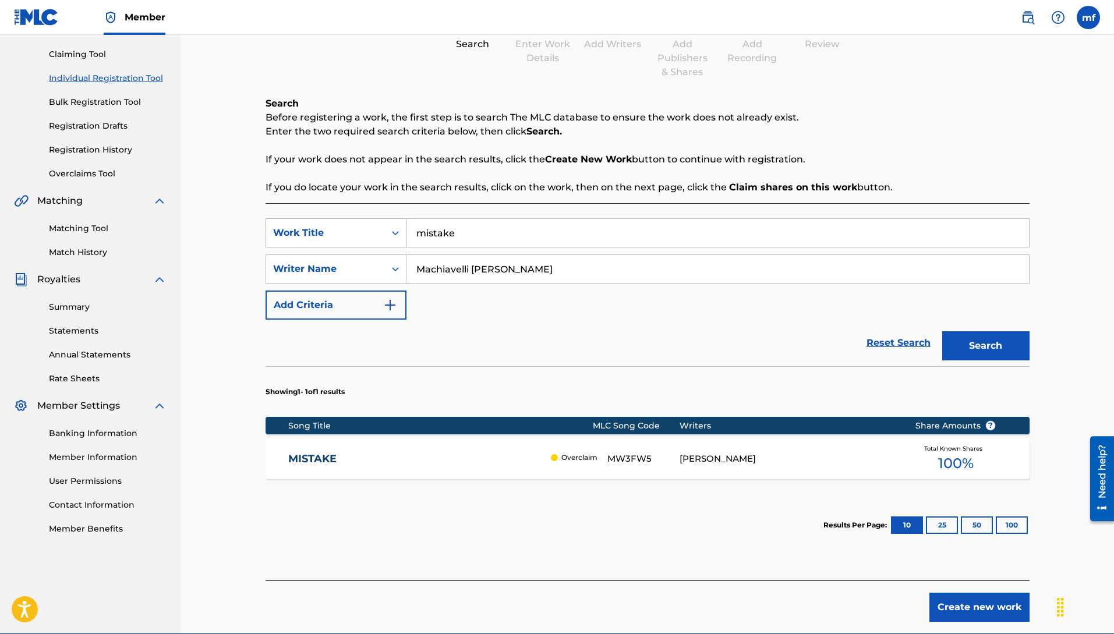
drag, startPoint x: 467, startPoint y: 235, endPoint x: 305, endPoint y: 240, distance: 162.0
click at [372, 234] on div "SearchWithCriteria3a9e070a-0a37-4cd2-893e-04b6d21b8816 Work Title mistake" at bounding box center [648, 232] width 764 height 29
click at [942, 331] on button "Search" at bounding box center [985, 345] width 87 height 29
click at [984, 341] on button "Search" at bounding box center [985, 345] width 87 height 29
drag, startPoint x: 466, startPoint y: 238, endPoint x: 313, endPoint y: 239, distance: 152.6
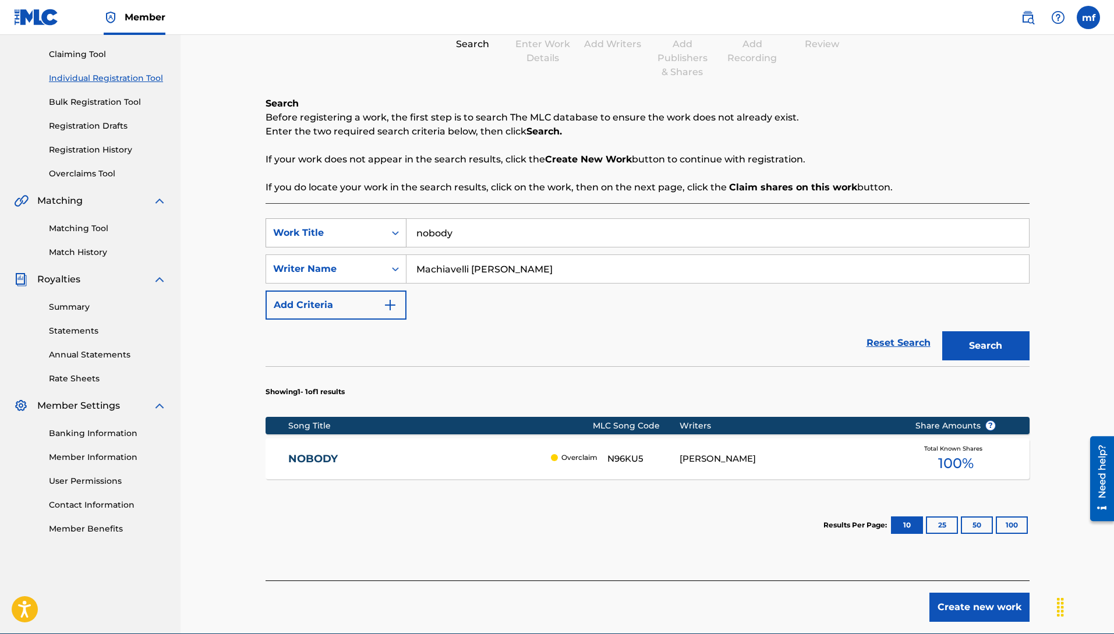
click at [334, 238] on div "SearchWithCriteria3a9e070a-0a37-4cd2-893e-04b6d21b8816 Work Title nobody" at bounding box center [648, 232] width 764 height 29
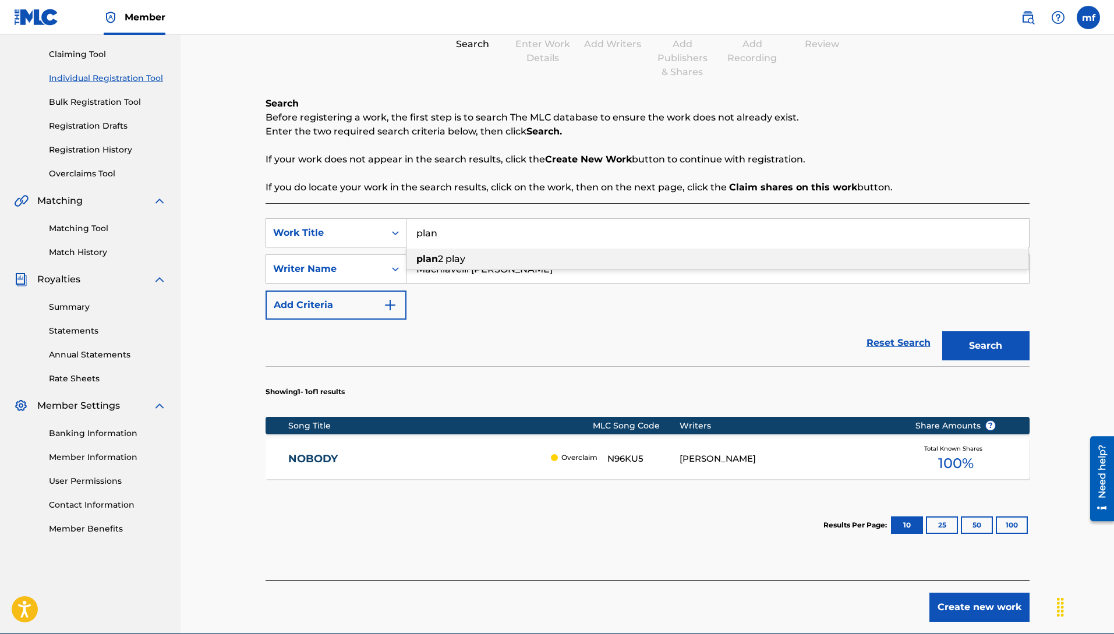
click at [439, 265] on div "plan 2 play" at bounding box center [716, 259] width 621 height 21
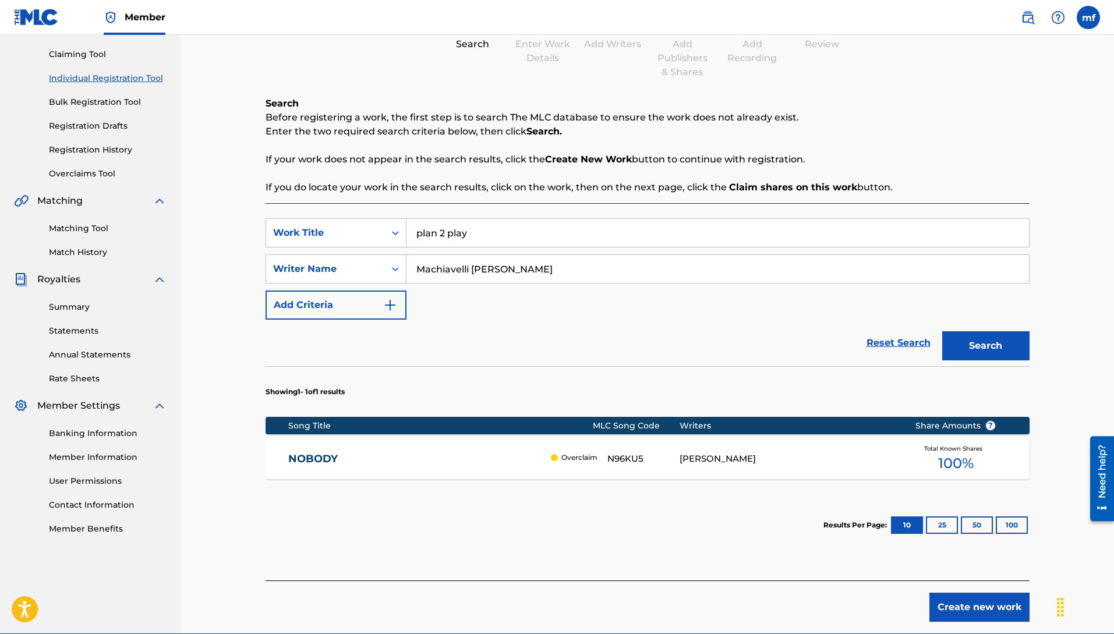
click at [444, 245] on input "plan 2 play" at bounding box center [717, 233] width 623 height 28
click at [960, 338] on button "Search" at bounding box center [985, 345] width 87 height 29
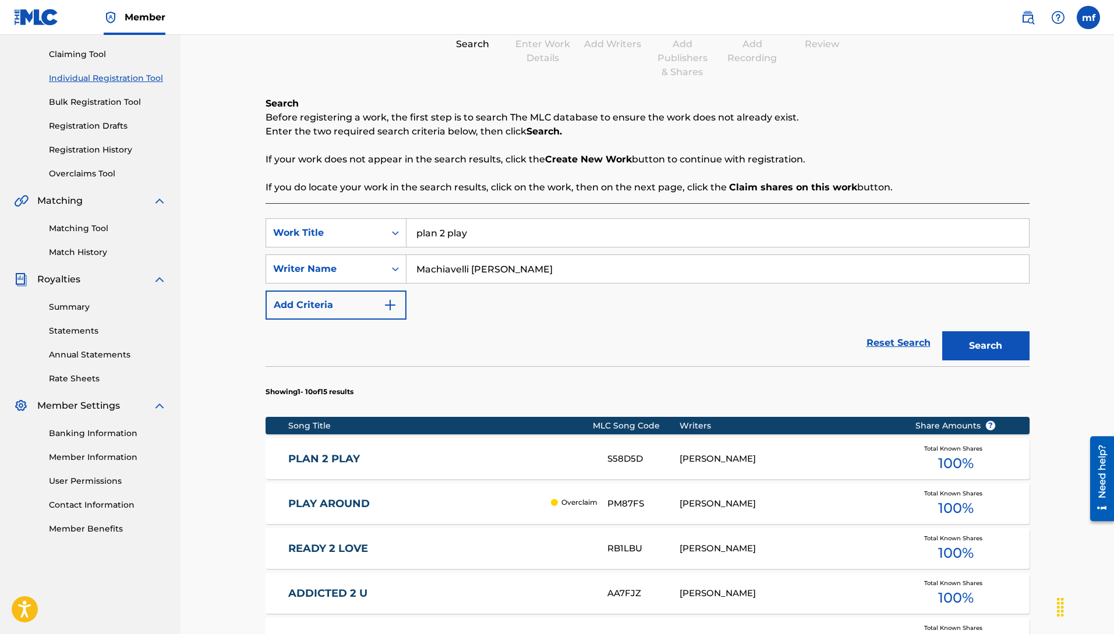
drag, startPoint x: 487, startPoint y: 228, endPoint x: 254, endPoint y: 229, distance: 232.9
click at [261, 229] on div "Register Work Search Enter Work Details Add Writers Add Publishers & Shares Add…" at bounding box center [647, 494] width 787 height 1095
click at [970, 333] on button "Search" at bounding box center [985, 345] width 87 height 29
drag, startPoint x: 511, startPoint y: 238, endPoint x: 119, endPoint y: 232, distance: 391.4
click at [140, 232] on main "[PERSON_NAME] Summary Catalog Works Registration Claiming Tool Individual Regis…" at bounding box center [557, 480] width 1114 height 1125
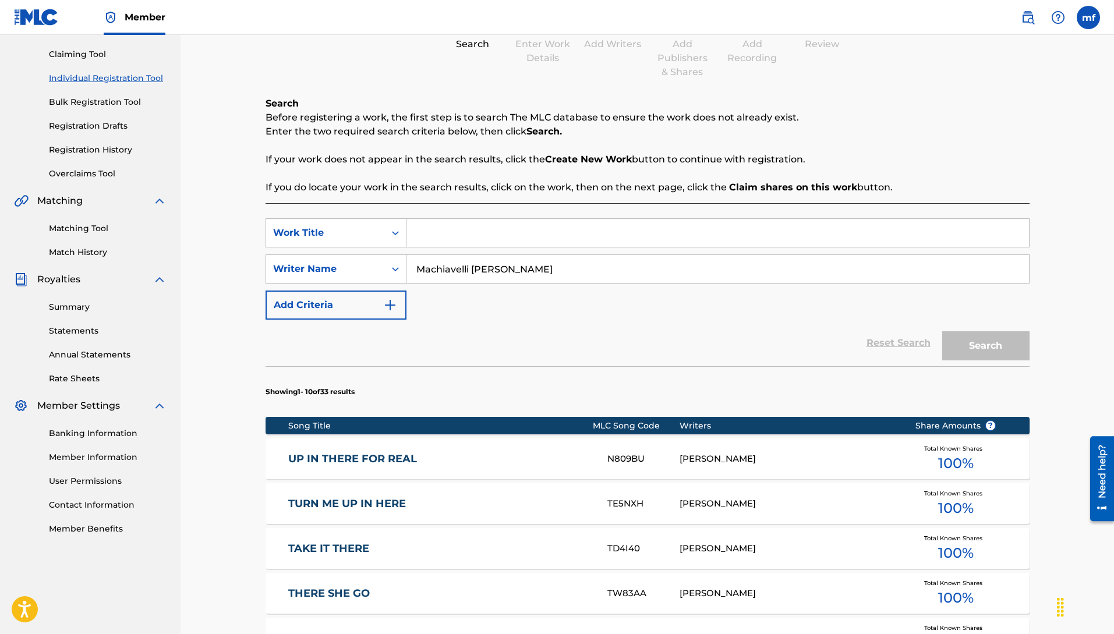
click at [453, 232] on input "Search Form" at bounding box center [717, 233] width 623 height 28
drag, startPoint x: 990, startPoint y: 342, endPoint x: 944, endPoint y: 344, distance: 46.0
click at [984, 341] on button "Search" at bounding box center [985, 345] width 87 height 29
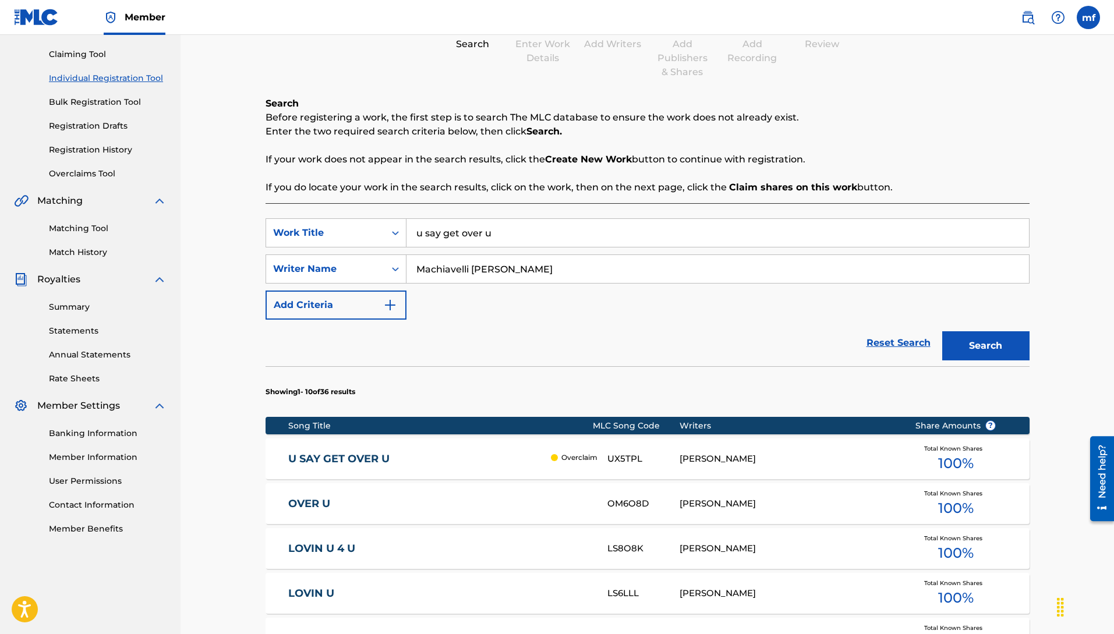
drag, startPoint x: 414, startPoint y: 224, endPoint x: 291, endPoint y: 250, distance: 126.3
click at [217, 200] on div "Register Work Search Enter Work Details Add Writers Add Publishers & Shares Add…" at bounding box center [648, 480] width 934 height 1125
click at [942, 331] on button "Search" at bounding box center [985, 345] width 87 height 29
drag, startPoint x: 492, startPoint y: 229, endPoint x: 356, endPoint y: 228, distance: 135.1
click at [366, 228] on div "SearchWithCriteria3a9e070a-0a37-4cd2-893e-04b6d21b8816 Work Title But if u Lie" at bounding box center [648, 232] width 764 height 29
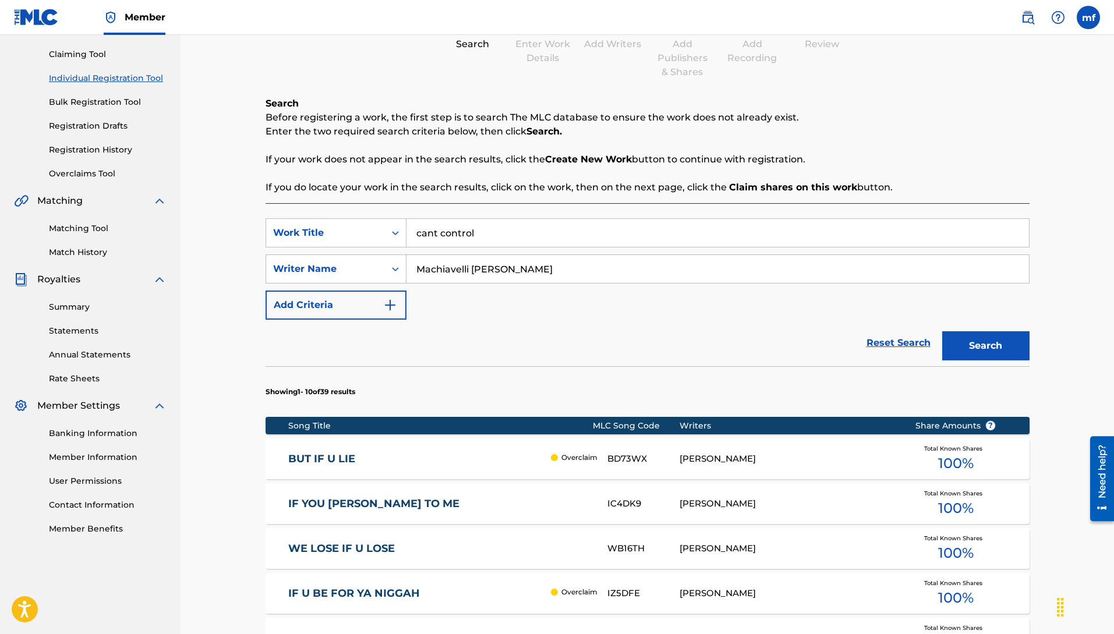
click at [942, 331] on button "Search" at bounding box center [985, 345] width 87 height 29
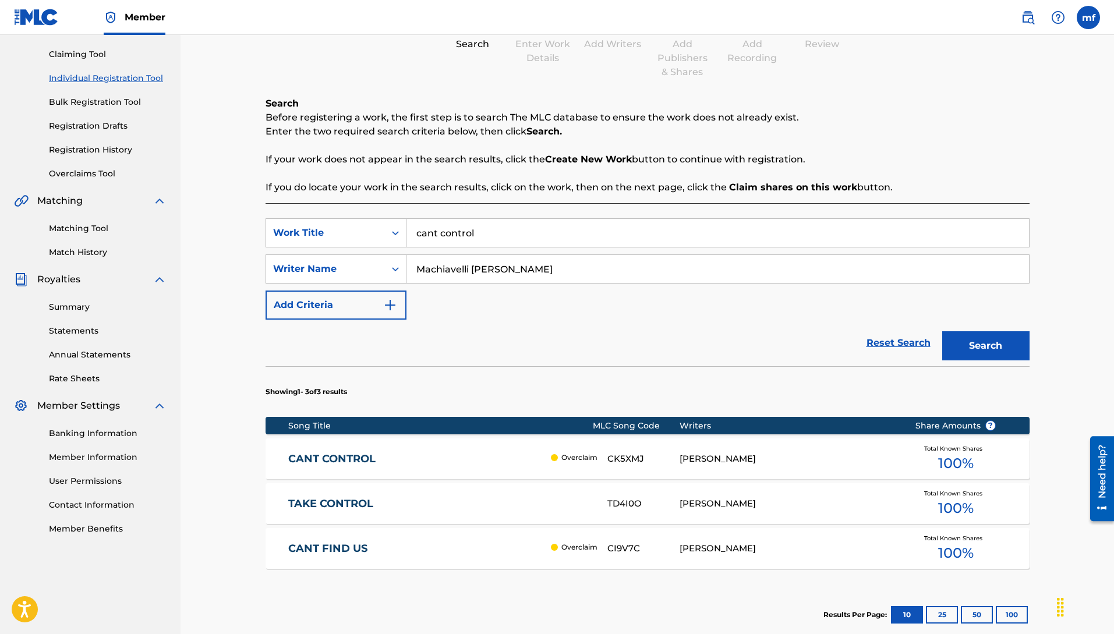
drag, startPoint x: 481, startPoint y: 235, endPoint x: 91, endPoint y: 252, distance: 390.5
click at [181, 231] on div "Register Work Search Enter Work Details Add Writers Add Publishers & Shares Add…" at bounding box center [648, 320] width 934 height 805
click at [942, 331] on button "Search" at bounding box center [985, 345] width 87 height 29
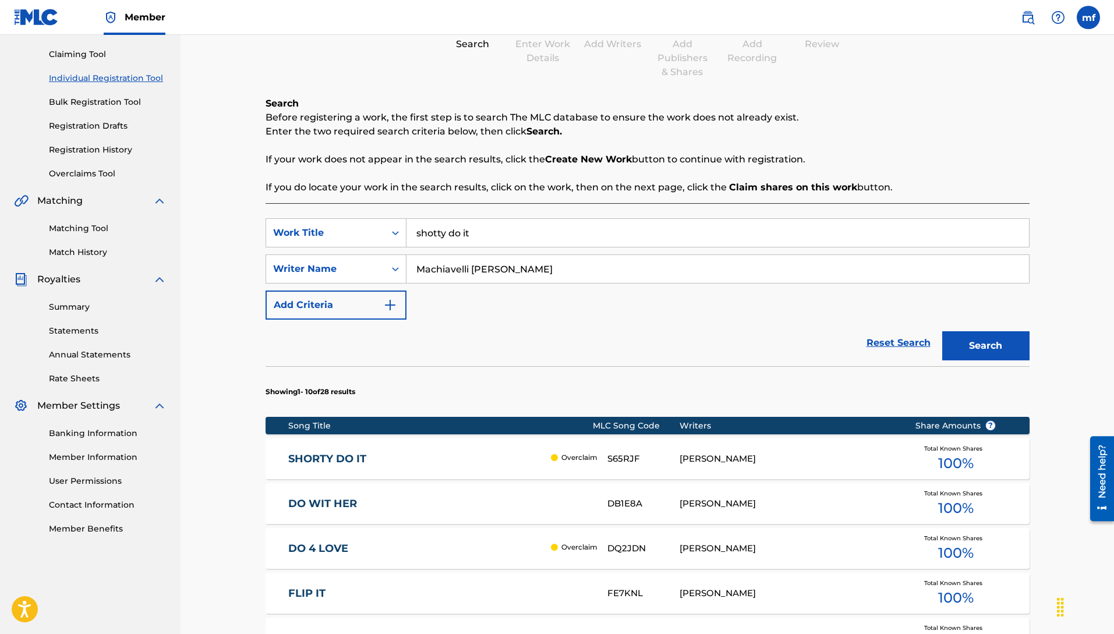
drag, startPoint x: 500, startPoint y: 231, endPoint x: 263, endPoint y: 275, distance: 241.0
click at [342, 248] on div "SearchWithCriteria3a9e070a-0a37-4cd2-893e-04b6d21b8816 Work Title shotty do it …" at bounding box center [648, 268] width 764 height 101
click at [942, 331] on button "Search" at bounding box center [985, 345] width 87 height 29
drag, startPoint x: 491, startPoint y: 232, endPoint x: 266, endPoint y: 248, distance: 225.3
click at [307, 232] on div "SearchWithCriteria3a9e070a-0a37-4cd2-893e-04b6d21b8816 Work Title Not a chance" at bounding box center [648, 232] width 764 height 29
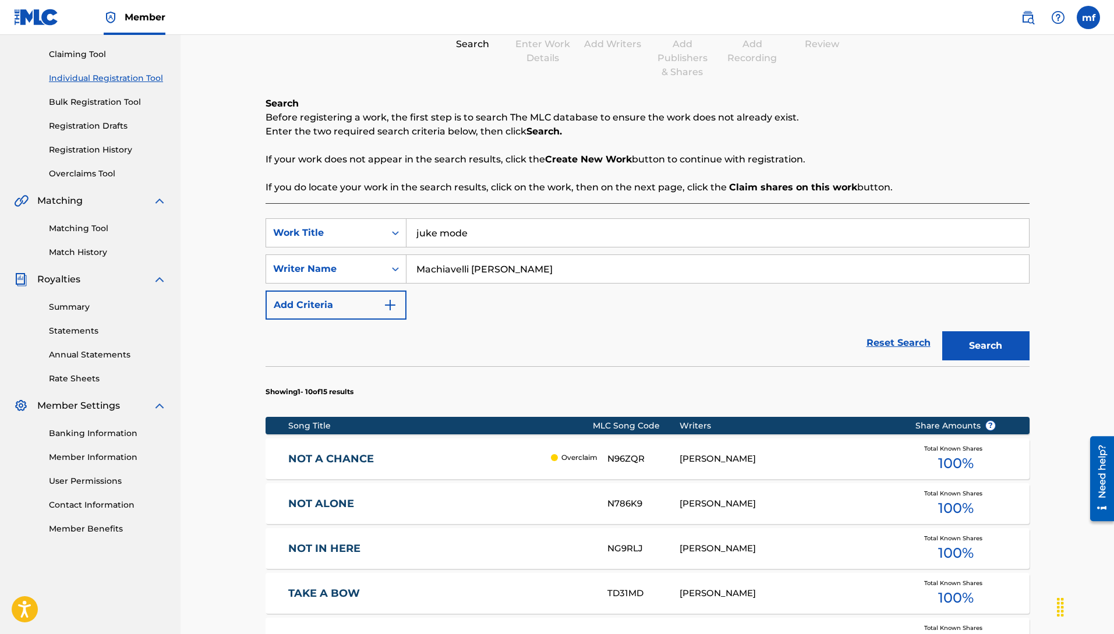
click at [942, 331] on button "Search" at bounding box center [985, 345] width 87 height 29
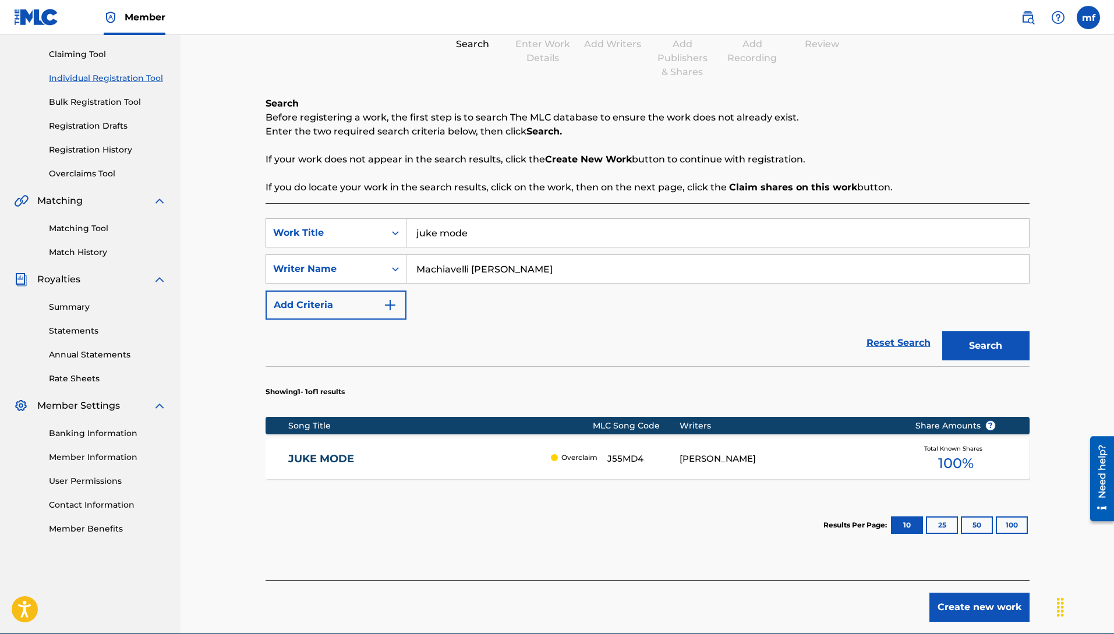
drag, startPoint x: 472, startPoint y: 231, endPoint x: 178, endPoint y: 202, distance: 296.1
click at [182, 202] on div "Register Work Search Enter Work Details Add Writers Add Publishers & Shares Add…" at bounding box center [648, 276] width 934 height 716
click at [477, 228] on input "Search Form" at bounding box center [717, 233] width 623 height 28
click at [942, 331] on button "Search" at bounding box center [985, 345] width 87 height 29
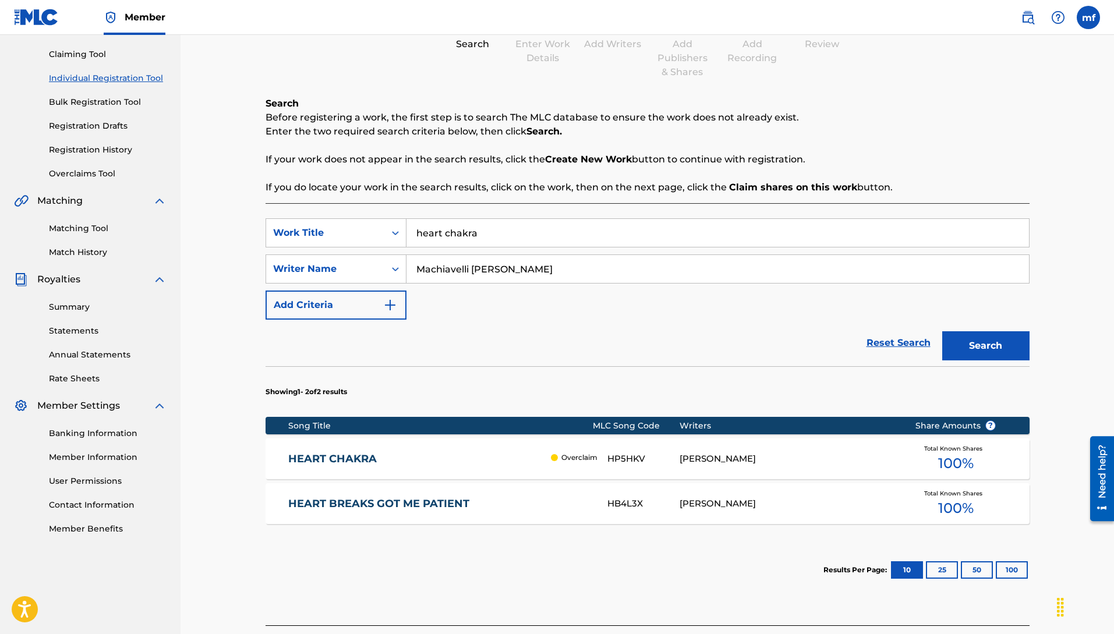
drag, startPoint x: 482, startPoint y: 232, endPoint x: 151, endPoint y: 204, distance: 331.4
click at [187, 204] on div "Register Work Search Enter Work Details Add Writers Add Publishers & Shares Add…" at bounding box center [648, 298] width 934 height 761
click at [942, 331] on button "Search" at bounding box center [985, 345] width 87 height 29
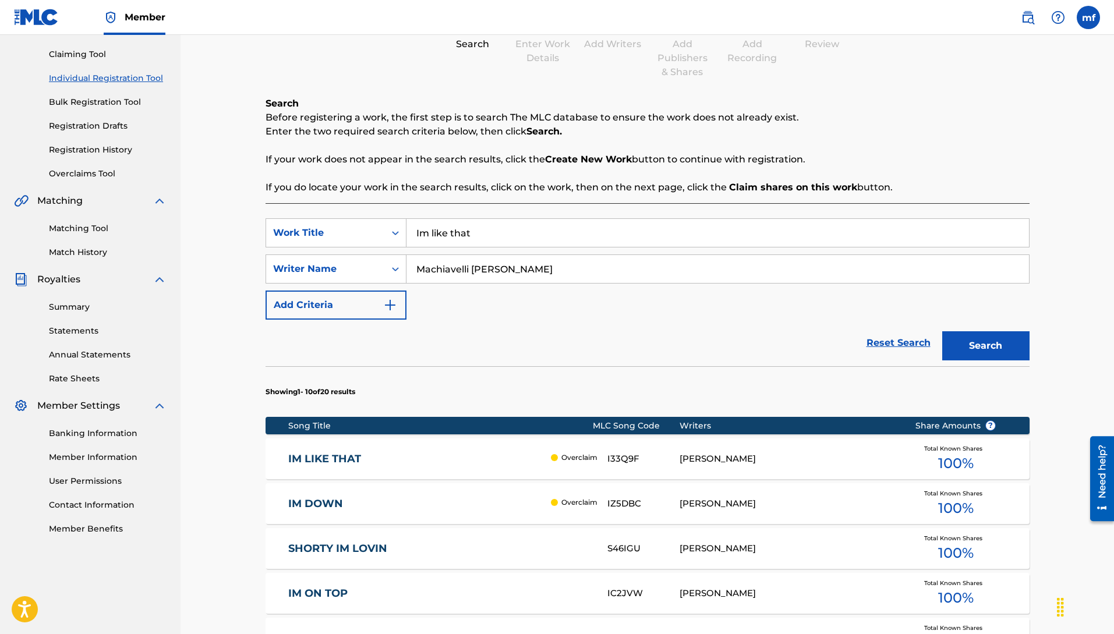
drag, startPoint x: 427, startPoint y: 228, endPoint x: 255, endPoint y: 243, distance: 173.1
click at [295, 229] on div "SearchWithCriteria3a9e070a-0a37-4cd2-893e-04b6d21b8816 Work Title Im like that" at bounding box center [648, 232] width 764 height 29
click at [942, 331] on button "Search" at bounding box center [985, 345] width 87 height 29
drag, startPoint x: 541, startPoint y: 241, endPoint x: 338, endPoint y: 234, distance: 202.8
click at [350, 234] on div "SearchWithCriteria3a9e070a-0a37-4cd2-893e-04b6d21b8816 Work Title One Love One …" at bounding box center [648, 232] width 764 height 29
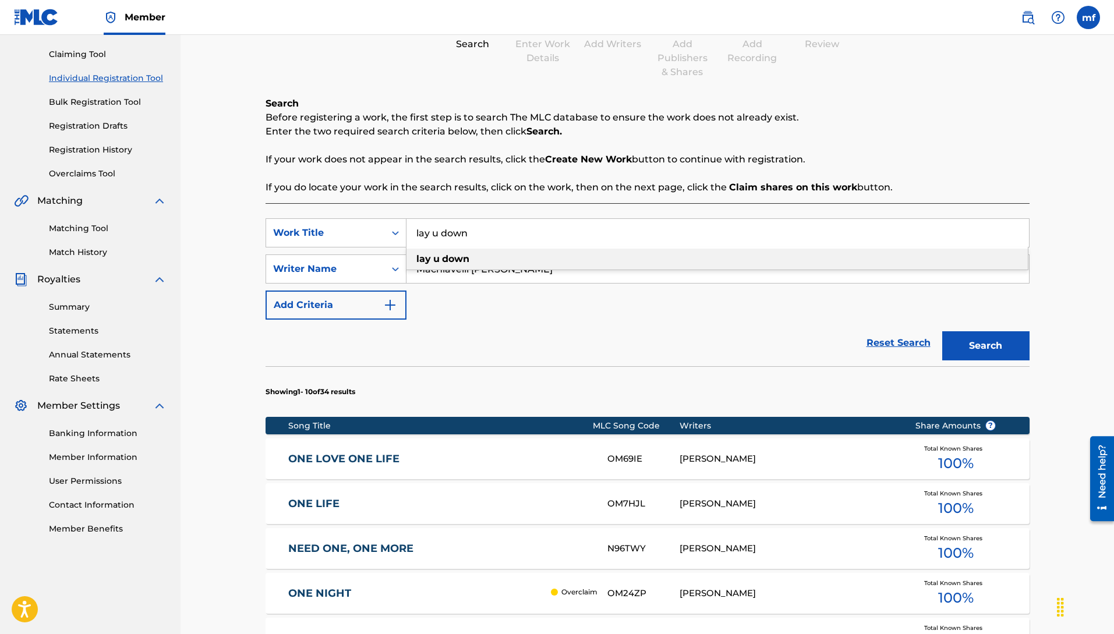
drag, startPoint x: 424, startPoint y: 263, endPoint x: 432, endPoint y: 261, distance: 8.3
click at [425, 262] on strong "lay" at bounding box center [423, 258] width 15 height 11
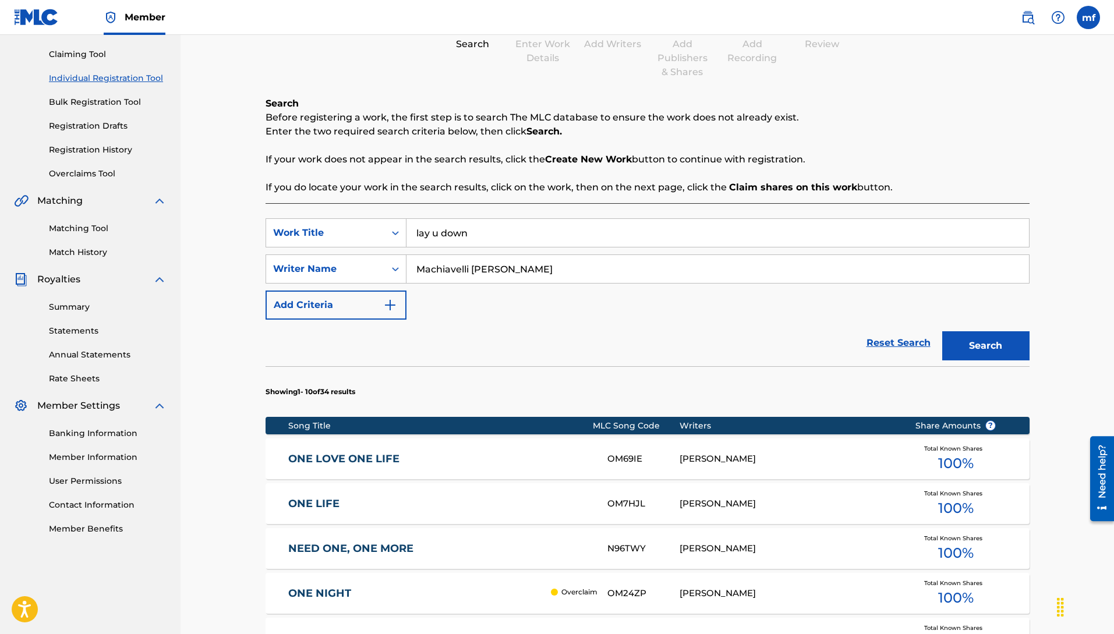
drag, startPoint x: 530, startPoint y: 238, endPoint x: 517, endPoint y: 235, distance: 13.8
click at [530, 237] on input "lay u down" at bounding box center [717, 233] width 623 height 28
drag, startPoint x: 950, startPoint y: 341, endPoint x: 932, endPoint y: 333, distance: 19.5
click at [950, 341] on button "Search" at bounding box center [985, 345] width 87 height 29
drag, startPoint x: 493, startPoint y: 242, endPoint x: 367, endPoint y: 224, distance: 126.6
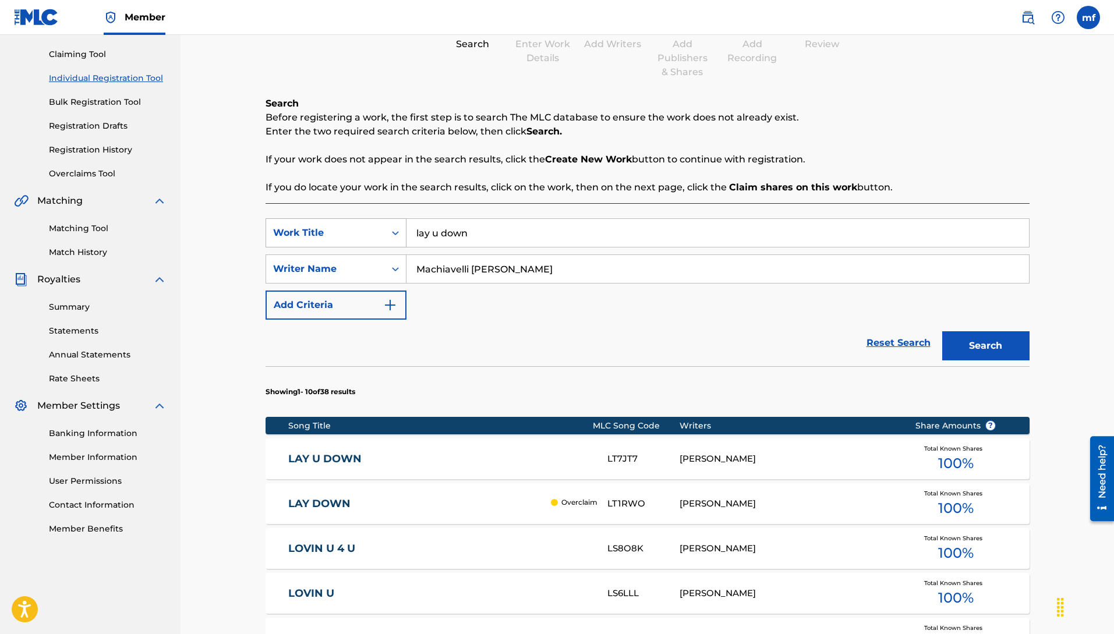
click at [373, 224] on div "SearchWithCriteria3a9e070a-0a37-4cd2-893e-04b6d21b8816 Work Title lay u down" at bounding box center [648, 232] width 764 height 29
click at [942, 331] on button "Search" at bounding box center [985, 345] width 87 height 29
drag, startPoint x: 520, startPoint y: 228, endPoint x: 183, endPoint y: 252, distance: 337.5
click at [167, 235] on main "[PERSON_NAME] Summary Catalog Works Registration Claiming Tool Individual Regis…" at bounding box center [557, 480] width 1114 height 1125
click at [942, 331] on button "Search" at bounding box center [985, 345] width 87 height 29
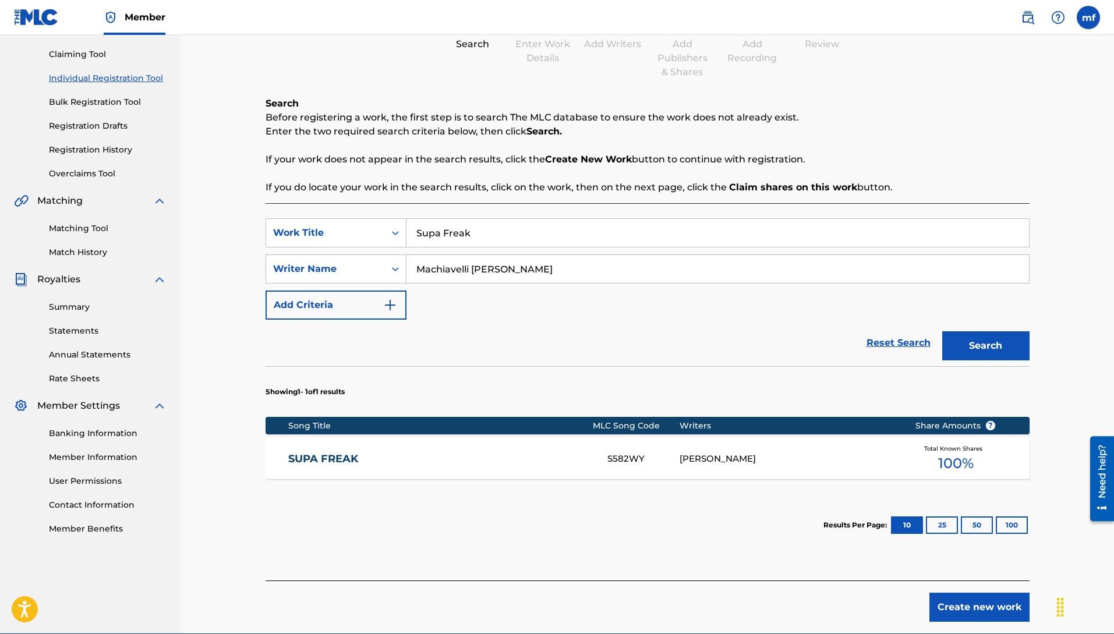
drag, startPoint x: 500, startPoint y: 238, endPoint x: 169, endPoint y: 260, distance: 330.9
click at [202, 222] on div "Register Work Search Enter Work Details Add Writers Add Publishers & Shares Add…" at bounding box center [648, 276] width 934 height 716
click at [942, 331] on button "Search" at bounding box center [985, 345] width 87 height 29
drag, startPoint x: 480, startPoint y: 220, endPoint x: 394, endPoint y: 263, distance: 95.6
click at [450, 235] on input "Call [PERSON_NAME]" at bounding box center [717, 233] width 623 height 28
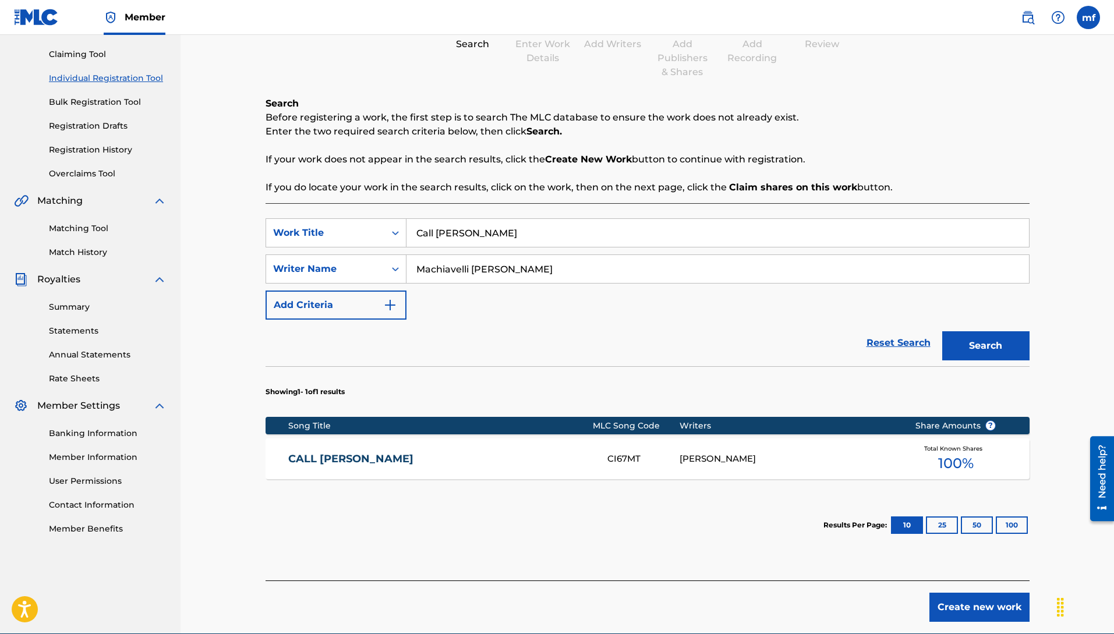
drag, startPoint x: 472, startPoint y: 238, endPoint x: 463, endPoint y: 29, distance: 209.8
click at [297, 263] on div "SearchWithCriteria3a9e070a-0a37-4cd2-893e-04b6d21b8816 Work Title Call Mark Sea…" at bounding box center [648, 268] width 764 height 101
click at [508, 226] on div "SearchWithCriteria3a9e070a-0a37-4cd2-893e-04b6d21b8816 Work Title Call Mark Sea…" at bounding box center [648, 391] width 764 height 377
drag, startPoint x: 503, startPoint y: 232, endPoint x: 172, endPoint y: 266, distance: 331.9
click at [240, 242] on div "Register Work Search Enter Work Details Add Writers Add Publishers & Shares Add…" at bounding box center [647, 290] width 815 height 687
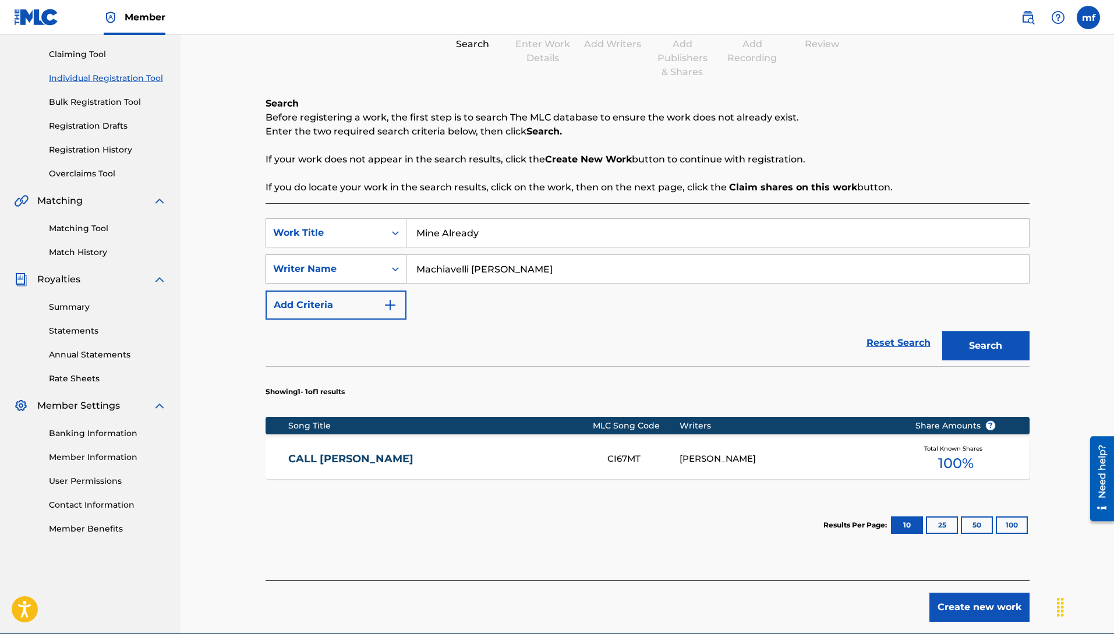
click at [942, 331] on button "Search" at bounding box center [985, 345] width 87 height 29
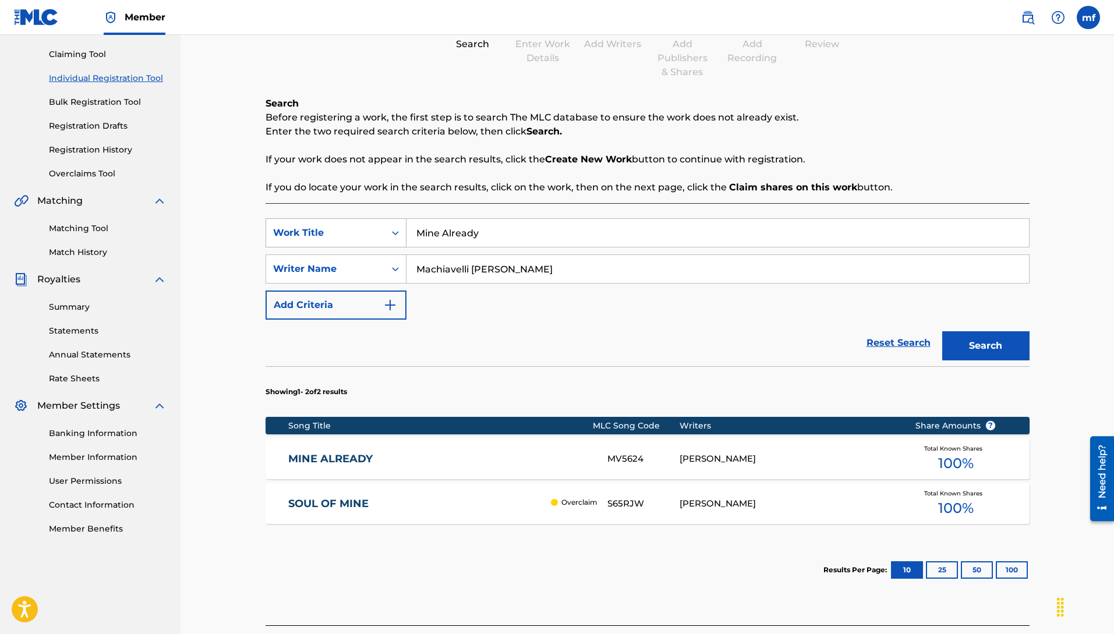
drag, startPoint x: 511, startPoint y: 234, endPoint x: 341, endPoint y: 223, distance: 171.0
click at [379, 220] on div "SearchWithCriteria3a9e070a-0a37-4cd2-893e-04b6d21b8816 Work Title Mine Already" at bounding box center [648, 232] width 764 height 29
click at [942, 331] on button "Search" at bounding box center [985, 345] width 87 height 29
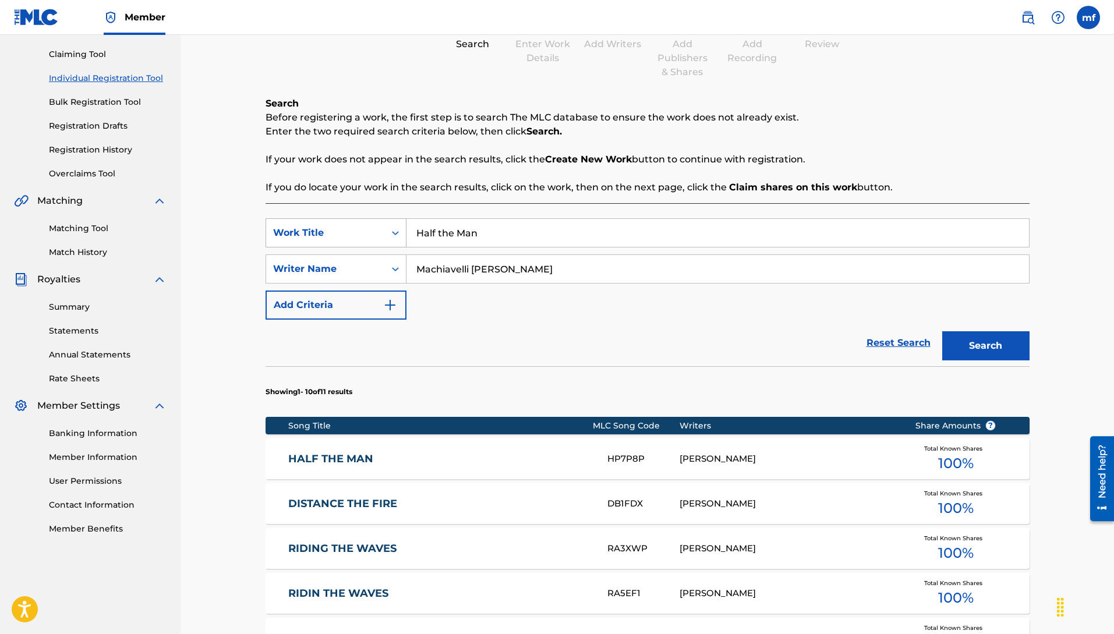
drag, startPoint x: 486, startPoint y: 234, endPoint x: 317, endPoint y: 244, distance: 169.2
click at [232, 201] on div "Register Work Search Enter Work Details Add Writers Add Publishers & Shares Add…" at bounding box center [648, 480] width 934 height 1125
click at [942, 331] on button "Search" at bounding box center [985, 345] width 87 height 29
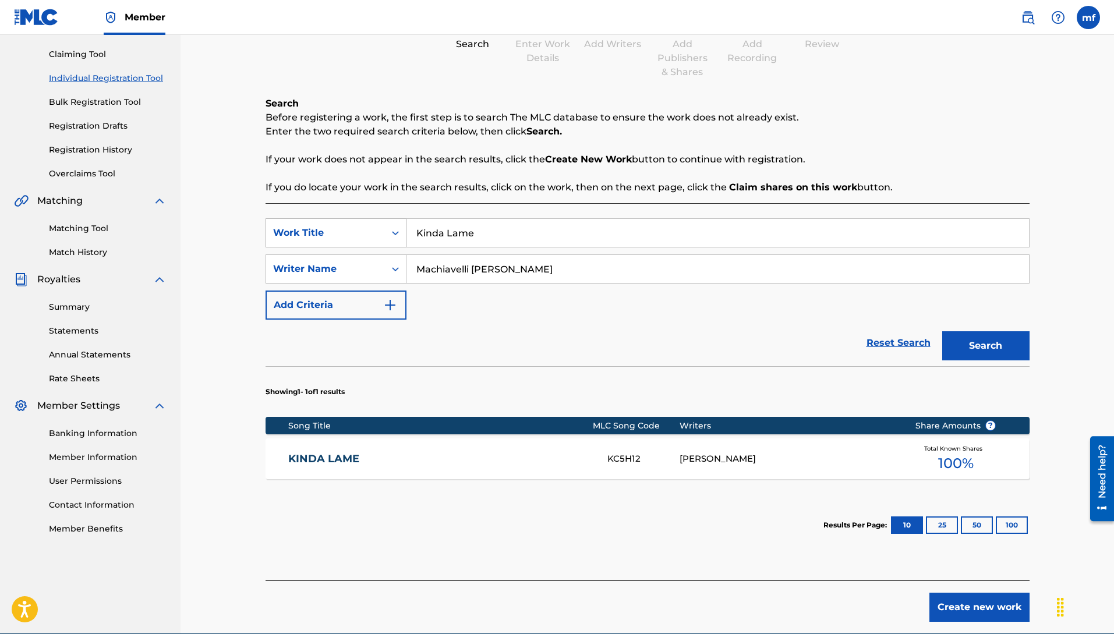
drag, startPoint x: 497, startPoint y: 234, endPoint x: 309, endPoint y: 227, distance: 187.7
click at [314, 225] on div "SearchWithCriteria3a9e070a-0a37-4cd2-893e-04b6d21b8816 Work Title Kinda Lame" at bounding box center [648, 232] width 764 height 29
click at [433, 241] on input "Search Form" at bounding box center [717, 233] width 623 height 28
click at [942, 331] on button "Search" at bounding box center [985, 345] width 87 height 29
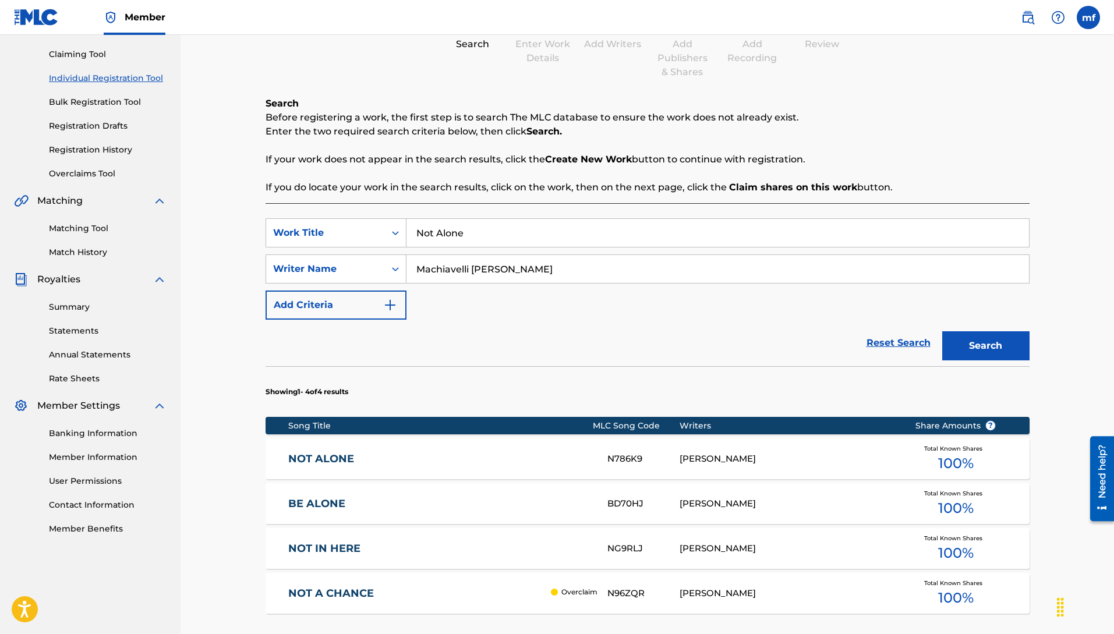
drag, startPoint x: 500, startPoint y: 233, endPoint x: 11, endPoint y: 202, distance: 489.6
click at [34, 202] on main "[PERSON_NAME] Summary Catalog Works Registration Claiming Tool Individual Regis…" at bounding box center [557, 343] width 1114 height 850
click at [942, 331] on button "Search" at bounding box center [985, 345] width 87 height 29
drag, startPoint x: 478, startPoint y: 222, endPoint x: 365, endPoint y: 241, distance: 114.5
click at [367, 239] on div "SearchWithCriteria3a9e070a-0a37-4cd2-893e-04b6d21b8816 Work Title Shorty Ok" at bounding box center [648, 232] width 764 height 29
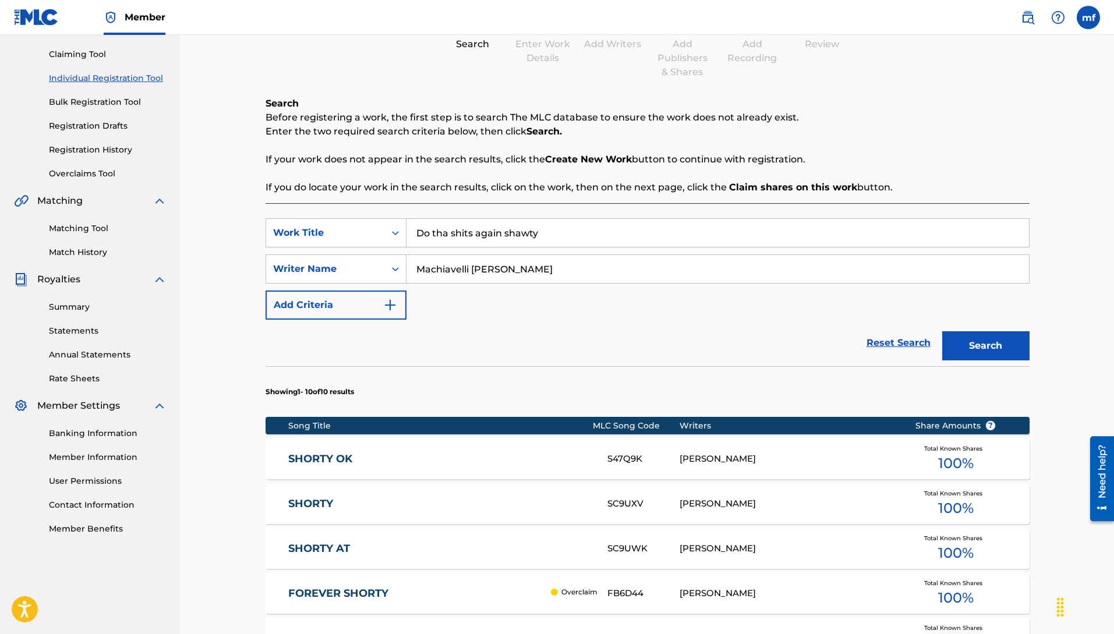
click at [942, 331] on button "Search" at bounding box center [985, 345] width 87 height 29
drag, startPoint x: 542, startPoint y: 232, endPoint x: 420, endPoint y: 243, distance: 122.8
click at [459, 232] on input "Do tha shits again shawty" at bounding box center [717, 233] width 623 height 28
click at [507, 228] on input "u say get over u" at bounding box center [717, 233] width 623 height 28
click at [506, 228] on input "u say get over u" at bounding box center [717, 233] width 623 height 28
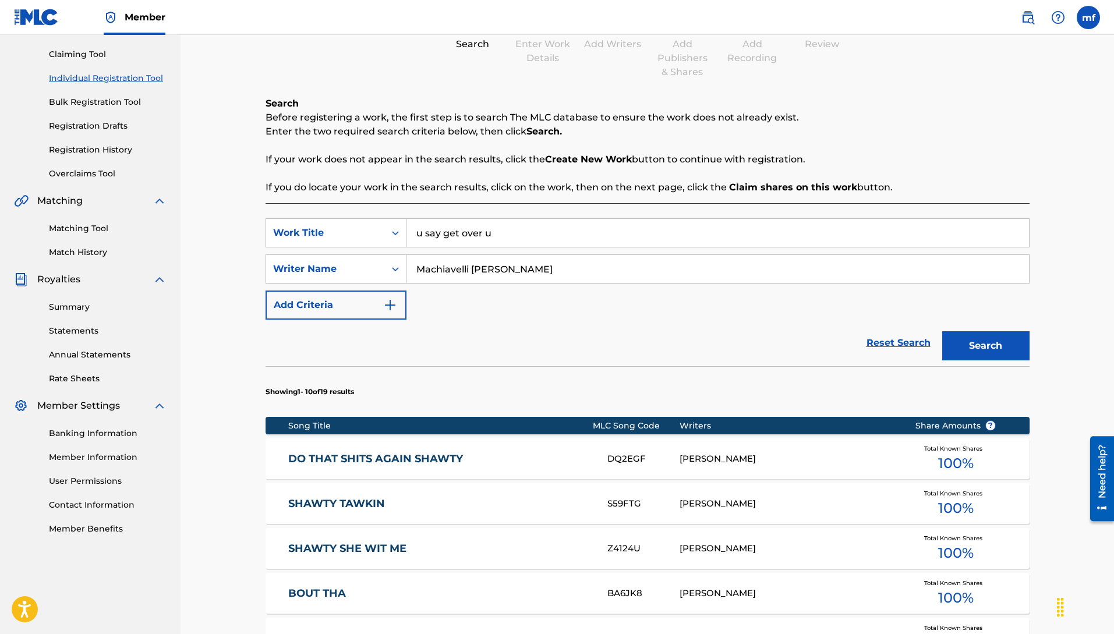
click at [529, 238] on input "u say get over u" at bounding box center [717, 233] width 623 height 28
click at [482, 238] on input "Over U" at bounding box center [717, 233] width 623 height 28
click at [971, 338] on button "Search" at bounding box center [985, 345] width 87 height 29
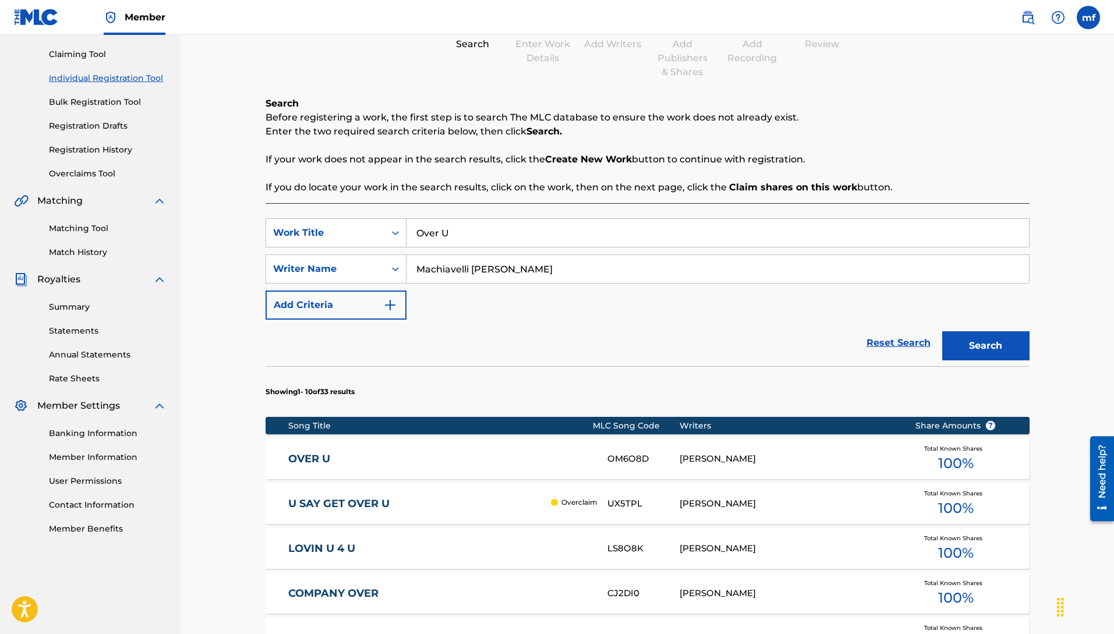
drag, startPoint x: 460, startPoint y: 238, endPoint x: 273, endPoint y: 204, distance: 189.9
click at [294, 207] on div "SearchWithCriteria3a9e070a-0a37-4cd2-893e-04b6d21b8816 Work Title Over U Search…" at bounding box center [648, 596] width 764 height 786
click at [442, 227] on input "Search Form" at bounding box center [717, 233] width 623 height 28
click at [942, 331] on button "Search" at bounding box center [985, 345] width 87 height 29
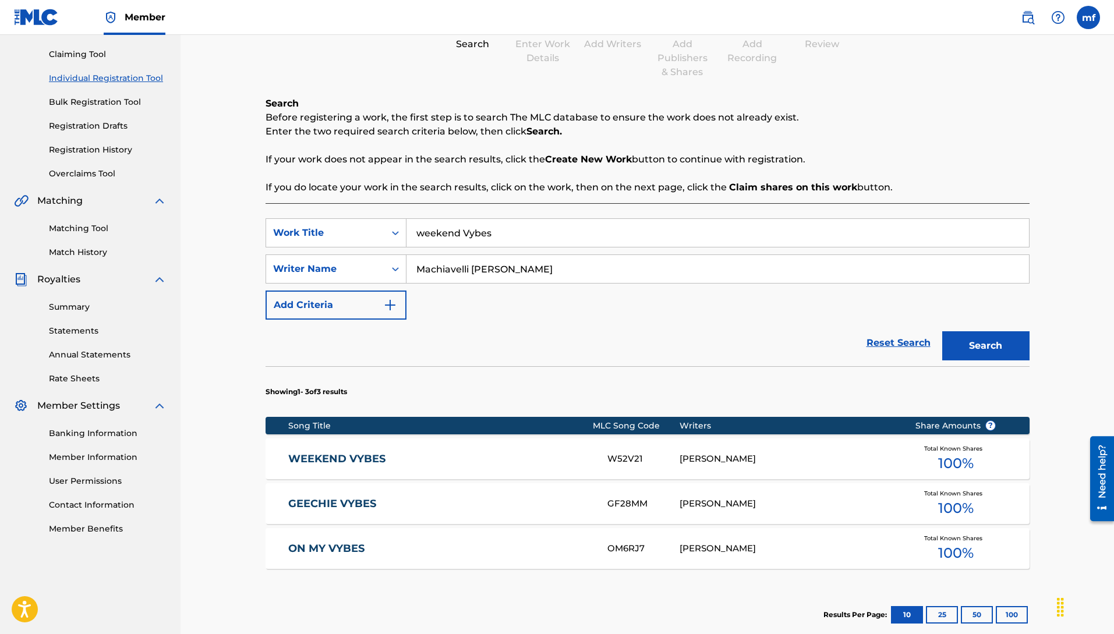
drag, startPoint x: 508, startPoint y: 245, endPoint x: 292, endPoint y: 211, distance: 218.7
click at [263, 189] on div "Register Work Search Enter Work Details Add Writers Add Publishers & Shares Add…" at bounding box center [647, 335] width 787 height 776
click at [942, 331] on button "Search" at bounding box center [985, 345] width 87 height 29
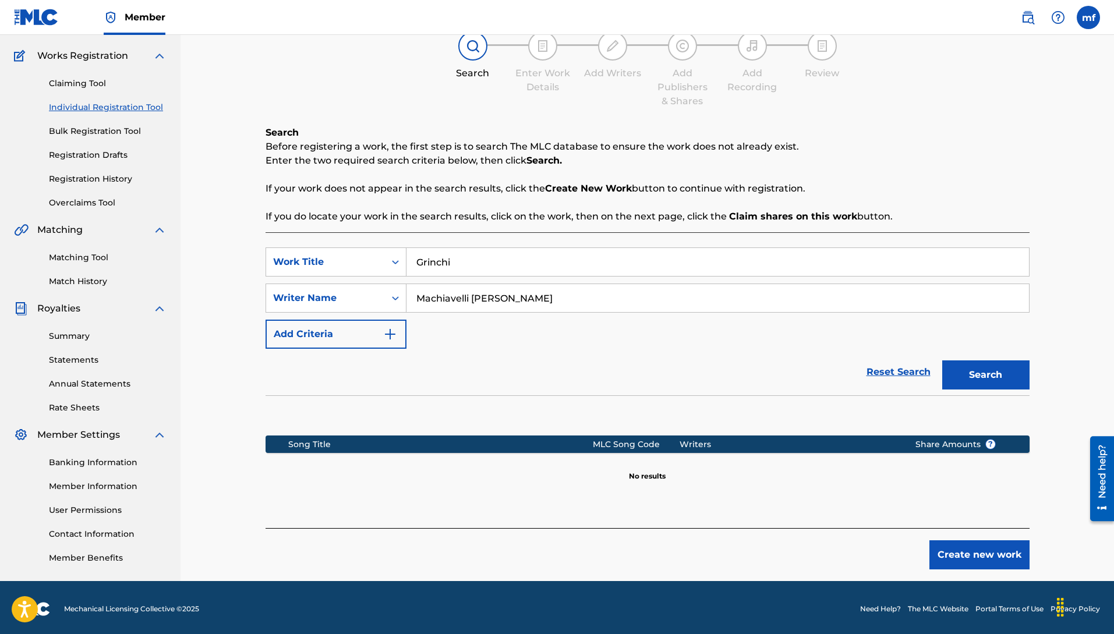
scroll to position [91, 0]
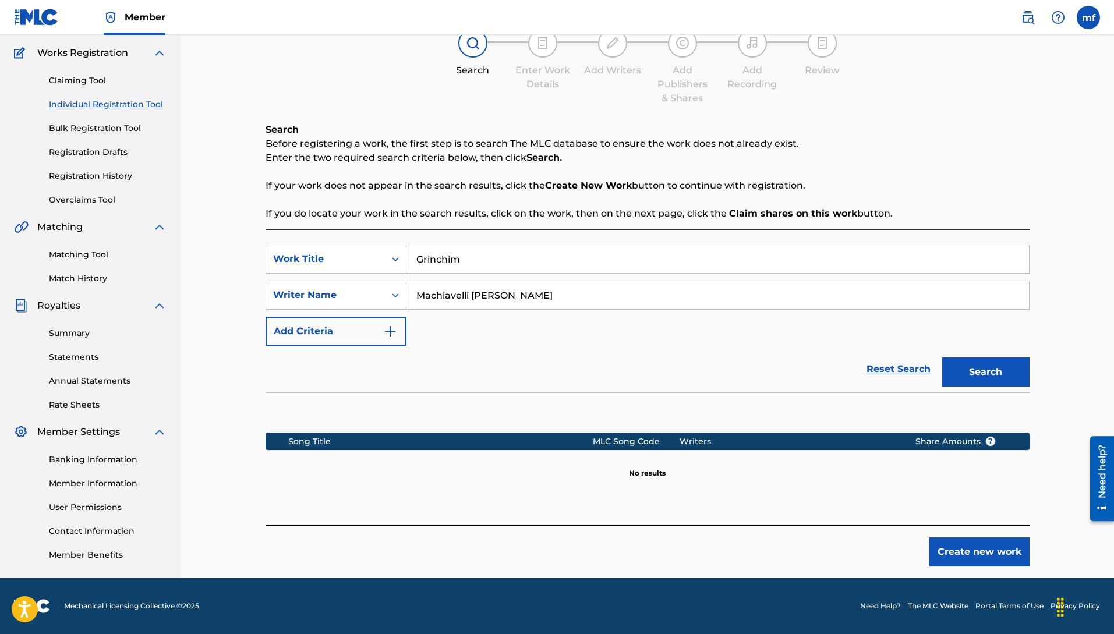
click at [942, 358] on button "Search" at bounding box center [985, 372] width 87 height 29
drag, startPoint x: 985, startPoint y: 374, endPoint x: 974, endPoint y: 373, distance: 11.7
click at [984, 374] on button "Search" at bounding box center [985, 372] width 87 height 29
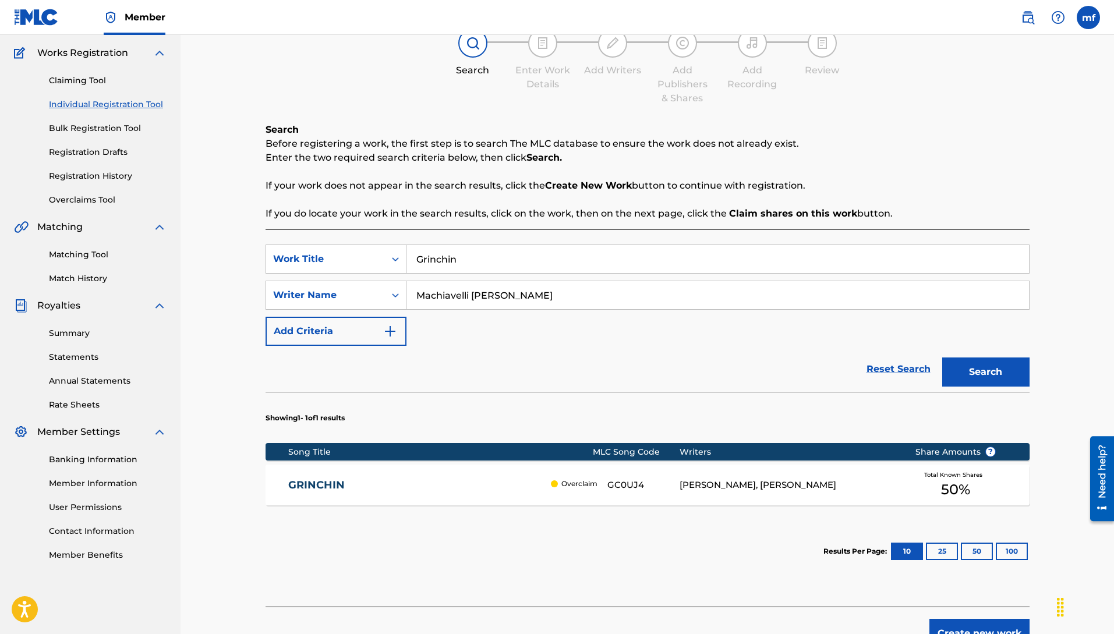
drag, startPoint x: 536, startPoint y: 253, endPoint x: 402, endPoint y: 238, distance: 134.7
click at [453, 238] on div "SearchWithCriteria3a9e070a-0a37-4cd2-893e-04b6d21b8816 Work Title Grinchin Sear…" at bounding box center [648, 417] width 764 height 377
drag, startPoint x: 469, startPoint y: 262, endPoint x: 248, endPoint y: 258, distance: 220.8
click at [248, 258] on div "Register Work Search Enter Work Details Add Writers Add Publishers & Shares Add…" at bounding box center [647, 316] width 815 height 687
click at [942, 358] on button "Search" at bounding box center [985, 372] width 87 height 29
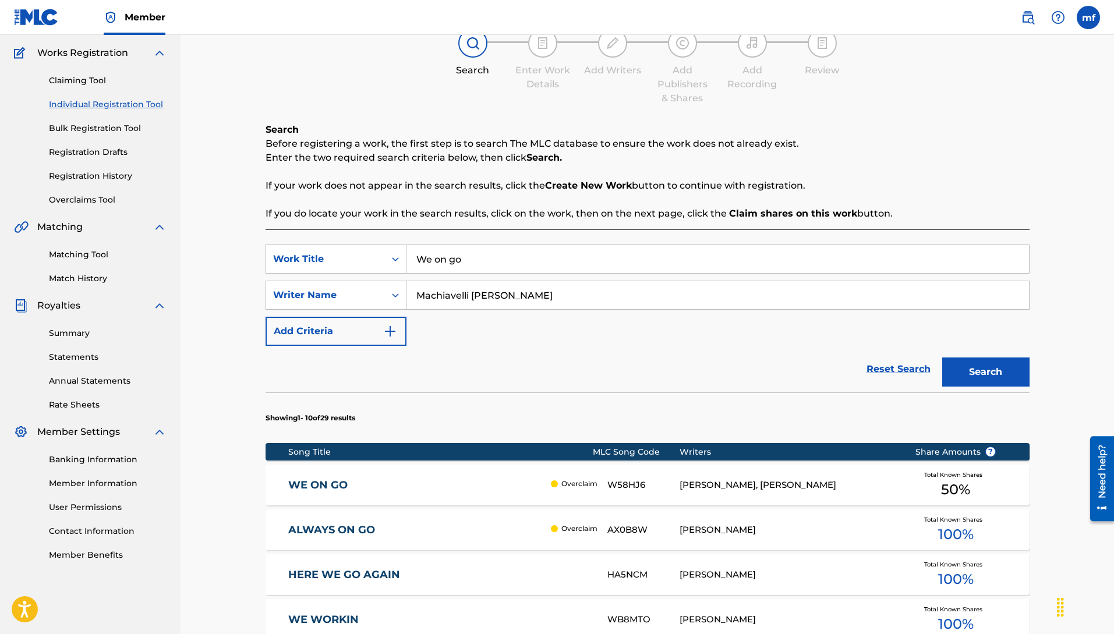
drag, startPoint x: 500, startPoint y: 263, endPoint x: 75, endPoint y: 294, distance: 426.8
click at [146, 263] on main "[PERSON_NAME] Summary Catalog Works Registration Claiming Tool Individual Regis…" at bounding box center [557, 506] width 1114 height 1125
drag, startPoint x: 543, startPoint y: 264, endPoint x: 0, endPoint y: 273, distance: 542.8
click at [46, 232] on main "[PERSON_NAME] Summary Catalog Works Registration Claiming Tool Individual Regis…" at bounding box center [557, 506] width 1114 height 1125
drag, startPoint x: 1012, startPoint y: 366, endPoint x: 970, endPoint y: 322, distance: 60.5
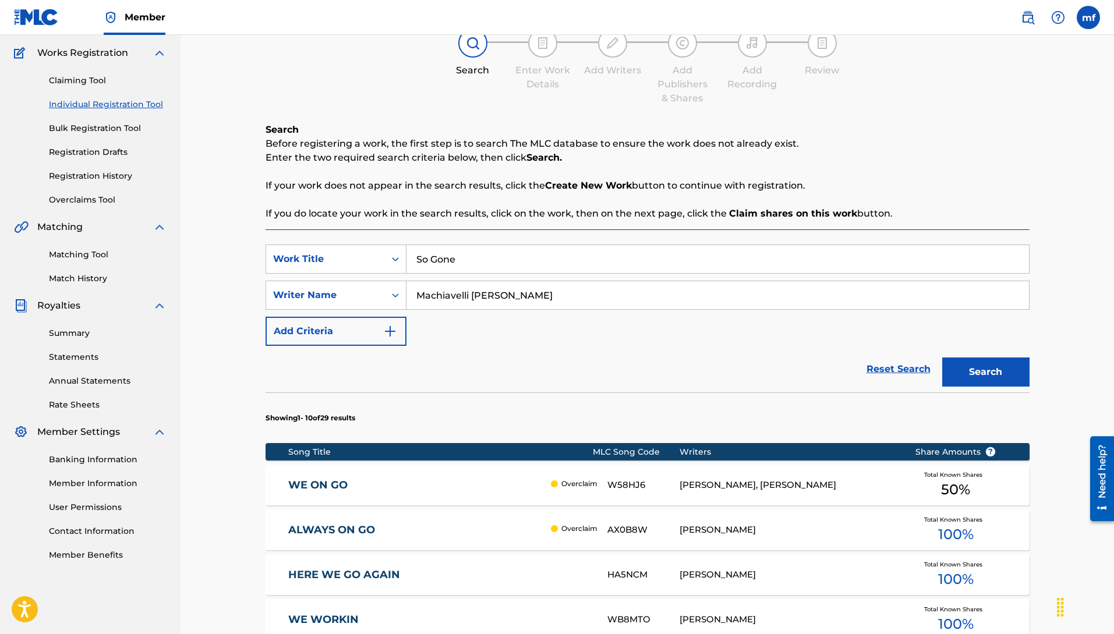
click at [1012, 365] on button "Search" at bounding box center [985, 372] width 87 height 29
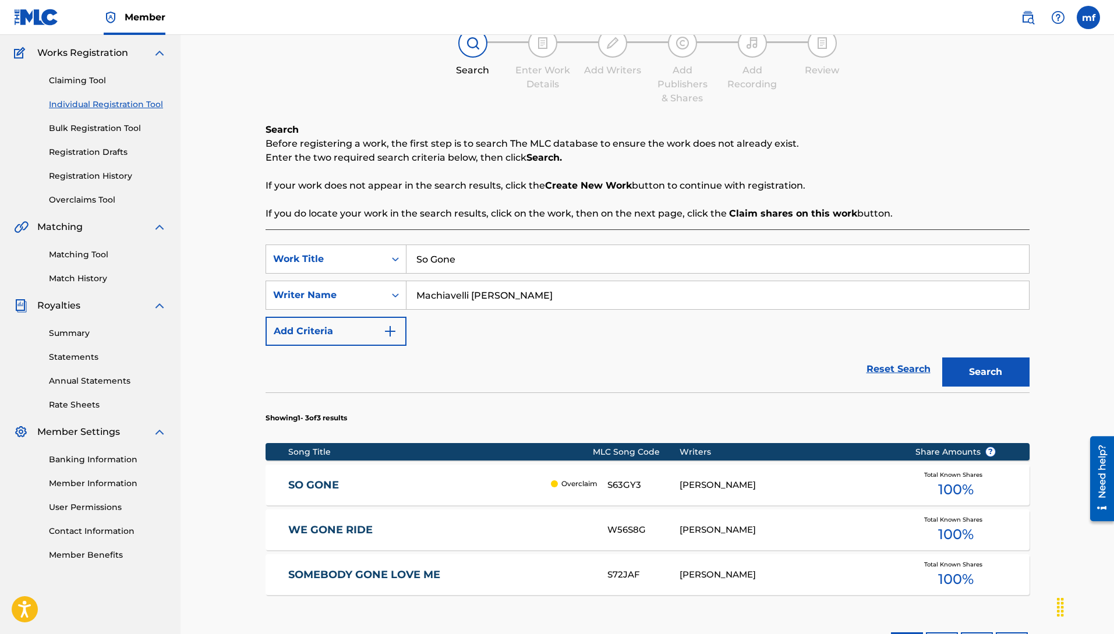
drag, startPoint x: 477, startPoint y: 261, endPoint x: 253, endPoint y: 233, distance: 225.9
click at [253, 233] on div "Register Work Search Enter Work Details Add Writers Add Publishers & Shares Add…" at bounding box center [647, 361] width 815 height 776
click at [942, 358] on button "Search" at bounding box center [985, 372] width 87 height 29
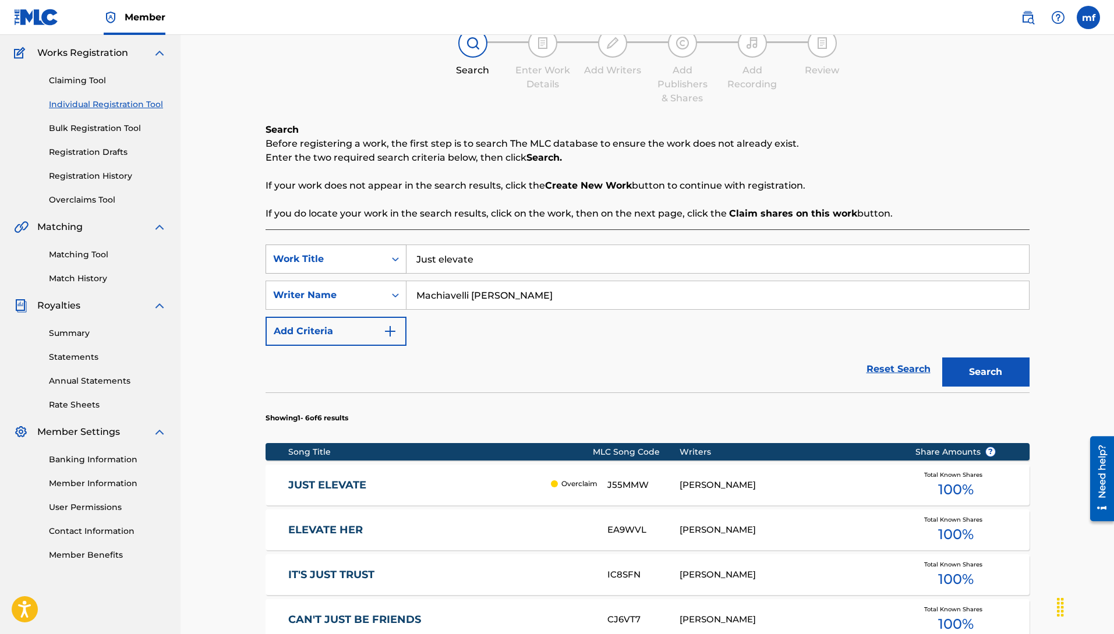
drag, startPoint x: 500, startPoint y: 273, endPoint x: 362, endPoint y: 247, distance: 140.5
click at [395, 248] on div "SearchWithCriteria3a9e070a-0a37-4cd2-893e-04b6d21b8816 Work Title Just elevate" at bounding box center [648, 259] width 764 height 29
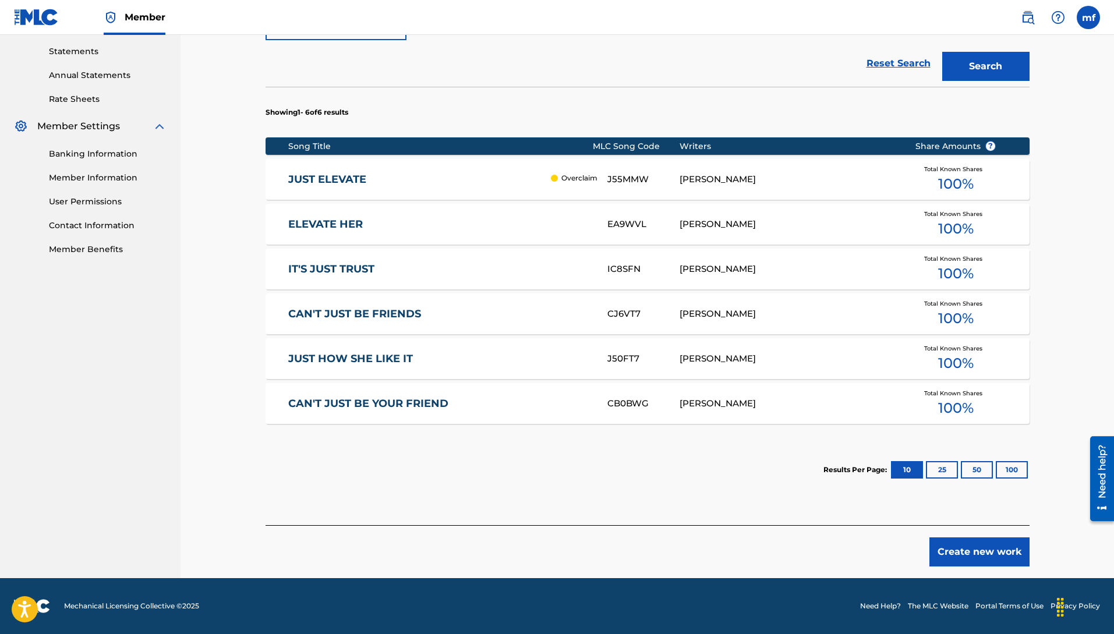
scroll to position [0, 0]
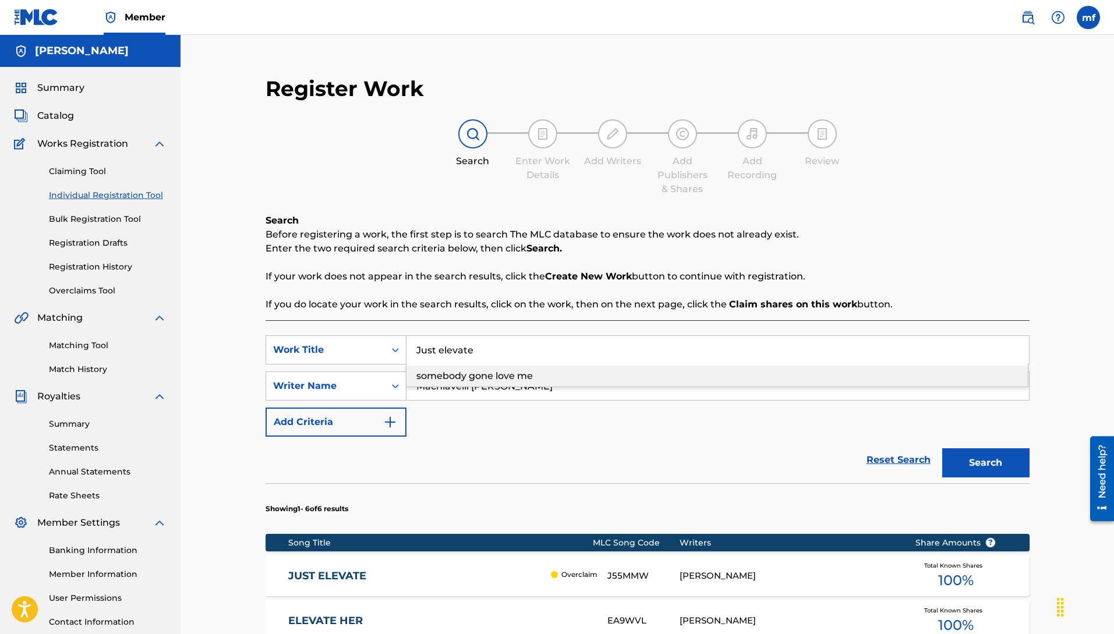
click at [493, 345] on input "Just elevate" at bounding box center [717, 350] width 623 height 28
click at [493, 348] on input "Just elevate" at bounding box center [717, 350] width 623 height 28
click at [550, 355] on input "Just elevate" at bounding box center [717, 350] width 623 height 28
drag, startPoint x: 547, startPoint y: 355, endPoint x: 316, endPoint y: 325, distance: 232.6
click at [321, 325] on div "SearchWithCriteria3a9e070a-0a37-4cd2-893e-04b6d21b8816 Work Title Just elevate …" at bounding box center [648, 621] width 764 height 602
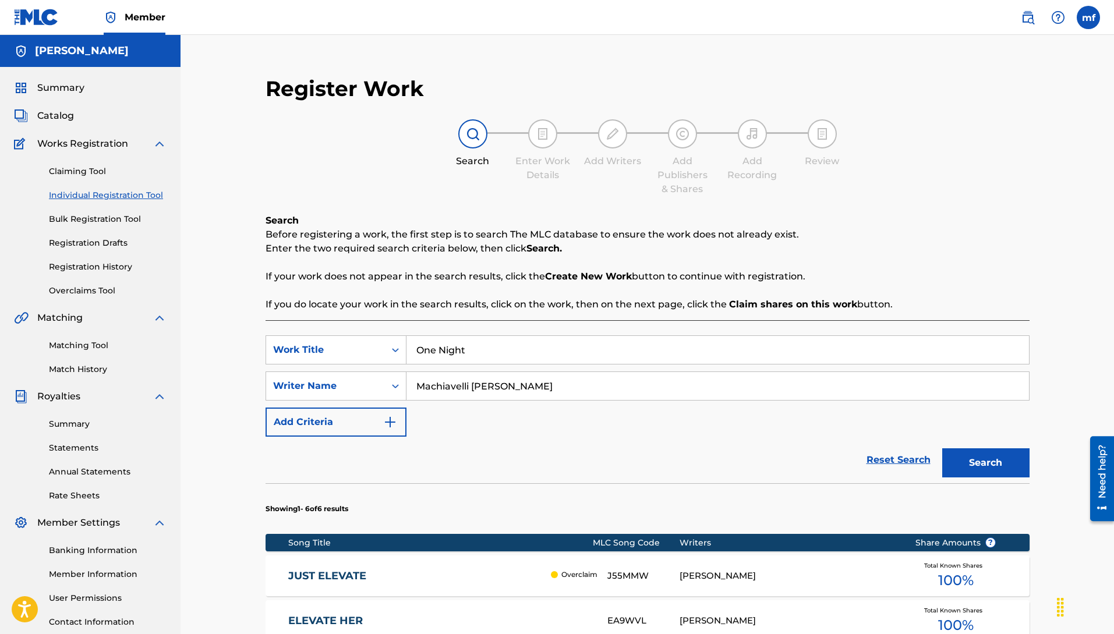
click at [942, 448] on button "Search" at bounding box center [985, 462] width 87 height 29
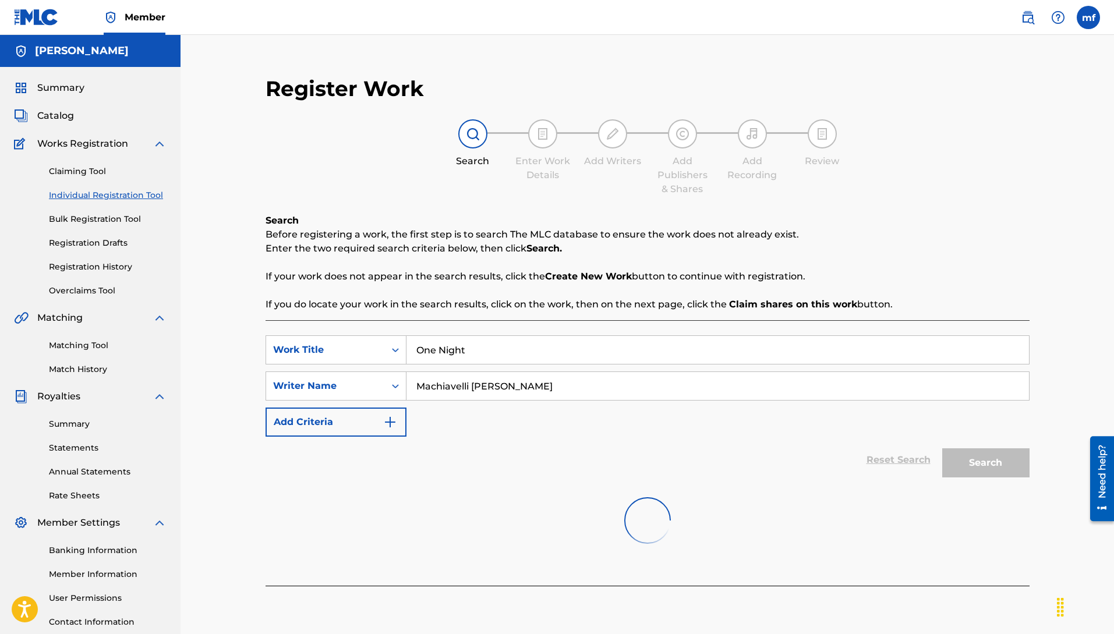
click at [518, 354] on input "One Night" at bounding box center [717, 350] width 623 height 28
click at [482, 358] on input "One Night" at bounding box center [717, 350] width 623 height 28
click at [482, 353] on input "One Night" at bounding box center [717, 350] width 623 height 28
click at [507, 342] on input "One Night" at bounding box center [717, 350] width 623 height 28
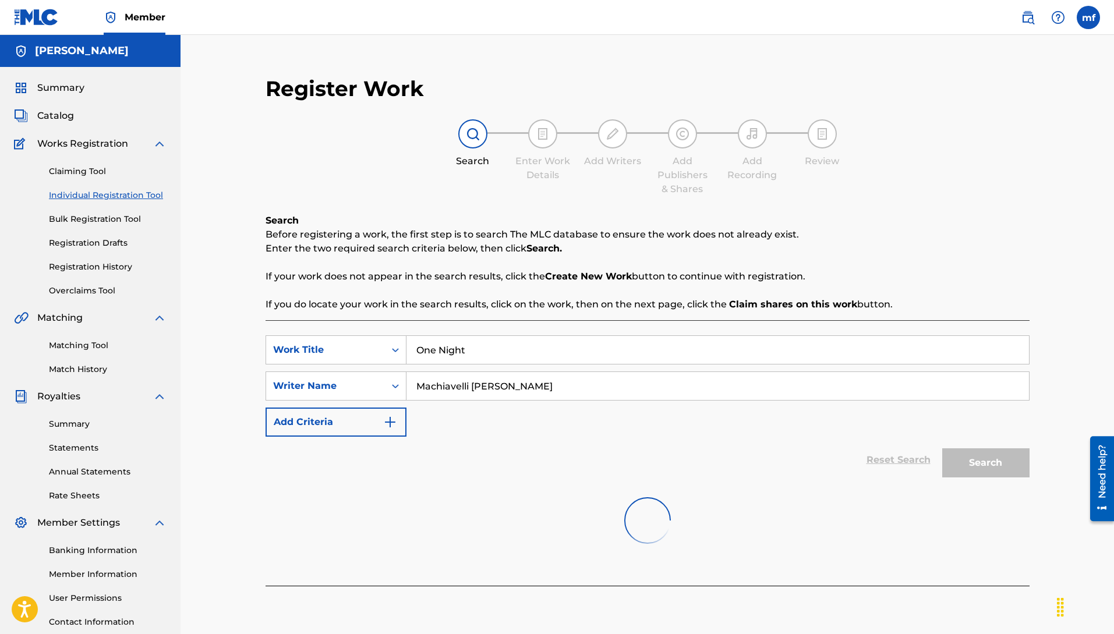
scroll to position [88, 0]
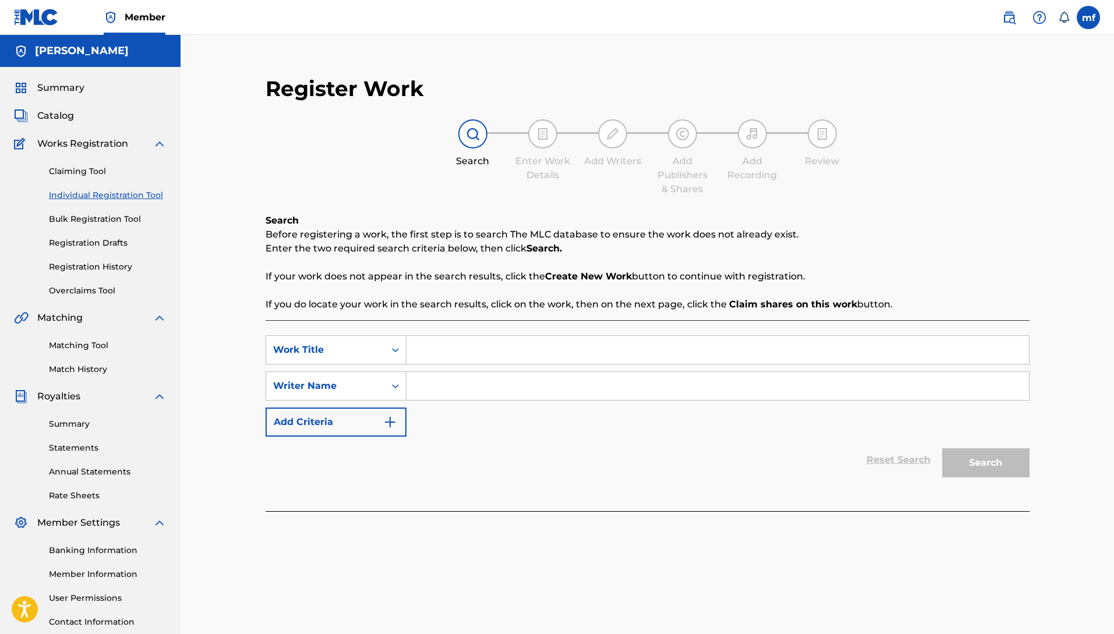
paste input "Machiavelli [PERSON_NAME]"
type input "Machiavelli [PERSON_NAME]"
click at [446, 349] on input "Search Form" at bounding box center [717, 350] width 623 height 28
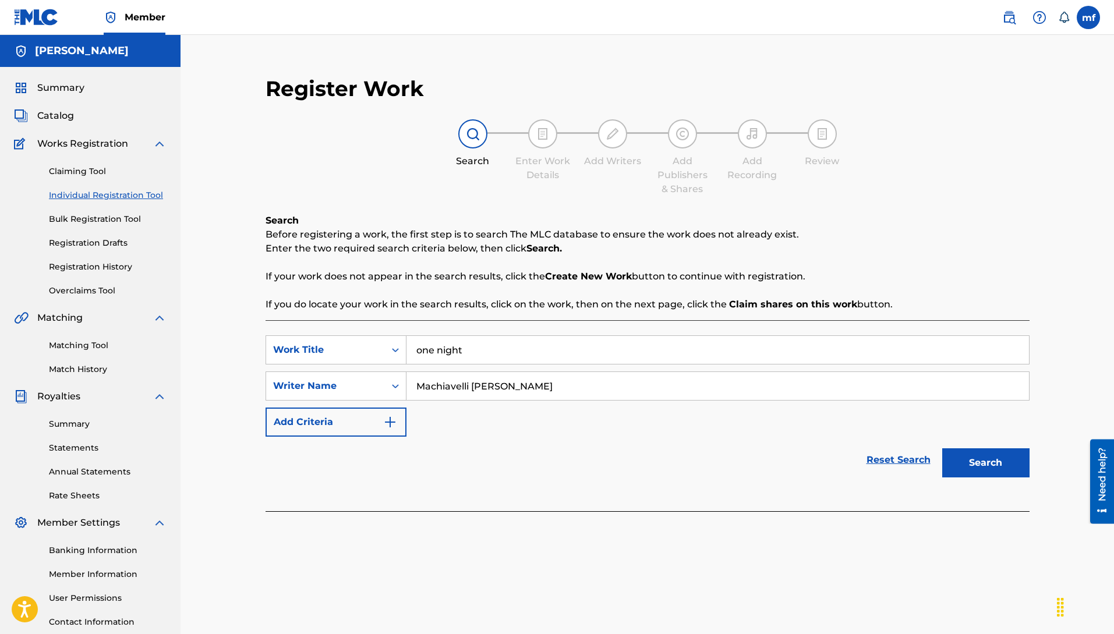
type input "one night"
click at [942, 448] on button "Search" at bounding box center [985, 462] width 87 height 29
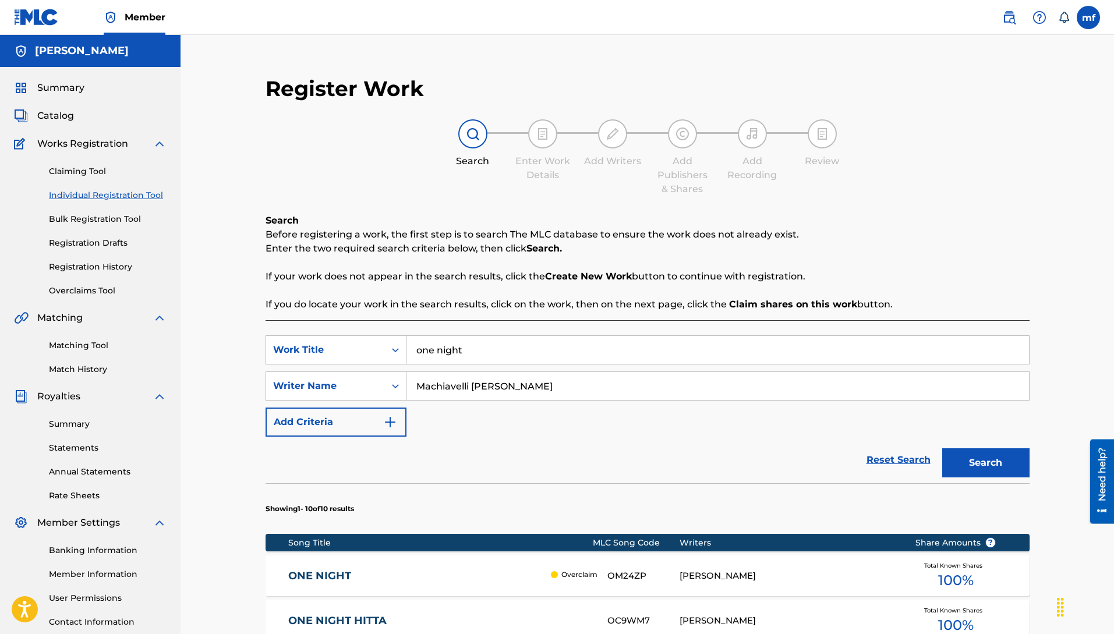
drag, startPoint x: 392, startPoint y: 342, endPoint x: 220, endPoint y: 348, distance: 171.9
click at [237, 322] on div "Register Work Search Enter Work Details Add Writers Add Publishers & Shares Add…" at bounding box center [648, 594] width 934 height 1119
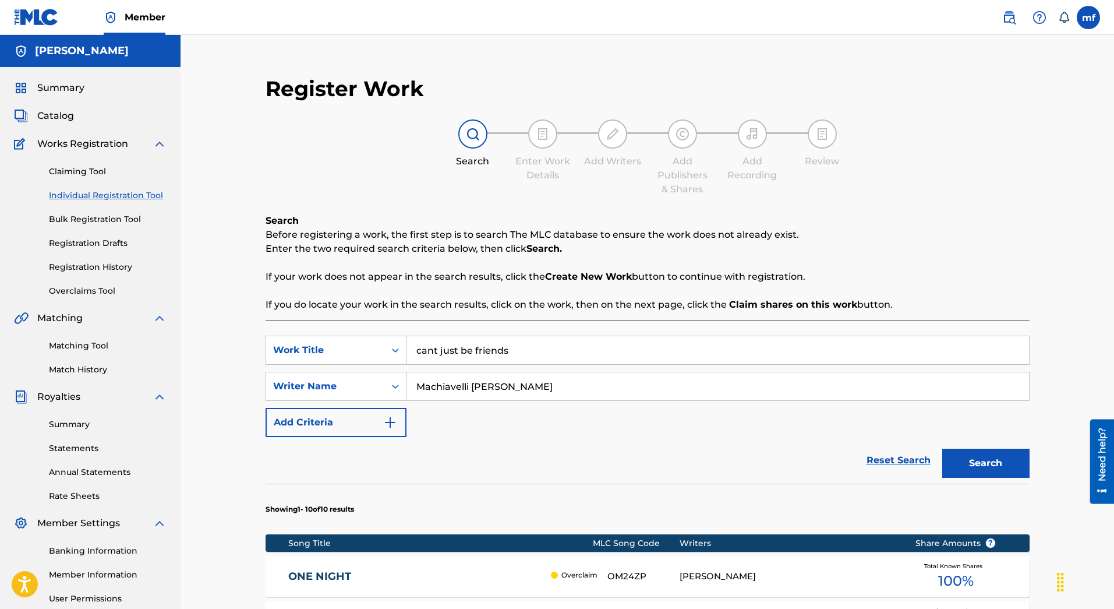
click at [942, 448] on button "Search" at bounding box center [985, 462] width 87 height 29
type input "c"
click at [942, 448] on button "Search" at bounding box center [985, 462] width 87 height 29
type input "b"
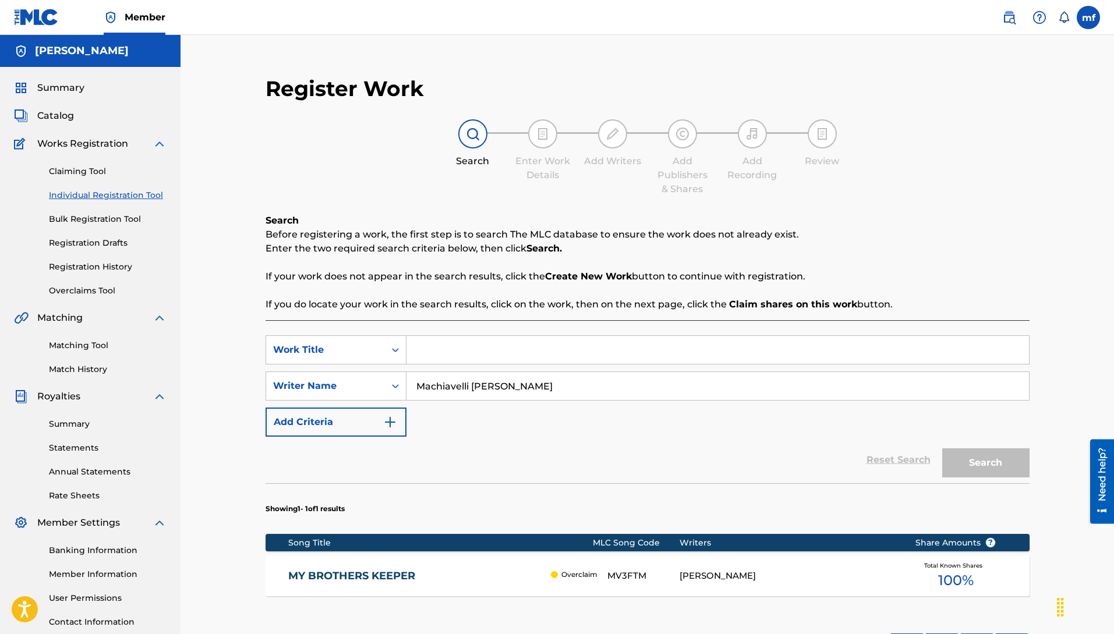
drag, startPoint x: 406, startPoint y: 371, endPoint x: 500, endPoint y: 367, distance: 93.9
click at [427, 369] on div "SearchWithCriteriabd137179-a3f0-46a8-8404-96c3e889342b Work Title SearchWithCri…" at bounding box center [648, 385] width 764 height 101
click at [502, 356] on input "Search Form" at bounding box center [717, 350] width 623 height 28
type input "b"
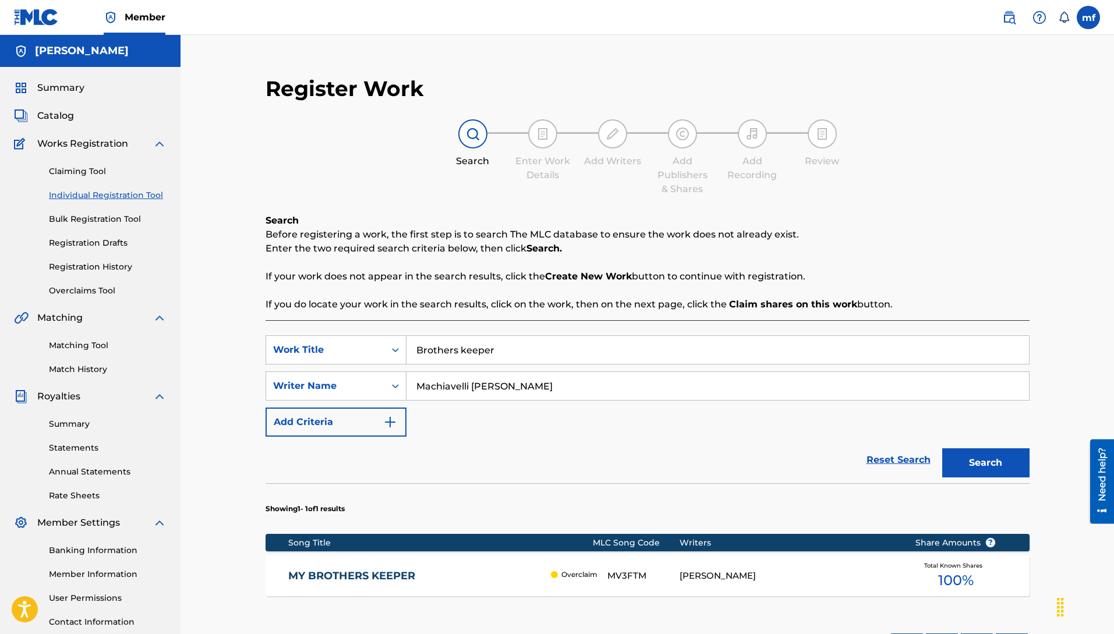
type input "Brothers keeper"
click at [983, 459] on button "Search" at bounding box center [985, 462] width 87 height 29
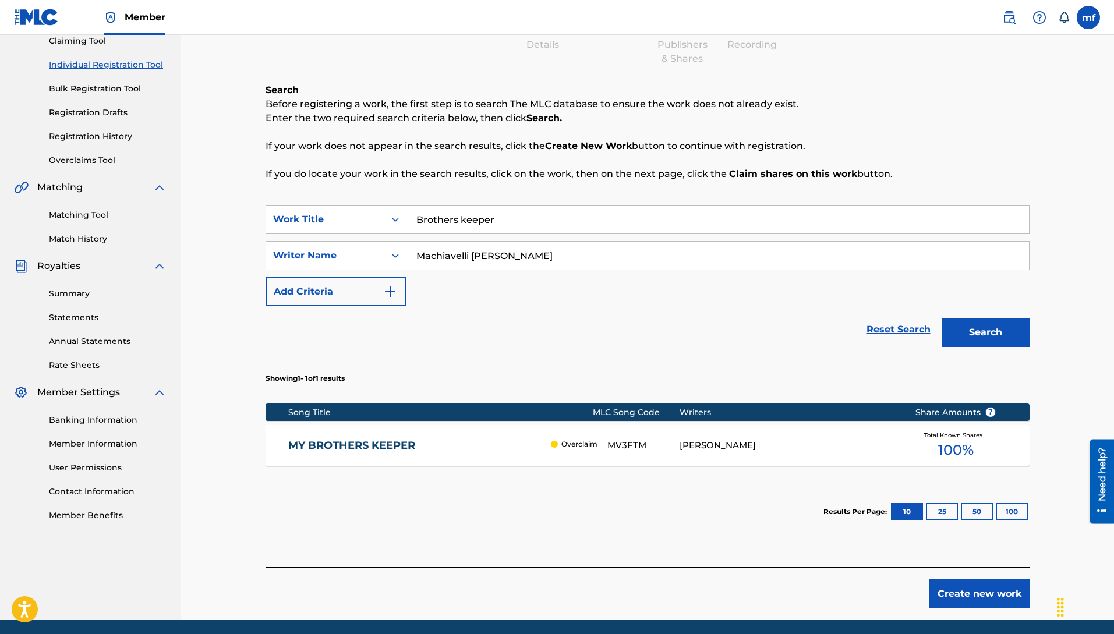
scroll to position [172, 0]
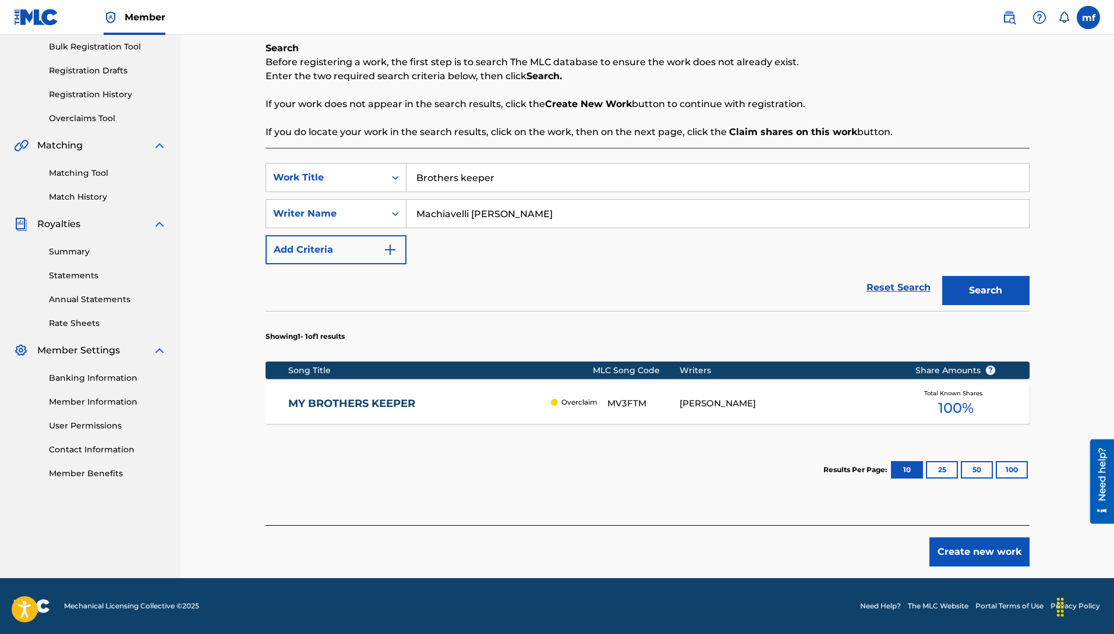
click at [968, 550] on button "Create new work" at bounding box center [979, 552] width 100 height 29
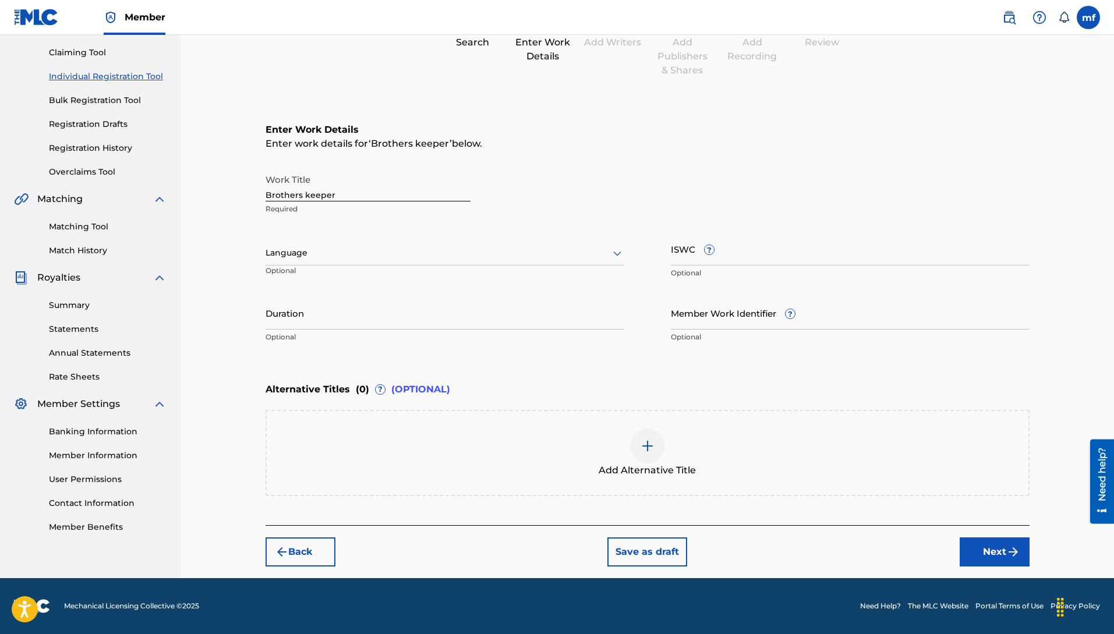
scroll to position [119, 0]
click at [303, 261] on div "Language" at bounding box center [445, 253] width 359 height 24
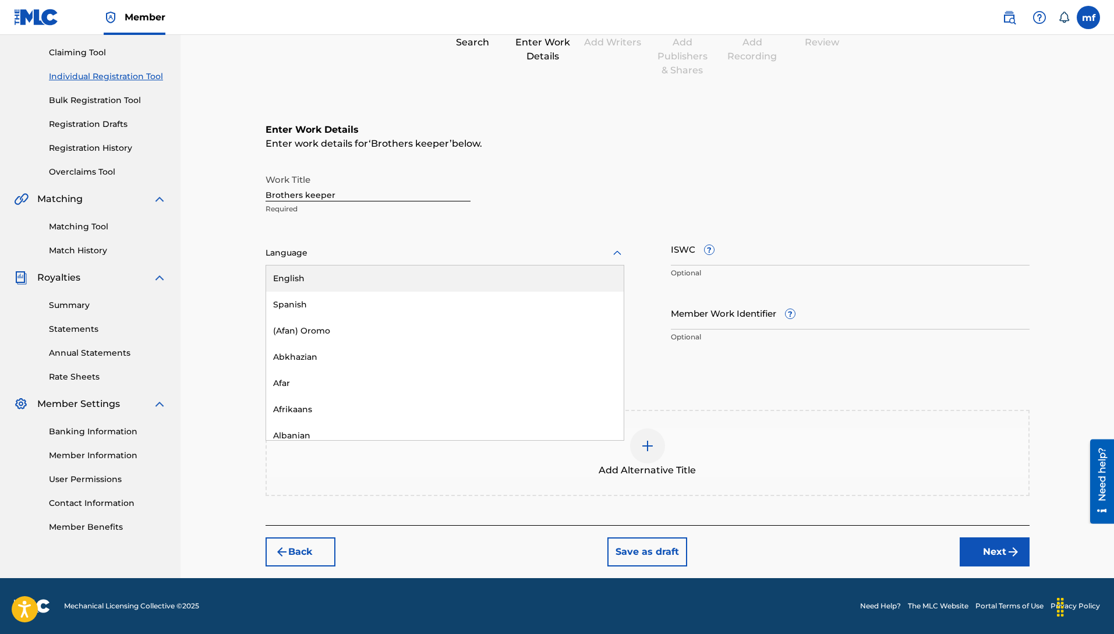
click at [304, 281] on div "English" at bounding box center [445, 279] width 358 height 26
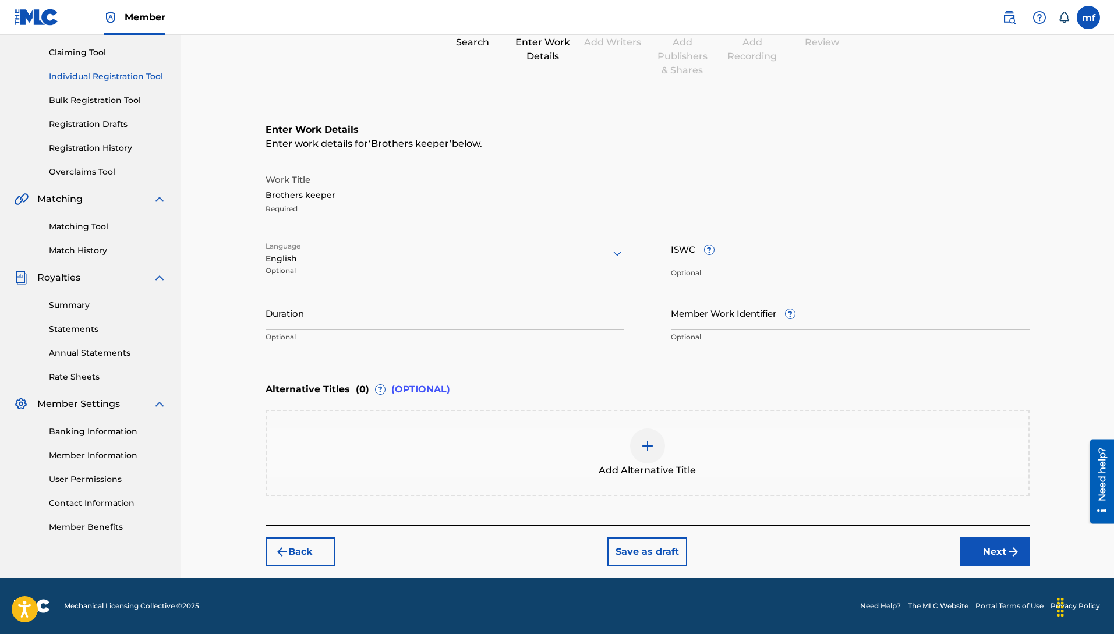
drag, startPoint x: 718, startPoint y: 323, endPoint x: 730, endPoint y: 330, distance: 13.6
click at [719, 323] on input "Member Work Identifier ?" at bounding box center [850, 312] width 359 height 33
type input "q"
drag, startPoint x: 716, startPoint y: 328, endPoint x: 713, endPoint y: 317, distance: 11.4
click at [713, 320] on input "Member Work Identifier ?" at bounding box center [850, 312] width 359 height 33
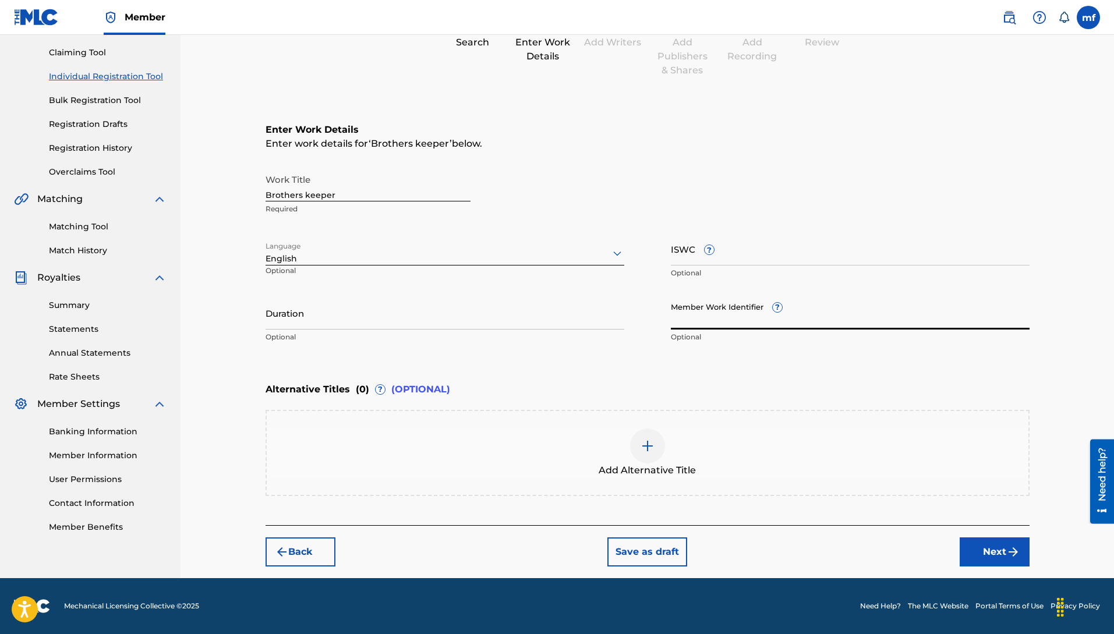
click at [713, 317] on input "Member Work Identifier ?" at bounding box center [850, 312] width 359 height 33
type input "QZFZ72418824"
click at [999, 545] on button "Next" at bounding box center [995, 552] width 70 height 29
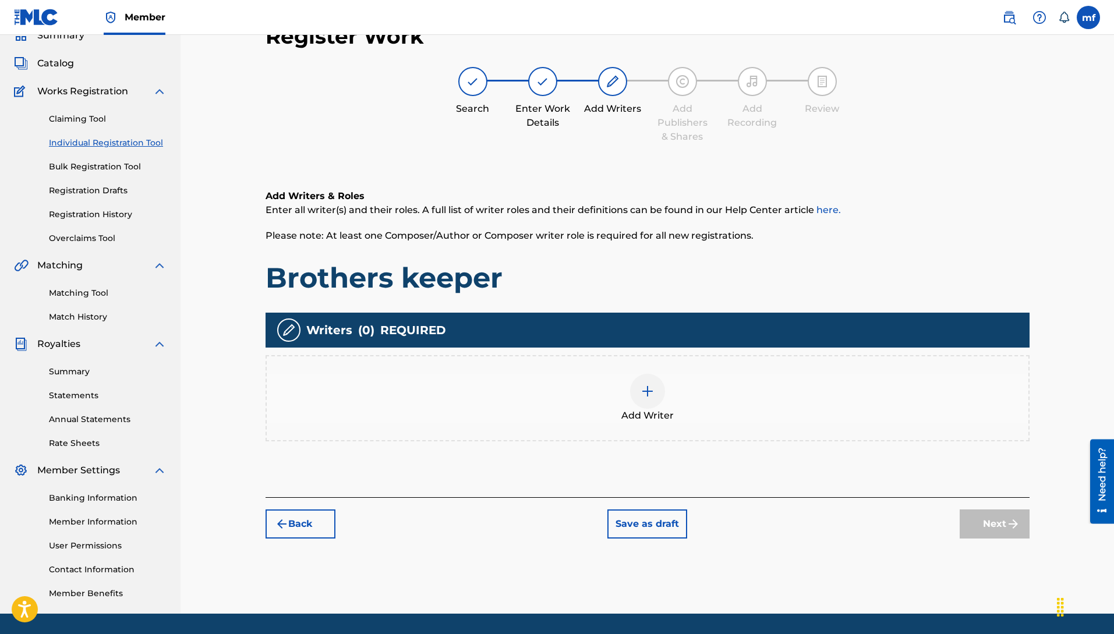
click at [655, 393] on div at bounding box center [647, 391] width 35 height 35
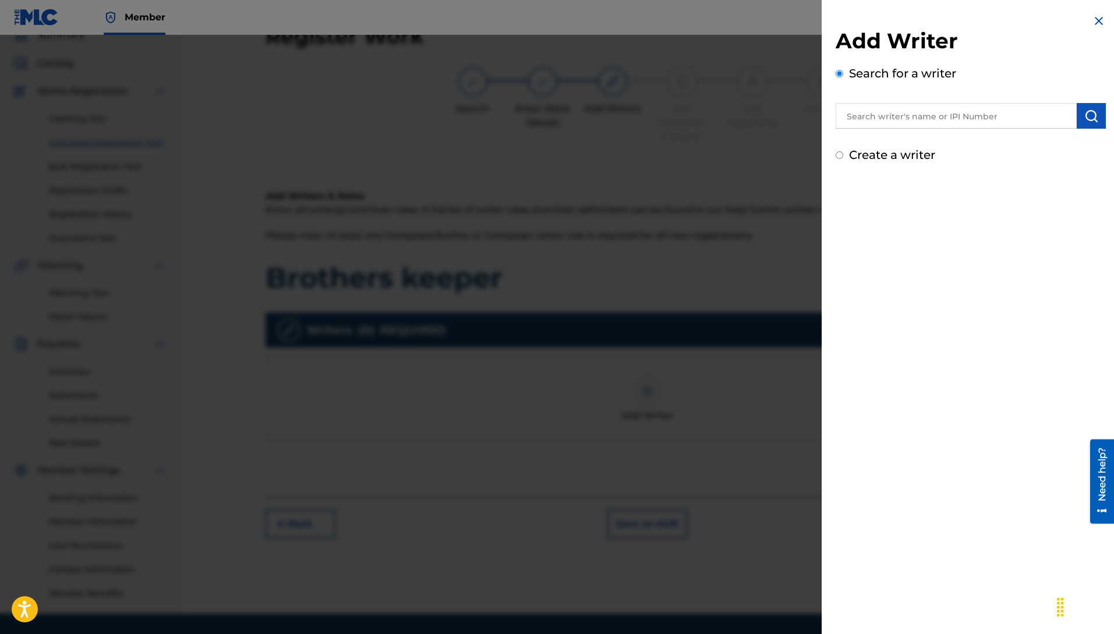
drag, startPoint x: 886, startPoint y: 102, endPoint x: 865, endPoint y: 115, distance: 24.4
paste input "Machiavelli [PERSON_NAME]"
type input "Machiavelli [PERSON_NAME]"
click at [1077, 116] on button "submit" at bounding box center [1091, 116] width 29 height 26
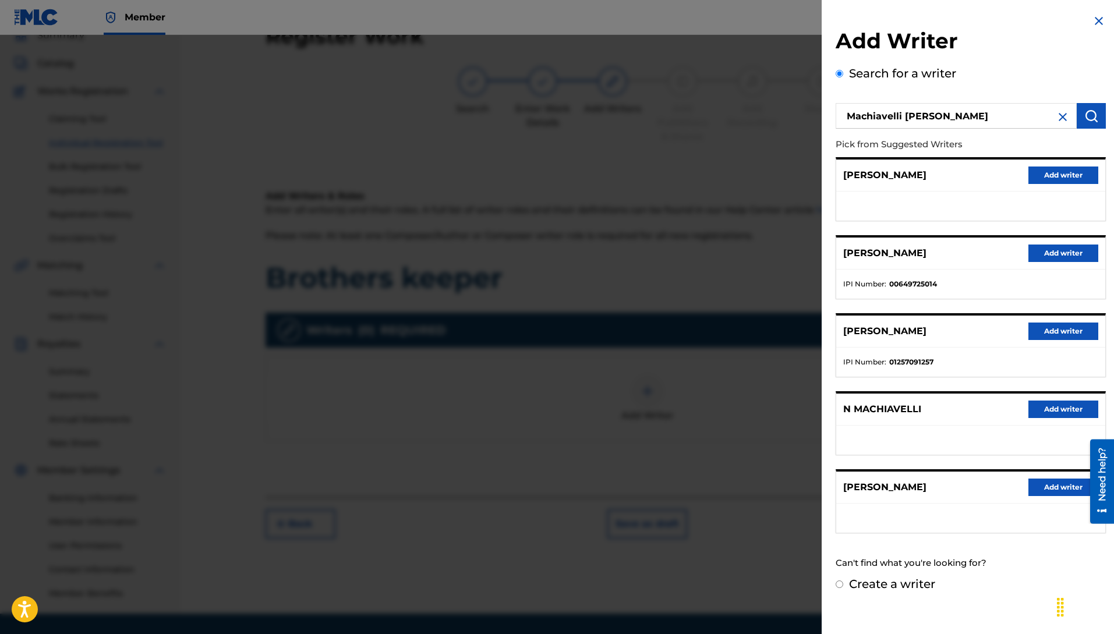
drag, startPoint x: 1048, startPoint y: 254, endPoint x: 1038, endPoint y: 249, distance: 11.2
click at [1048, 253] on button "Add writer" at bounding box center [1063, 253] width 70 height 17
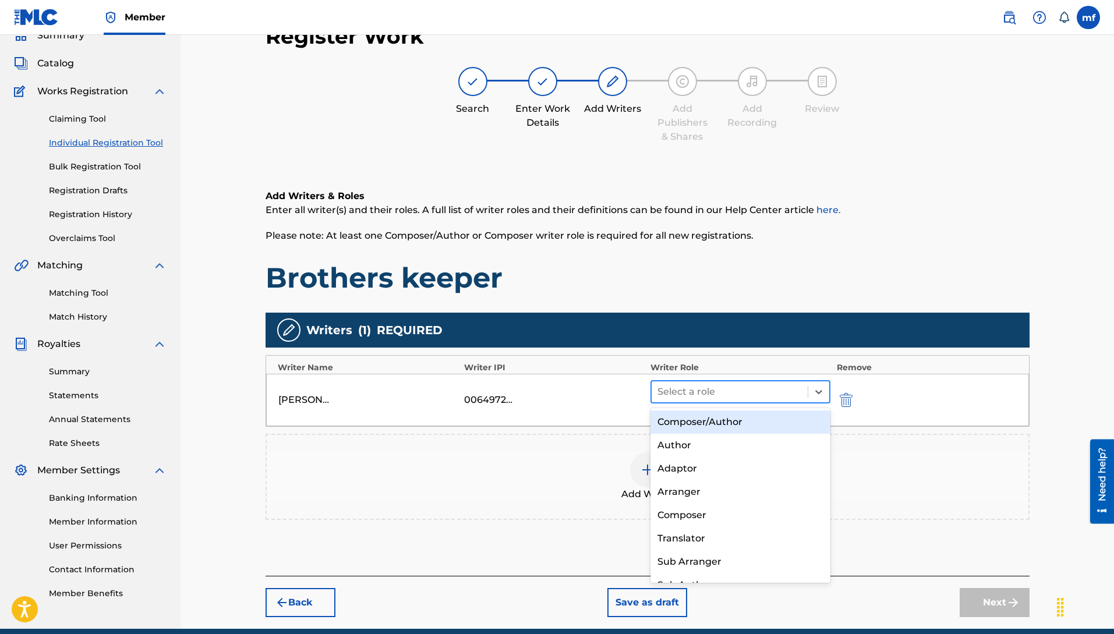
drag, startPoint x: 731, startPoint y: 401, endPoint x: 702, endPoint y: 398, distance: 29.8
click at [731, 399] on div "Select a role" at bounding box center [730, 391] width 157 height 21
drag, startPoint x: 684, startPoint y: 420, endPoint x: 710, endPoint y: 423, distance: 26.4
click at [685, 422] on div "Composer/Author" at bounding box center [741, 422] width 181 height 23
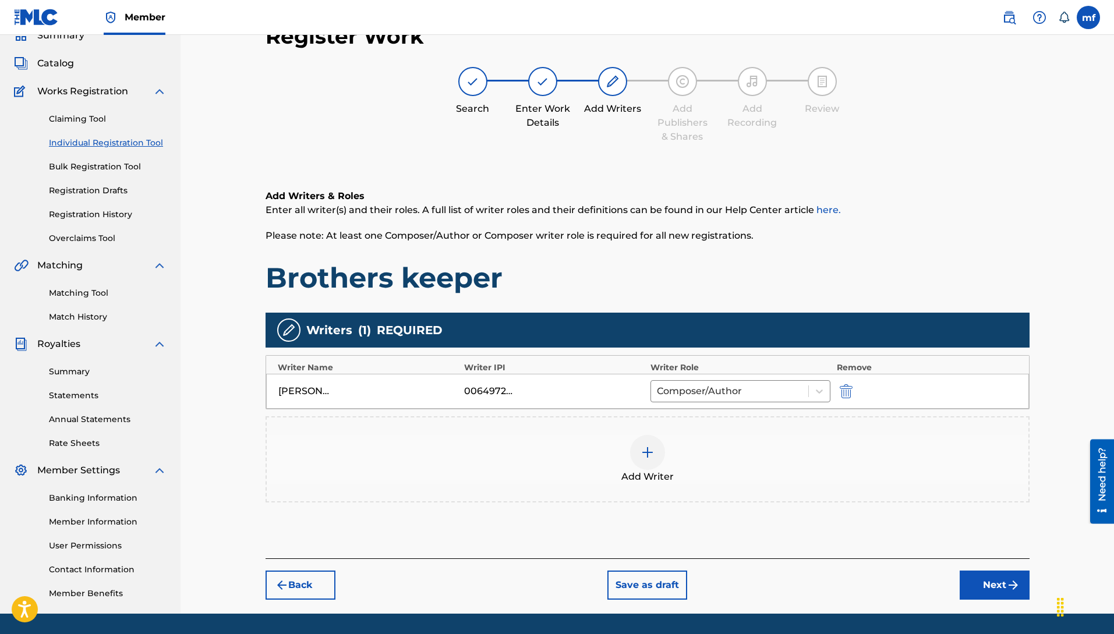
click at [636, 456] on div at bounding box center [647, 452] width 35 height 35
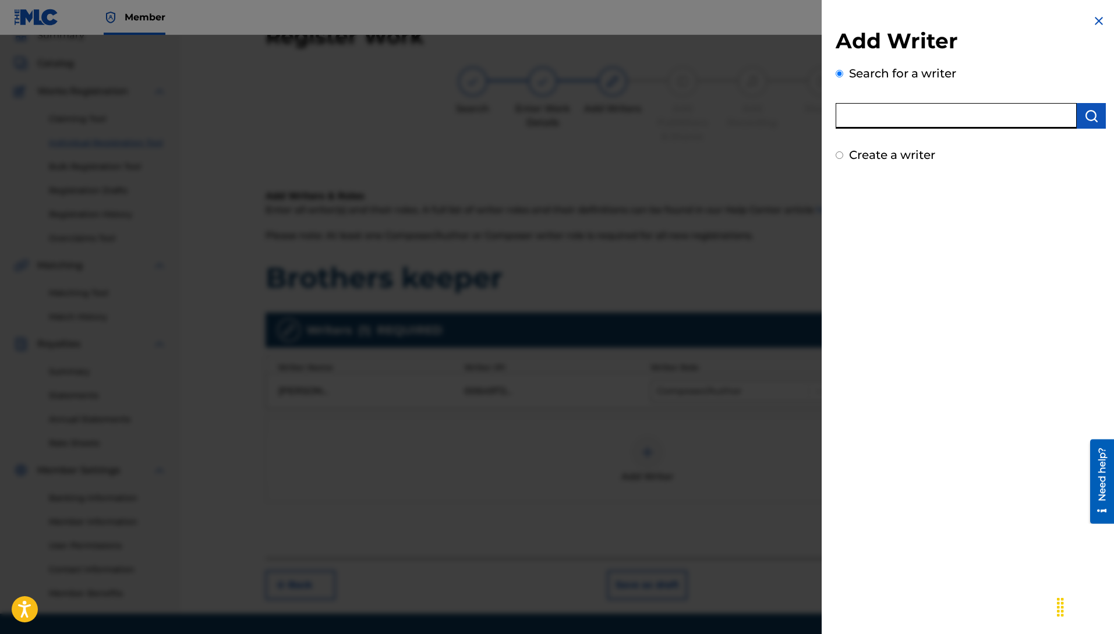
paste input "Machiavelli [PERSON_NAME]"
type input "Machiavelli [PERSON_NAME]"
click at [1087, 119] on img "submit" at bounding box center [1091, 116] width 14 height 14
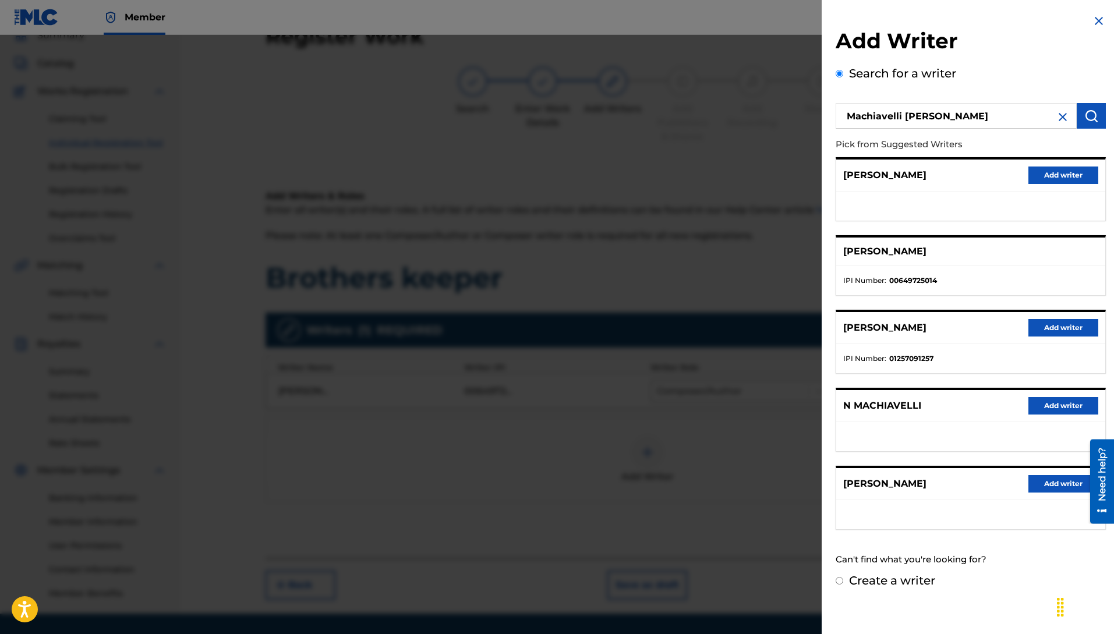
click at [973, 266] on ul "IPI Number : 00649725014" at bounding box center [970, 280] width 269 height 29
click at [1060, 121] on img at bounding box center [1063, 117] width 14 height 14
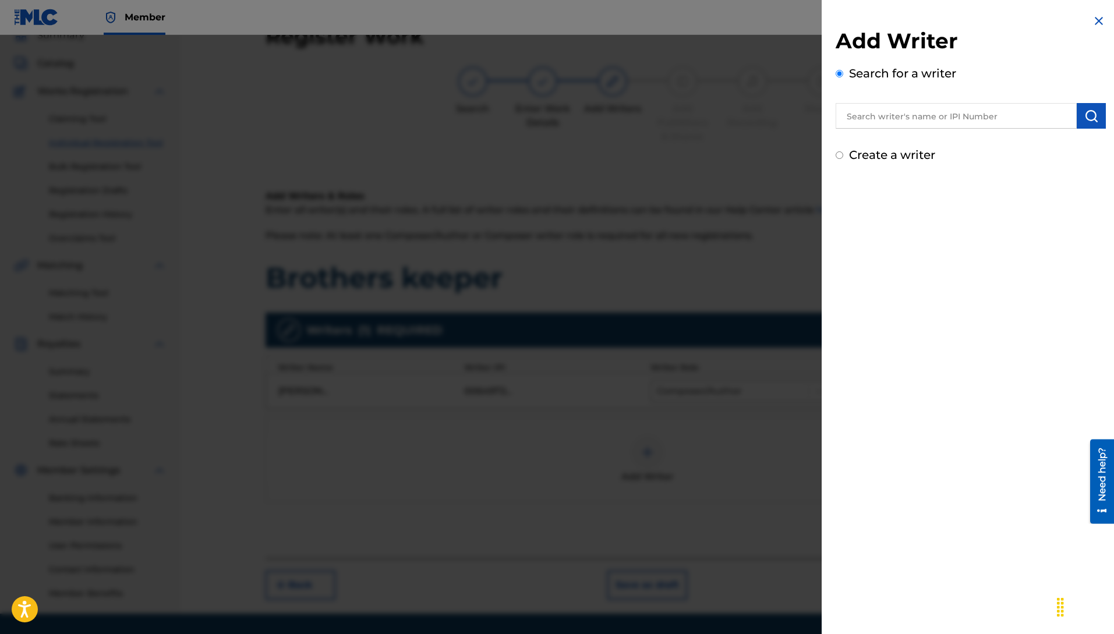
click at [1092, 24] on img at bounding box center [1099, 21] width 14 height 14
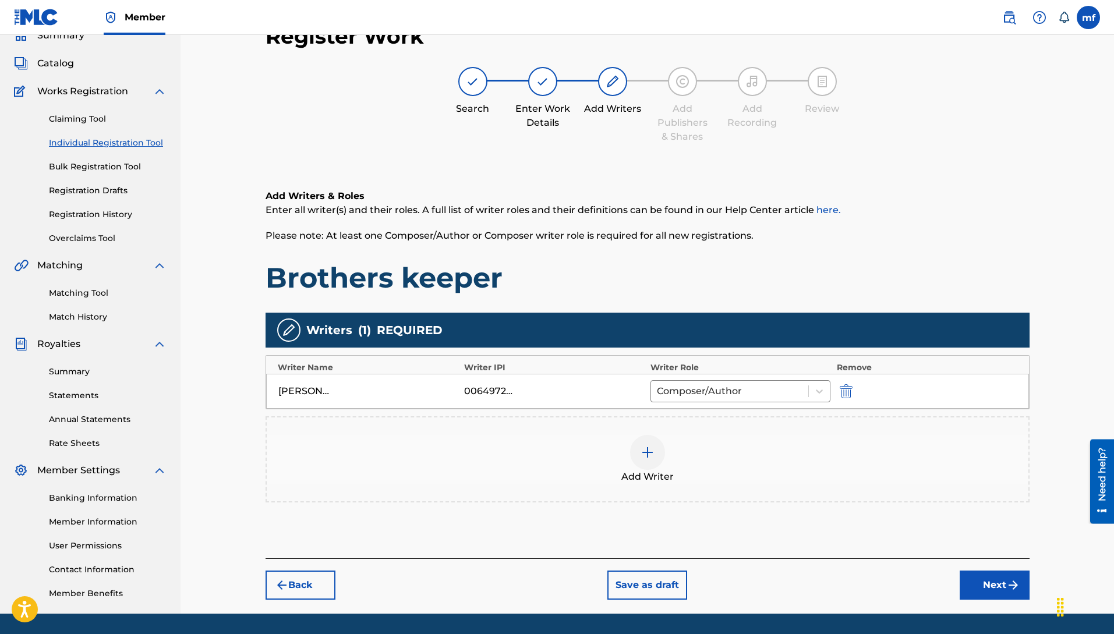
click at [986, 588] on button "Next" at bounding box center [995, 585] width 70 height 29
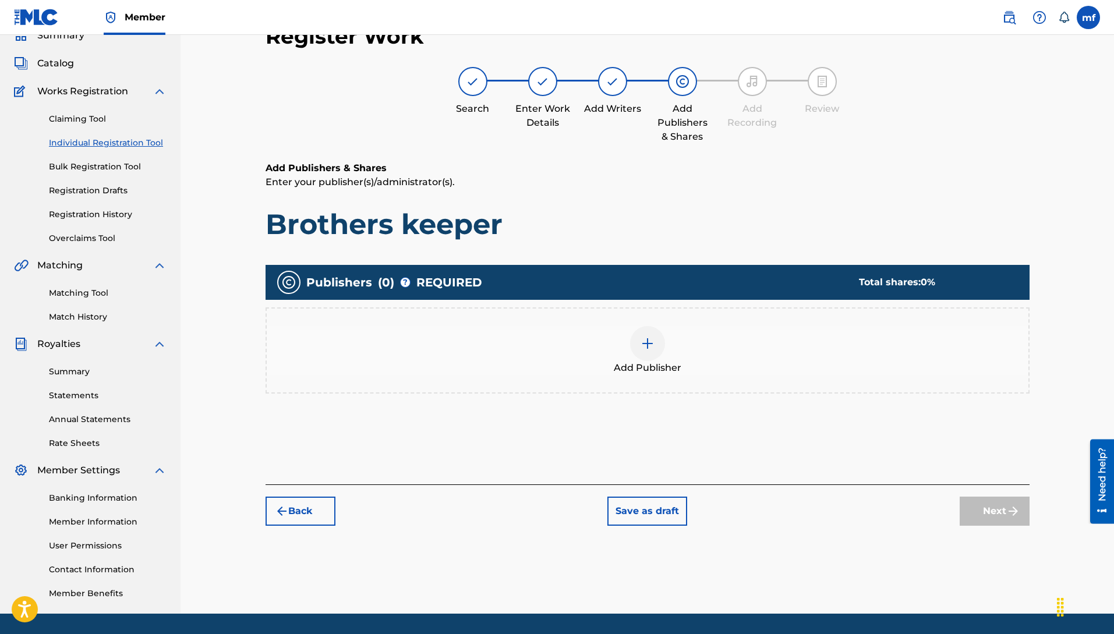
click at [643, 344] on img at bounding box center [648, 344] width 14 height 14
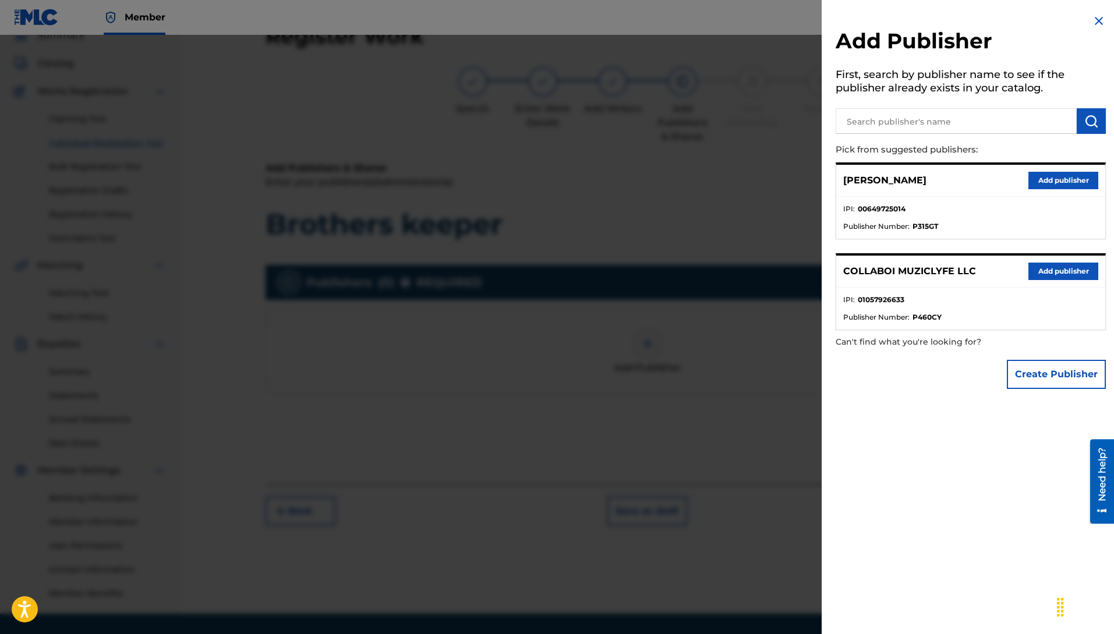
click at [1040, 274] on button "Add publisher" at bounding box center [1063, 271] width 70 height 17
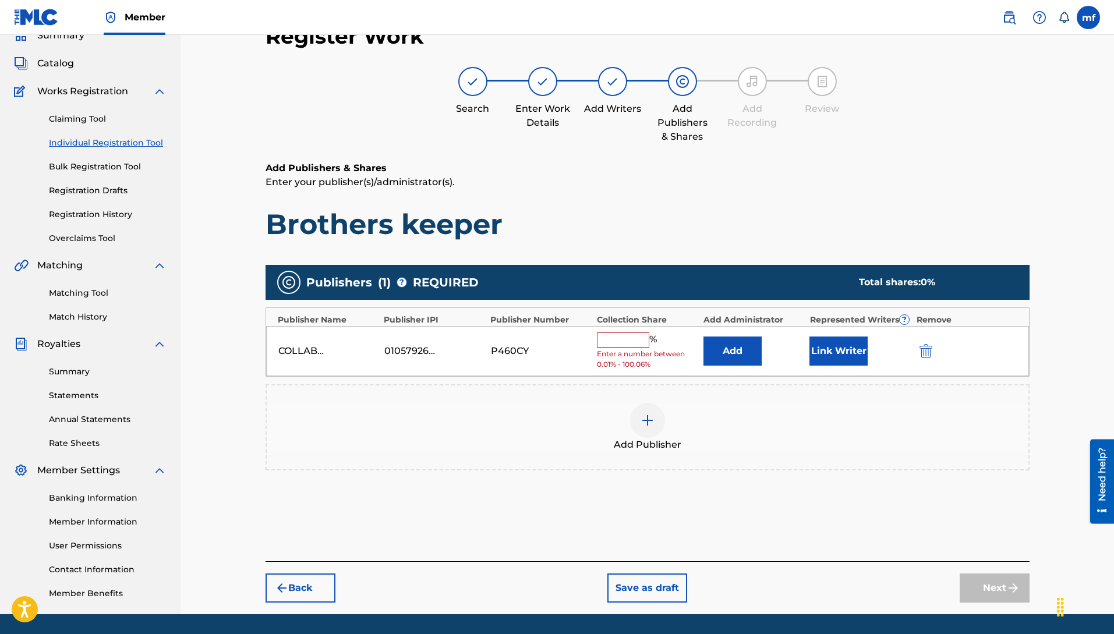
click at [631, 345] on div "% Enter a number between 0.01% - 100.06%" at bounding box center [647, 352] width 101 height 38
click at [622, 340] on input "text" at bounding box center [623, 340] width 52 height 15
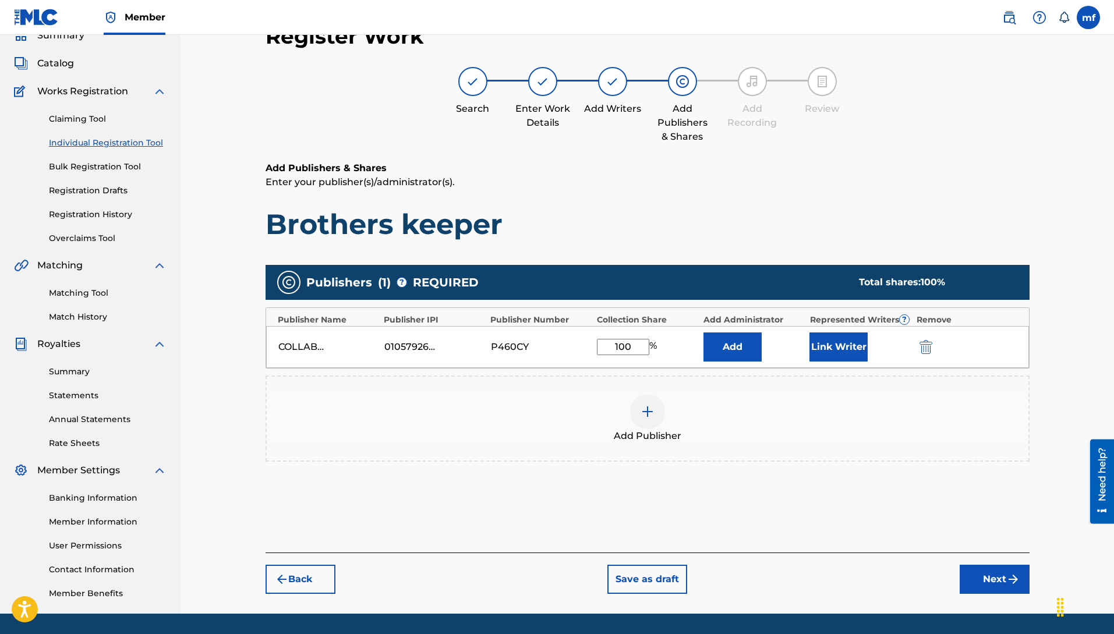
type input "100"
click at [723, 345] on button "Add" at bounding box center [733, 347] width 58 height 29
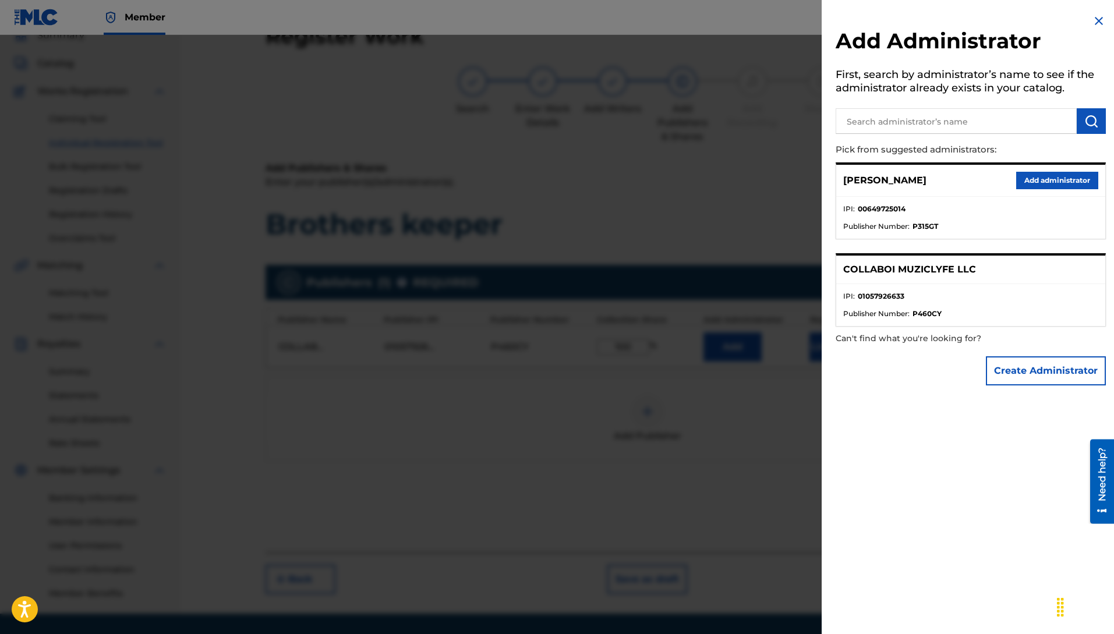
click at [1063, 184] on button "Add administrator" at bounding box center [1057, 180] width 82 height 17
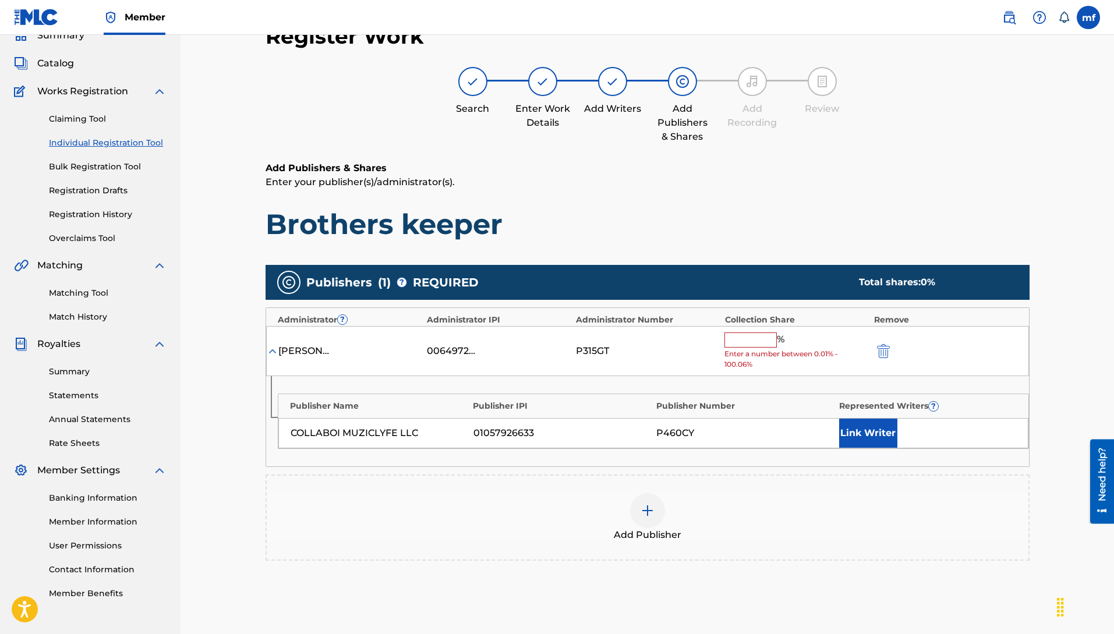
click at [758, 344] on input "text" at bounding box center [750, 340] width 52 height 15
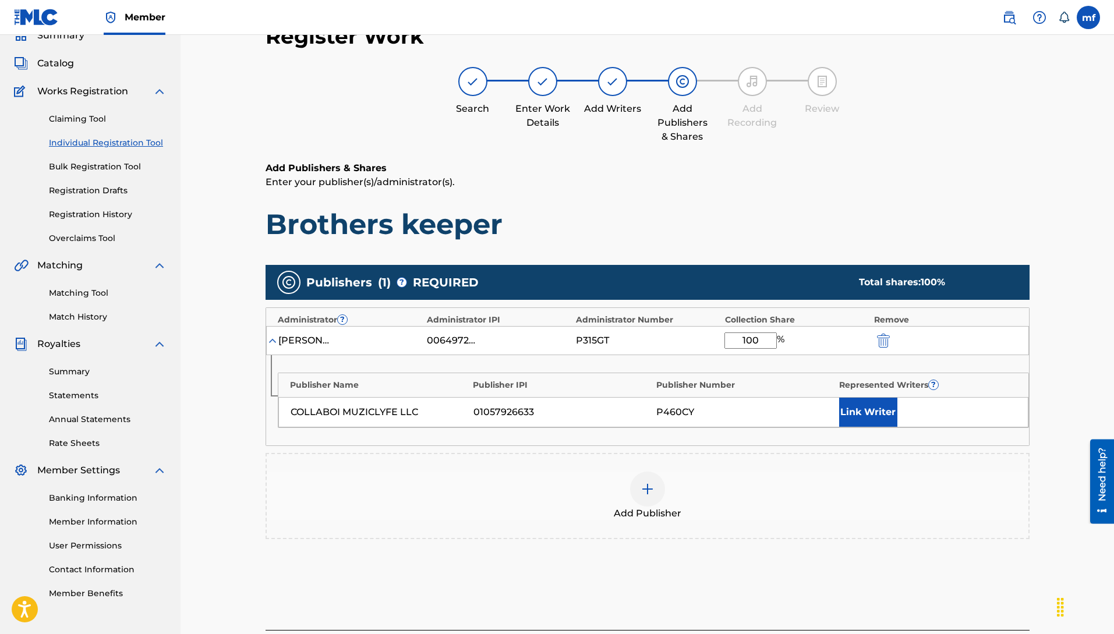
type input "100"
click at [876, 415] on button "Link Writer" at bounding box center [868, 412] width 58 height 29
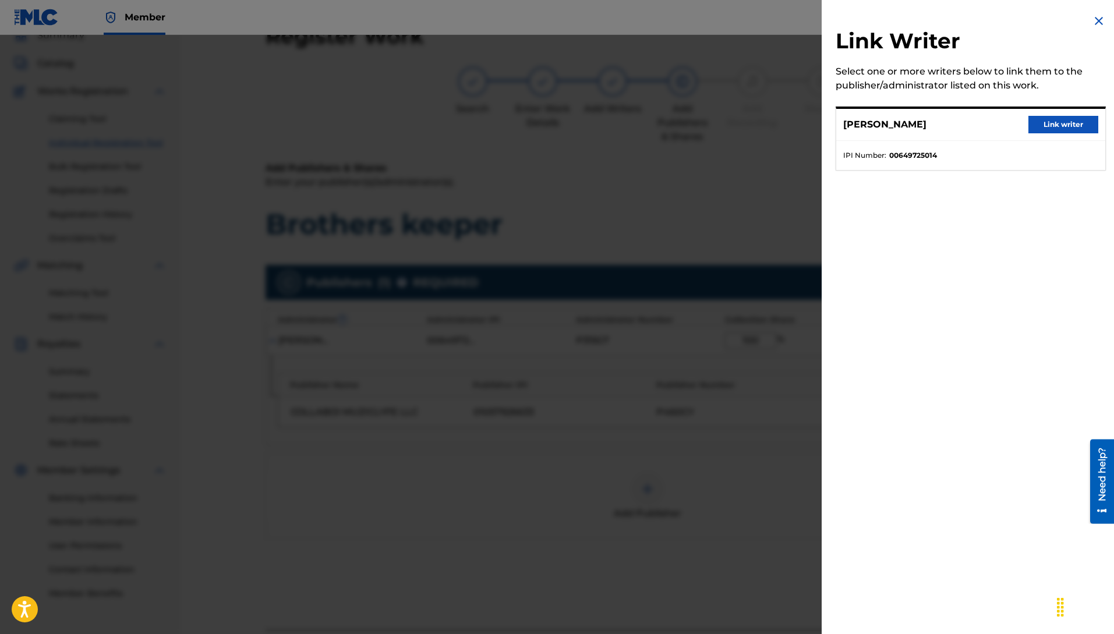
drag, startPoint x: 1050, startPoint y: 126, endPoint x: 1055, endPoint y: 137, distance: 11.7
click at [1051, 126] on button "Link writer" at bounding box center [1063, 124] width 70 height 17
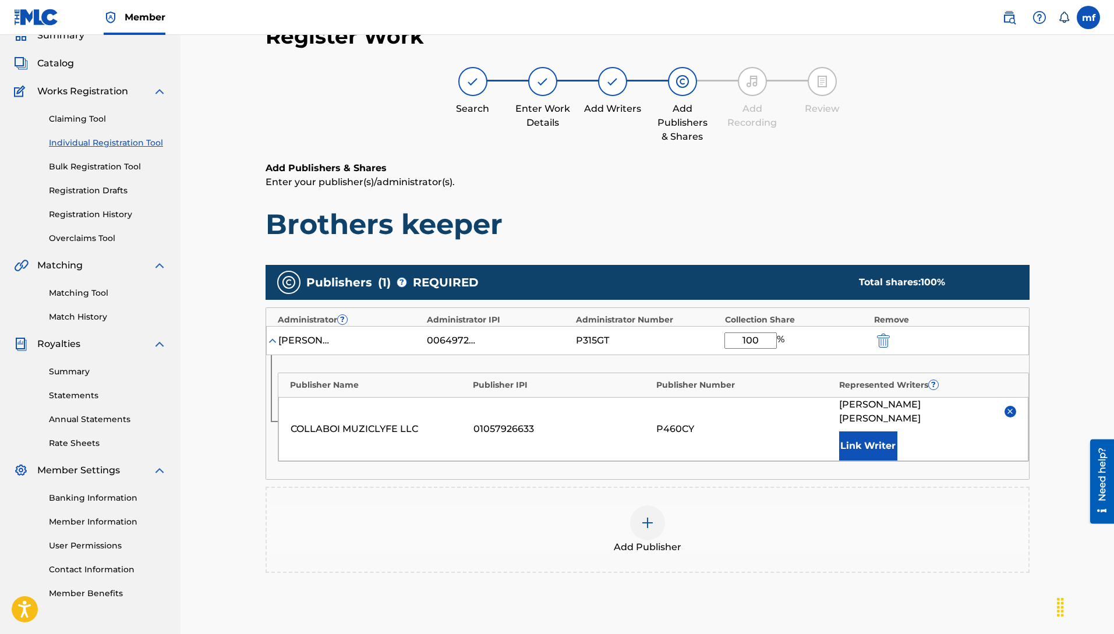
scroll to position [177, 0]
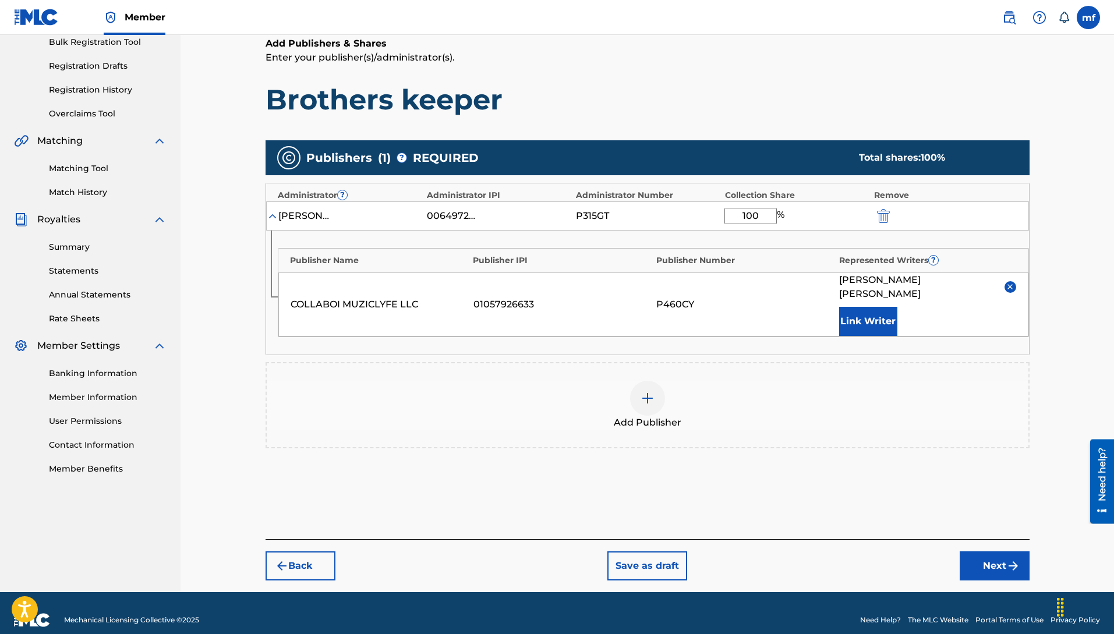
click at [987, 552] on button "Next" at bounding box center [995, 566] width 70 height 29
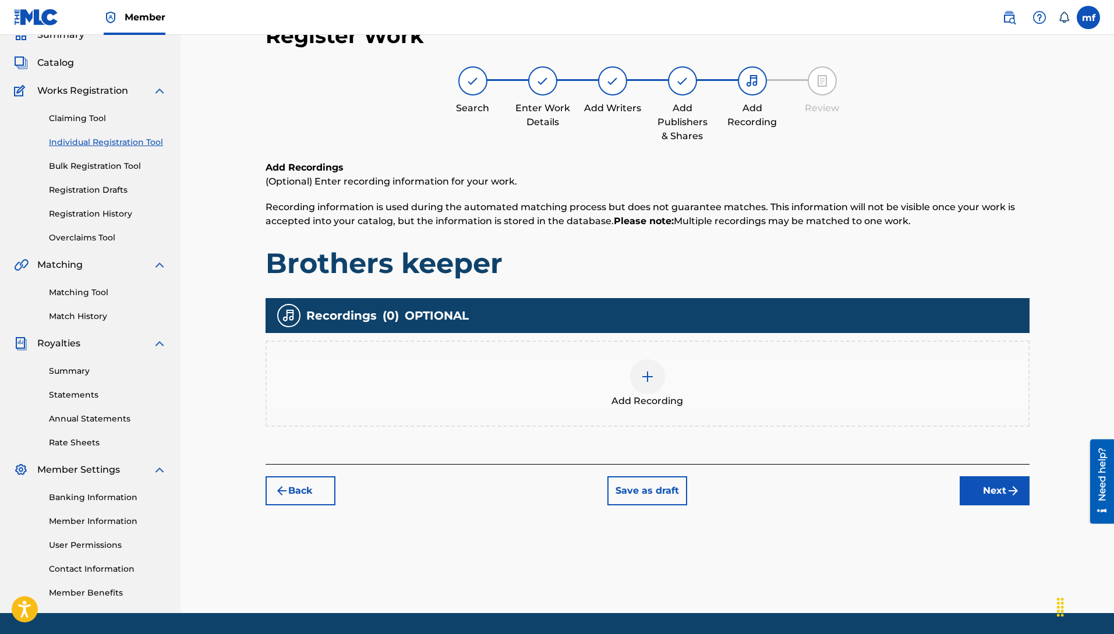
scroll to position [52, 0]
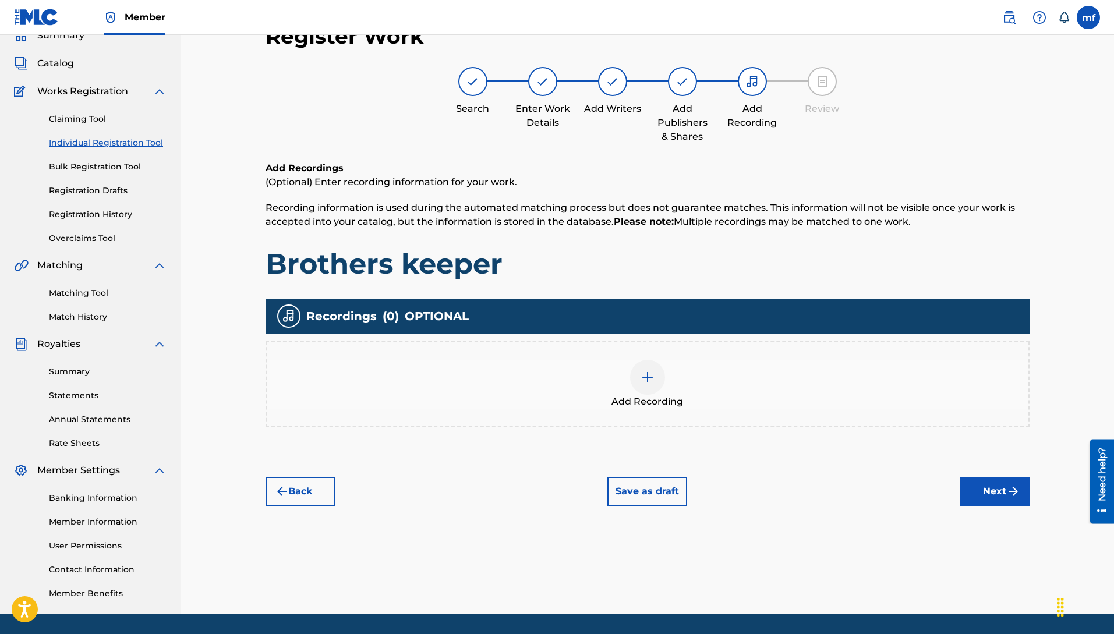
click at [641, 377] on img at bounding box center [648, 377] width 14 height 14
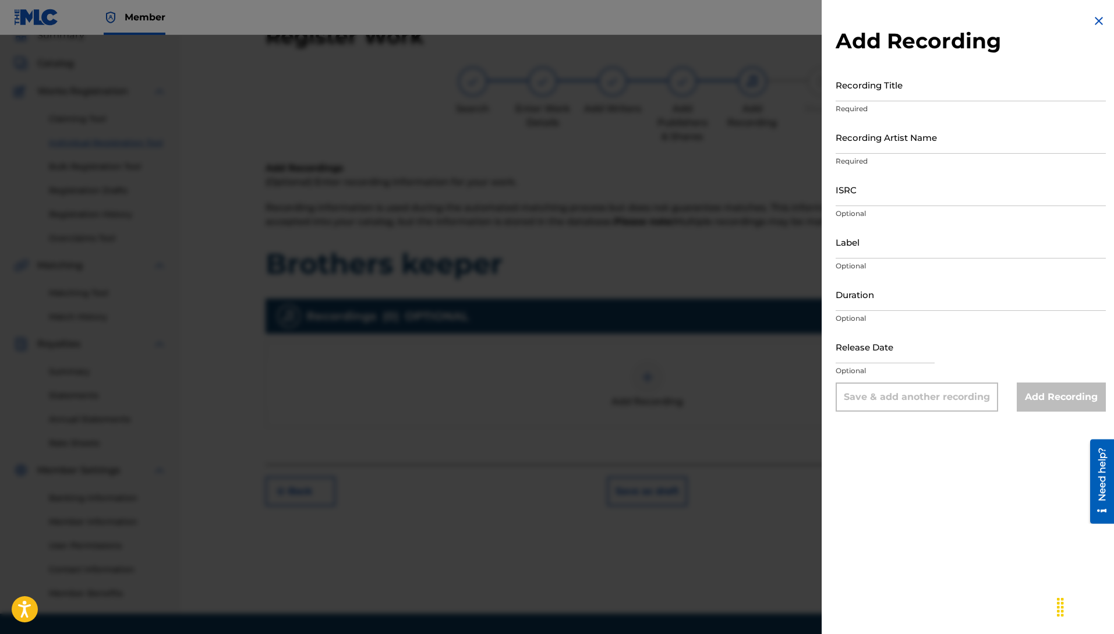
drag, startPoint x: 878, startPoint y: 82, endPoint x: 897, endPoint y: 126, distance: 47.7
click at [878, 90] on input "Recording Title" at bounding box center [971, 84] width 270 height 33
type input "B"
type input "Brothers Keeper"
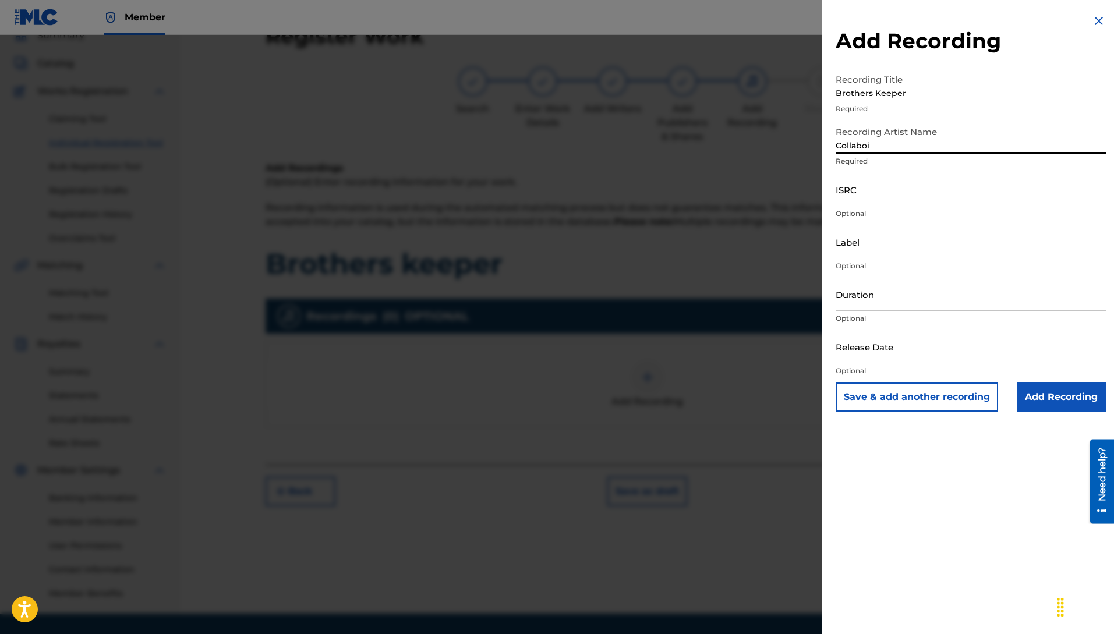
type input "Collaboi"
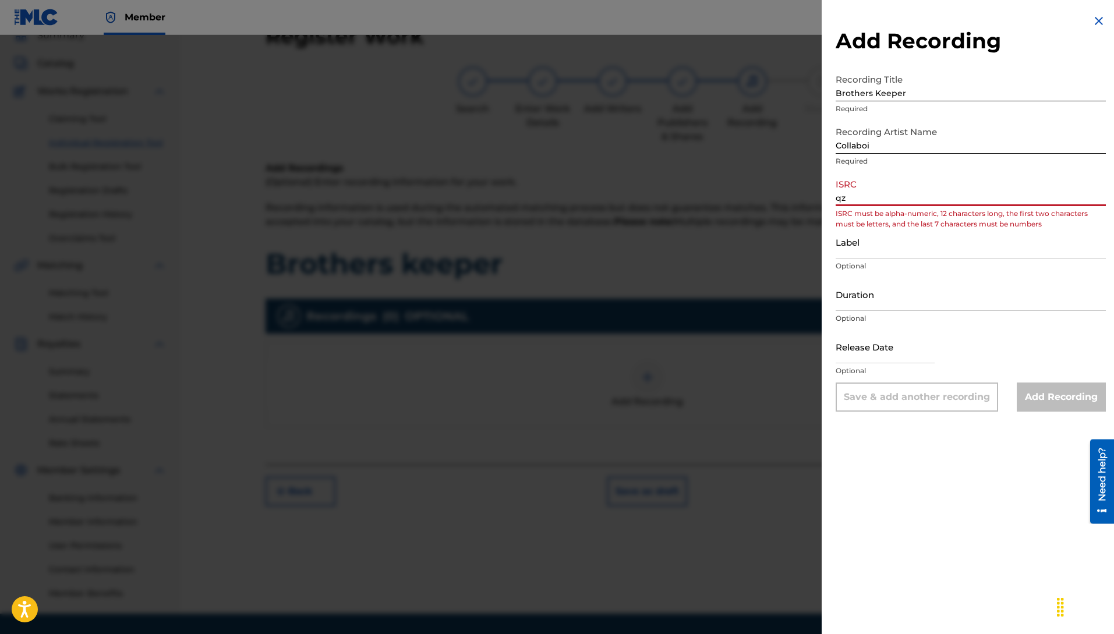
type input "q"
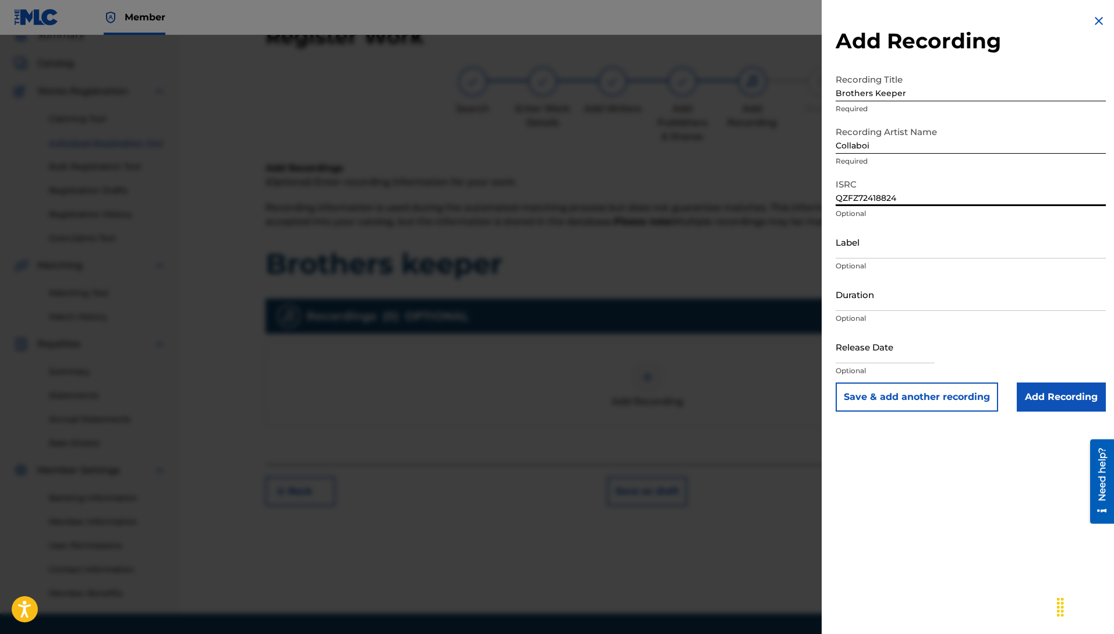
type input "QZFZ72418824"
click at [882, 245] on div "Add Recording Recording Title Brothers Keeper Required Recording Artist Name Co…" at bounding box center [557, 334] width 1114 height 599
click at [916, 255] on input "Label" at bounding box center [971, 241] width 270 height 33
type input "c"
type input "C"
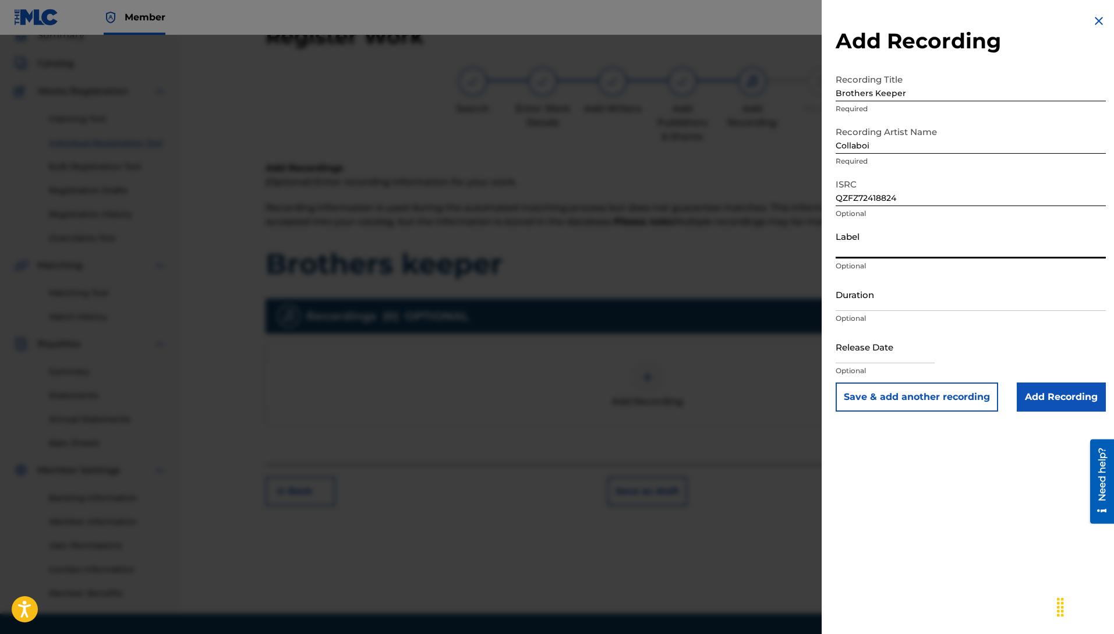
type input "o"
type input "Collaboi Muziclyfe LLC"
click at [1039, 392] on input "Add Recording" at bounding box center [1061, 397] width 89 height 29
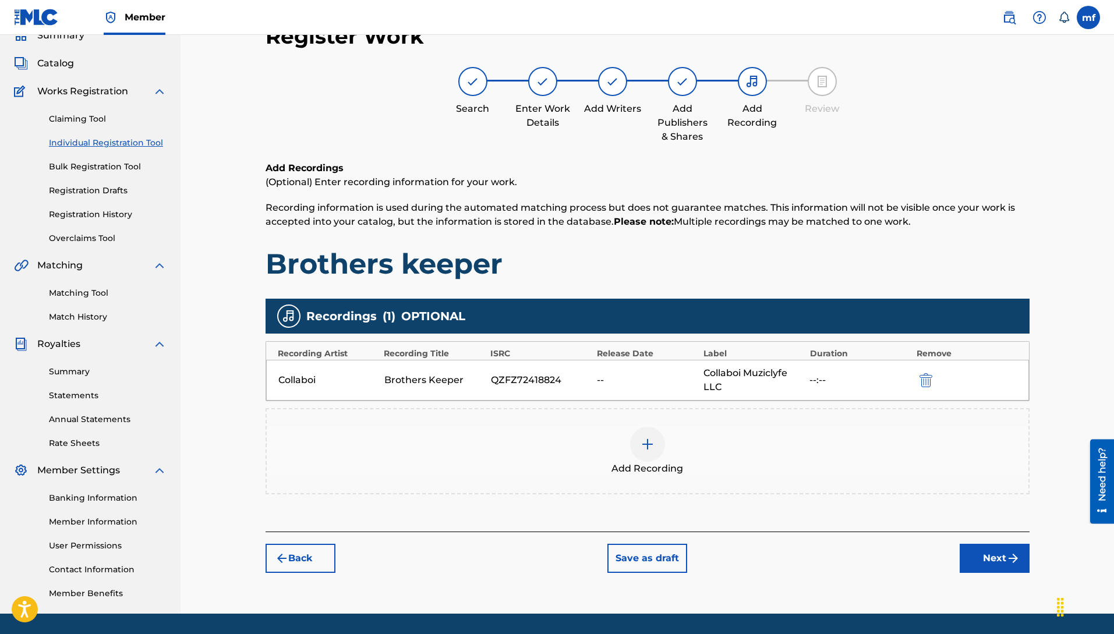
click at [289, 557] on button "Back" at bounding box center [301, 558] width 70 height 29
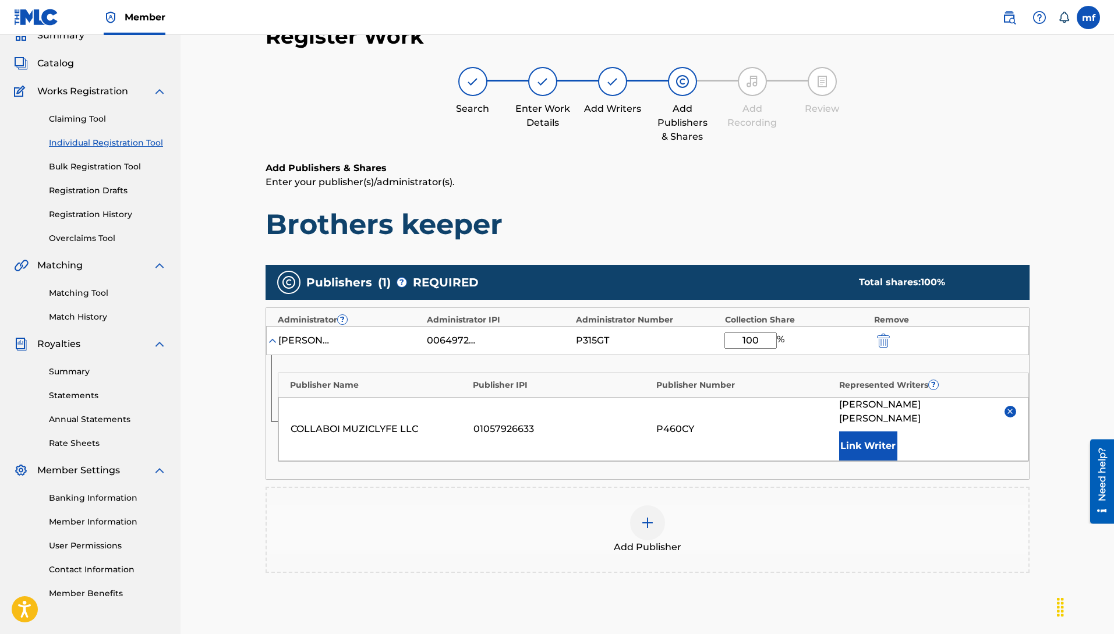
click at [884, 439] on button "Link Writer" at bounding box center [868, 446] width 58 height 29
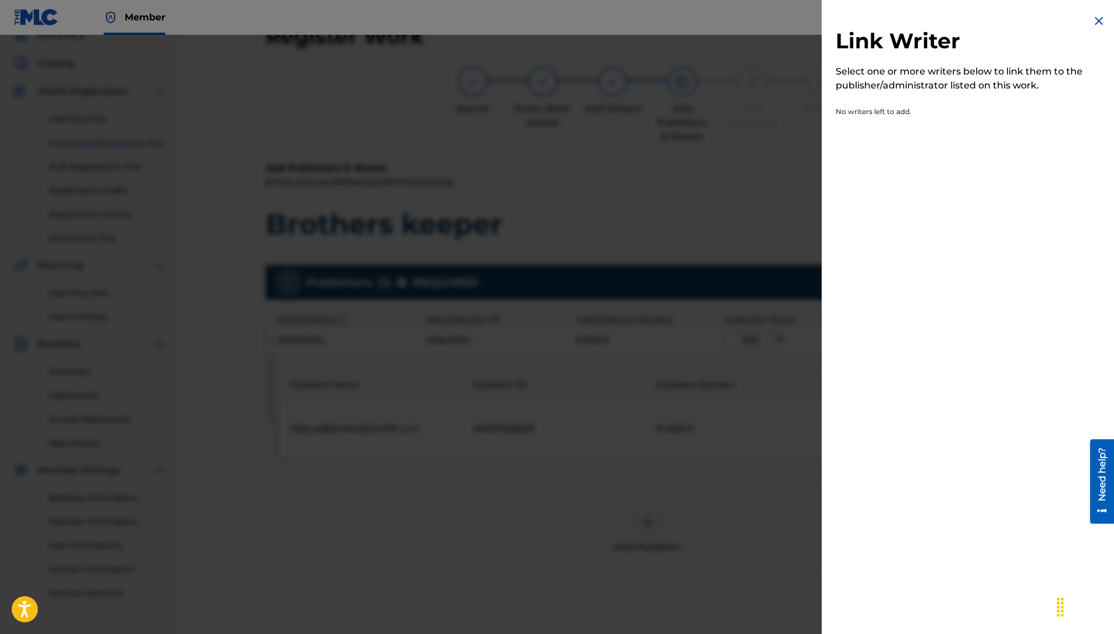
click at [1100, 22] on img at bounding box center [1099, 21] width 14 height 14
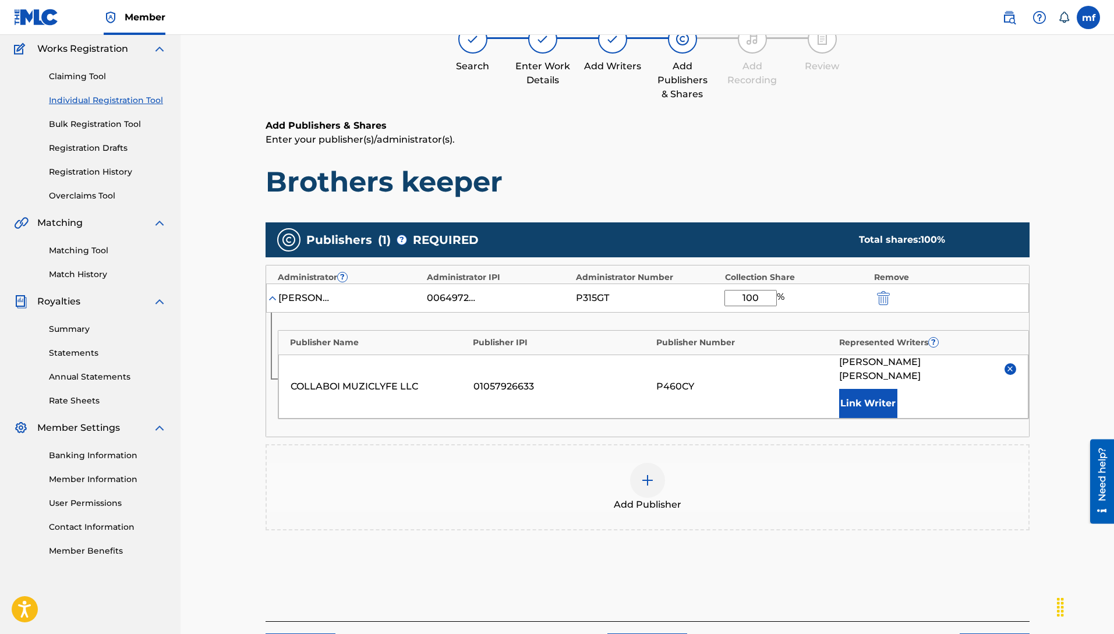
scroll to position [177, 0]
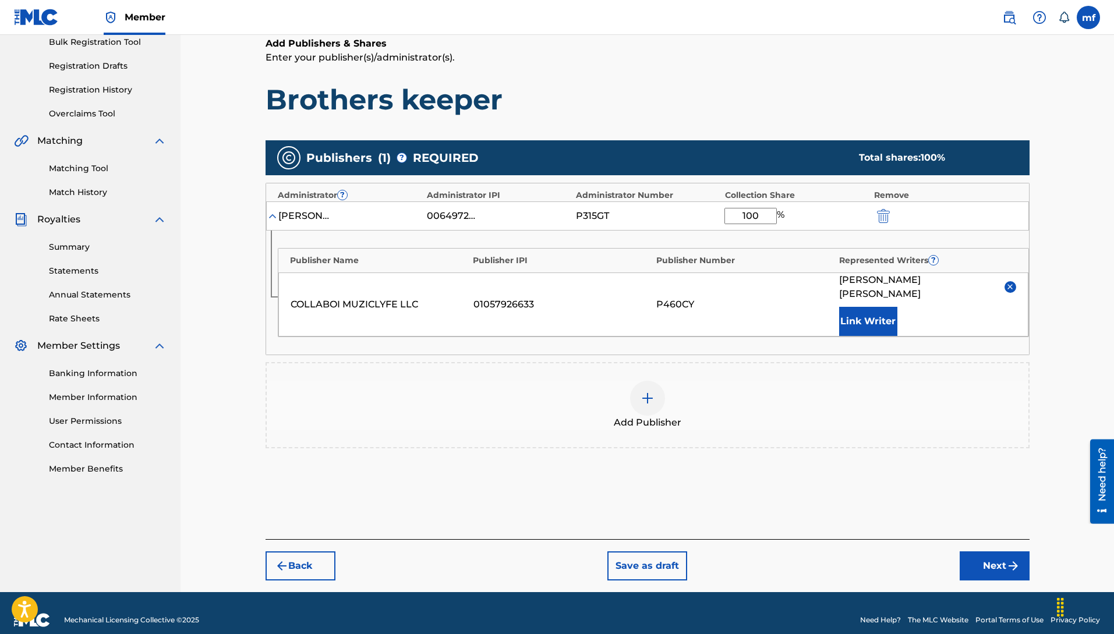
click at [310, 570] on div "Register Work Search Enter Work Details Add Writers Add Publishers & Shares Add…" at bounding box center [647, 239] width 787 height 705
click at [312, 557] on button "Back" at bounding box center [301, 566] width 70 height 29
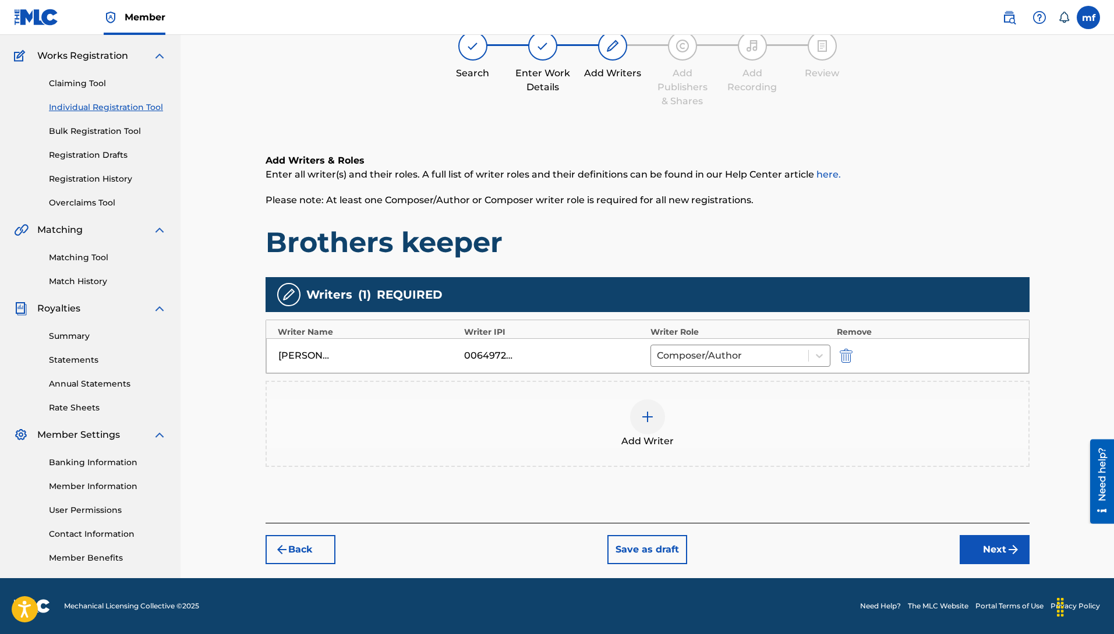
click at [302, 545] on button "Back" at bounding box center [301, 549] width 70 height 29
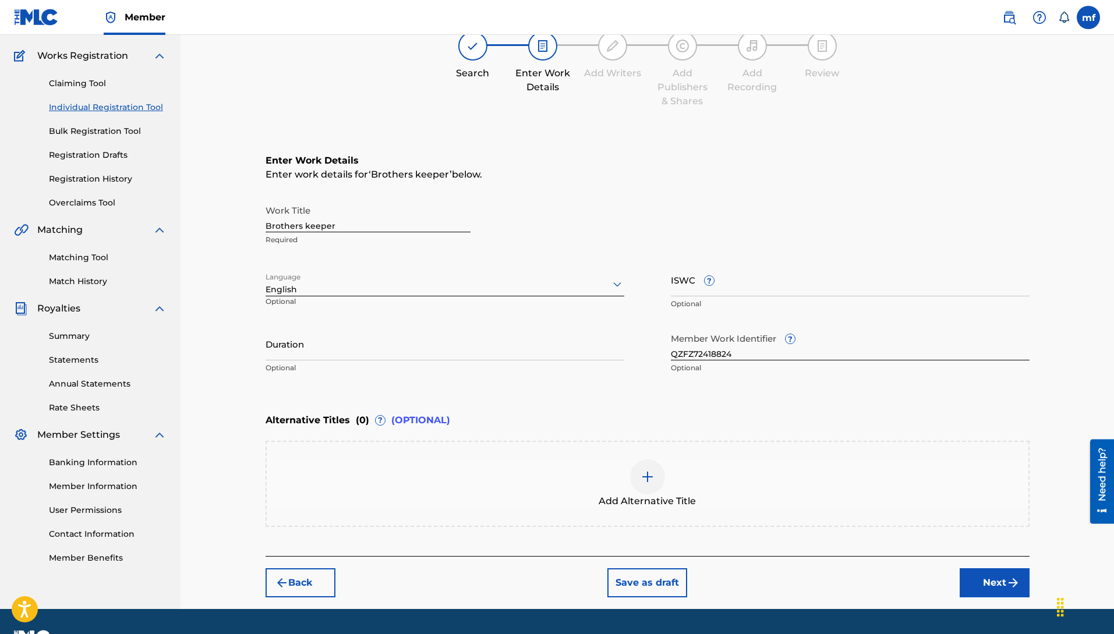
click at [302, 586] on button "Back" at bounding box center [301, 582] width 70 height 29
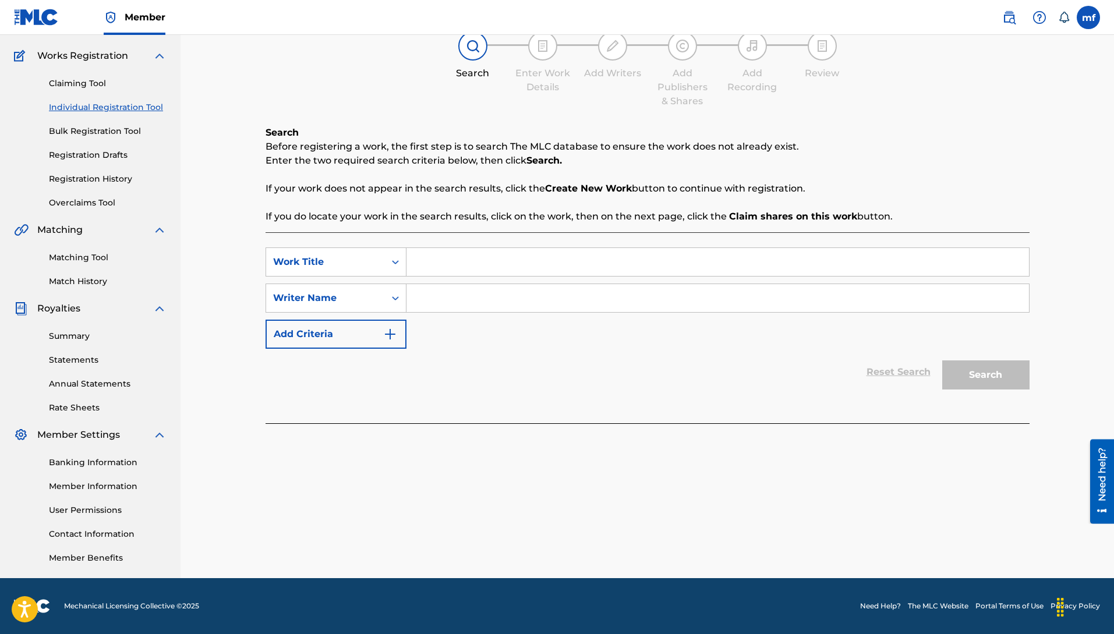
paste input "Machiavelli [PERSON_NAME]"
type input "Machiavelli [PERSON_NAME]"
drag, startPoint x: 448, startPoint y: 267, endPoint x: 466, endPoint y: 273, distance: 18.2
click at [448, 267] on input "Search Form" at bounding box center [717, 262] width 623 height 28
type input "b"
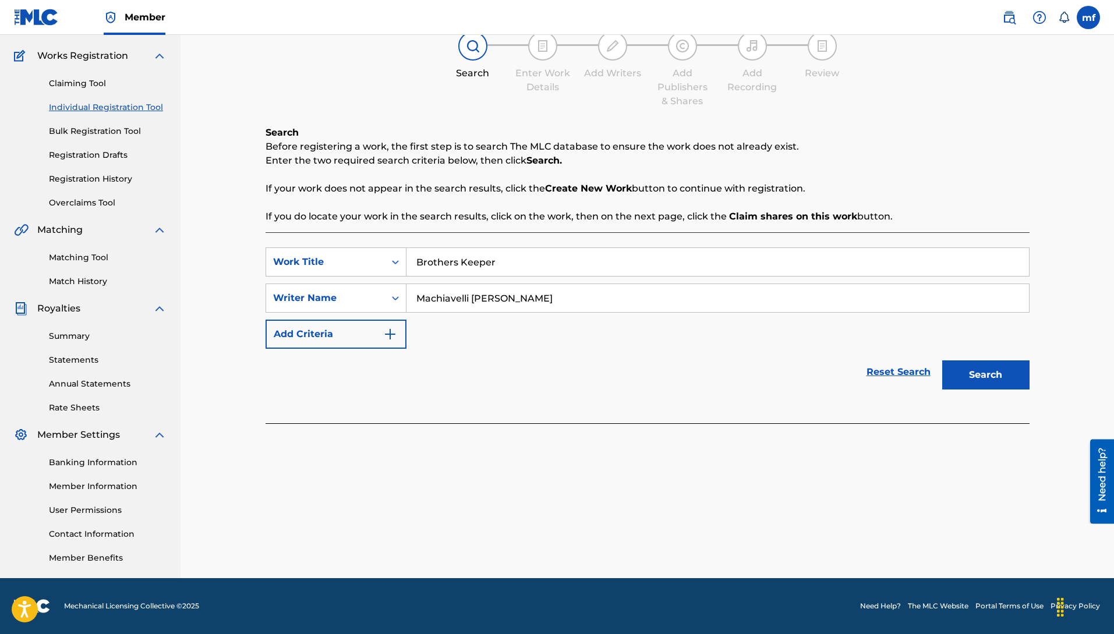
type input "Brothers Keeper"
click at [942, 360] on button "Search" at bounding box center [985, 374] width 87 height 29
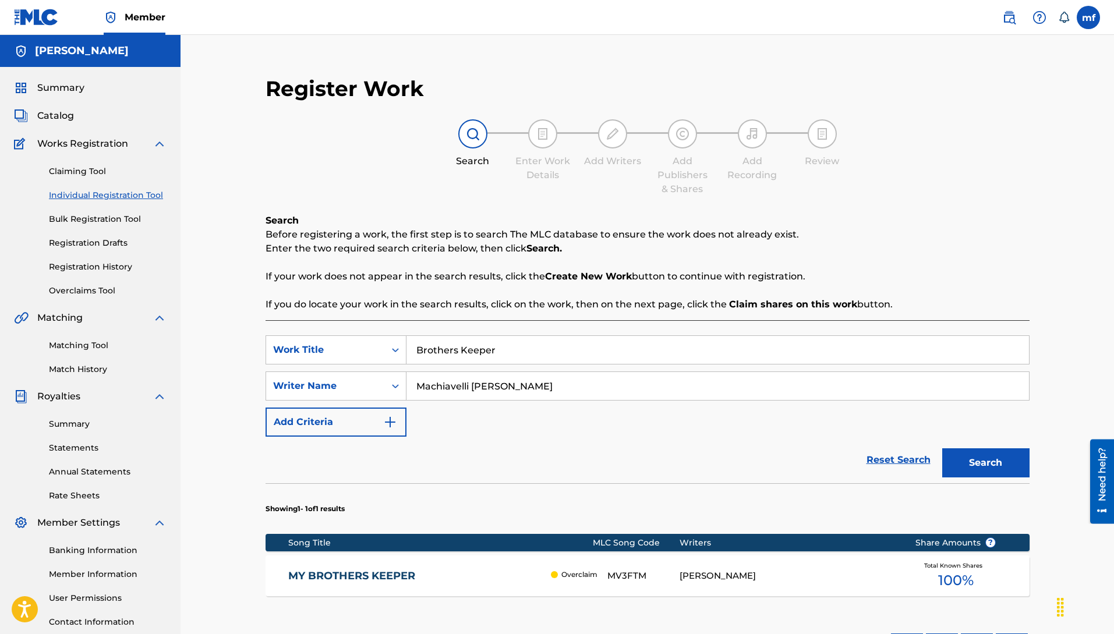
scroll to position [172, 0]
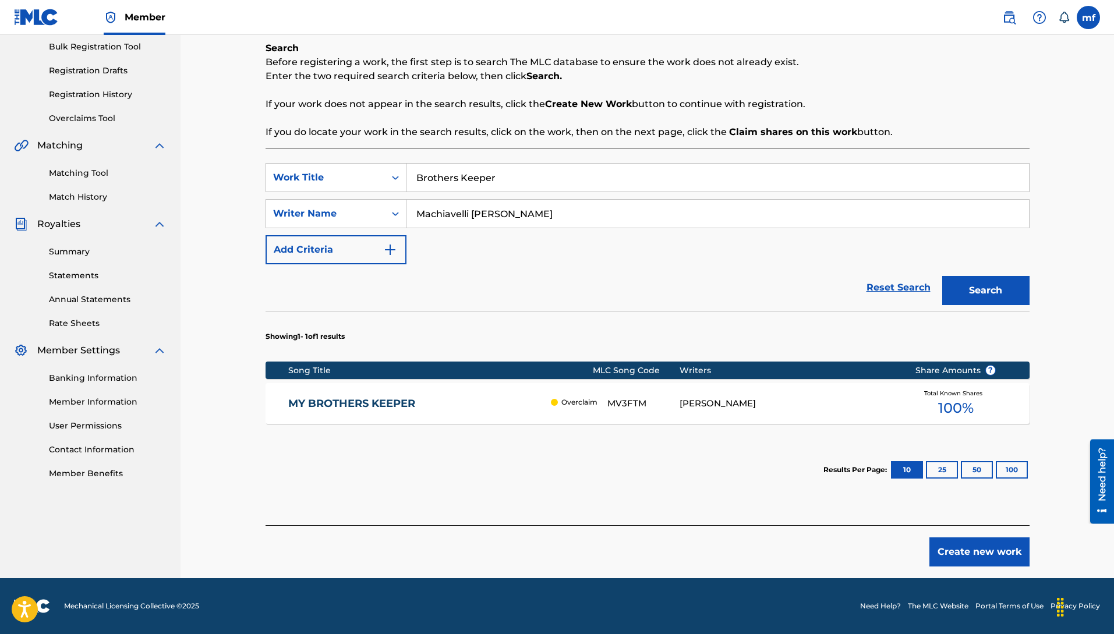
click at [966, 559] on button "Create new work" at bounding box center [979, 552] width 100 height 29
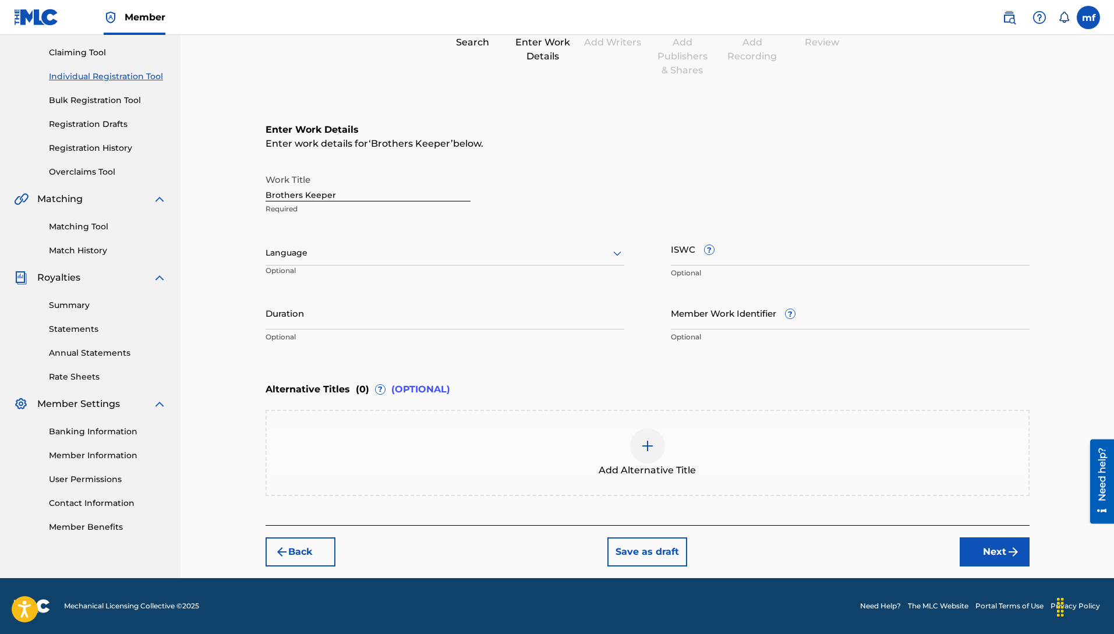
scroll to position [119, 0]
click at [342, 264] on div "Language" at bounding box center [445, 253] width 359 height 24
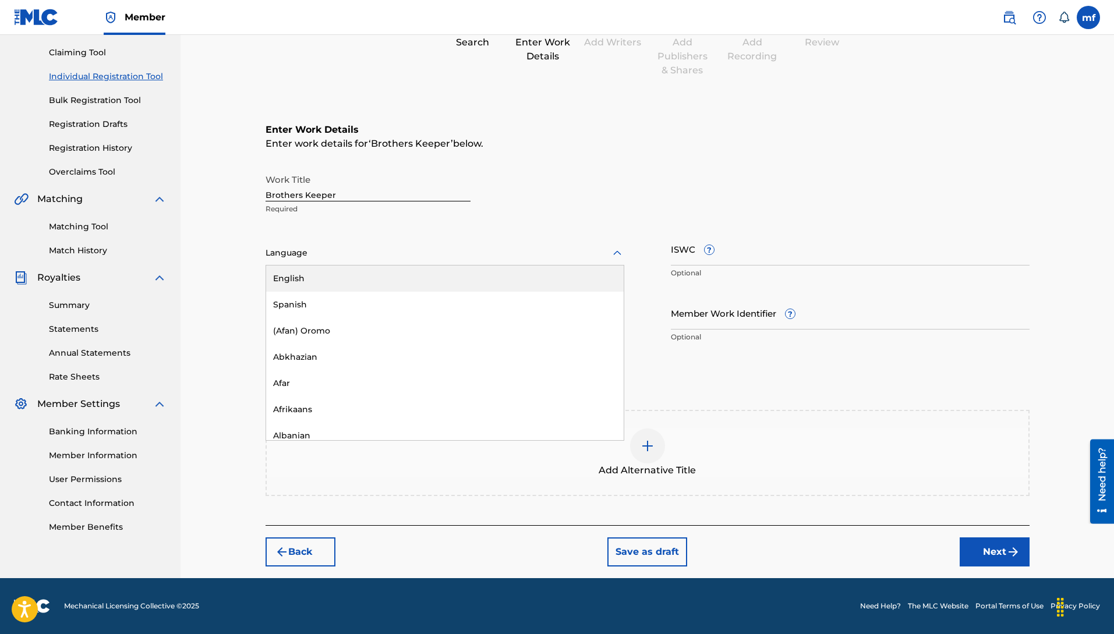
drag, startPoint x: 298, startPoint y: 278, endPoint x: 476, endPoint y: 298, distance: 179.3
click at [301, 278] on div "English" at bounding box center [445, 279] width 358 height 26
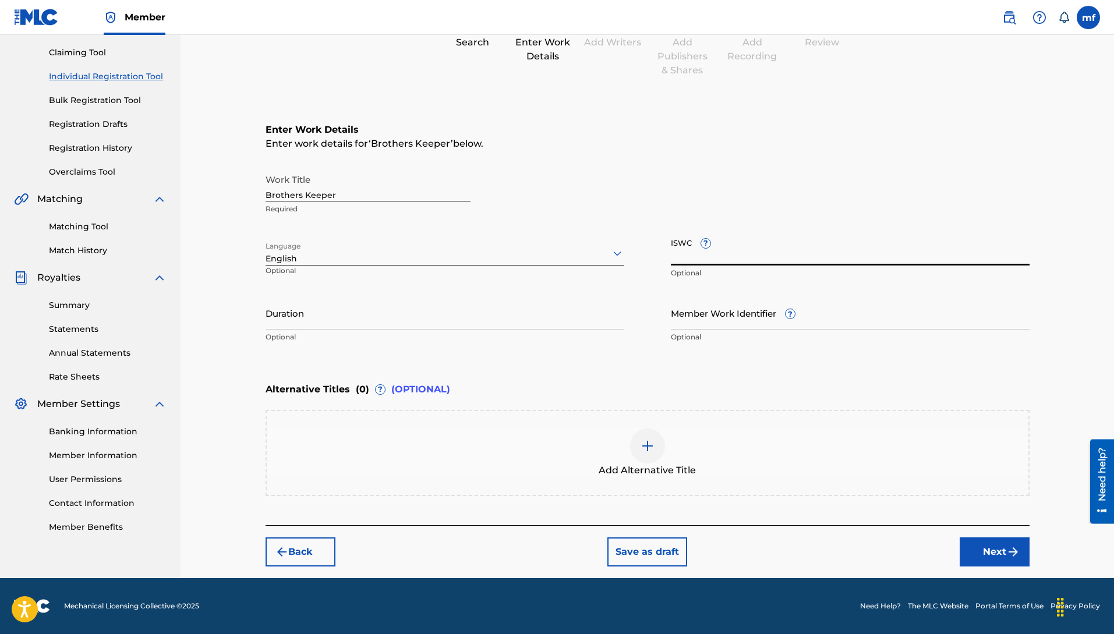
click at [742, 257] on input "ISWC ?" at bounding box center [850, 248] width 359 height 33
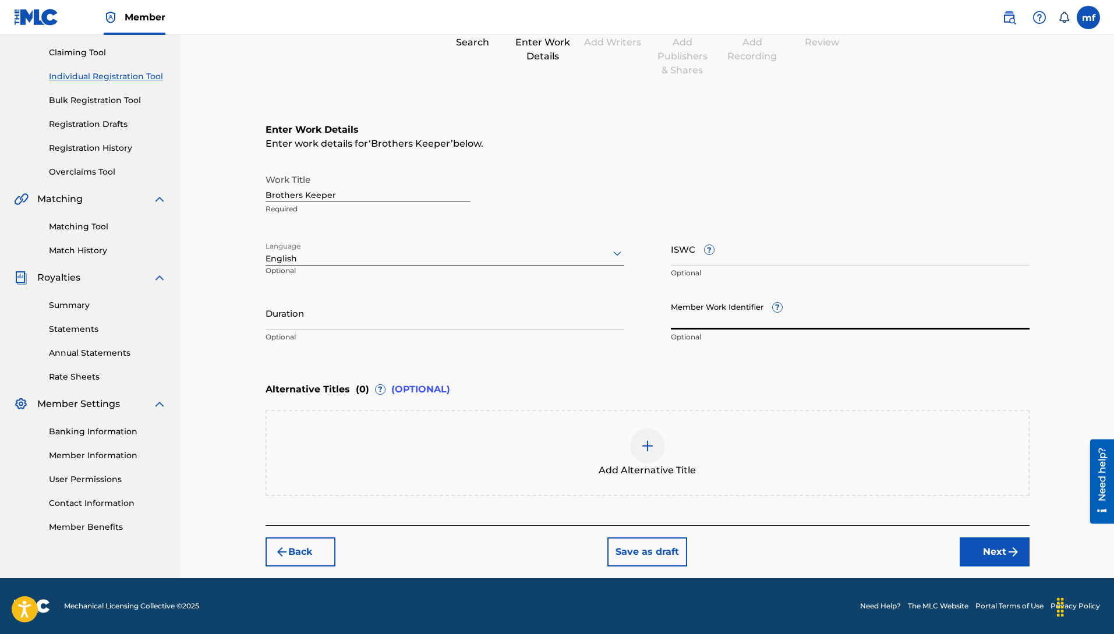
click at [727, 310] on input "Member Work Identifier ?" at bounding box center [850, 312] width 359 height 33
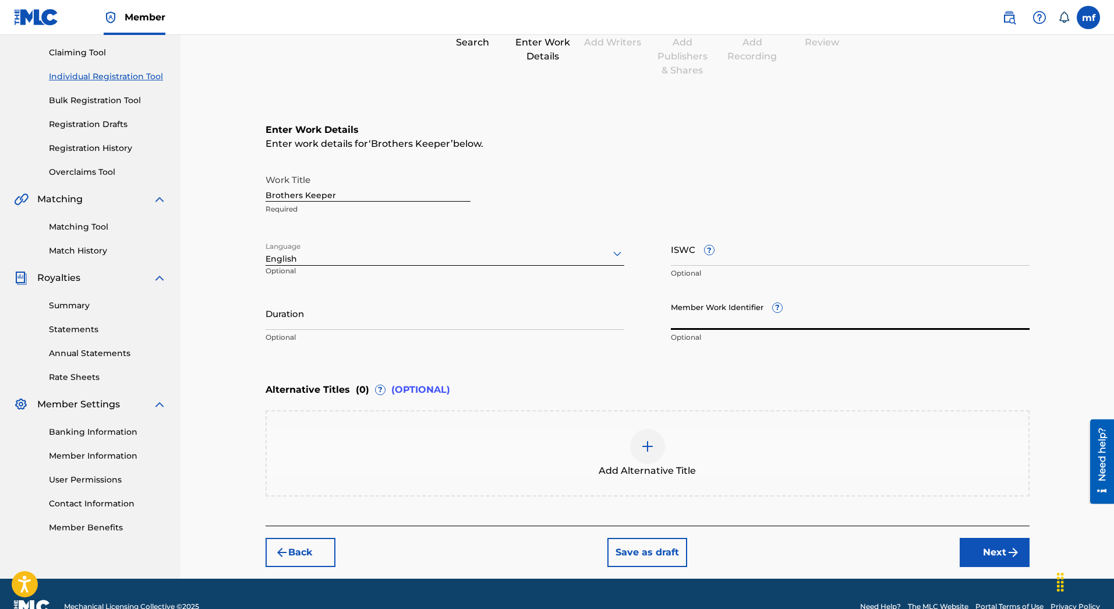
type input "q"
type input "Q"
type input "A"
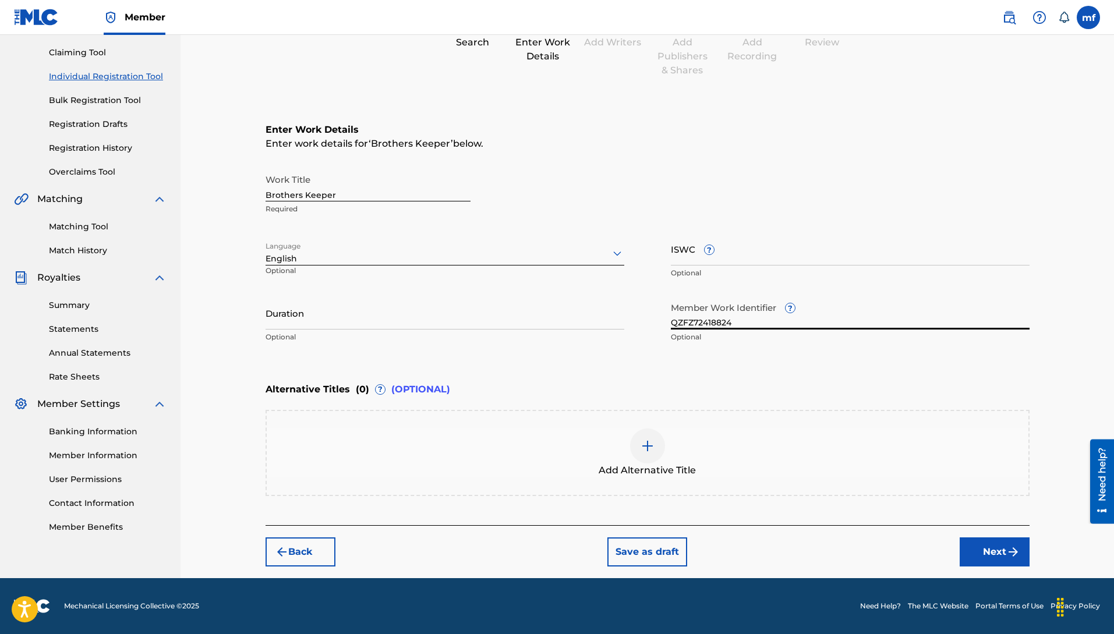
type input "QZFZ72418824"
click at [973, 552] on button "Next" at bounding box center [995, 552] width 70 height 29
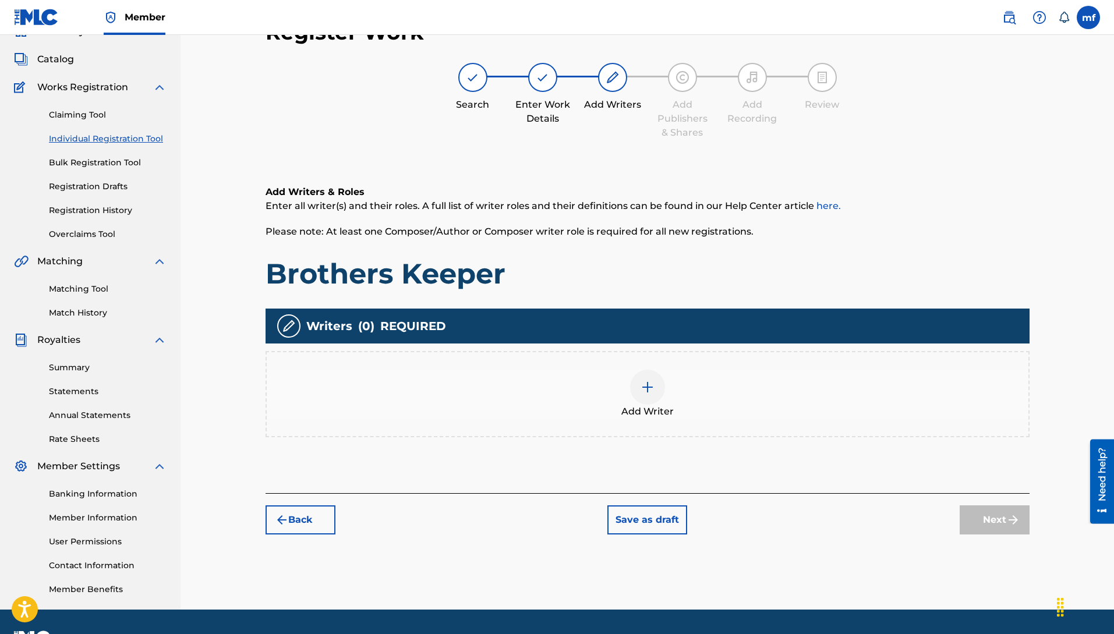
scroll to position [52, 0]
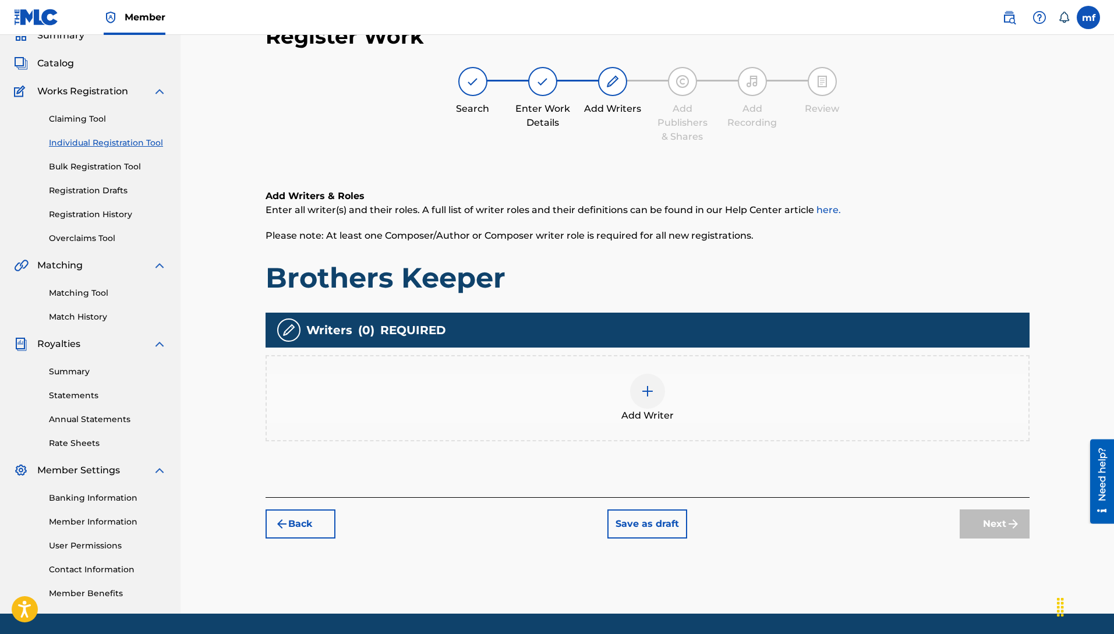
click at [653, 390] on img at bounding box center [648, 391] width 14 height 14
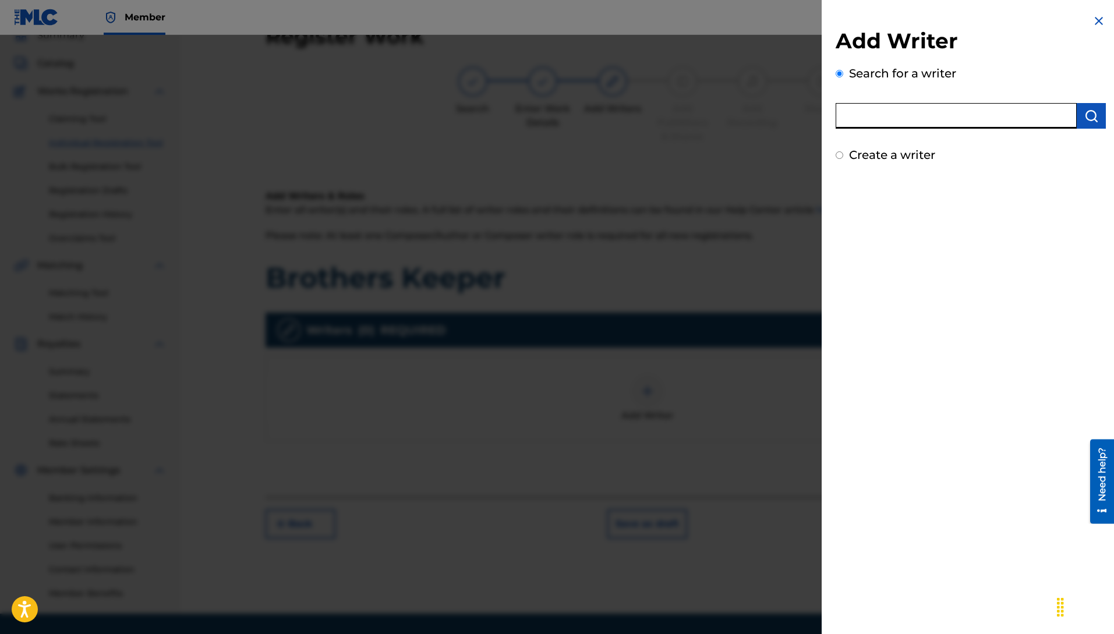
paste input "Machiavelli [PERSON_NAME]"
type input "Machiavelli [PERSON_NAME]"
click at [1084, 118] on img "submit" at bounding box center [1091, 116] width 14 height 14
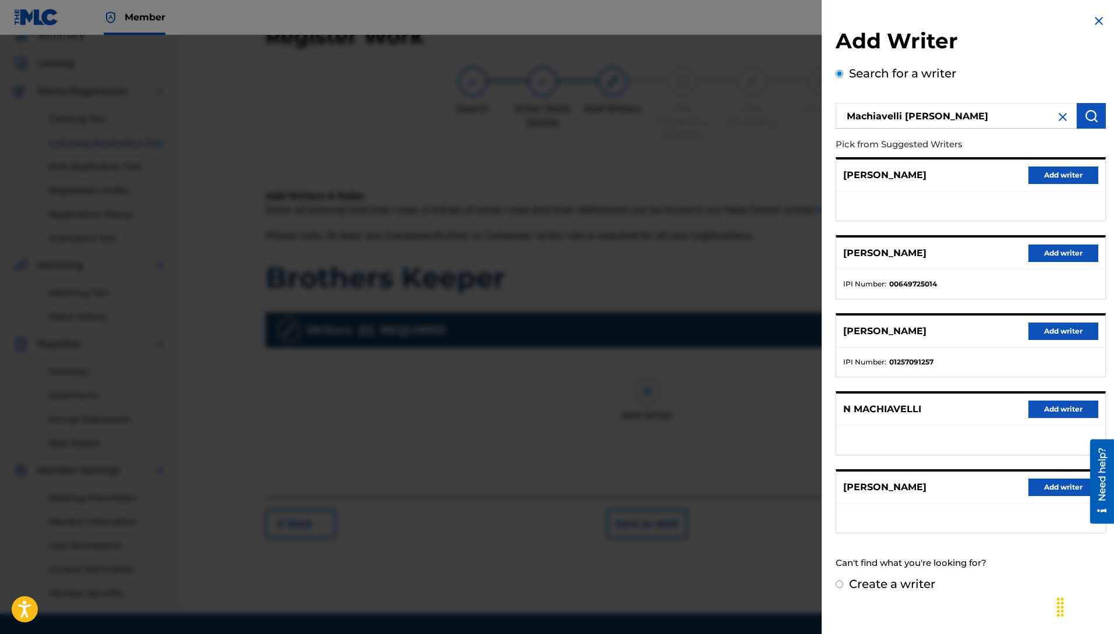
click at [1069, 257] on button "Add writer" at bounding box center [1063, 253] width 70 height 17
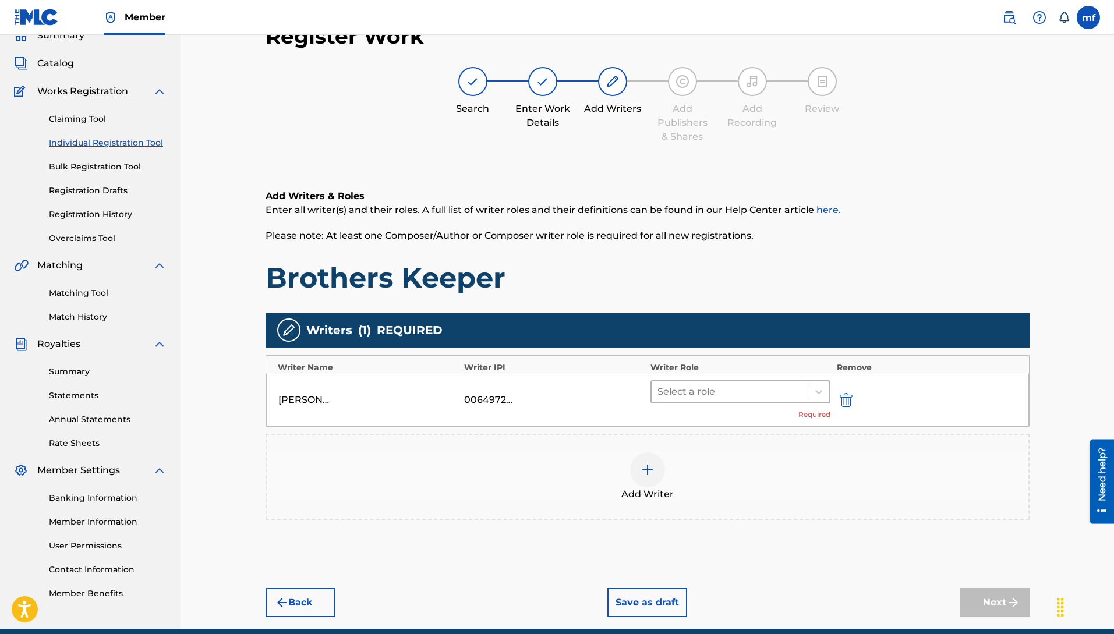
click at [754, 400] on div "Select a role" at bounding box center [730, 391] width 157 height 21
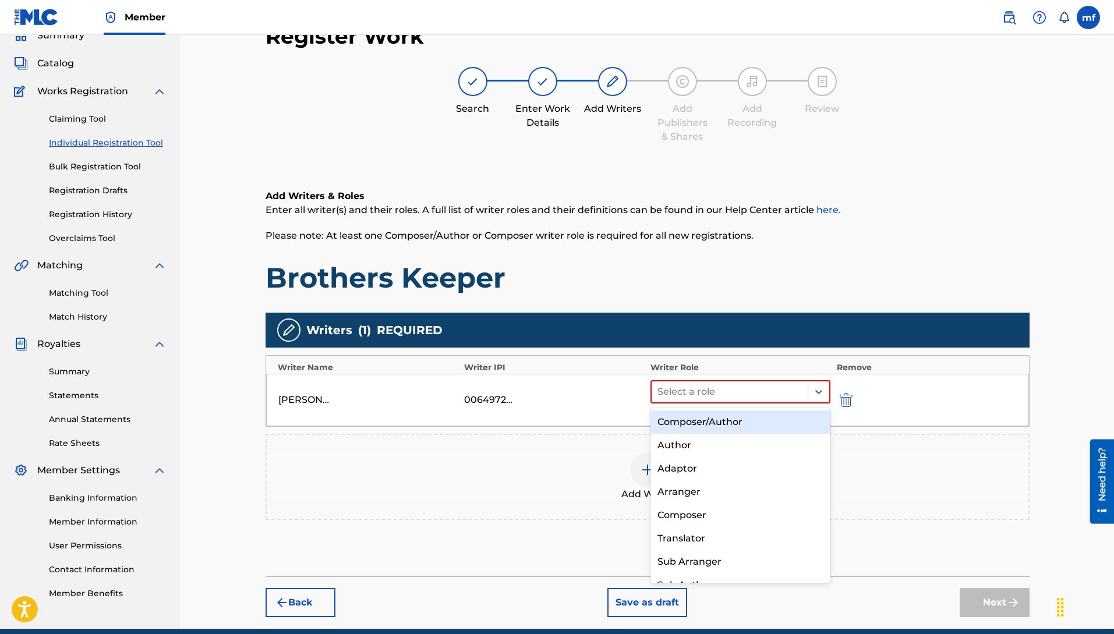
click at [712, 420] on div "Composer/Author" at bounding box center [741, 422] width 181 height 23
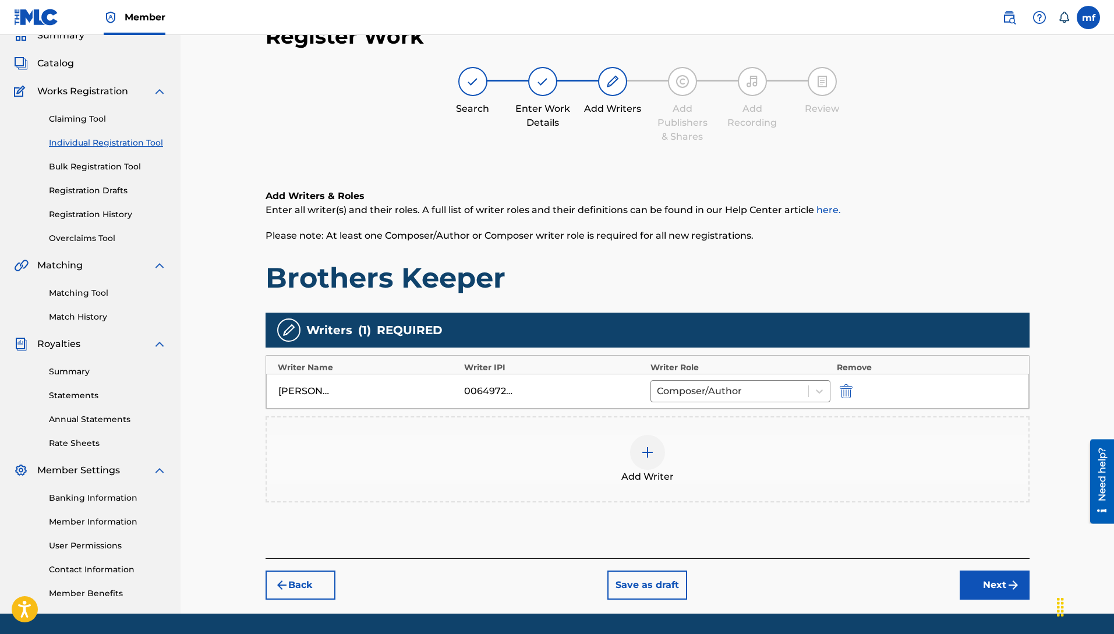
click at [999, 580] on button "Next" at bounding box center [995, 585] width 70 height 29
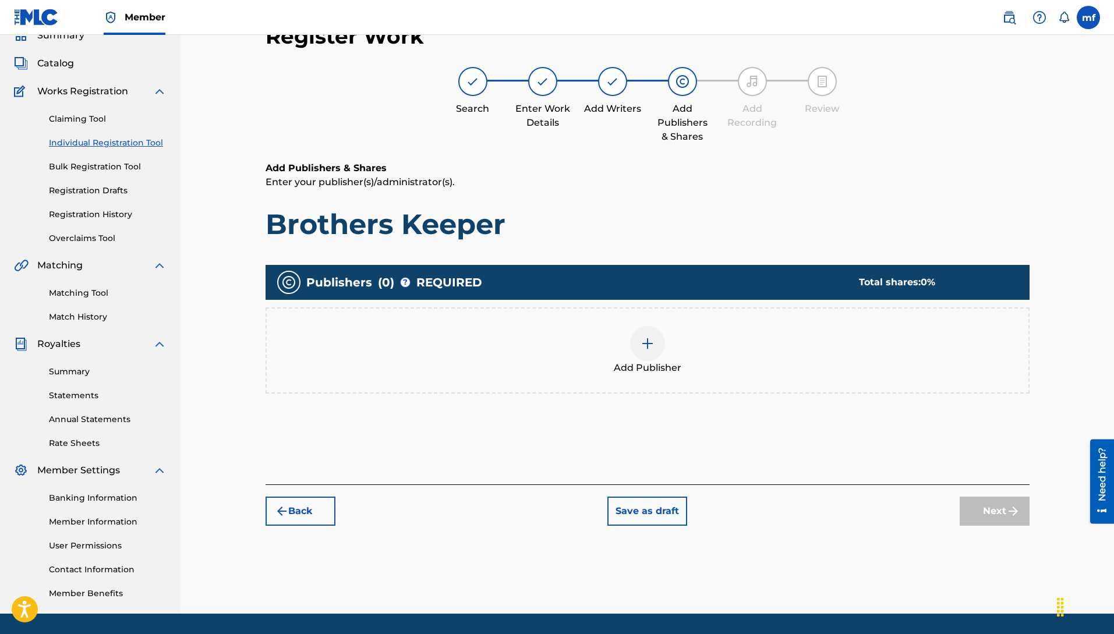
click at [636, 356] on div "Add Publisher" at bounding box center [648, 350] width 762 height 49
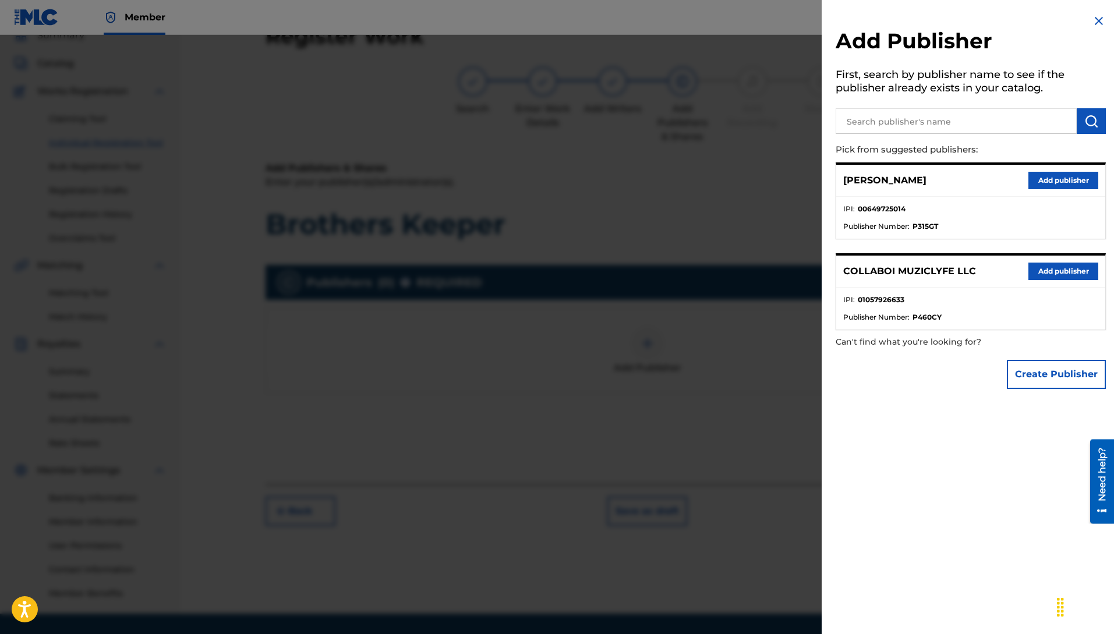
click at [1047, 273] on button "Add publisher" at bounding box center [1063, 271] width 70 height 17
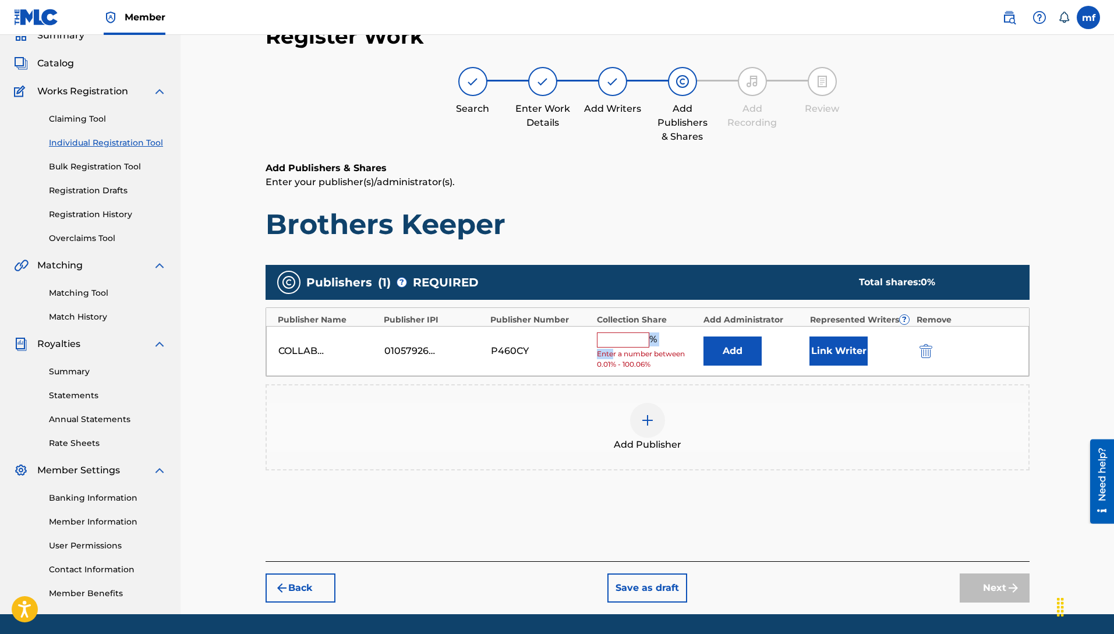
drag, startPoint x: 614, startPoint y: 349, endPoint x: 664, endPoint y: 365, distance: 52.5
click at [614, 347] on div "% Enter a number between 0.01% - 100.06%" at bounding box center [647, 352] width 101 height 38
click at [628, 342] on input "text" at bounding box center [623, 340] width 52 height 15
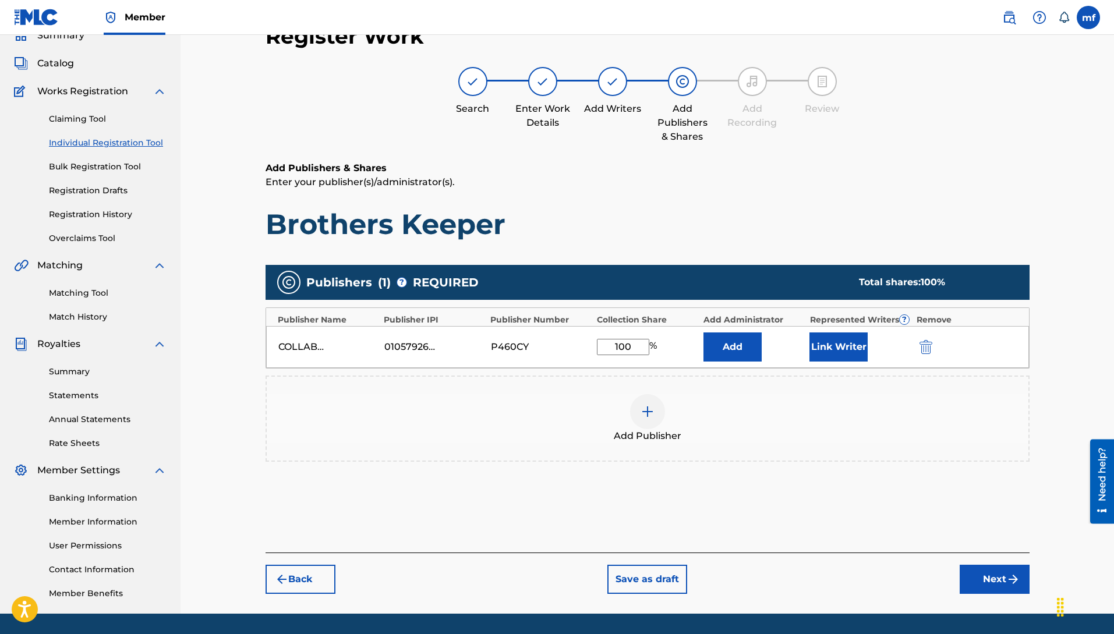
type input "100"
click at [734, 353] on button "Add" at bounding box center [733, 347] width 58 height 29
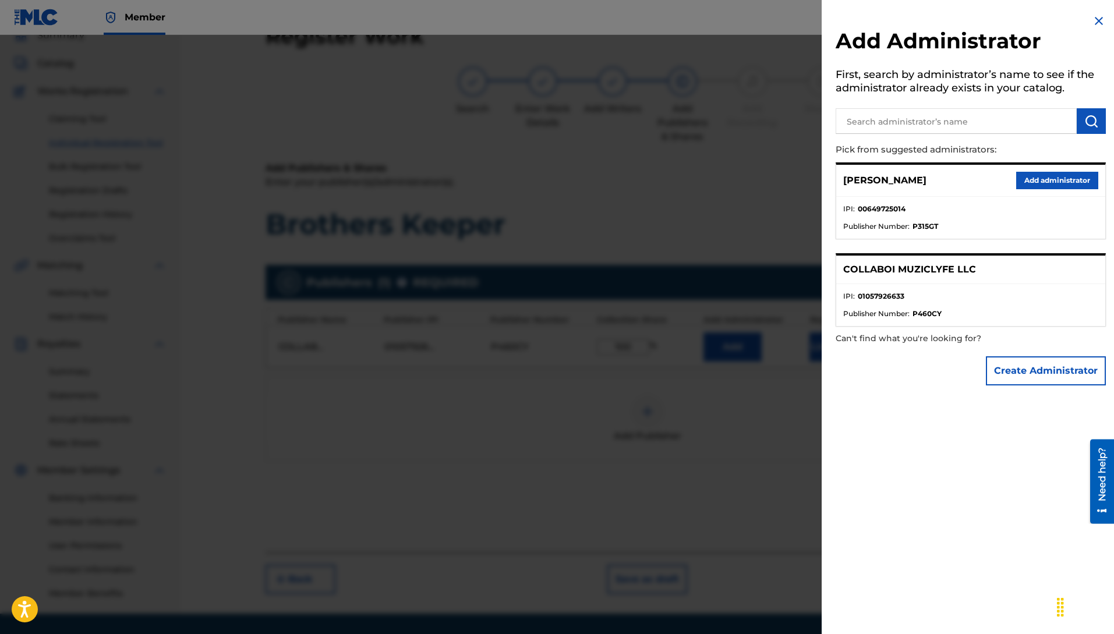
click at [1046, 179] on button "Add administrator" at bounding box center [1057, 180] width 82 height 17
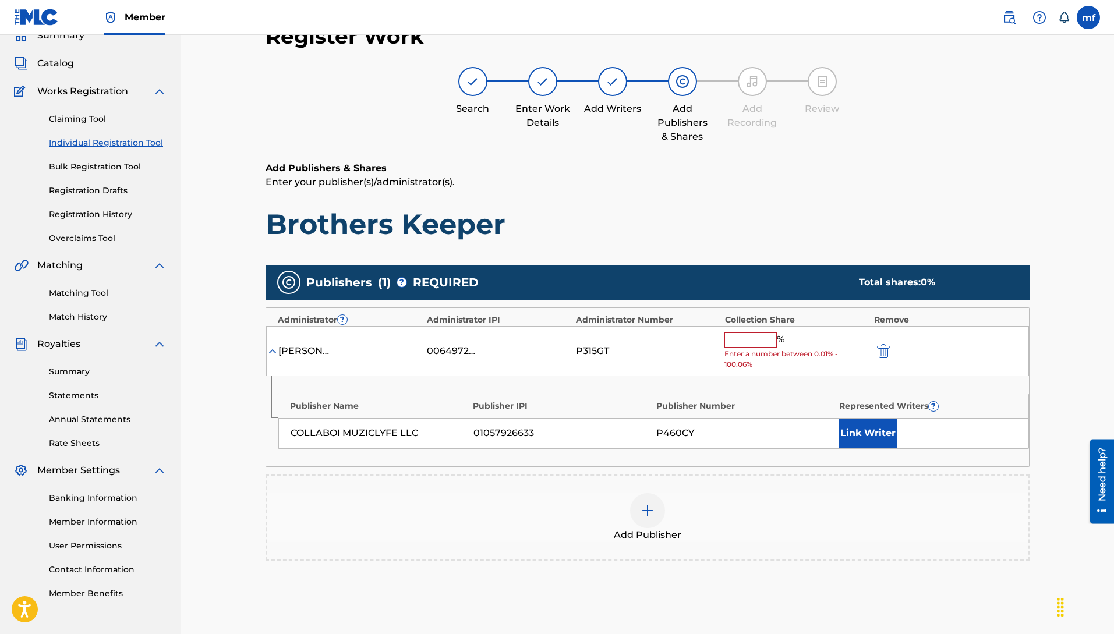
click at [759, 338] on input "text" at bounding box center [750, 340] width 52 height 15
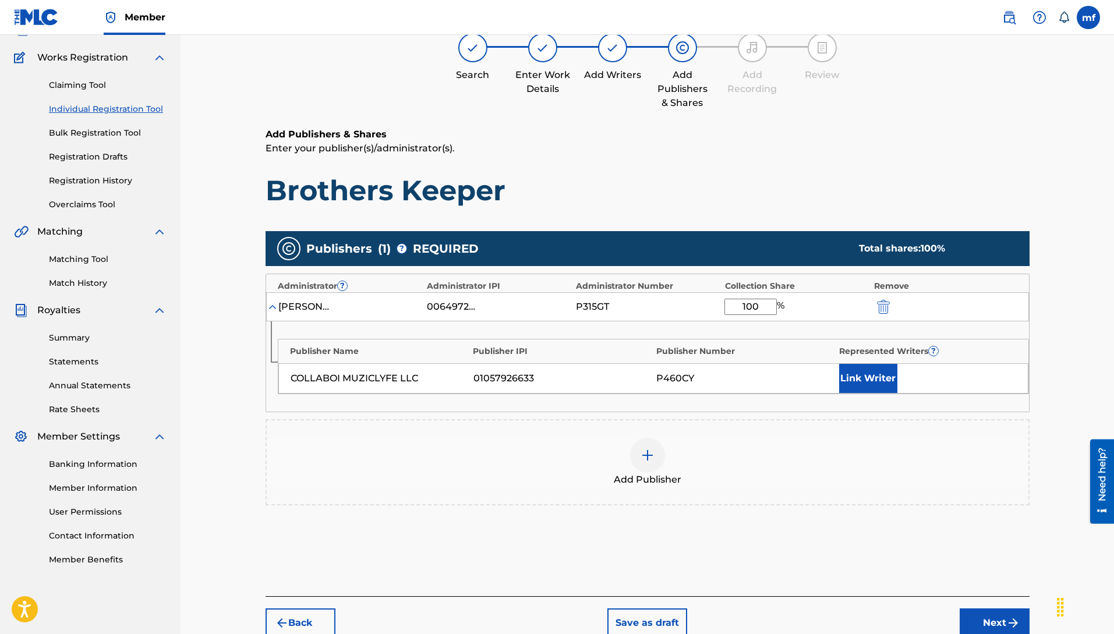
scroll to position [157, 0]
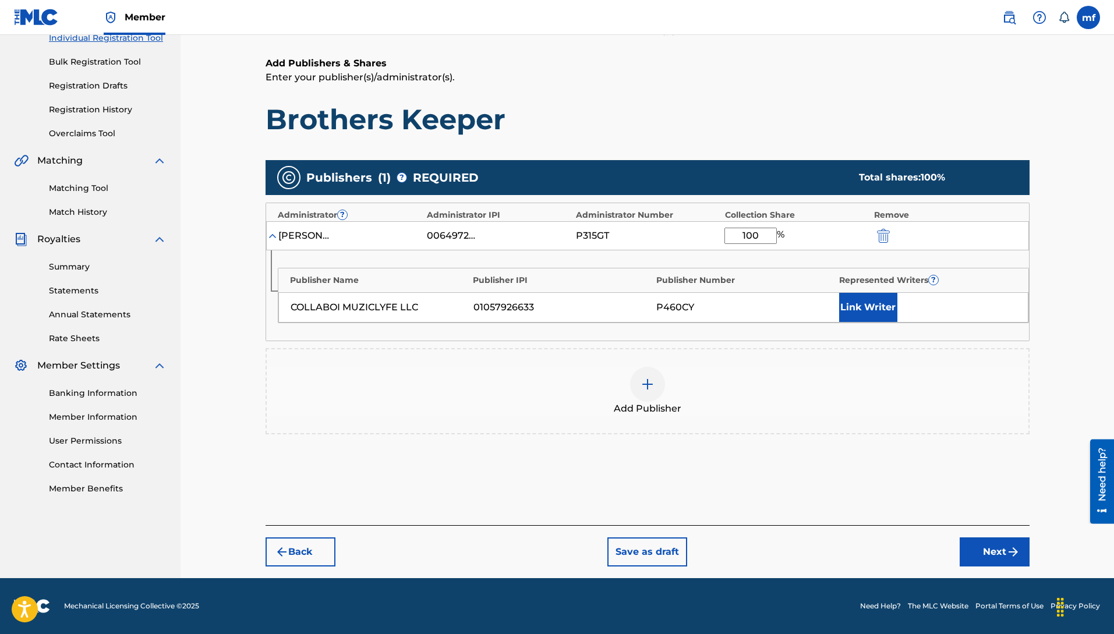
type input "100"
click at [319, 543] on button "Back" at bounding box center [301, 552] width 70 height 29
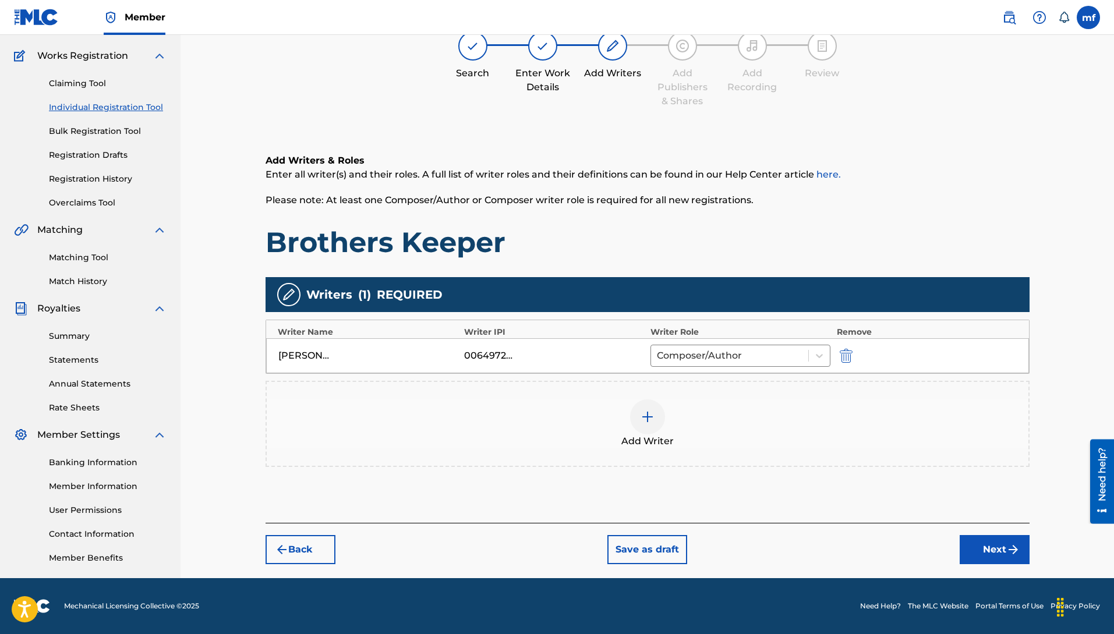
scroll to position [88, 0]
click at [322, 550] on button "Back" at bounding box center [301, 549] width 70 height 29
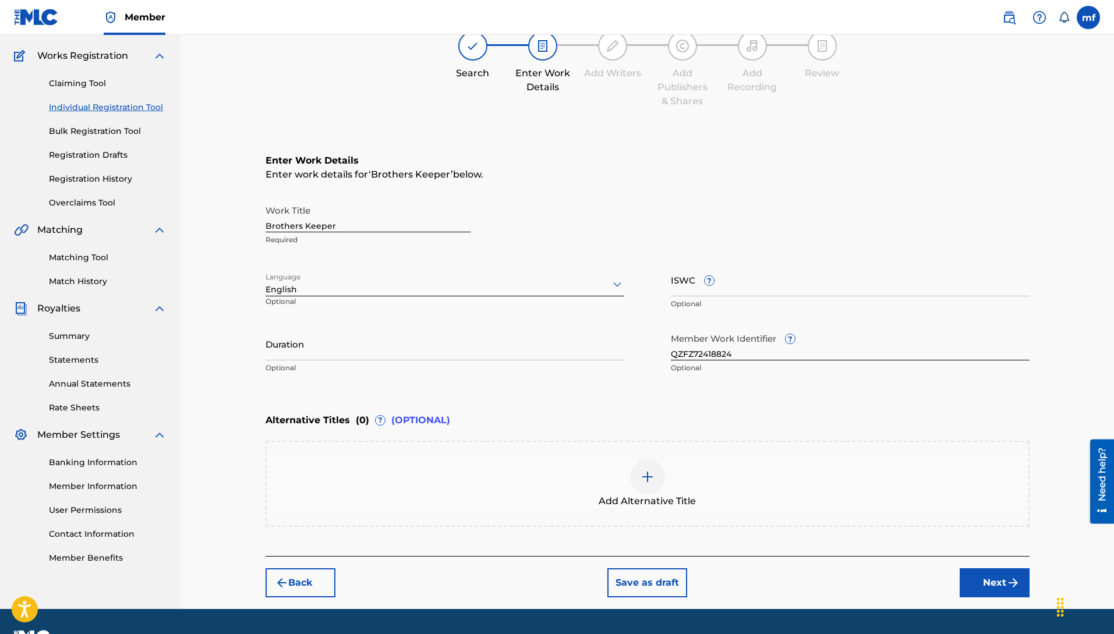
click at [322, 550] on div "Enter Work Details Enter work details for ‘ Brothers Keeper ’ below. Work Title…" at bounding box center [648, 341] width 764 height 430
click at [652, 479] on img at bounding box center [648, 477] width 14 height 14
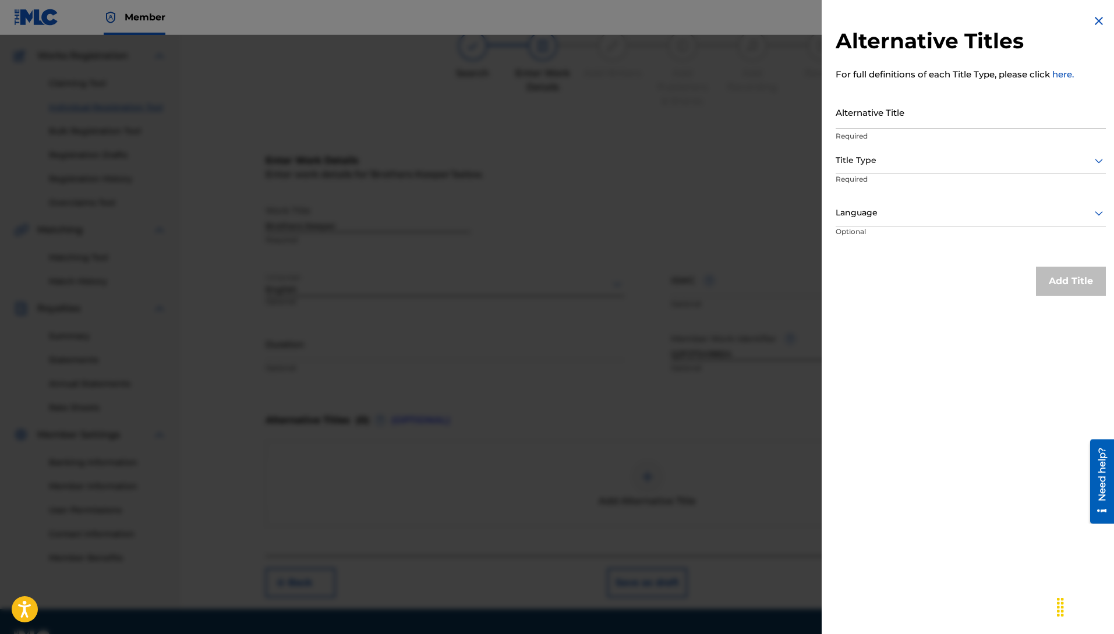
click at [865, 101] on input "Alternative Title" at bounding box center [971, 112] width 270 height 33
type input "m"
type input "My Brothers Keeper"
click at [868, 164] on div at bounding box center [971, 160] width 270 height 15
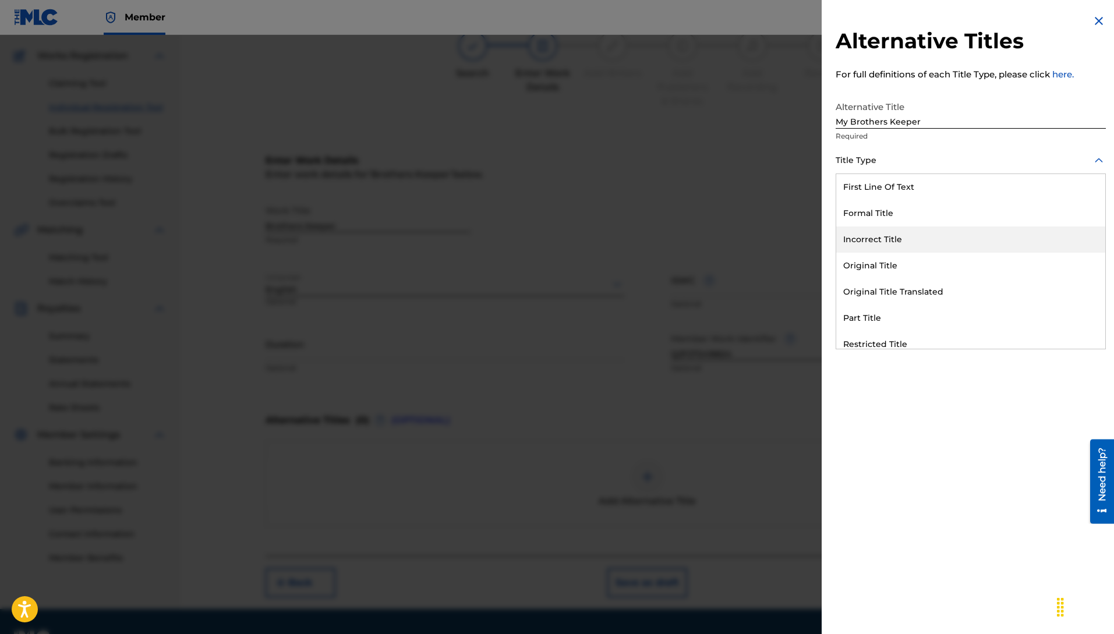
click at [894, 239] on div "Incorrect Title" at bounding box center [970, 240] width 269 height 26
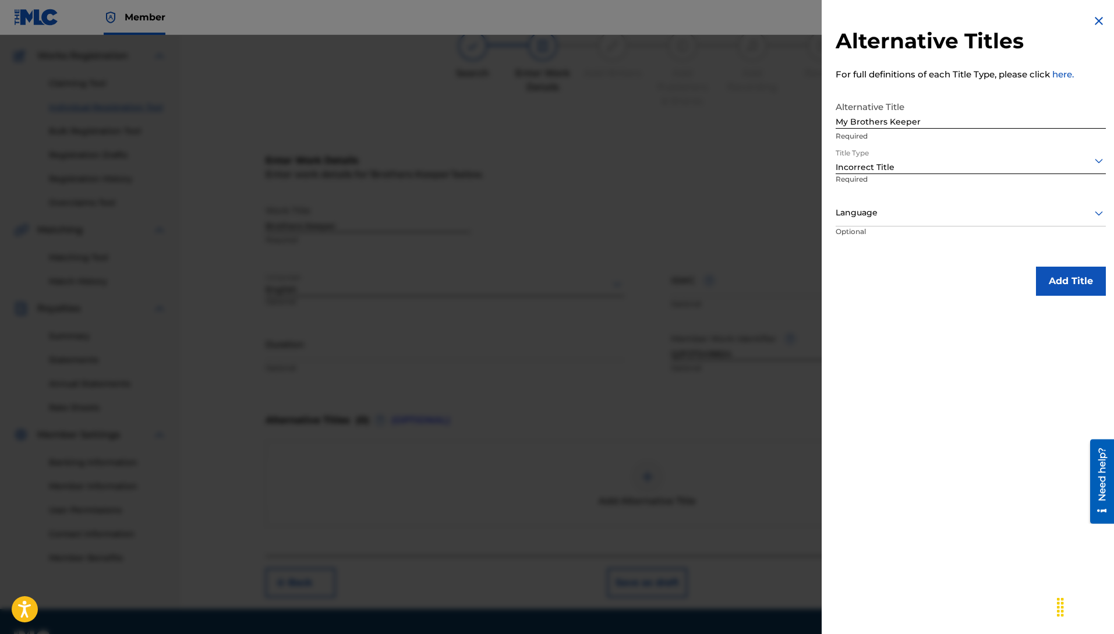
click at [963, 148] on div "Incorrect Title" at bounding box center [971, 161] width 270 height 26
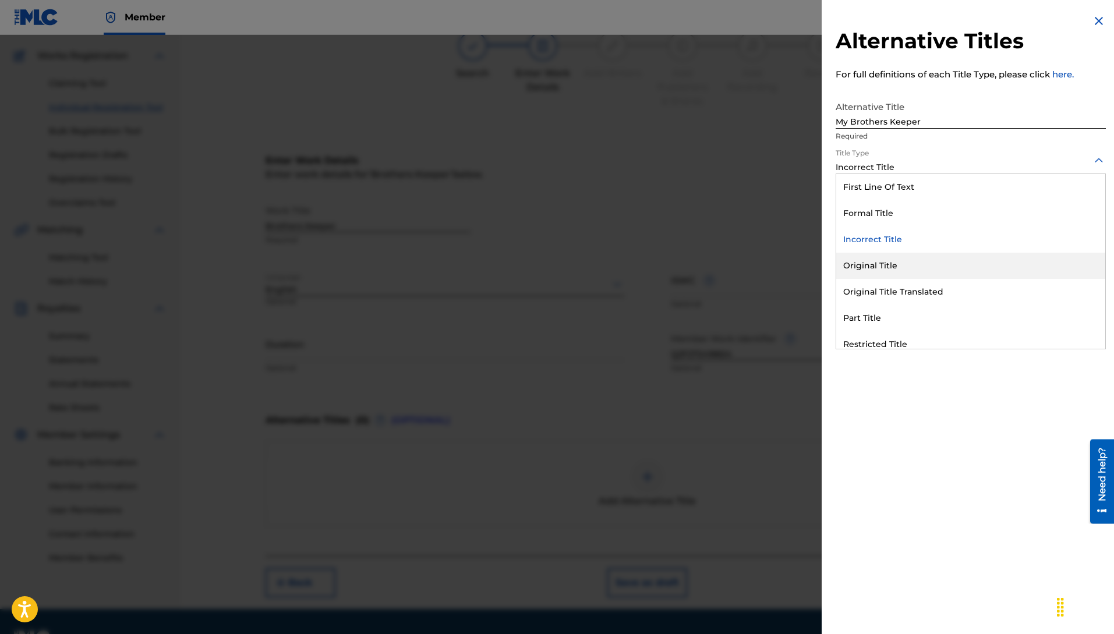
click at [893, 270] on div "Original Title" at bounding box center [970, 266] width 269 height 26
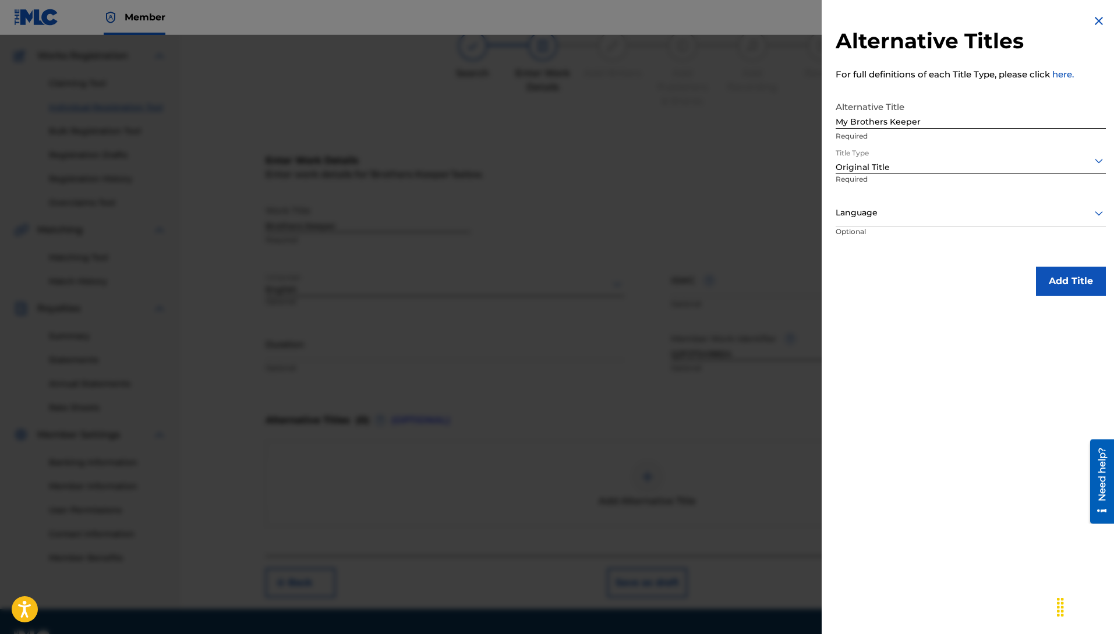
click at [906, 168] on div "Original Title" at bounding box center [971, 167] width 270 height 12
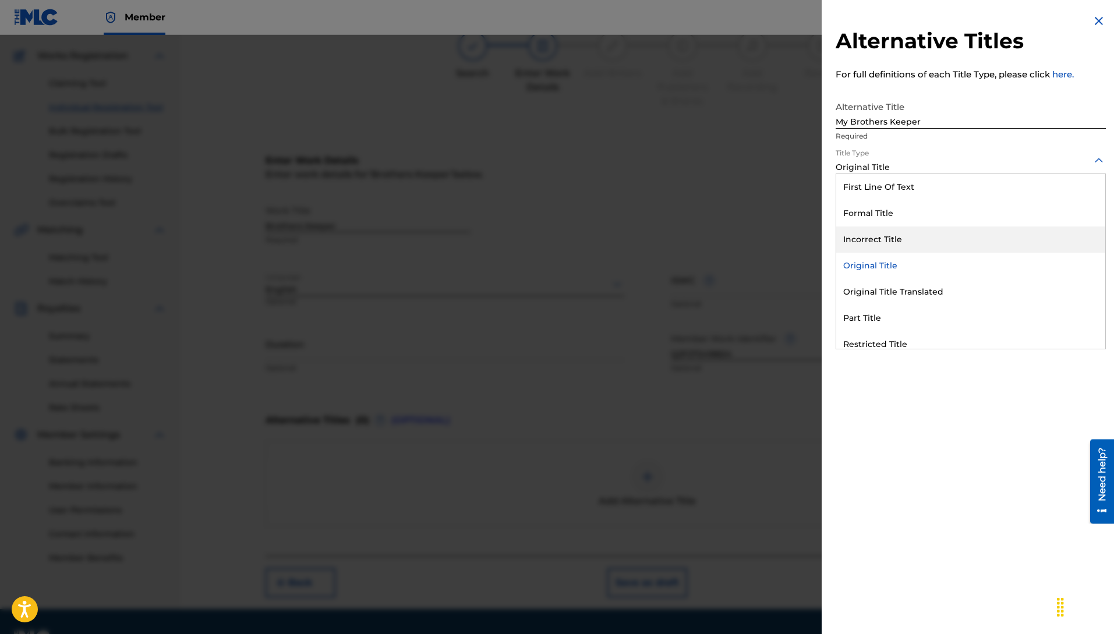
click at [885, 240] on div "Incorrect Title" at bounding box center [970, 240] width 269 height 26
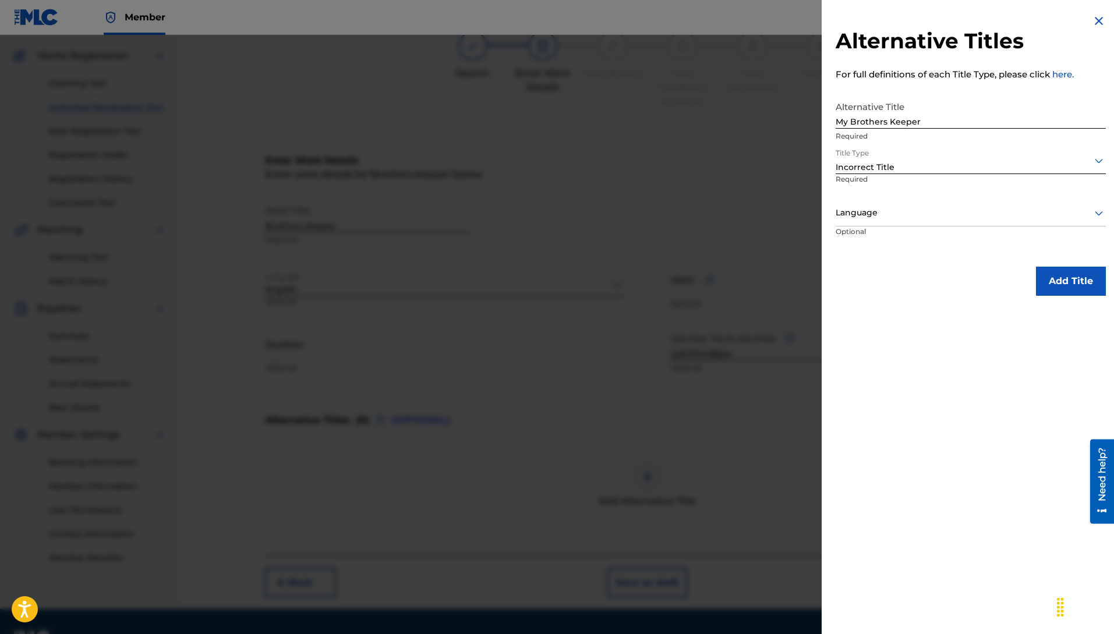
drag, startPoint x: 861, startPoint y: 186, endPoint x: 865, endPoint y: 200, distance: 14.6
click at [861, 187] on p "Required" at bounding box center [878, 187] width 85 height 26
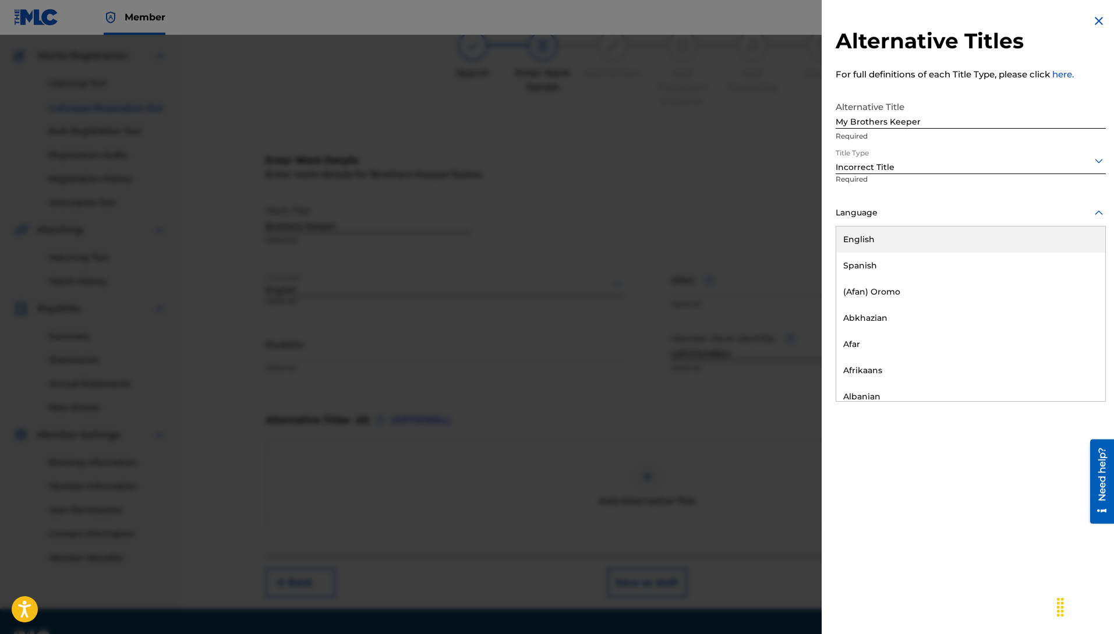
click at [871, 214] on div at bounding box center [971, 213] width 270 height 15
drag, startPoint x: 869, startPoint y: 242, endPoint x: 876, endPoint y: 244, distance: 6.8
click at [870, 242] on div "English" at bounding box center [970, 240] width 269 height 26
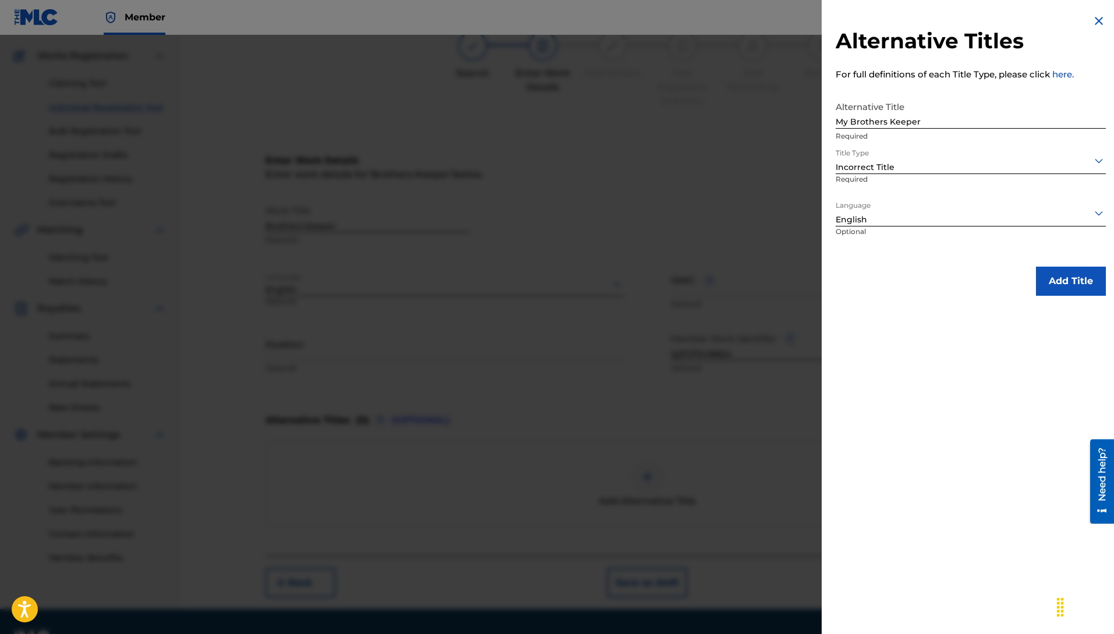
click at [1069, 279] on button "Add Title" at bounding box center [1071, 281] width 70 height 29
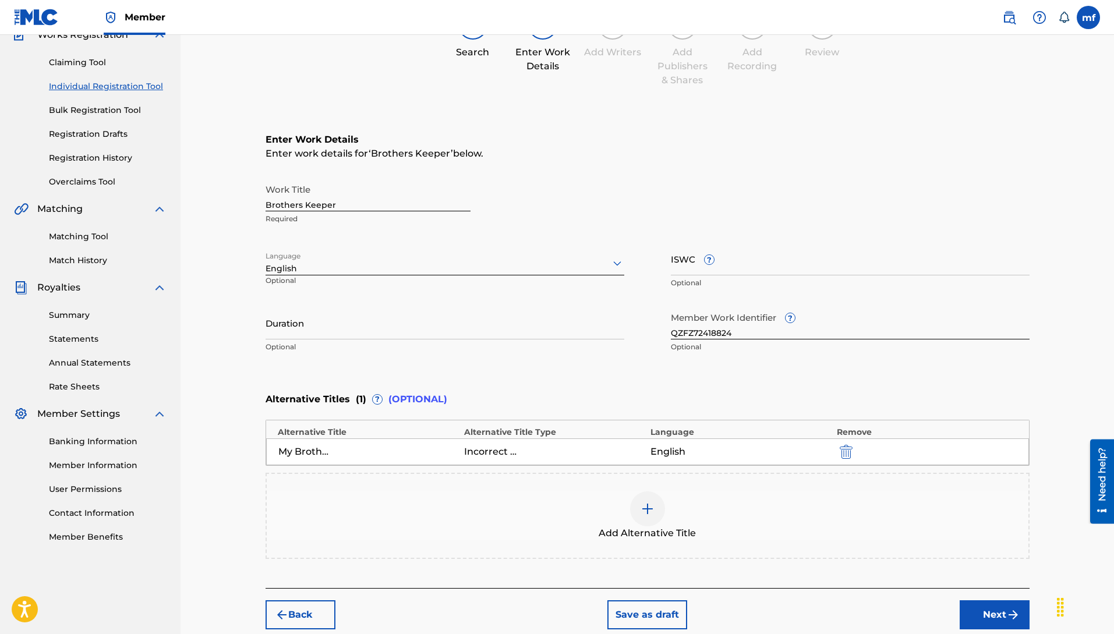
scroll to position [172, 0]
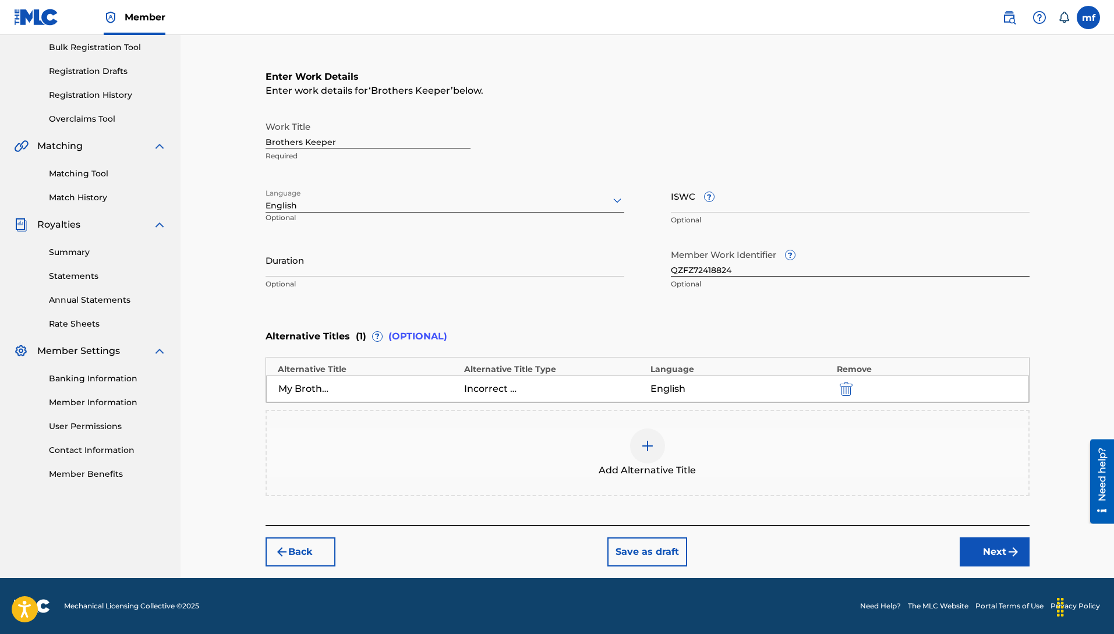
click at [974, 552] on button "Next" at bounding box center [995, 552] width 70 height 29
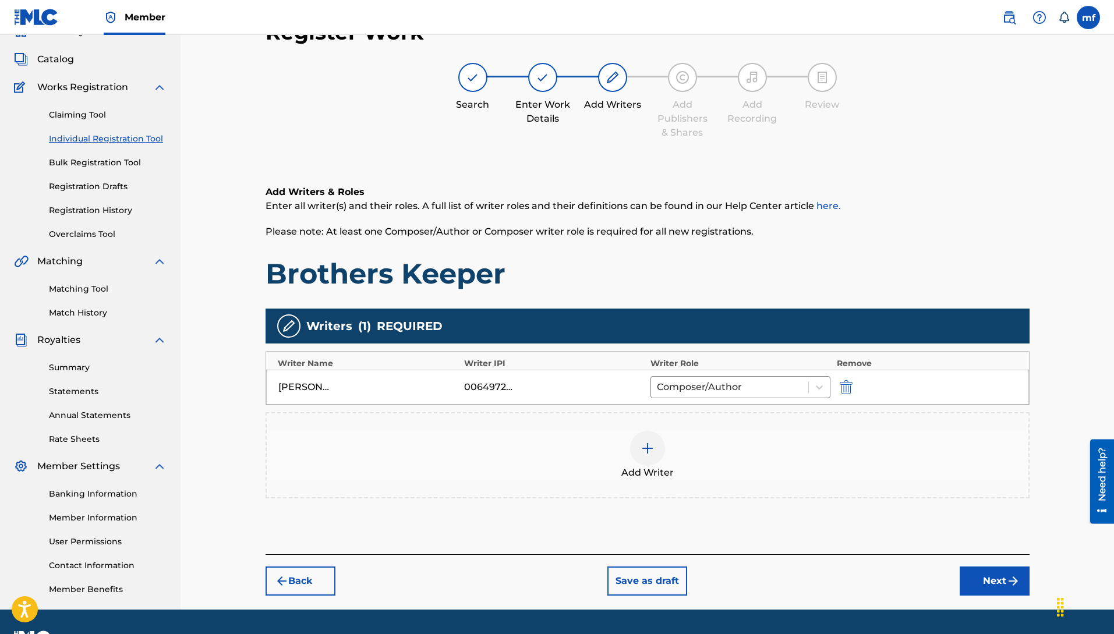
scroll to position [52, 0]
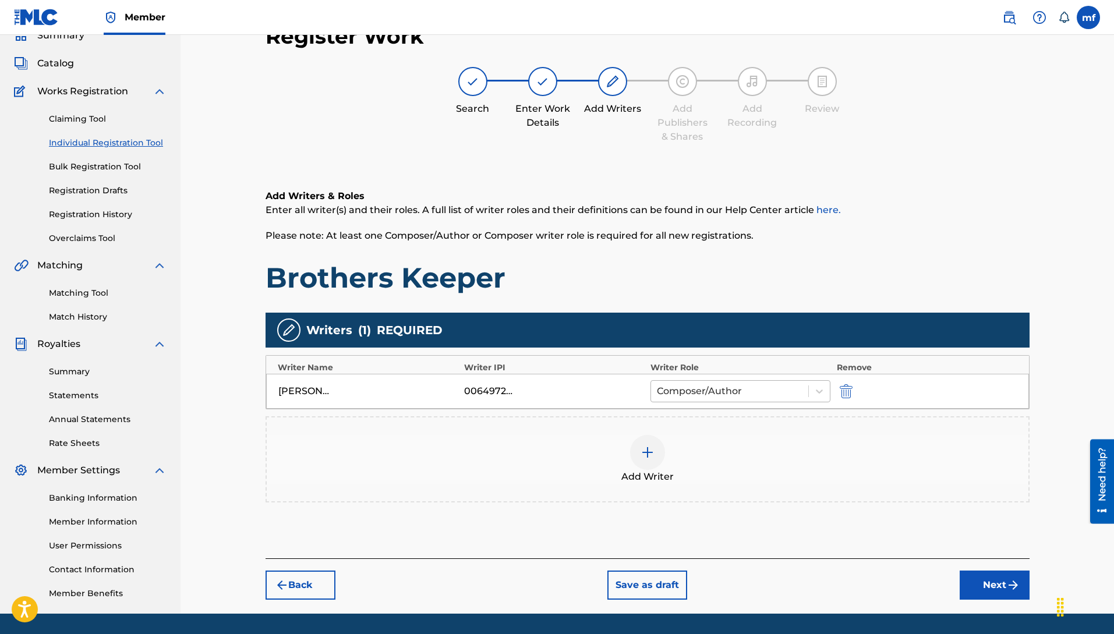
click at [716, 388] on div at bounding box center [730, 391] width 146 height 16
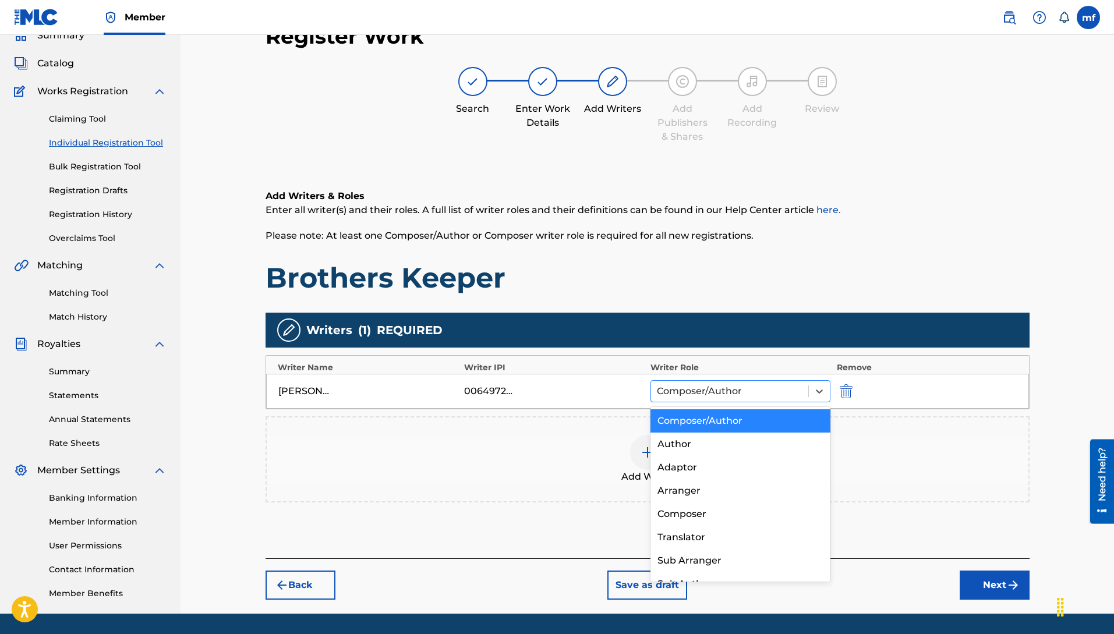
click at [717, 388] on div at bounding box center [730, 391] width 146 height 16
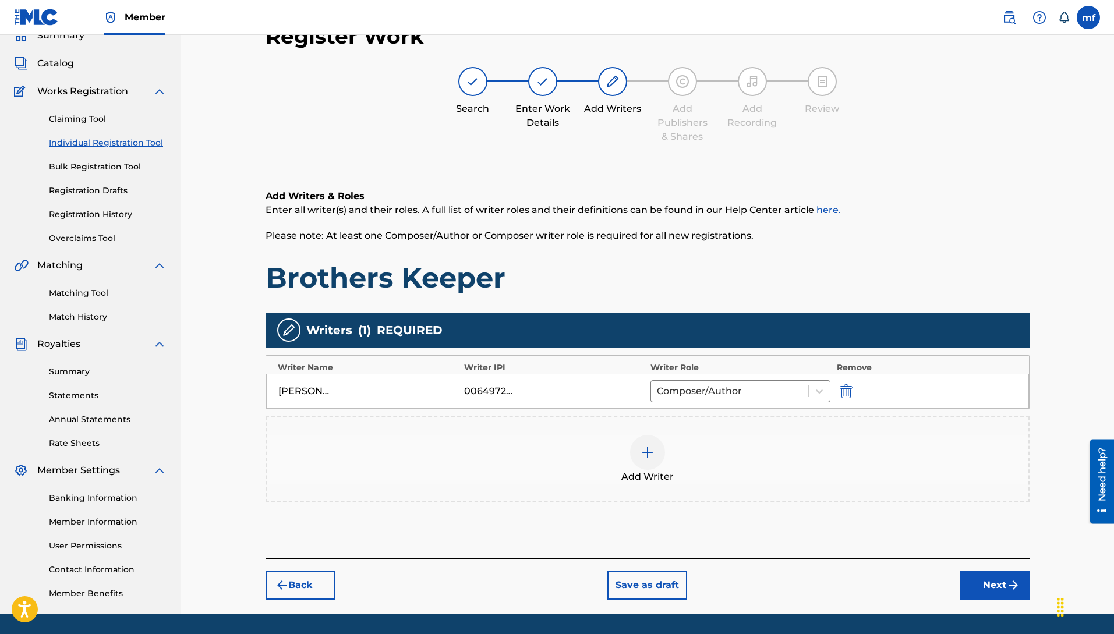
click at [1008, 580] on img "submit" at bounding box center [1013, 585] width 14 height 14
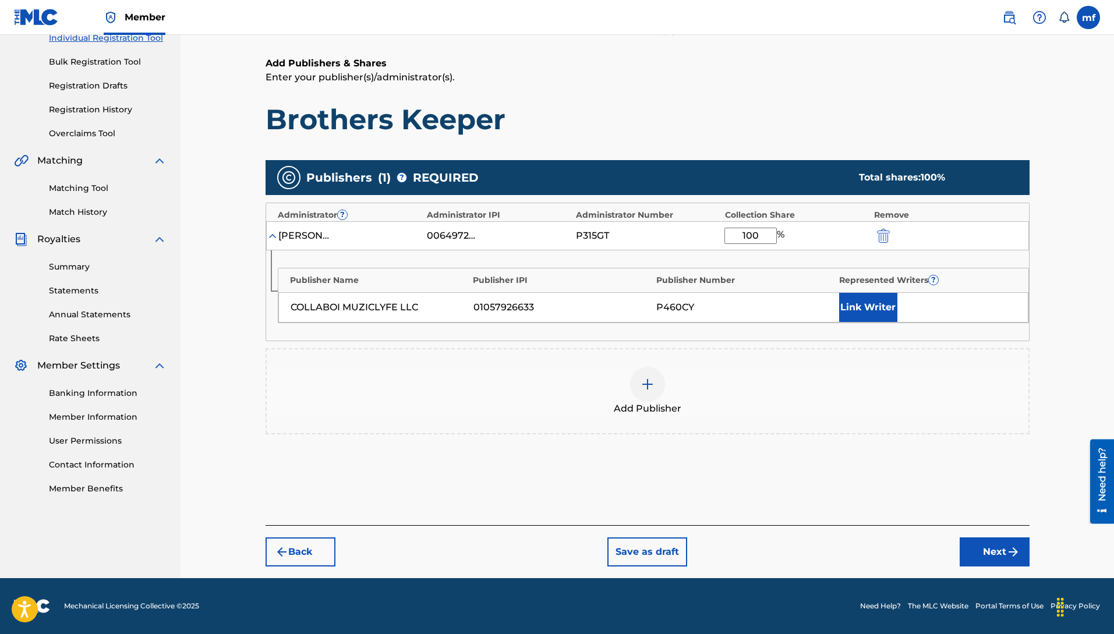
click at [973, 556] on button "Next" at bounding box center [995, 552] width 70 height 29
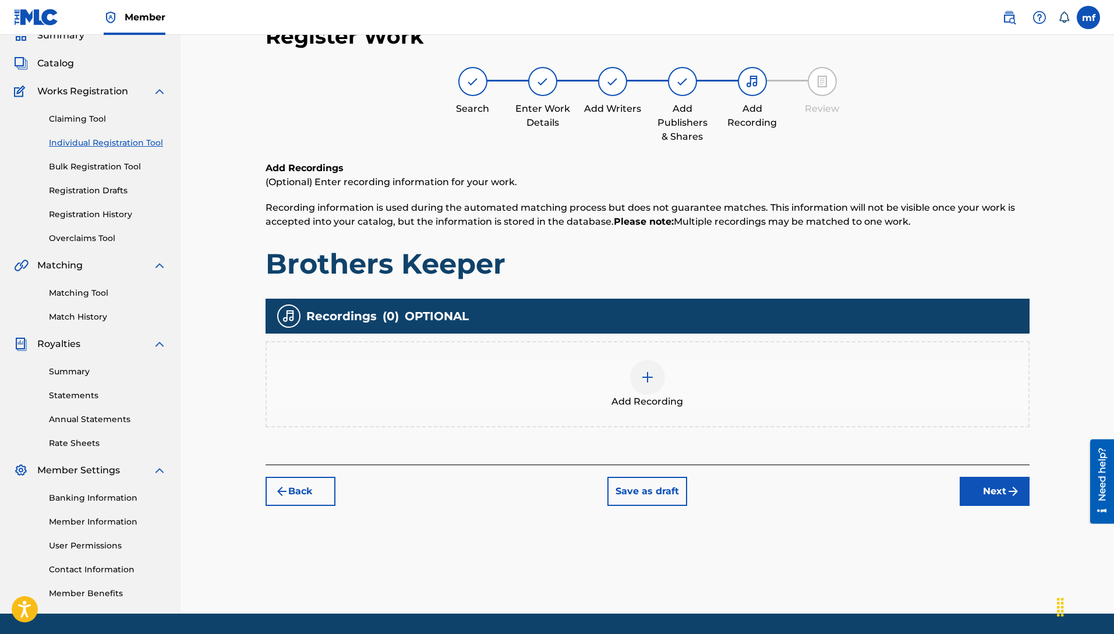
click at [1001, 490] on button "Next" at bounding box center [995, 491] width 70 height 29
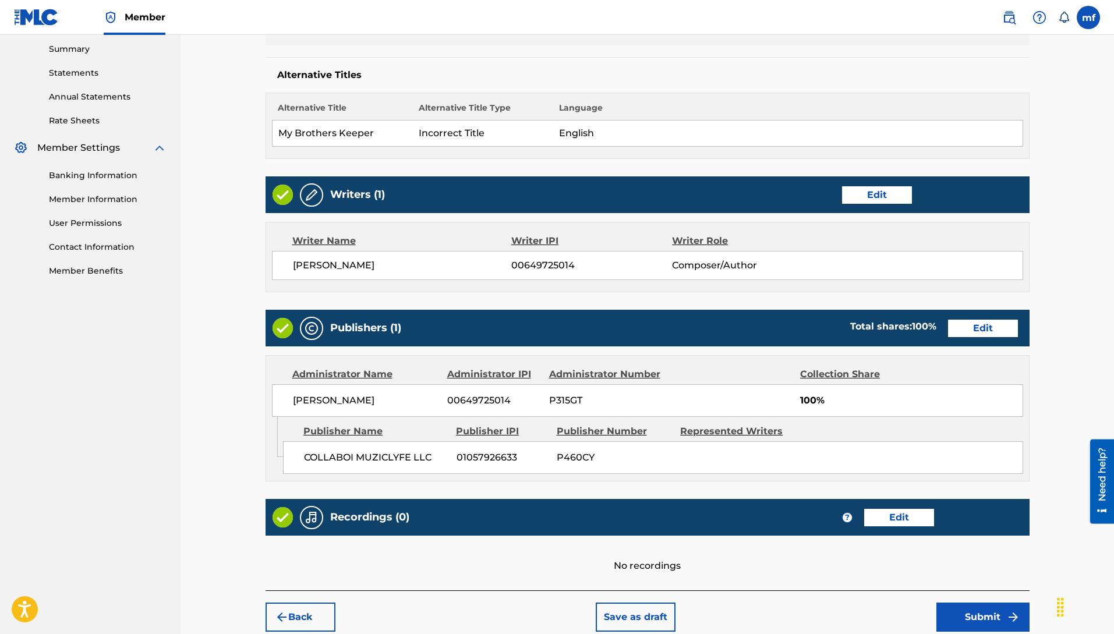
scroll to position [440, 0]
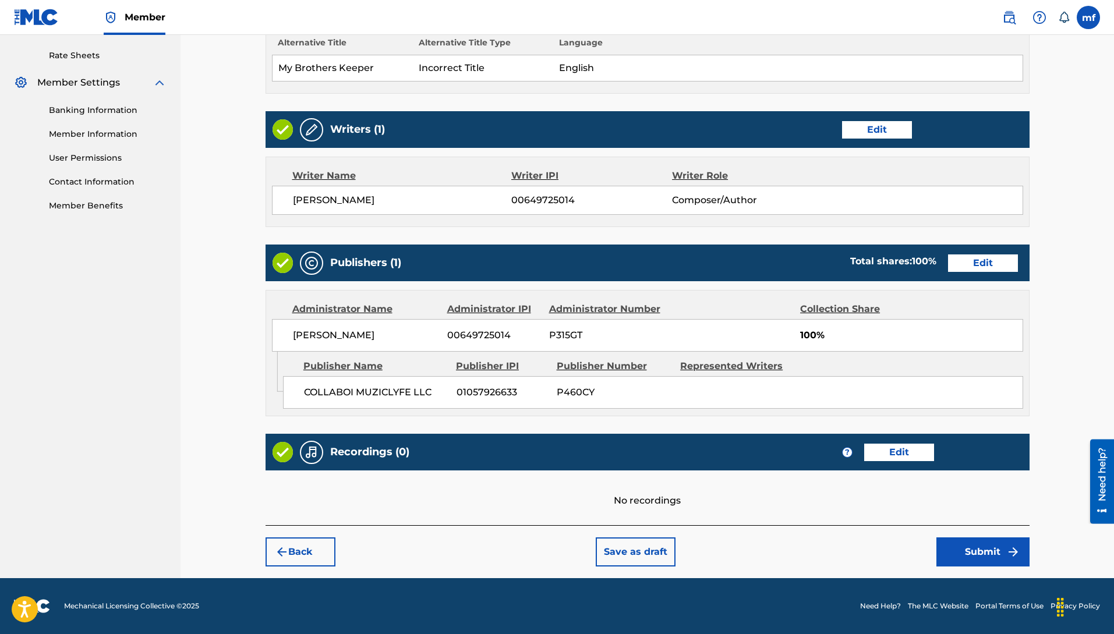
drag, startPoint x: 265, startPoint y: 557, endPoint x: 274, endPoint y: 557, distance: 9.3
click at [266, 557] on button "Back" at bounding box center [301, 552] width 70 height 29
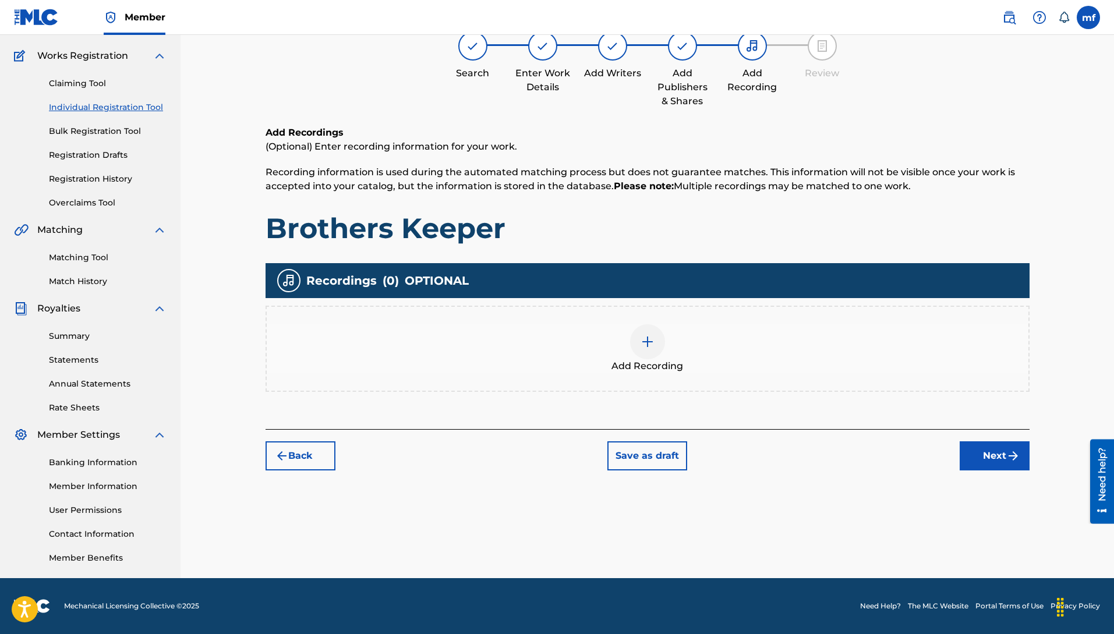
click at [645, 344] on img at bounding box center [648, 342] width 14 height 14
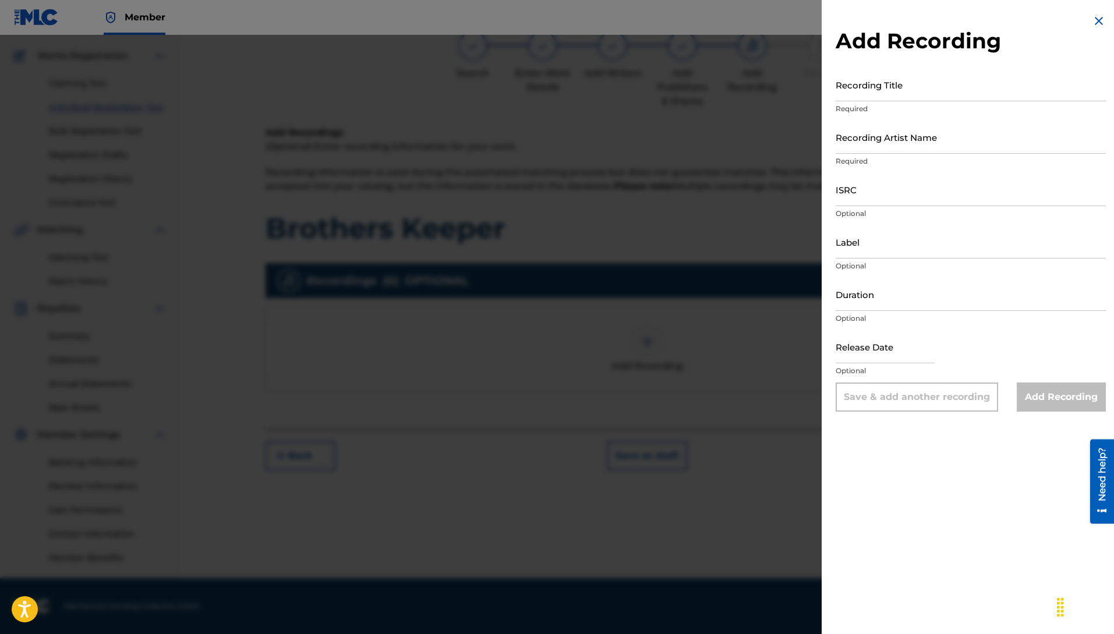
click at [903, 91] on input "Recording Title" at bounding box center [971, 84] width 270 height 33
type input "Brothers Keeper"
click at [867, 126] on input "Recording Artist Name" at bounding box center [971, 137] width 270 height 33
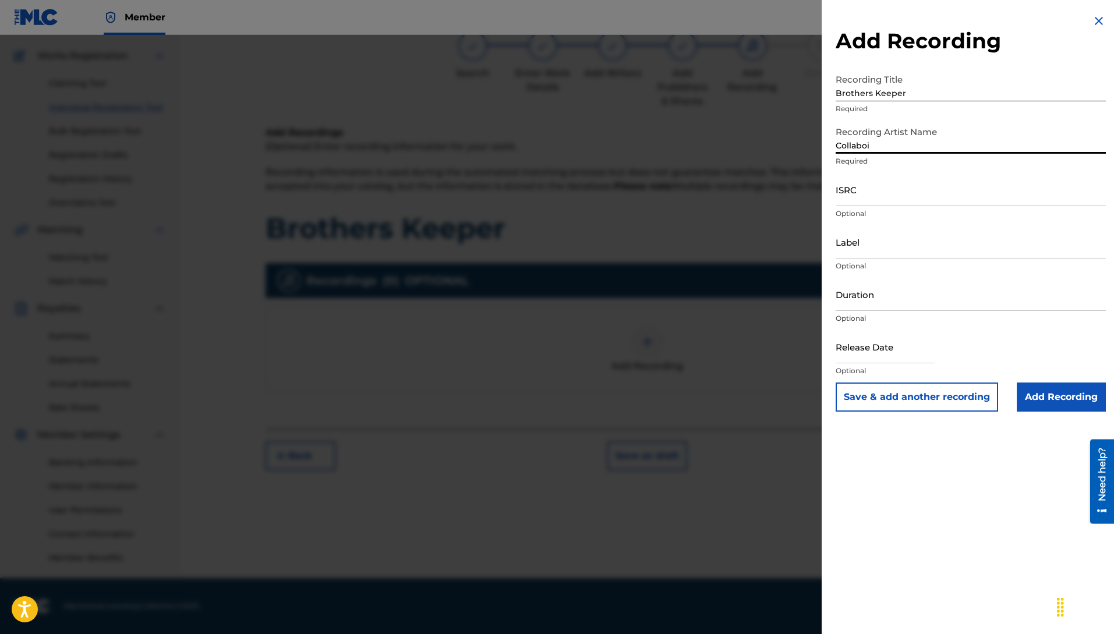
type input "Collaboi"
type input "q"
type input "W"
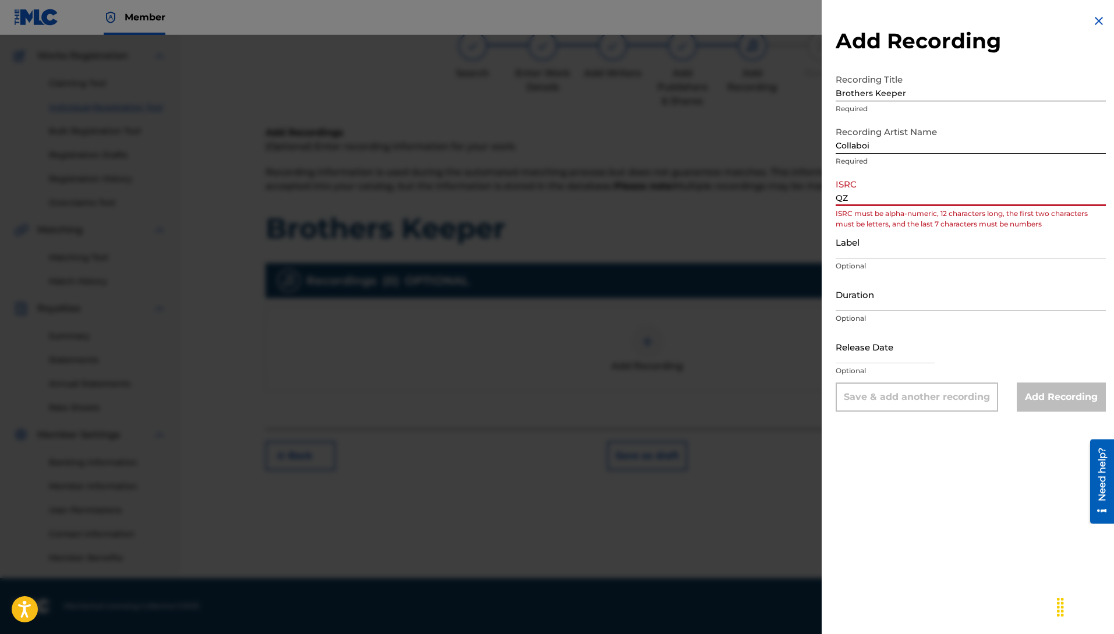
type input "Q"
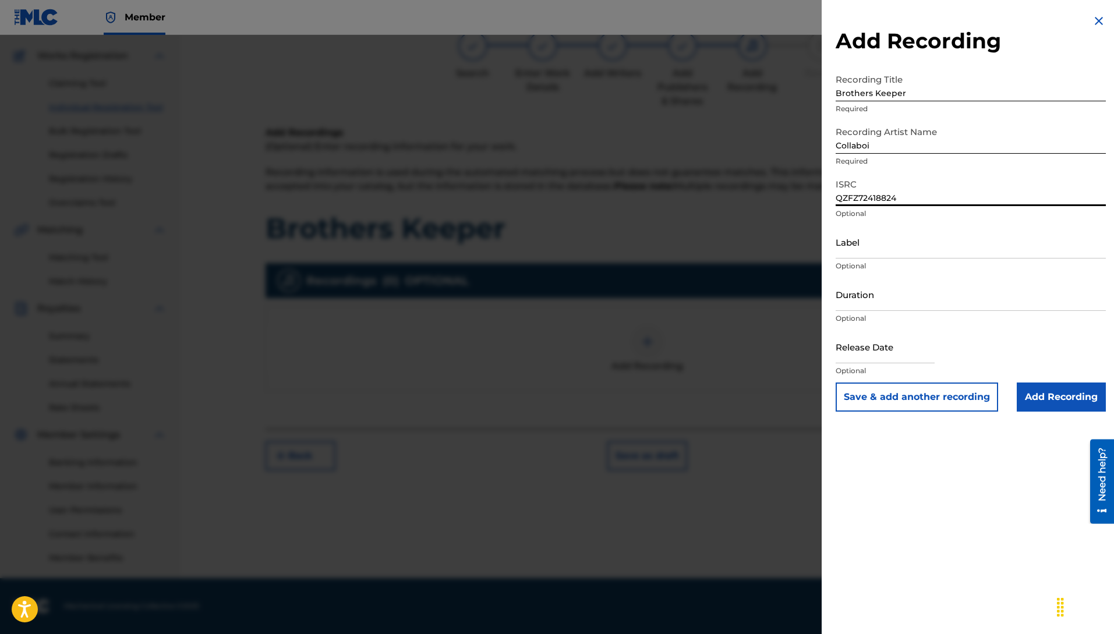
type input "QZFZ72418824"
click at [854, 241] on input "Label" at bounding box center [971, 241] width 270 height 33
type input "c"
type input "Collaboi Muziclyfe LLC"
click at [1032, 403] on input "Add Recording" at bounding box center [1061, 397] width 89 height 29
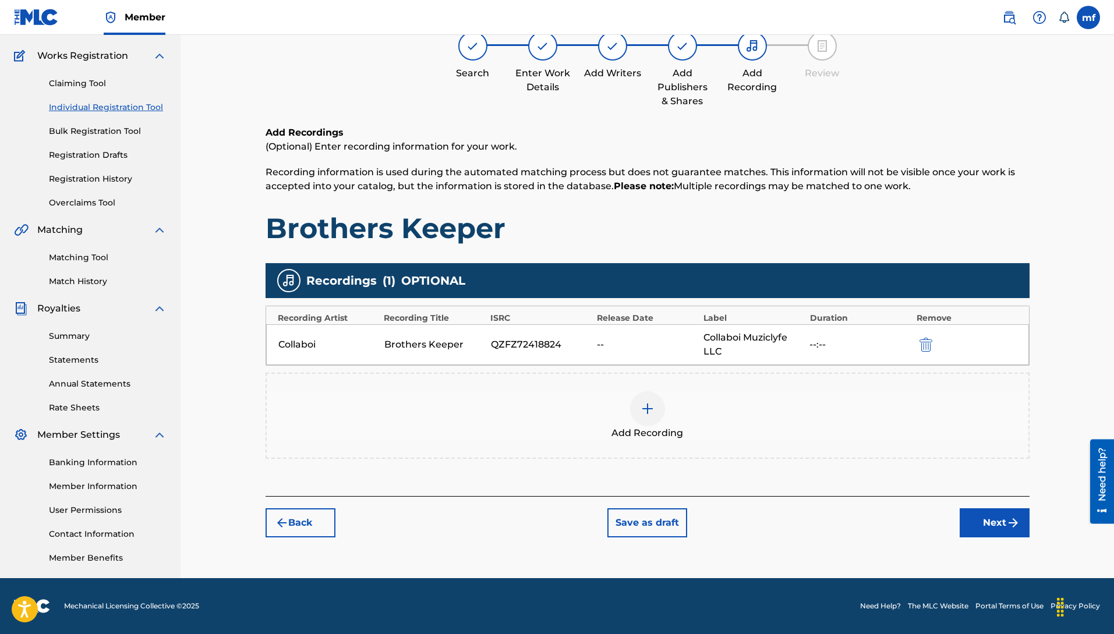
click at [644, 418] on div at bounding box center [647, 408] width 35 height 35
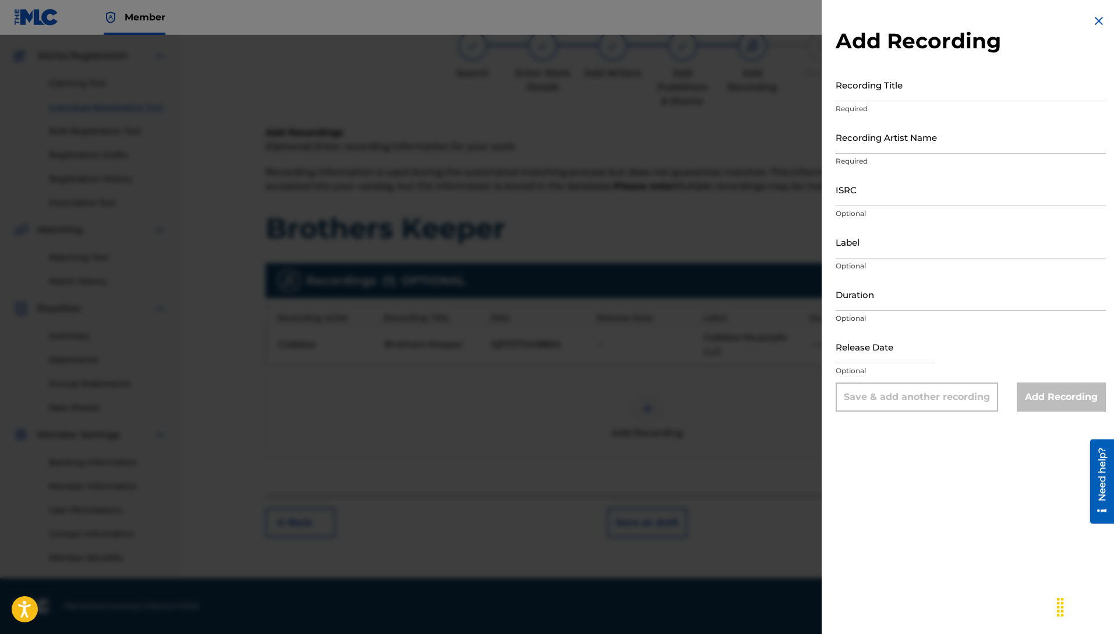
click at [1092, 23] on img at bounding box center [1099, 21] width 14 height 14
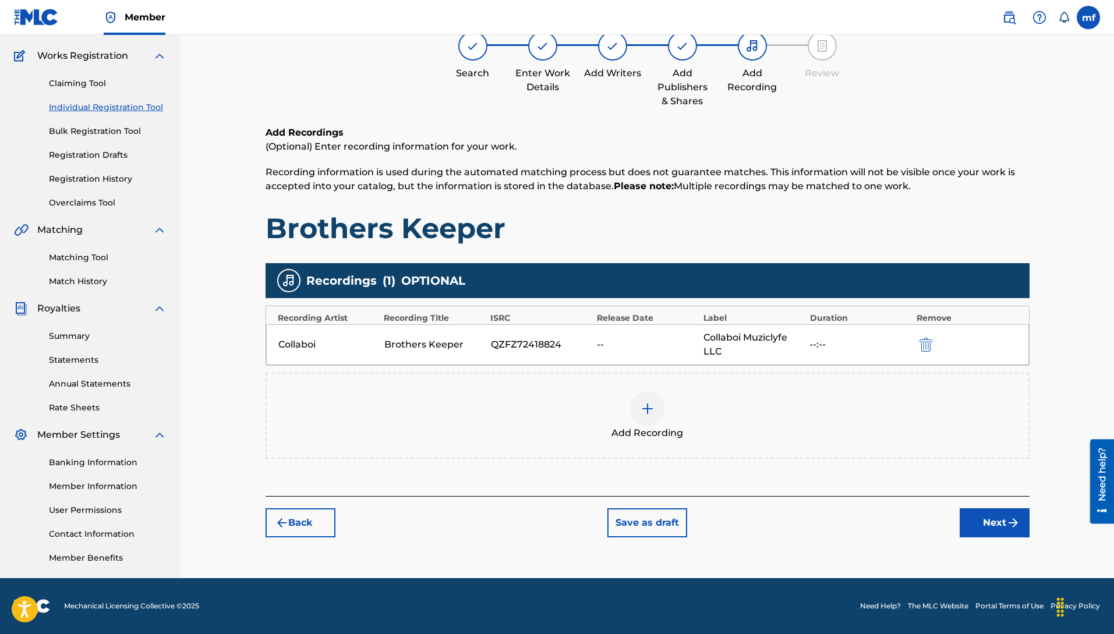
click at [1006, 529] on img "submit" at bounding box center [1013, 523] width 14 height 14
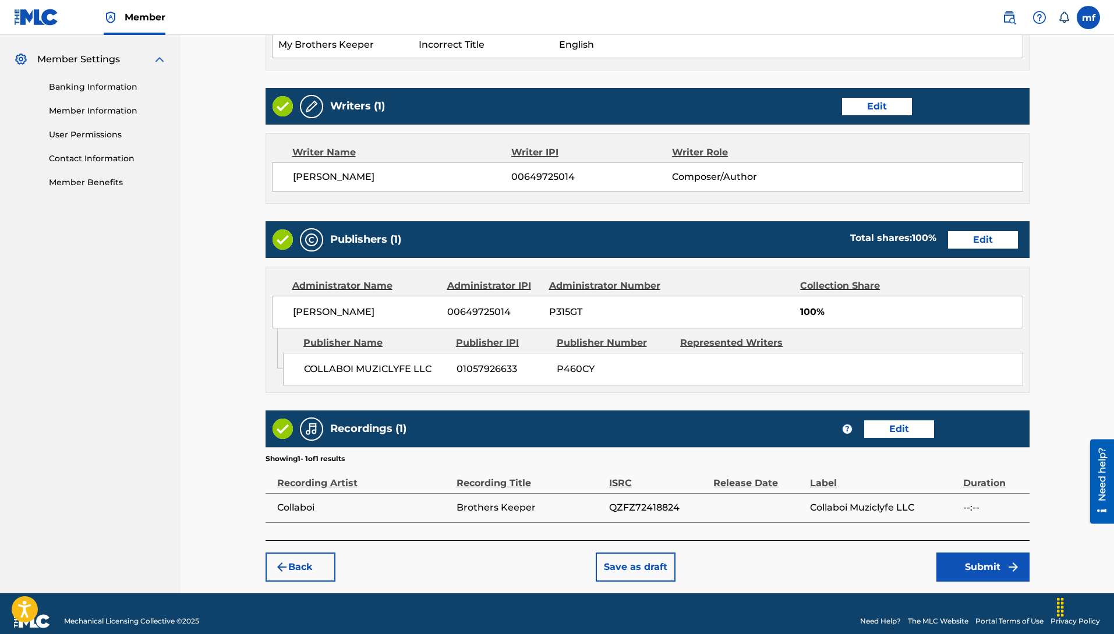
scroll to position [479, 0]
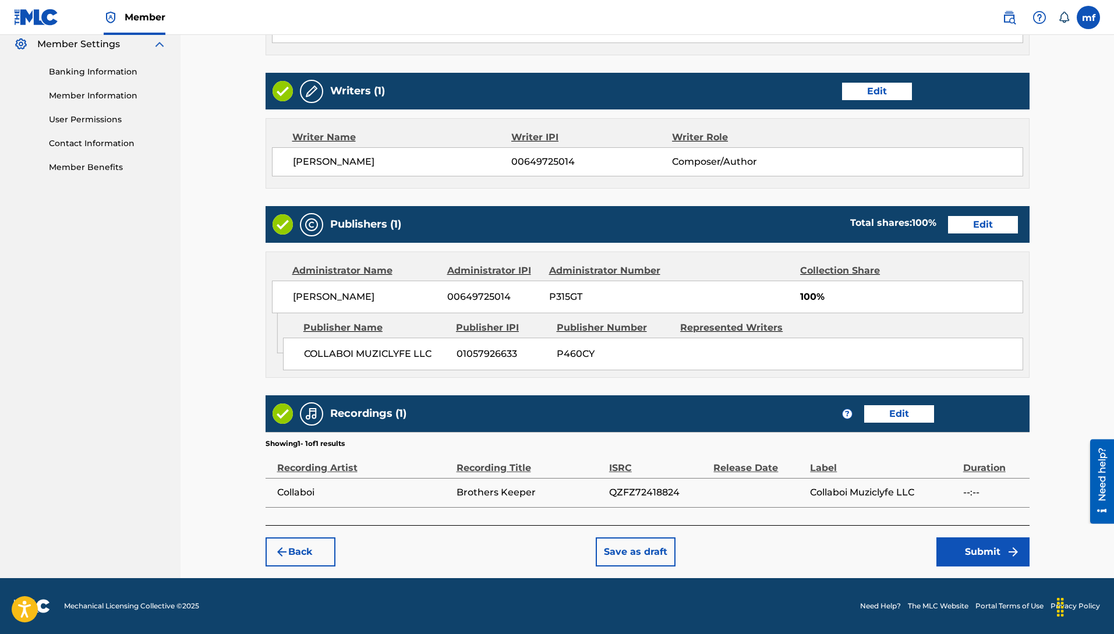
click at [983, 545] on button "Submit" at bounding box center [982, 552] width 93 height 29
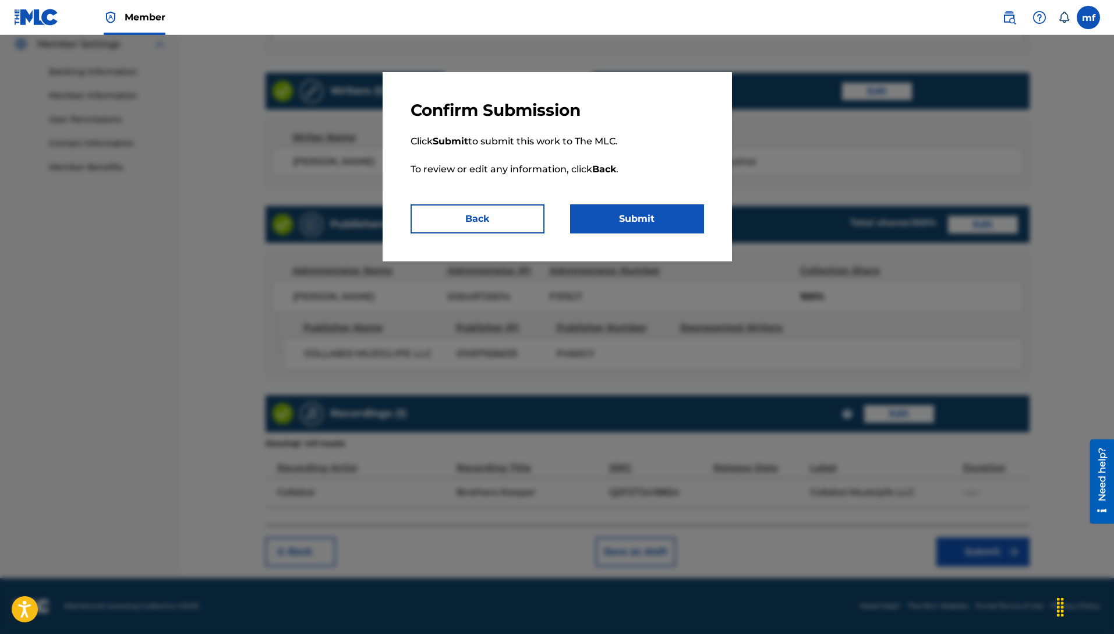
click at [644, 223] on button "Submit" at bounding box center [637, 218] width 134 height 29
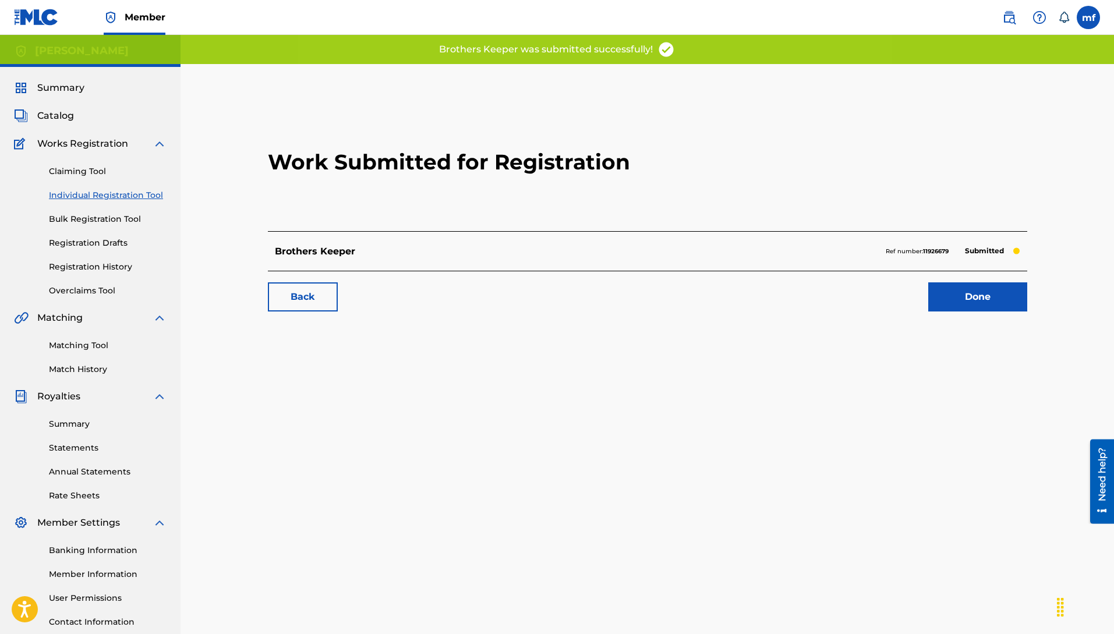
click at [963, 310] on link "Done" at bounding box center [977, 296] width 99 height 29
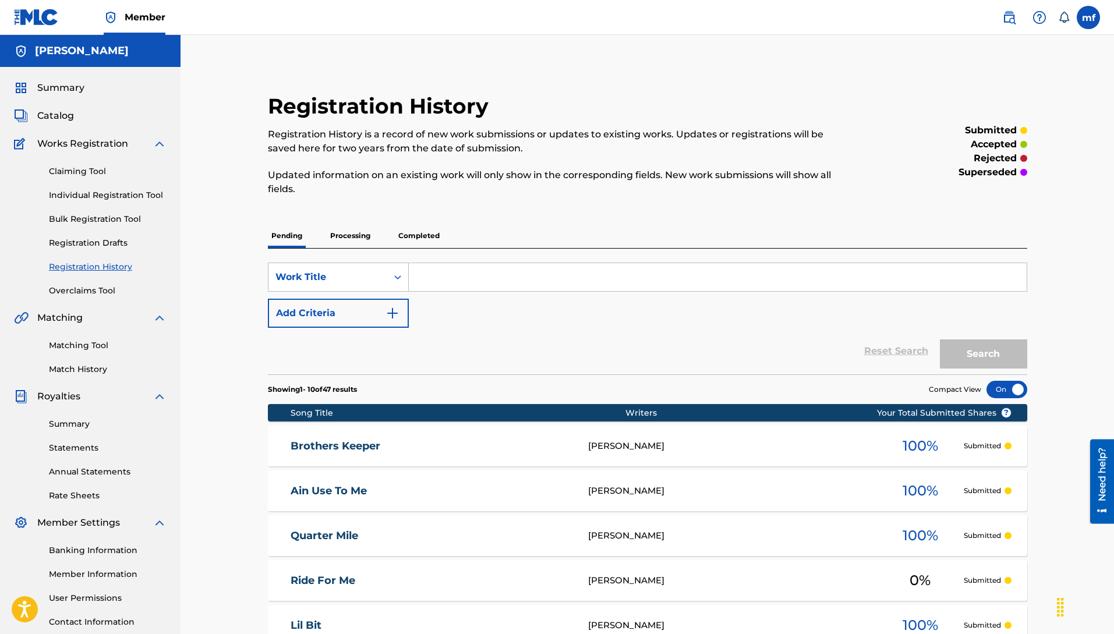
click at [102, 199] on link "Individual Registration Tool" at bounding box center [108, 195] width 118 height 12
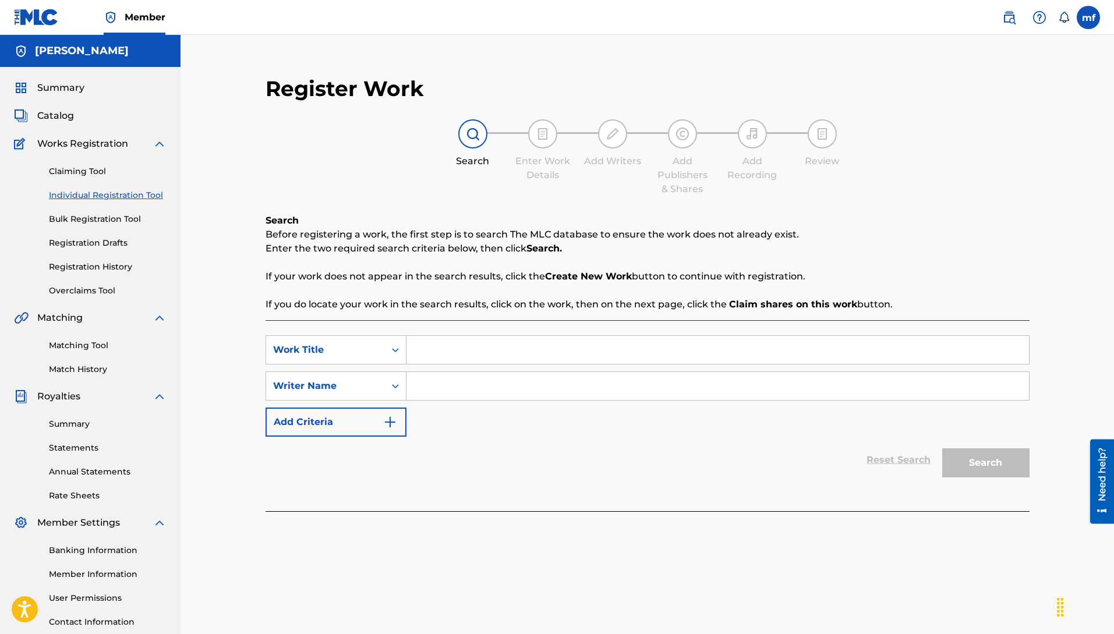
paste input "Machiavelli [PERSON_NAME]"
type input "Machiavelli [PERSON_NAME]"
click at [455, 348] on input "Search Form" at bounding box center [717, 350] width 623 height 28
type input "A"
type input "ALL THE WAY UP"
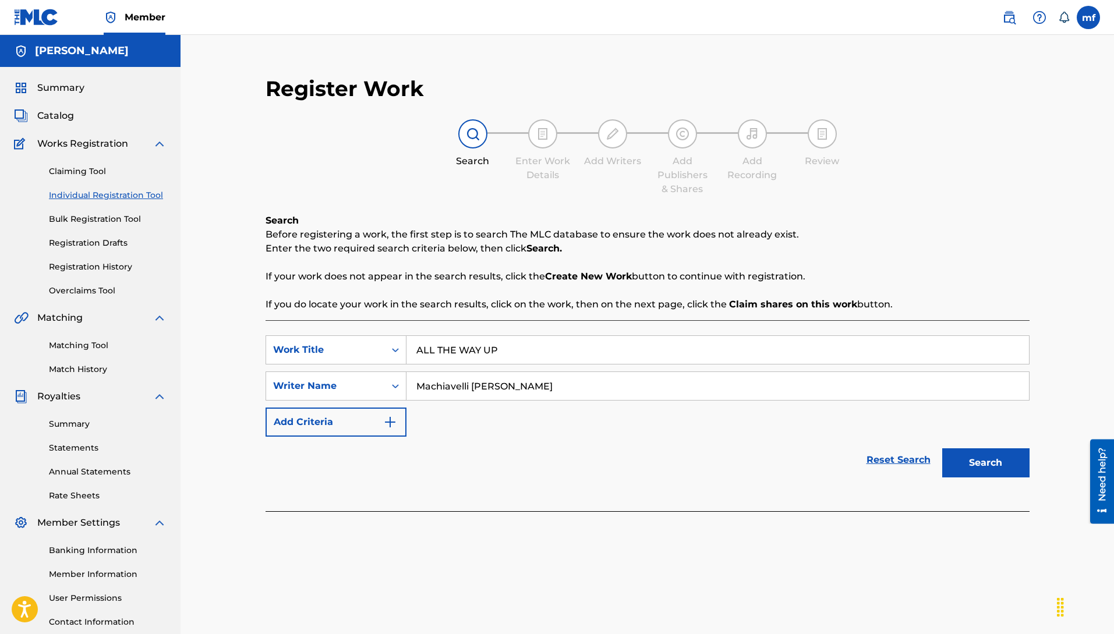
click at [942, 448] on button "Search" at bounding box center [985, 462] width 87 height 29
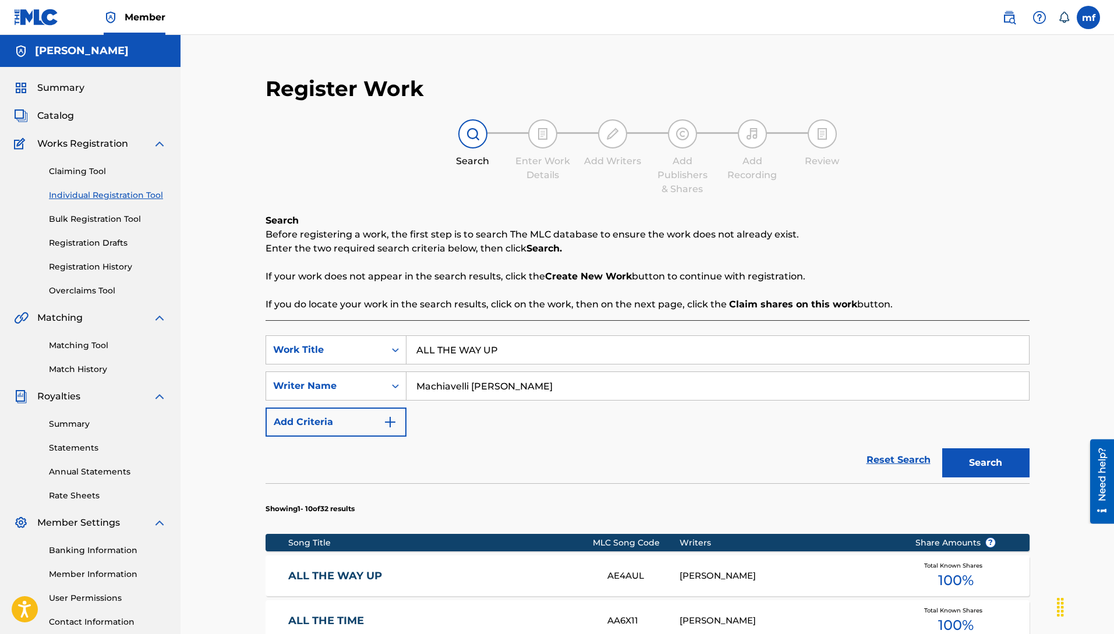
drag, startPoint x: 503, startPoint y: 352, endPoint x: 237, endPoint y: 348, distance: 266.2
type input "S"
type input "SEX JUICE"
click at [942, 448] on button "Search" at bounding box center [985, 462] width 87 height 29
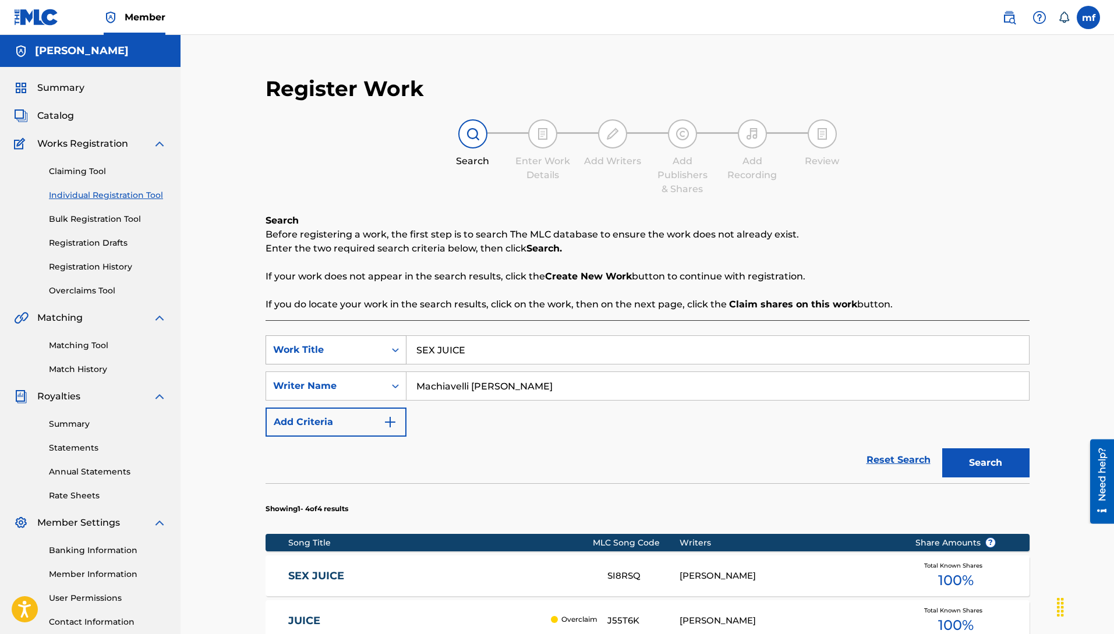
drag, startPoint x: 489, startPoint y: 352, endPoint x: 309, endPoint y: 346, distance: 180.6
click at [370, 343] on div "SearchWithCriteriabd137179-a3f0-46a8-8404-96c3e889342b Work Title SEX JUICE" at bounding box center [648, 349] width 764 height 29
type input "B"
type input "NOT IN HERE"
click at [942, 448] on button "Search" at bounding box center [985, 462] width 87 height 29
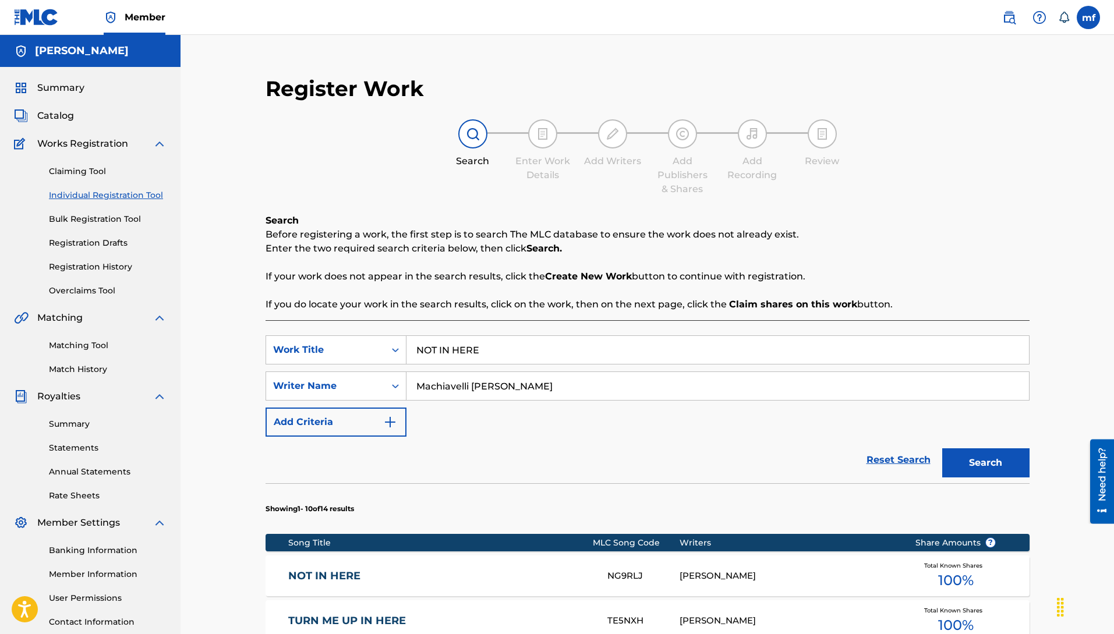
drag, startPoint x: 478, startPoint y: 342, endPoint x: 502, endPoint y: 356, distance: 28.5
click at [478, 342] on input "NOT IN HERE" at bounding box center [717, 350] width 623 height 28
drag, startPoint x: 506, startPoint y: 356, endPoint x: 263, endPoint y: 340, distance: 244.0
click at [263, 340] on div "Register Work Search Enter Work Details Add Writers Add Publishers & Shares Add…" at bounding box center [647, 611] width 787 height 1095
type input "["
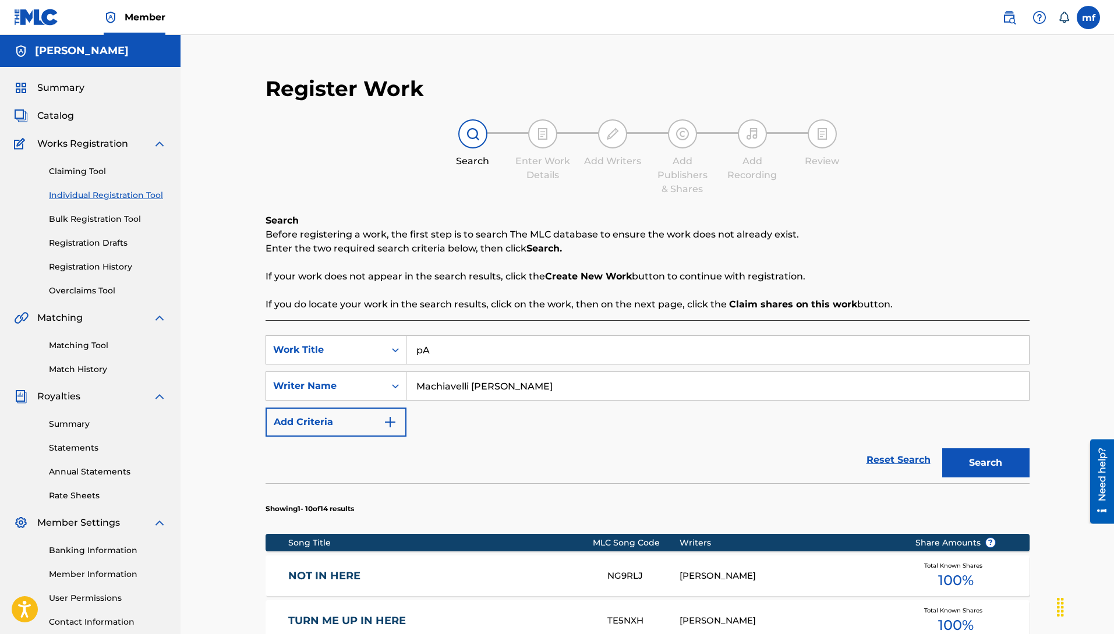
type input "p"
type input "Patience with you"
click at [942, 448] on button "Search" at bounding box center [985, 462] width 87 height 29
drag, startPoint x: 512, startPoint y: 336, endPoint x: 512, endPoint y: 345, distance: 9.3
click at [512, 345] on input "Patience with you" at bounding box center [717, 350] width 623 height 28
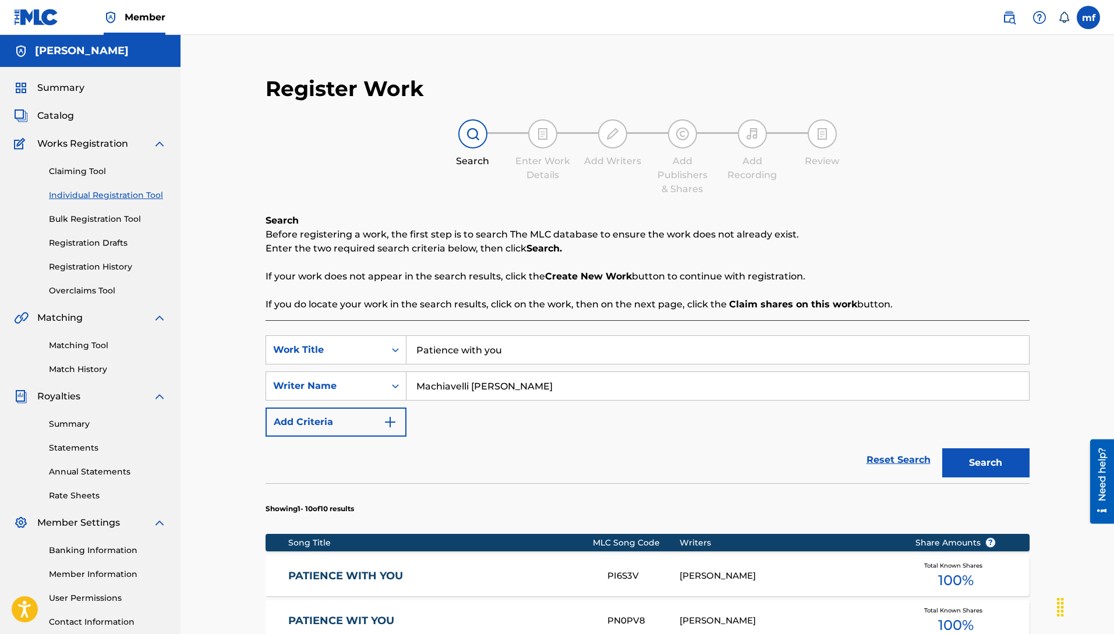
drag, startPoint x: 512, startPoint y: 345, endPoint x: 430, endPoint y: 348, distance: 82.1
click at [458, 348] on input "Patience with you" at bounding box center [717, 350] width 623 height 28
click at [507, 349] on input "Patience with you" at bounding box center [717, 350] width 623 height 28
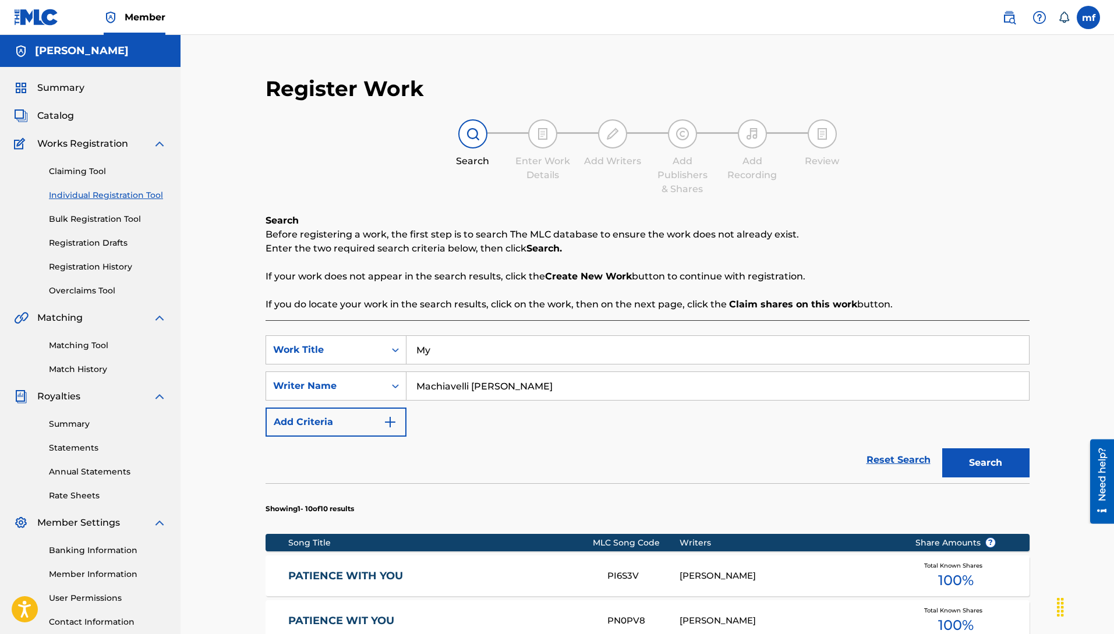
click at [477, 352] on input "My" at bounding box center [717, 350] width 623 height 28
type input "My lead"
click at [942, 448] on button "Search" at bounding box center [985, 462] width 87 height 29
drag, startPoint x: 441, startPoint y: 335, endPoint x: 430, endPoint y: 320, distance: 18.8
click at [230, 290] on div "Register Work Search Enter Work Details Add Writers Add Publishers & Shares Add…" at bounding box center [648, 597] width 934 height 1125
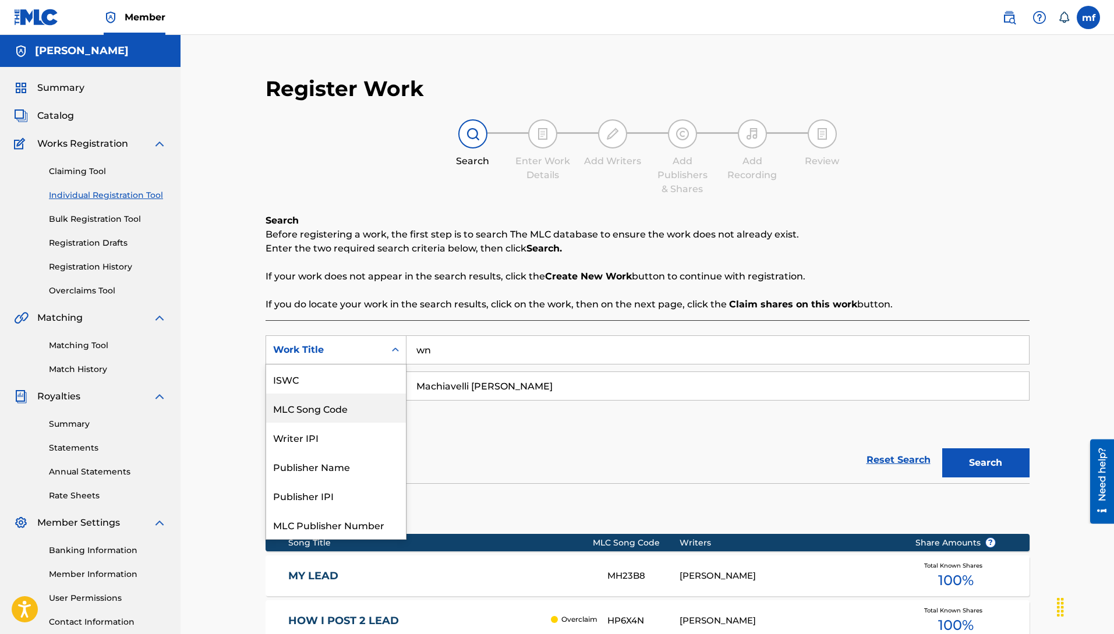
scroll to position [29, 0]
drag, startPoint x: 460, startPoint y: 341, endPoint x: 461, endPoint y: 351, distance: 9.9
click at [460, 344] on input "wn" at bounding box center [717, 350] width 623 height 28
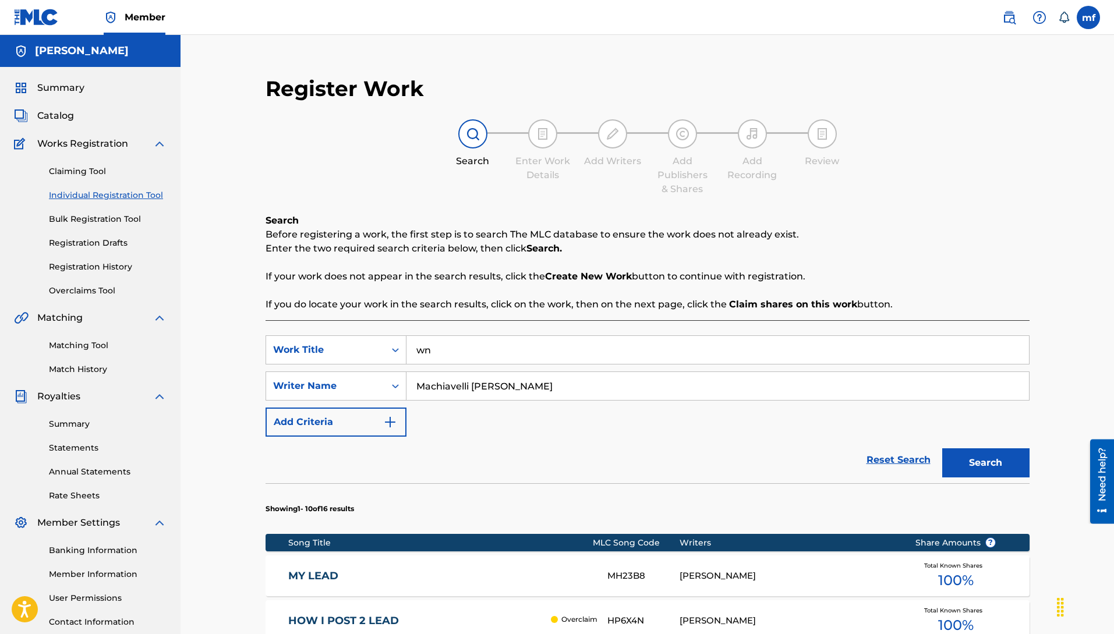
click at [461, 351] on input "wn" at bounding box center [717, 350] width 623 height 28
type input "w"
click at [942, 448] on button "Search" at bounding box center [985, 462] width 87 height 29
drag, startPoint x: 457, startPoint y: 347, endPoint x: 425, endPoint y: 345, distance: 32.7
click at [450, 346] on input "workin on her" at bounding box center [717, 350] width 623 height 28
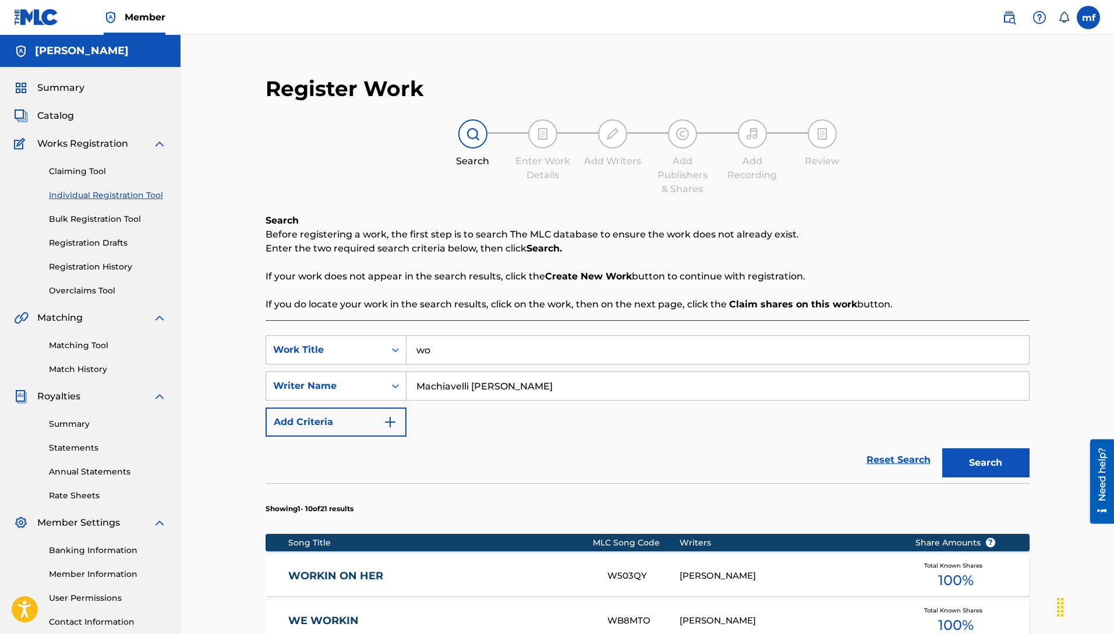
type input "w"
click at [521, 342] on input "Search Form" at bounding box center [717, 350] width 623 height 28
click at [497, 342] on input "left" at bounding box center [717, 350] width 623 height 28
type input "left u"
click at [942, 448] on button "Search" at bounding box center [985, 462] width 87 height 29
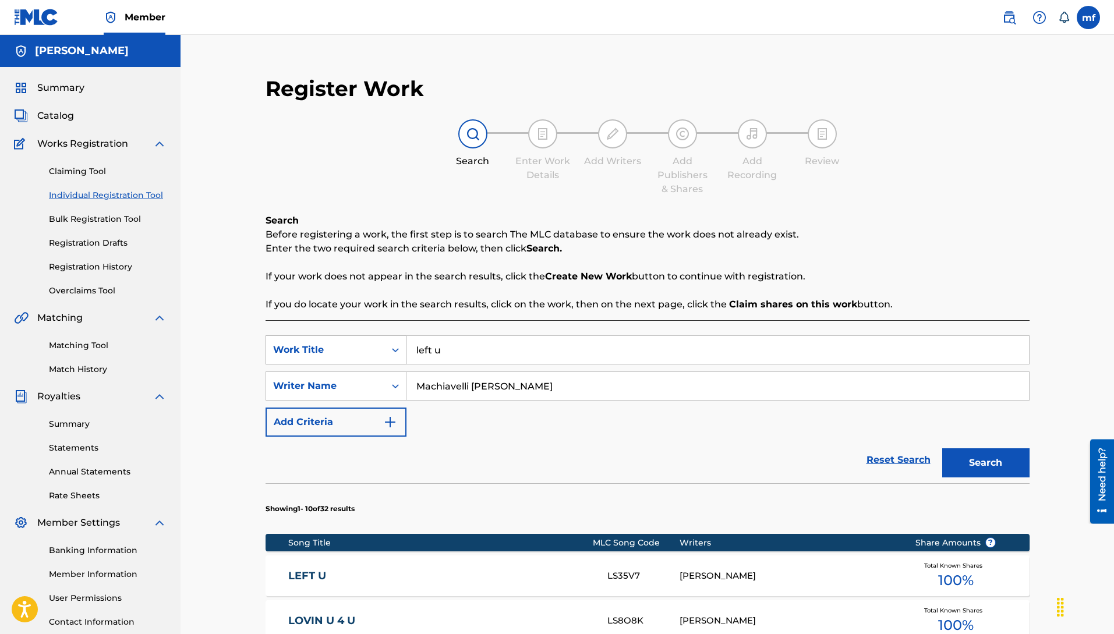
drag, startPoint x: 453, startPoint y: 362, endPoint x: 344, endPoint y: 353, distance: 109.8
click at [343, 353] on div "SearchWithCriteriabd137179-a3f0-46a8-8404-96c3e889342b Work Title left u" at bounding box center [648, 349] width 764 height 29
click at [942, 448] on button "Search" at bounding box center [985, 462] width 87 height 29
type input "b"
type input "f"
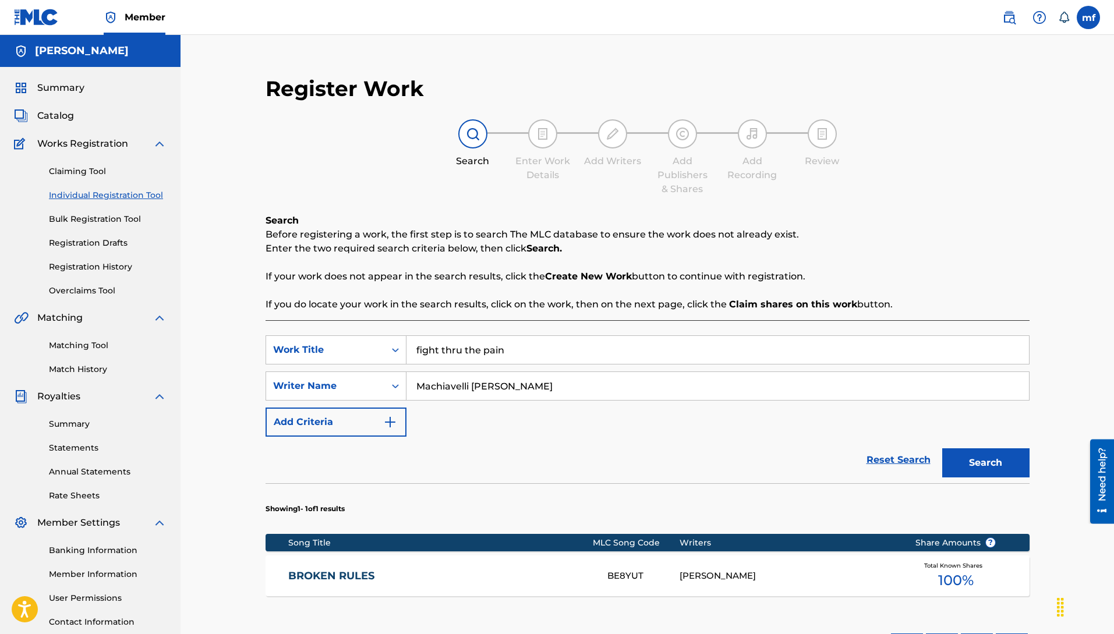
click at [942, 448] on button "Search" at bounding box center [985, 462] width 87 height 29
type input "f"
type input "c"
click at [942, 448] on button "Search" at bounding box center [985, 462] width 87 height 29
type input "c"
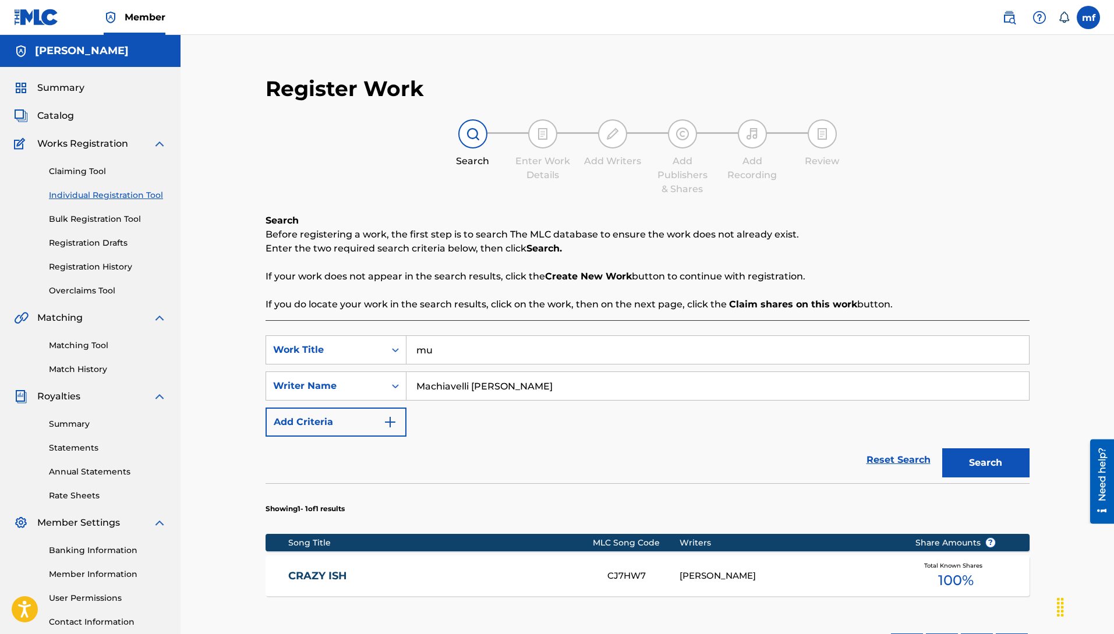
type input "m"
click at [942, 448] on button "Search" at bounding box center [985, 462] width 87 height 29
type input "m"
type input "i"
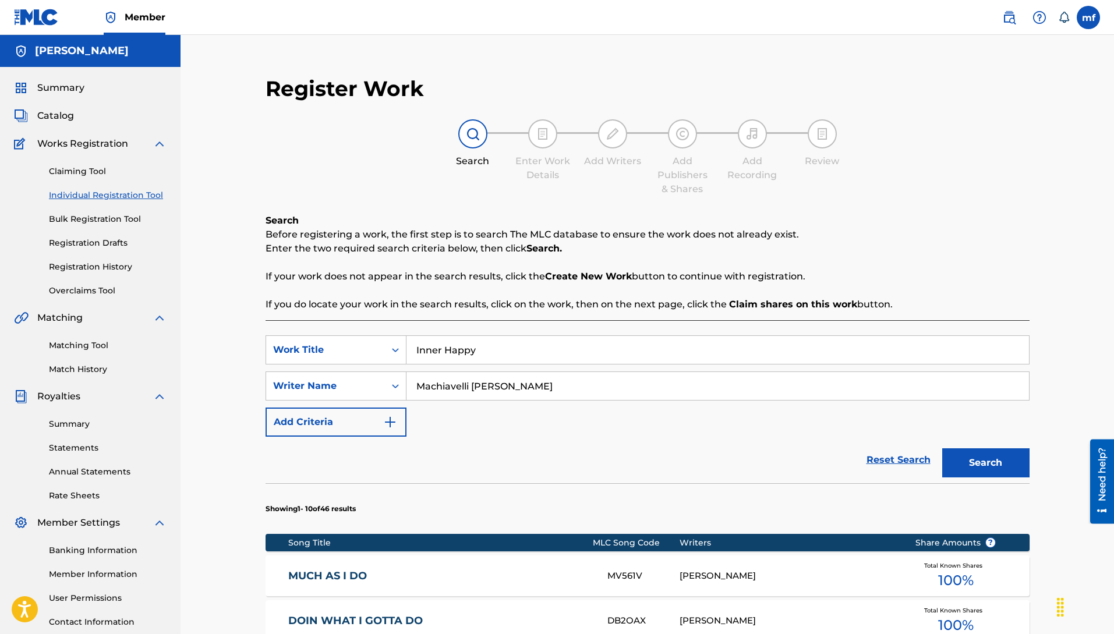
click at [942, 448] on button "Search" at bounding box center [985, 462] width 87 height 29
type input "I"
click at [942, 448] on button "Search" at bounding box center [985, 462] width 87 height 29
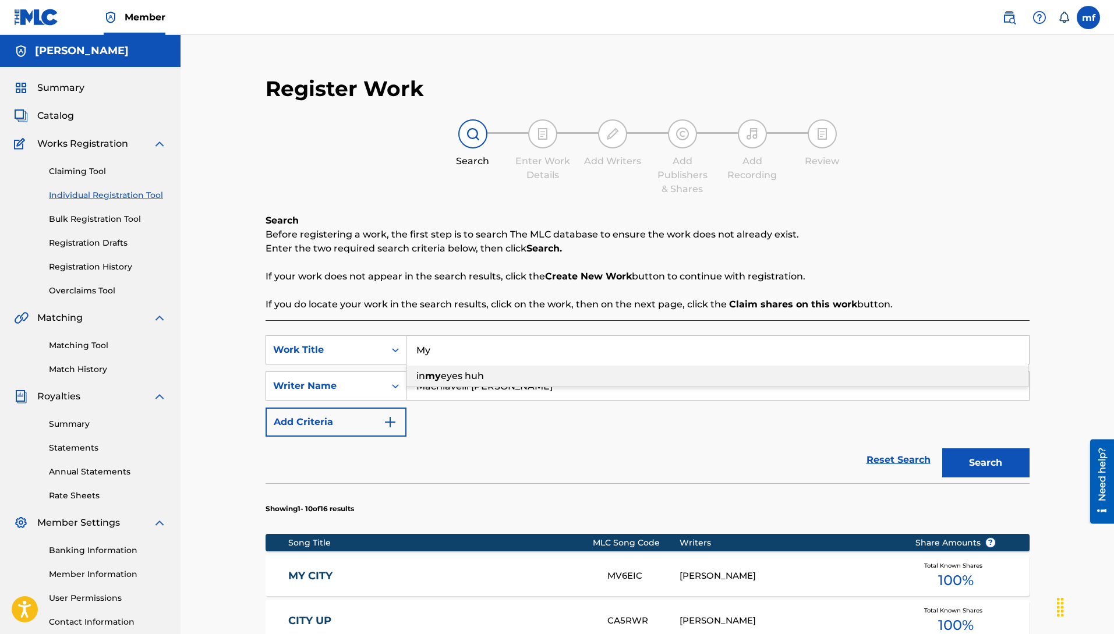
type input "M"
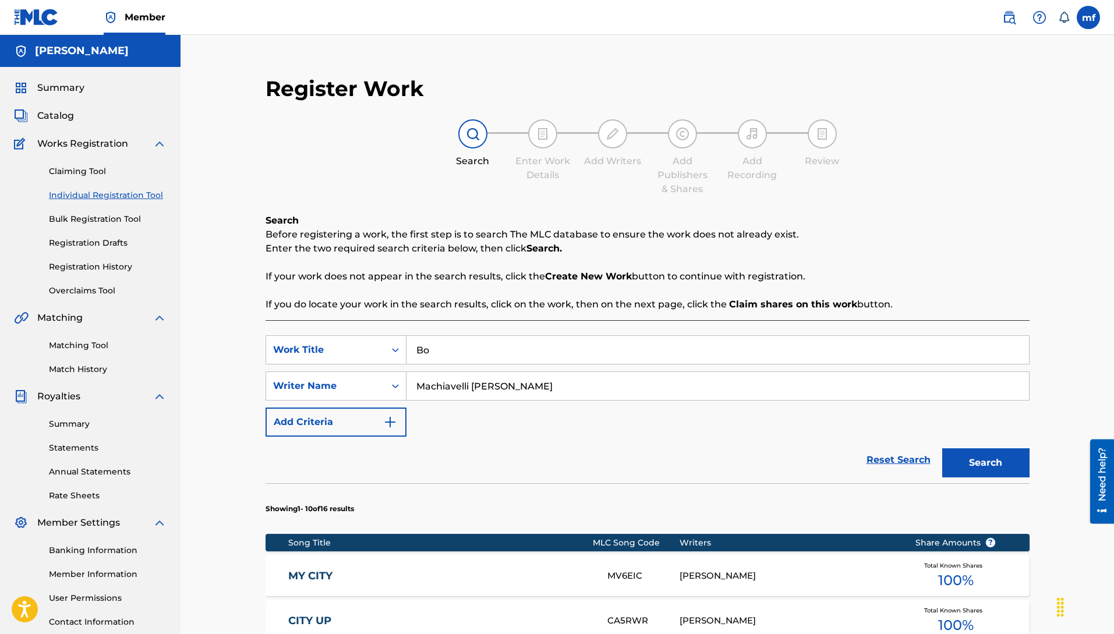
type input "B"
click at [942, 448] on button "Search" at bounding box center [985, 462] width 87 height 29
type input "B"
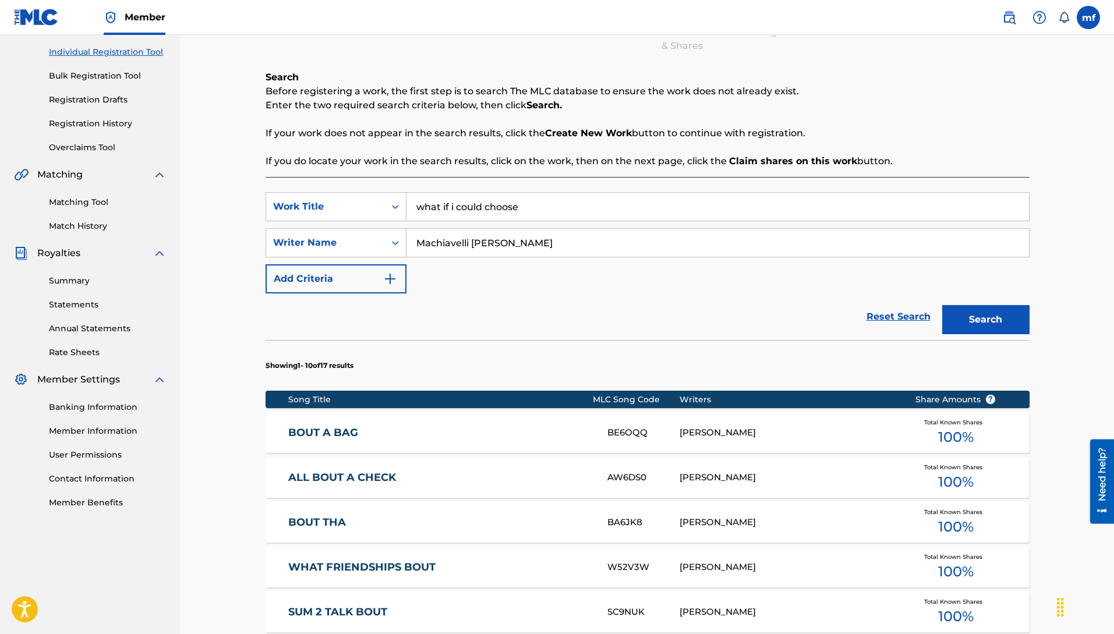
scroll to position [101, 0]
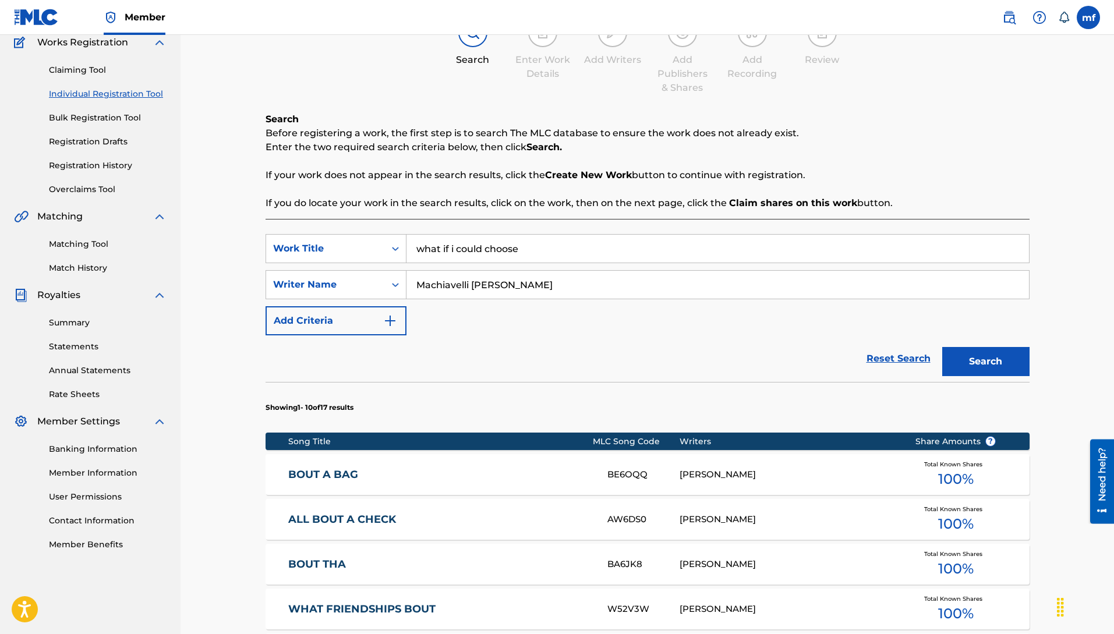
click at [567, 251] on input "what if i could choose" at bounding box center [717, 249] width 623 height 28
click at [484, 251] on input "what if i could choose" at bounding box center [717, 249] width 623 height 28
click at [496, 276] on strong "choose" at bounding box center [499, 274] width 34 height 11
type input "what if i could choose"
click at [969, 356] on button "Search" at bounding box center [985, 361] width 87 height 29
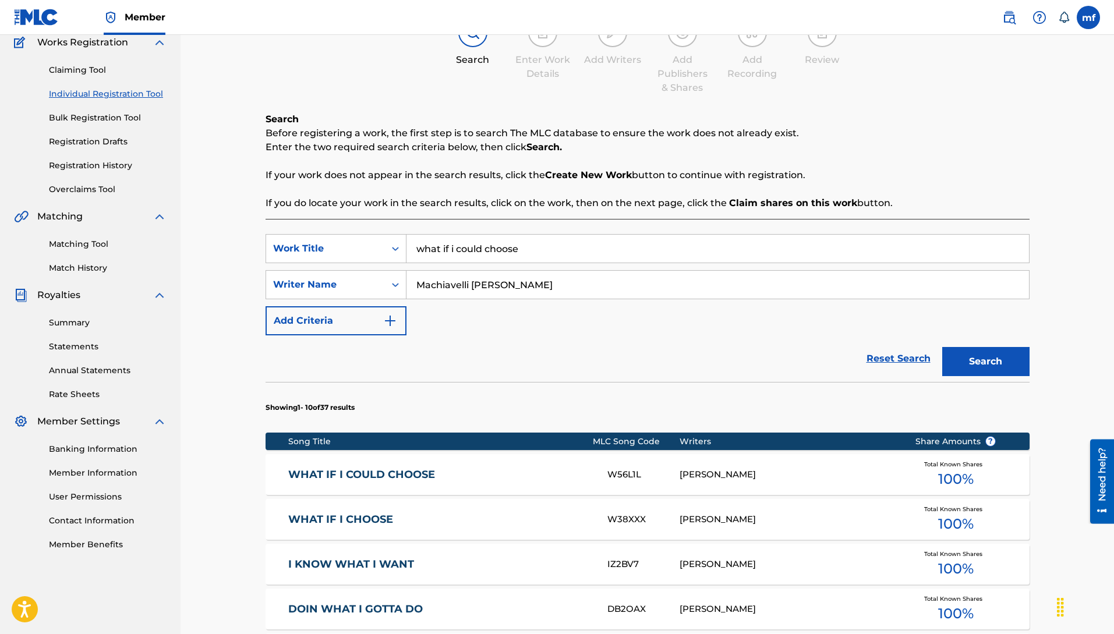
drag, startPoint x: 535, startPoint y: 254, endPoint x: 259, endPoint y: 256, distance: 275.5
click at [369, 249] on div "SearchWithCriteriabd137179-a3f0-46a8-8404-96c3e889342b Work Title what if i cou…" at bounding box center [648, 248] width 764 height 29
click at [942, 347] on button "Search" at bounding box center [985, 361] width 87 height 29
type input "r"
click at [482, 249] on input "u gotta lo" at bounding box center [717, 249] width 623 height 28
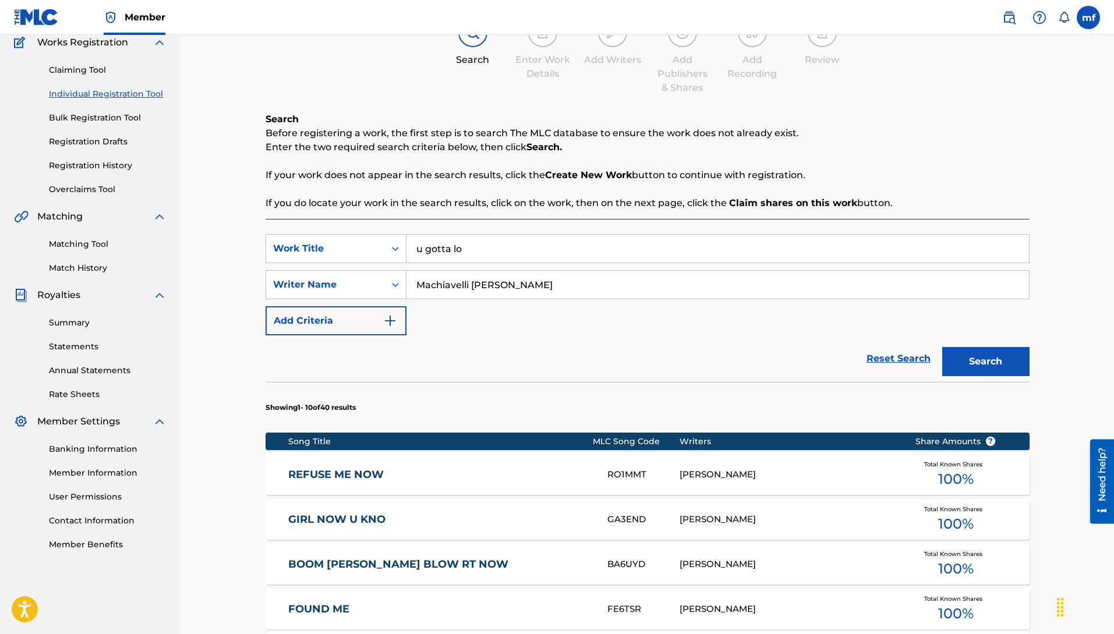
click at [462, 249] on input "u gotta lo" at bounding box center [717, 249] width 623 height 28
type input "u gotta love me"
click at [942, 347] on button "Search" at bounding box center [985, 361] width 87 height 29
drag, startPoint x: 510, startPoint y: 253, endPoint x: 97, endPoint y: 225, distance: 413.9
click at [115, 213] on main "machiavelli ferguson Summary Catalog Works Registration Claiming Tool Individua…" at bounding box center [557, 496] width 1114 height 1125
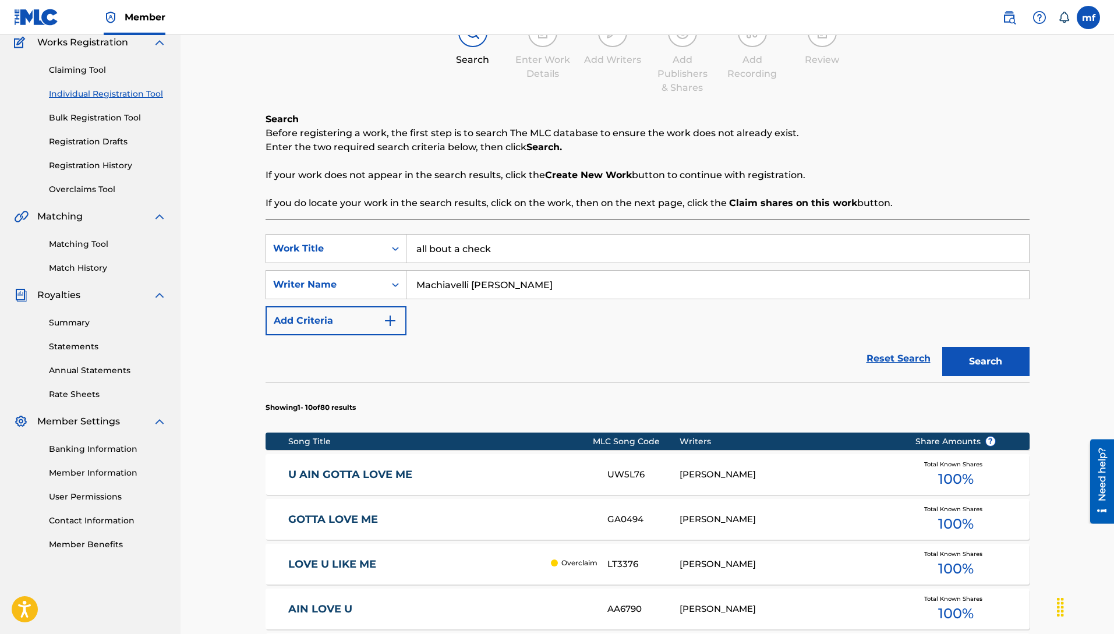
click at [942, 347] on button "Search" at bounding box center [985, 361] width 87 height 29
type input "a"
click at [942, 347] on button "Search" at bounding box center [985, 361] width 87 height 29
type input "a"
click at [942, 347] on button "Search" at bounding box center [985, 361] width 87 height 29
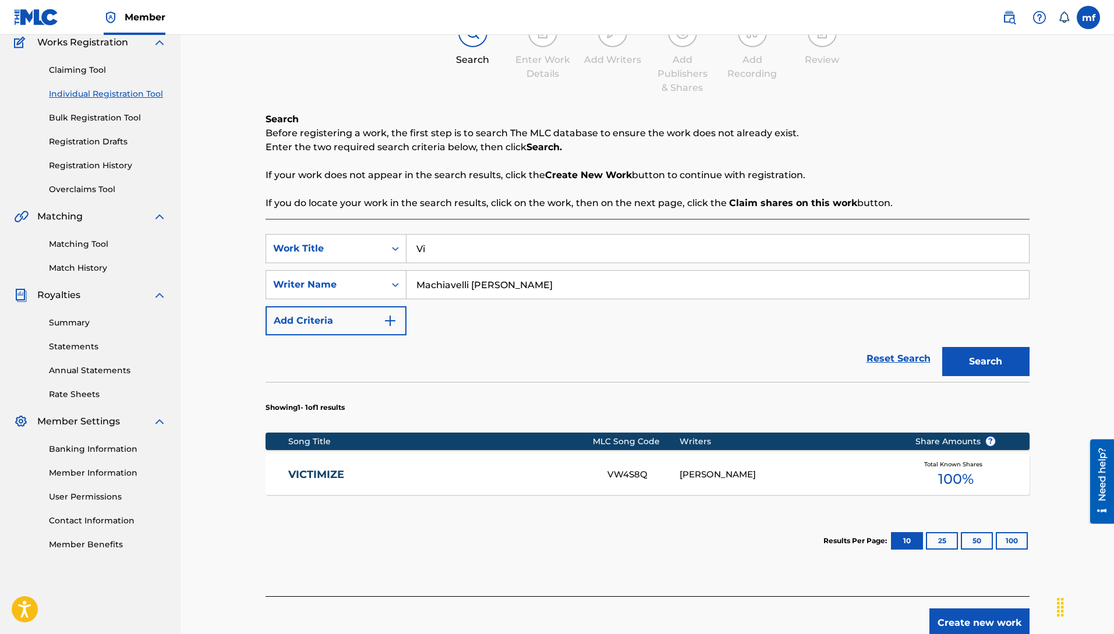
type input "V"
click at [942, 347] on button "Search" at bounding box center [985, 361] width 87 height 29
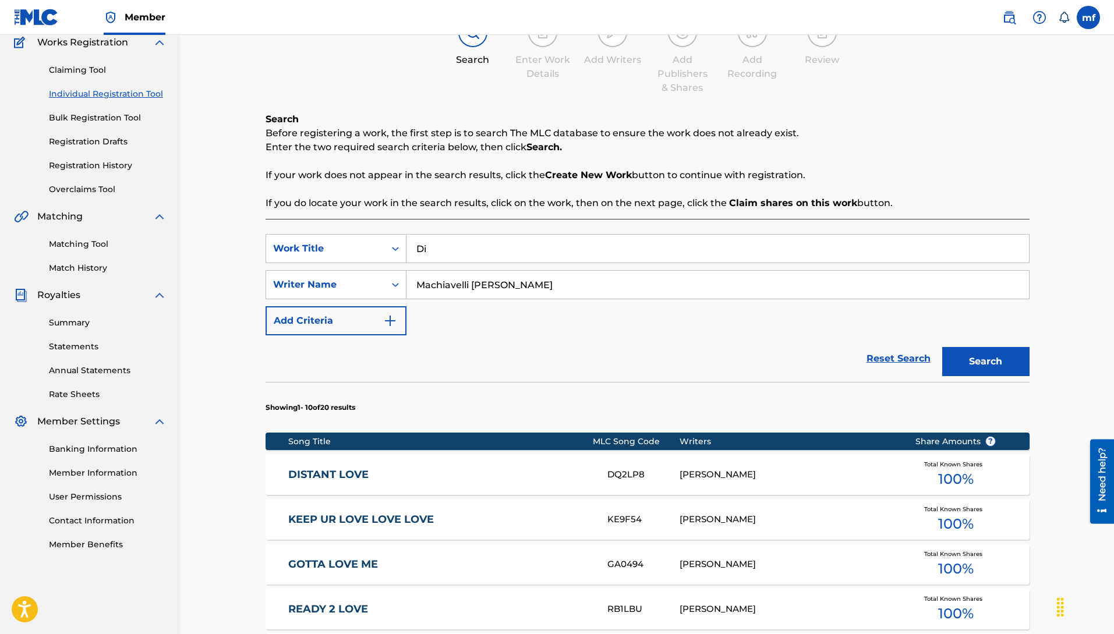
type input "D"
click at [942, 347] on button "Search" at bounding box center [985, 361] width 87 height 29
type input "nee"
